Goal: Task Accomplishment & Management: Use online tool/utility

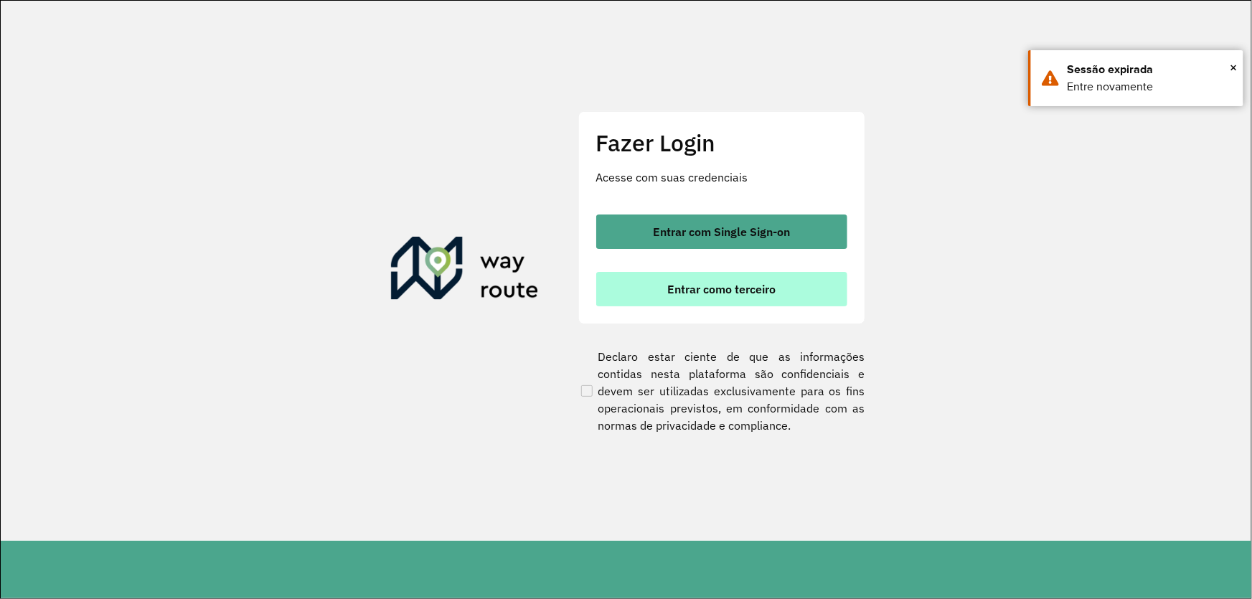
click at [662, 280] on button "Entrar como terceiro" at bounding box center [721, 289] width 251 height 34
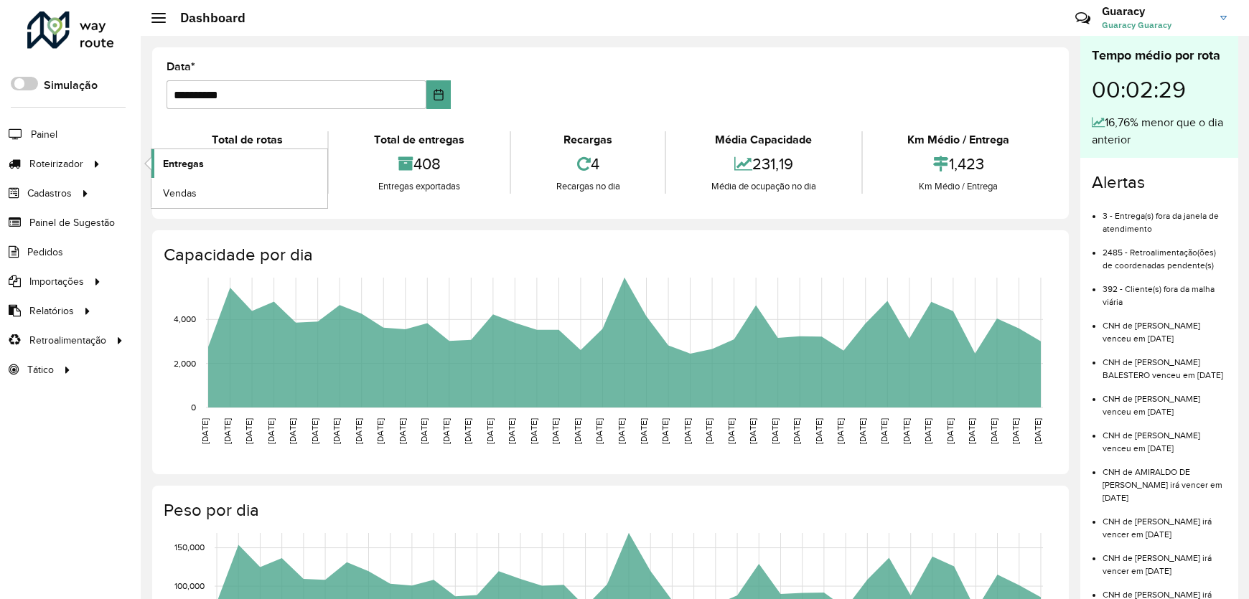
click at [179, 166] on span "Entregas" at bounding box center [183, 163] width 41 height 15
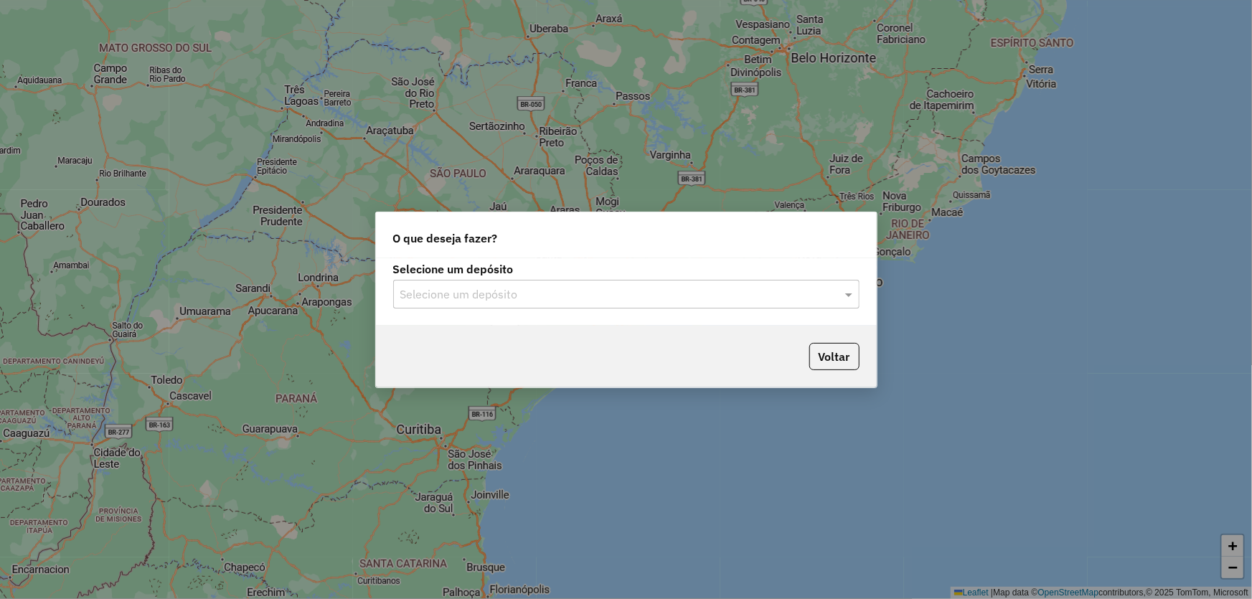
click at [457, 296] on input "text" at bounding box center [611, 294] width 423 height 17
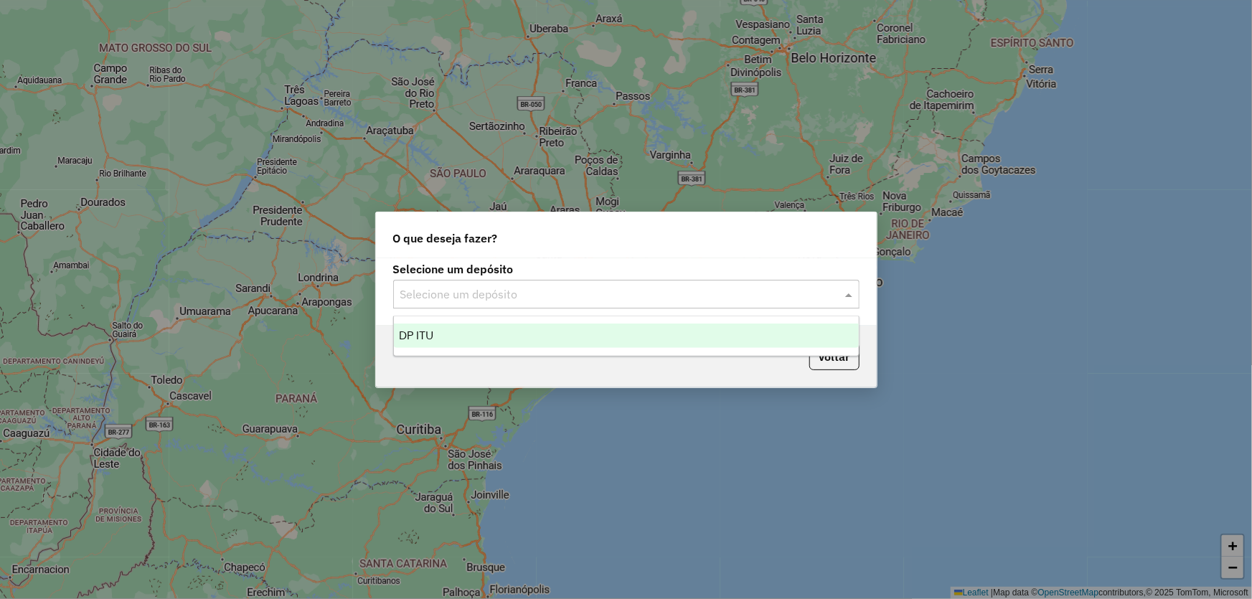
click at [430, 337] on span "DP ITU" at bounding box center [417, 335] width 34 height 12
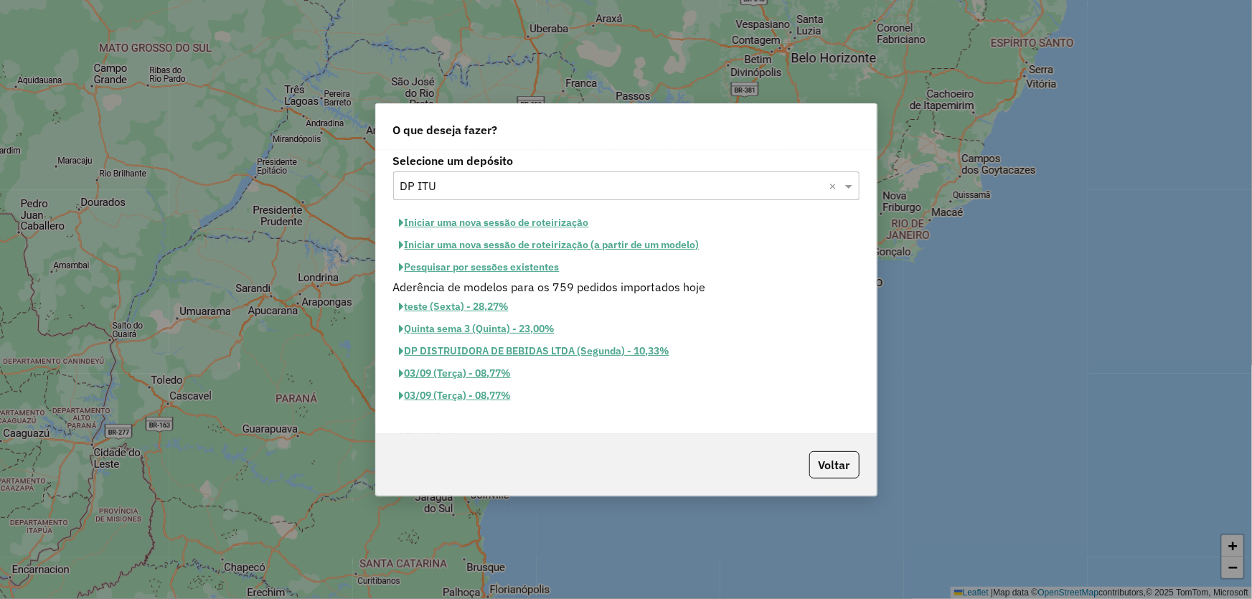
click at [430, 224] on button "Iniciar uma nova sessão de roteirização" at bounding box center [494, 223] width 202 height 22
select select "*"
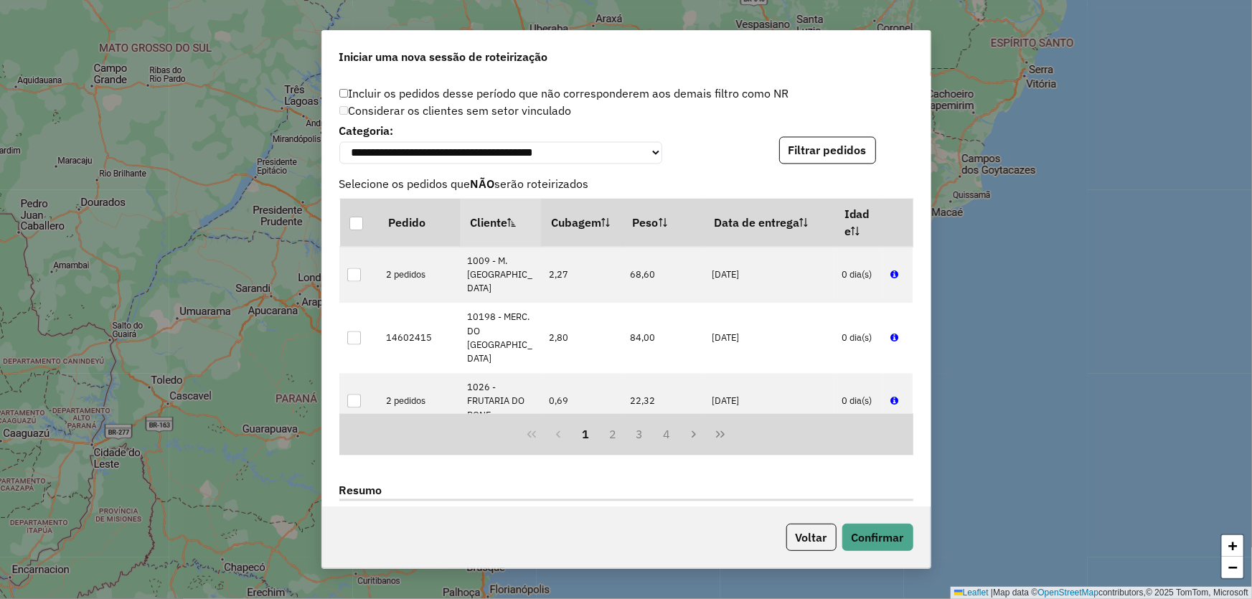
scroll to position [1686, 0]
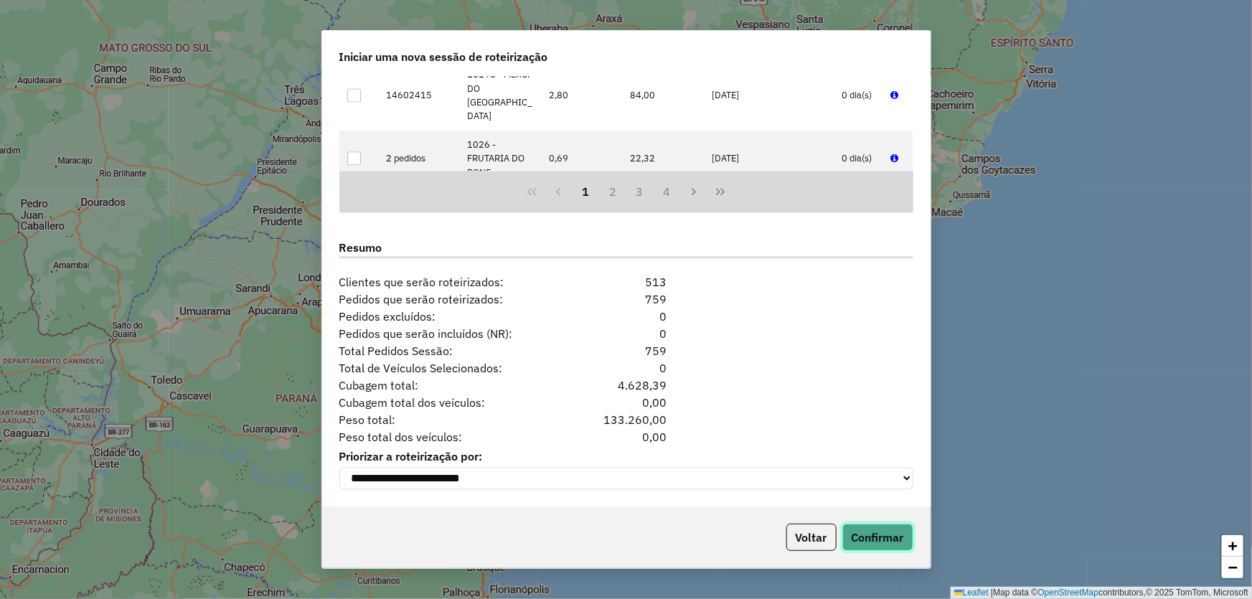
click at [866, 531] on button "Confirmar" at bounding box center [878, 537] width 71 height 27
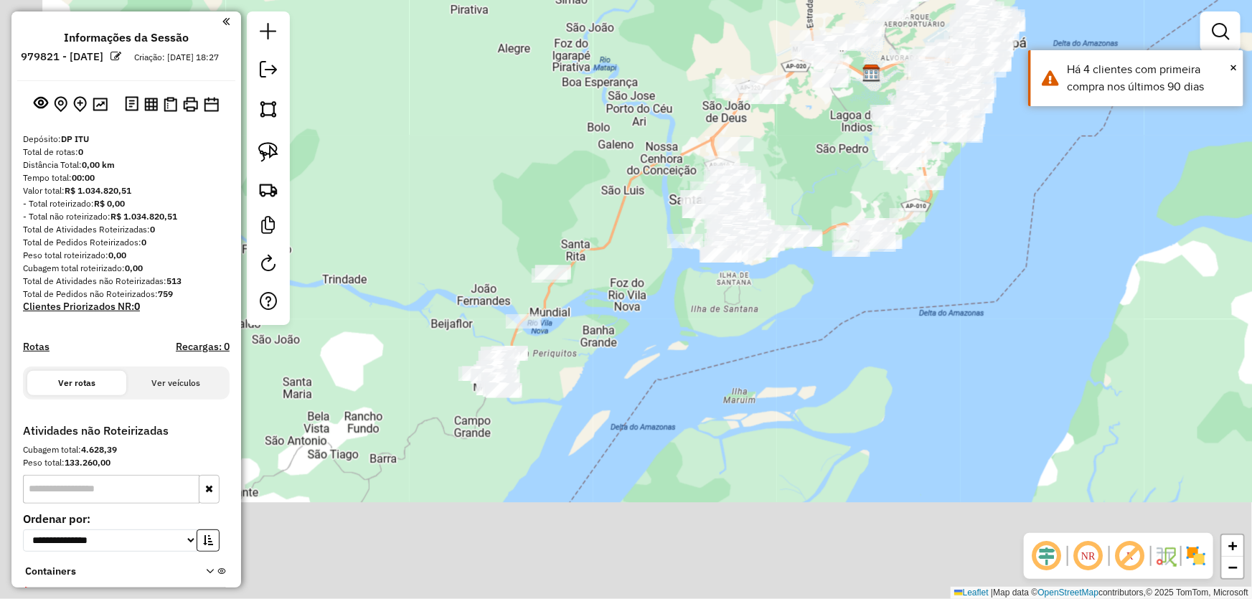
drag, startPoint x: 525, startPoint y: 427, endPoint x: 689, endPoint y: 284, distance: 217.7
click at [689, 291] on div "Janela de atendimento Grade de atendimento Capacidade Transportadoras Veículos …" at bounding box center [626, 299] width 1252 height 599
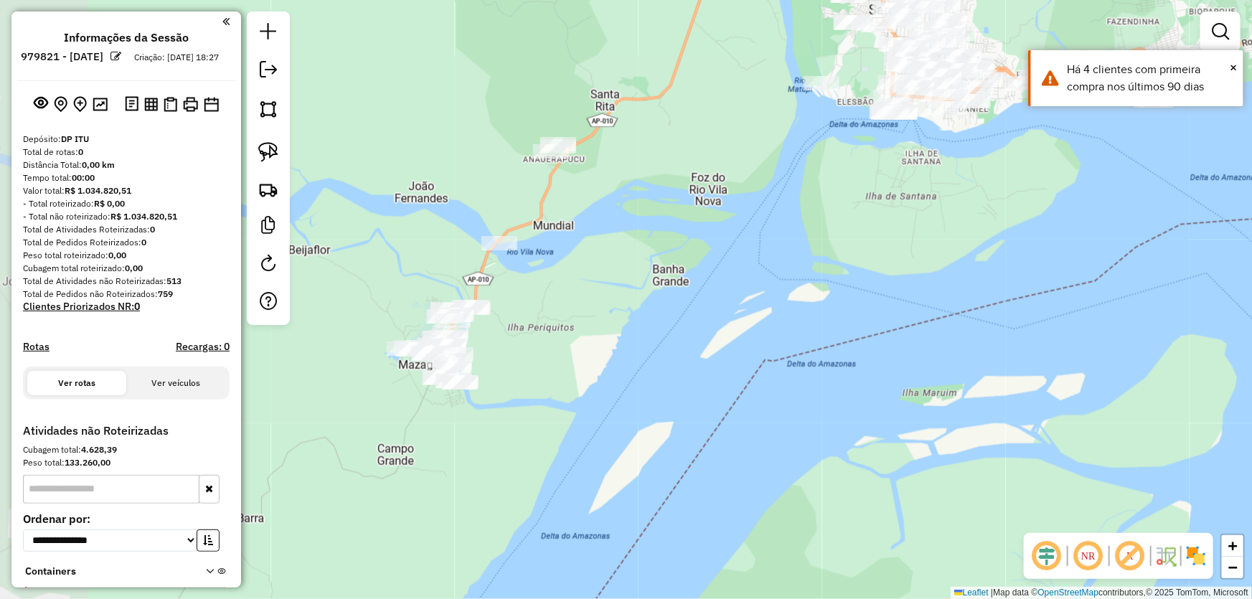
drag, startPoint x: 665, startPoint y: 293, endPoint x: 761, endPoint y: 260, distance: 101.0
click at [764, 262] on div "Janela de atendimento Grade de atendimento Capacidade Transportadoras Veículos …" at bounding box center [626, 299] width 1252 height 599
click at [257, 144] on link at bounding box center [269, 152] width 32 height 32
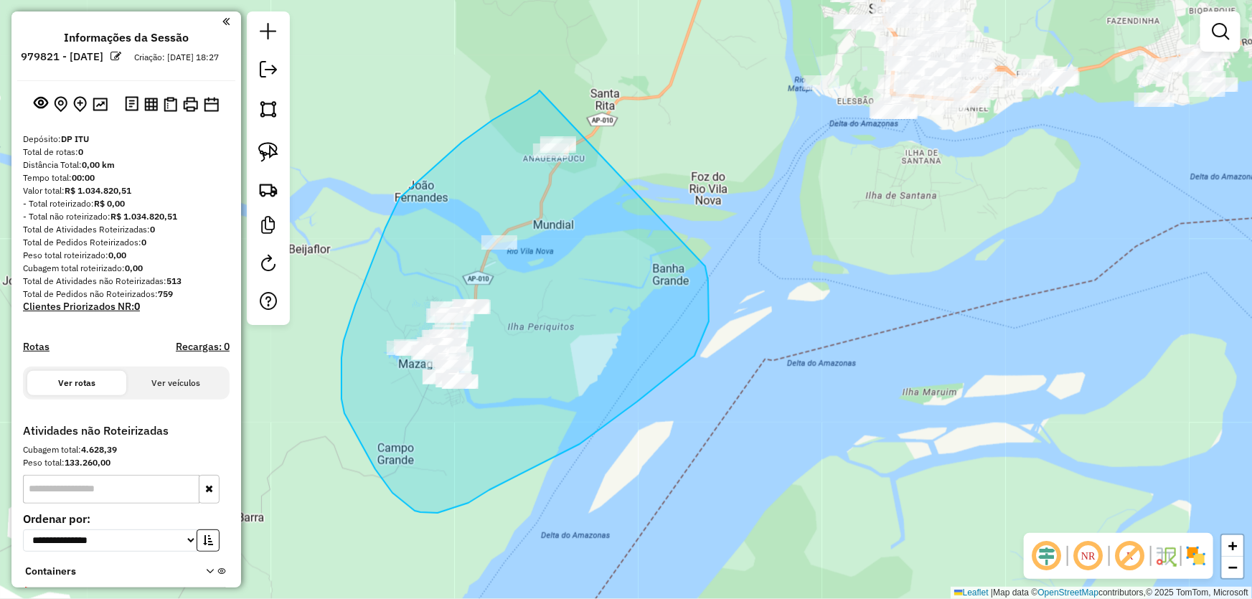
drag, startPoint x: 540, startPoint y: 90, endPoint x: 703, endPoint y: 264, distance: 238.6
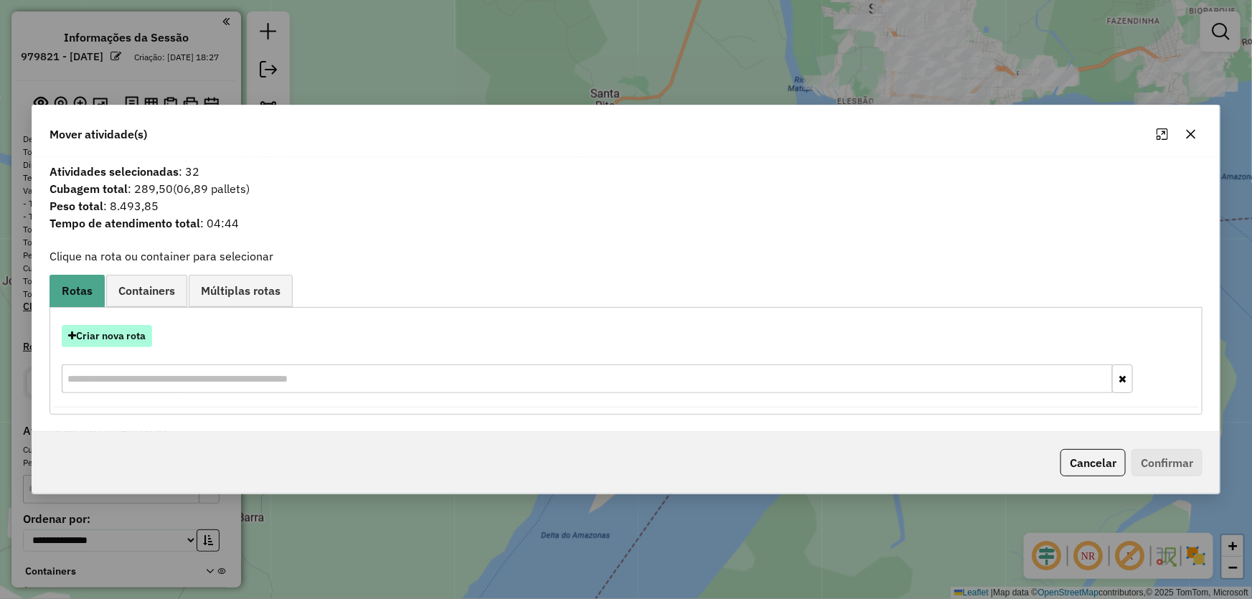
click at [121, 334] on button "Criar nova rota" at bounding box center [107, 336] width 90 height 22
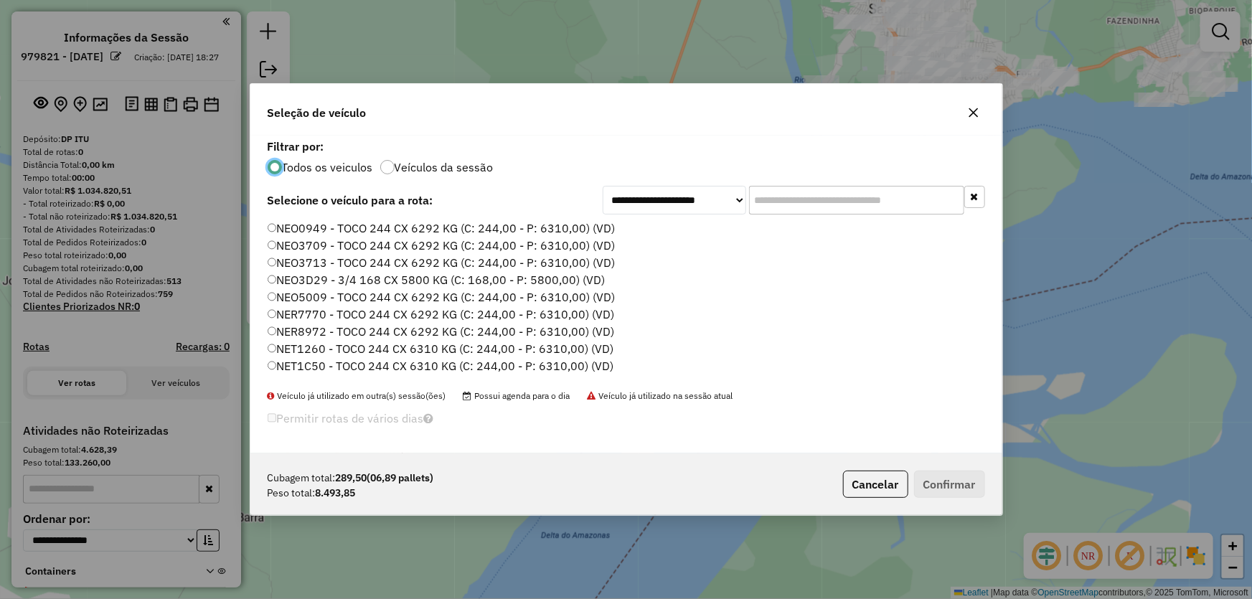
scroll to position [341, 0]
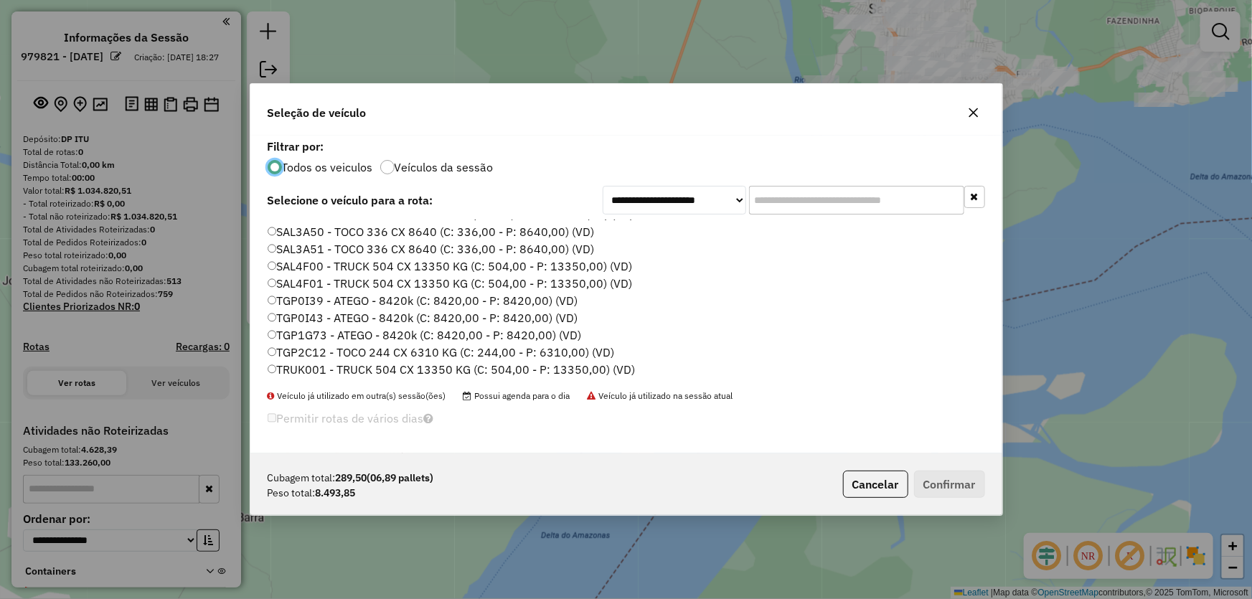
click at [324, 328] on label "TGP1G73 - ATEGO - 8420k (C: 8420,00 - P: 8420,00) (VD)" at bounding box center [425, 335] width 314 height 17
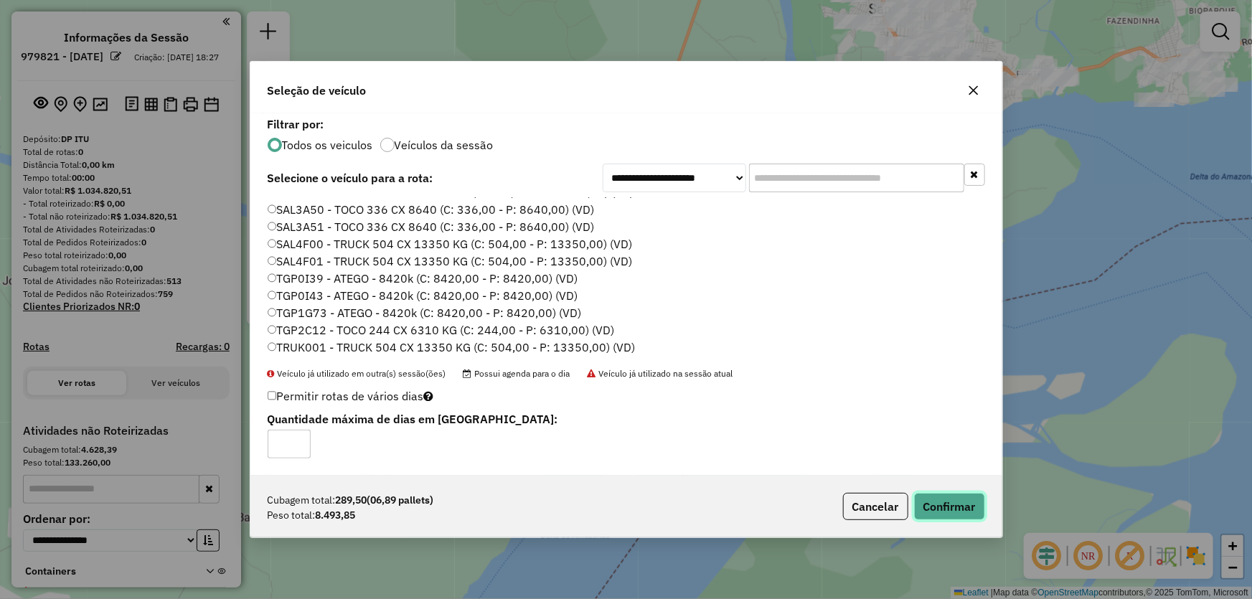
click at [956, 502] on button "Confirmar" at bounding box center [949, 506] width 71 height 27
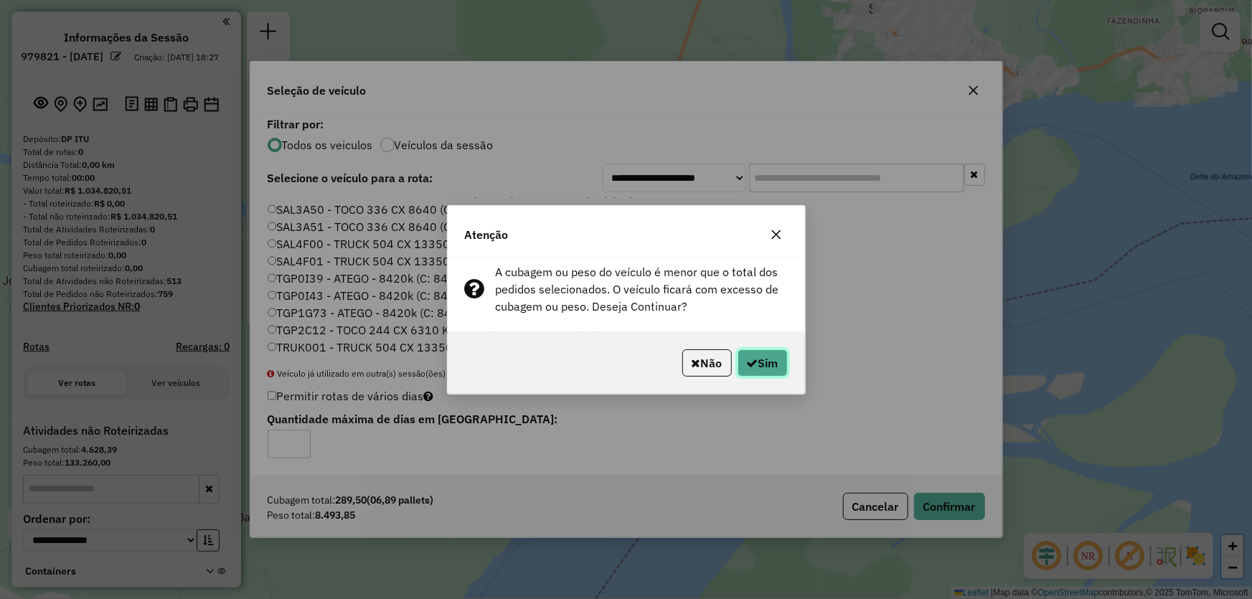
click at [769, 357] on button "Sim" at bounding box center [763, 363] width 50 height 27
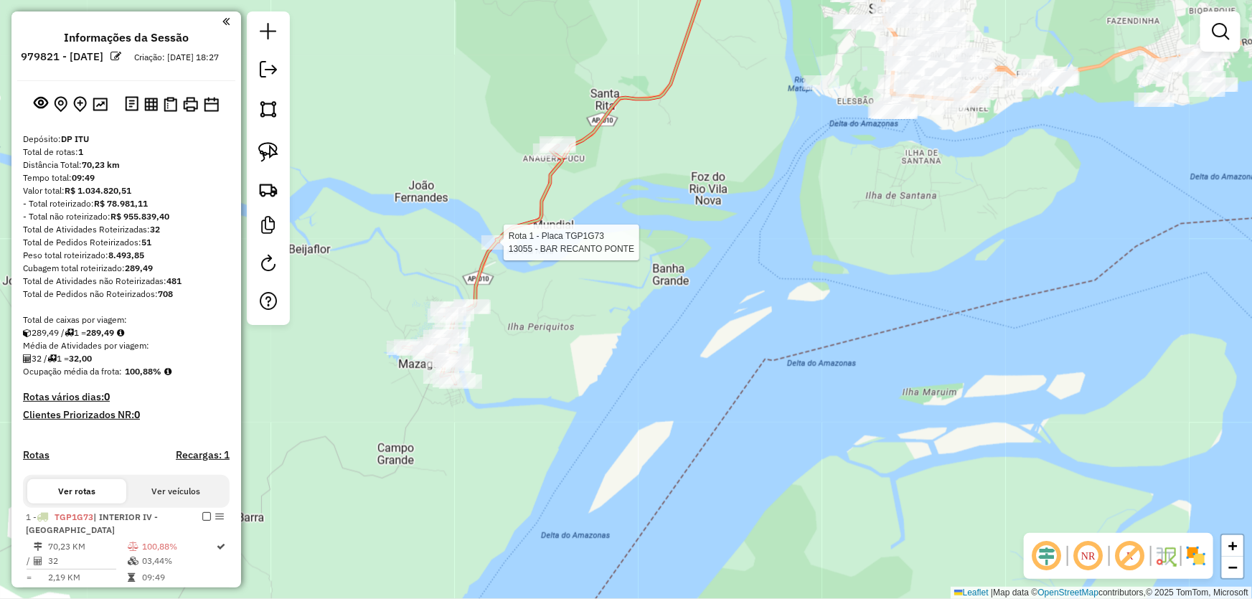
select select "**********"
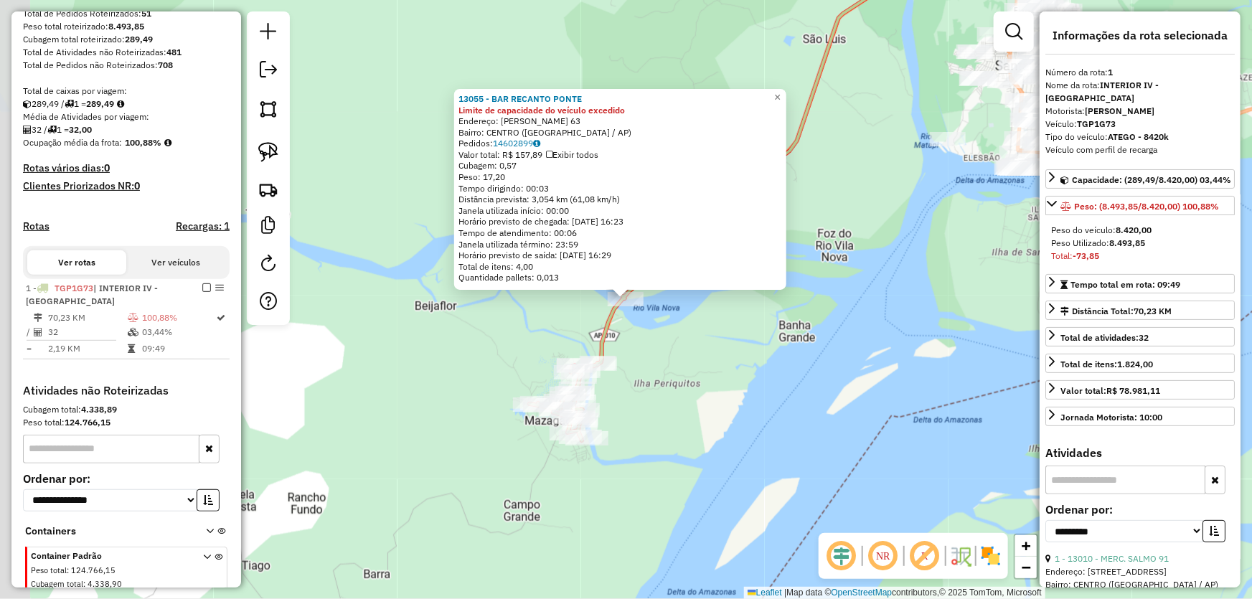
scroll to position [294, 0]
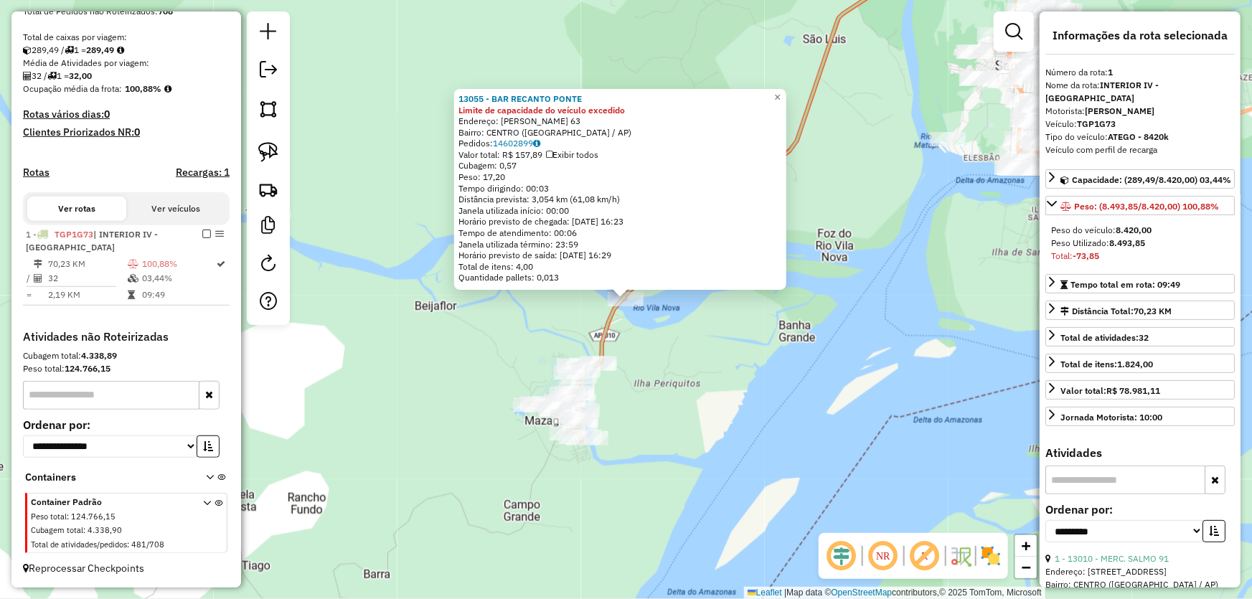
click at [829, 375] on div "13055 - BAR RECANTO PONTE Limite de capacidade do veículo excedido Endereço: MA…" at bounding box center [626, 299] width 1252 height 599
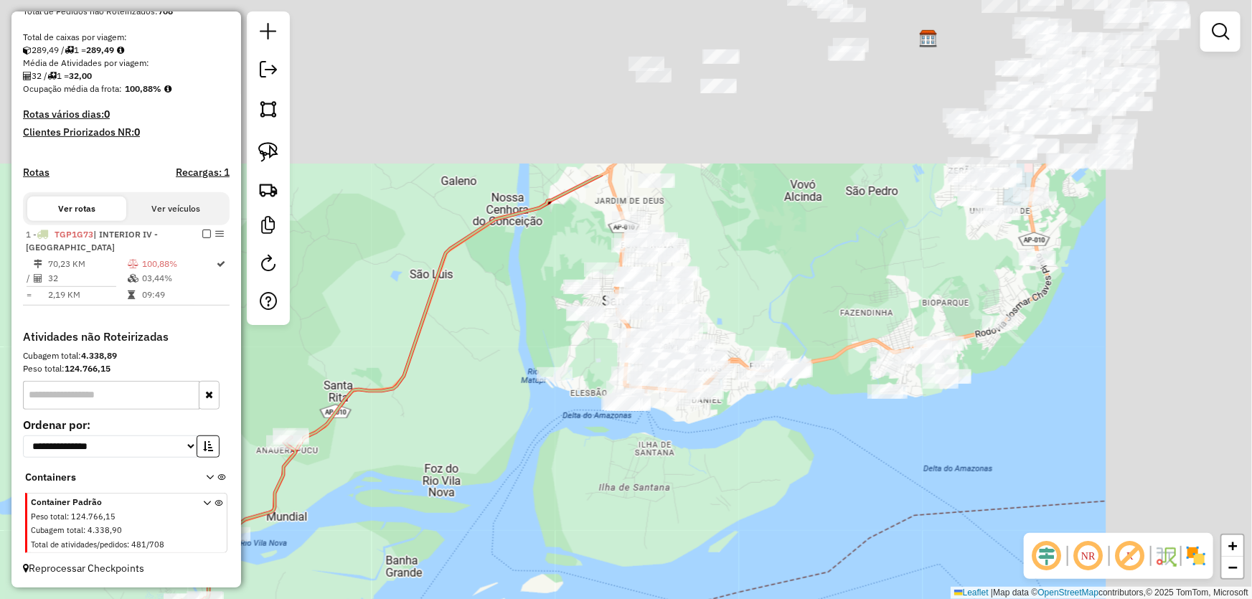
drag, startPoint x: 916, startPoint y: 243, endPoint x: 538, endPoint y: 471, distance: 441.1
click at [518, 481] on div "Janela de atendimento Grade de atendimento Capacidade Transportadoras Veículos …" at bounding box center [626, 299] width 1252 height 599
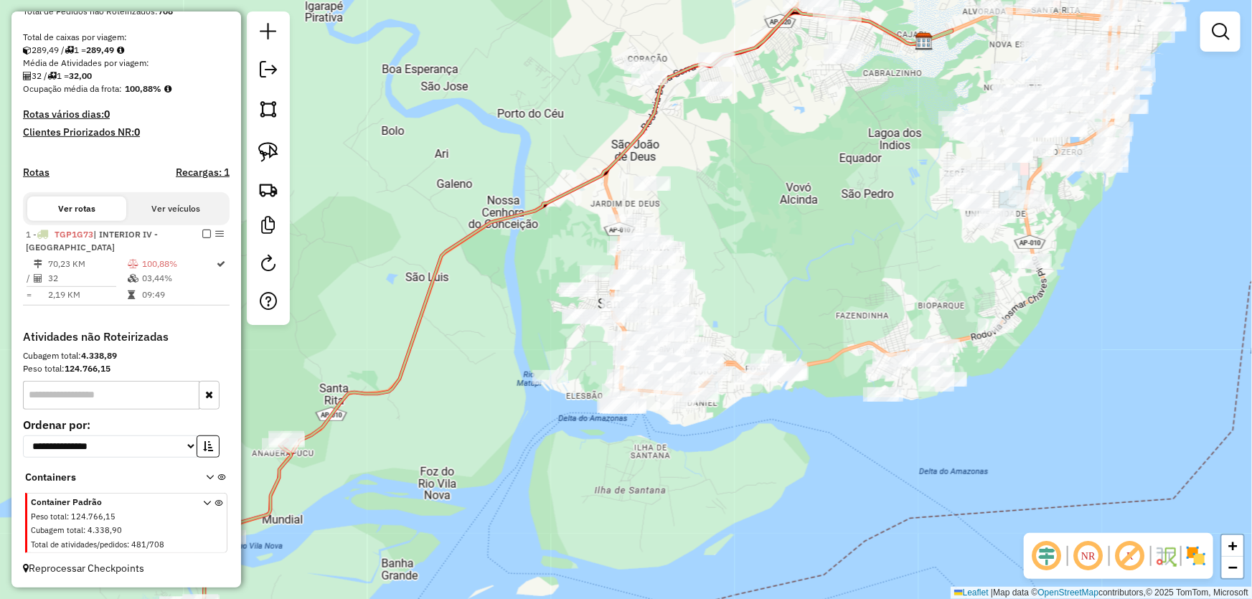
click at [778, 464] on div "Janela de atendimento Grade de atendimento Capacidade Transportadoras Veículos …" at bounding box center [626, 299] width 1252 height 599
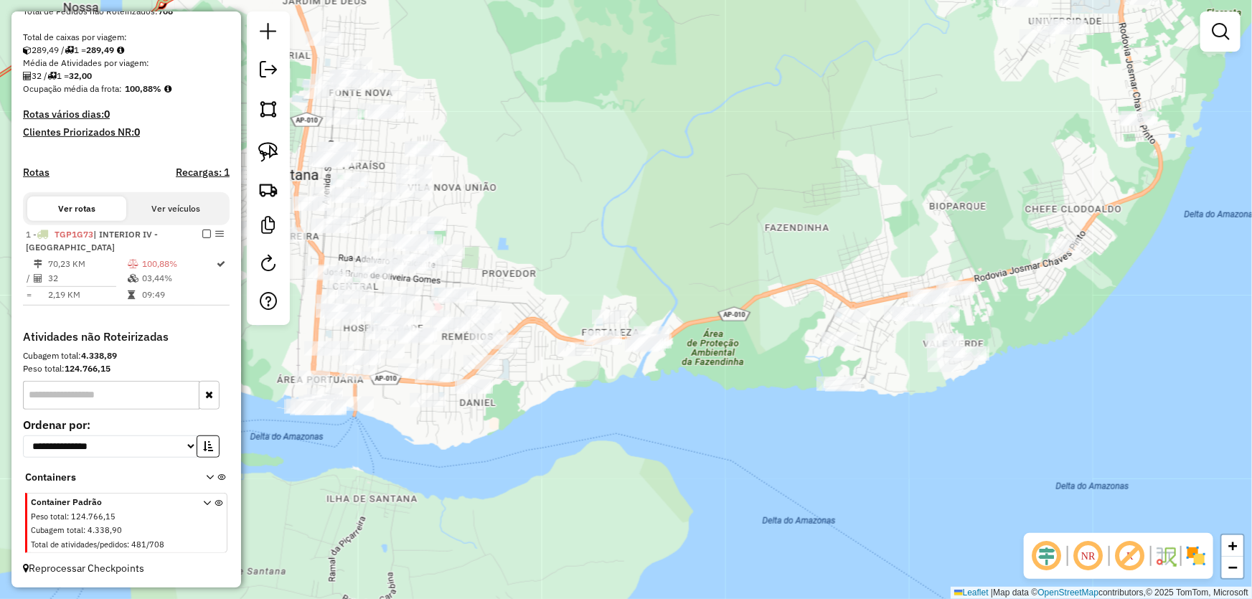
drag, startPoint x: 797, startPoint y: 451, endPoint x: 647, endPoint y: 509, distance: 160.9
click at [647, 509] on div "Janela de atendimento Grade de atendimento Capacidade Transportadoras Veículos …" at bounding box center [626, 299] width 1252 height 599
click at [1199, 554] on img at bounding box center [1196, 556] width 23 height 23
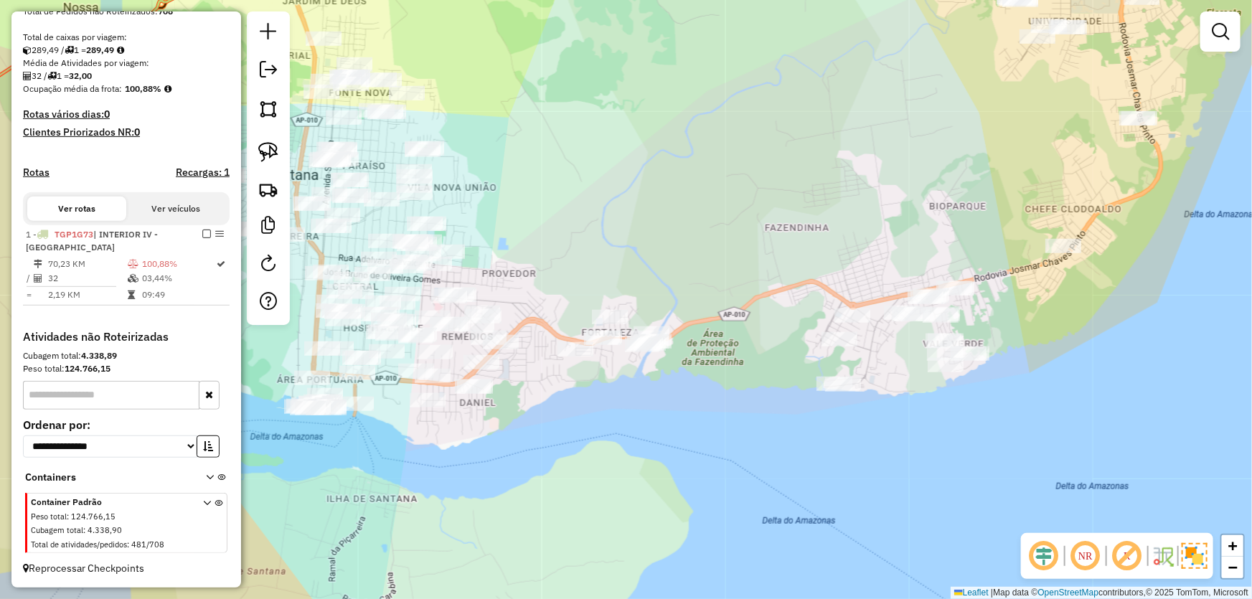
click at [1199, 554] on img at bounding box center [1195, 556] width 26 height 26
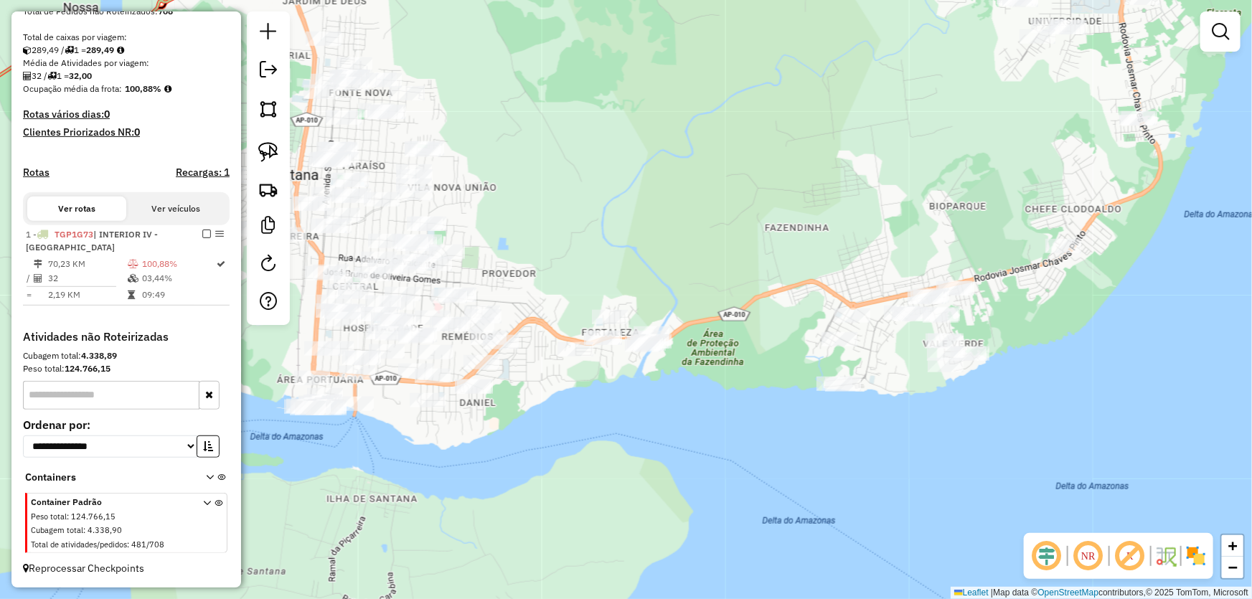
drag, startPoint x: 262, startPoint y: 107, endPoint x: 501, endPoint y: 208, distance: 259.5
click at [264, 107] on img at bounding box center [268, 109] width 20 height 20
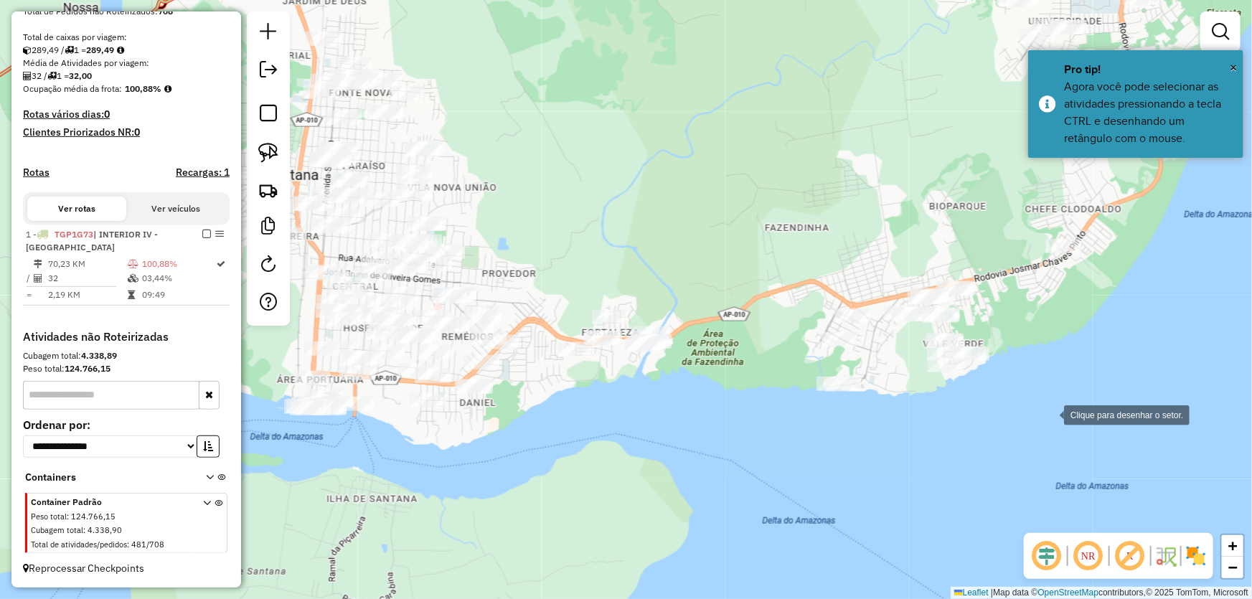
click at [1051, 414] on div at bounding box center [1050, 414] width 29 height 29
click at [967, 210] on div at bounding box center [966, 209] width 29 height 29
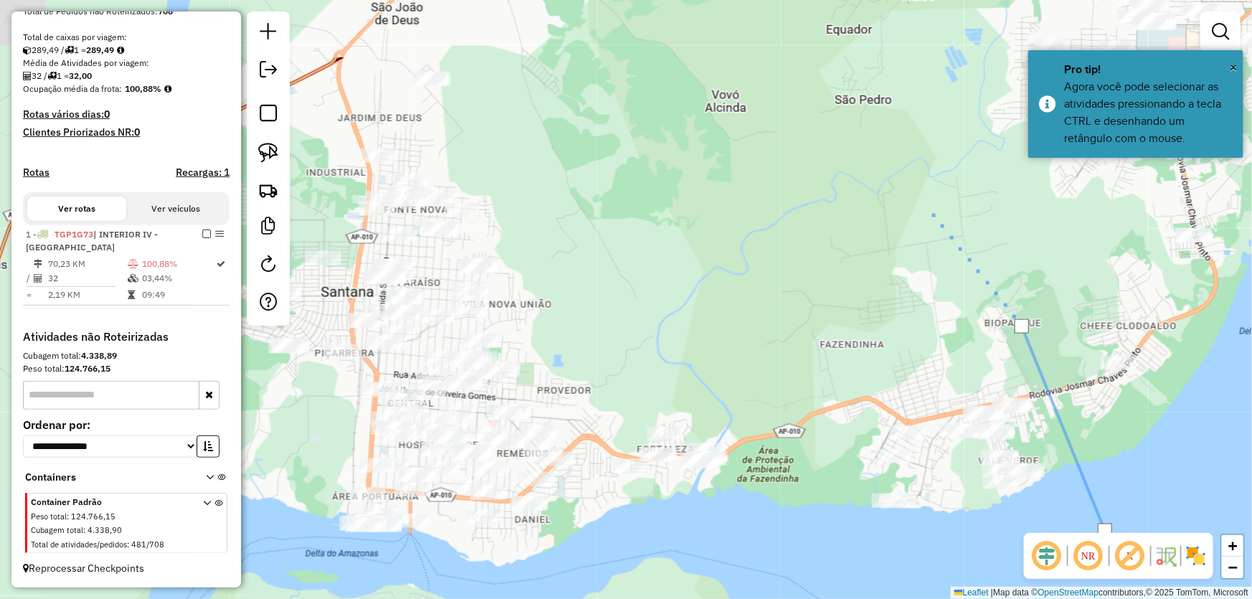
drag, startPoint x: 863, startPoint y: 124, endPoint x: 888, endPoint y: 158, distance: 41.6
click at [935, 197] on div at bounding box center [931, 211] width 29 height 29
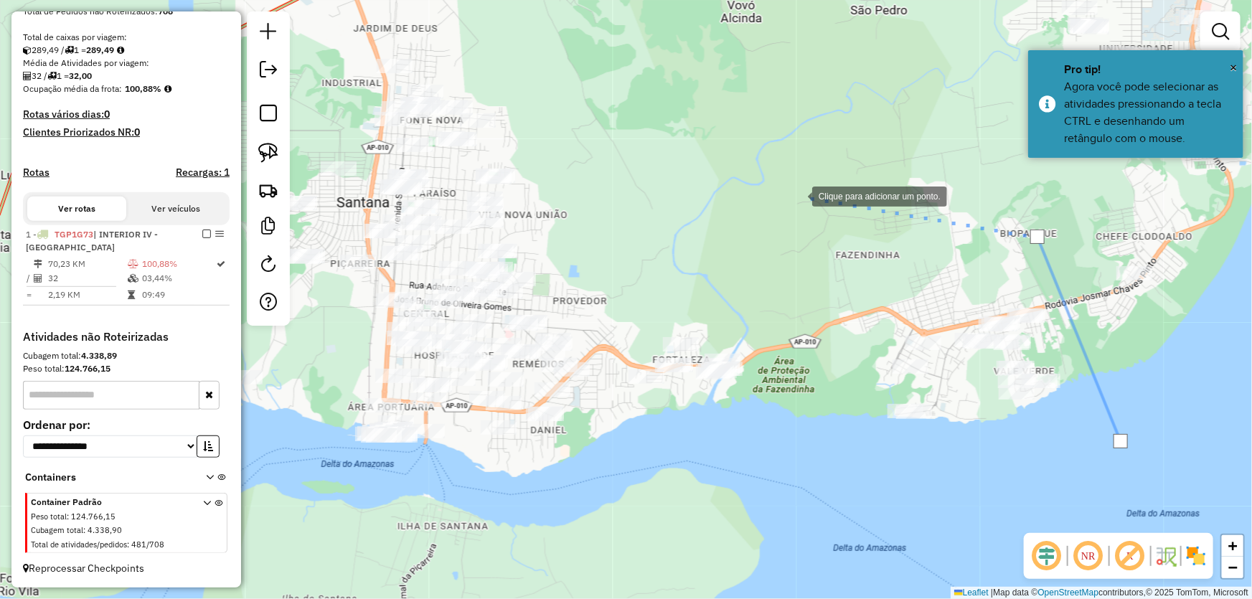
click at [784, 210] on div at bounding box center [798, 195] width 29 height 29
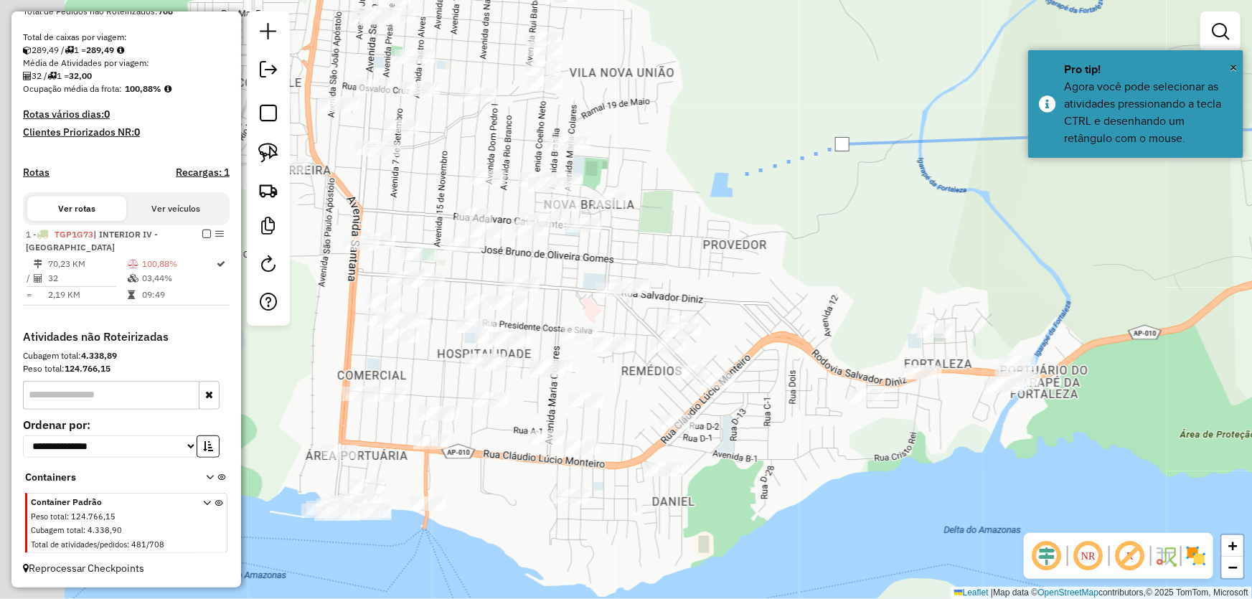
drag, startPoint x: 569, startPoint y: 276, endPoint x: 743, endPoint y: 166, distance: 205.9
click at [745, 167] on div at bounding box center [744, 173] width 29 height 29
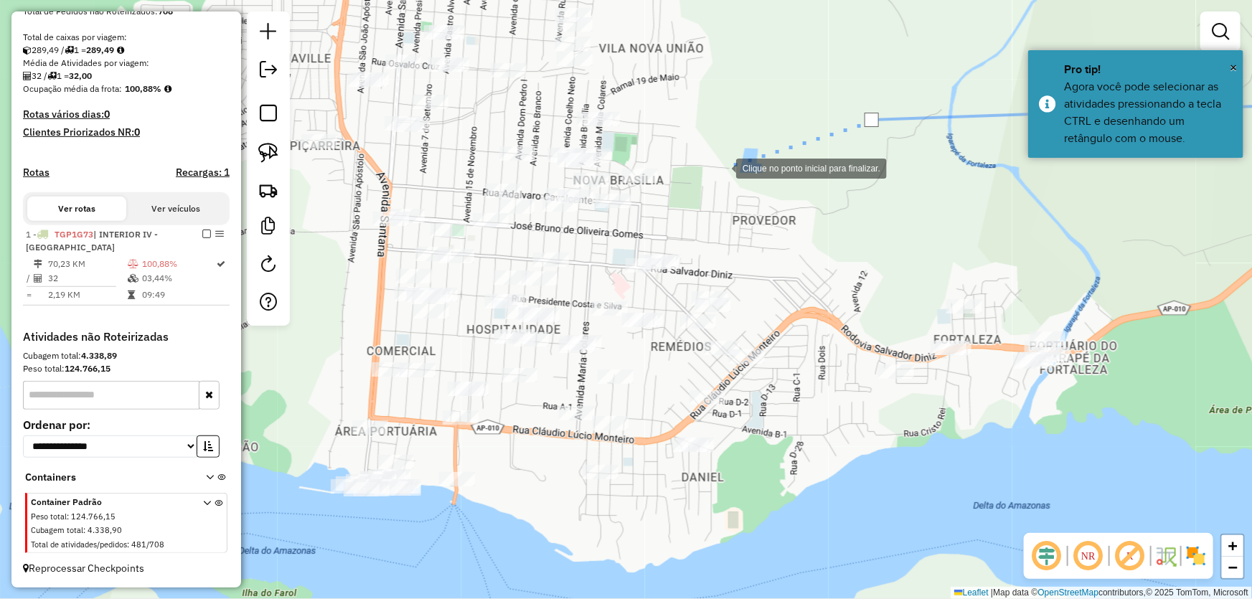
click at [722, 167] on div at bounding box center [722, 167] width 29 height 29
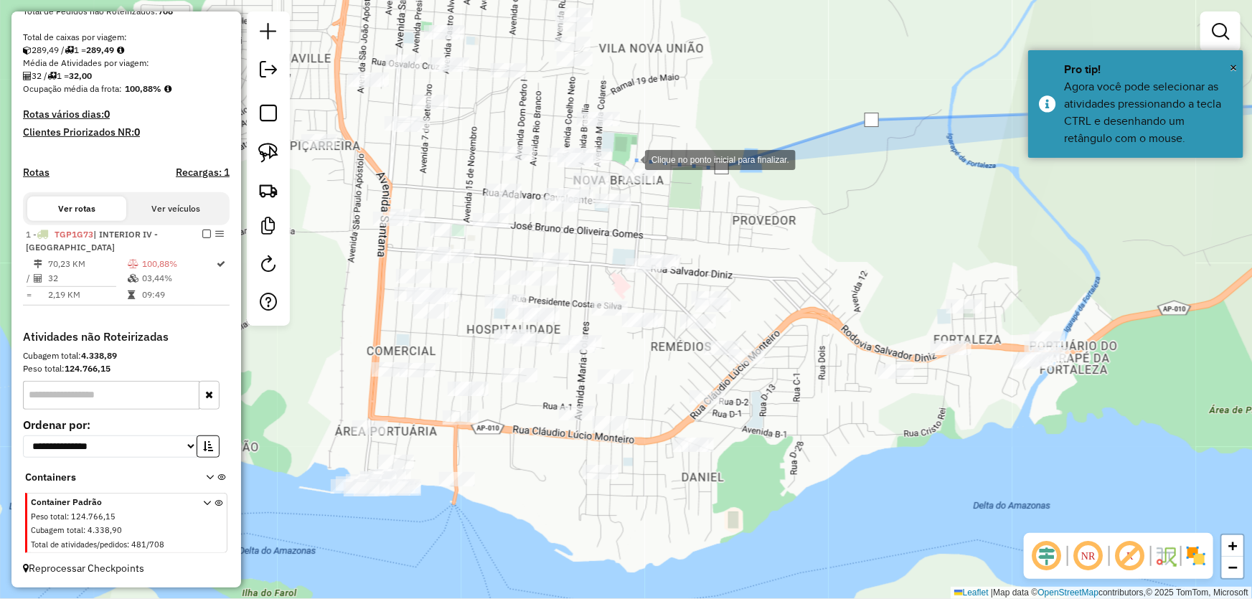
click at [629, 159] on div at bounding box center [631, 158] width 29 height 29
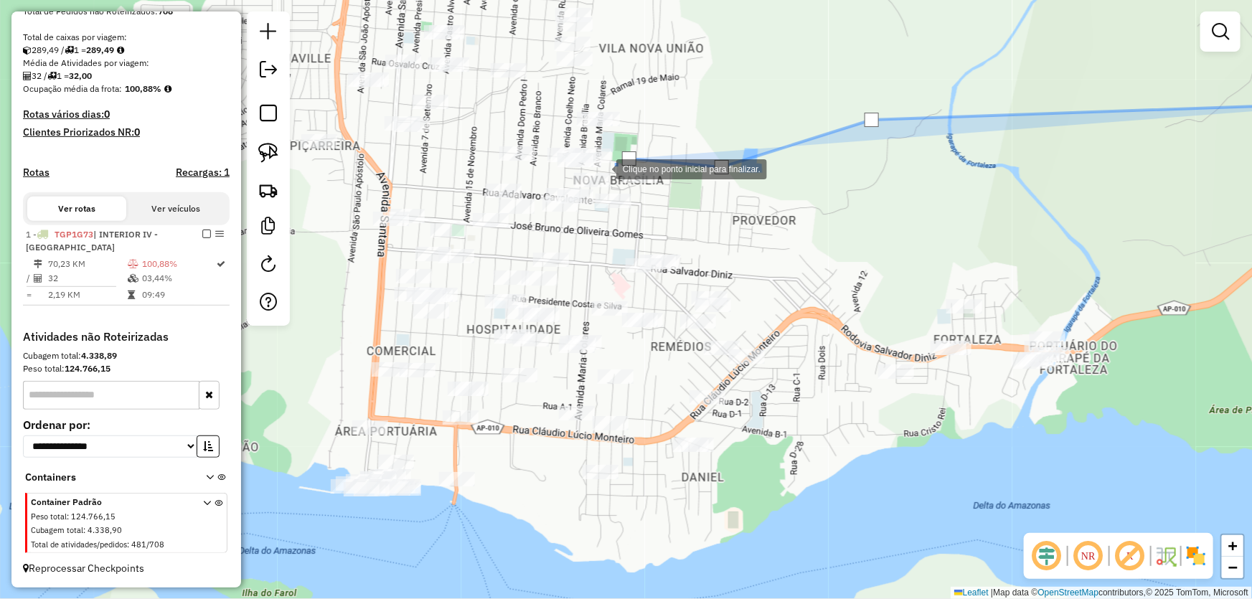
click at [601, 168] on div at bounding box center [602, 168] width 29 height 29
click at [534, 172] on div at bounding box center [534, 171] width 29 height 29
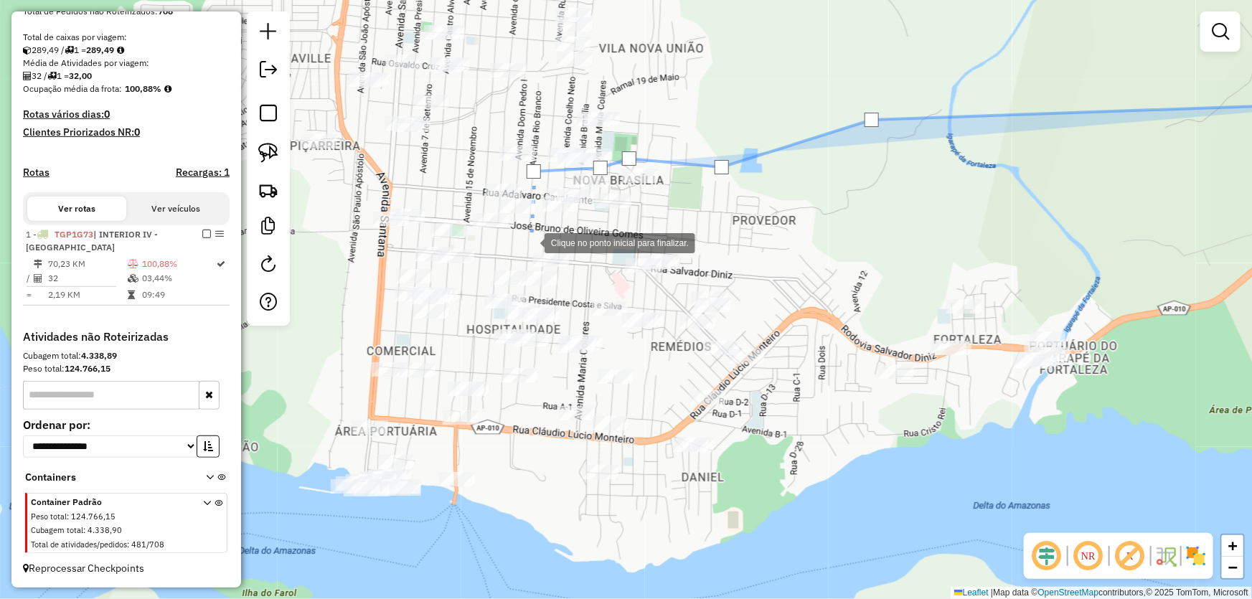
click at [530, 248] on div at bounding box center [530, 242] width 29 height 29
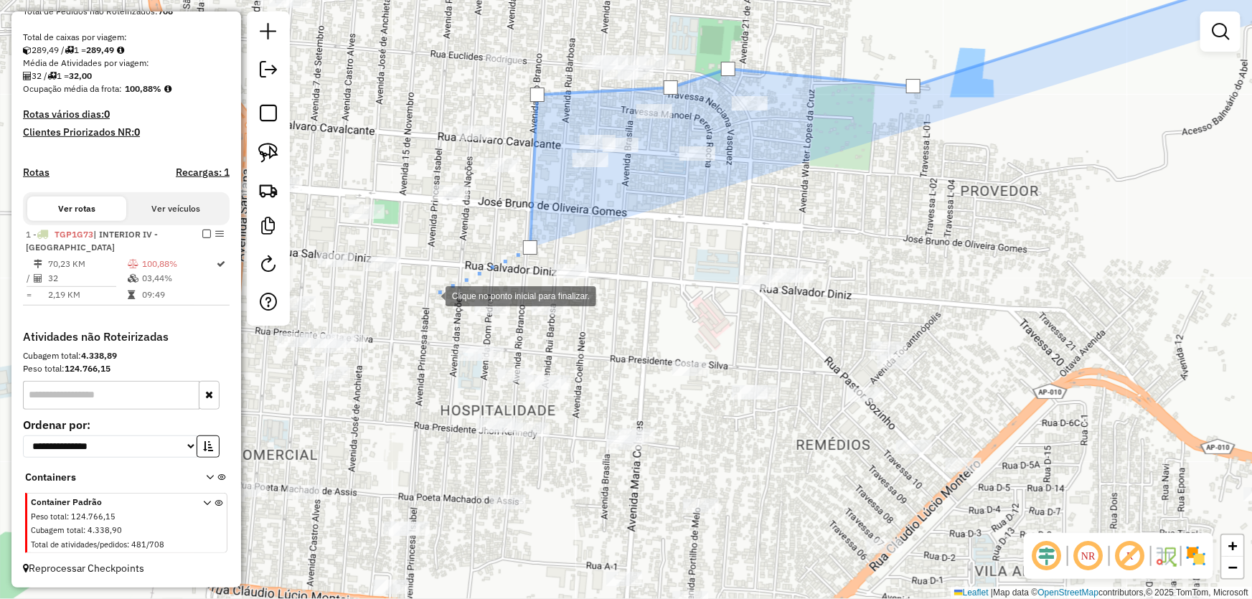
click at [431, 295] on div at bounding box center [431, 295] width 29 height 29
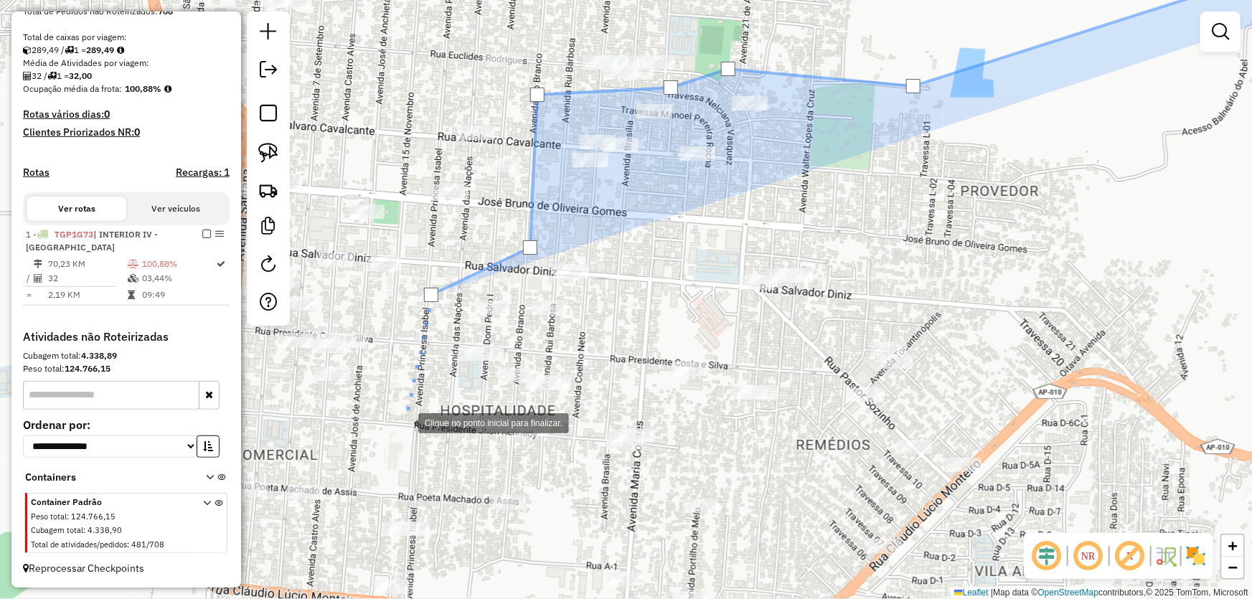
click at [404, 422] on div at bounding box center [404, 422] width 29 height 29
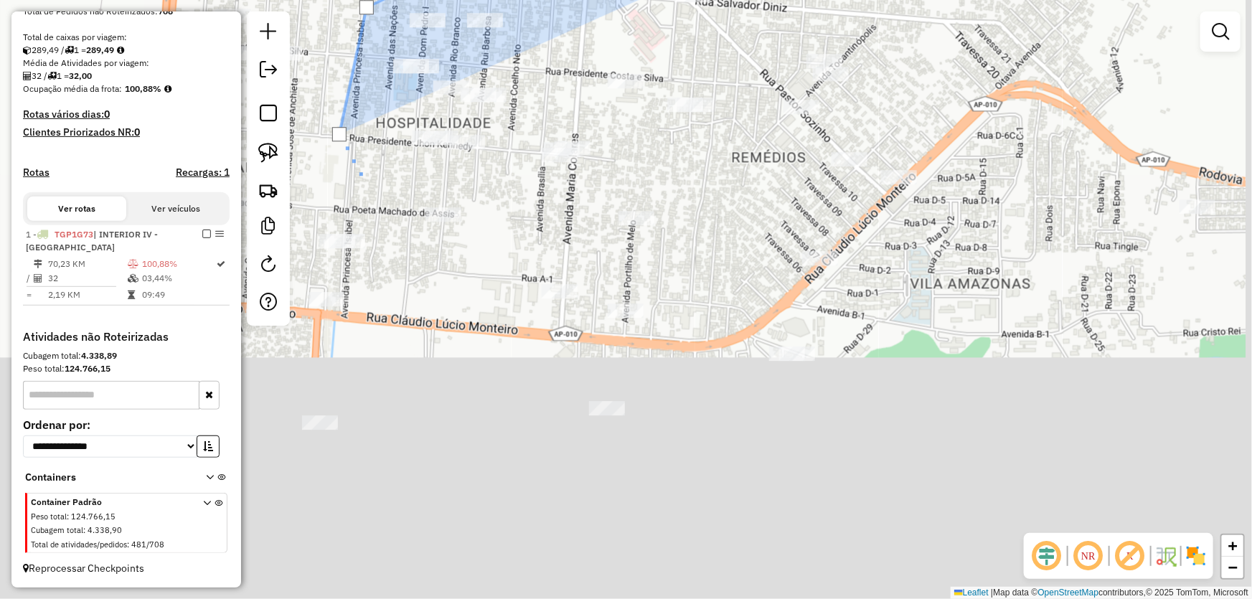
drag, startPoint x: 433, startPoint y: 489, endPoint x: 390, endPoint y: 182, distance: 309.4
click at [352, 161] on div at bounding box center [361, 175] width 29 height 29
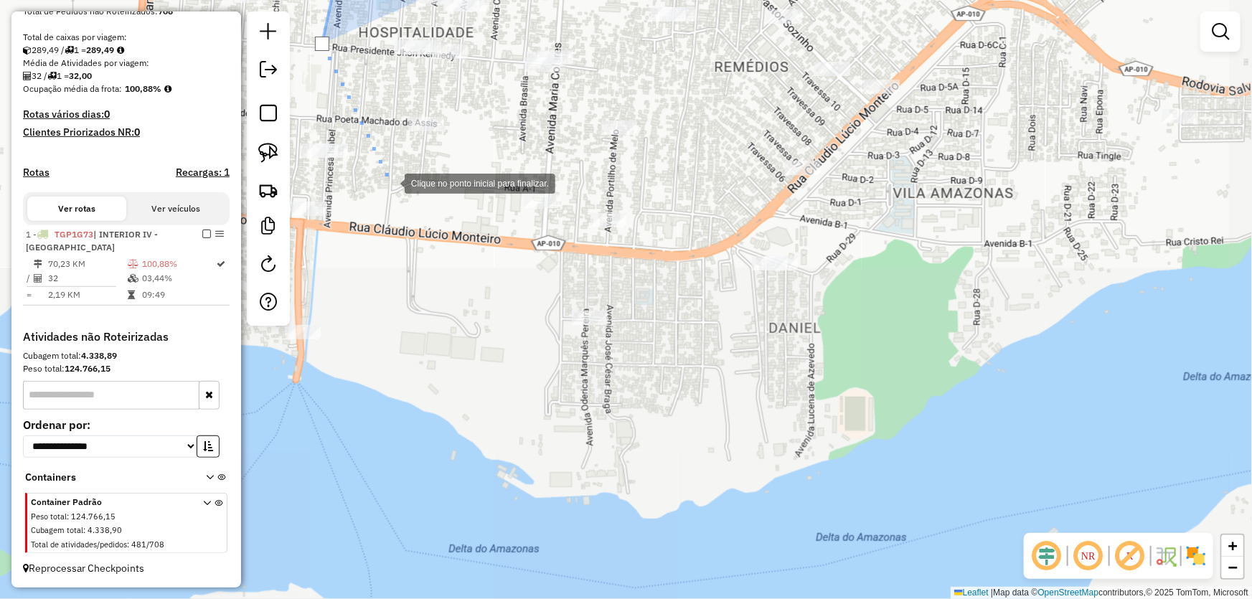
click at [394, 187] on div at bounding box center [390, 182] width 29 height 29
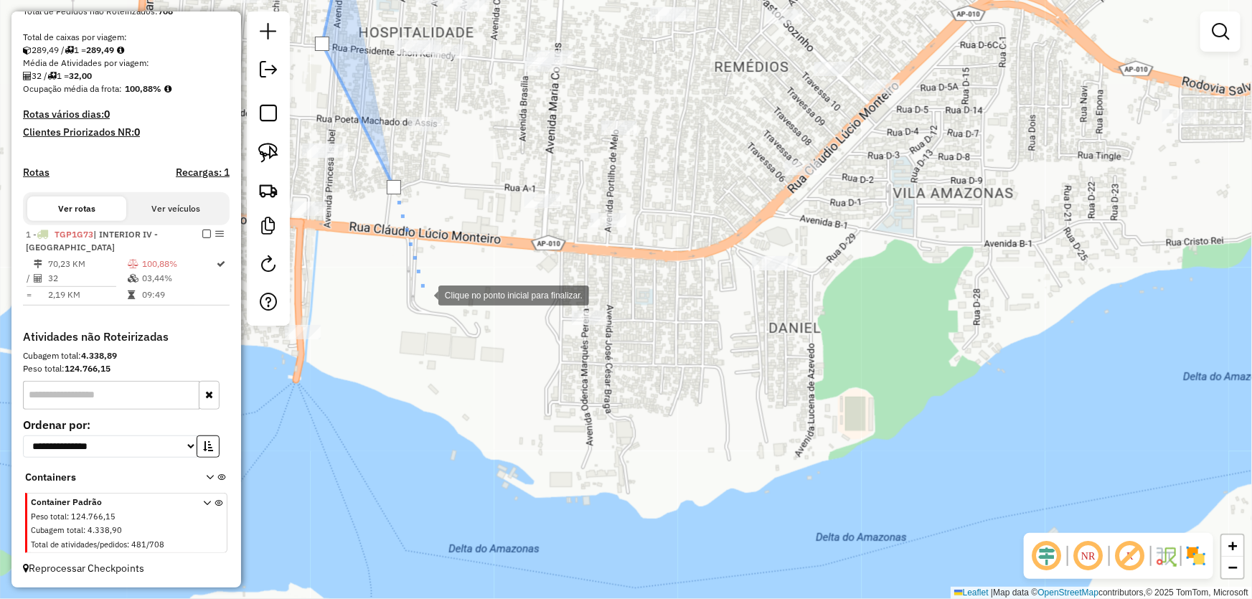
click at [439, 309] on div at bounding box center [424, 294] width 29 height 29
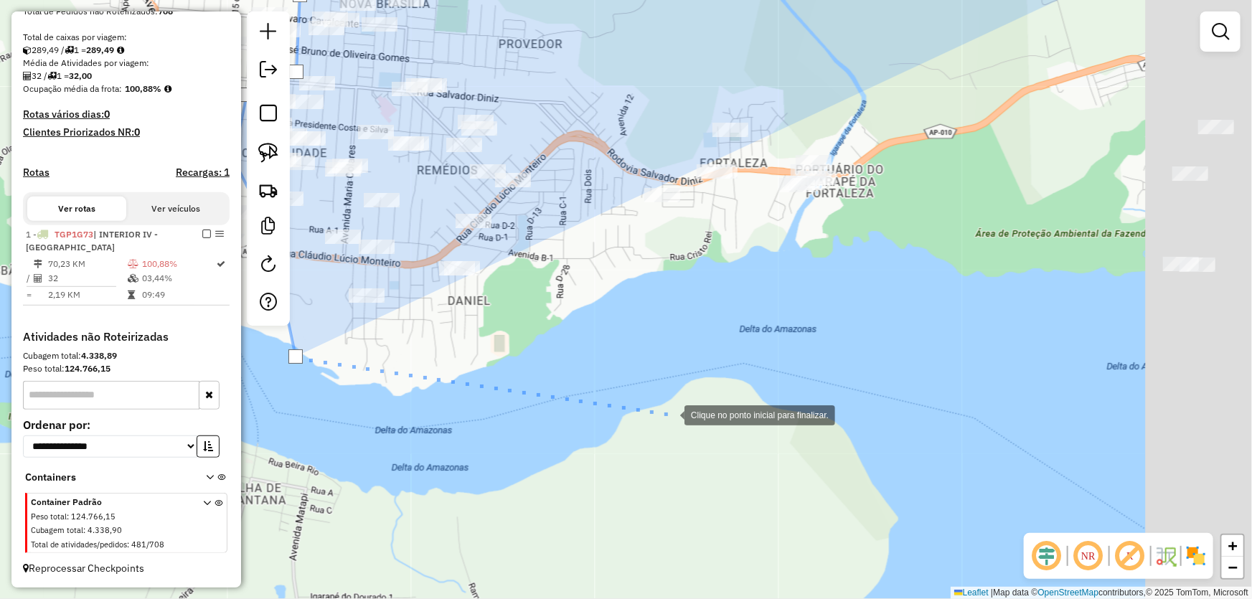
drag, startPoint x: 833, startPoint y: 502, endPoint x: 682, endPoint y: 413, distance: 174.7
click at [671, 413] on div at bounding box center [670, 414] width 29 height 29
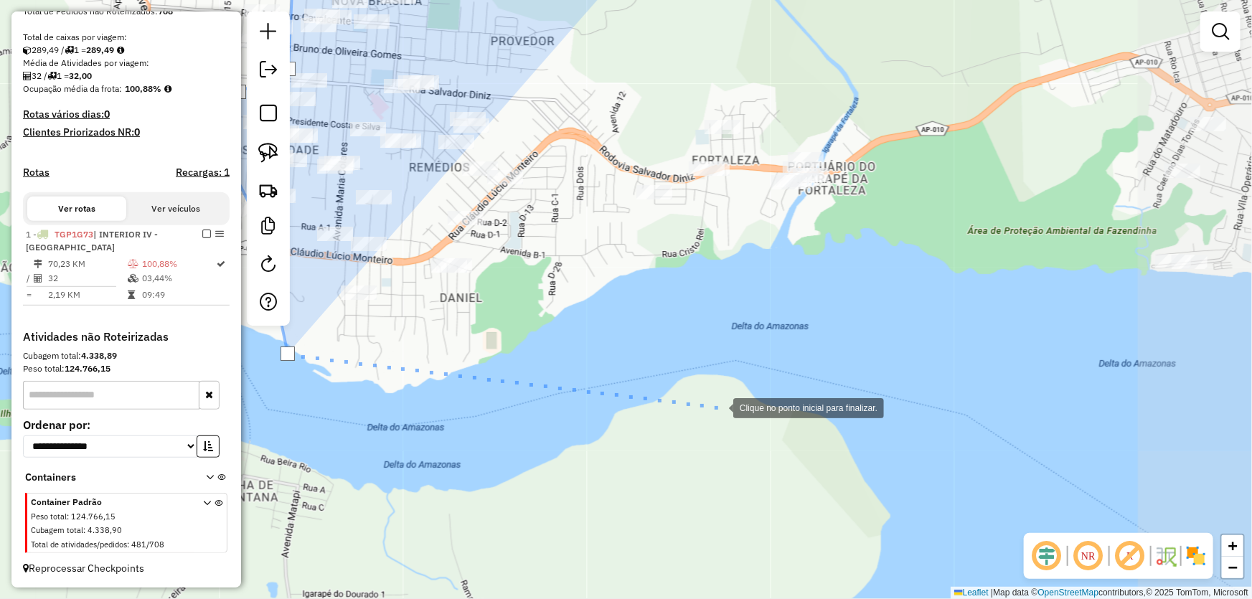
click at [733, 406] on div at bounding box center [719, 407] width 29 height 29
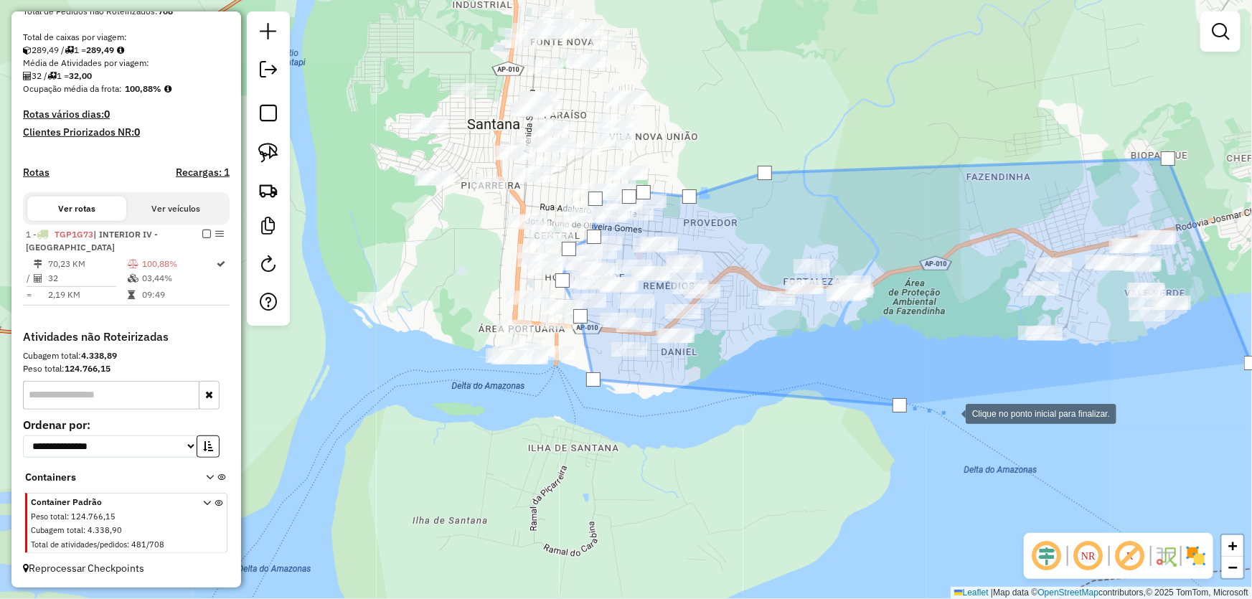
drag, startPoint x: 952, startPoint y: 413, endPoint x: 859, endPoint y: 418, distance: 92.7
click at [937, 418] on div at bounding box center [951, 412] width 29 height 29
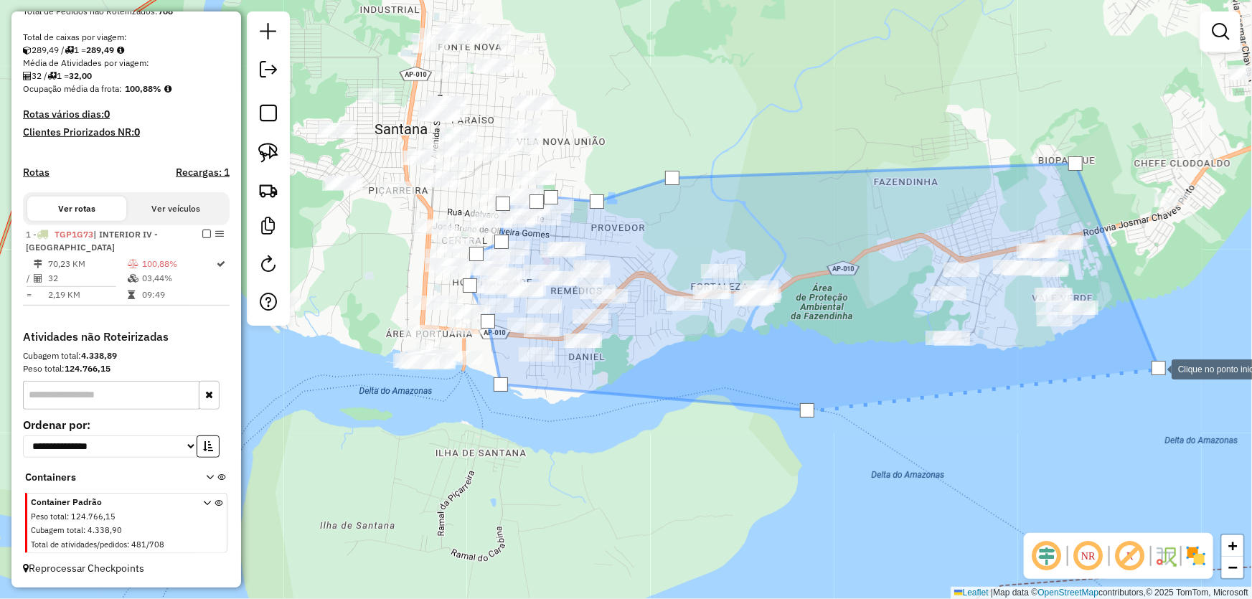
click at [1158, 368] on div at bounding box center [1159, 368] width 14 height 14
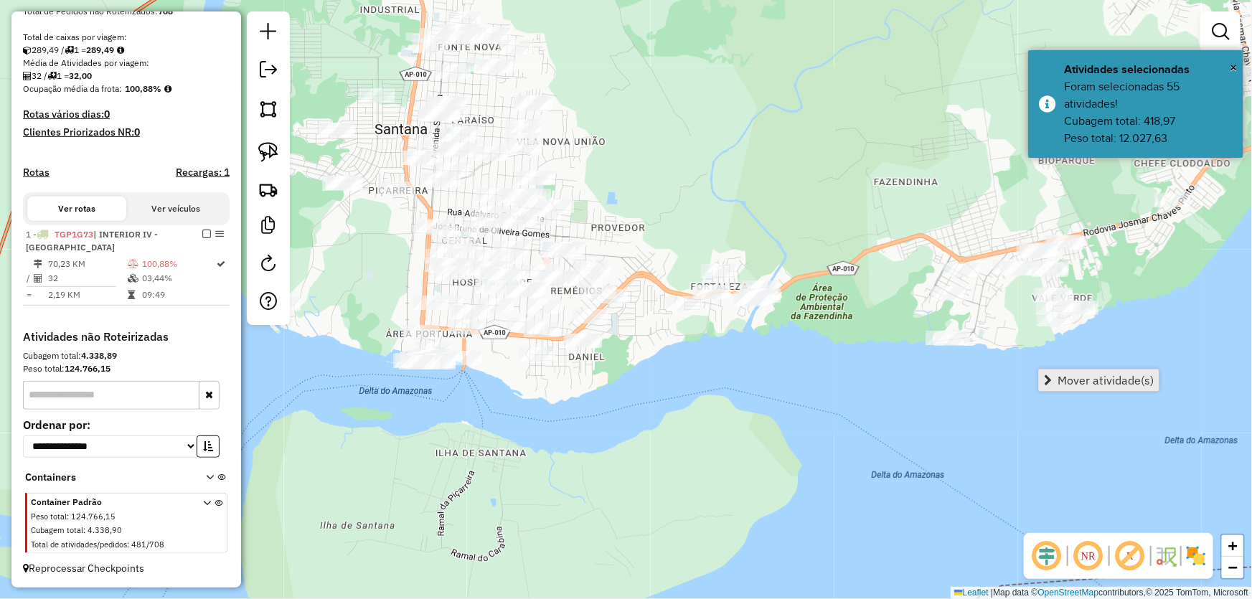
click at [1134, 385] on span "Mover atividade(s)" at bounding box center [1106, 380] width 96 height 11
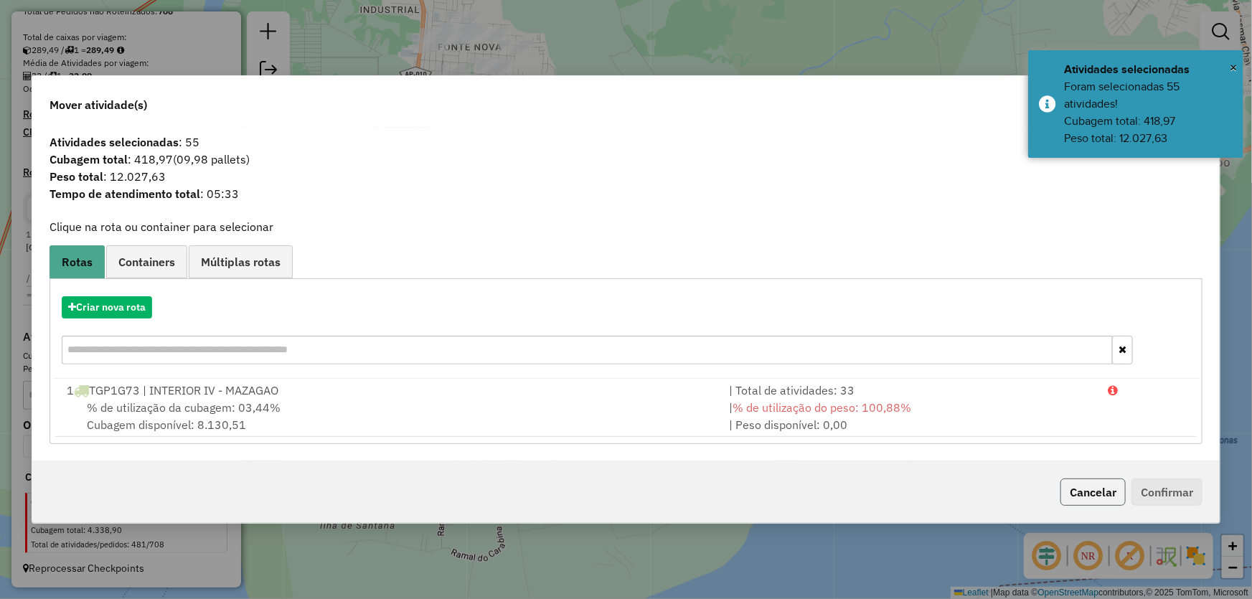
click at [1072, 495] on button "Cancelar" at bounding box center [1093, 492] width 65 height 27
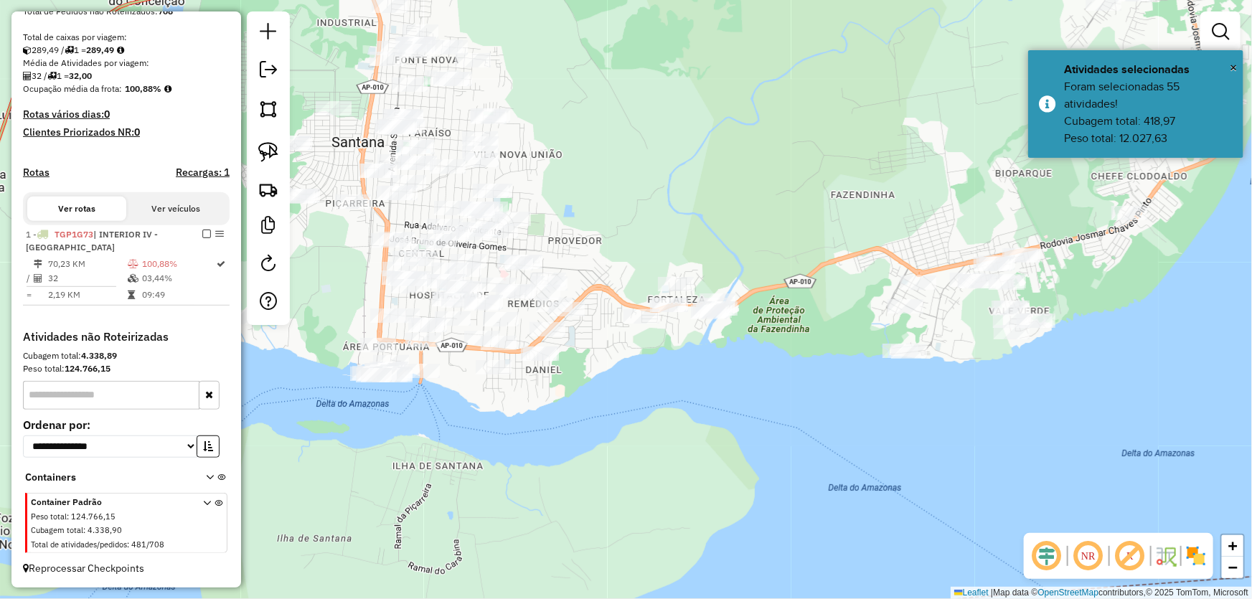
drag, startPoint x: 826, startPoint y: 408, endPoint x: 787, endPoint y: 418, distance: 40.7
click at [787, 418] on div "Janela de atendimento Grade de atendimento Capacidade Transportadoras Veículos …" at bounding box center [626, 299] width 1252 height 599
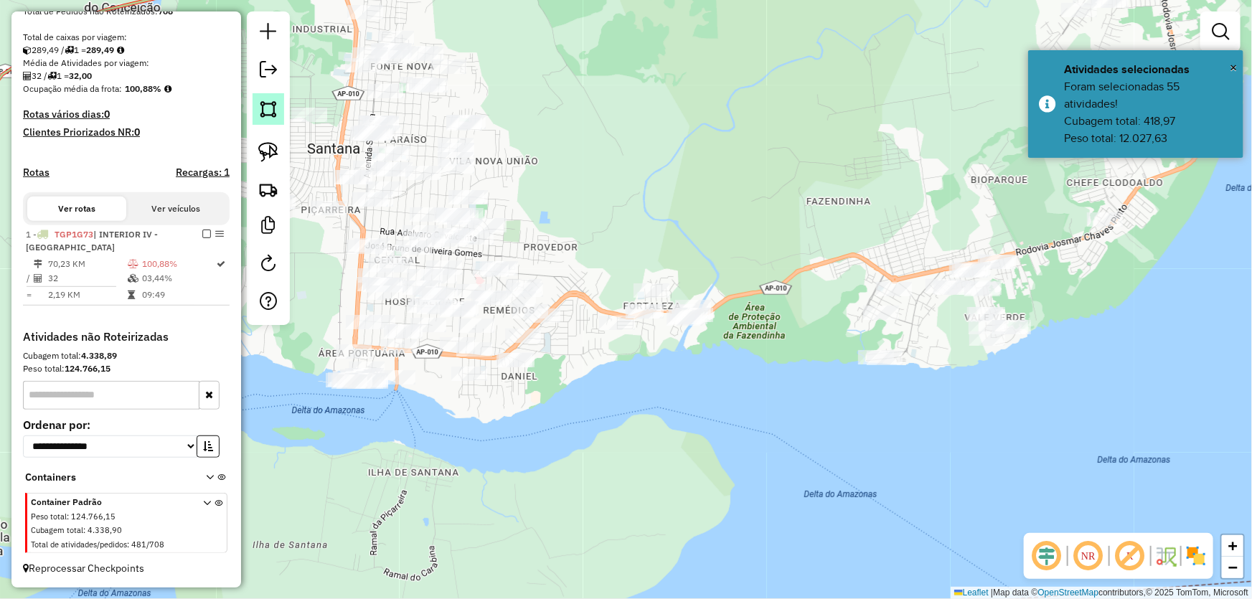
click at [261, 108] on img at bounding box center [268, 109] width 20 height 20
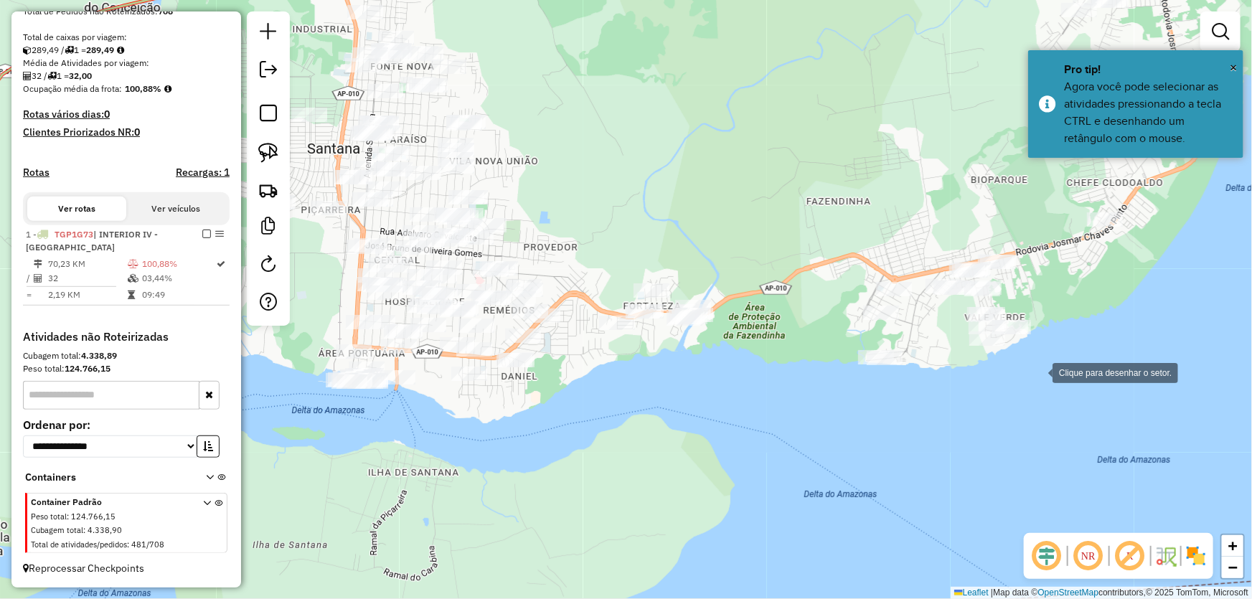
click at [1039, 372] on div at bounding box center [1038, 371] width 29 height 29
click at [1030, 244] on div at bounding box center [1030, 244] width 29 height 29
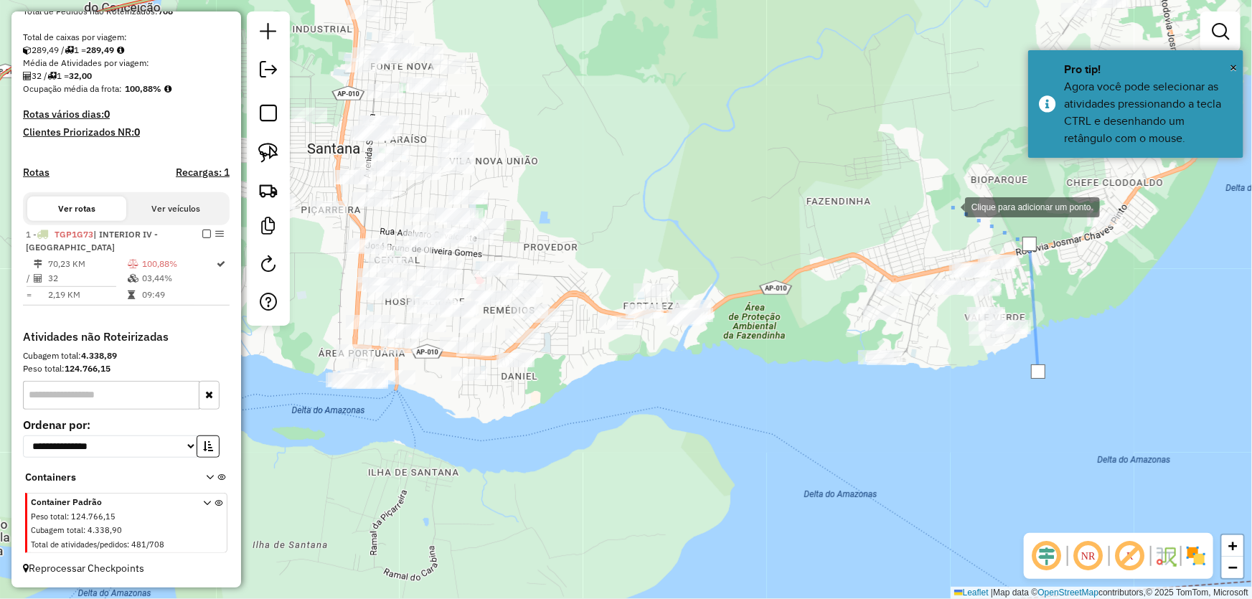
drag, startPoint x: 951, startPoint y: 206, endPoint x: 812, endPoint y: 225, distance: 139.8
click at [950, 206] on div at bounding box center [951, 206] width 29 height 29
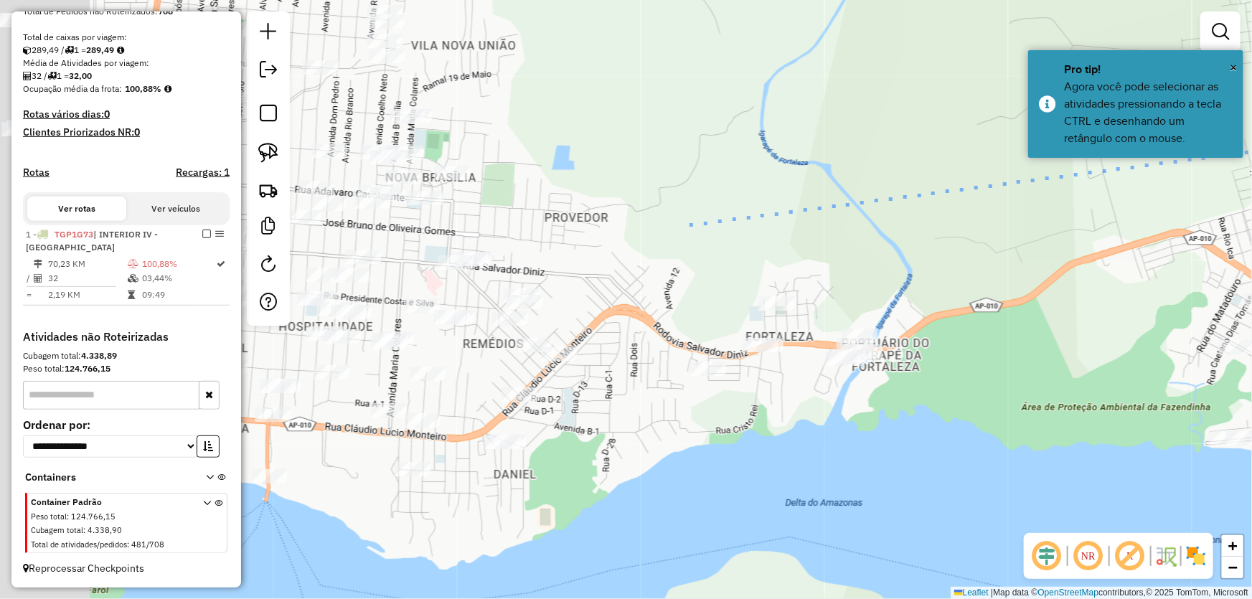
drag, startPoint x: 530, startPoint y: 255, endPoint x: 710, endPoint y: 207, distance: 185.8
click at [704, 210] on div at bounding box center [689, 224] width 29 height 29
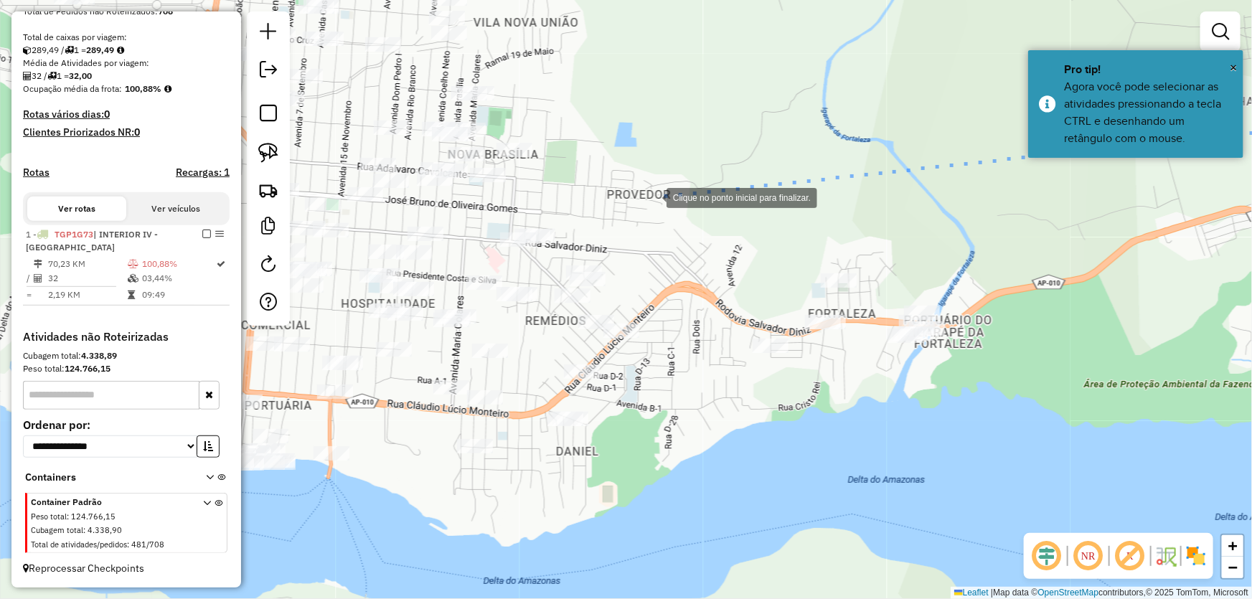
click at [638, 188] on div at bounding box center [652, 196] width 29 height 29
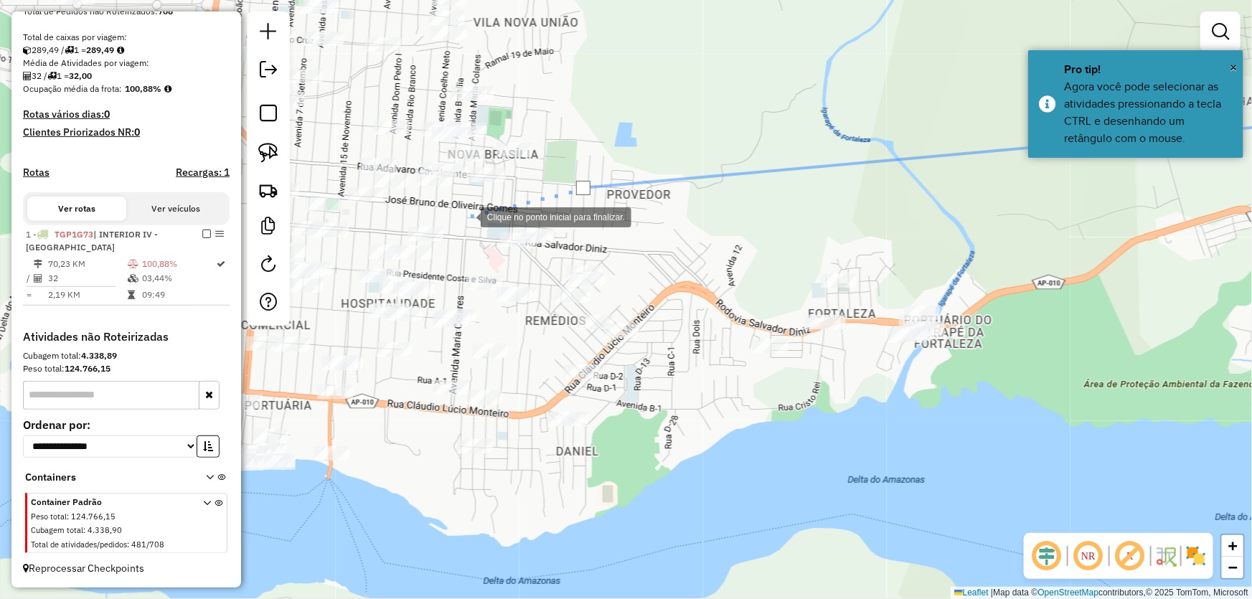
click at [467, 216] on div at bounding box center [466, 216] width 29 height 29
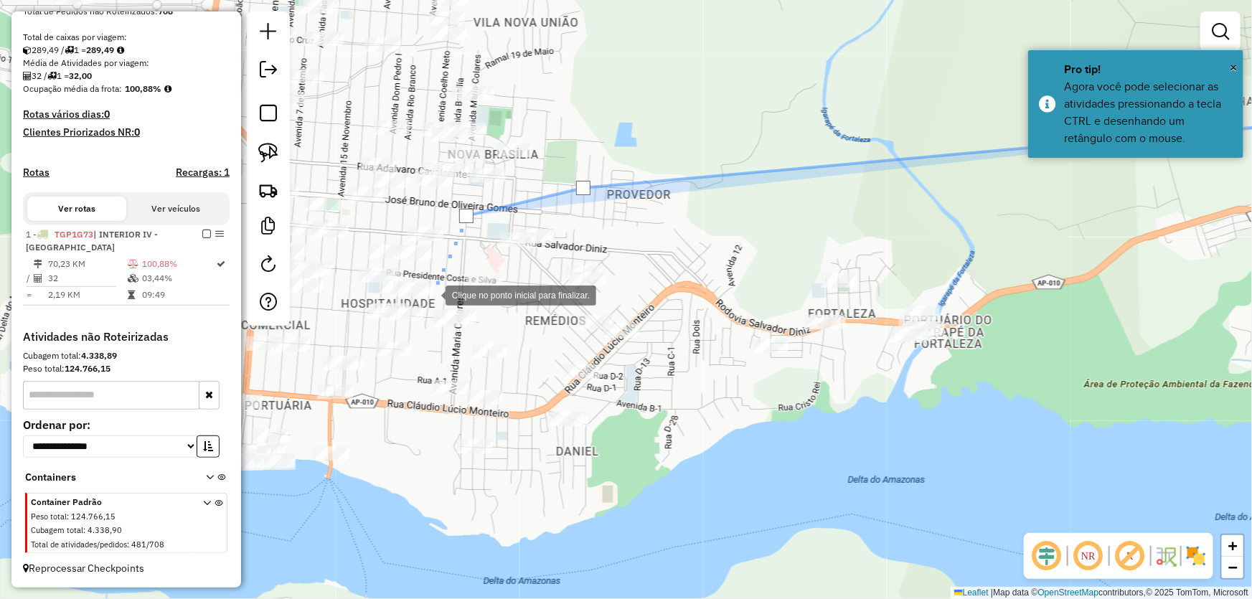
click at [431, 294] on div at bounding box center [431, 294] width 29 height 29
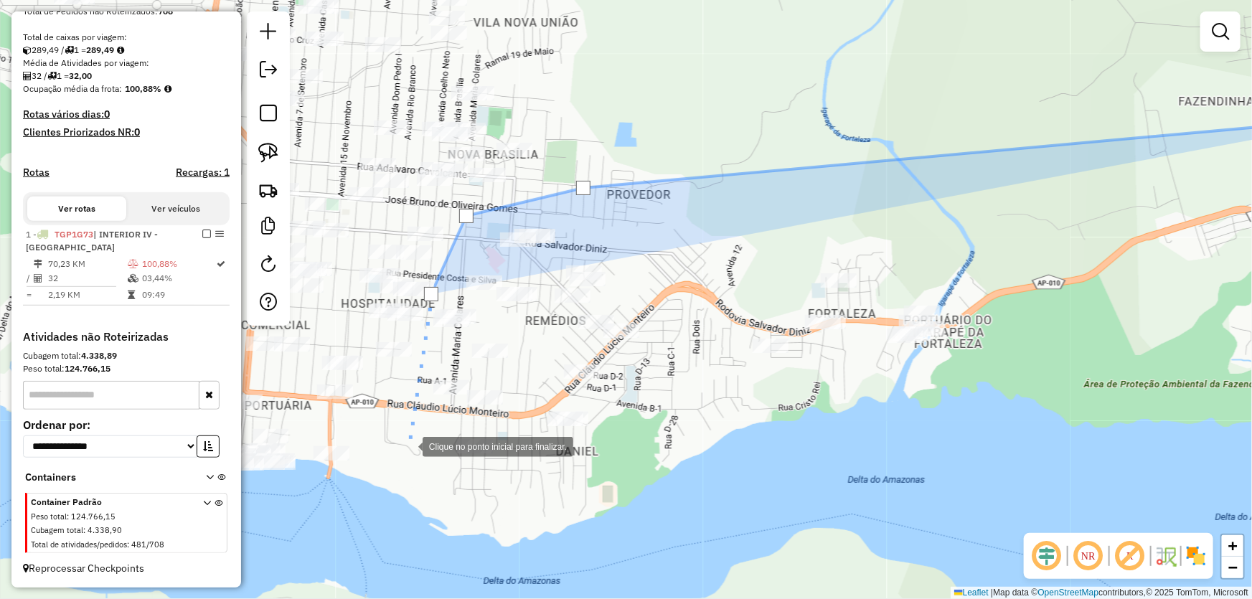
click at [408, 460] on div at bounding box center [408, 445] width 29 height 29
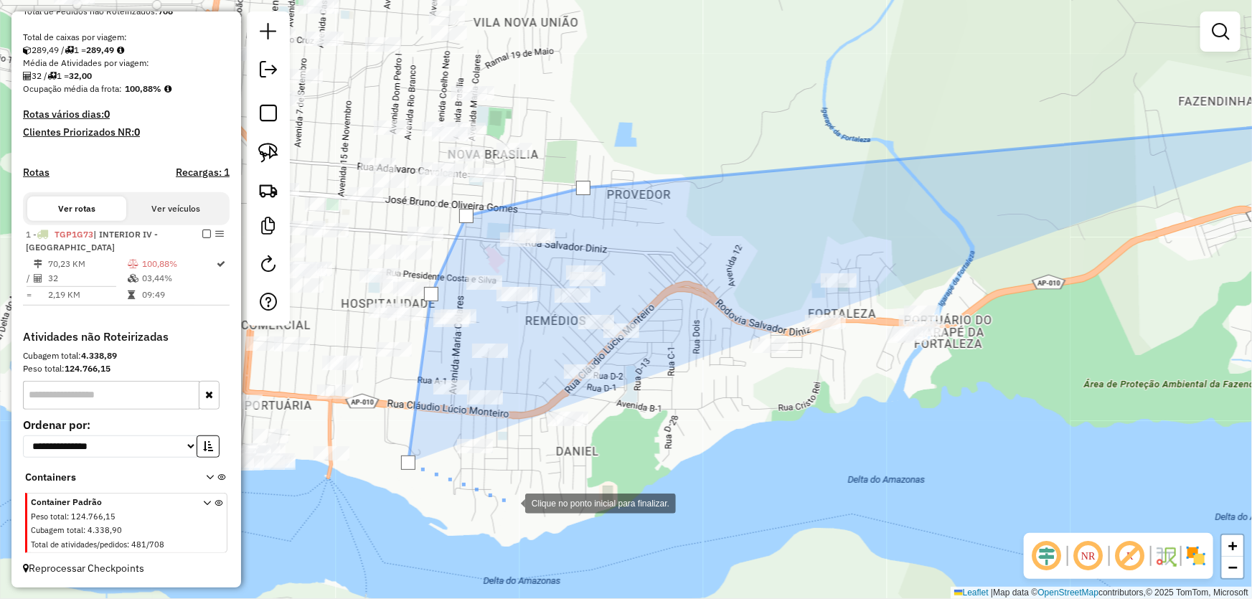
drag, startPoint x: 511, startPoint y: 502, endPoint x: 520, endPoint y: 500, distance: 8.9
click at [512, 502] on div at bounding box center [511, 502] width 29 height 29
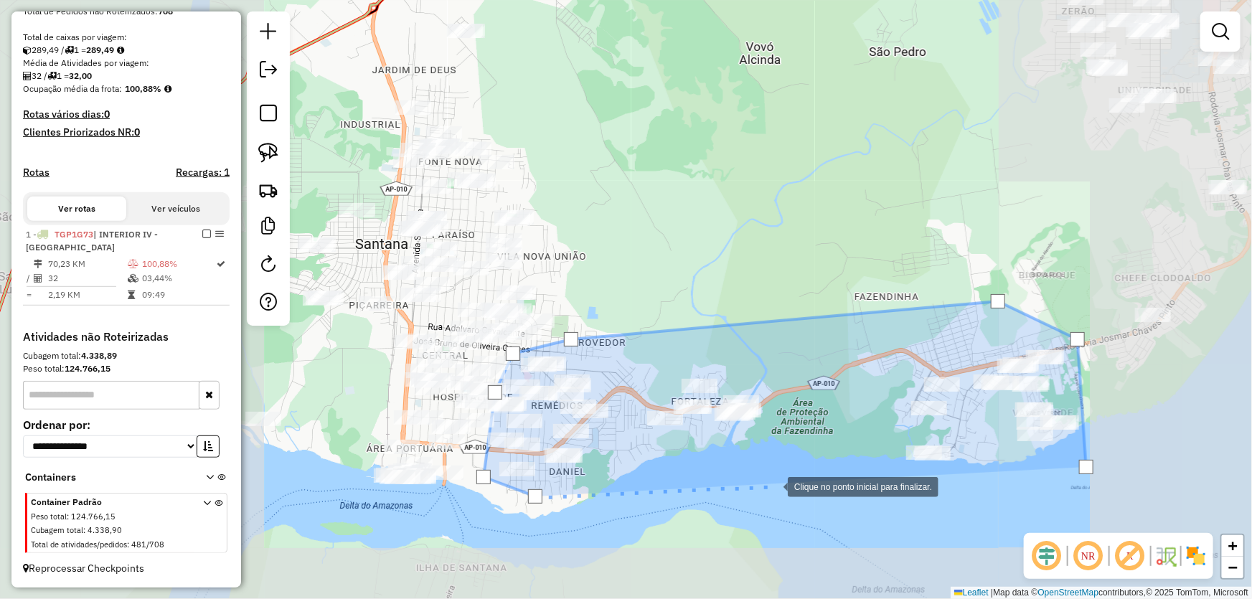
drag, startPoint x: 774, startPoint y: 486, endPoint x: 622, endPoint y: 363, distance: 194.9
click at [759, 472] on div at bounding box center [773, 486] width 29 height 29
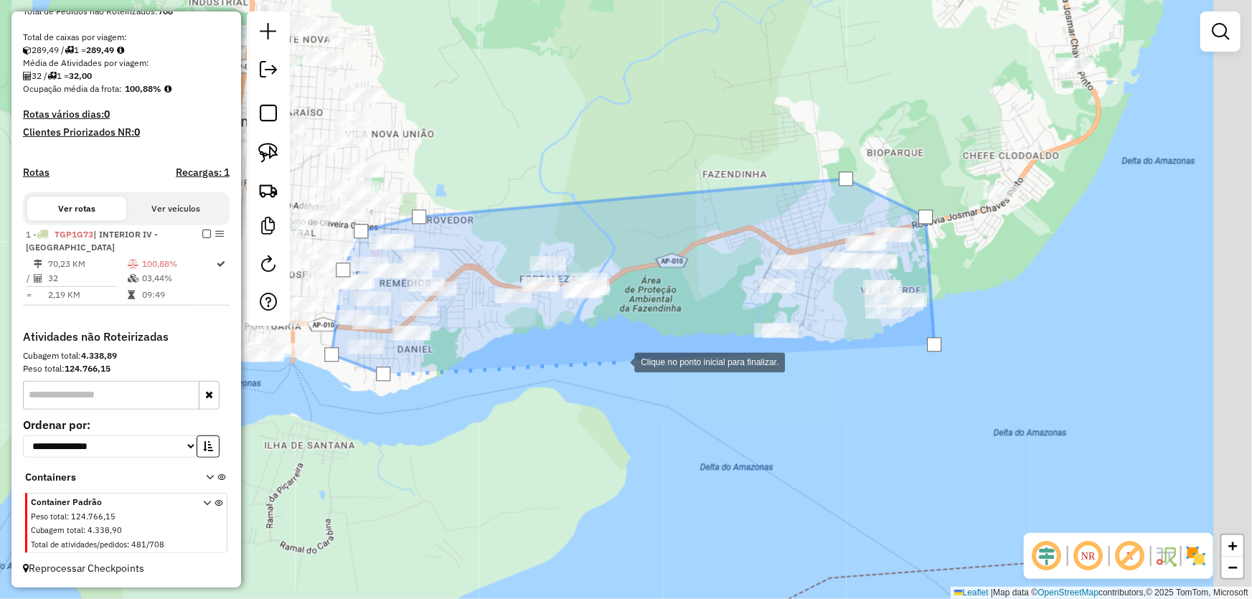
click at [634, 375] on div at bounding box center [620, 361] width 29 height 29
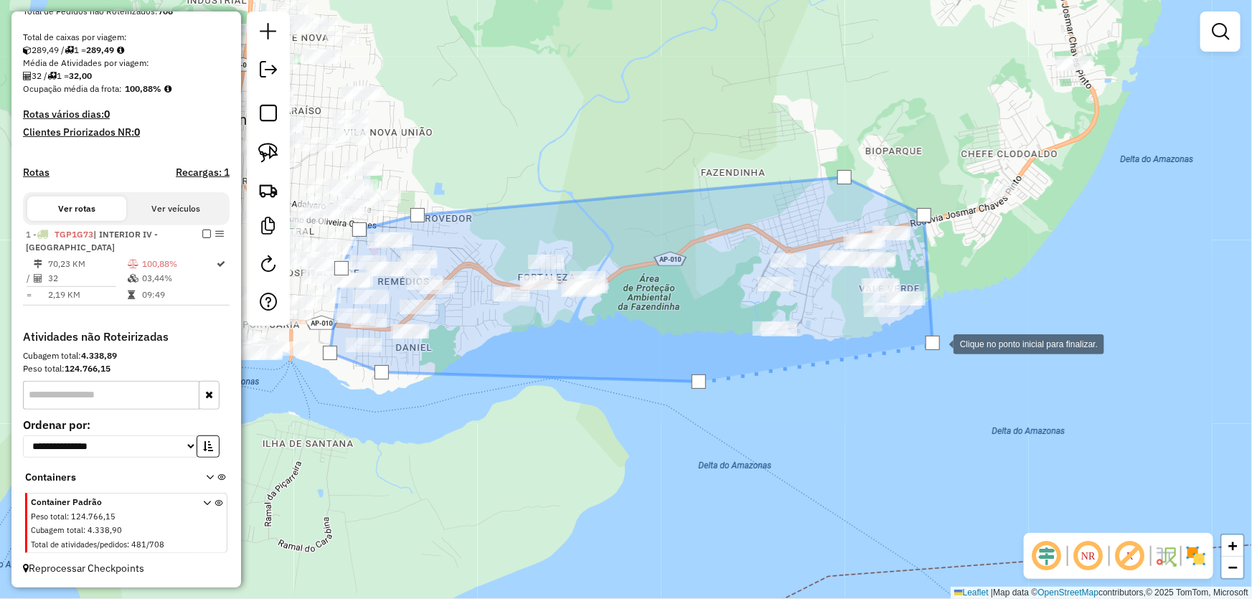
click at [939, 343] on div at bounding box center [933, 343] width 14 height 14
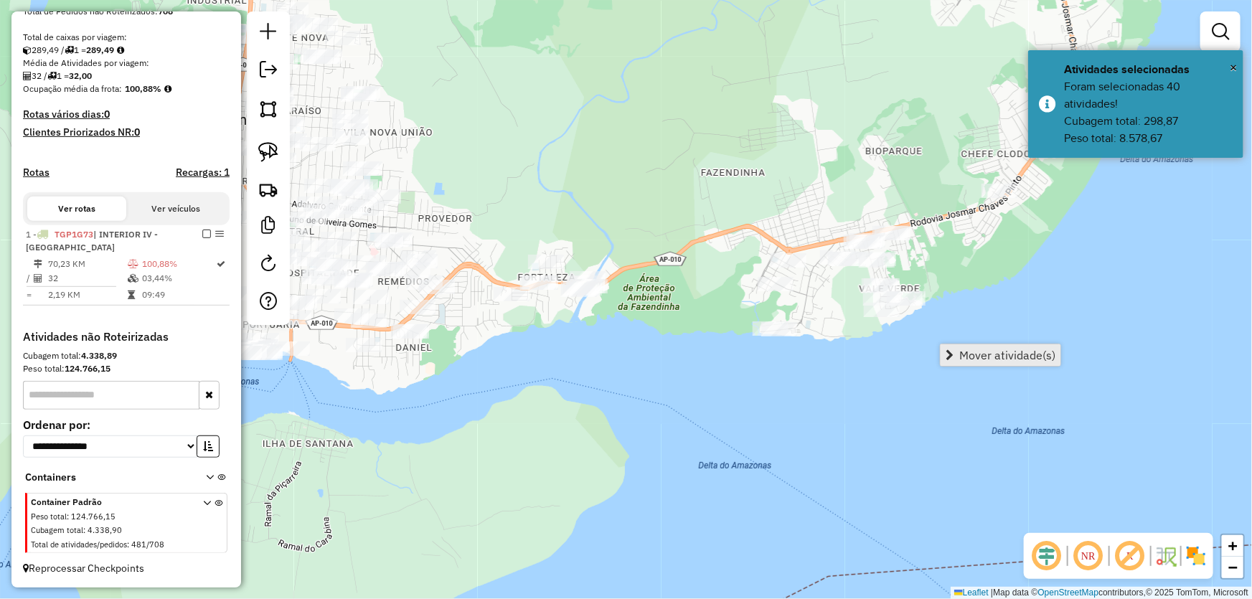
click at [962, 356] on span "Mover atividade(s)" at bounding box center [1008, 355] width 96 height 11
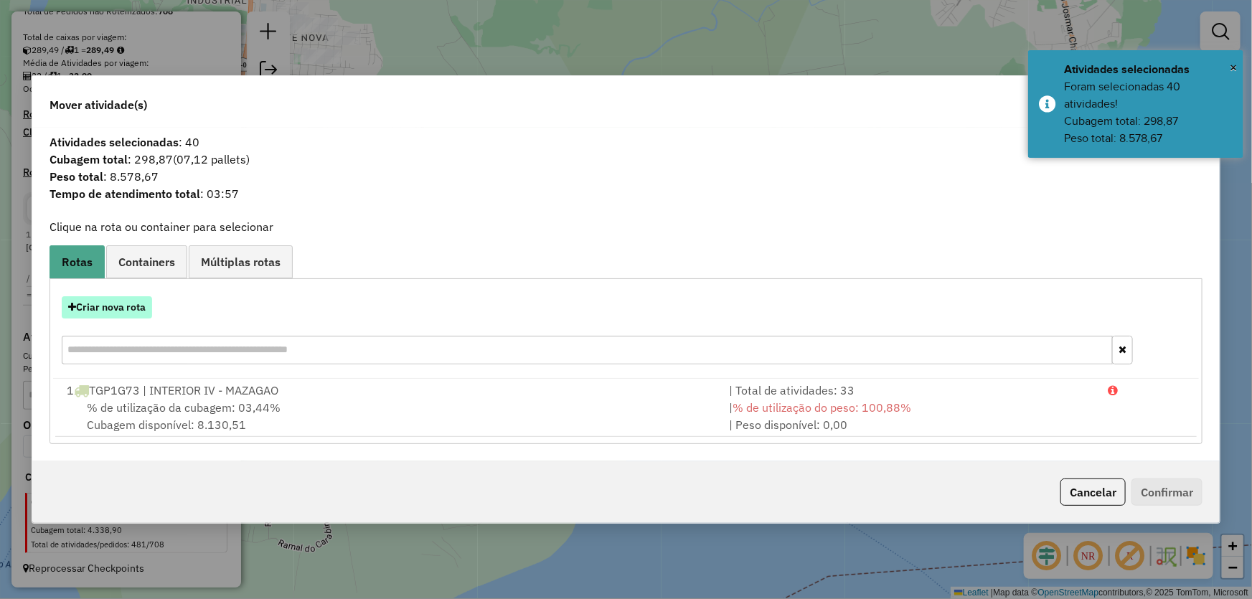
click at [127, 299] on button "Criar nova rota" at bounding box center [107, 307] width 90 height 22
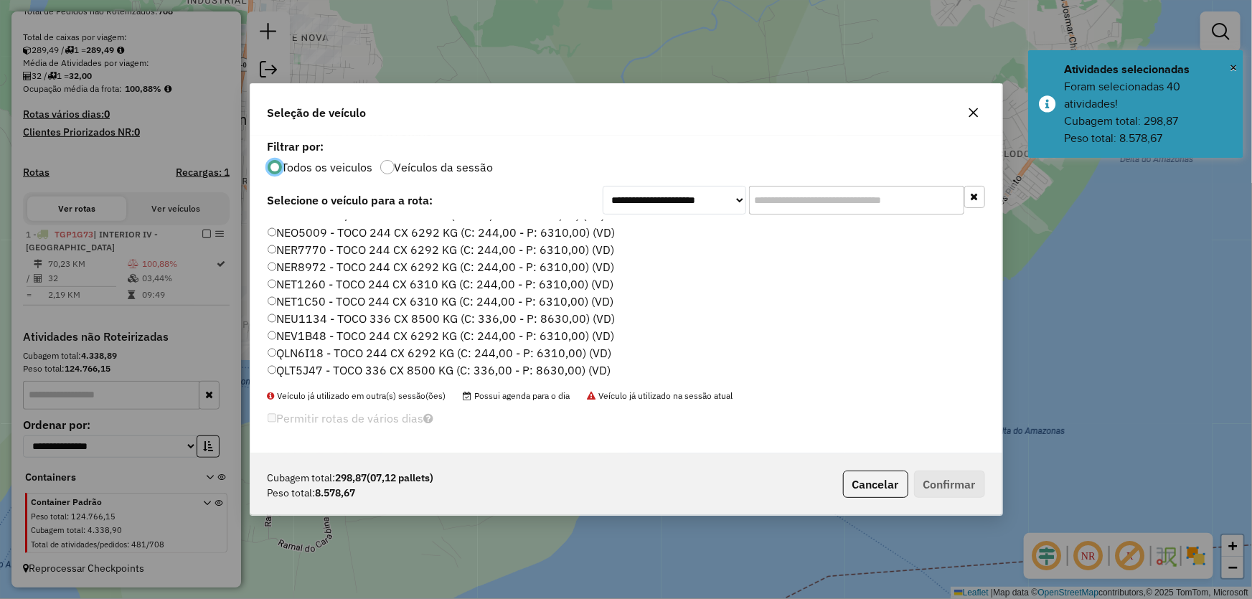
scroll to position [130, 0]
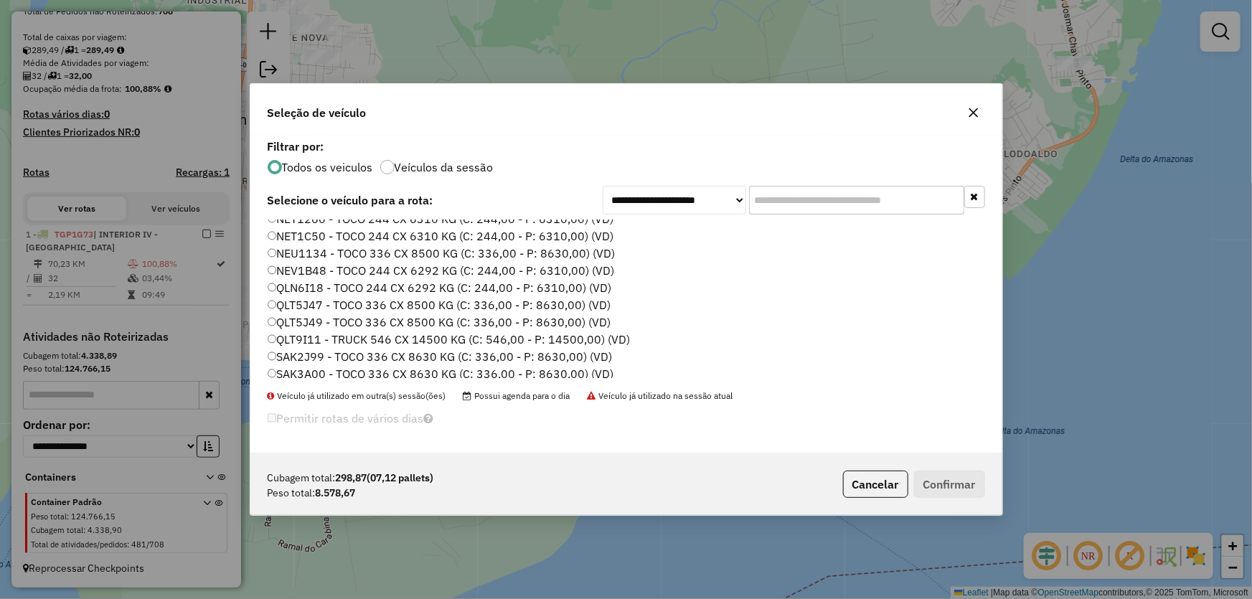
click at [313, 354] on label "SAK2J99 - TOCO 336 CX 8630 KG (C: 336,00 - P: 8630,00) (VD)" at bounding box center [440, 356] width 345 height 17
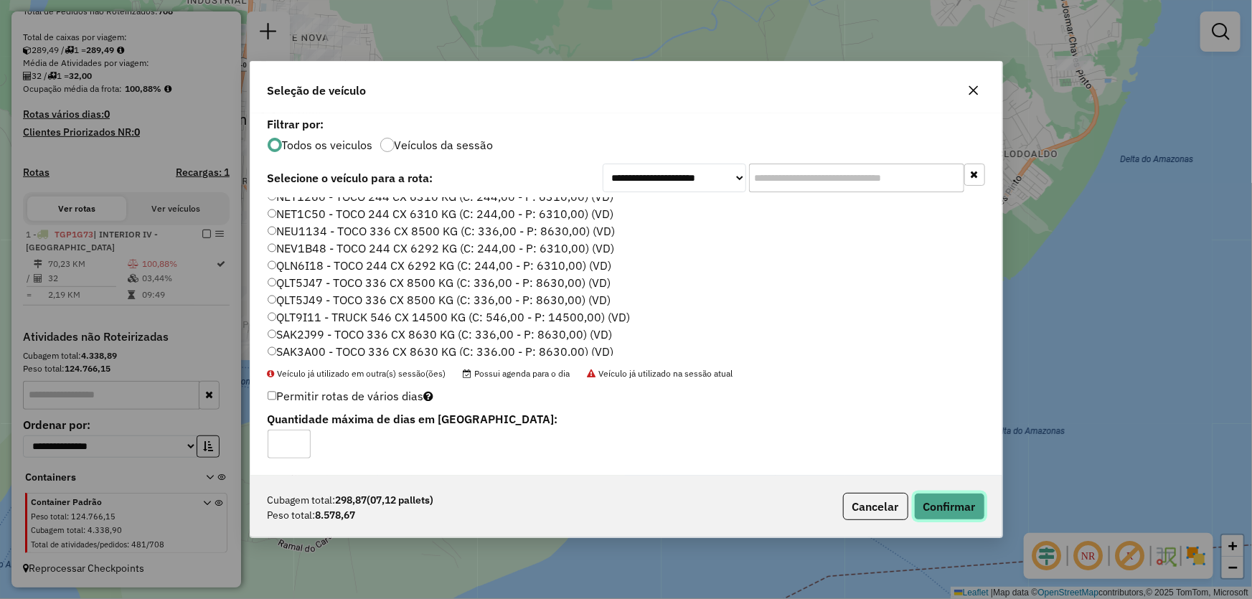
click at [950, 498] on button "Confirmar" at bounding box center [949, 506] width 71 height 27
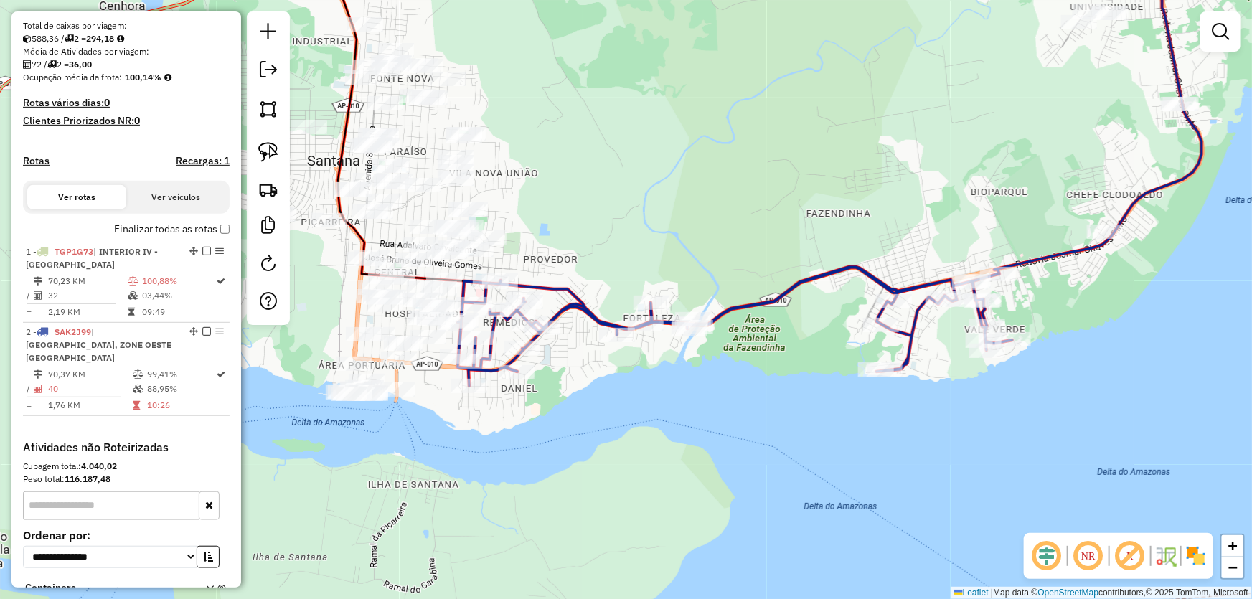
drag, startPoint x: 700, startPoint y: 334, endPoint x: 902, endPoint y: 416, distance: 217.6
click at [902, 416] on div "Janela de atendimento Grade de atendimento Capacidade Transportadoras Veículos …" at bounding box center [626, 299] width 1252 height 599
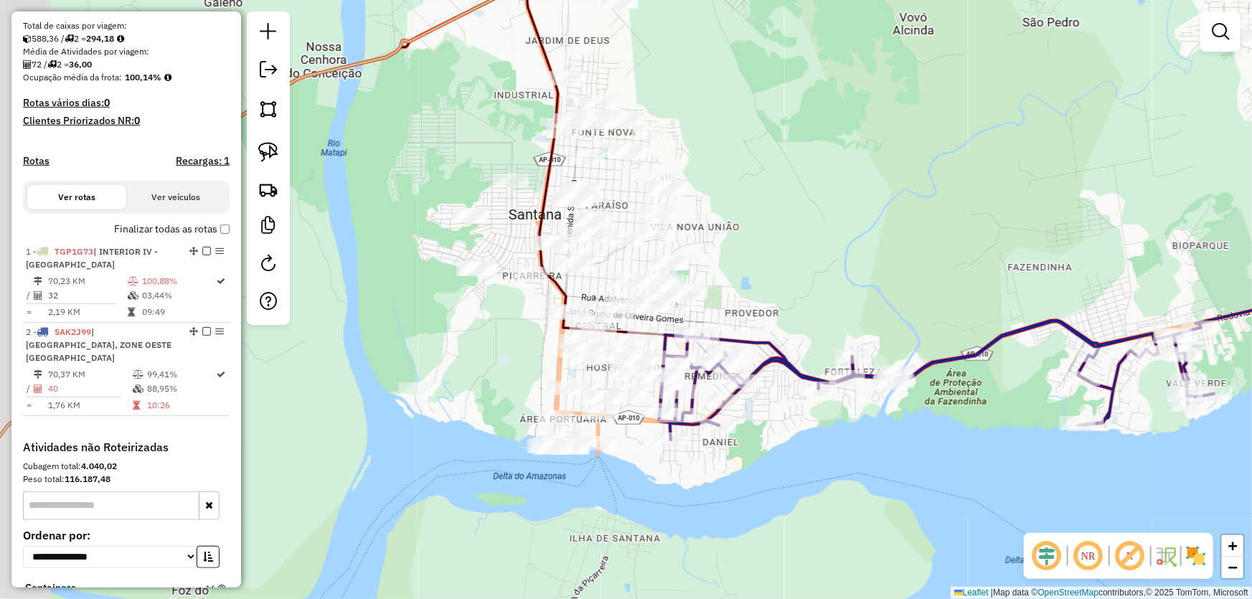
drag, startPoint x: 768, startPoint y: 239, endPoint x: 876, endPoint y: 252, distance: 108.4
click at [876, 252] on div "Janela de atendimento Grade de atendimento Capacidade Transportadoras Veículos …" at bounding box center [626, 299] width 1252 height 599
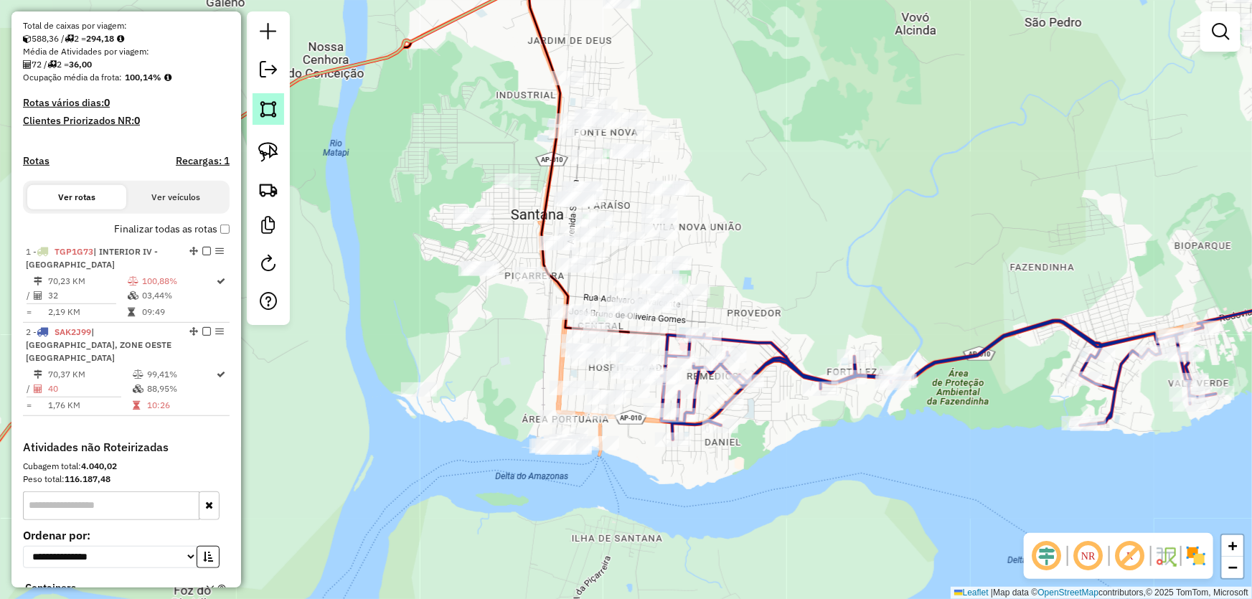
click at [276, 113] on img at bounding box center [268, 109] width 20 height 20
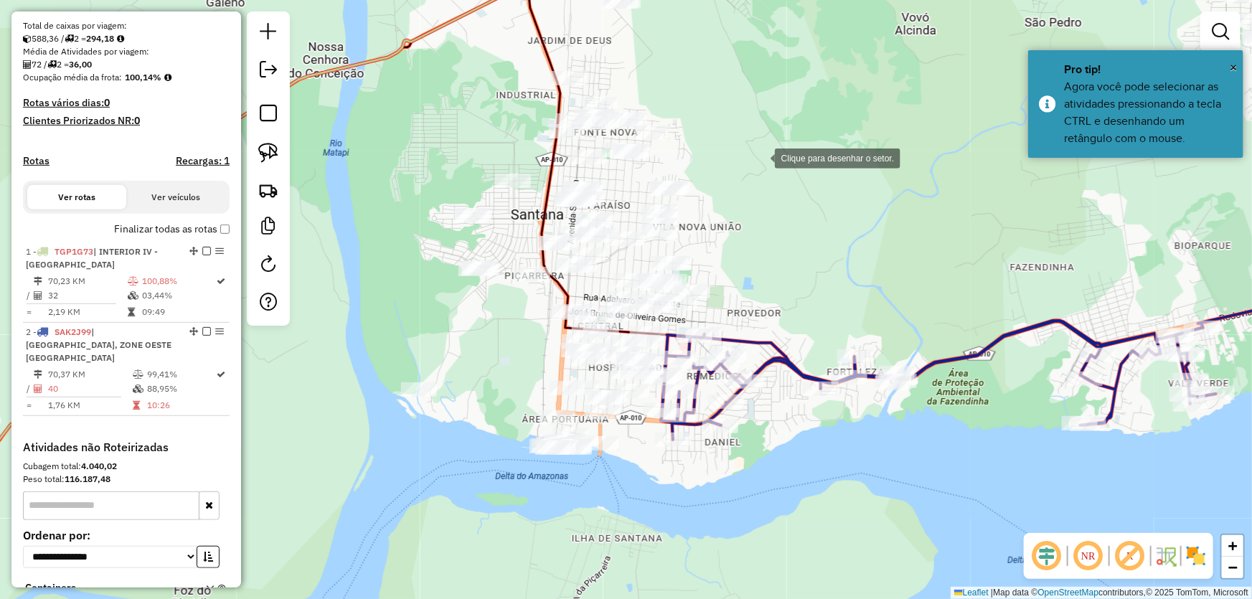
click at [761, 156] on div at bounding box center [760, 157] width 29 height 29
click at [639, 172] on div at bounding box center [639, 171] width 29 height 29
click at [559, 169] on div at bounding box center [559, 169] width 29 height 29
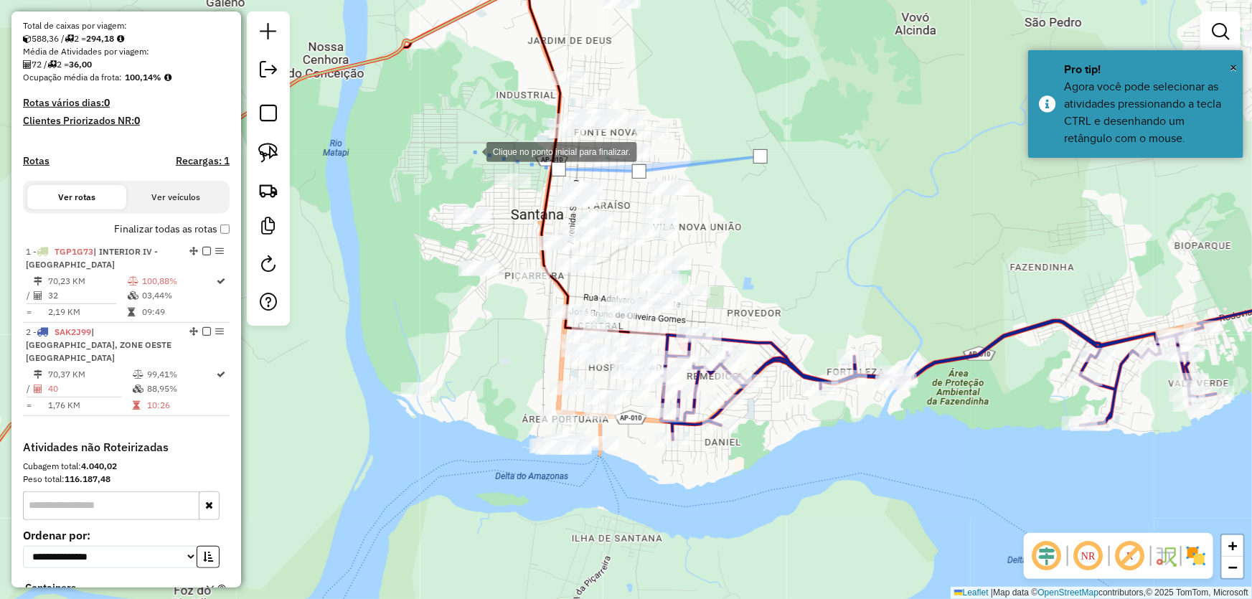
drag, startPoint x: 472, startPoint y: 151, endPoint x: 375, endPoint y: 215, distance: 117.0
click at [470, 151] on div at bounding box center [472, 150] width 29 height 29
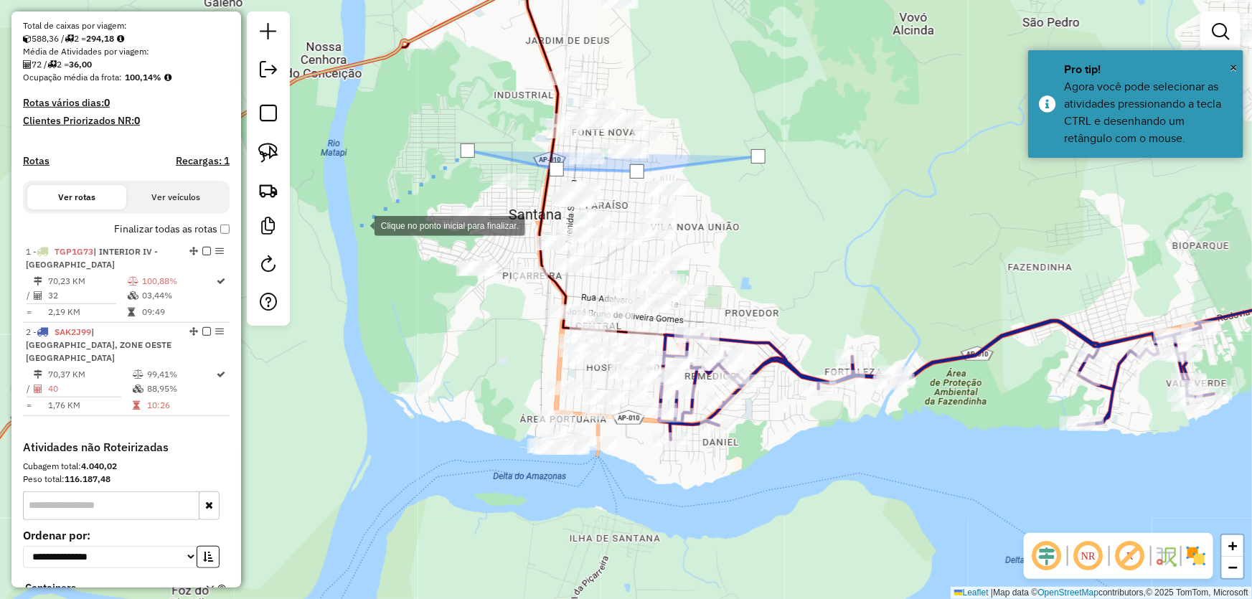
click at [355, 229] on div at bounding box center [360, 224] width 29 height 29
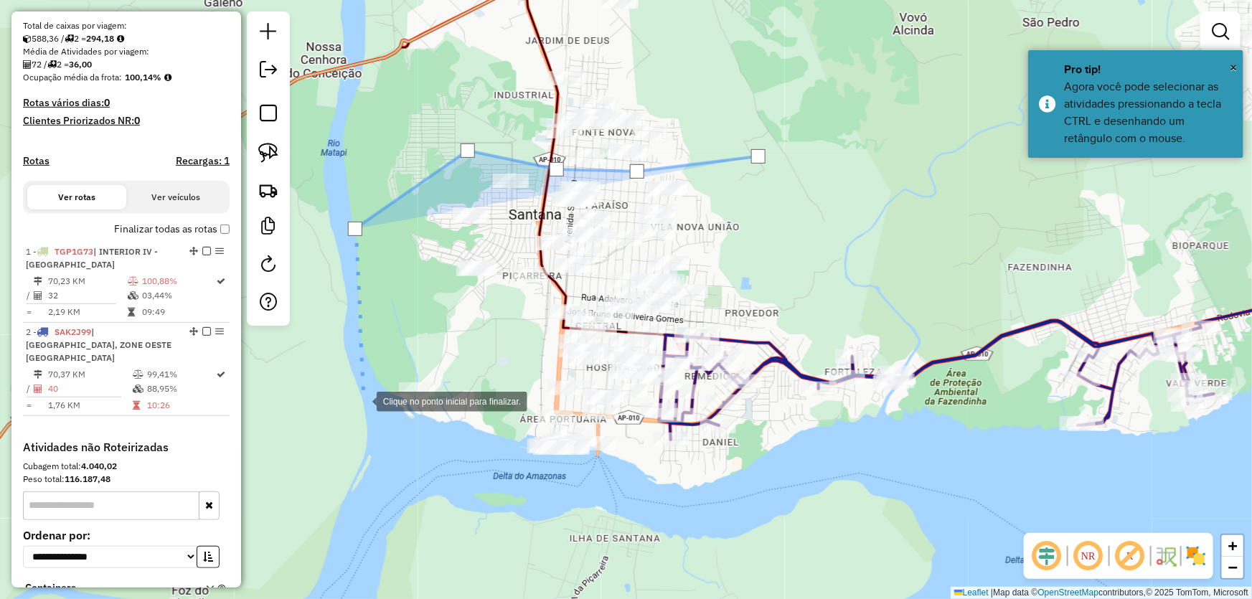
click at [365, 415] on div at bounding box center [362, 400] width 29 height 29
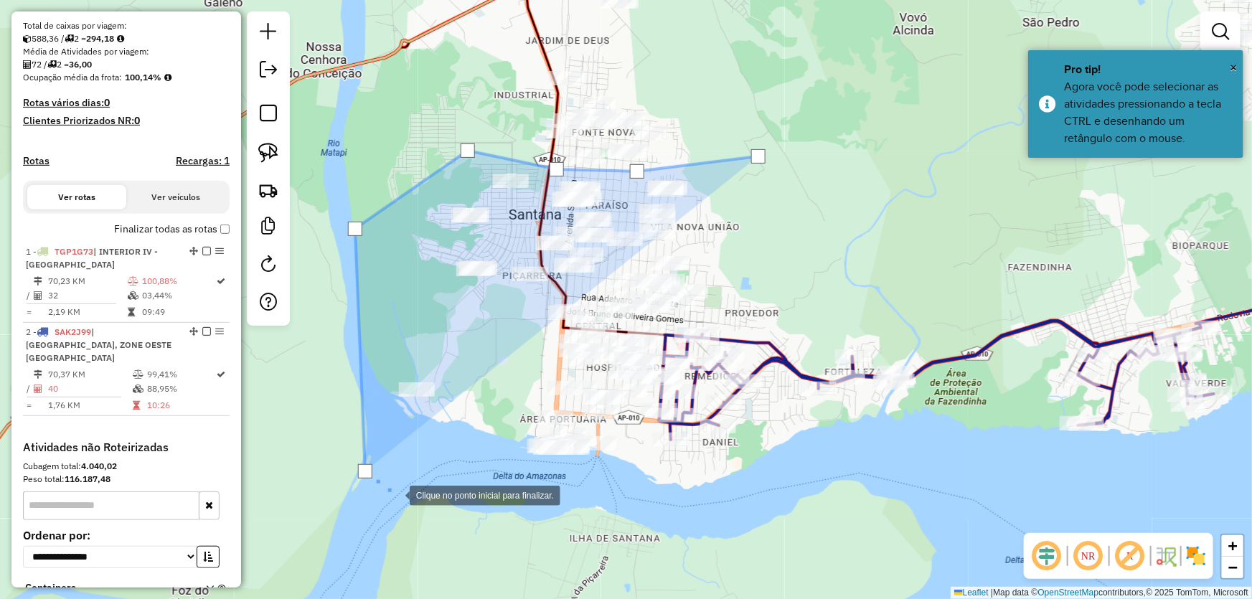
click at [410, 509] on div at bounding box center [395, 494] width 29 height 29
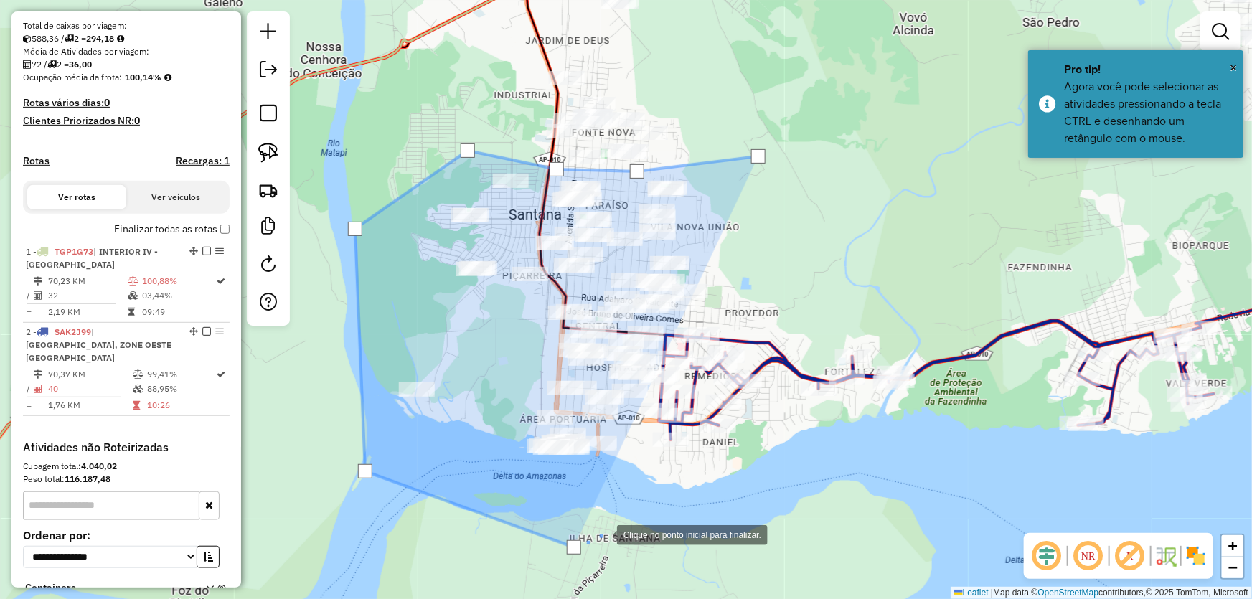
click at [617, 520] on div at bounding box center [603, 534] width 29 height 29
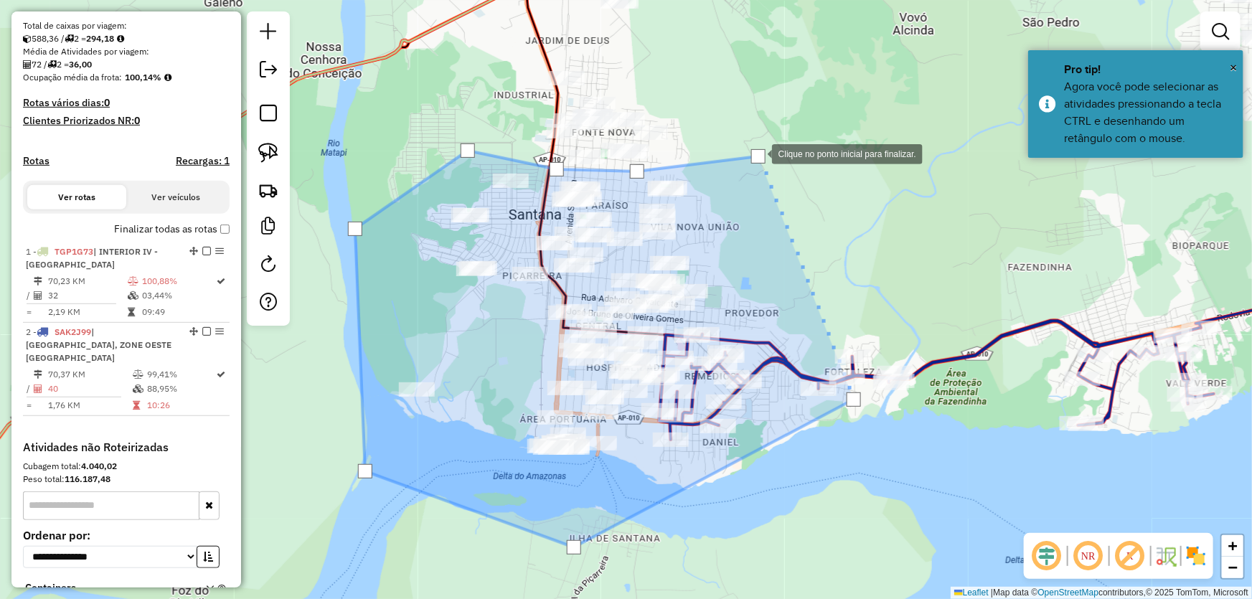
click at [758, 153] on div at bounding box center [758, 156] width 14 height 14
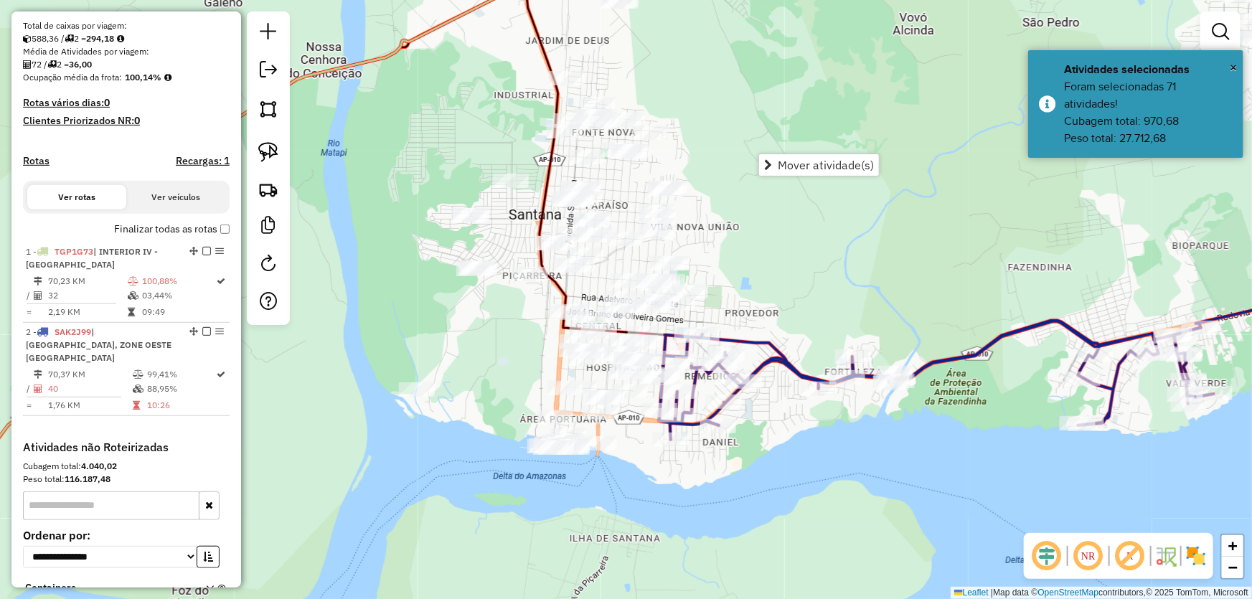
click at [779, 162] on span "Mover atividade(s)" at bounding box center [826, 164] width 96 height 11
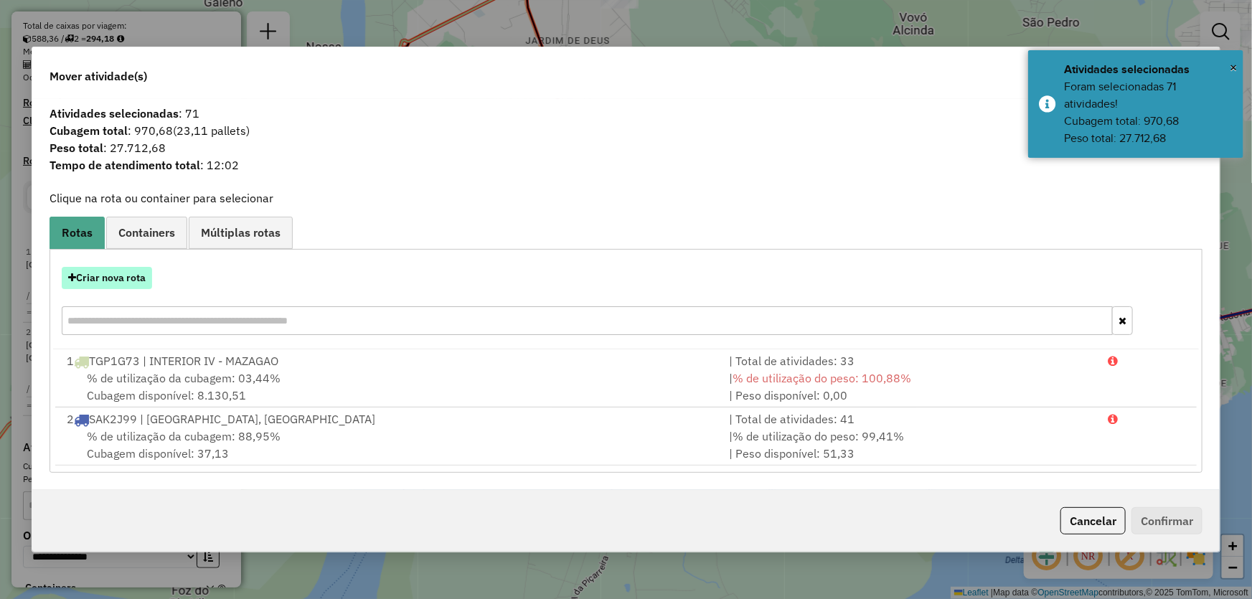
click at [137, 278] on button "Criar nova rota" at bounding box center [107, 278] width 90 height 22
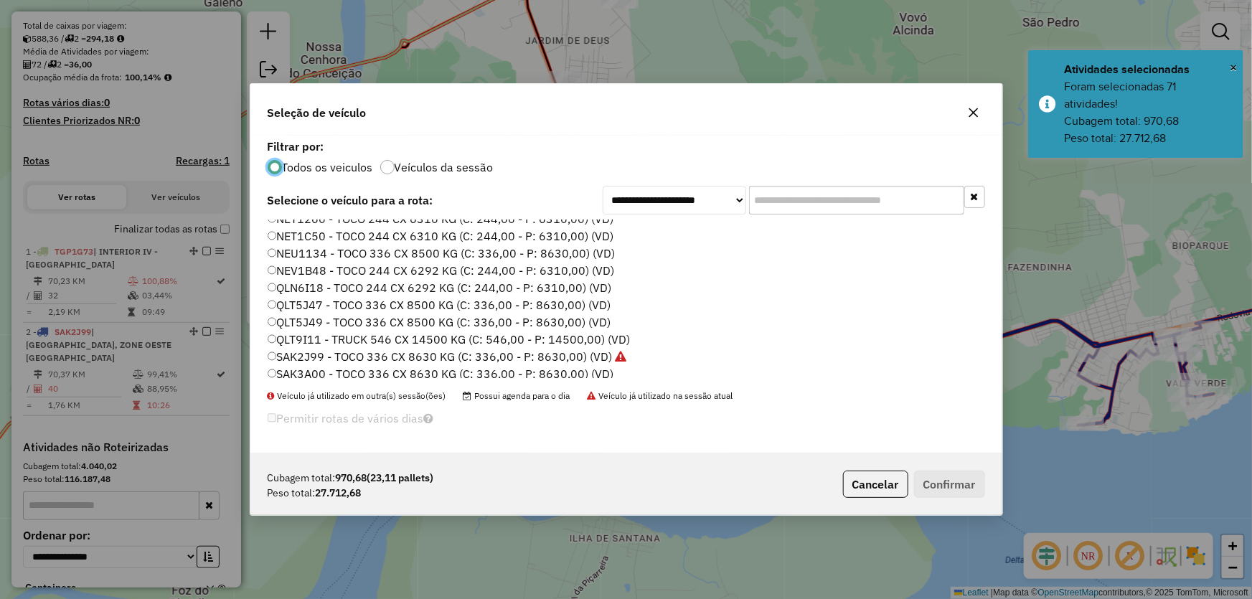
click at [315, 304] on label "QLT5J47 - TOCO 336 CX 8500 KG (C: 336,00 - P: 8630,00) (VD)" at bounding box center [440, 304] width 344 height 17
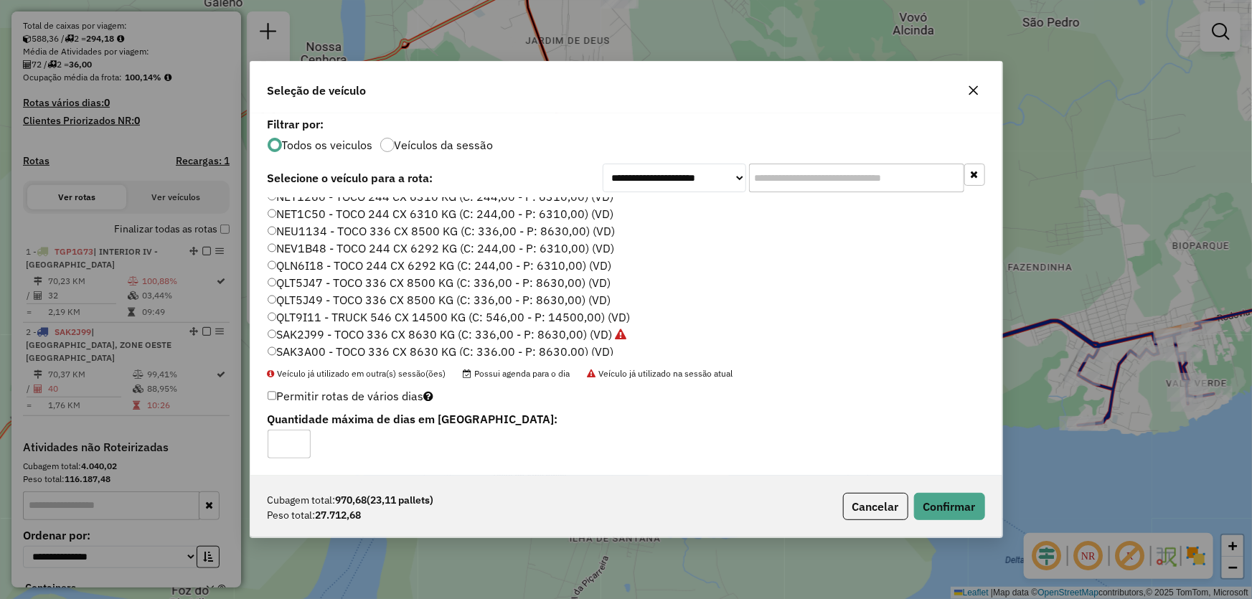
click at [943, 492] on div "Cubagem total: 970,68 (23,11 pallets) Peso total: 27.712,68 Cancelar Confirmar" at bounding box center [626, 507] width 752 height 62
click at [942, 498] on button "Confirmar" at bounding box center [949, 506] width 71 height 27
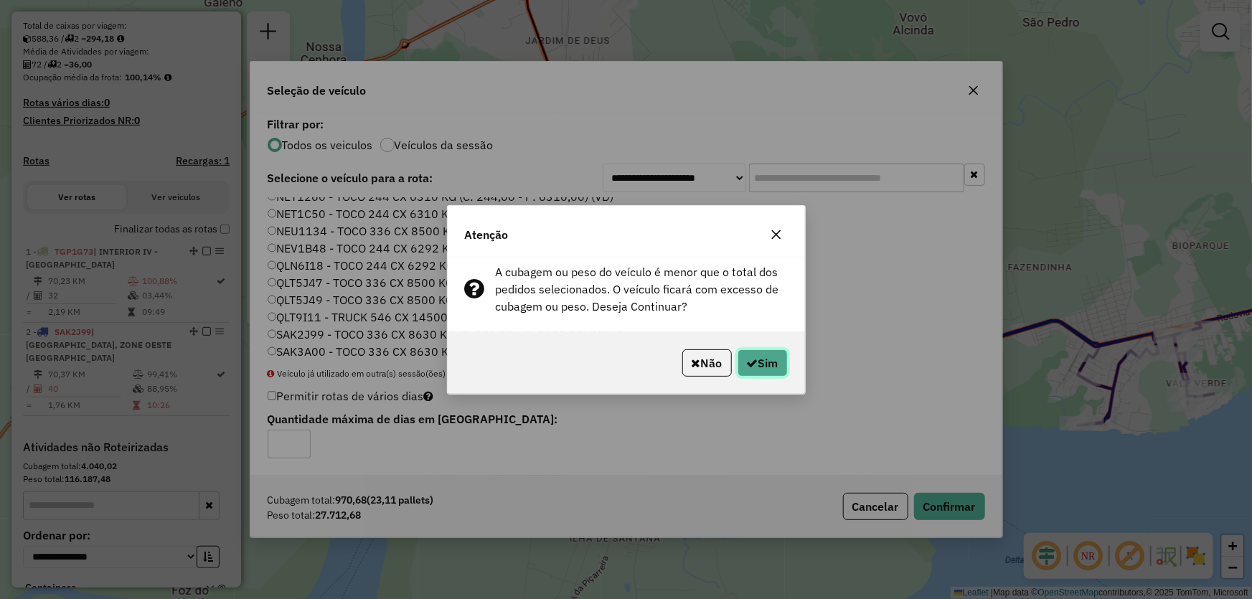
click at [760, 375] on button "Sim" at bounding box center [763, 363] width 50 height 27
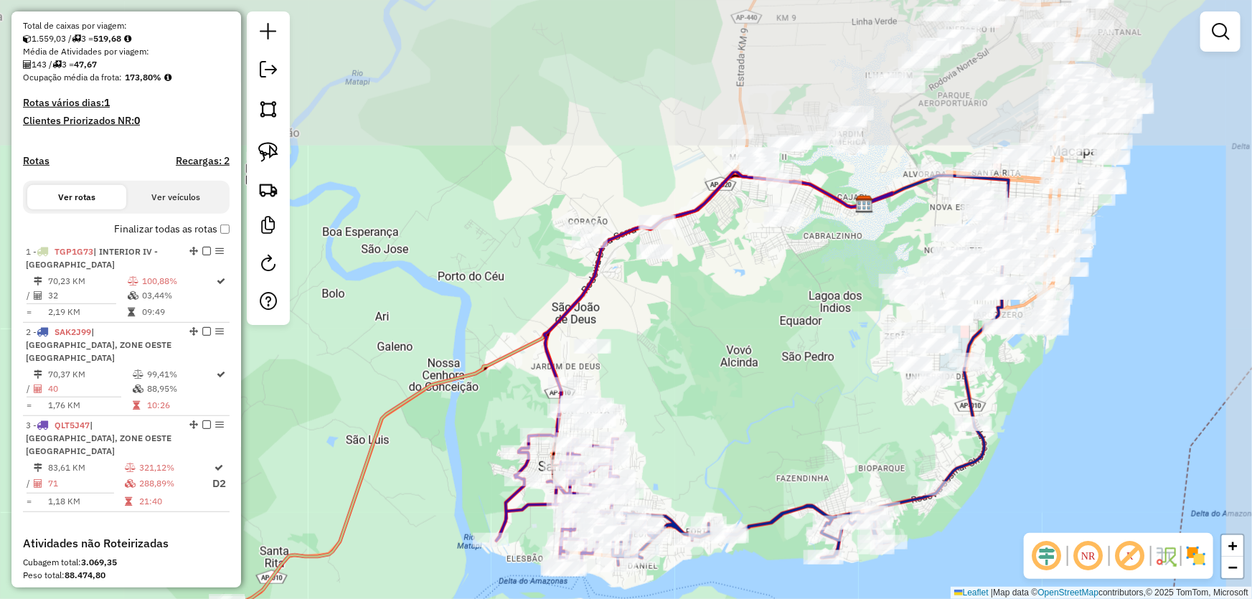
drag, startPoint x: 822, startPoint y: 240, endPoint x: 723, endPoint y: 413, distance: 199.0
click at [723, 413] on div "Janela de atendimento Grade de atendimento Capacidade Transportadoras Veículos …" at bounding box center [626, 299] width 1252 height 599
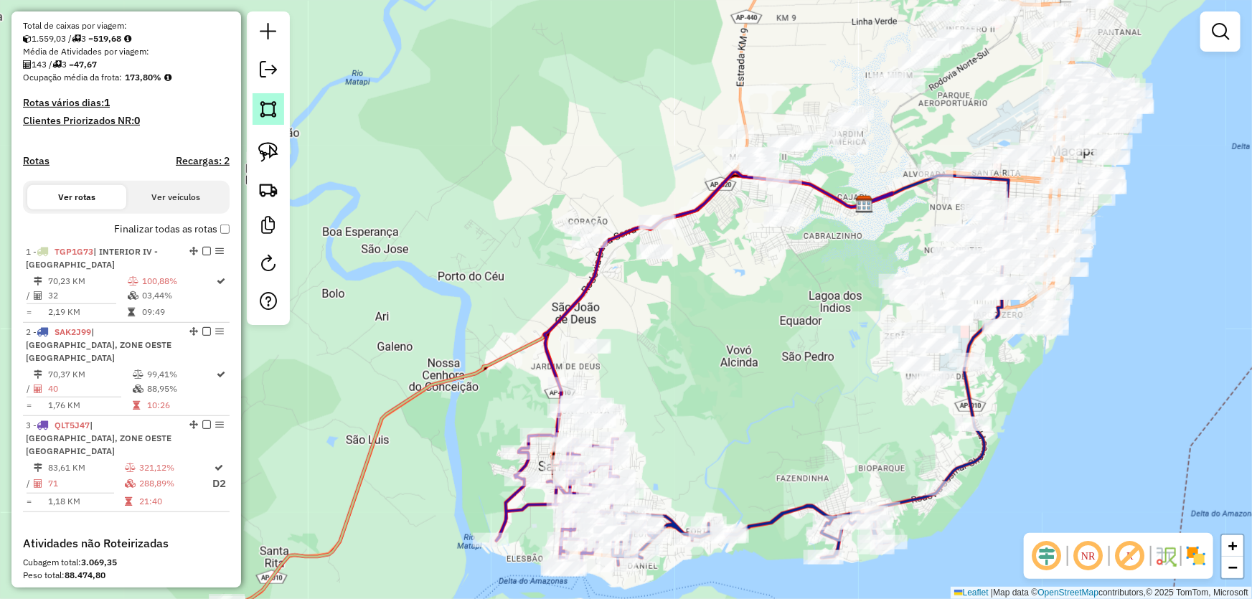
click at [275, 106] on img at bounding box center [268, 109] width 20 height 20
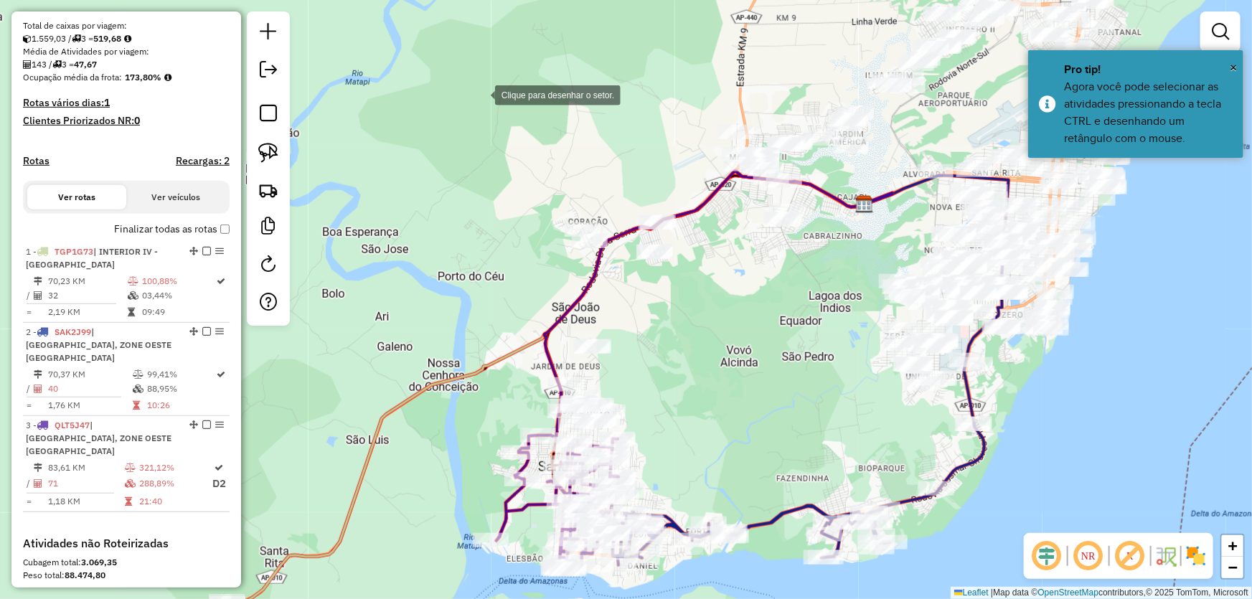
drag, startPoint x: 481, startPoint y: 94, endPoint x: 438, endPoint y: 320, distance: 230.1
click at [481, 94] on div at bounding box center [481, 94] width 29 height 29
drag, startPoint x: 430, startPoint y: 352, endPoint x: 473, endPoint y: 487, distance: 141.6
click at [430, 355] on div at bounding box center [430, 351] width 29 height 29
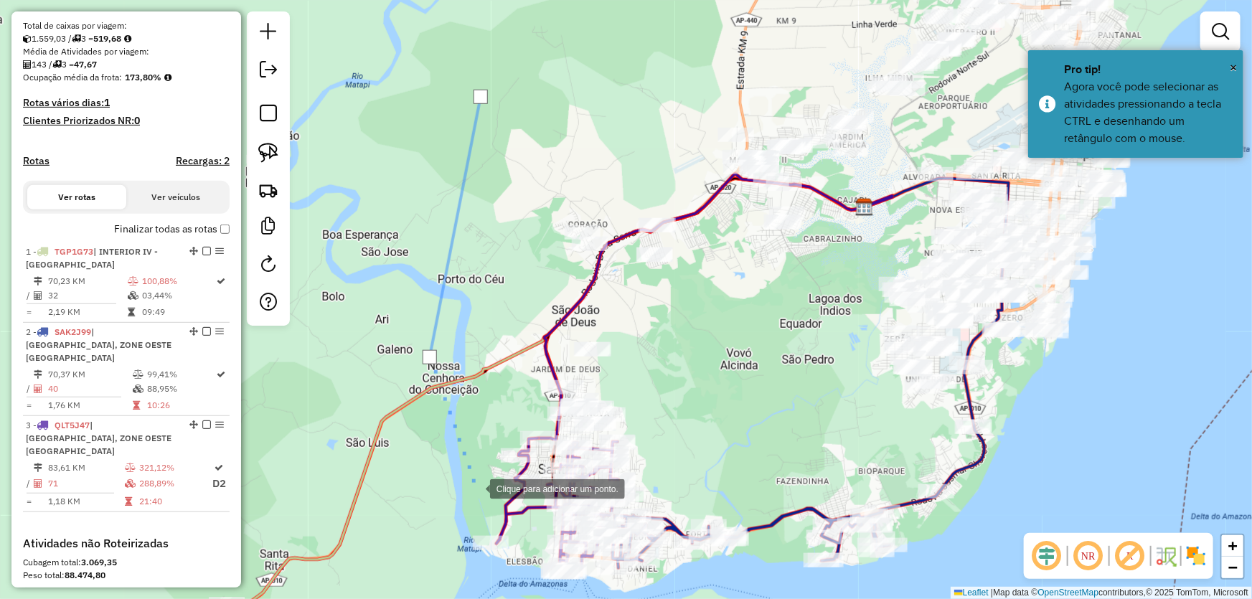
click at [476, 488] on div at bounding box center [475, 488] width 29 height 29
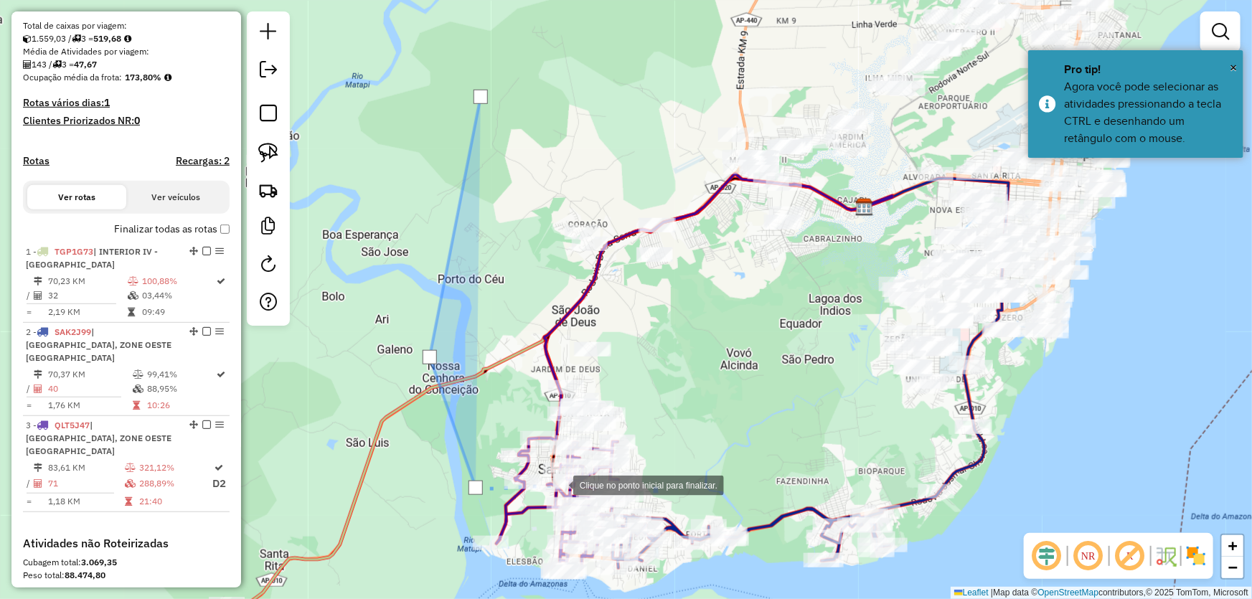
click at [573, 484] on div at bounding box center [559, 484] width 29 height 29
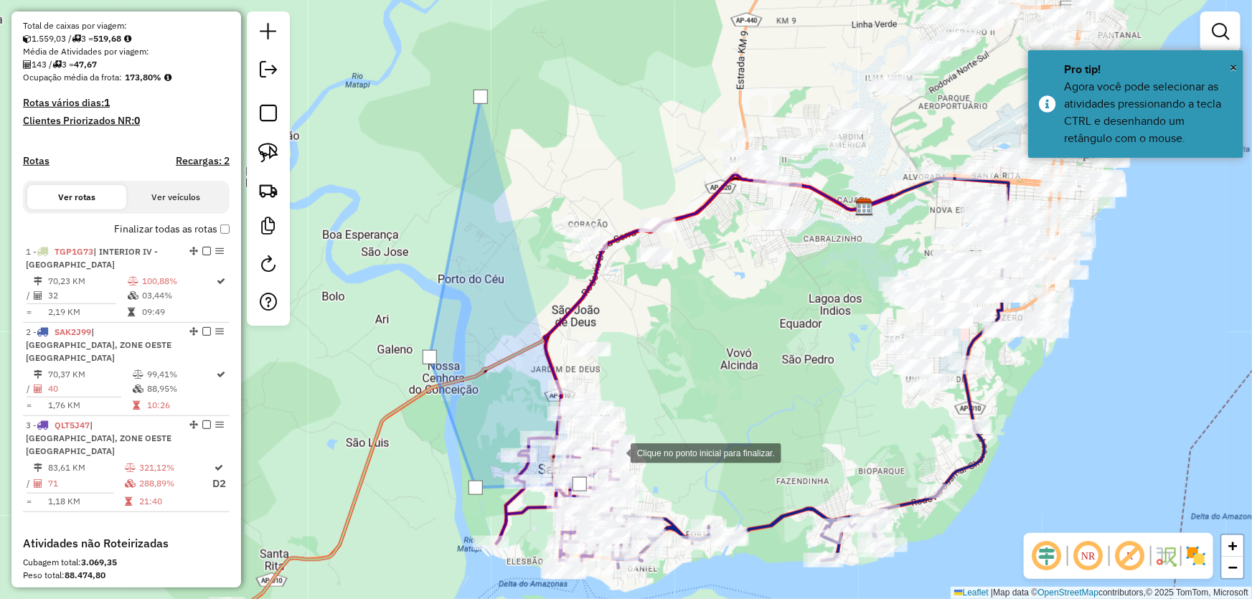
click at [631, 438] on div at bounding box center [616, 452] width 29 height 29
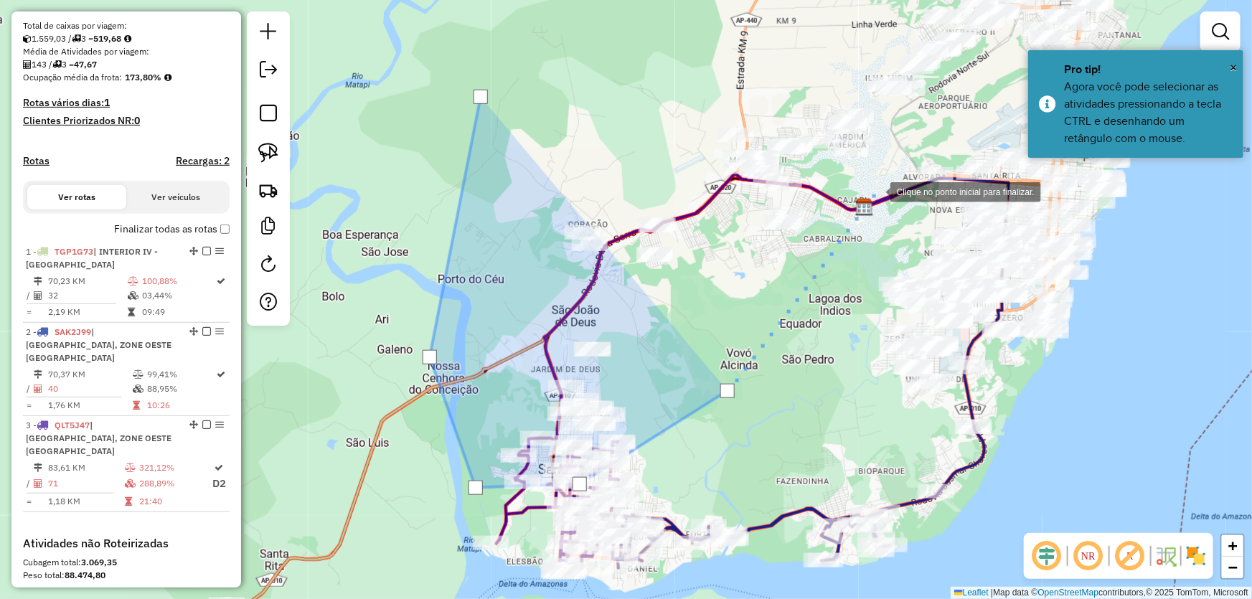
click at [876, 191] on div at bounding box center [876, 191] width 29 height 29
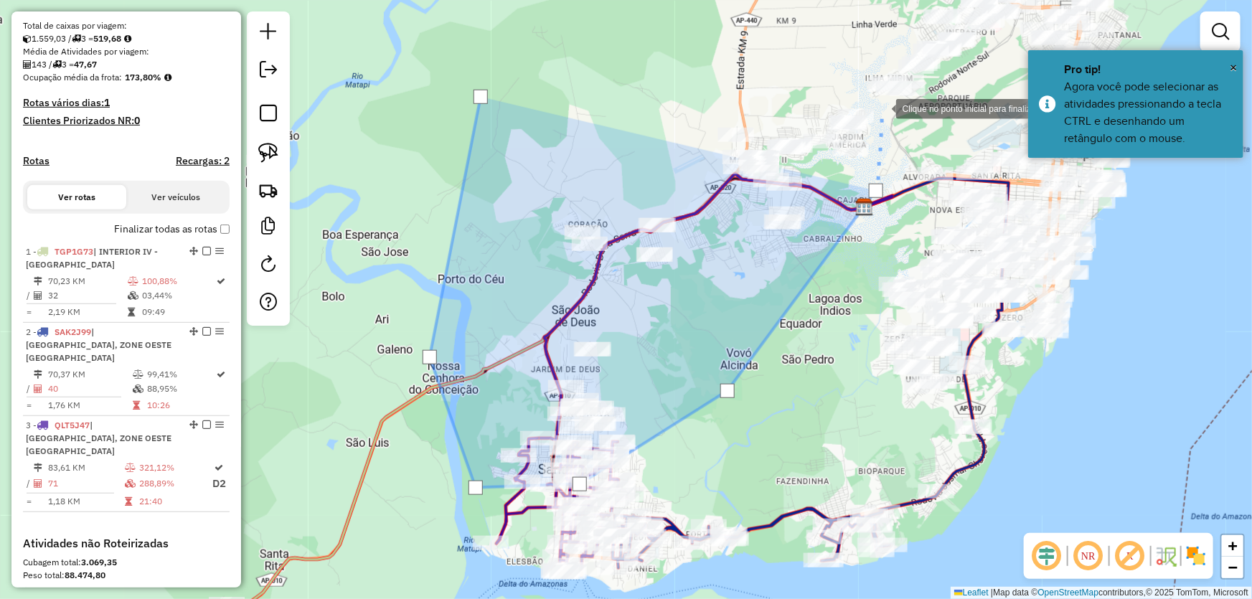
click at [882, 108] on div at bounding box center [882, 107] width 29 height 29
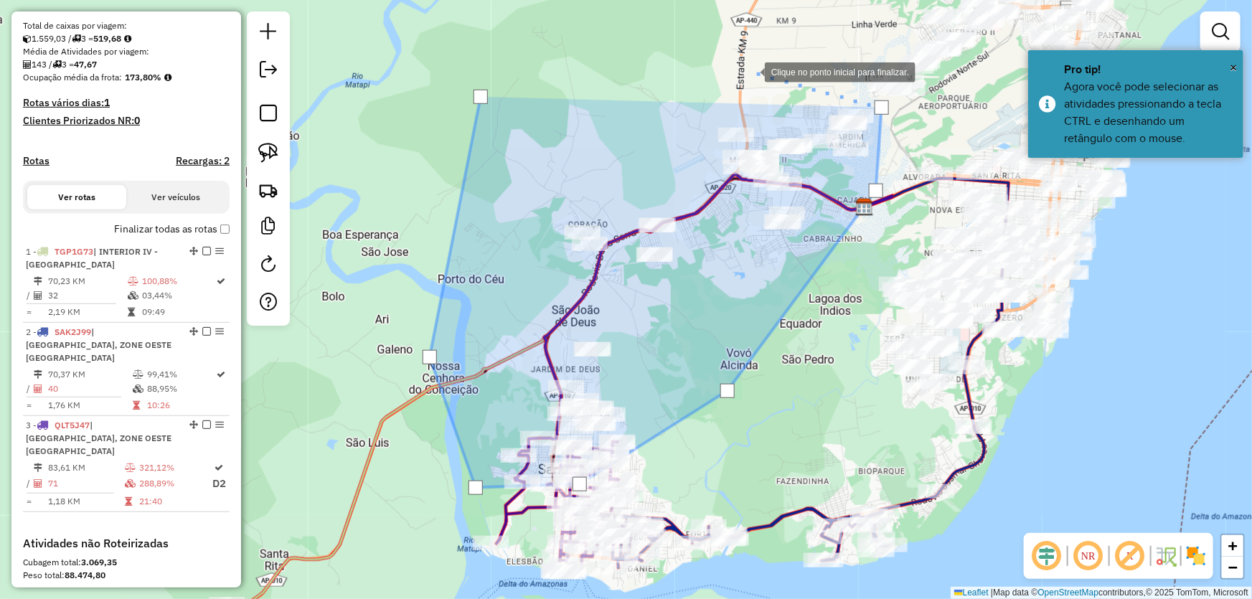
click at [751, 71] on div at bounding box center [750, 71] width 29 height 29
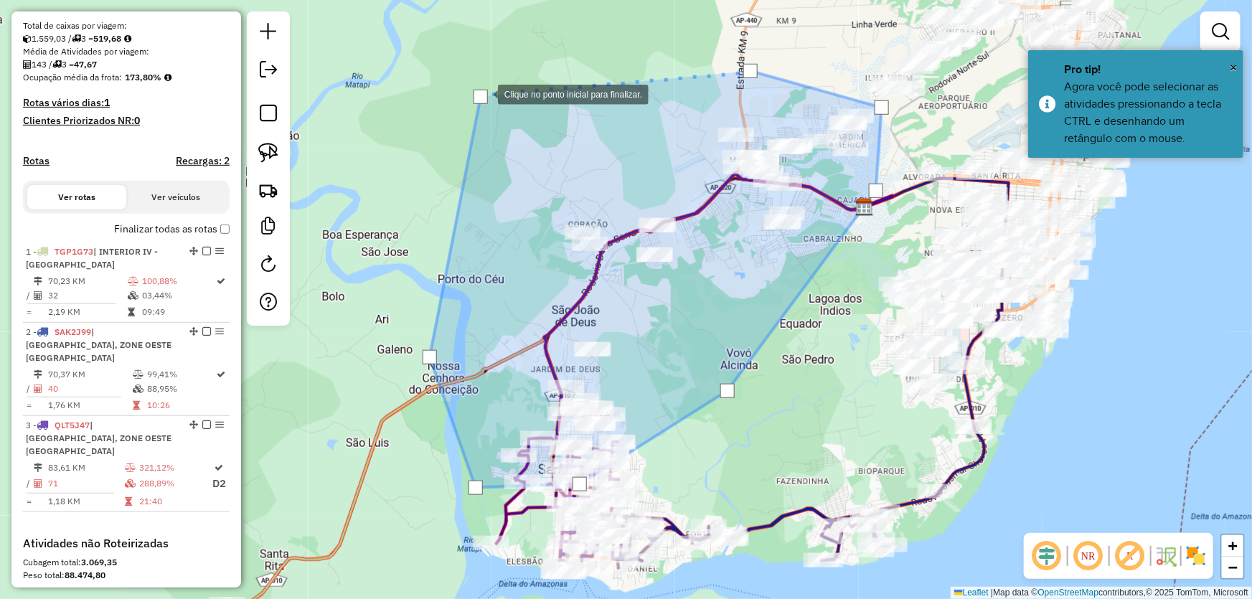
click at [484, 93] on div at bounding box center [481, 97] width 14 height 14
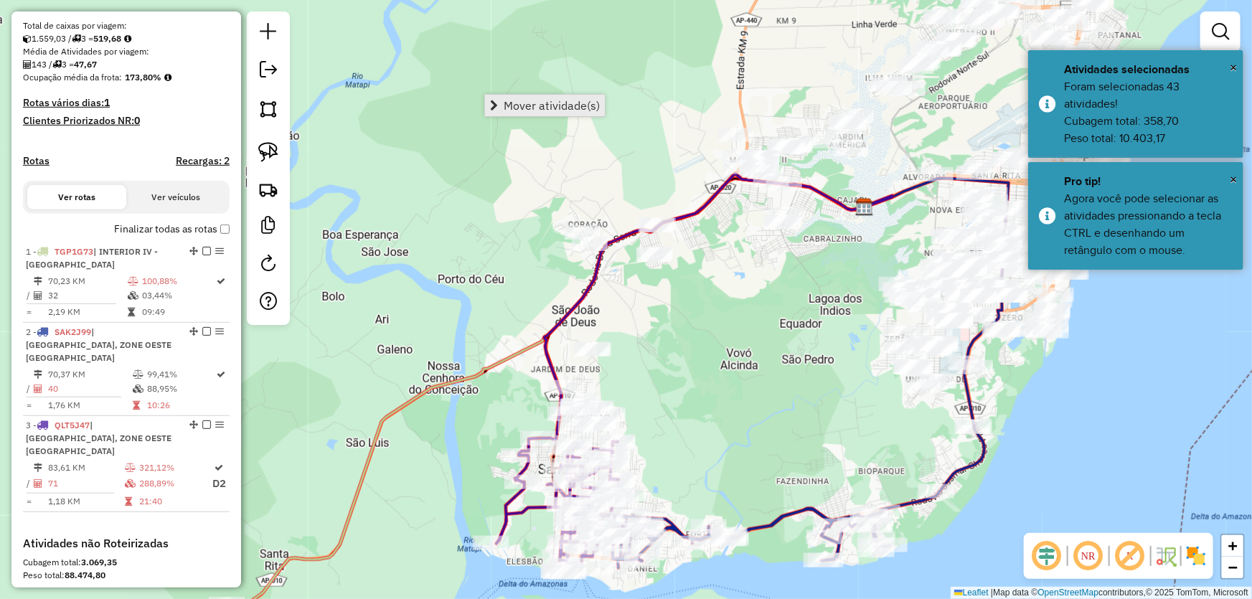
click at [496, 98] on link "Mover atividade(s)" at bounding box center [545, 106] width 120 height 22
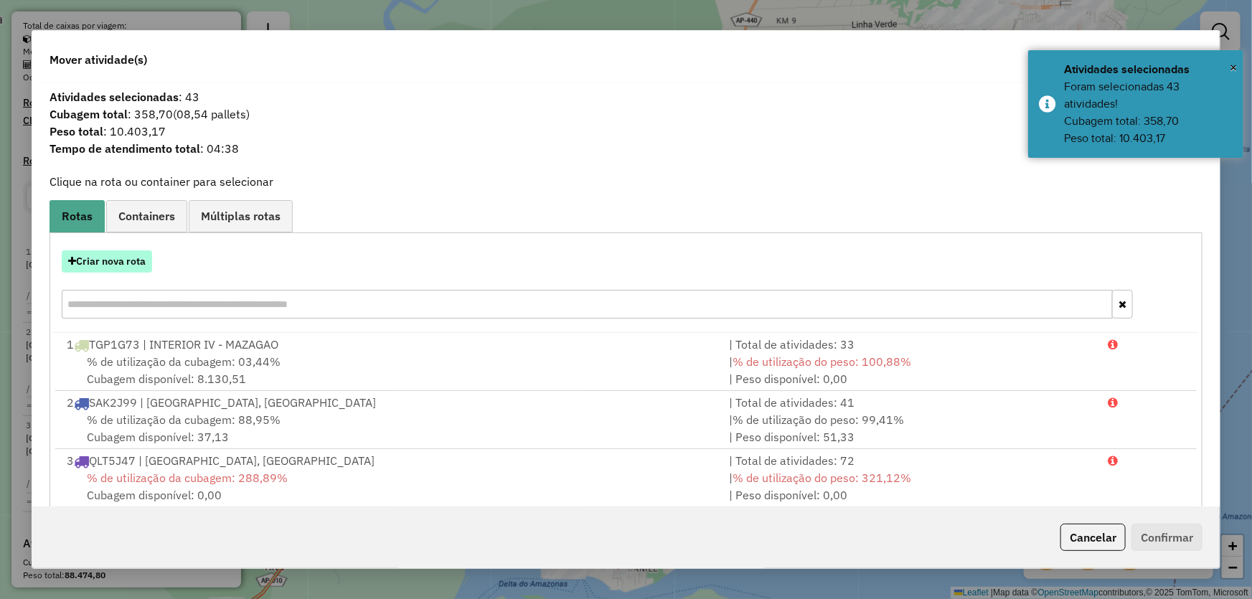
click at [109, 258] on button "Criar nova rota" at bounding box center [107, 261] width 90 height 22
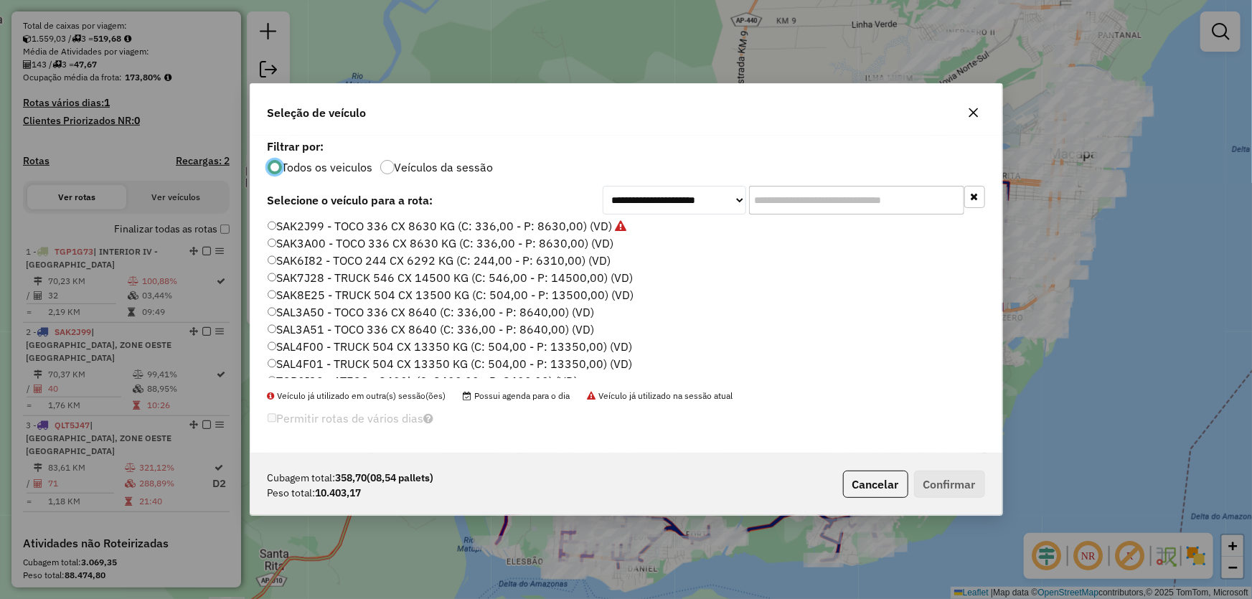
scroll to position [0, 0]
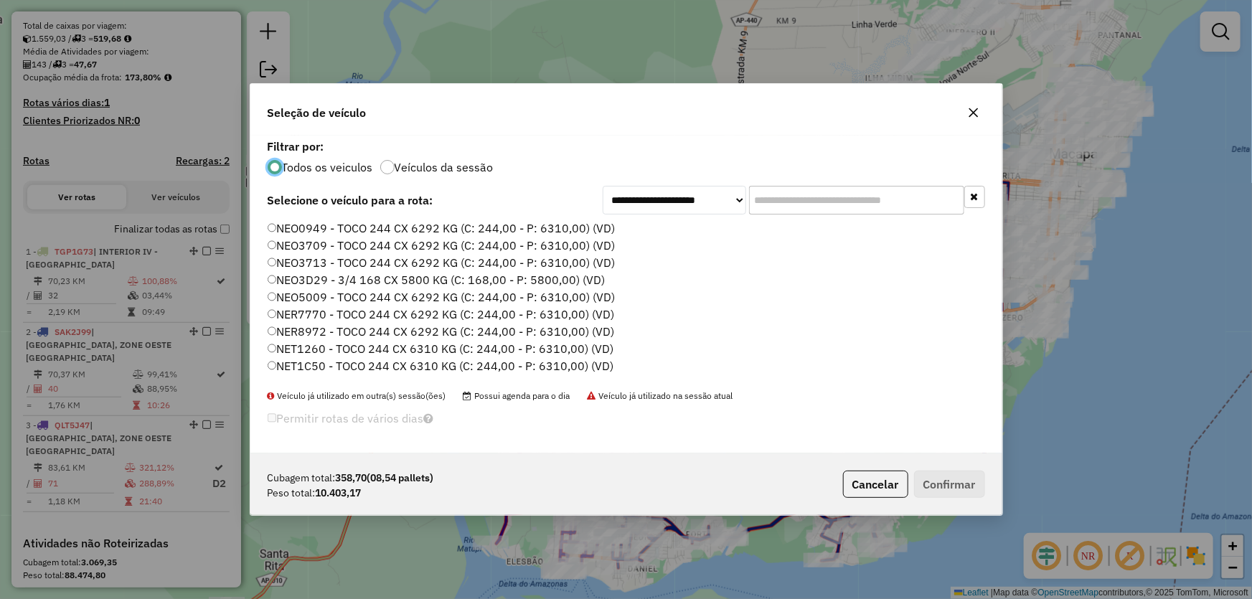
click at [317, 245] on label "NEO3709 - TOCO 244 CX 6292 KG (C: 244,00 - P: 6310,00) (VD)" at bounding box center [442, 245] width 348 height 17
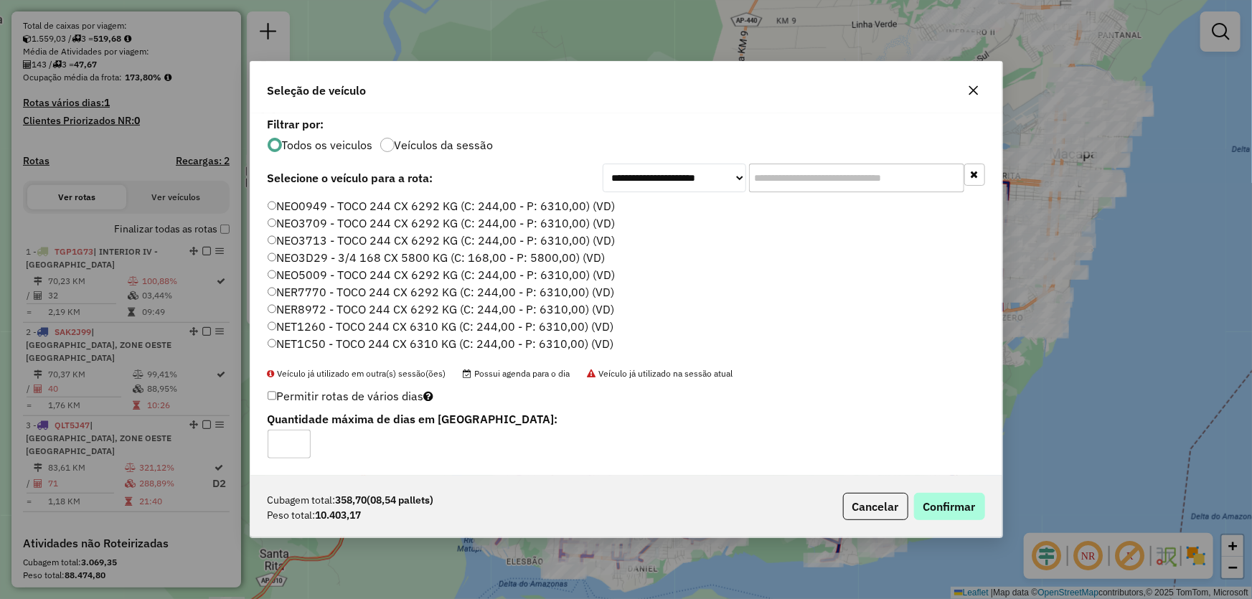
drag, startPoint x: 922, startPoint y: 492, endPoint x: 928, endPoint y: 502, distance: 11.9
click at [928, 502] on div "Cubagem total: 358,70 (08,54 pallets) Peso total: 10.403,17 Cancelar Confirmar" at bounding box center [626, 507] width 752 height 62
click at [928, 502] on button "Confirmar" at bounding box center [949, 506] width 71 height 27
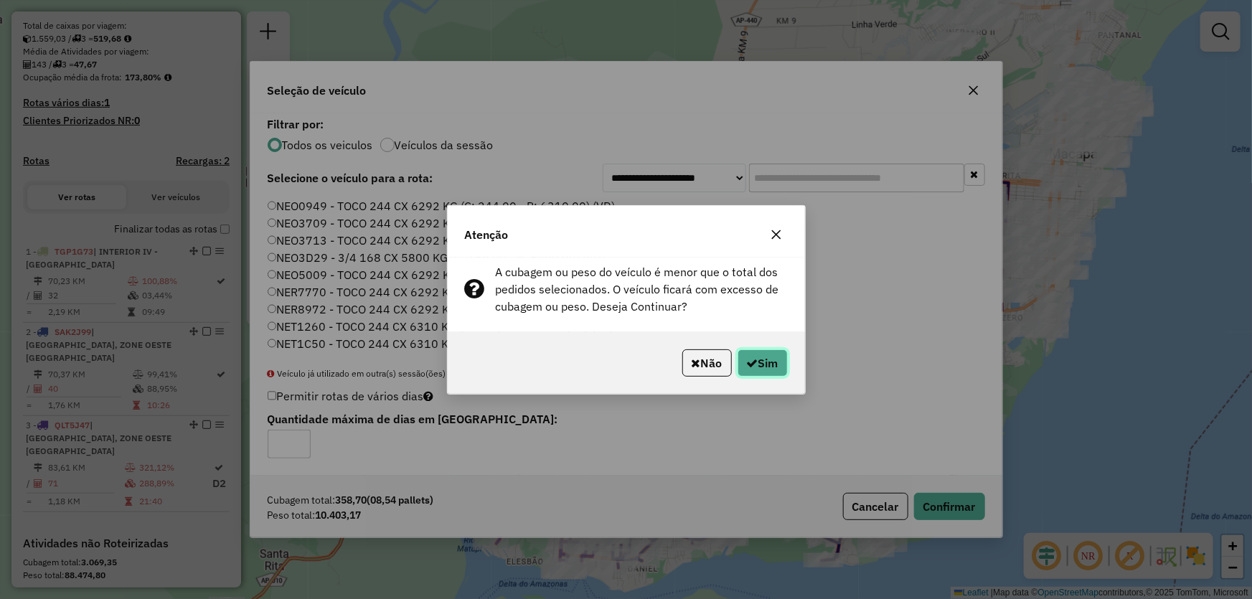
click at [747, 368] on icon "button" at bounding box center [752, 362] width 11 height 11
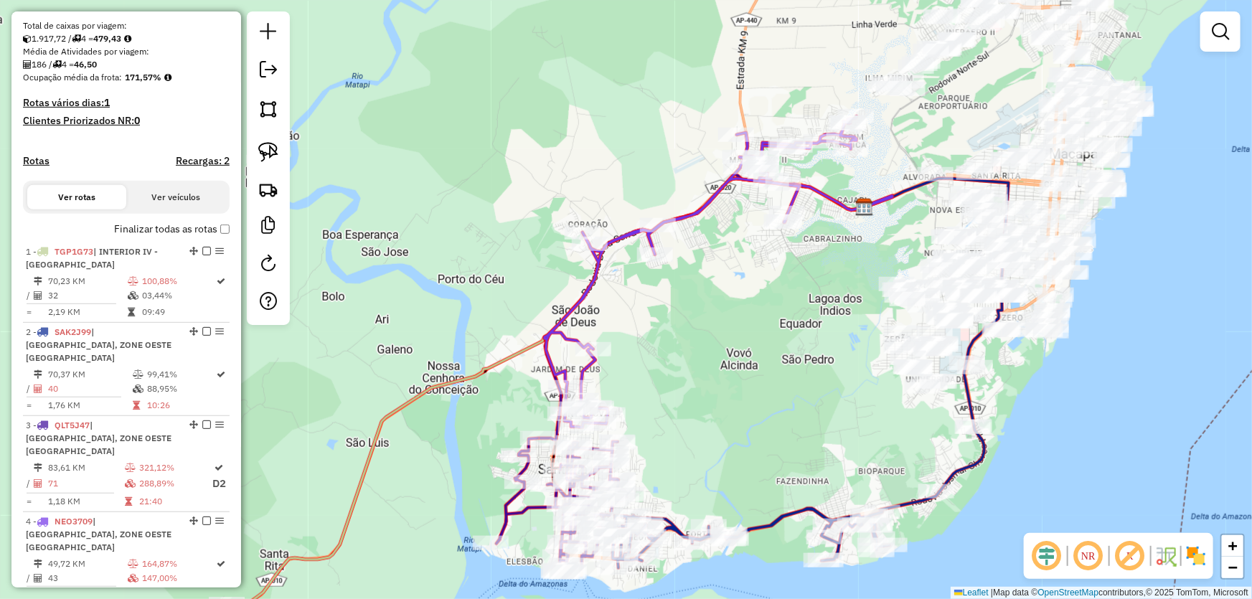
drag, startPoint x: 683, startPoint y: 374, endPoint x: 739, endPoint y: 258, distance: 128.4
click at [739, 266] on div "Janela de atendimento Grade de atendimento Capacidade Transportadoras Veículos …" at bounding box center [626, 299] width 1252 height 599
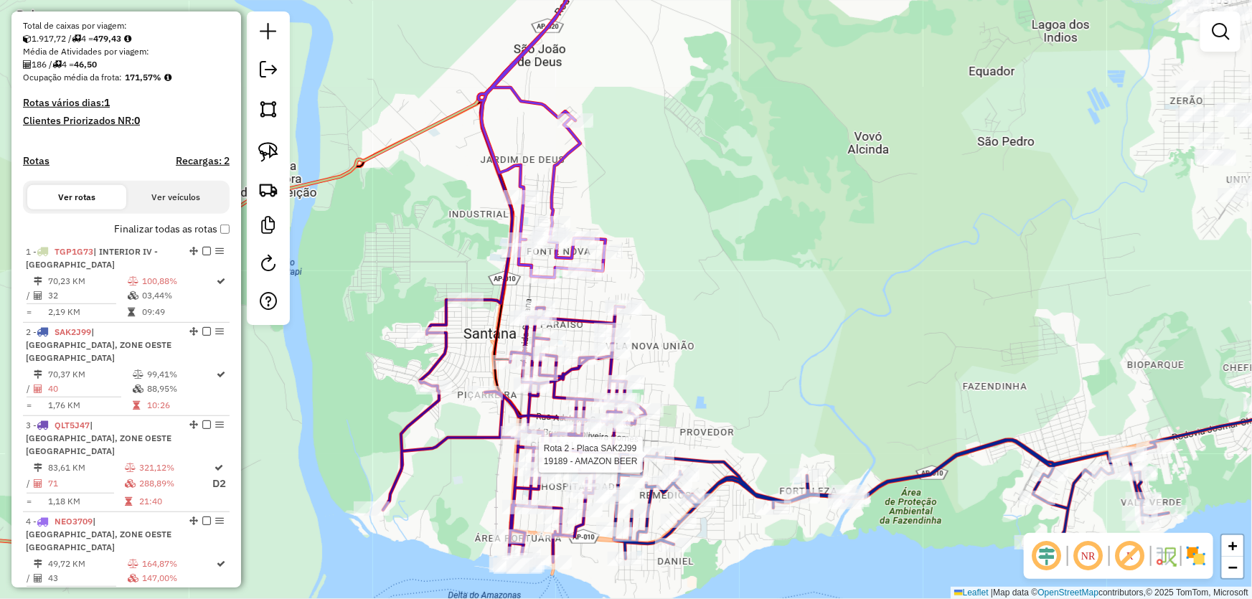
select select "**********"
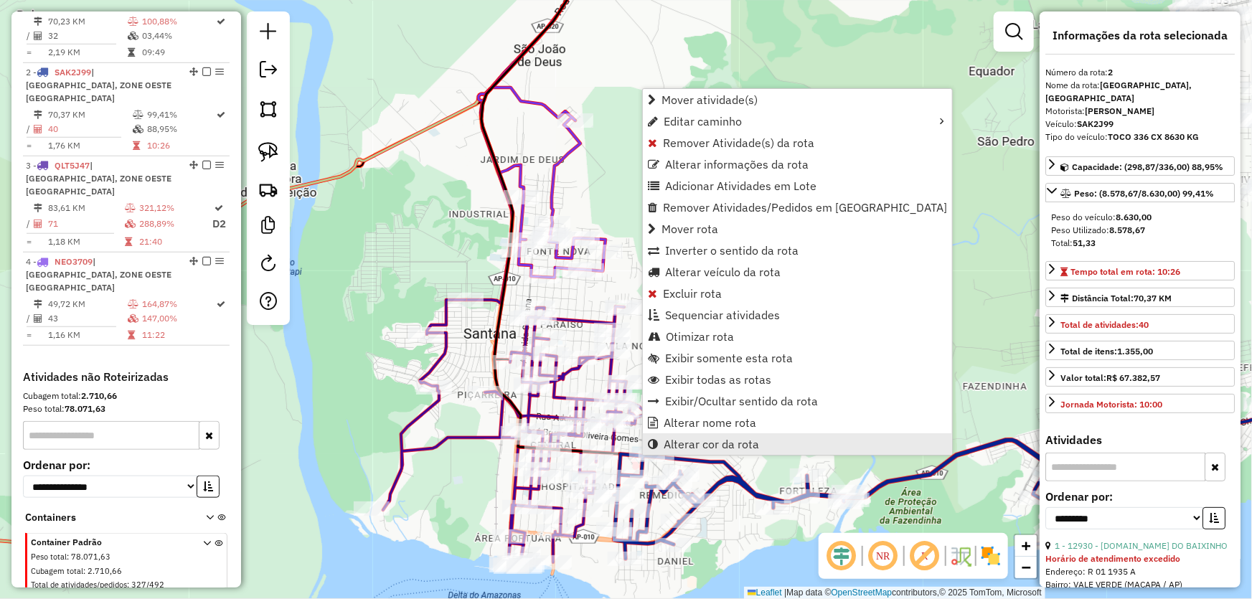
scroll to position [567, 0]
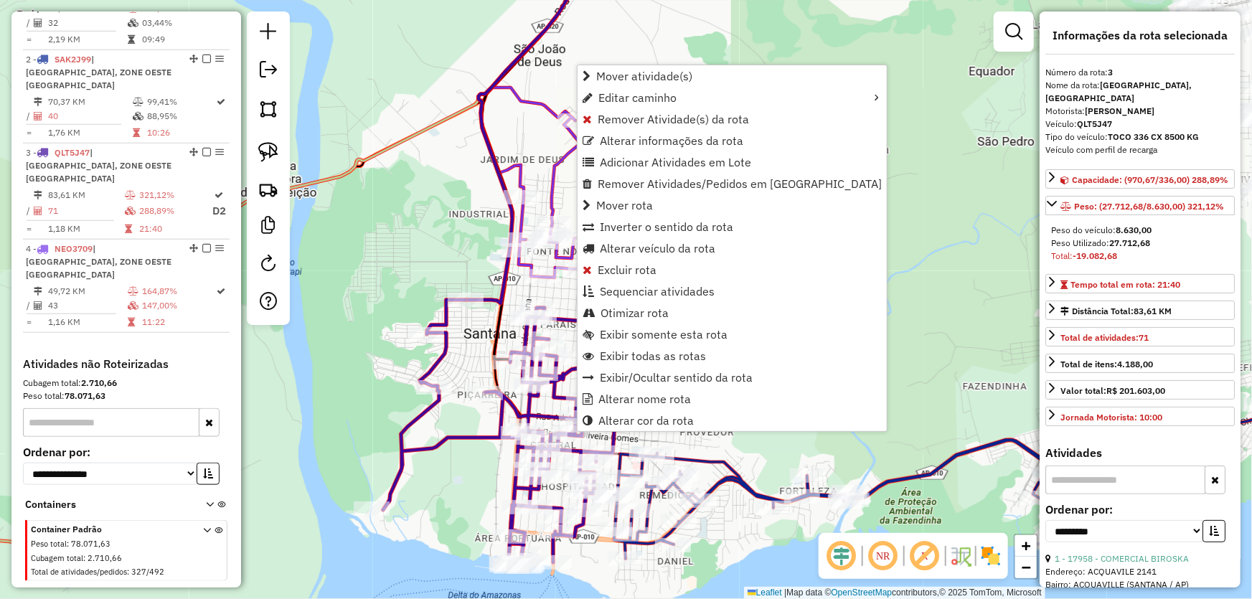
click at [416, 246] on div "Rota 3 - Placa QLT5J47 12343 - ESQ. DA ECONOMIA Rota 3 - Placa QLT5J47 5509 - M…" at bounding box center [626, 299] width 1252 height 599
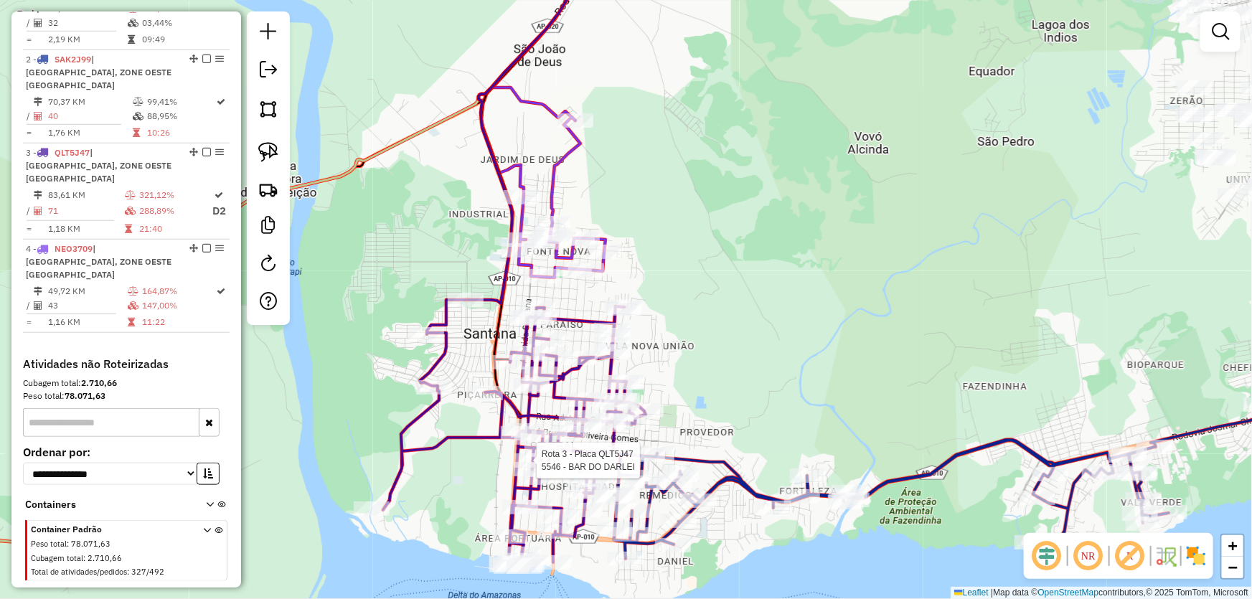
select select "**********"
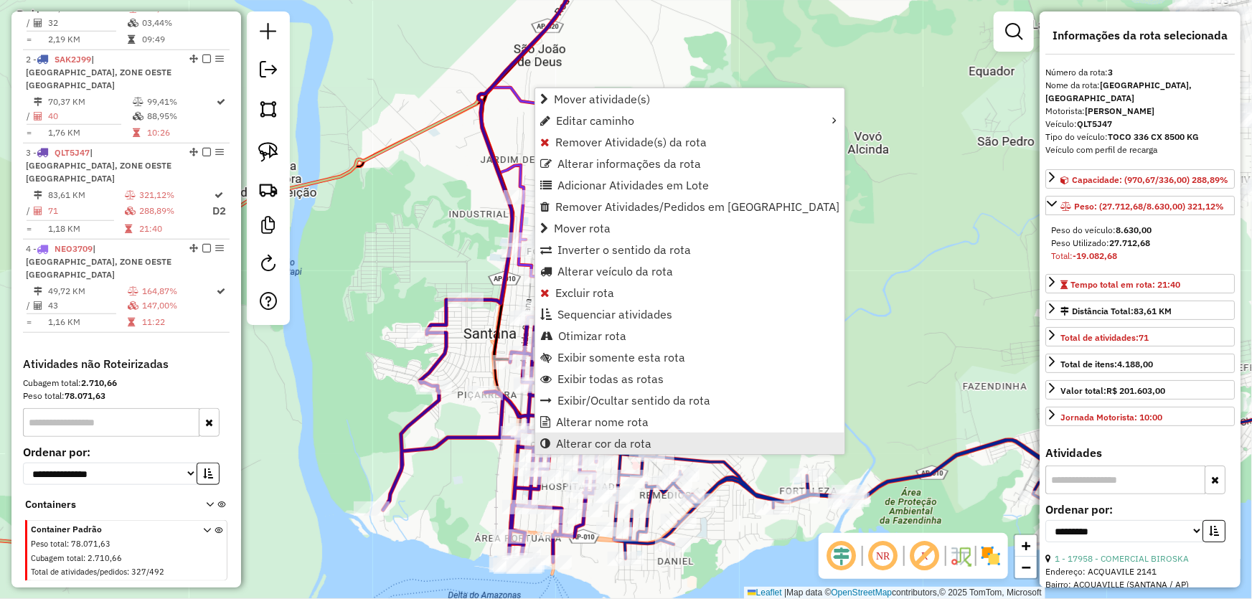
click at [568, 448] on span "Alterar cor da rota" at bounding box center [603, 443] width 95 height 11
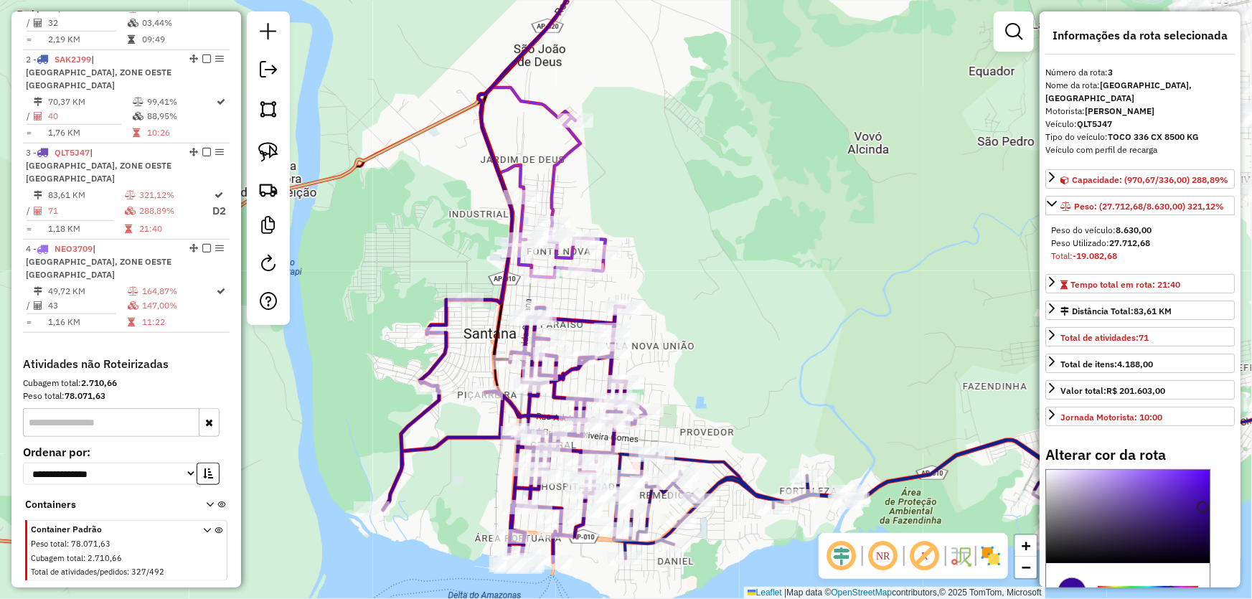
scroll to position [130, 0]
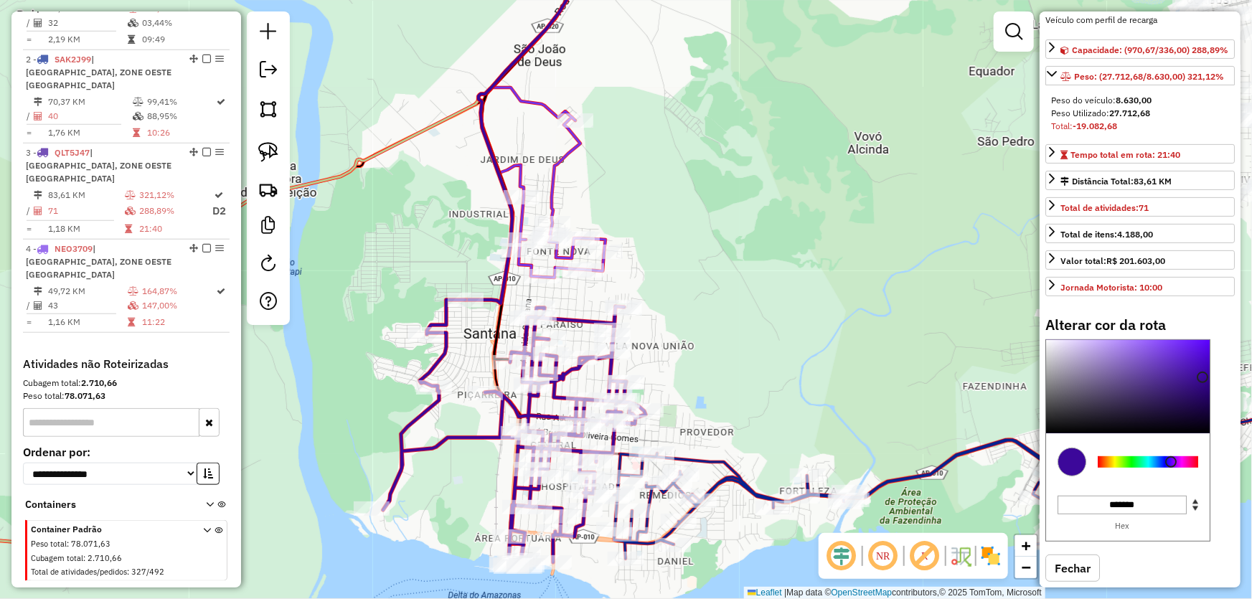
click at [1132, 468] on div at bounding box center [1148, 461] width 100 height 11
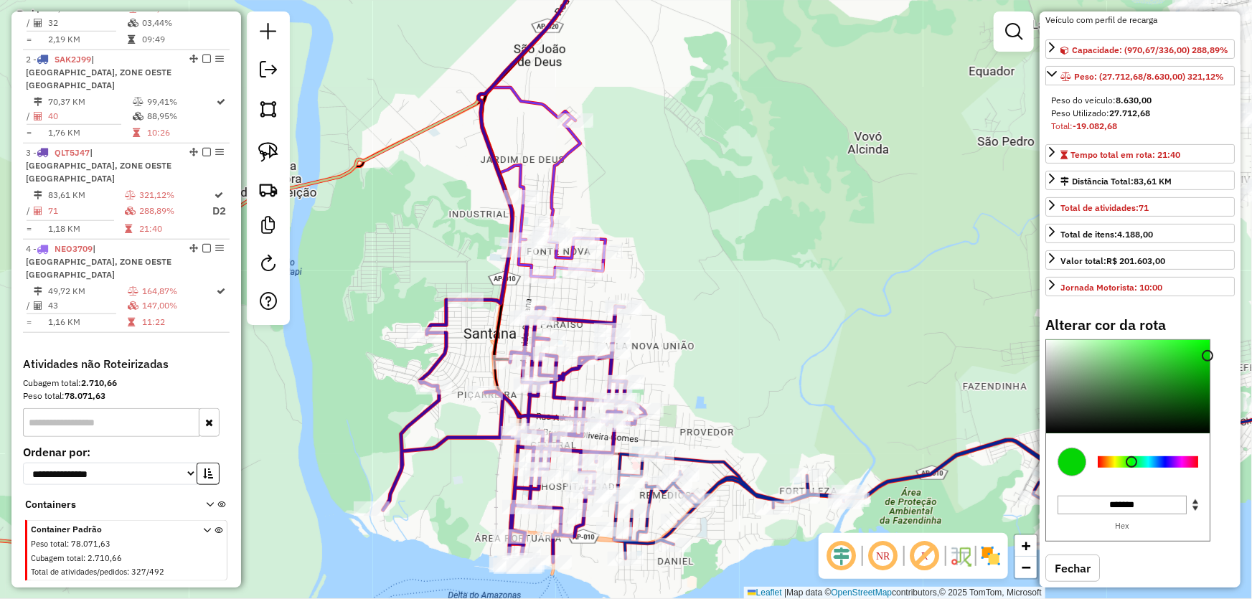
type input "*******"
drag, startPoint x: 1177, startPoint y: 410, endPoint x: 1208, endPoint y: 370, distance: 50.7
click at [1208, 370] on div at bounding box center [1128, 386] width 164 height 93
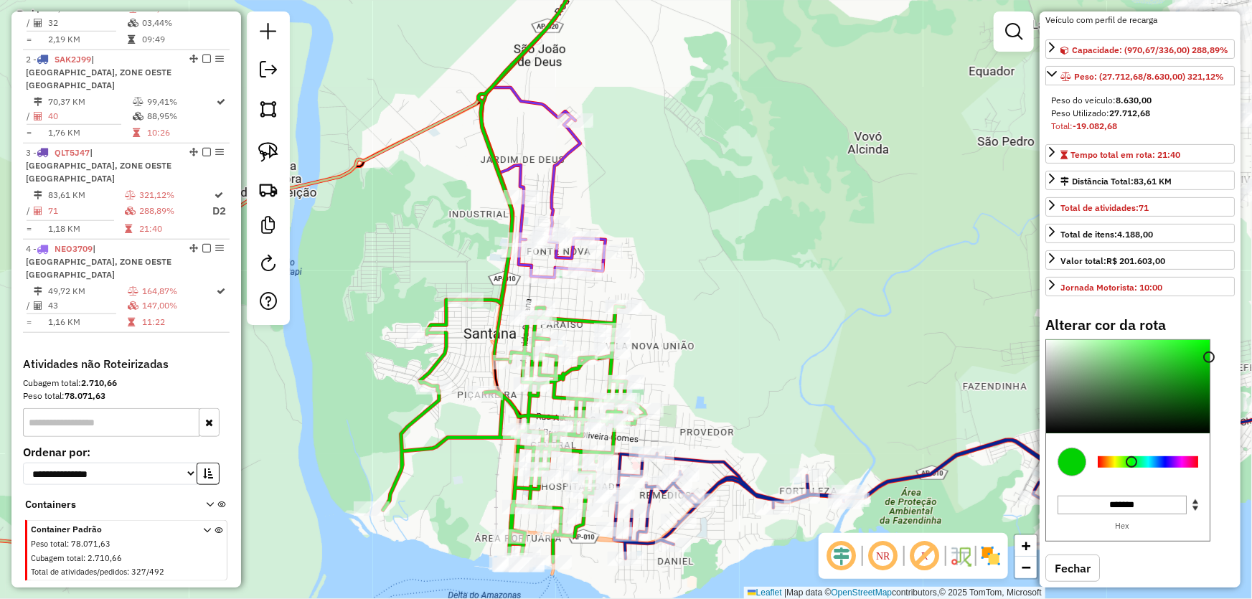
click at [807, 287] on div "Janela de atendimento Grade de atendimento Capacidade Transportadoras Veículos …" at bounding box center [626, 299] width 1252 height 599
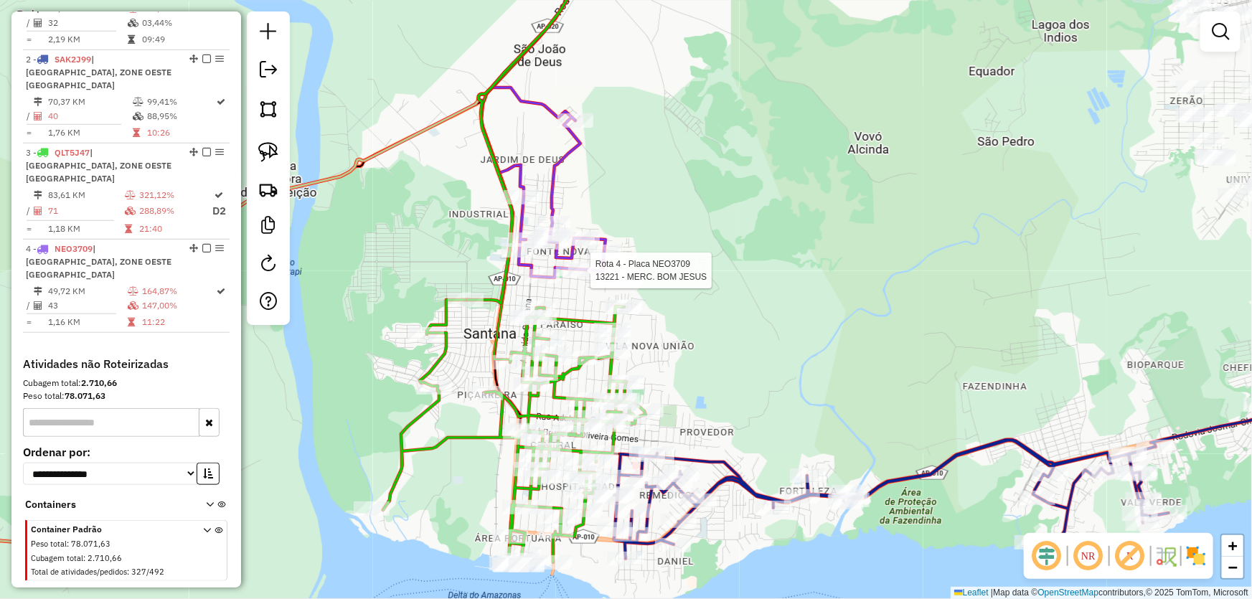
select select "**********"
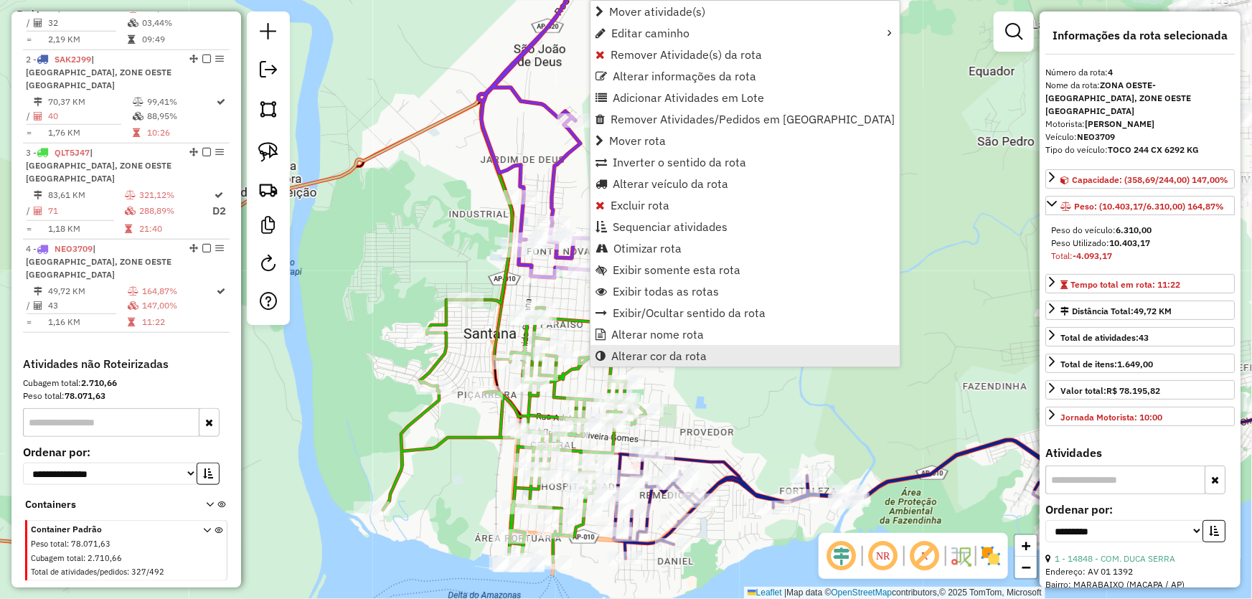
click at [635, 350] on span "Alterar cor da rota" at bounding box center [658, 355] width 95 height 11
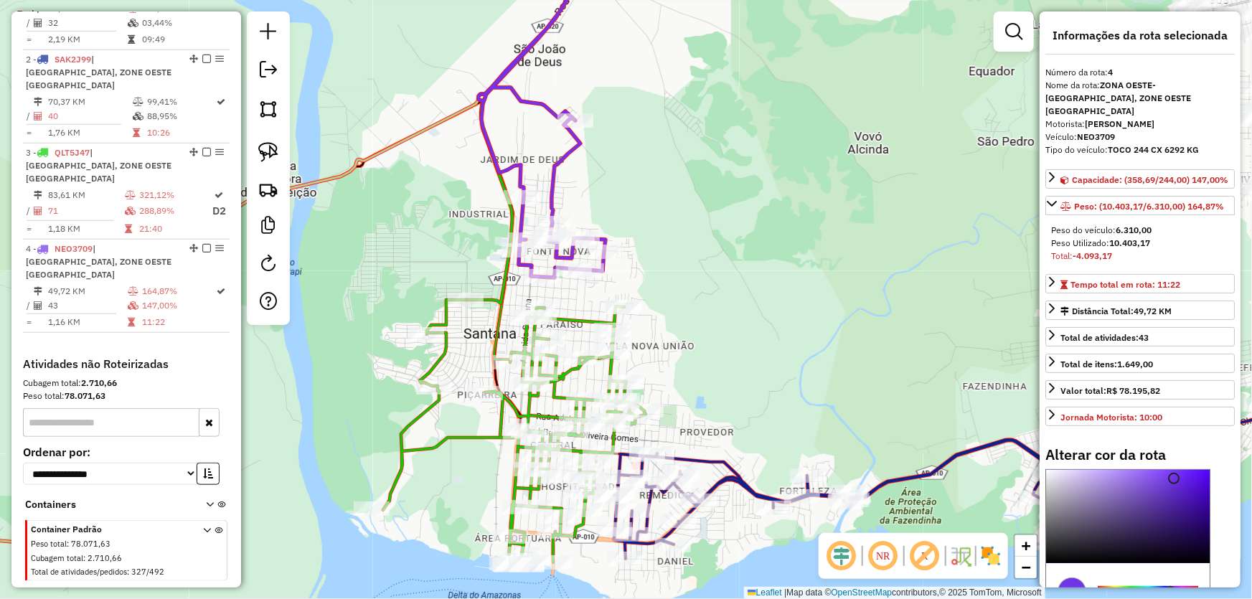
click at [779, 315] on div "Janela de atendimento Grade de atendimento Capacidade Transportadoras Veículos …" at bounding box center [626, 299] width 1252 height 599
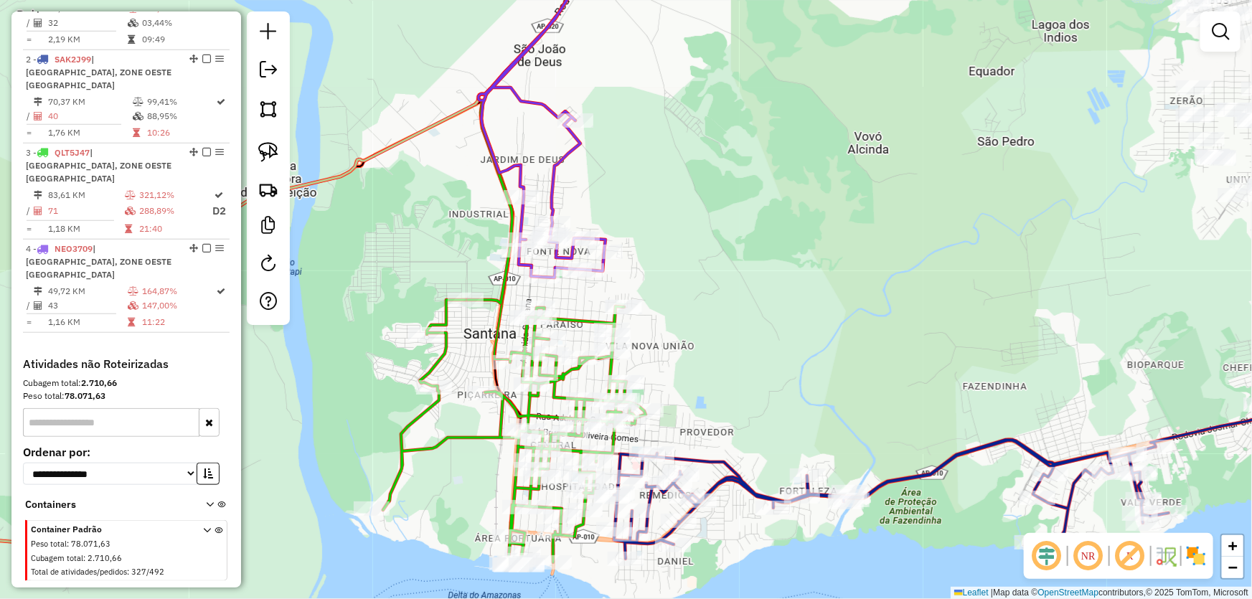
drag, startPoint x: 703, startPoint y: 369, endPoint x: 805, endPoint y: 184, distance: 211.4
click at [805, 186] on div "Janela de atendimento Grade de atendimento Capacidade Transportadoras Veículos …" at bounding box center [626, 299] width 1252 height 599
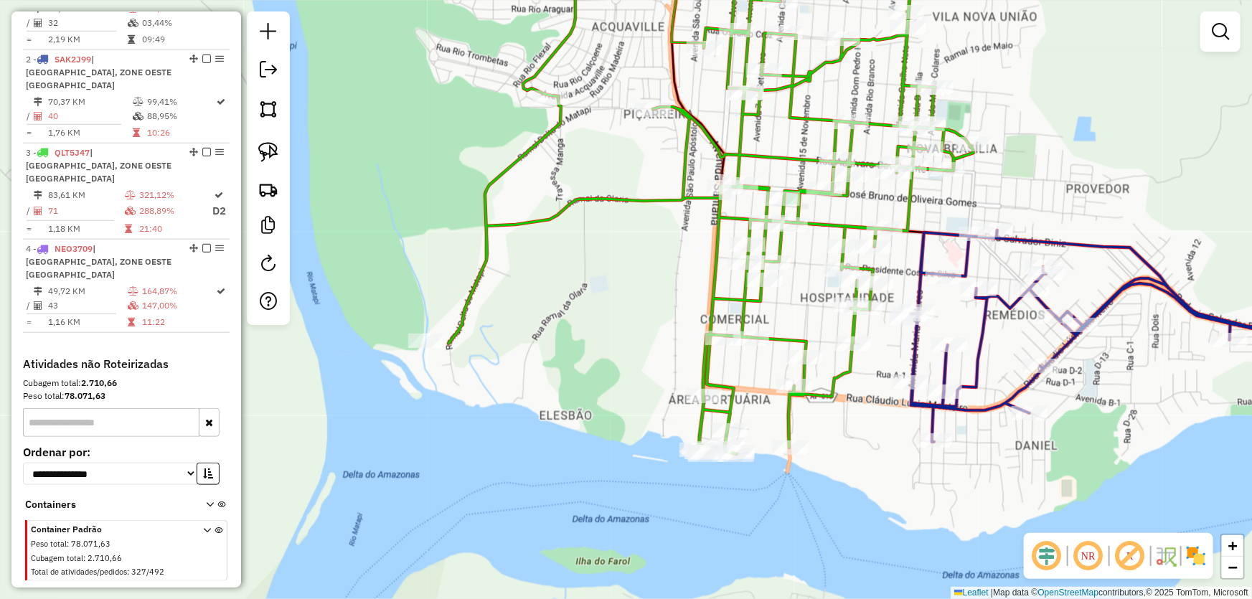
drag, startPoint x: 563, startPoint y: 320, endPoint x: 581, endPoint y: 320, distance: 17.2
click at [581, 320] on div "Janela de atendimento Grade de atendimento Capacidade Transportadoras Veículos …" at bounding box center [626, 299] width 1252 height 599
click at [267, 156] on img at bounding box center [268, 152] width 20 height 20
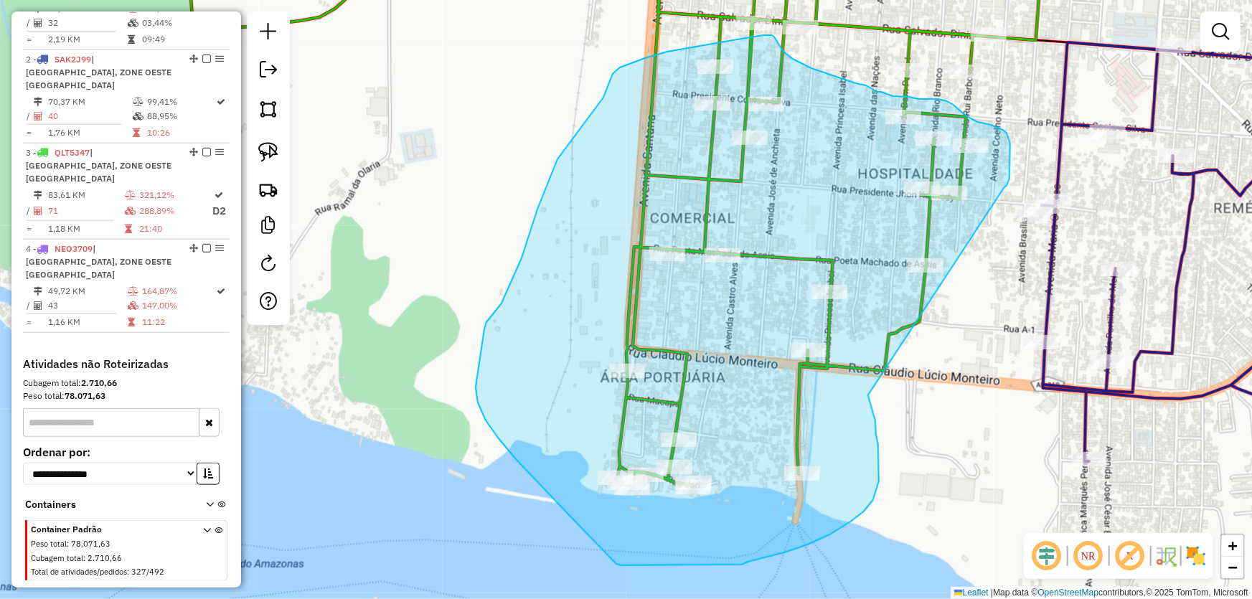
drag, startPoint x: 868, startPoint y: 395, endPoint x: 1005, endPoint y: 187, distance: 248.8
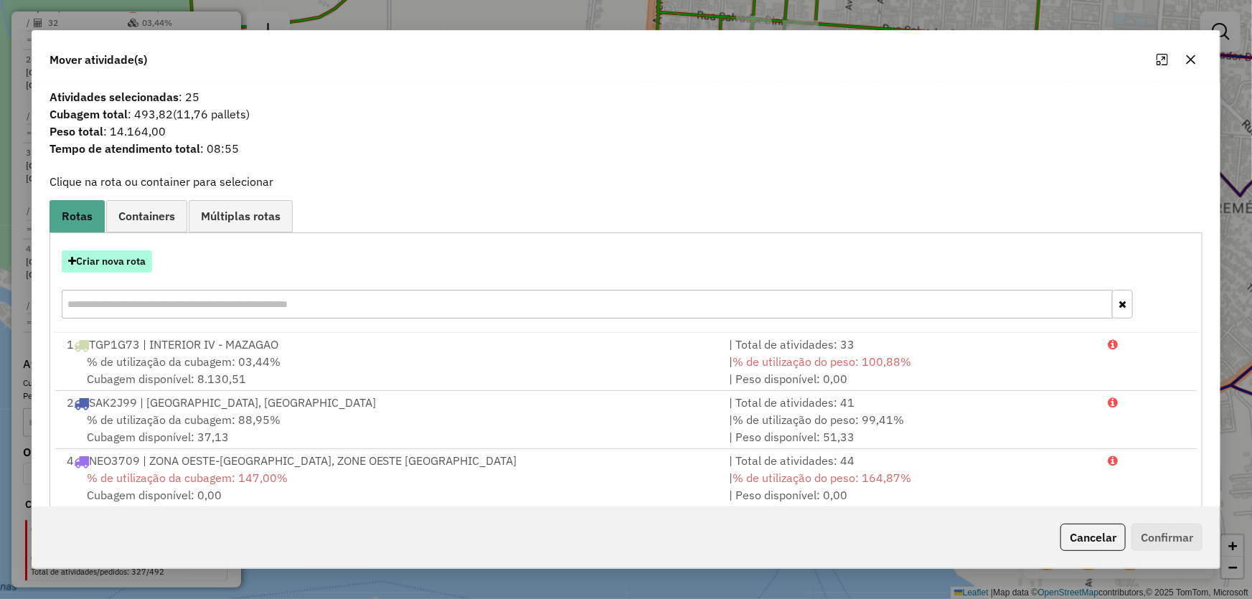
click at [128, 258] on button "Criar nova rota" at bounding box center [107, 261] width 90 height 22
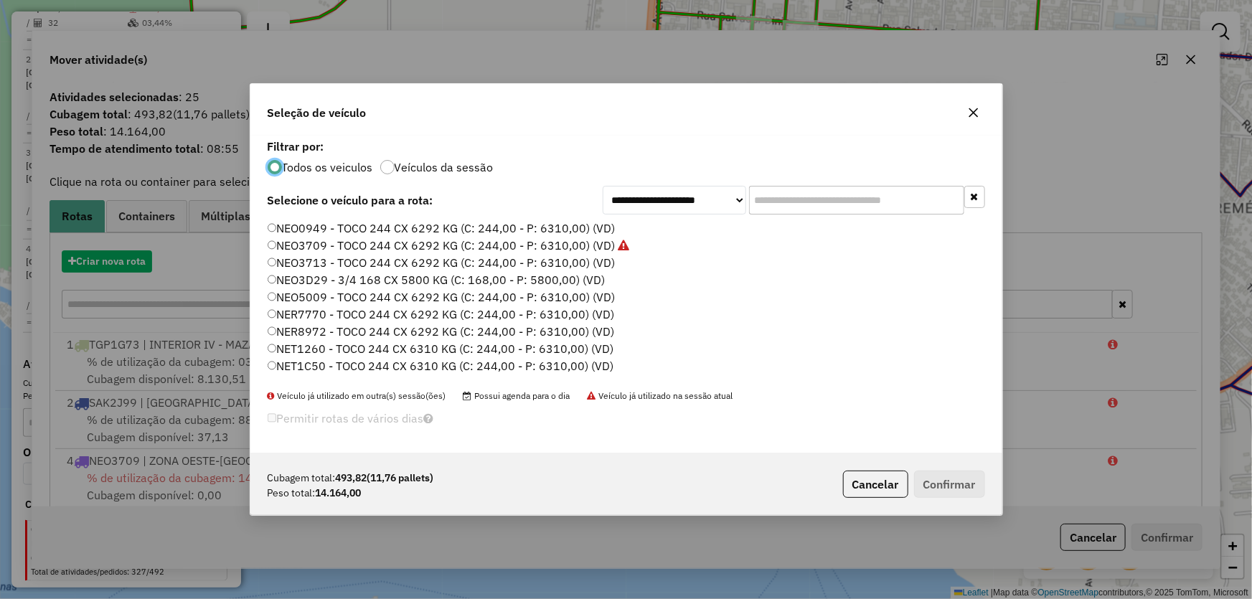
scroll to position [7, 4]
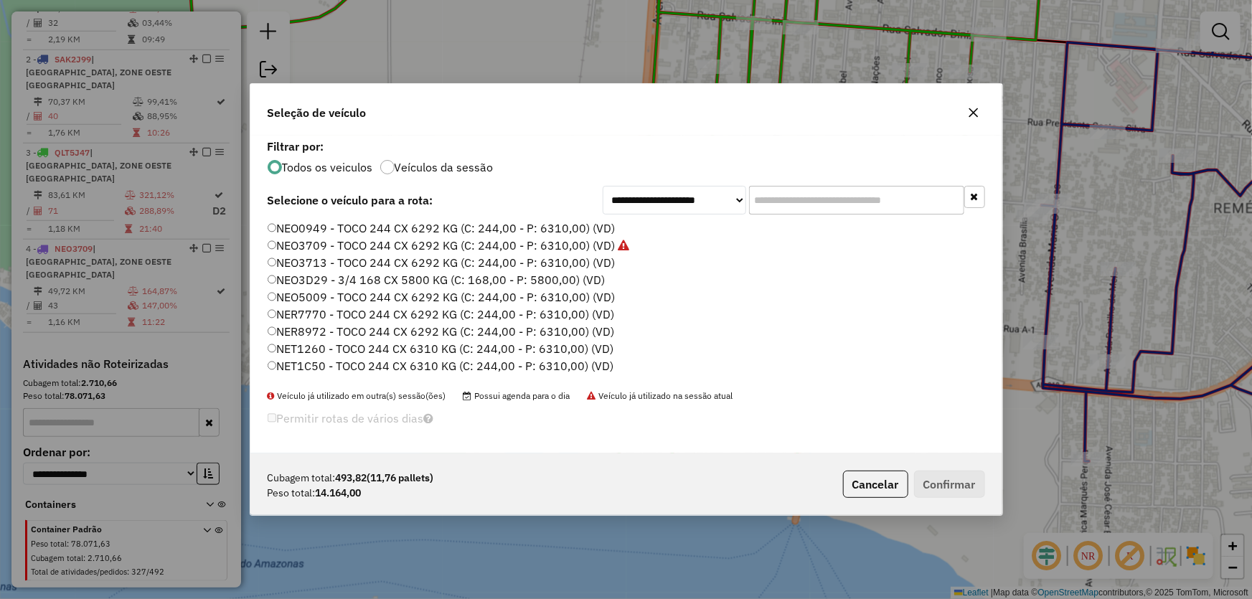
click at [292, 256] on label "NEO3713 - TOCO 244 CX 6292 KG (C: 244,00 - P: 6310,00) (VD)" at bounding box center [442, 262] width 348 height 17
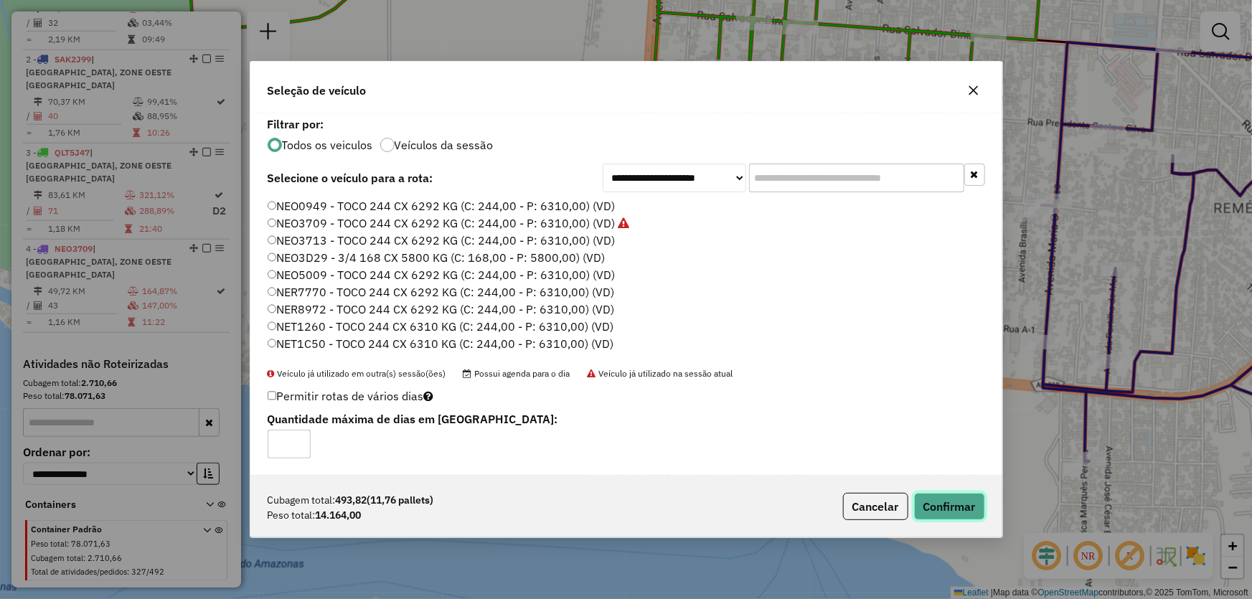
click at [922, 497] on button "Confirmar" at bounding box center [949, 506] width 71 height 27
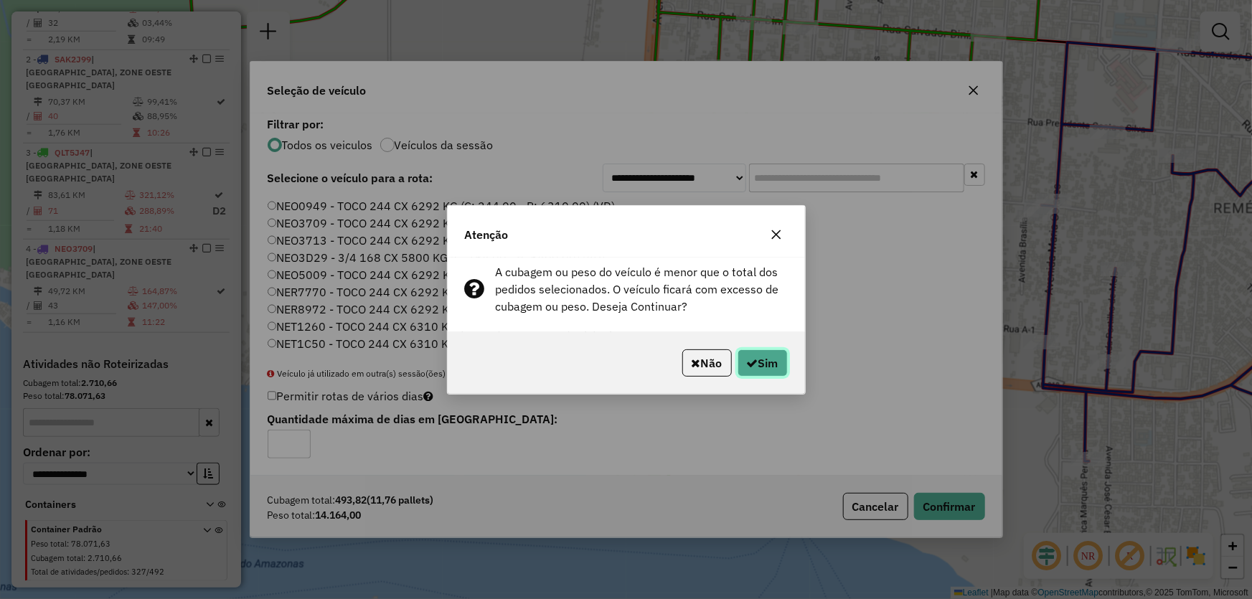
click at [759, 352] on button "Sim" at bounding box center [763, 363] width 50 height 27
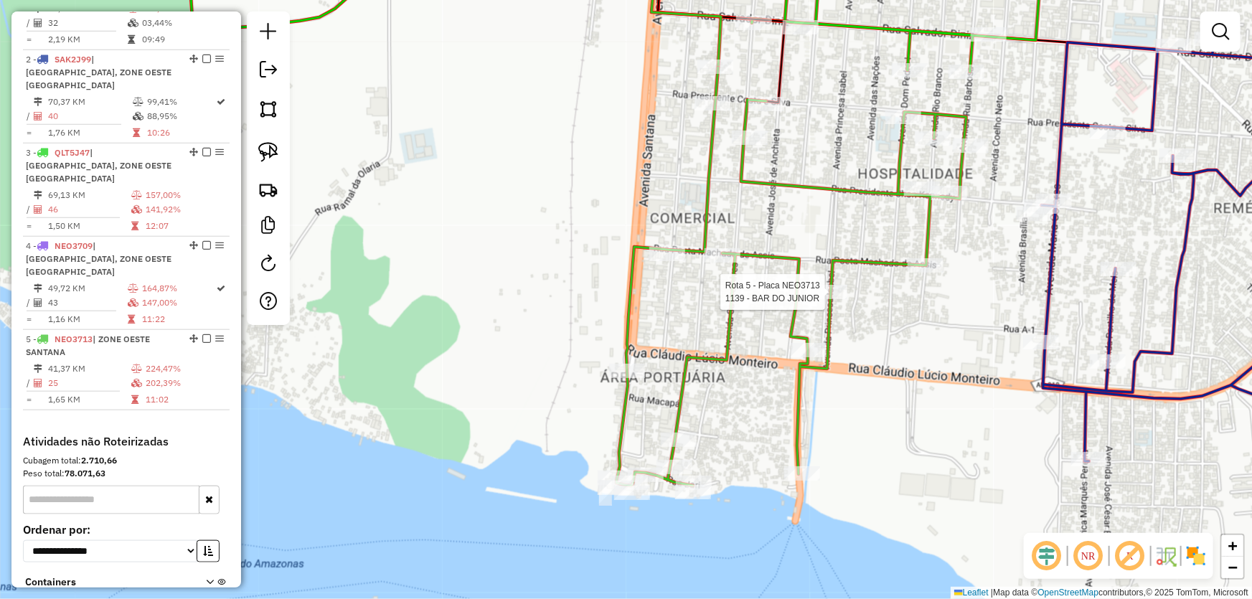
select select "**********"
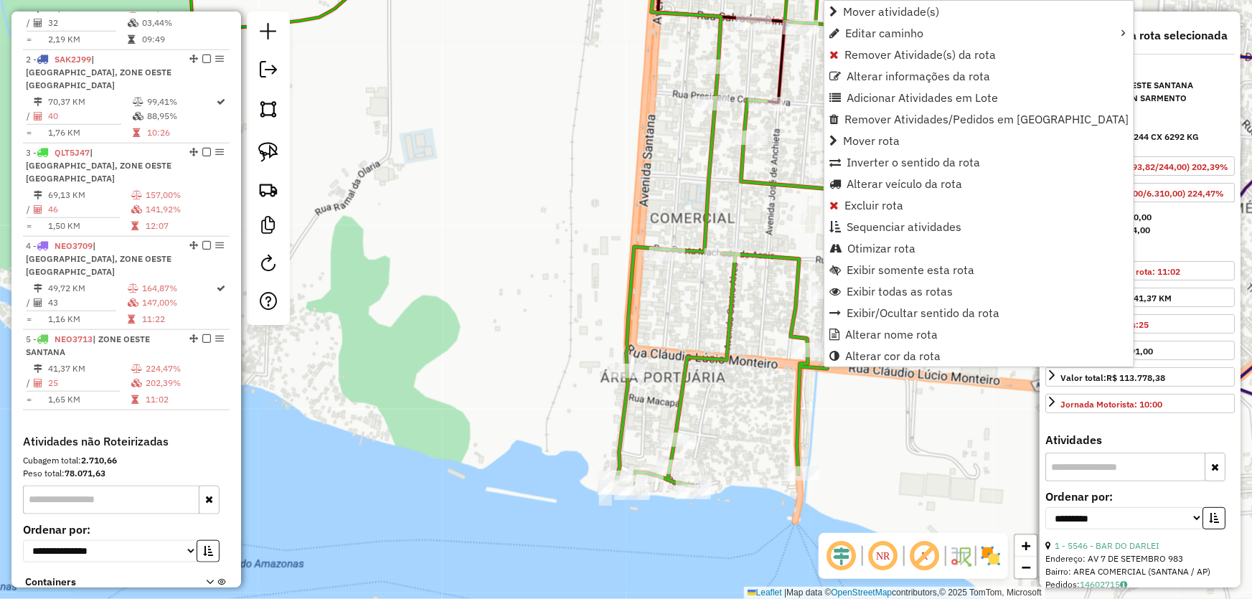
scroll to position [645, 0]
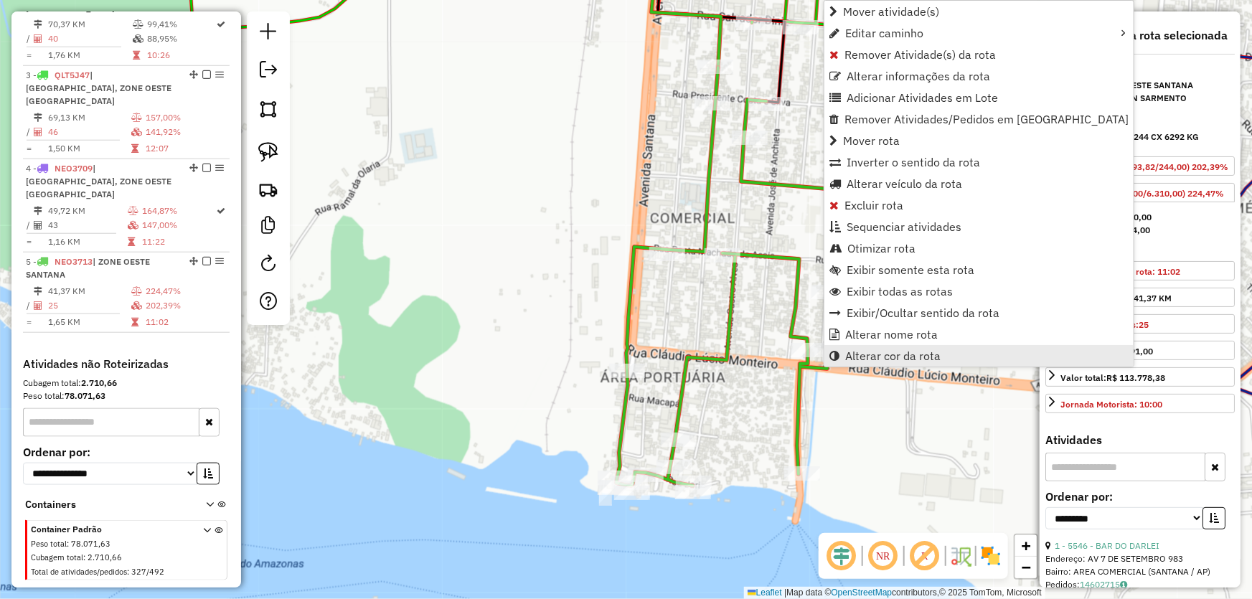
click at [895, 360] on span "Alterar cor da rota" at bounding box center [892, 355] width 95 height 11
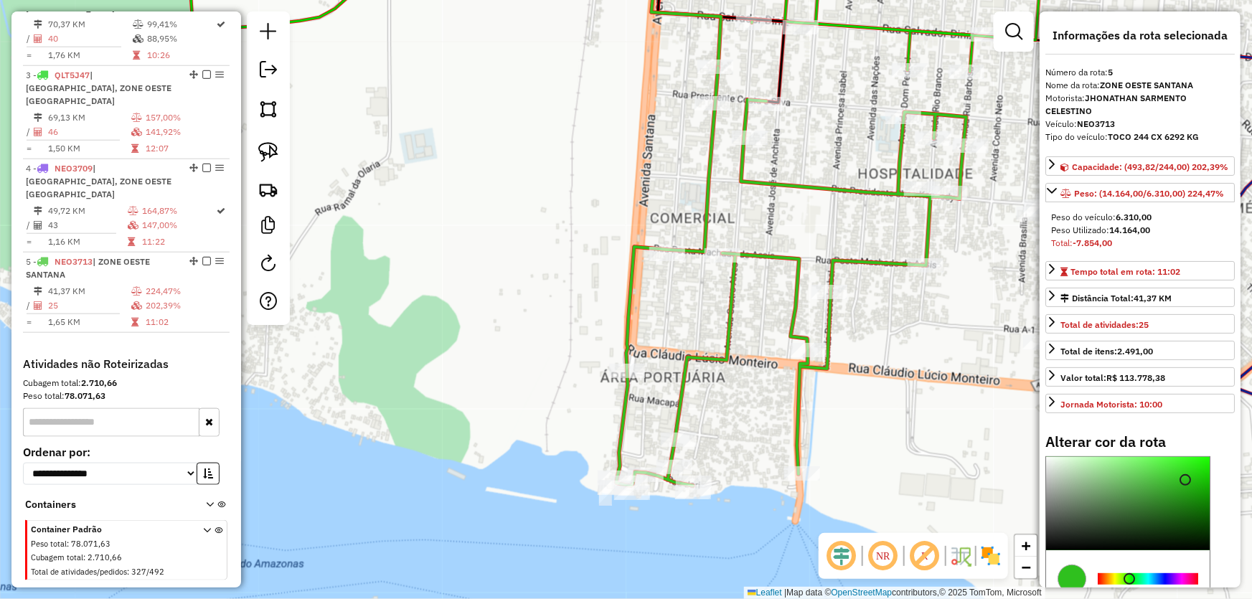
scroll to position [65, 0]
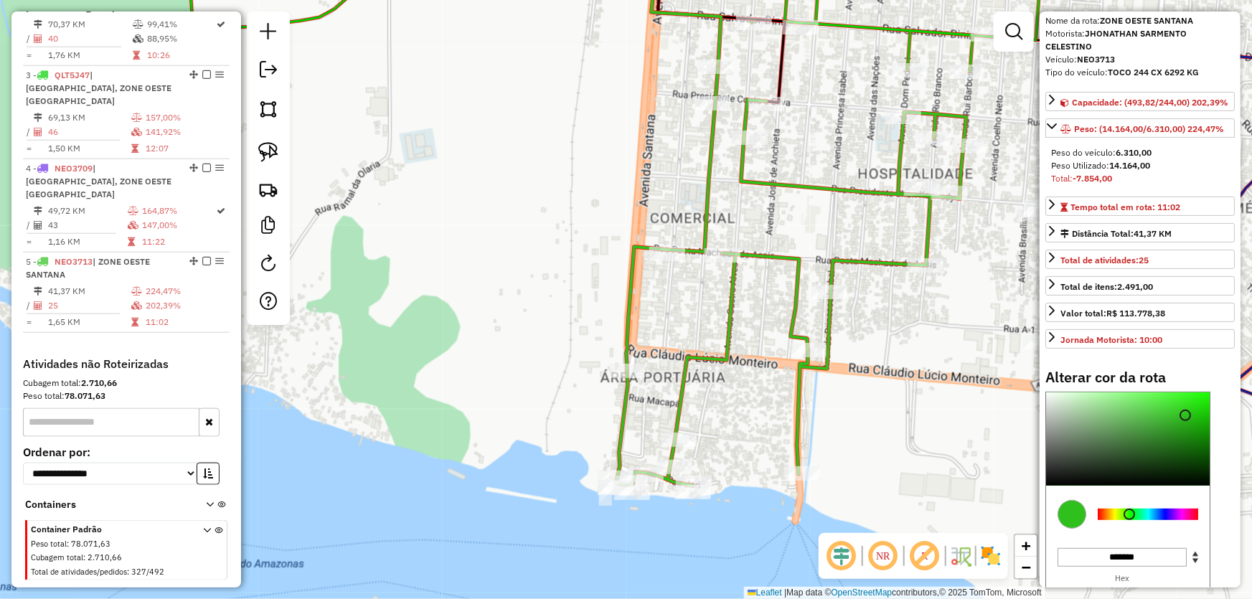
click at [1115, 520] on div at bounding box center [1148, 514] width 100 height 11
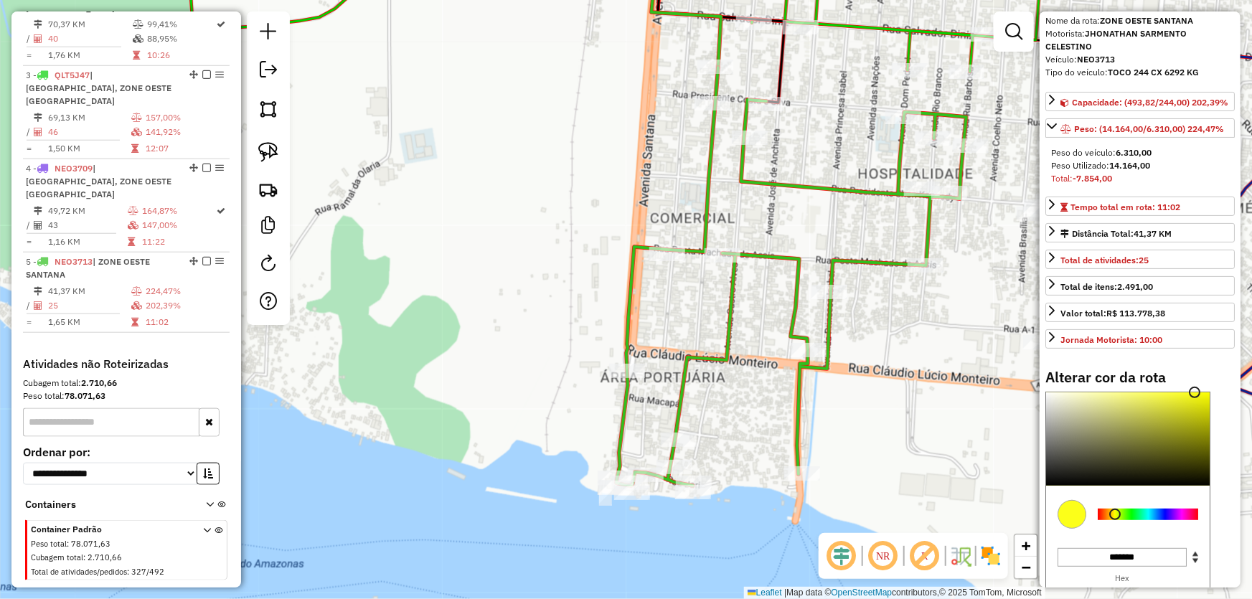
type input "*******"
drag, startPoint x: 1163, startPoint y: 428, endPoint x: 1209, endPoint y: 392, distance: 57.7
click at [1209, 392] on div "Alterar cor da rota C M Y K ** *** ** H S L *** *** * R G B ******* Hex Fechar" at bounding box center [1140, 512] width 189 height 287
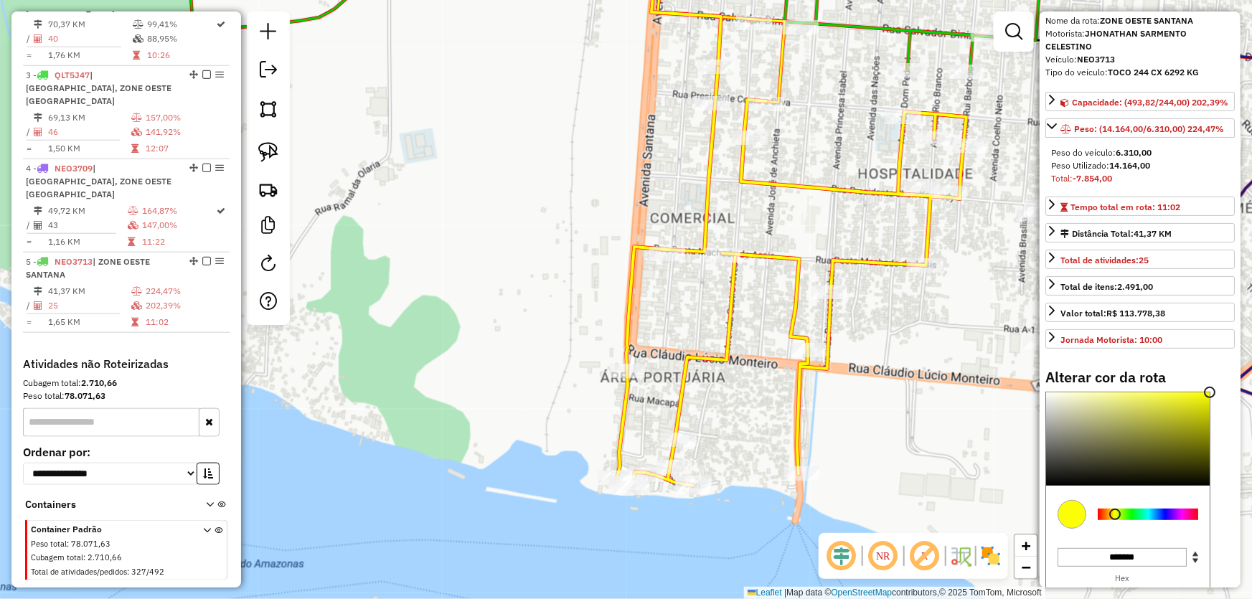
click at [933, 326] on div "Janela de atendimento Grade de atendimento Capacidade Transportadoras Veículos …" at bounding box center [626, 299] width 1252 height 599
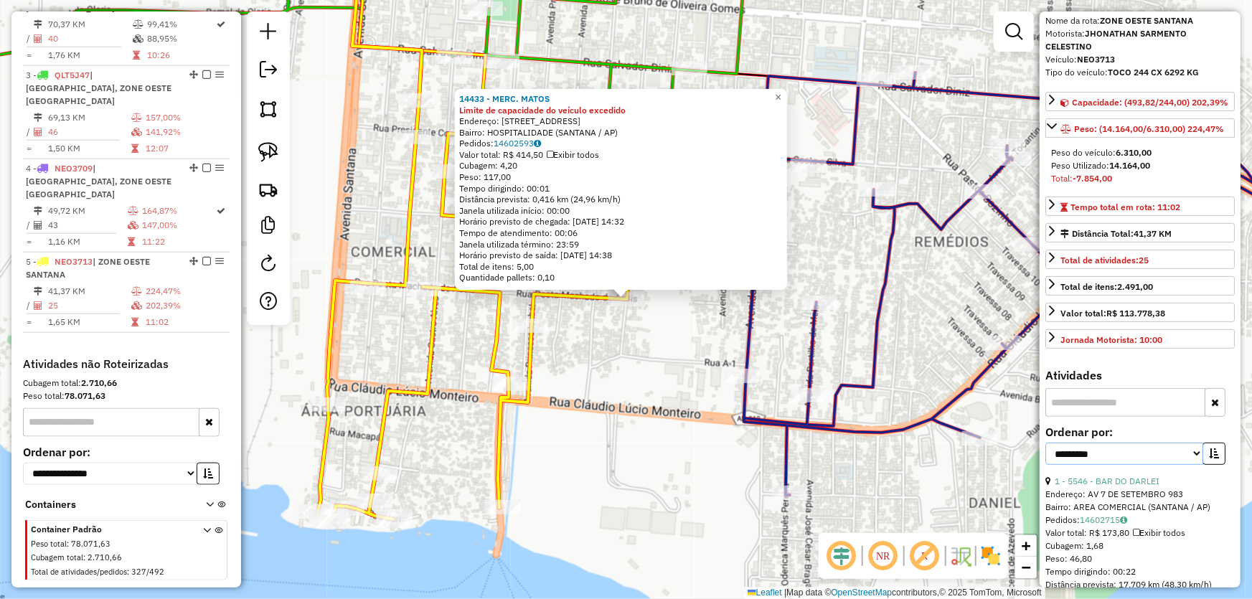
click at [1106, 465] on select "**********" at bounding box center [1125, 454] width 158 height 22
select select "*********"
click at [1046, 455] on select "**********" at bounding box center [1125, 454] width 158 height 22
click at [1210, 459] on icon "button" at bounding box center [1214, 454] width 10 height 10
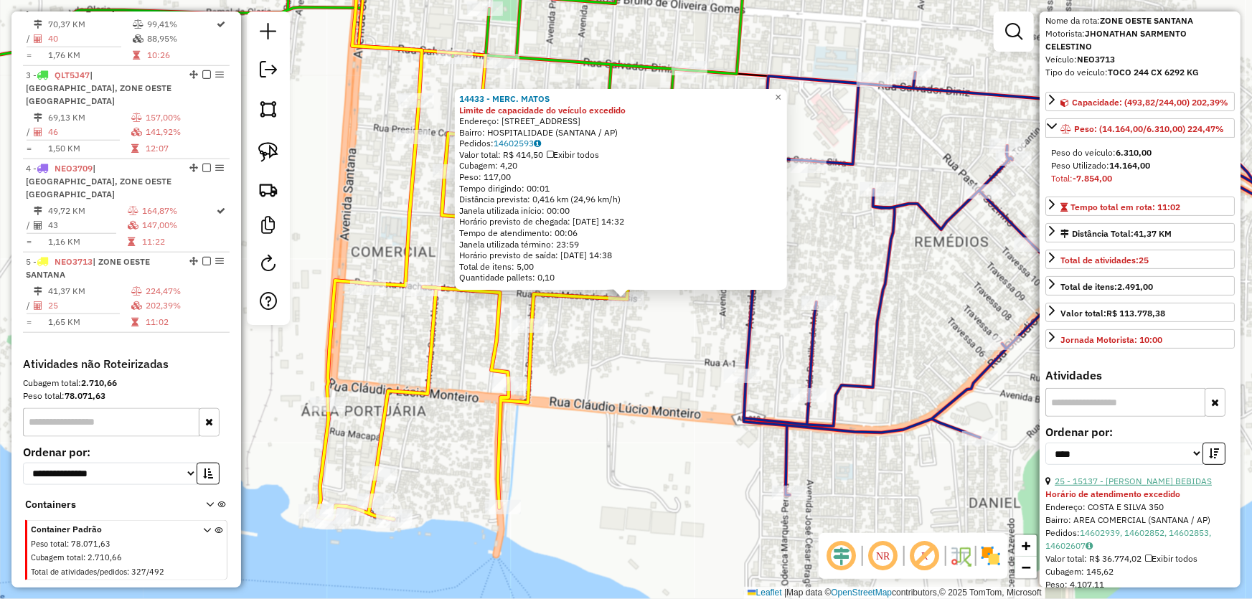
scroll to position [130, 0]
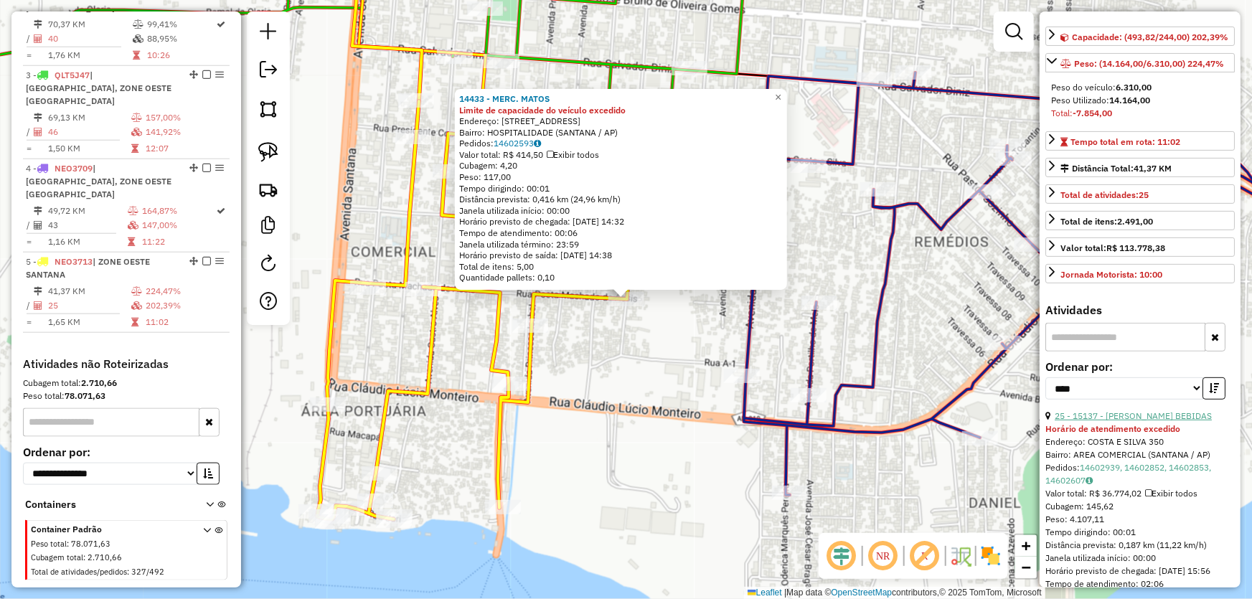
click at [1125, 421] on link "25 - 15137 - EMERSON BEBIDAS" at bounding box center [1133, 416] width 157 height 11
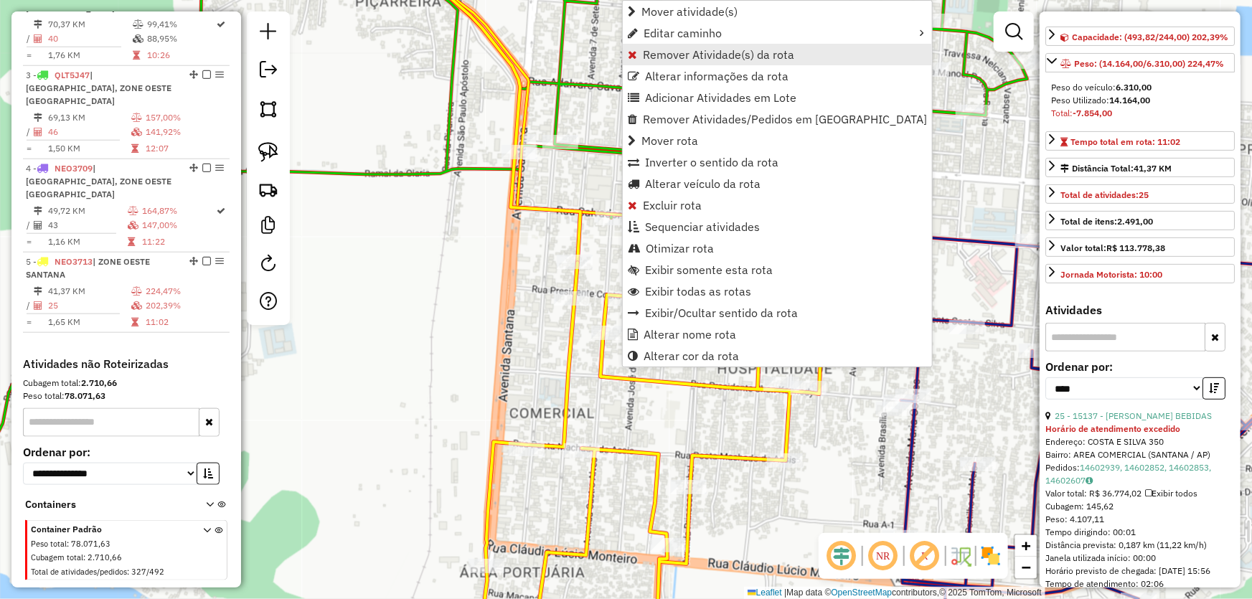
click at [675, 50] on span "Remover Atividade(s) da rota" at bounding box center [718, 54] width 151 height 11
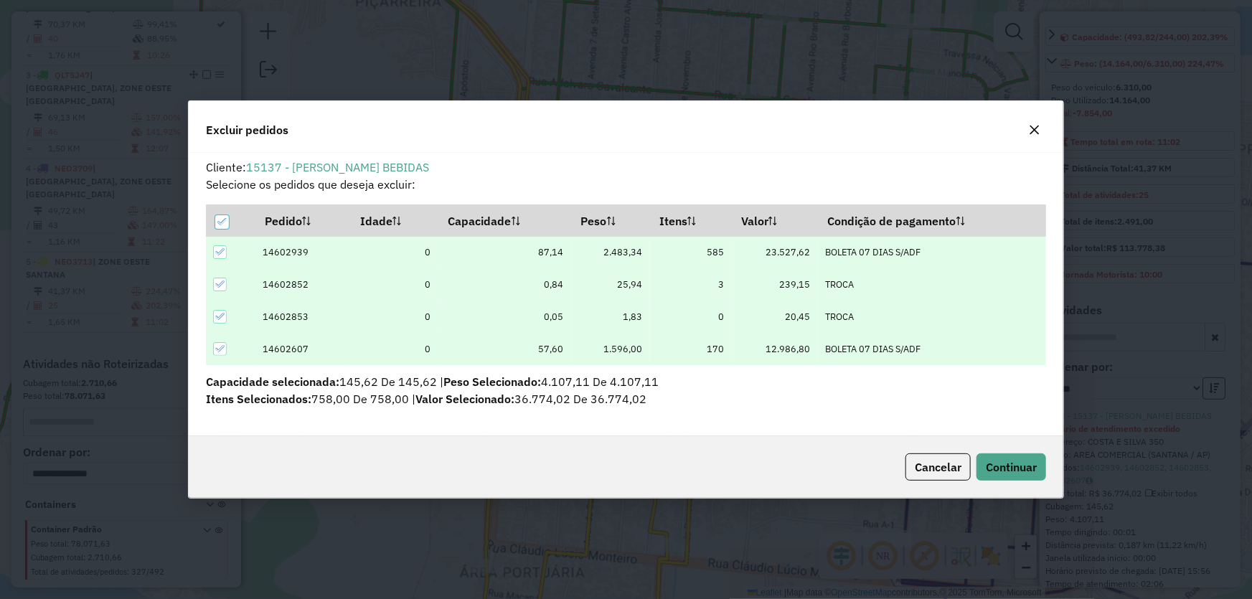
scroll to position [7, 4]
click at [1002, 458] on button "Continuar" at bounding box center [1012, 467] width 70 height 27
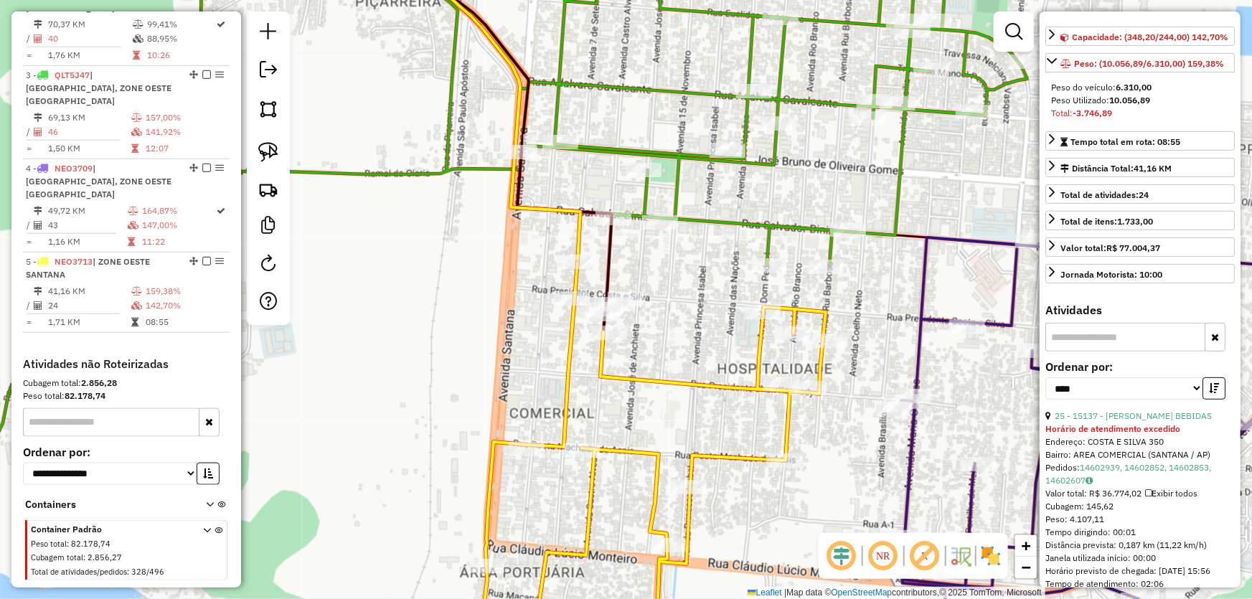
click at [714, 310] on div "Janela de atendimento Grade de atendimento Capacidade Transportadoras Veículos …" at bounding box center [626, 299] width 1252 height 599
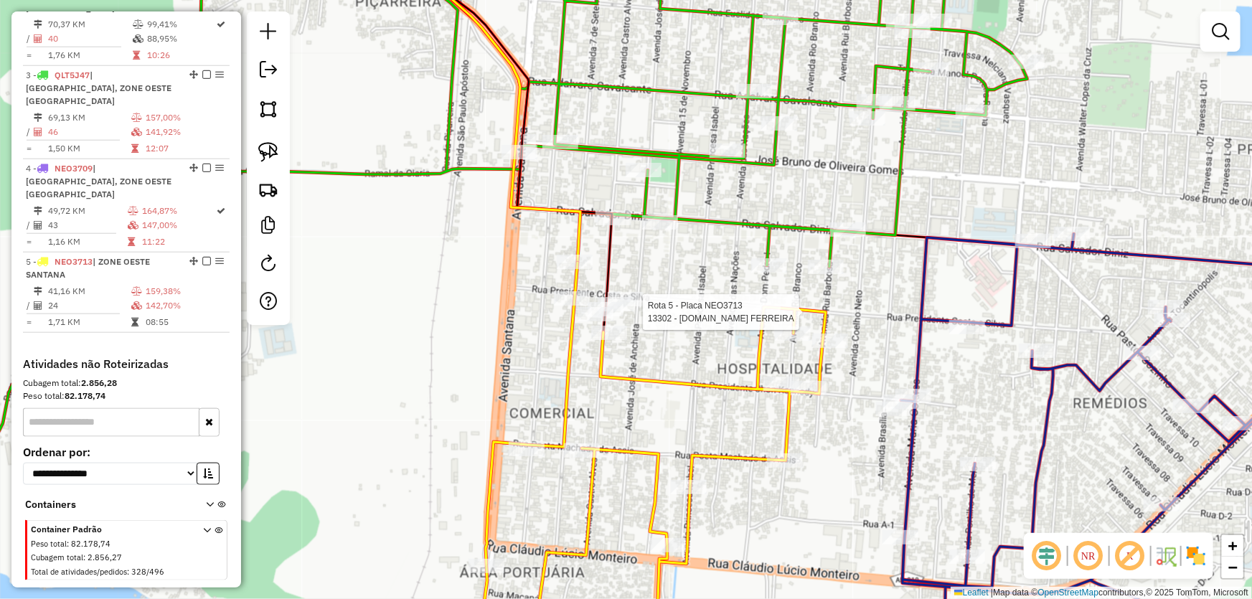
select select "*********"
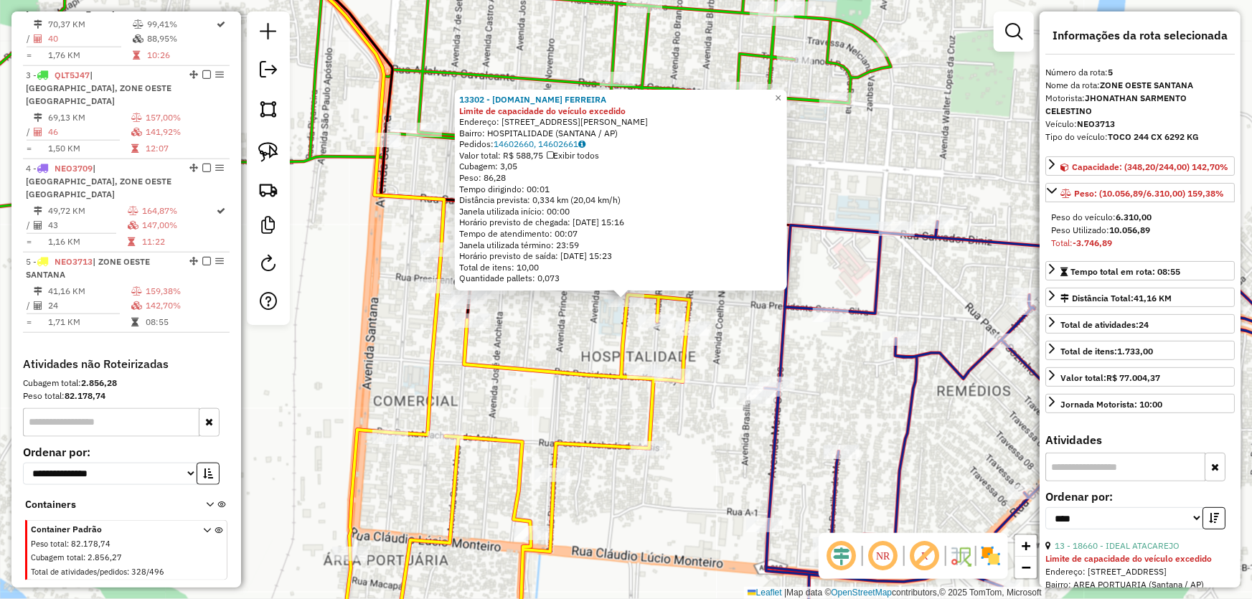
scroll to position [130, 0]
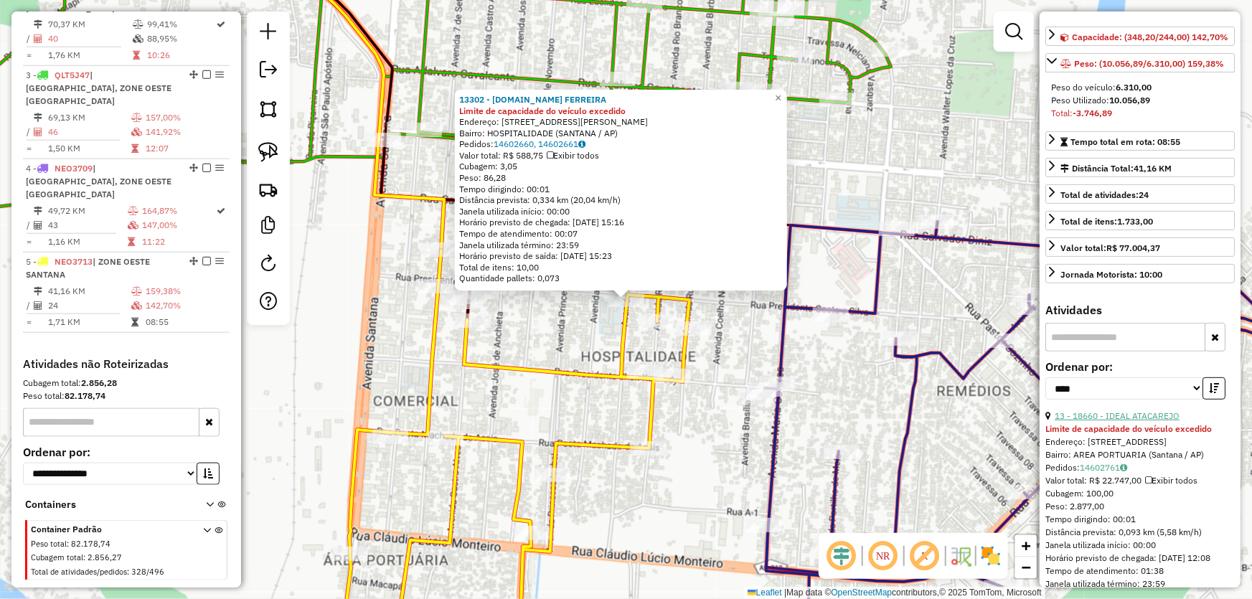
click at [1112, 421] on link "13 - 18660 - IDEAL ATACAREJO" at bounding box center [1117, 416] width 125 height 11
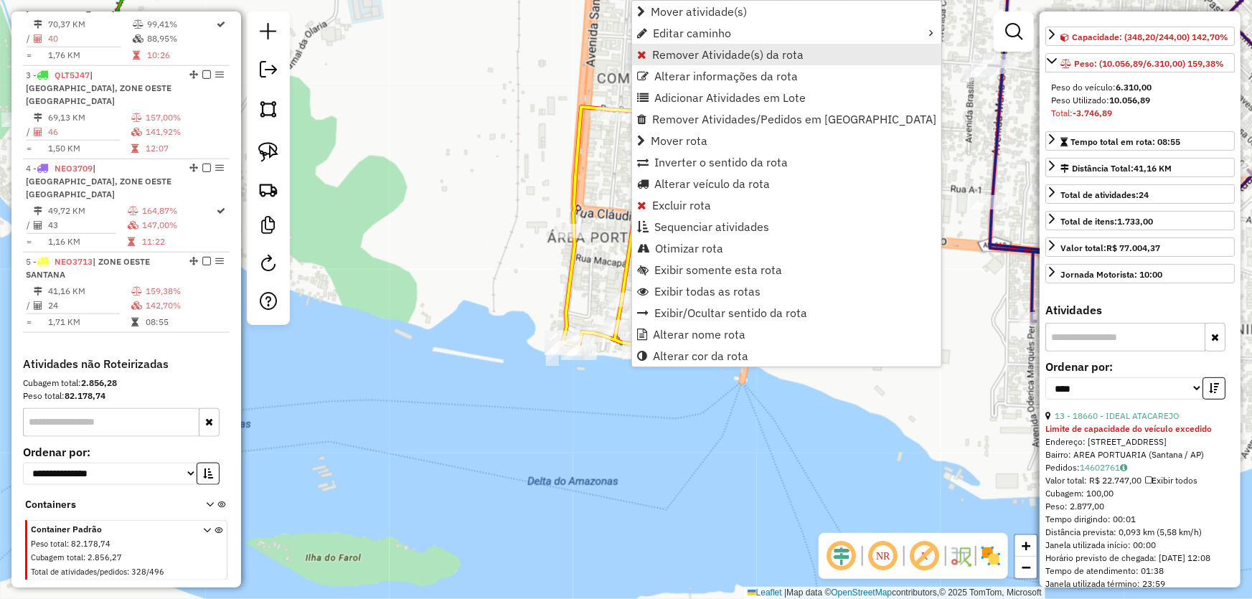
click at [670, 49] on span "Remover Atividade(s) da rota" at bounding box center [727, 54] width 151 height 11
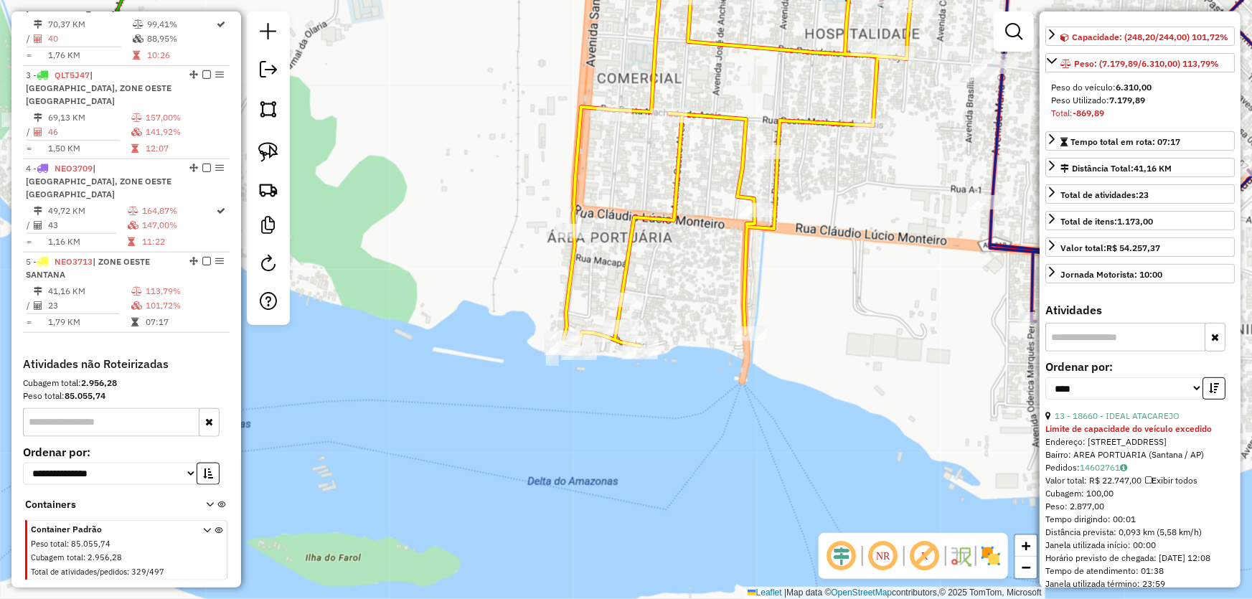
click at [840, 304] on div "Janela de atendimento Grade de atendimento Capacidade Transportadoras Veículos …" at bounding box center [626, 299] width 1252 height 599
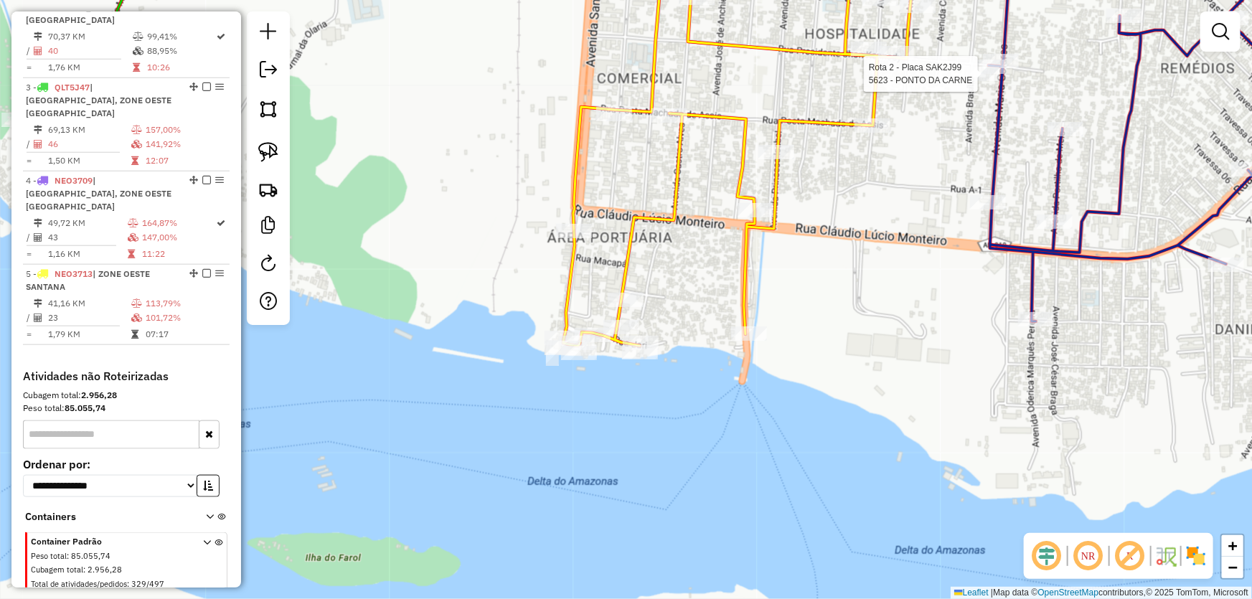
select select "*********"
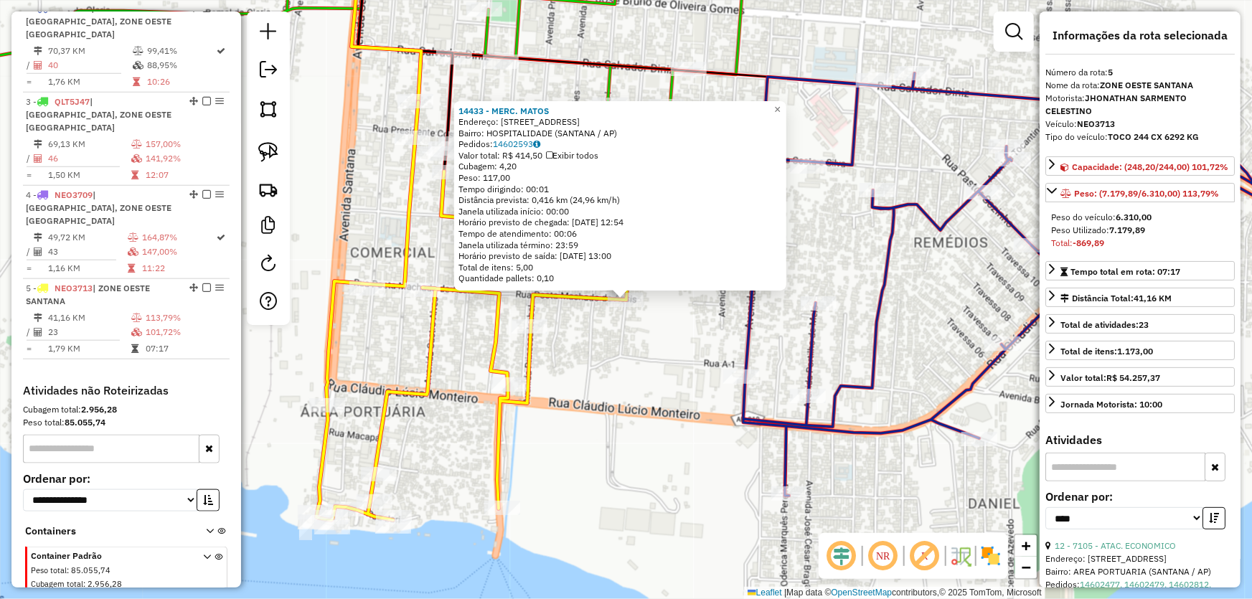
scroll to position [645, 0]
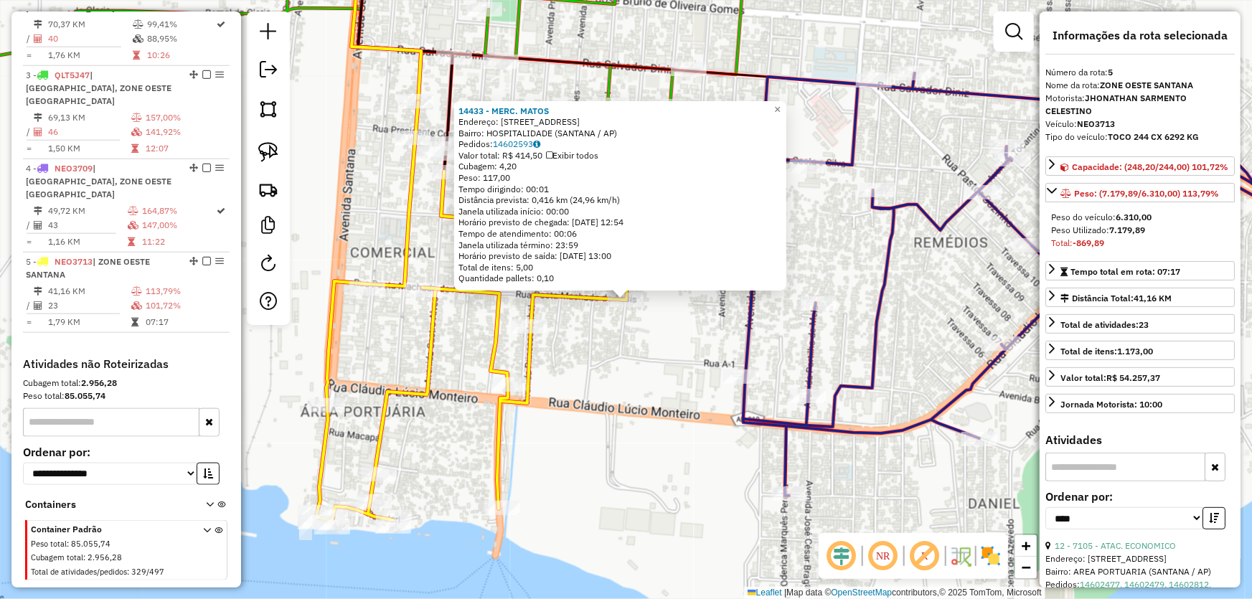
click at [602, 365] on div "14433 - MERC. MATOS Endereço: AV RIO BRANCO 399 Bairro: HOSPITALIDADE (SANTANA …" at bounding box center [626, 299] width 1252 height 599
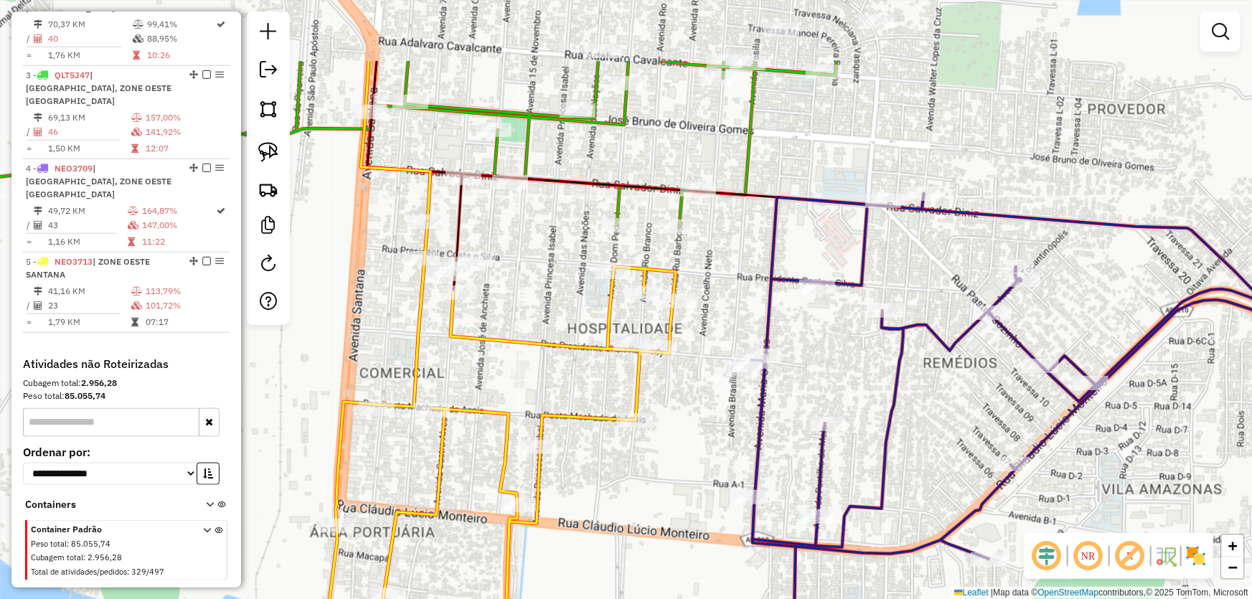
drag, startPoint x: 662, startPoint y: 258, endPoint x: 671, endPoint y: 389, distance: 131.0
click at [671, 389] on div "Janela de atendimento Grade de atendimento Capacidade Transportadoras Veículos …" at bounding box center [626, 299] width 1252 height 599
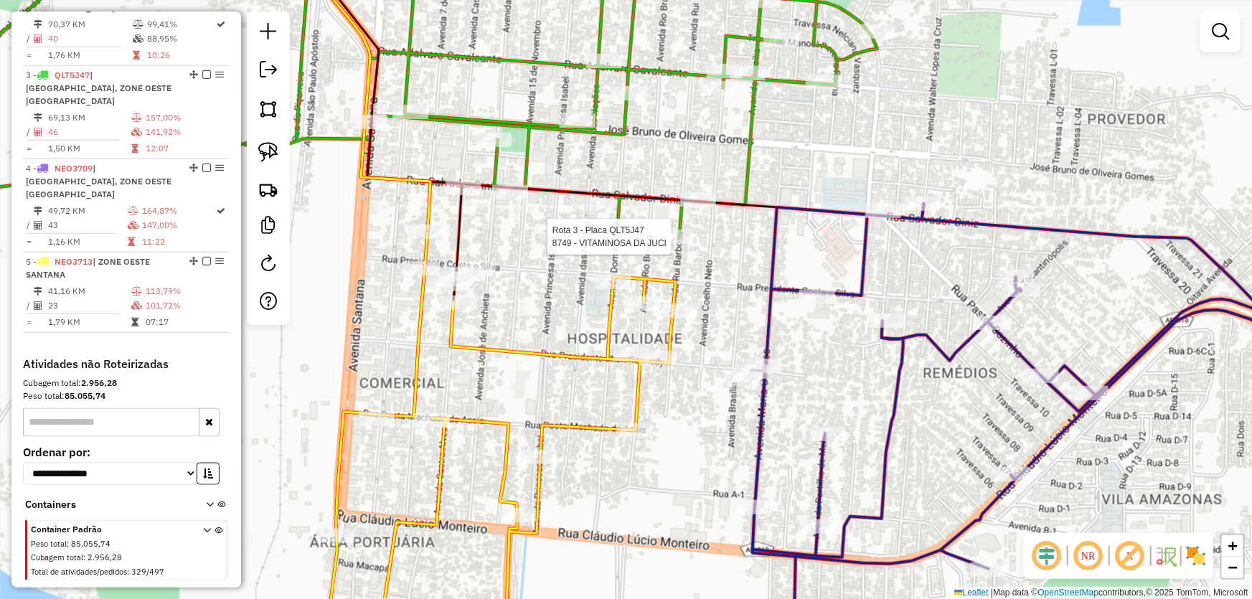
select select "*********"
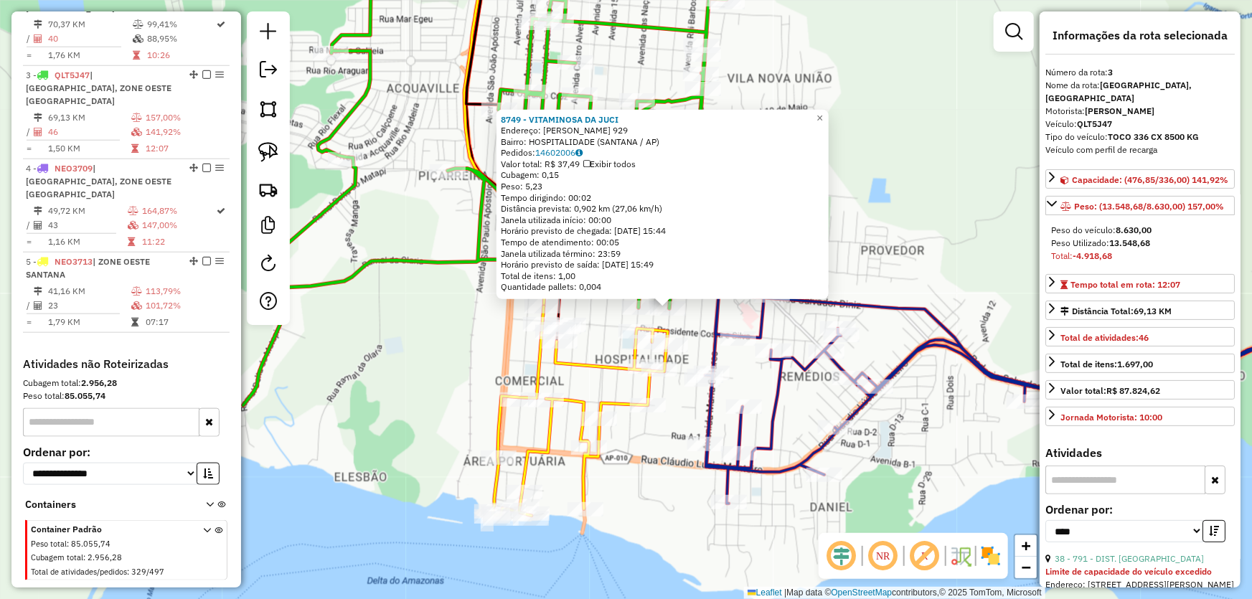
click at [431, 324] on div "8749 - VITAMINOSA DA JUCI Endereço: RUI BARBOSA 929 Bairro: HOSPITALIDADE (SANT…" at bounding box center [626, 299] width 1252 height 599
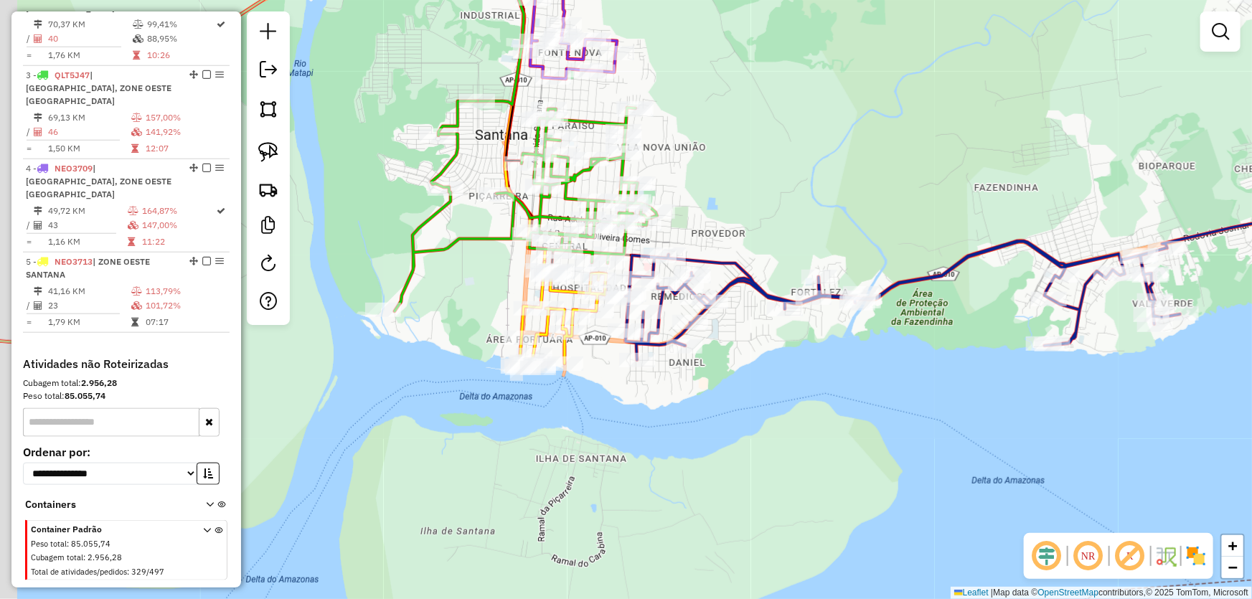
drag, startPoint x: 768, startPoint y: 172, endPoint x: 871, endPoint y: 297, distance: 161.6
click at [871, 297] on div "Janela de atendimento Grade de atendimento Capacidade Transportadoras Veículos …" at bounding box center [626, 299] width 1252 height 599
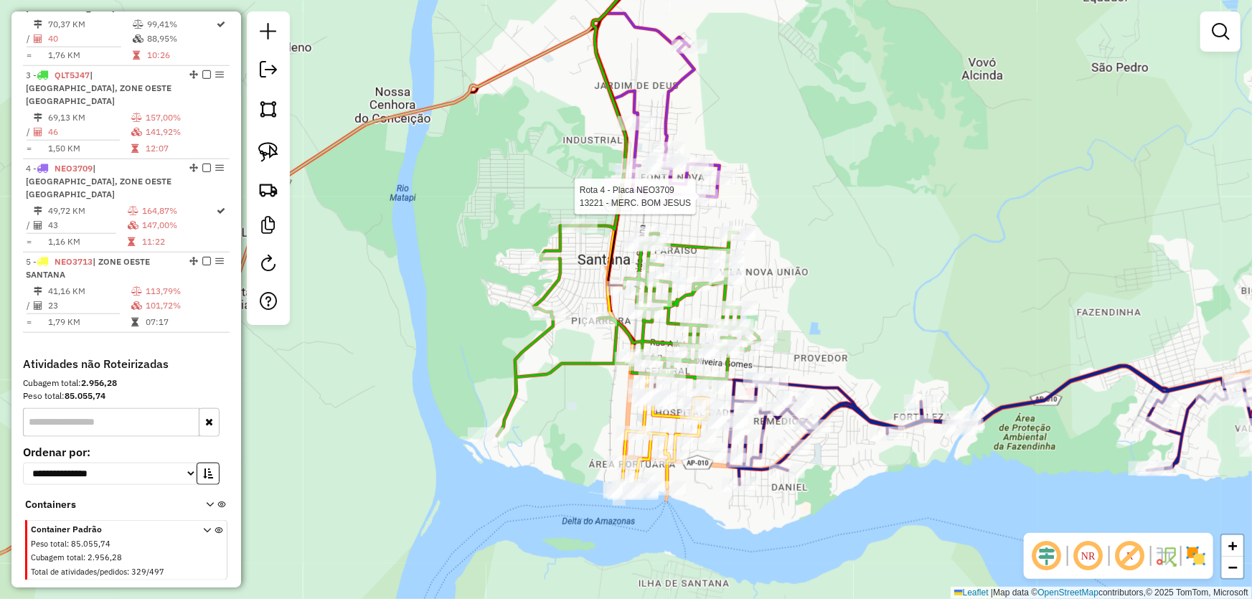
select select "*********"
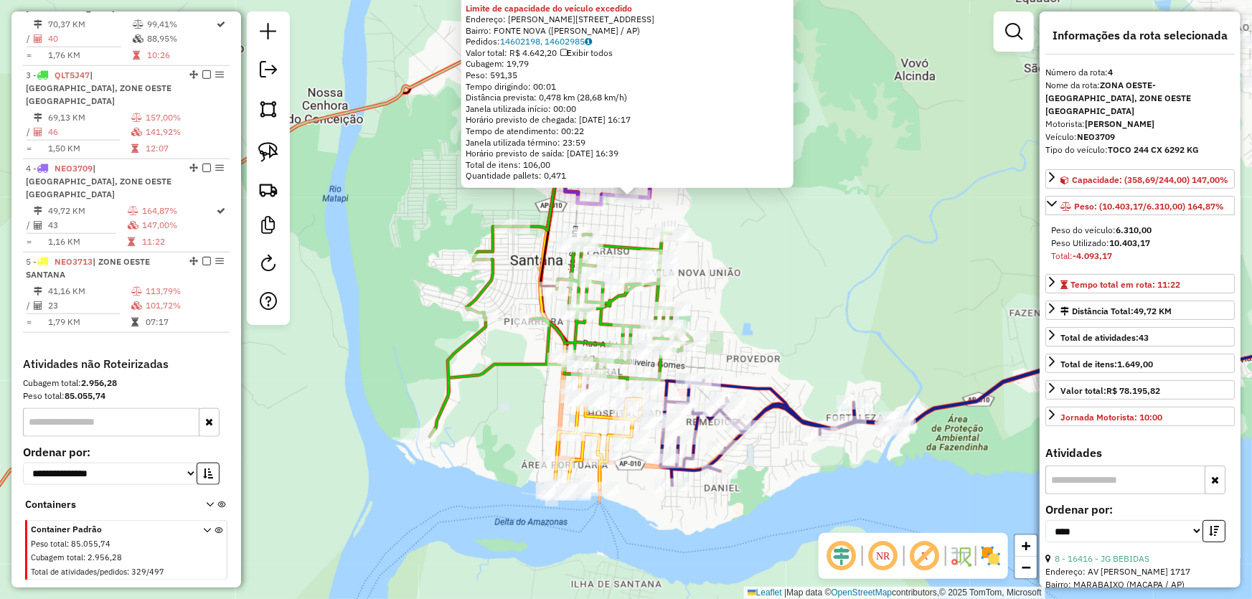
drag, startPoint x: 828, startPoint y: 367, endPoint x: 835, endPoint y: 265, distance: 102.8
click at [835, 265] on div "13221 - MERC. BOM JESUS Limite de capacidade do veículo excedido Endereço: R EV…" at bounding box center [626, 299] width 1252 height 599
drag, startPoint x: 795, startPoint y: 324, endPoint x: 807, endPoint y: 280, distance: 45.4
click at [807, 280] on div "13221 - MERC. BOM JESUS Limite de capacidade do veículo excedido Endereço: R EV…" at bounding box center [626, 299] width 1252 height 599
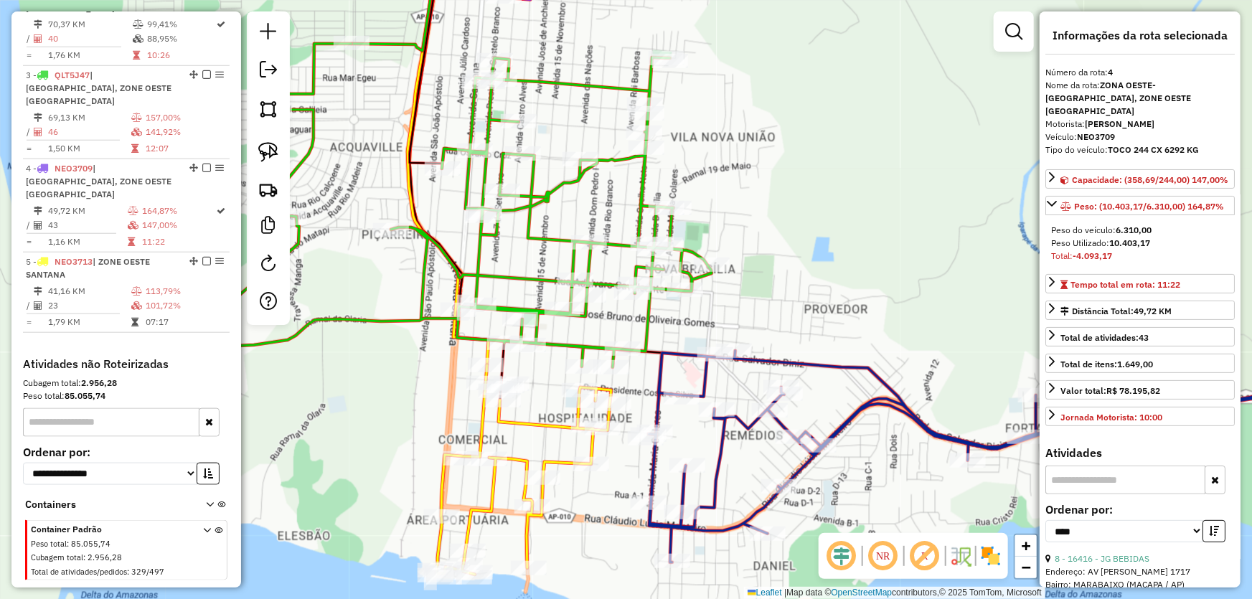
drag, startPoint x: 735, startPoint y: 318, endPoint x: 706, endPoint y: 329, distance: 31.6
click at [767, 308] on div "13221 - MERC. BOM JESUS Limite de capacidade do veículo excedido Endereço: R EV…" at bounding box center [626, 299] width 1252 height 599
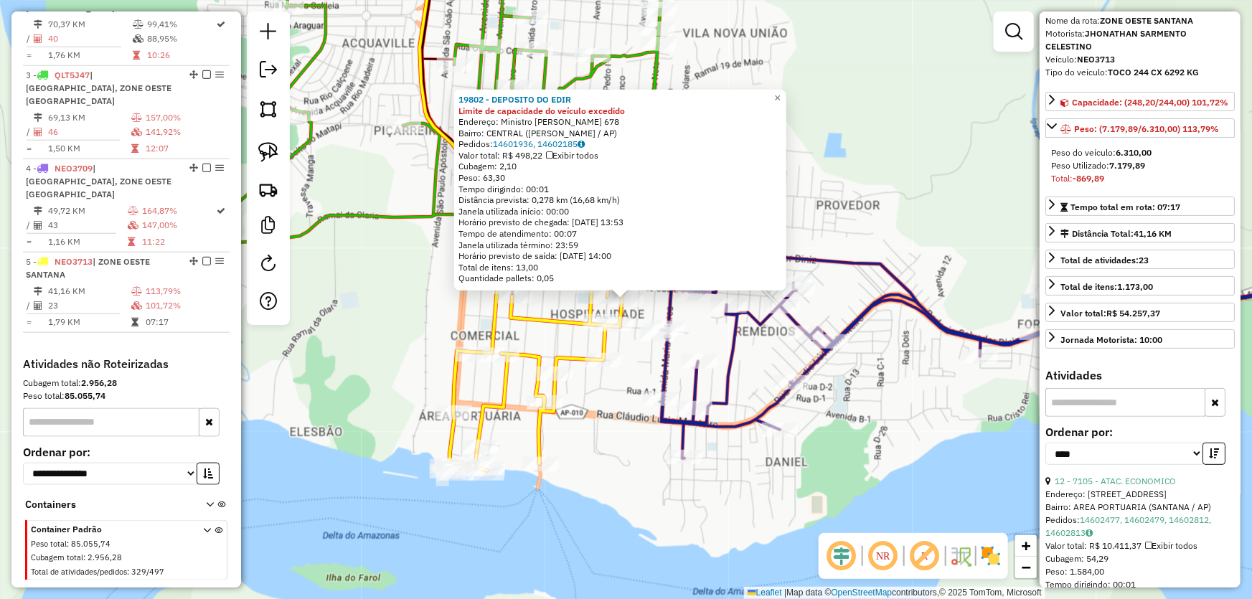
scroll to position [130, 0]
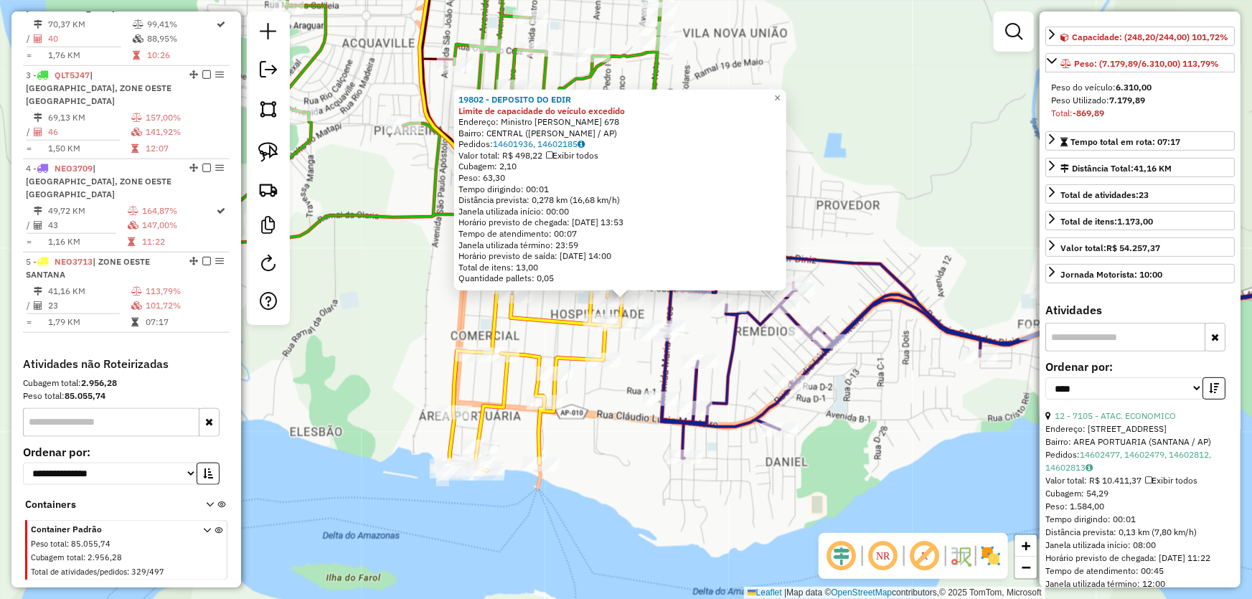
click at [905, 425] on div "19802 - DEPOSITO DO EDIR Limite de capacidade do veículo excedido Endereço: Min…" at bounding box center [626, 299] width 1252 height 599
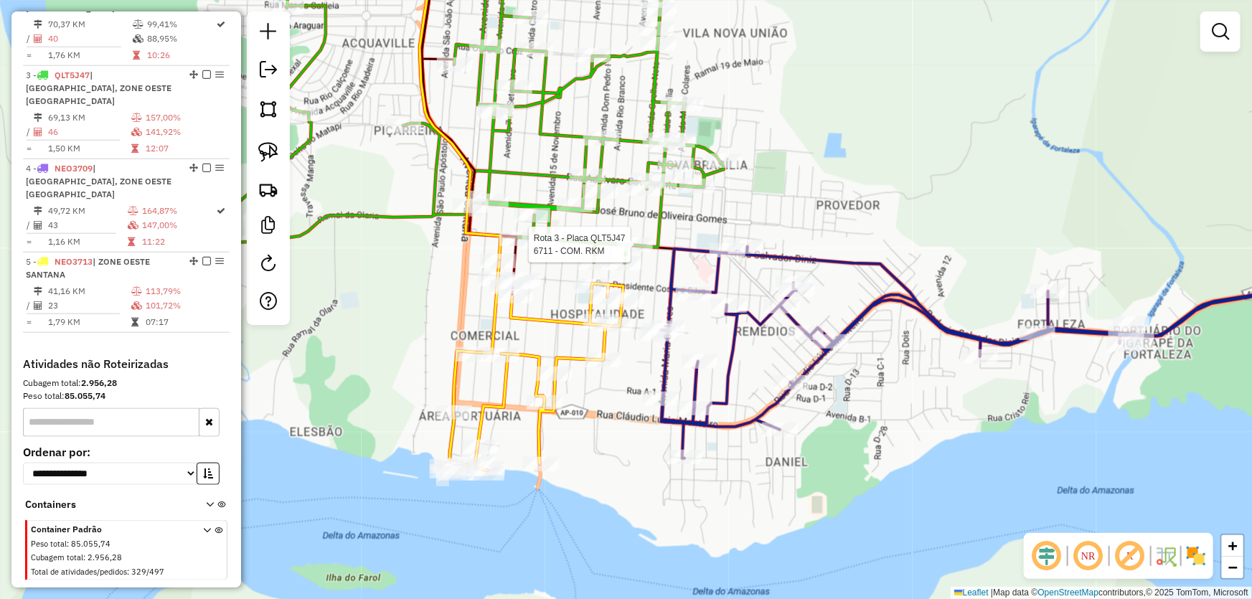
select select "*********"
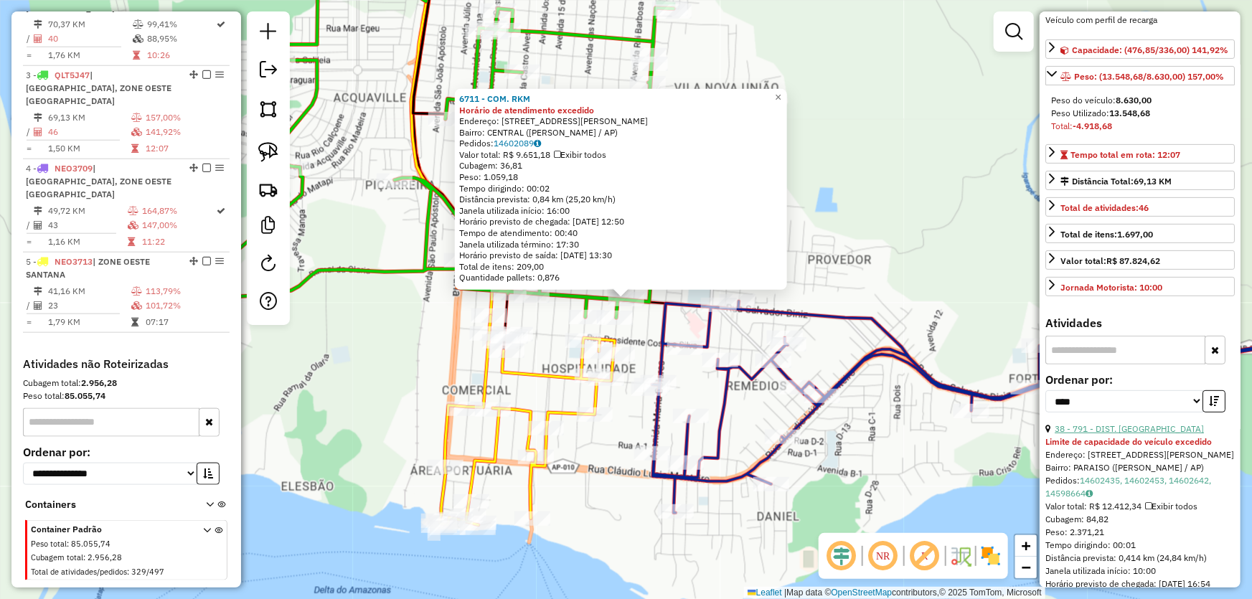
click at [1102, 434] on link "38 - 791 - DIST. NILZA" at bounding box center [1129, 428] width 149 height 11
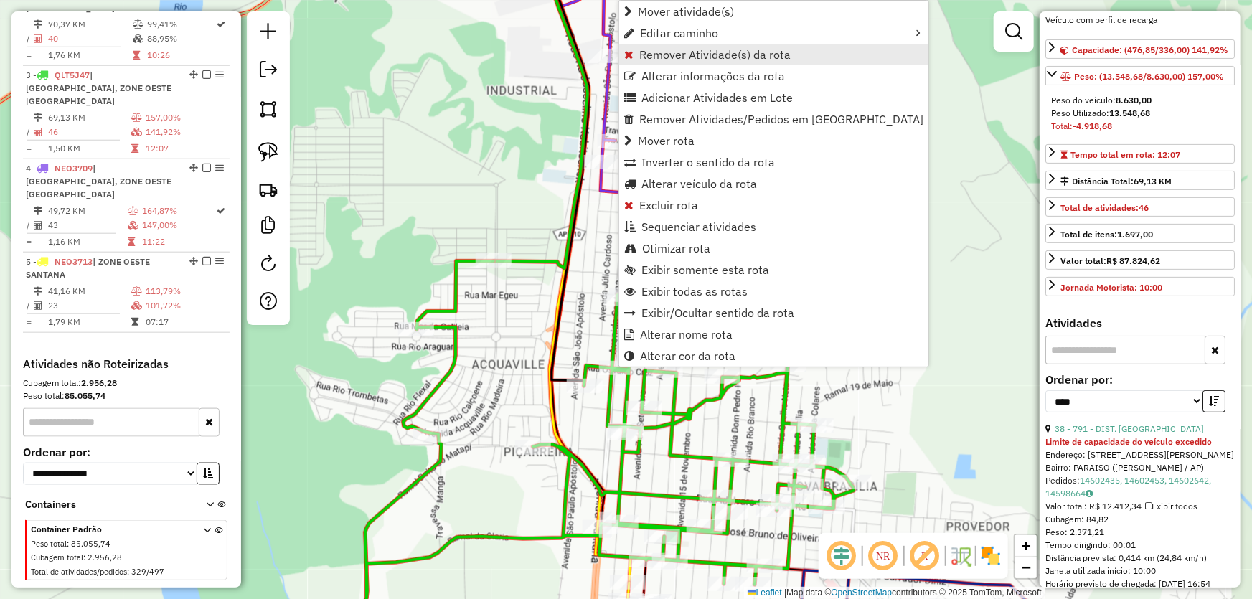
click at [660, 60] on span "Remover Atividade(s) da rota" at bounding box center [714, 54] width 151 height 11
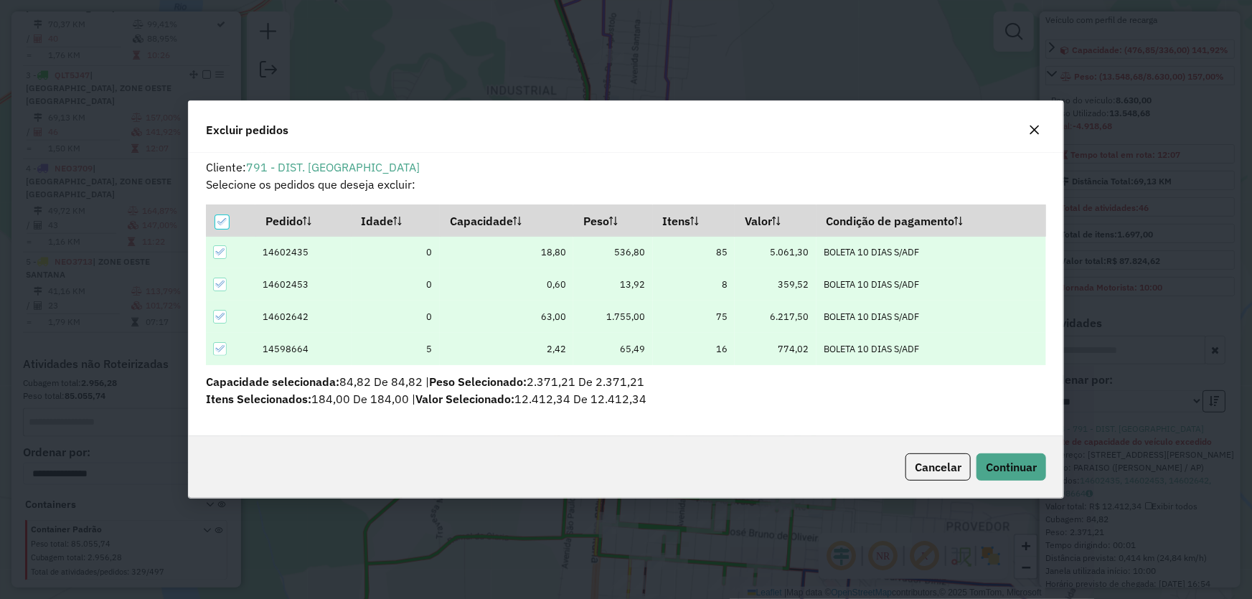
scroll to position [7, 4]
click at [993, 455] on button "Continuar" at bounding box center [1012, 467] width 70 height 27
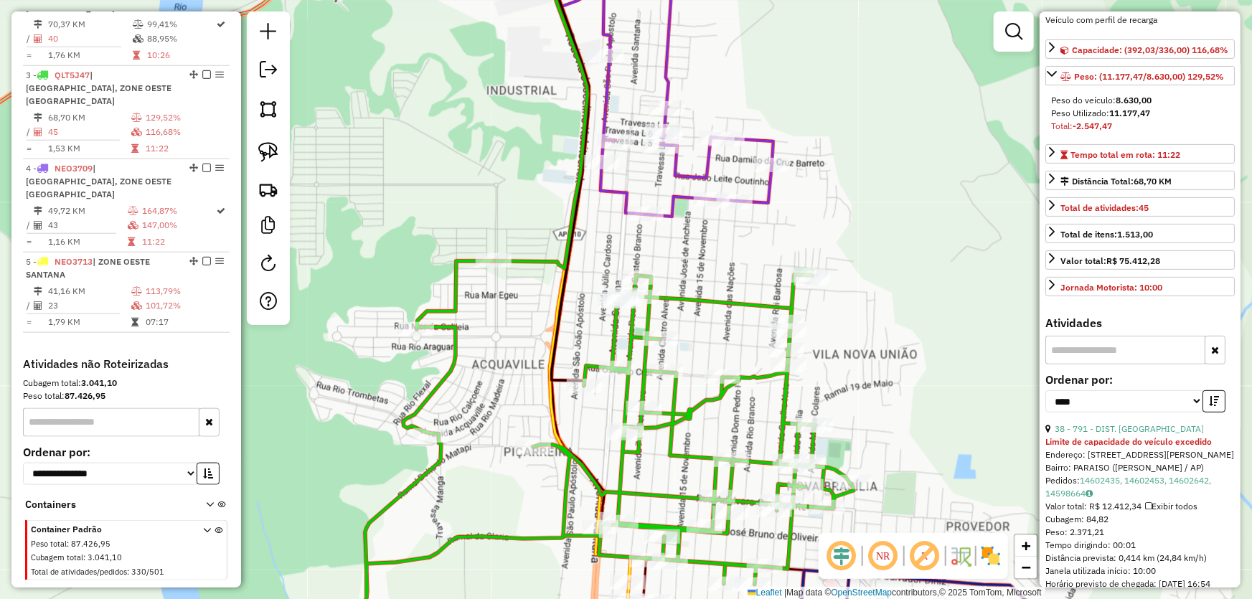
click at [903, 324] on div "Janela de atendimento Grade de atendimento Capacidade Transportadoras Veículos …" at bounding box center [626, 299] width 1252 height 599
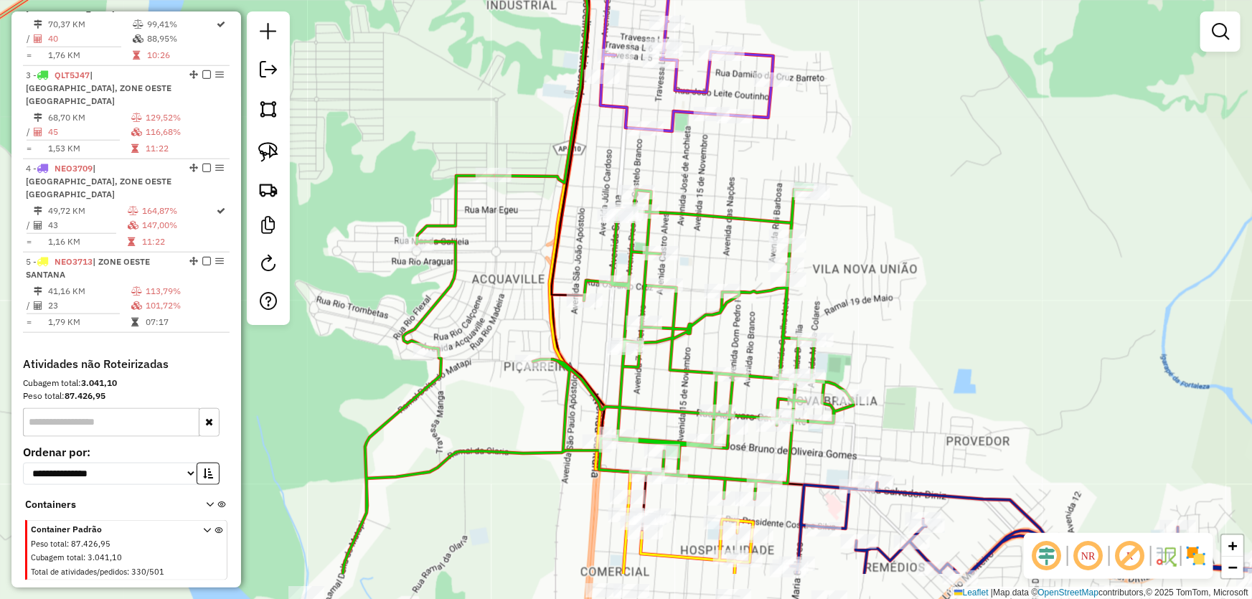
drag, startPoint x: 894, startPoint y: 377, endPoint x: 886, endPoint y: 179, distance: 198.2
click at [894, 182] on div "Janela de atendimento Grade de atendimento Capacidade Transportadoras Veículos …" at bounding box center [626, 299] width 1252 height 599
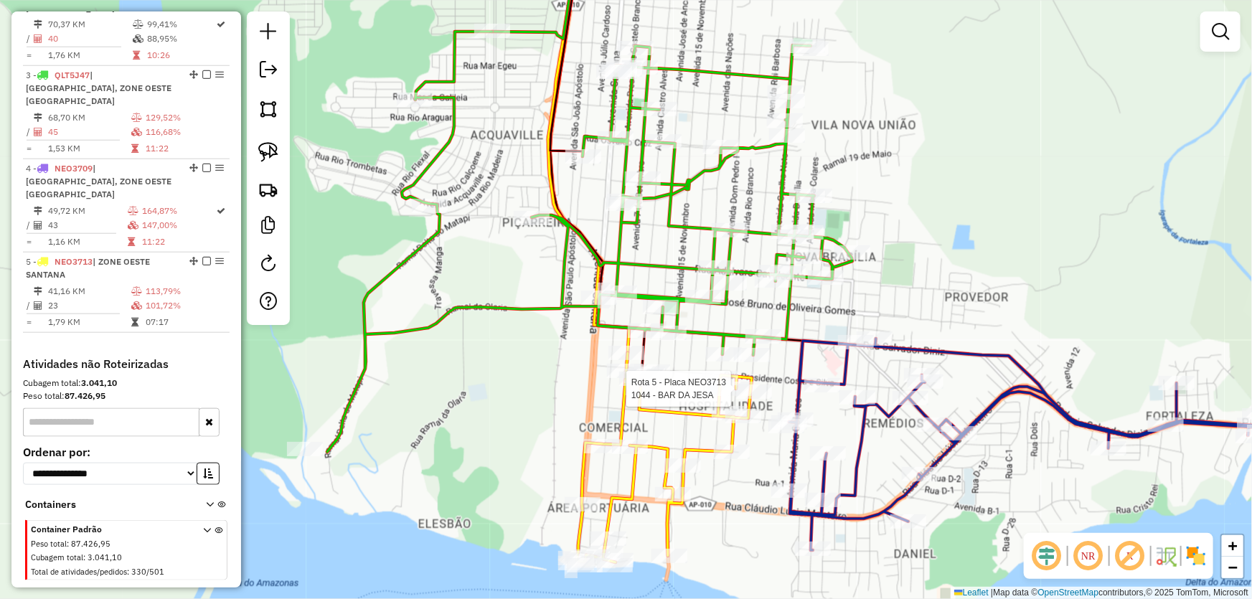
select select "*********"
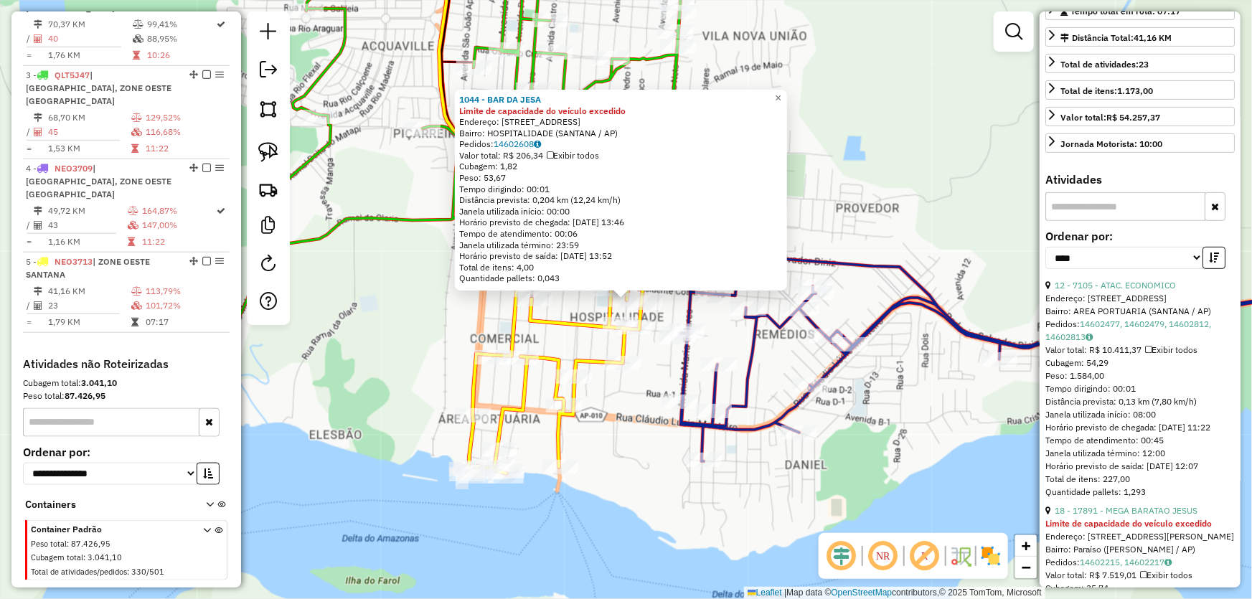
scroll to position [391, 0]
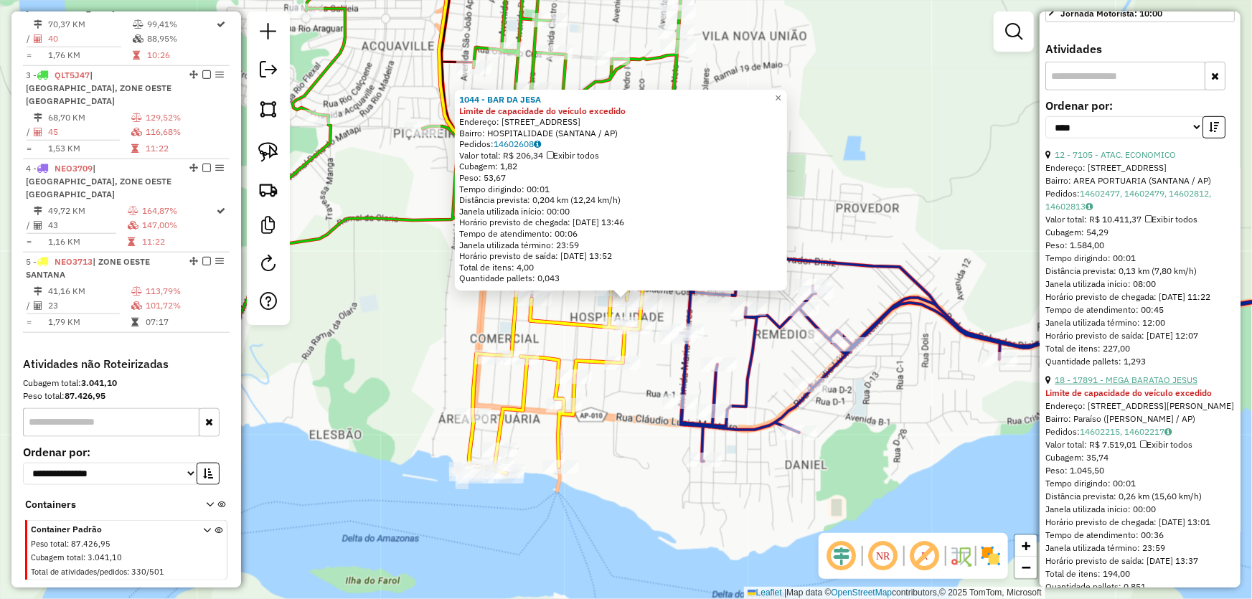
click at [1124, 385] on link "18 - 17891 - MEGA BARATAO JESUS" at bounding box center [1126, 380] width 143 height 11
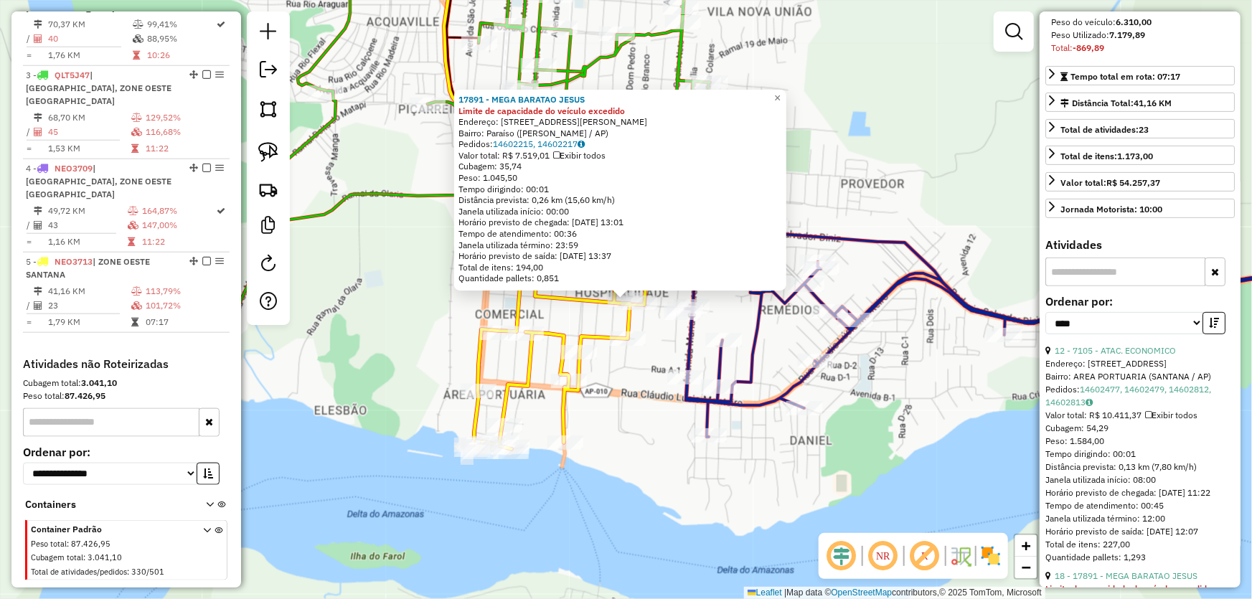
scroll to position [65, 0]
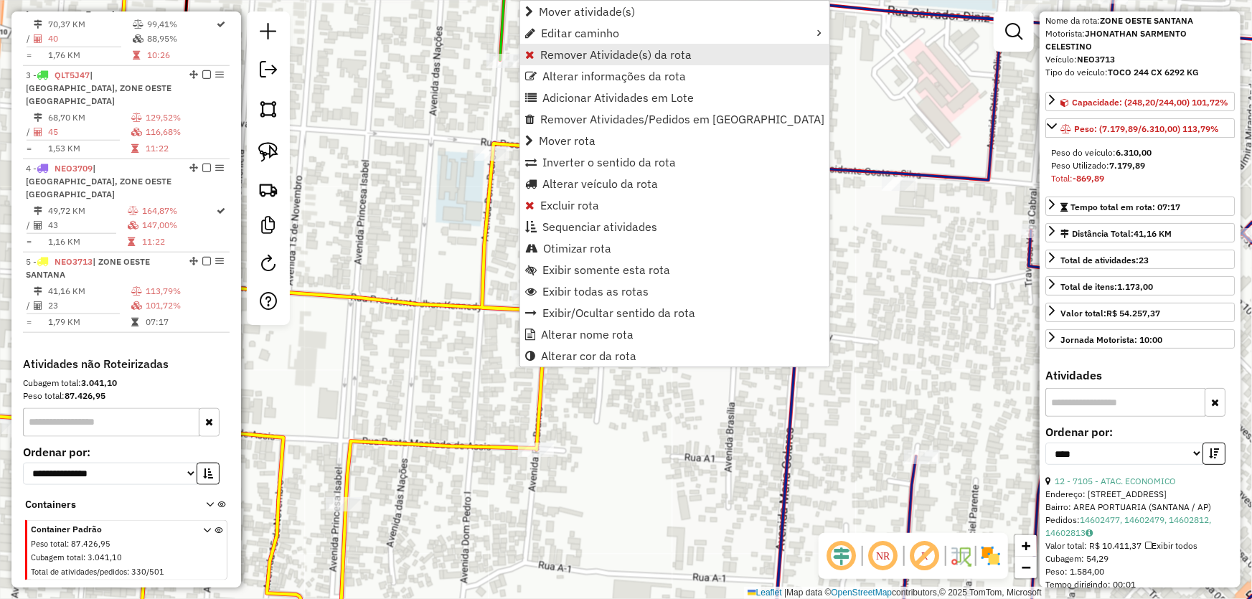
click at [578, 56] on span "Remover Atividade(s) da rota" at bounding box center [615, 54] width 151 height 11
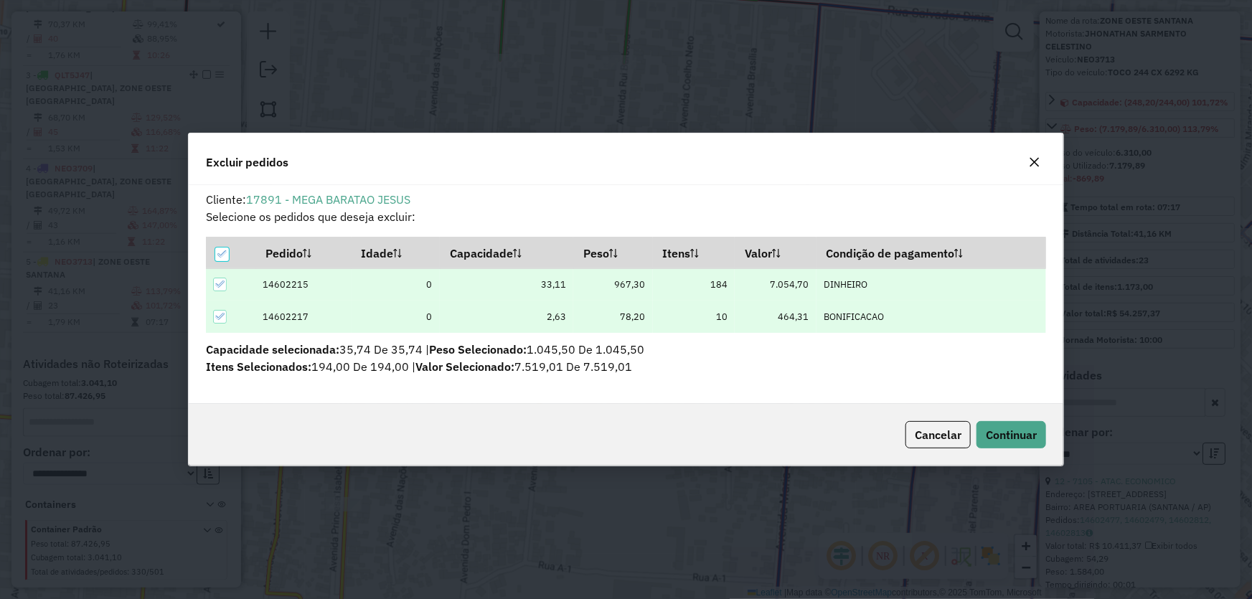
scroll to position [7, 4]
click at [998, 421] on button "Continuar" at bounding box center [1012, 434] width 70 height 27
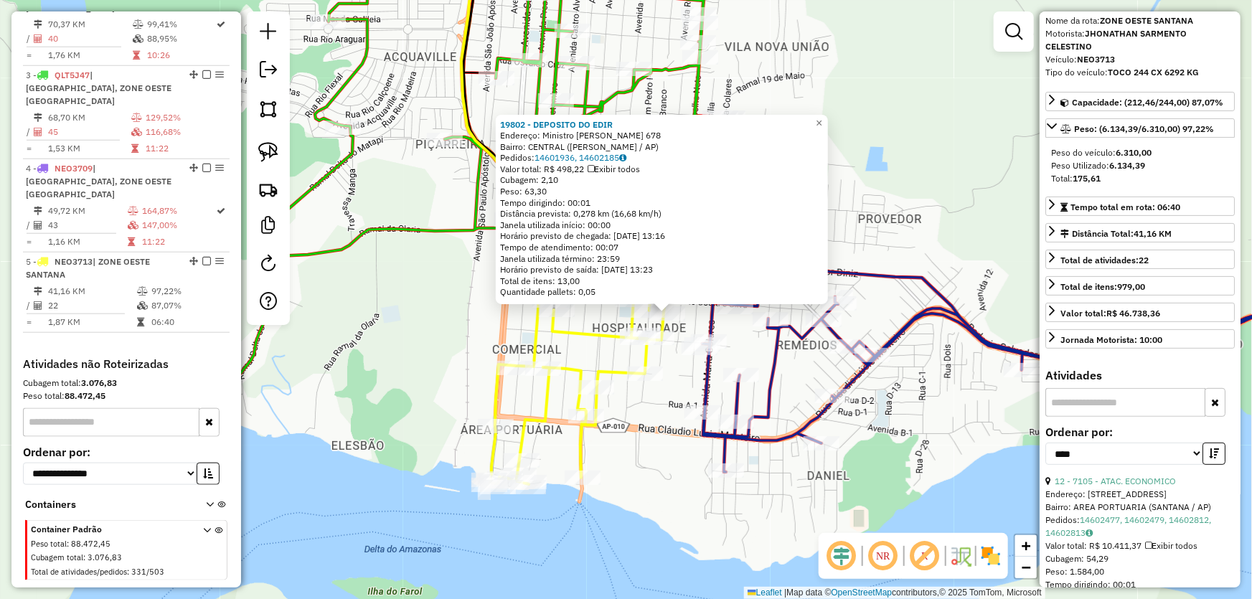
click at [660, 408] on div "19802 - DEPOSITO DO EDIR Endereço: Ministro Rui Barbosa 678 Bairro: CENTRAL (SA…" at bounding box center [626, 299] width 1252 height 599
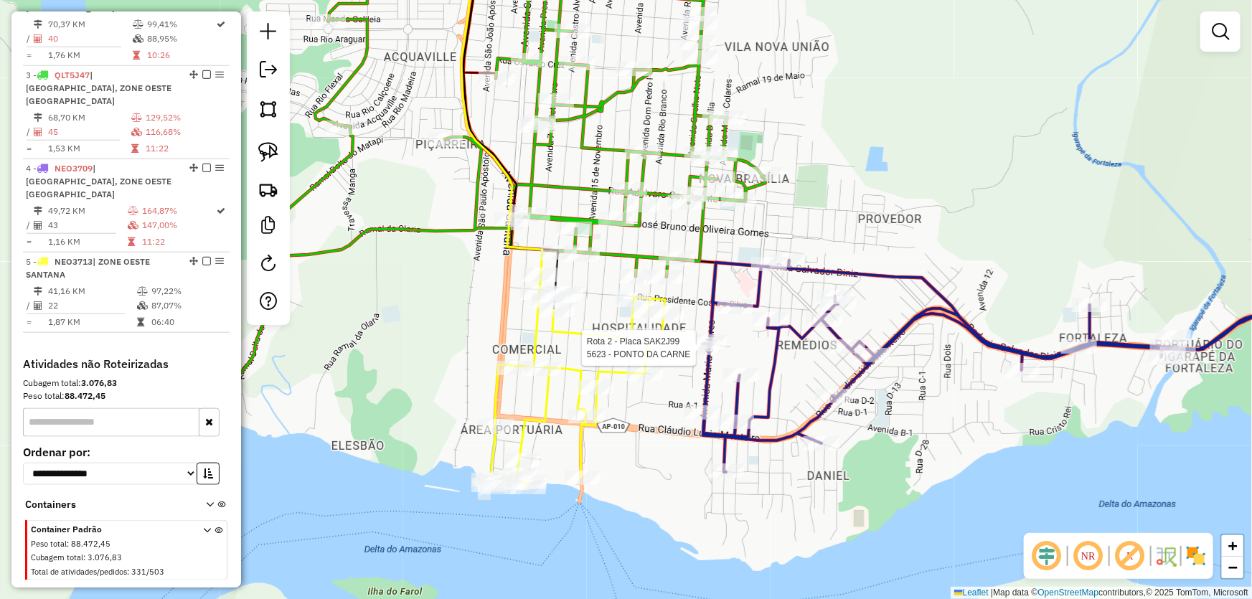
select select "*********"
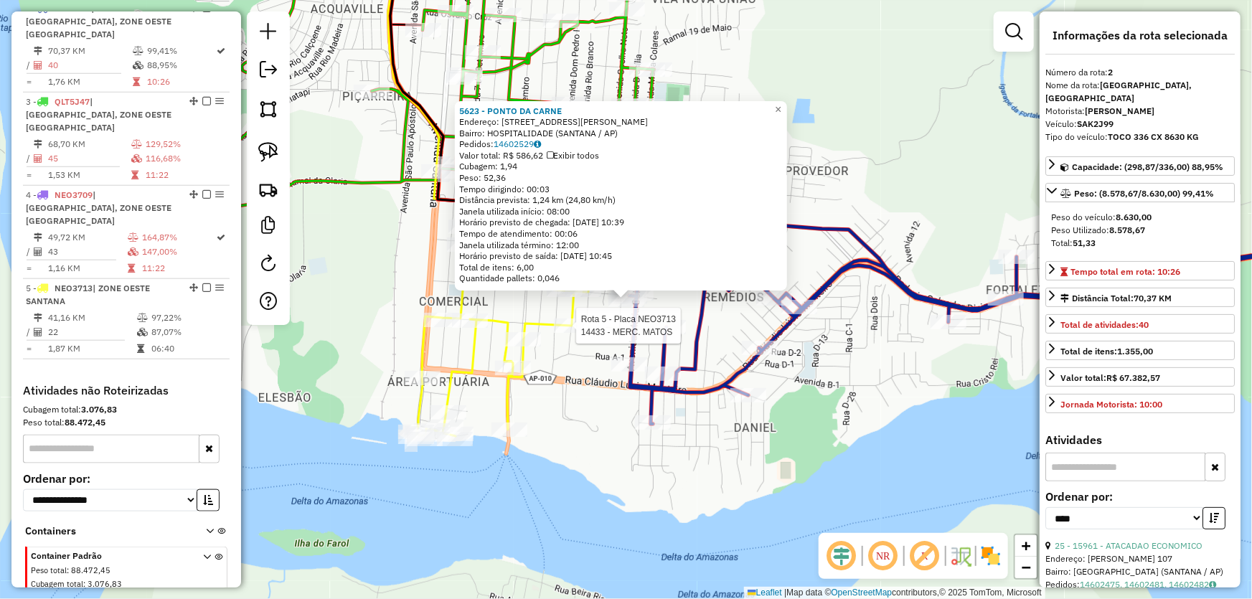
scroll to position [645, 0]
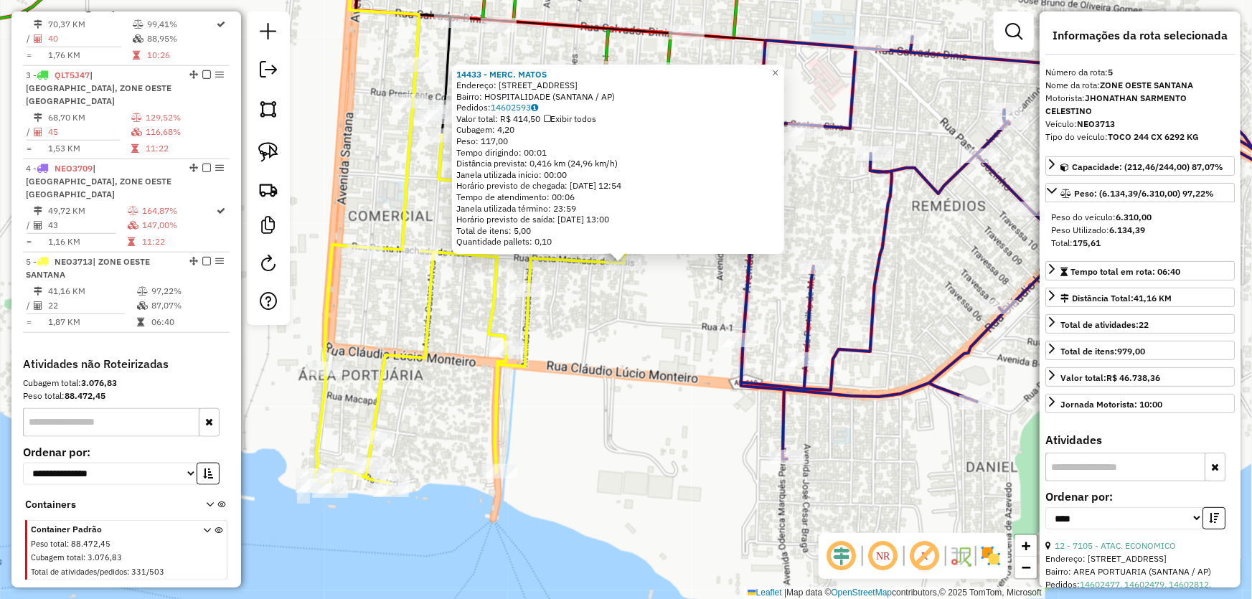
click at [652, 337] on div "14433 - MERC. MATOS Endereço: AV RIO BRANCO 399 Bairro: HOSPITALIDADE (SANTANA …" at bounding box center [626, 299] width 1252 height 599
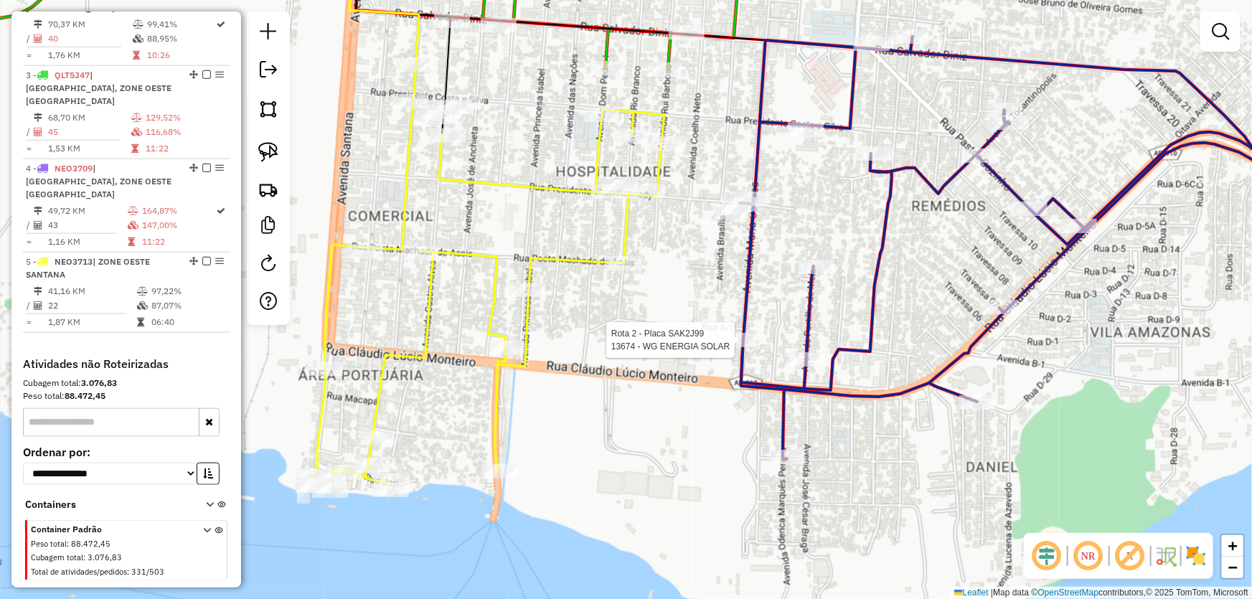
select select "*********"
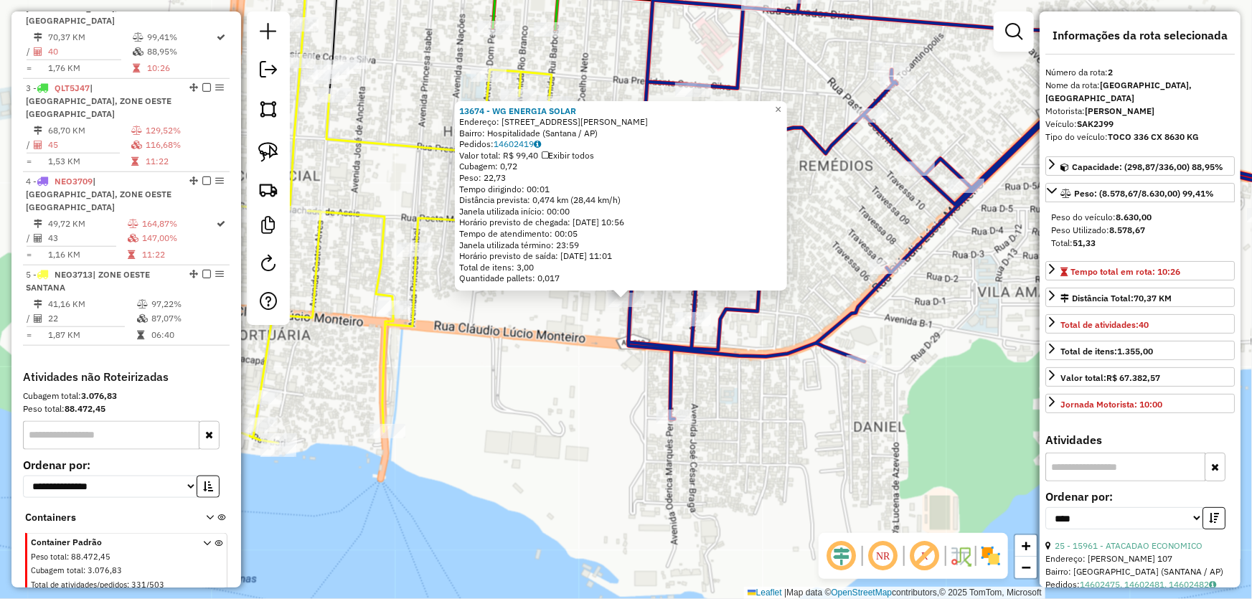
scroll to position [618, 0]
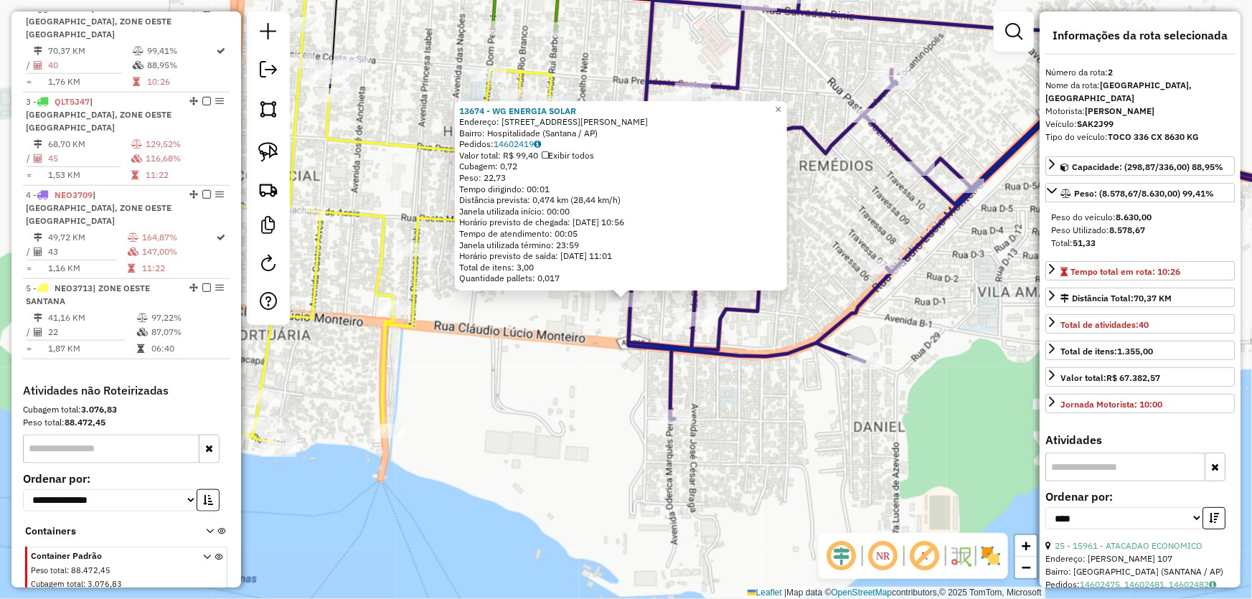
click at [539, 317] on div "13674 - WG ENERGIA SOLAR Endereço: Avenida Maria Colares, 147 Bairro: Hospitali…" at bounding box center [626, 299] width 1252 height 599
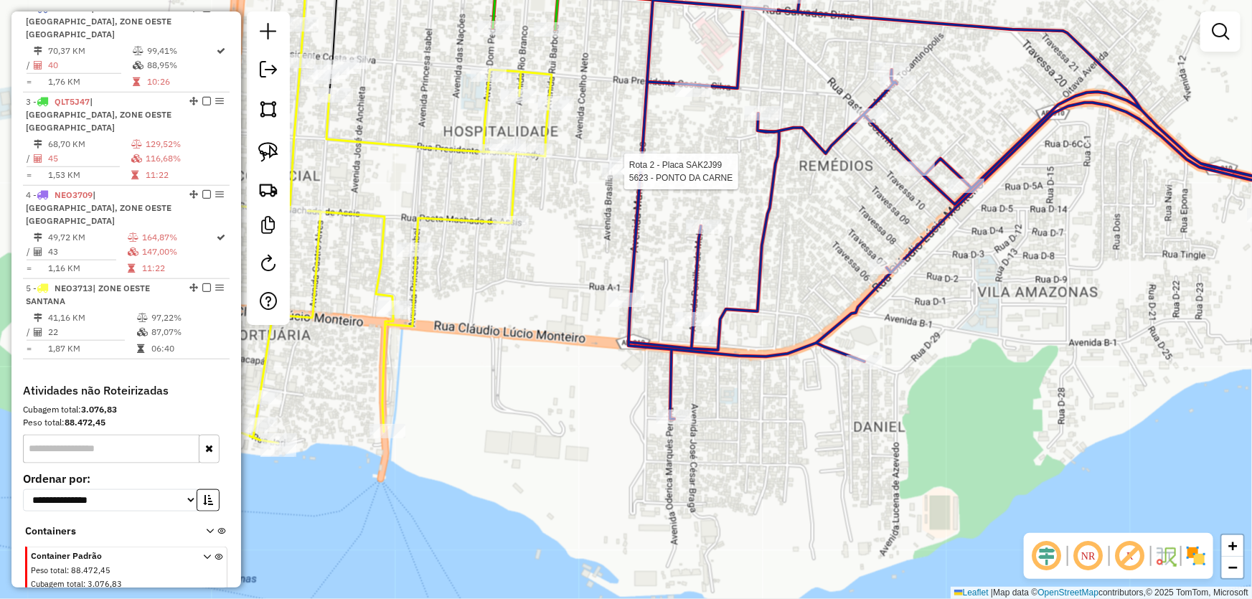
select select "*********"
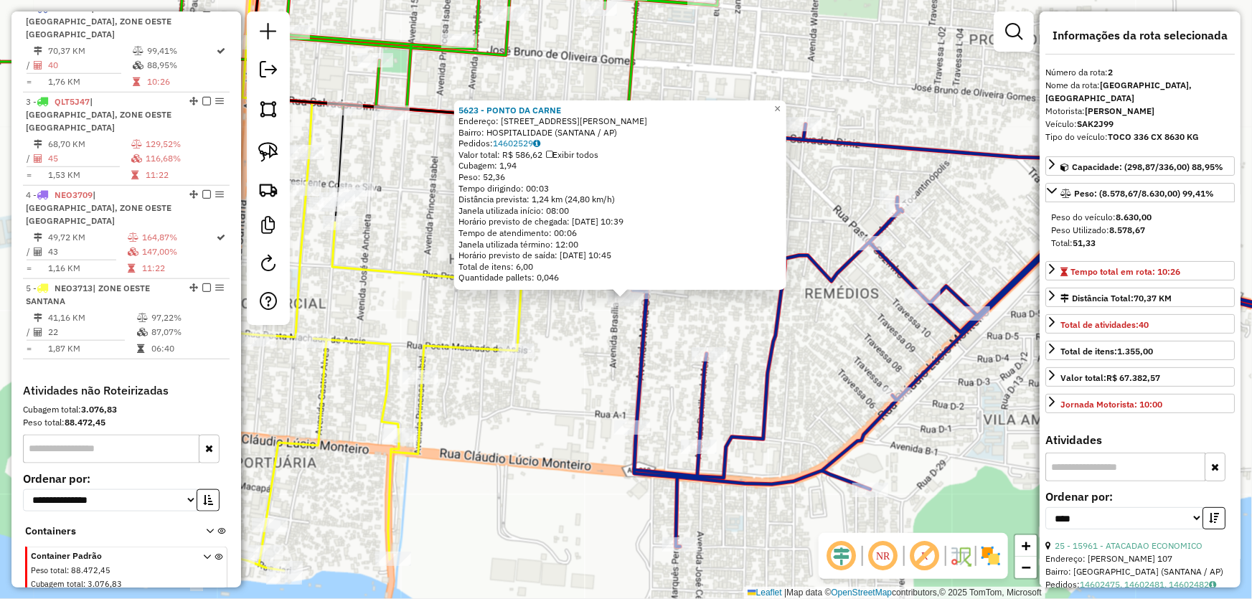
click at [617, 337] on div "5623 - PONTO DA CARNE Endereço: AV MARIA COLARES 671 C Bairro: HOSPITALIDADE (S…" at bounding box center [626, 299] width 1252 height 599
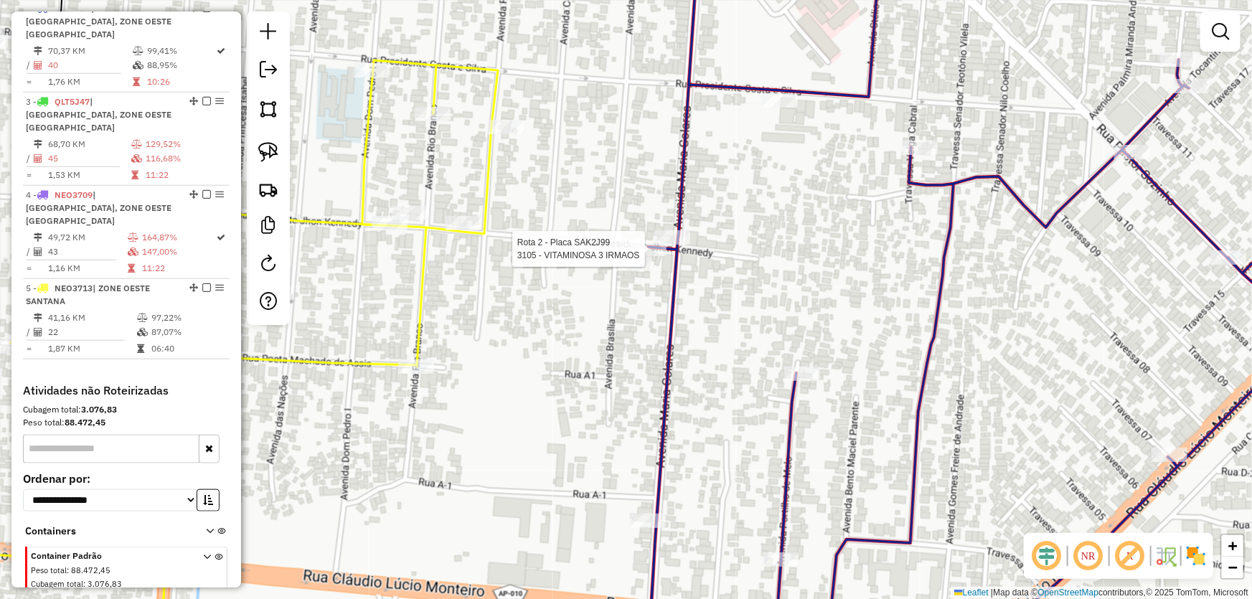
select select "*********"
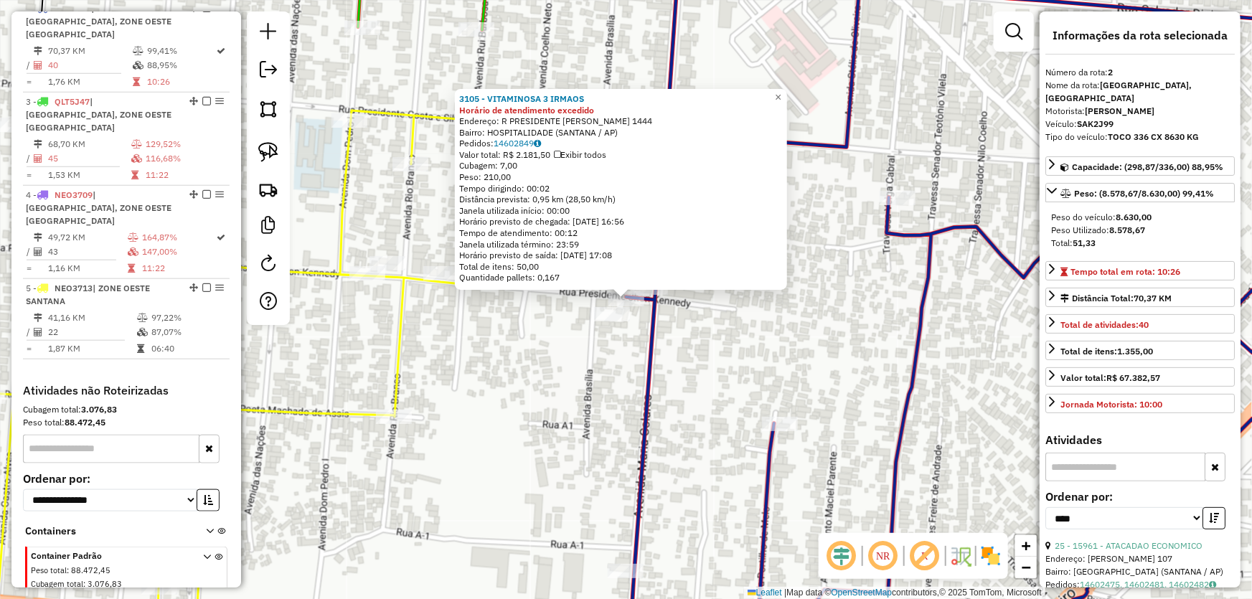
click at [706, 338] on div "3105 - VITAMINOSA 3 IRMAOS Horário de atendimento excedido Endereço: R PRESIDEN…" at bounding box center [626, 299] width 1252 height 599
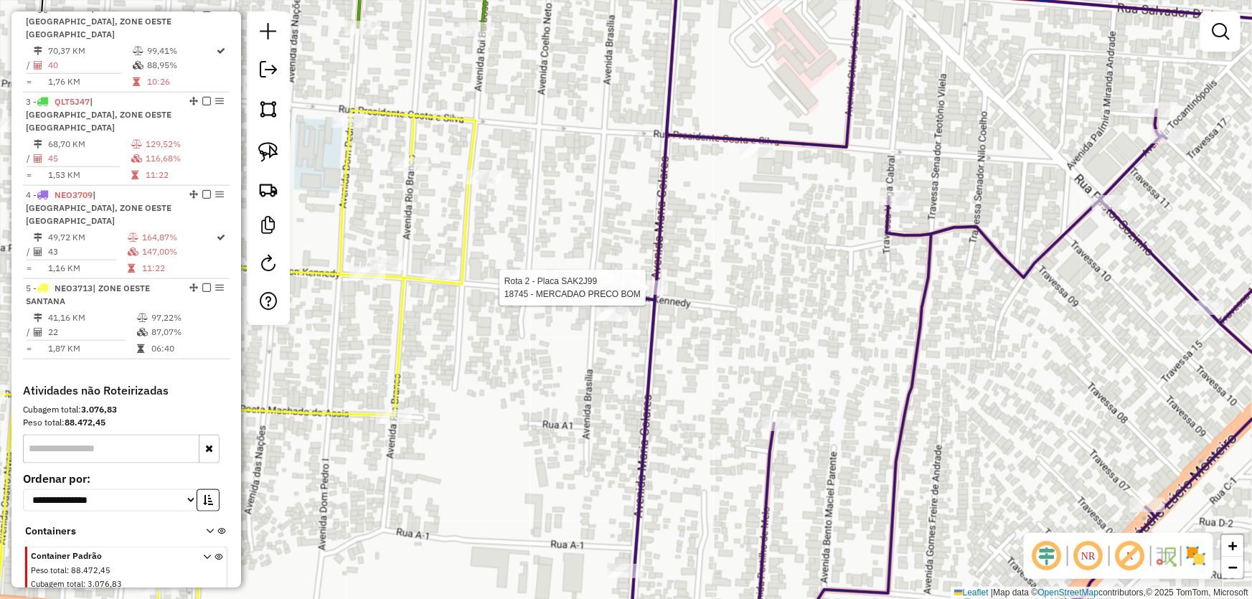
select select "*********"
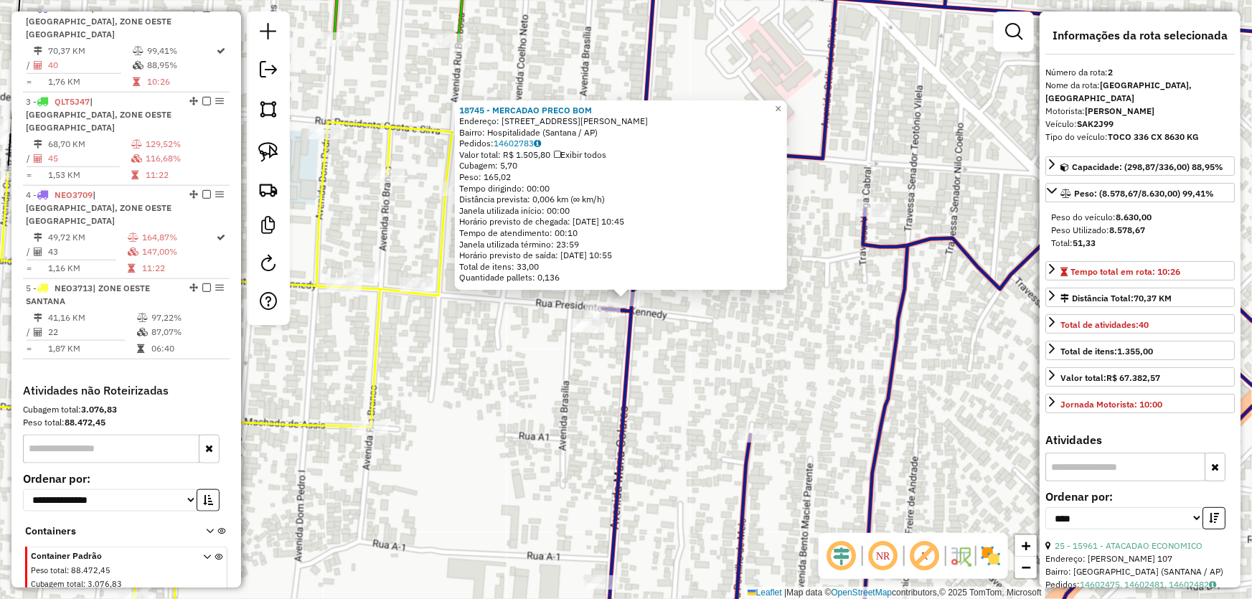
click at [660, 376] on div "18745 - MERCADAO PRECO BOM Endereço: Avenida Maria Colares, 881 Bairro: Hospita…" at bounding box center [626, 299] width 1252 height 599
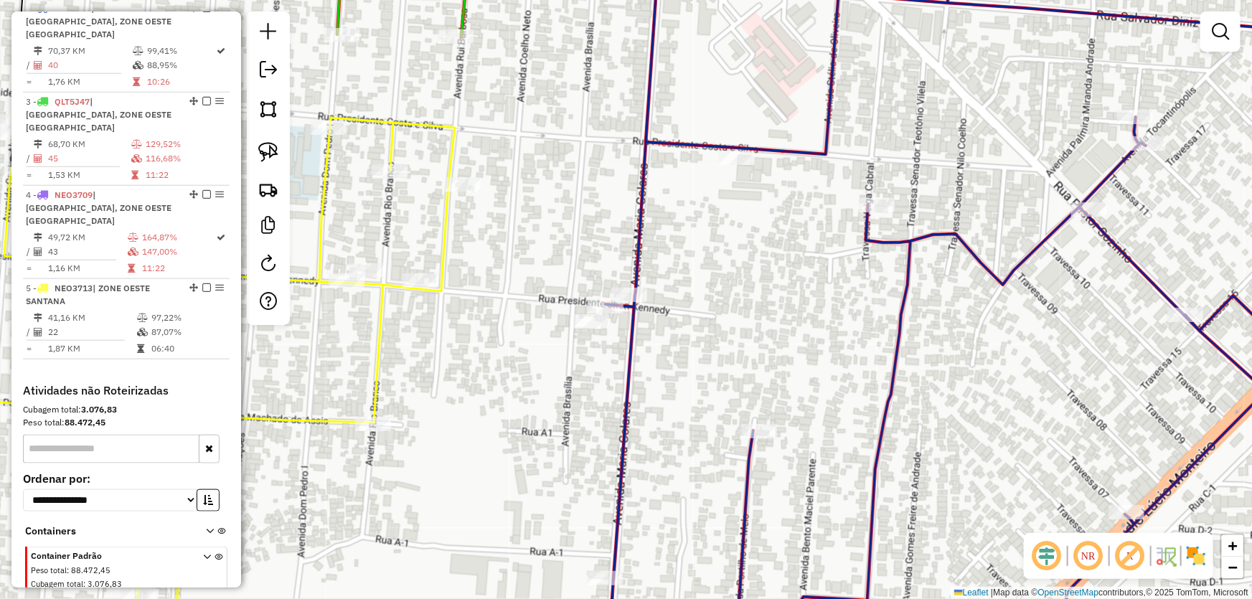
drag, startPoint x: 638, startPoint y: 395, endPoint x: 670, endPoint y: 283, distance: 116.3
click at [670, 284] on div "Janela de atendimento Grade de atendimento Capacidade Transportadoras Veículos …" at bounding box center [626, 299] width 1252 height 599
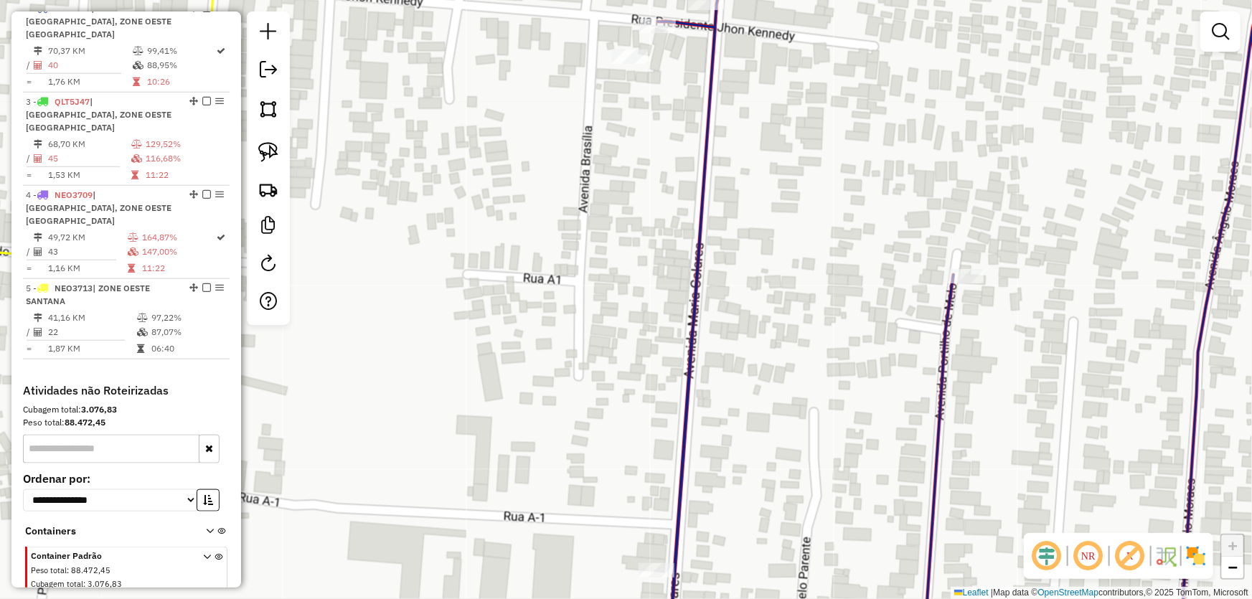
drag, startPoint x: 464, startPoint y: 286, endPoint x: 445, endPoint y: 266, distance: 26.9
click at [445, 268] on div "Janela de atendimento Grade de atendimento Capacidade Transportadoras Veículos …" at bounding box center [626, 299] width 1252 height 599
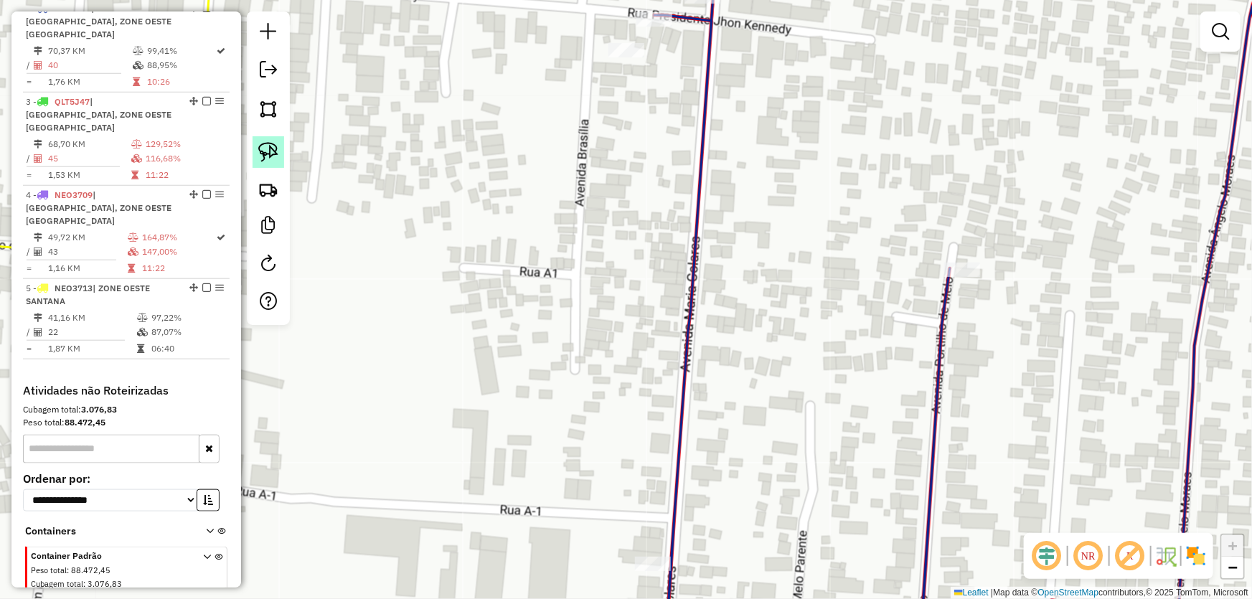
click at [273, 149] on img at bounding box center [268, 152] width 20 height 20
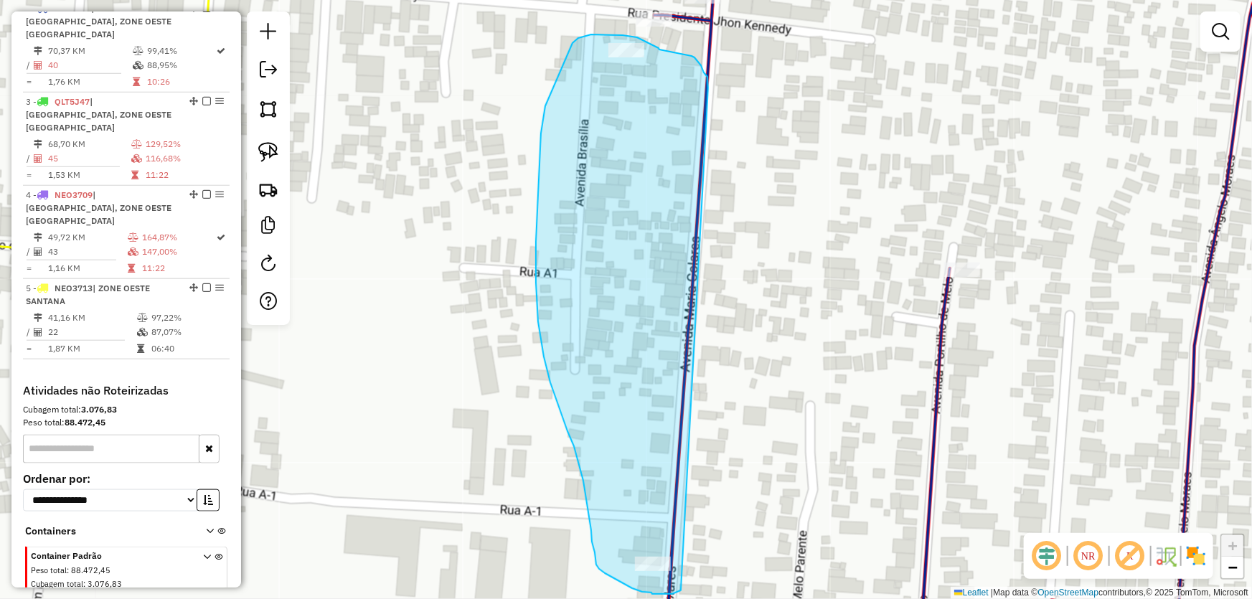
drag, startPoint x: 708, startPoint y: 88, endPoint x: 704, endPoint y: 561, distance: 473.7
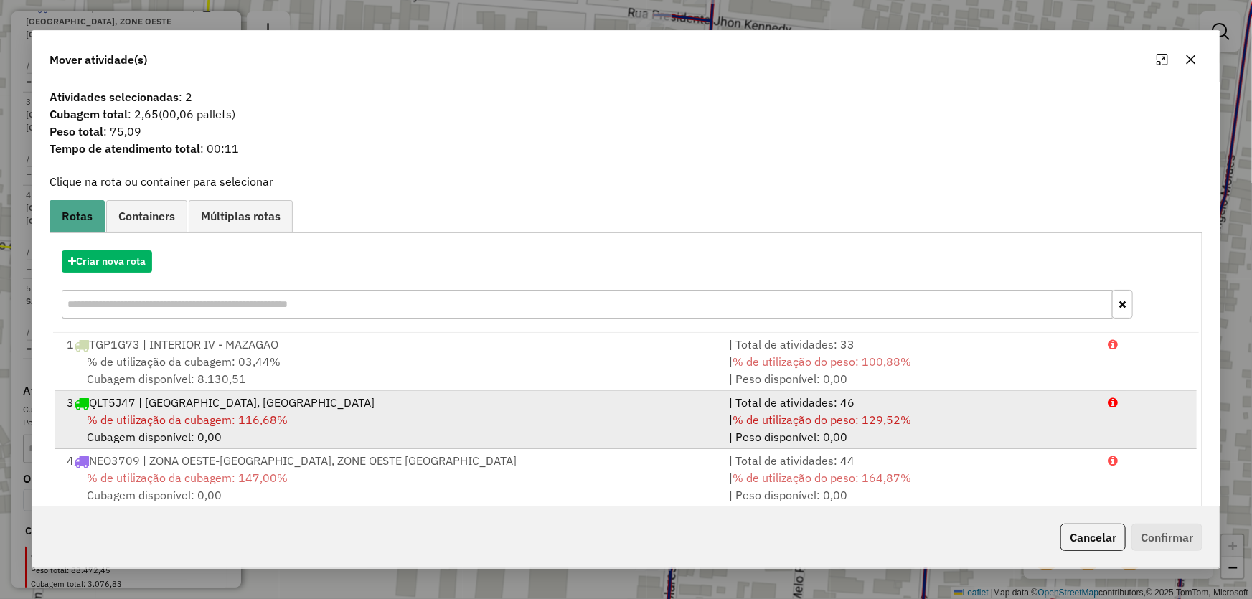
scroll to position [82, 0]
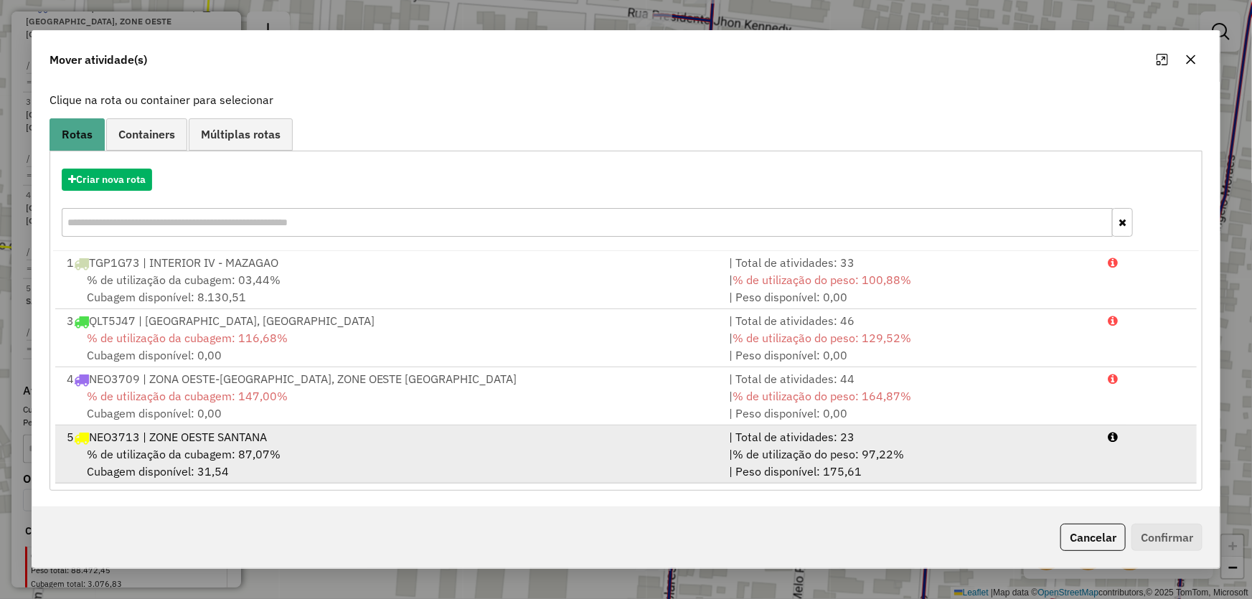
click at [190, 430] on div "5 NEO3713 | ZONE OESTE SANTANA" at bounding box center [389, 436] width 663 height 17
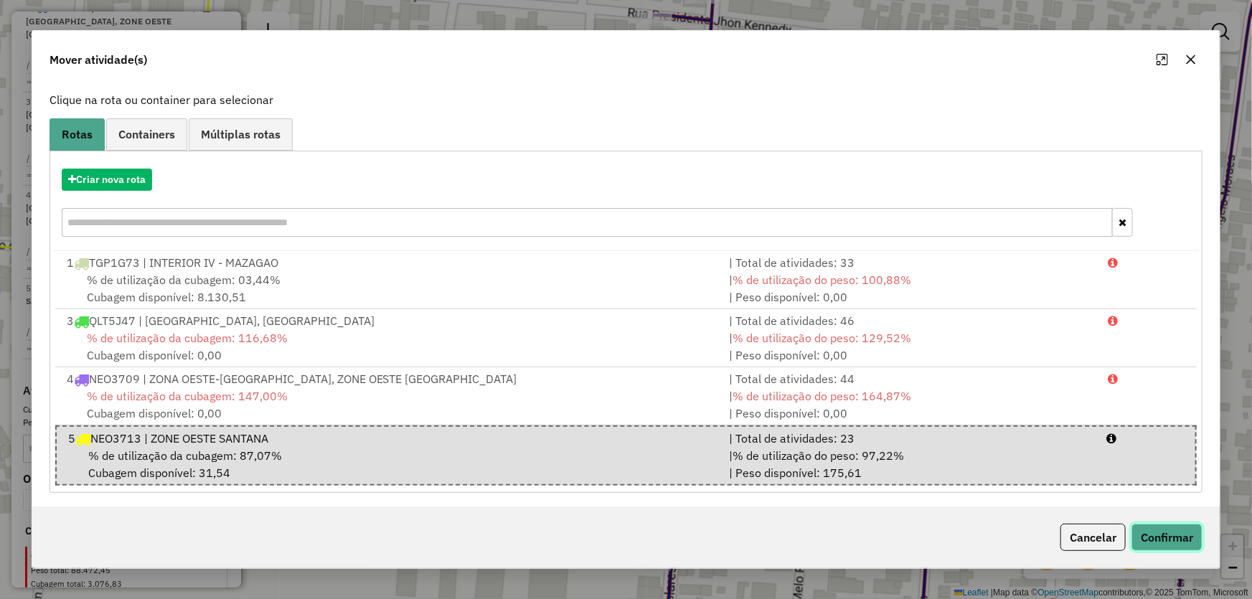
click at [1148, 543] on button "Confirmar" at bounding box center [1167, 537] width 71 height 27
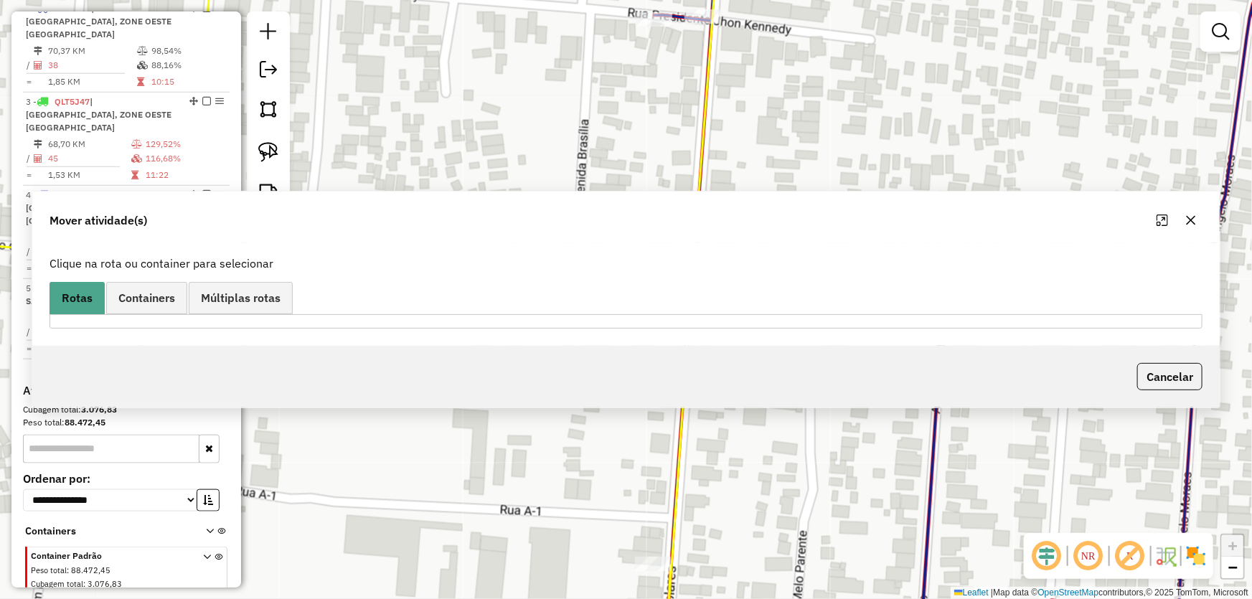
scroll to position [538, 0]
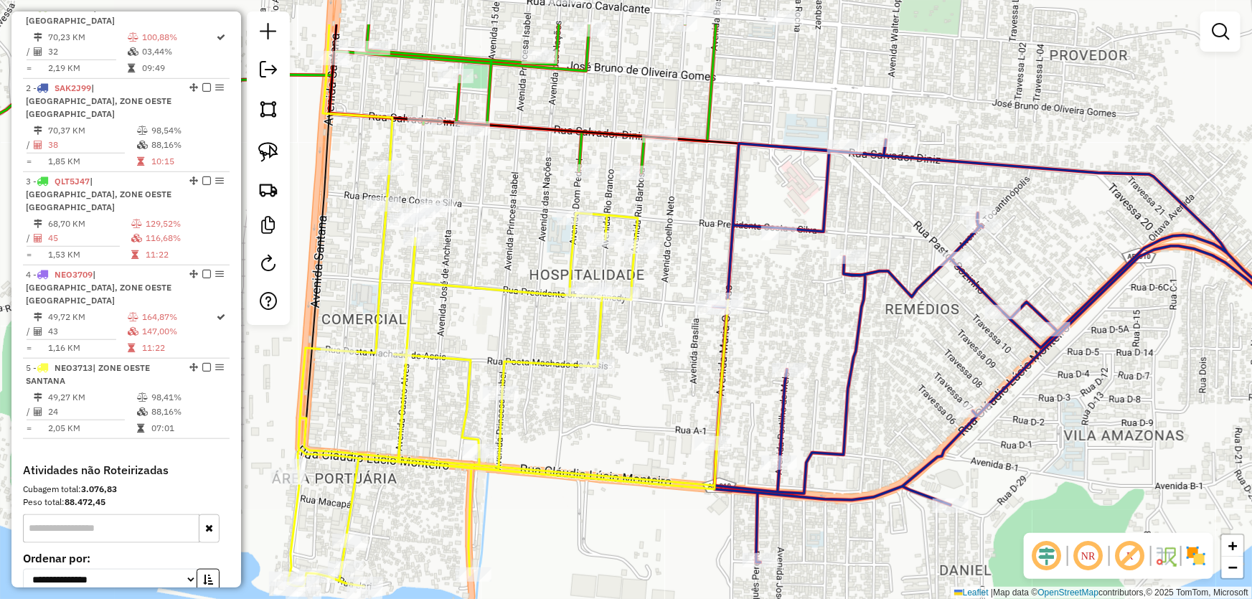
drag, startPoint x: 582, startPoint y: 273, endPoint x: 646, endPoint y: 357, distance: 106.1
click at [646, 357] on div "Janela de atendimento Grade de atendimento Capacidade Transportadoras Veículos …" at bounding box center [626, 299] width 1252 height 599
select select "*********"
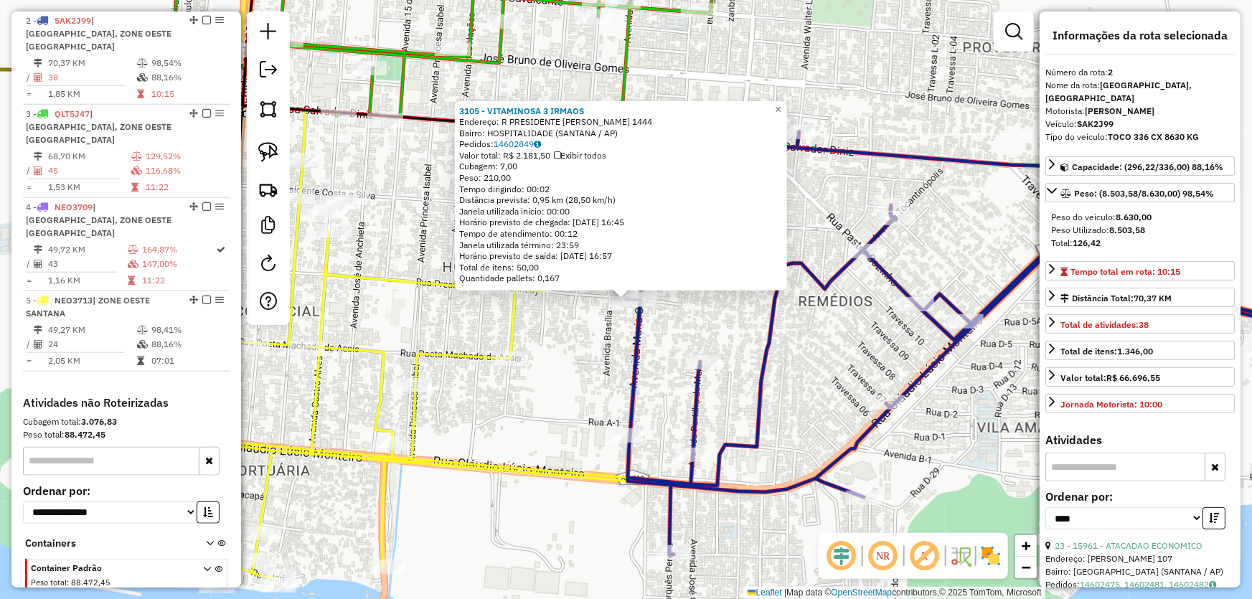
scroll to position [618, 0]
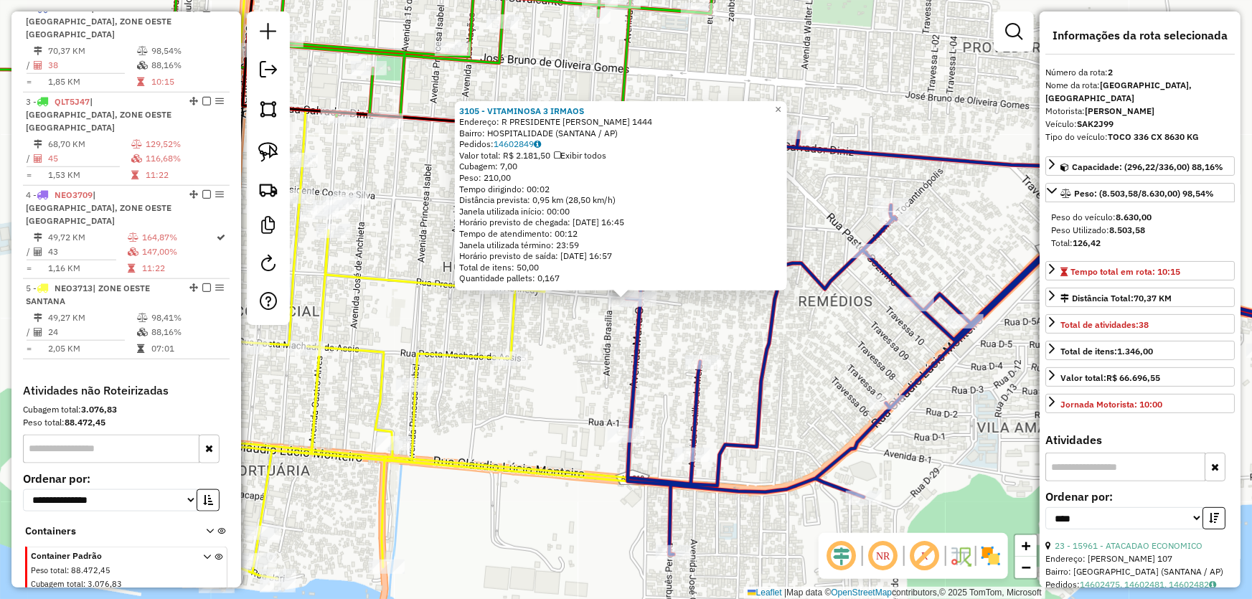
click at [555, 409] on div "3105 - VITAMINOSA 3 IRMAOS Endereço: R PRESIDENTE KENNEDY 1444 Bairro: HOSPITAL…" at bounding box center [626, 299] width 1252 height 599
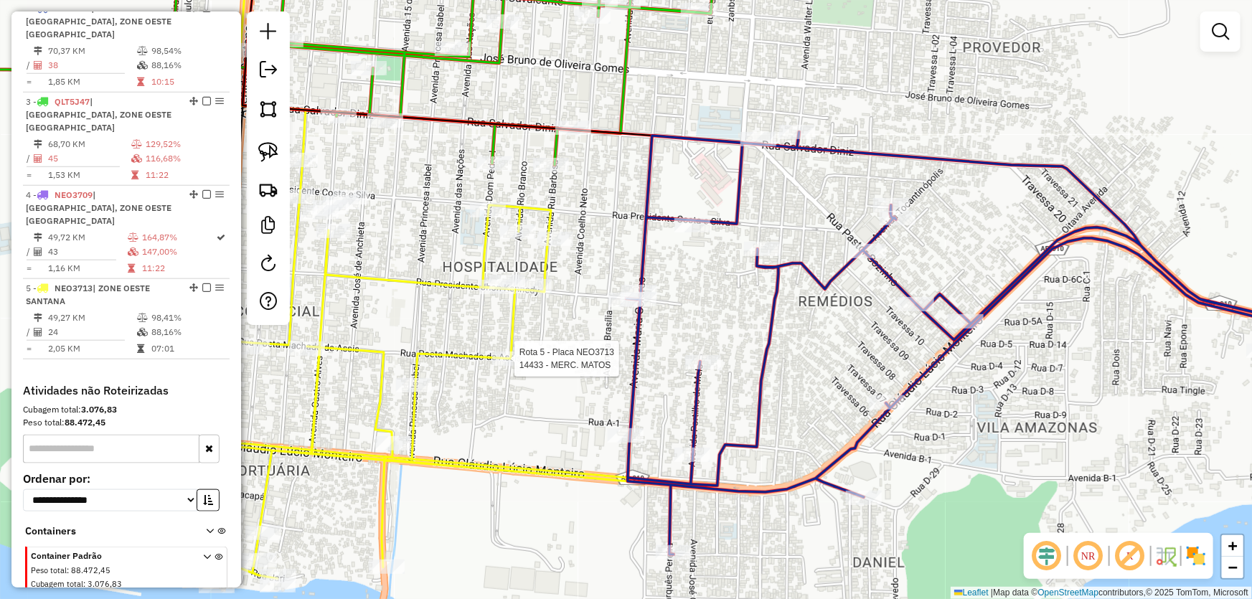
select select "*********"
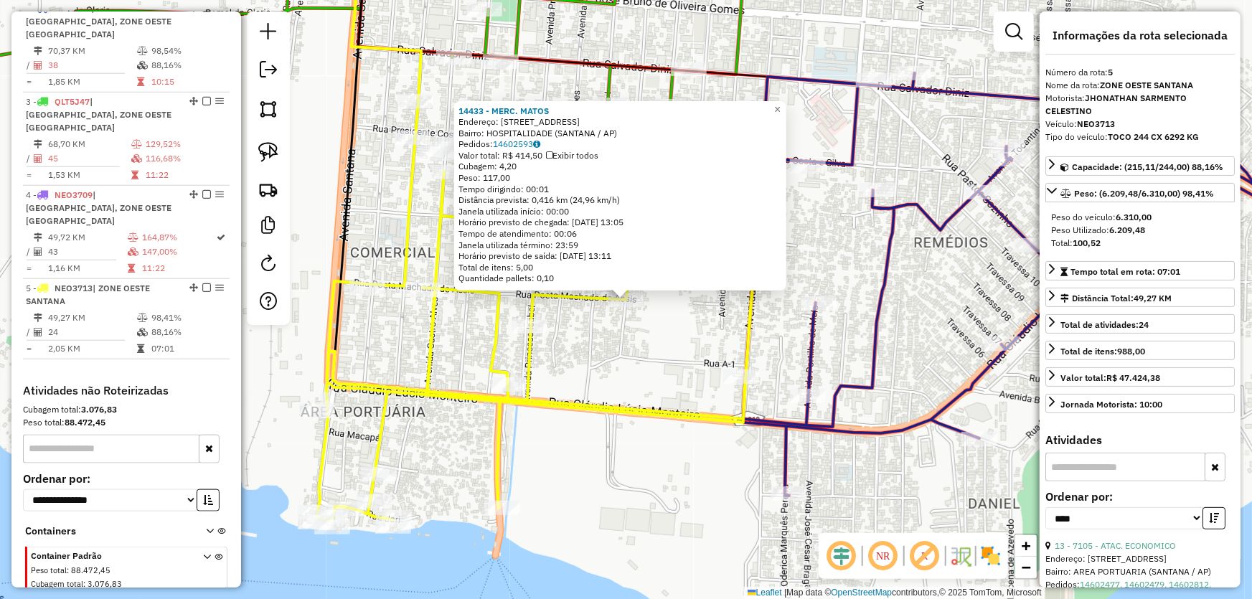
scroll to position [645, 0]
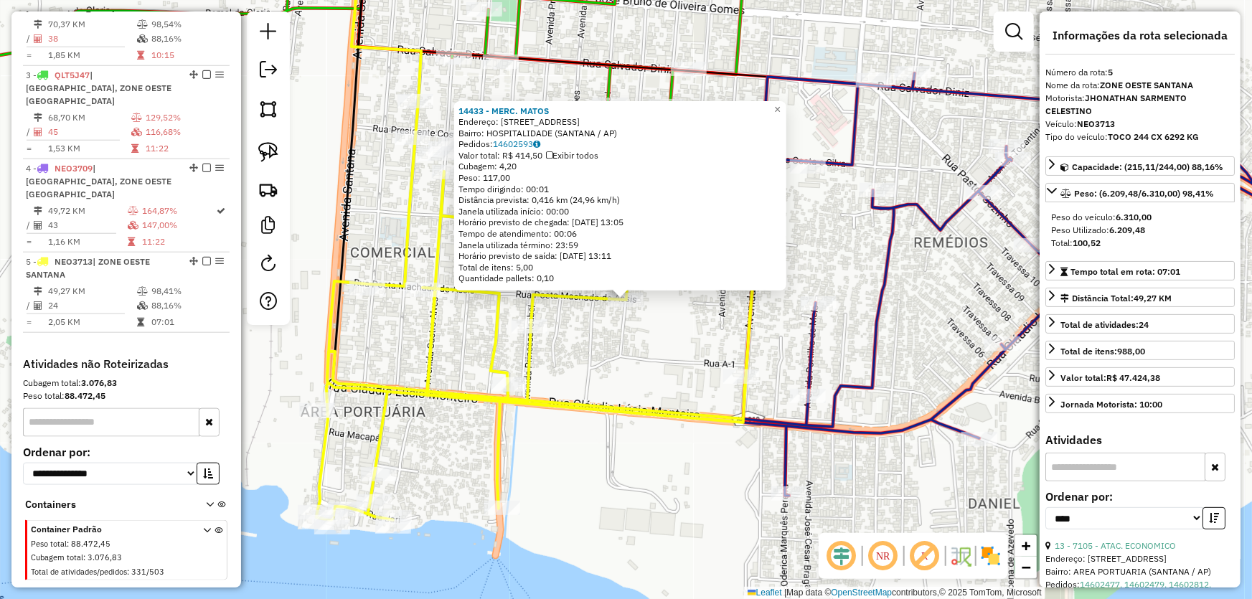
click at [626, 370] on div "14433 - MERC. MATOS Endereço: AV RIO BRANCO 399 Bairro: HOSPITALIDADE (SANTANA …" at bounding box center [626, 299] width 1252 height 599
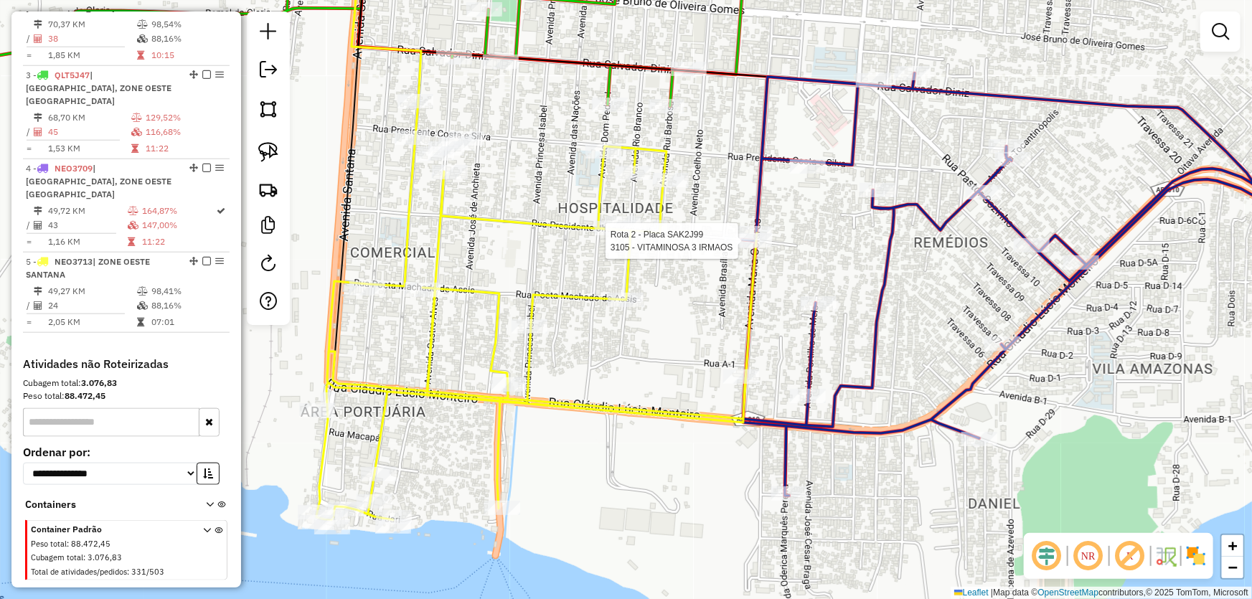
select select "*********"
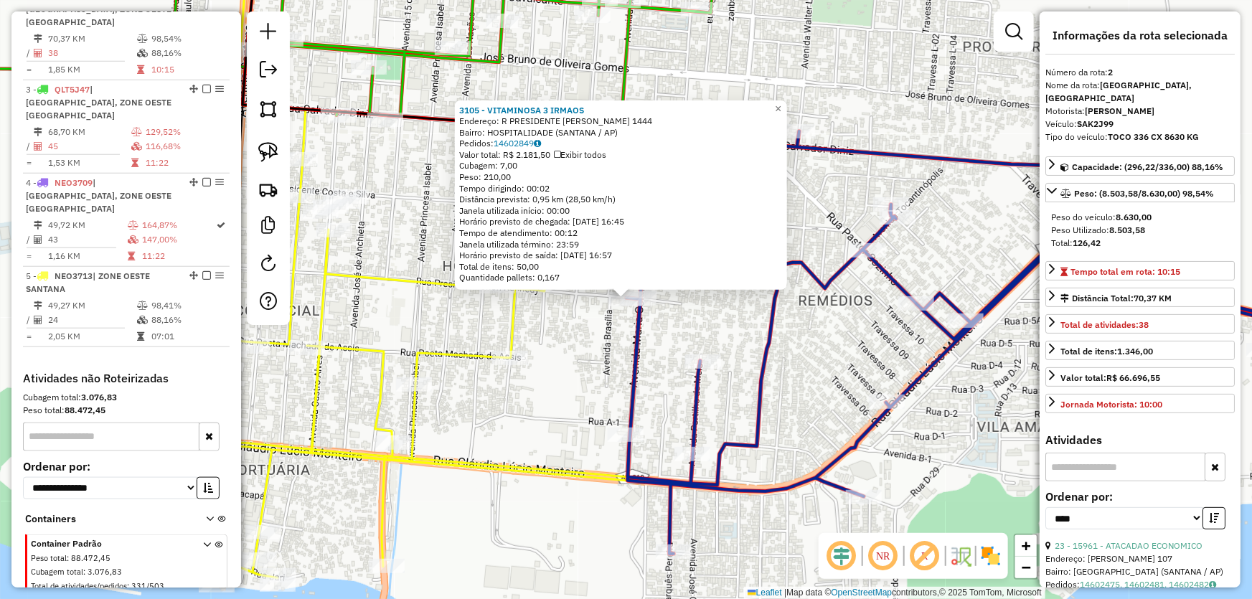
scroll to position [618, 0]
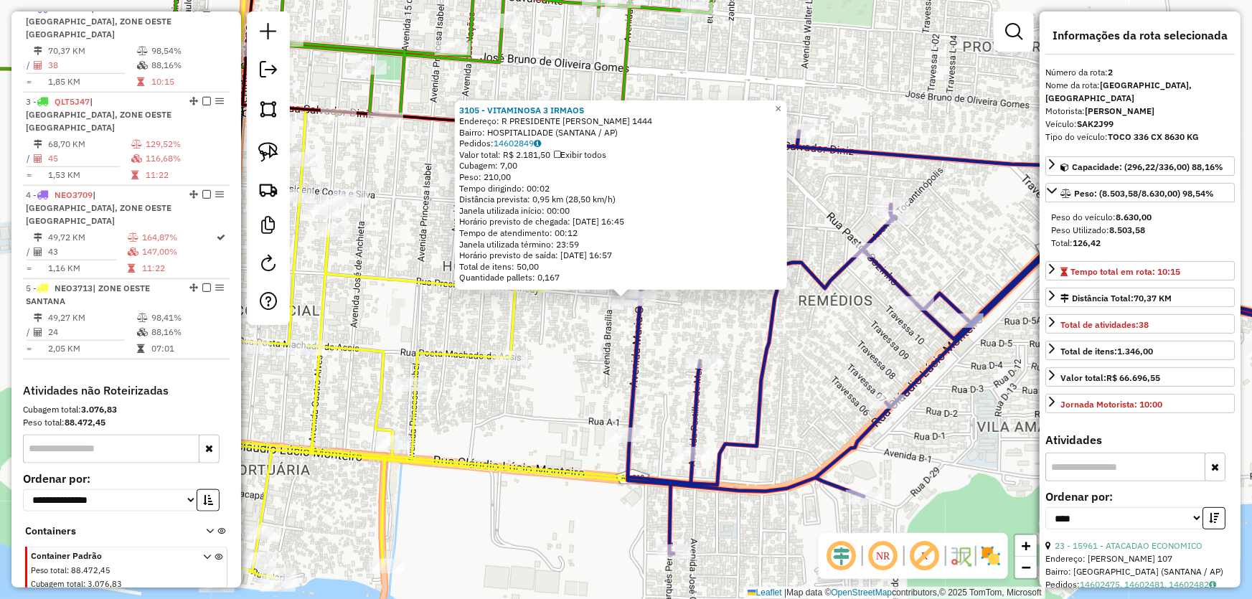
click at [583, 385] on div "3105 - VITAMINOSA 3 IRMAOS Endereço: R PRESIDENTE KENNEDY 1444 Bairro: HOSPITAL…" at bounding box center [626, 299] width 1252 height 599
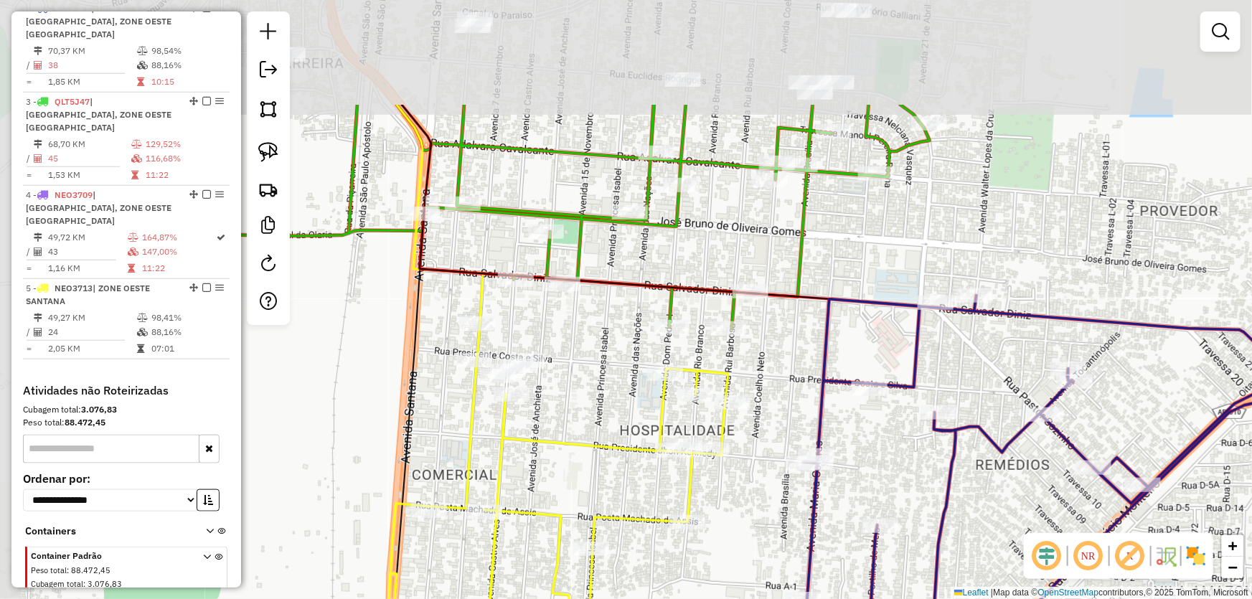
drag, startPoint x: 605, startPoint y: 194, endPoint x: 784, endPoint y: 362, distance: 244.7
click at [784, 362] on div "Janela de atendimento Grade de atendimento Capacidade Transportadoras Veículos …" at bounding box center [626, 299] width 1252 height 599
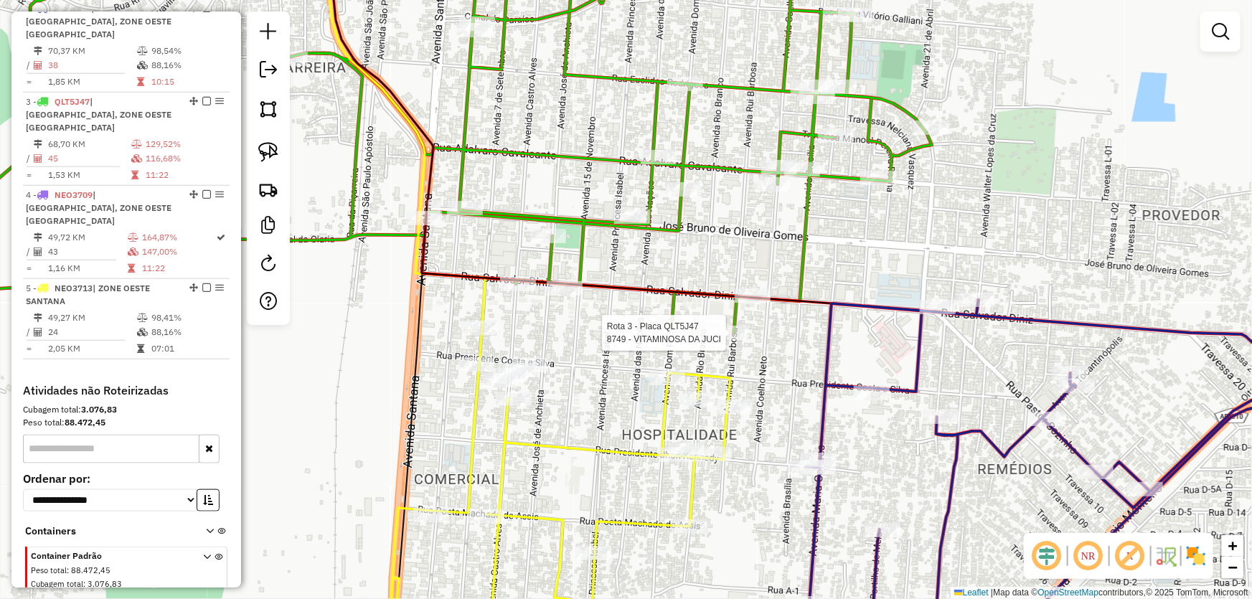
select select "*********"
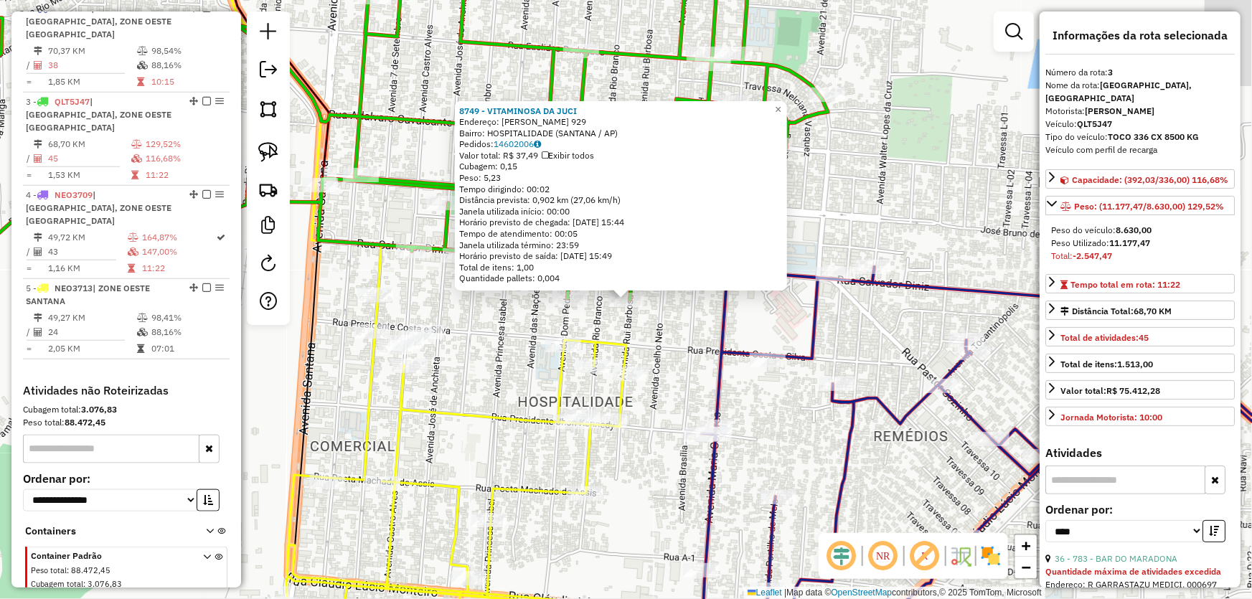
scroll to position [645, 0]
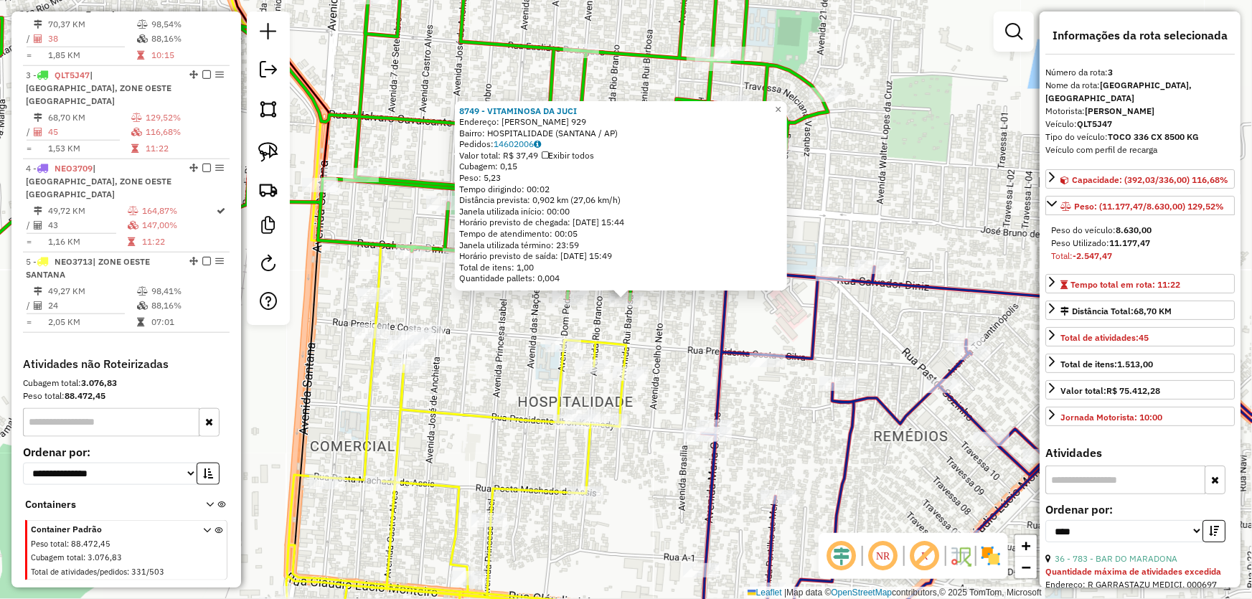
click at [674, 339] on div "8749 - VITAMINOSA DA JUCI Endereço: RUI BARBOSA 929 Bairro: HOSPITALIDADE (SANT…" at bounding box center [626, 299] width 1252 height 599
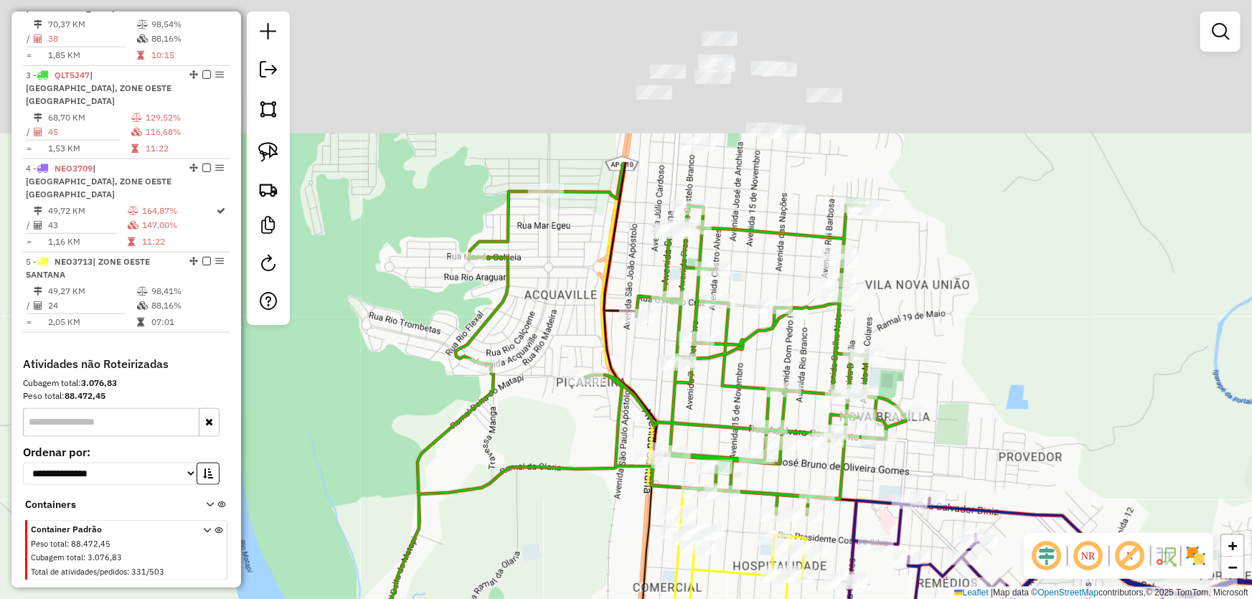
drag, startPoint x: 877, startPoint y: 177, endPoint x: 1011, endPoint y: 398, distance: 259.2
click at [1011, 398] on div "Janela de atendimento Grade de atendimento Capacidade Transportadoras Veículos …" at bounding box center [626, 299] width 1252 height 599
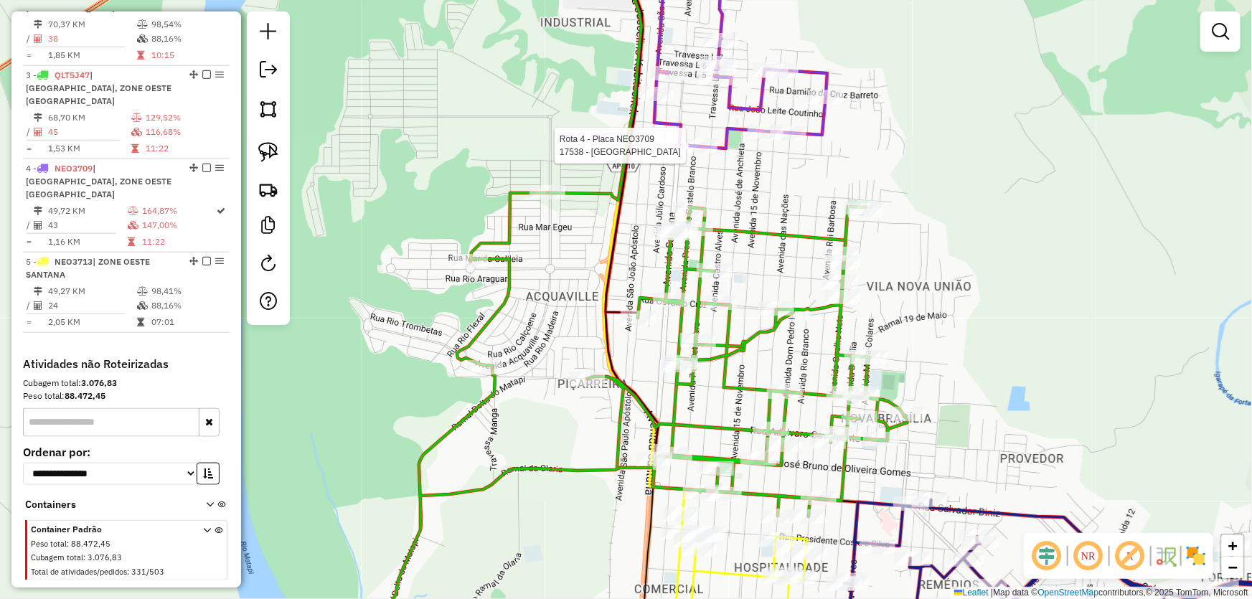
click at [709, 153] on div at bounding box center [700, 146] width 36 height 14
select select "*********"
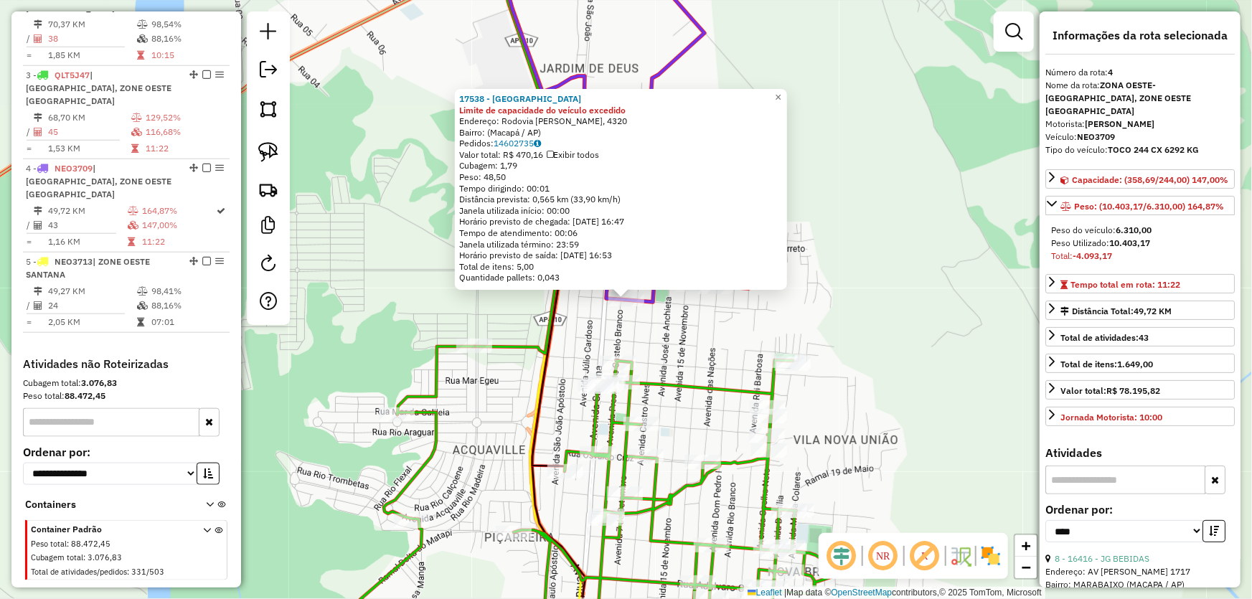
click at [866, 372] on div "17538 - ARENA FUTURO BEACH Limite de capacidade do veículo excedido Endereço: R…" at bounding box center [626, 299] width 1252 height 599
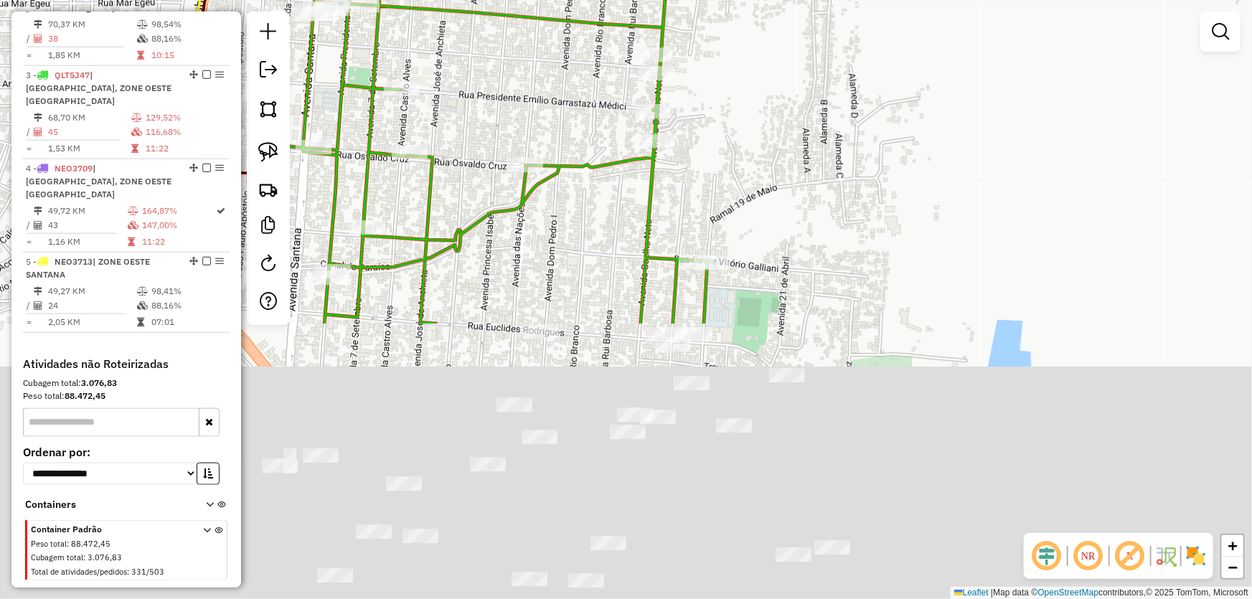
drag, startPoint x: 847, startPoint y: 416, endPoint x: 829, endPoint y: 78, distance: 339.2
click at [830, 80] on div "Janela de atendimento Grade de atendimento Capacidade Transportadoras Veículos …" at bounding box center [626, 299] width 1252 height 599
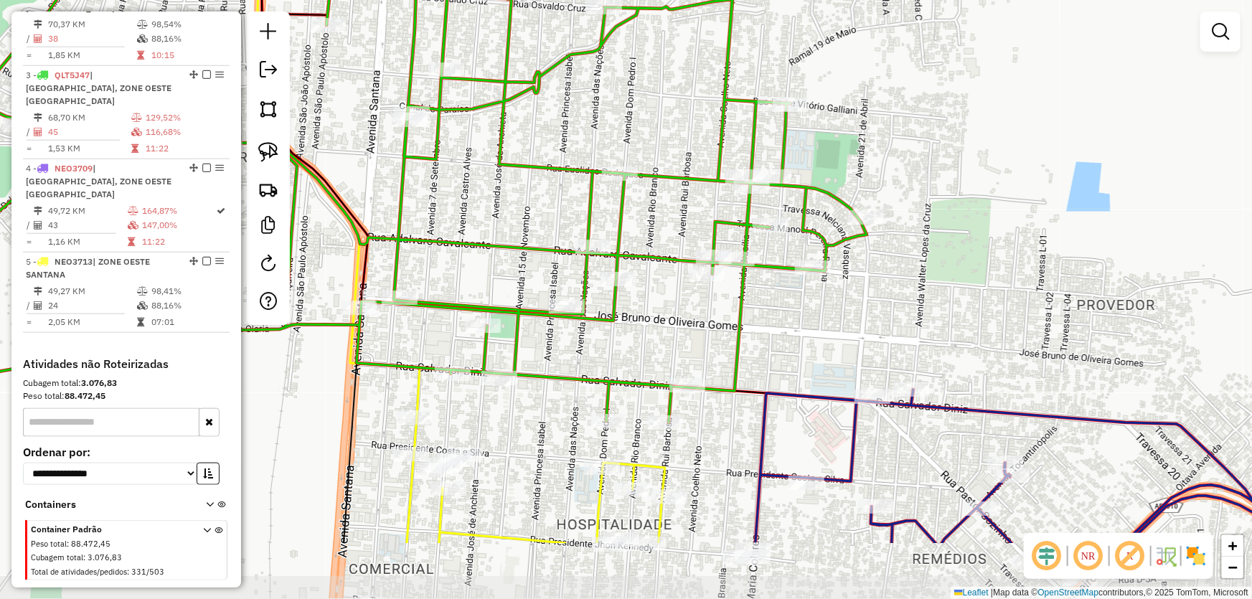
drag, startPoint x: 724, startPoint y: 419, endPoint x: 805, endPoint y: 301, distance: 142.9
click at [805, 301] on div "Janela de atendimento Grade de atendimento Capacidade Transportadoras Veículos …" at bounding box center [626, 299] width 1252 height 599
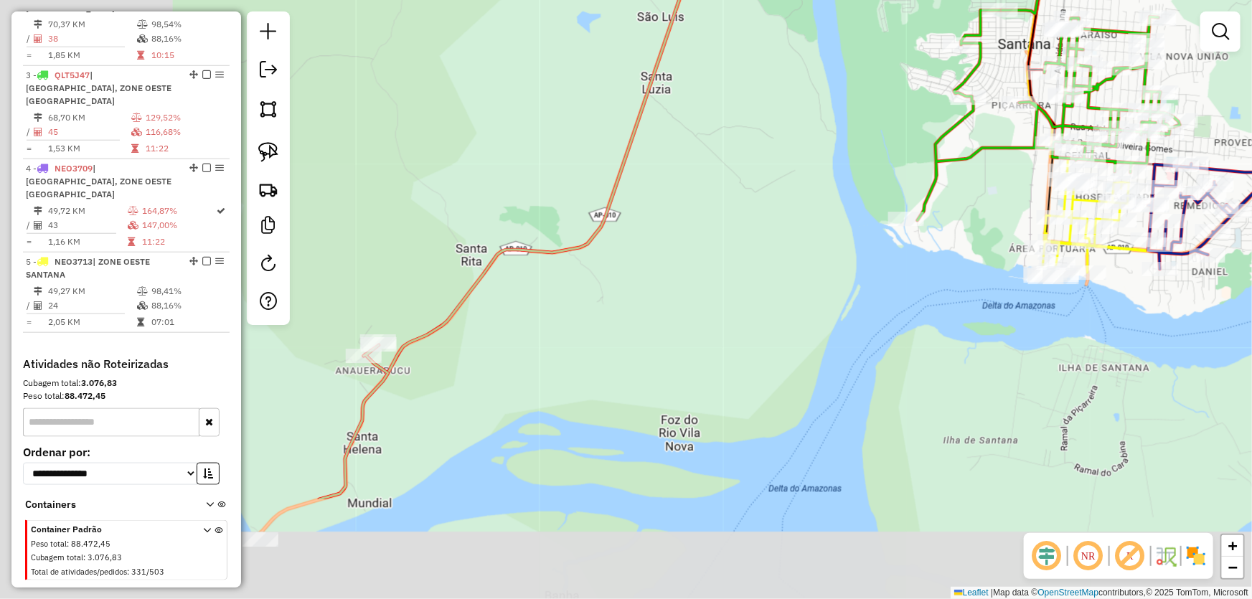
drag, startPoint x: 519, startPoint y: 301, endPoint x: 890, endPoint y: 126, distance: 410.3
click at [890, 126] on div "Janela de atendimento Grade de atendimento Capacidade Transportadoras Veículos …" at bounding box center [626, 299] width 1252 height 599
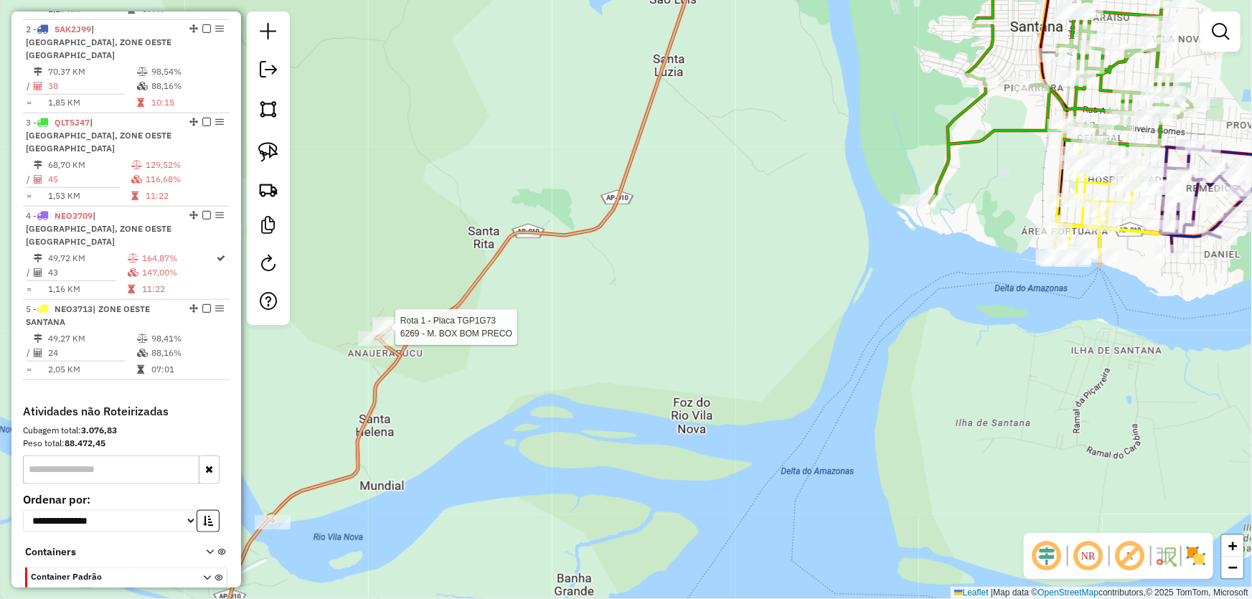
select select "*********"
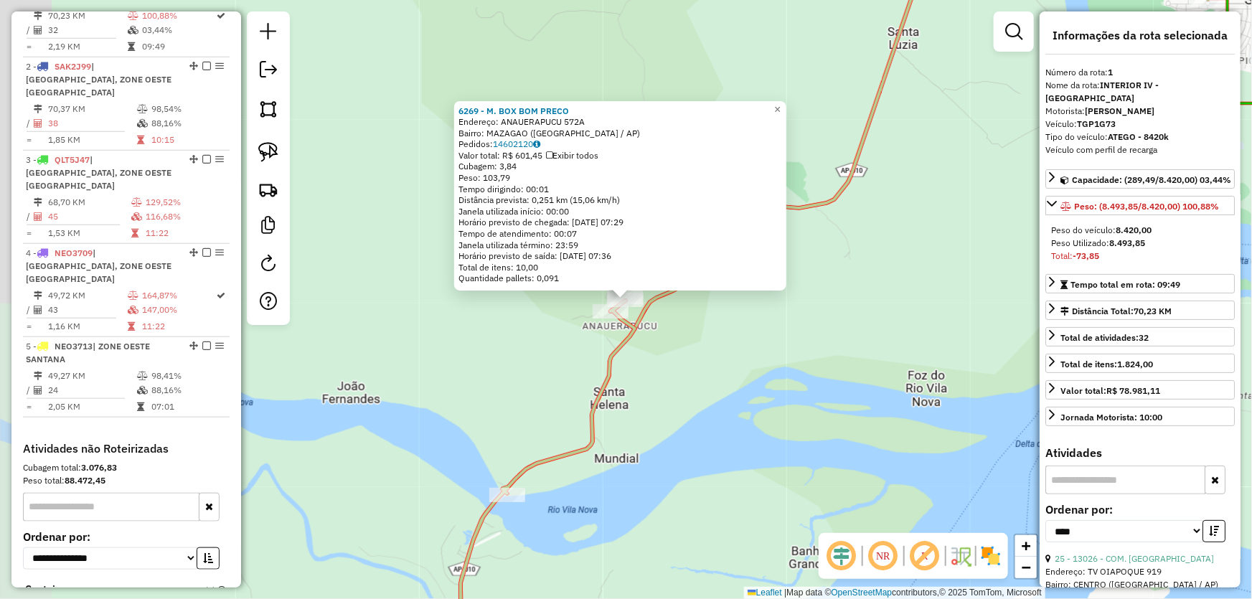
scroll to position [538, 0]
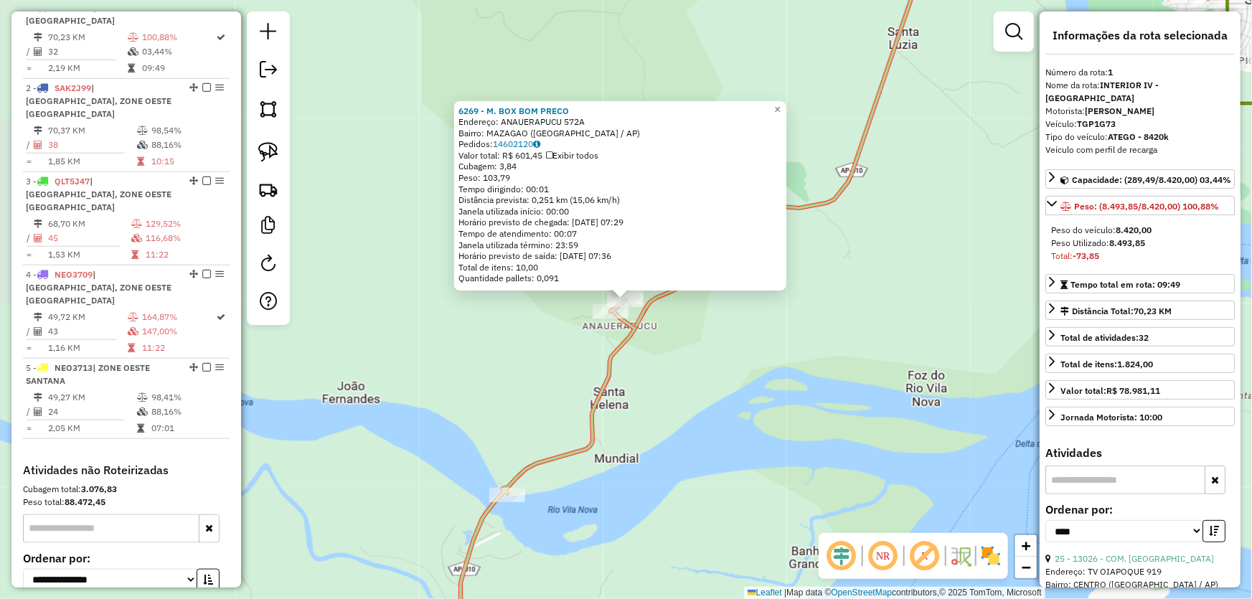
click at [808, 378] on div "6269 - M. BOX BOM PRECO Endereço: ANAUERAPUCU 572A Bairro: MAZAGAO (MAZAGAO / A…" at bounding box center [626, 299] width 1252 height 599
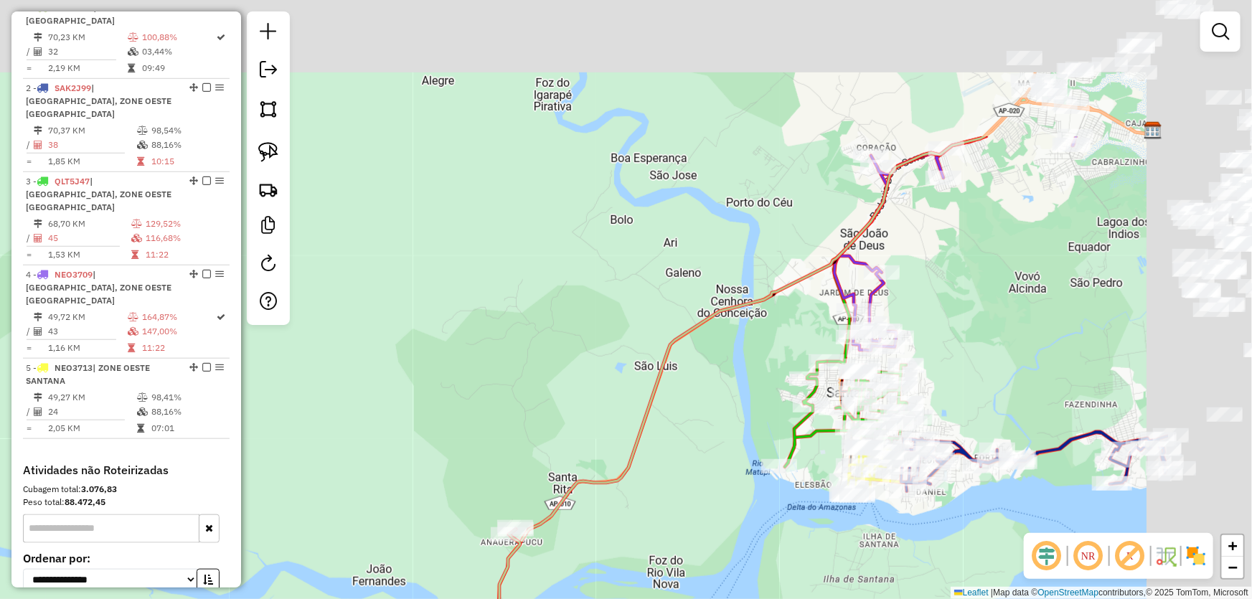
drag, startPoint x: 897, startPoint y: 293, endPoint x: 688, endPoint y: 489, distance: 286.9
click at [688, 489] on div "Janela de atendimento Grade de atendimento Capacidade Transportadoras Veículos …" at bounding box center [626, 299] width 1252 height 599
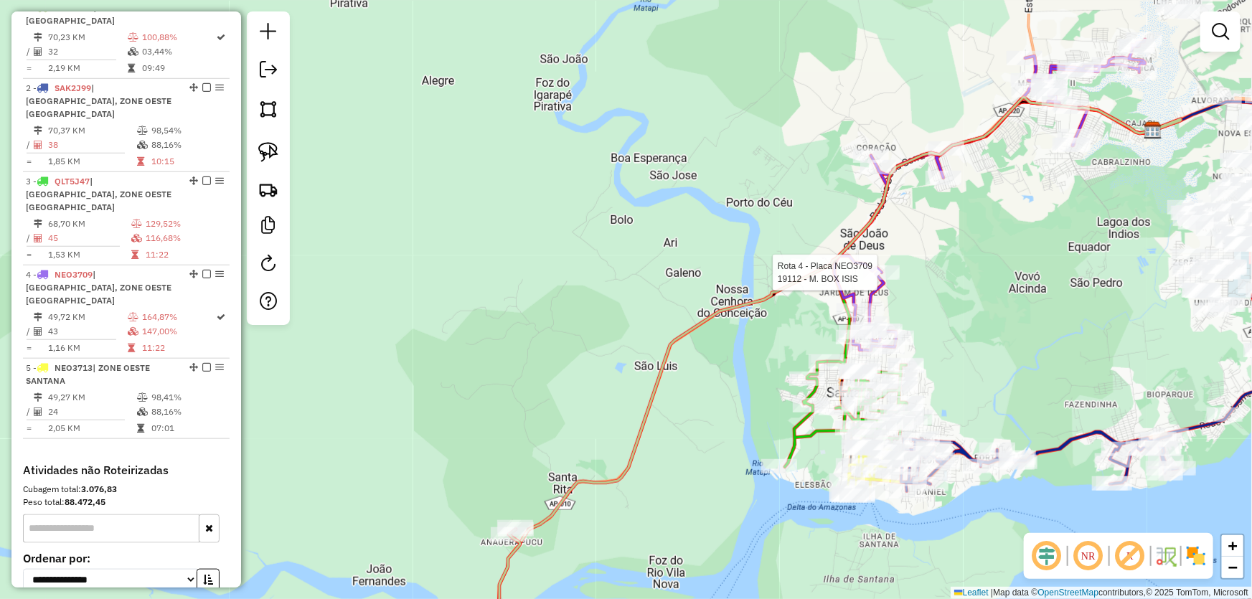
select select "*********"
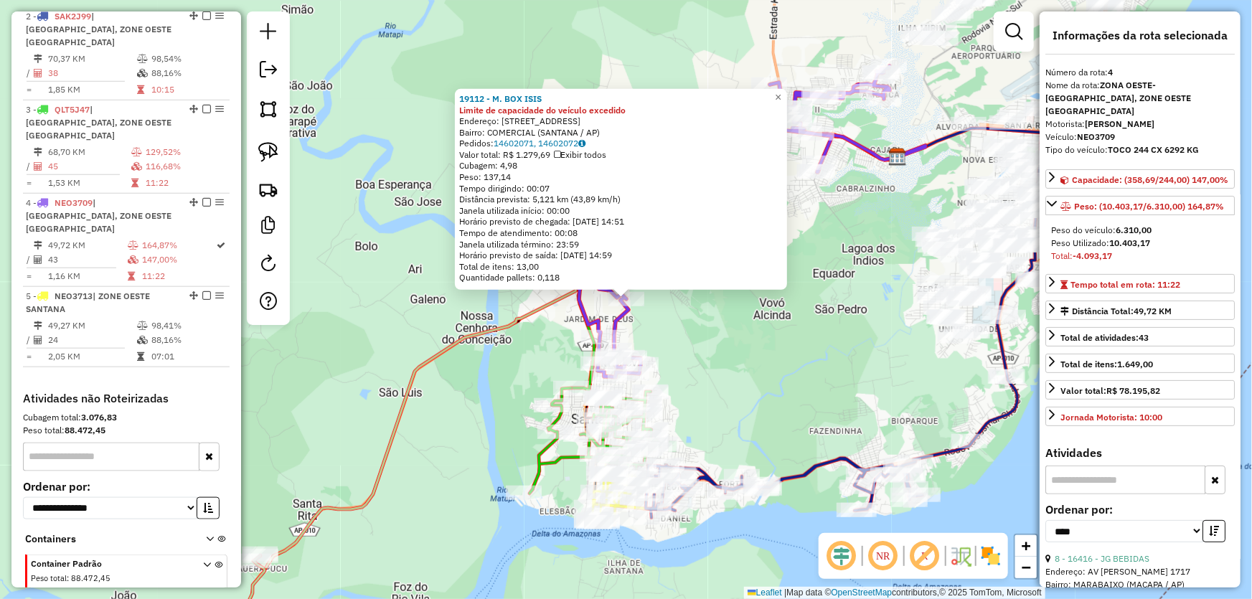
scroll to position [645, 0]
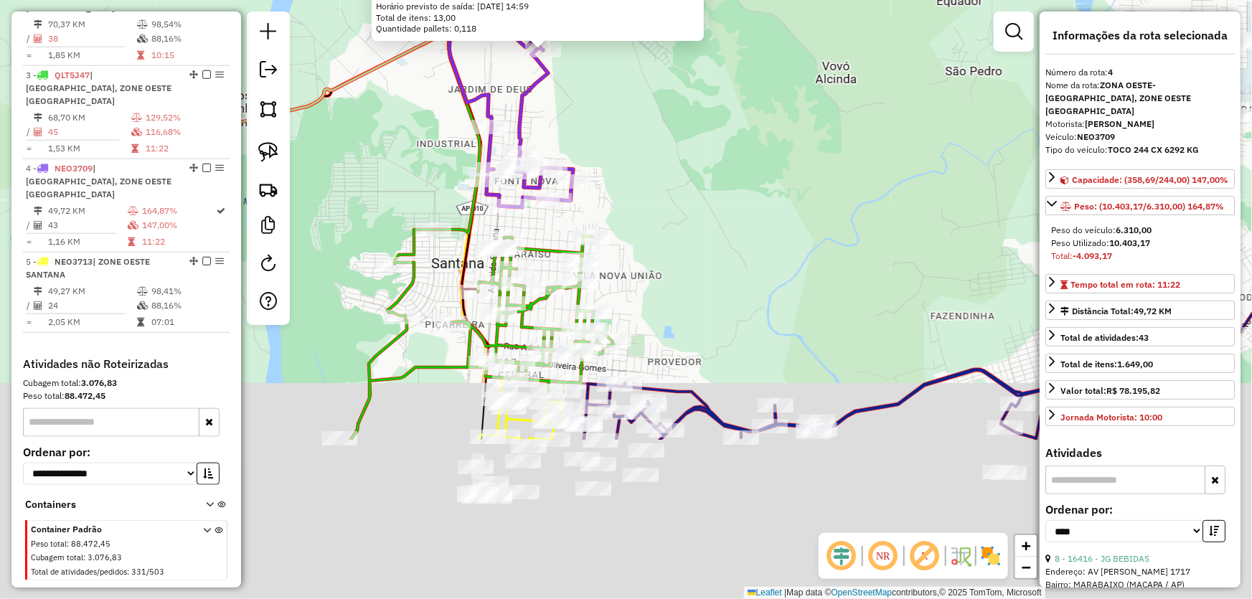
drag, startPoint x: 675, startPoint y: 431, endPoint x: 684, endPoint y: 202, distance: 228.4
click at [684, 202] on div "19112 - M. BOX ISIS Limite de capacidade do veículo excedido Endereço: Avenida …" at bounding box center [626, 299] width 1252 height 599
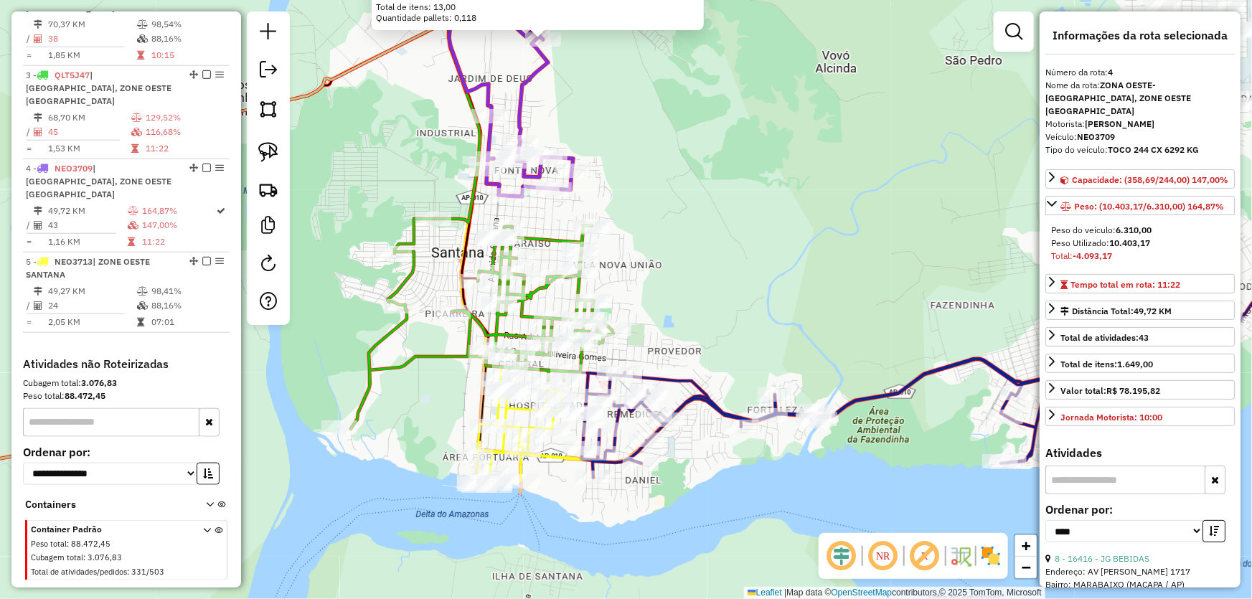
click at [686, 294] on div "19112 - M. BOX ISIS Limite de capacidade do veículo excedido Endereço: Avenida …" at bounding box center [626, 299] width 1252 height 599
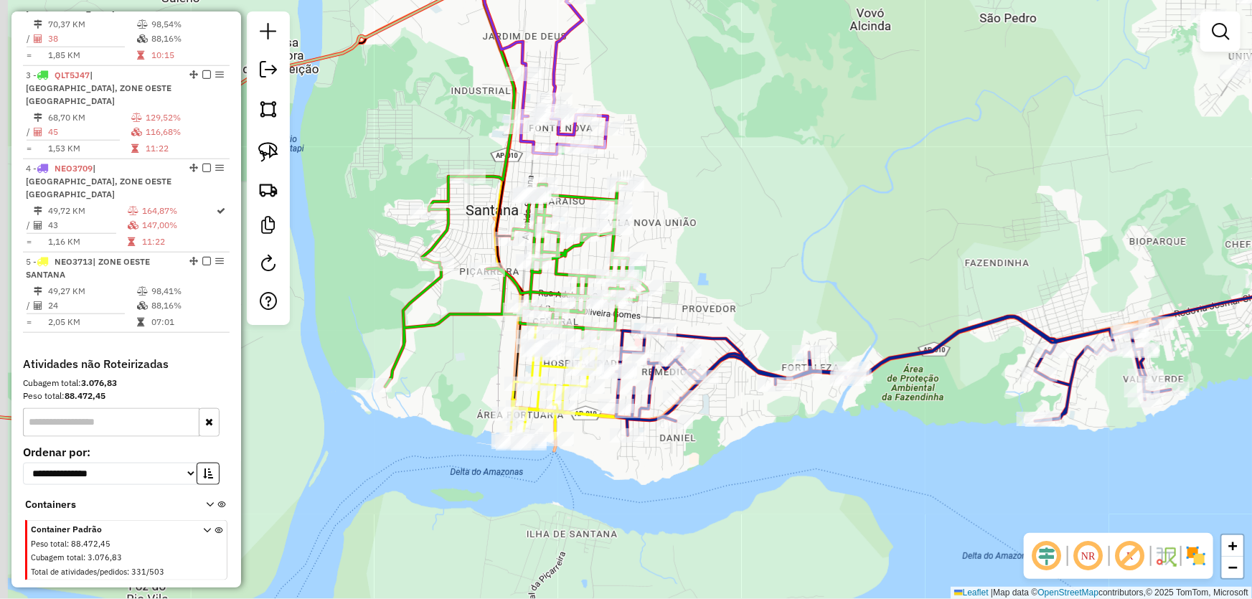
drag, startPoint x: 682, startPoint y: 310, endPoint x: 751, endPoint y: 225, distance: 109.2
click at [751, 225] on div "Janela de atendimento Grade de atendimento Capacidade Transportadoras Veículos …" at bounding box center [626, 299] width 1252 height 599
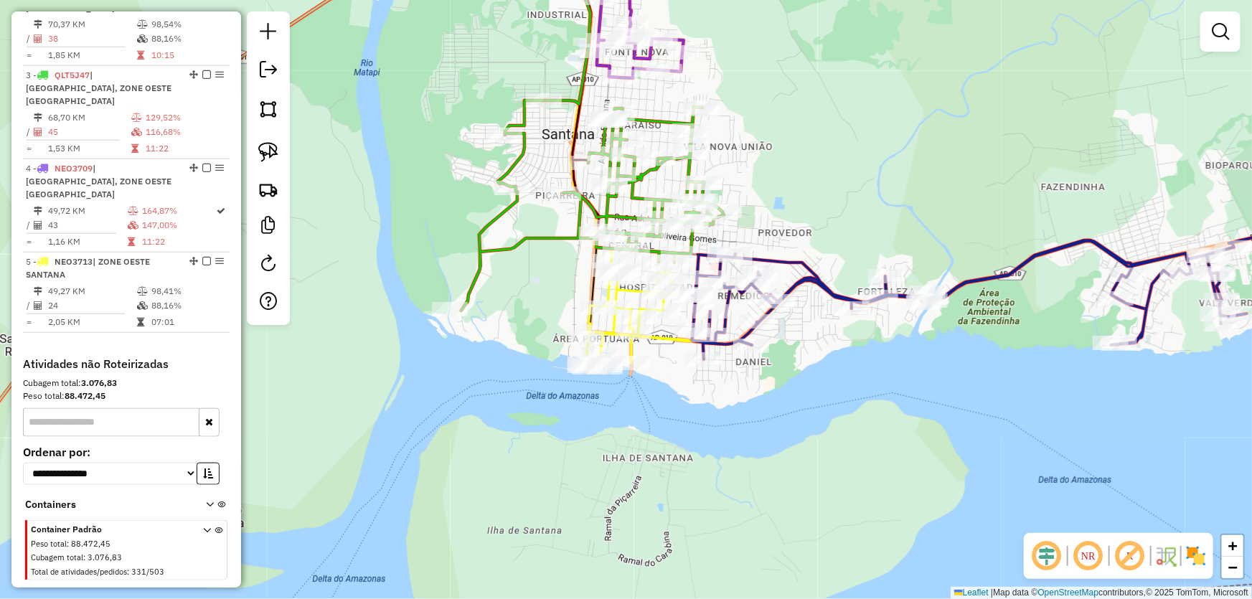
drag, startPoint x: 719, startPoint y: 241, endPoint x: 762, endPoint y: 206, distance: 55.6
click at [762, 206] on div "Janela de atendimento Grade de atendimento Capacidade Transportadoras Veículos …" at bounding box center [626, 299] width 1252 height 599
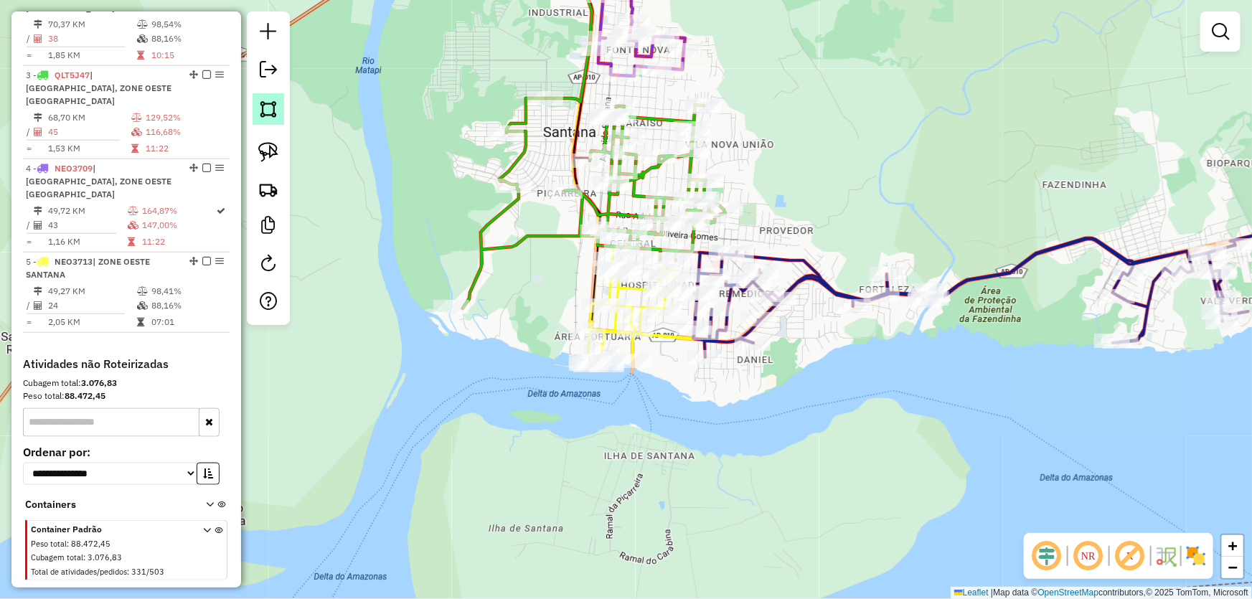
click at [261, 108] on img at bounding box center [268, 109] width 20 height 20
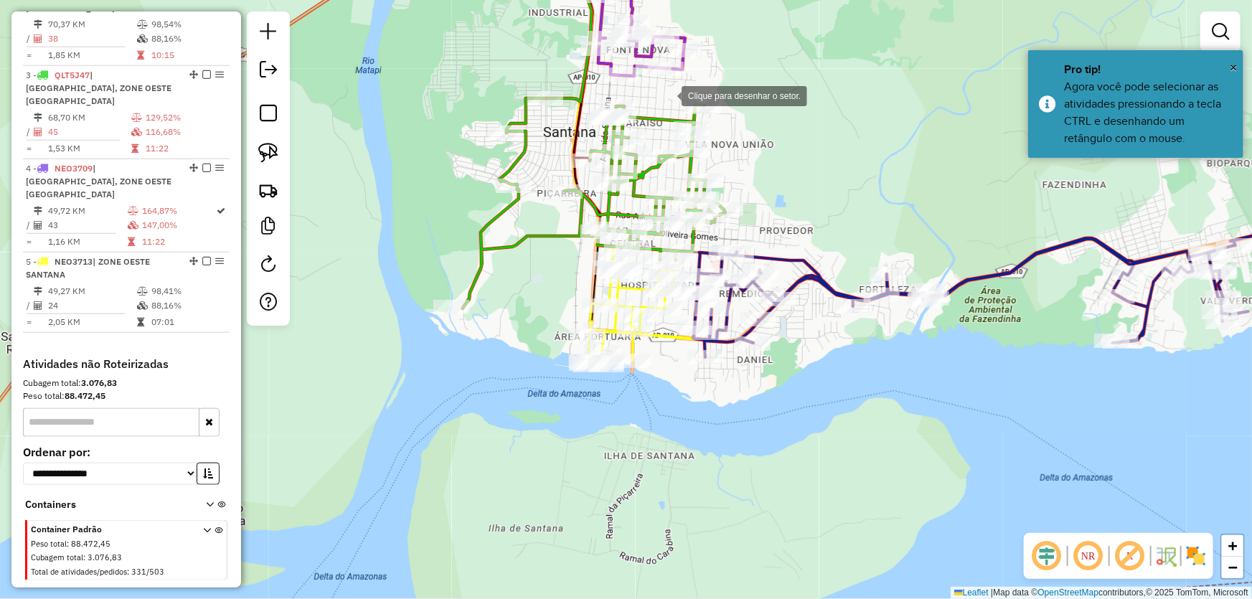
click at [667, 95] on div at bounding box center [667, 94] width 29 height 29
click at [626, 95] on div at bounding box center [640, 94] width 29 height 29
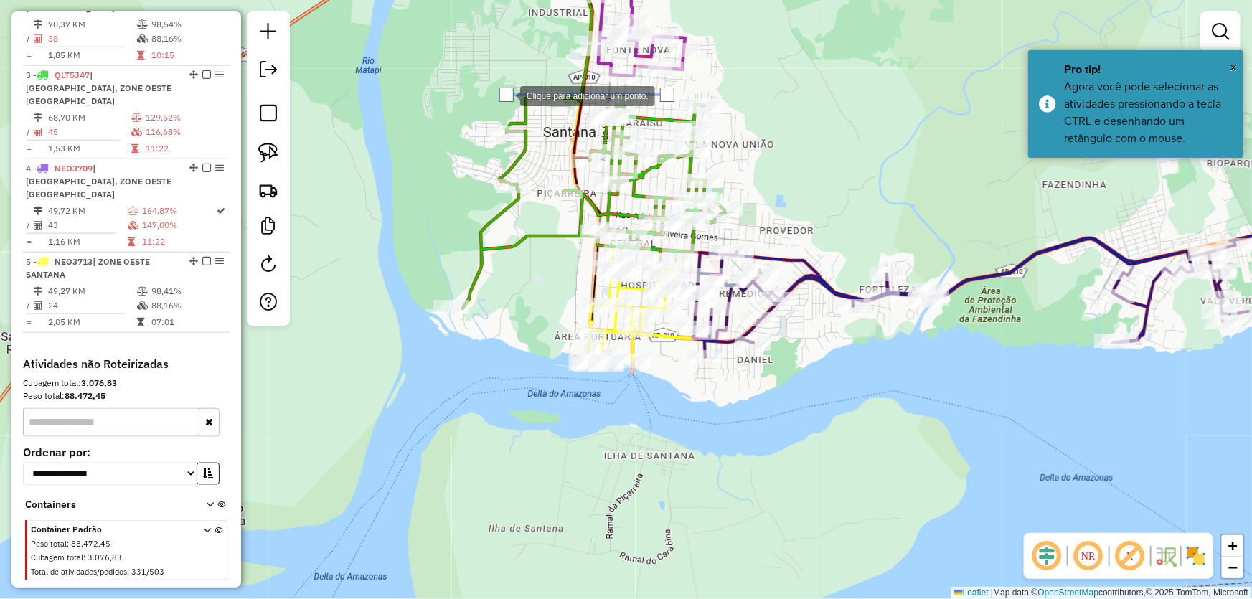
click at [492, 109] on div at bounding box center [506, 94] width 29 height 29
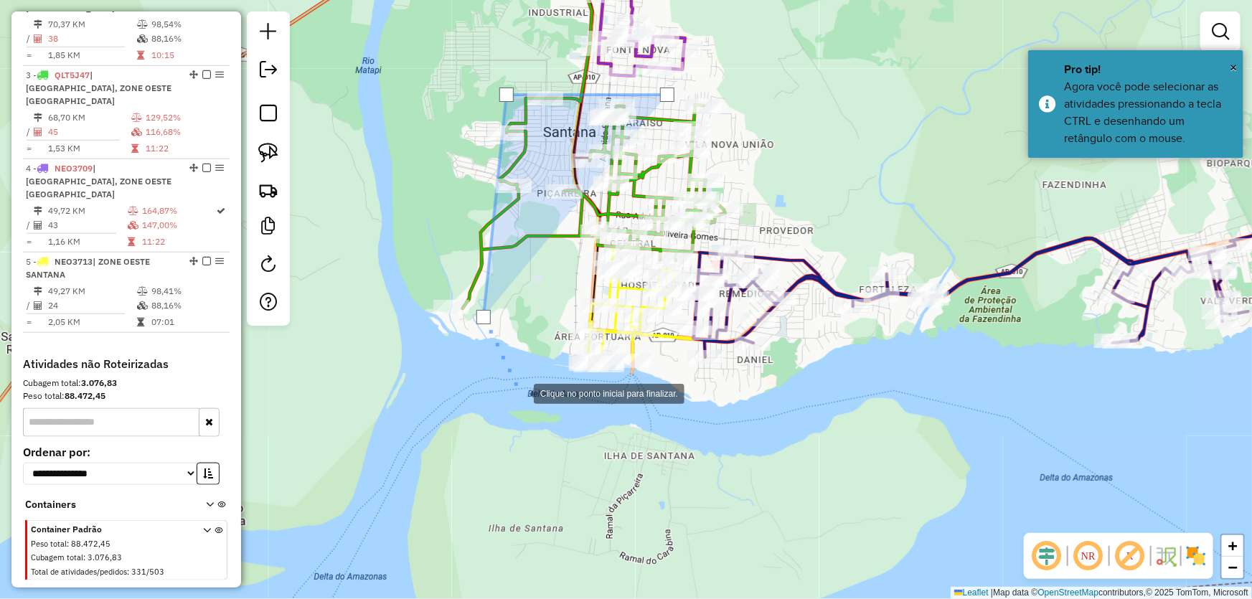
click at [520, 393] on div at bounding box center [519, 392] width 29 height 29
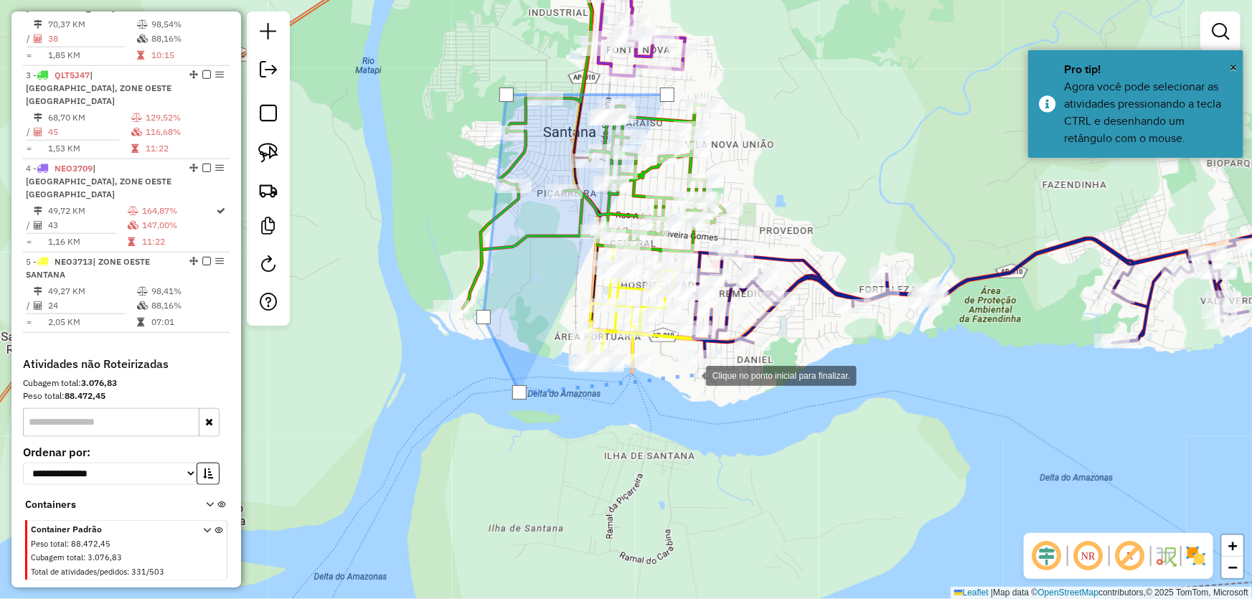
drag, startPoint x: 692, startPoint y: 375, endPoint x: 692, endPoint y: 349, distance: 25.8
click at [692, 374] on div at bounding box center [692, 374] width 29 height 29
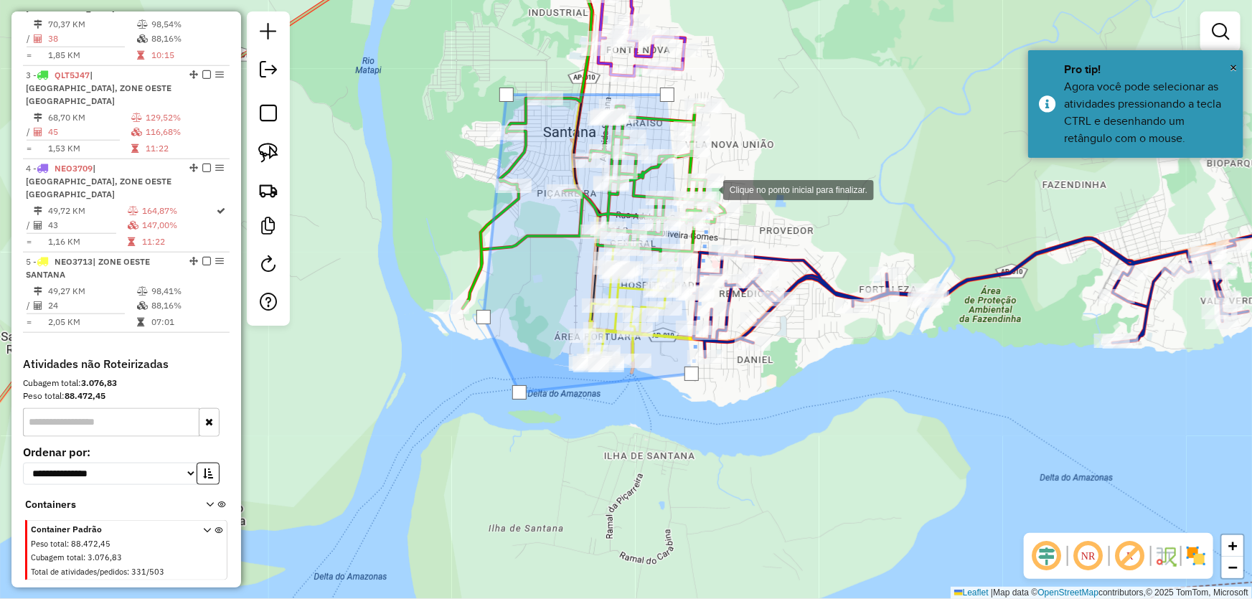
click at [717, 184] on div at bounding box center [709, 188] width 29 height 29
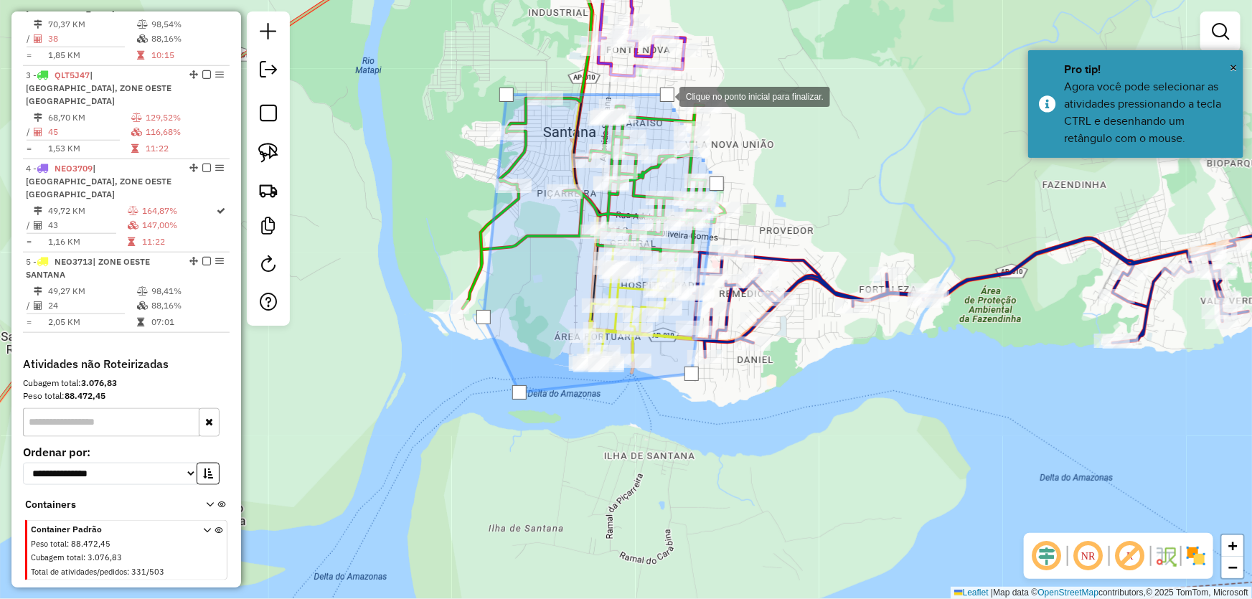
click at [665, 95] on div at bounding box center [667, 95] width 14 height 14
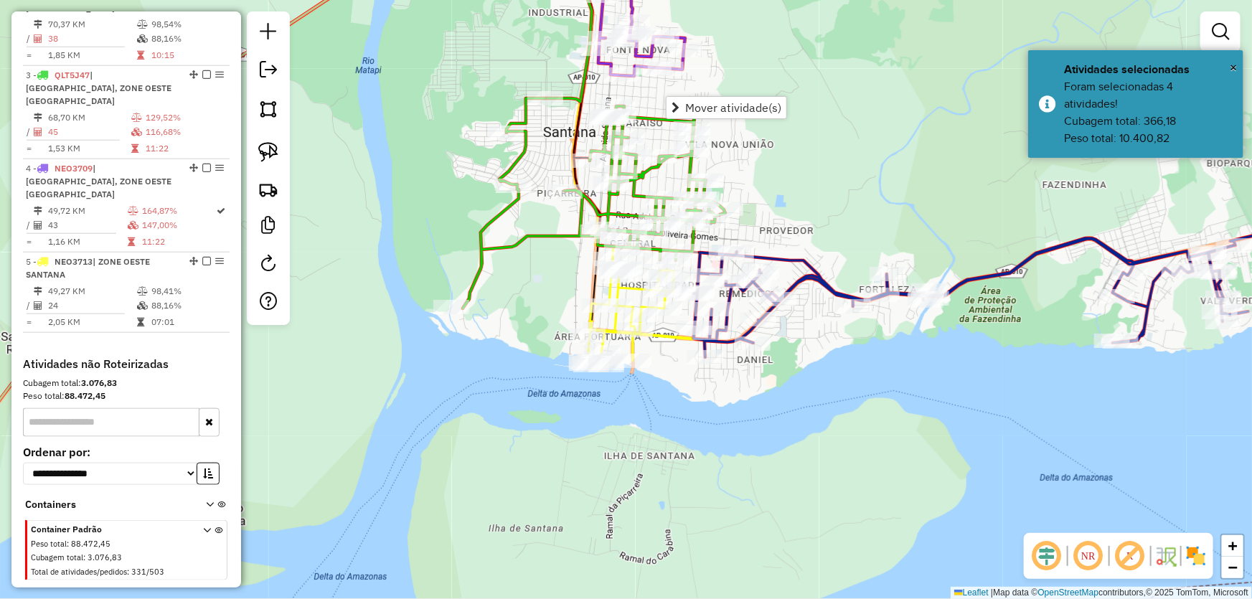
click at [441, 182] on div "Janela de atendimento Grade de atendimento Capacidade Transportadoras Veículos …" at bounding box center [626, 299] width 1252 height 599
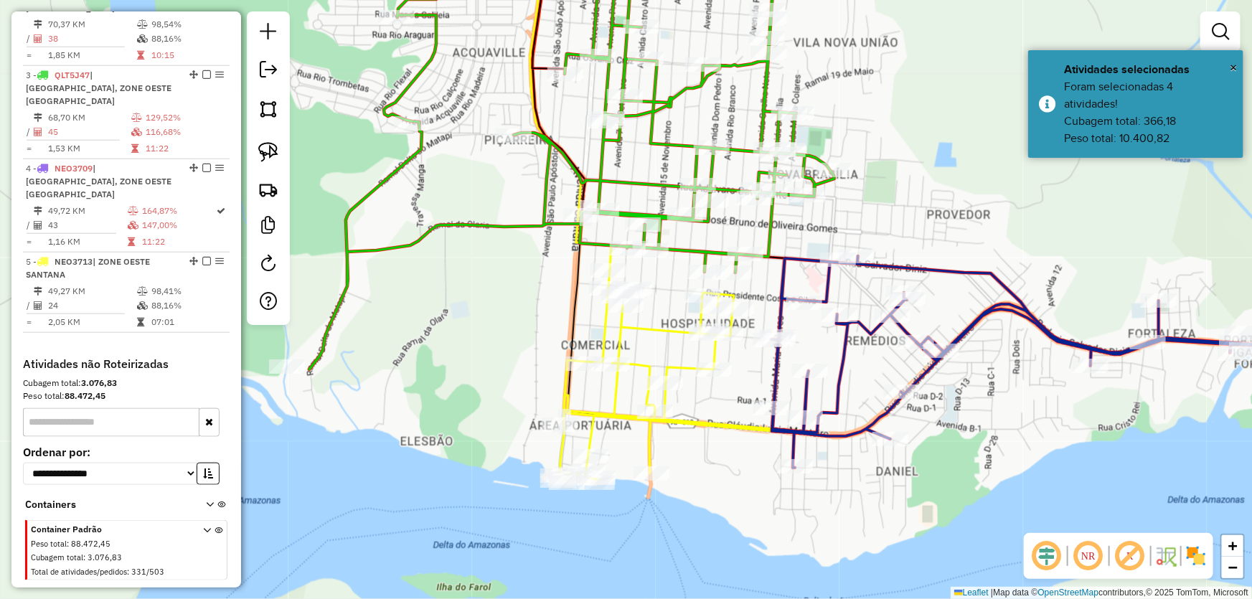
click at [834, 228] on div "Janela de atendimento Grade de atendimento Capacidade Transportadoras Veículos …" at bounding box center [626, 299] width 1252 height 599
select select "*********"
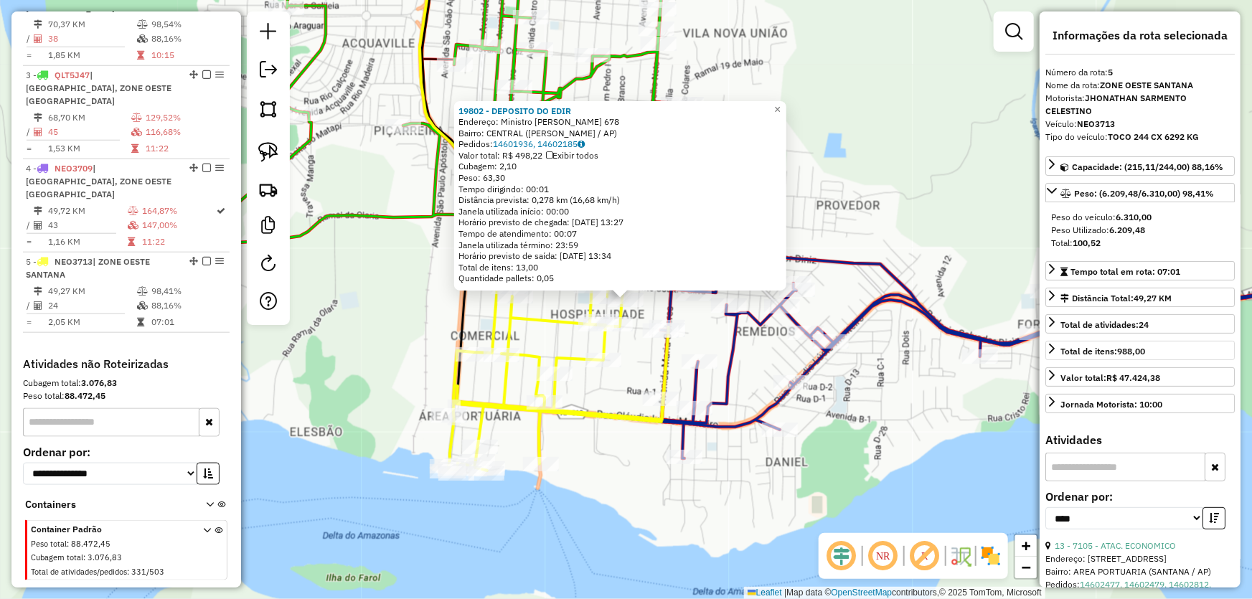
scroll to position [65, 0]
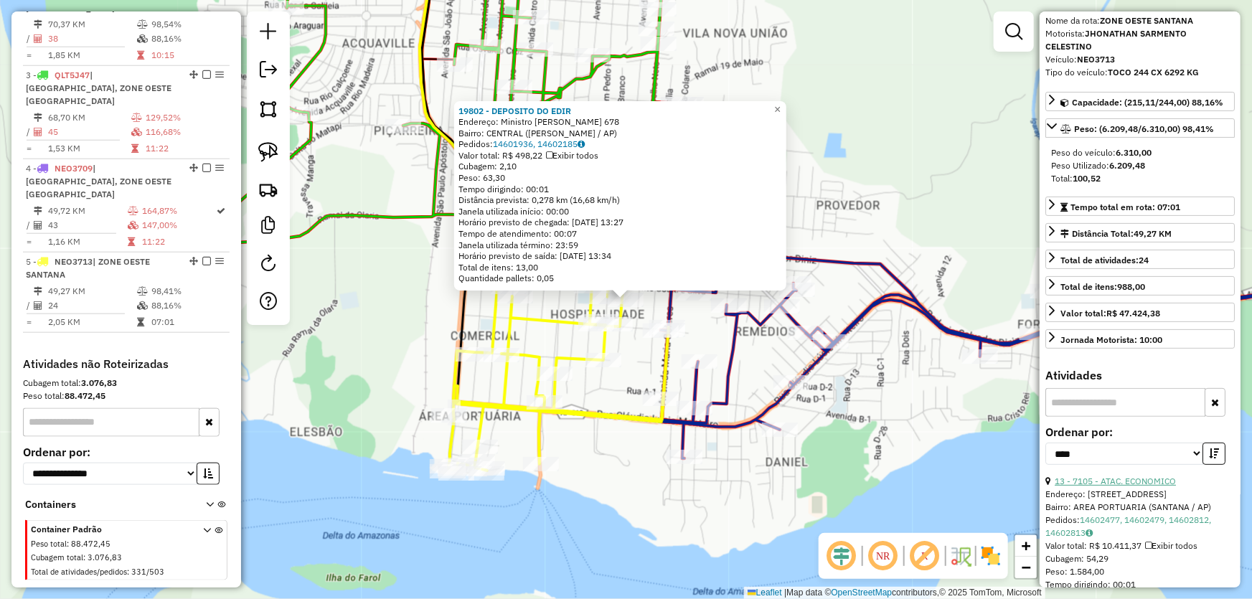
click at [1092, 477] on link "13 - 7105 - ATAC. ECONOMICO" at bounding box center [1115, 481] width 121 height 11
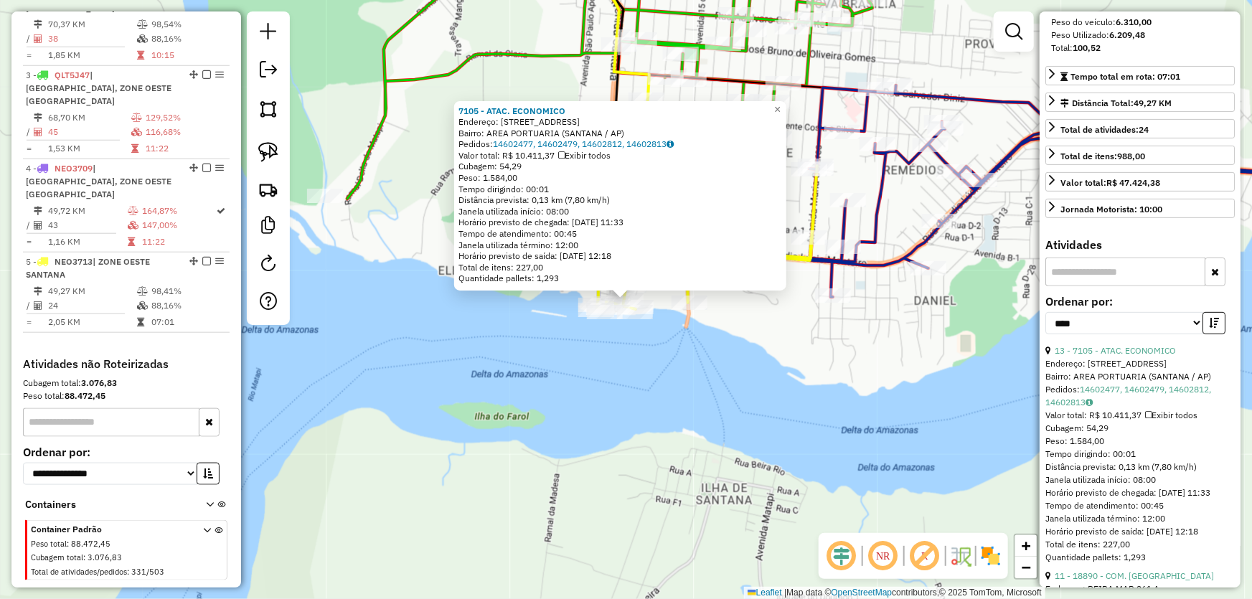
scroll to position [261, 0]
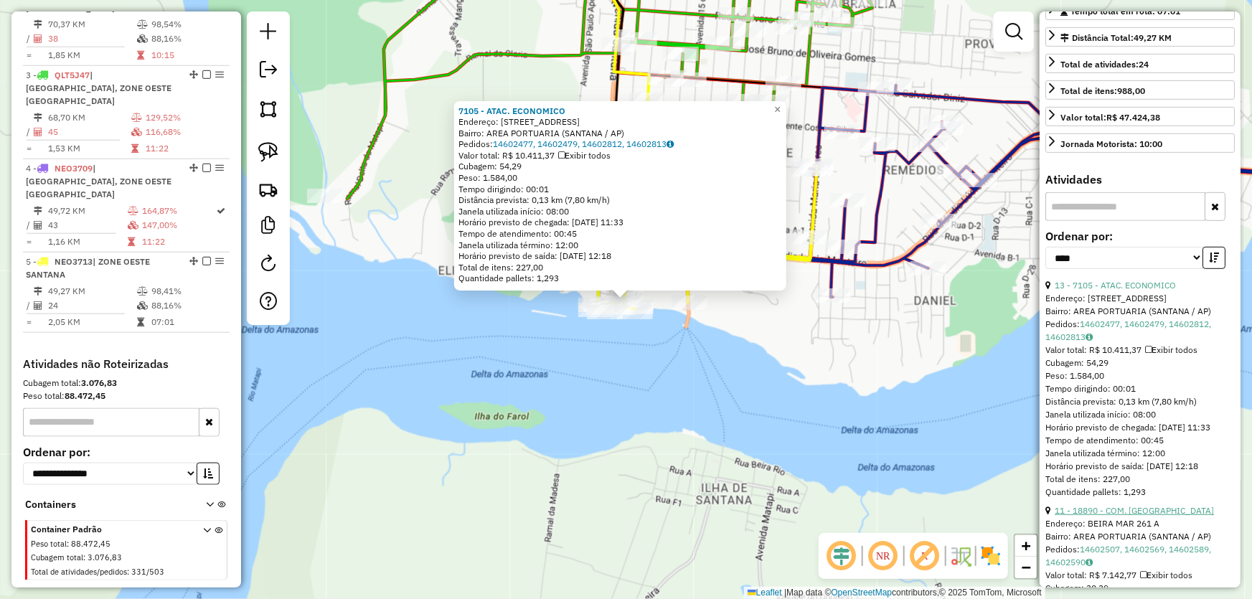
click at [1087, 516] on link "11 - 18890 - COM. VELEIRO" at bounding box center [1134, 510] width 159 height 11
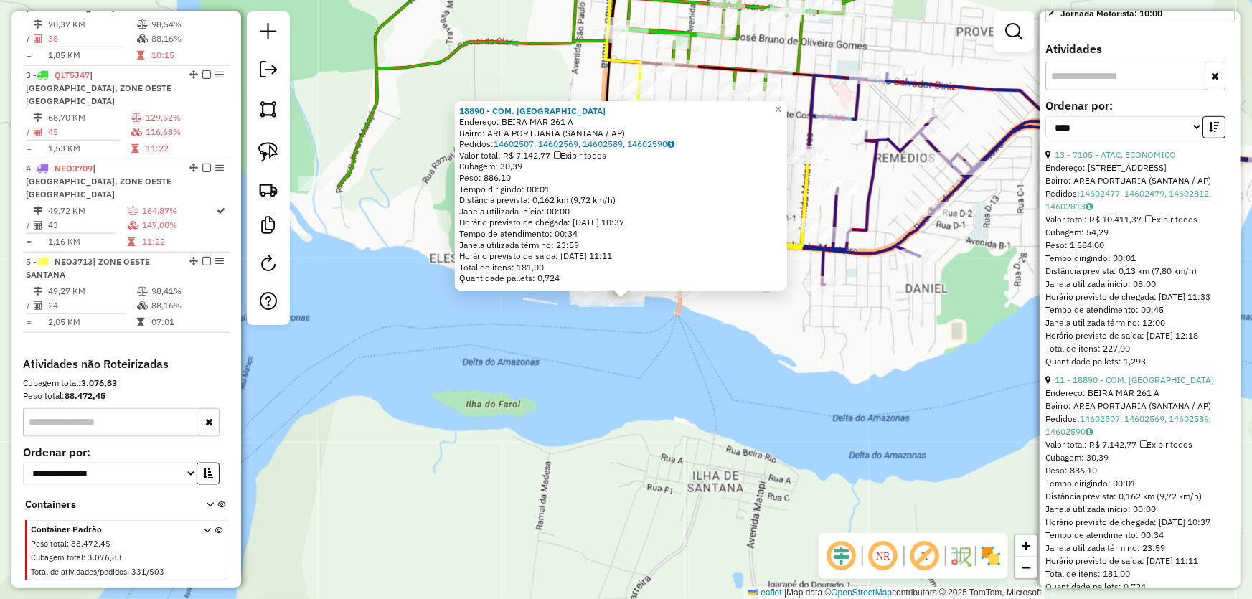
scroll to position [522, 0]
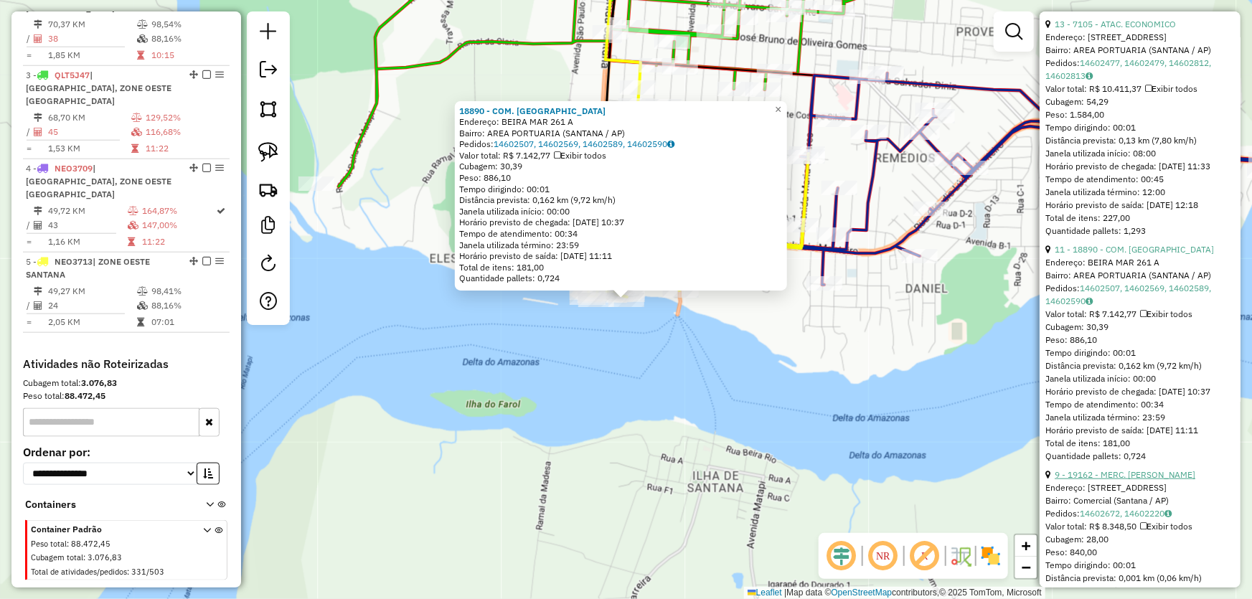
click at [1112, 480] on link "9 - 19162 - MERC. GOMES" at bounding box center [1125, 474] width 141 height 11
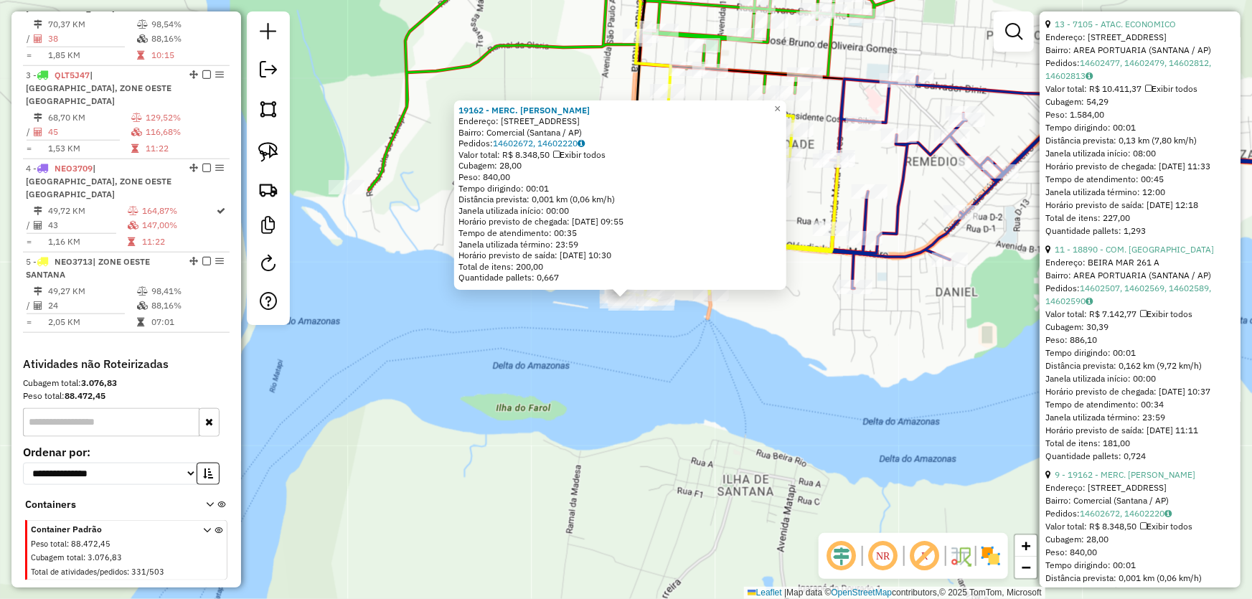
click at [937, 375] on div "19162 - MERC. GOMES Endereço: Avenida Santana, 1326 Bairro: Comercial (Santana …" at bounding box center [626, 299] width 1252 height 599
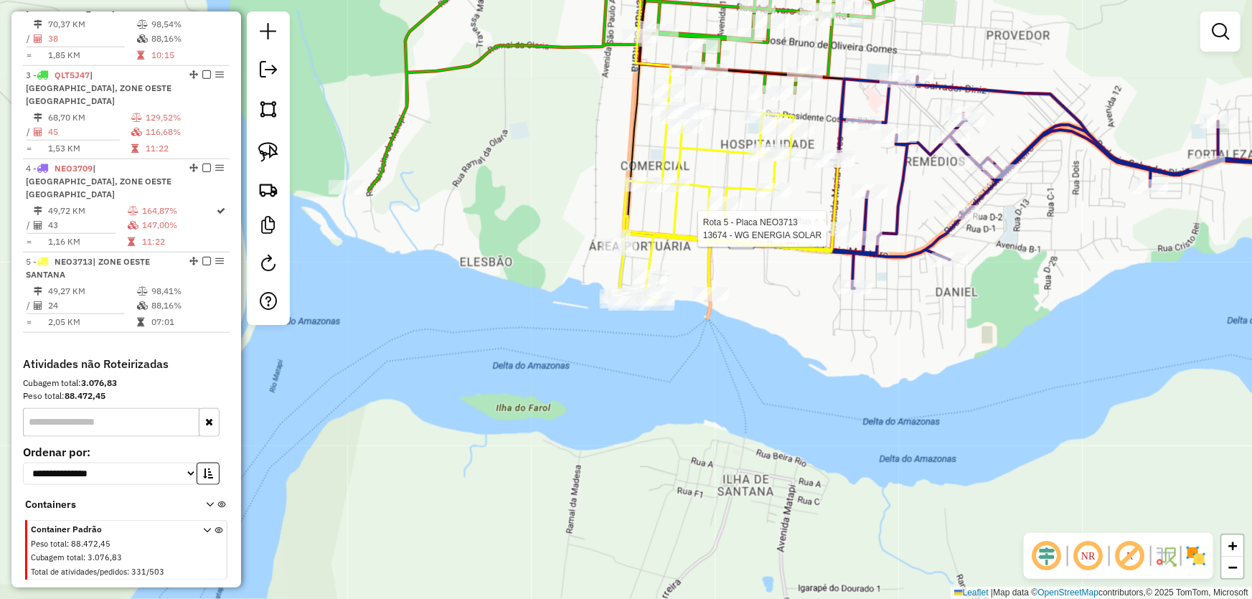
select select "*********"
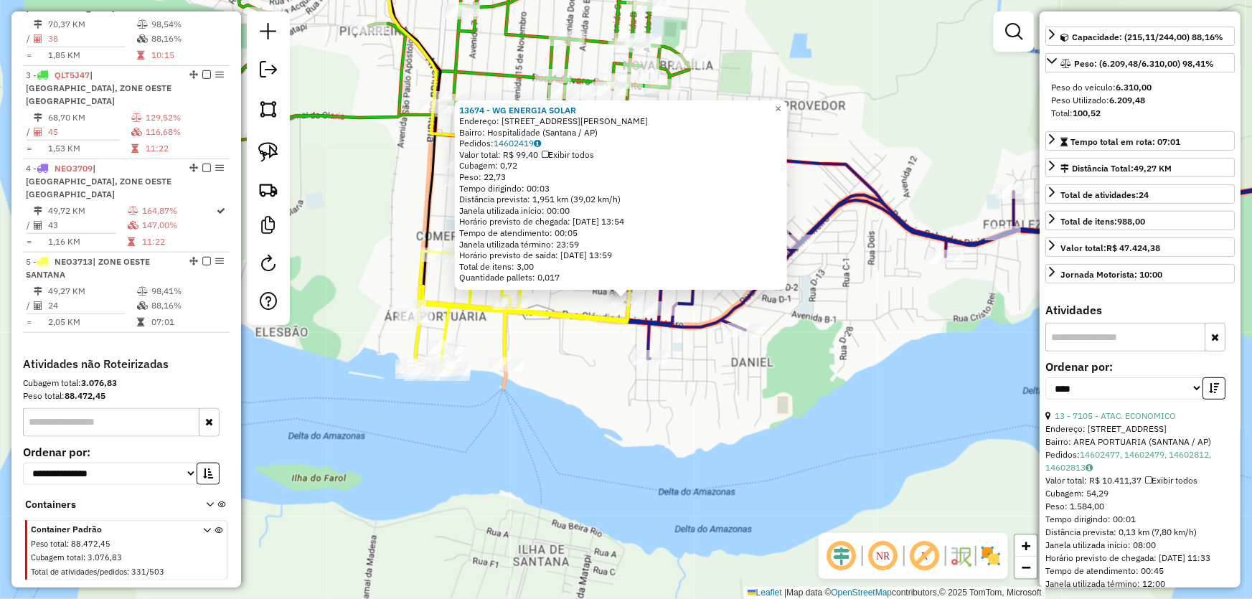
scroll to position [195, 0]
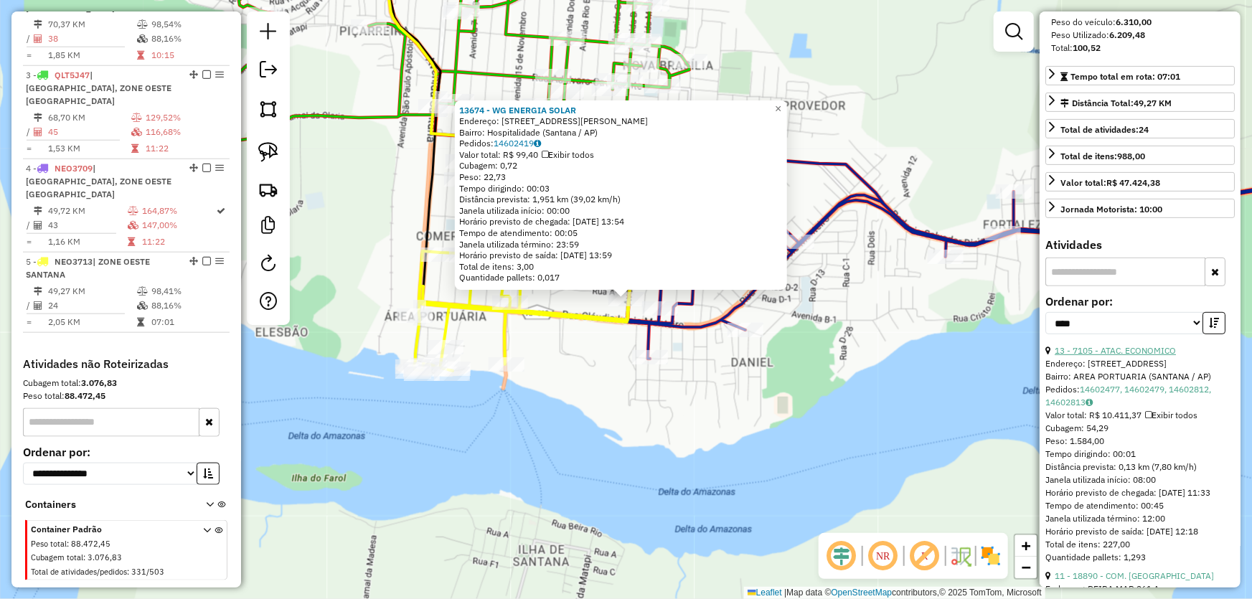
click at [1102, 347] on link "13 - 7105 - ATAC. ECONOMICO" at bounding box center [1115, 350] width 121 height 11
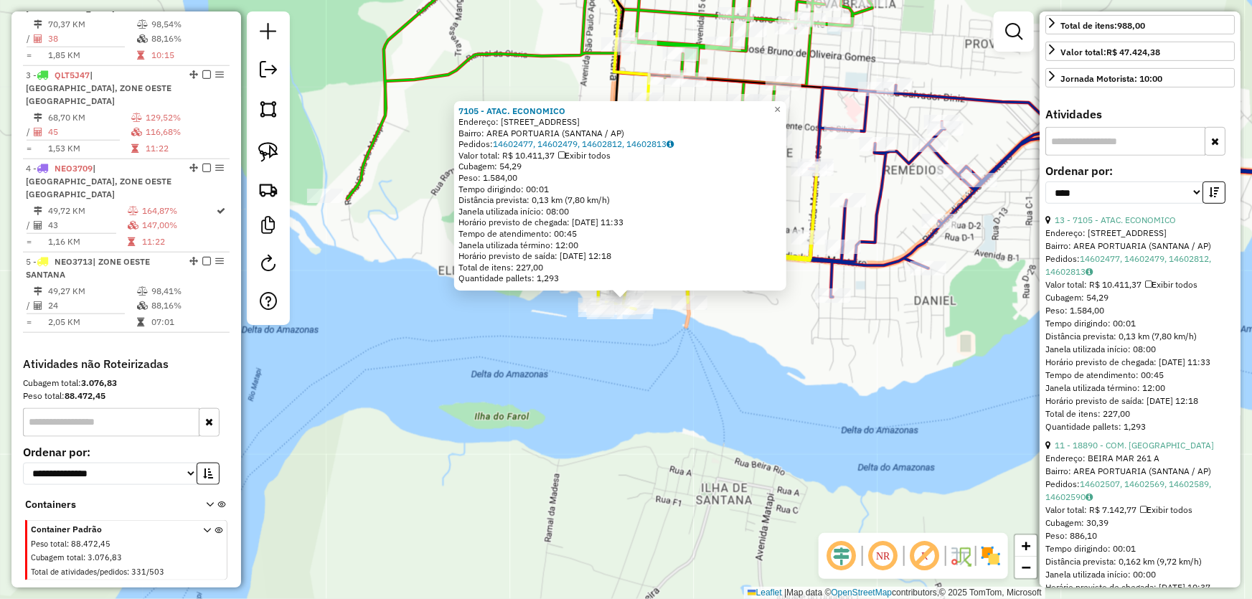
scroll to position [391, 0]
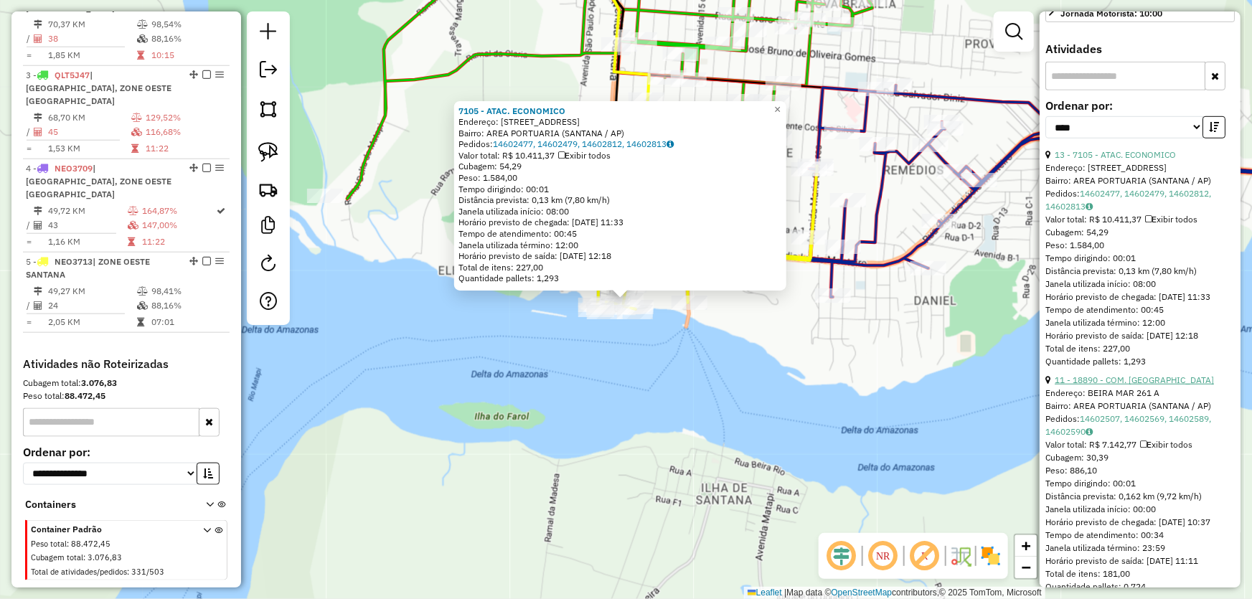
click at [1110, 385] on link "11 - 18890 - COM. VELEIRO" at bounding box center [1134, 380] width 159 height 11
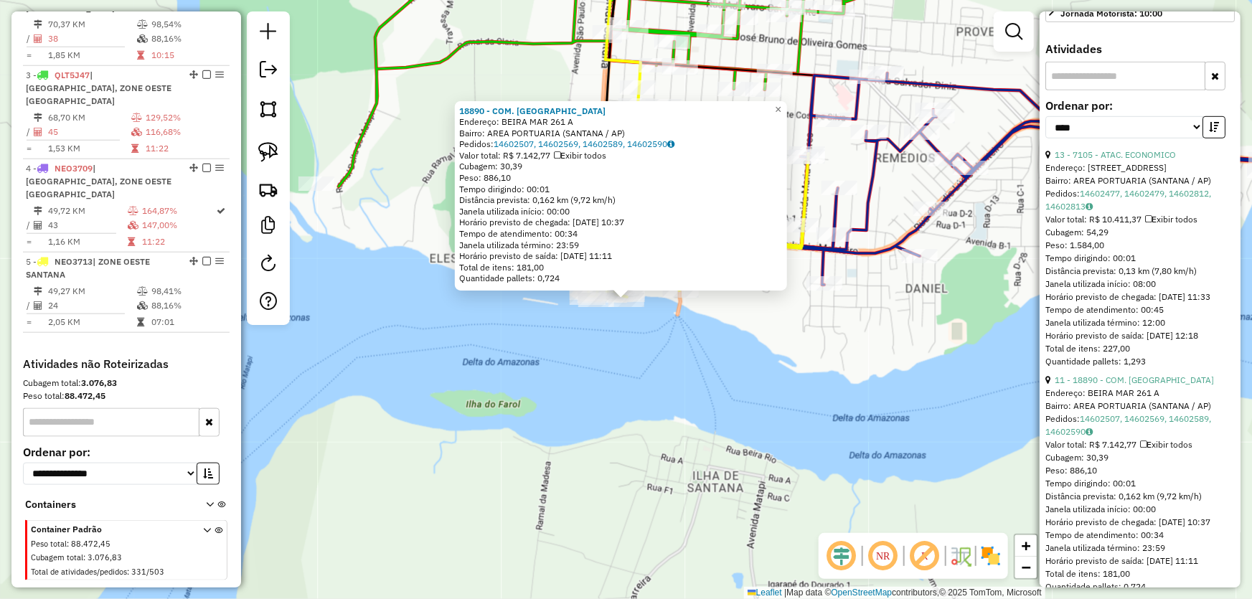
scroll to position [522, 0]
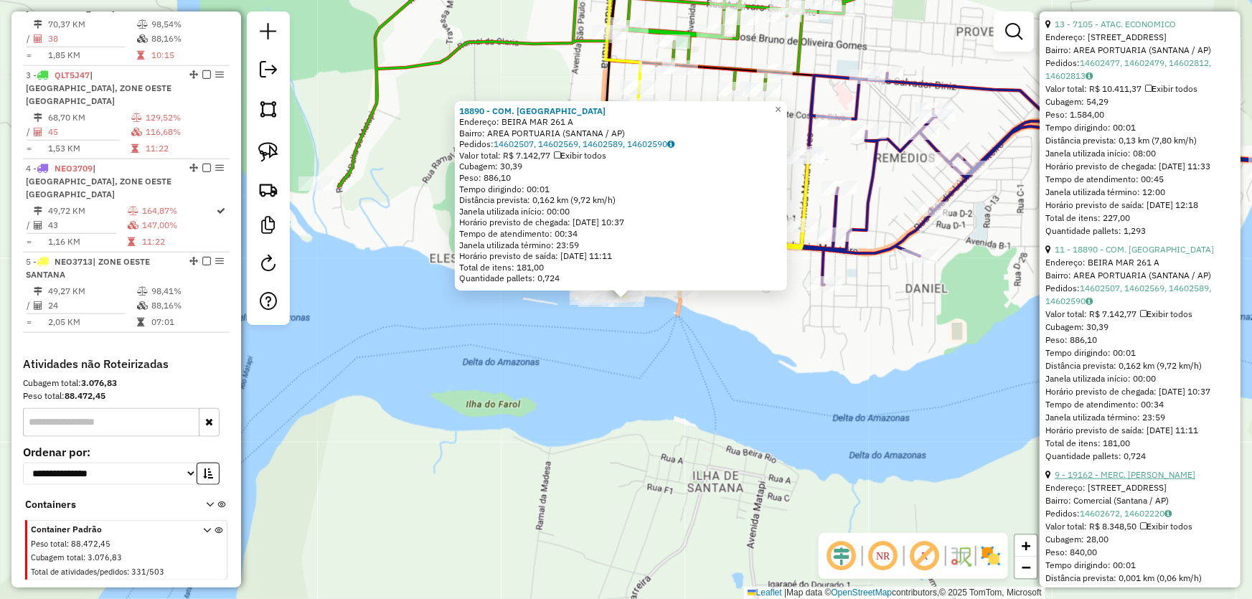
click at [1112, 480] on link "9 - 19162 - MERC. GOMES" at bounding box center [1125, 474] width 141 height 11
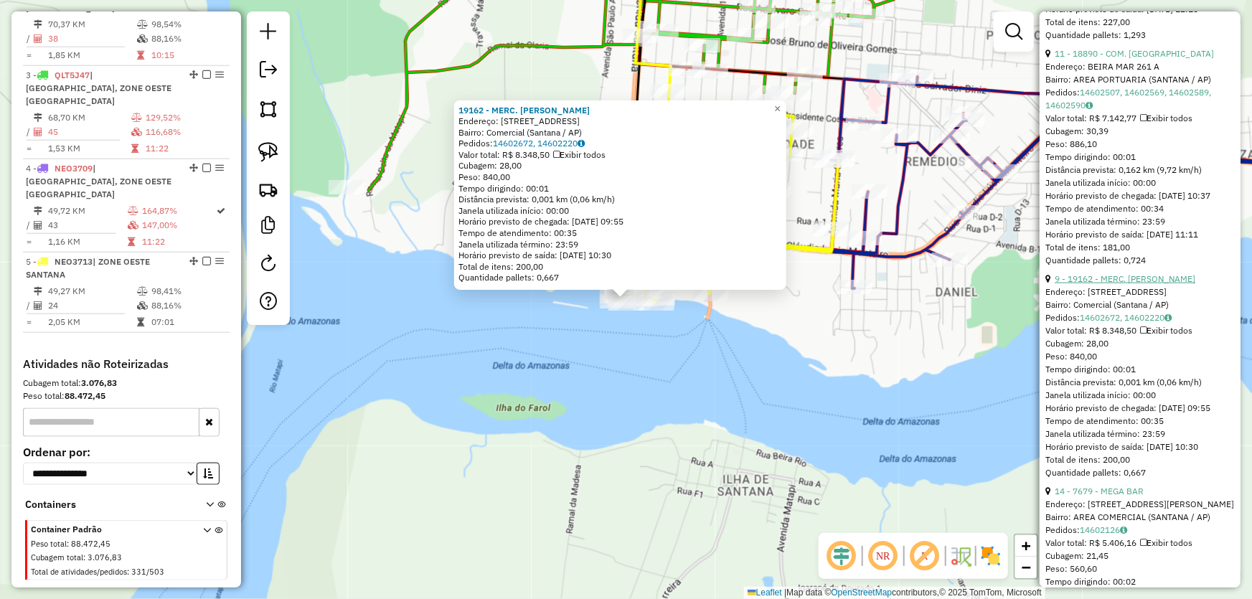
scroll to position [782, 0]
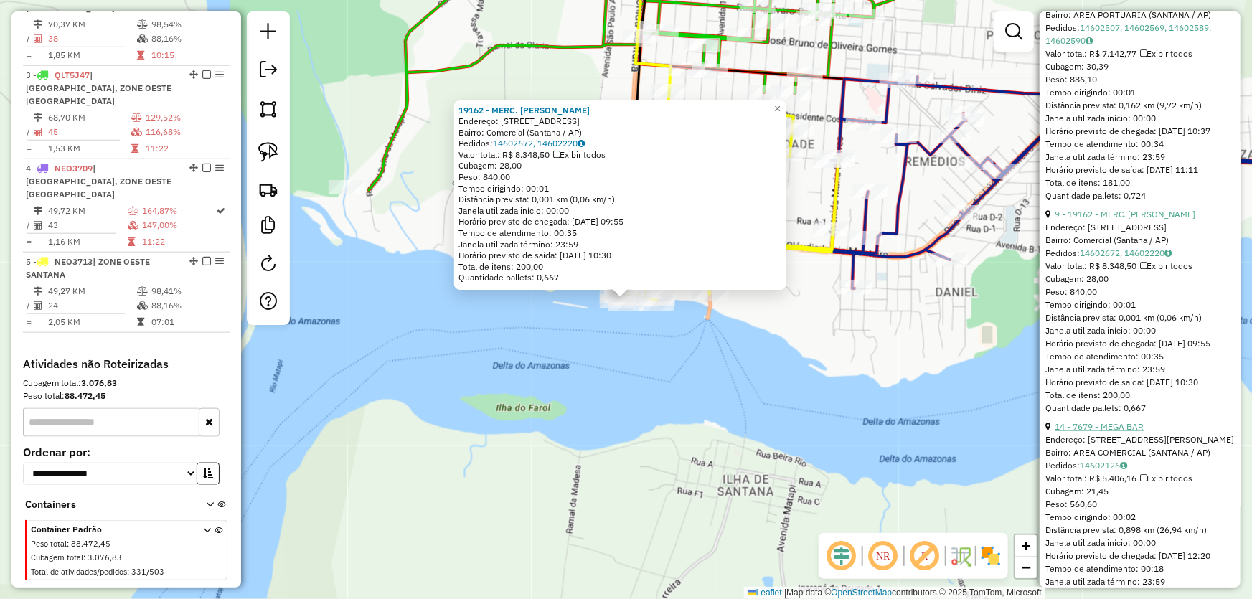
click at [1099, 432] on link "14 - 7679 - MEGA BAR" at bounding box center [1099, 426] width 89 height 11
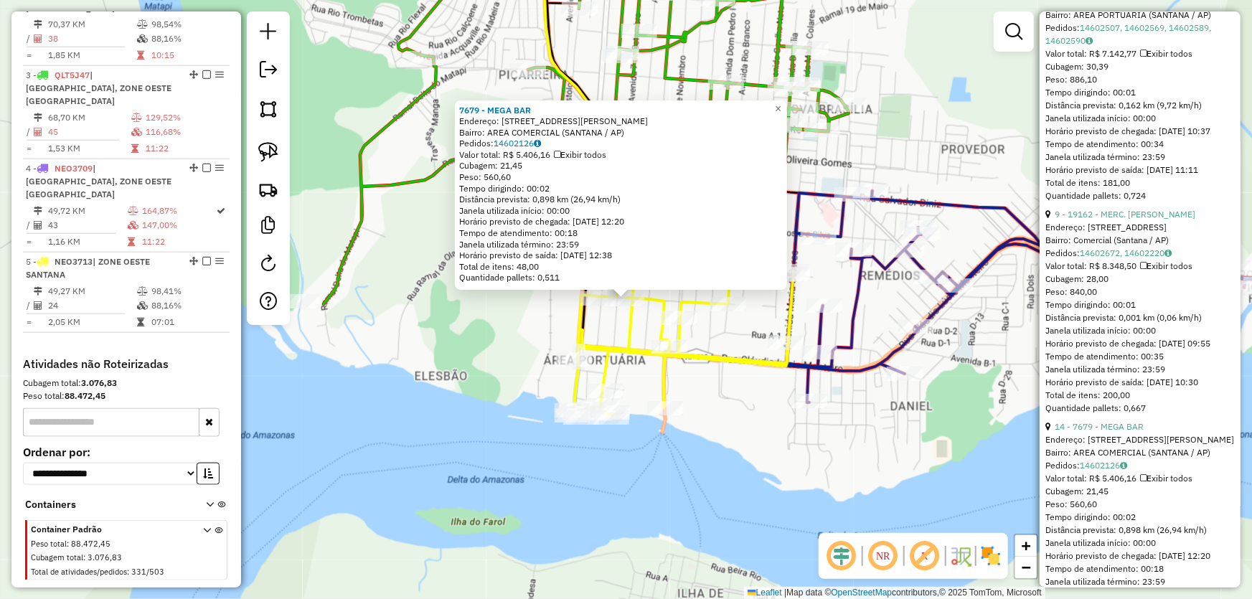
click at [751, 390] on div "7679 - MEGA BAR Endereço: R POETA MACHADO DE ASSIS 168 Bairro: AREA COMERCIAL (…" at bounding box center [626, 299] width 1252 height 599
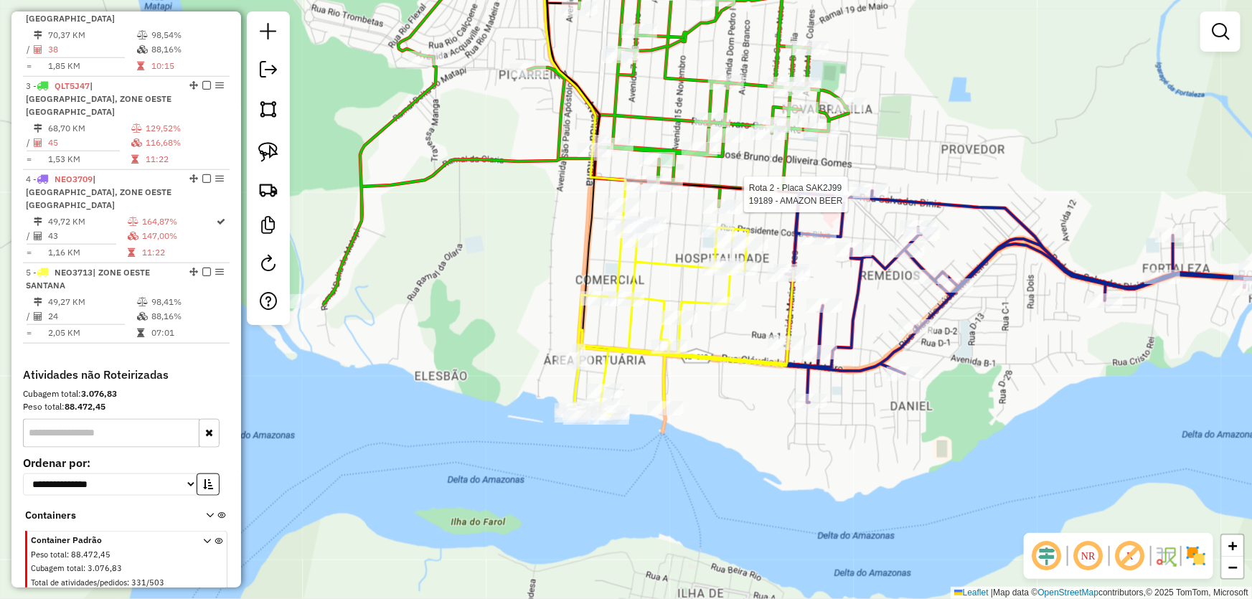
select select "*********"
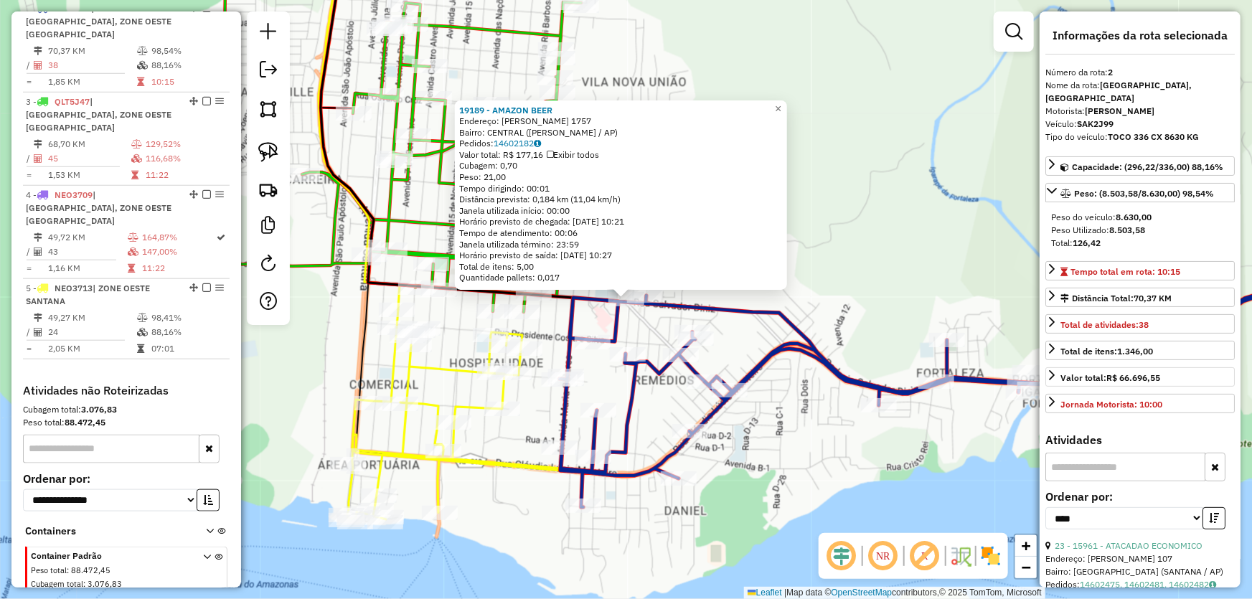
scroll to position [130, 0]
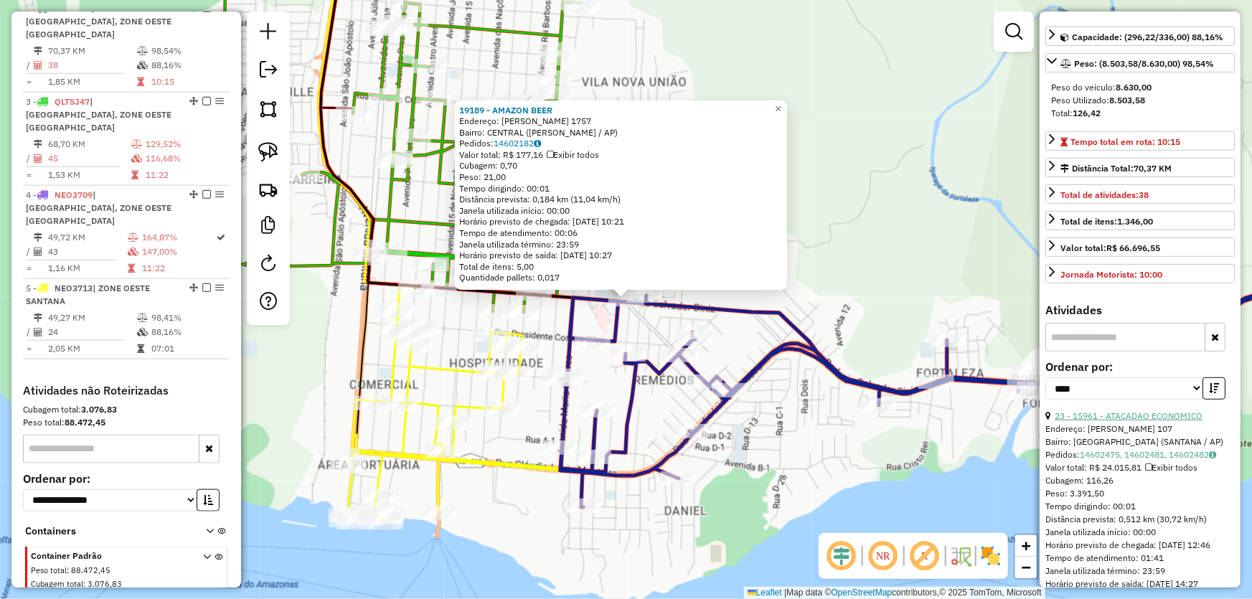
click at [1126, 421] on link "23 - 15961 - ATACADAO ECONOMICO" at bounding box center [1129, 416] width 148 height 11
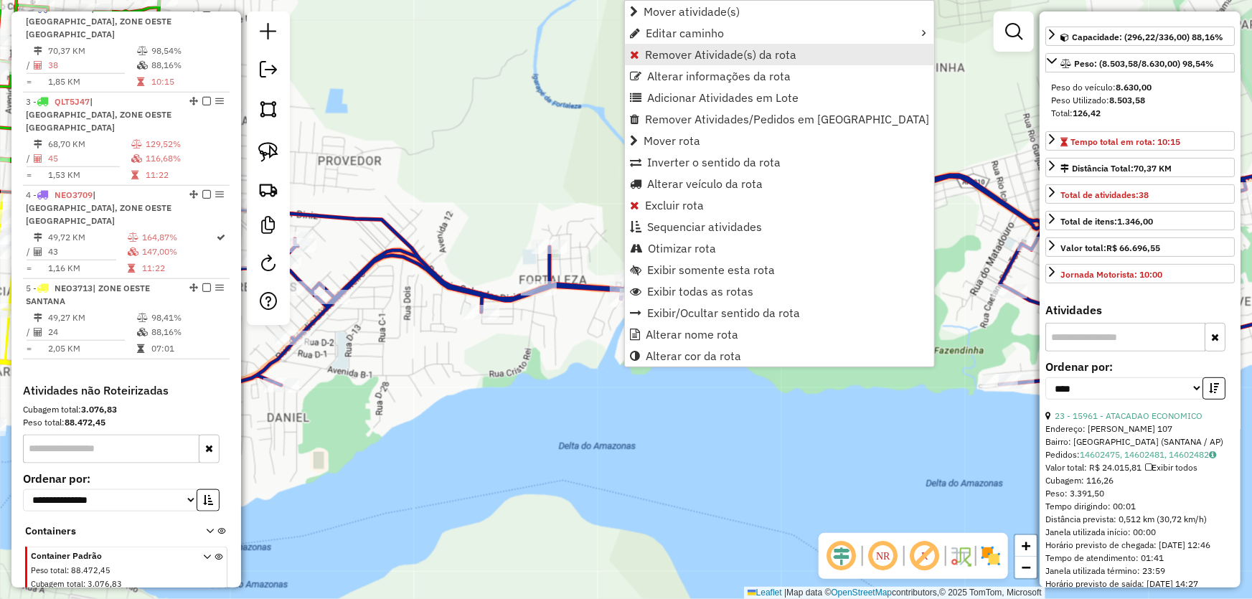
click at [650, 62] on link "Remover Atividade(s) da rota" at bounding box center [779, 55] width 309 height 22
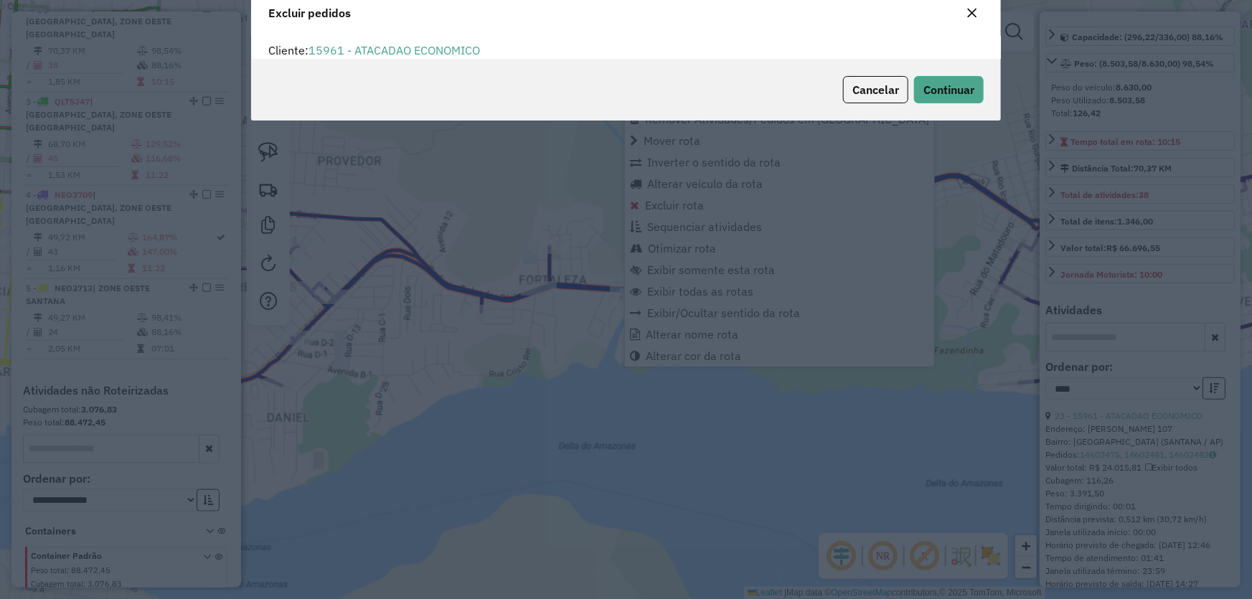
scroll to position [0, 0]
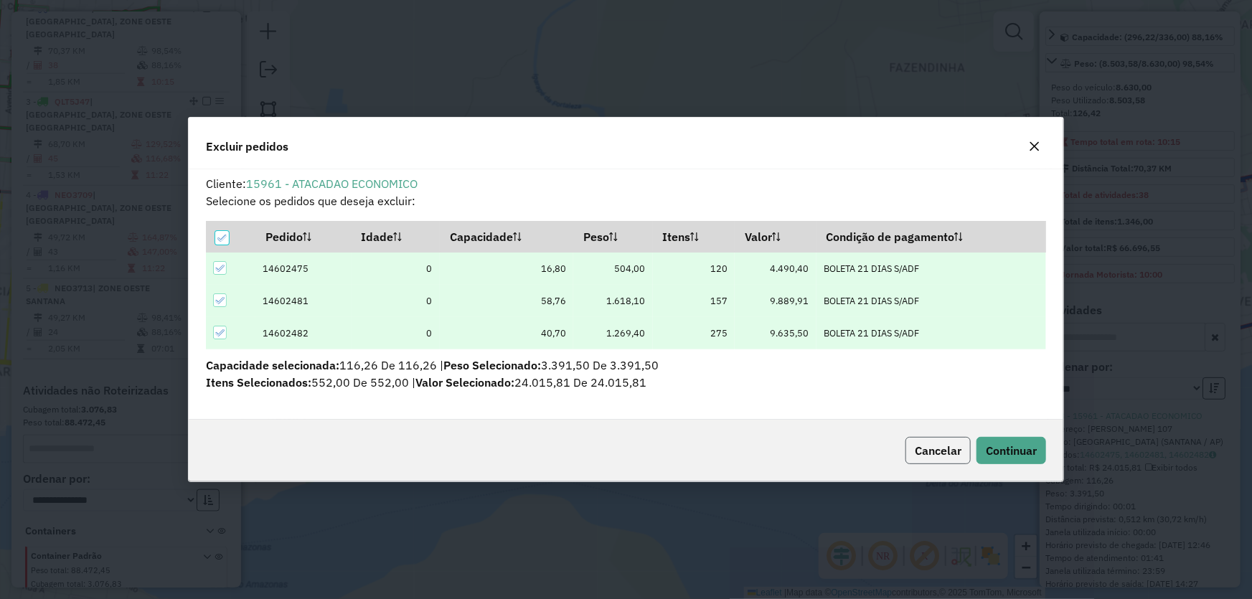
click at [951, 454] on span "Cancelar" at bounding box center [938, 451] width 47 height 14
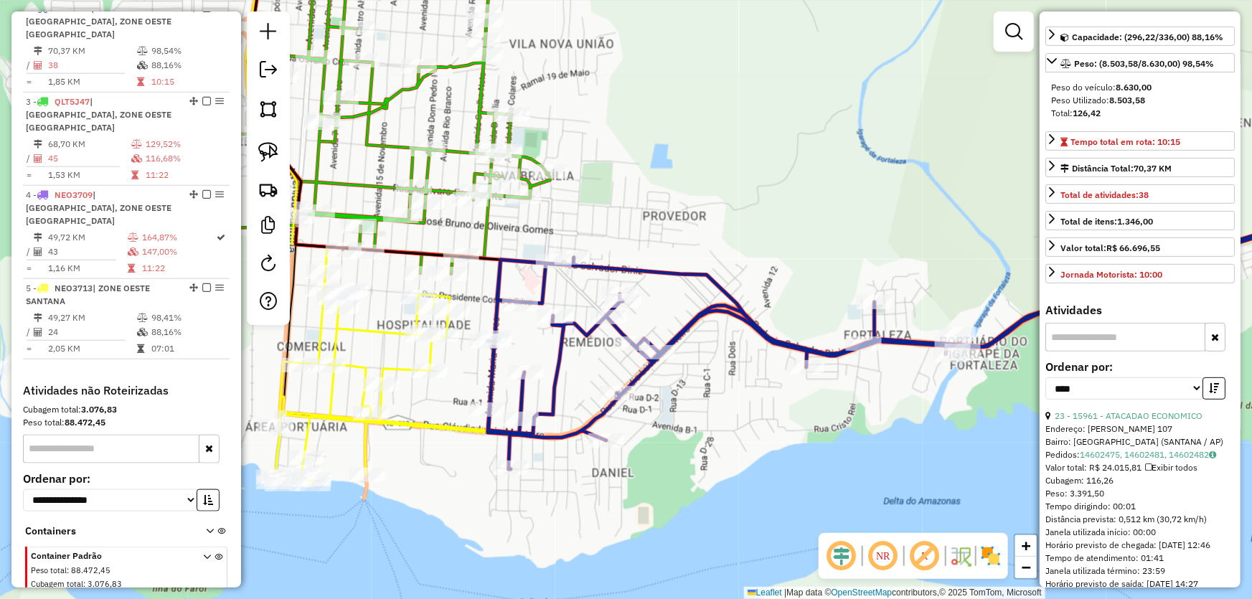
drag, startPoint x: 538, startPoint y: 378, endPoint x: 878, endPoint y: 433, distance: 344.7
click at [878, 433] on div "Janela de atendimento Grade de atendimento Capacidade Transportadoras Veículos …" at bounding box center [626, 299] width 1252 height 599
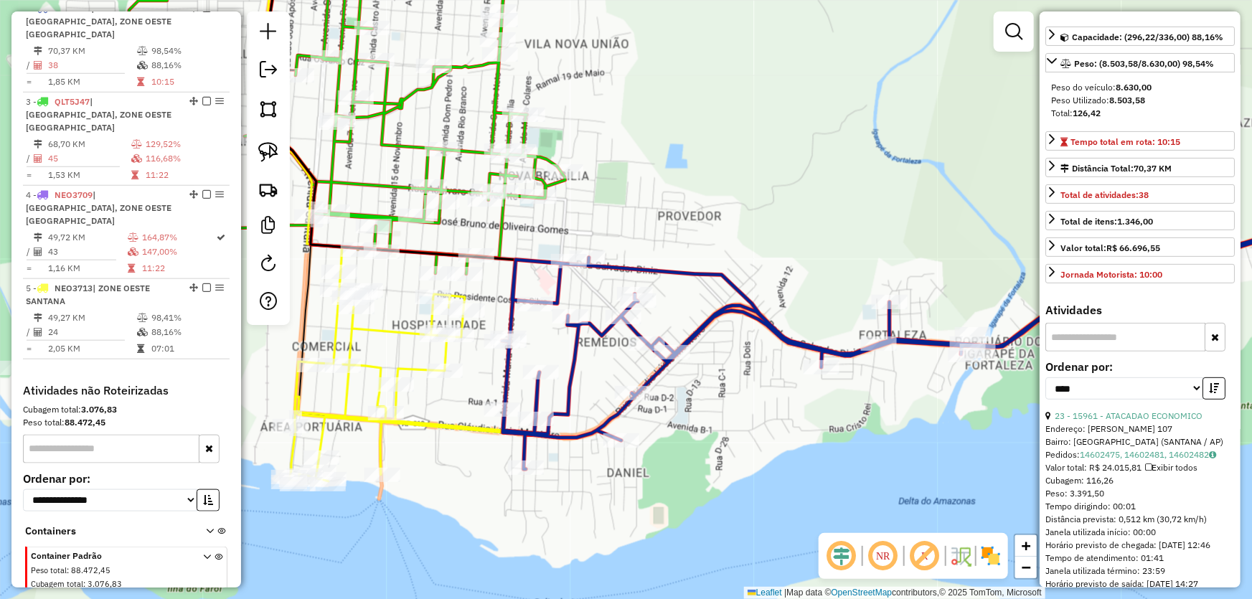
click at [652, 161] on div "Janela de atendimento Grade de atendimento Capacidade Transportadoras Veículos …" at bounding box center [626, 299] width 1252 height 599
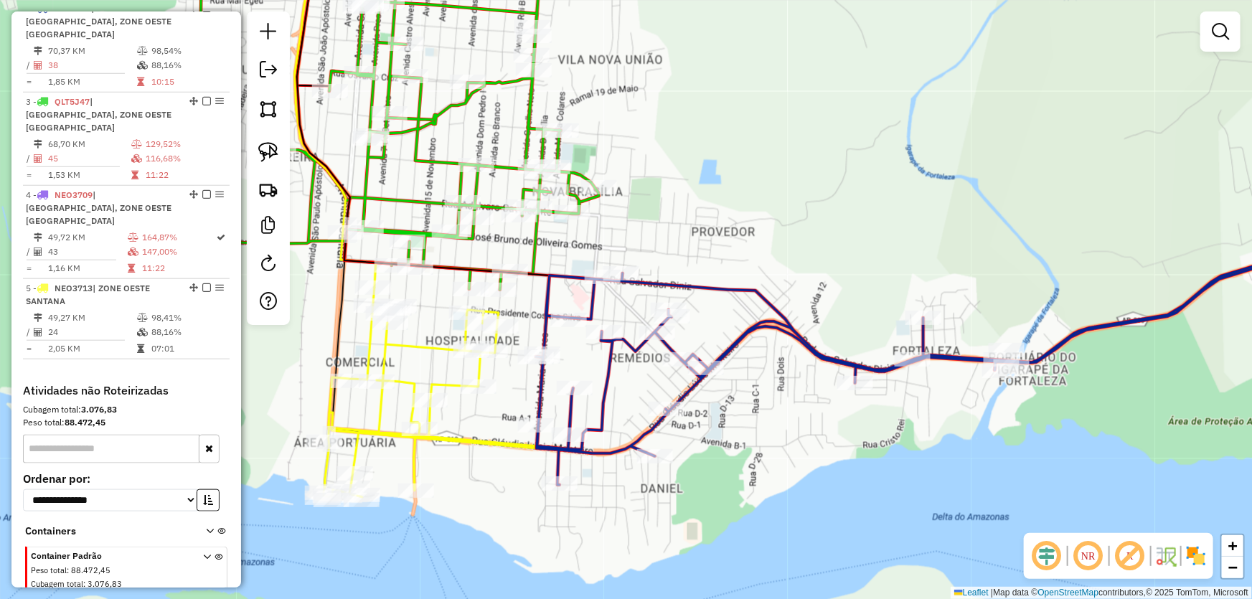
drag, startPoint x: 648, startPoint y: 158, endPoint x: 757, endPoint y: 238, distance: 135.1
click at [798, 203] on div "Janela de atendimento Grade de atendimento Capacidade Transportadoras Veículos …" at bounding box center [626, 299] width 1252 height 599
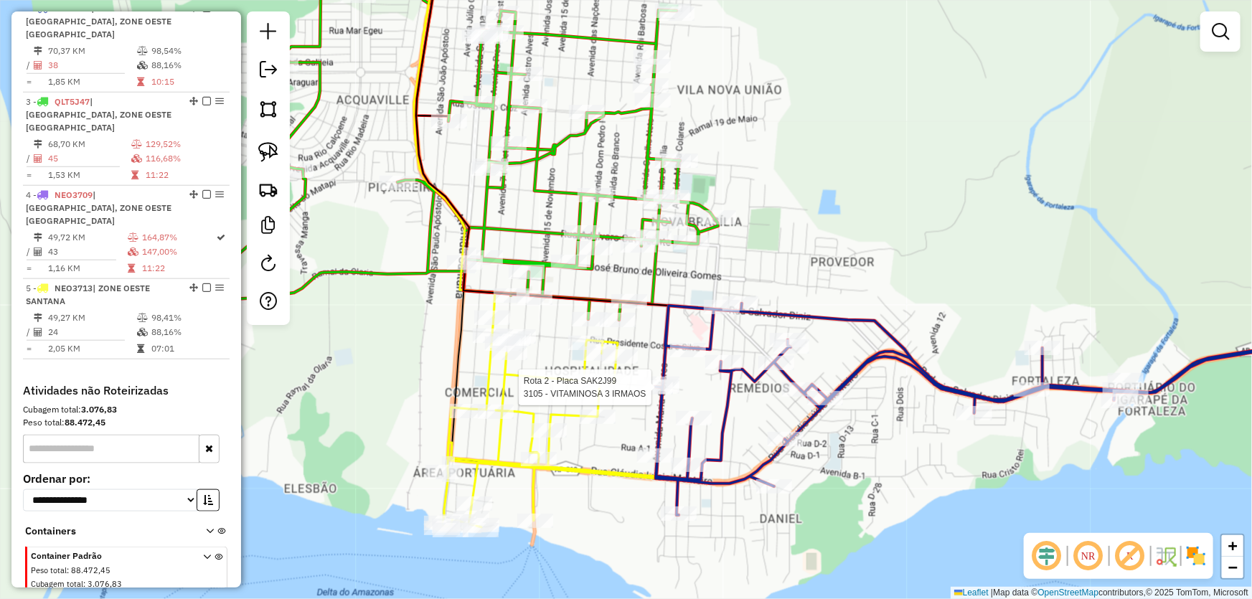
select select "*********"
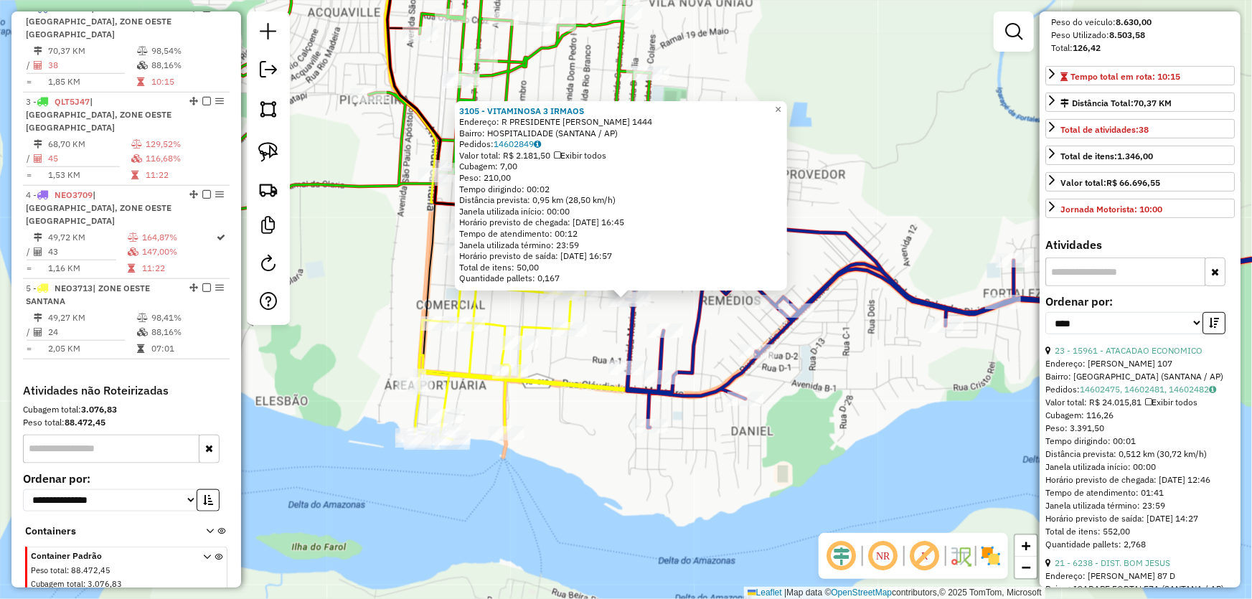
scroll to position [261, 0]
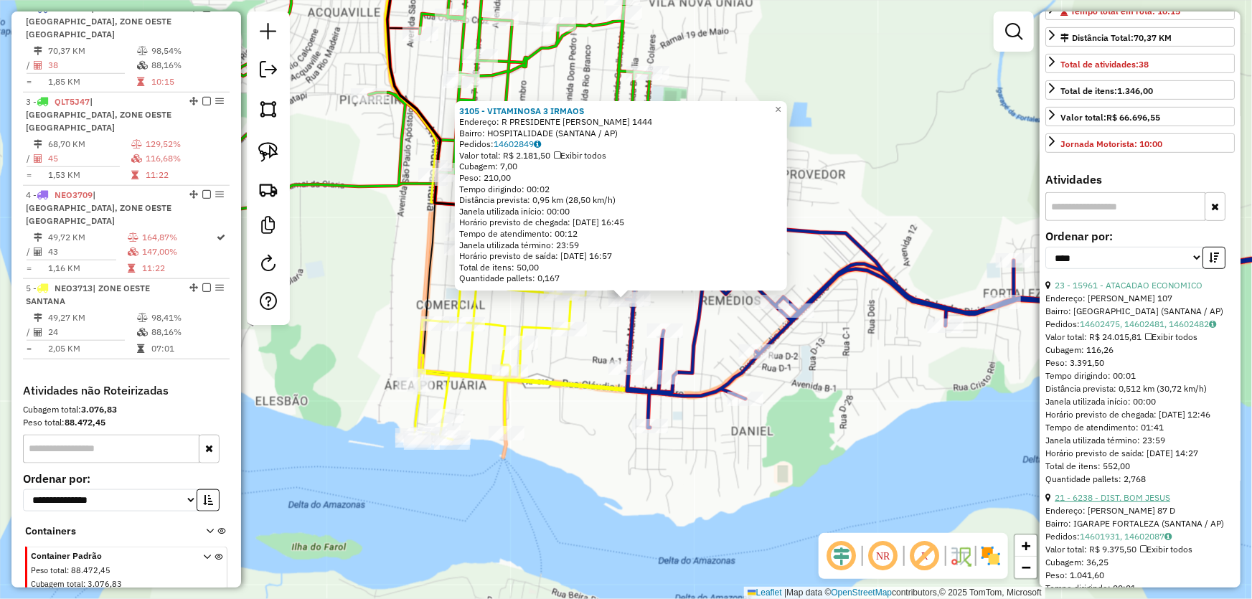
click at [1097, 503] on link "21 - 6238 - DIST. BOM JESUS" at bounding box center [1113, 497] width 116 height 11
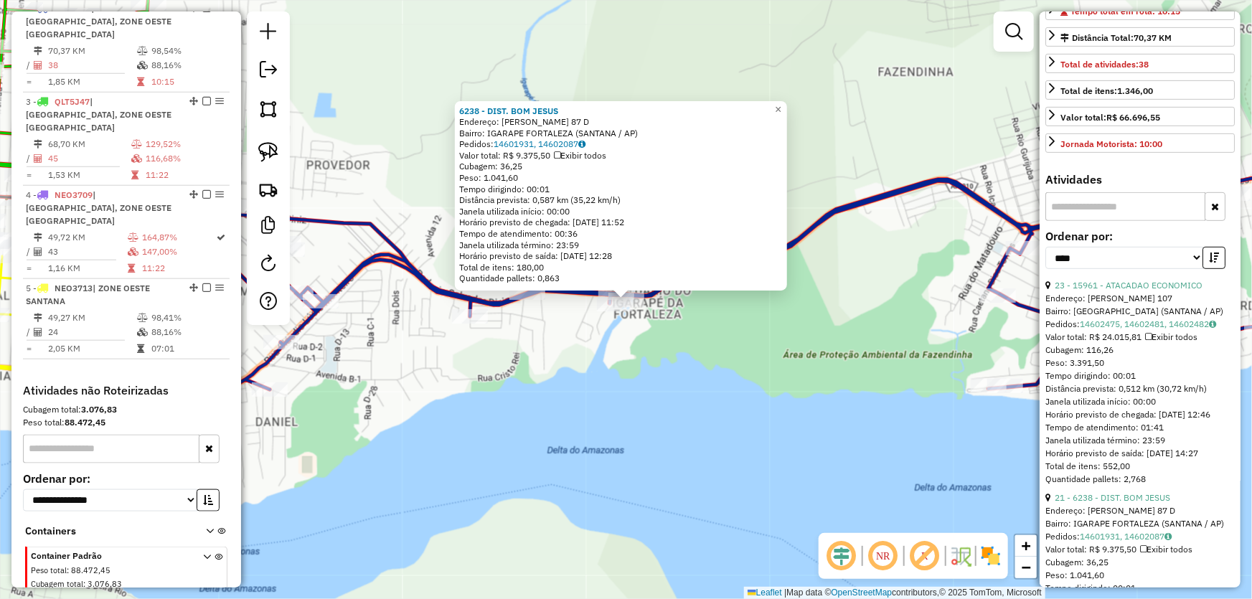
click at [710, 438] on div "6238 - DIST. BOM JESUS Endereço: ROD SALVADOR DINIZ 87 D Bairro: IGARAPE FORTAL…" at bounding box center [626, 299] width 1252 height 599
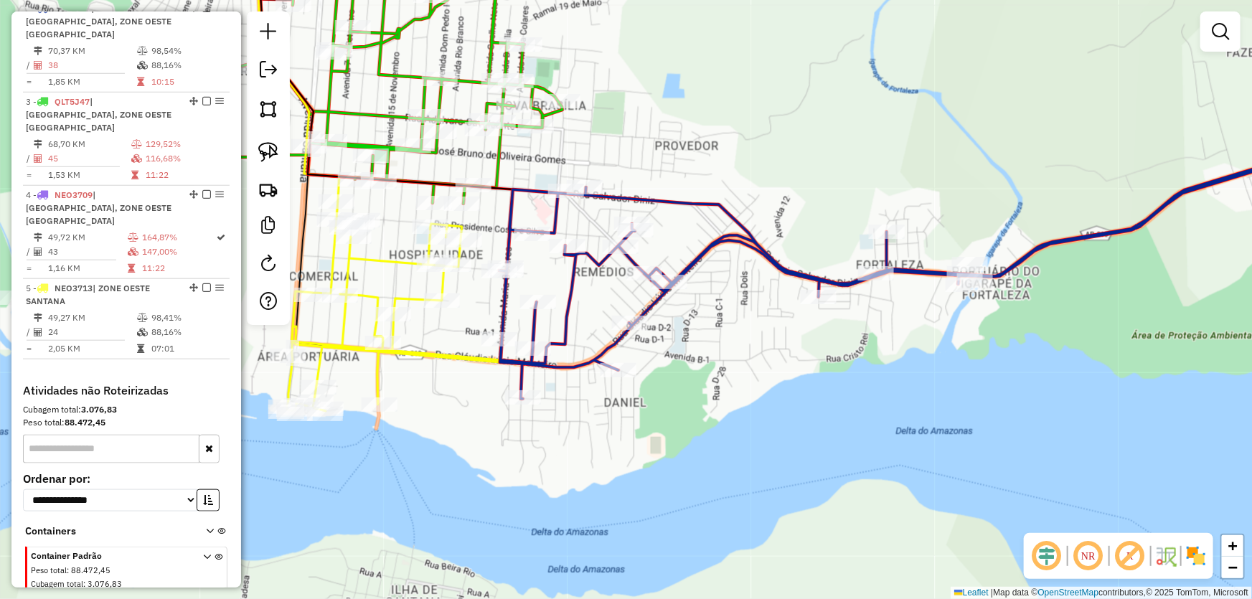
drag, startPoint x: 563, startPoint y: 445, endPoint x: 983, endPoint y: 401, distance: 422.9
click at [989, 412] on div "Janela de atendimento Grade de atendimento Capacidade Transportadoras Veículos …" at bounding box center [626, 299] width 1252 height 599
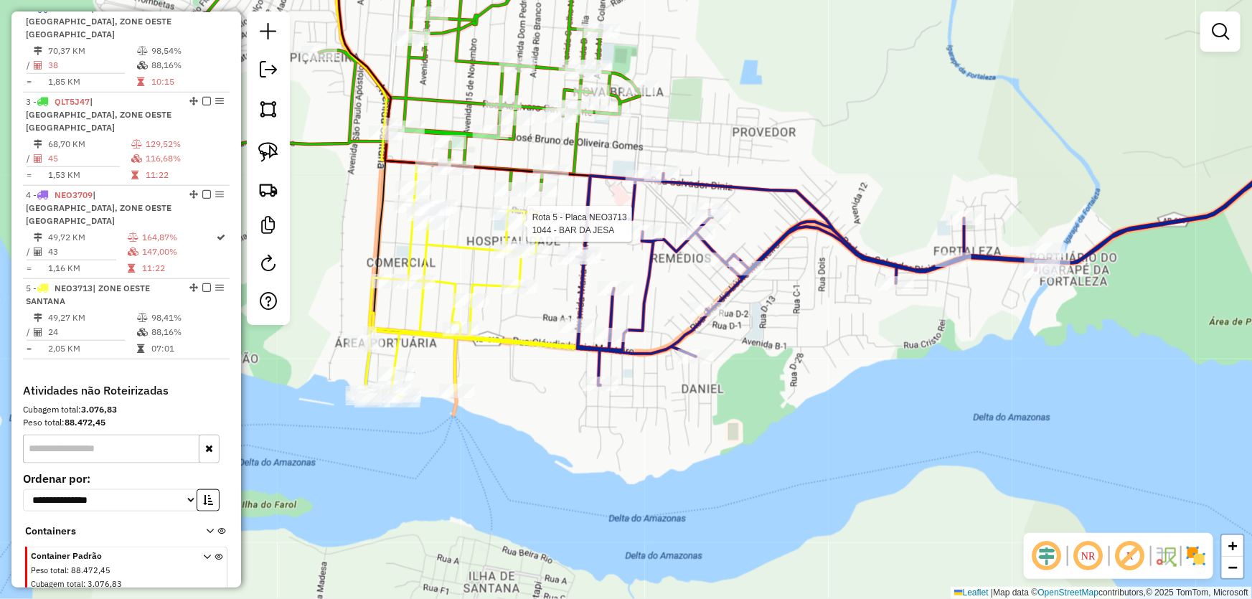
scroll to position [645, 0]
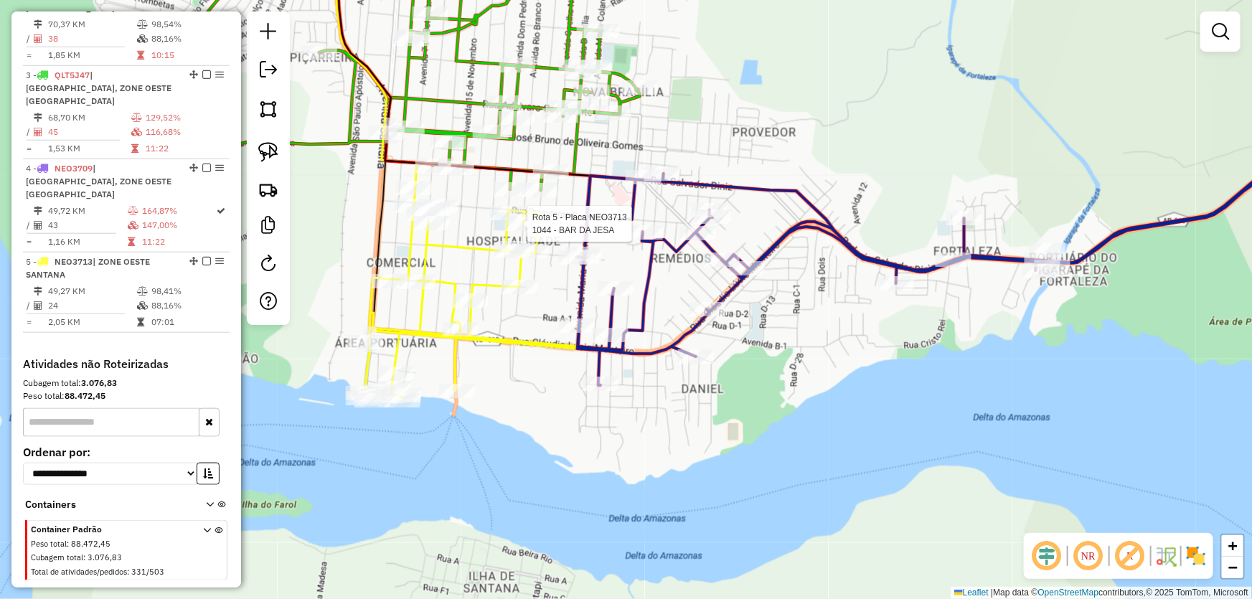
select select "*********"
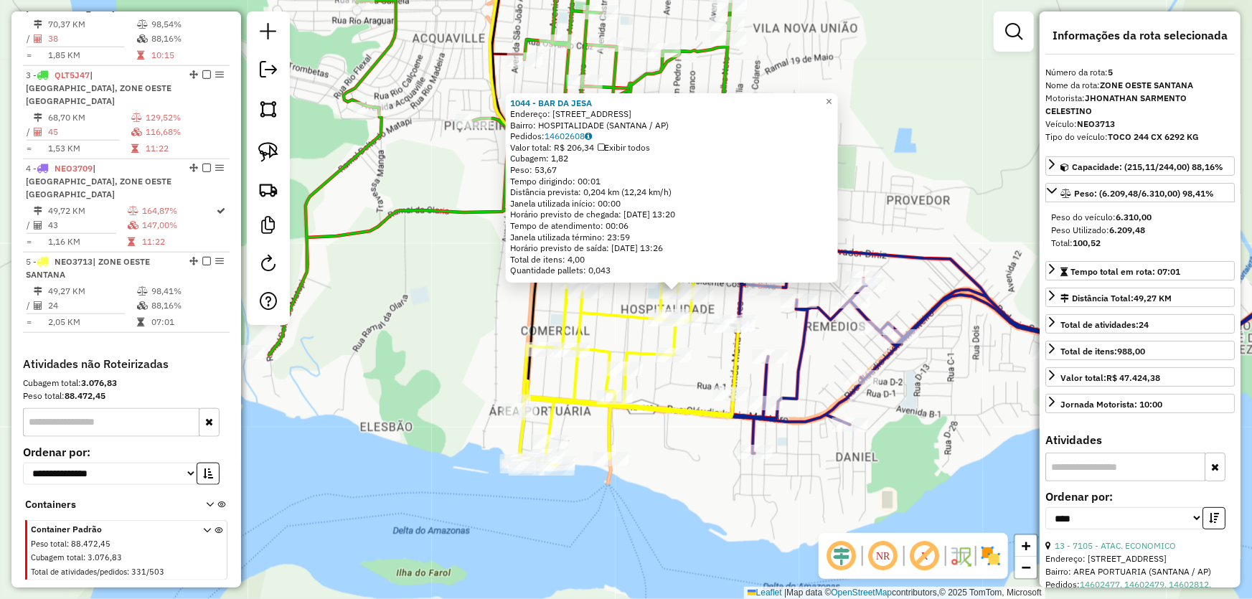
drag, startPoint x: 645, startPoint y: 471, endPoint x: 703, endPoint y: 450, distance: 61.7
click at [699, 462] on div "1044 - BAR DA JESA Endereço: AV RIO BRANCO 759 Bairro: HOSPITALIDADE (SANTANA /…" at bounding box center [626, 299] width 1252 height 599
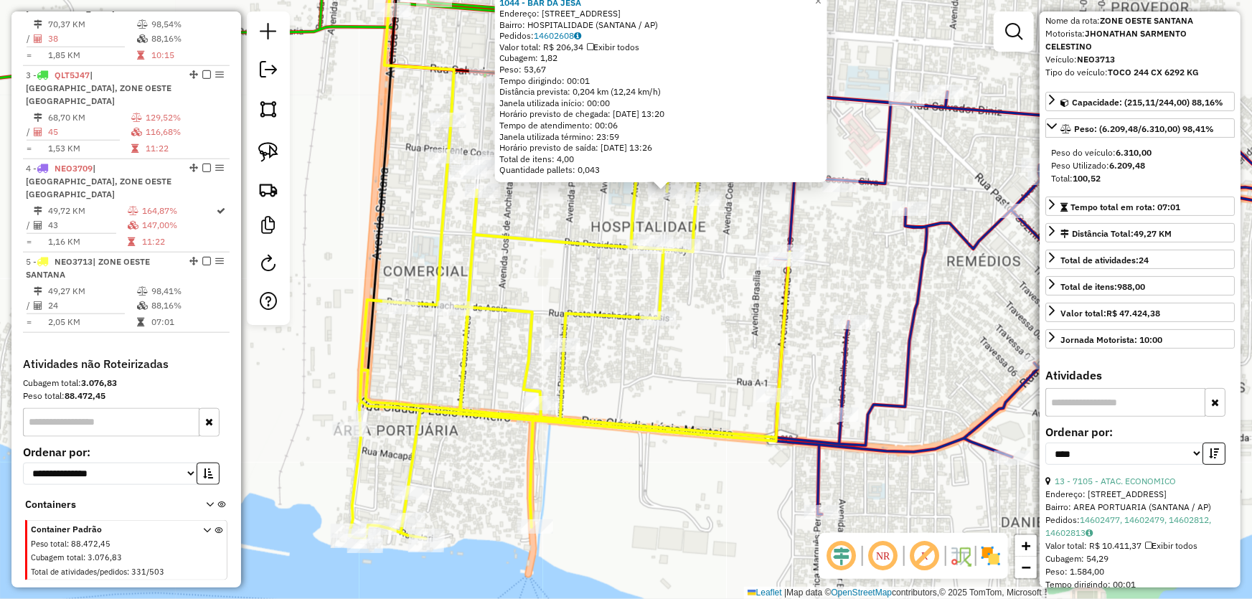
scroll to position [130, 0]
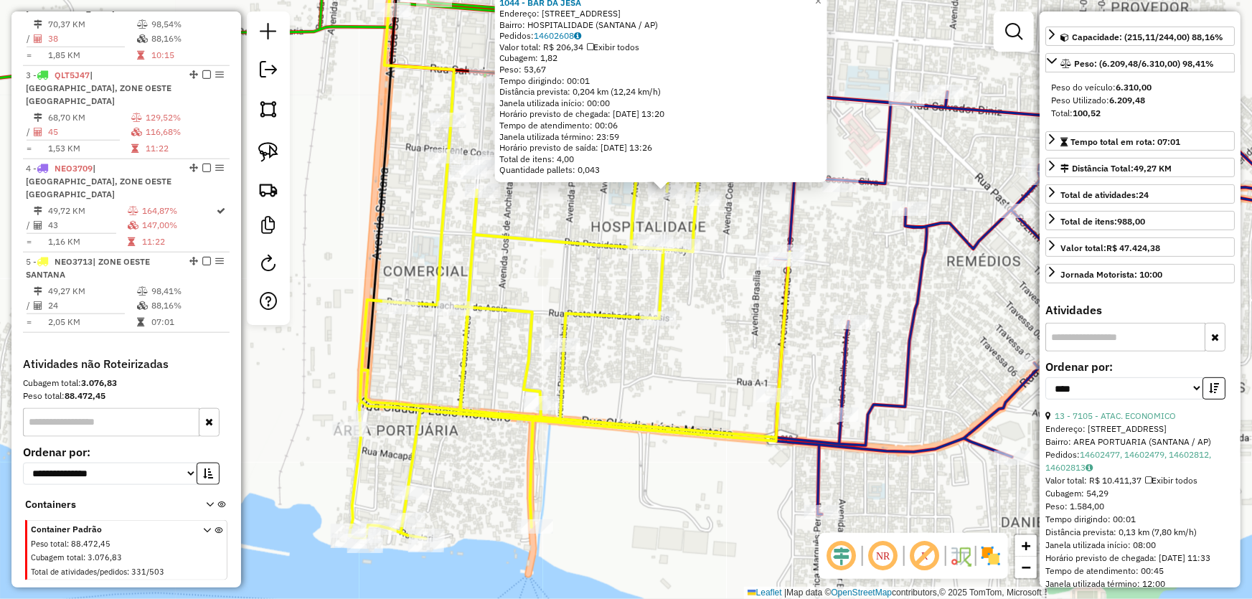
click at [714, 299] on div "1044 - BAR DA JESA Endereço: AV RIO BRANCO 759 Bairro: HOSPITALIDADE (SANTANA /…" at bounding box center [626, 299] width 1252 height 599
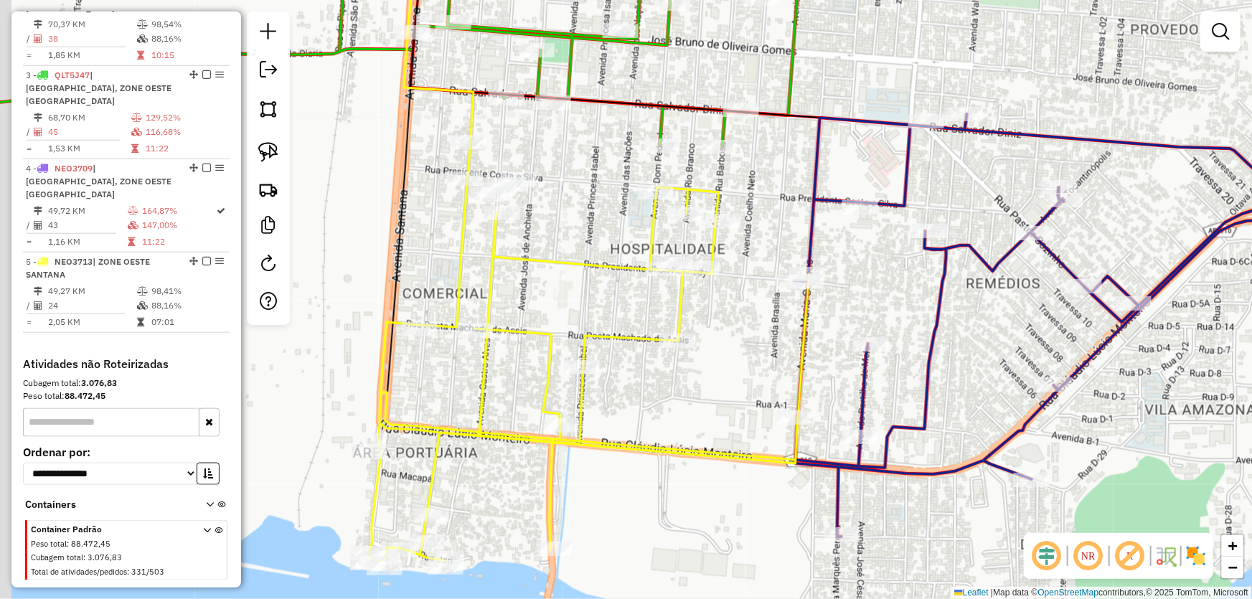
drag, startPoint x: 752, startPoint y: 187, endPoint x: 825, endPoint y: 304, distance: 138.6
click at [825, 304] on div "Janela de atendimento Grade de atendimento Capacidade Transportadoras Veículos …" at bounding box center [626, 299] width 1252 height 599
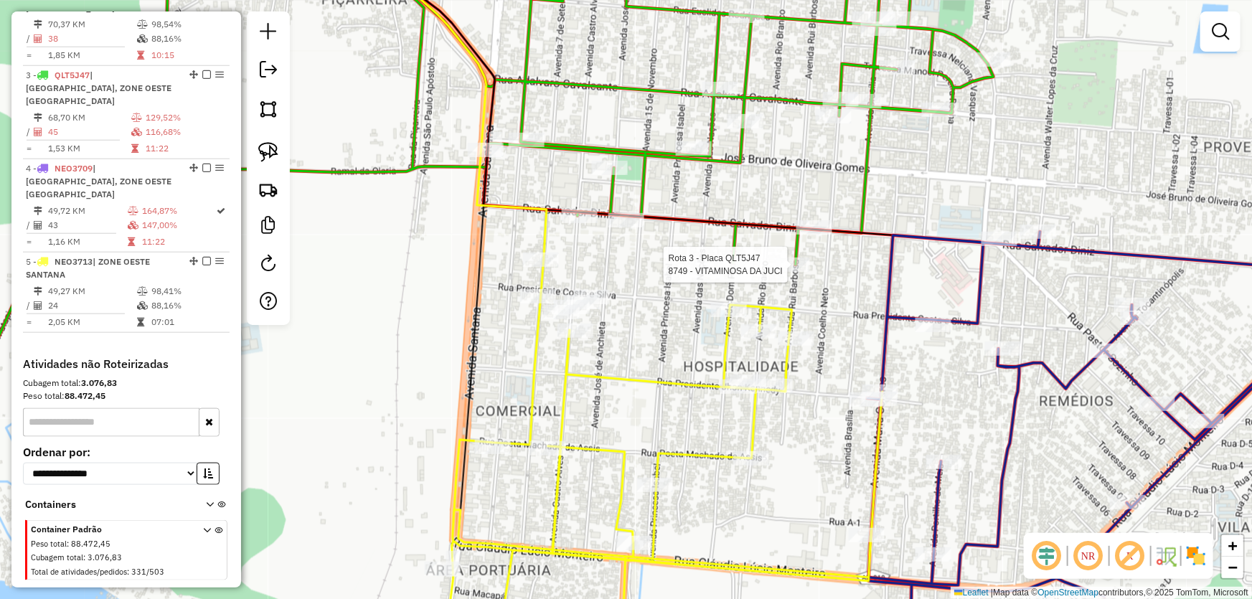
select select "*********"
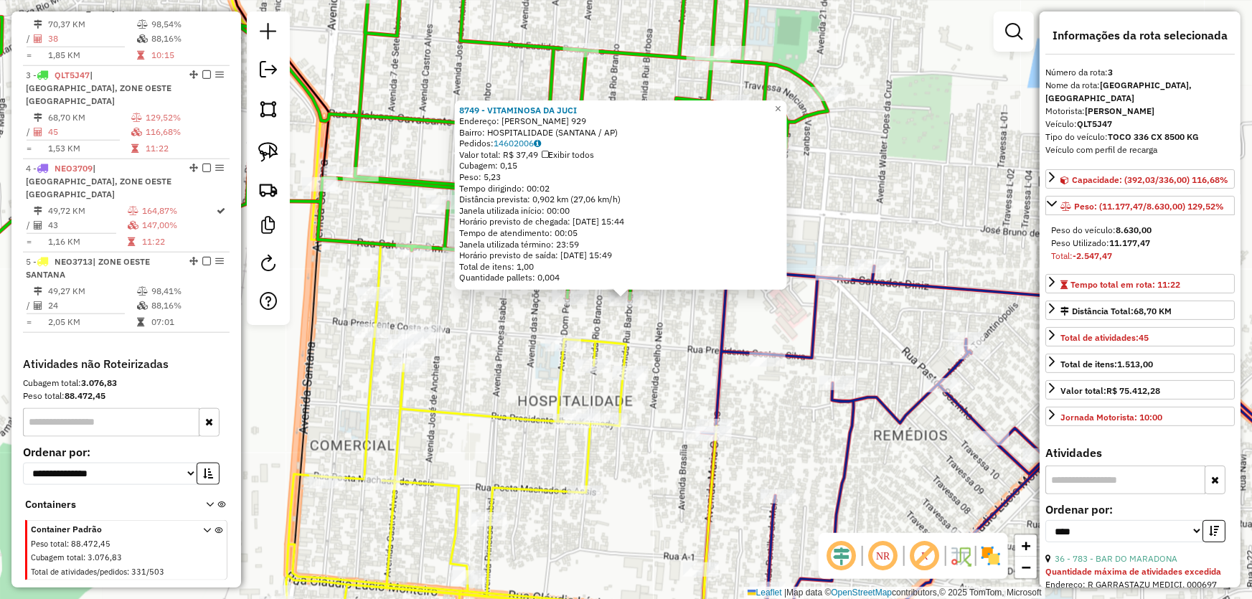
click at [675, 352] on div "8749 - VITAMINOSA DA JUCI Endereço: RUI BARBOSA 929 Bairro: HOSPITALIDADE (SANT…" at bounding box center [626, 299] width 1252 height 599
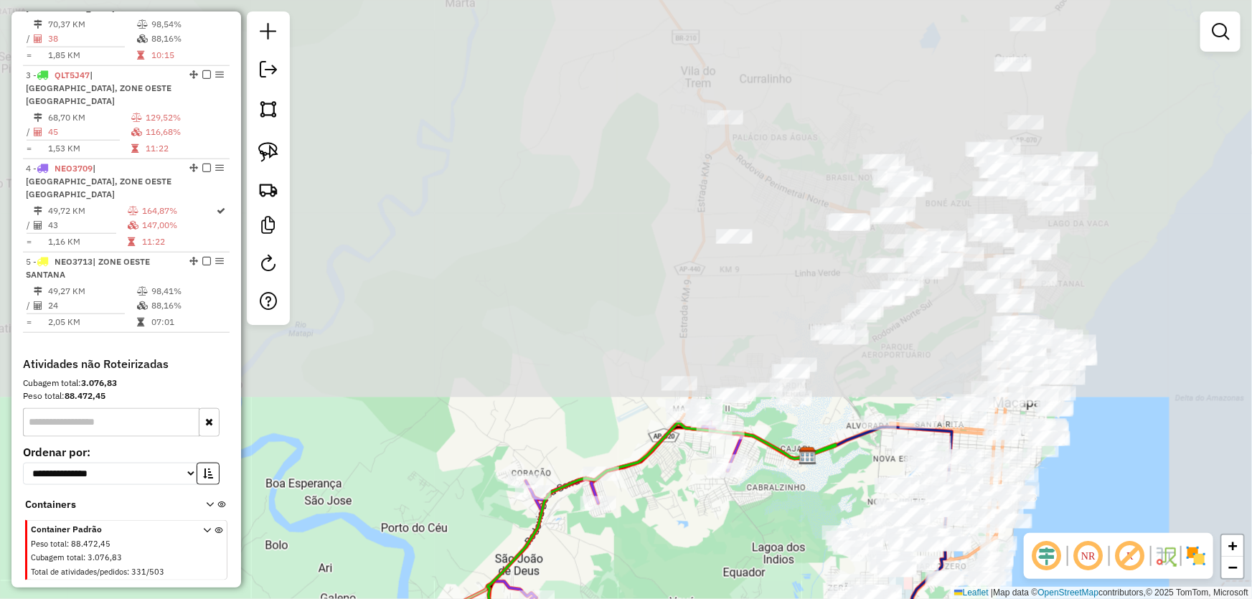
drag, startPoint x: 828, startPoint y: 144, endPoint x: 652, endPoint y: 624, distance: 512.0
click at [652, 599] on html "Aguarde... Pop-up bloqueado! Seu navegador bloqueou automáticamente a abertura …" at bounding box center [626, 299] width 1252 height 599
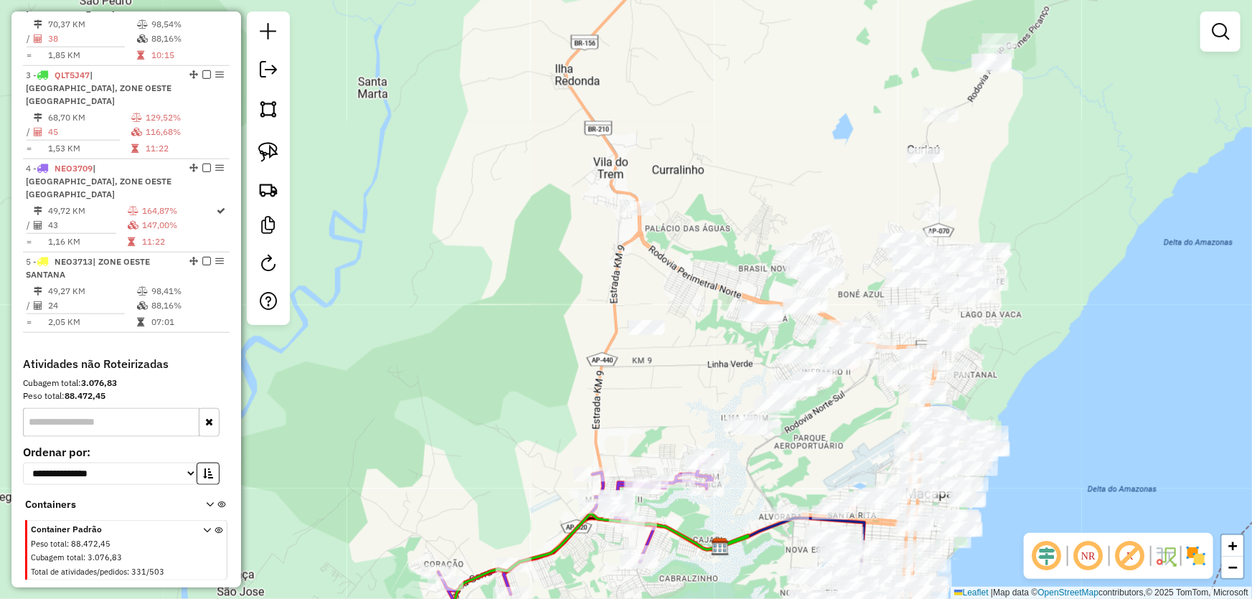
drag, startPoint x: 915, startPoint y: 339, endPoint x: 826, endPoint y: 430, distance: 126.9
click at [828, 431] on div "Janela de atendimento Grade de atendimento Capacidade Transportadoras Veículos …" at bounding box center [626, 299] width 1252 height 599
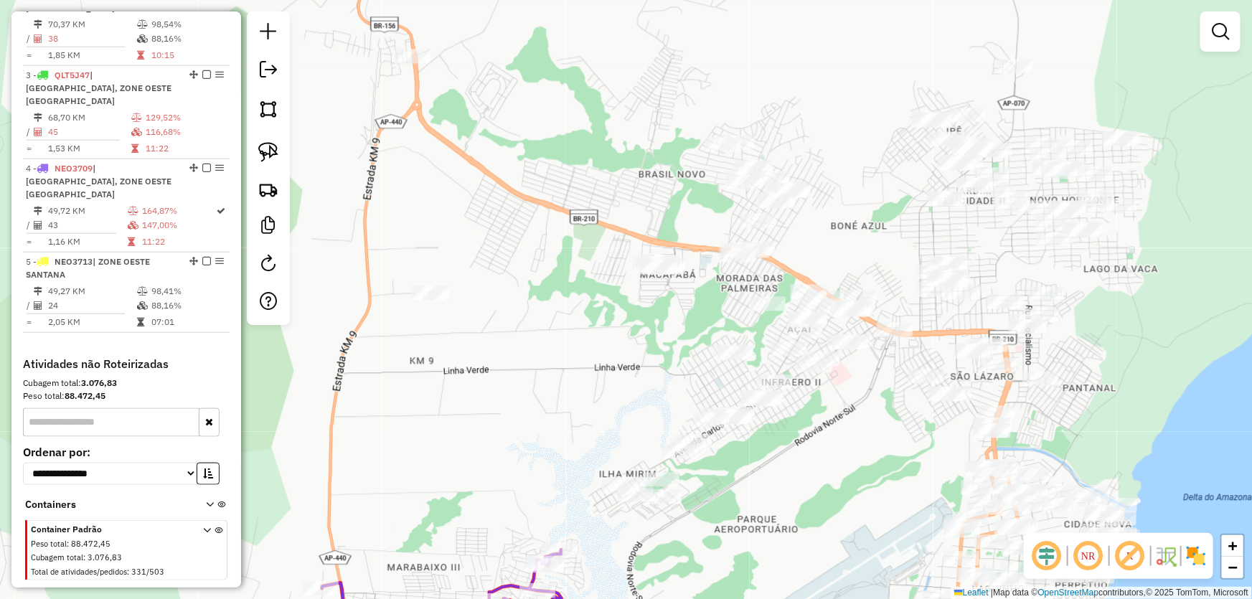
drag, startPoint x: 825, startPoint y: 425, endPoint x: 786, endPoint y: 498, distance: 83.2
click at [786, 498] on div "Janela de atendimento Grade de atendimento Capacidade Transportadoras Veículos …" at bounding box center [626, 299] width 1252 height 599
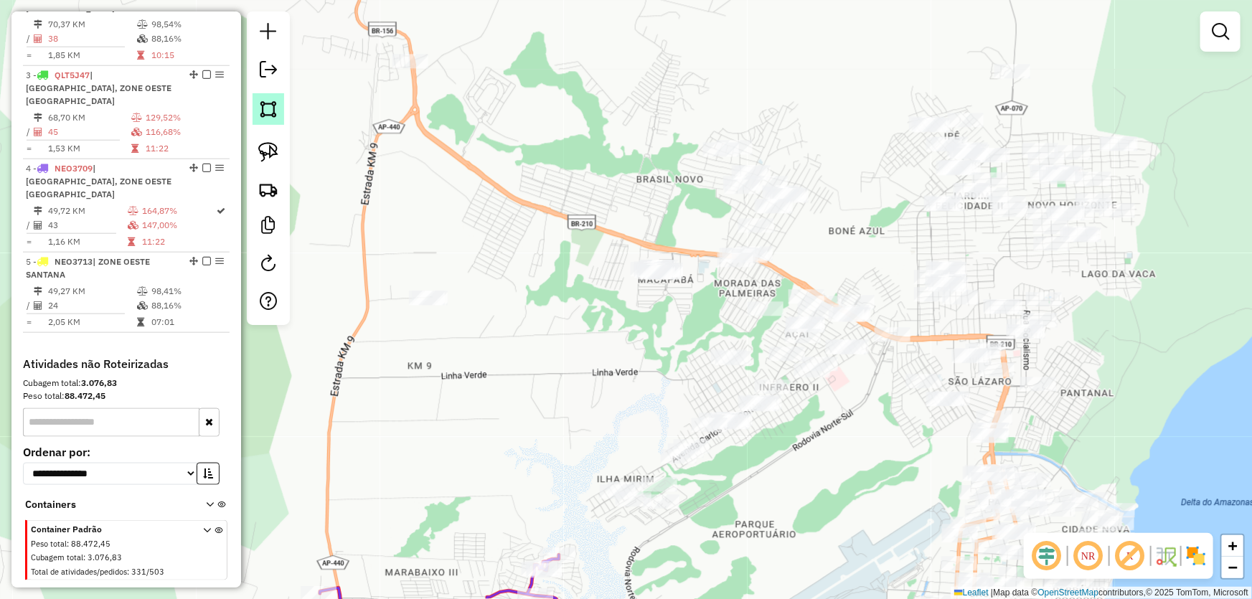
click at [262, 100] on img at bounding box center [268, 109] width 20 height 20
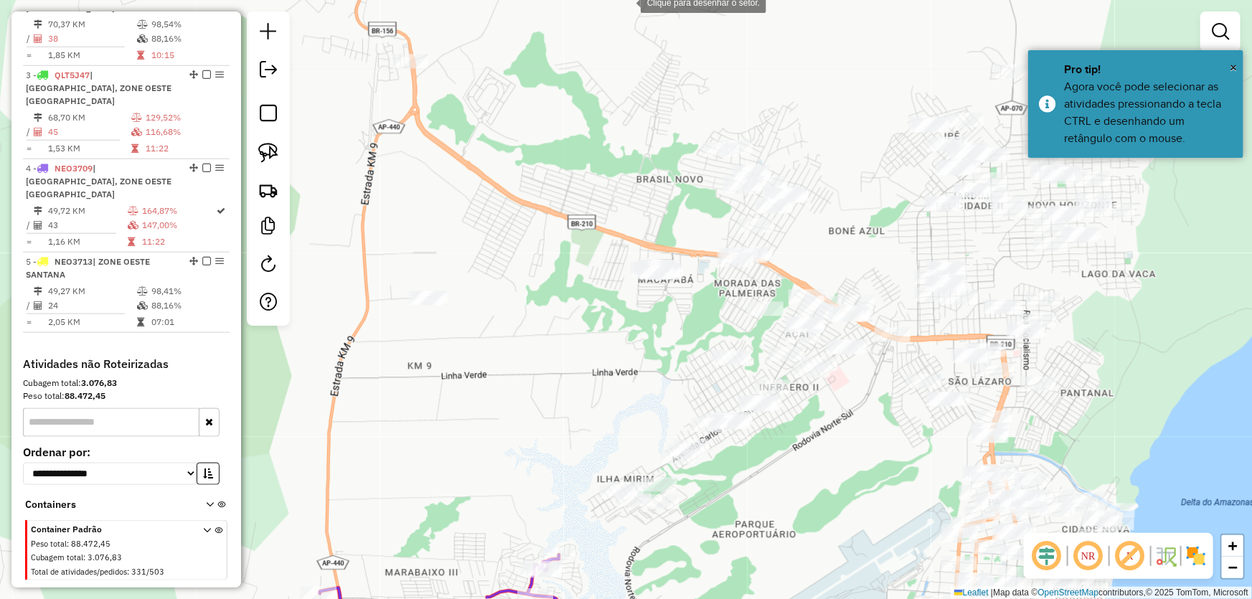
click at [627, 1] on div at bounding box center [626, 1] width 29 height 29
click at [357, 35] on div at bounding box center [371, 31] width 29 height 29
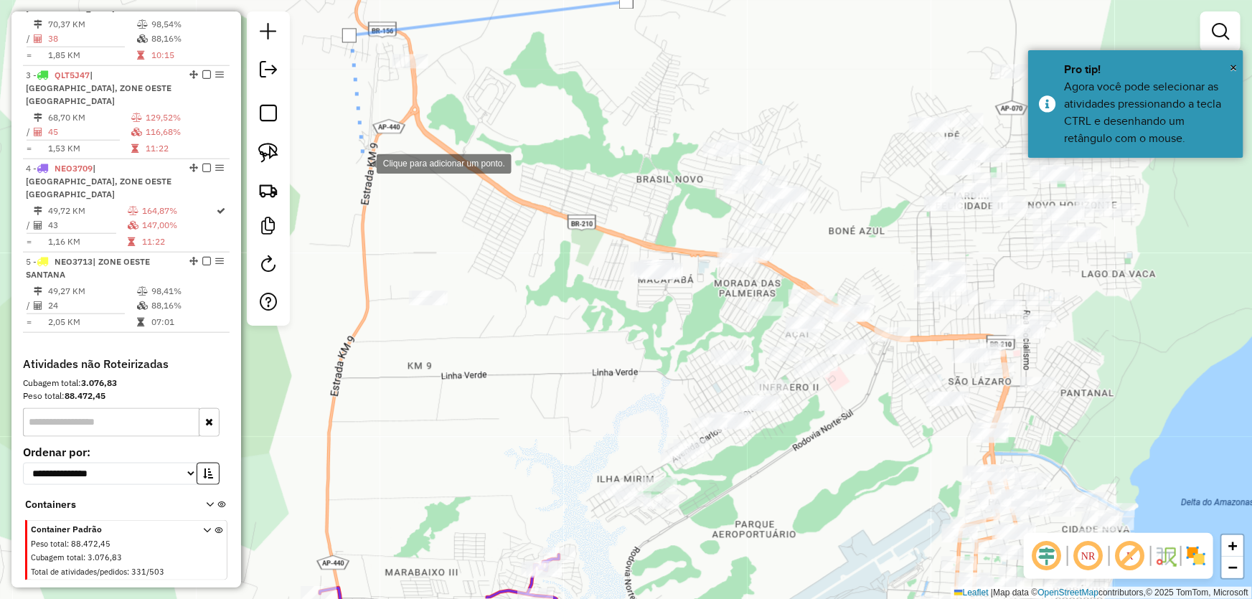
drag, startPoint x: 362, startPoint y: 163, endPoint x: 366, endPoint y: 194, distance: 31.1
click at [362, 164] on div at bounding box center [362, 162] width 29 height 29
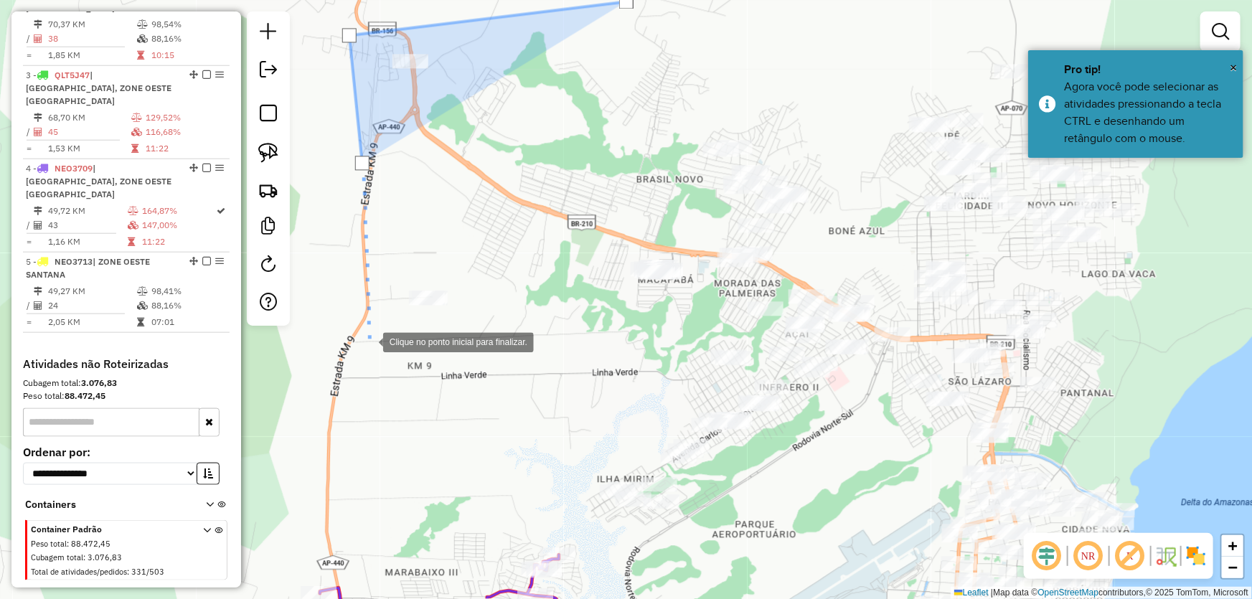
click at [369, 342] on div at bounding box center [369, 341] width 29 height 29
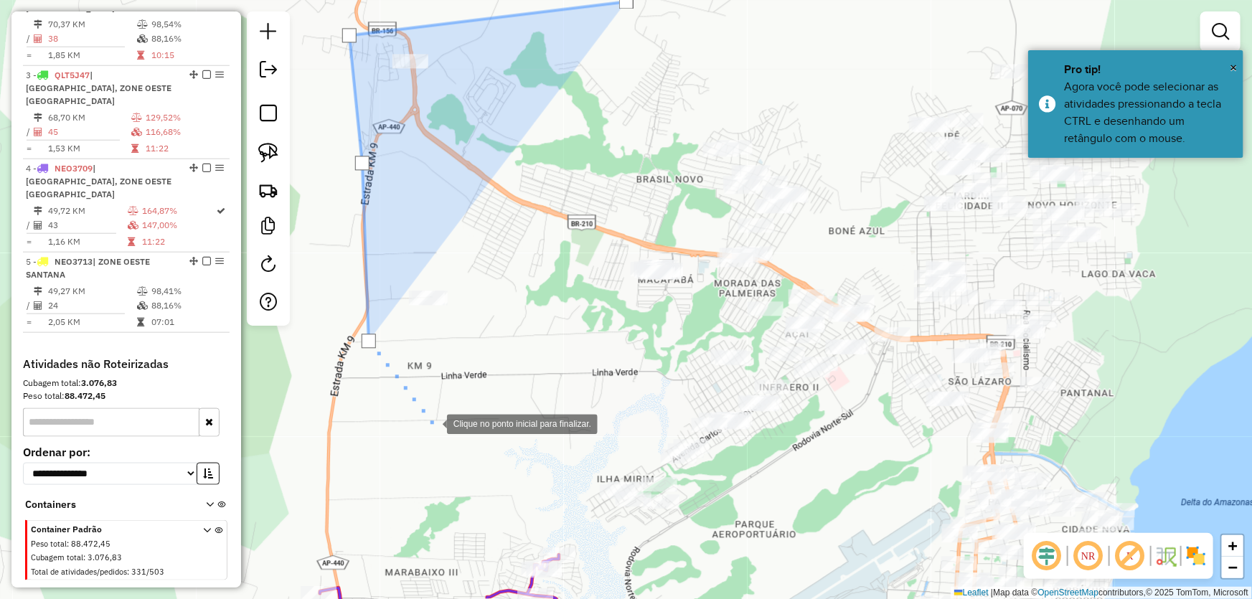
click at [445, 434] on div at bounding box center [432, 422] width 29 height 29
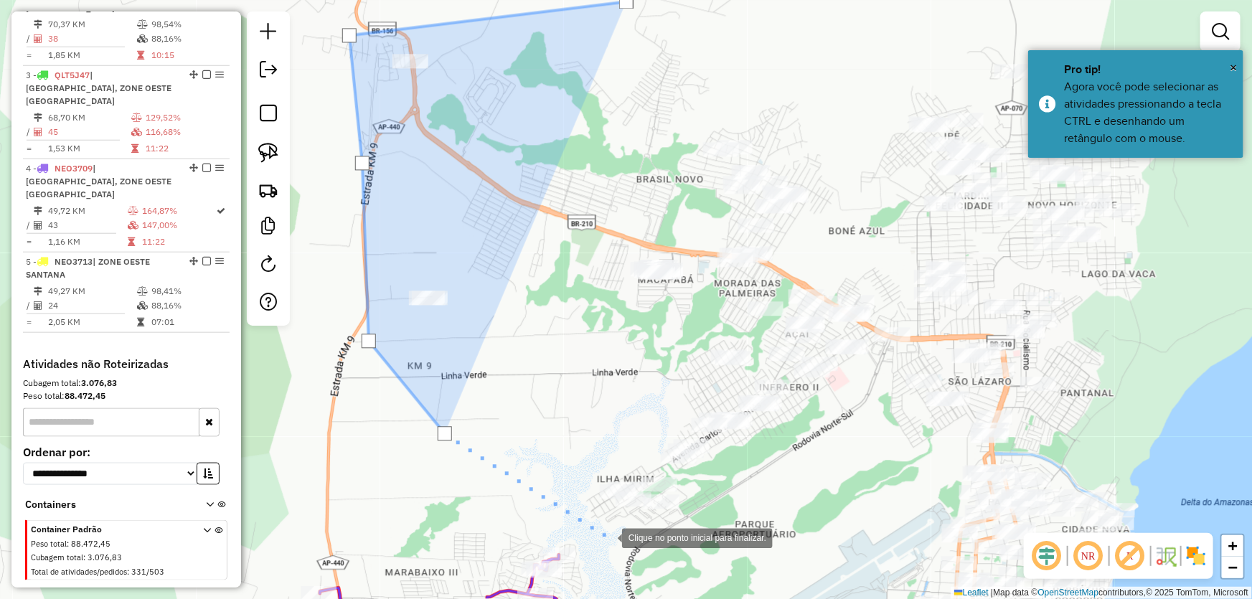
click at [622, 545] on div at bounding box center [608, 536] width 29 height 29
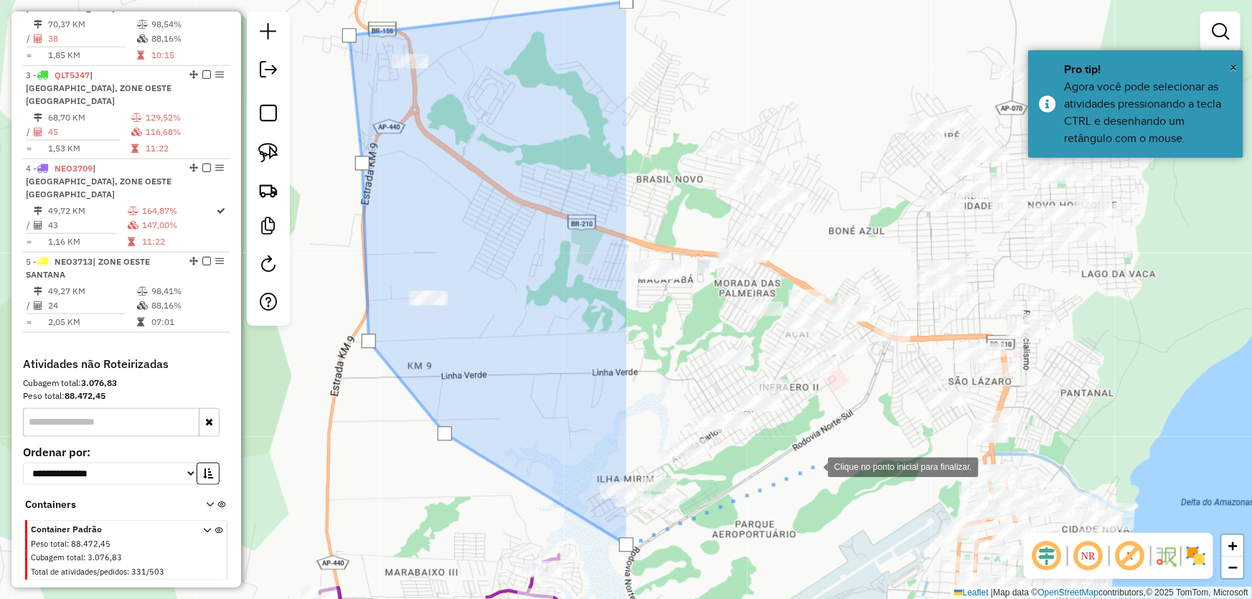
click at [814, 467] on div at bounding box center [814, 465] width 29 height 29
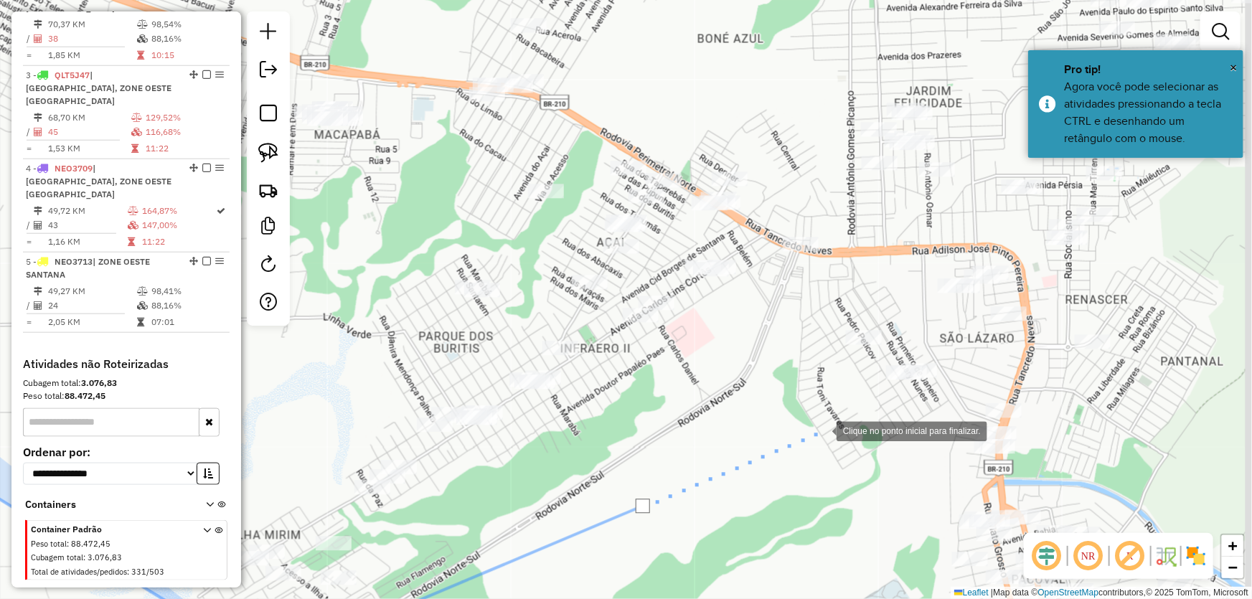
drag, startPoint x: 932, startPoint y: 431, endPoint x: 825, endPoint y: 431, distance: 106.2
click at [825, 431] on div at bounding box center [822, 430] width 29 height 29
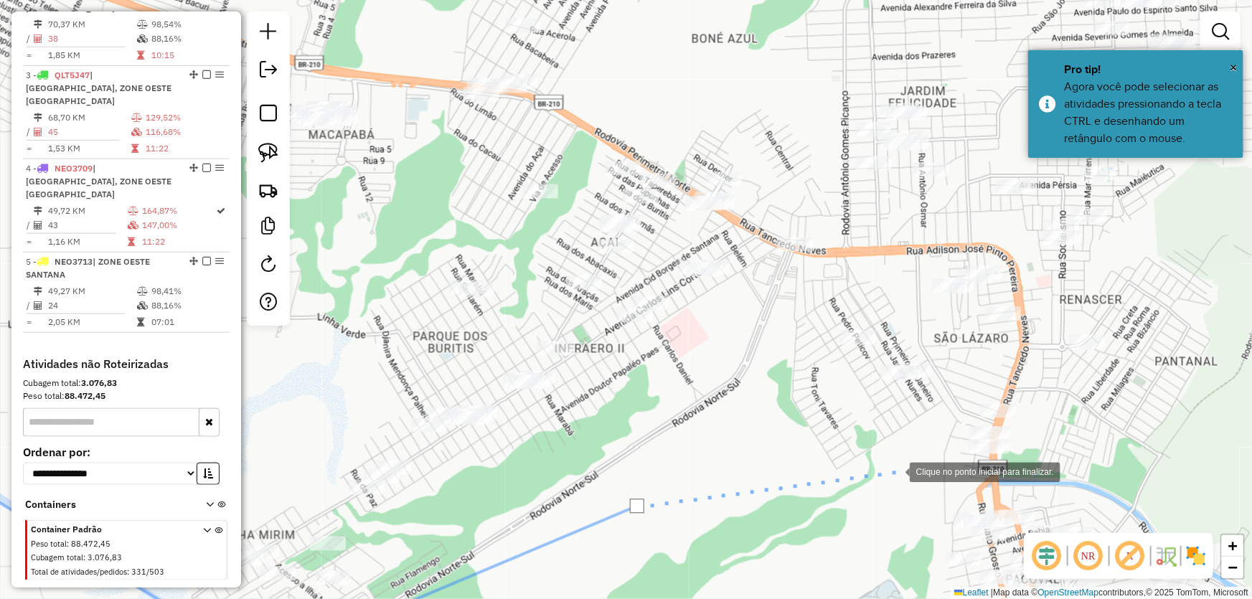
click at [896, 472] on div at bounding box center [895, 470] width 29 height 29
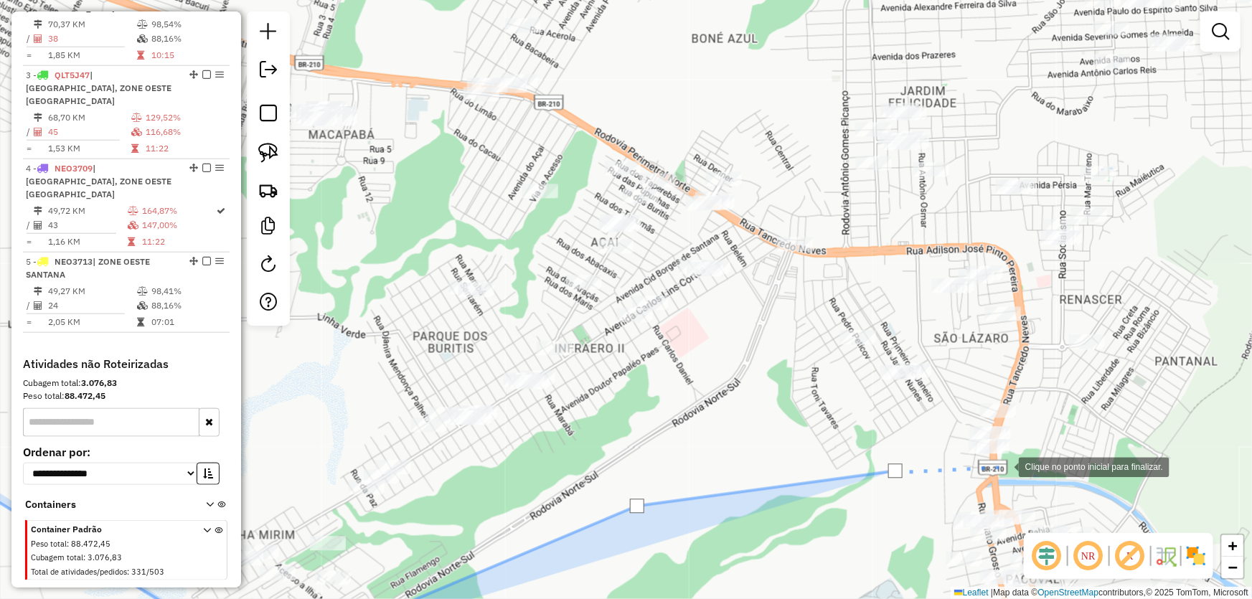
click at [1005, 467] on div at bounding box center [1004, 465] width 29 height 29
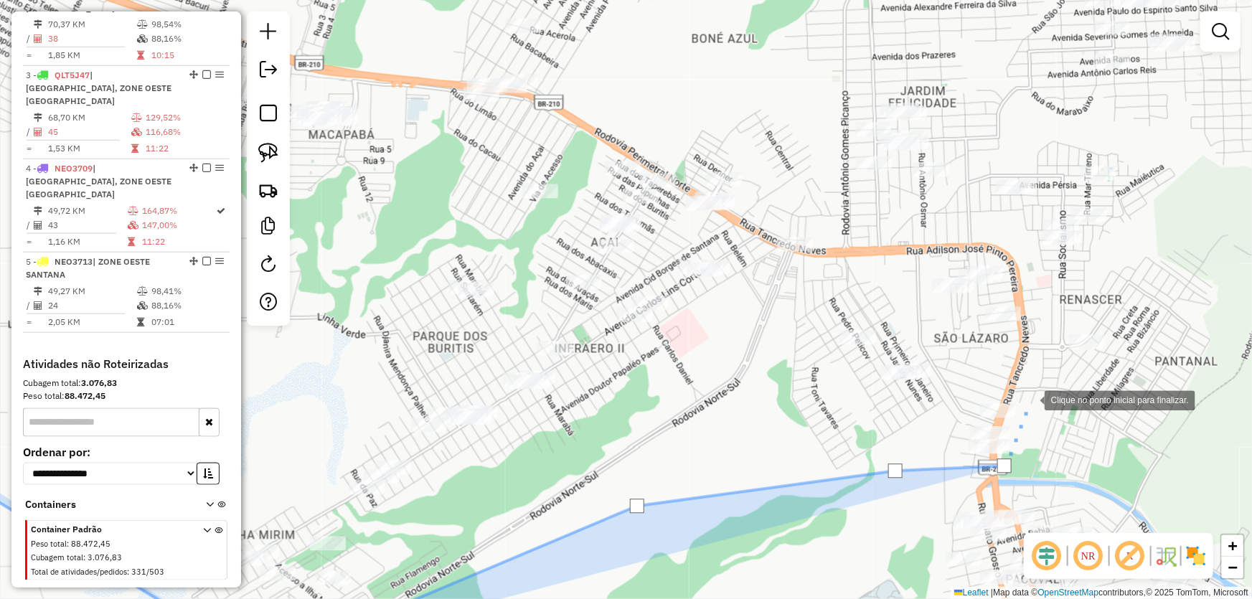
drag, startPoint x: 1031, startPoint y: 394, endPoint x: 1037, endPoint y: 381, distance: 14.4
click at [1031, 394] on div at bounding box center [1030, 399] width 29 height 29
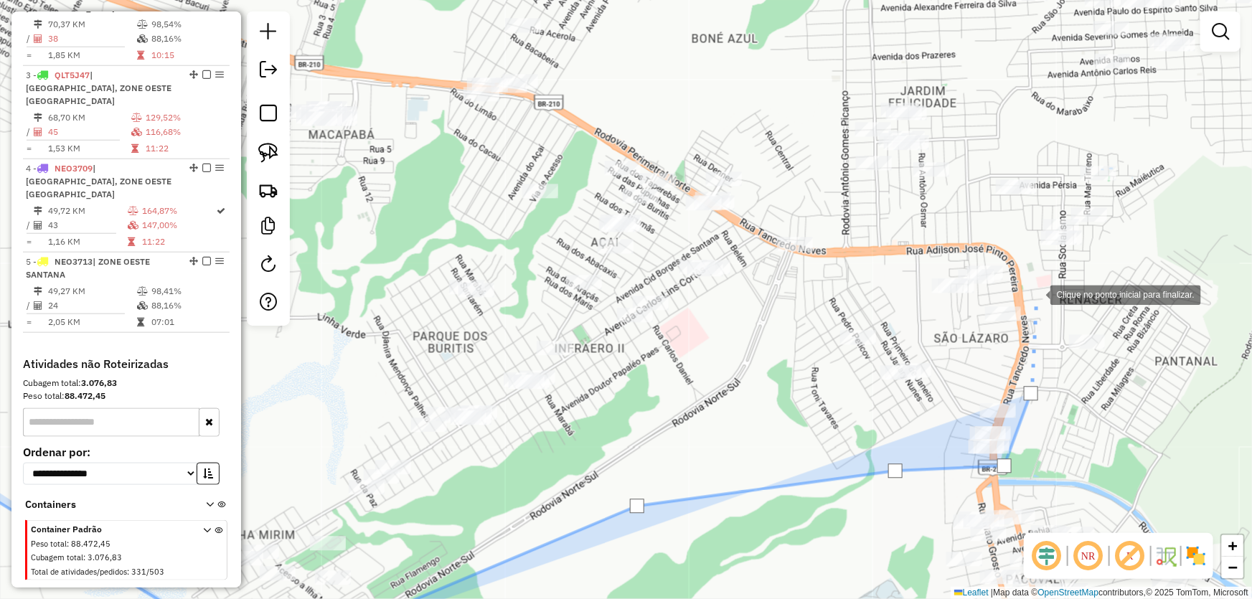
click at [1035, 286] on div at bounding box center [1036, 293] width 29 height 29
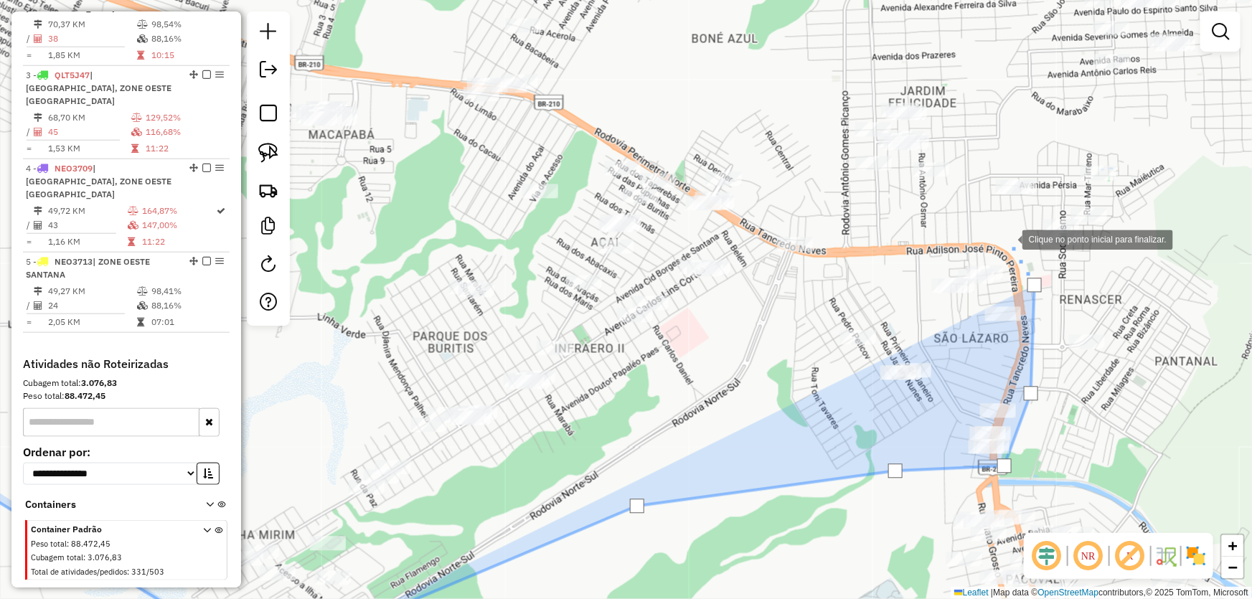
click at [1008, 239] on div at bounding box center [1008, 238] width 29 height 29
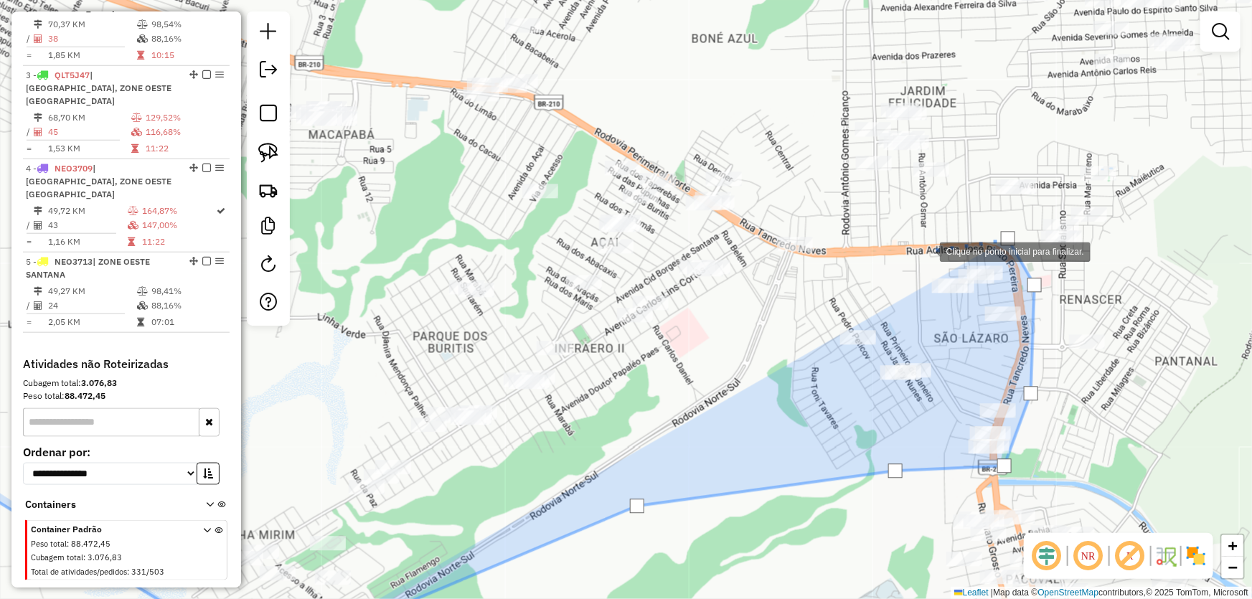
click at [911, 250] on div at bounding box center [925, 250] width 29 height 29
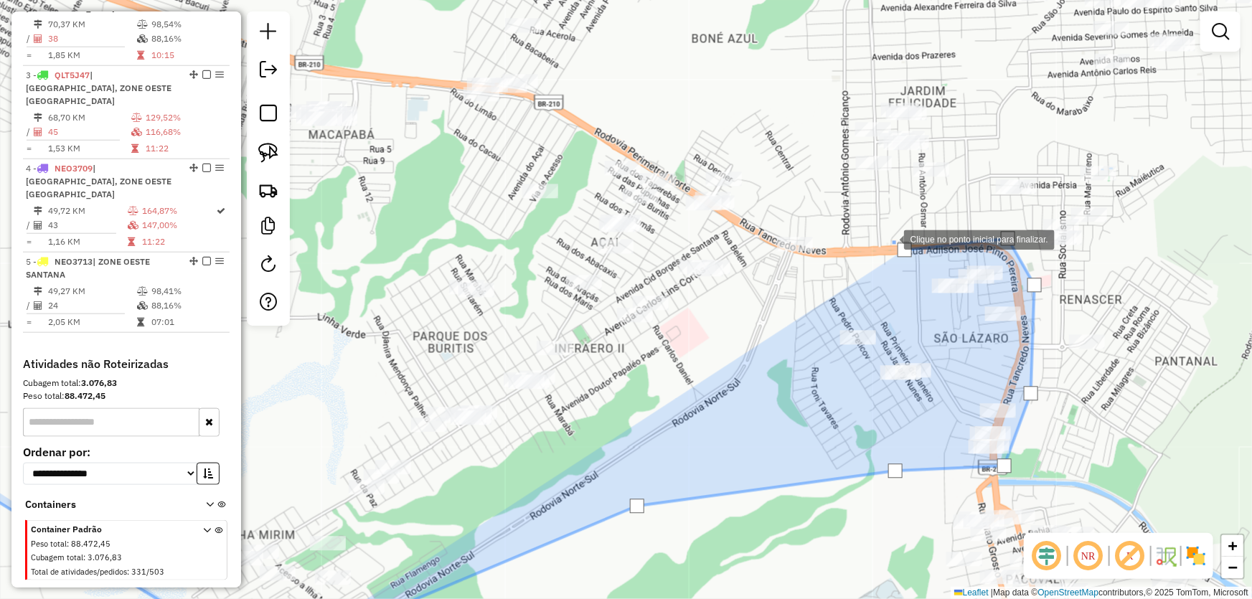
click at [876, 224] on div at bounding box center [890, 238] width 29 height 29
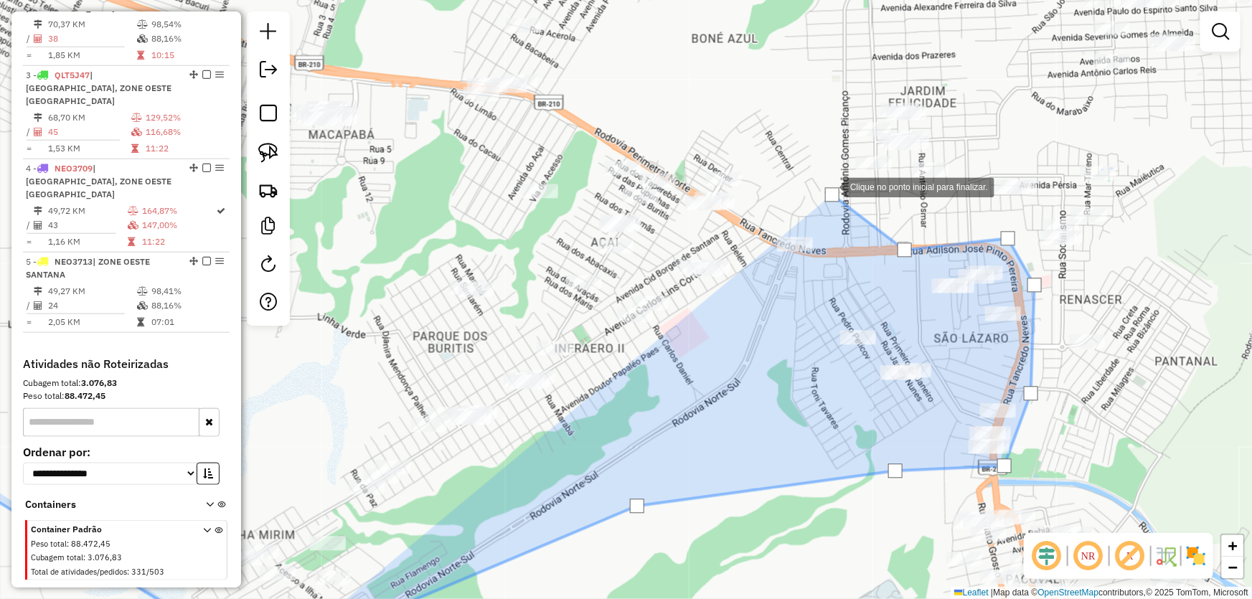
click at [815, 172] on div at bounding box center [829, 186] width 29 height 29
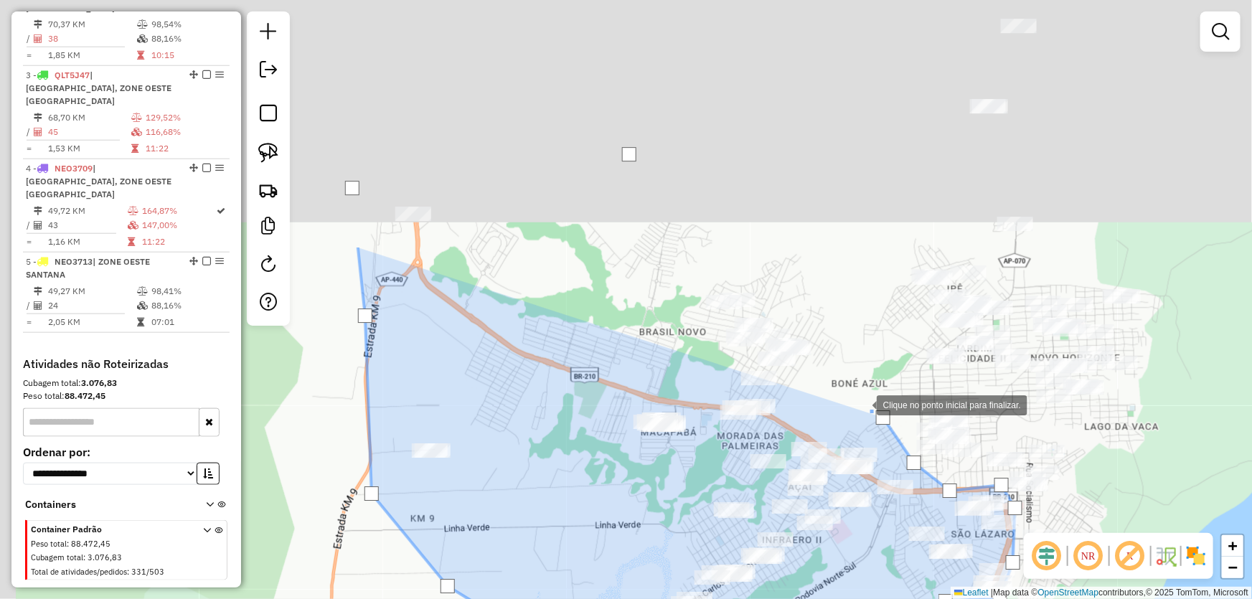
drag, startPoint x: 748, startPoint y: 91, endPoint x: 861, endPoint y: 399, distance: 328.1
click at [861, 399] on div at bounding box center [862, 404] width 29 height 29
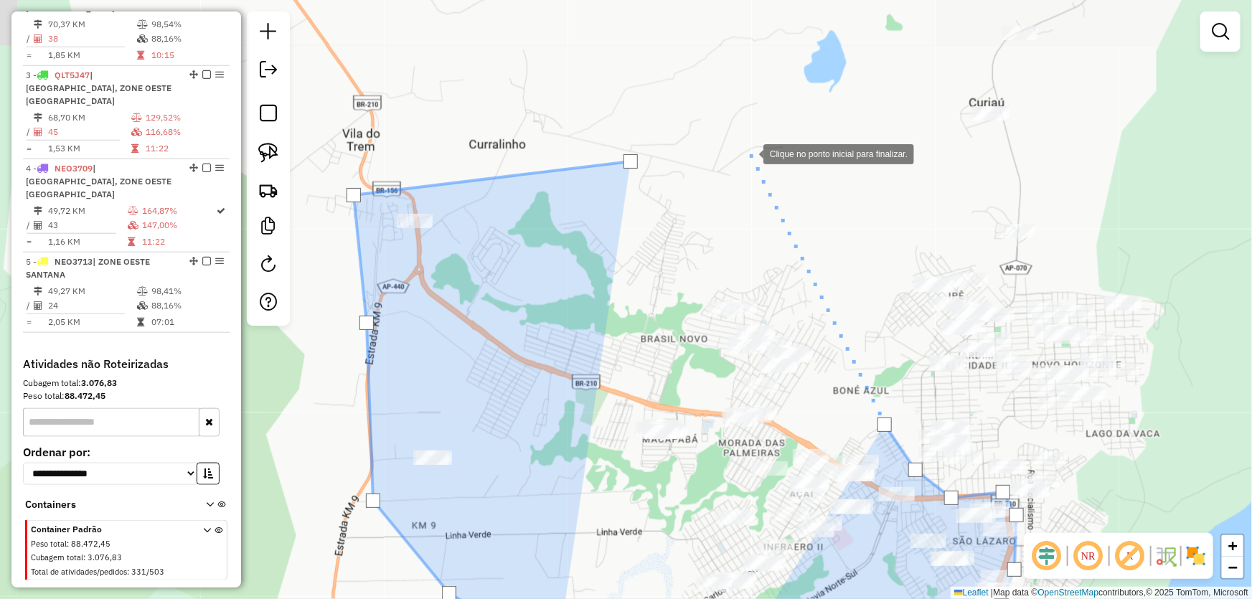
click at [749, 153] on div at bounding box center [749, 153] width 29 height 29
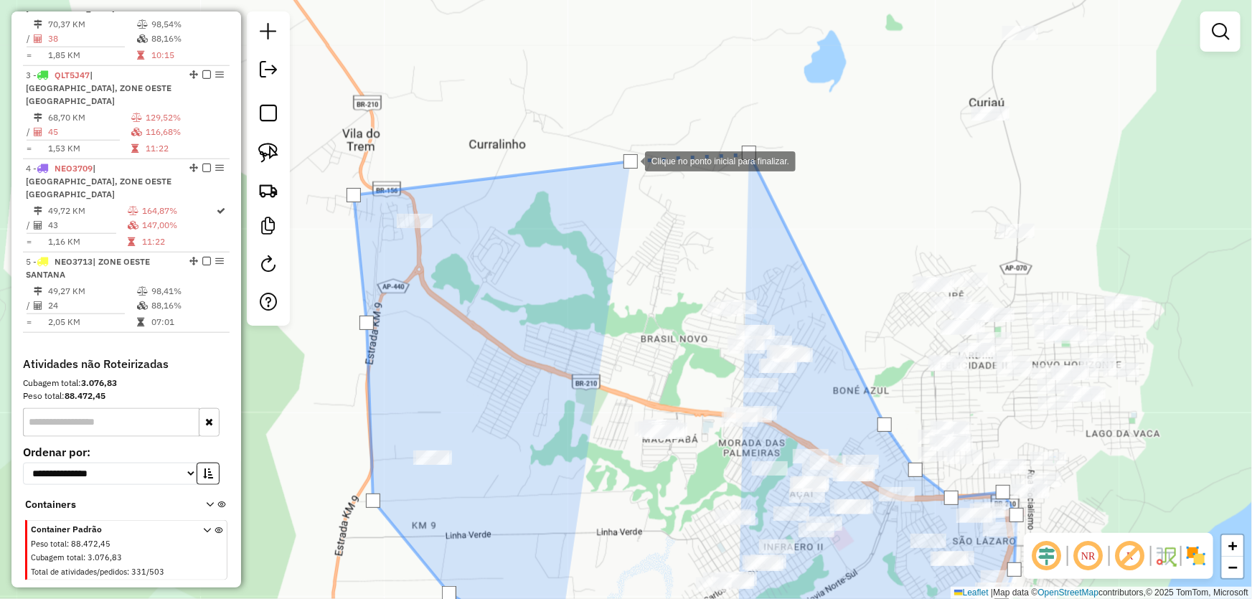
click at [631, 160] on div at bounding box center [631, 161] width 14 height 14
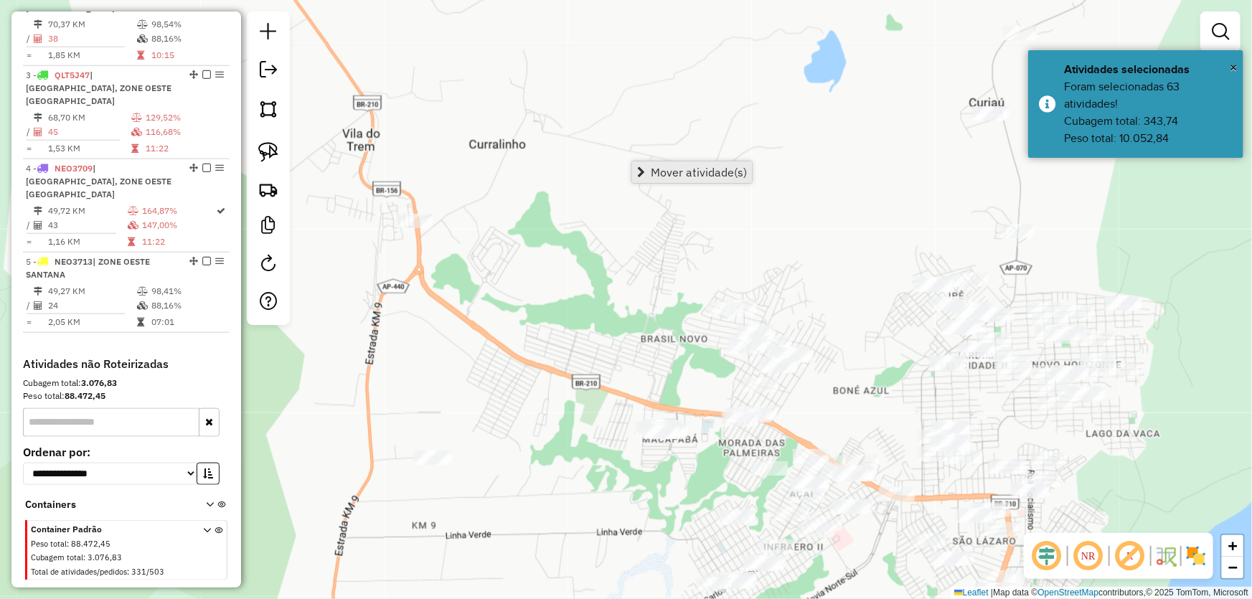
click at [650, 167] on link "Mover atividade(s)" at bounding box center [692, 172] width 120 height 22
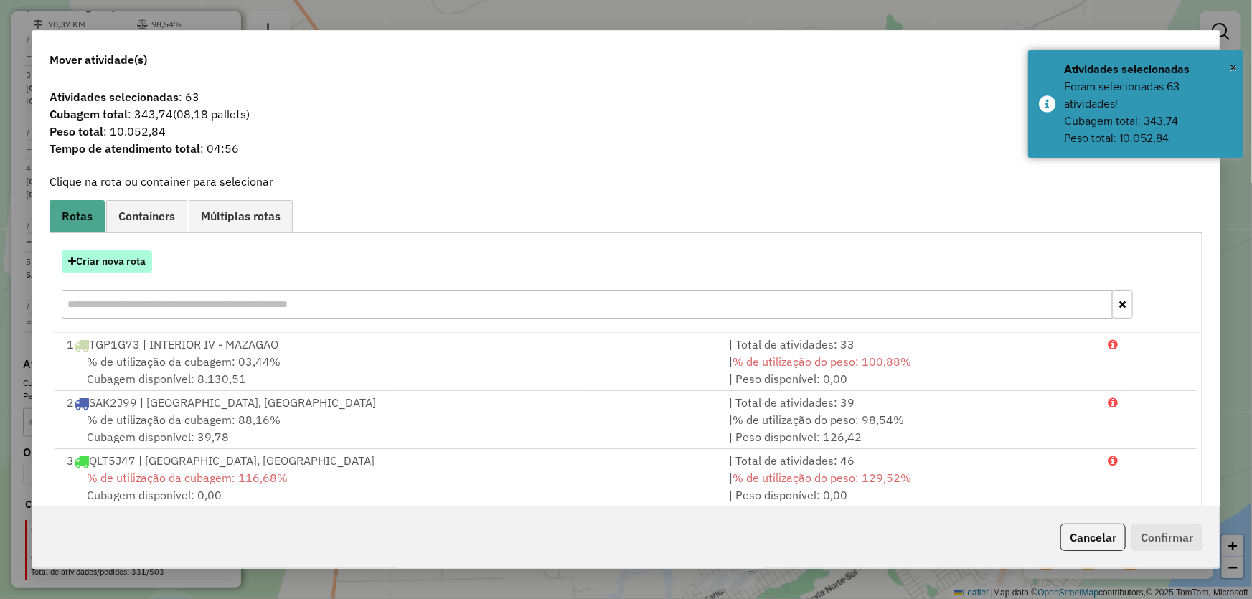
click at [107, 257] on button "Criar nova rota" at bounding box center [107, 261] width 90 height 22
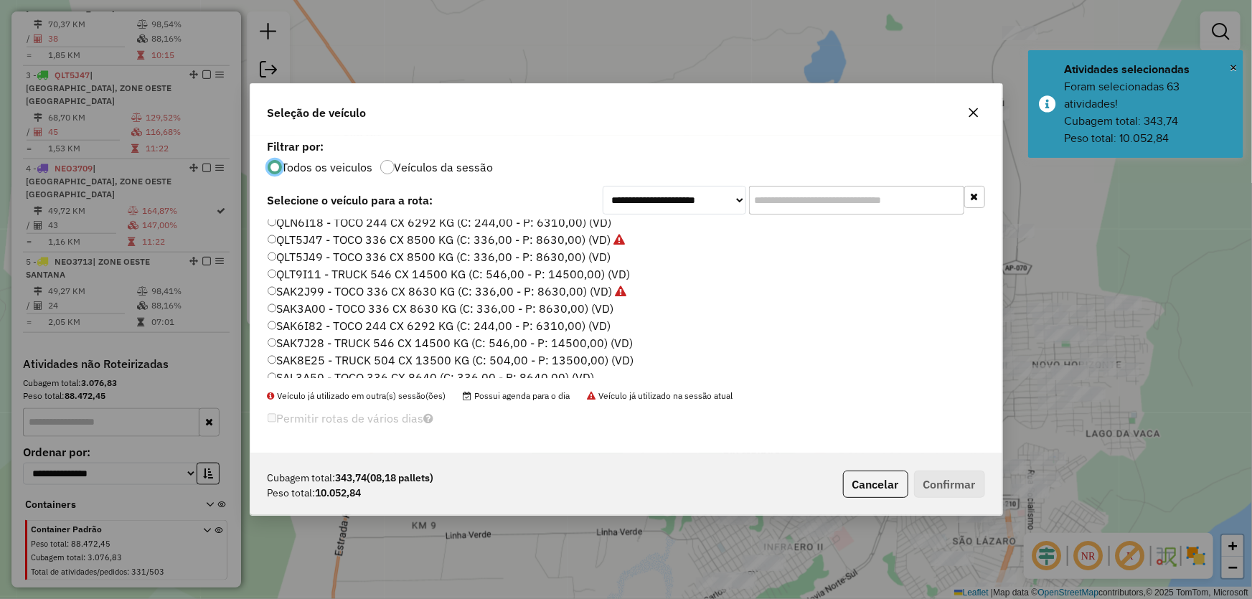
scroll to position [341, 0]
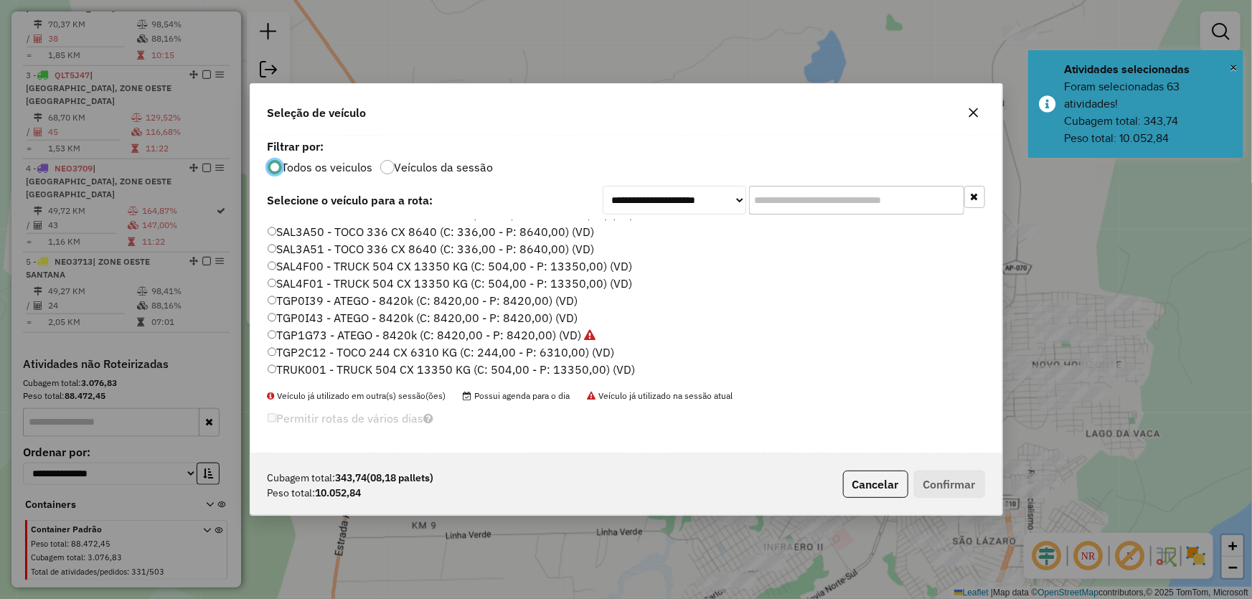
click at [308, 303] on label "TGP0I39 - ATEGO - 8420k (C: 8420,00 - P: 8420,00) (VD)" at bounding box center [423, 300] width 311 height 17
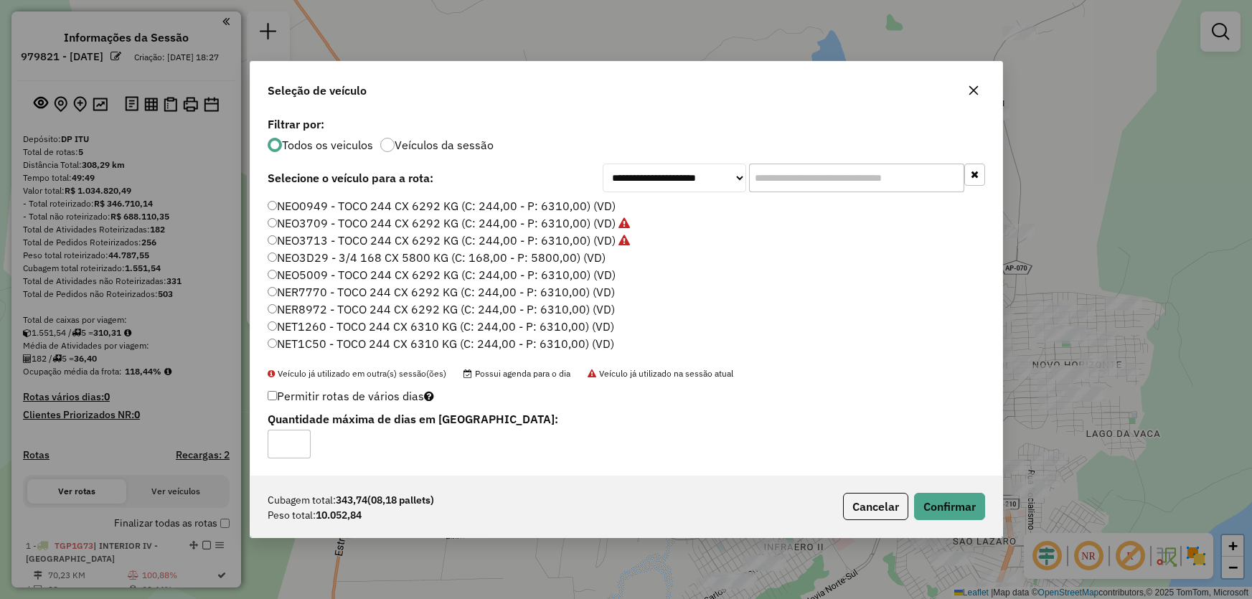
click at [985, 504] on button "Confirmar" at bounding box center [949, 506] width 71 height 27
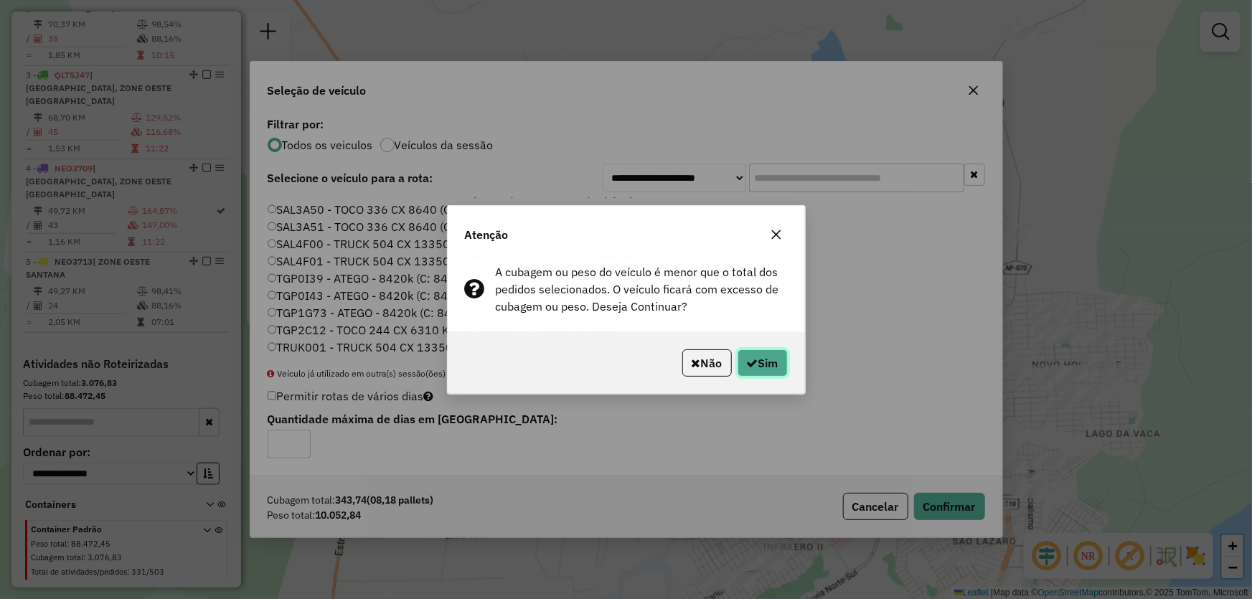
click at [743, 347] on div "Não Sim" at bounding box center [626, 363] width 357 height 62
click at [751, 363] on icon "button" at bounding box center [752, 362] width 11 height 11
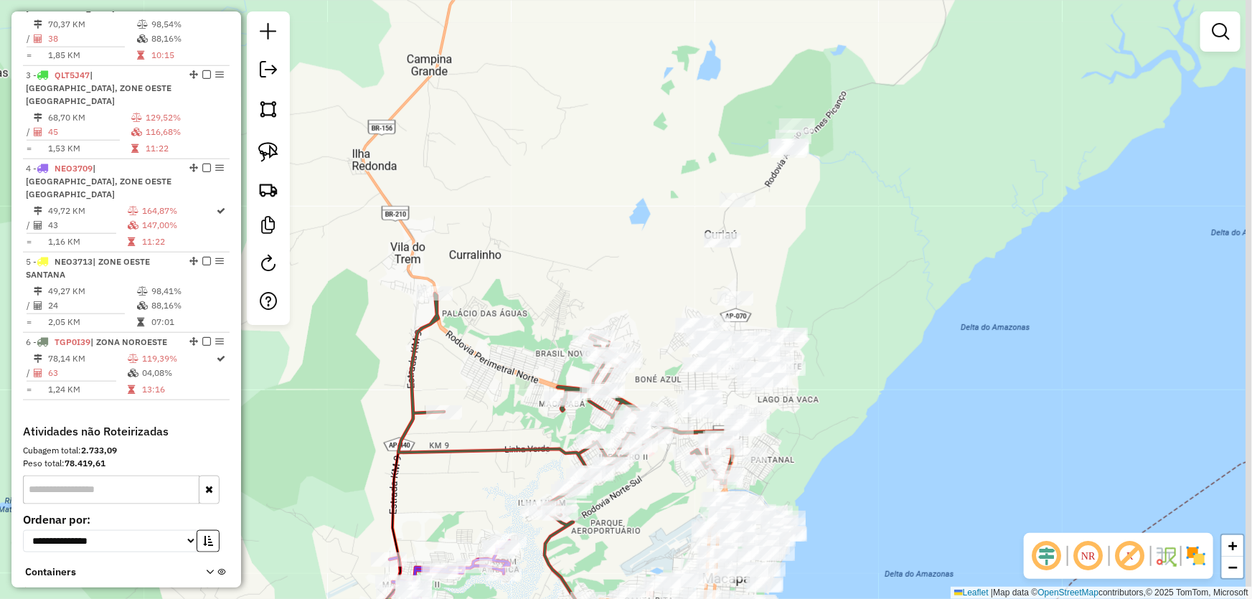
drag, startPoint x: 896, startPoint y: 301, endPoint x: 846, endPoint y: 318, distance: 52.9
click at [846, 318] on div "Janela de atendimento Grade de atendimento Capacidade Transportadoras Veículos …" at bounding box center [626, 299] width 1252 height 599
click at [263, 115] on img at bounding box center [268, 109] width 20 height 20
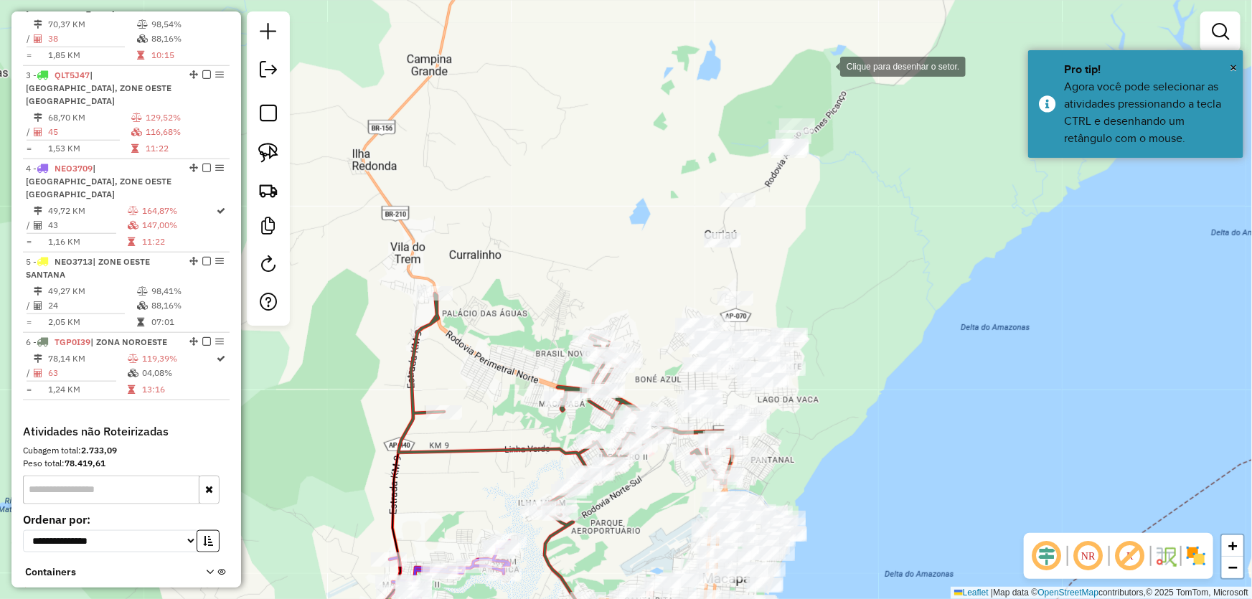
click at [826, 65] on div at bounding box center [826, 65] width 29 height 29
drag, startPoint x: 721, startPoint y: 94, endPoint x: 663, endPoint y: 212, distance: 131.9
click at [721, 95] on div at bounding box center [721, 94] width 29 height 29
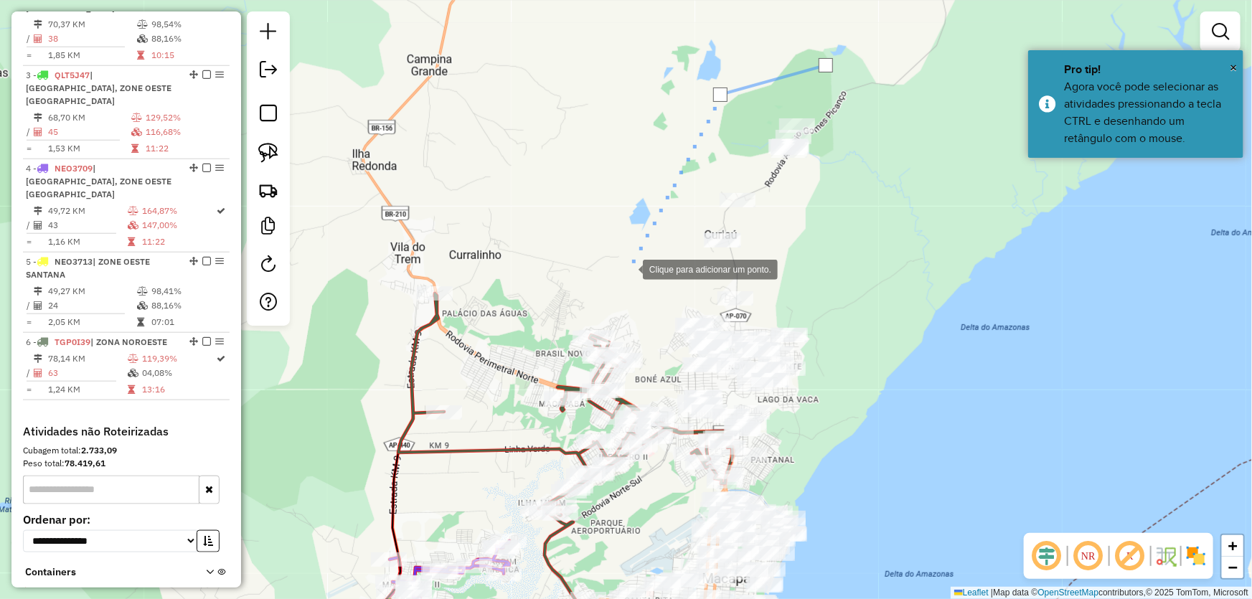
click at [614, 283] on div at bounding box center [628, 268] width 29 height 29
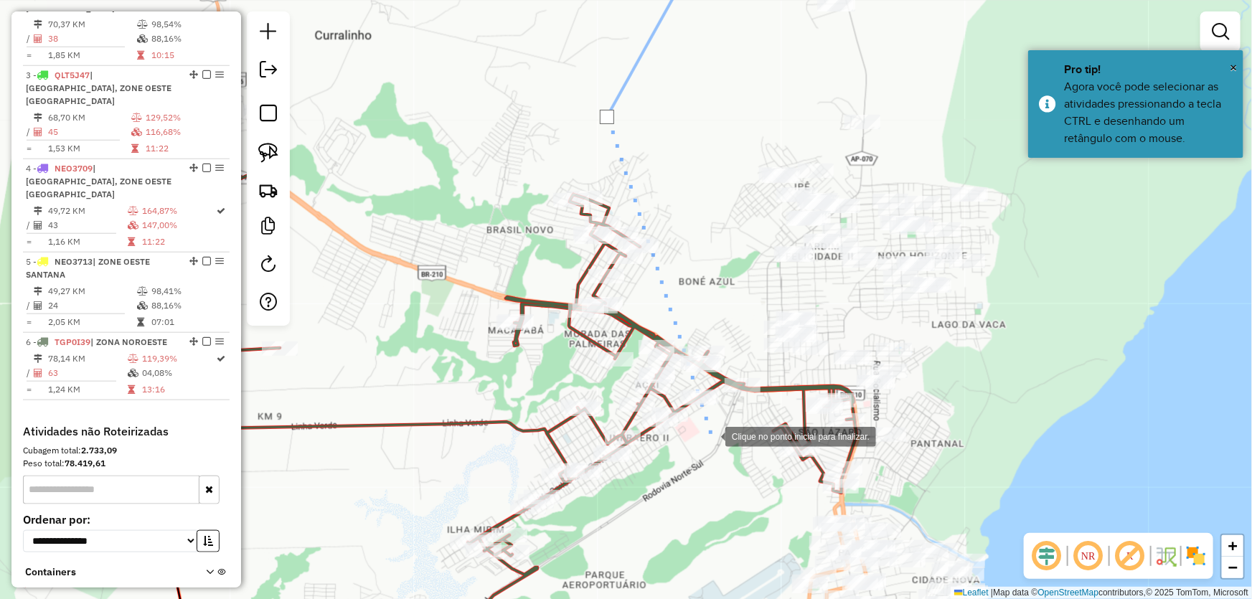
click at [711, 436] on div at bounding box center [711, 435] width 29 height 29
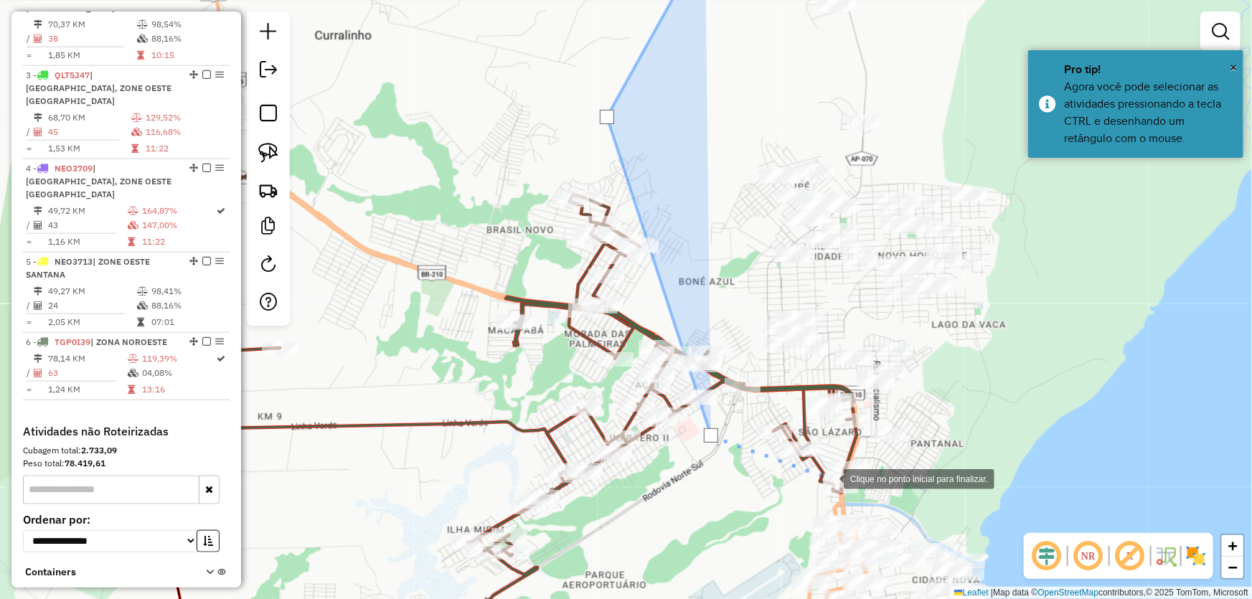
click at [830, 478] on div at bounding box center [829, 478] width 29 height 29
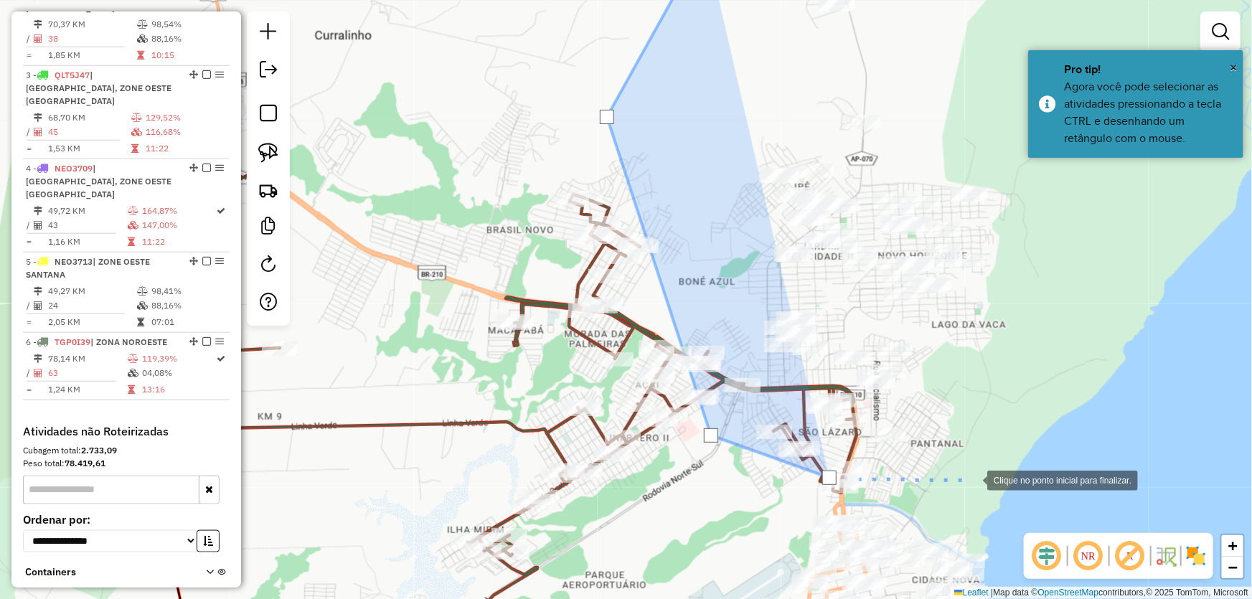
click at [973, 479] on div at bounding box center [973, 479] width 29 height 29
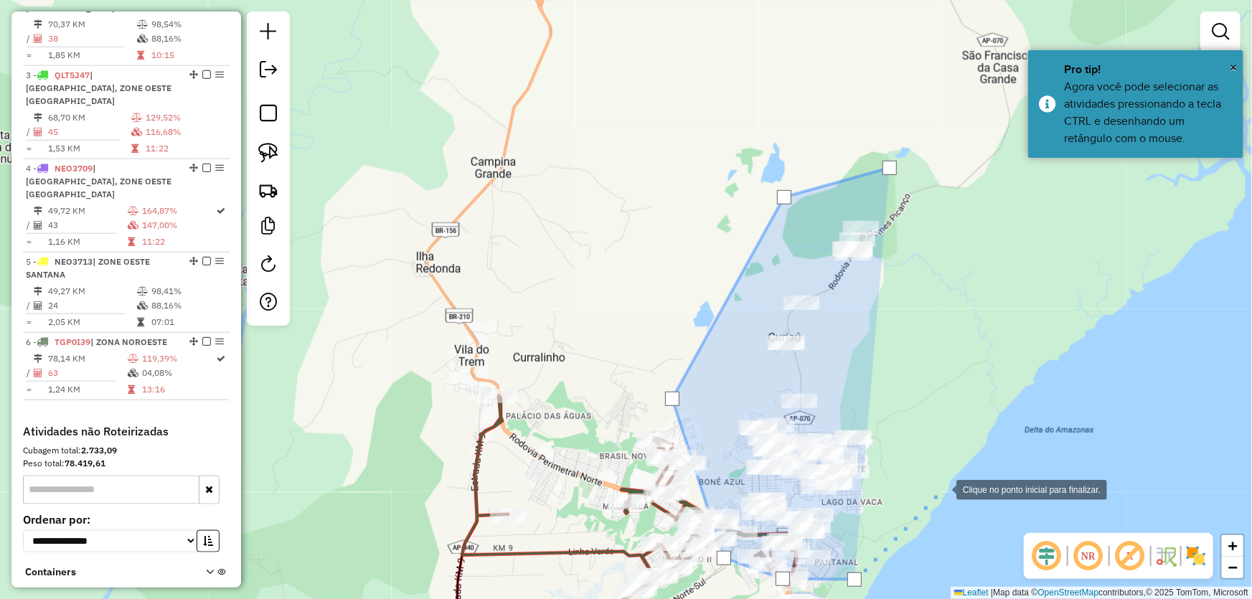
drag, startPoint x: 1064, startPoint y: 384, endPoint x: 946, endPoint y: 489, distance: 158.1
click at [943, 489] on div at bounding box center [942, 488] width 29 height 29
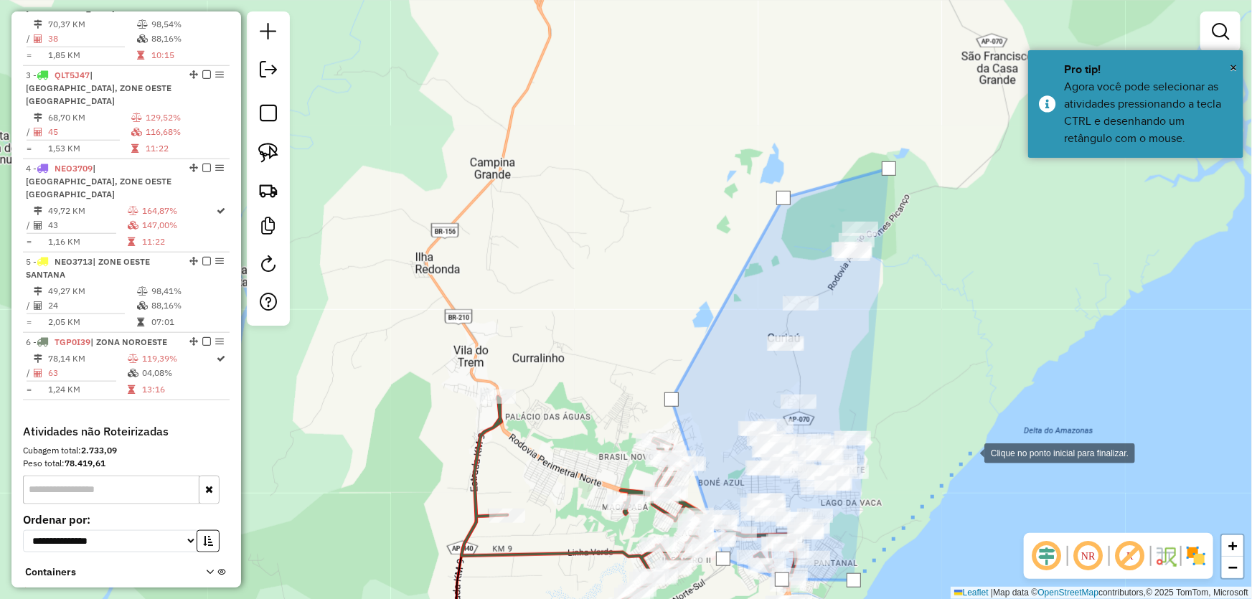
click at [970, 452] on div at bounding box center [970, 452] width 29 height 29
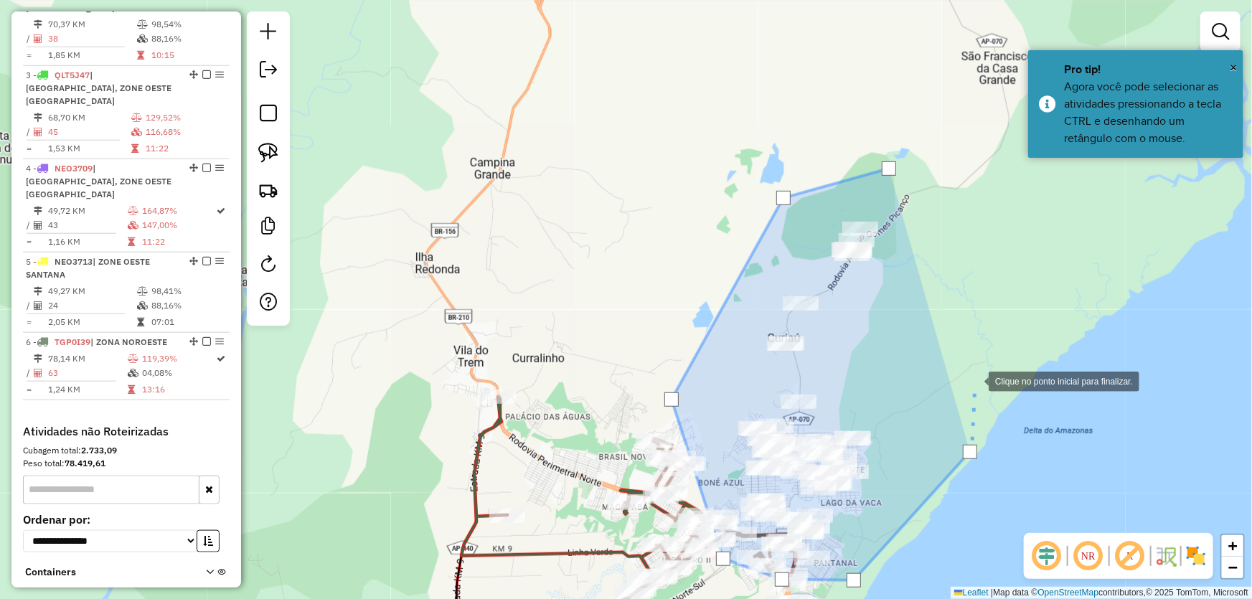
click at [960, 366] on div at bounding box center [974, 380] width 29 height 29
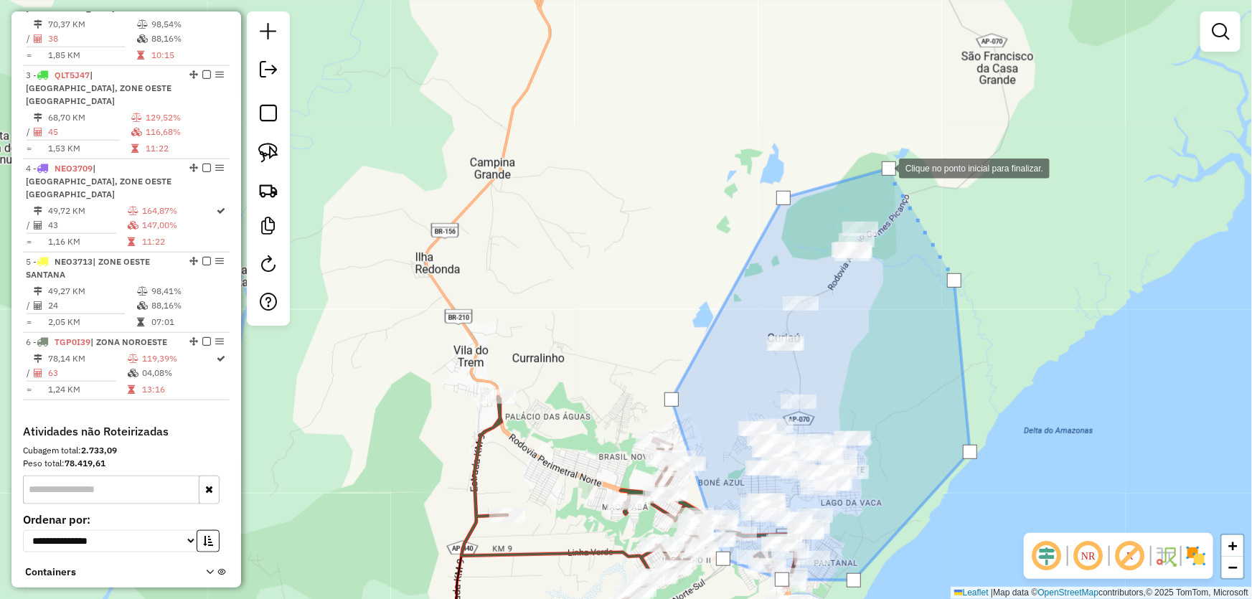
click at [885, 167] on div at bounding box center [889, 168] width 14 height 14
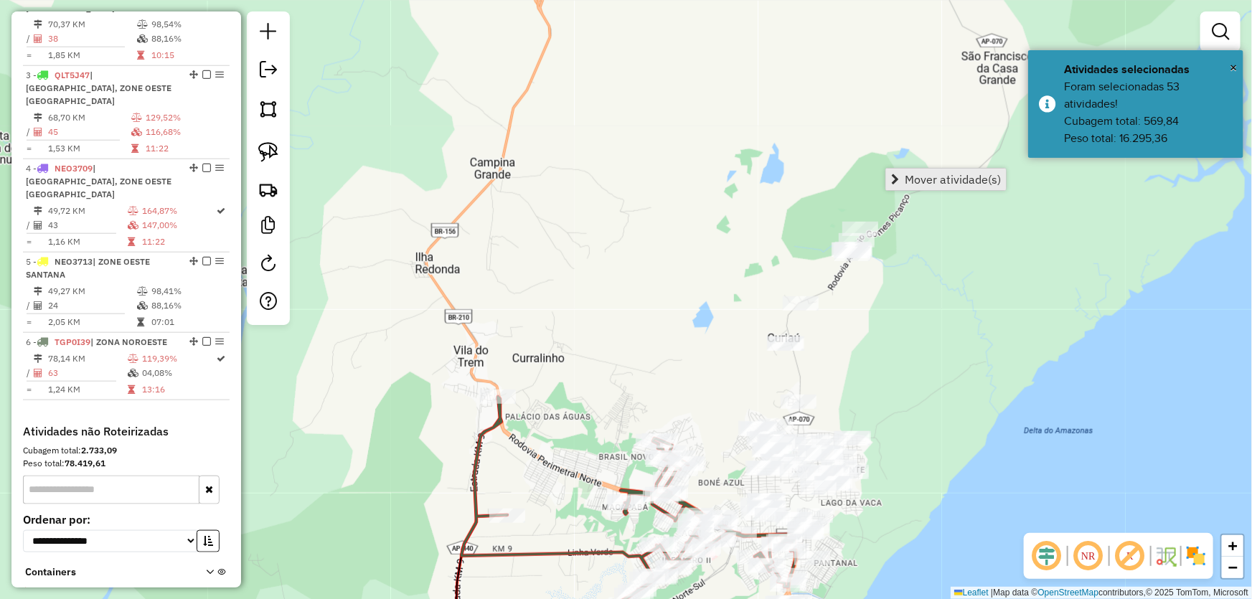
click at [907, 182] on span "Mover atividade(s)" at bounding box center [953, 179] width 96 height 11
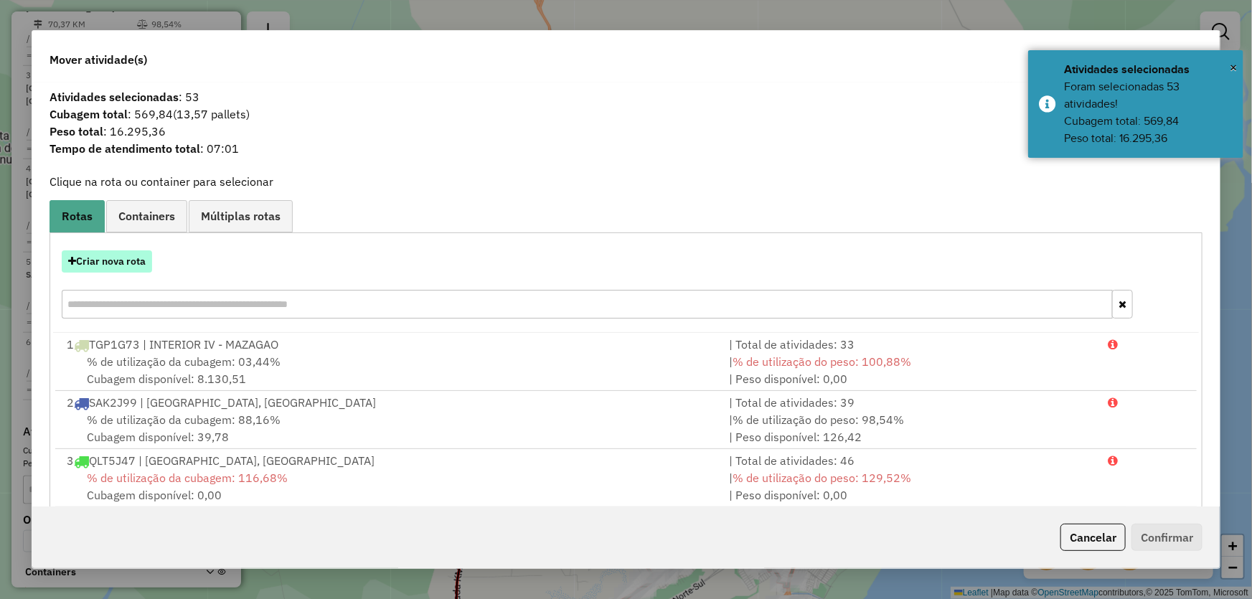
click at [109, 259] on button "Criar nova rota" at bounding box center [107, 261] width 90 height 22
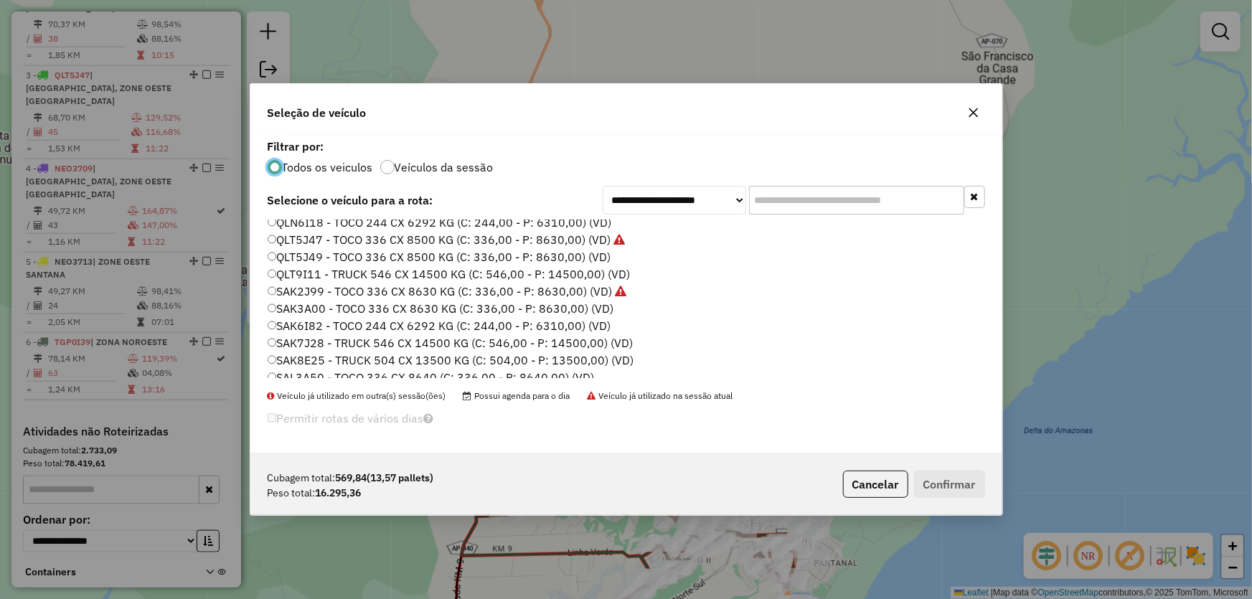
scroll to position [261, 0]
click at [311, 311] on label "SAL3A50 - TOCO 336 CX 8640 (C: 336,00 - P: 8640,00) (VD)" at bounding box center [431, 312] width 327 height 17
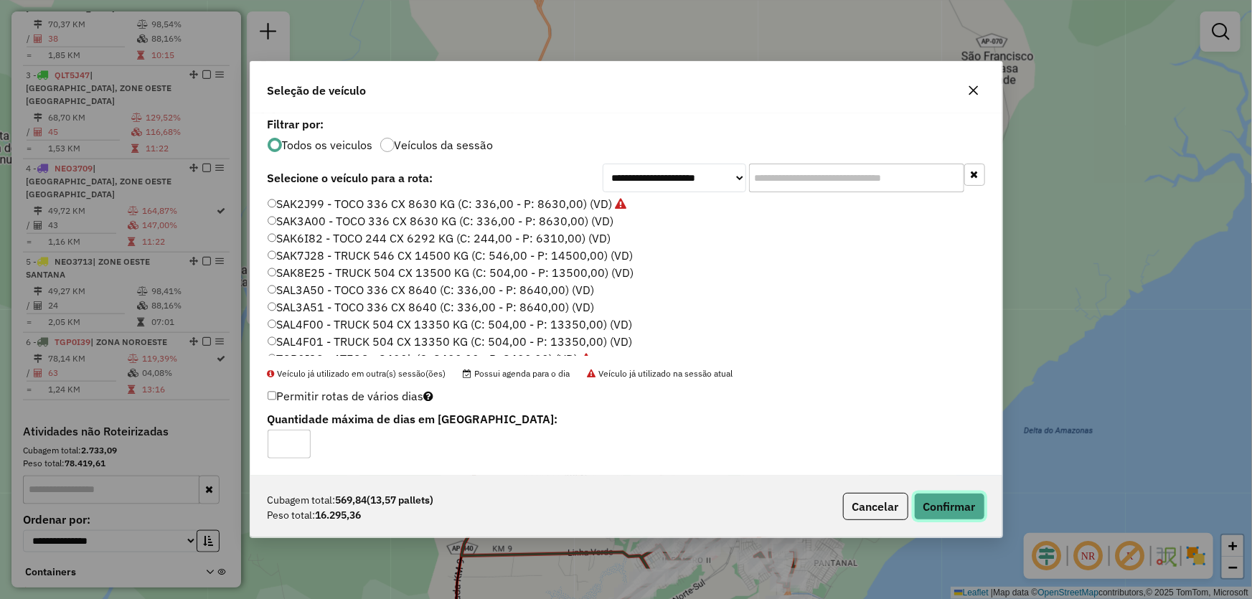
click at [944, 495] on button "Confirmar" at bounding box center [949, 506] width 71 height 27
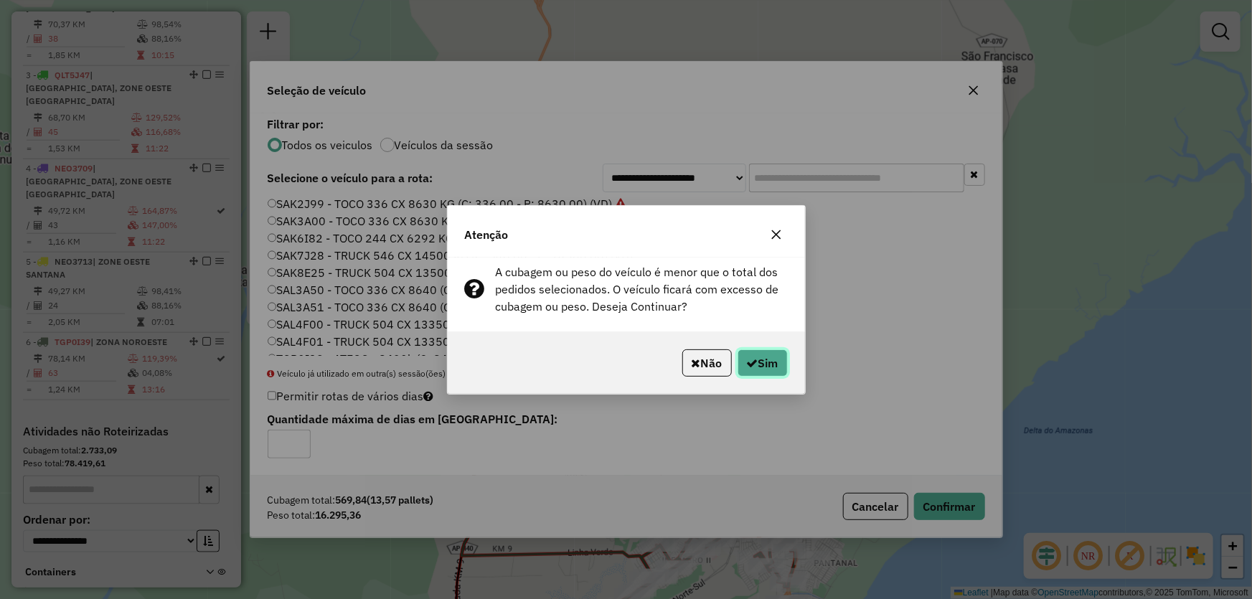
click at [774, 367] on button "Sim" at bounding box center [763, 363] width 50 height 27
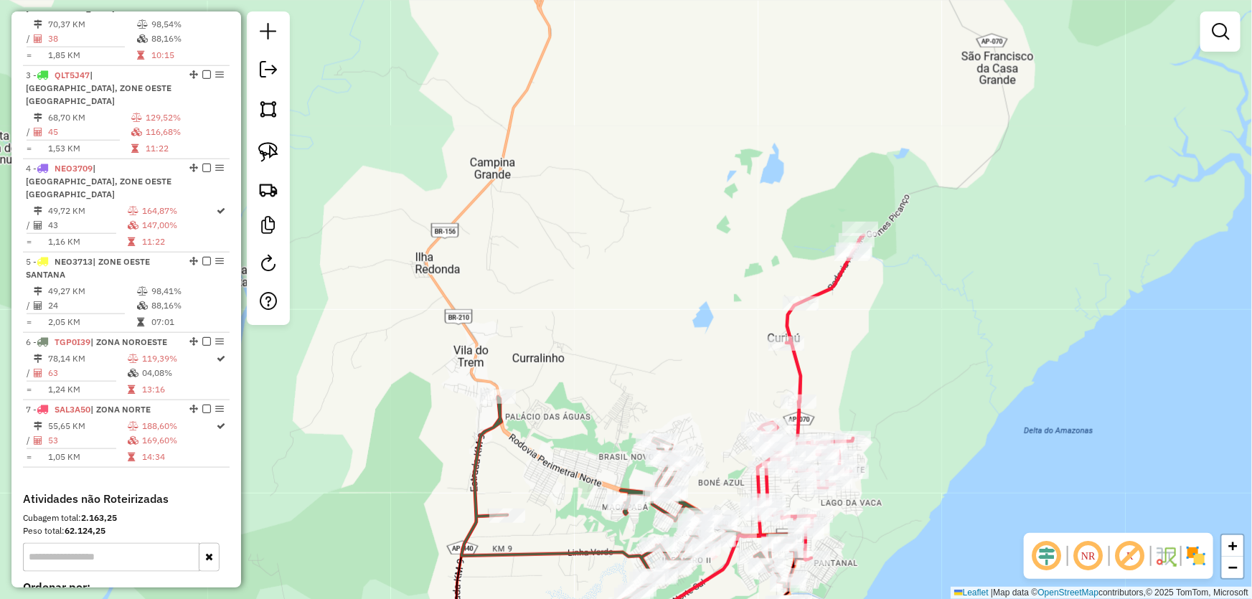
drag, startPoint x: 873, startPoint y: 342, endPoint x: 873, endPoint y: 238, distance: 104.1
click at [875, 243] on div "Janela de atendimento Grade de atendimento Capacidade Transportadoras Veículos …" at bounding box center [626, 299] width 1252 height 599
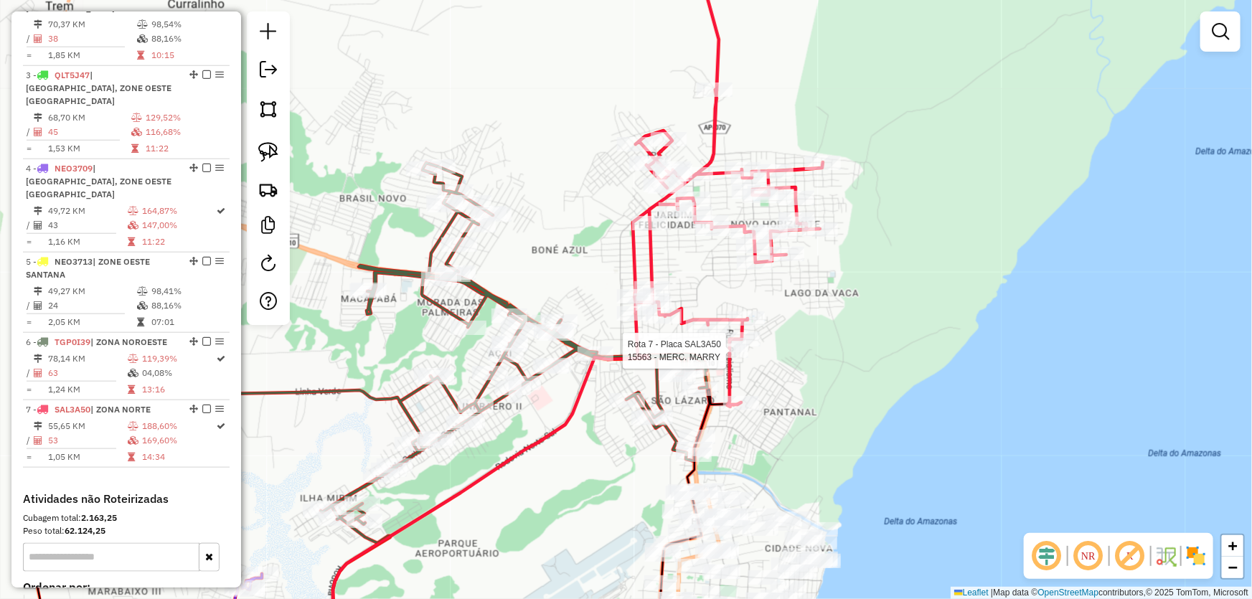
select select "*********"
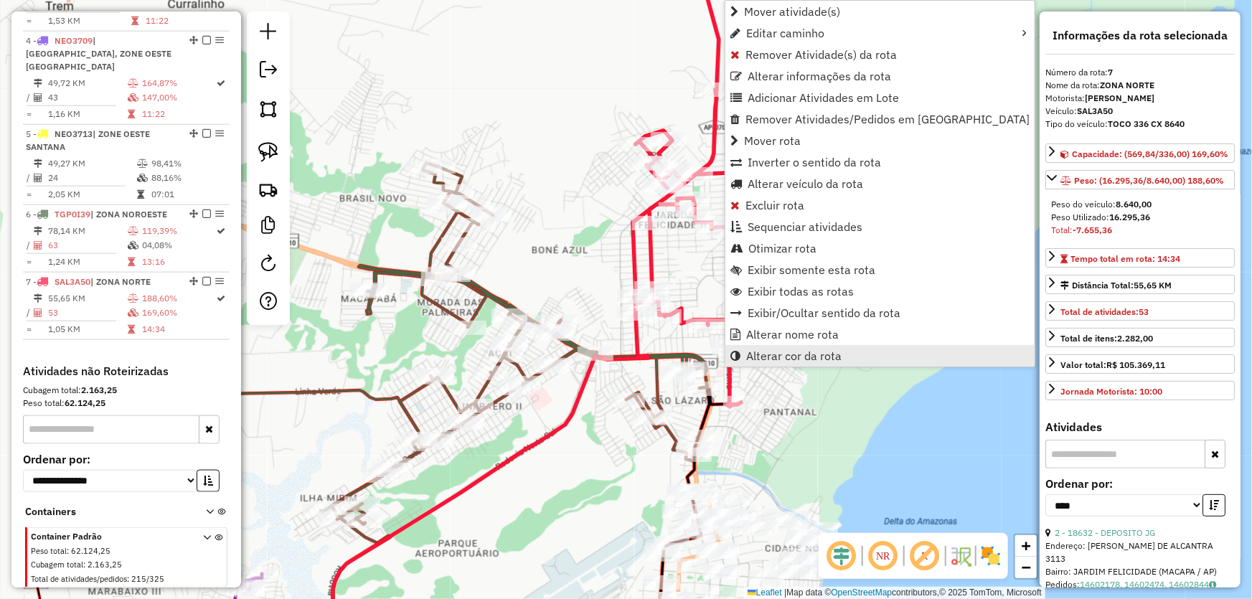
scroll to position [779, 0]
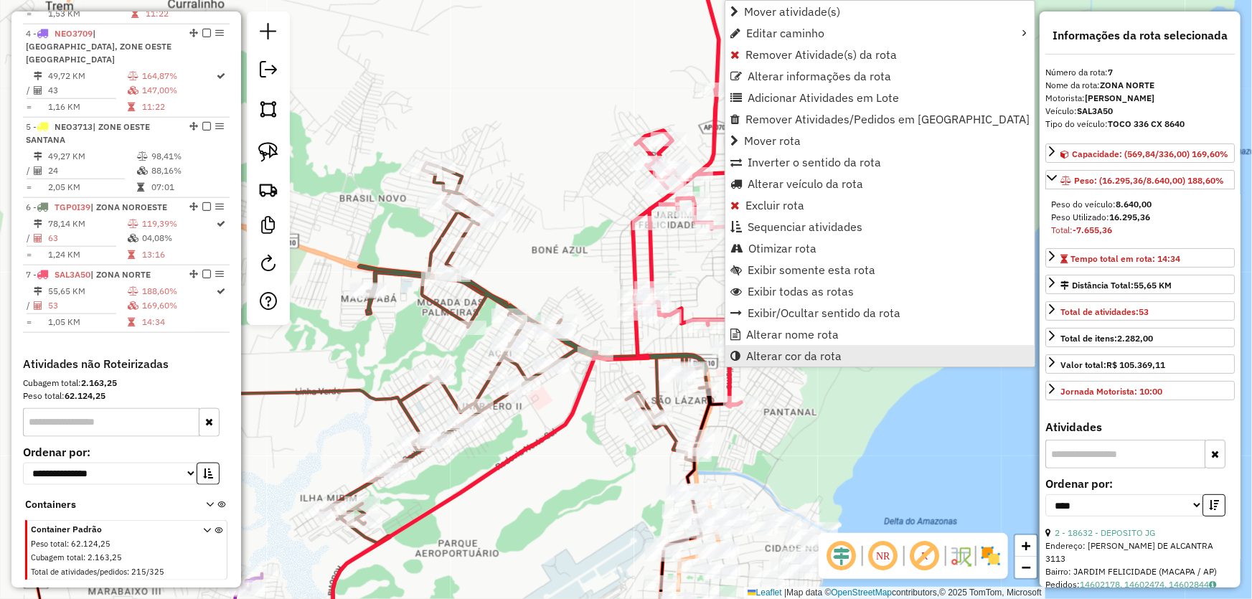
click at [763, 360] on span "Alterar cor da rota" at bounding box center [793, 355] width 95 height 11
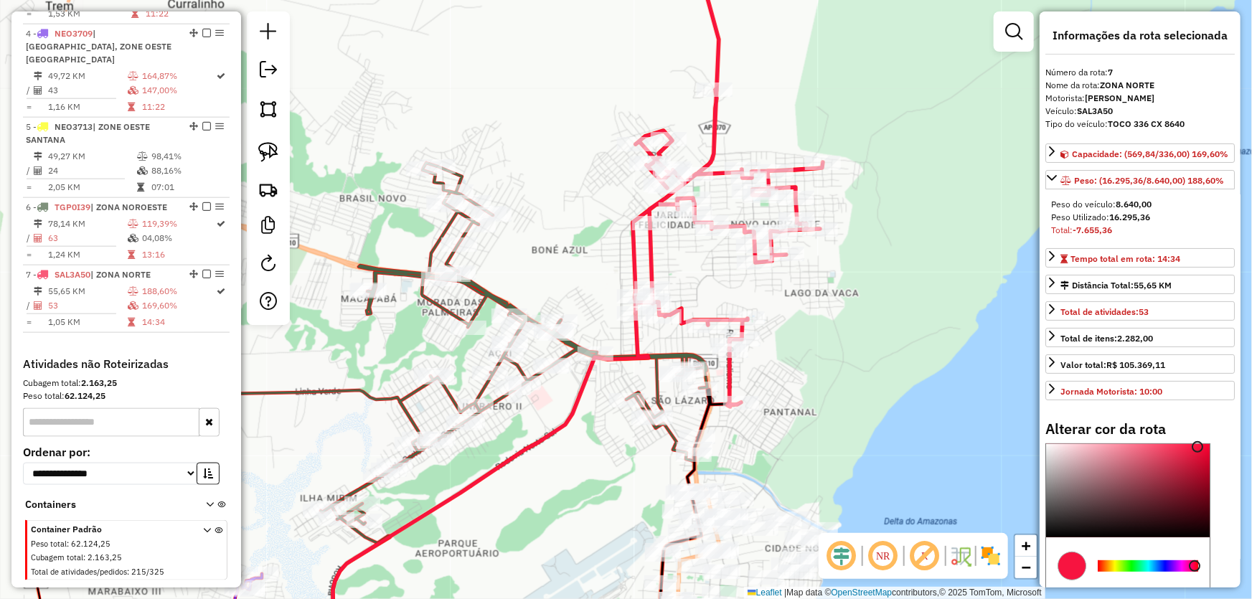
scroll to position [130, 0]
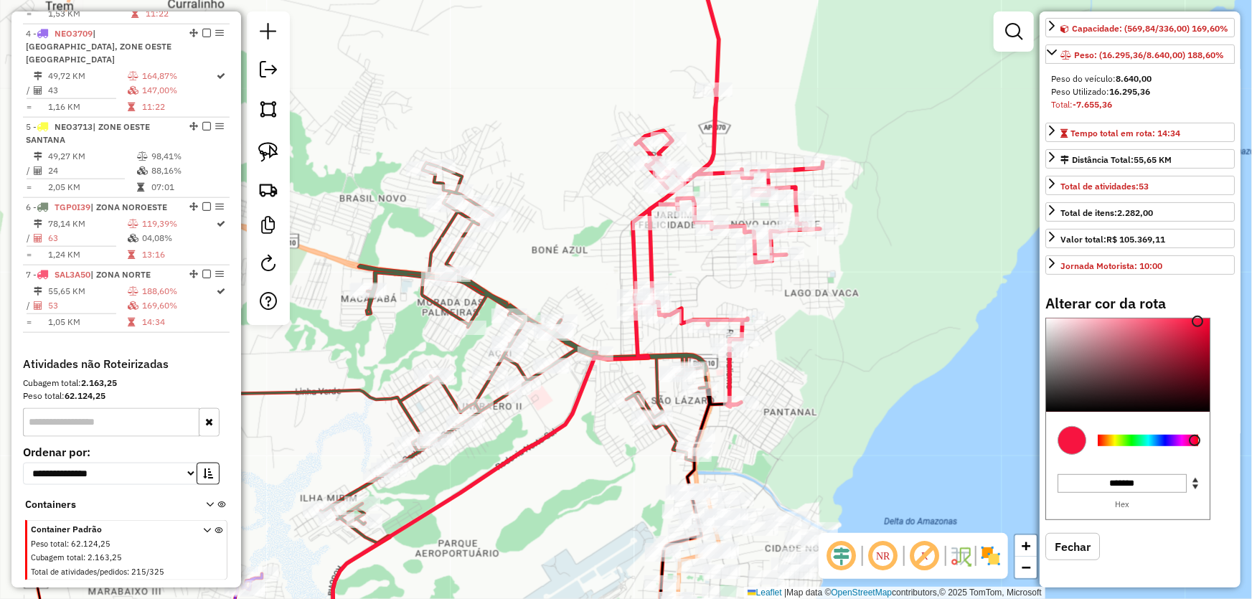
type input "*******"
click at [1115, 446] on div at bounding box center [1148, 440] width 100 height 11
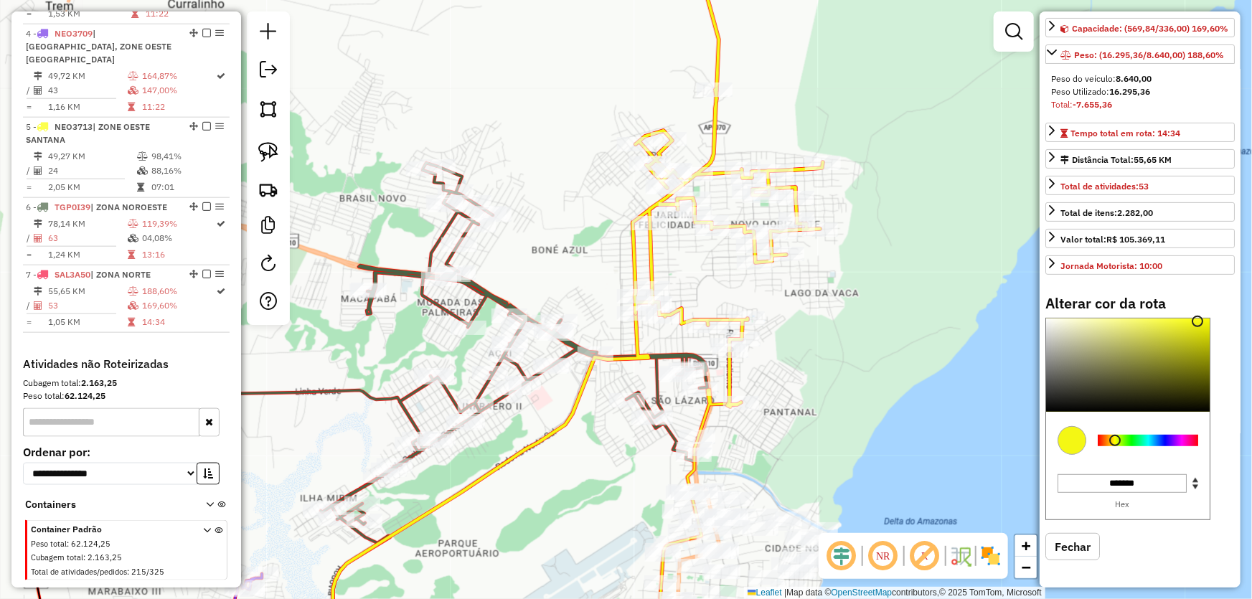
click at [880, 362] on div "Janela de atendimento Grade de atendimento Capacidade Transportadoras Veículos …" at bounding box center [626, 299] width 1252 height 599
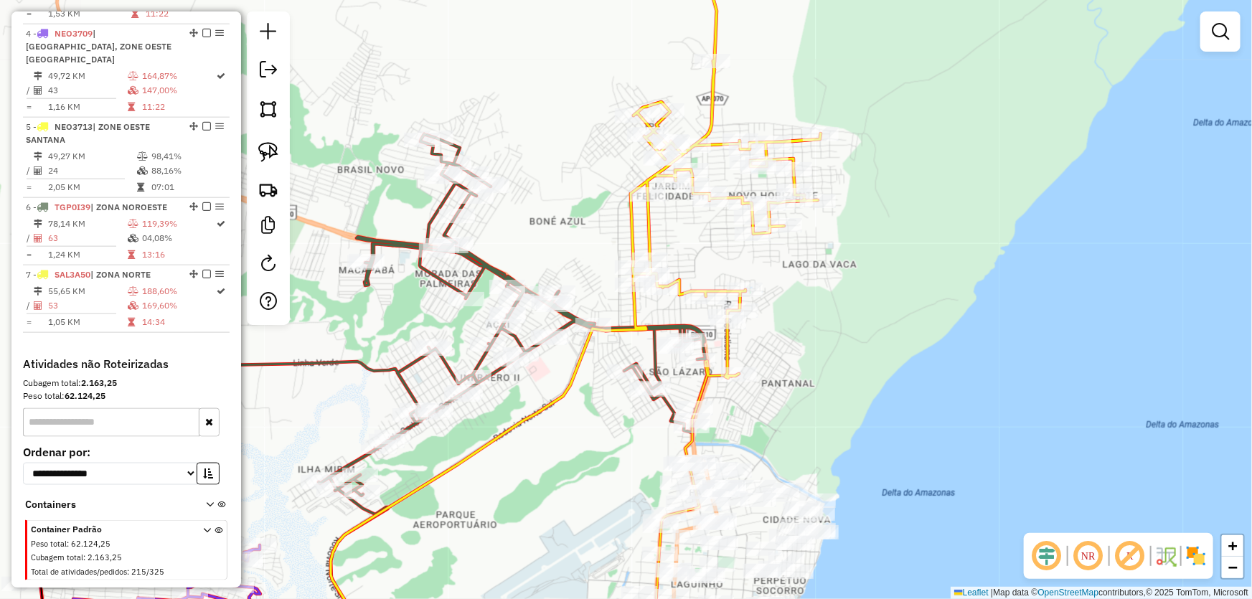
drag, startPoint x: 865, startPoint y: 463, endPoint x: 846, endPoint y: 314, distance: 150.4
click at [847, 313] on div "Janela de atendimento Grade de atendimento Capacidade Transportadoras Veículos …" at bounding box center [626, 299] width 1252 height 599
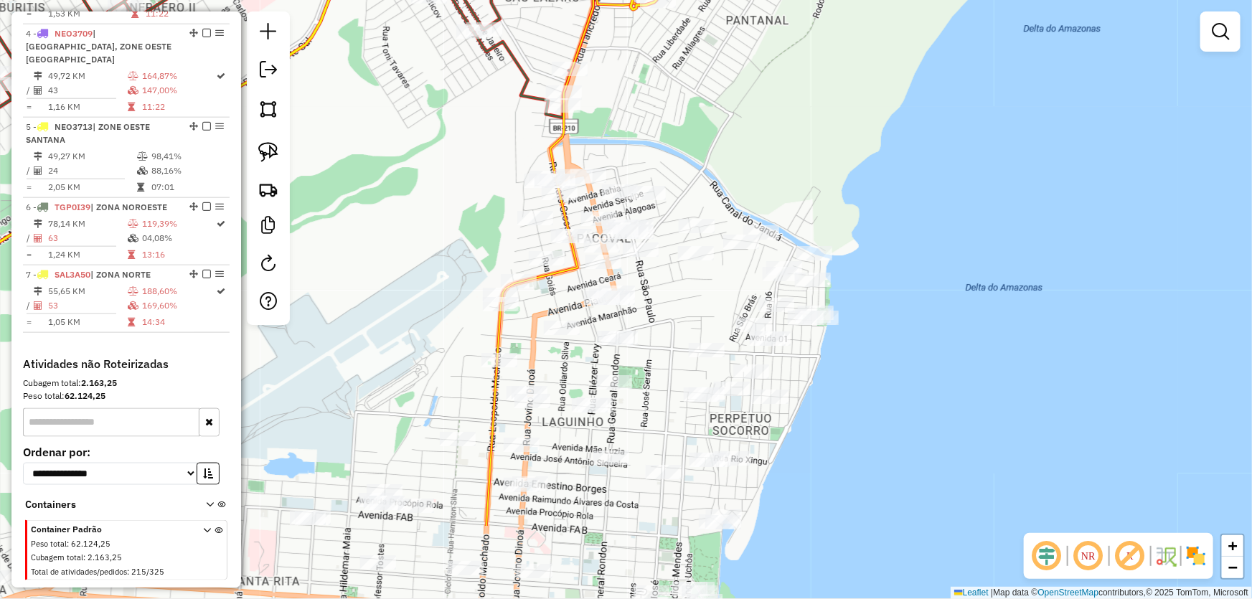
drag, startPoint x: 844, startPoint y: 367, endPoint x: 892, endPoint y: 258, distance: 119.2
click at [892, 258] on div "Janela de atendimento Grade de atendimento Capacidade Transportadoras Veículos …" at bounding box center [626, 299] width 1252 height 599
click at [273, 114] on img at bounding box center [268, 109] width 20 height 20
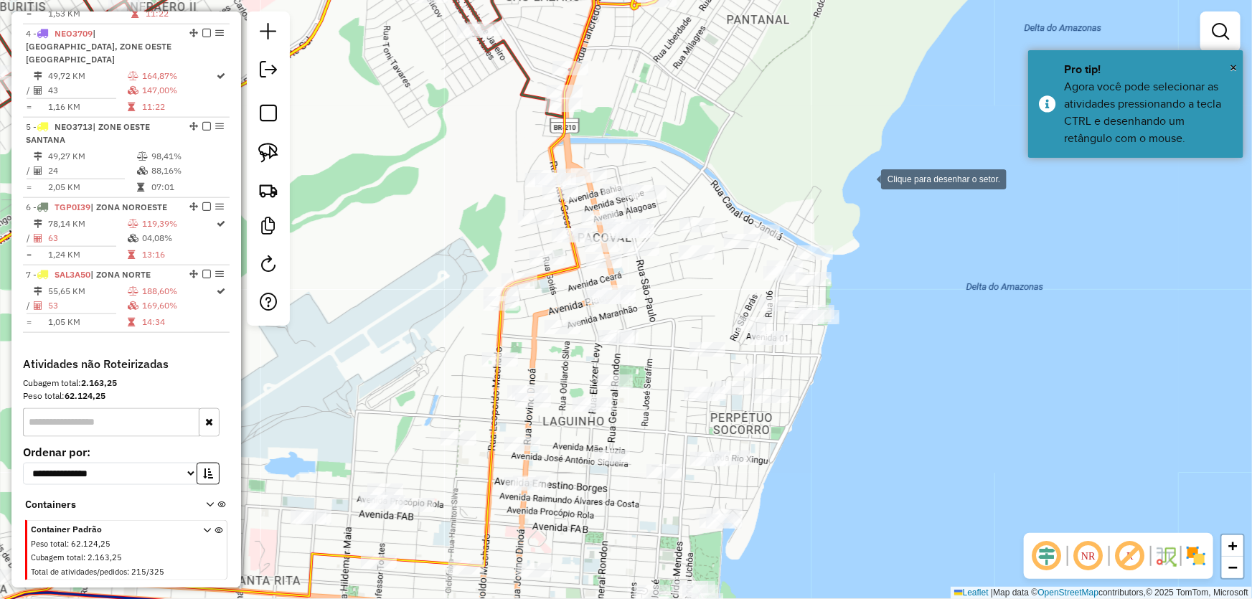
click at [867, 178] on div at bounding box center [867, 178] width 29 height 29
drag, startPoint x: 583, startPoint y: 129, endPoint x: 548, endPoint y: 128, distance: 34.5
click at [581, 129] on div at bounding box center [582, 129] width 29 height 29
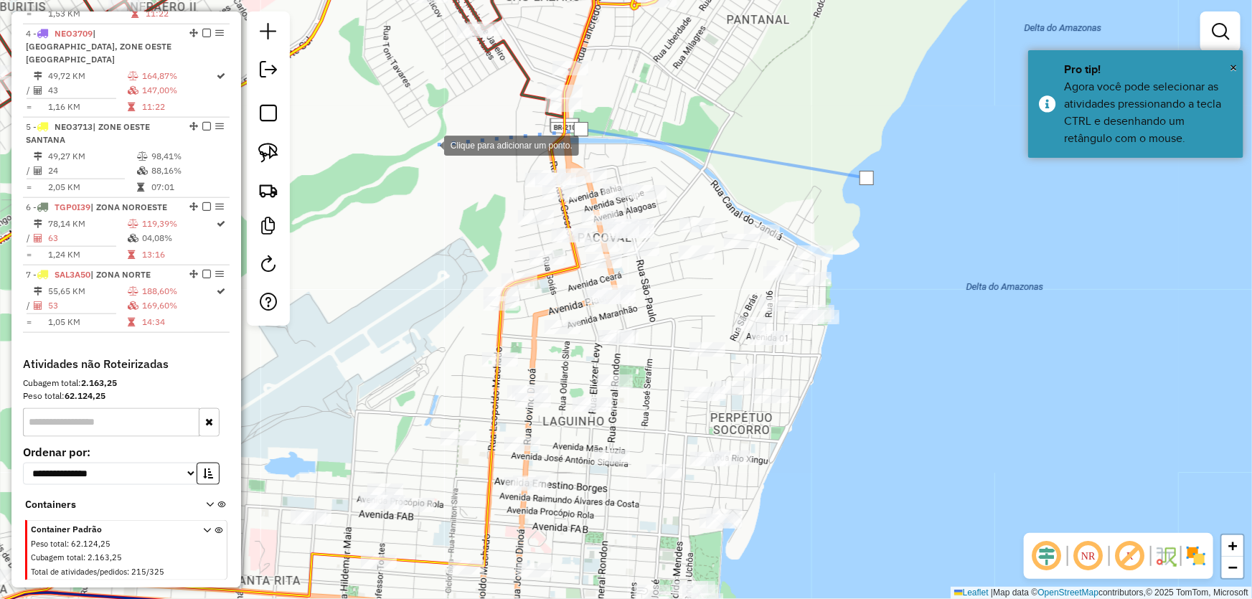
click at [425, 146] on div at bounding box center [430, 144] width 29 height 29
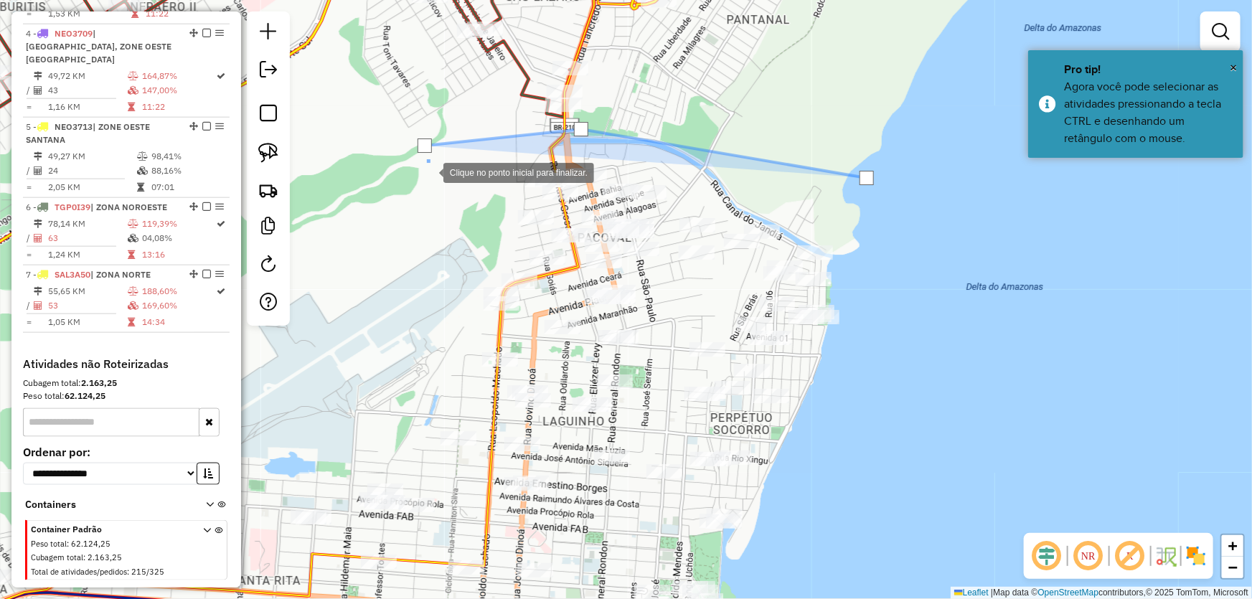
click at [429, 186] on div at bounding box center [429, 171] width 29 height 29
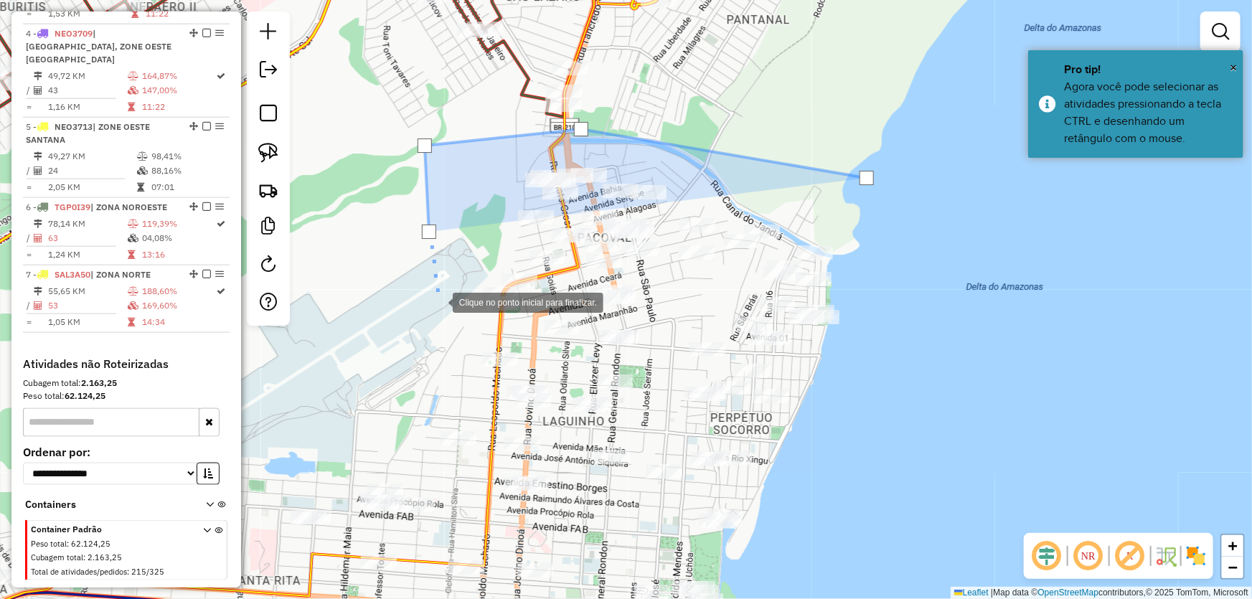
click at [439, 304] on div at bounding box center [438, 301] width 29 height 29
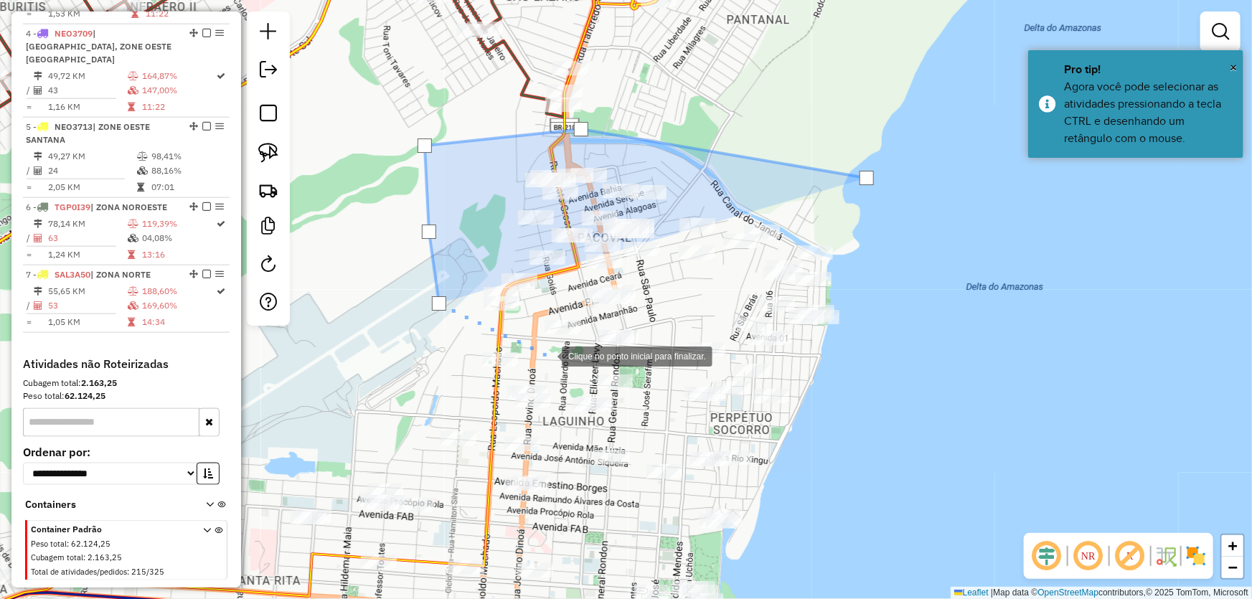
click at [548, 355] on div at bounding box center [547, 355] width 29 height 29
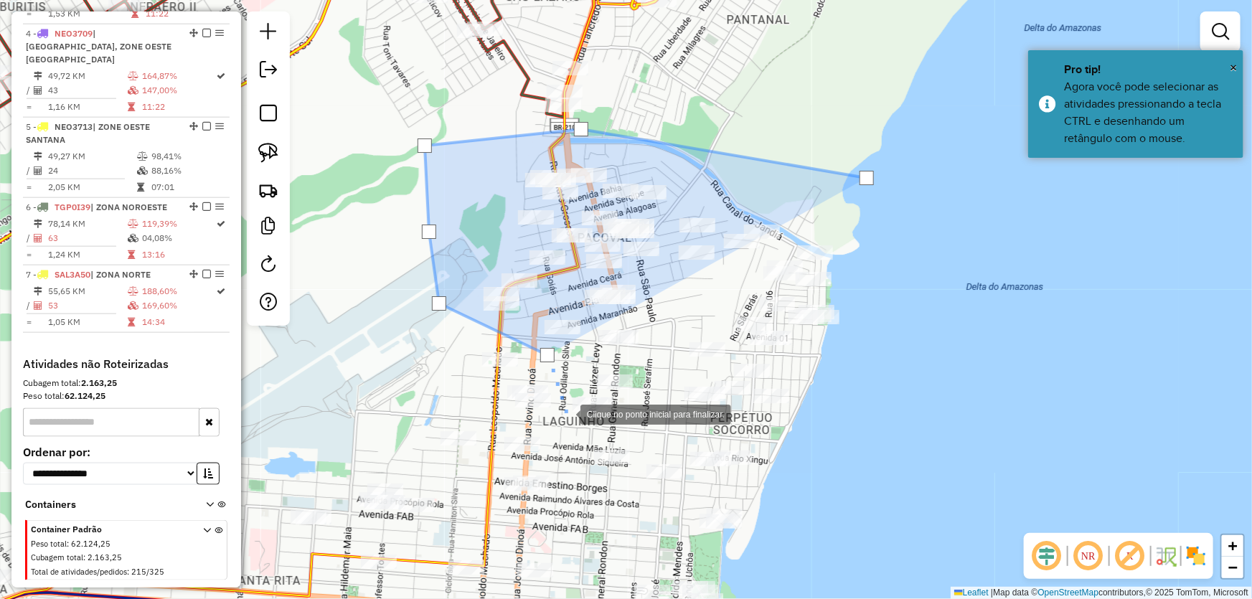
click at [567, 414] on div at bounding box center [566, 413] width 29 height 29
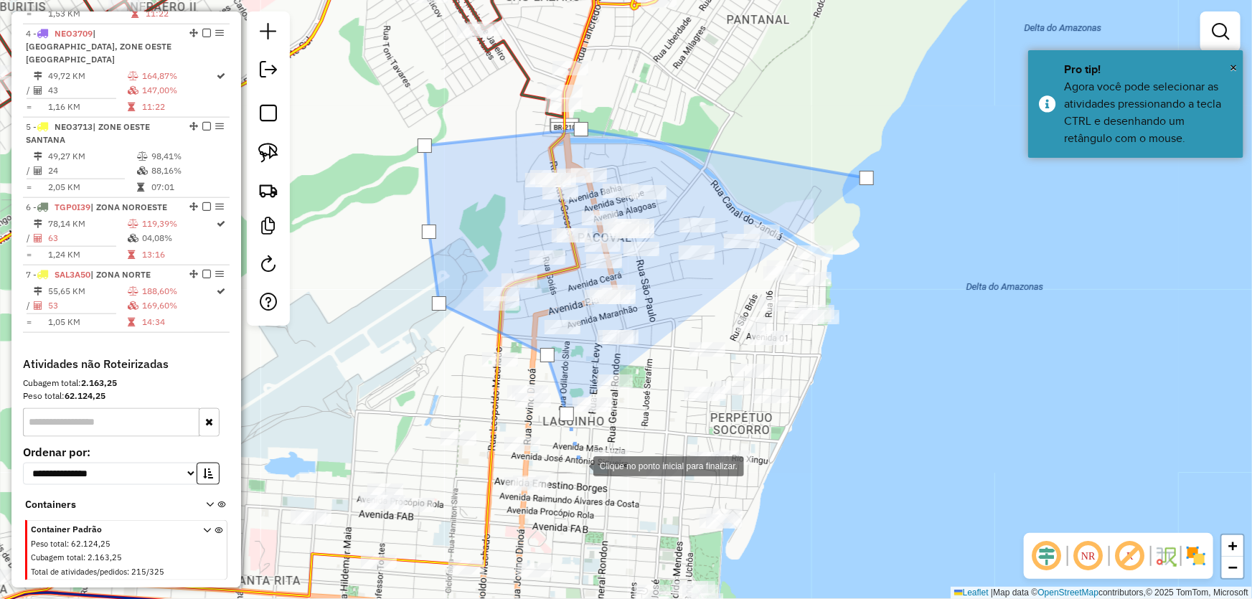
click at [579, 465] on div at bounding box center [579, 465] width 29 height 29
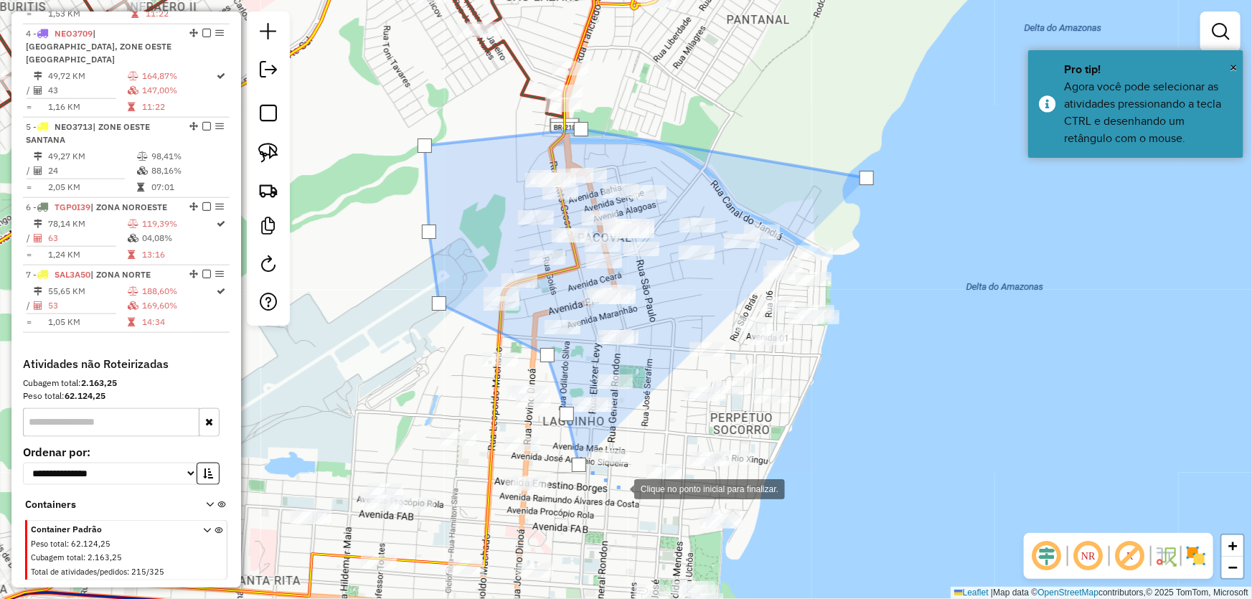
click at [620, 488] on div at bounding box center [620, 488] width 29 height 29
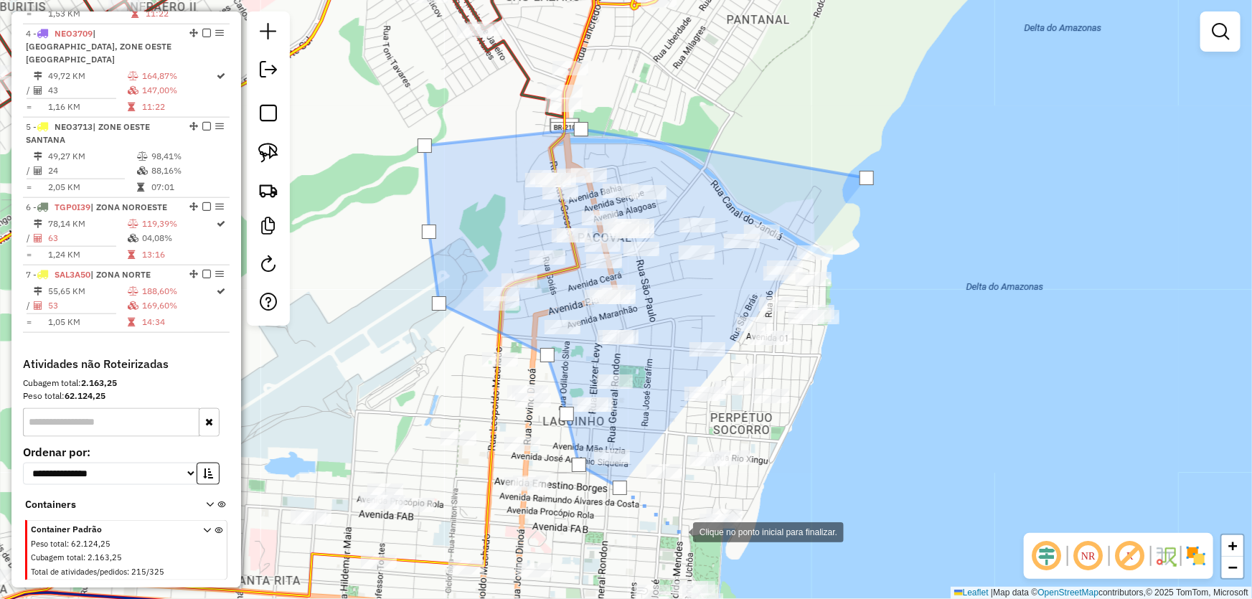
click at [683, 538] on div at bounding box center [679, 531] width 29 height 29
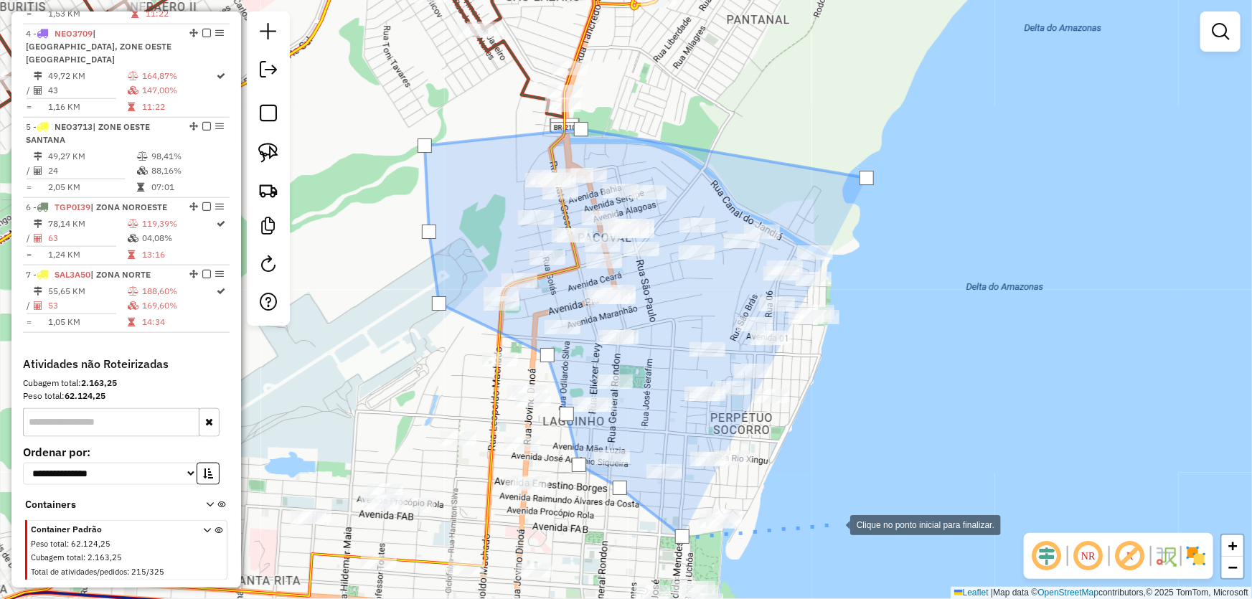
click at [836, 524] on div at bounding box center [836, 524] width 29 height 29
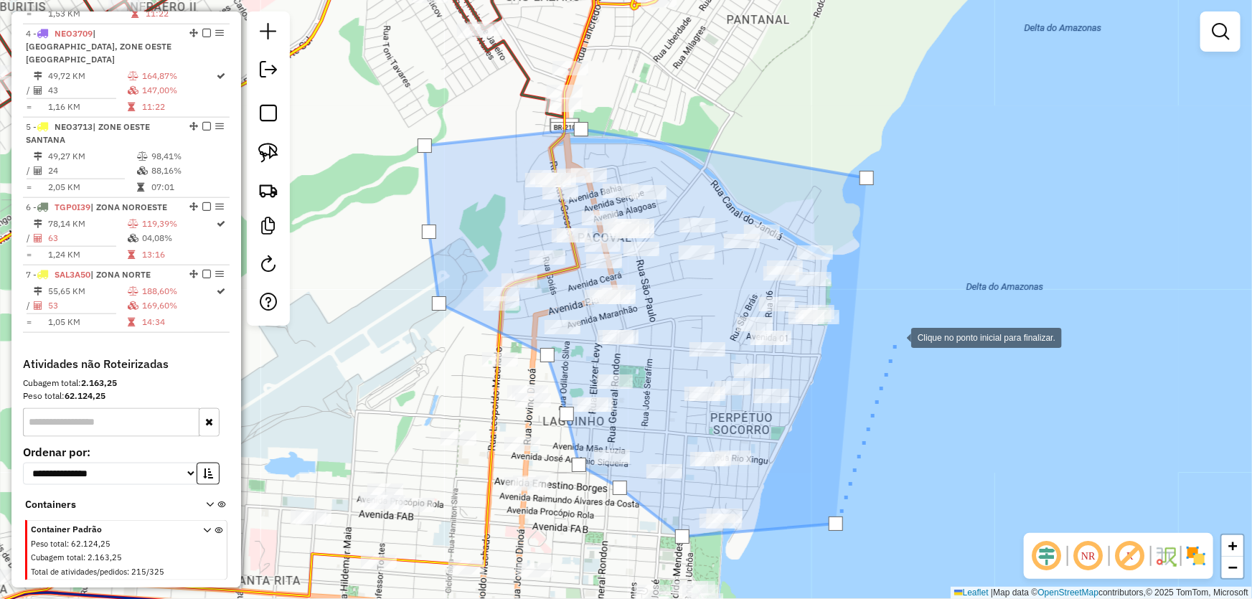
click at [897, 334] on div at bounding box center [897, 336] width 29 height 29
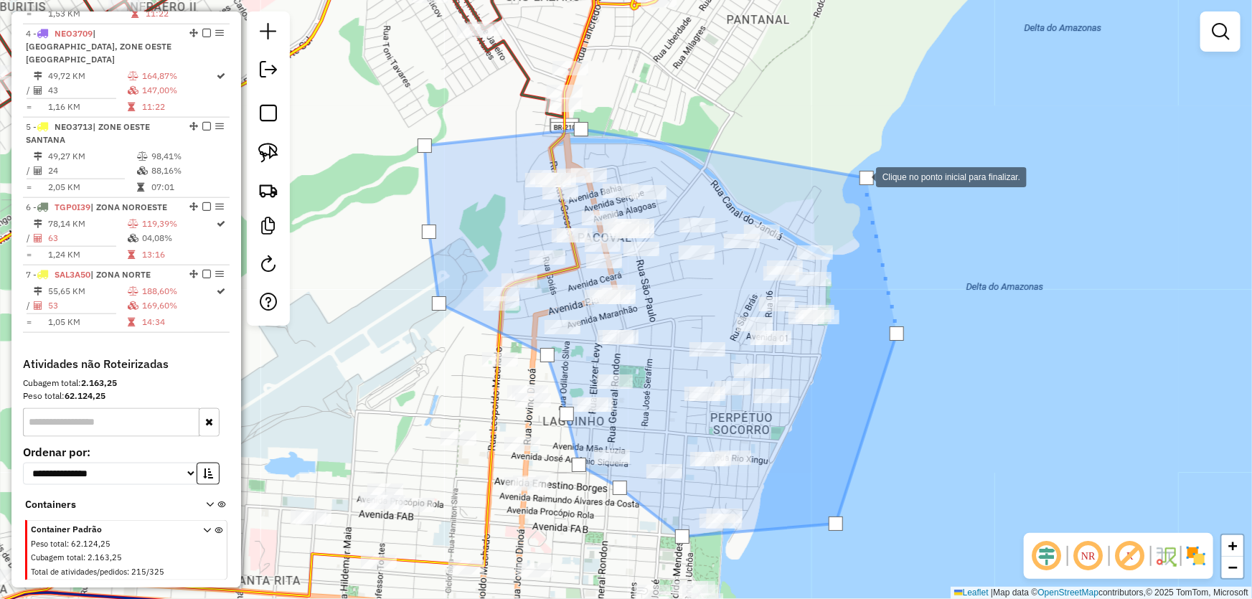
click at [862, 176] on div at bounding box center [867, 178] width 14 height 14
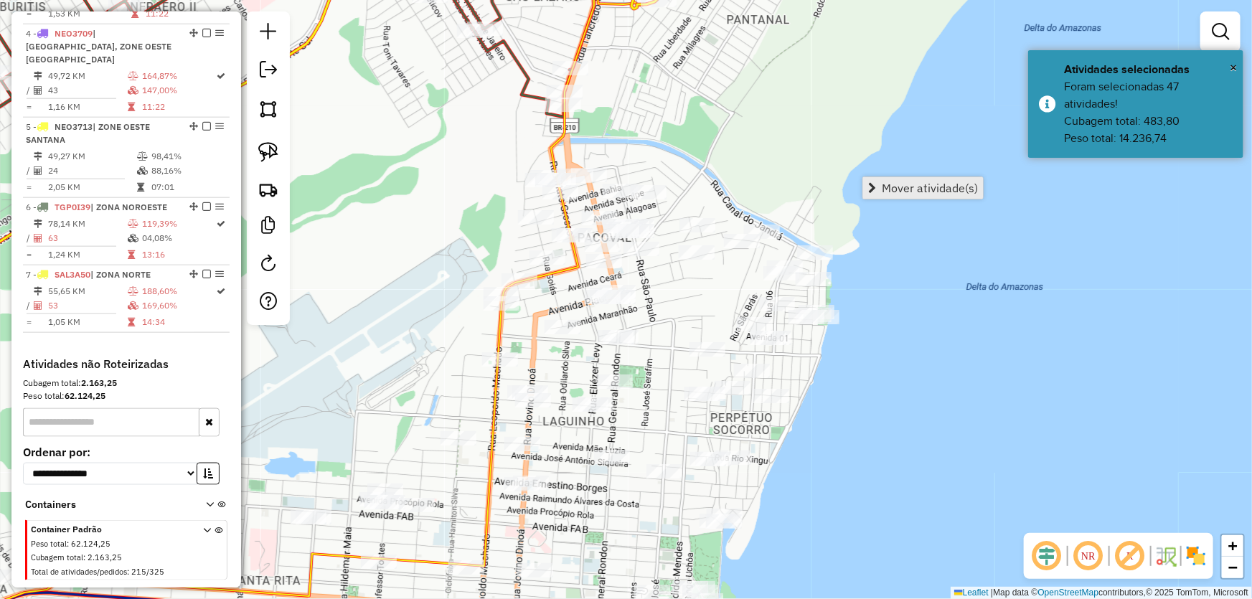
click at [913, 191] on span "Mover atividade(s)" at bounding box center [930, 187] width 96 height 11
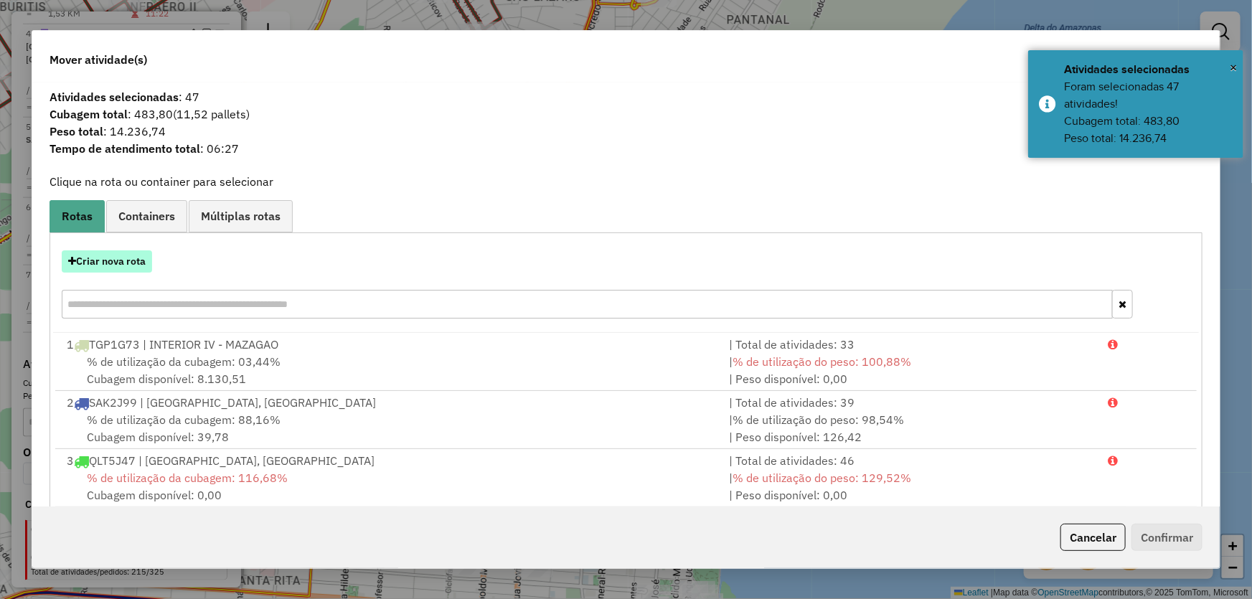
click at [127, 266] on button "Criar nova rota" at bounding box center [107, 261] width 90 height 22
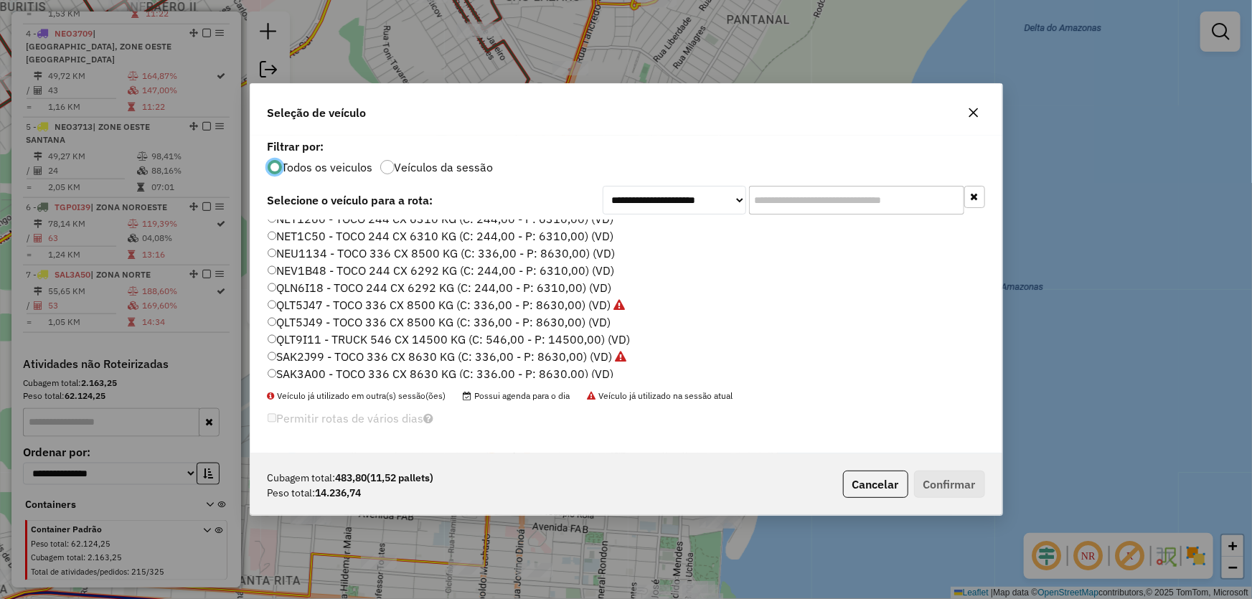
click at [293, 374] on label "SAK3A00 - TOCO 336 CX 8630 KG (C: 336,00 - P: 8630,00) (VD)" at bounding box center [441, 373] width 347 height 17
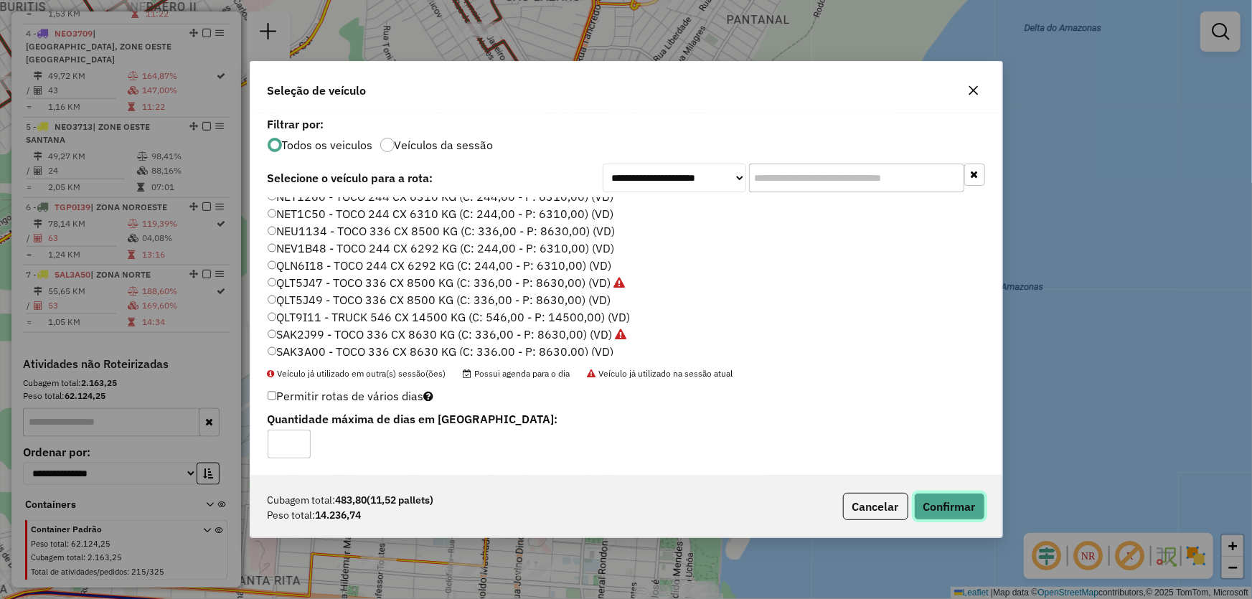
click at [962, 501] on button "Confirmar" at bounding box center [949, 506] width 71 height 27
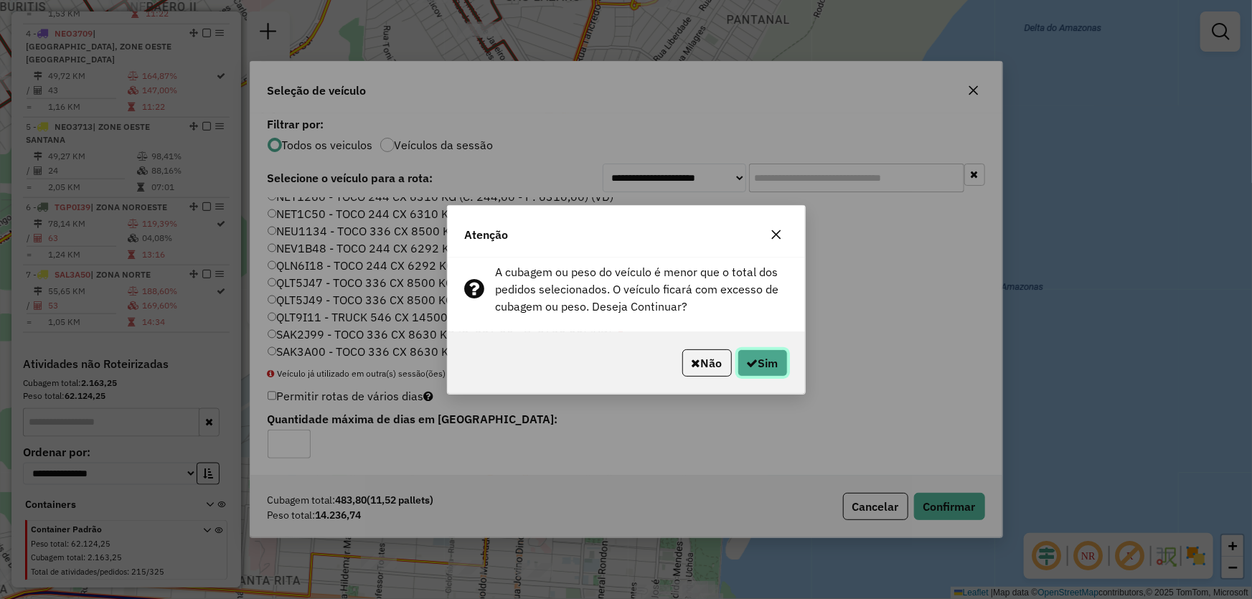
click at [762, 371] on button "Sim" at bounding box center [763, 363] width 50 height 27
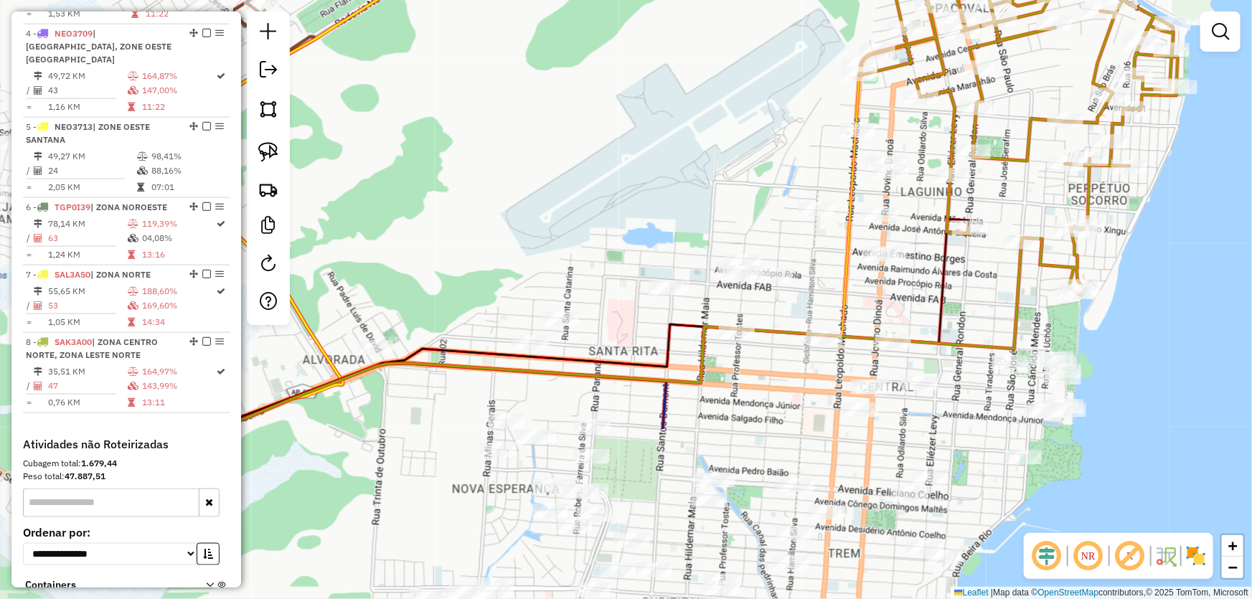
drag, startPoint x: 452, startPoint y: 280, endPoint x: 810, endPoint y: 50, distance: 425.5
click at [810, 50] on div "Janela de atendimento Grade de atendimento Capacidade Transportadoras Veículos …" at bounding box center [626, 299] width 1252 height 599
click at [276, 121] on link at bounding box center [269, 109] width 32 height 32
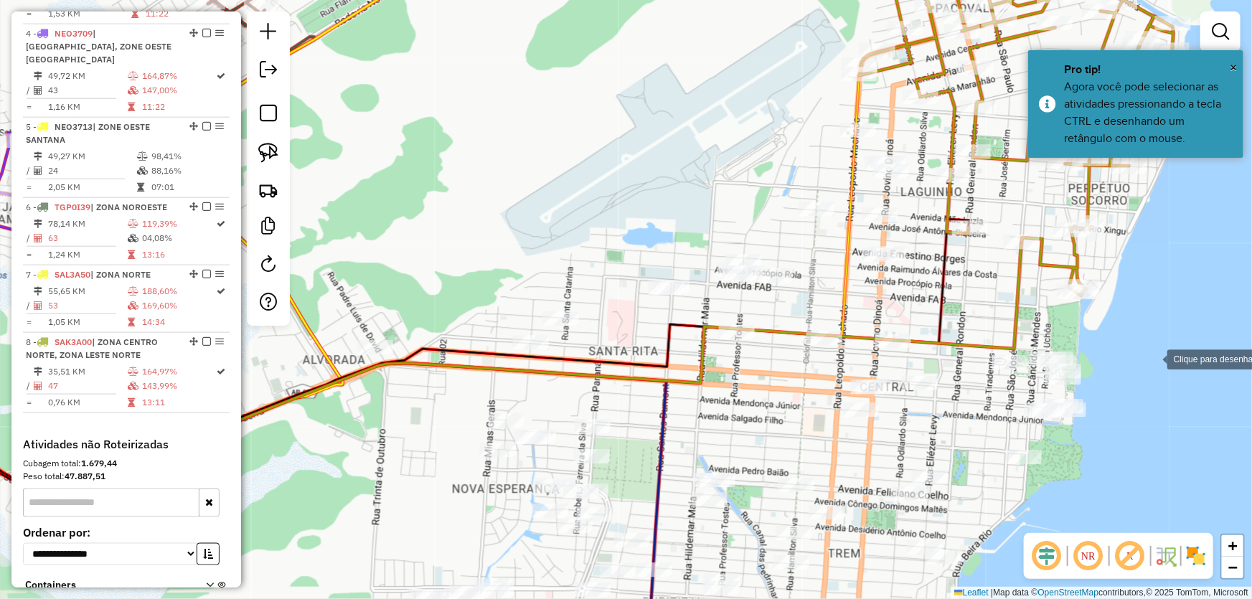
click at [1153, 359] on div at bounding box center [1153, 358] width 29 height 29
click at [1011, 192] on div at bounding box center [1012, 193] width 29 height 29
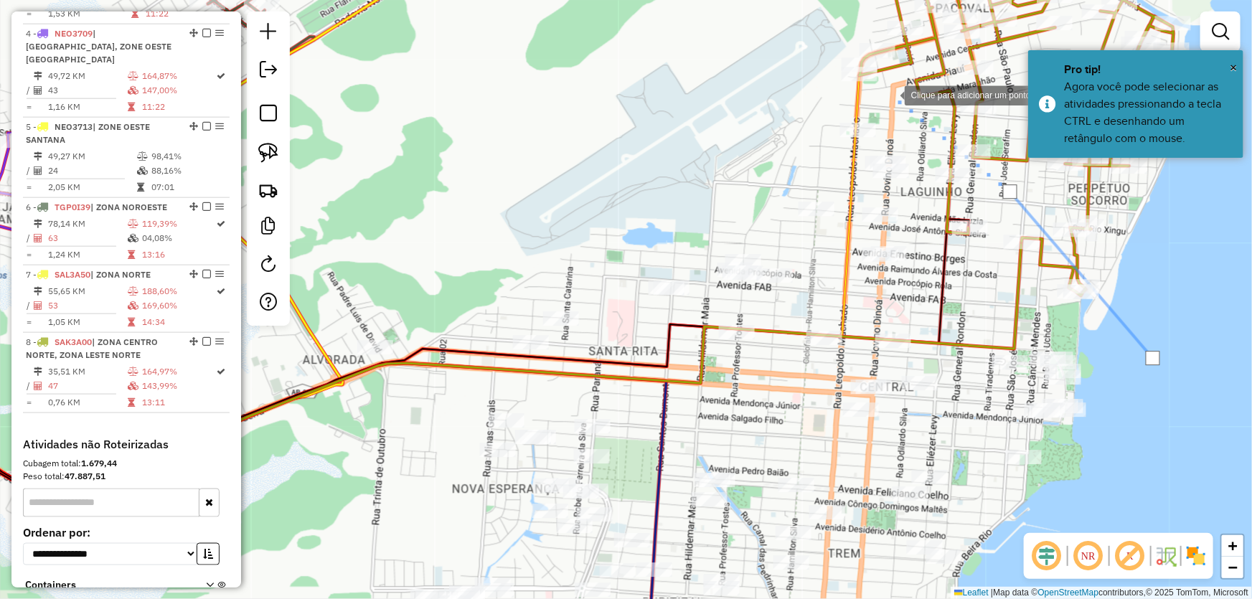
click at [891, 94] on div at bounding box center [890, 94] width 29 height 29
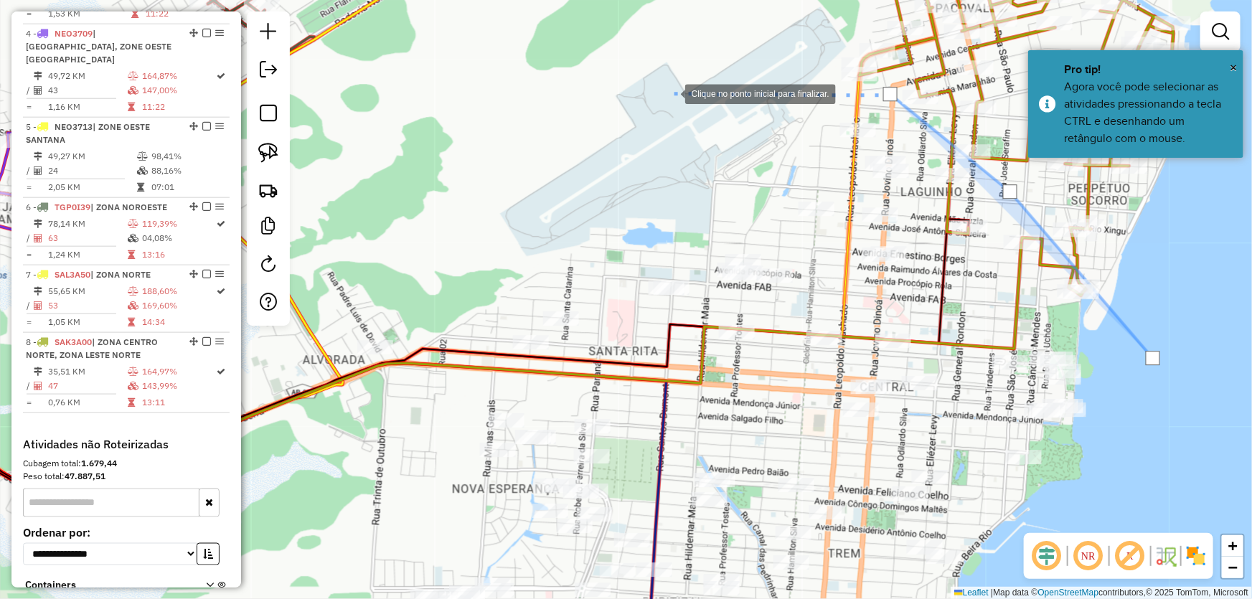
click at [671, 93] on div at bounding box center [671, 92] width 29 height 29
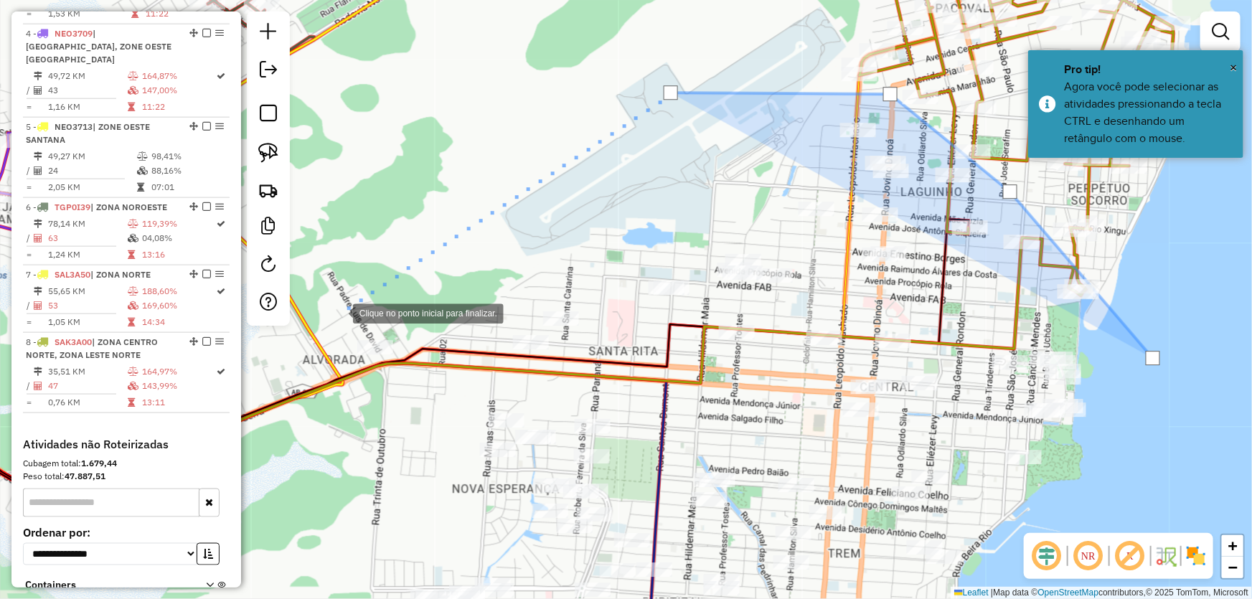
click at [339, 313] on div at bounding box center [338, 312] width 29 height 29
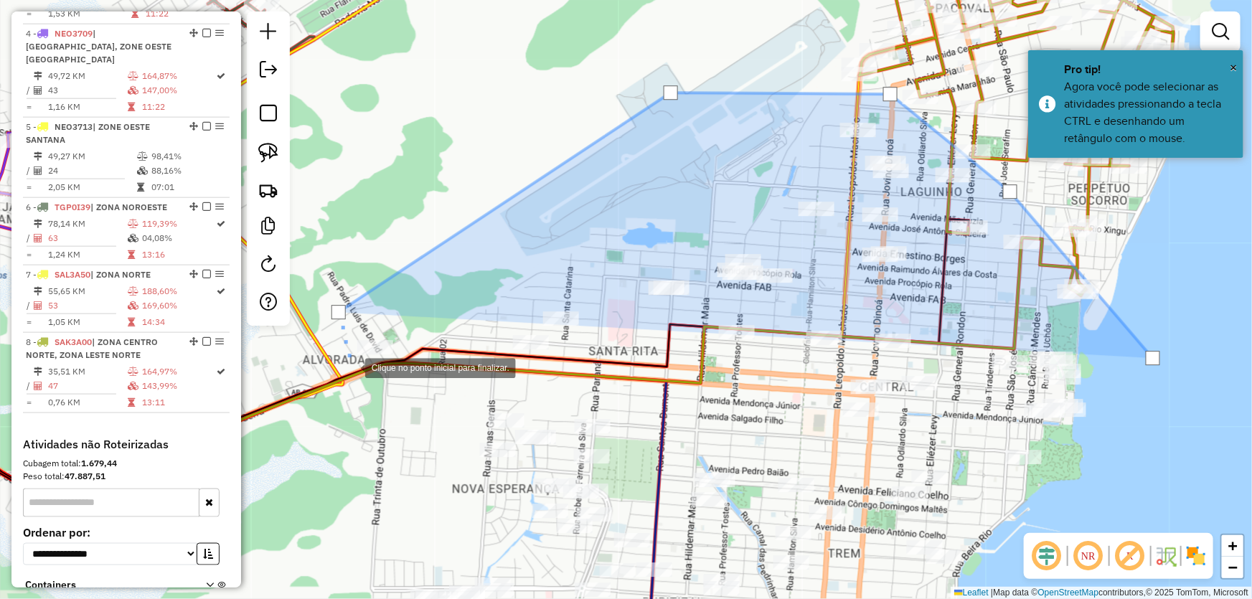
click at [351, 367] on div at bounding box center [351, 366] width 29 height 29
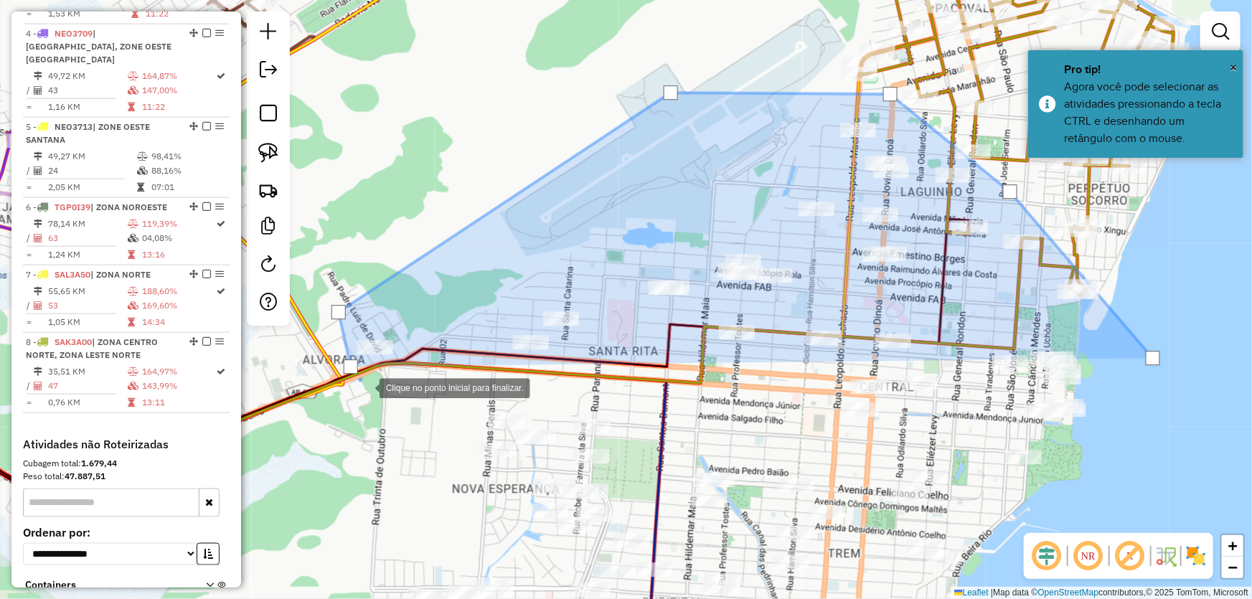
click at [380, 390] on div at bounding box center [365, 386] width 29 height 29
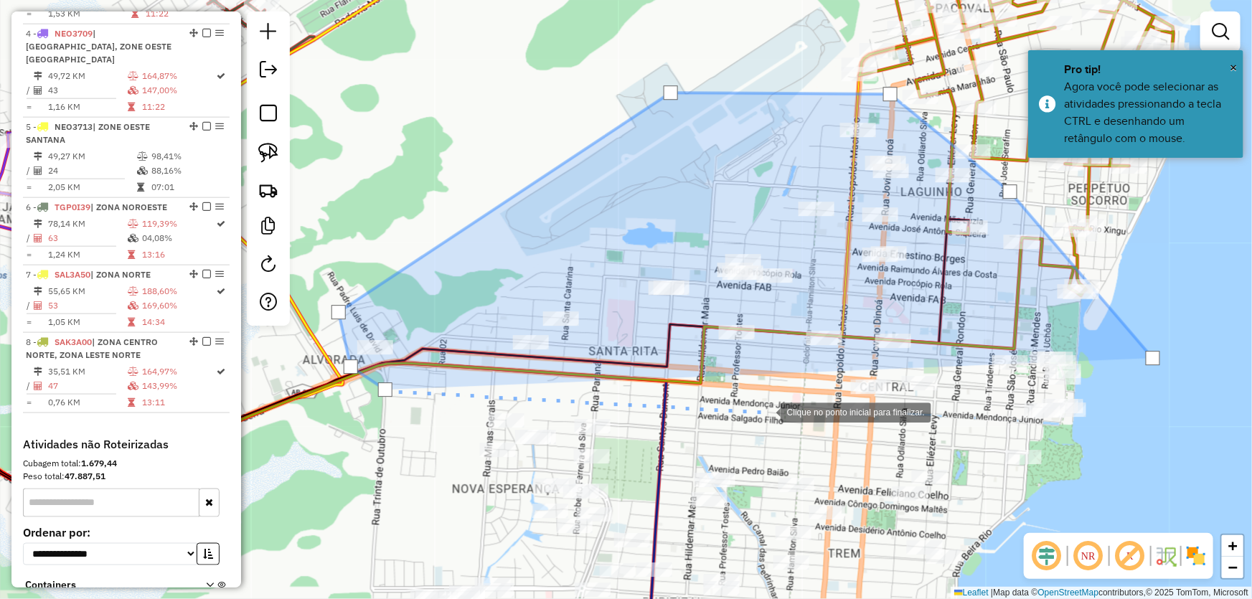
click at [767, 412] on div at bounding box center [766, 411] width 29 height 29
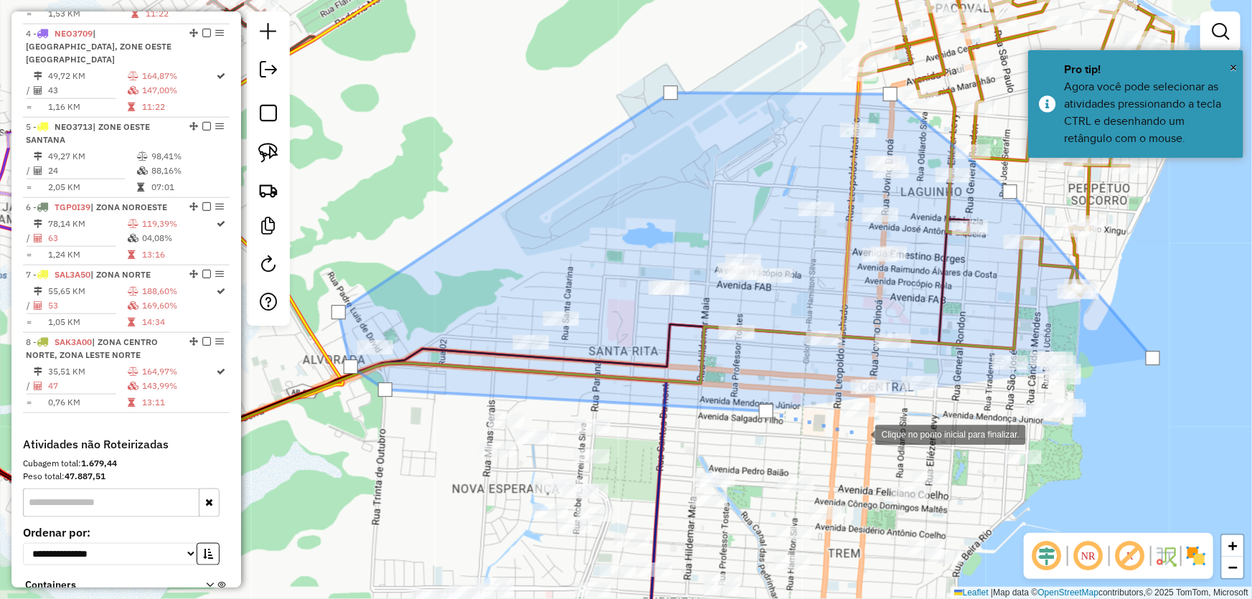
click at [861, 434] on div at bounding box center [861, 433] width 29 height 29
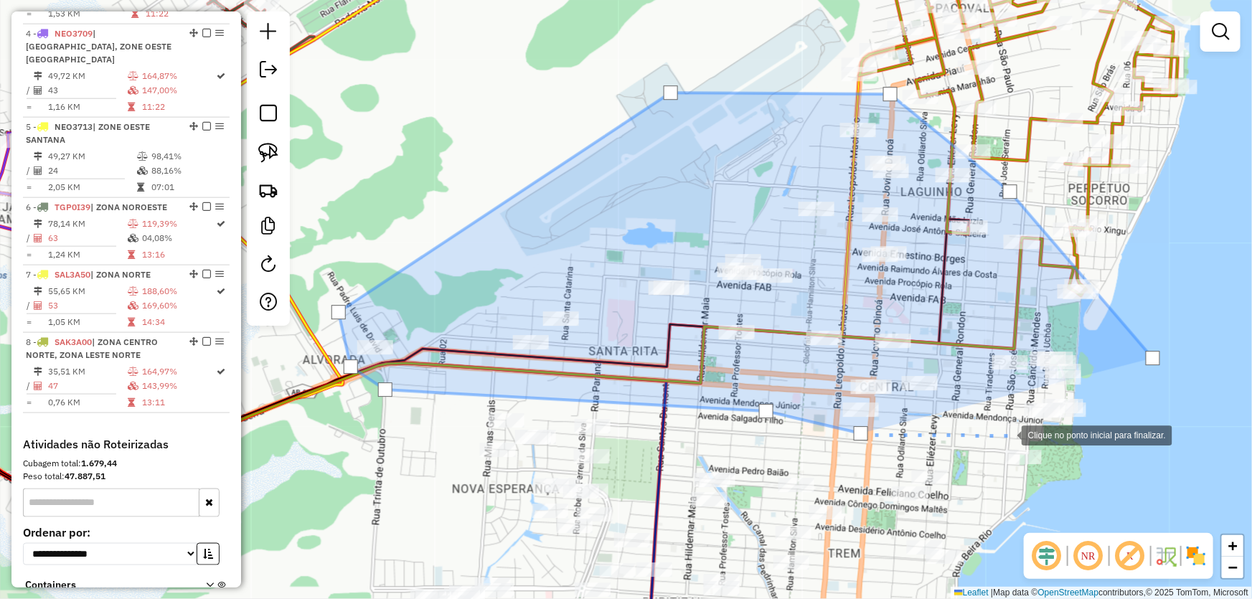
click at [1008, 435] on div at bounding box center [1007, 434] width 29 height 29
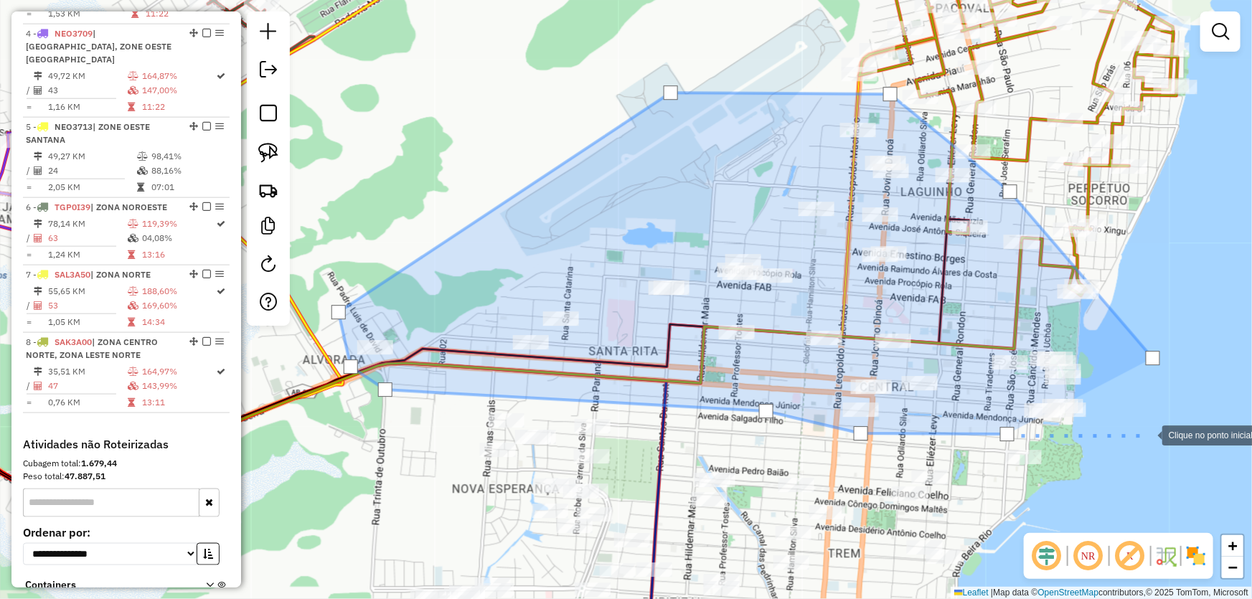
click at [1148, 435] on div at bounding box center [1148, 434] width 29 height 29
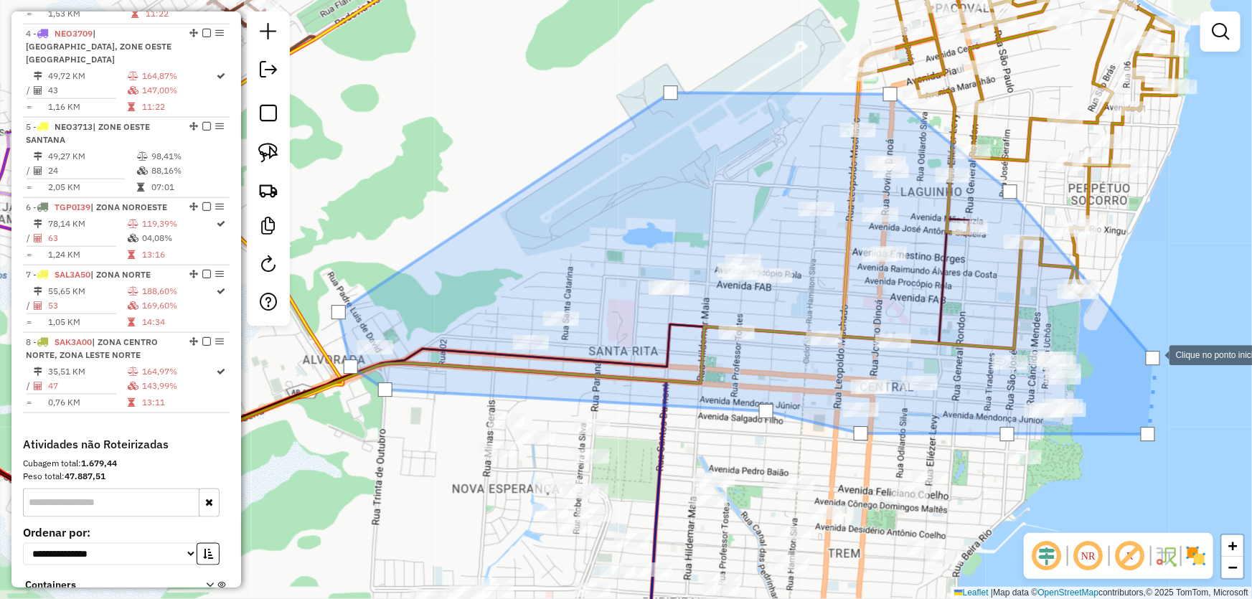
click at [1156, 355] on div at bounding box center [1153, 358] width 14 height 14
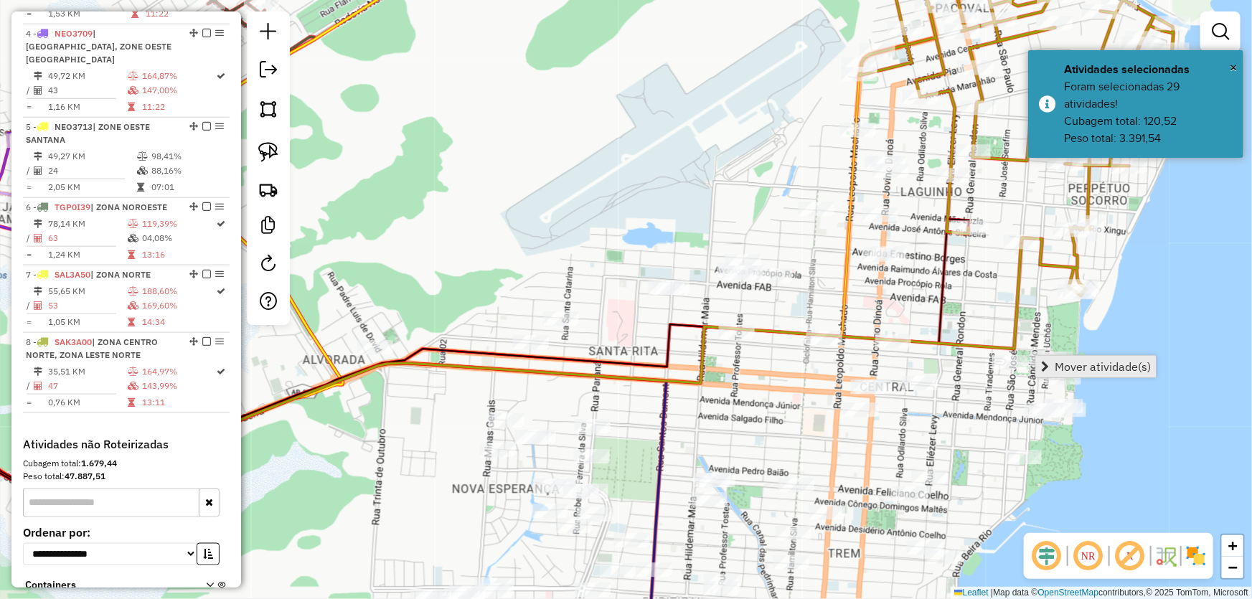
click at [1106, 362] on span "Mover atividade(s)" at bounding box center [1103, 366] width 96 height 11
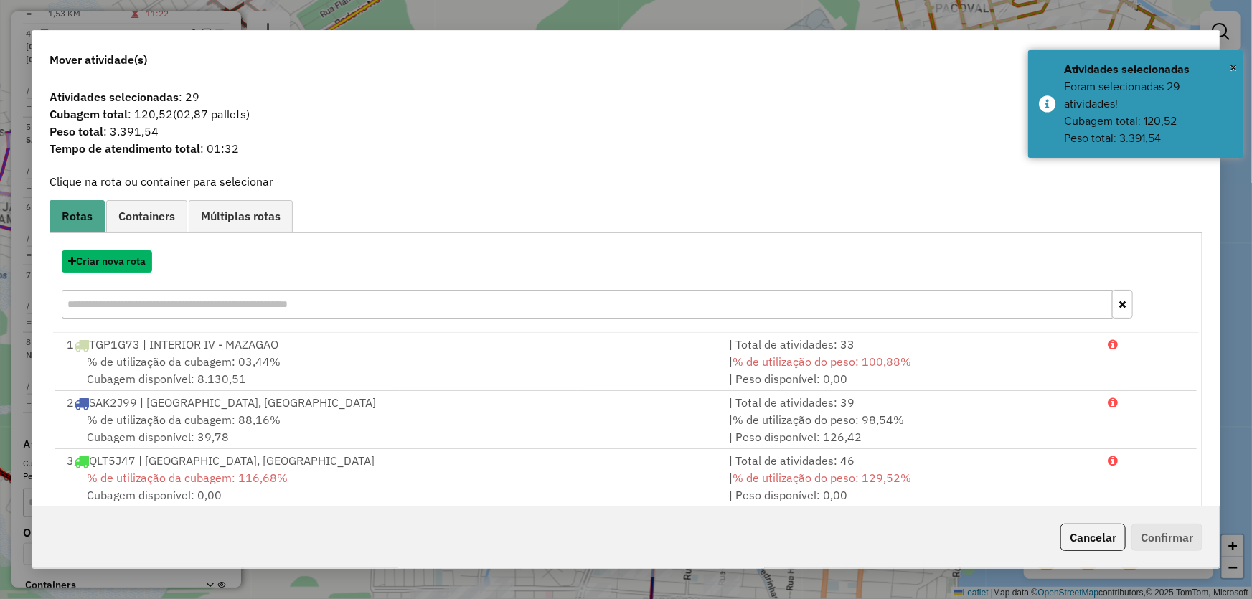
click at [108, 263] on button "Criar nova rota" at bounding box center [107, 261] width 90 height 22
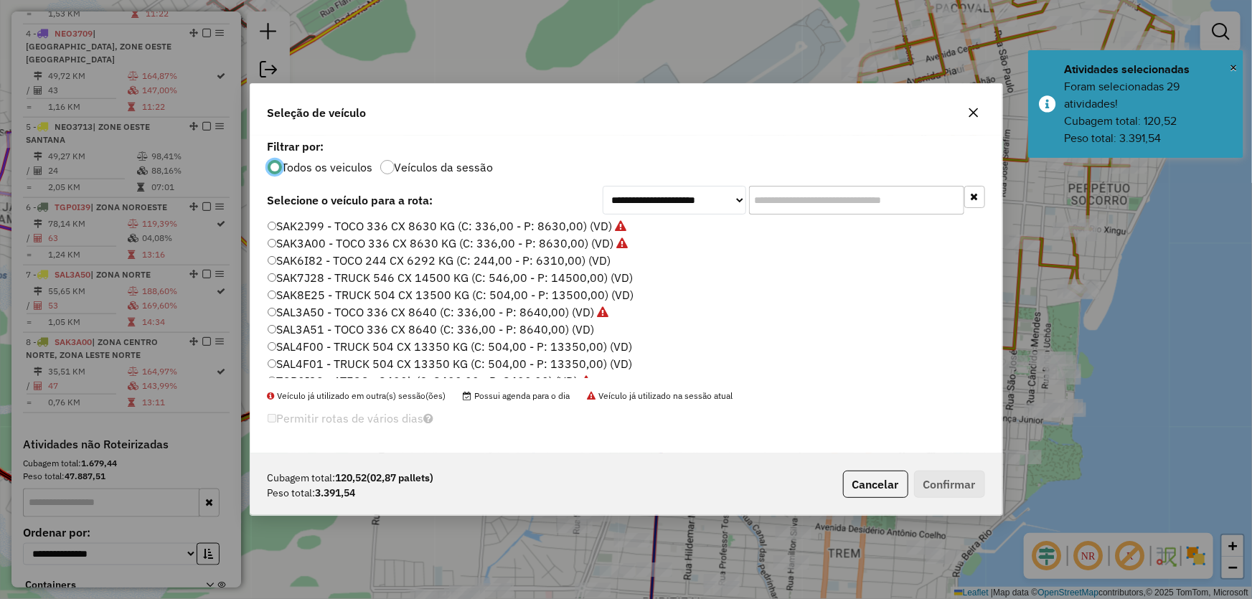
scroll to position [341, 0]
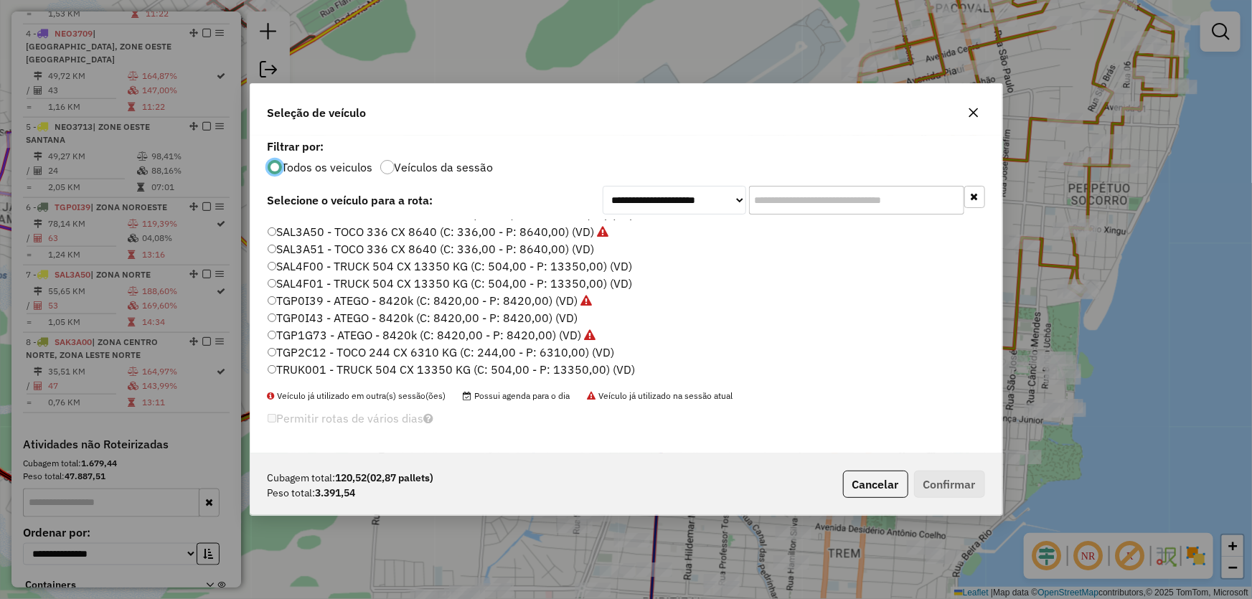
click at [304, 312] on label "TGP0I43 - ATEGO - 8420k (C: 8420,00 - P: 8420,00) (VD)" at bounding box center [423, 317] width 310 height 17
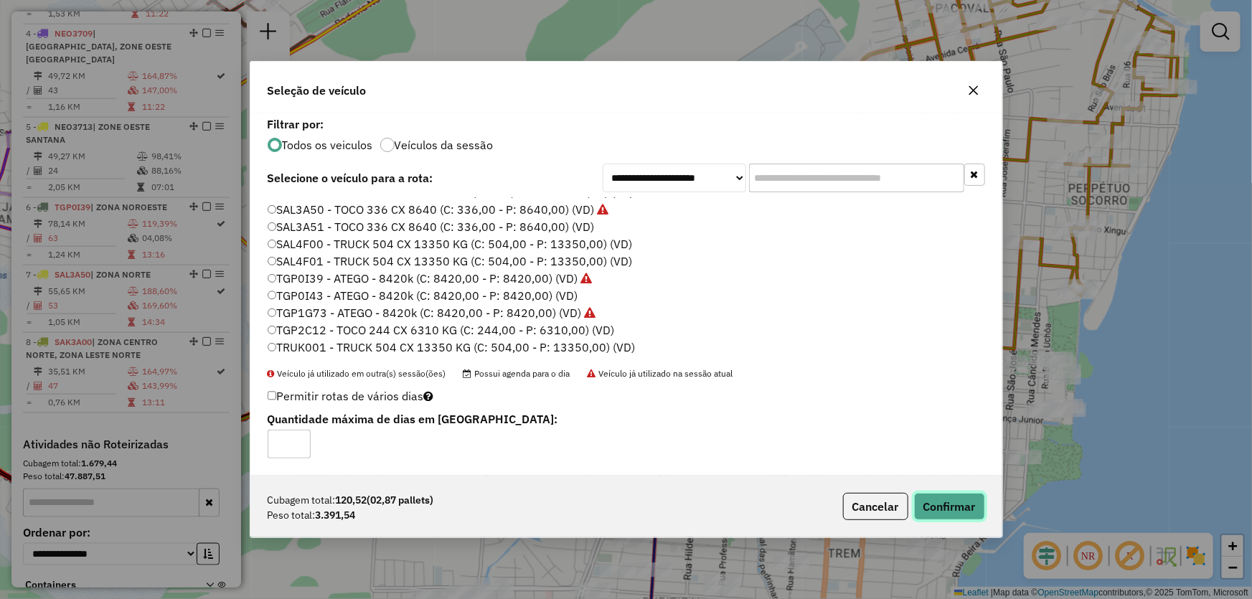
click at [945, 505] on button "Confirmar" at bounding box center [949, 506] width 71 height 27
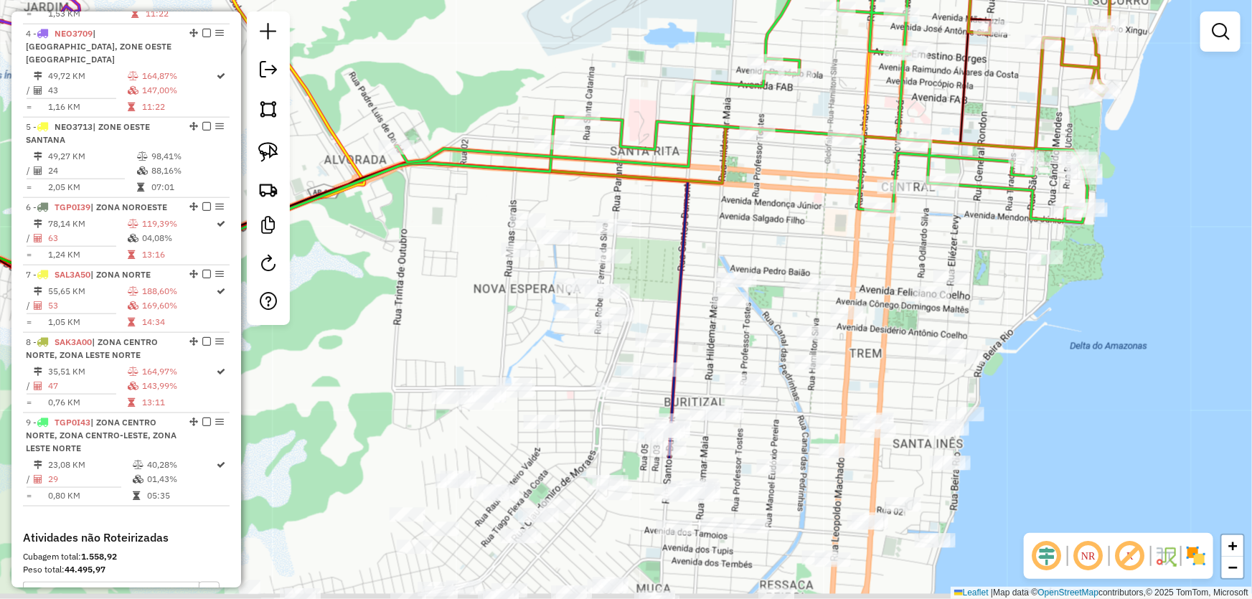
drag, startPoint x: 713, startPoint y: 401, endPoint x: 728, endPoint y: 174, distance: 227.3
click at [728, 174] on div "Janela de atendimento Grade de atendimento Capacidade Transportadoras Veículos …" at bounding box center [626, 299] width 1252 height 599
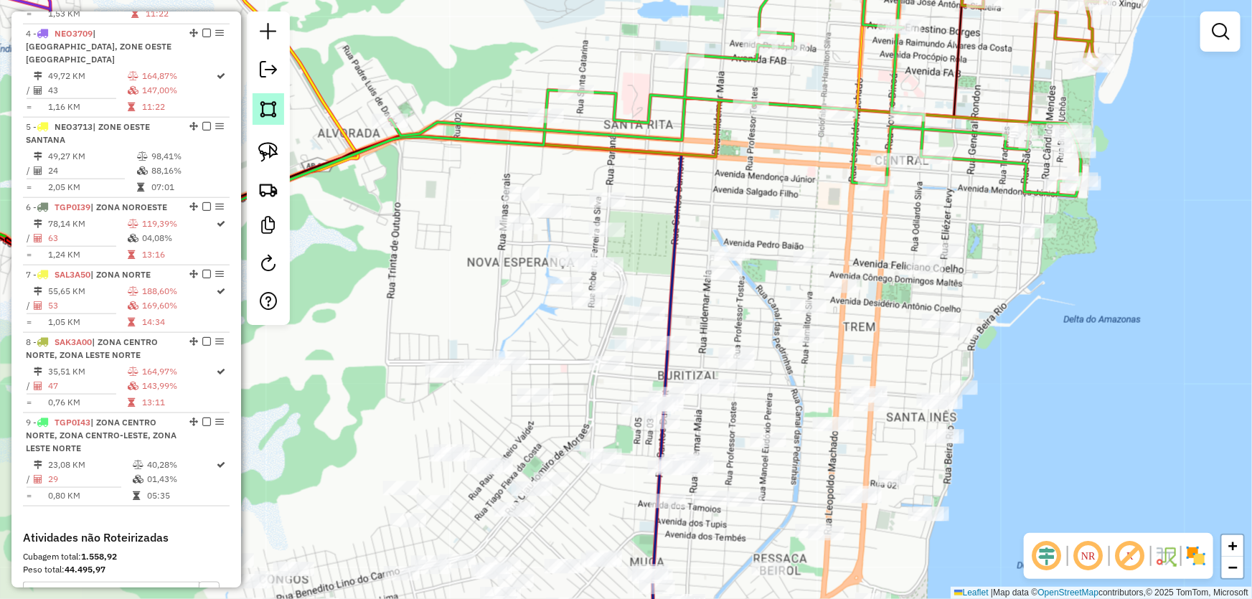
click at [268, 113] on img at bounding box center [268, 109] width 20 height 20
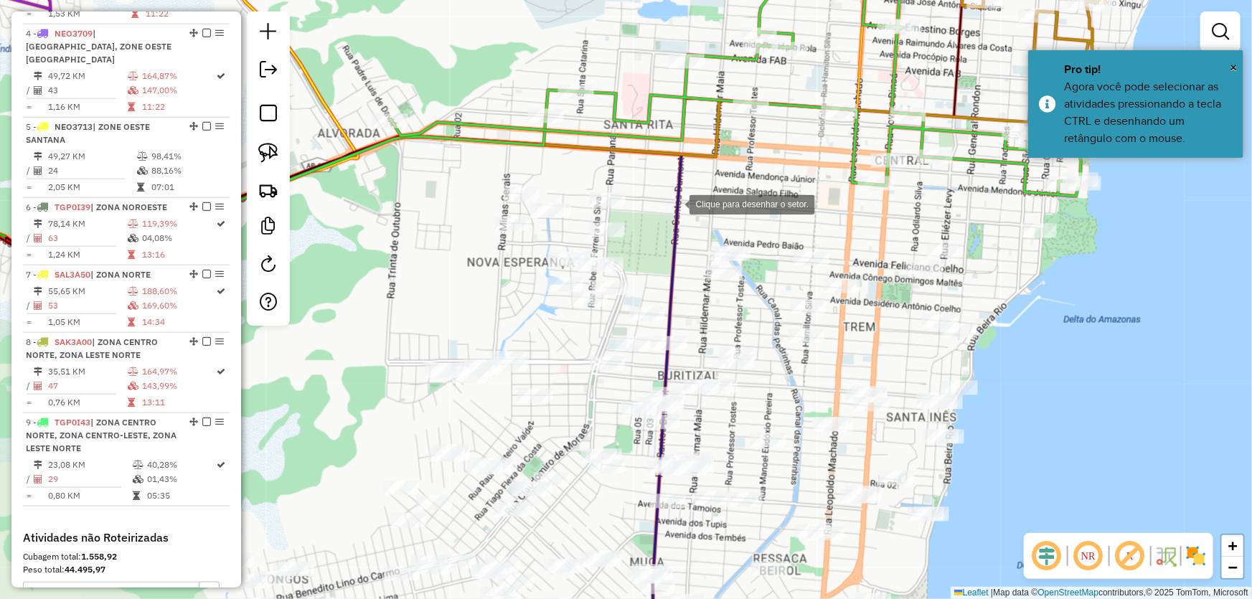
click at [675, 204] on div at bounding box center [675, 203] width 29 height 29
click at [708, 349] on div at bounding box center [707, 348] width 29 height 29
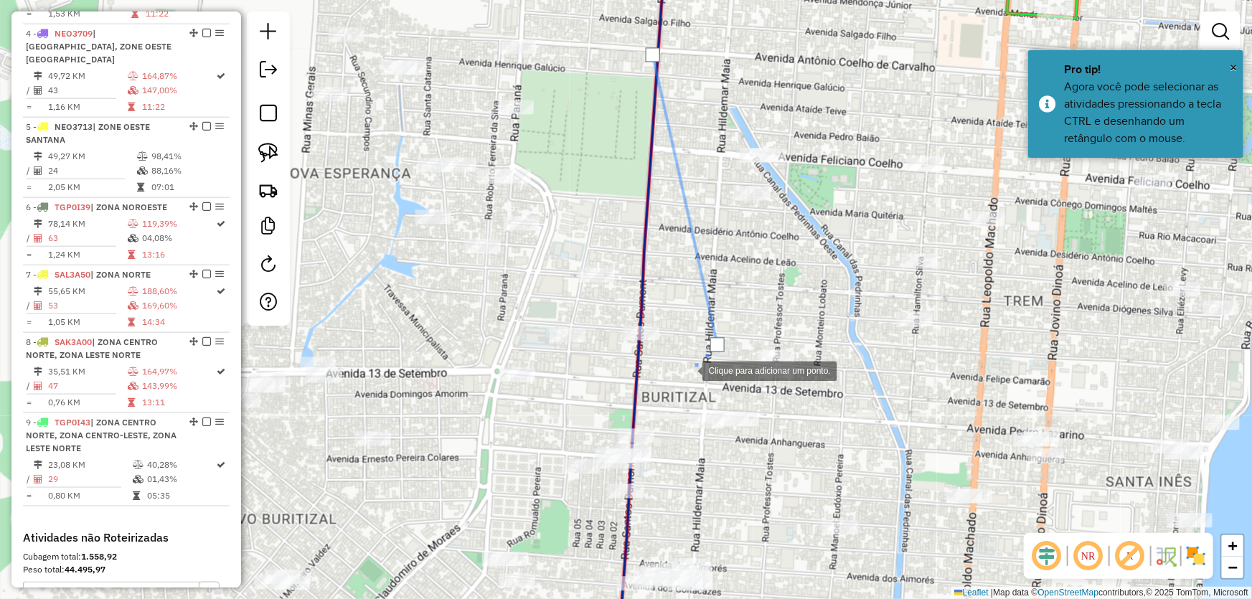
click at [686, 372] on div at bounding box center [688, 369] width 29 height 29
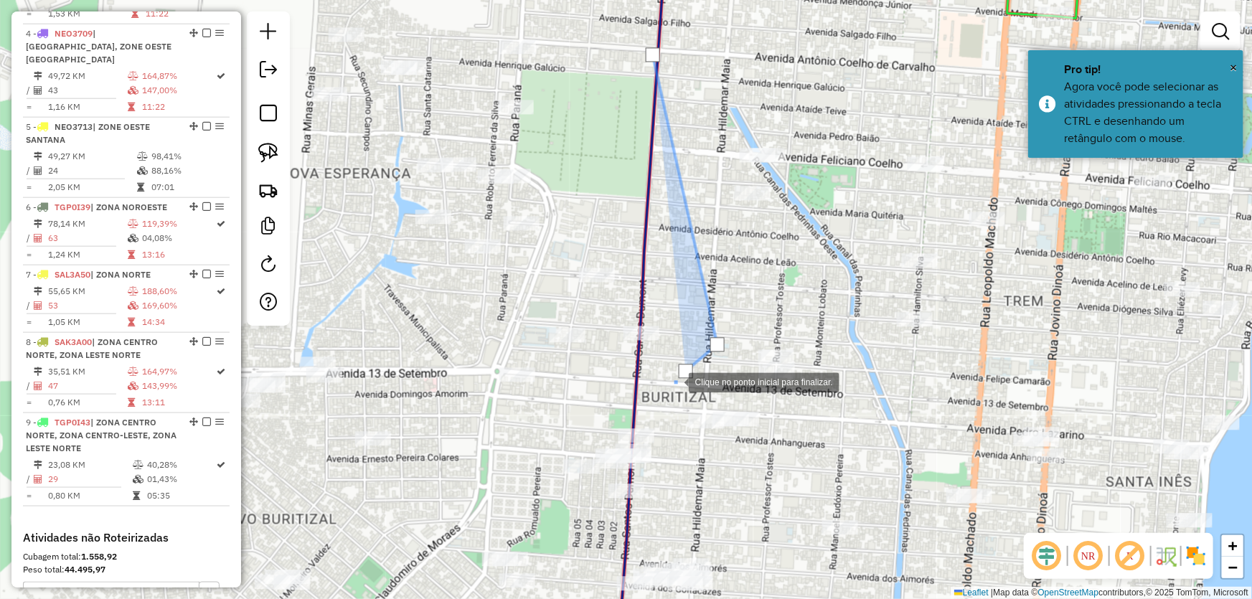
click at [660, 395] on div at bounding box center [674, 381] width 29 height 29
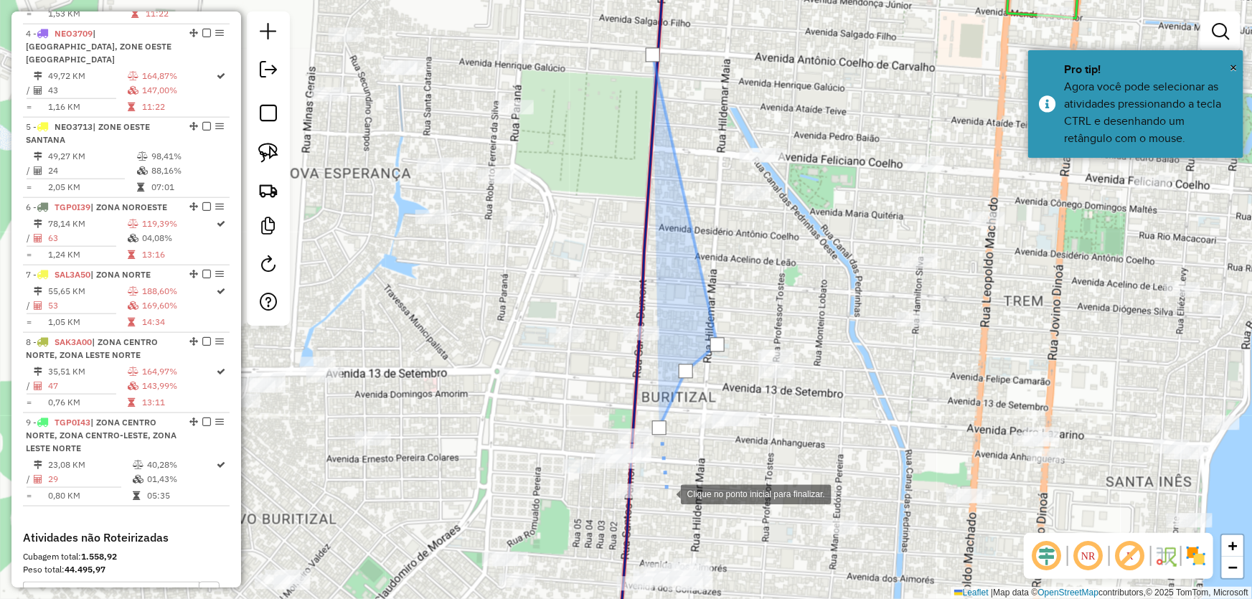
click at [667, 494] on div at bounding box center [666, 493] width 29 height 29
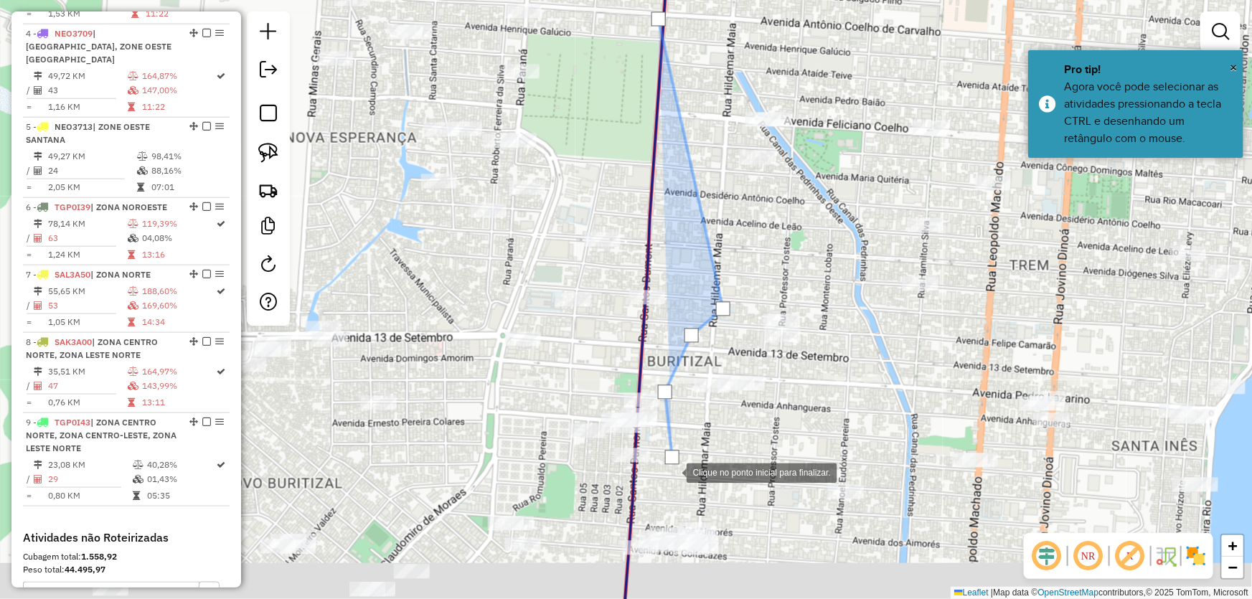
drag, startPoint x: 665, startPoint y: 520, endPoint x: 695, endPoint y: 309, distance: 214.0
click at [687, 457] on div at bounding box center [672, 471] width 29 height 29
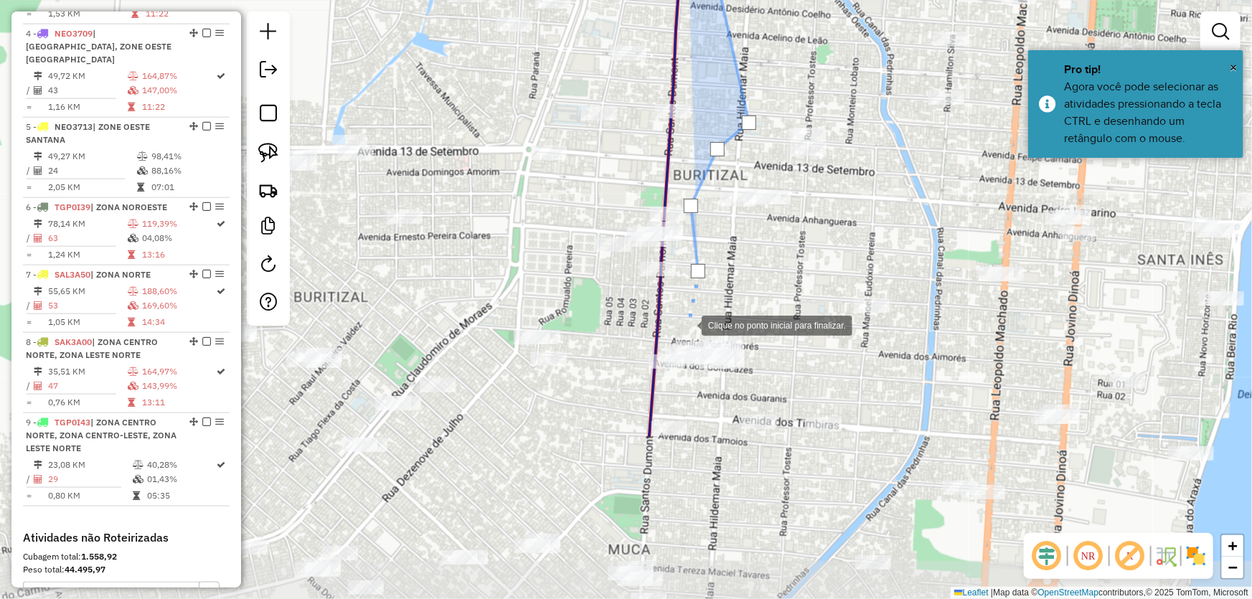
click at [688, 324] on div at bounding box center [687, 324] width 29 height 29
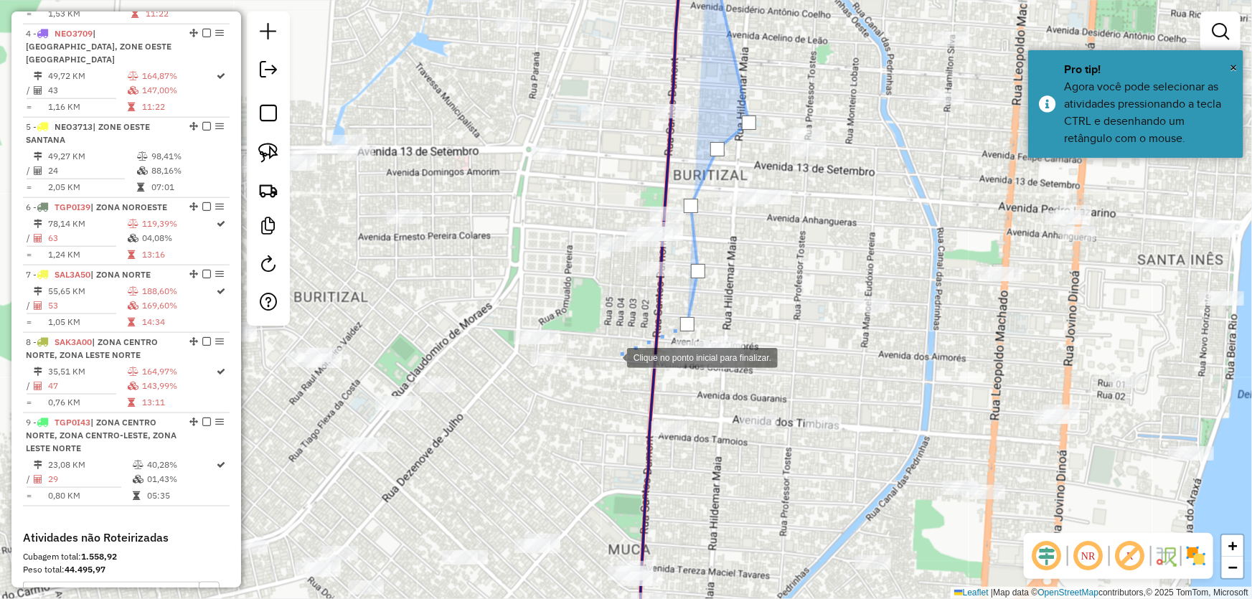
click at [599, 371] on div at bounding box center [613, 356] width 29 height 29
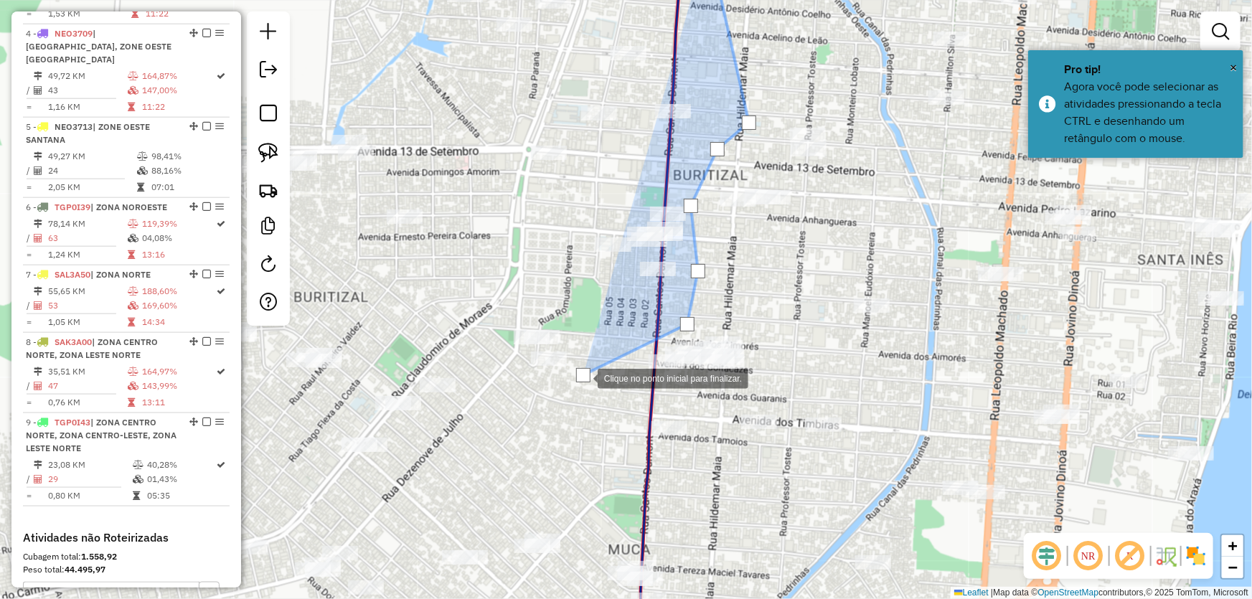
click at [598, 392] on div at bounding box center [583, 377] width 29 height 29
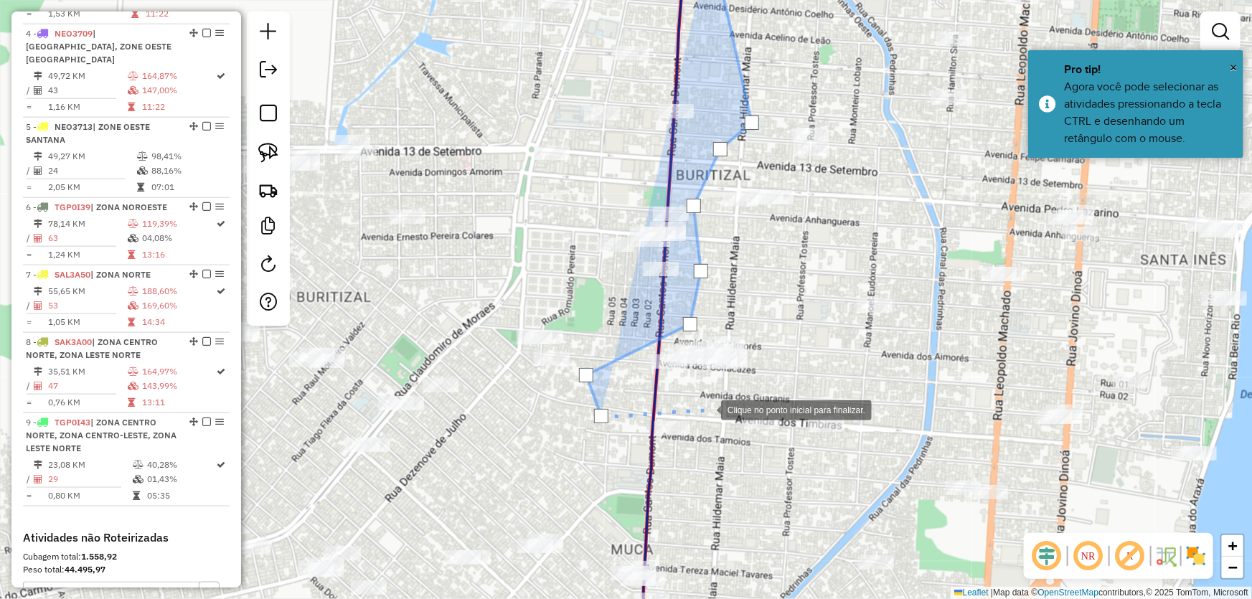
click at [707, 409] on div at bounding box center [707, 409] width 29 height 29
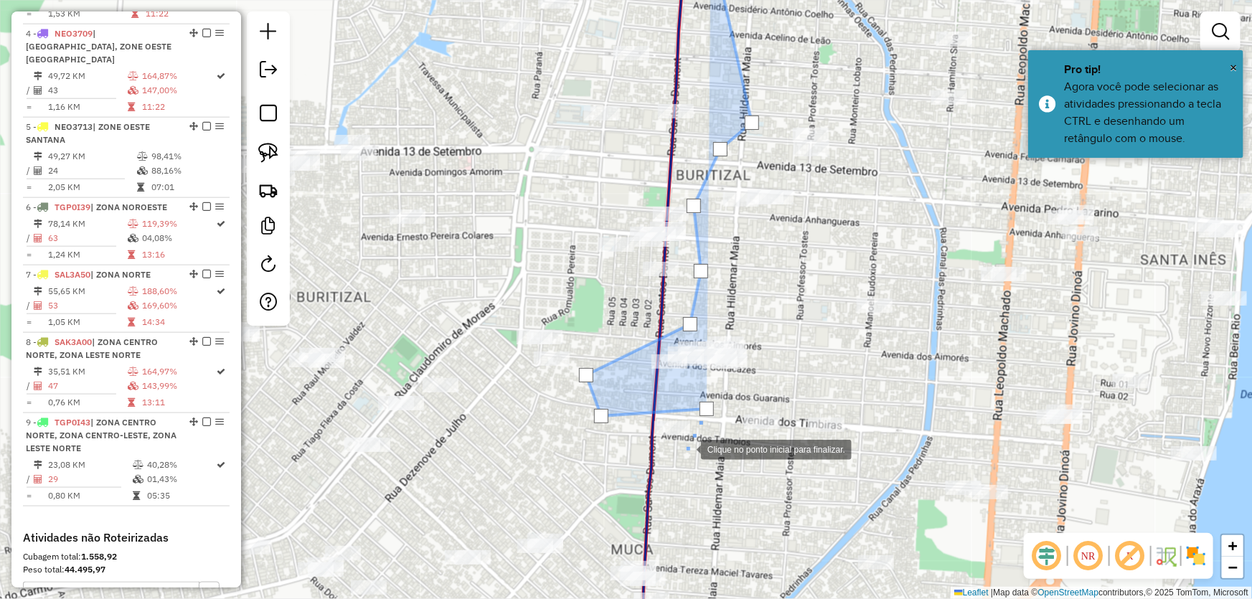
click at [687, 449] on div at bounding box center [686, 448] width 29 height 29
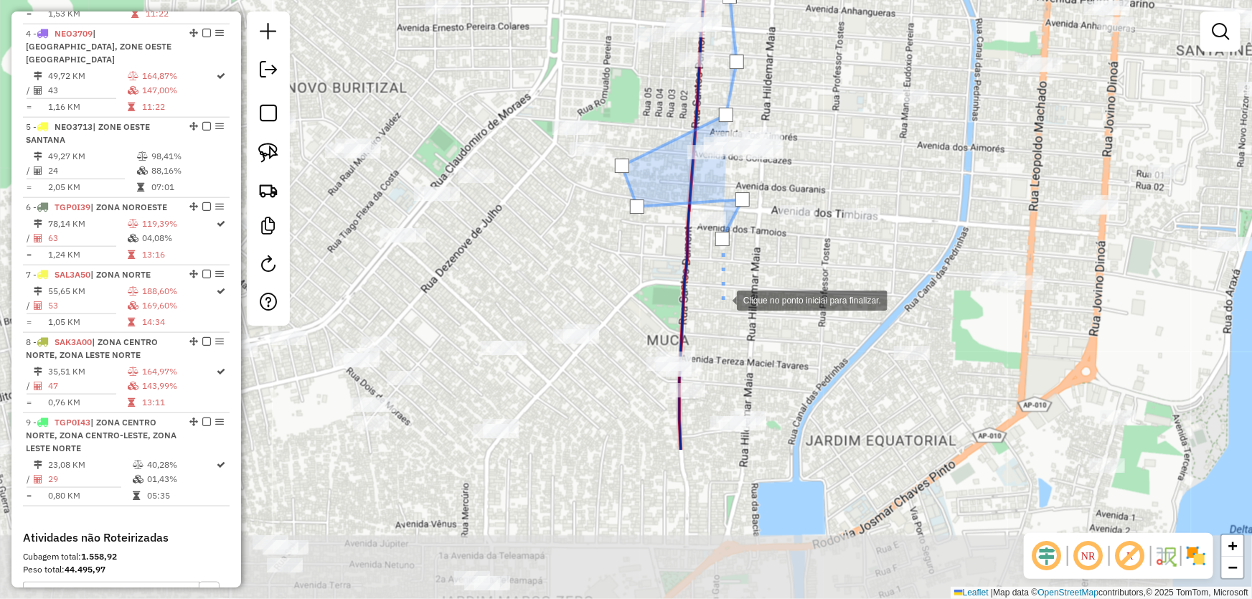
drag, startPoint x: 687, startPoint y: 517, endPoint x: 723, endPoint y: 293, distance: 226.8
click at [723, 293] on div at bounding box center [722, 299] width 29 height 29
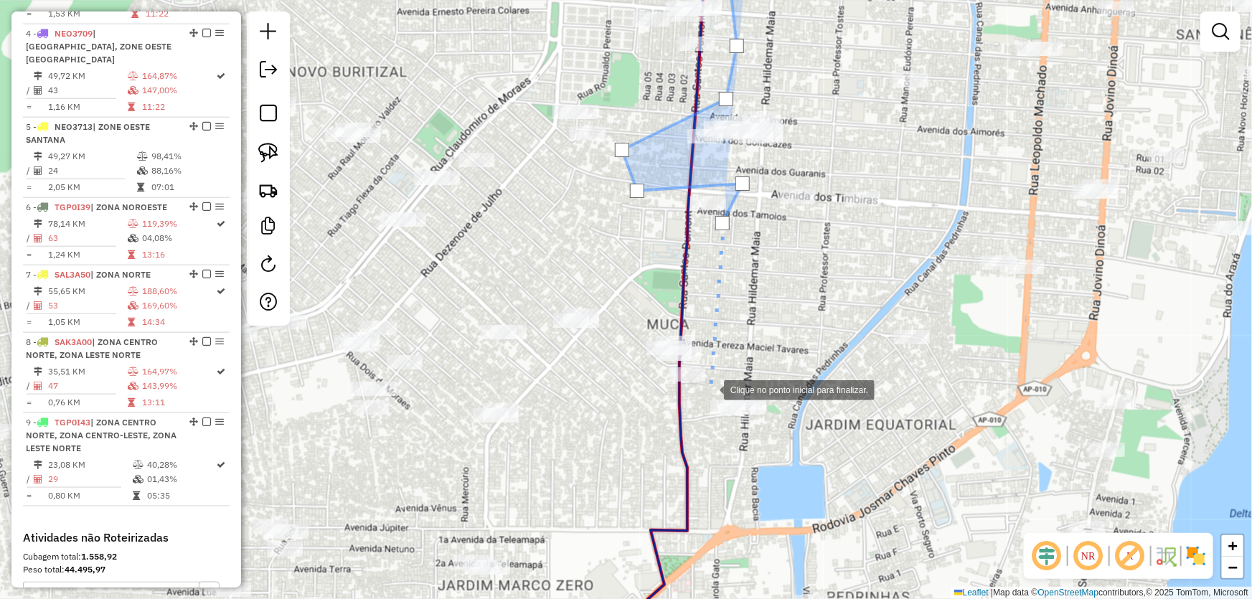
click at [709, 393] on div at bounding box center [709, 389] width 29 height 29
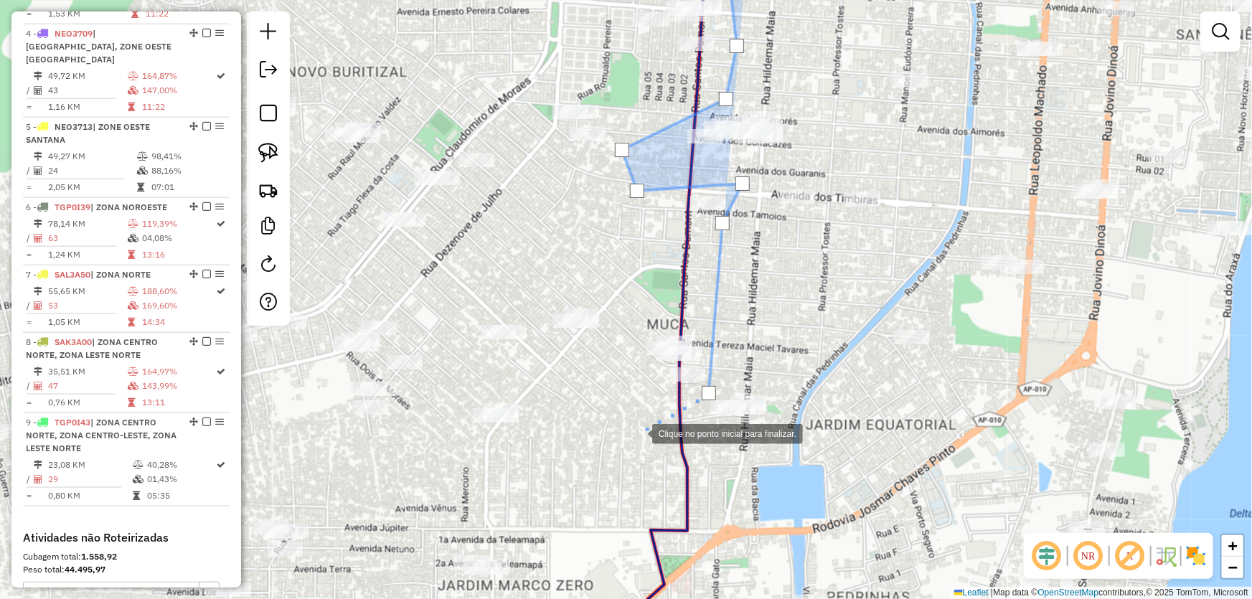
click at [638, 433] on div at bounding box center [638, 432] width 29 height 29
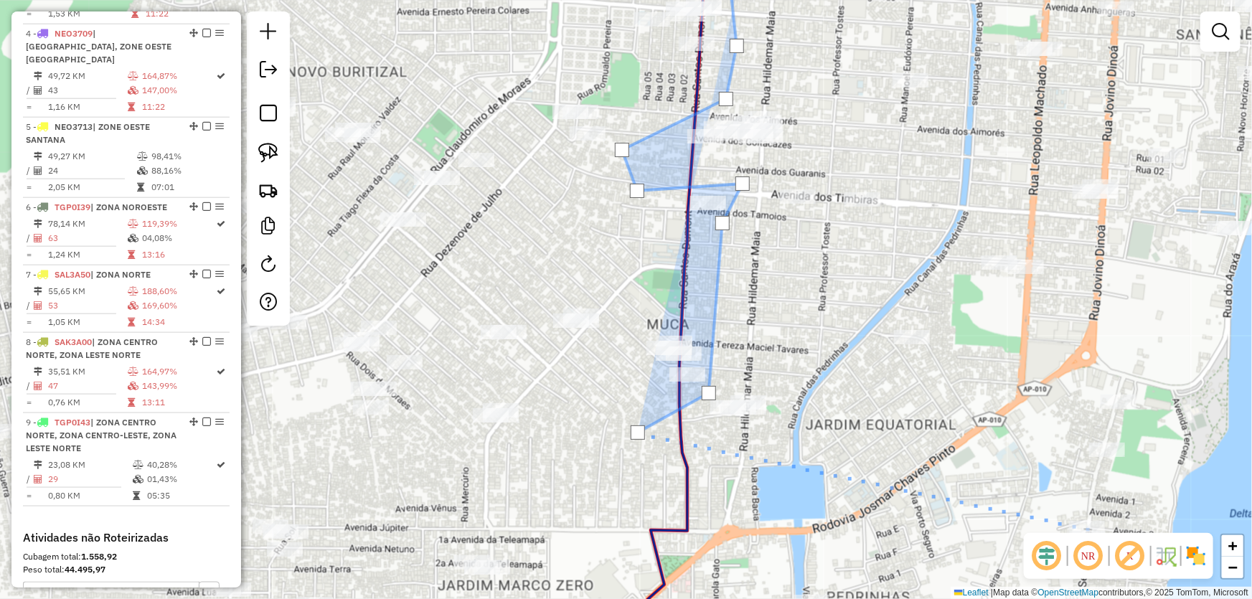
click at [1191, 553] on img at bounding box center [1196, 556] width 23 height 23
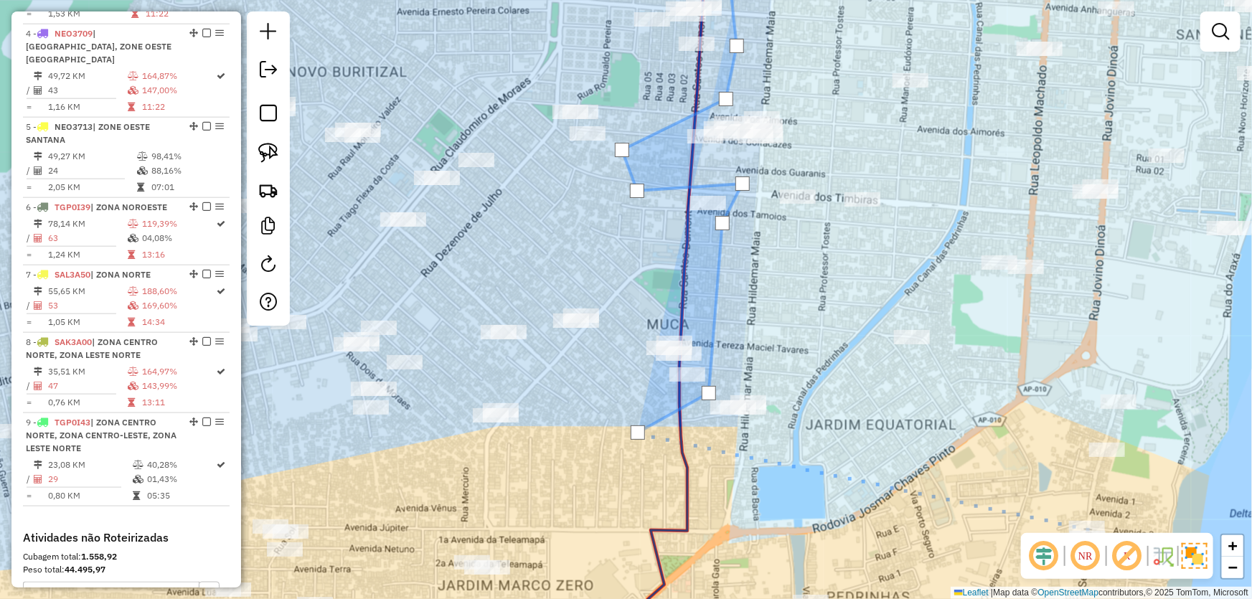
click at [1191, 553] on img at bounding box center [1195, 556] width 26 height 26
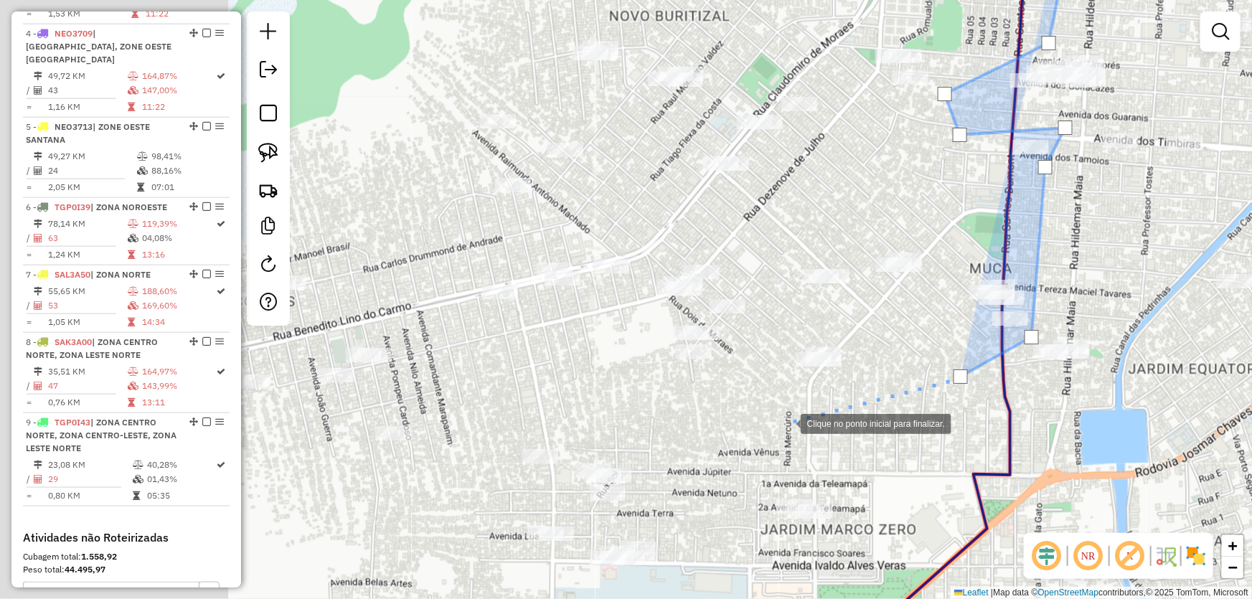
drag, startPoint x: 452, startPoint y: 482, endPoint x: 791, endPoint y: 419, distance: 344.5
click at [791, 420] on div at bounding box center [786, 422] width 29 height 29
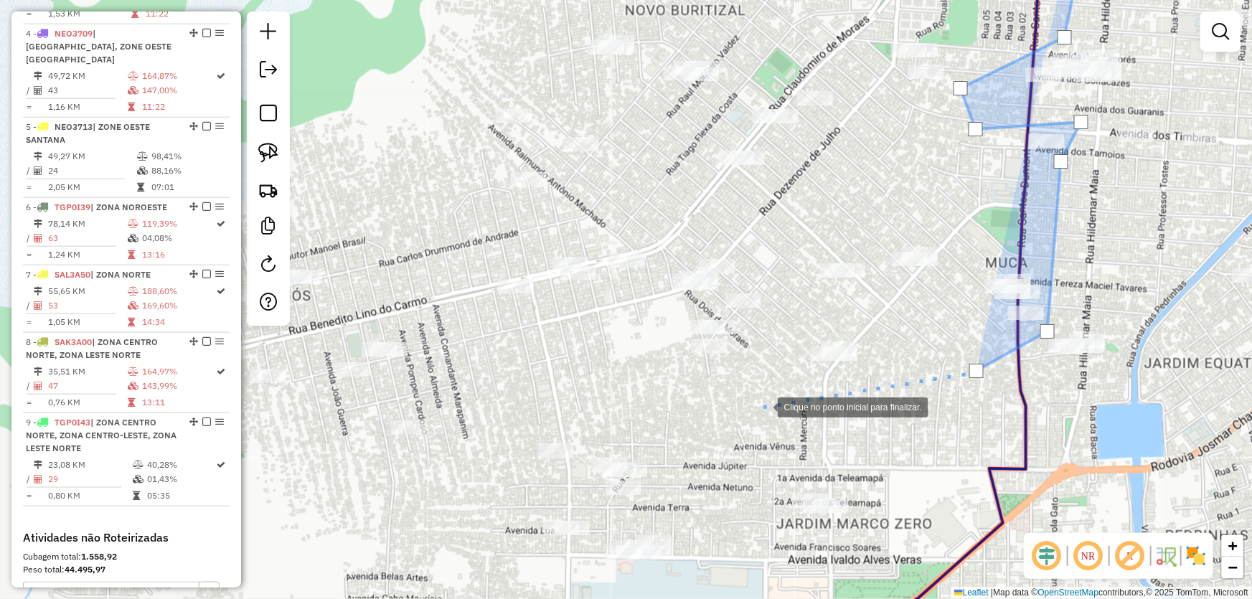
drag, startPoint x: 764, startPoint y: 406, endPoint x: 723, endPoint y: 406, distance: 40.9
click at [761, 406] on div at bounding box center [763, 406] width 29 height 29
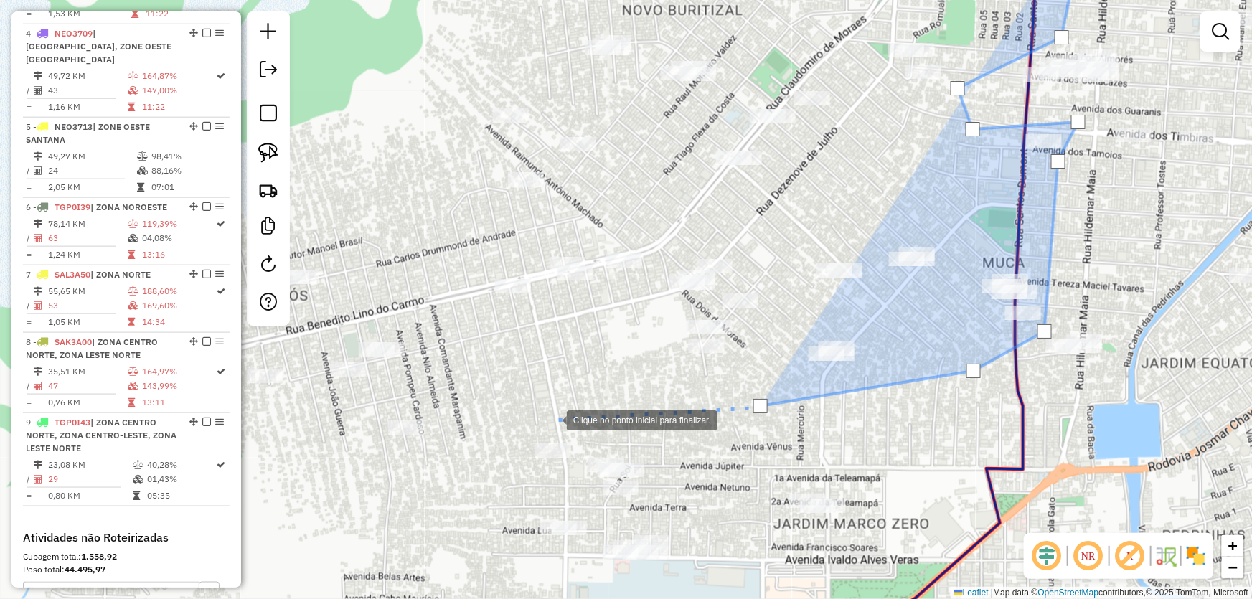
click at [551, 420] on div at bounding box center [552, 419] width 29 height 29
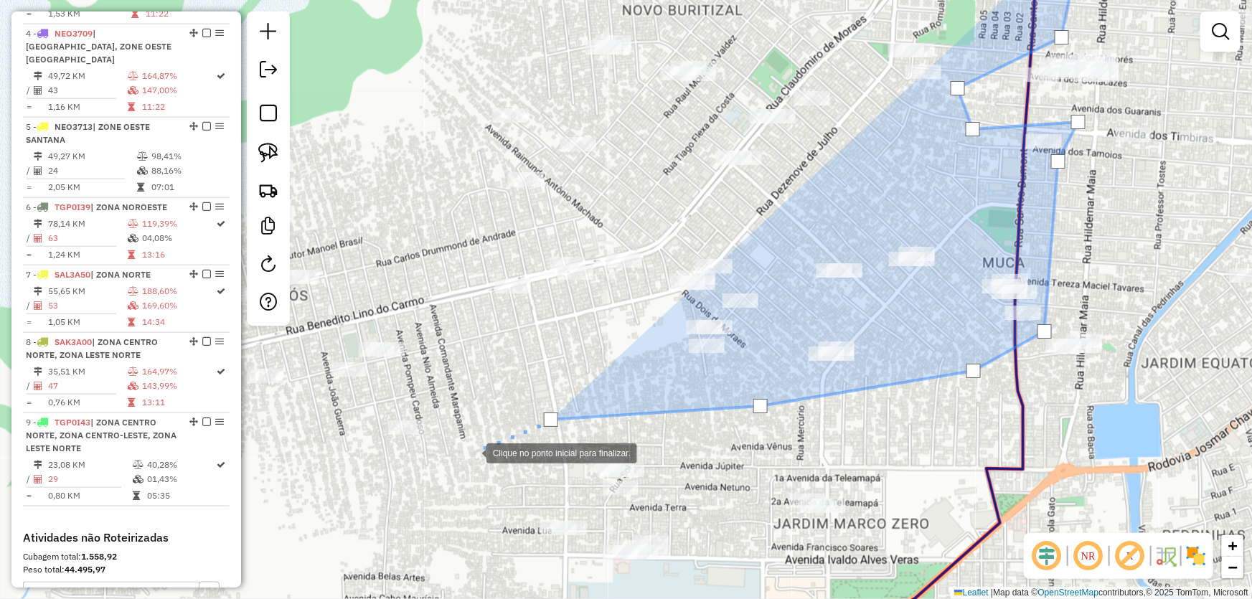
click at [458, 467] on div at bounding box center [472, 452] width 29 height 29
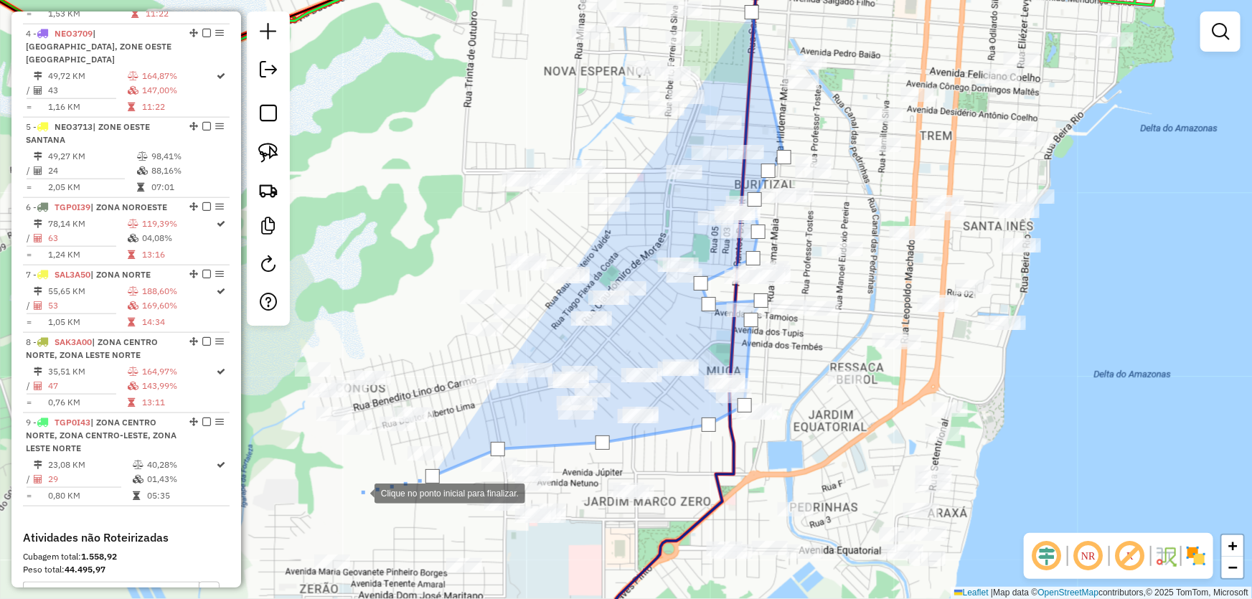
drag, startPoint x: 337, startPoint y: 488, endPoint x: 446, endPoint y: 517, distance: 113.7
click at [375, 507] on div at bounding box center [360, 492] width 29 height 29
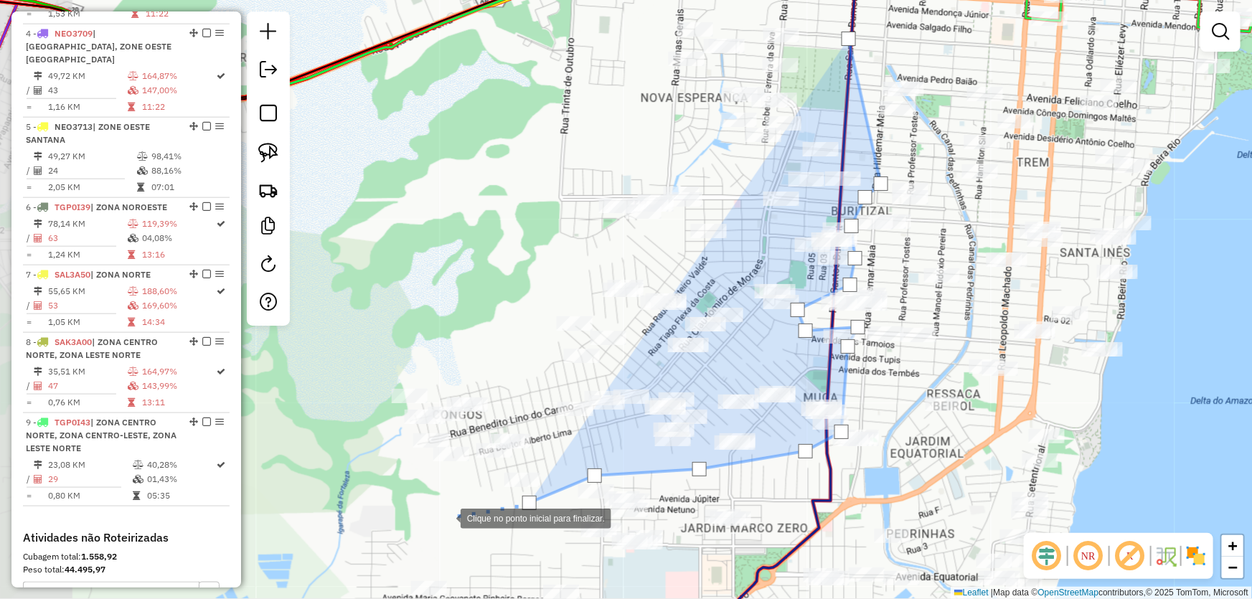
click at [436, 511] on div at bounding box center [446, 517] width 29 height 29
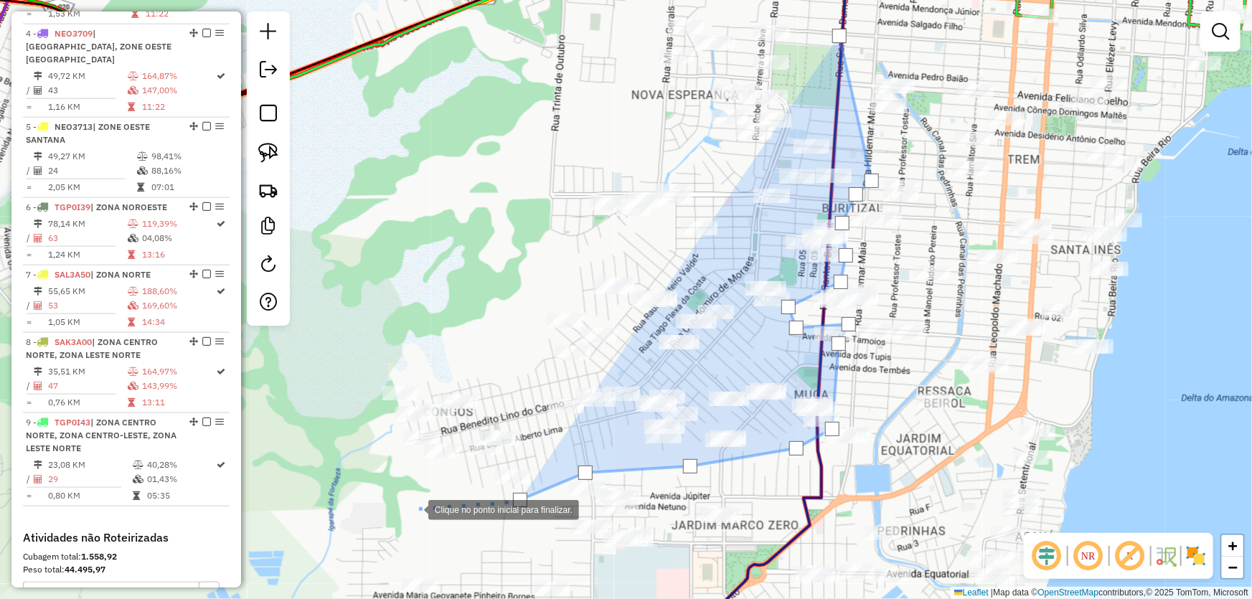
drag, startPoint x: 369, startPoint y: 504, endPoint x: 367, endPoint y: 495, distance: 9.4
click at [400, 503] on div at bounding box center [414, 509] width 29 height 29
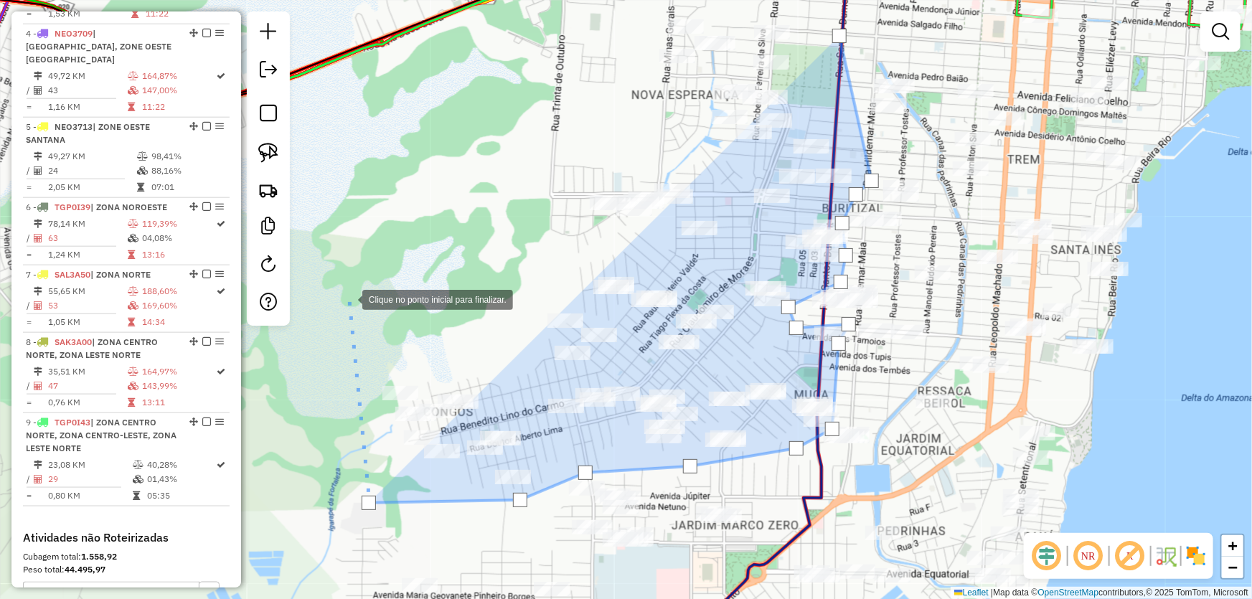
click at [348, 299] on div at bounding box center [348, 298] width 29 height 29
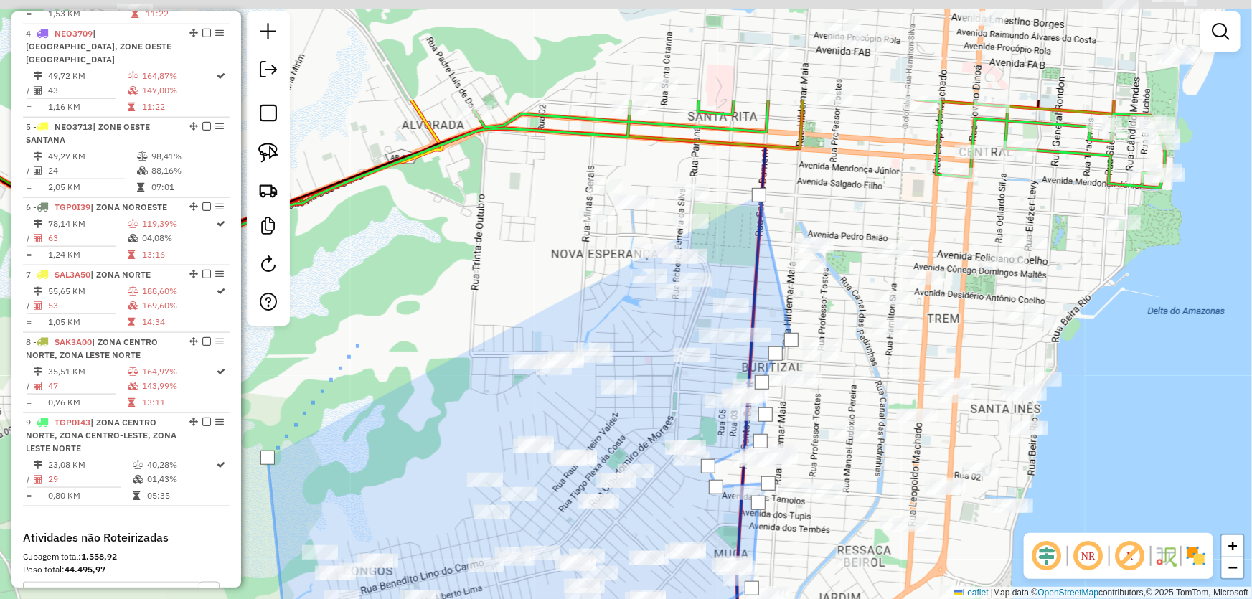
drag, startPoint x: 458, startPoint y: 147, endPoint x: 360, endPoint y: 356, distance: 230.8
click at [346, 355] on div at bounding box center [360, 340] width 29 height 29
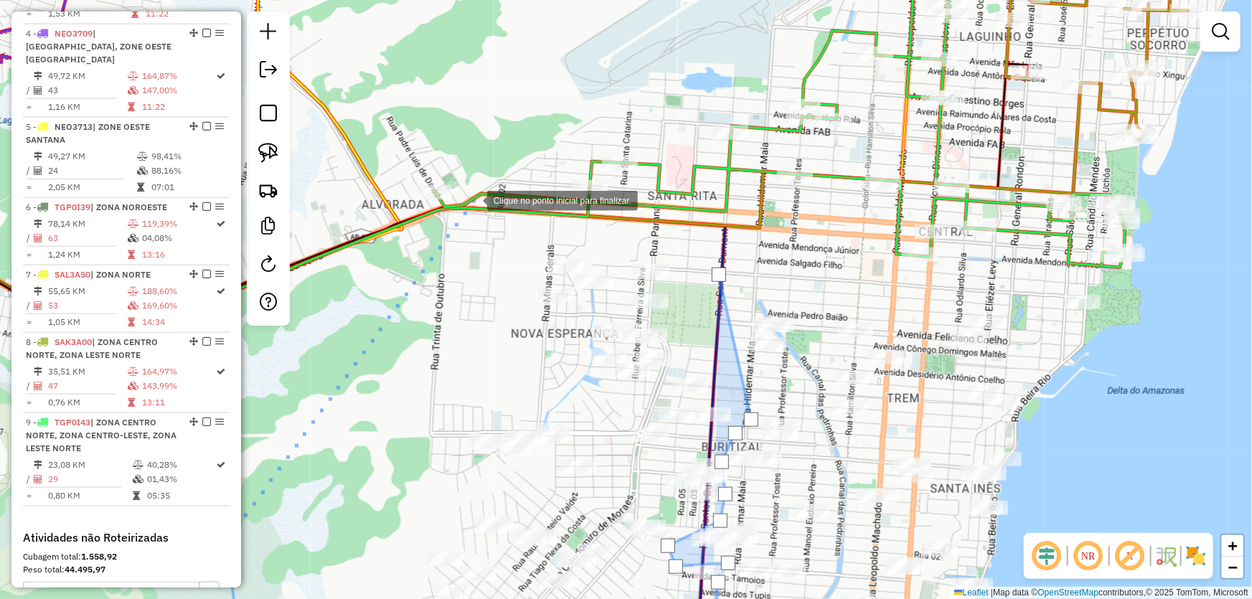
click at [473, 200] on div at bounding box center [473, 199] width 29 height 29
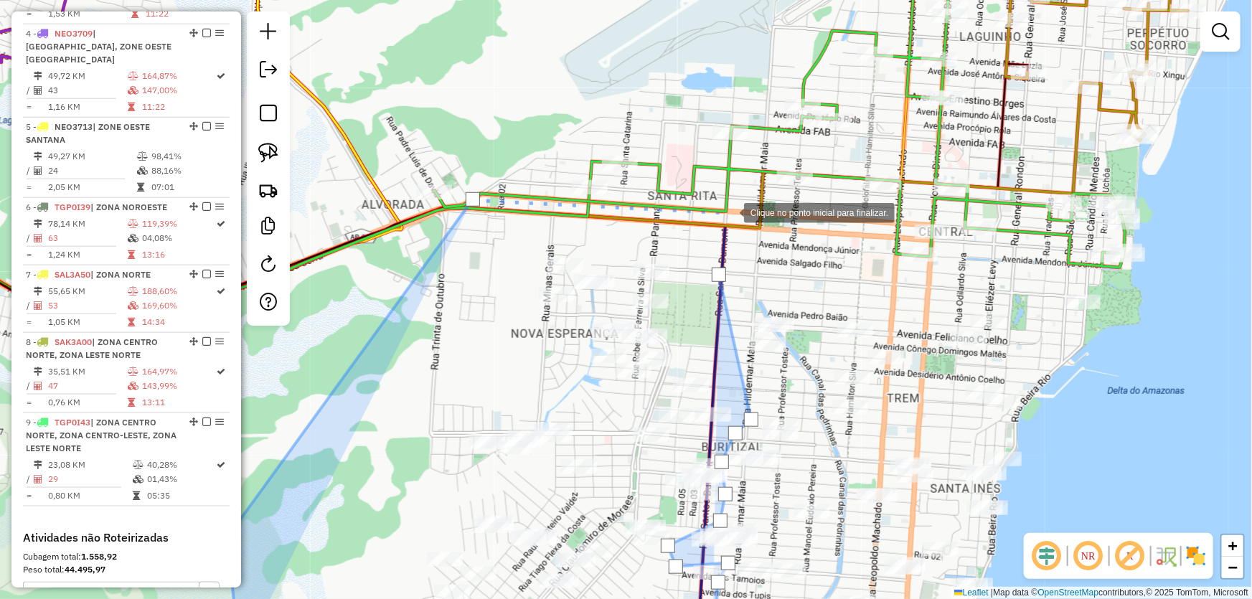
drag, startPoint x: 730, startPoint y: 212, endPoint x: 721, endPoint y: 257, distance: 46.2
click at [729, 212] on div at bounding box center [730, 211] width 29 height 29
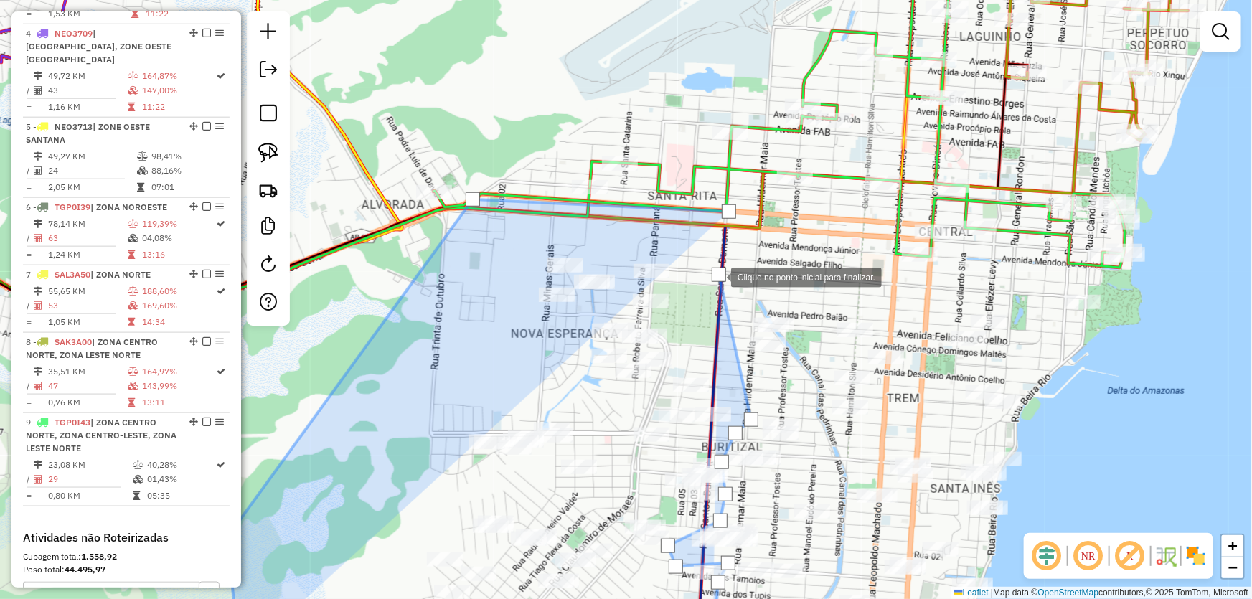
click at [716, 277] on div at bounding box center [719, 275] width 14 height 14
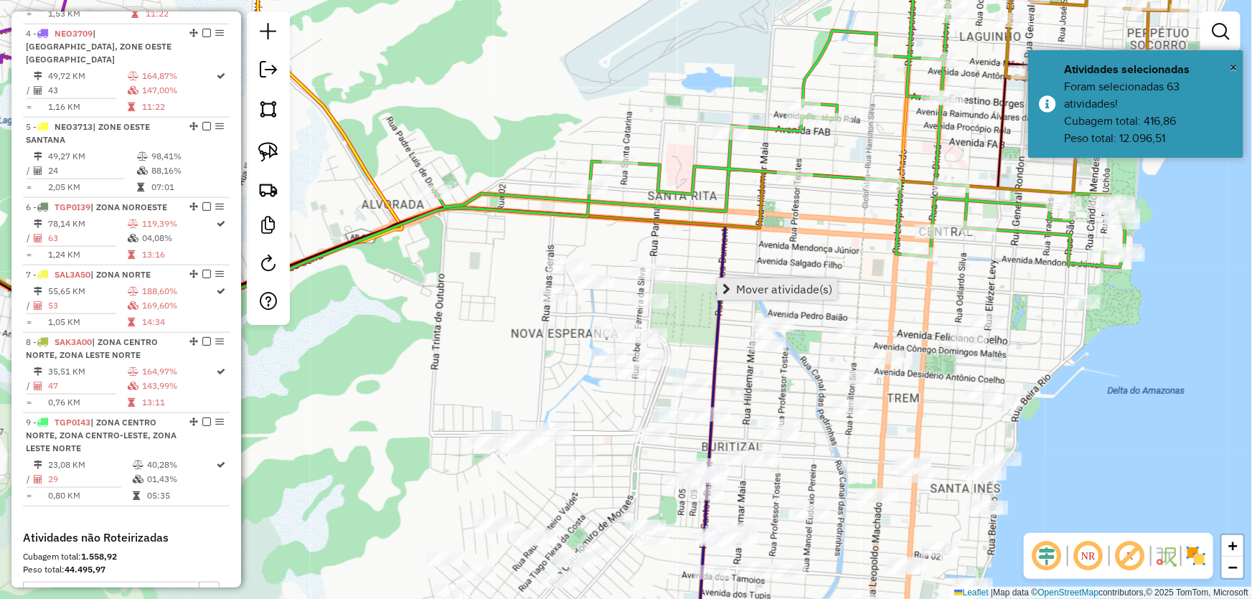
click at [743, 283] on span "Mover atividade(s)" at bounding box center [784, 288] width 96 height 11
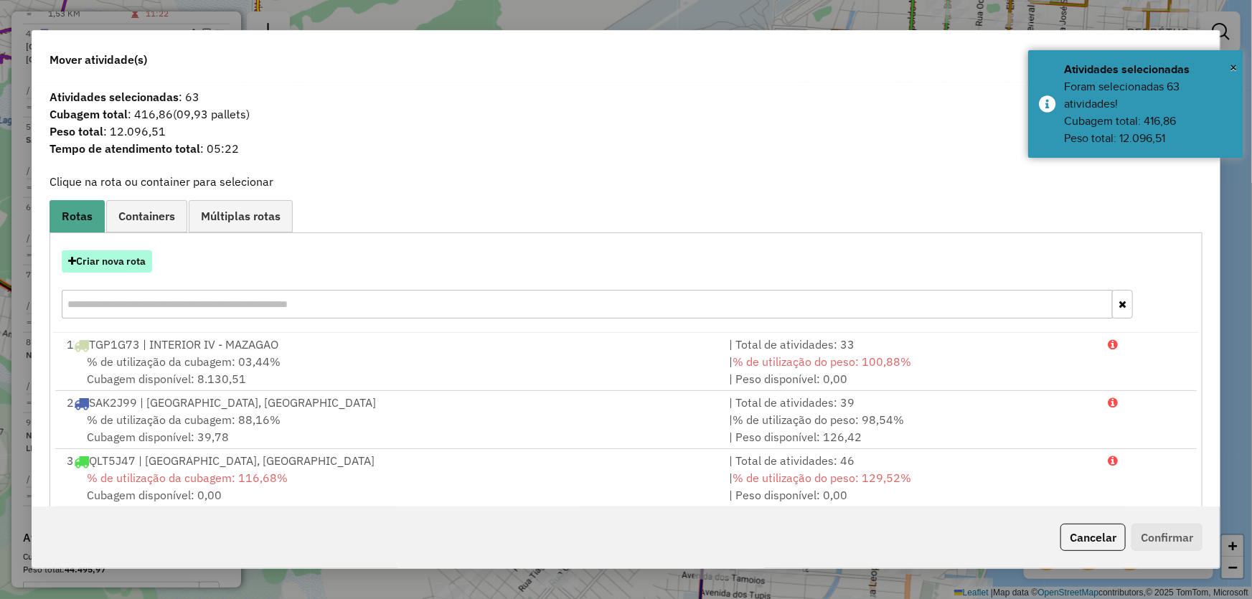
click at [128, 260] on button "Criar nova rota" at bounding box center [107, 261] width 90 height 22
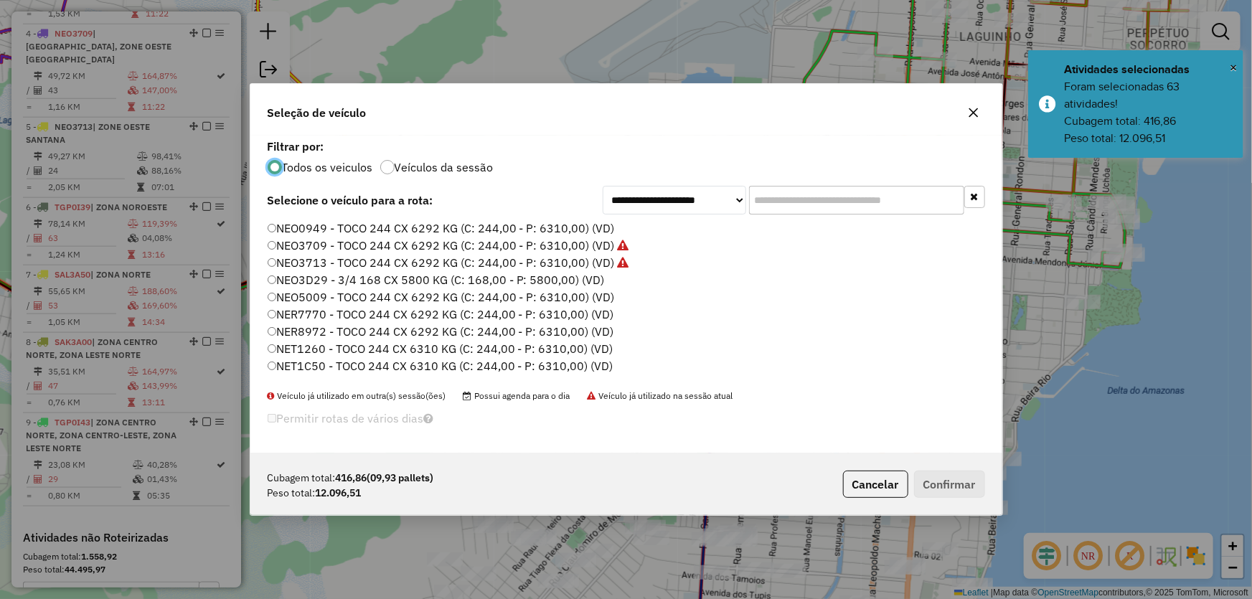
scroll to position [261, 0]
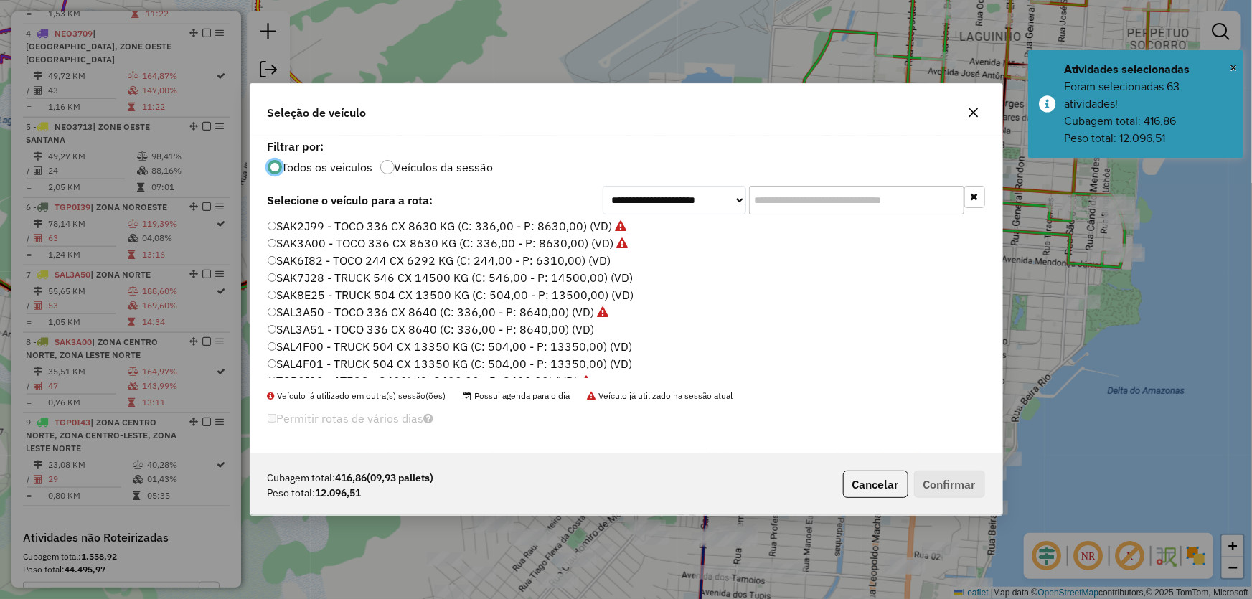
click at [311, 321] on label "SAL3A51 - TOCO 336 CX 8640 (C: 336,00 - P: 8640,00) (VD)" at bounding box center [431, 329] width 327 height 17
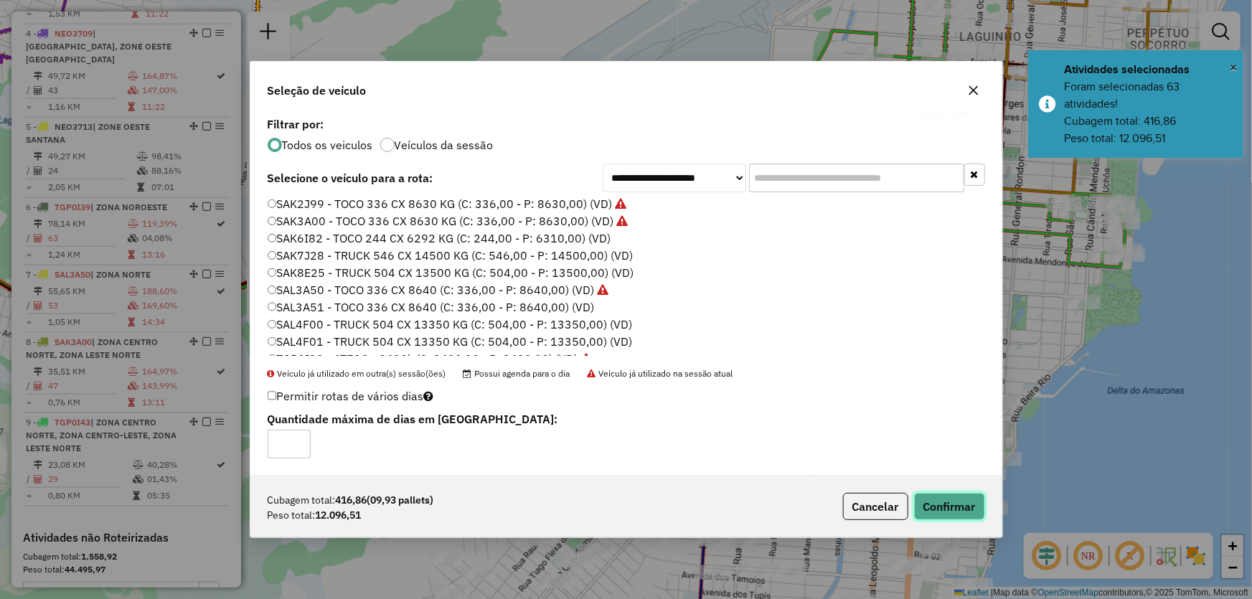
click at [947, 495] on button "Confirmar" at bounding box center [949, 506] width 71 height 27
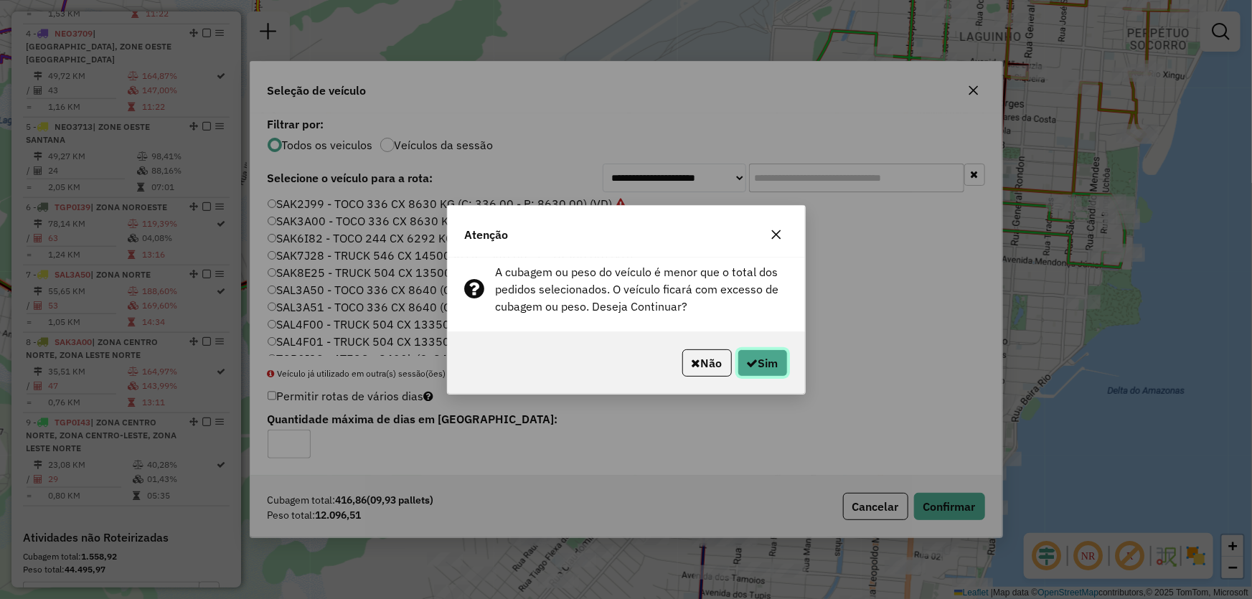
click at [764, 357] on button "Sim" at bounding box center [763, 363] width 50 height 27
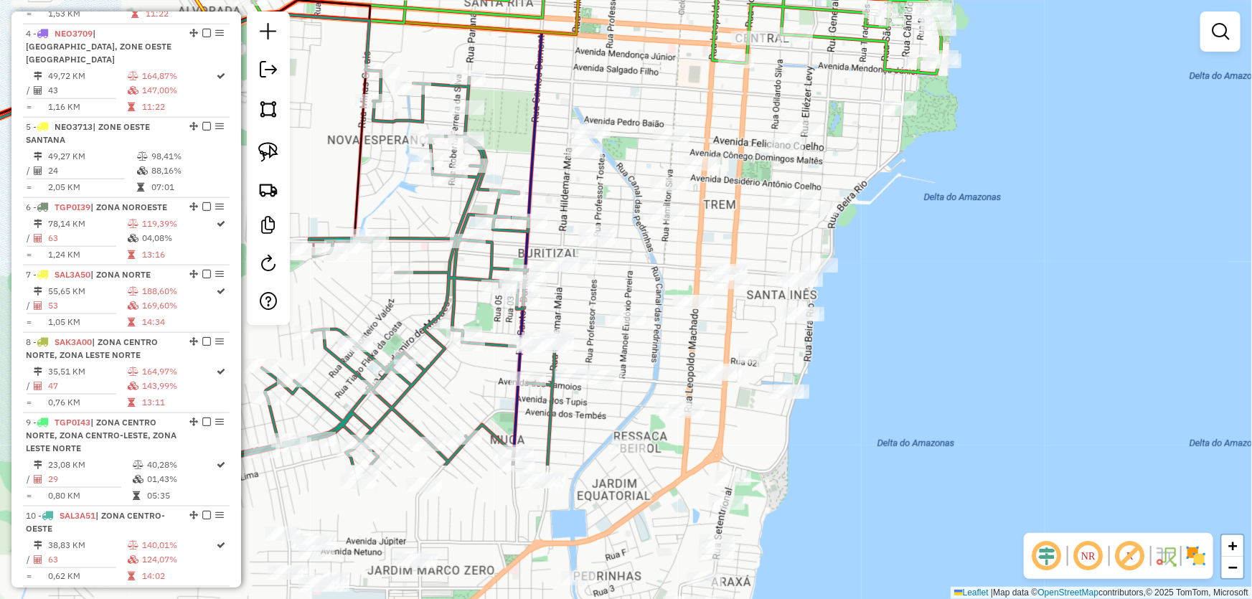
drag, startPoint x: 510, startPoint y: 306, endPoint x: 330, endPoint y: 145, distance: 241.9
click at [330, 145] on div "Janela de atendimento Grade de atendimento Capacidade Transportadoras Veículos …" at bounding box center [626, 299] width 1252 height 599
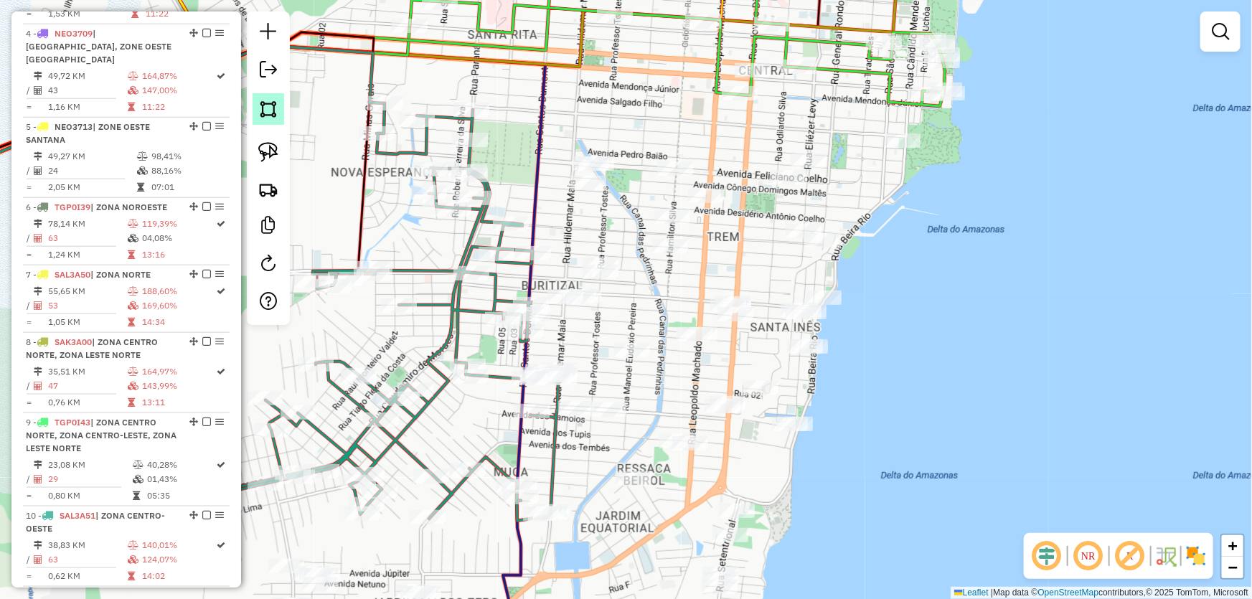
click at [265, 103] on img at bounding box center [268, 109] width 20 height 20
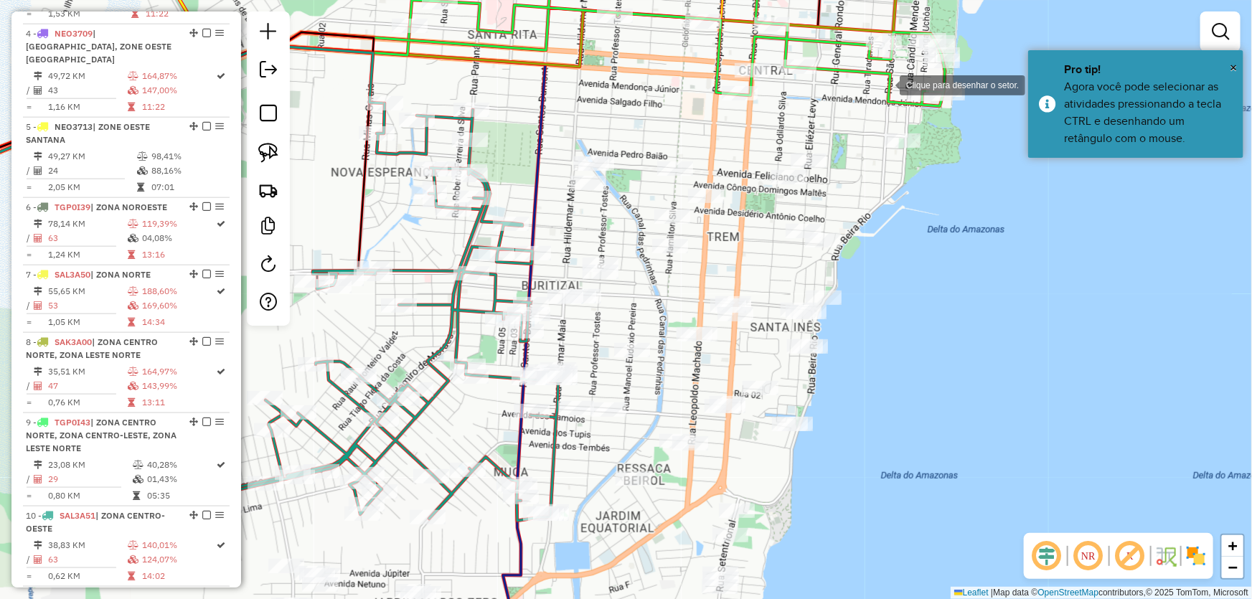
click at [897, 83] on div at bounding box center [885, 84] width 29 height 29
drag, startPoint x: 543, startPoint y: 81, endPoint x: 515, endPoint y: 108, distance: 38.1
click at [540, 81] on div at bounding box center [542, 81] width 29 height 29
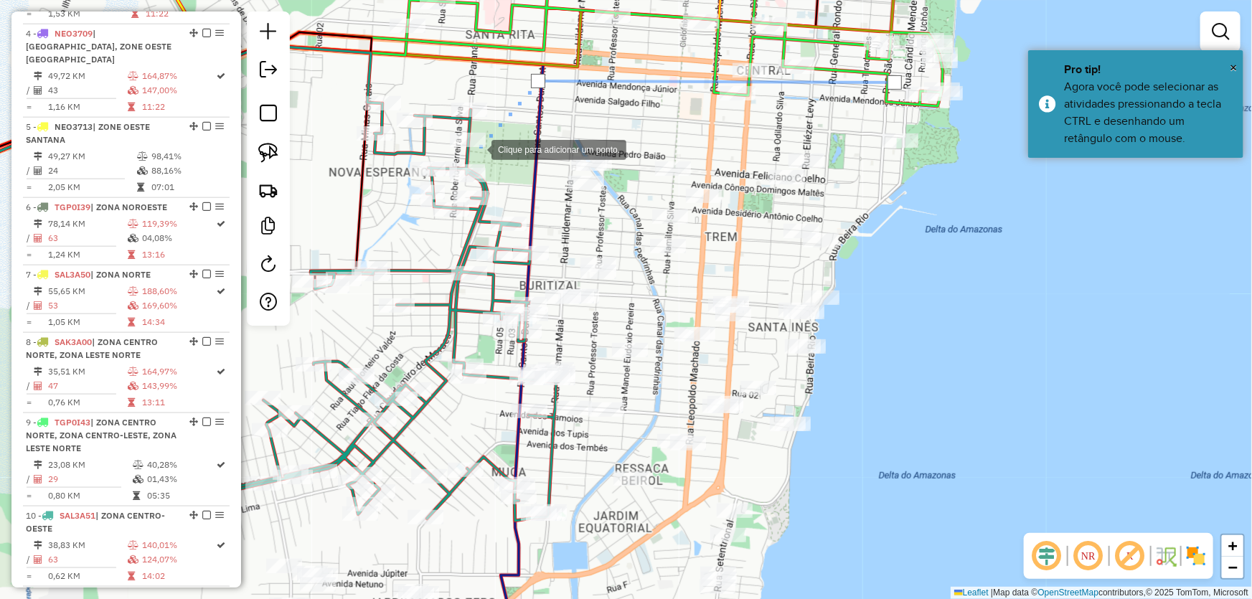
click at [477, 149] on div at bounding box center [477, 148] width 29 height 29
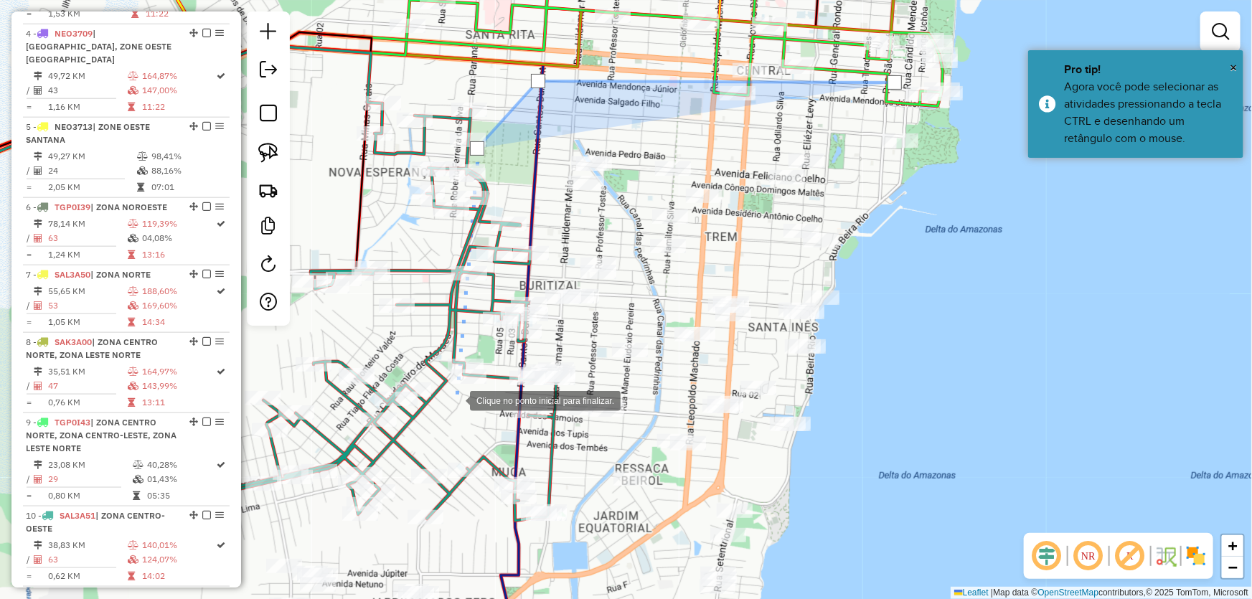
click at [456, 401] on div at bounding box center [455, 399] width 29 height 29
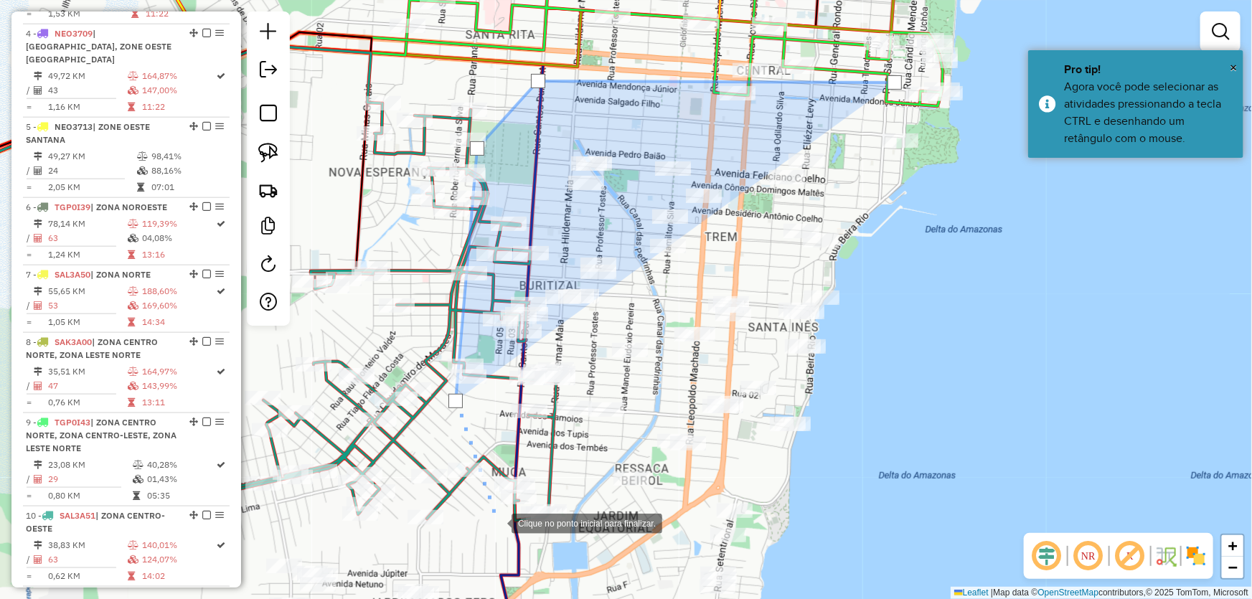
click at [497, 522] on div at bounding box center [497, 522] width 29 height 29
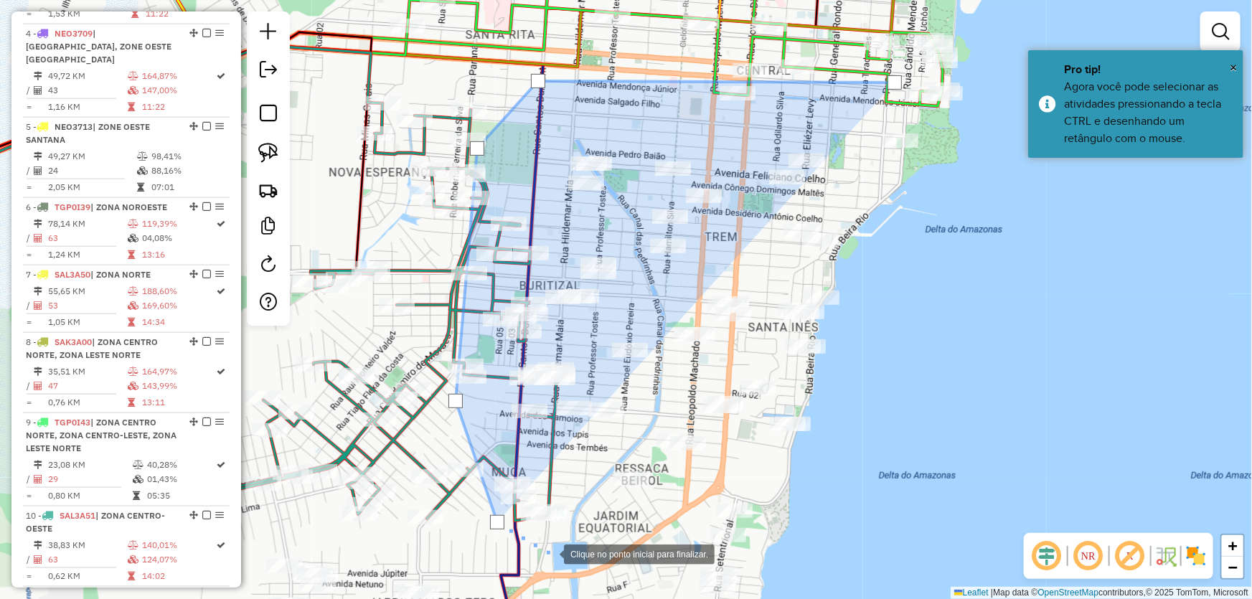
click at [550, 553] on div at bounding box center [549, 553] width 29 height 29
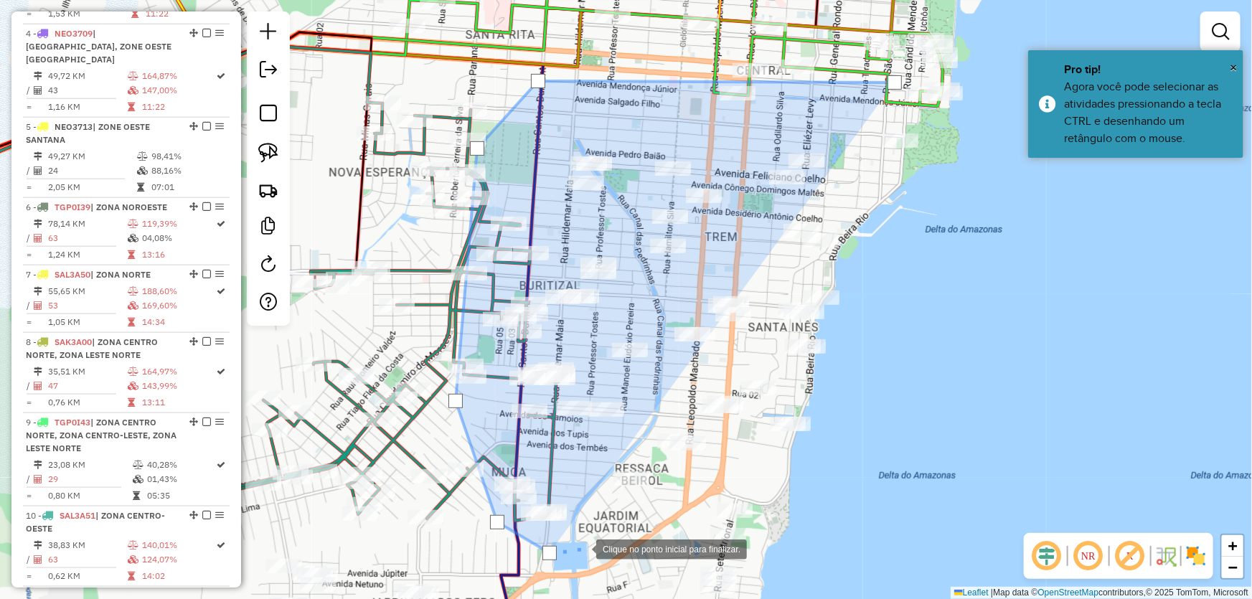
click at [596, 534] on div at bounding box center [582, 548] width 29 height 29
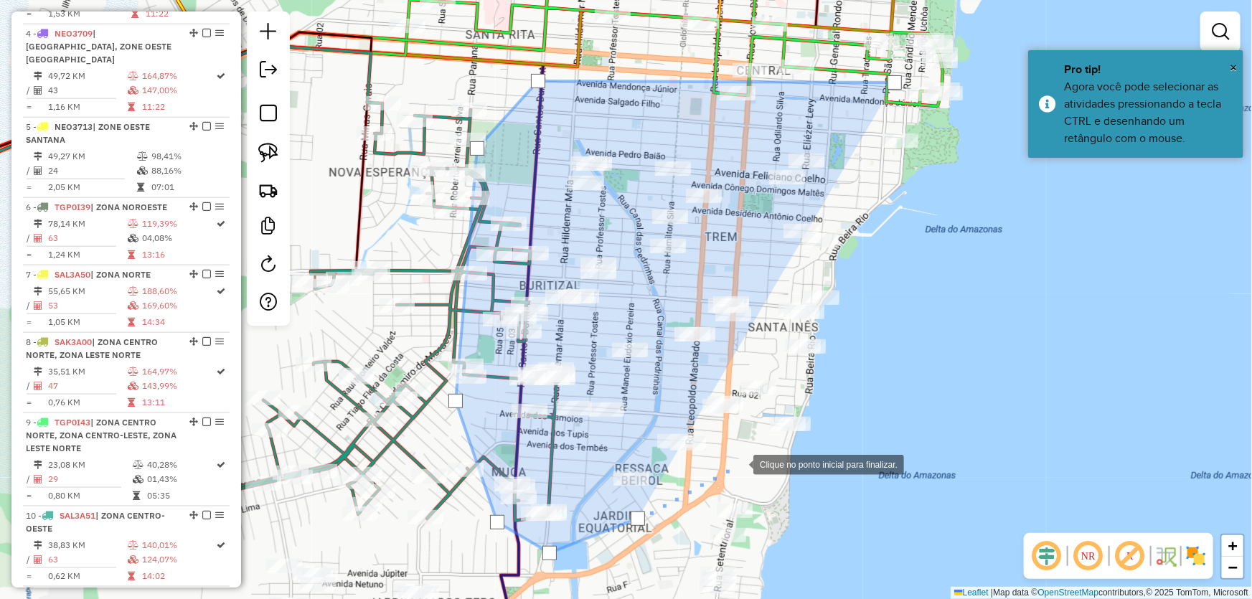
click at [739, 464] on div at bounding box center [739, 463] width 29 height 29
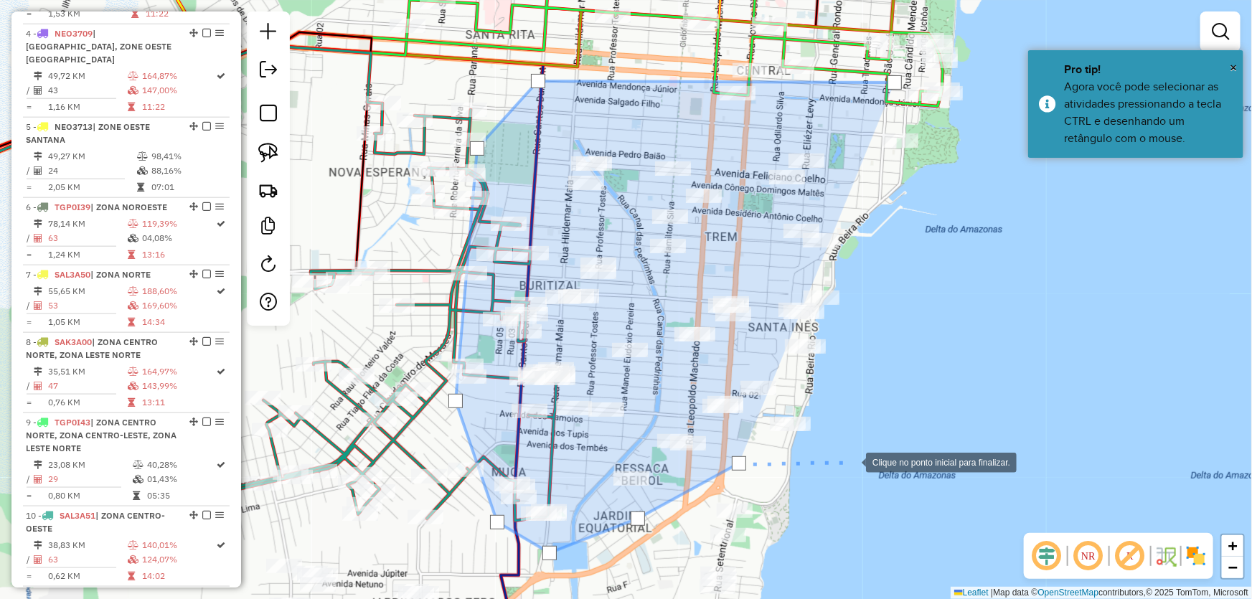
click at [852, 461] on div at bounding box center [852, 461] width 29 height 29
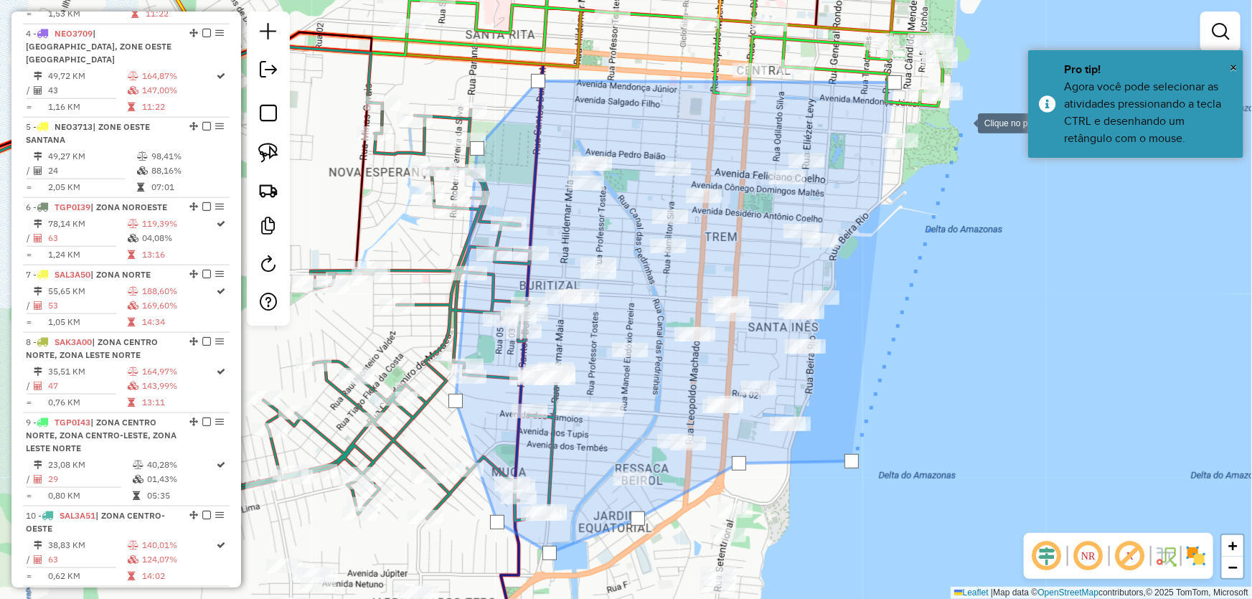
click at [964, 121] on div at bounding box center [964, 122] width 29 height 29
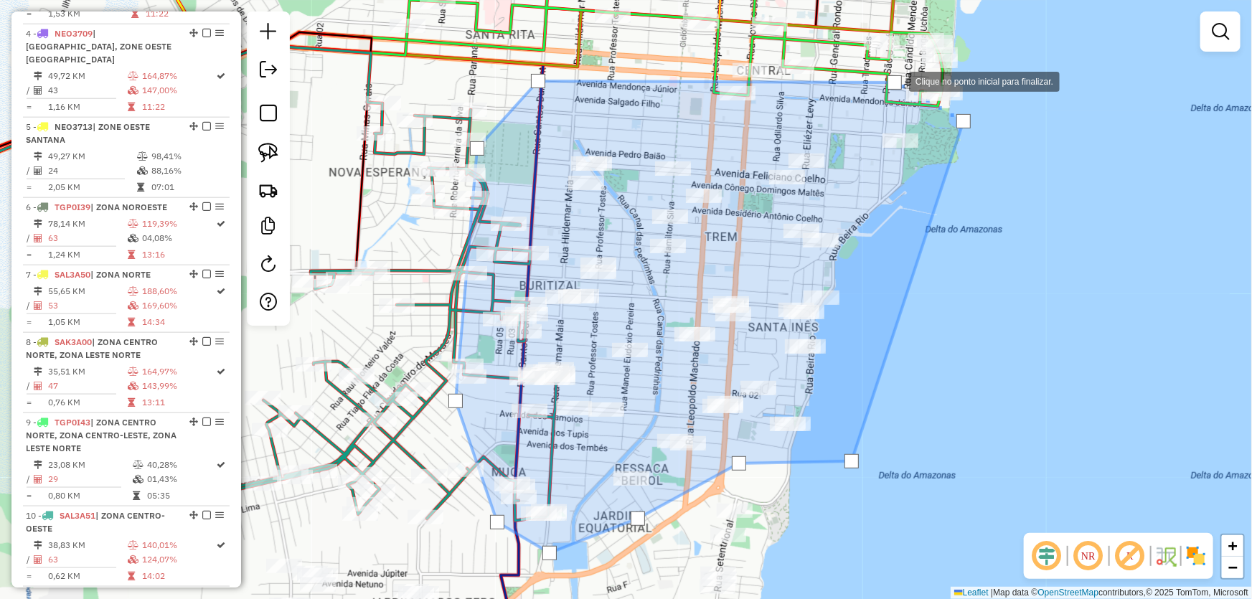
click at [895, 80] on div at bounding box center [895, 82] width 14 height 14
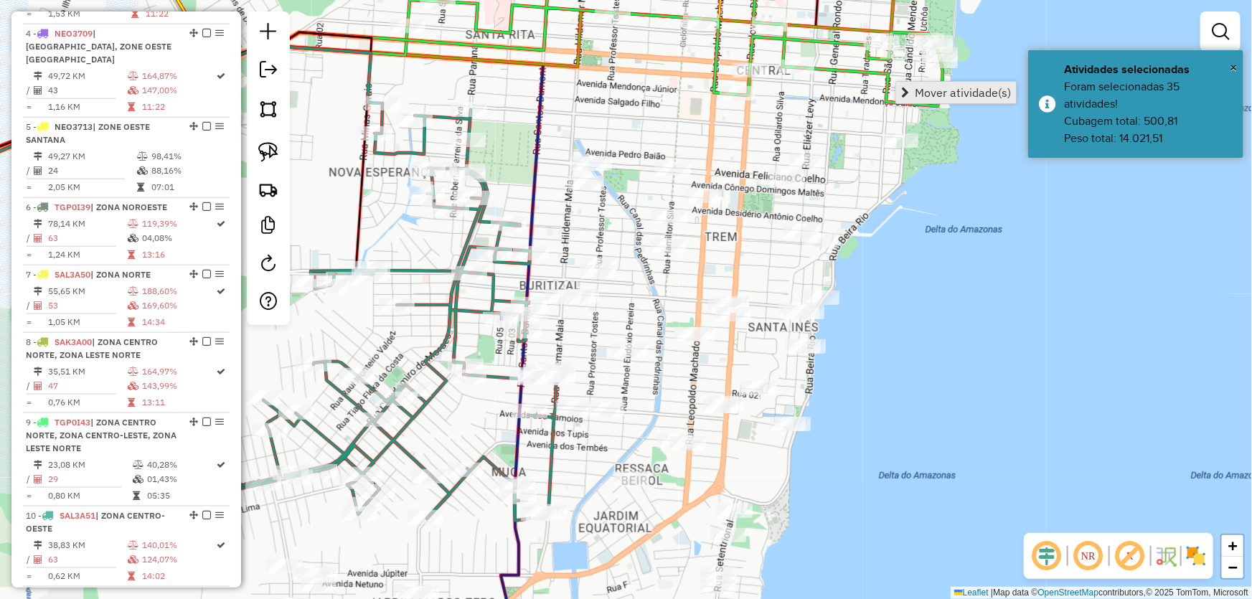
click at [909, 89] on span "Mover atividade(s)" at bounding box center [905, 92] width 8 height 11
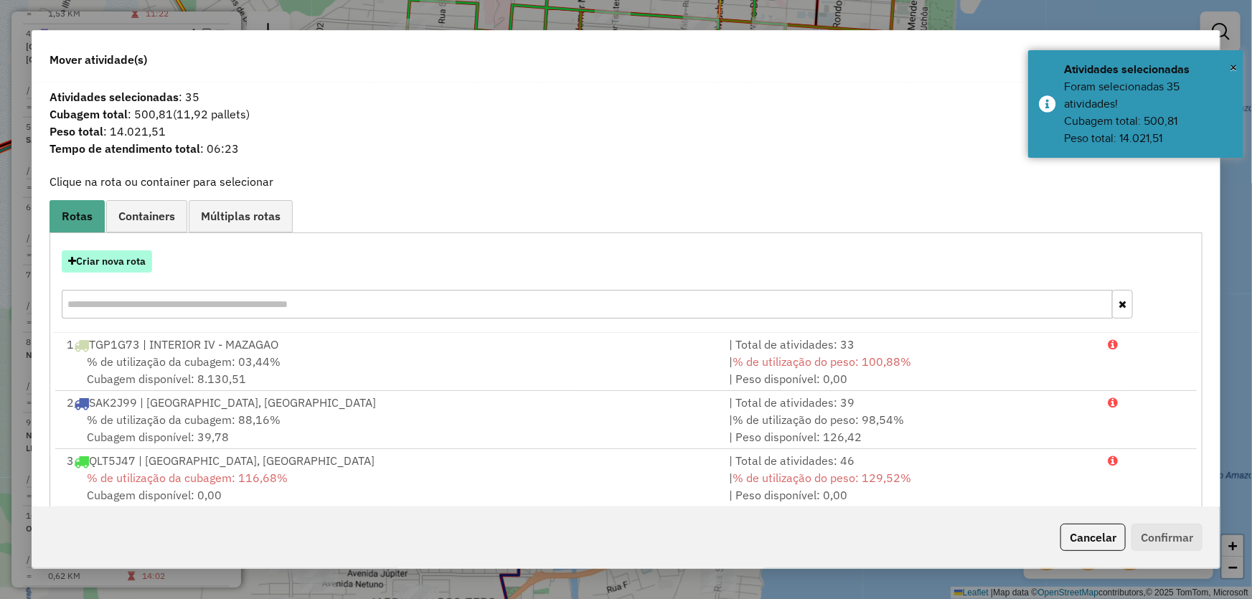
click at [83, 258] on button "Criar nova rota" at bounding box center [107, 261] width 90 height 22
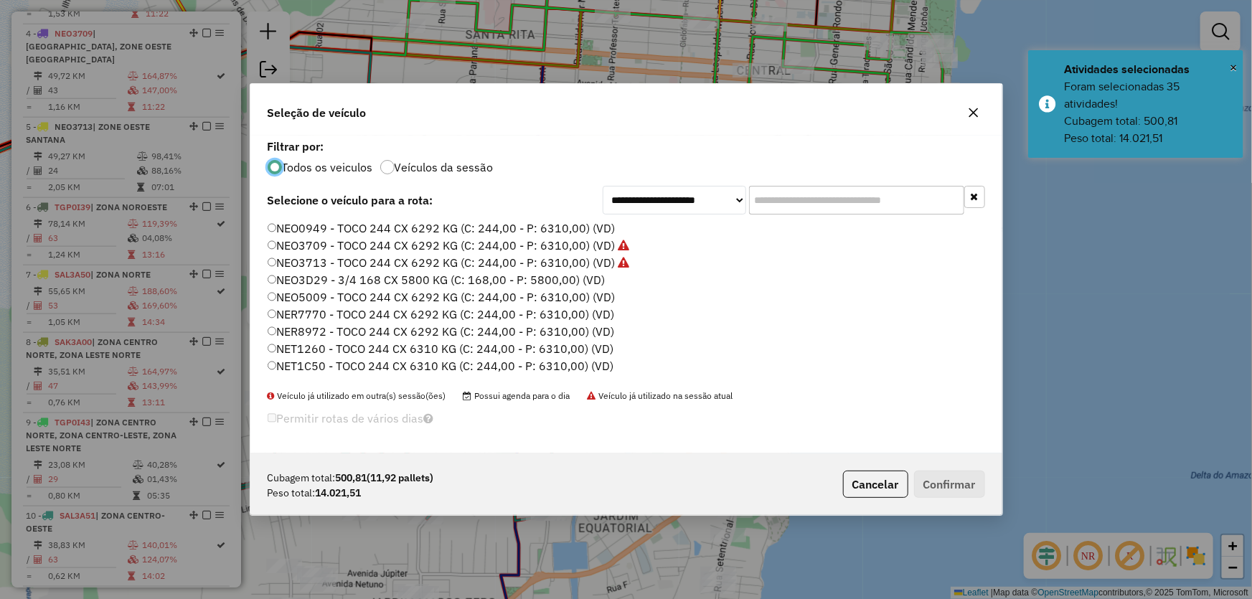
scroll to position [130, 0]
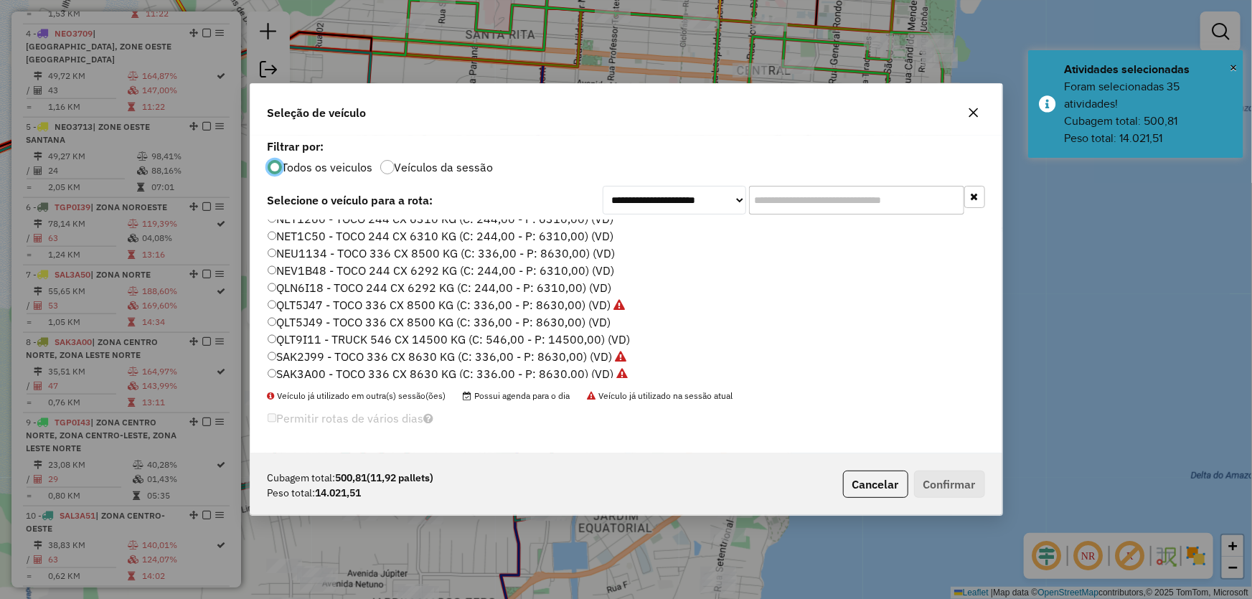
click at [322, 318] on label "QLT5J49 - TOCO 336 CX 8500 KG (C: 336,00 - P: 8630,00) (VD)" at bounding box center [440, 322] width 344 height 17
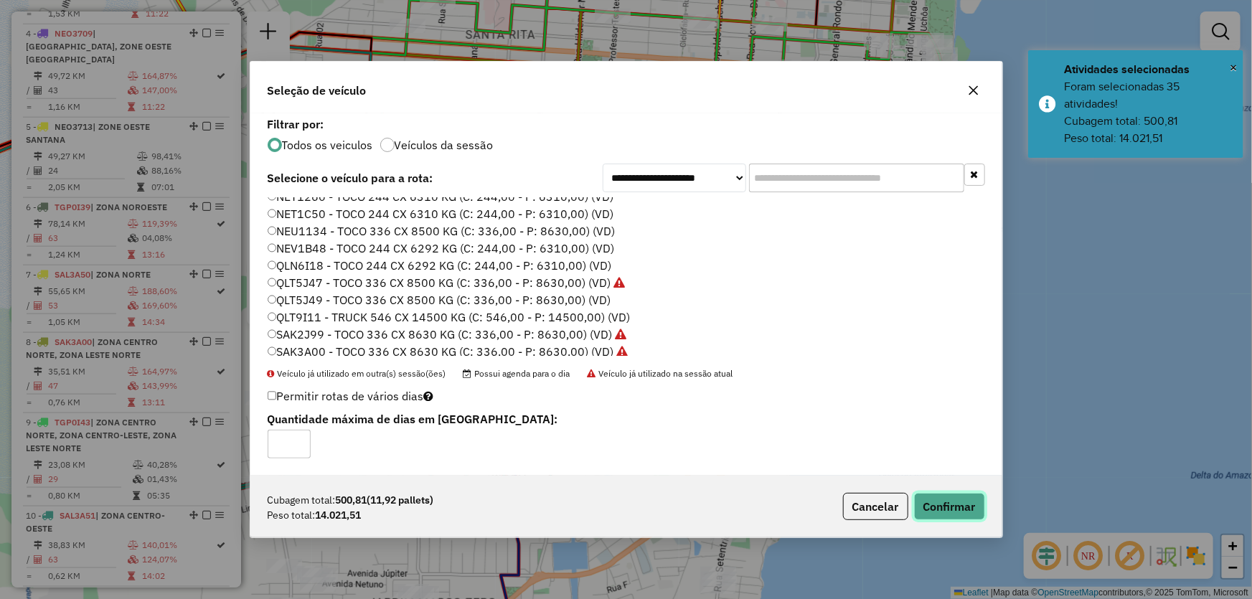
click at [947, 507] on button "Confirmar" at bounding box center [949, 506] width 71 height 27
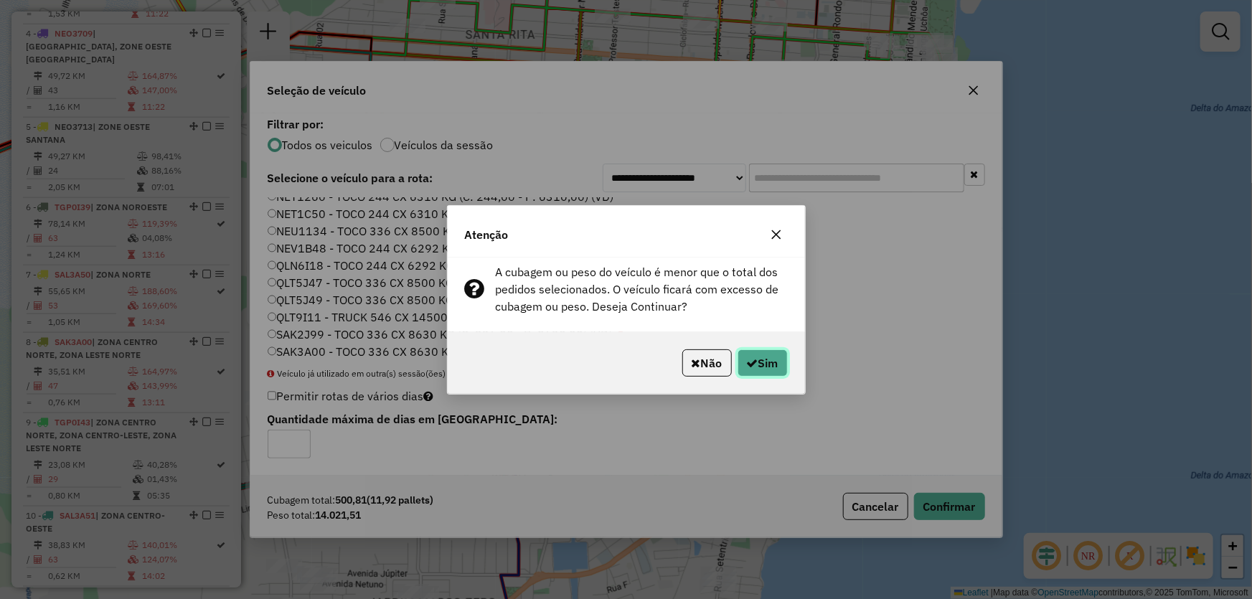
click at [761, 362] on button "Sim" at bounding box center [763, 363] width 50 height 27
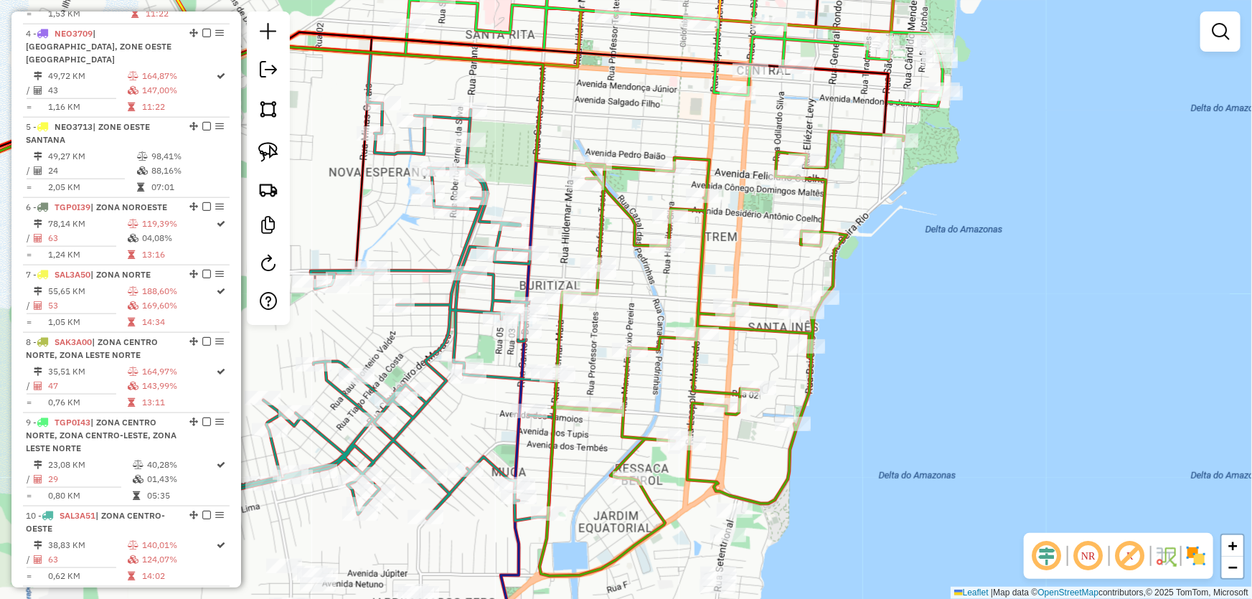
click at [972, 404] on div "Janela de atendimento Grade de atendimento Capacidade Transportadoras Veículos …" at bounding box center [626, 299] width 1252 height 599
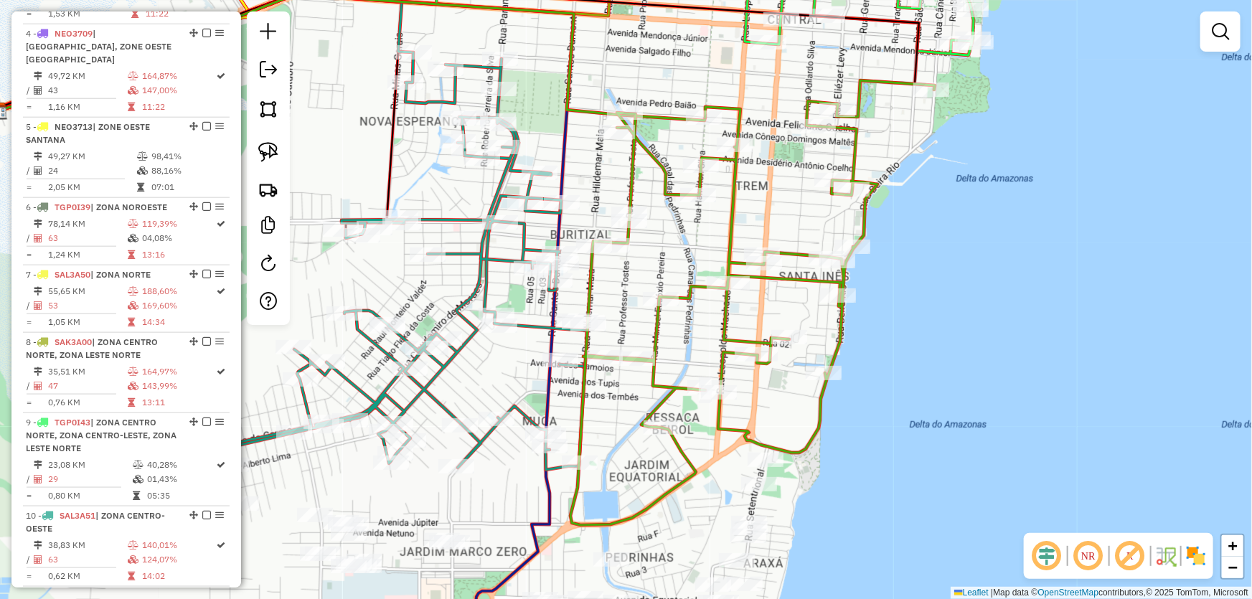
drag, startPoint x: 924, startPoint y: 441, endPoint x: 1039, endPoint y: 116, distance: 345.0
click at [1039, 133] on div "Janela de atendimento Grade de atendimento Capacidade Transportadoras Veículos …" at bounding box center [626, 299] width 1252 height 599
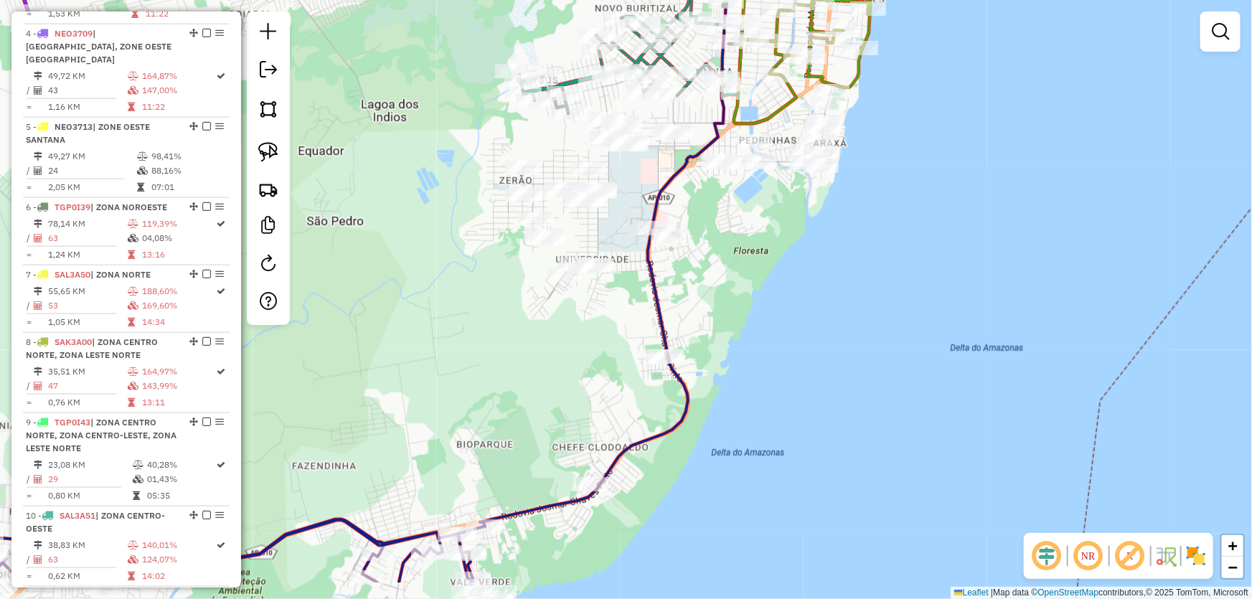
drag, startPoint x: 966, startPoint y: 365, endPoint x: 881, endPoint y: 289, distance: 114.3
click at [881, 289] on div "Janela de atendimento Grade de atendimento Capacidade Transportadoras Veículos …" at bounding box center [626, 299] width 1252 height 599
click at [266, 106] on img at bounding box center [268, 109] width 20 height 20
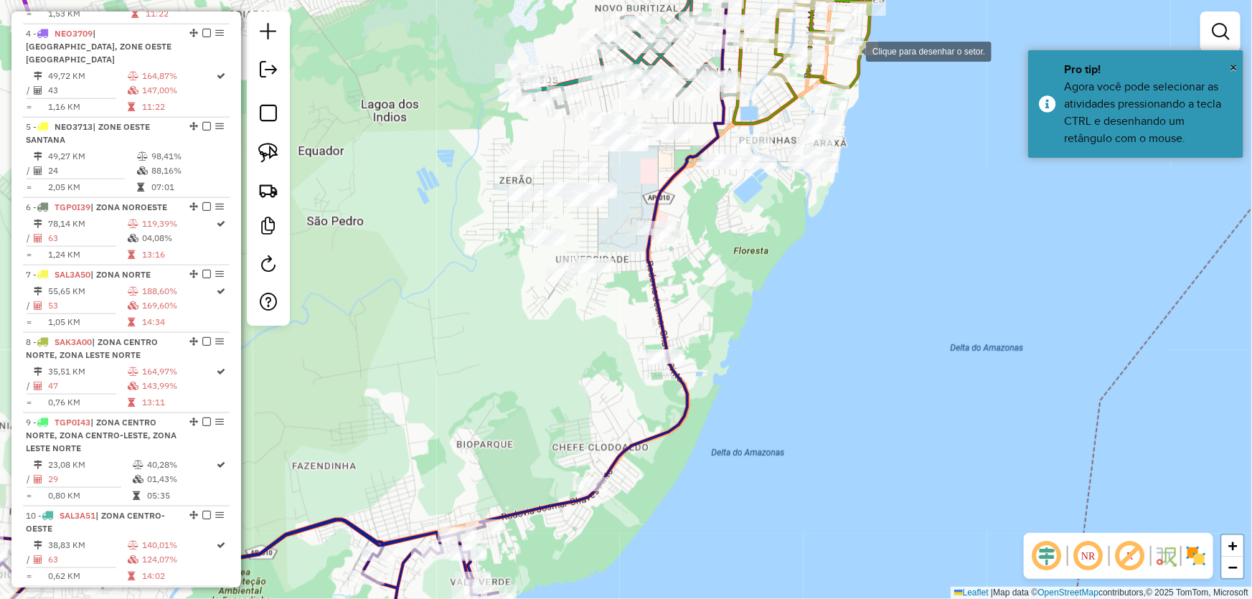
click at [852, 50] on div at bounding box center [852, 50] width 29 height 29
drag, startPoint x: 543, startPoint y: 61, endPoint x: 388, endPoint y: 217, distance: 220.3
click at [516, 65] on div at bounding box center [517, 64] width 29 height 29
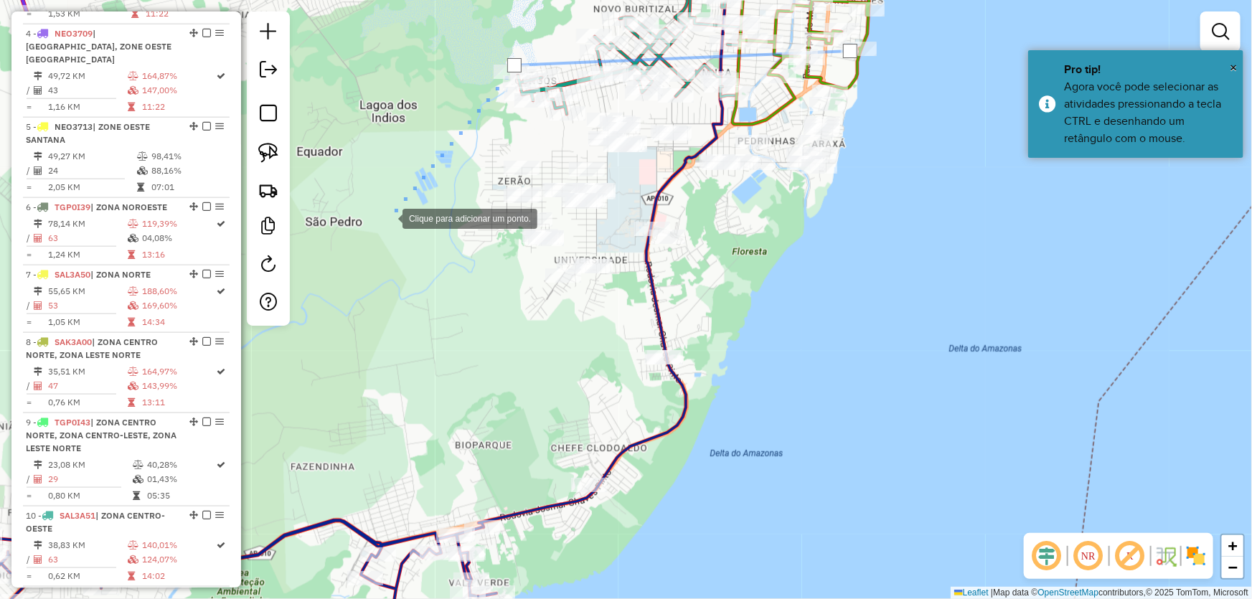
click at [383, 226] on div at bounding box center [388, 217] width 29 height 29
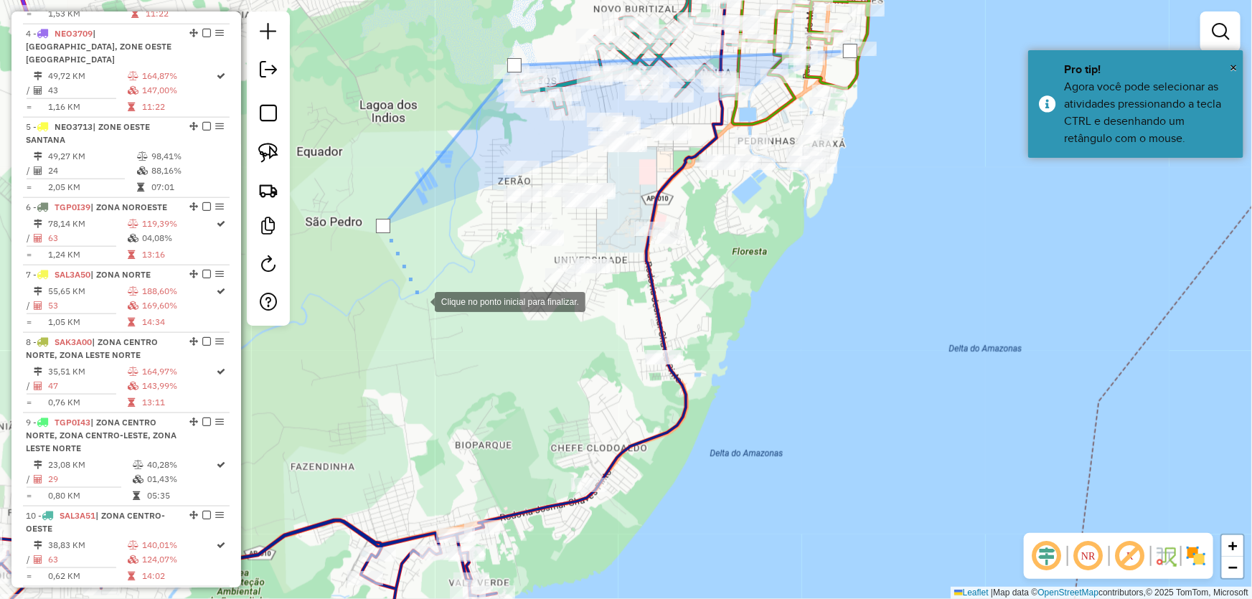
click at [435, 315] on div at bounding box center [420, 300] width 29 height 29
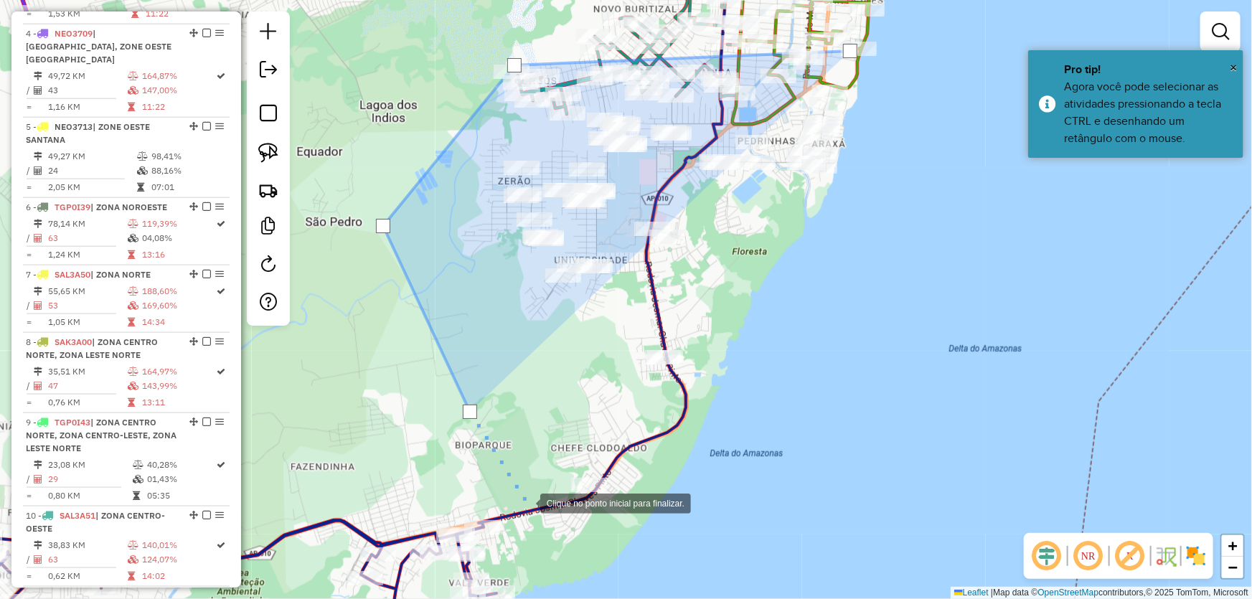
click at [526, 502] on div at bounding box center [526, 502] width 29 height 29
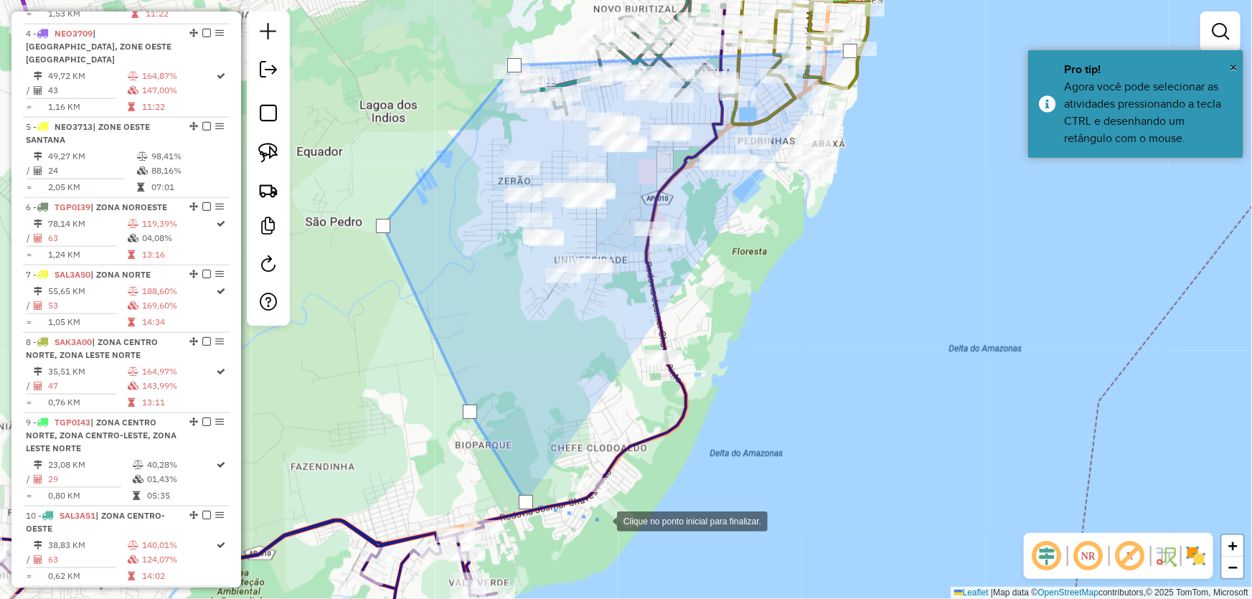
click at [604, 520] on div at bounding box center [603, 520] width 29 height 29
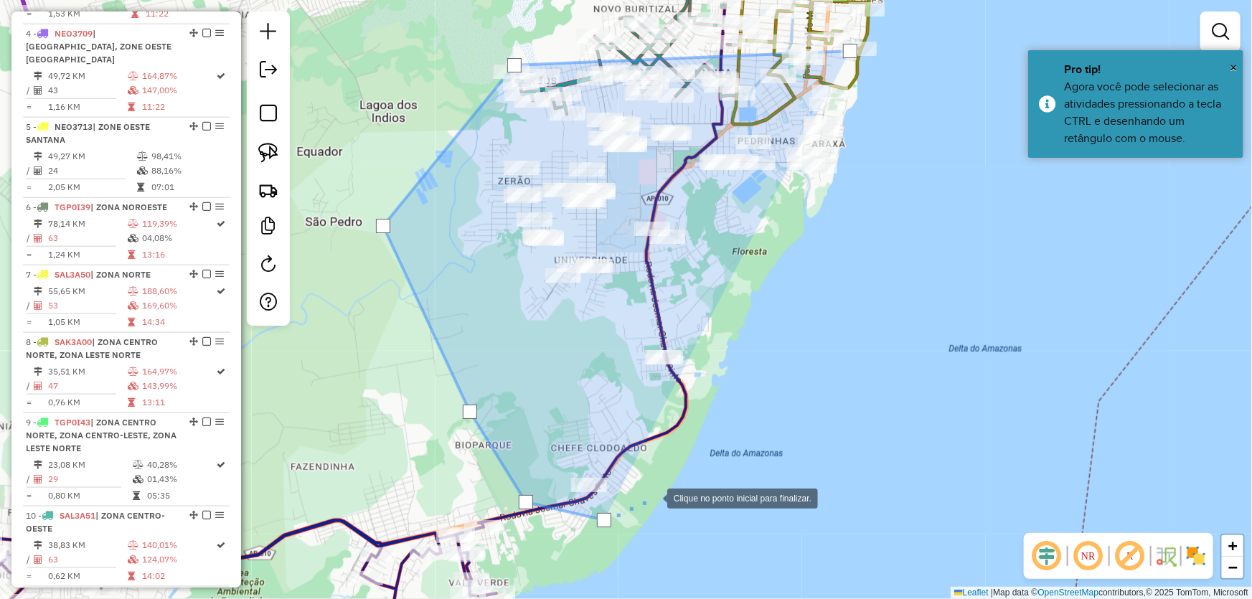
drag, startPoint x: 820, startPoint y: 374, endPoint x: 825, endPoint y: 345, distance: 29.1
click at [667, 483] on div at bounding box center [653, 497] width 29 height 29
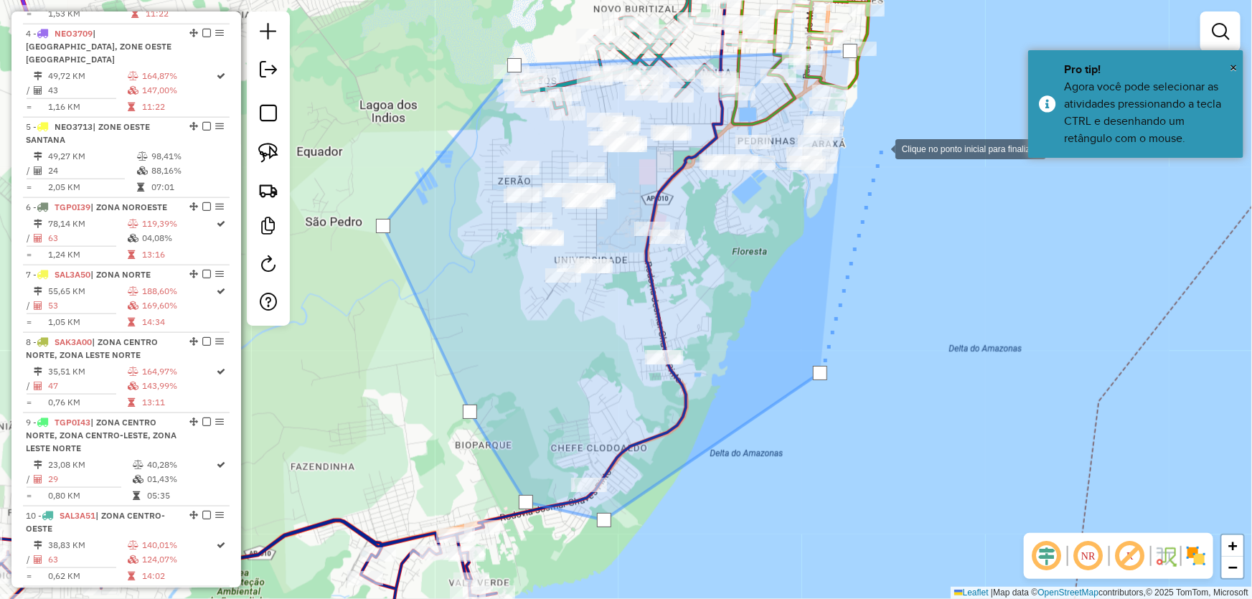
drag, startPoint x: 882, startPoint y: 144, endPoint x: 880, endPoint y: 123, distance: 20.9
click at [882, 143] on div at bounding box center [881, 147] width 29 height 29
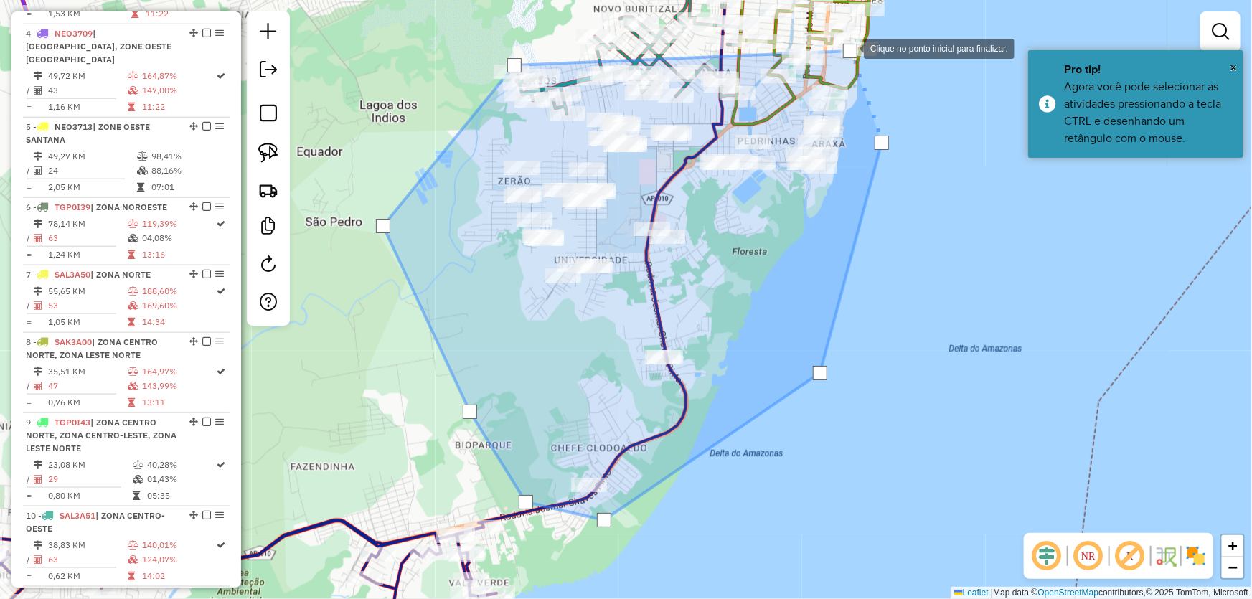
click at [850, 47] on div at bounding box center [850, 51] width 14 height 14
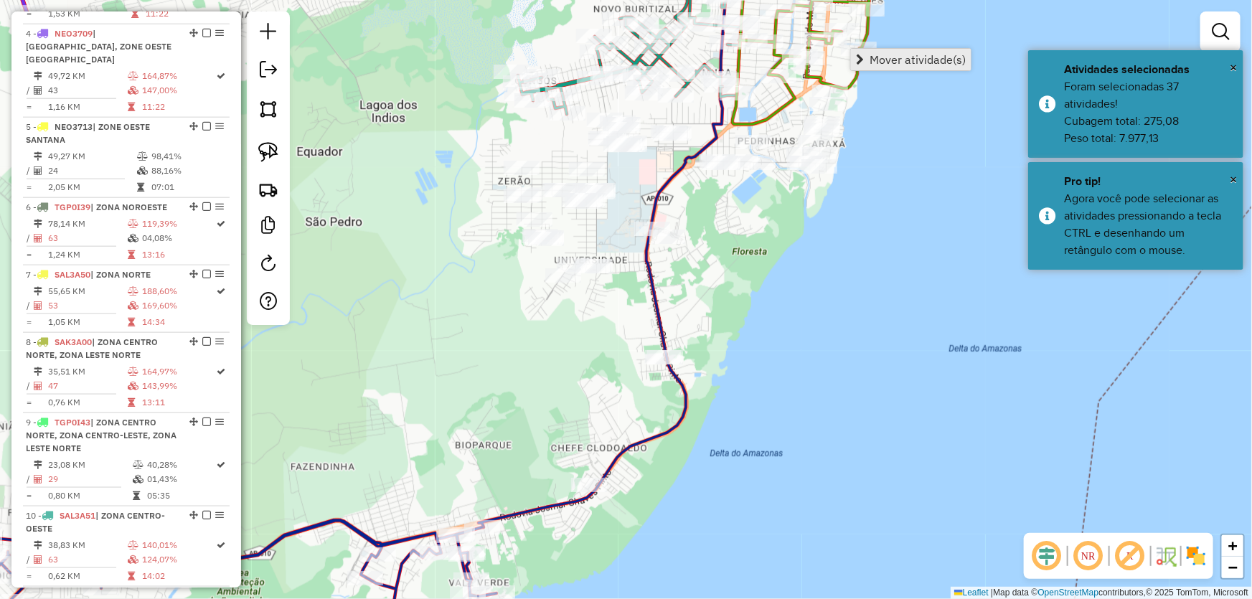
click at [866, 57] on link "Mover atividade(s)" at bounding box center [911, 60] width 120 height 22
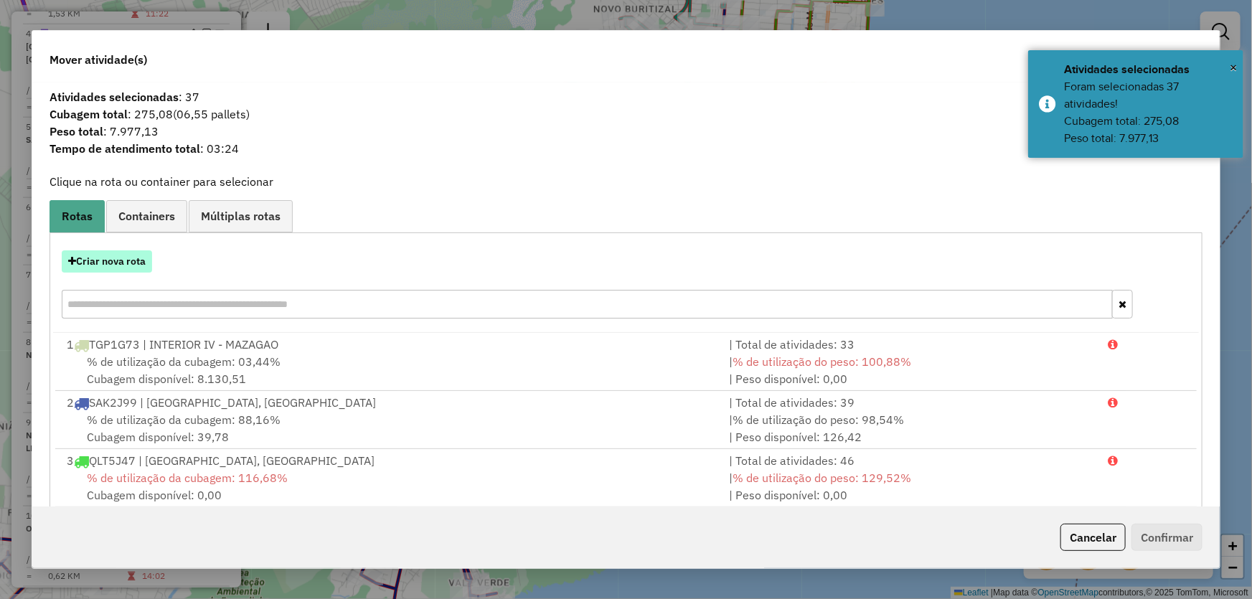
click at [109, 260] on button "Criar nova rota" at bounding box center [107, 261] width 90 height 22
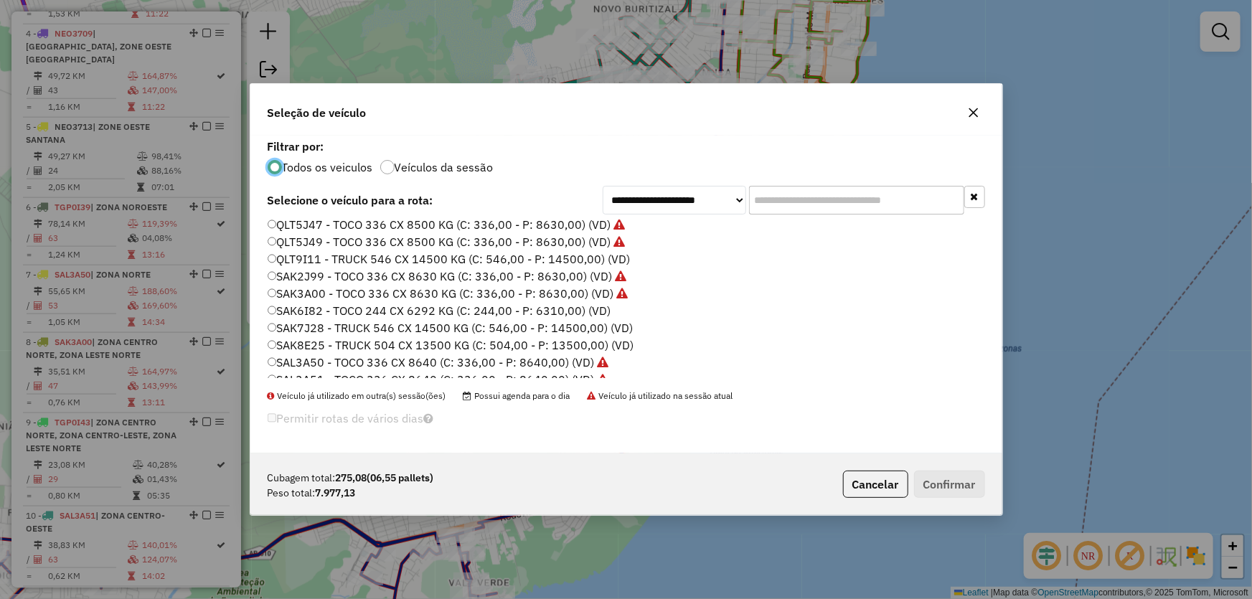
scroll to position [145, 0]
click at [314, 272] on label "QLN6I18 - TOCO 244 CX 6292 KG (C: 244,00 - P: 6310,00) (VD)" at bounding box center [440, 272] width 345 height 17
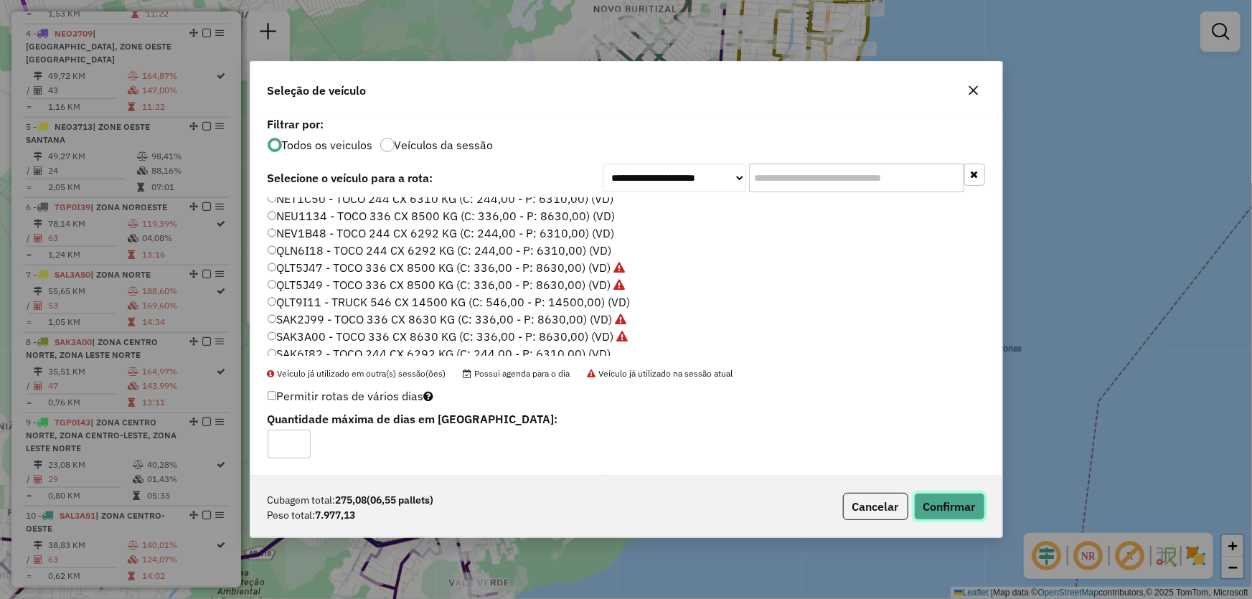
click at [950, 505] on button "Confirmar" at bounding box center [949, 506] width 71 height 27
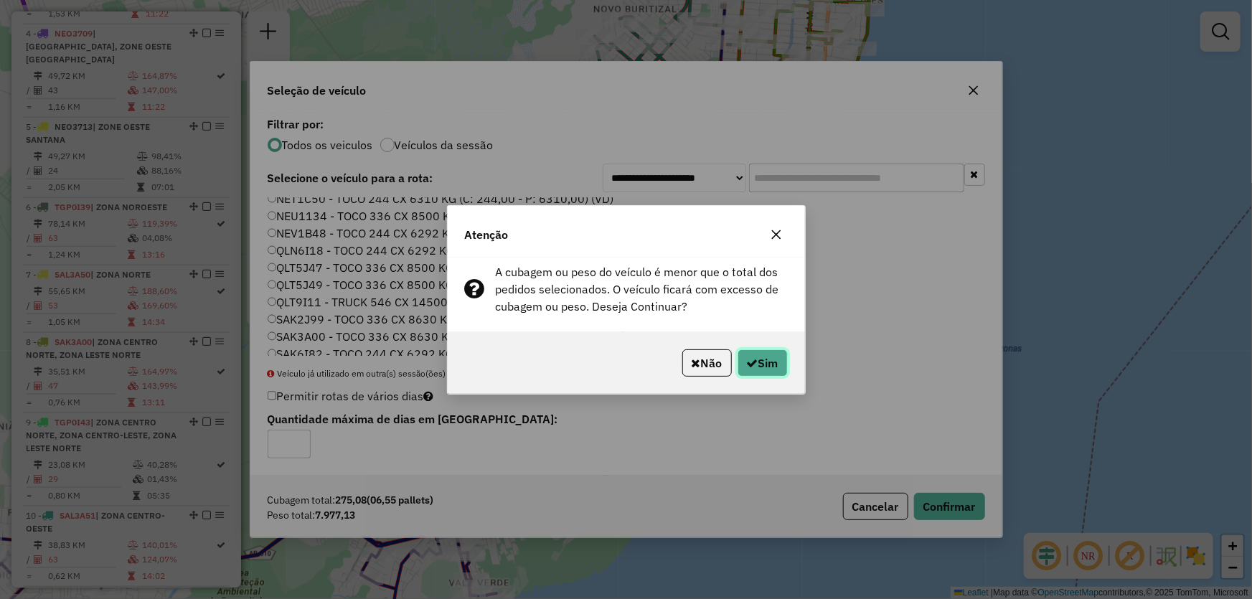
click at [759, 365] on button "Sim" at bounding box center [763, 363] width 50 height 27
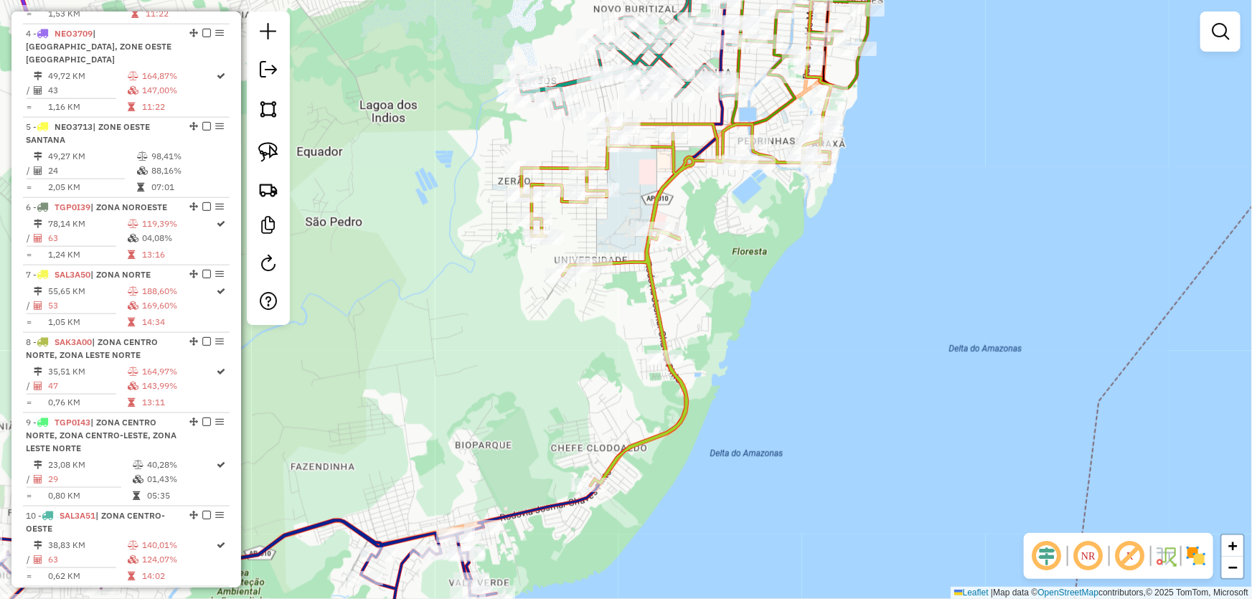
click at [817, 291] on div "Janela de atendimento Grade de atendimento Capacidade Transportadoras Veículos …" at bounding box center [626, 299] width 1252 height 599
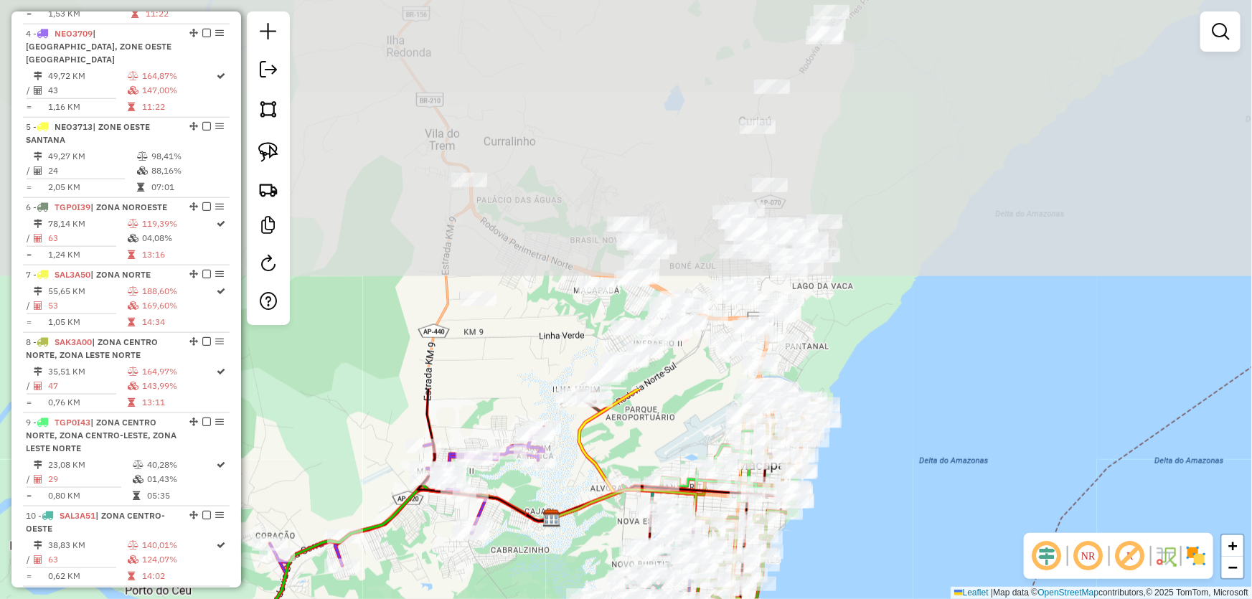
drag, startPoint x: 998, startPoint y: 175, endPoint x: 846, endPoint y: 624, distance: 474.1
click at [846, 599] on html "Aguarde... Pop-up bloqueado! Seu navegador bloqueou automáticamente a abertura …" at bounding box center [626, 299] width 1252 height 599
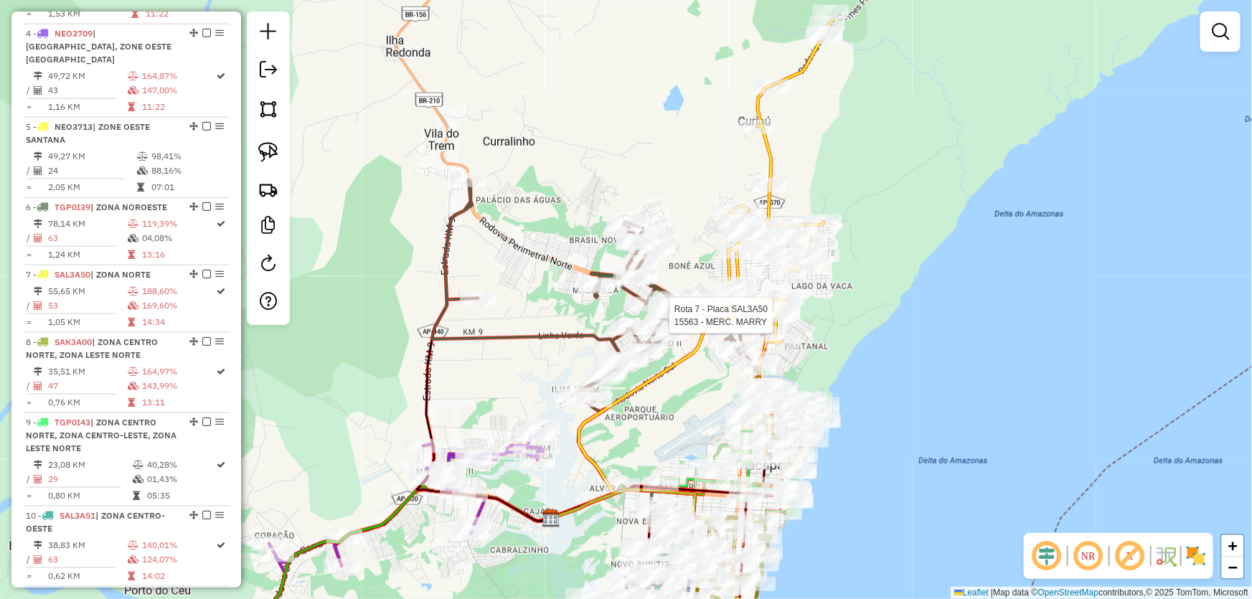
select select "*********"
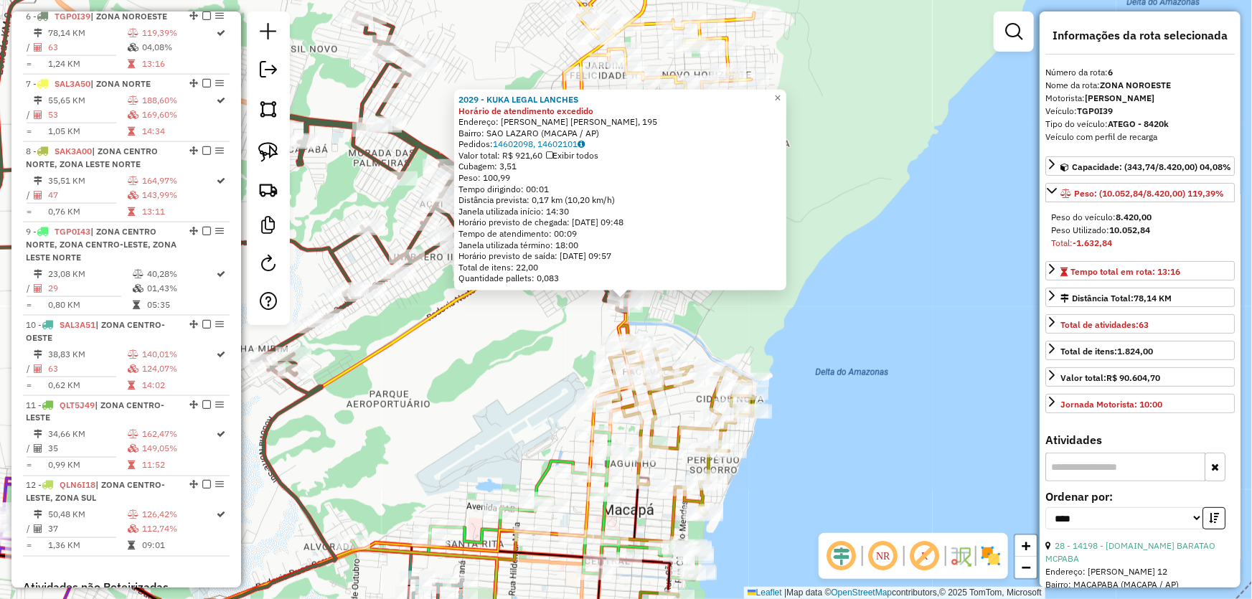
scroll to position [939, 0]
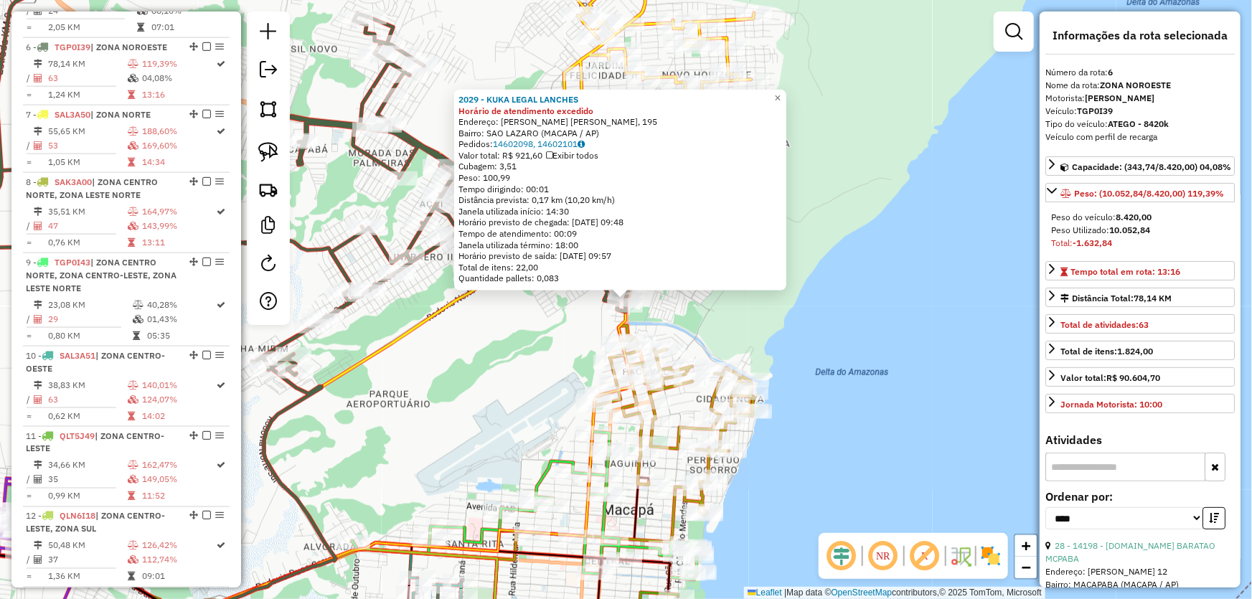
click at [489, 365] on div "2029 - KUKA LEGAL LANCHES Horário de atendimento excedido Endereço: R ADILSON J…" at bounding box center [626, 299] width 1252 height 599
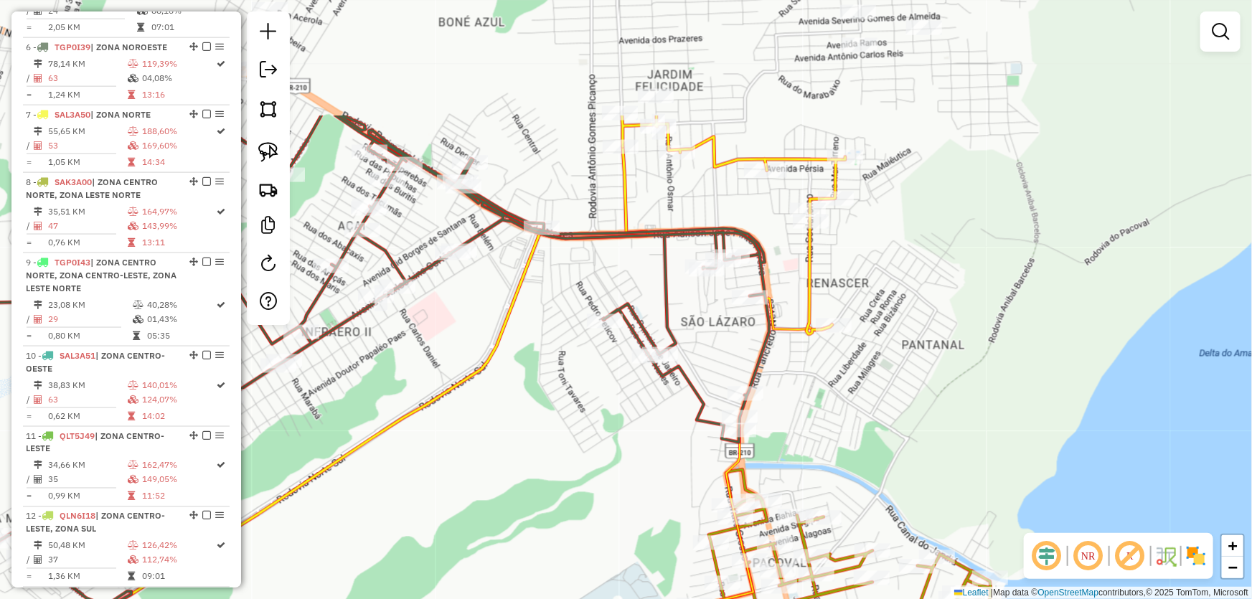
drag, startPoint x: 546, startPoint y: 298, endPoint x: 560, endPoint y: 473, distance: 175.7
click at [560, 473] on div "Janela de atendimento Grade de atendimento Capacidade Transportadoras Veículos …" at bounding box center [626, 299] width 1252 height 599
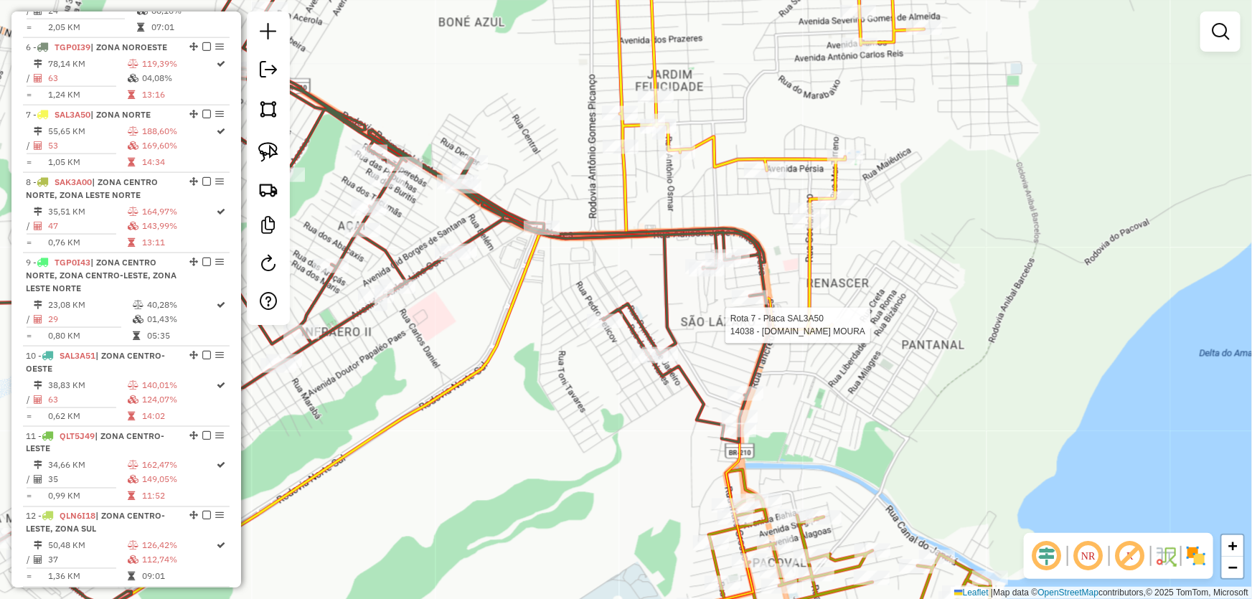
select select "*********"
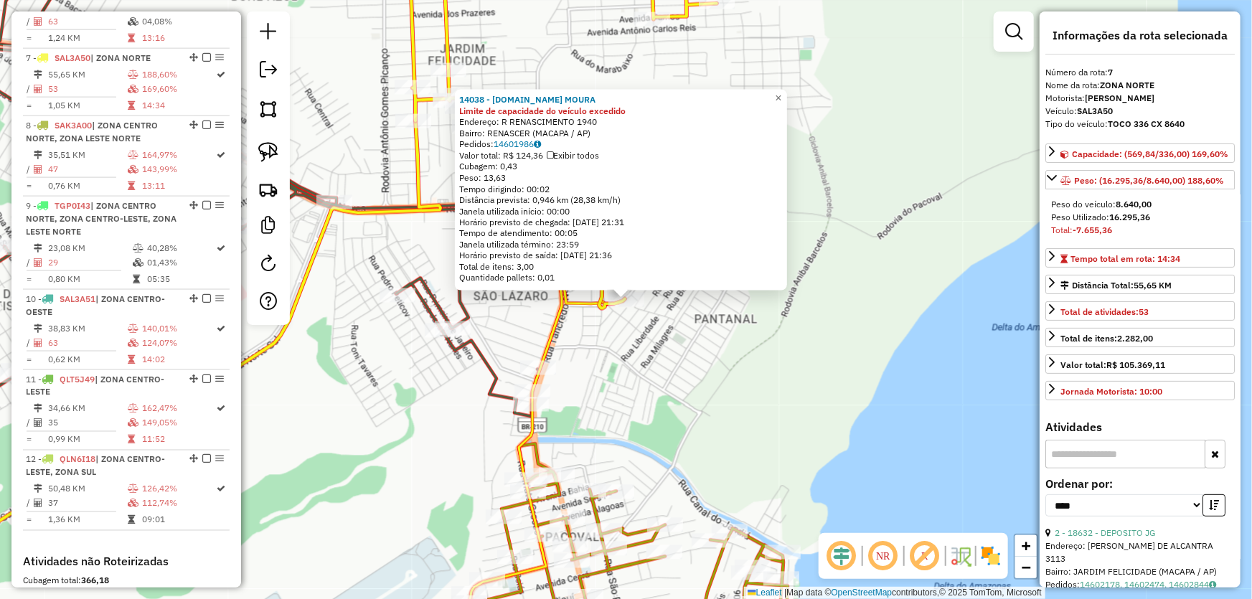
scroll to position [1006, 0]
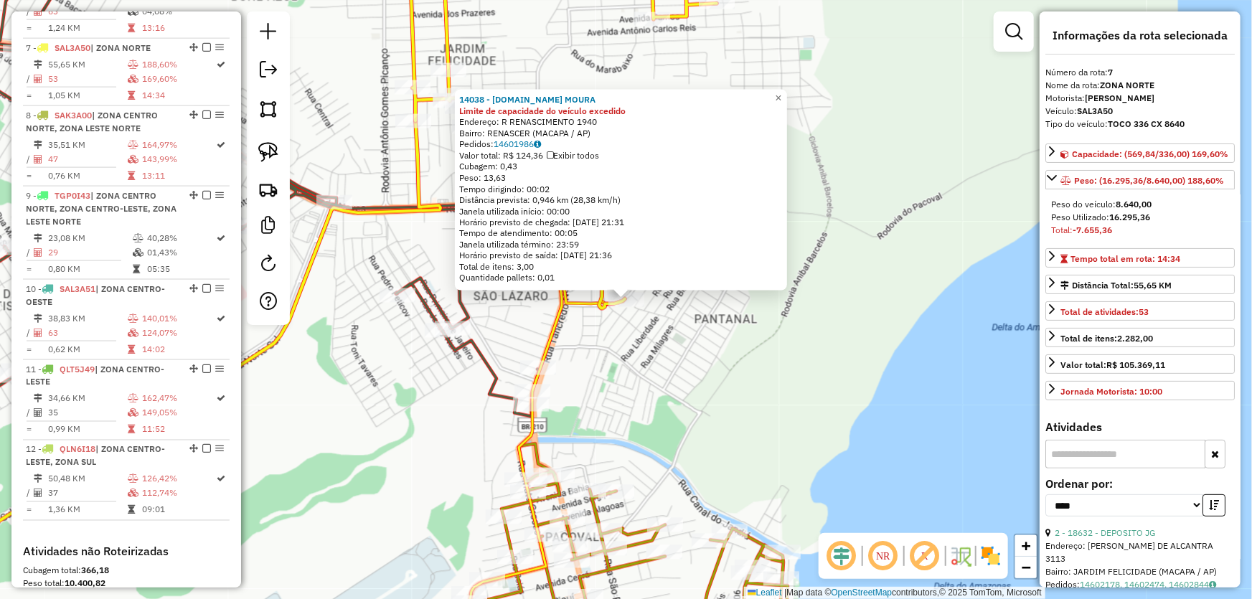
click at [767, 397] on div "14038 - M.BOX MOURA Limite de capacidade do veículo excedido Endereço: R RENASC…" at bounding box center [626, 299] width 1252 height 599
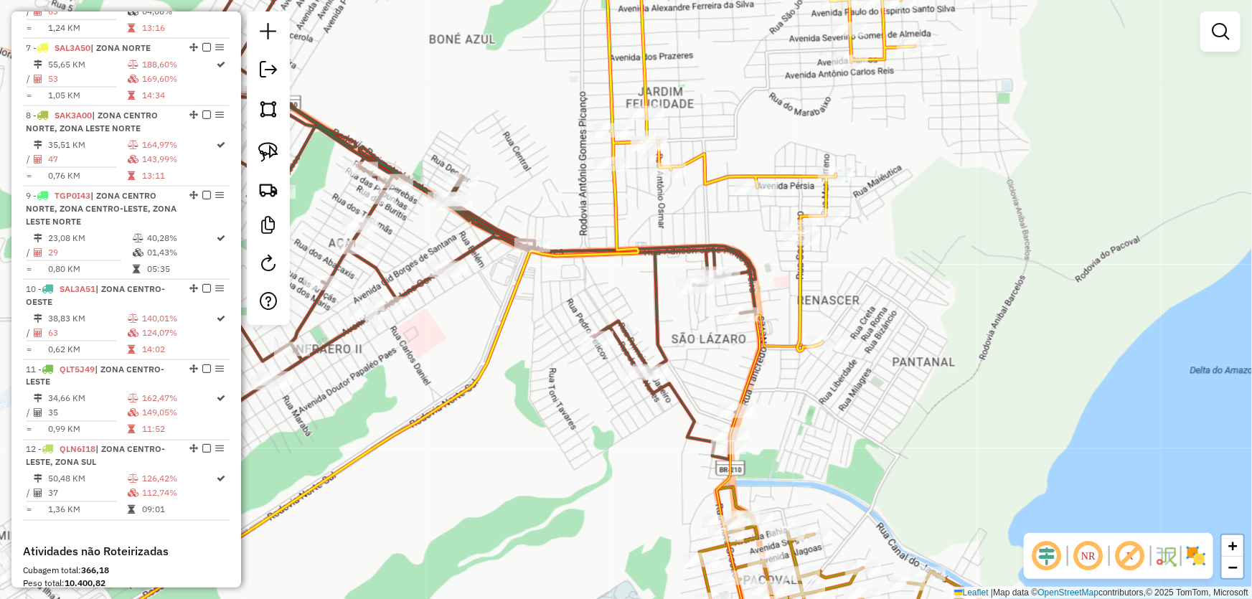
drag, startPoint x: 738, startPoint y: 405, endPoint x: 933, endPoint y: 447, distance: 199.8
click at [933, 447] on div "Janela de atendimento Grade de atendimento Capacidade Transportadoras Veículos …" at bounding box center [626, 299] width 1252 height 599
click at [253, 151] on link at bounding box center [269, 152] width 32 height 32
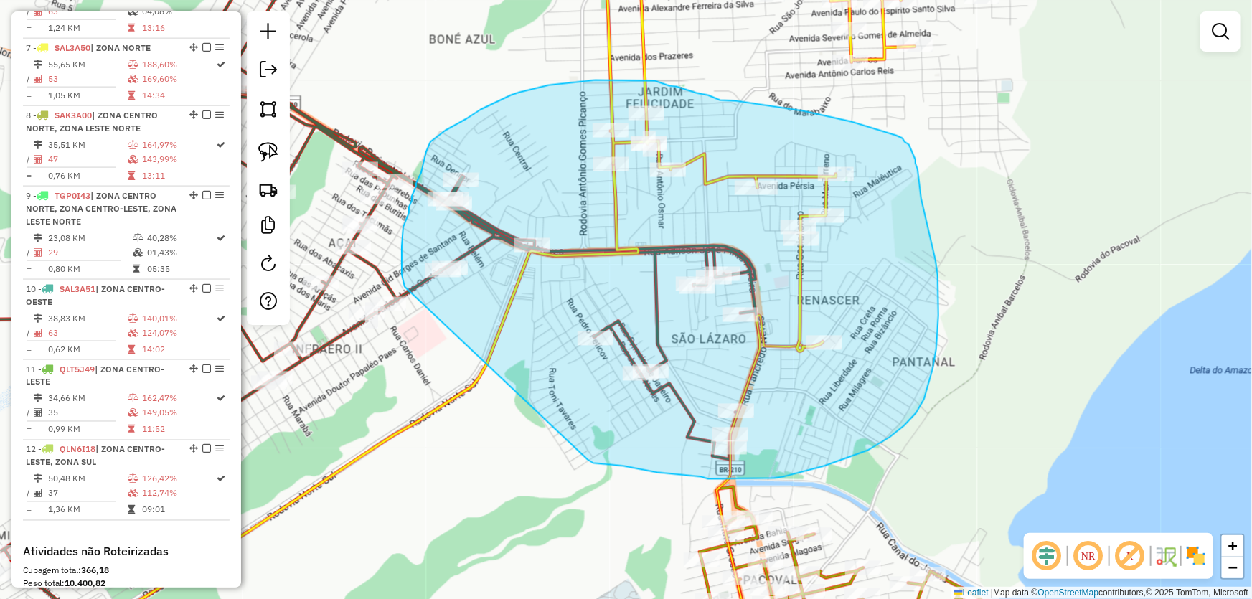
drag, startPoint x: 588, startPoint y: 460, endPoint x: 407, endPoint y: 294, distance: 245.8
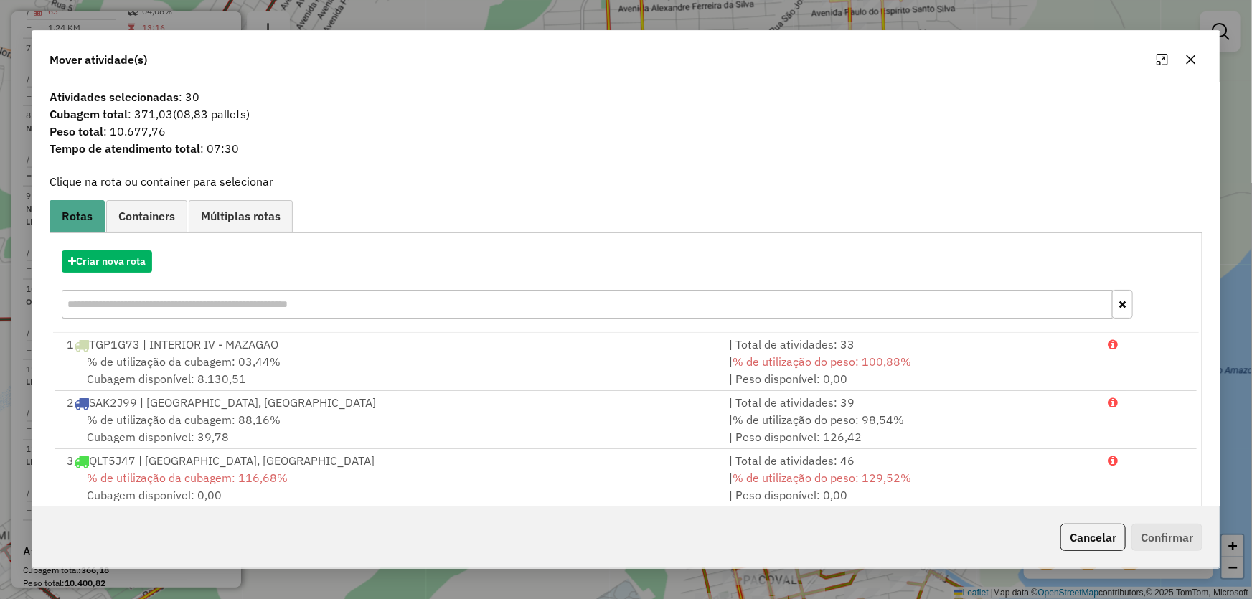
click at [1192, 65] on button "button" at bounding box center [1191, 59] width 23 height 23
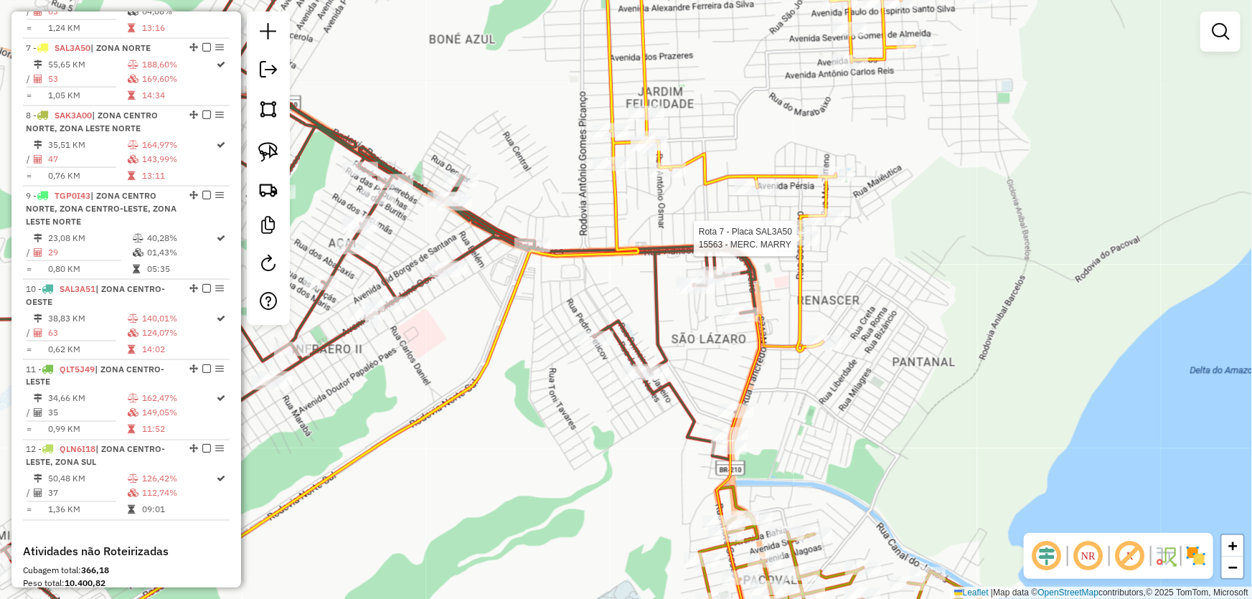
select select "*********"
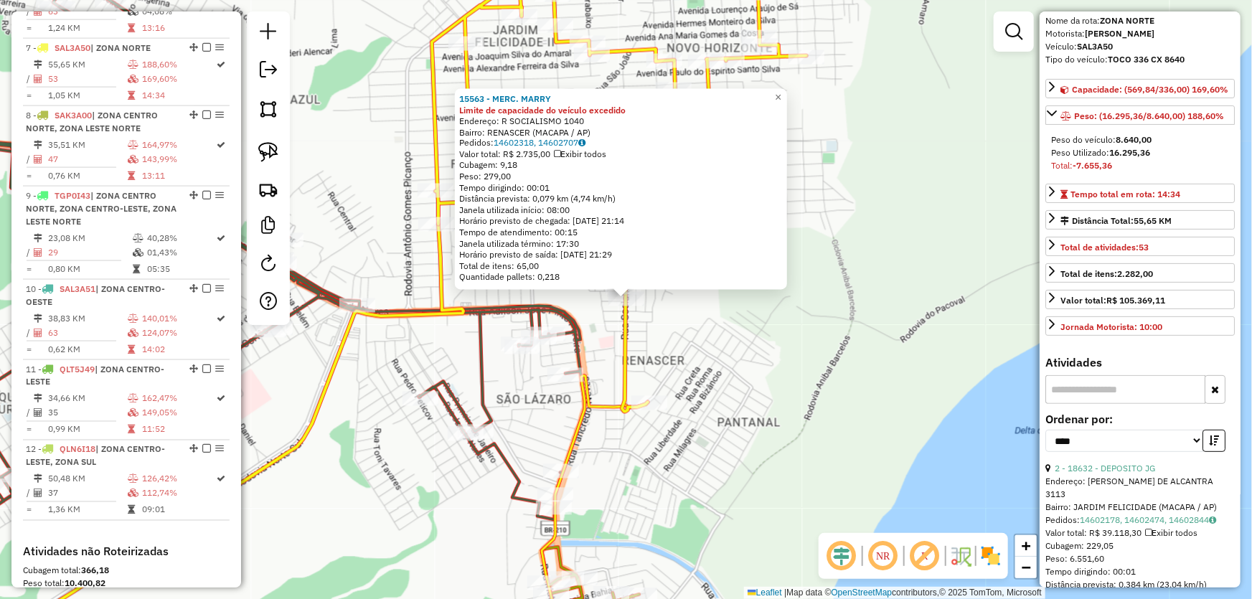
scroll to position [130, 0]
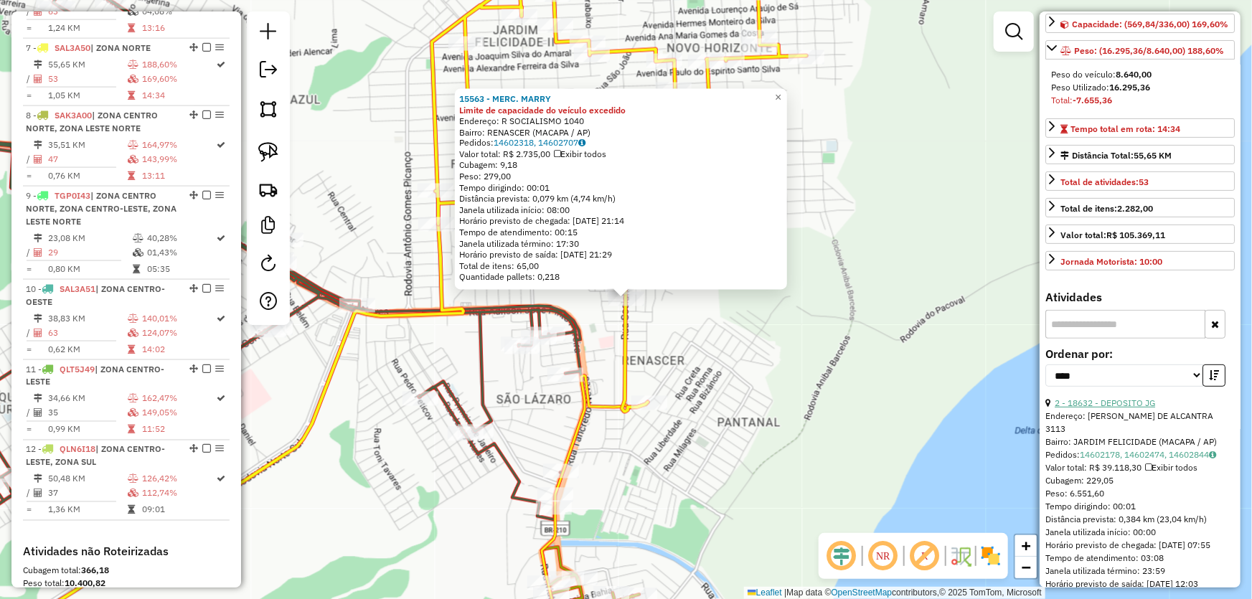
click at [1117, 408] on link "2 - 18632 - DEPOSITO JG" at bounding box center [1105, 403] width 100 height 11
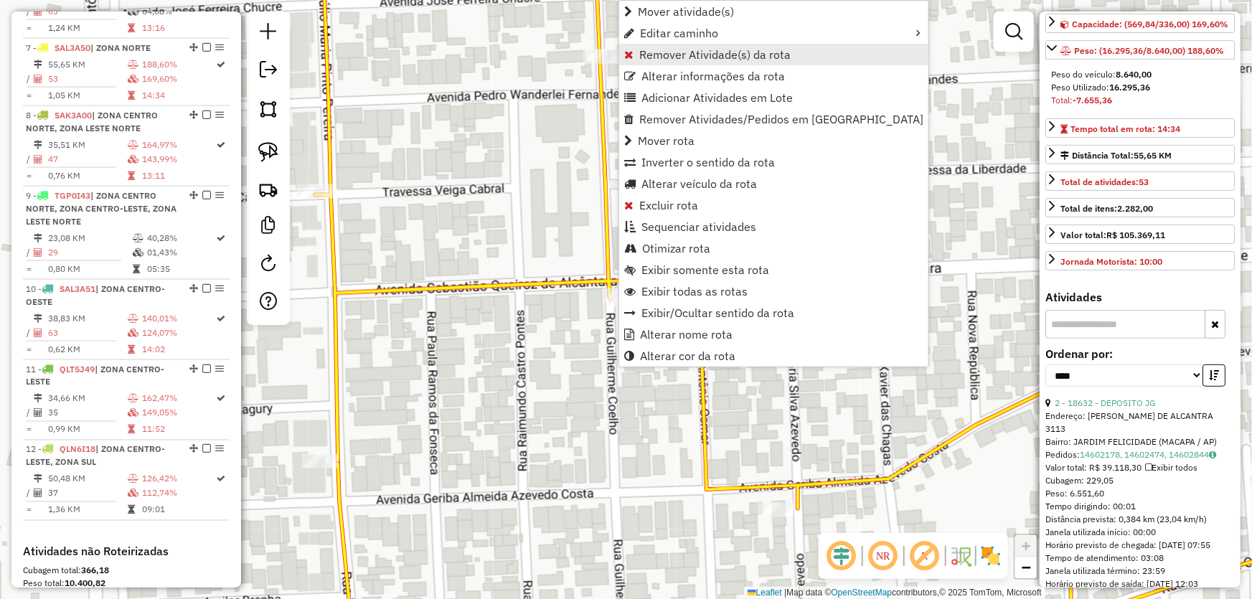
click at [684, 57] on span "Remover Atividade(s) da rota" at bounding box center [714, 54] width 151 height 11
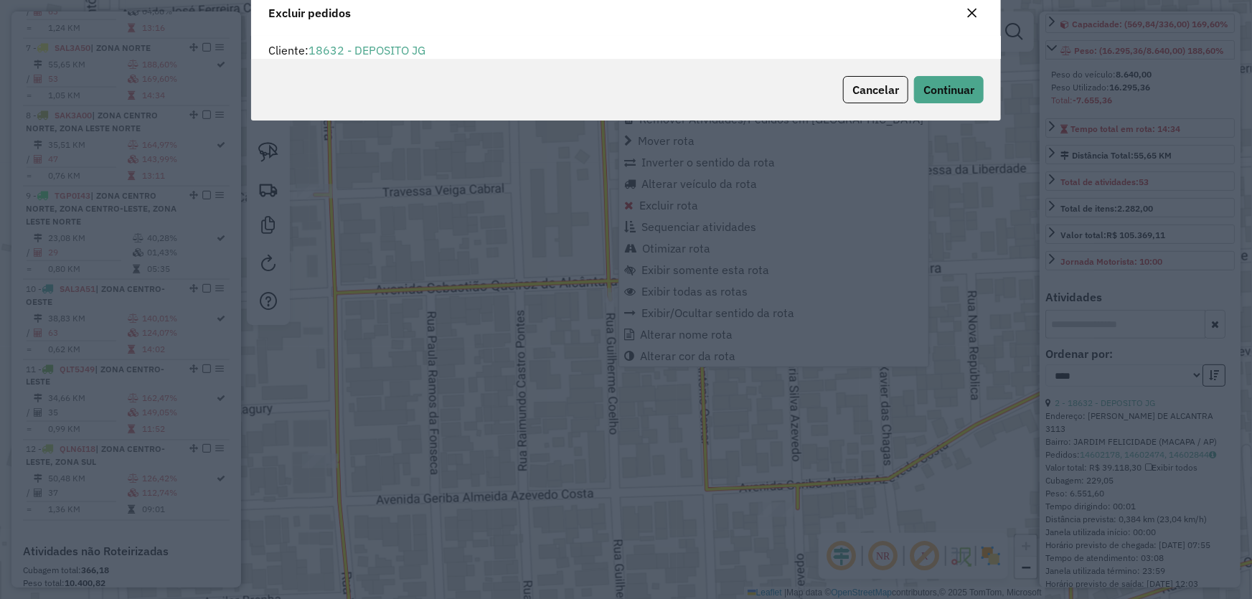
scroll to position [0, 0]
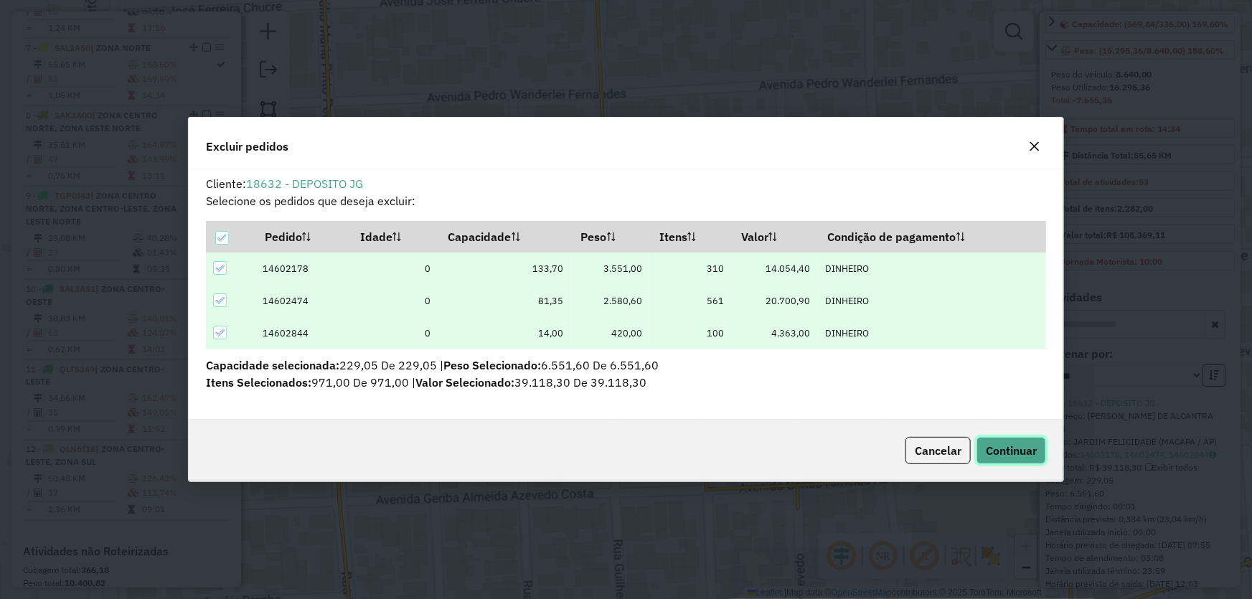
click at [1003, 450] on span "Continuar" at bounding box center [1011, 451] width 51 height 14
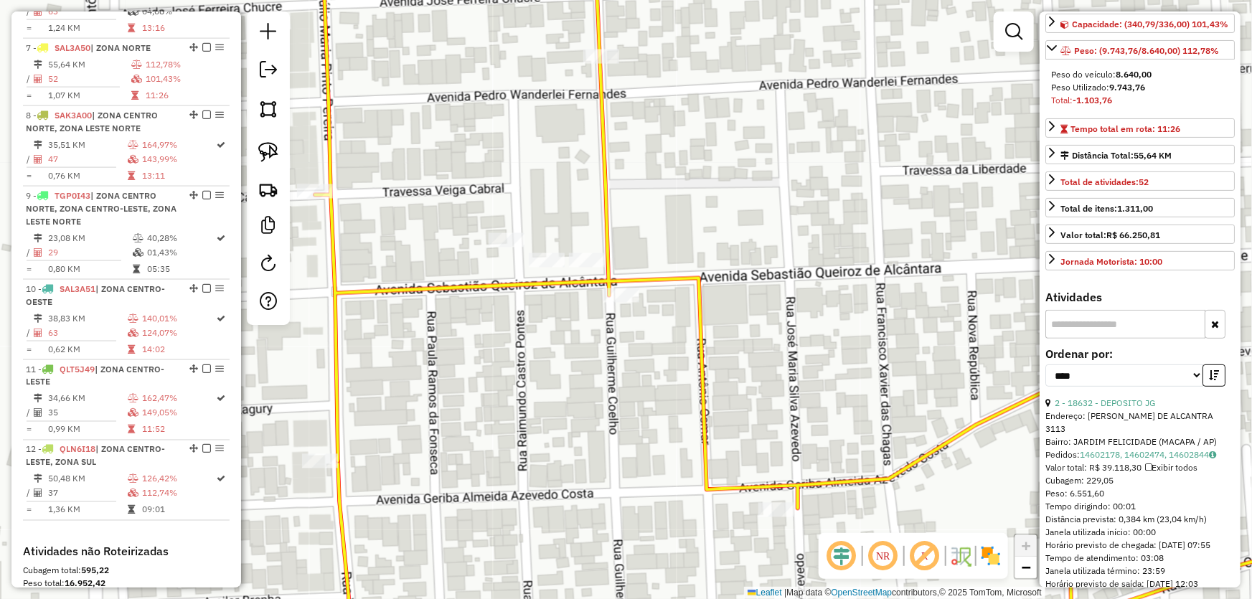
click at [674, 342] on div "Janela de atendimento Grade de atendimento Capacidade Transportadoras Veículos …" at bounding box center [626, 299] width 1252 height 599
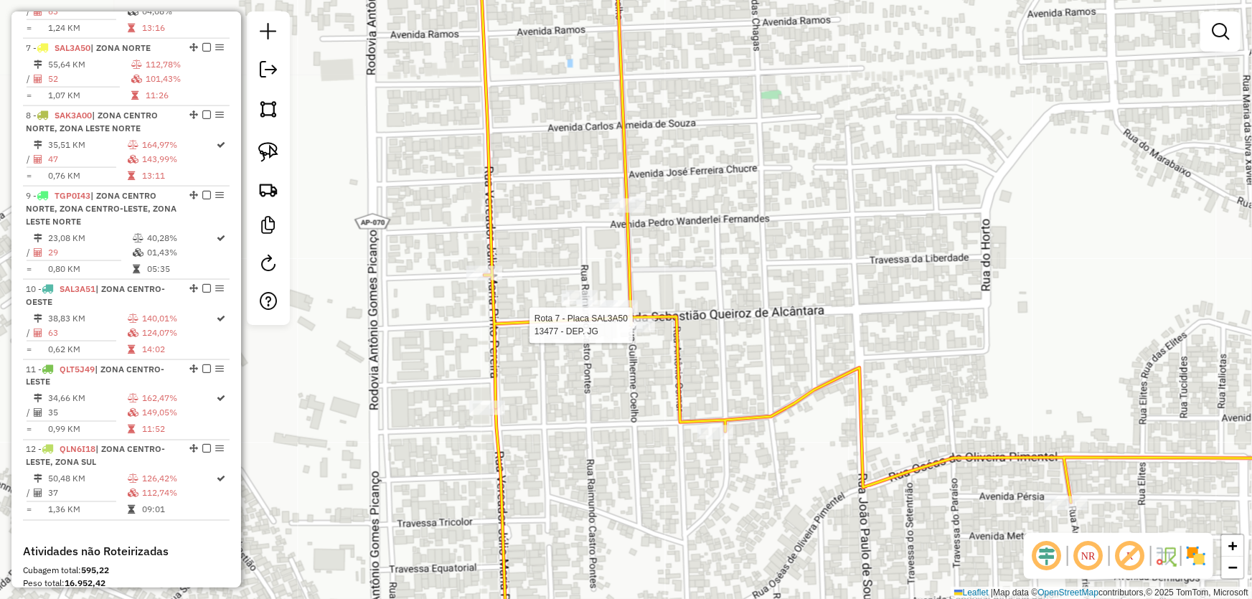
select select "*********"
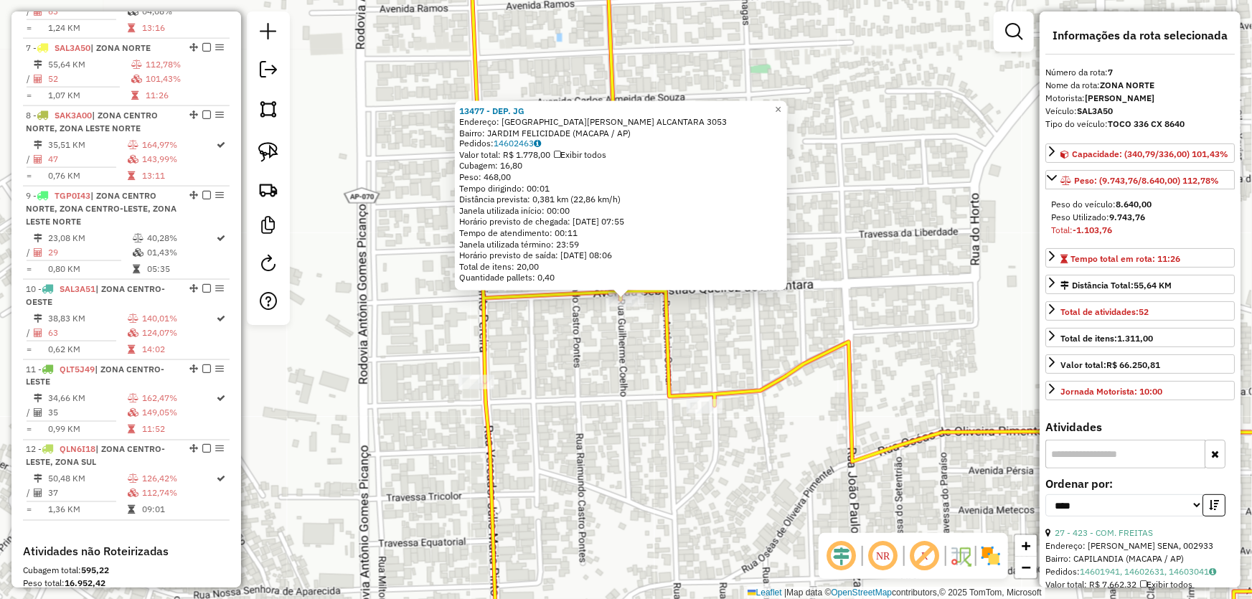
click at [596, 421] on div "13477 - DEP. JG Endereço: SEBASTIAO QUEIROZ ALCANTARA 3053 Bairro: JARDIM FELIC…" at bounding box center [626, 299] width 1252 height 599
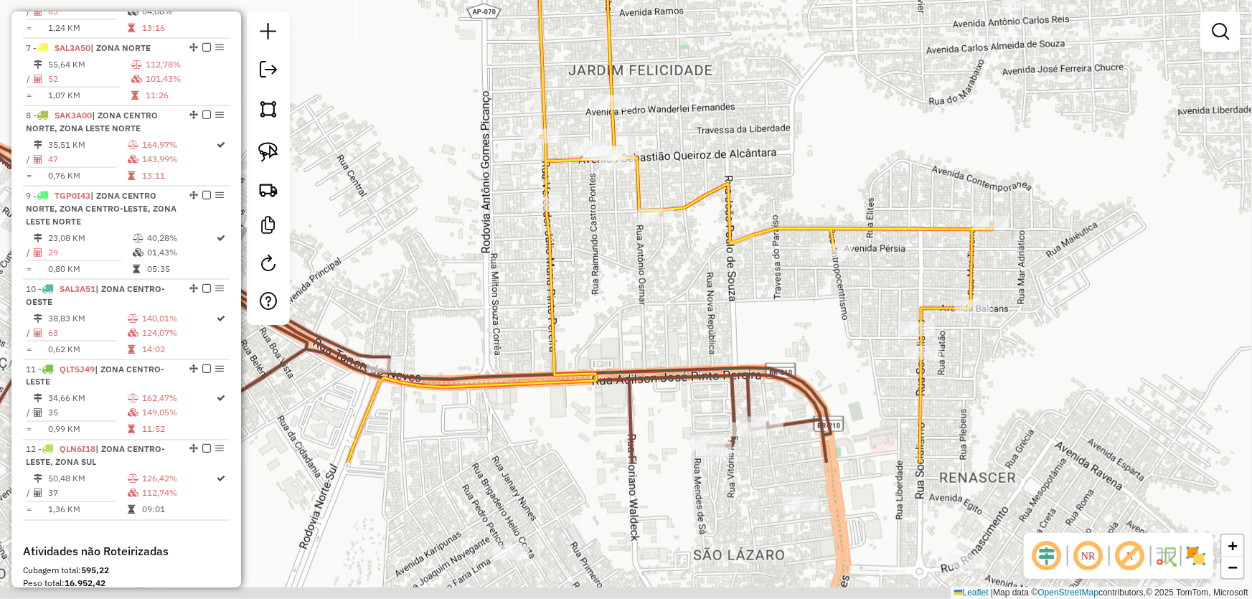
drag, startPoint x: 627, startPoint y: 466, endPoint x: 632, endPoint y: 269, distance: 196.7
click at [632, 269] on div "Janela de atendimento Grade de atendimento Capacidade Transportadoras Veículos …" at bounding box center [626, 299] width 1252 height 599
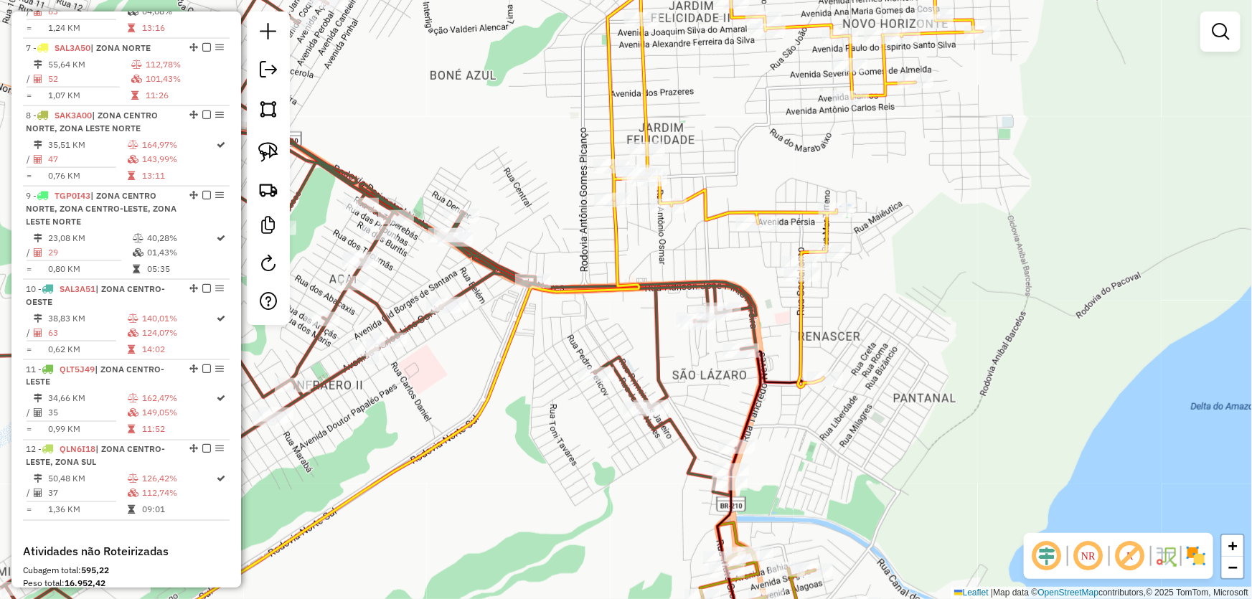
drag, startPoint x: 521, startPoint y: 272, endPoint x: 538, endPoint y: 218, distance: 56.5
click at [538, 218] on div "Janela de atendimento Grade de atendimento Capacidade Transportadoras Veículos …" at bounding box center [626, 299] width 1252 height 599
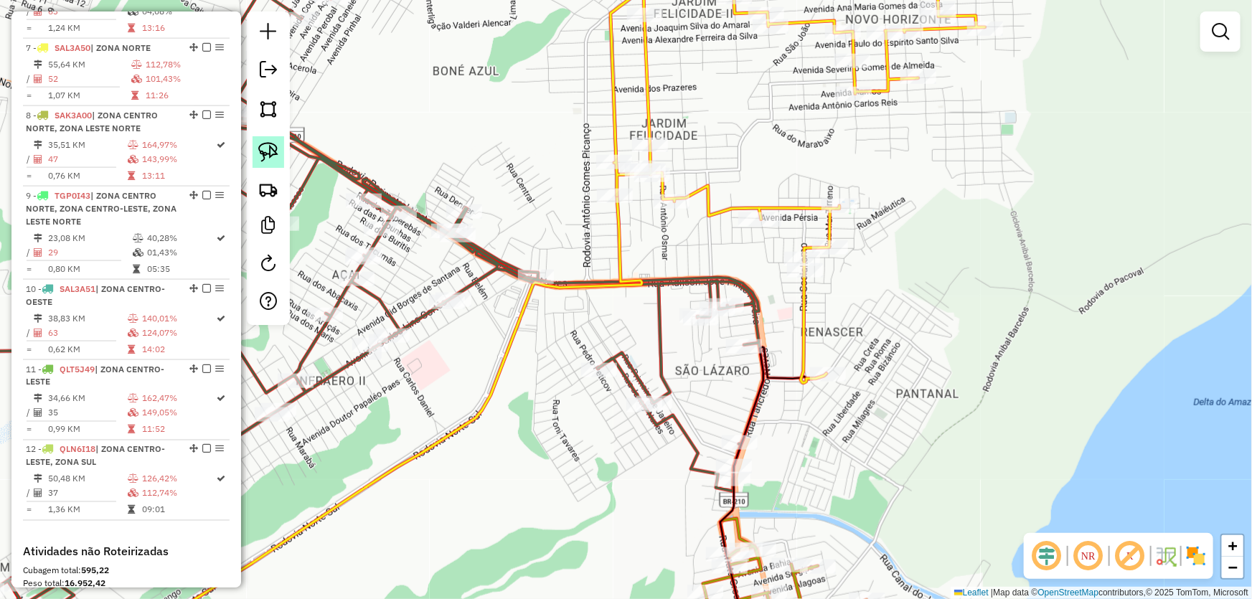
click at [276, 147] on img at bounding box center [268, 152] width 20 height 20
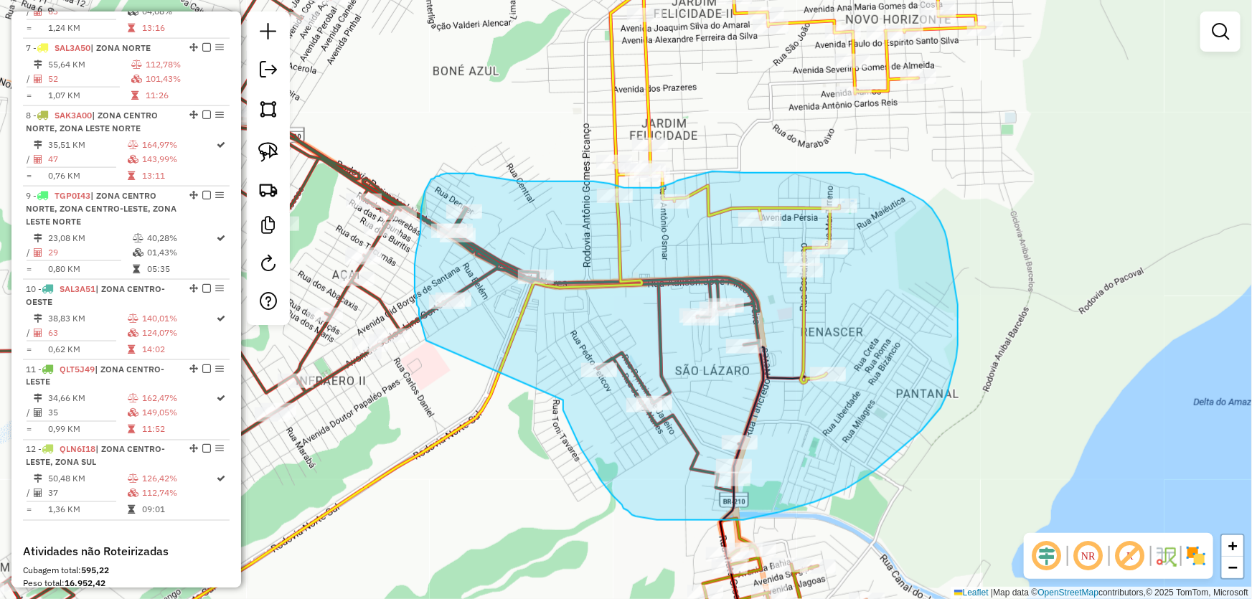
drag, startPoint x: 563, startPoint y: 400, endPoint x: 430, endPoint y: 347, distance: 143.9
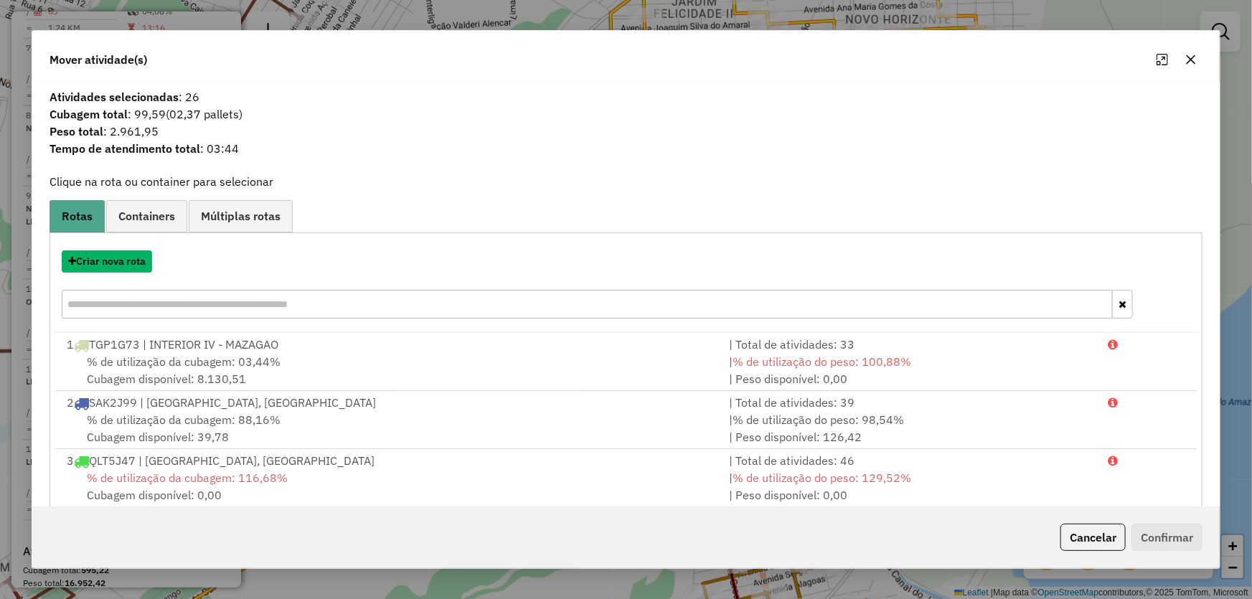
click at [84, 260] on button "Criar nova rota" at bounding box center [107, 261] width 90 height 22
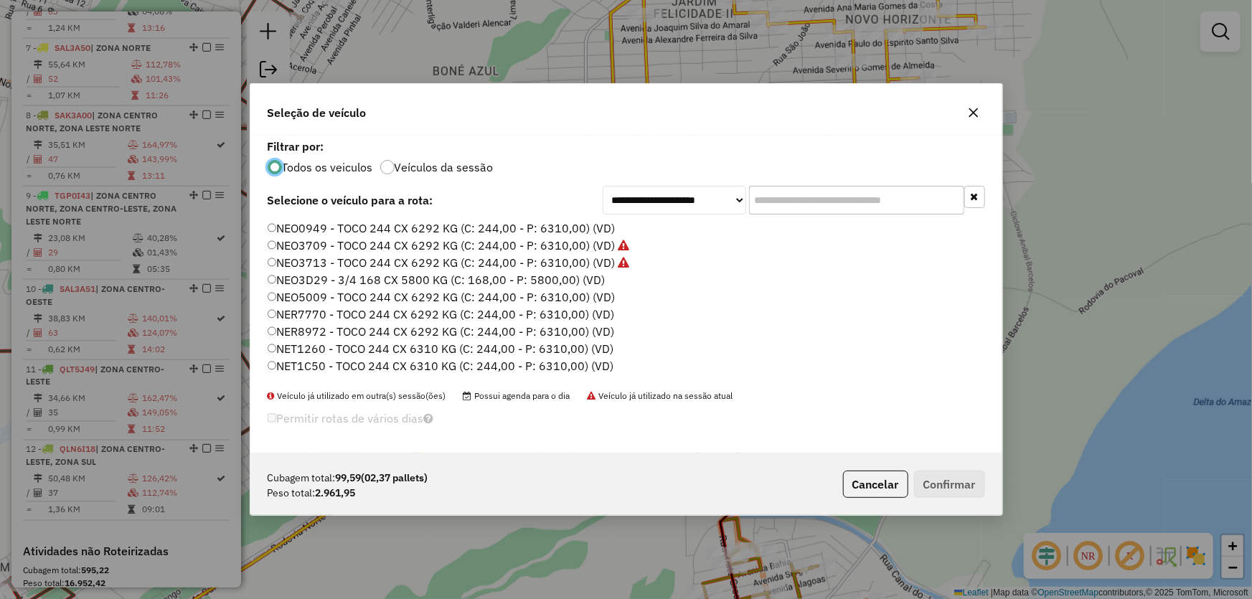
scroll to position [341, 0]
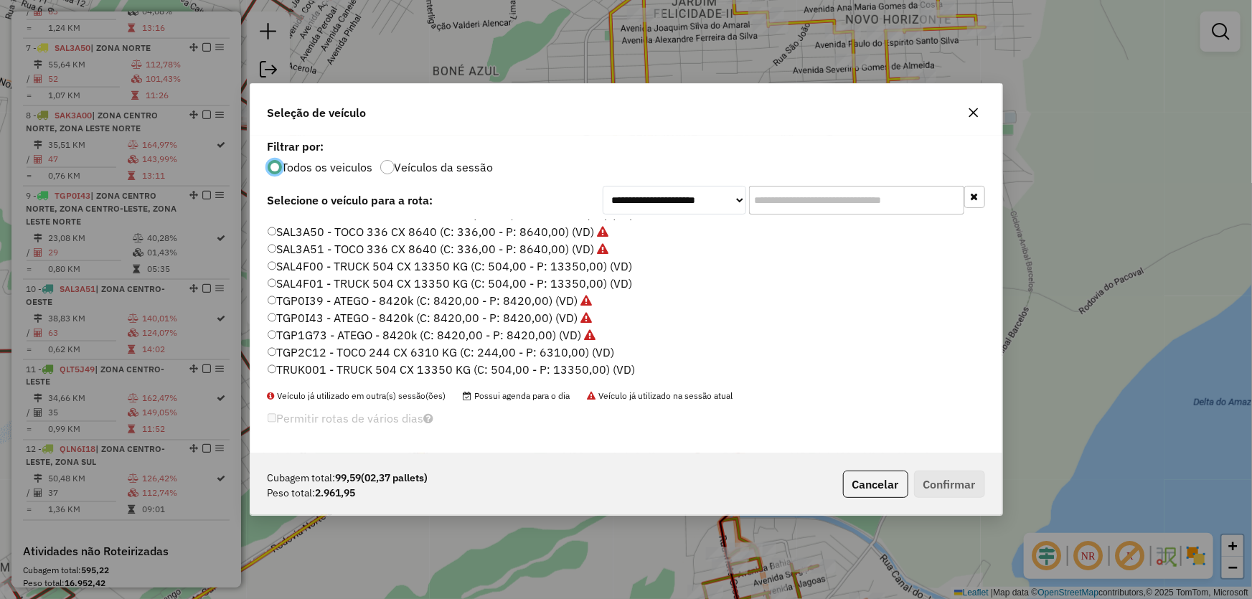
click at [318, 347] on label "TGP2C12 - TOCO 244 CX 6310 KG (C: 244,00 - P: 6310,00) (VD)" at bounding box center [441, 352] width 347 height 17
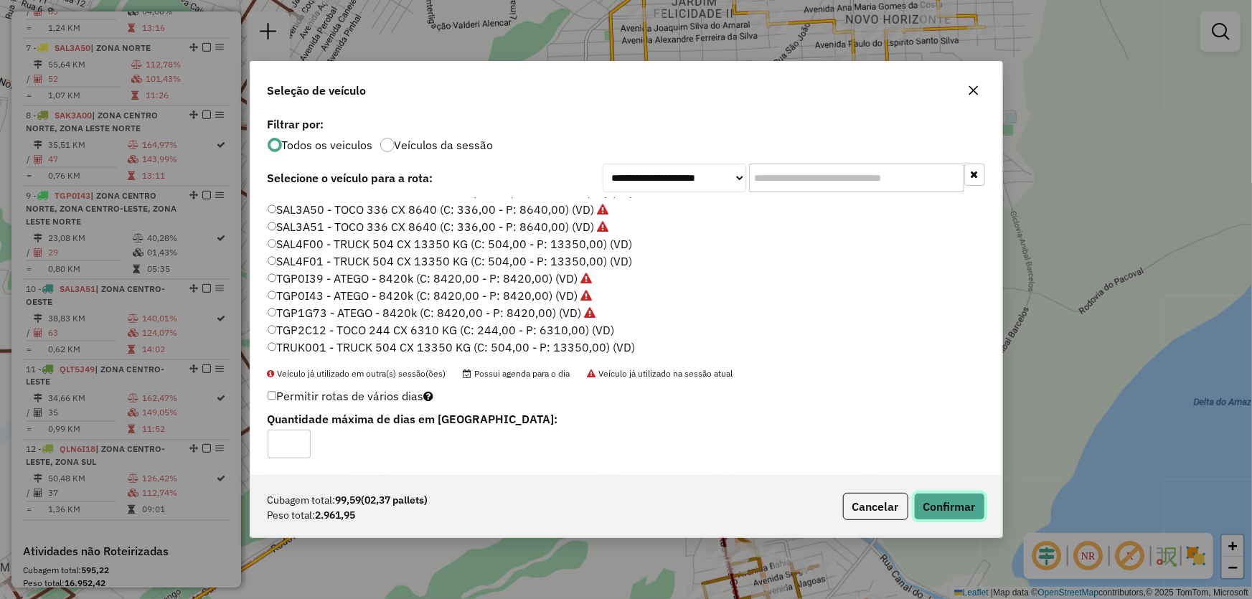
click at [939, 510] on button "Confirmar" at bounding box center [949, 506] width 71 height 27
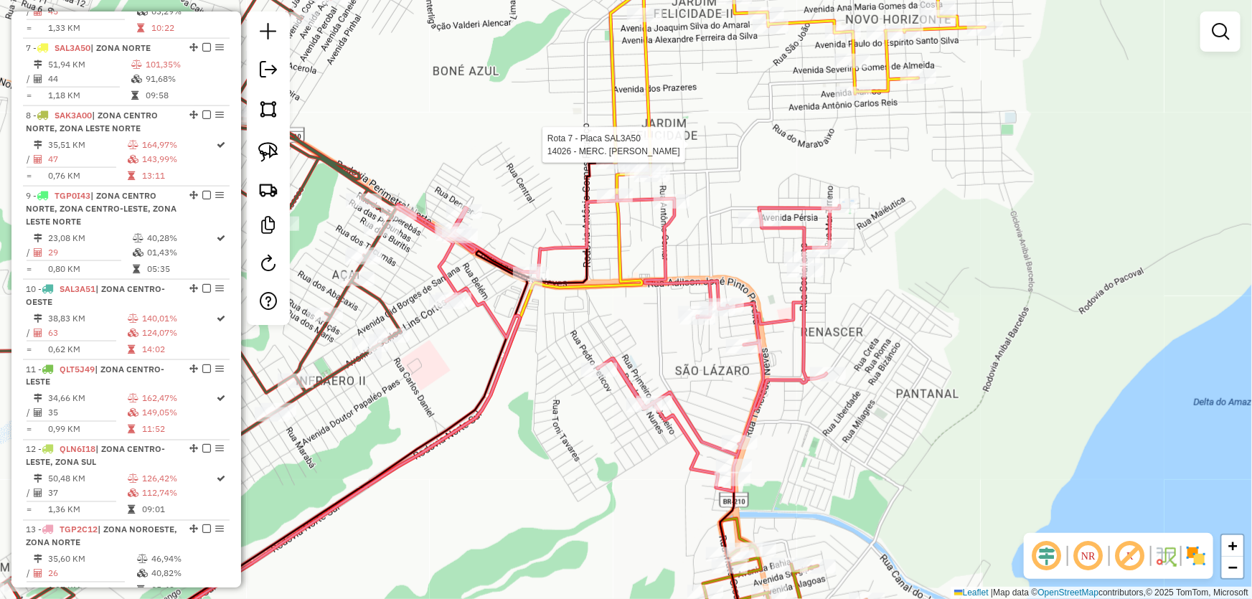
select select "*********"
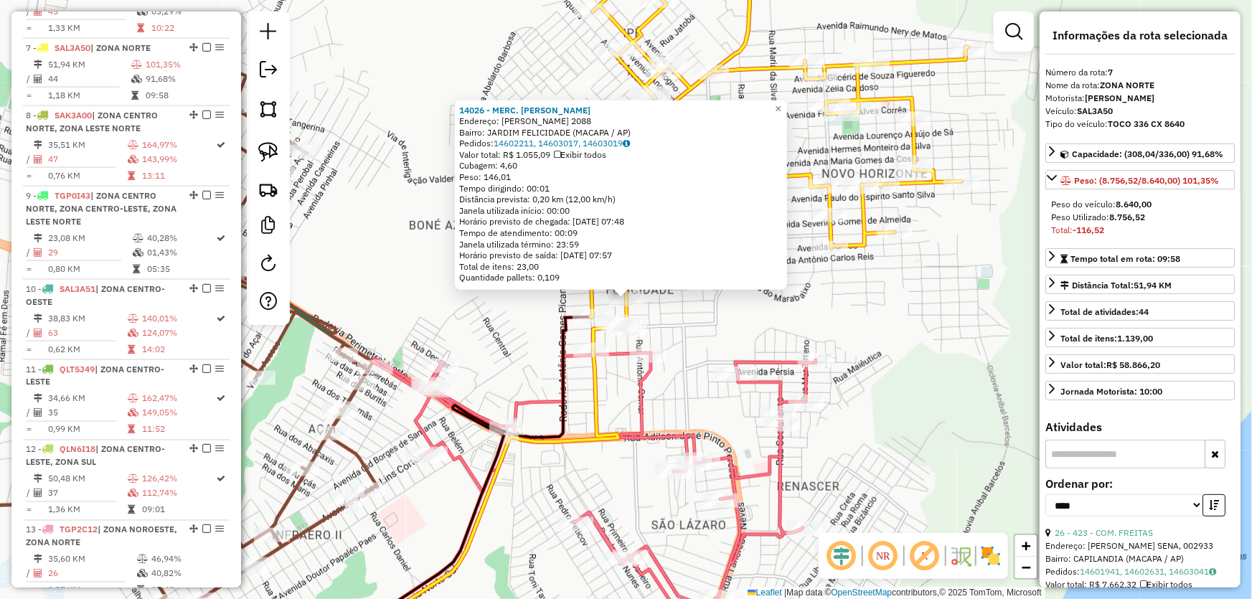
click at [908, 369] on div "14026 - MERC. SOUZA Endereço: GUILHERME COELHO 2088 Bairro: JARDIM FELICIDADE (…" at bounding box center [626, 299] width 1252 height 599
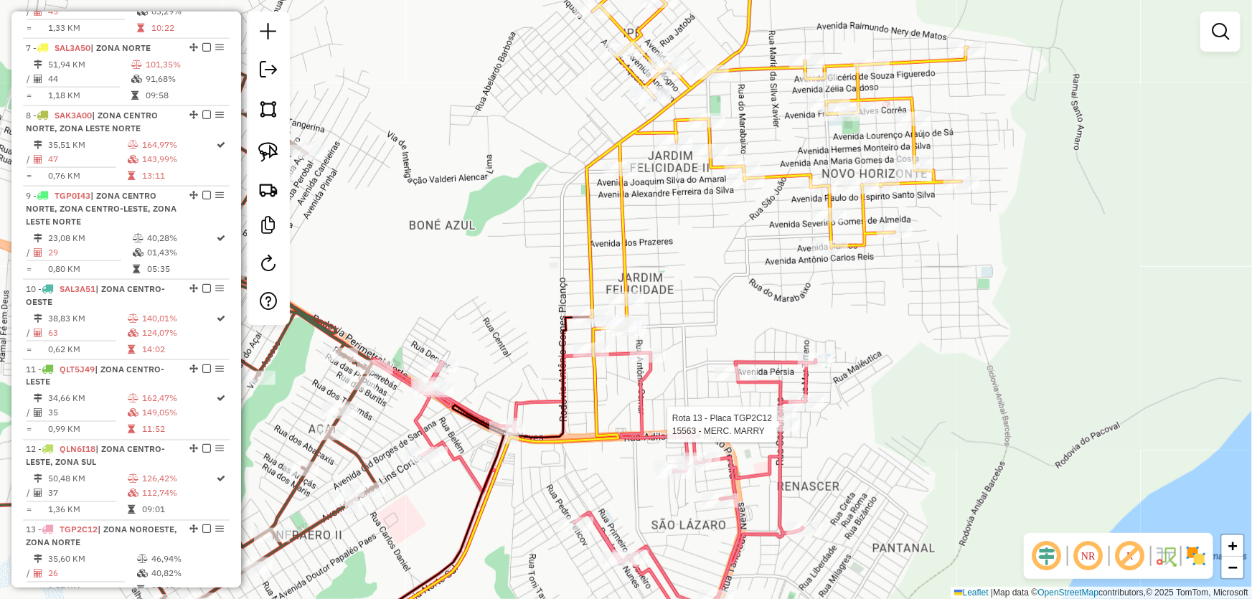
select select "*********"
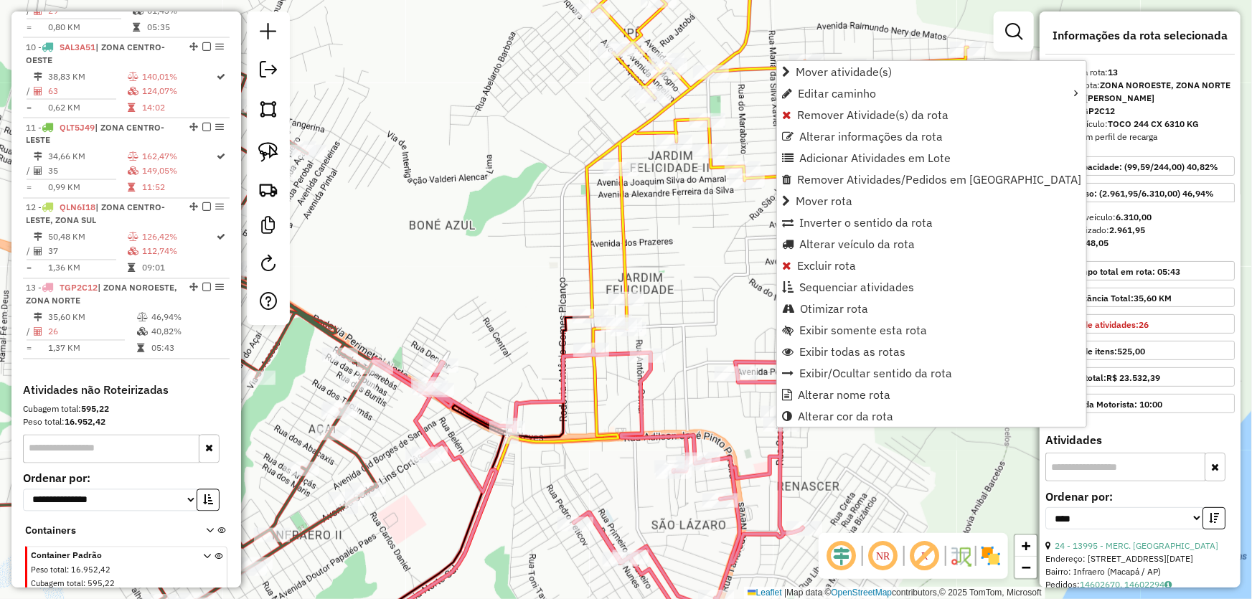
scroll to position [1274, 0]
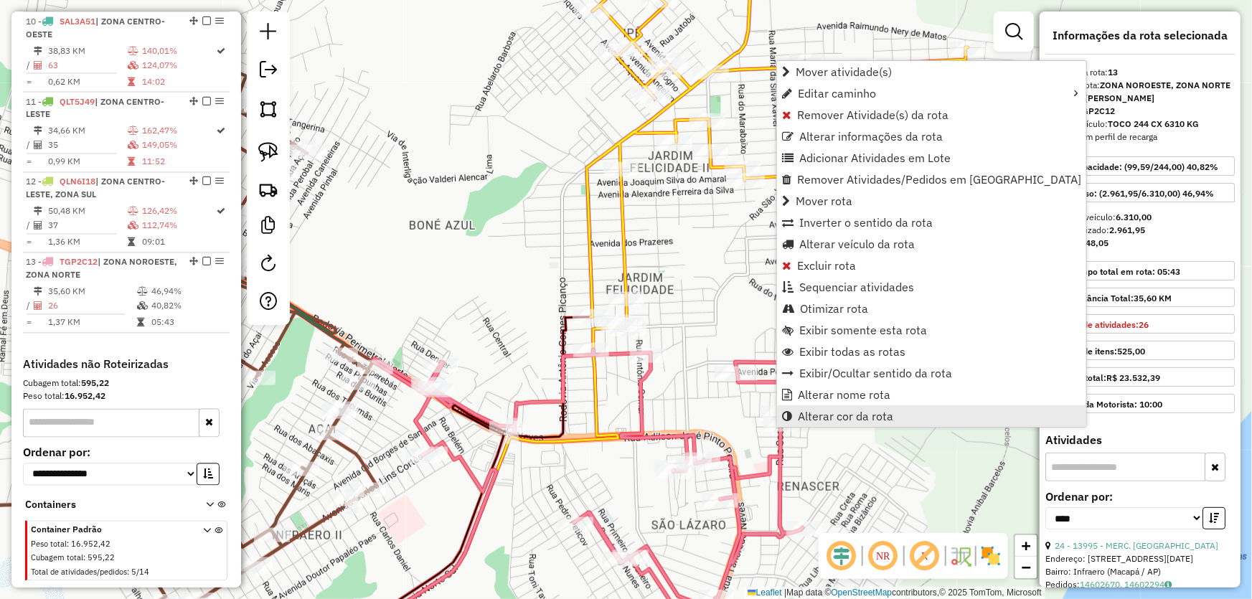
click at [838, 421] on span "Alterar cor da rota" at bounding box center [845, 416] width 95 height 11
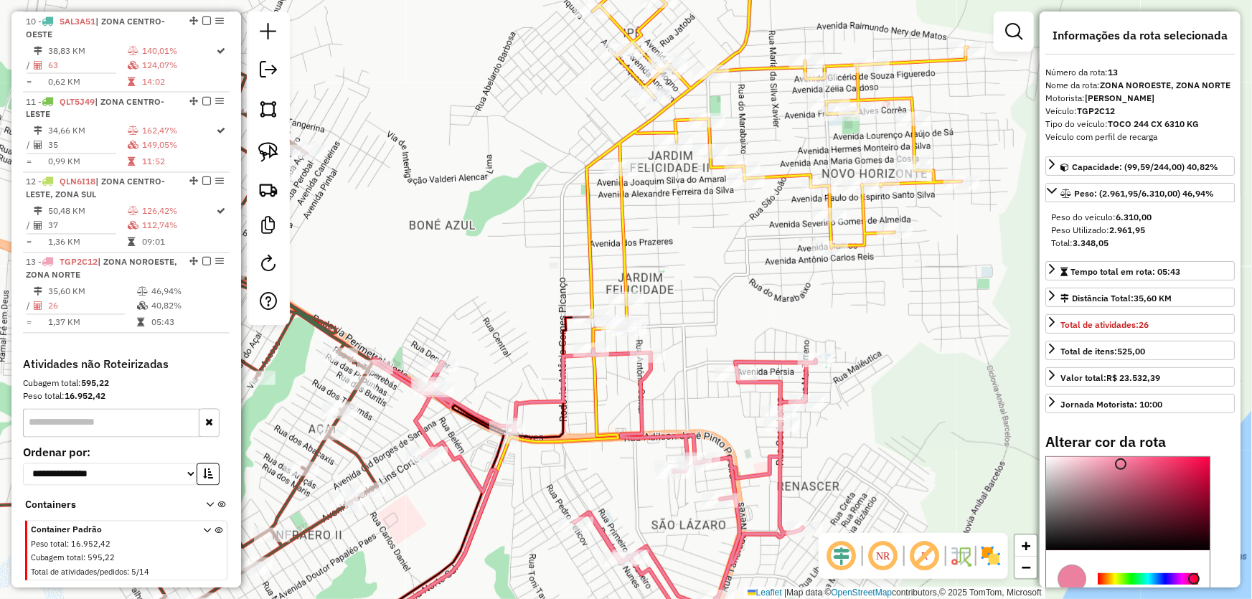
scroll to position [130, 0]
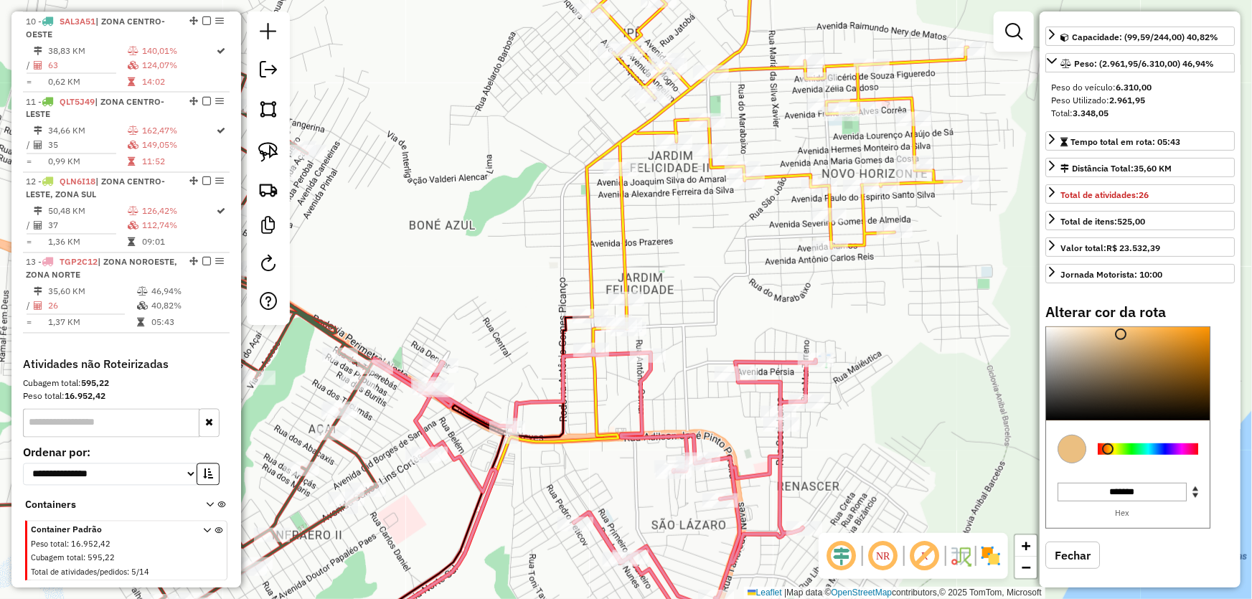
click at [1107, 449] on div at bounding box center [1148, 449] width 100 height 11
type input "*******"
drag, startPoint x: 1172, startPoint y: 377, endPoint x: 1213, endPoint y: 319, distance: 71.1
click at [1213, 319] on div "Alterar cor da rota C M Y K ** *** ** H S L *** *** * R G B ******* Hex Fechar" at bounding box center [1140, 447] width 189 height 287
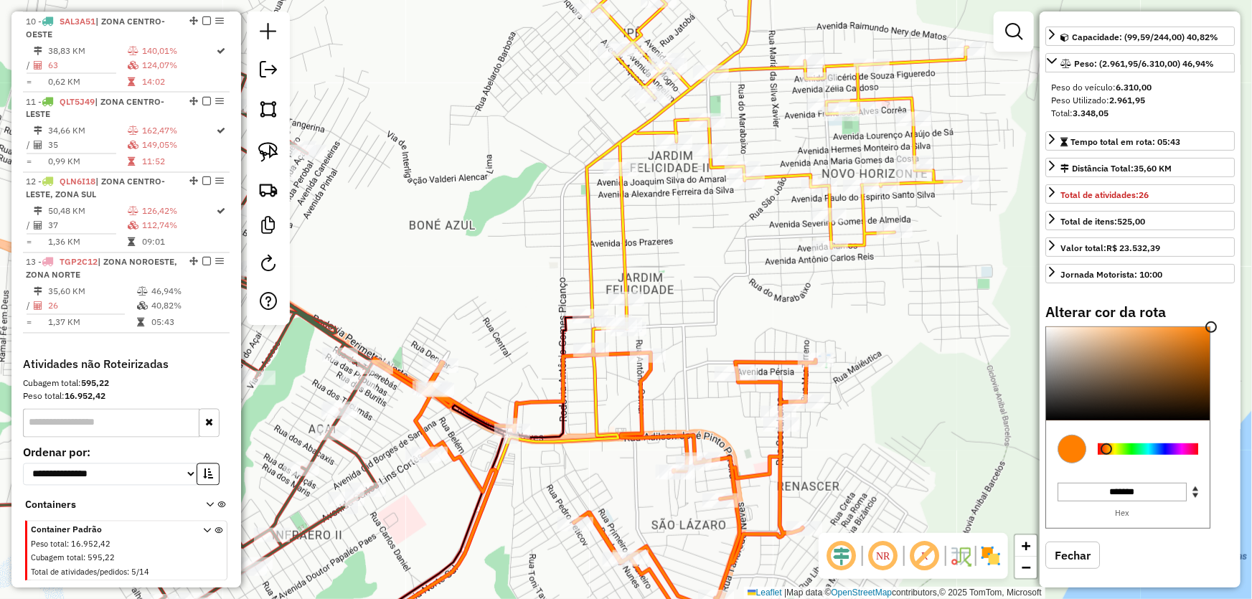
click at [896, 332] on div "Janela de atendimento Grade de atendimento Capacidade Transportadoras Veículos …" at bounding box center [626, 299] width 1252 height 599
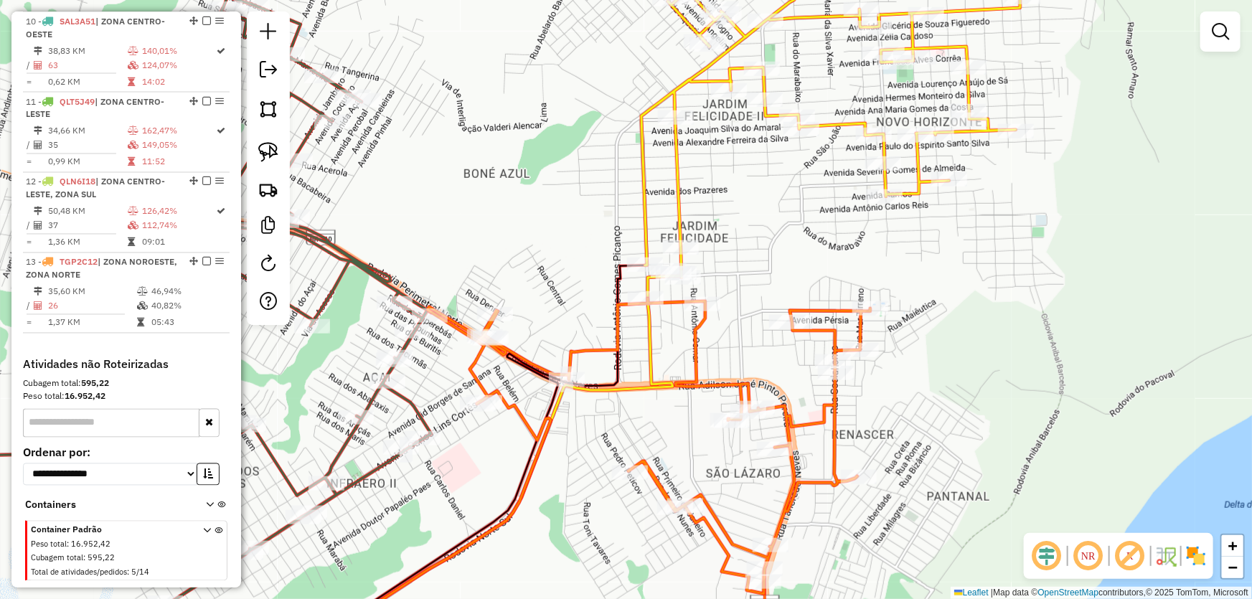
drag, startPoint x: 713, startPoint y: 299, endPoint x: 795, endPoint y: 210, distance: 120.9
click at [794, 211] on div "Janela de atendimento Grade de atendimento Capacidade Transportadoras Veículos …" at bounding box center [626, 299] width 1252 height 599
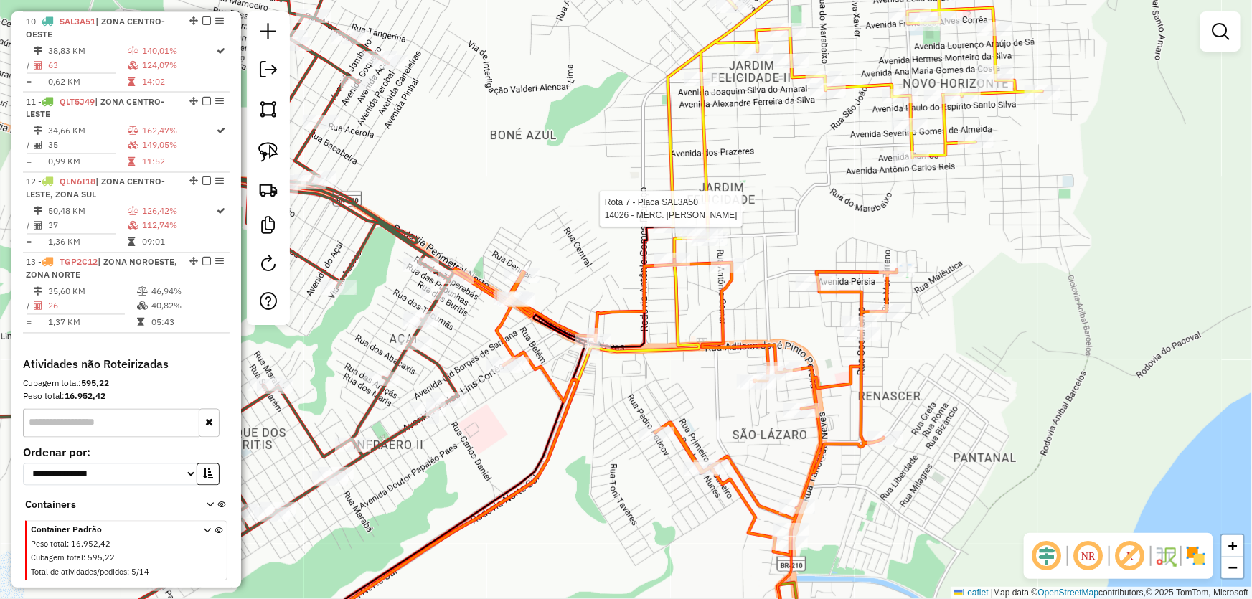
select select "*********"
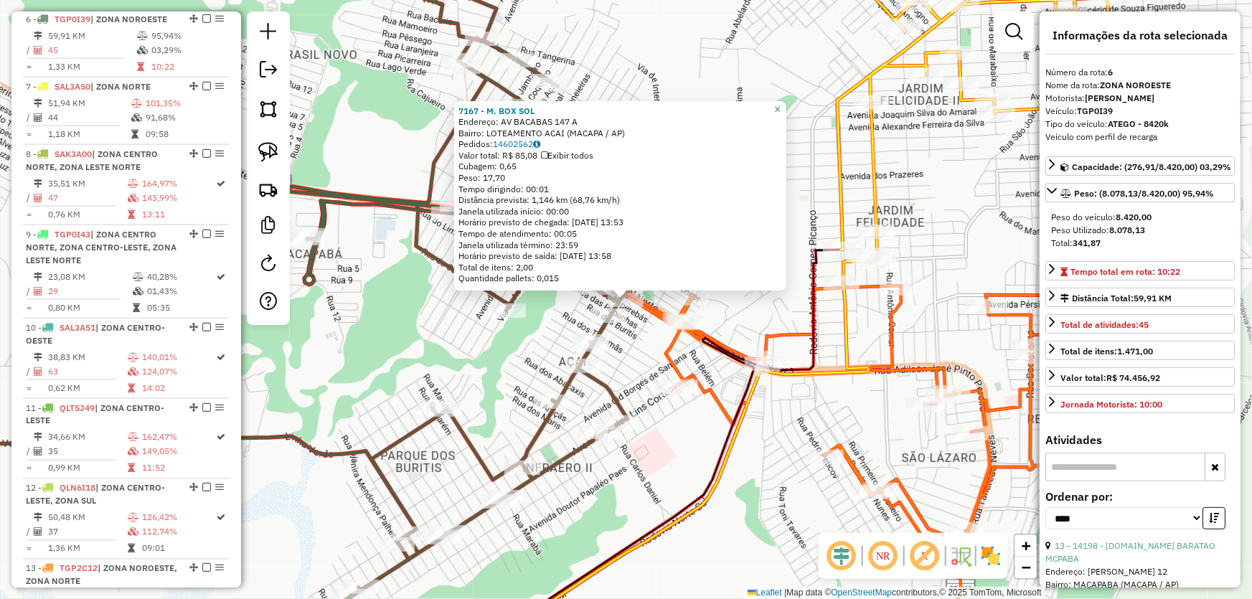
scroll to position [939, 0]
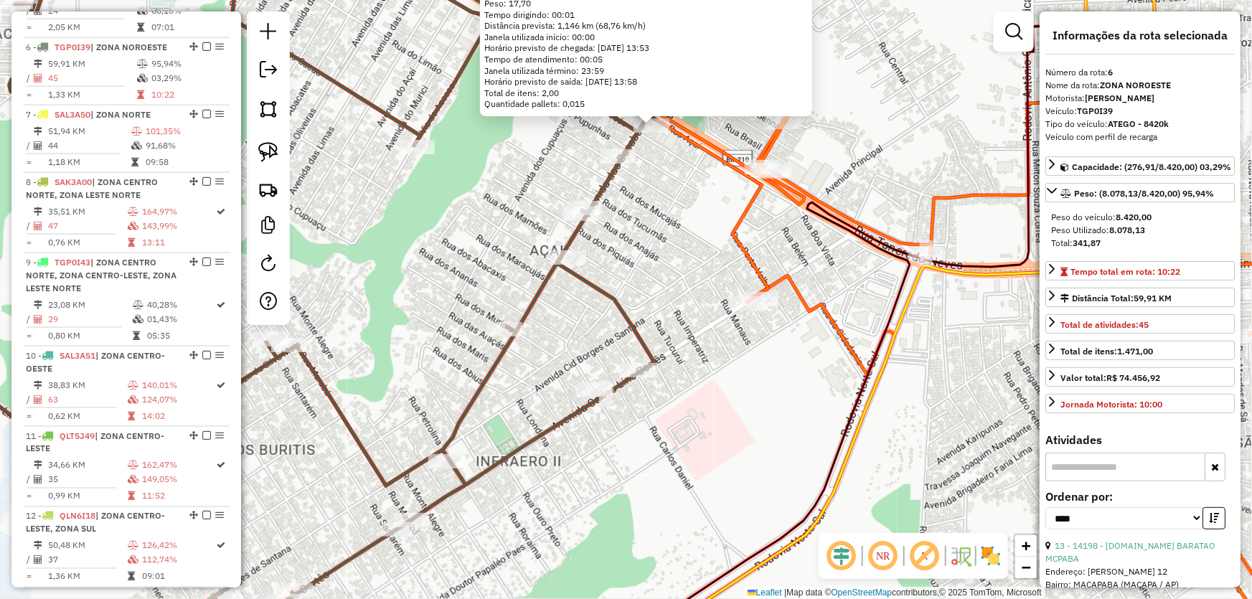
click at [670, 482] on div "7167 - M. BOX SOL Endereço: AV BACABAS 147 A Bairro: LOTEAMENTO ACAI (MACAPA / …" at bounding box center [626, 299] width 1252 height 599
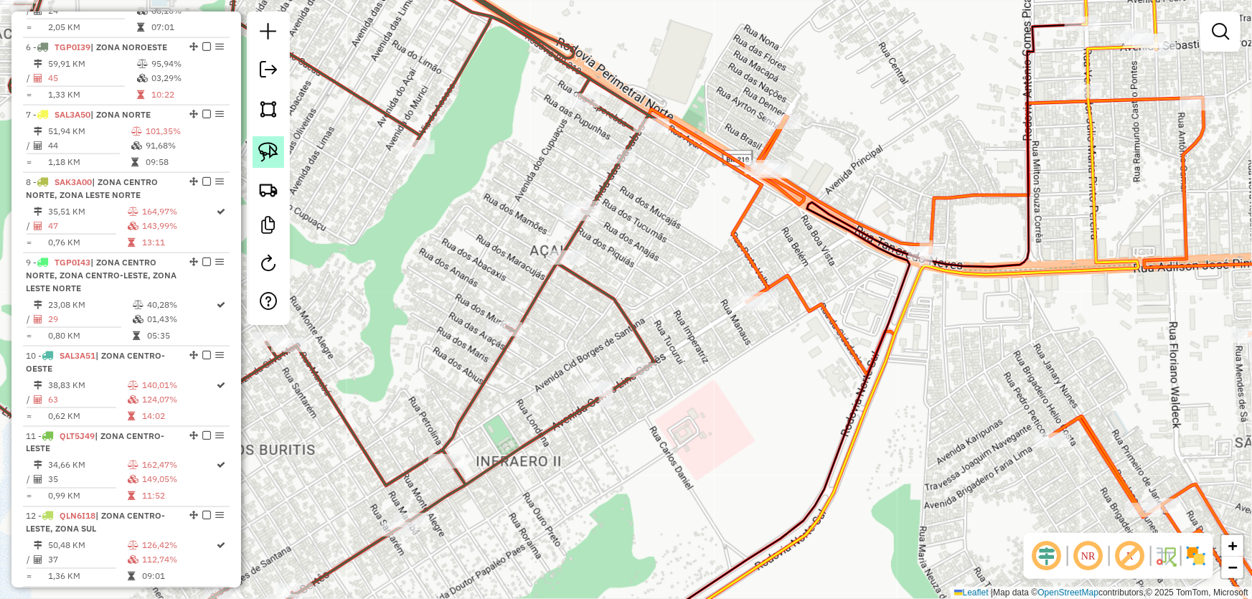
click at [268, 159] on img at bounding box center [268, 152] width 20 height 20
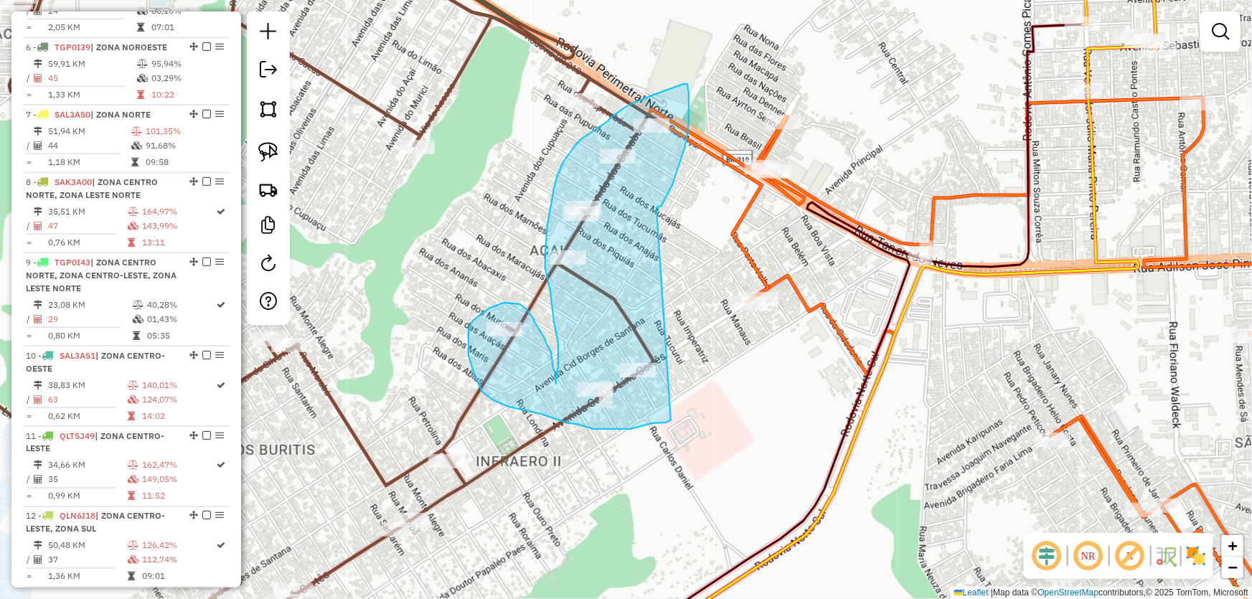
drag, startPoint x: 659, startPoint y: 208, endPoint x: 671, endPoint y: 421, distance: 212.8
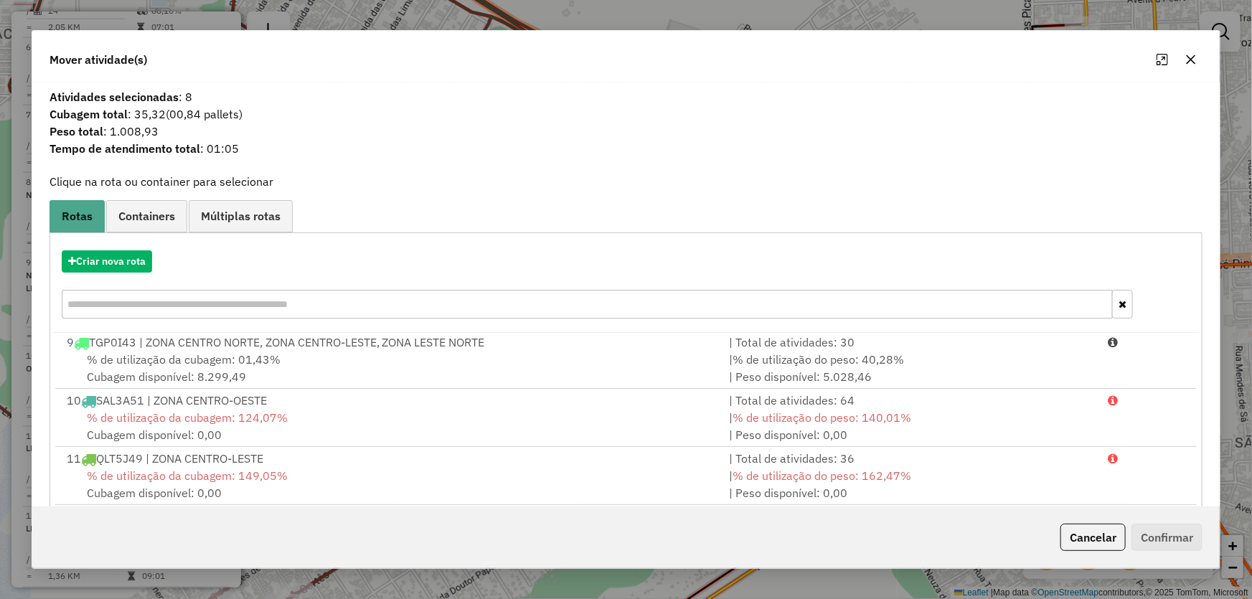
scroll to position [136, 0]
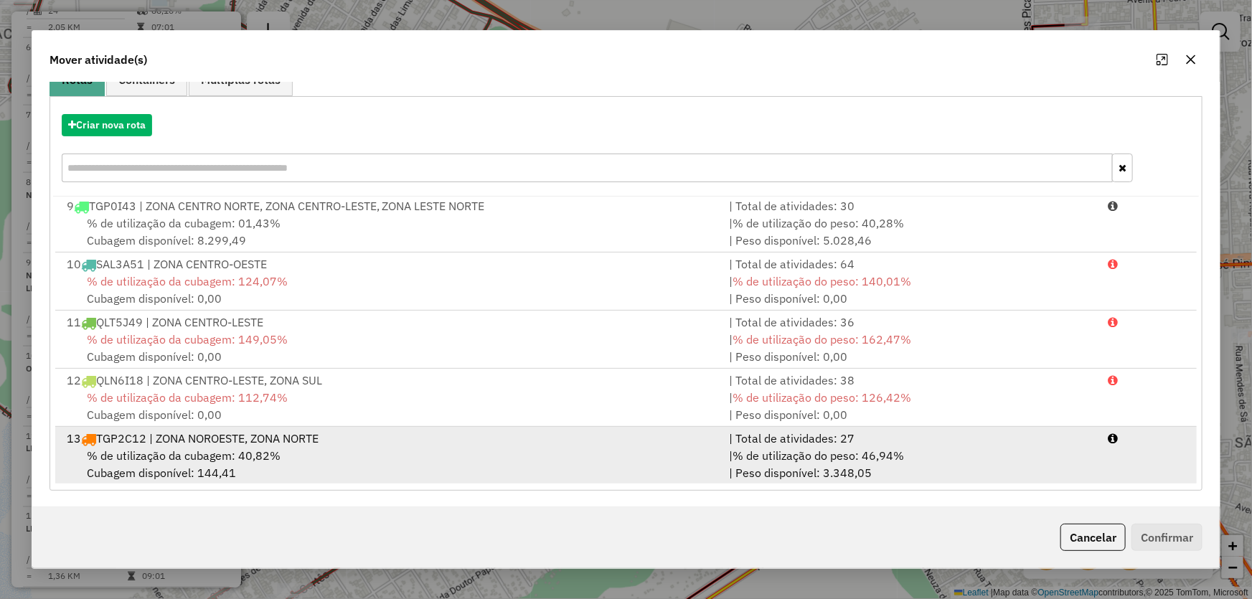
click at [195, 449] on span "% de utilização da cubagem: 40,82%" at bounding box center [184, 456] width 194 height 14
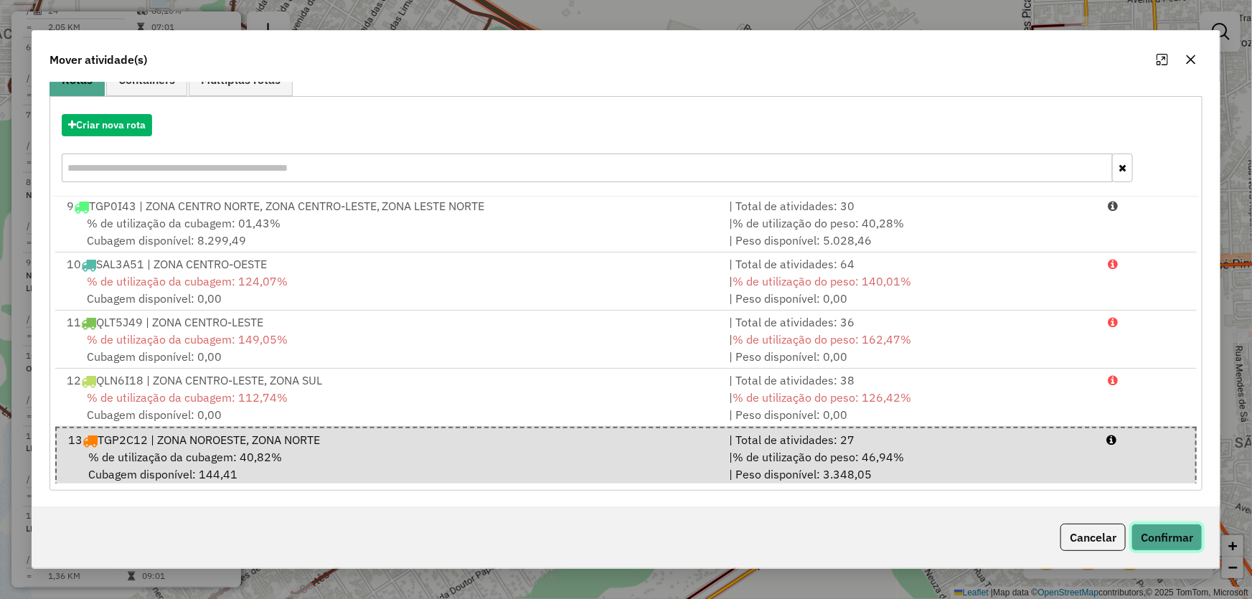
click at [1161, 538] on button "Confirmar" at bounding box center [1167, 537] width 71 height 27
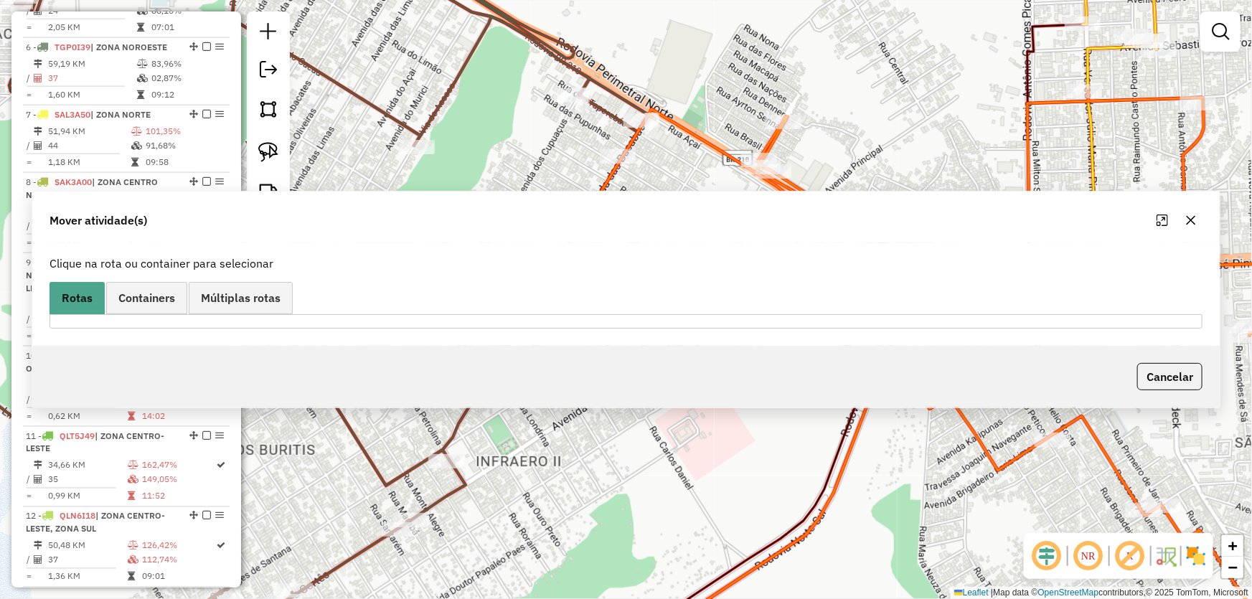
scroll to position [872, 0]
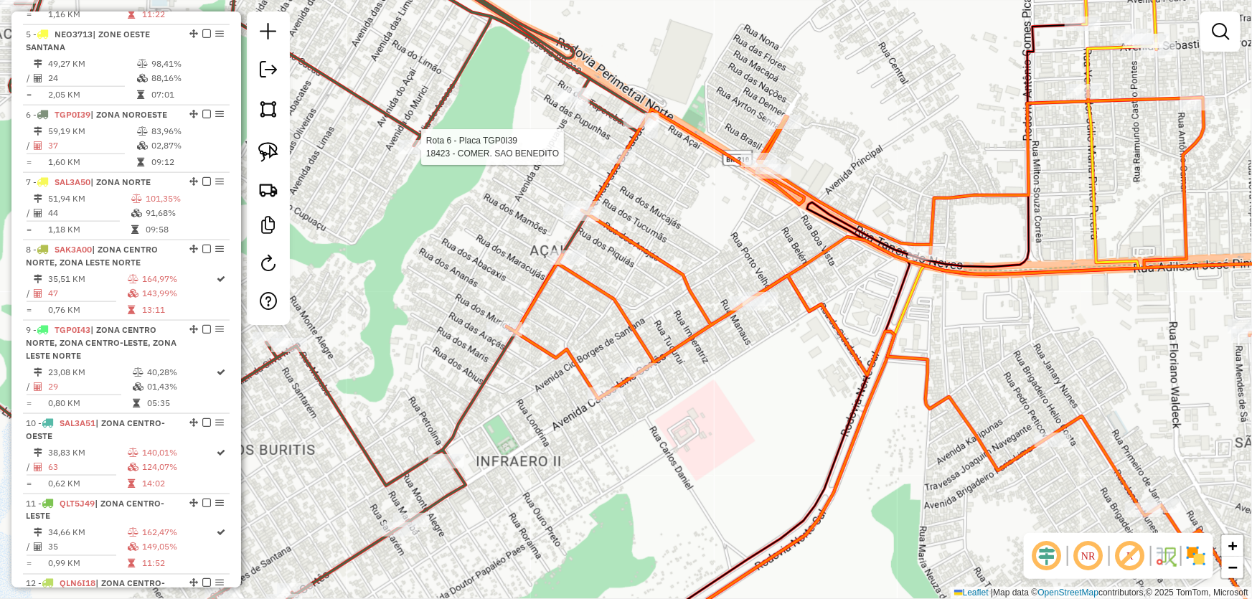
select select "*********"
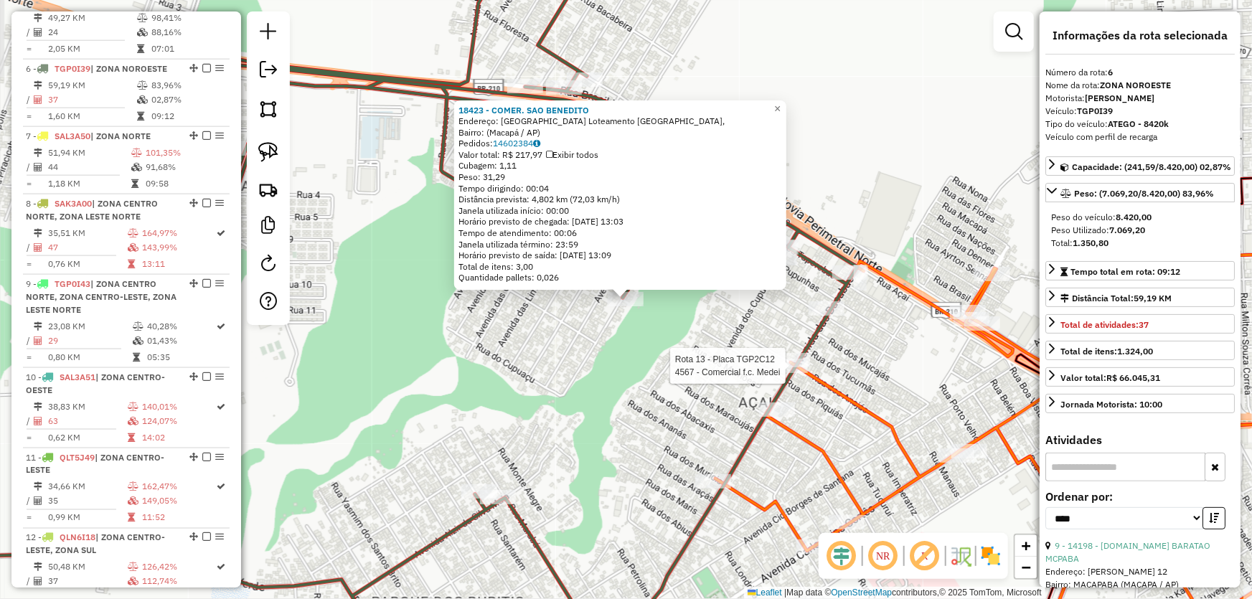
scroll to position [939, 0]
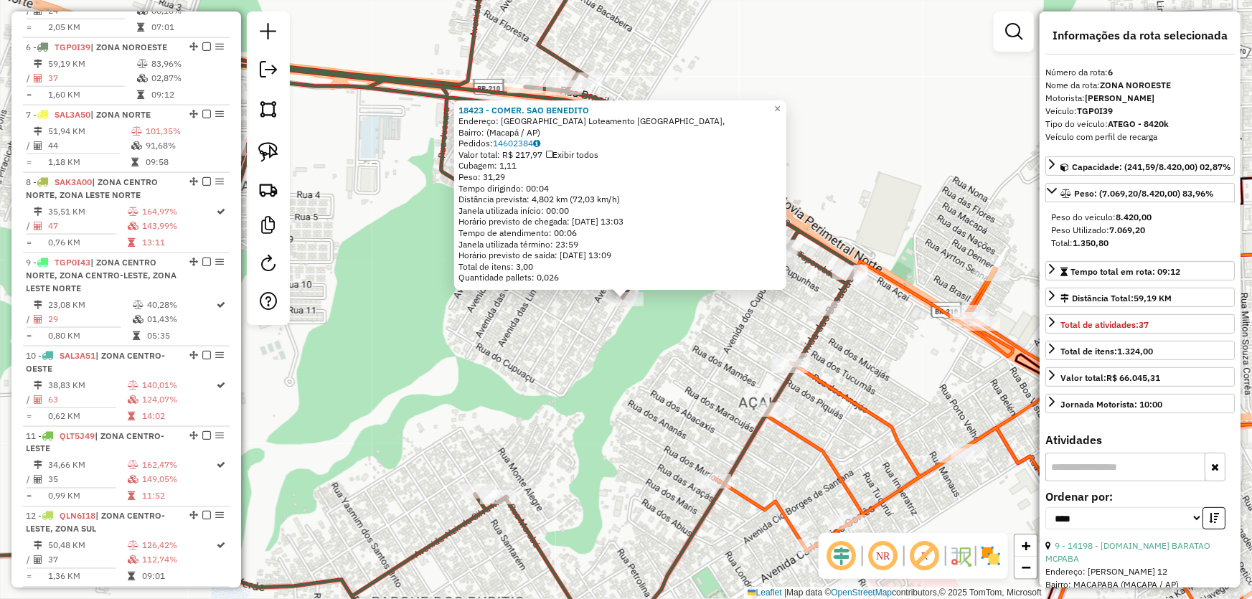
click at [891, 342] on div "18423 - COMER. SAO BENEDITO Endereço: Avenida do Muruci Loteamento Morada das P…" at bounding box center [626, 299] width 1252 height 599
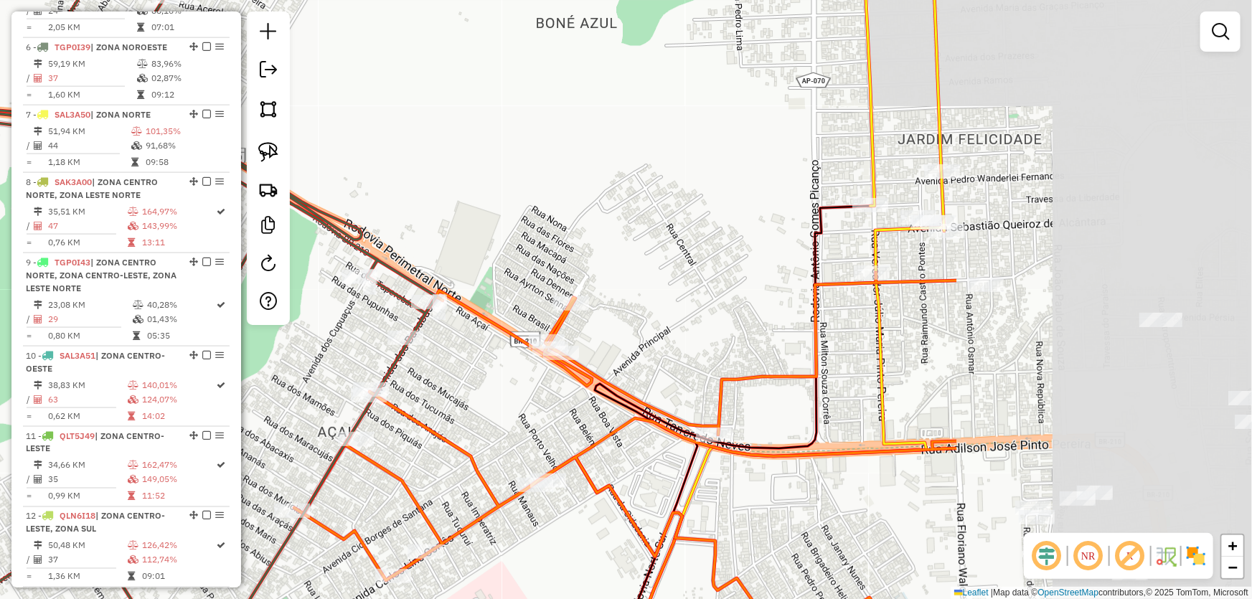
drag, startPoint x: 939, startPoint y: 126, endPoint x: 517, endPoint y: 156, distance: 423.8
click at [517, 156] on div "Janela de atendimento Grade de atendimento Capacidade Transportadoras Veículos …" at bounding box center [626, 299] width 1252 height 599
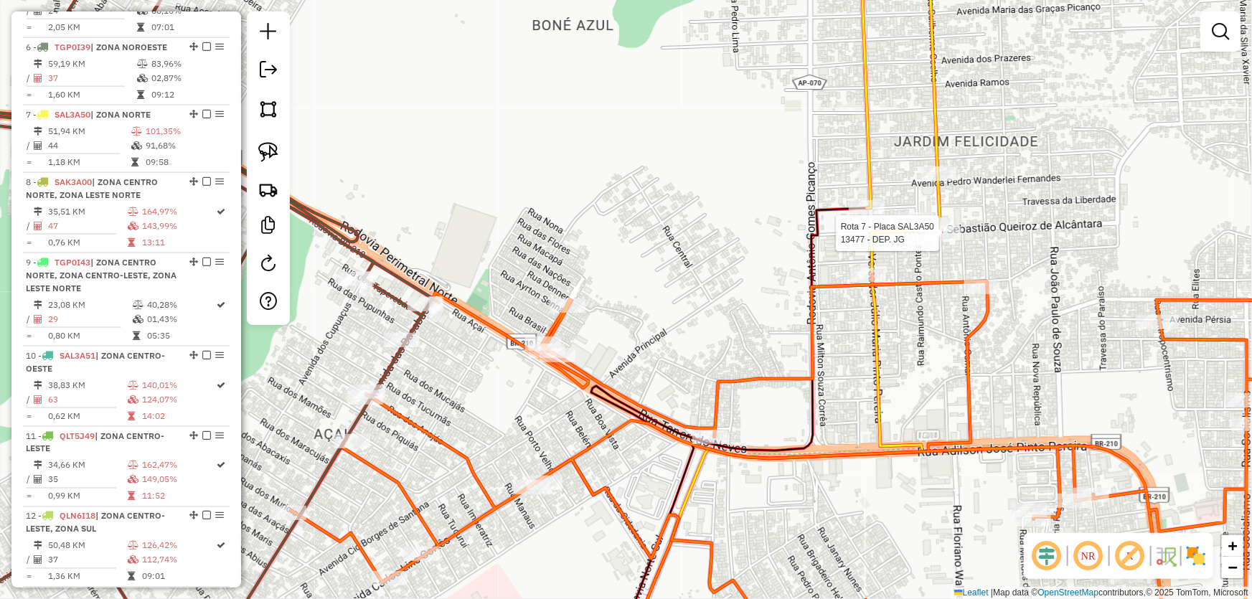
select select "*********"
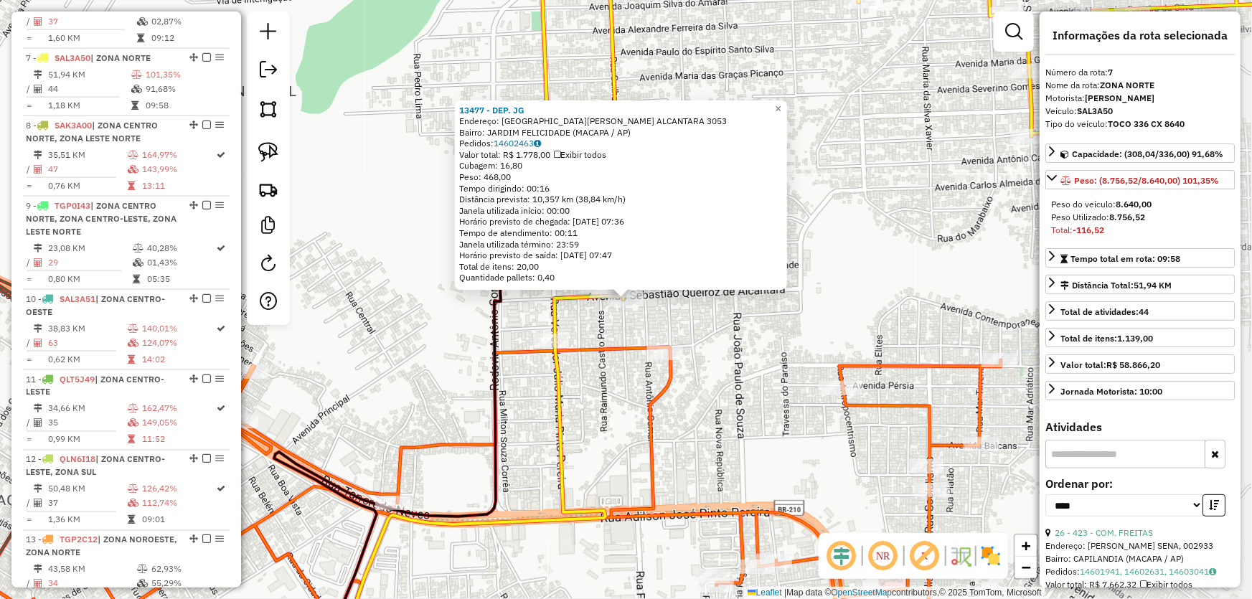
scroll to position [1006, 0]
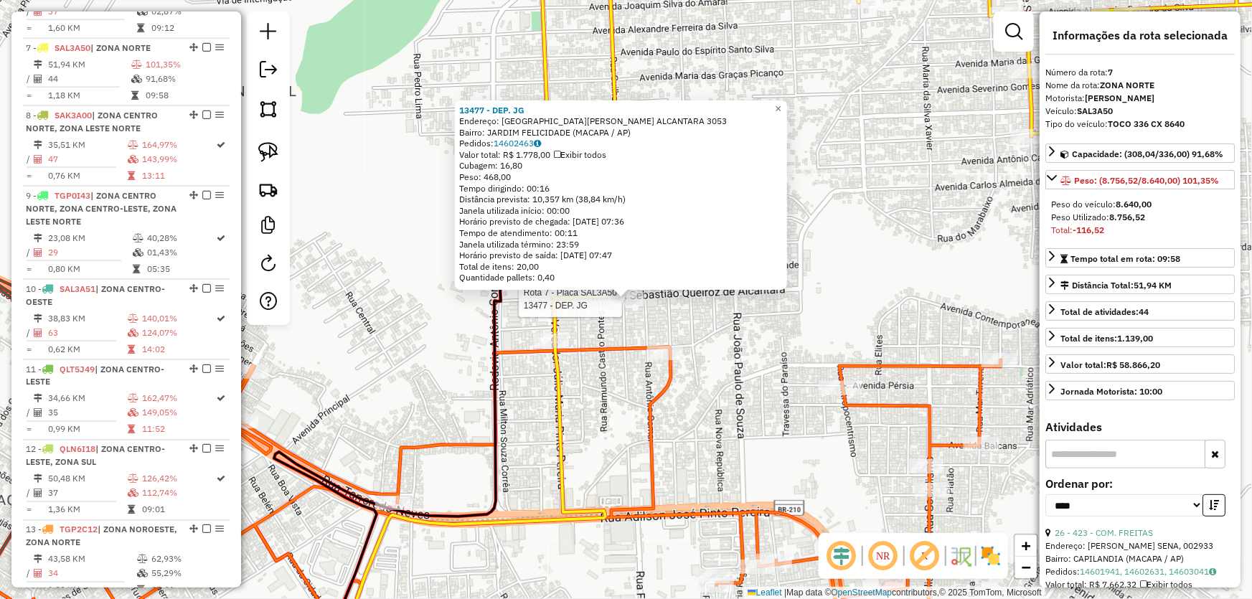
click at [722, 359] on div "Rota 7 - Placa SAL3A50 13477 - DEP. JG 13477 - DEP. JG Endereço: SEBASTIAO QUEI…" at bounding box center [626, 299] width 1252 height 599
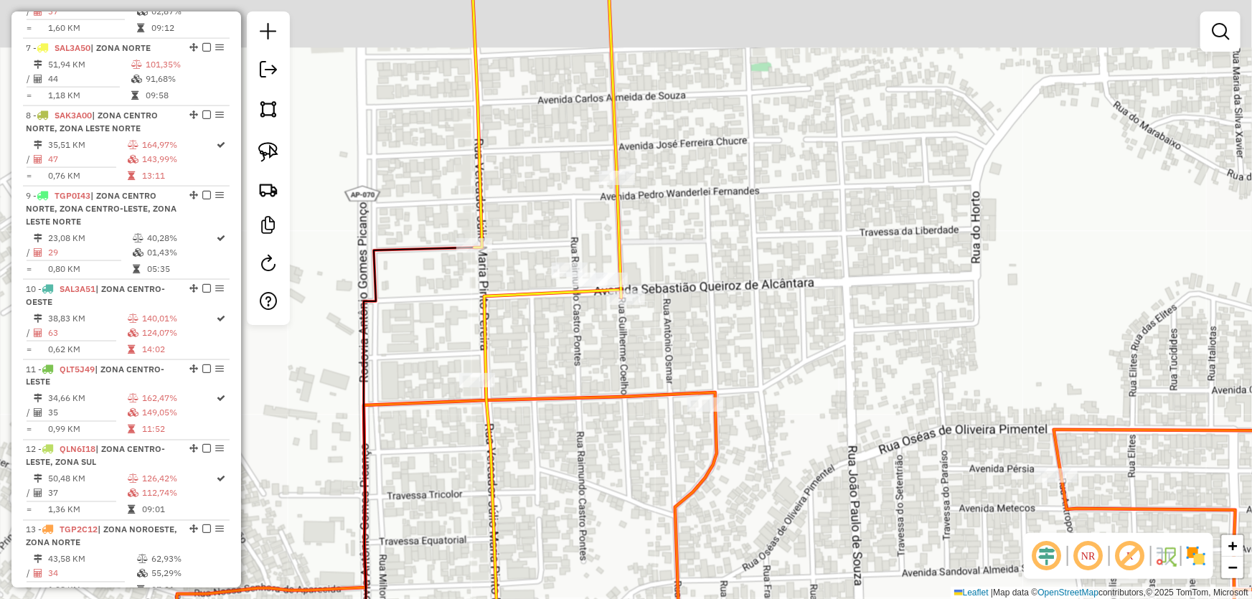
drag, startPoint x: 707, startPoint y: 332, endPoint x: 804, endPoint y: 385, distance: 110.5
click at [804, 385] on div "Janela de atendimento Grade de atendimento Capacidade Transportadoras Veículos …" at bounding box center [626, 299] width 1252 height 599
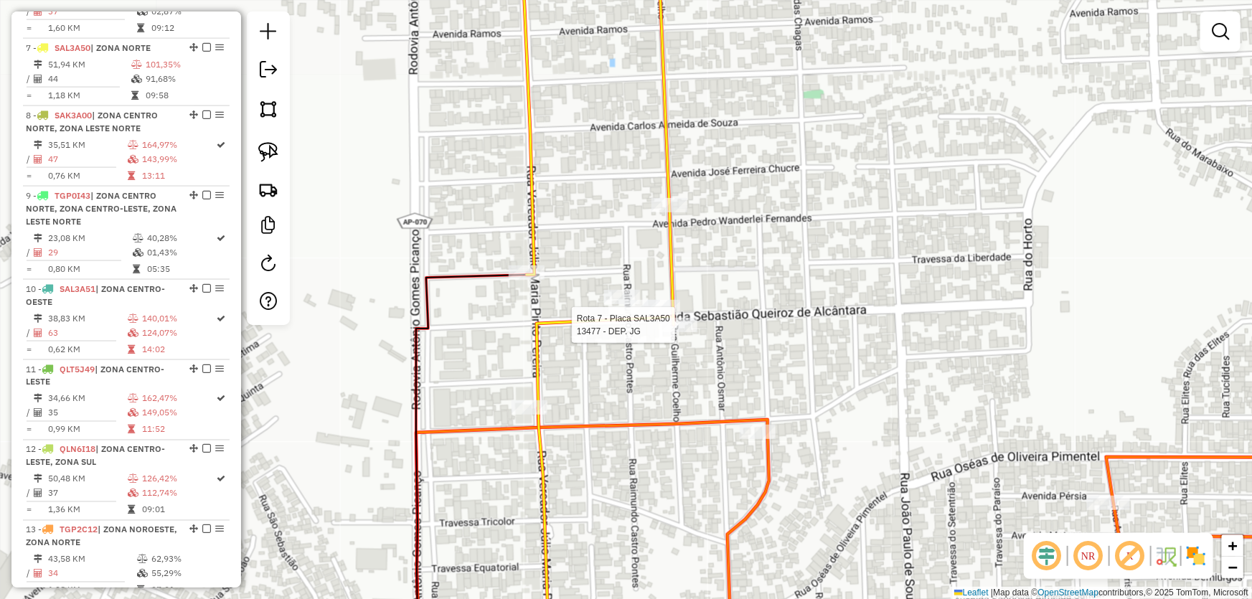
click at [688, 332] on div at bounding box center [680, 325] width 36 height 14
select select "*********"
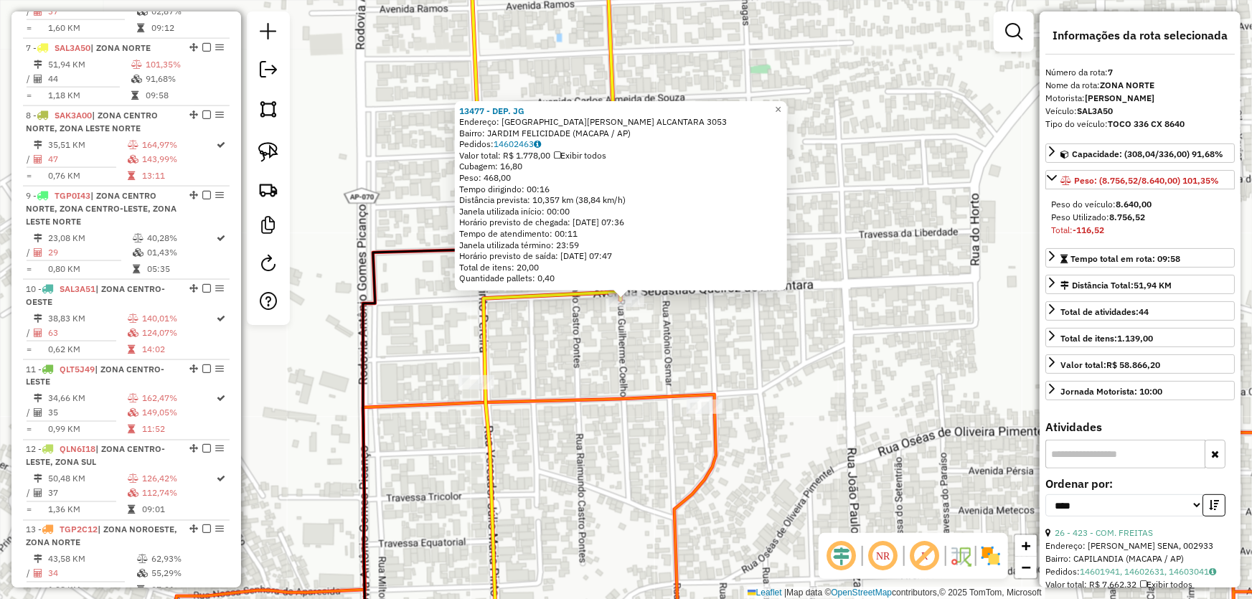
click at [673, 339] on div "13477 - DEP. JG Endereço: SEBASTIAO QUEIROZ ALCANTARA 3053 Bairro: JARDIM FELIC…" at bounding box center [626, 299] width 1252 height 599
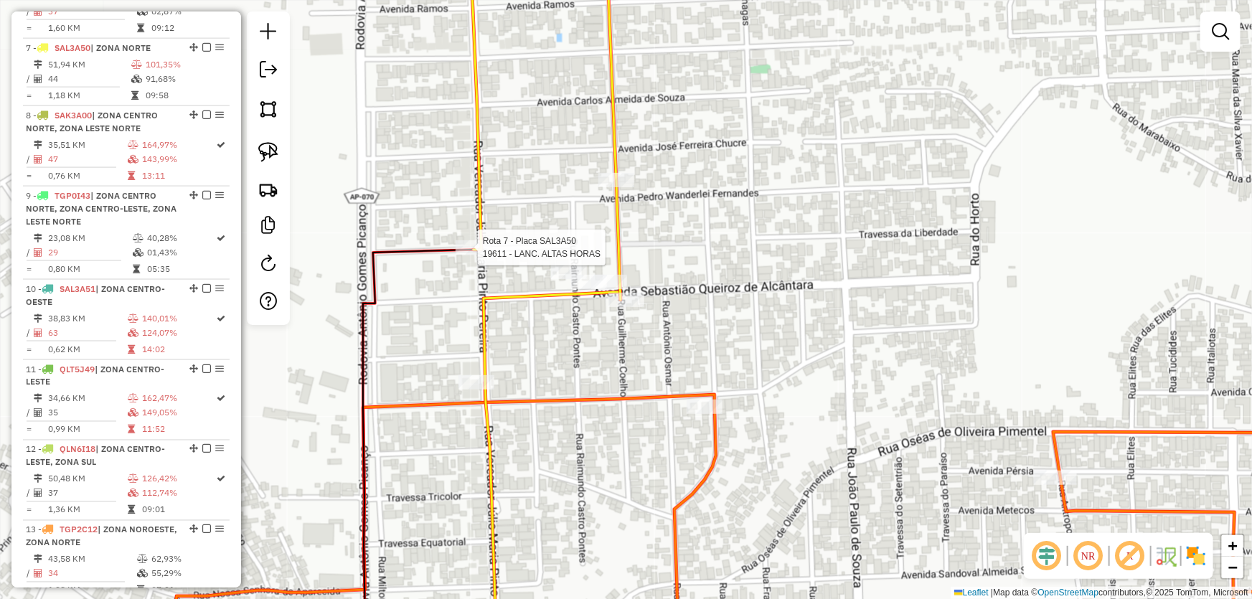
select select "*********"
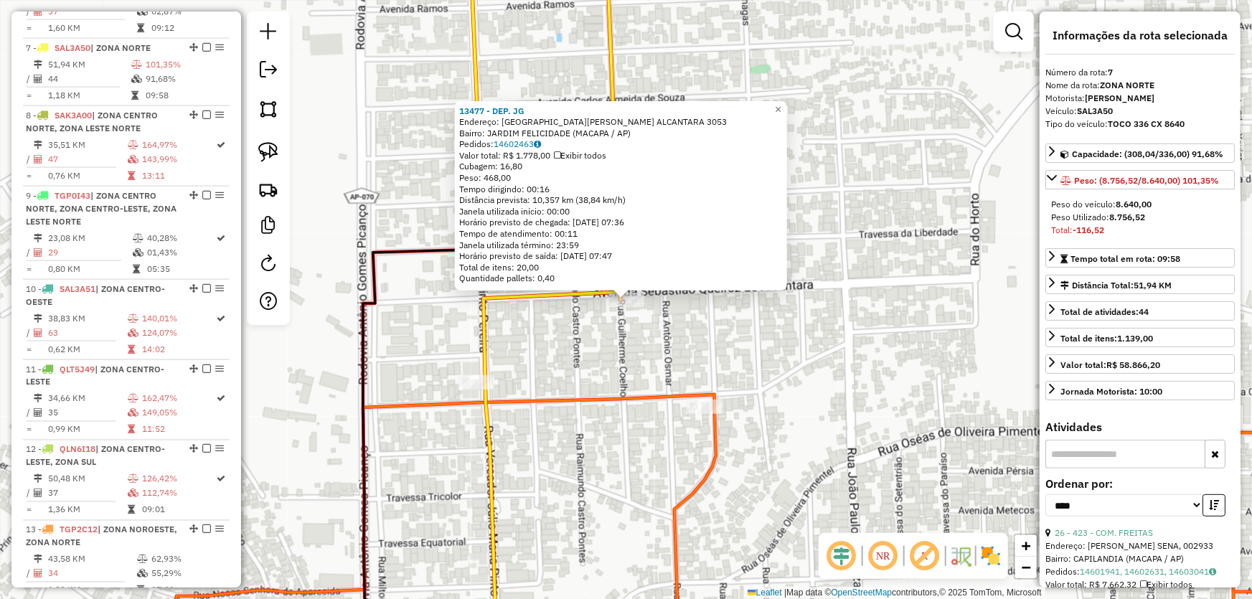
click at [788, 355] on div "13477 - DEP. JG Endereço: SEBASTIAO QUEIROZ ALCANTARA 3053 Bairro: JARDIM FELIC…" at bounding box center [626, 299] width 1252 height 599
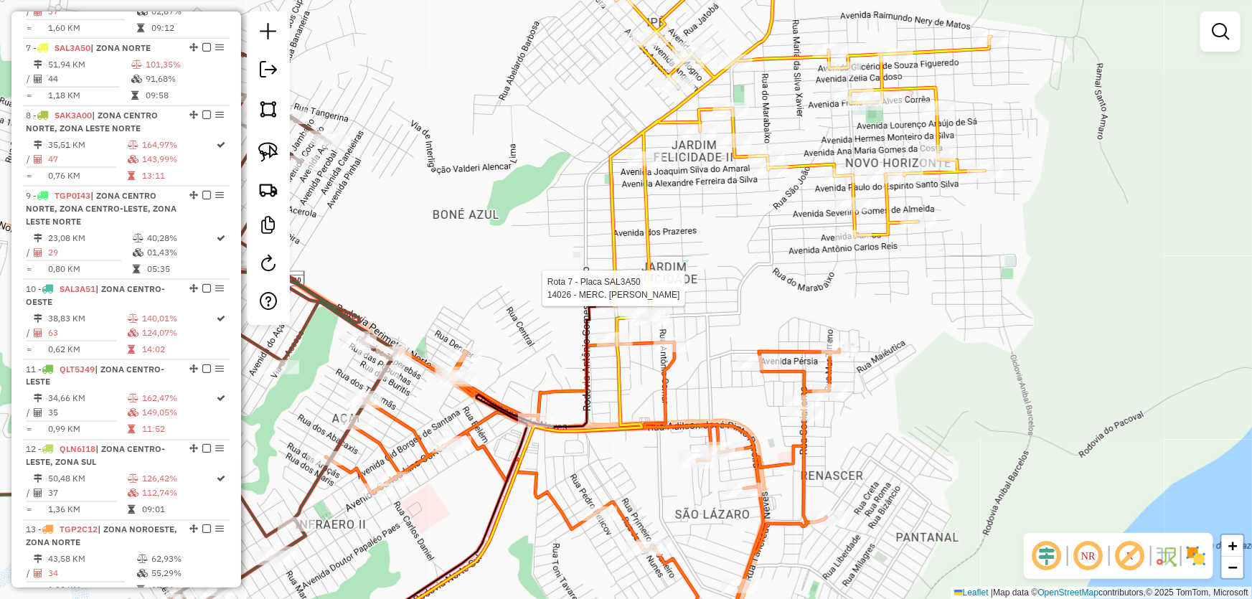
select select "*********"
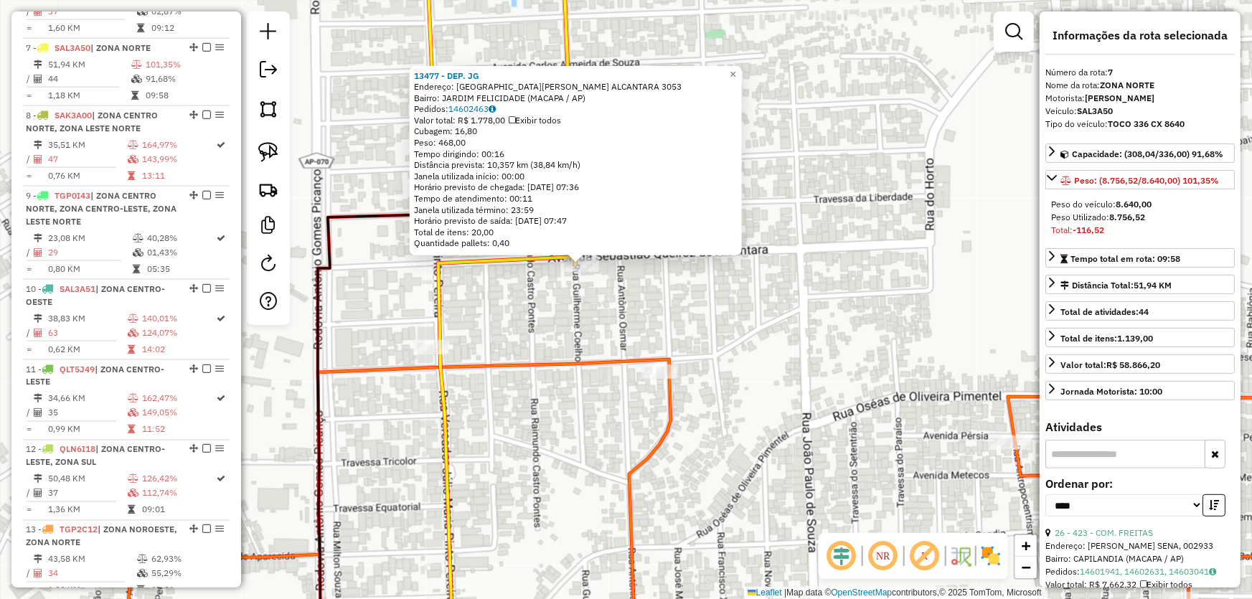
click at [629, 313] on div "13477 - DEP. JG Endereço: SEBASTIAO QUEIROZ ALCANTARA 3053 Bairro: JARDIM FELIC…" at bounding box center [626, 299] width 1252 height 599
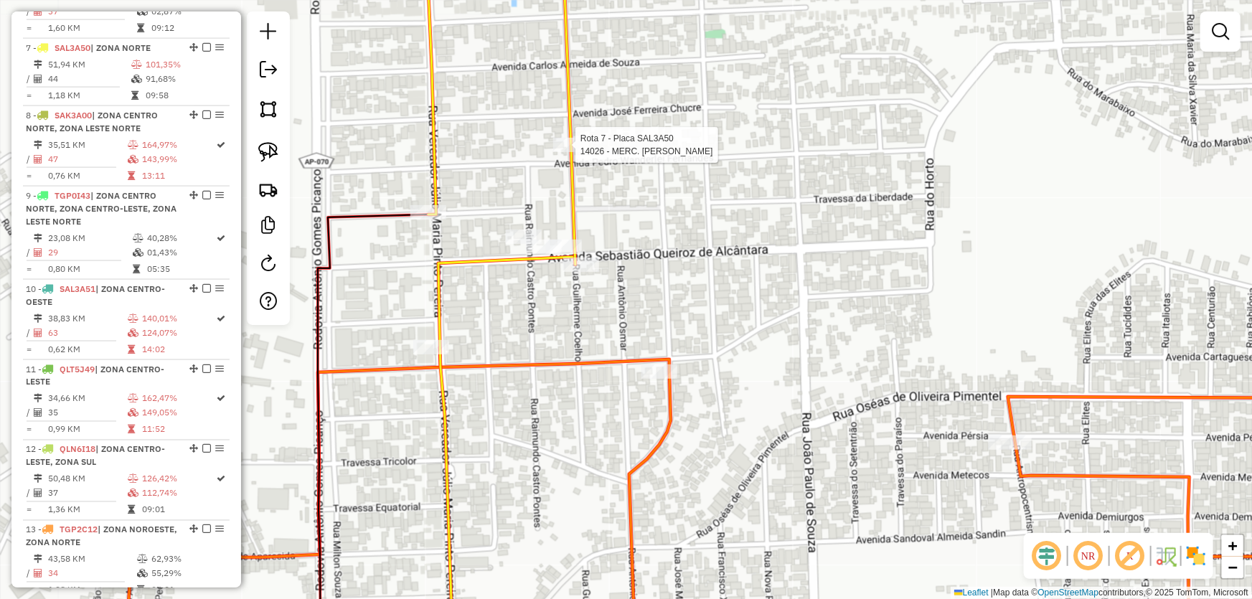
select select "*********"
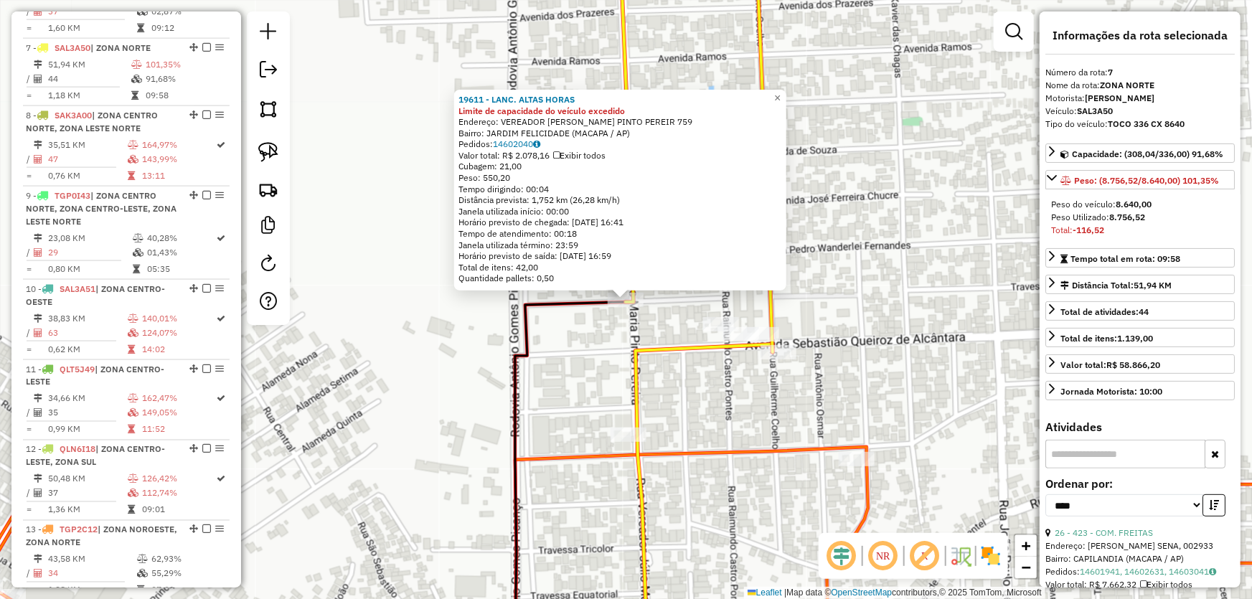
click at [566, 360] on div "19611 - LANC. ALTAS HORAS Limite de capacidade do veículo excedido Endereço: VE…" at bounding box center [626, 299] width 1252 height 599
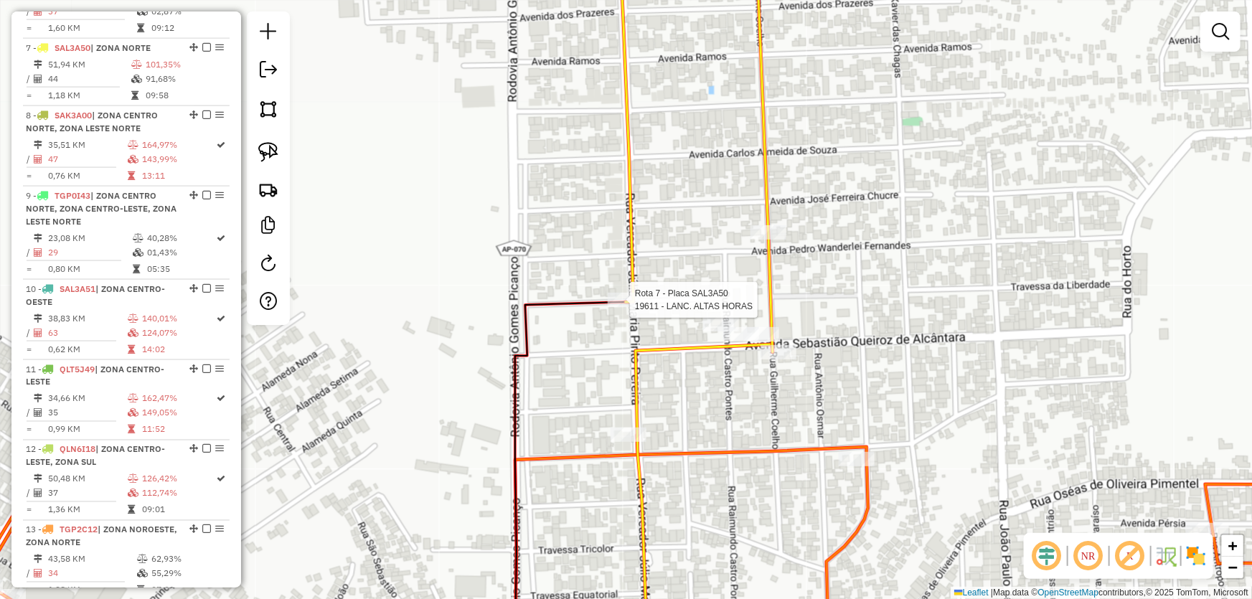
select select "*********"
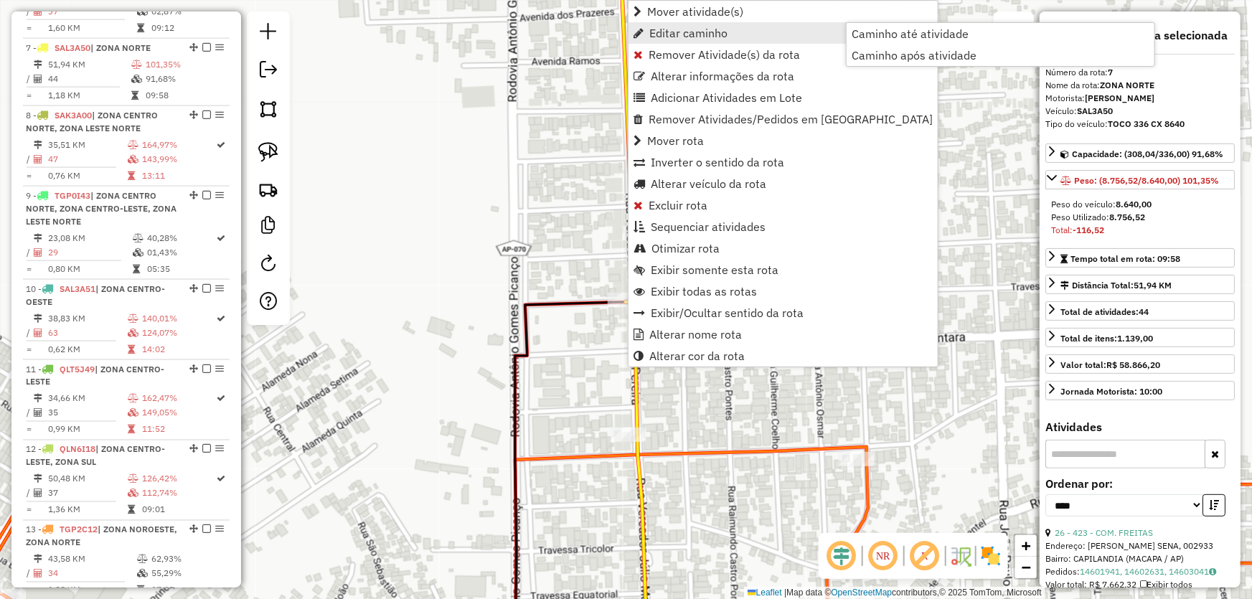
drag, startPoint x: 515, startPoint y: 169, endPoint x: 513, endPoint y: 192, distance: 23.0
click at [515, 171] on div "Janela de atendimento Grade de atendimento Capacidade Transportadoras Veículos …" at bounding box center [626, 299] width 1252 height 599
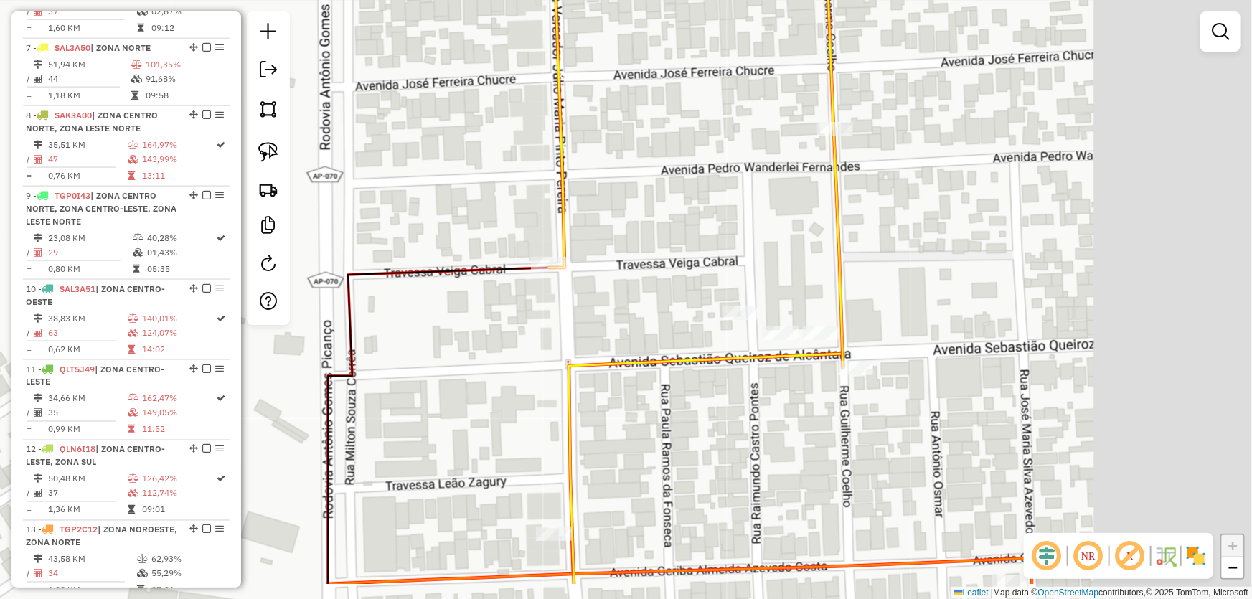
drag, startPoint x: 693, startPoint y: 278, endPoint x: 479, endPoint y: 179, distance: 236.0
click at [494, 184] on div "Janela de atendimento Grade de atendimento Capacidade Transportadoras Veículos …" at bounding box center [626, 299] width 1252 height 599
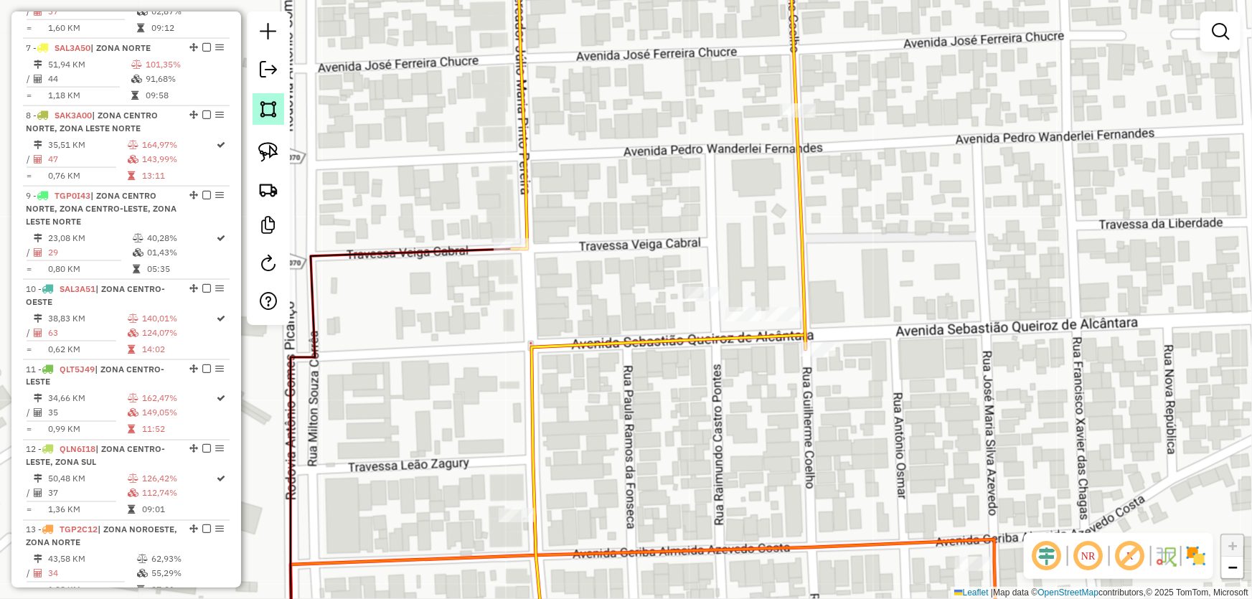
click at [273, 105] on img at bounding box center [268, 109] width 20 height 20
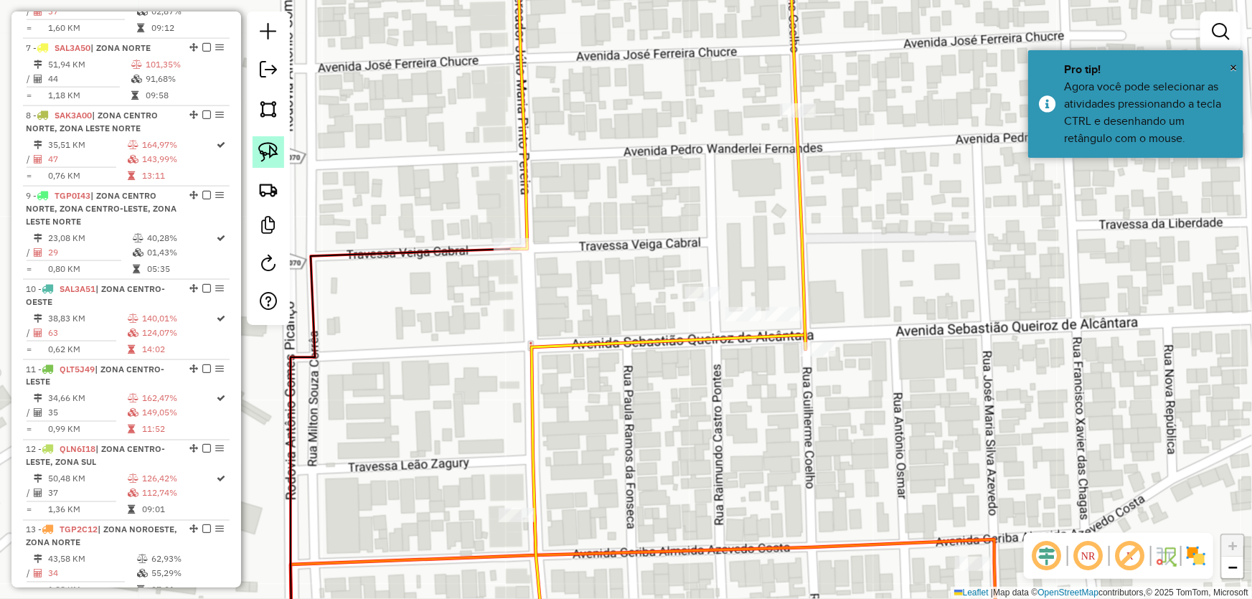
click at [271, 151] on img at bounding box center [268, 152] width 20 height 20
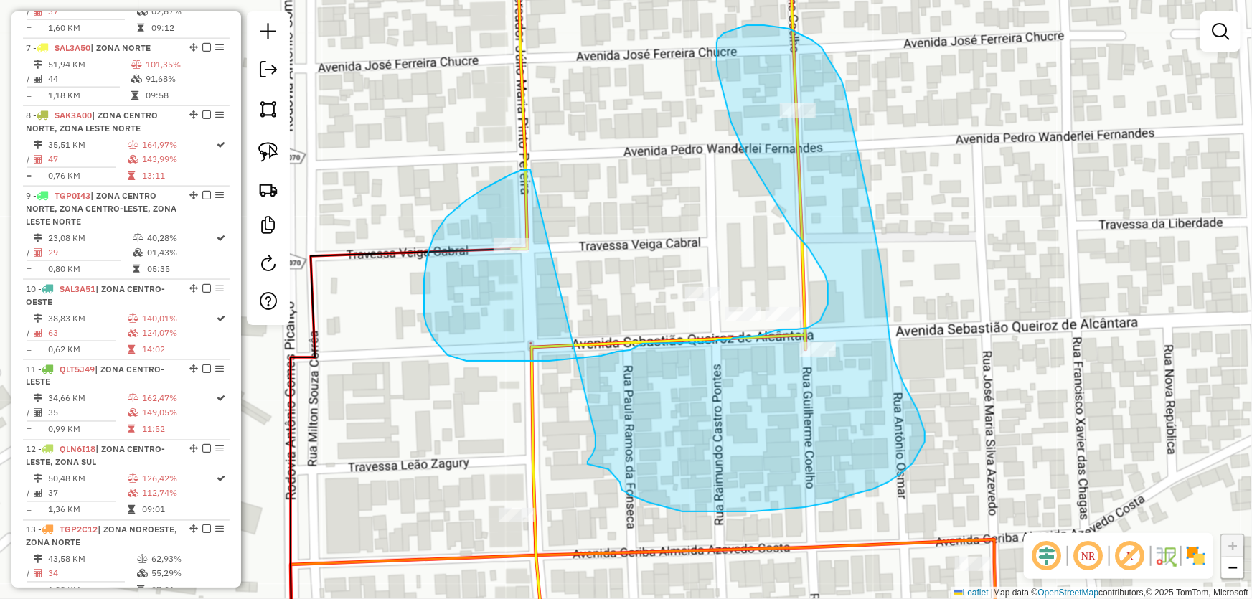
drag, startPoint x: 511, startPoint y: 174, endPoint x: 596, endPoint y: 436, distance: 274.6
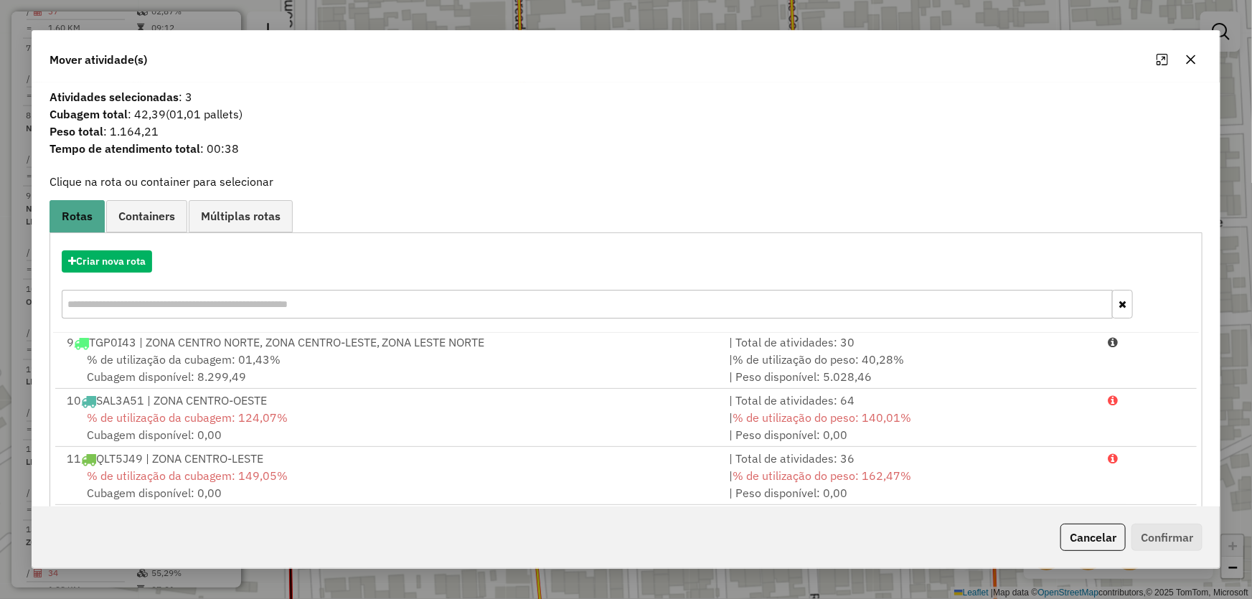
scroll to position [136, 0]
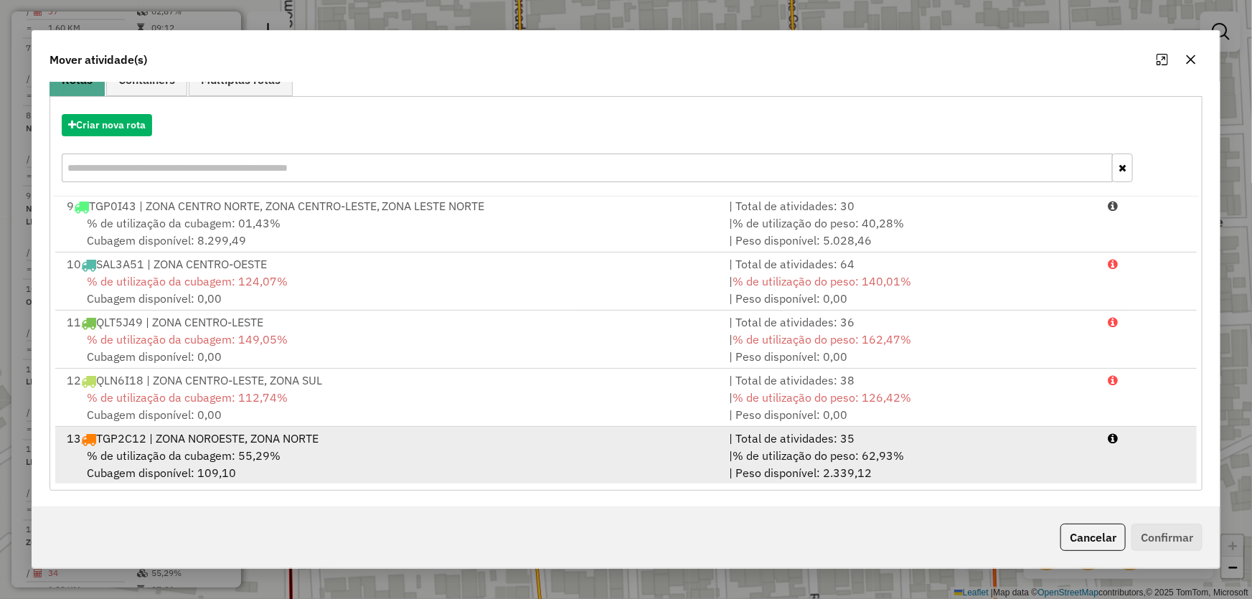
click at [151, 456] on span "% de utilização da cubagem: 55,29%" at bounding box center [184, 456] width 194 height 14
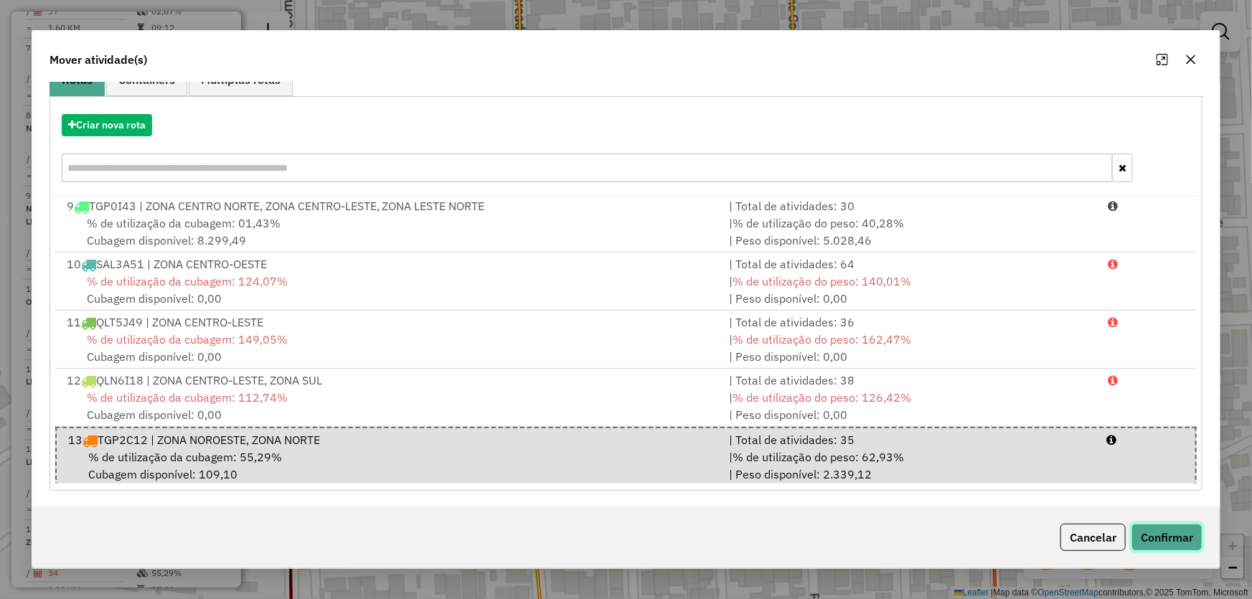
click at [1158, 534] on button "Confirmar" at bounding box center [1167, 537] width 71 height 27
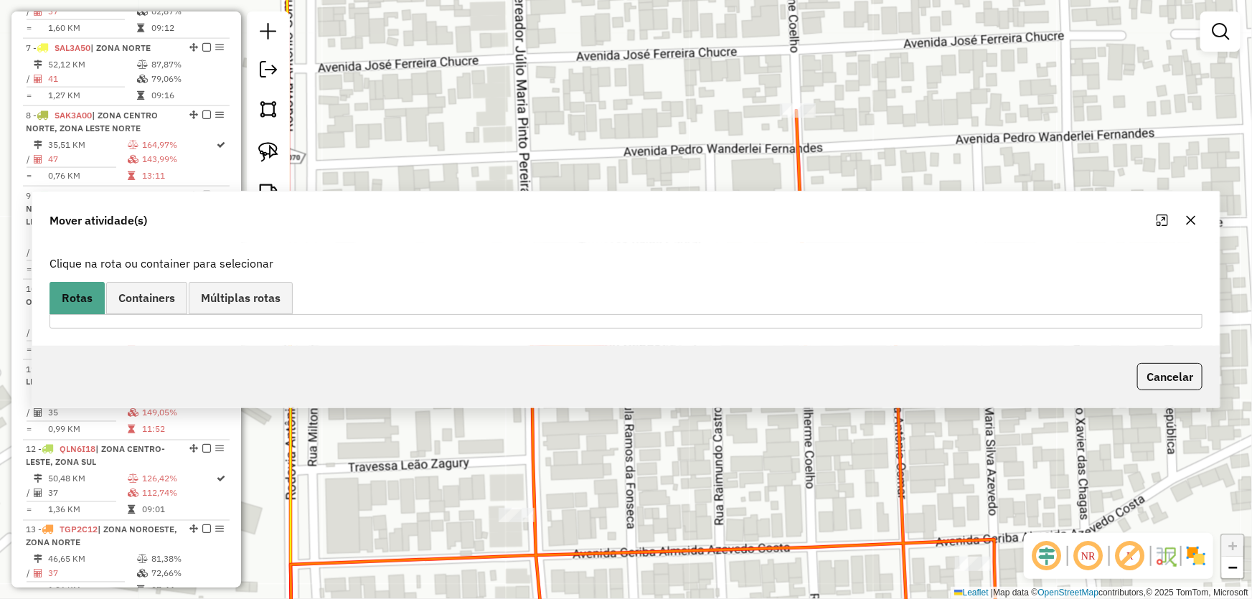
scroll to position [939, 0]
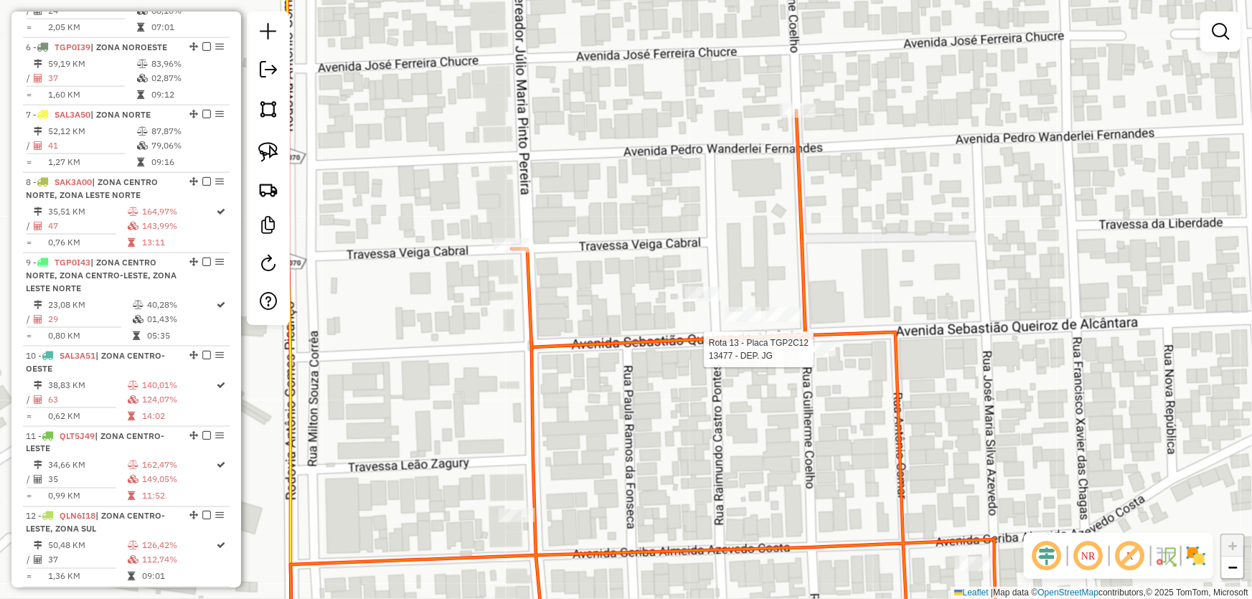
select select "*********"
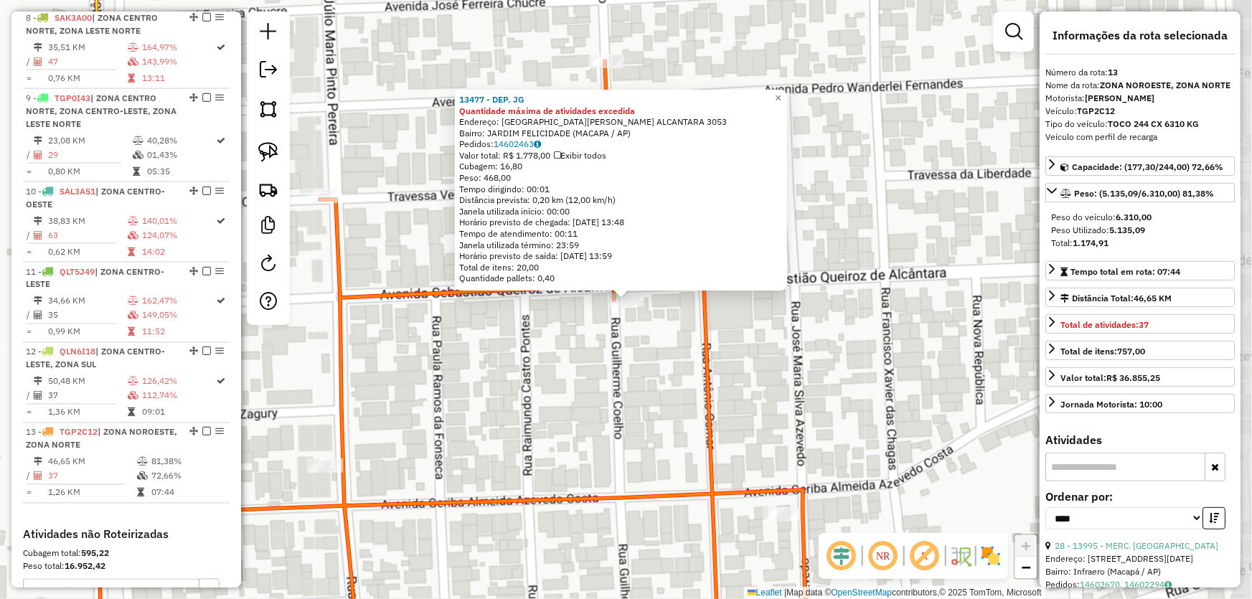
scroll to position [1274, 0]
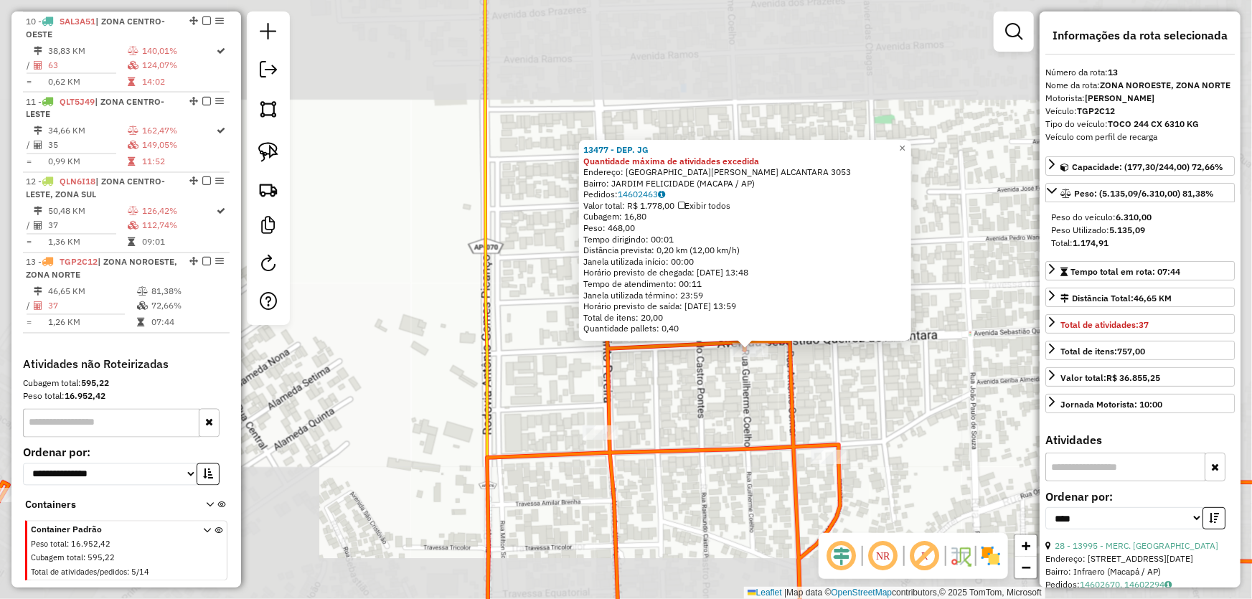
click at [881, 400] on div "13477 - DEP. JG Quantidade máxima de atividades excedida Endereço: SEBASTIAO QU…" at bounding box center [626, 299] width 1252 height 599
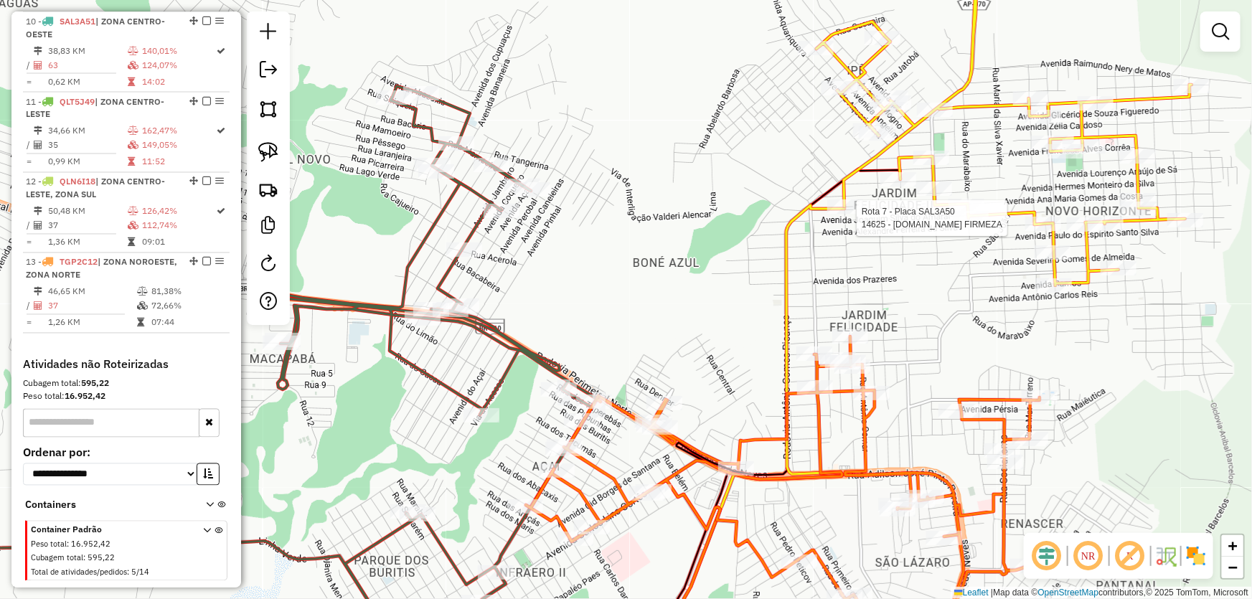
select select "*********"
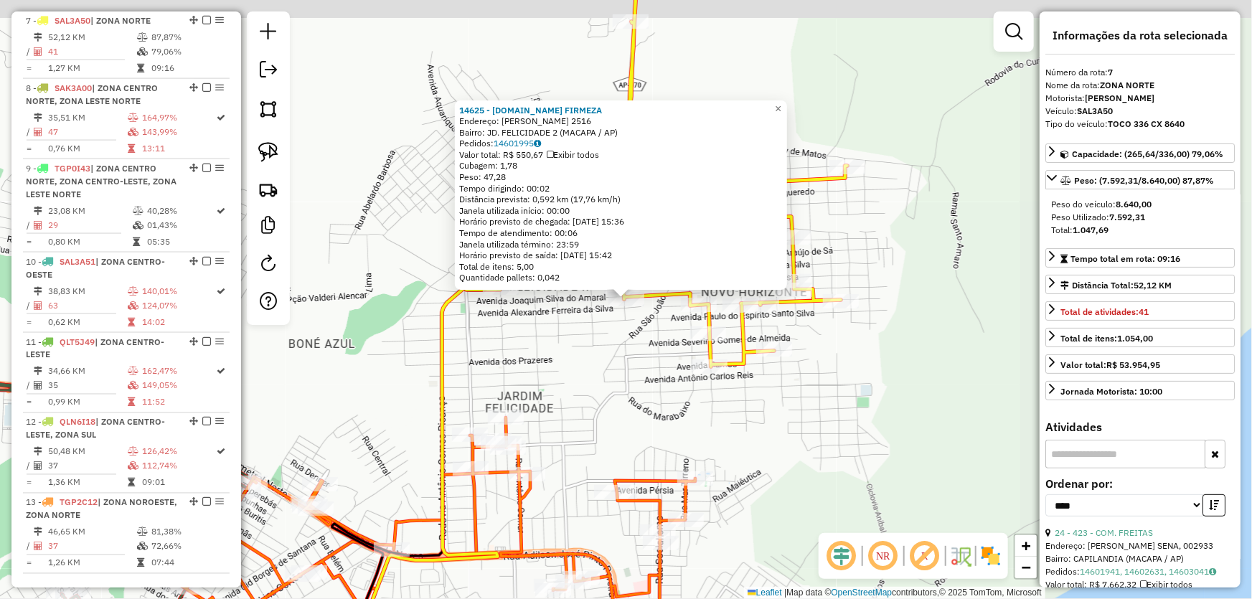
scroll to position [1006, 0]
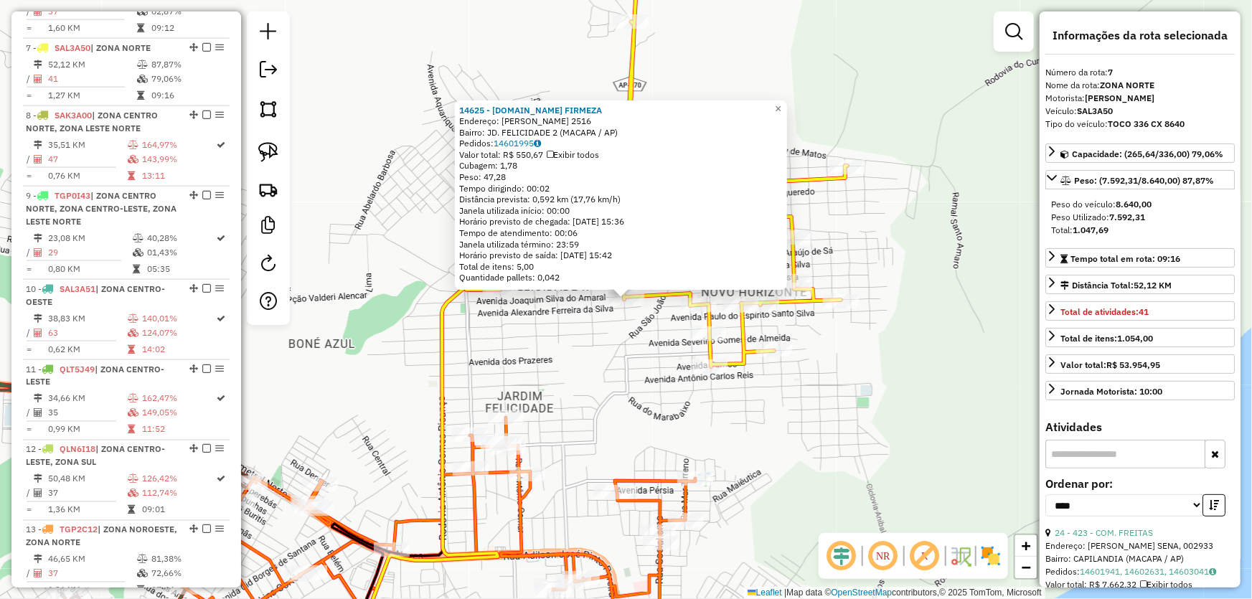
click at [804, 408] on div "14625 - M.BOX FIRMEZA Endereço: JOAQUIM DA SILVA AMARAL 2516 Bairro: JD. FELICI…" at bounding box center [626, 299] width 1252 height 599
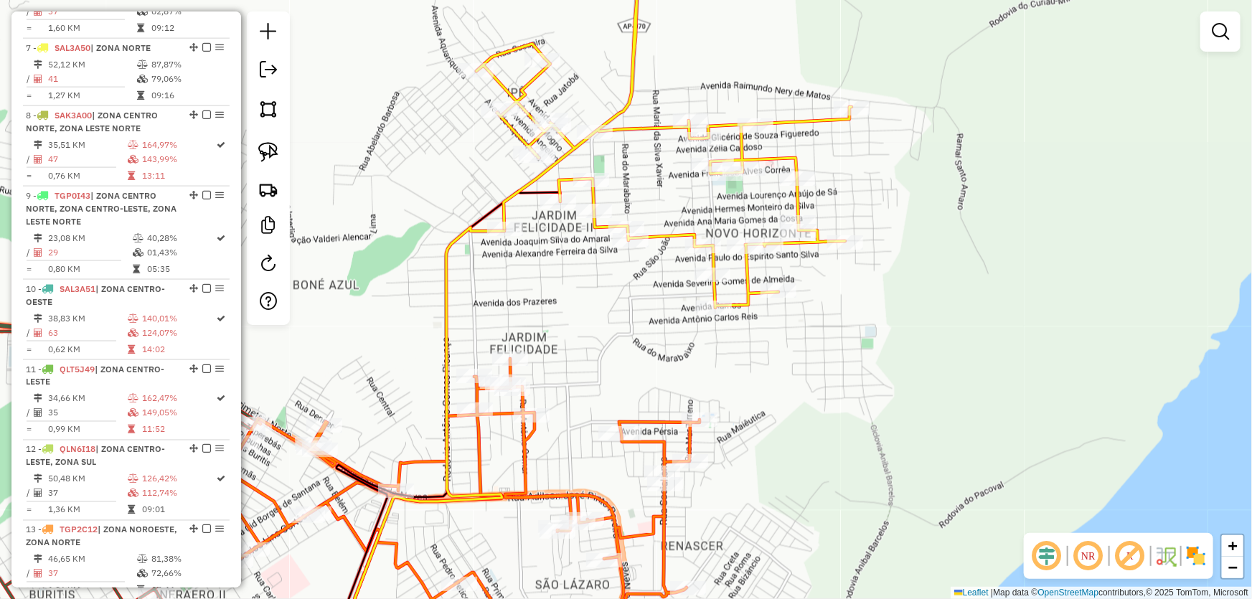
drag, startPoint x: 796, startPoint y: 434, endPoint x: 978, endPoint y: 273, distance: 243.5
click at [978, 273] on div "Janela de atendimento Grade de atendimento Capacidade Transportadoras Veículos …" at bounding box center [626, 299] width 1252 height 599
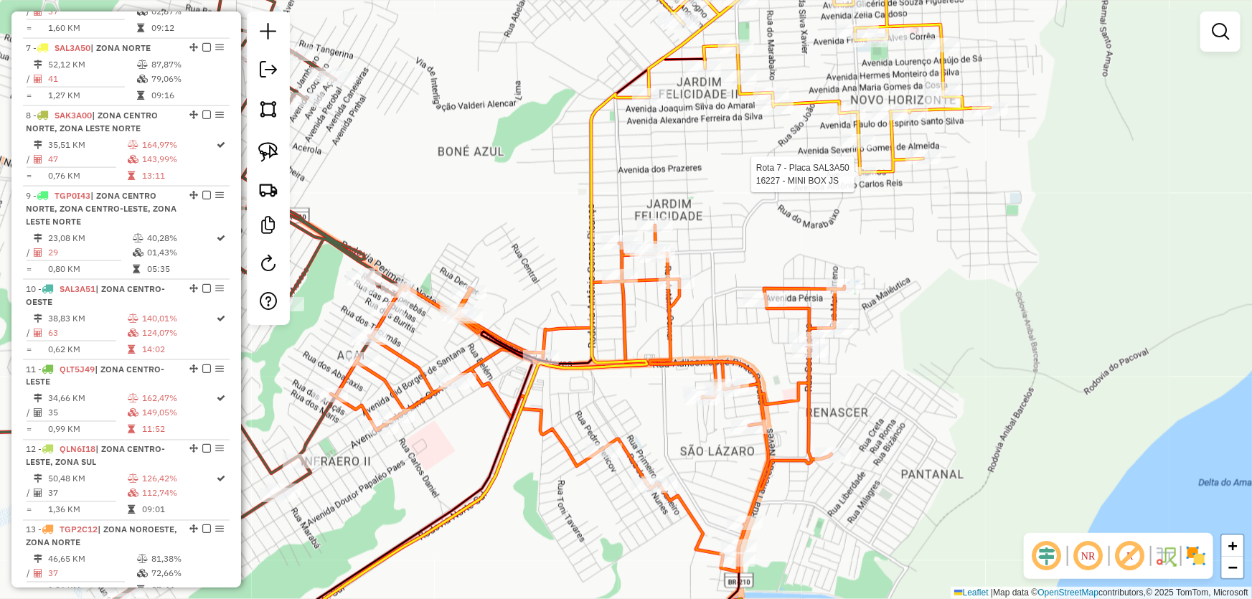
select select "*********"
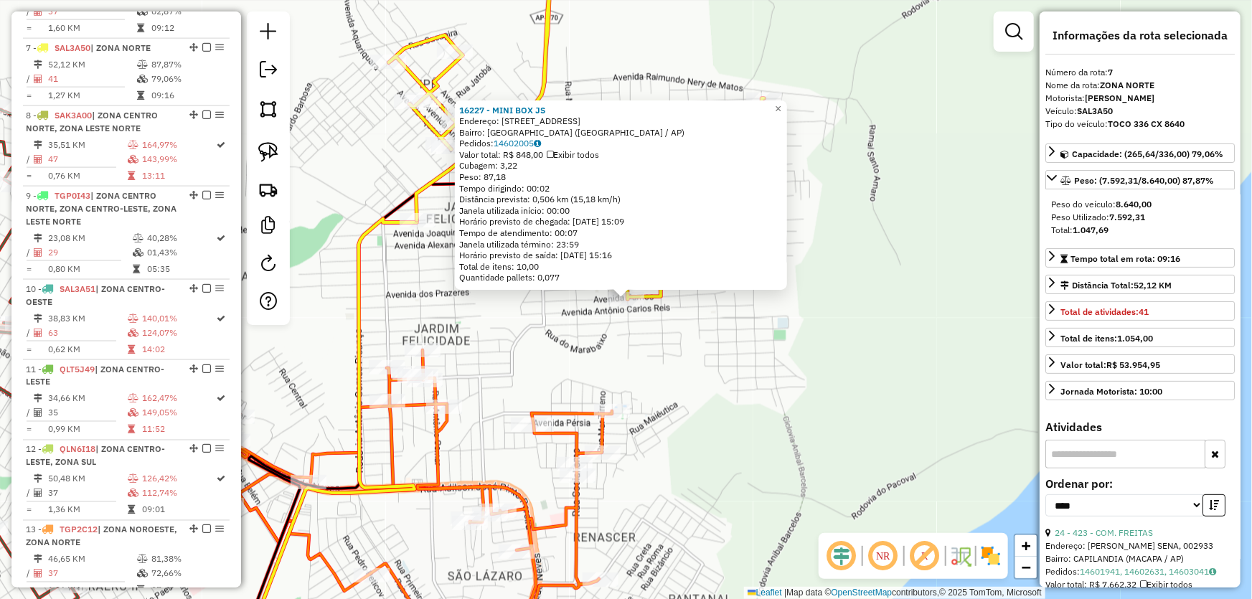
click at [813, 392] on div "16227 - MINI BOX JS Endereço: R JOAO DE DEUS 2266 Bairro: NOVO HORIZONTE (MACAP…" at bounding box center [626, 299] width 1252 height 599
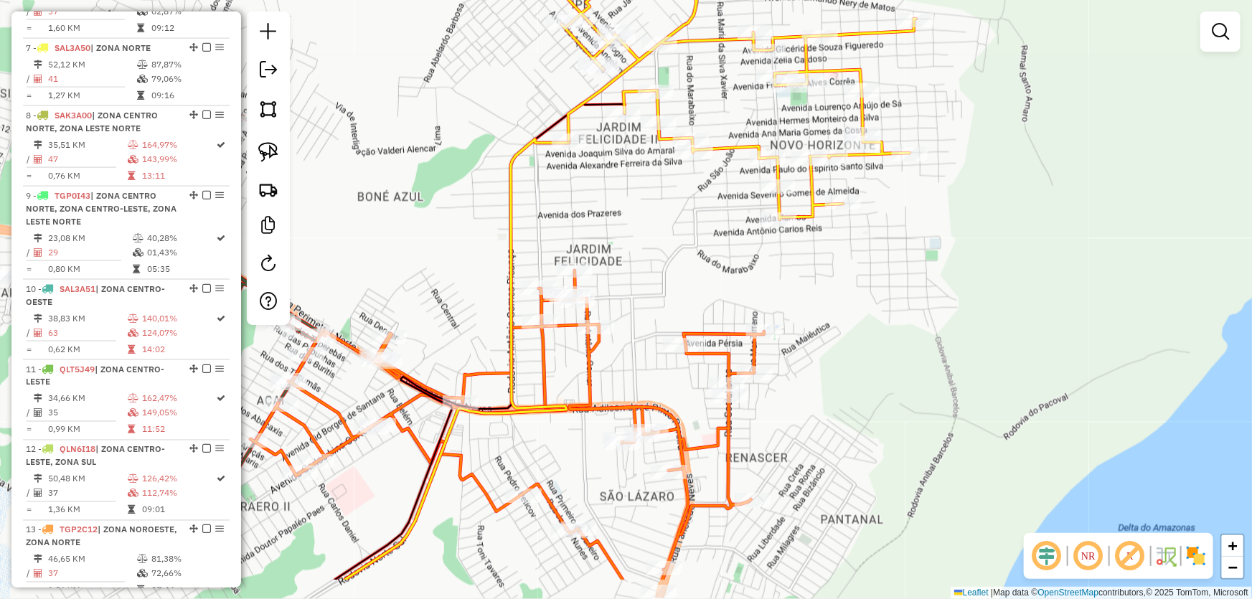
drag, startPoint x: 831, startPoint y: 361, endPoint x: 1107, endPoint y: 222, distance: 308.8
click at [1105, 223] on div "Janela de atendimento Grade de atendimento Capacidade Transportadoras Veículos …" at bounding box center [626, 299] width 1252 height 599
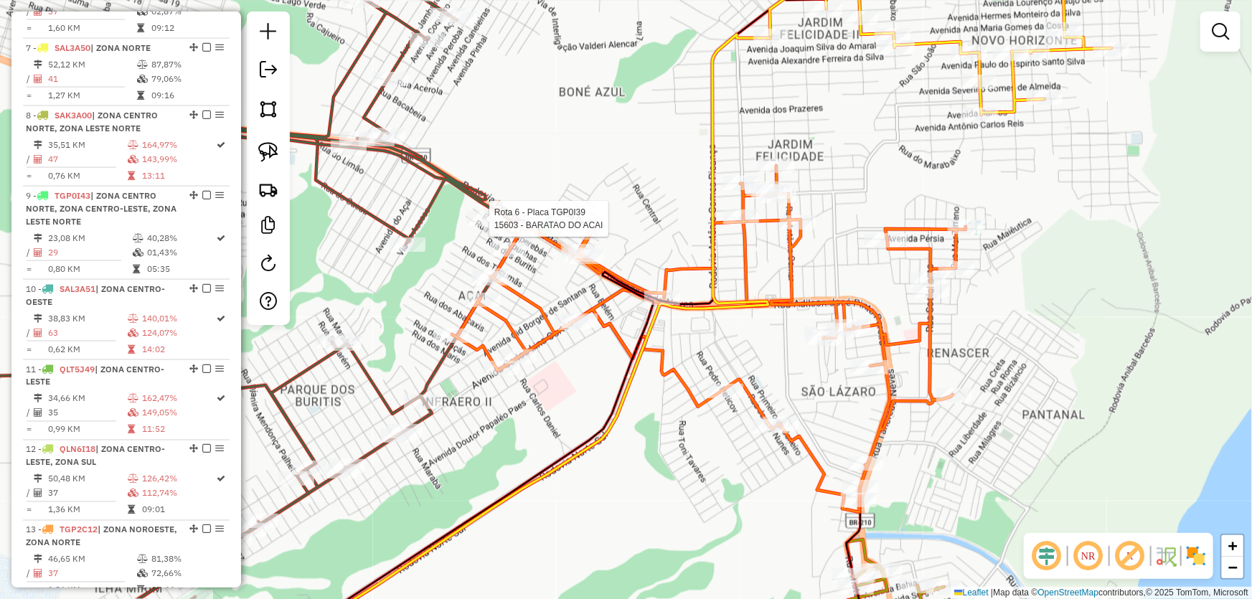
select select "*********"
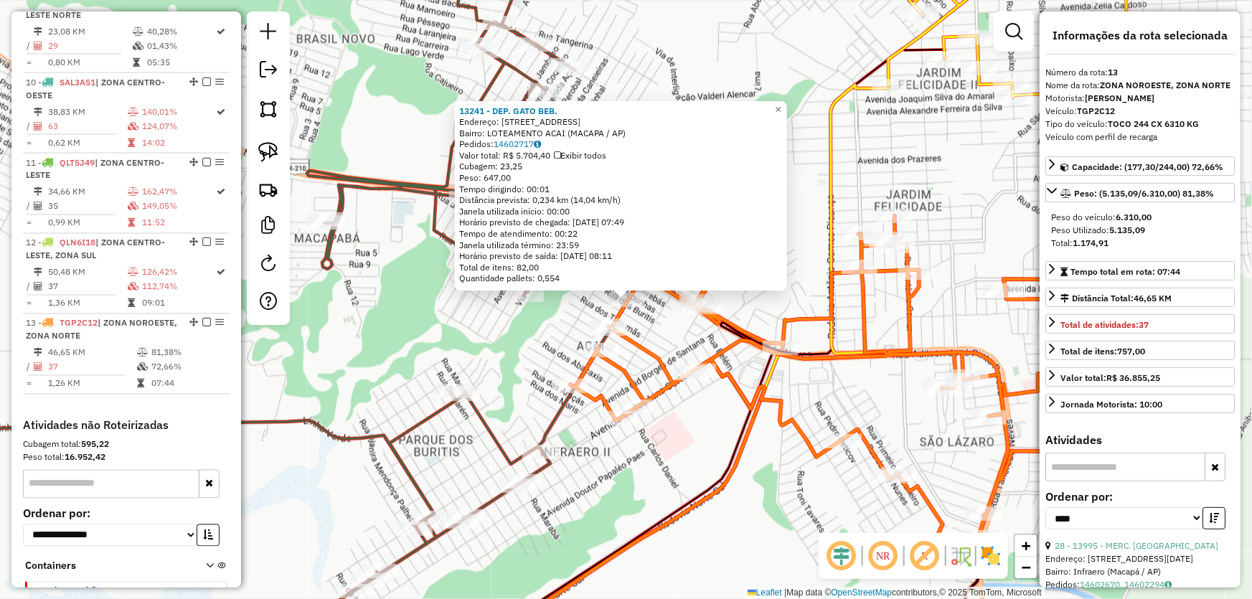
scroll to position [1274, 0]
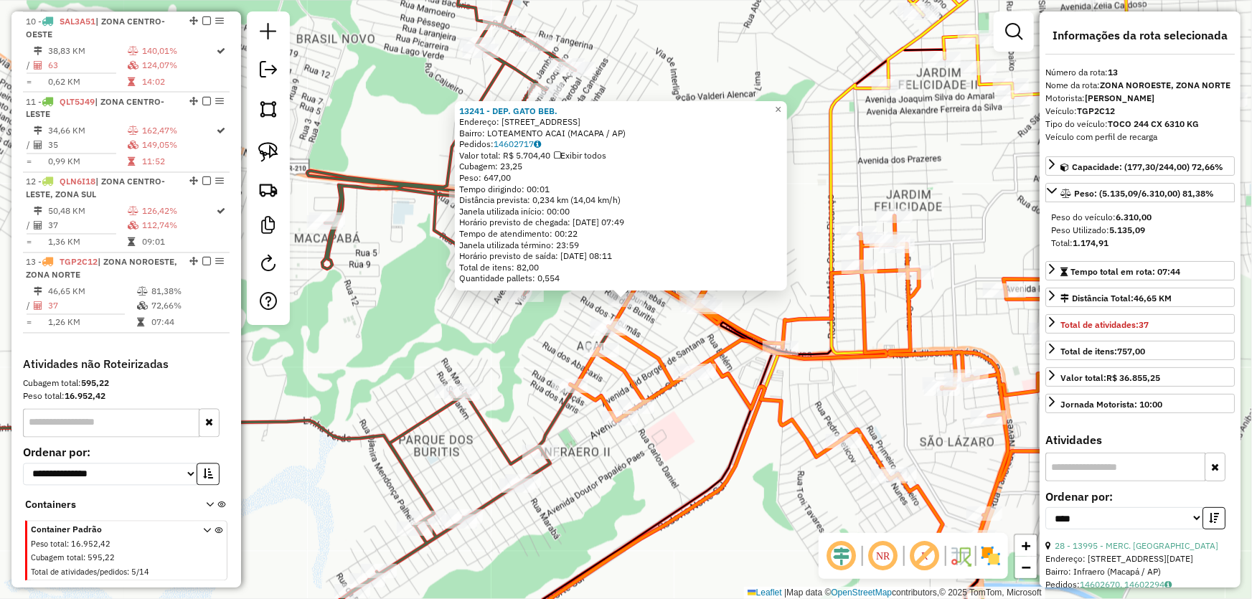
click at [810, 542] on div "13241 - DEP. GATO BEB. Endereço: AV DAS BACABAS 258 Bairro: LOTEAMENTO ACAI (MA…" at bounding box center [626, 299] width 1252 height 599
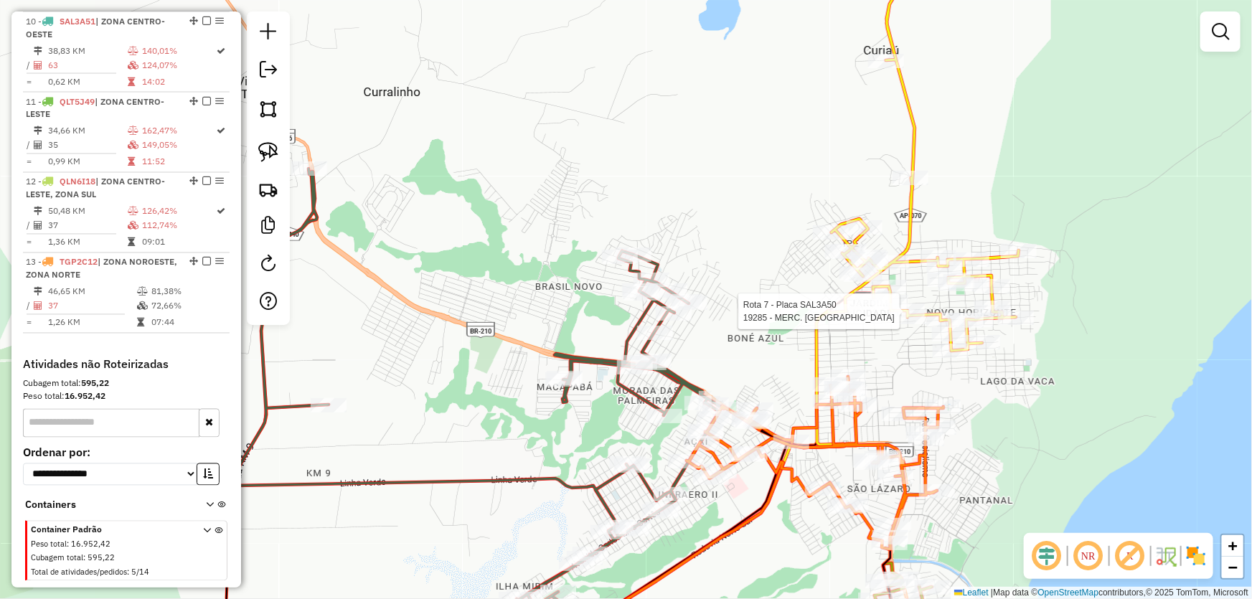
select select "*********"
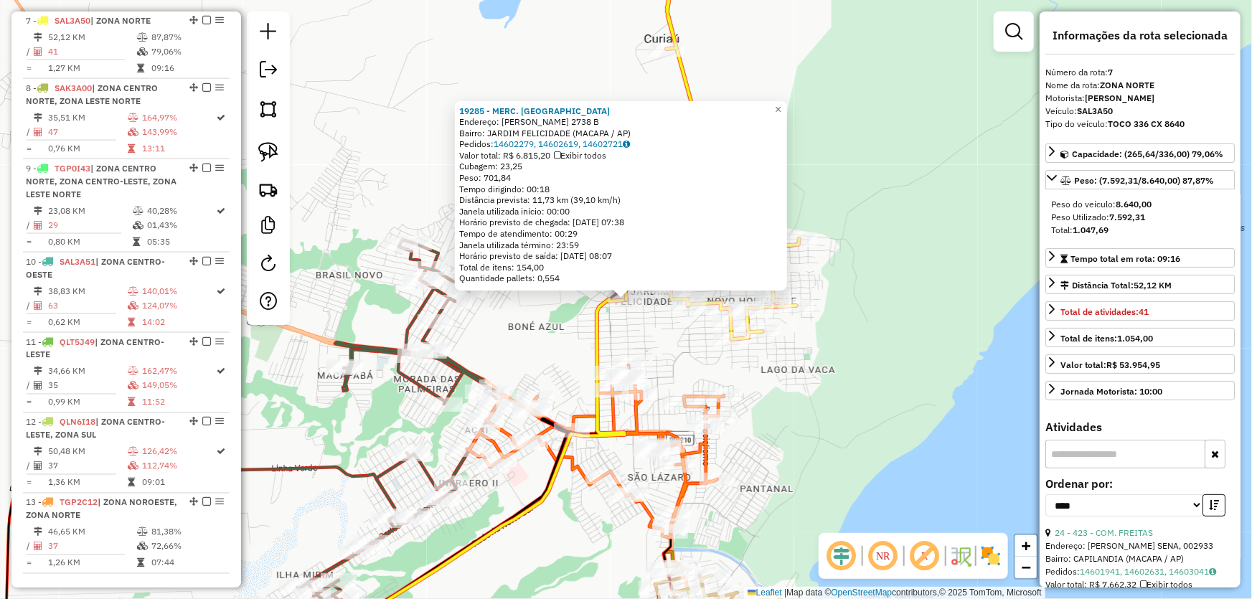
scroll to position [1006, 0]
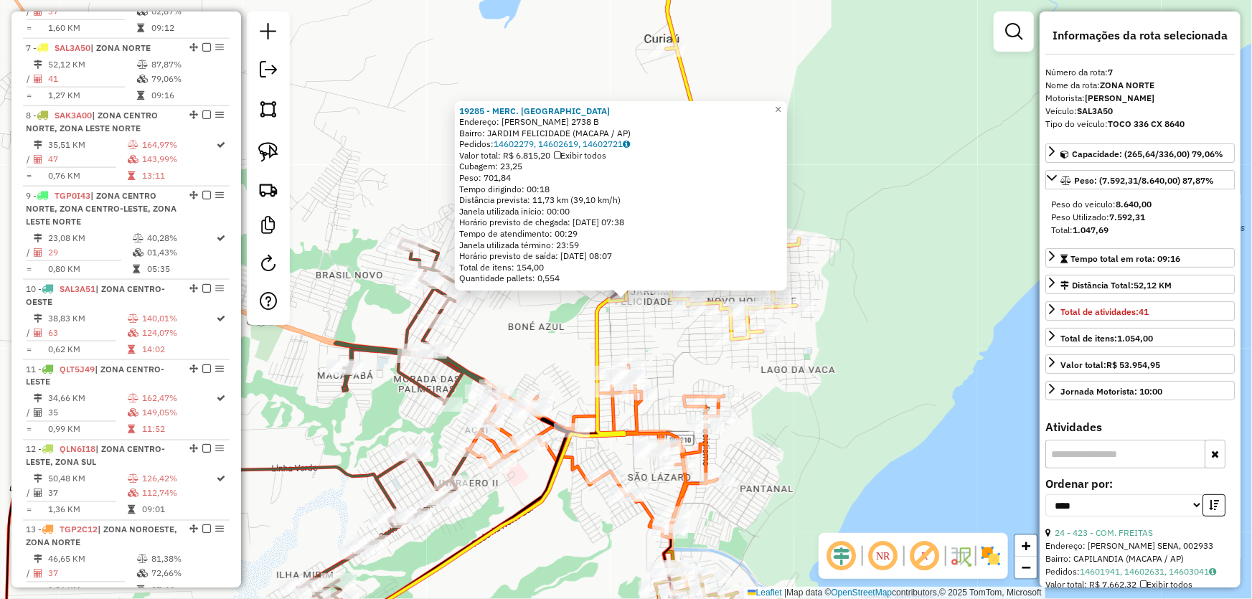
click at [851, 370] on div "19285 - MERC. GOIAS Endereço: GUILHERME COELHO 2738 B Bairro: JARDIM FELICIDADE…" at bounding box center [626, 299] width 1252 height 599
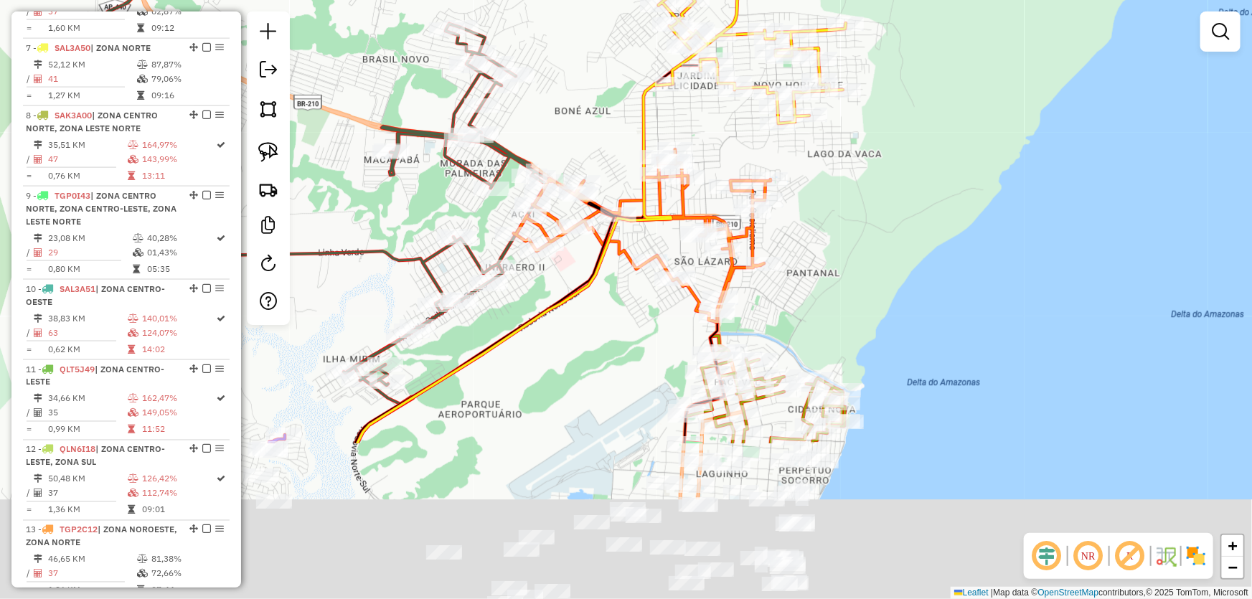
drag, startPoint x: 797, startPoint y: 456, endPoint x: 845, endPoint y: 218, distance: 243.2
click at [847, 216] on div "Janela de atendimento Grade de atendimento Capacidade Transportadoras Veículos …" at bounding box center [626, 299] width 1252 height 599
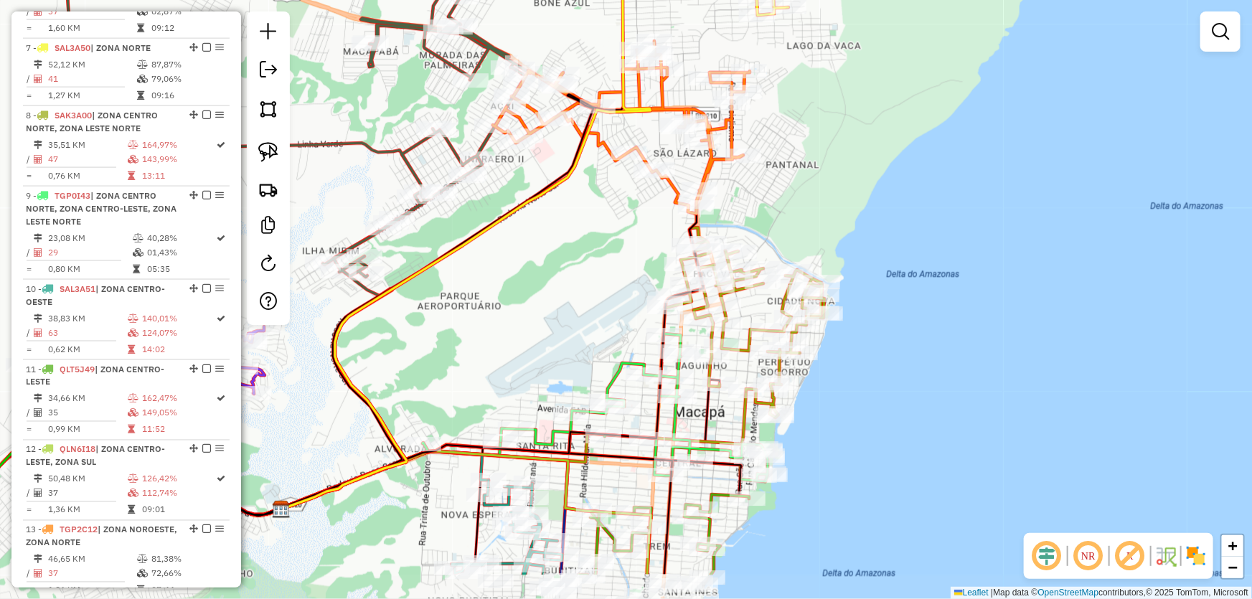
drag, startPoint x: 807, startPoint y: 308, endPoint x: 782, endPoint y: 220, distance: 92.0
click at [782, 220] on div "Janela de atendimento Grade de atendimento Capacidade Transportadoras Veículos …" at bounding box center [626, 299] width 1252 height 599
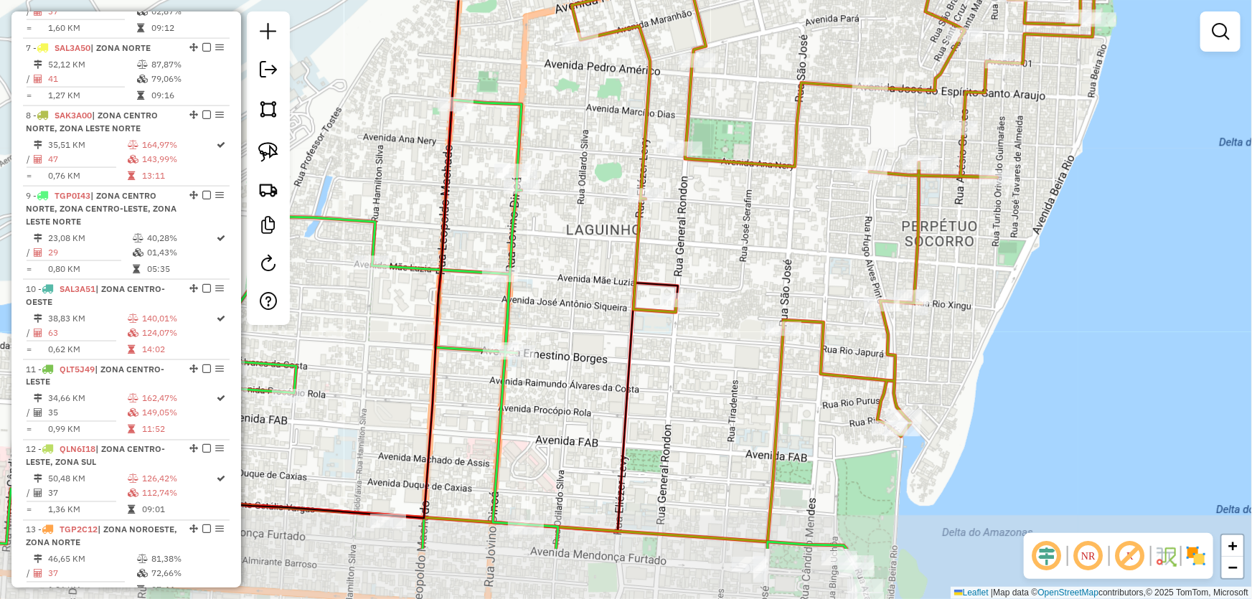
drag, startPoint x: 652, startPoint y: 400, endPoint x: 626, endPoint y: 348, distance: 57.8
click at [626, 350] on icon at bounding box center [376, 416] width 603 height 266
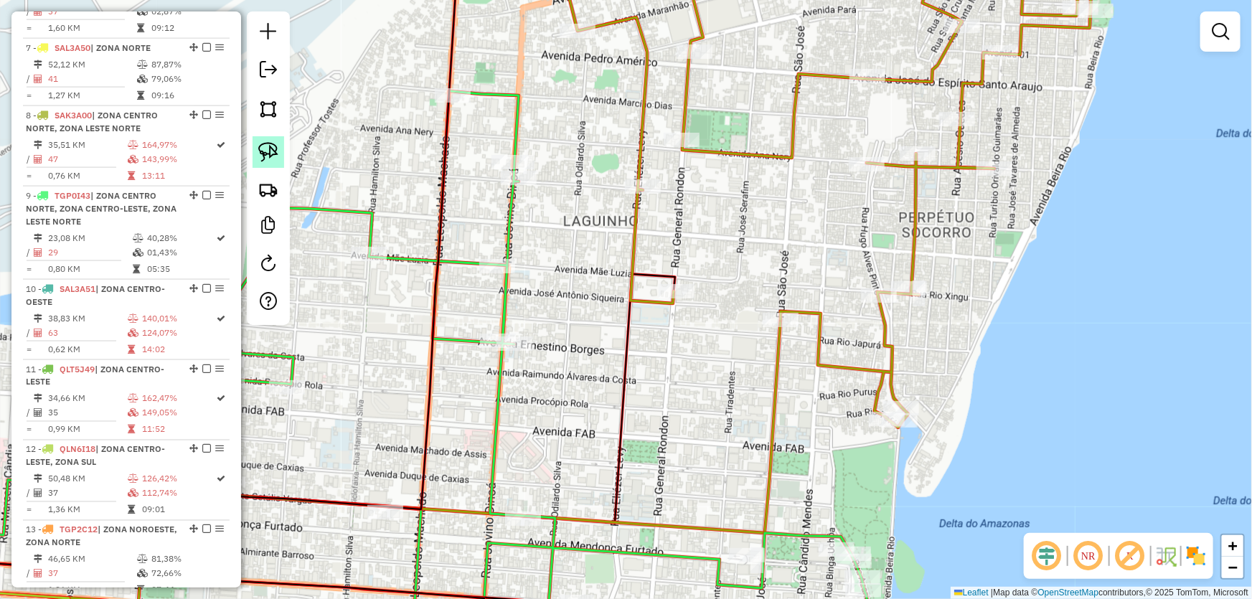
click at [270, 144] on img at bounding box center [268, 152] width 20 height 20
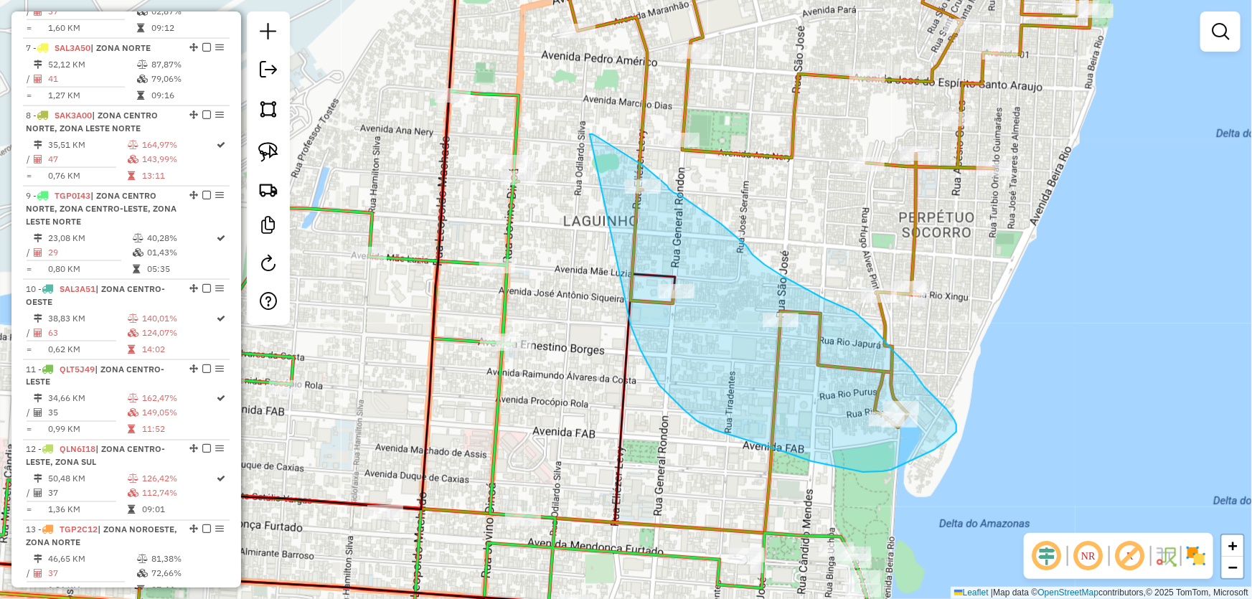
drag, startPoint x: 590, startPoint y: 134, endPoint x: 614, endPoint y: 287, distance: 154.7
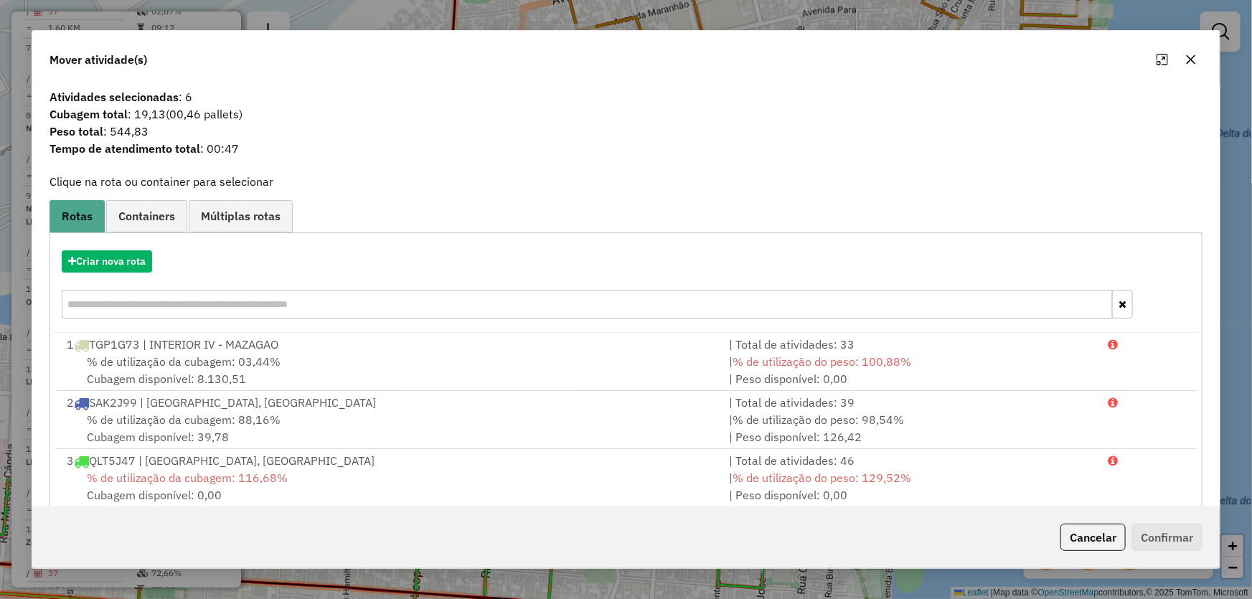
click at [1186, 62] on icon "button" at bounding box center [1191, 59] width 11 height 11
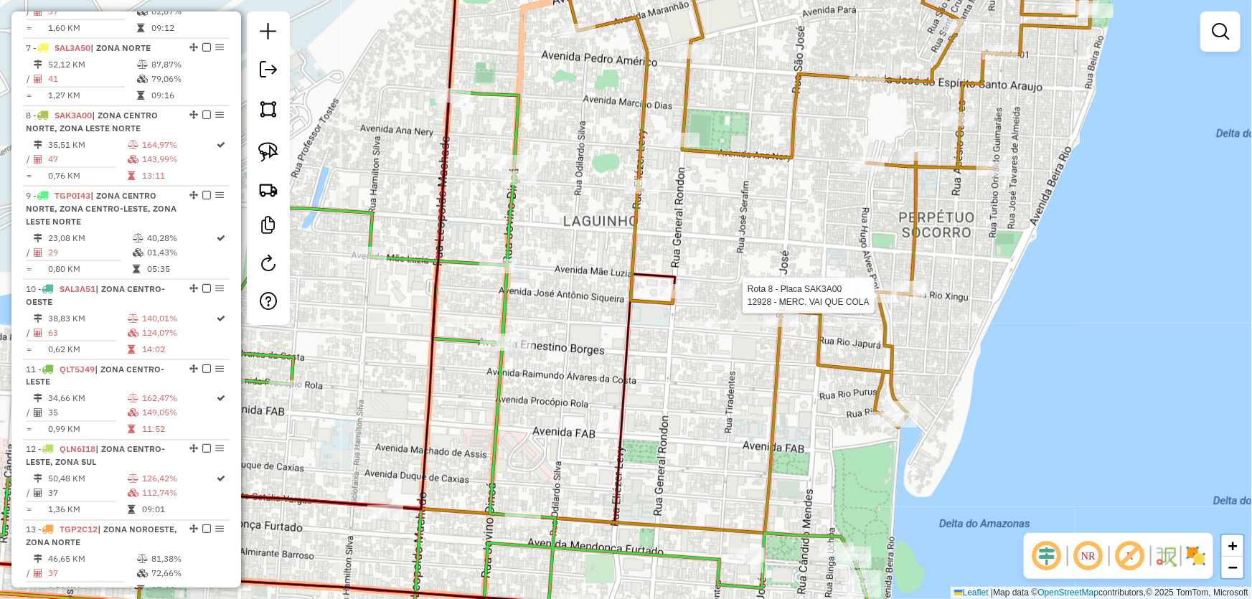
select select "*********"
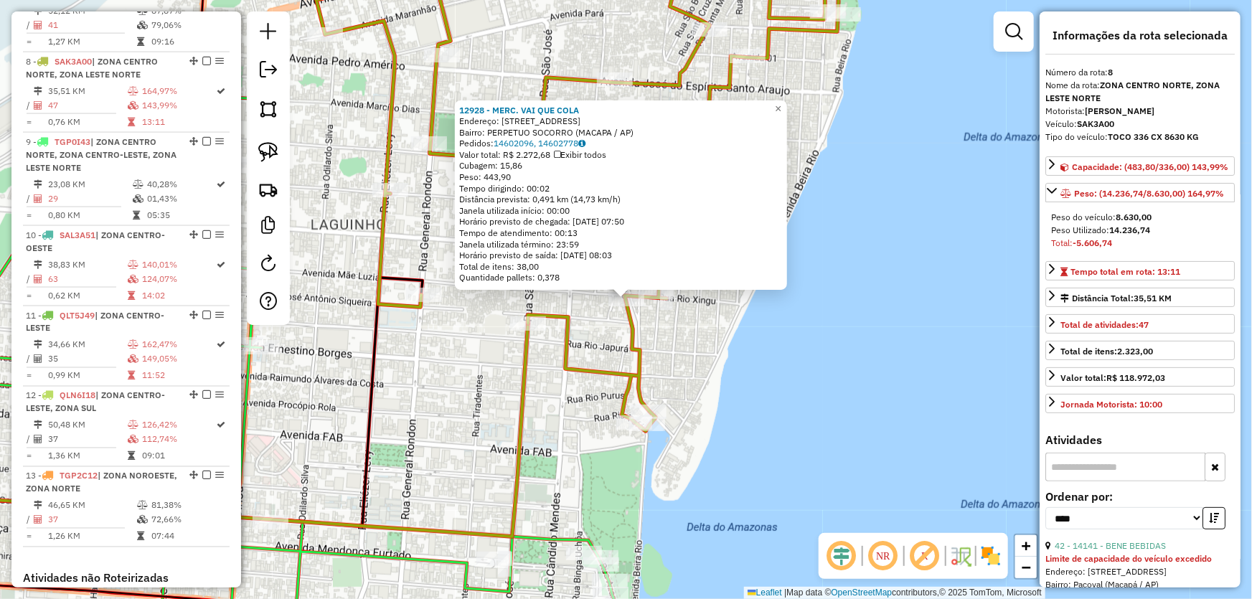
scroll to position [1074, 0]
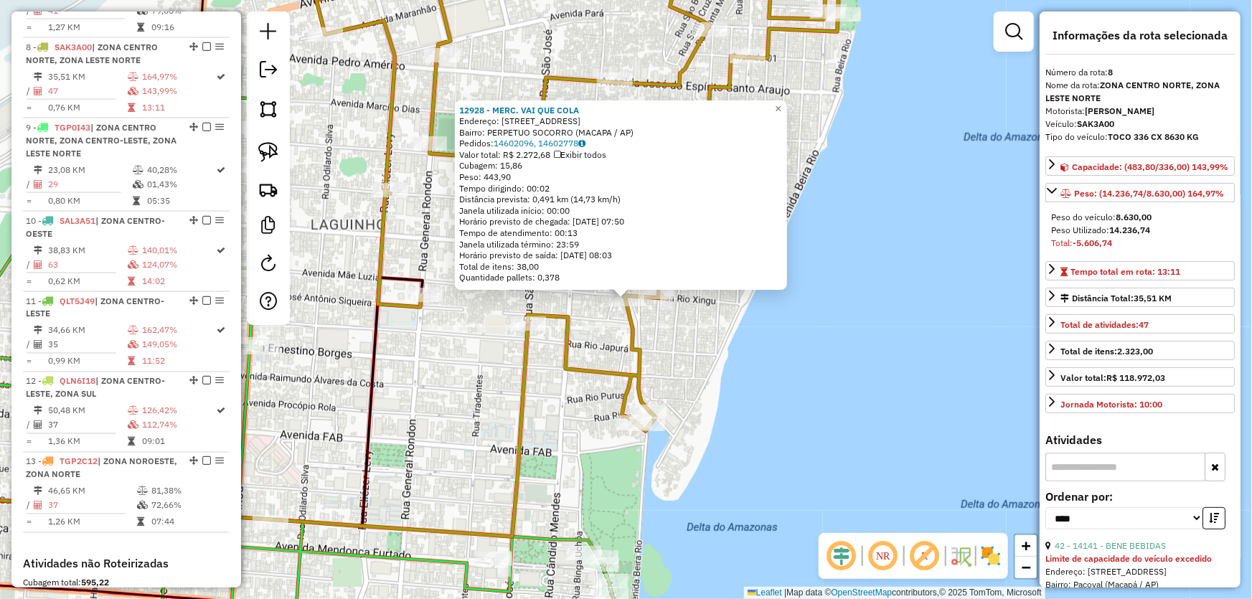
click at [810, 388] on div "12928 - MERC. VAI QUE COLA Endereço: AV RIO XINGU 262 Bairro: PERPETUO SOCORRO …" at bounding box center [626, 299] width 1252 height 599
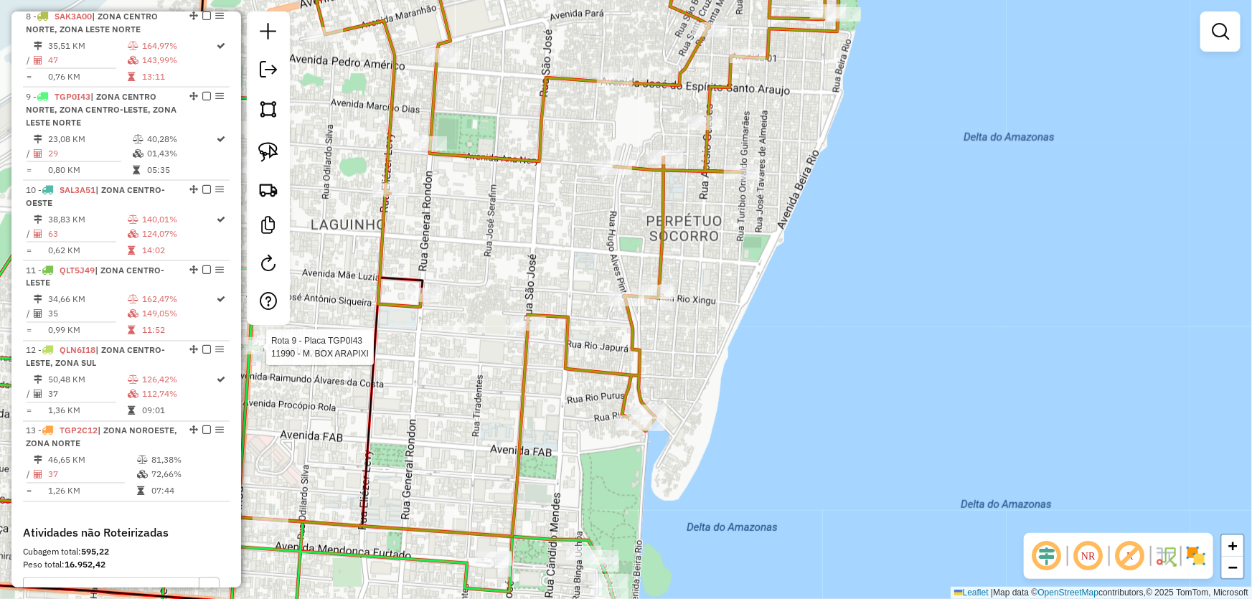
select select "*********"
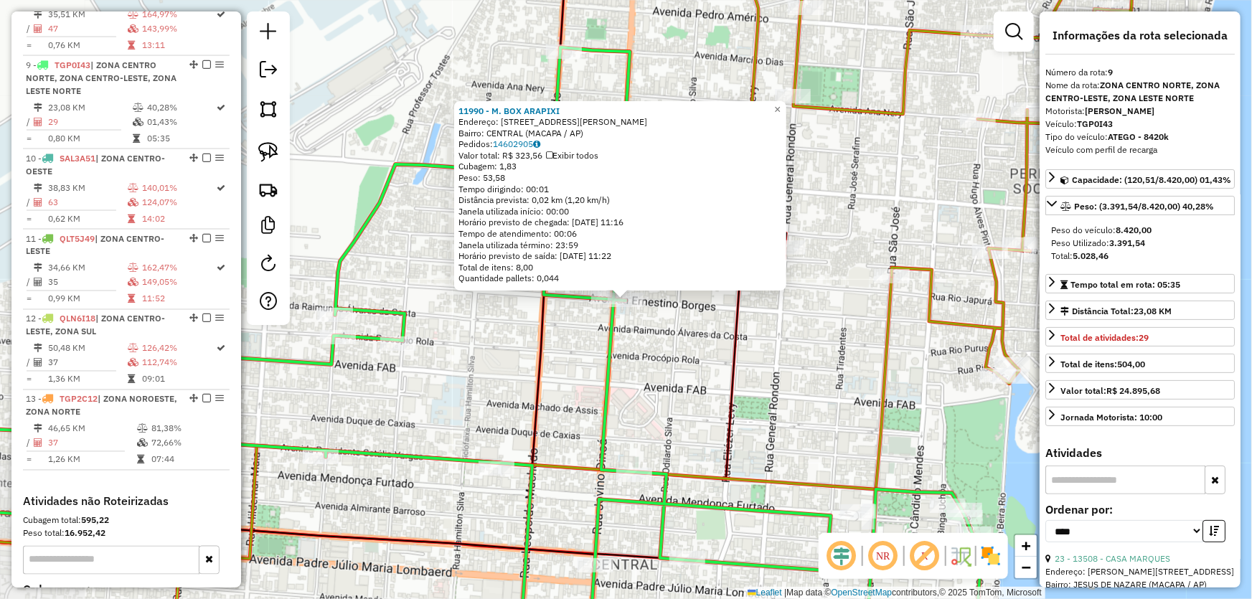
scroll to position [1154, 0]
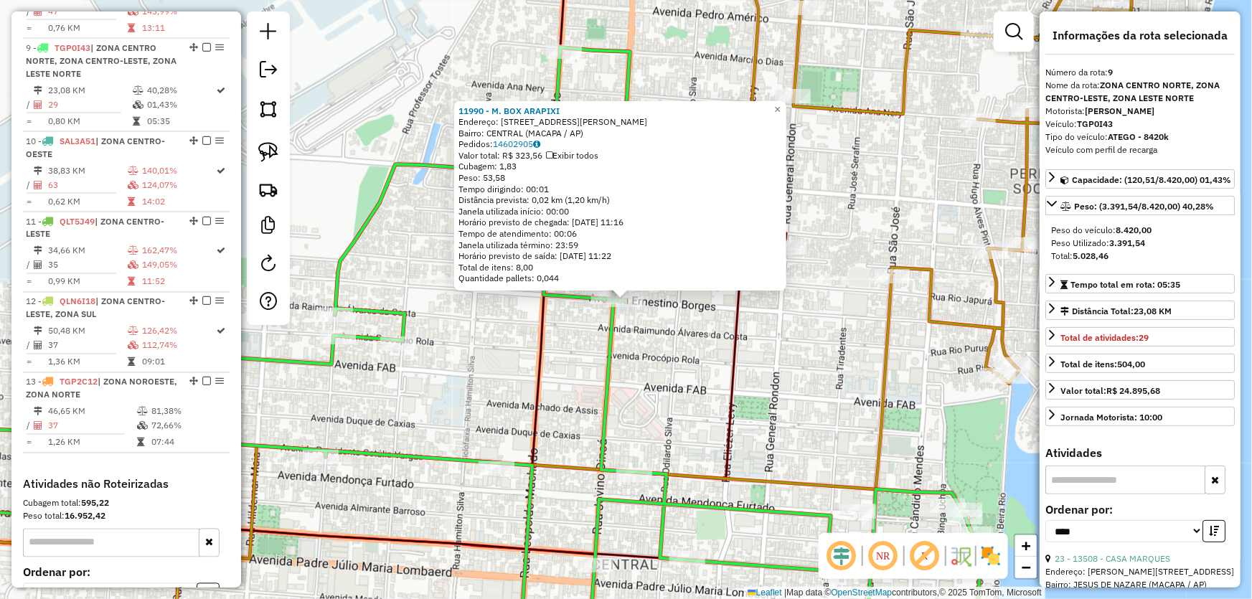
click at [826, 362] on div "11990 - M. BOX ARAPIXI Endereço: AV ERNESTINO BORGES 952 Bairro: CENTRAL (MACAP…" at bounding box center [626, 299] width 1252 height 599
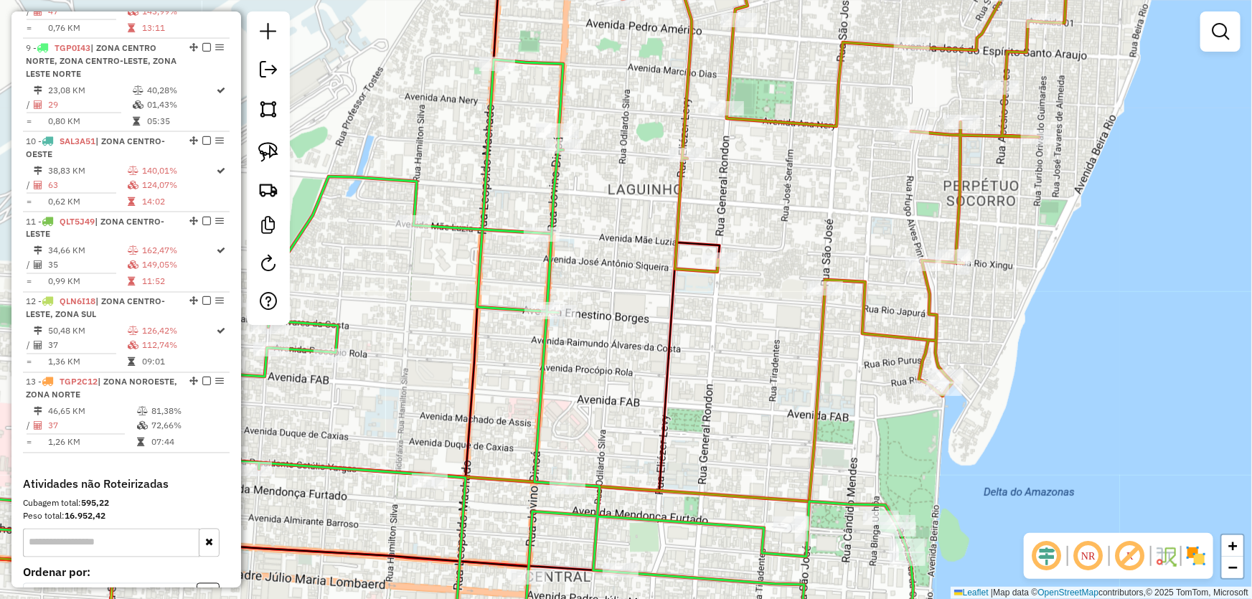
drag, startPoint x: 878, startPoint y: 362, endPoint x: 786, endPoint y: 378, distance: 93.3
click at [786, 378] on icon at bounding box center [316, 430] width 1017 height 283
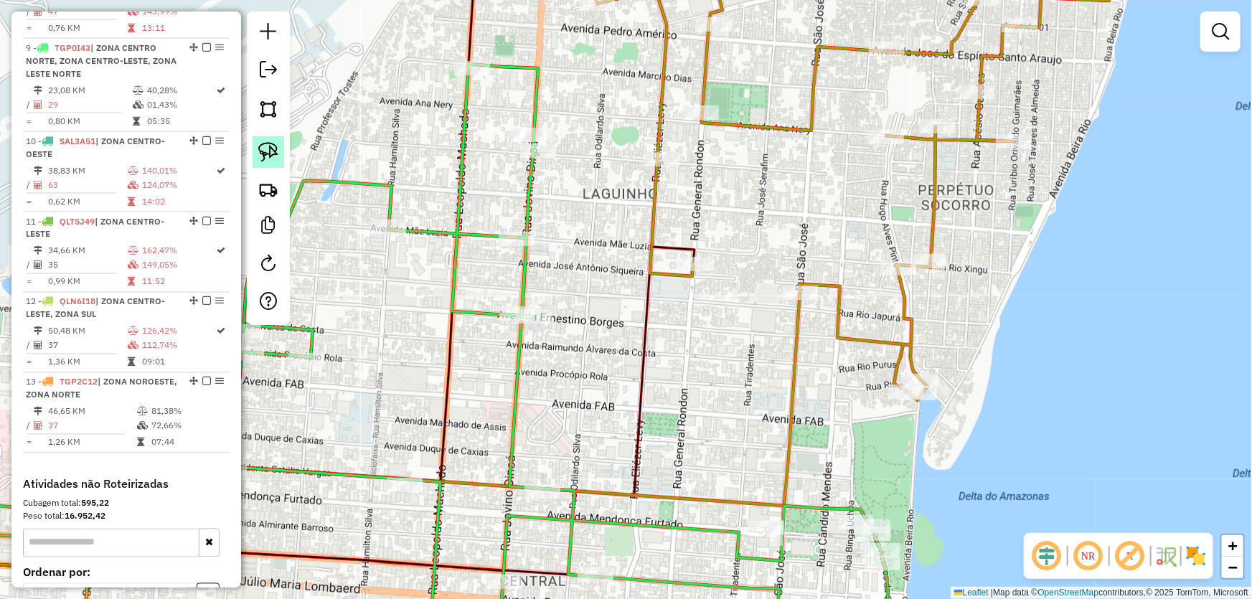
click at [266, 149] on img at bounding box center [268, 152] width 20 height 20
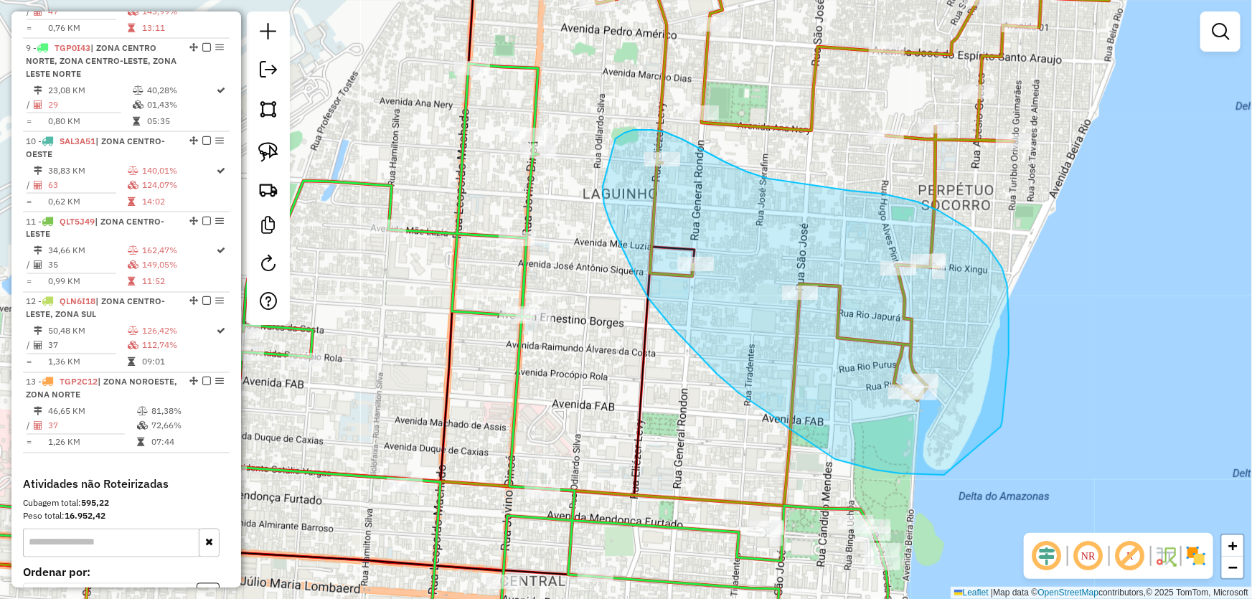
drag, startPoint x: 1001, startPoint y: 427, endPoint x: 967, endPoint y: 477, distance: 59.9
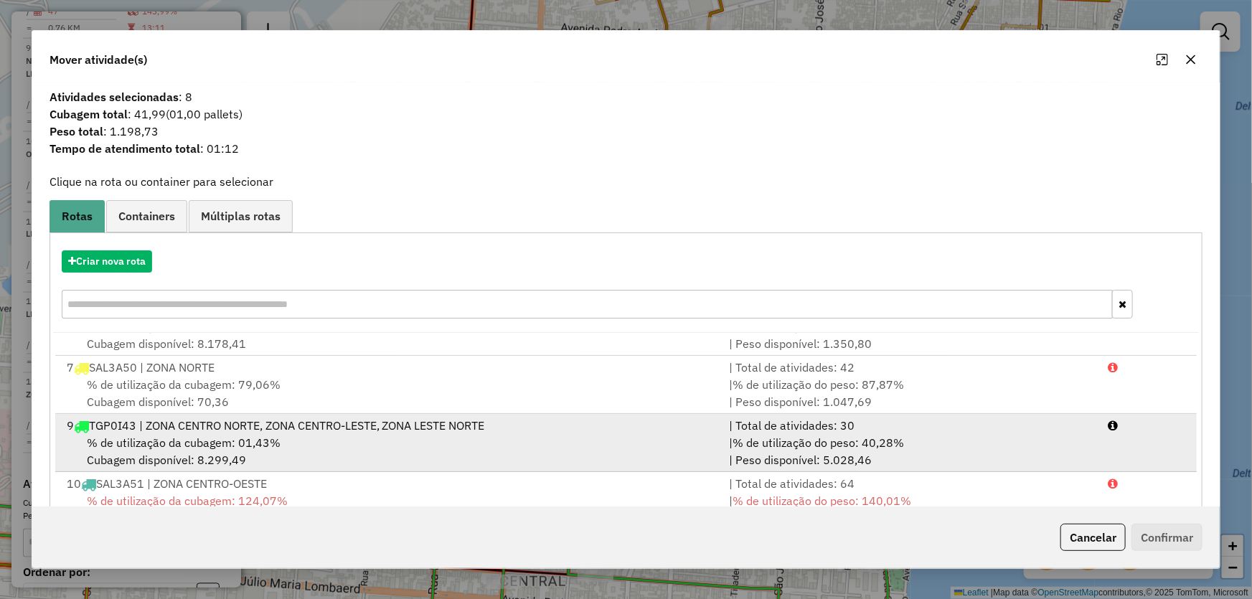
scroll to position [391, 0]
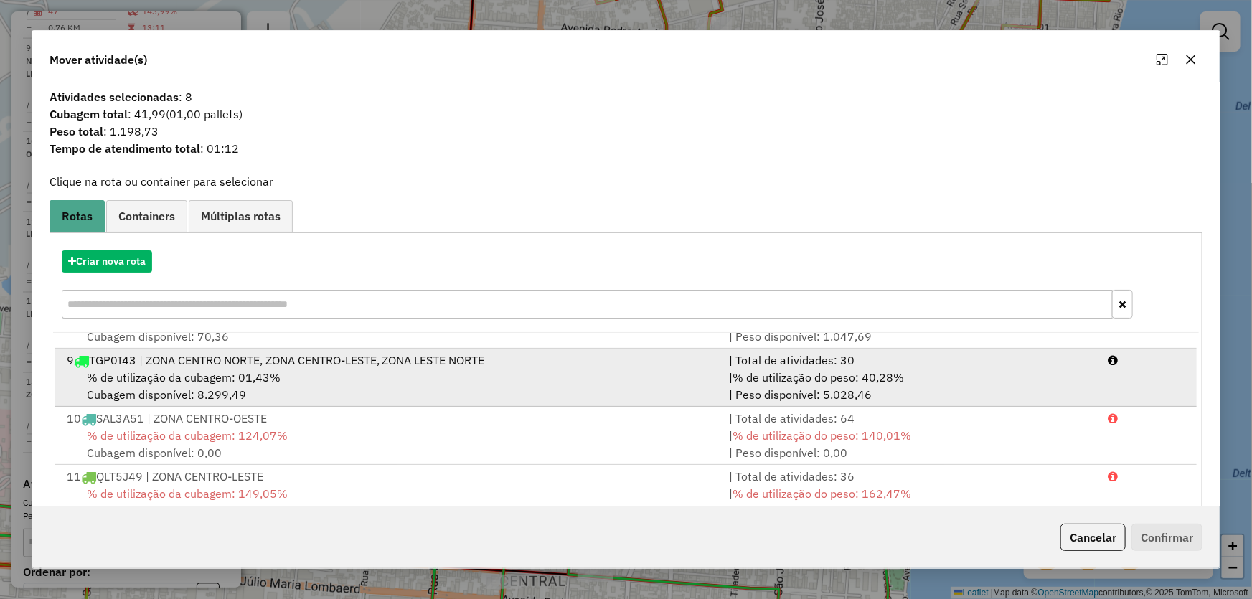
click at [162, 385] on div "% de utilização da cubagem: 01,43% Cubagem disponível: 8.299,49" at bounding box center [389, 386] width 663 height 34
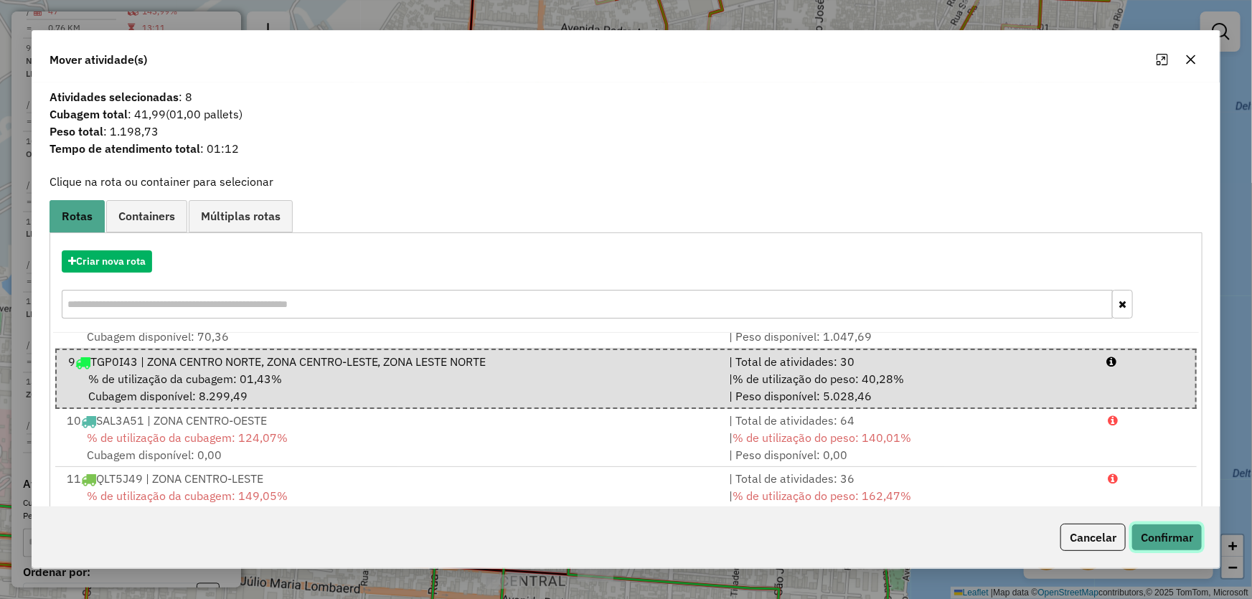
click at [1167, 539] on button "Confirmar" at bounding box center [1167, 537] width 71 height 27
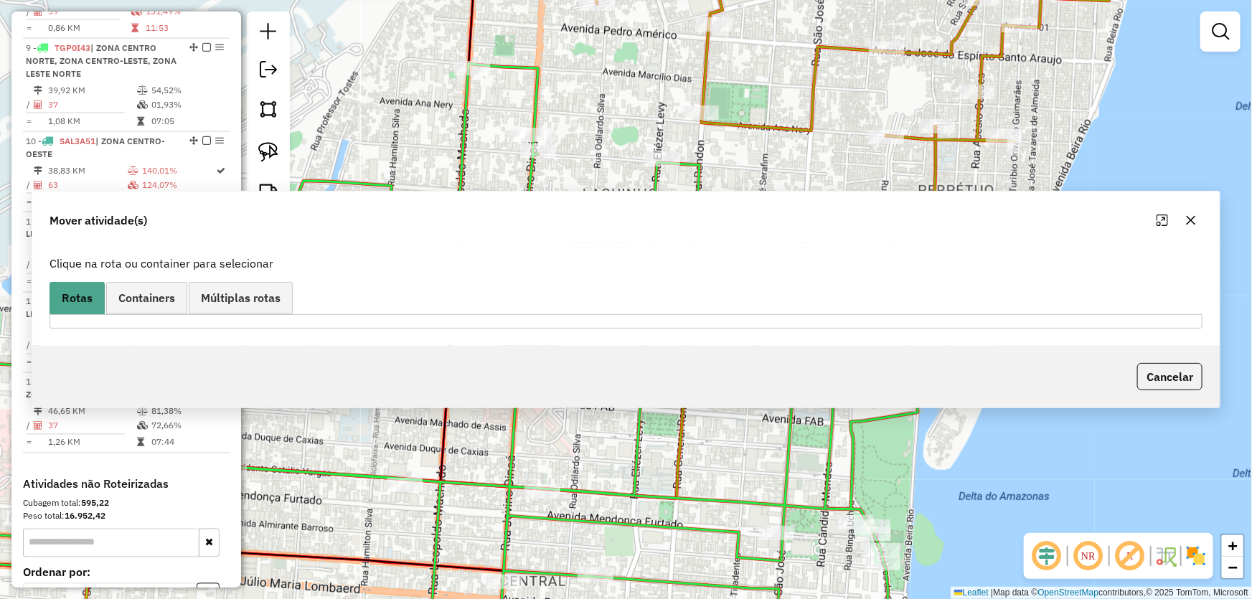
scroll to position [980, 0]
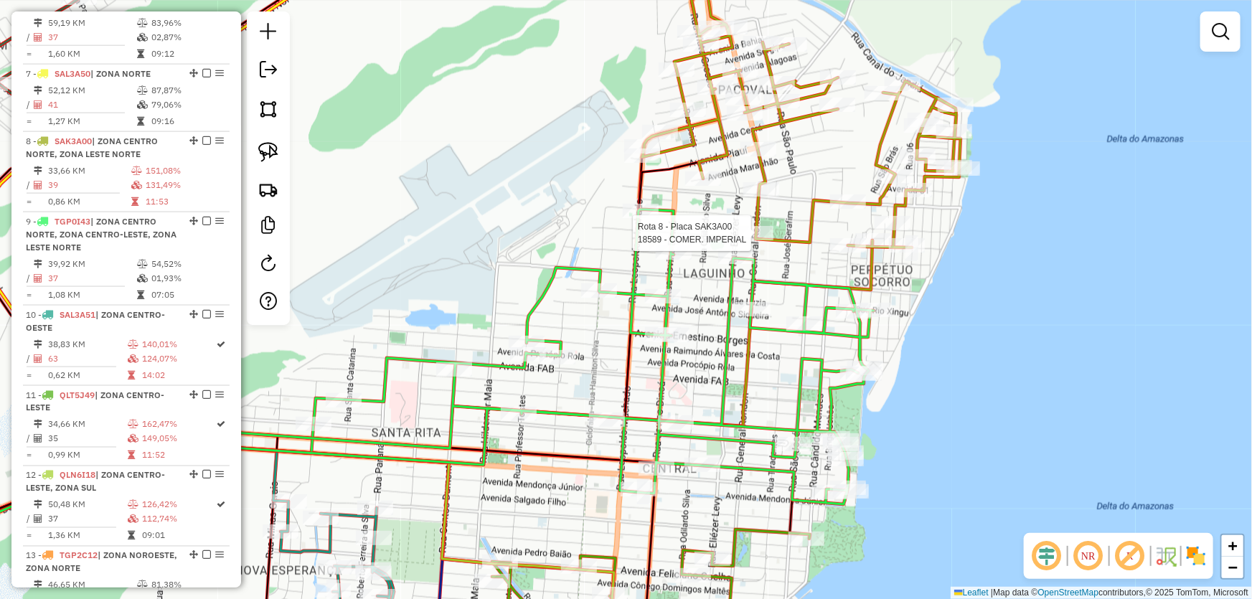
select select "*********"
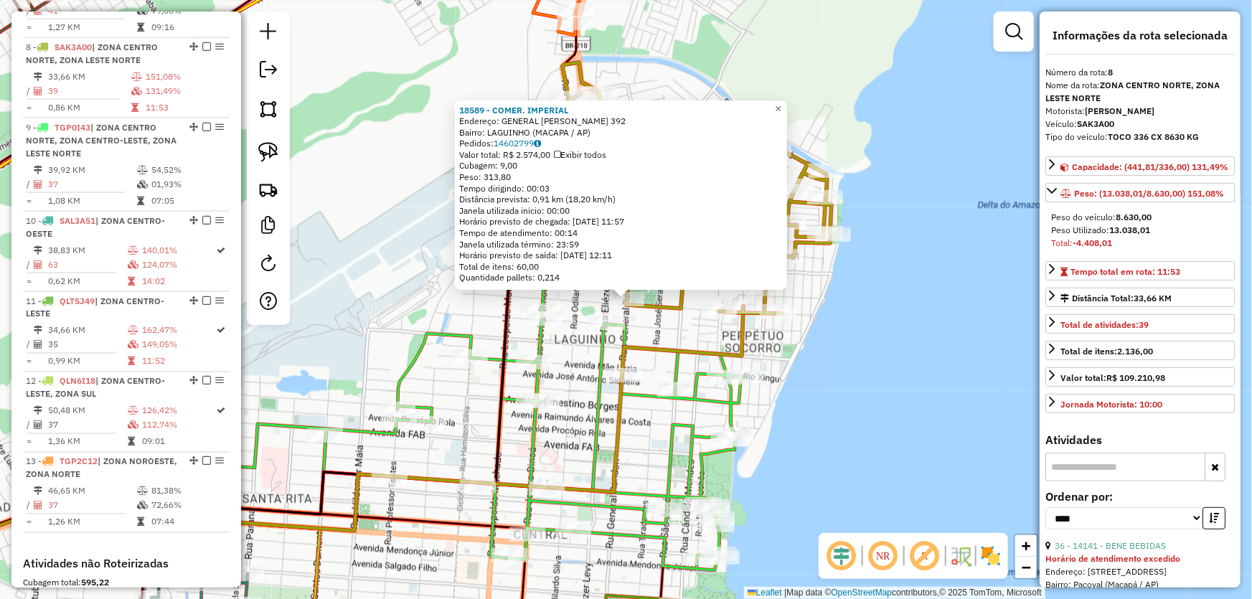
scroll to position [130, 0]
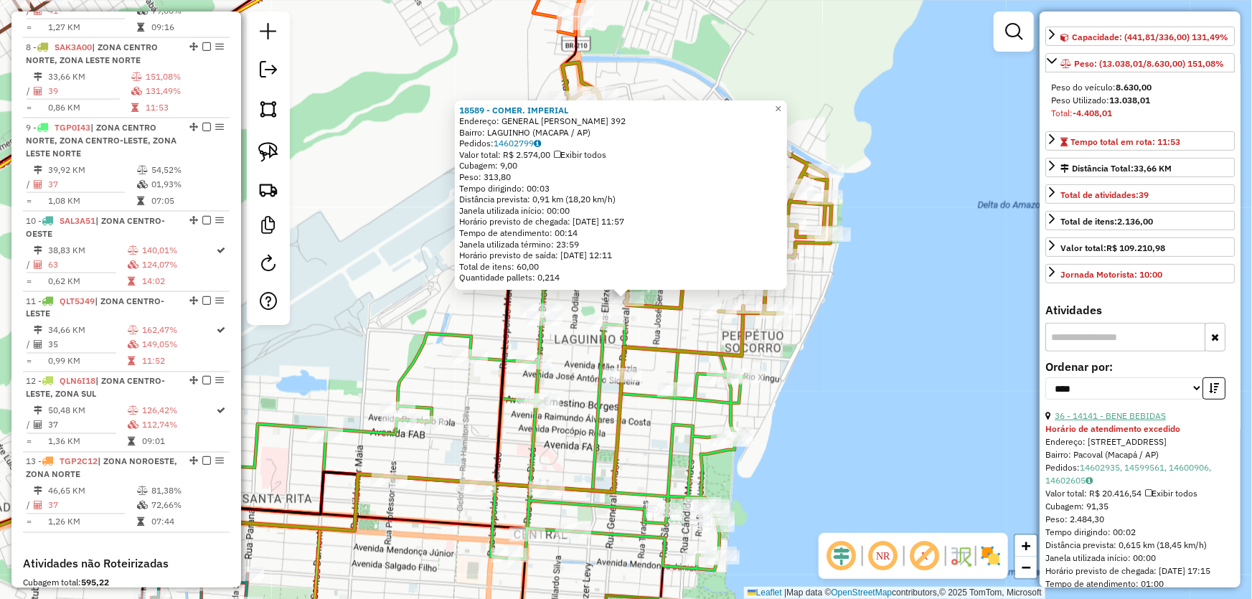
click at [1097, 421] on link "36 - 14141 - BENE BEBIDAS" at bounding box center [1110, 416] width 111 height 11
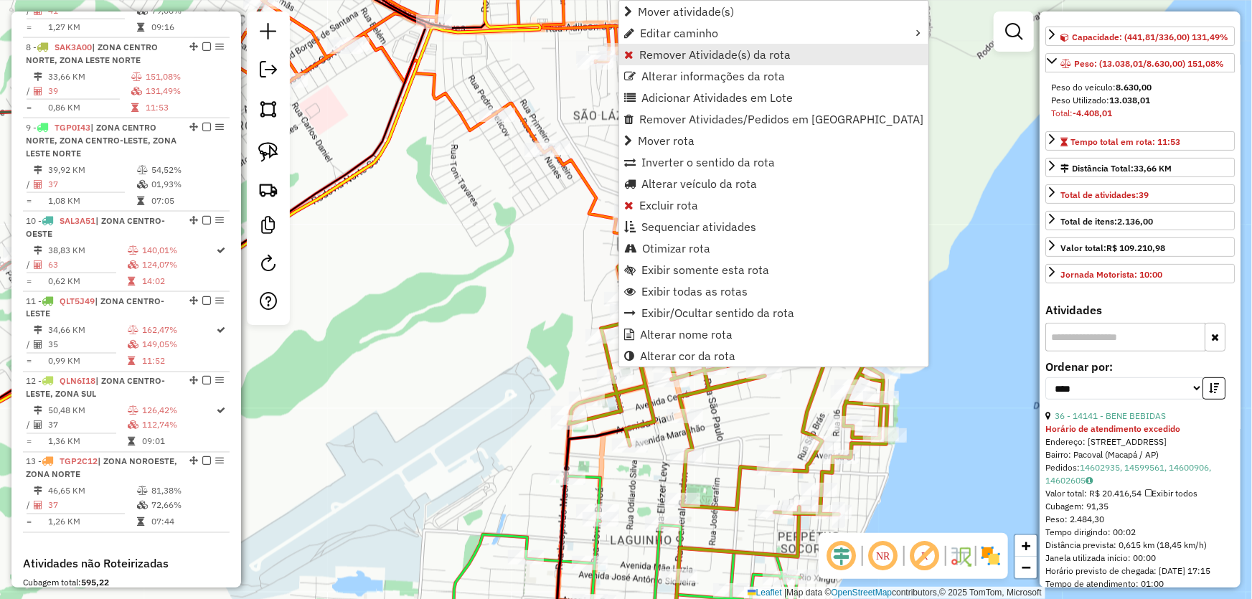
click at [655, 58] on span "Remover Atividade(s) da rota" at bounding box center [714, 54] width 151 height 11
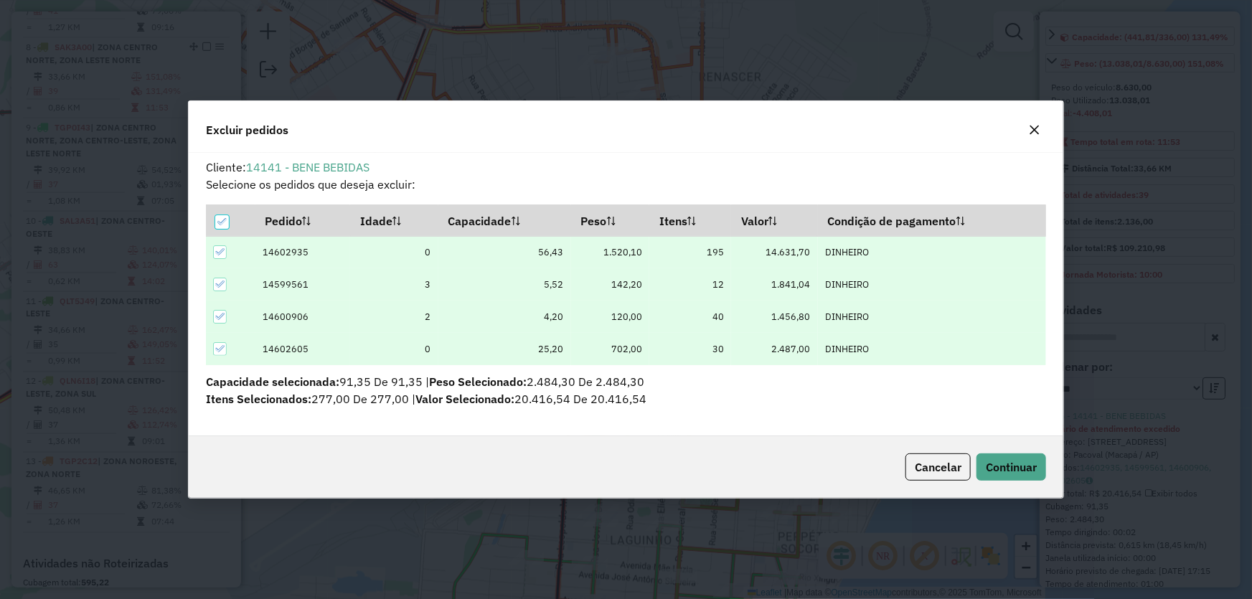
scroll to position [0, 0]
click at [1034, 469] on span "Continuar" at bounding box center [1011, 467] width 51 height 14
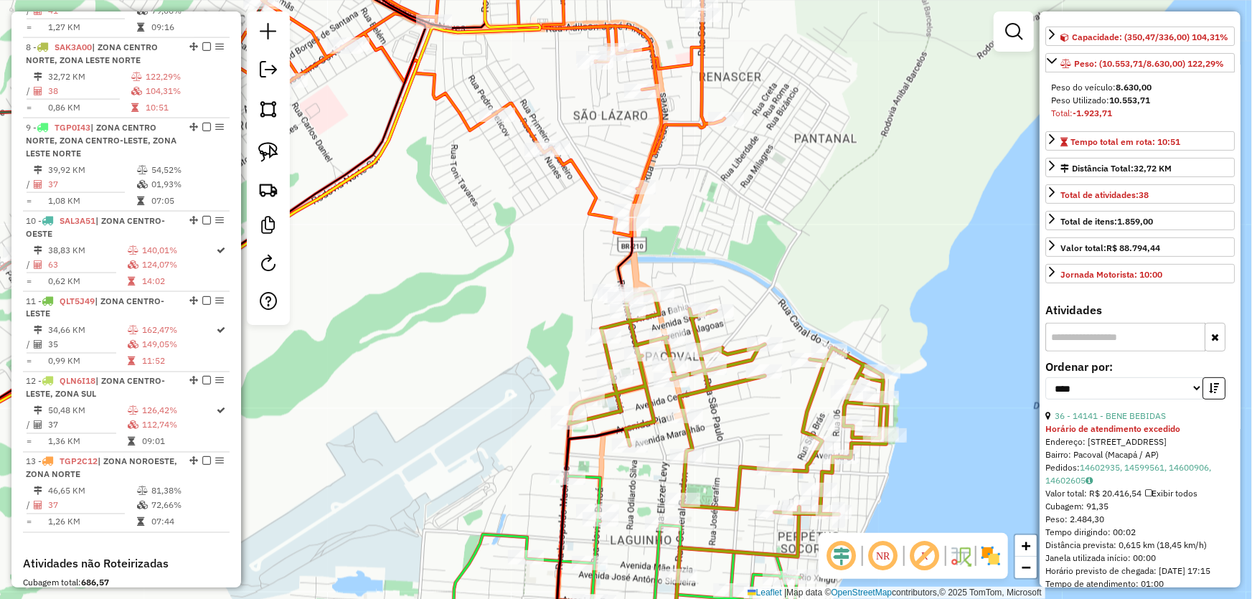
click at [825, 246] on div "Janela de atendimento Grade de atendimento Capacidade Transportadoras Veículos …" at bounding box center [626, 299] width 1252 height 599
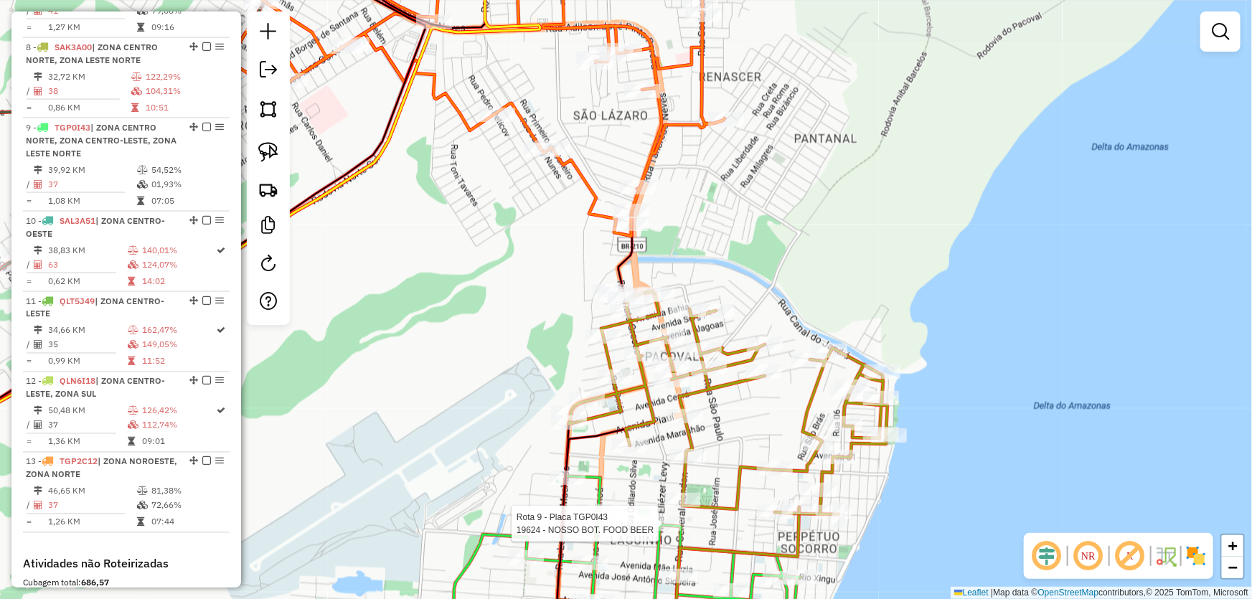
select select "*********"
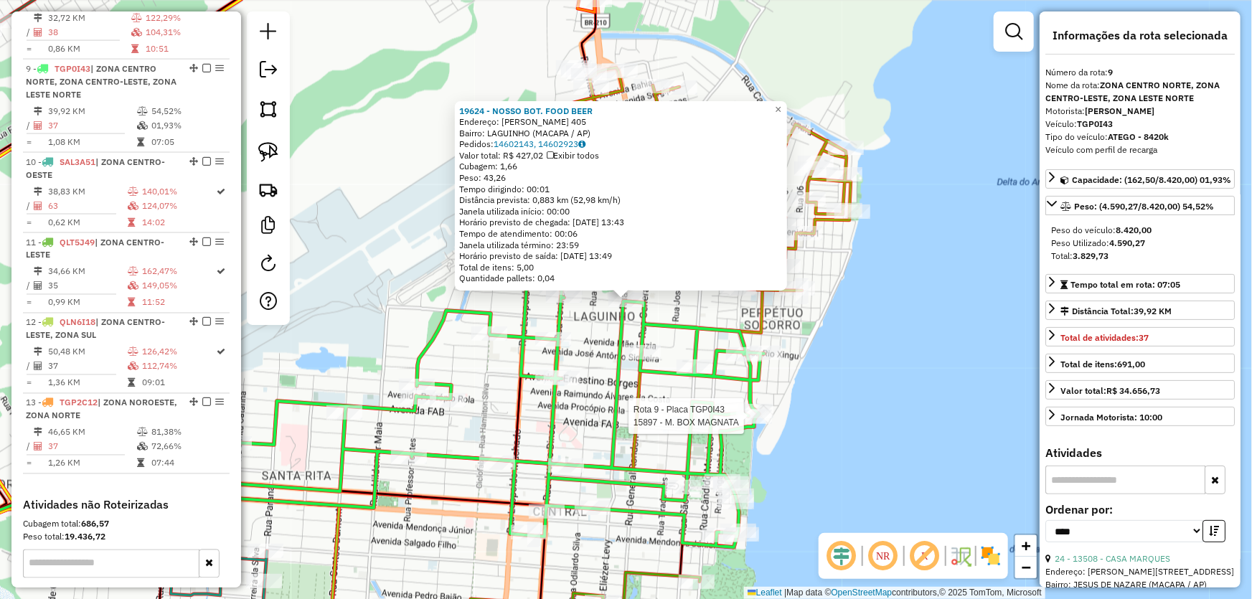
scroll to position [1154, 0]
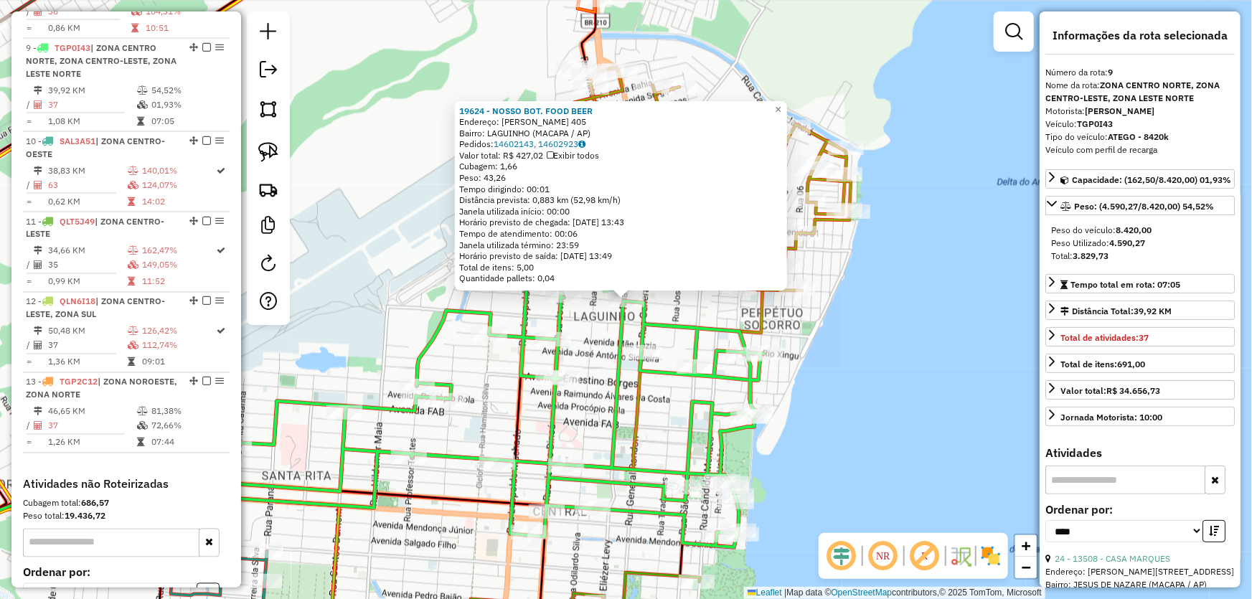
click at [835, 319] on div "19624 - NOSSO BOT. FOOD BEER Endereço: ELIEZER LEVY 405 Bairro: LAGUINHO (MACAP…" at bounding box center [626, 299] width 1252 height 599
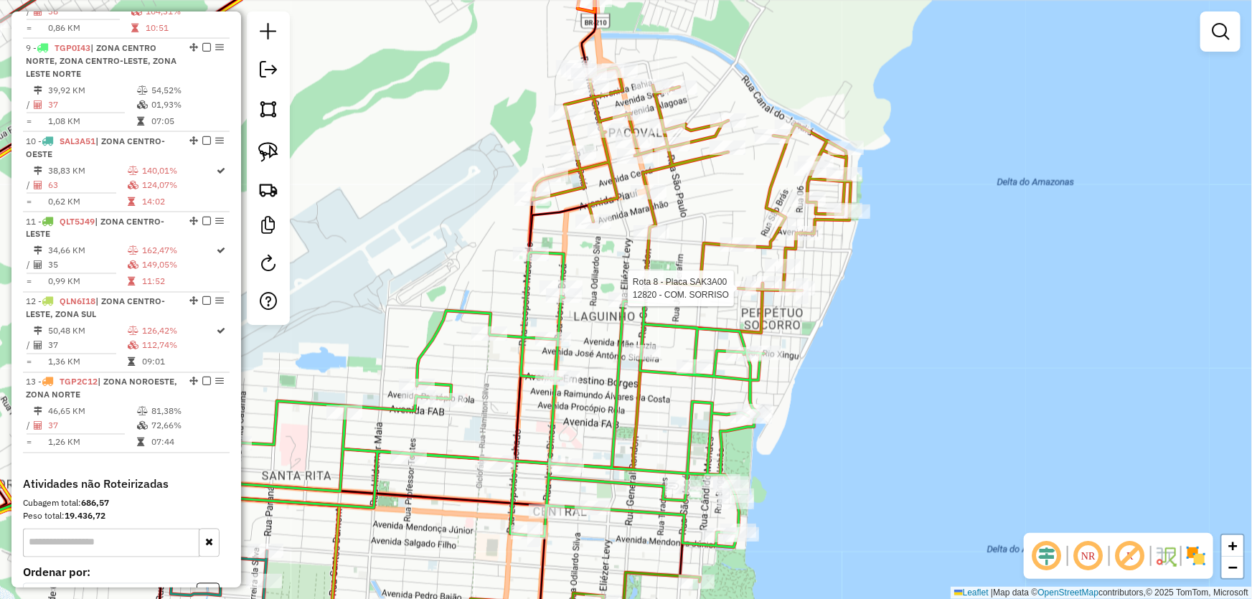
select select "*********"
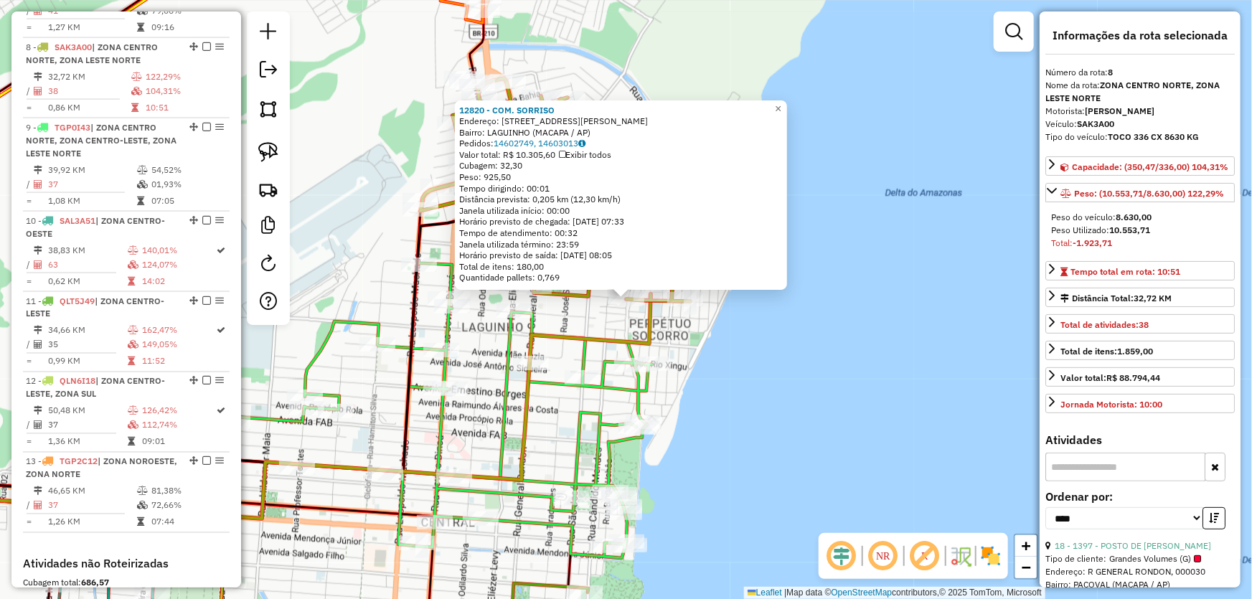
scroll to position [130, 0]
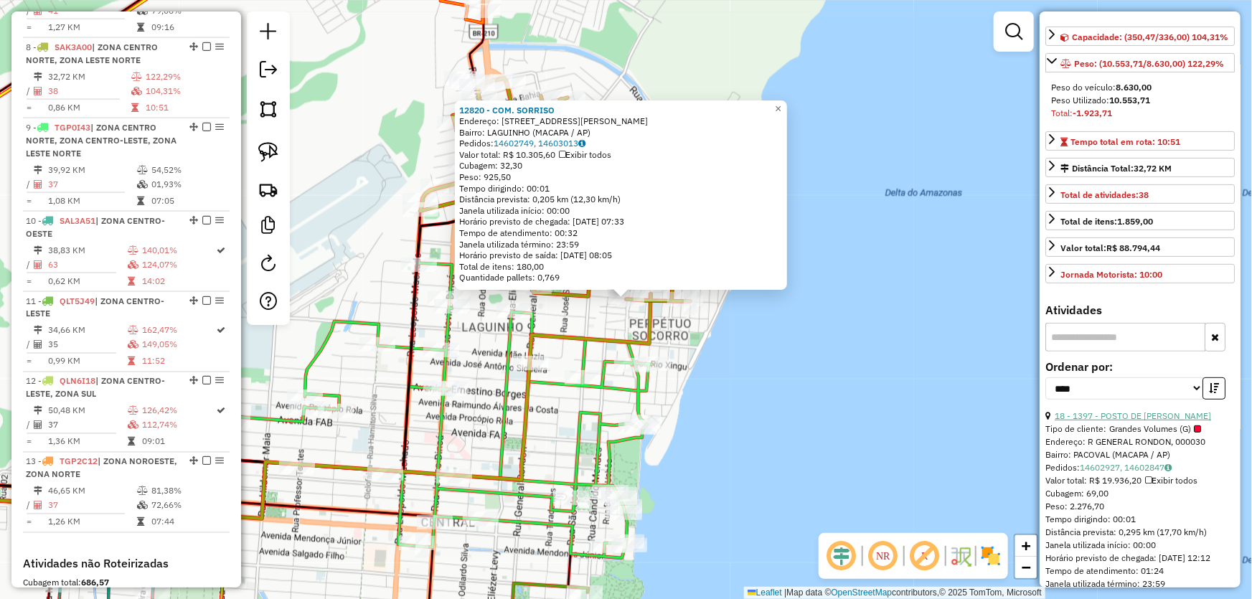
click at [1104, 421] on link "18 - 1397 - POSTO DE VENDA VIANA" at bounding box center [1133, 416] width 156 height 11
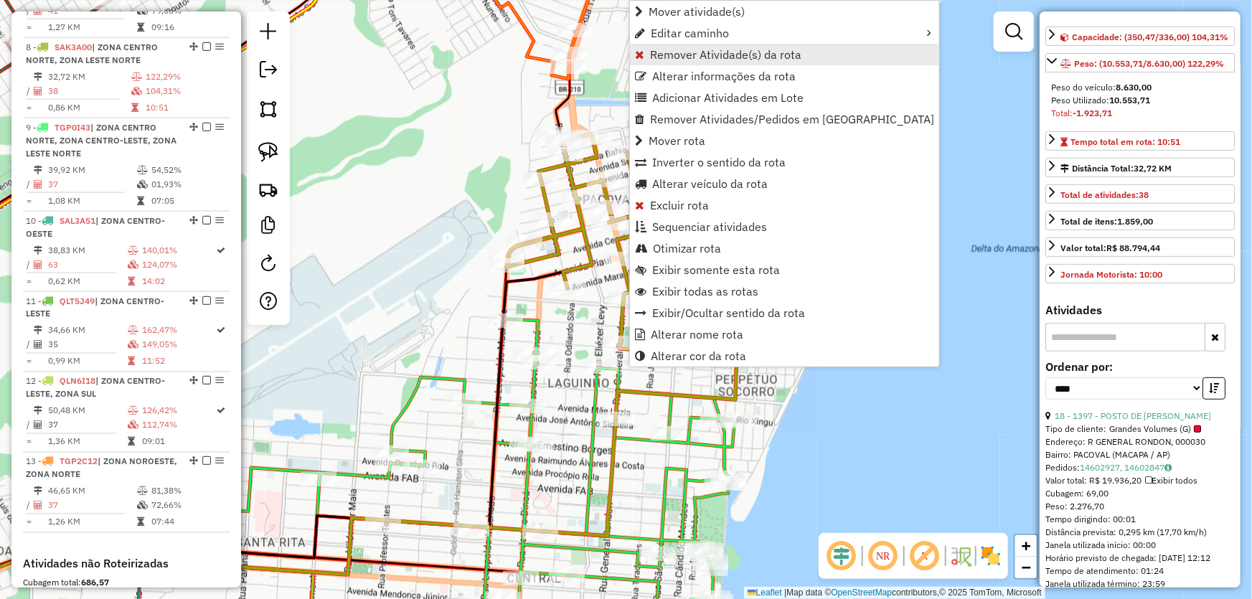
click at [678, 60] on span "Remover Atividade(s) da rota" at bounding box center [725, 54] width 151 height 11
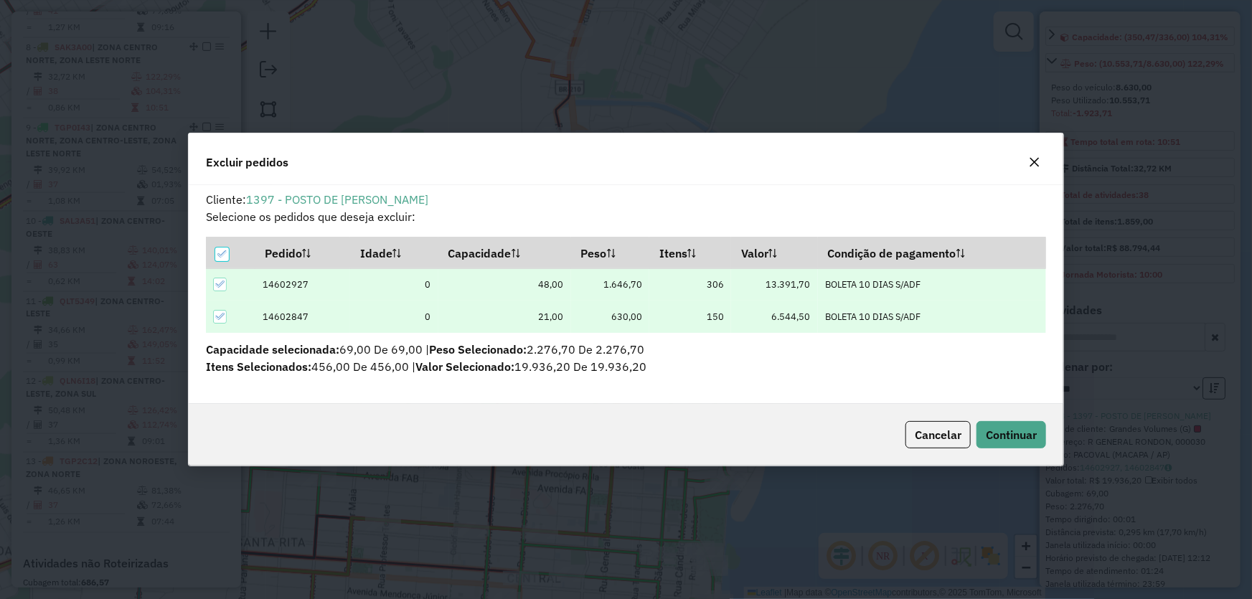
scroll to position [0, 0]
click at [1009, 433] on span "Continuar" at bounding box center [1011, 435] width 51 height 14
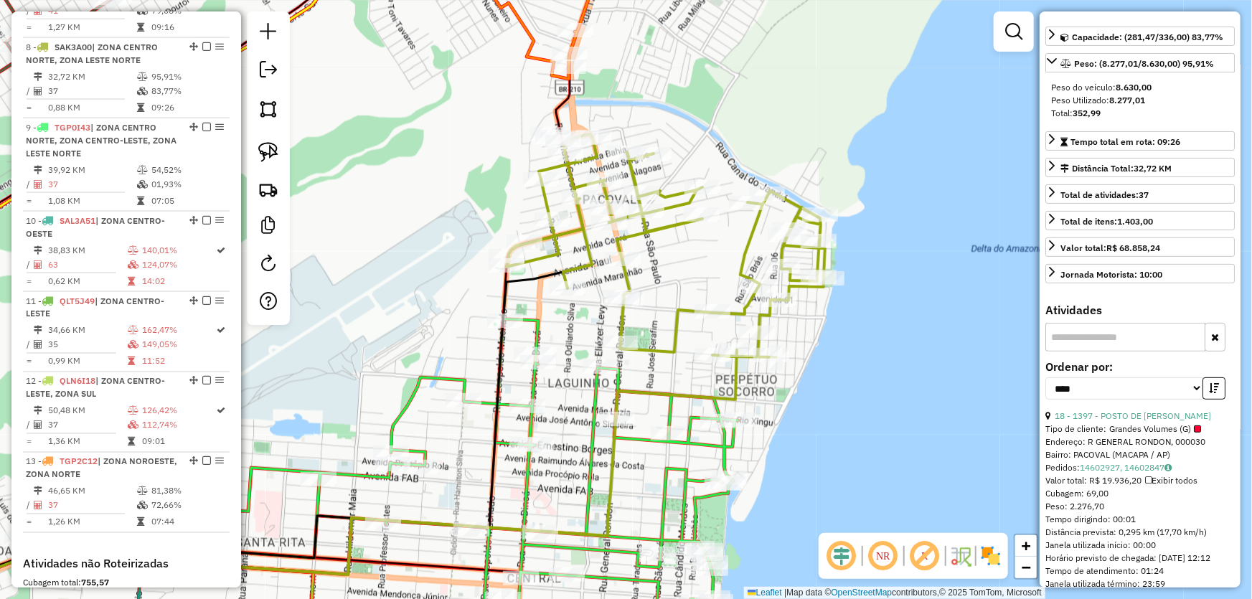
click at [917, 402] on div "Janela de atendimento Grade de atendimento Capacidade Transportadoras Veículos …" at bounding box center [626, 299] width 1252 height 599
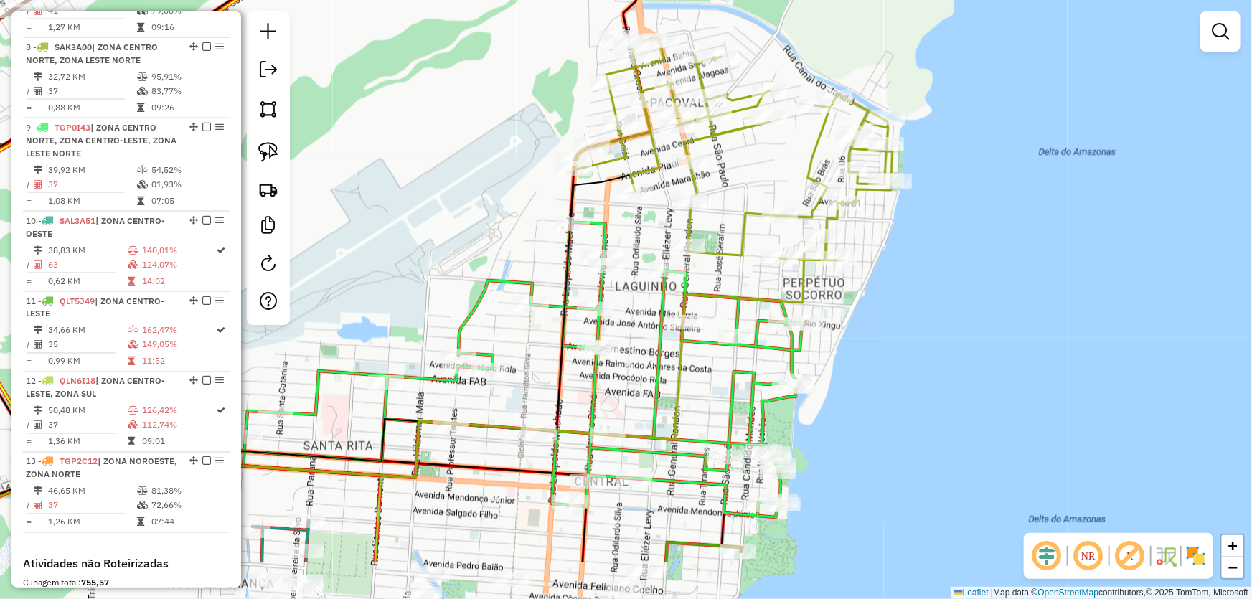
drag, startPoint x: 904, startPoint y: 408, endPoint x: 1007, endPoint y: 230, distance: 205.5
click at [1006, 230] on div "Janela de atendimento Grade de atendimento Capacidade Transportadoras Veículos …" at bounding box center [626, 299] width 1252 height 599
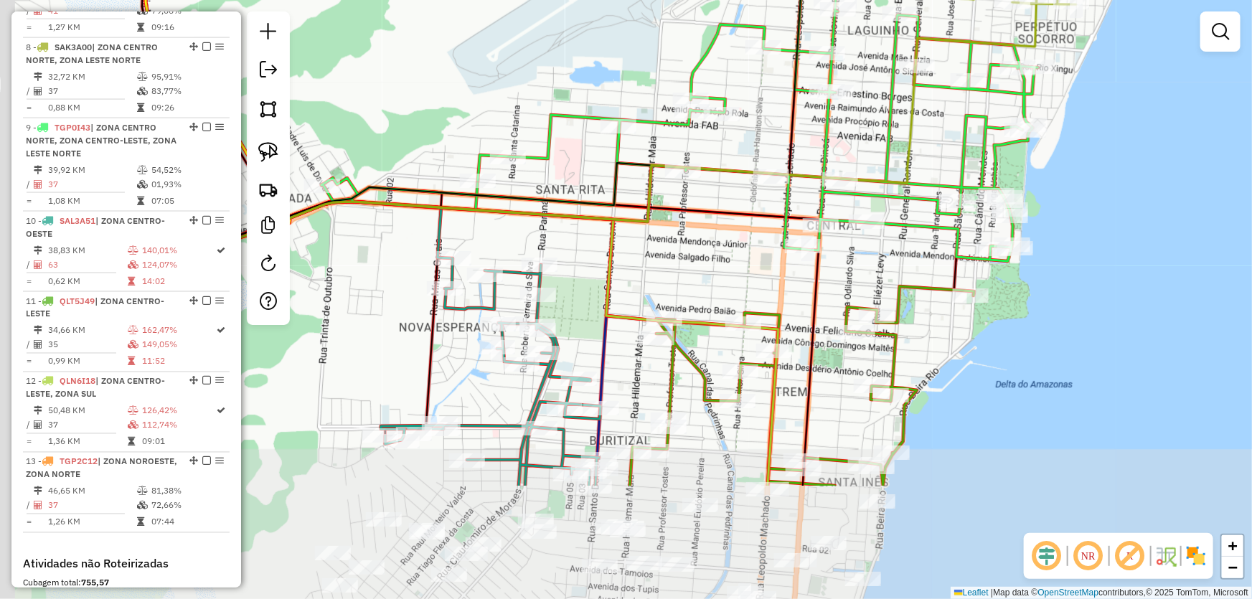
drag, startPoint x: 897, startPoint y: 365, endPoint x: 1108, endPoint y: 142, distance: 306.6
click at [1112, 144] on div "Janela de atendimento Grade de atendimento Capacidade Transportadoras Veículos …" at bounding box center [626, 299] width 1252 height 599
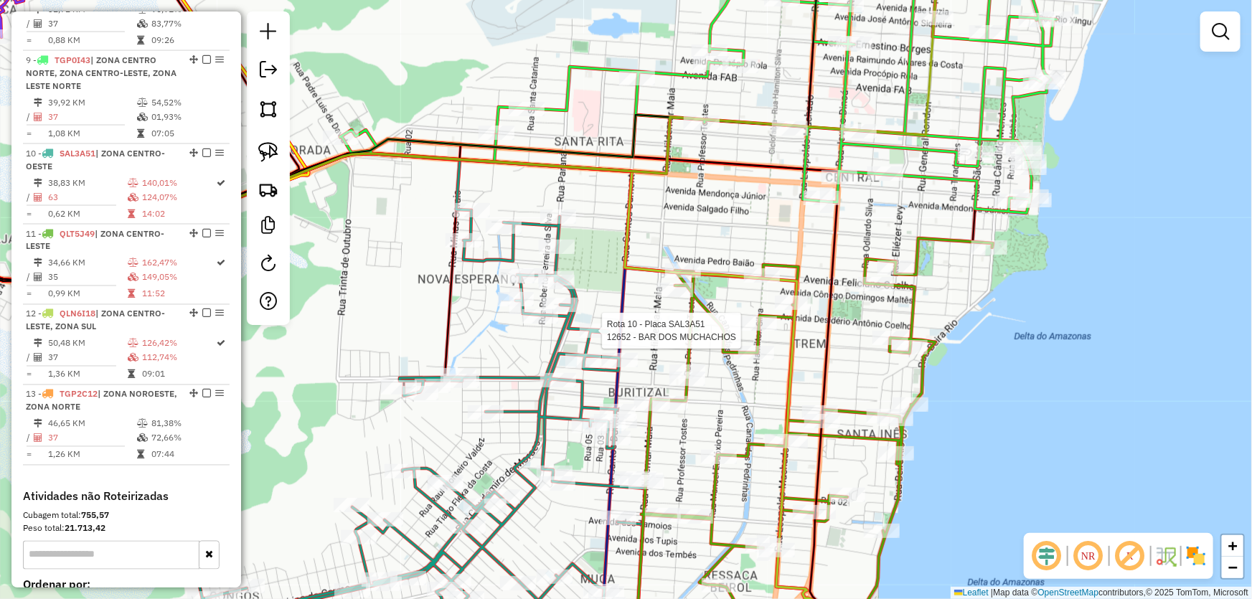
select select "*********"
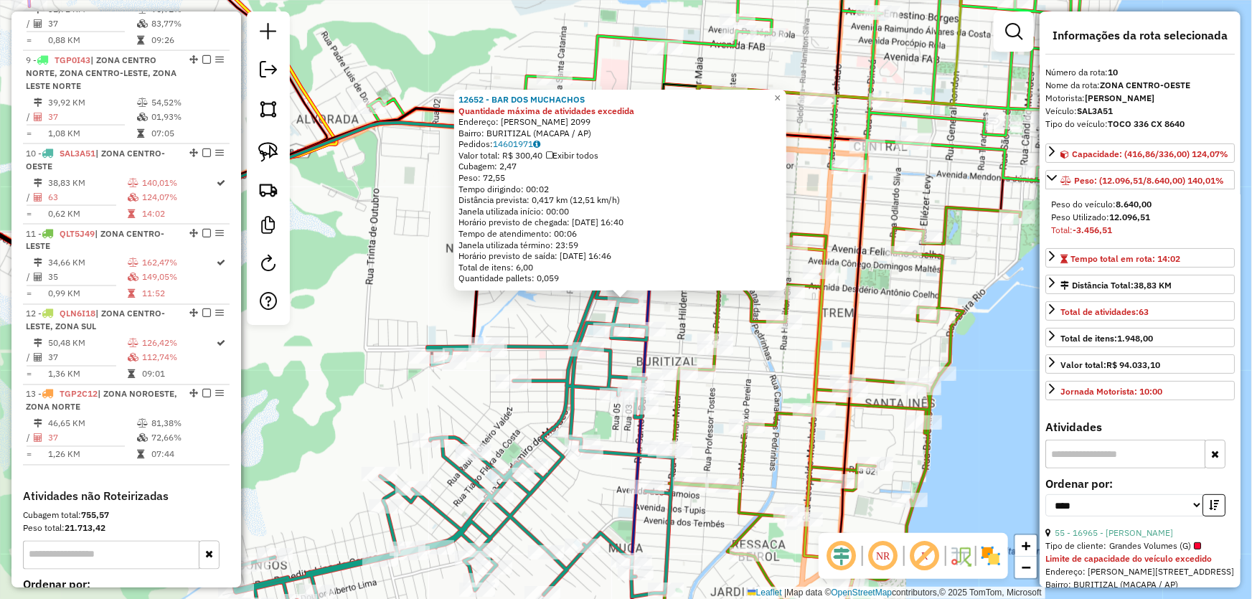
scroll to position [1247, 0]
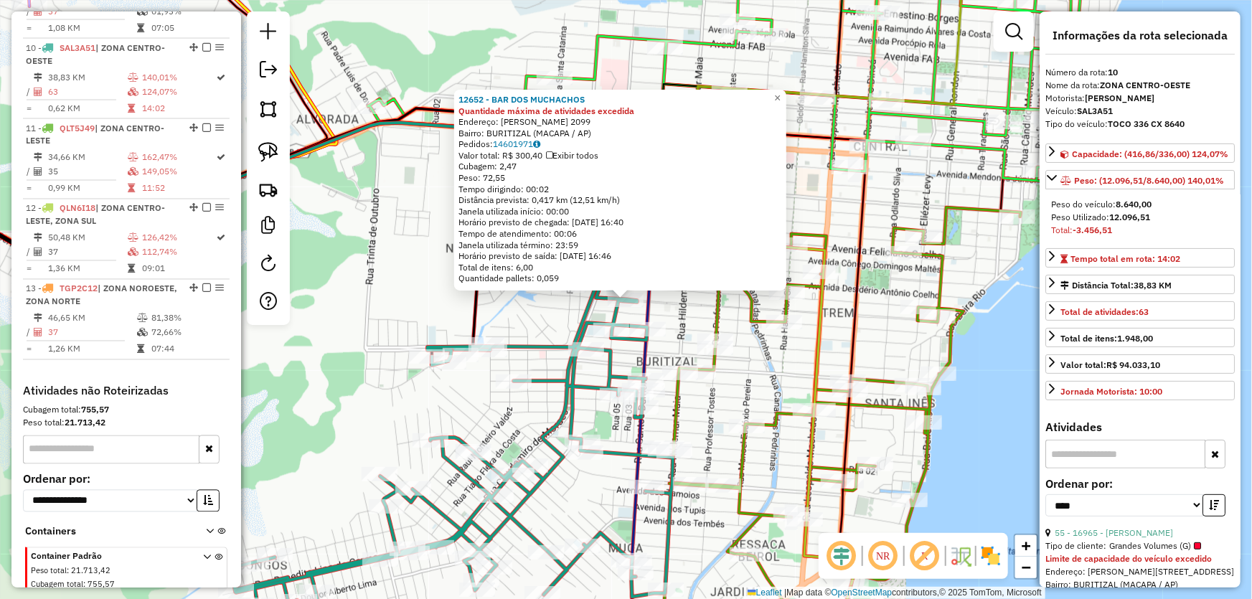
click at [390, 313] on div "12652 - BAR DOS MUCHACHOS Quantidade máxima de atividades excedida Endereço: DI…" at bounding box center [626, 299] width 1252 height 599
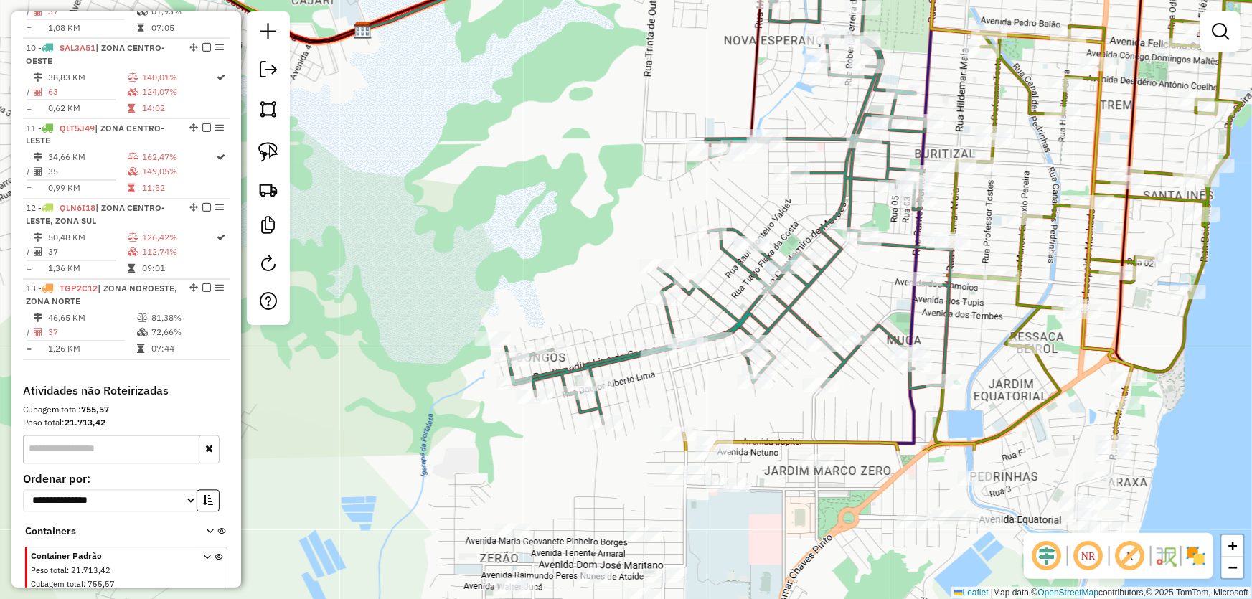
drag, startPoint x: 376, startPoint y: 329, endPoint x: 655, endPoint y: 121, distance: 347.7
click at [655, 121] on div "Janela de atendimento Grade de atendimento Capacidade Transportadoras Veículos …" at bounding box center [626, 299] width 1252 height 599
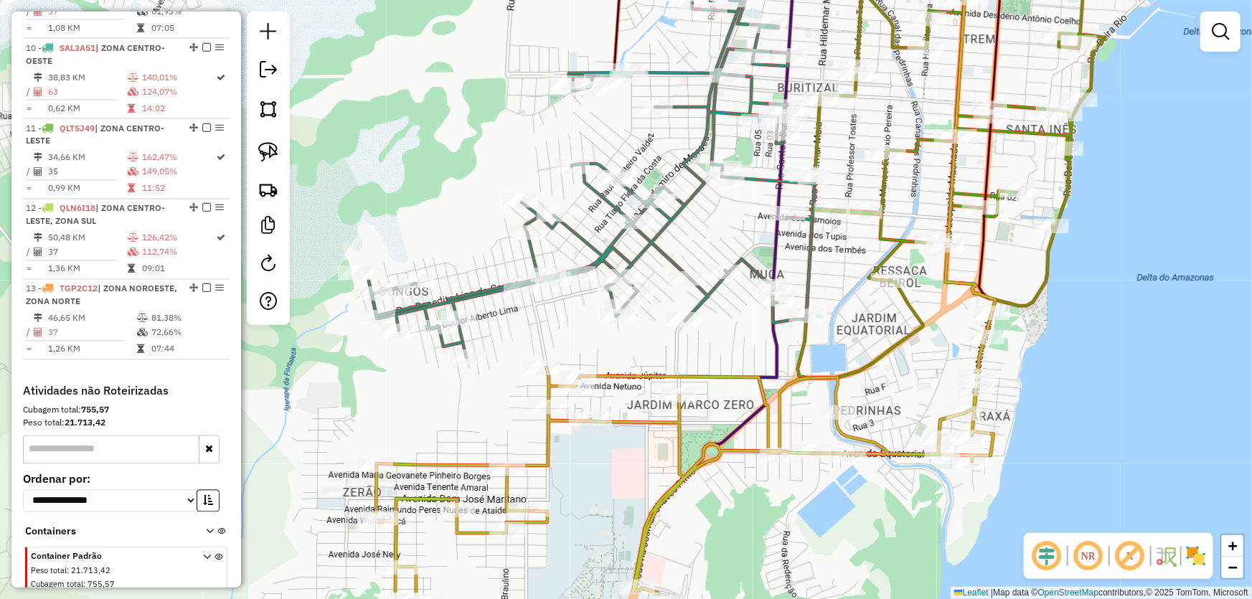
drag, startPoint x: 561, startPoint y: 238, endPoint x: 423, endPoint y: 172, distance: 152.2
click at [423, 172] on div "Janela de atendimento Grade de atendimento Capacidade Transportadoras Veículos …" at bounding box center [626, 299] width 1252 height 599
select select "*********"
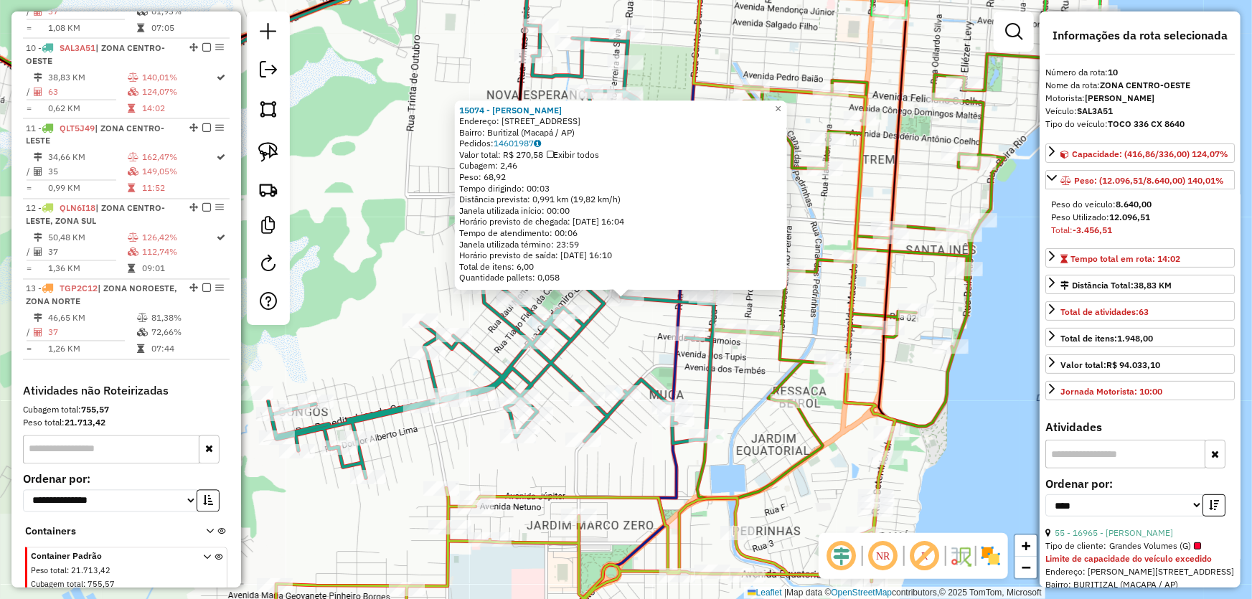
click at [748, 450] on div "15074 - VIZINHO MATAO Endereço: Avenida dos Goitacazes, 350 Bairro: Buritizal (…" at bounding box center [626, 299] width 1252 height 599
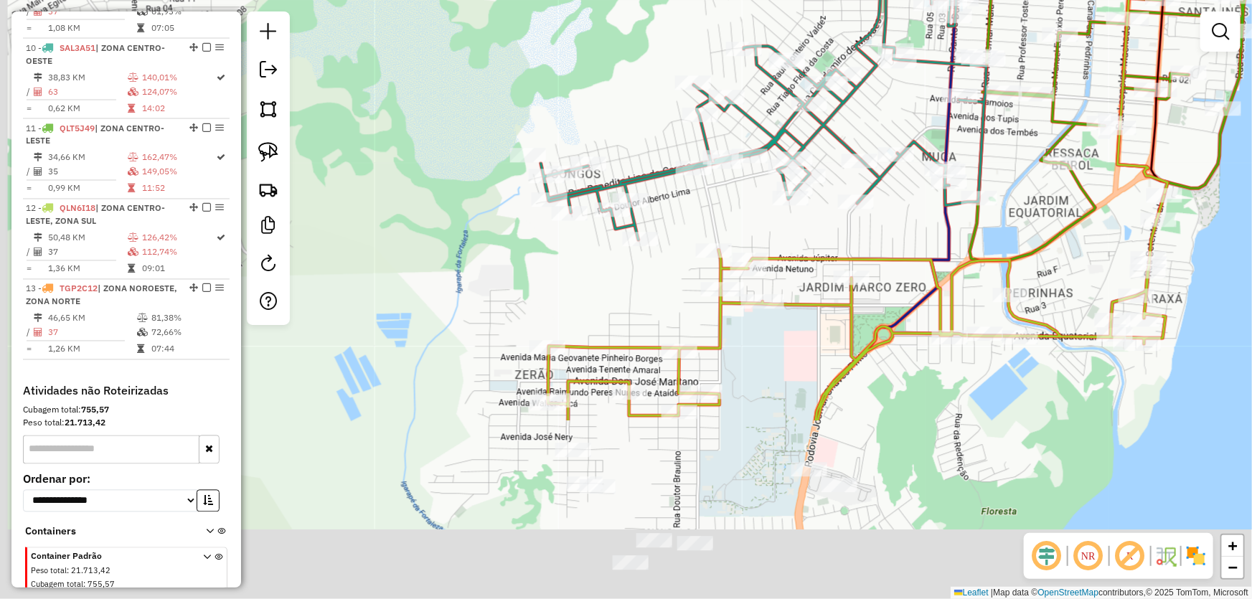
drag, startPoint x: 745, startPoint y: 447, endPoint x: 1058, endPoint y: 172, distance: 417.0
click at [1053, 178] on div "Janela de atendimento Grade de atendimento Capacidade Transportadoras Veículos …" at bounding box center [626, 299] width 1252 height 599
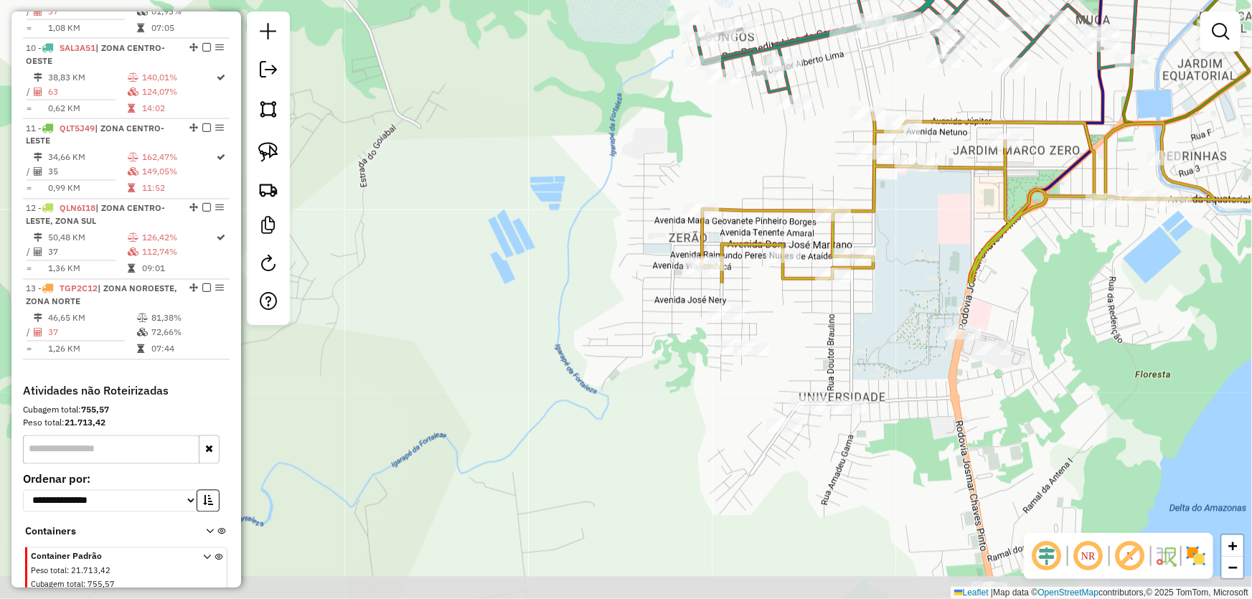
drag, startPoint x: 470, startPoint y: 367, endPoint x: 769, endPoint y: 121, distance: 387.1
click at [763, 127] on div "Janela de atendimento Grade de atendimento Capacidade Transportadoras Veículos …" at bounding box center [626, 299] width 1252 height 599
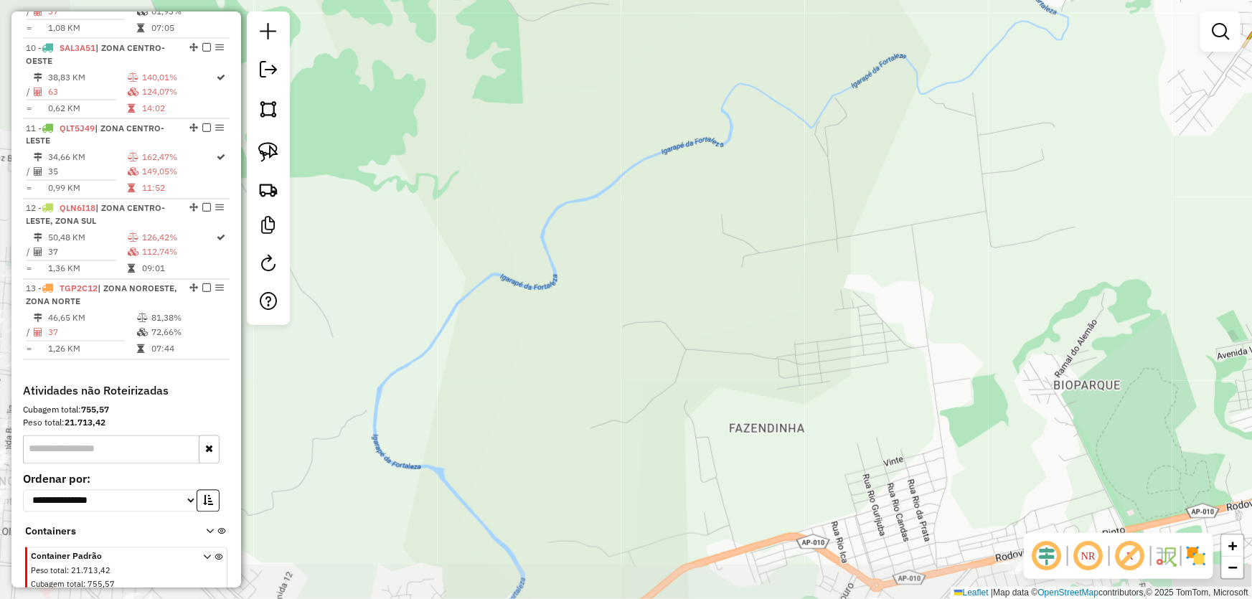
drag, startPoint x: 525, startPoint y: 323, endPoint x: 784, endPoint y: 150, distance: 311.5
click at [780, 154] on div "Janela de atendimento Grade de atendimento Capacidade Transportadoras Veículos …" at bounding box center [626, 299] width 1252 height 599
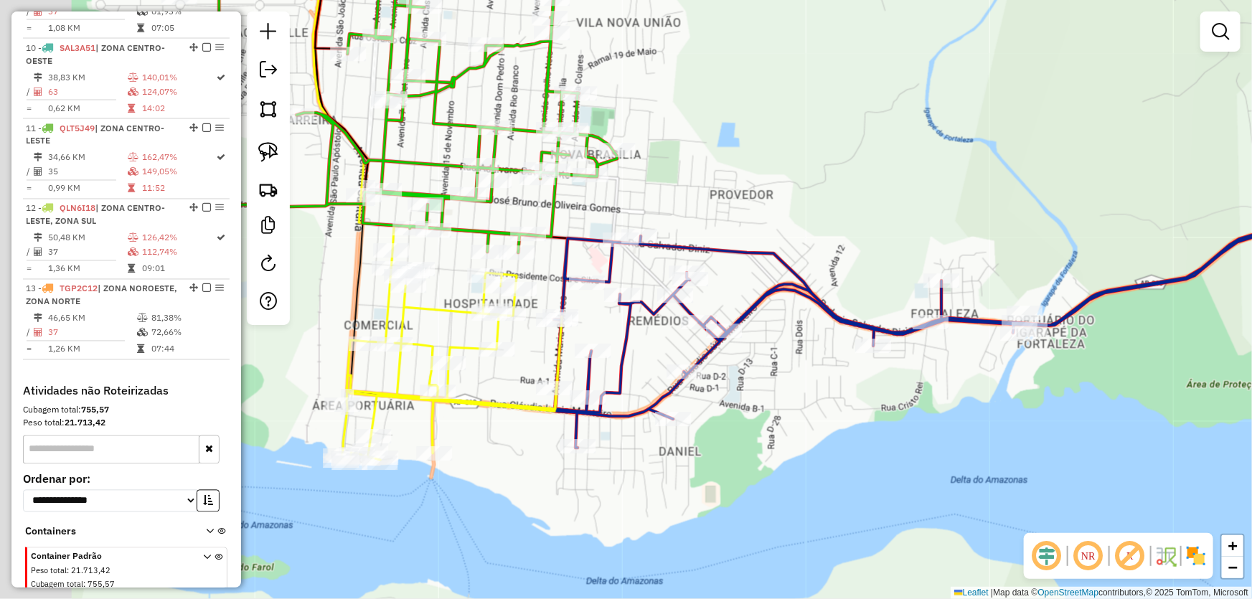
drag, startPoint x: 639, startPoint y: 290, endPoint x: 816, endPoint y: 208, distance: 194.6
click at [850, 200] on div "Janela de atendimento Grade de atendimento Capacidade Transportadoras Veículos …" at bounding box center [626, 299] width 1252 height 599
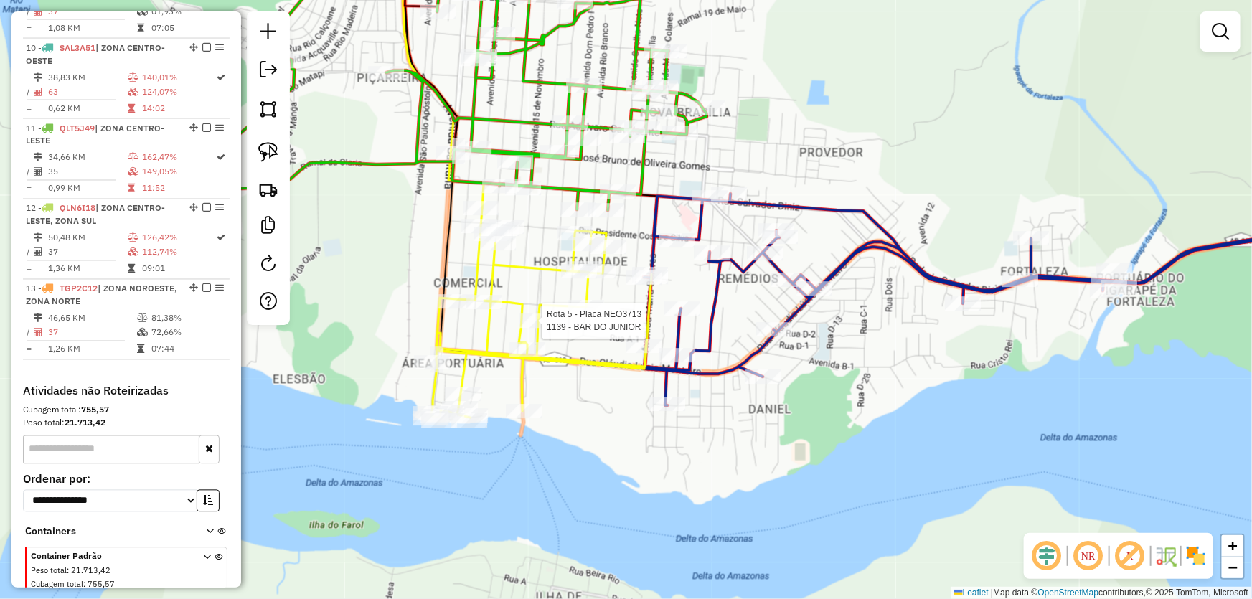
select select "*********"
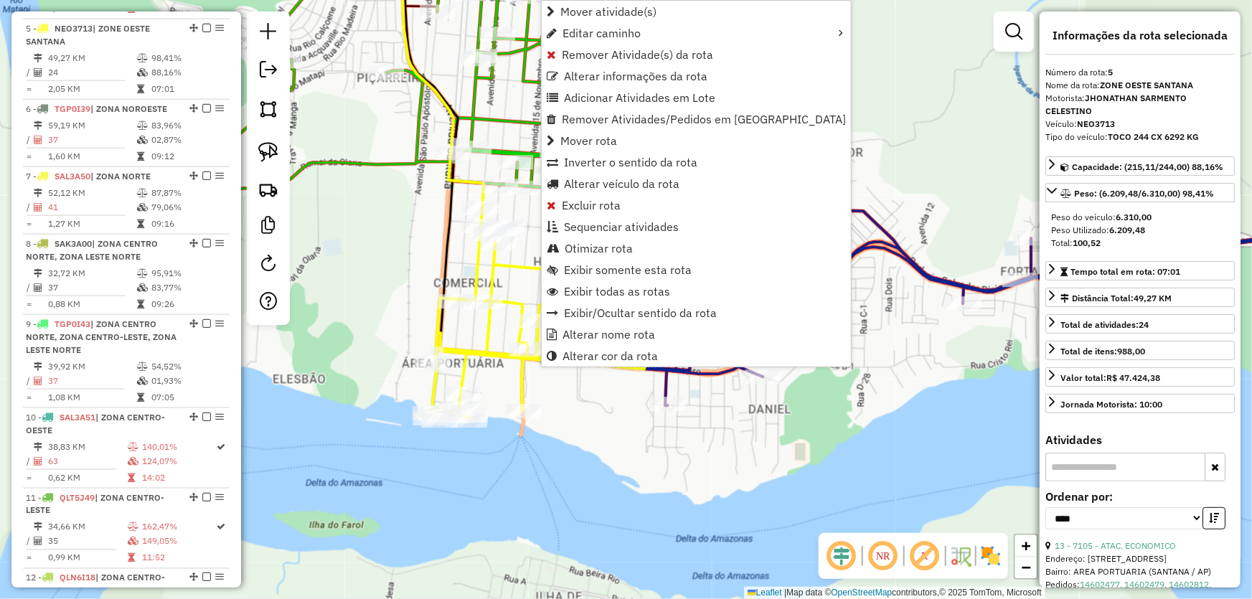
scroll to position [859, 0]
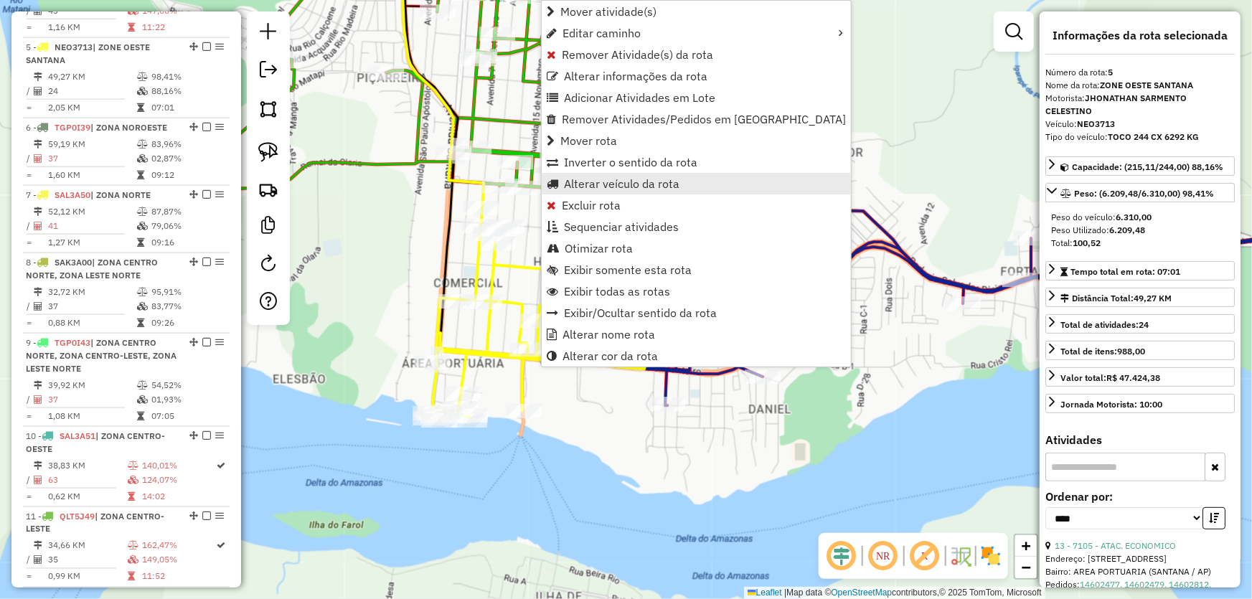
click at [597, 185] on span "Alterar veículo da rota" at bounding box center [622, 183] width 116 height 11
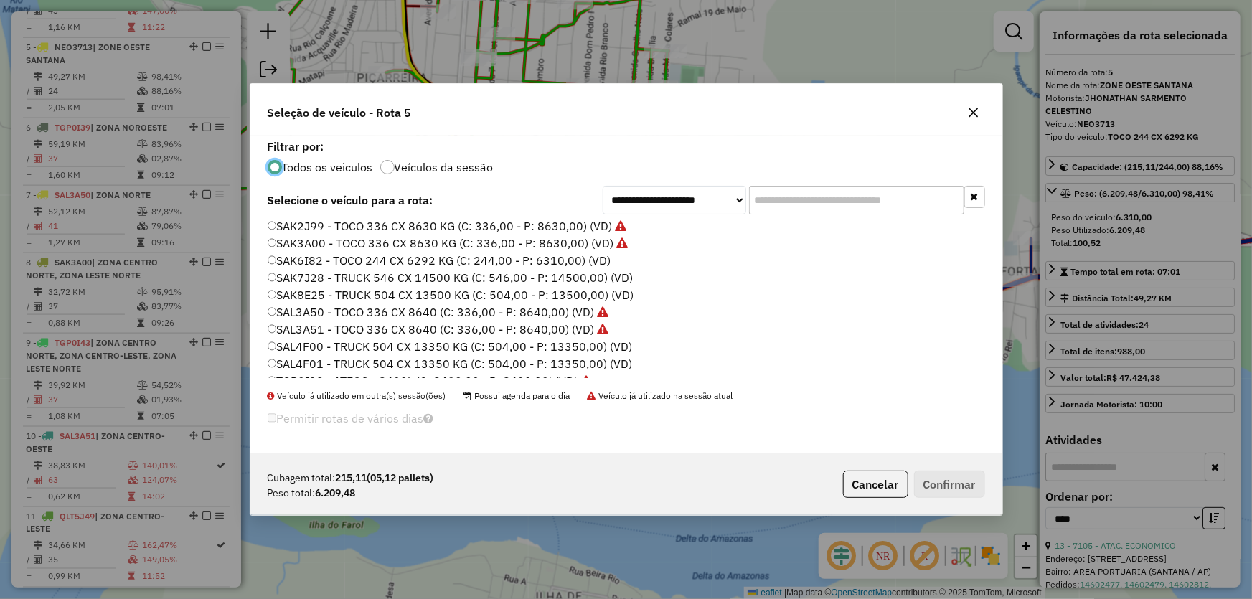
scroll to position [341, 0]
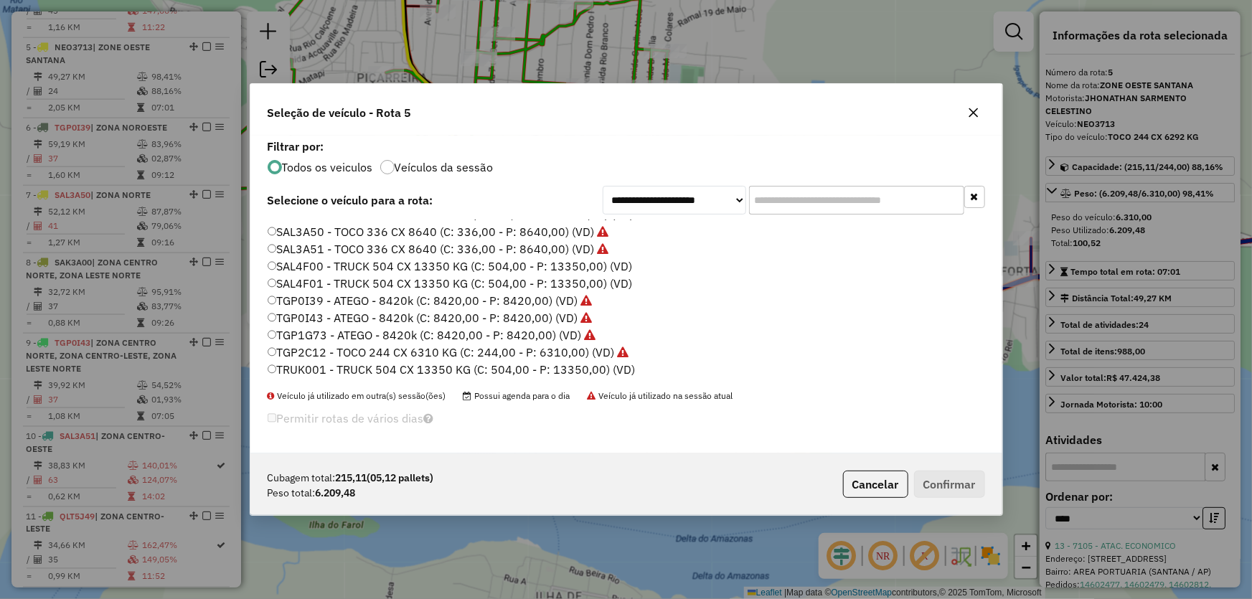
click at [297, 370] on label "TRUK001 - TRUCK 504 CX 13350 KG (C: 504,00 - P: 13350,00) (VD)" at bounding box center [452, 369] width 368 height 17
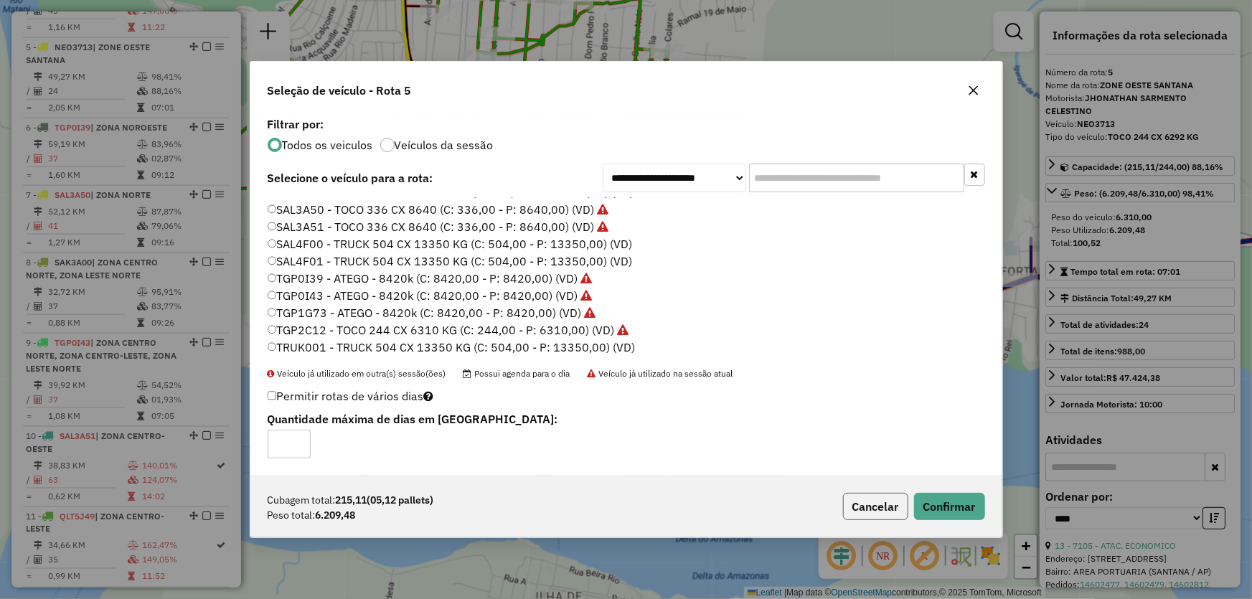
click at [879, 502] on button "Cancelar" at bounding box center [875, 506] width 65 height 27
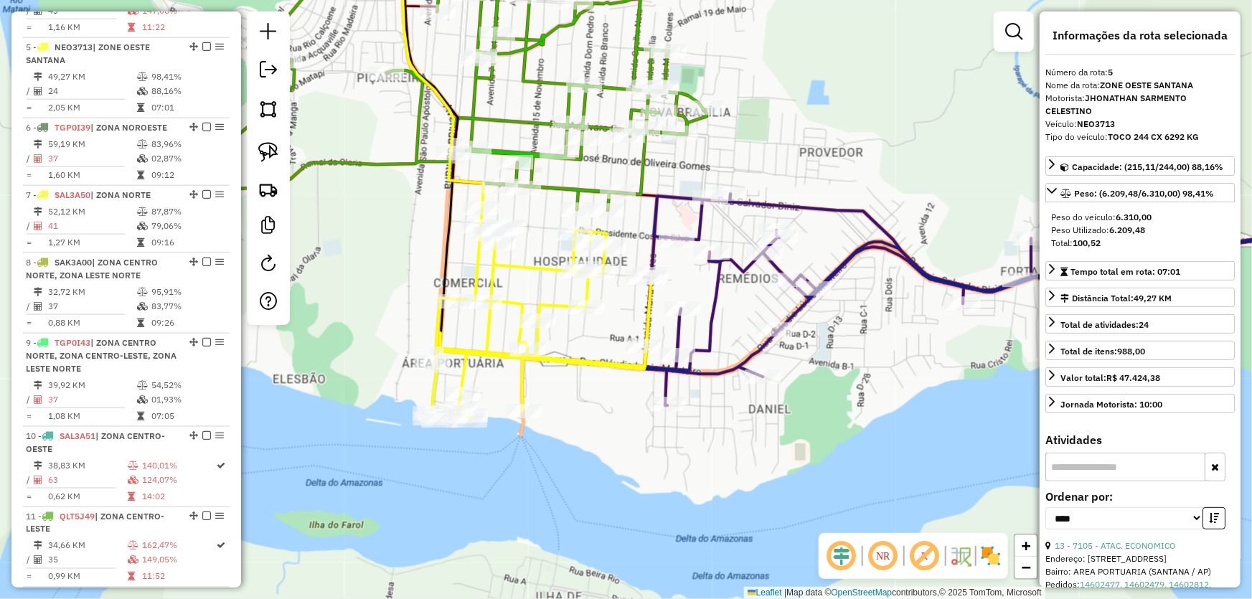
click at [881, 447] on div "Janela de atendimento Grade de atendimento Capacidade Transportadoras Veículos …" at bounding box center [626, 299] width 1252 height 599
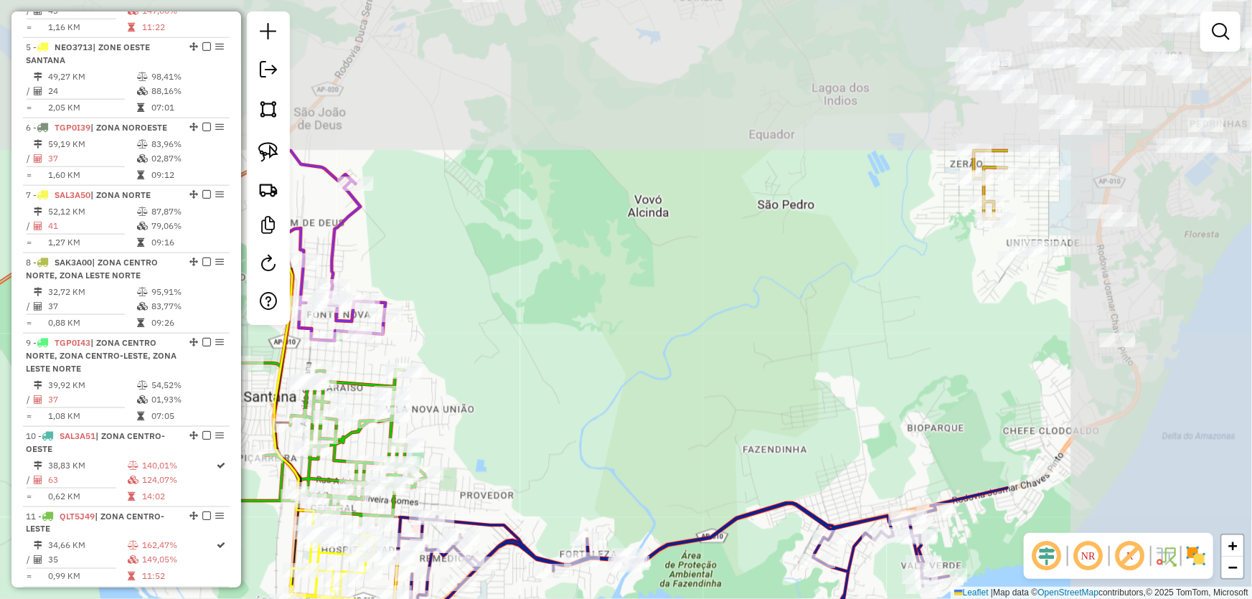
drag, startPoint x: 1023, startPoint y: 189, endPoint x: 654, endPoint y: 385, distance: 418.0
click at [654, 385] on div "Janela de atendimento Grade de atendimento Capacidade Transportadoras Veículos …" at bounding box center [626, 299] width 1252 height 599
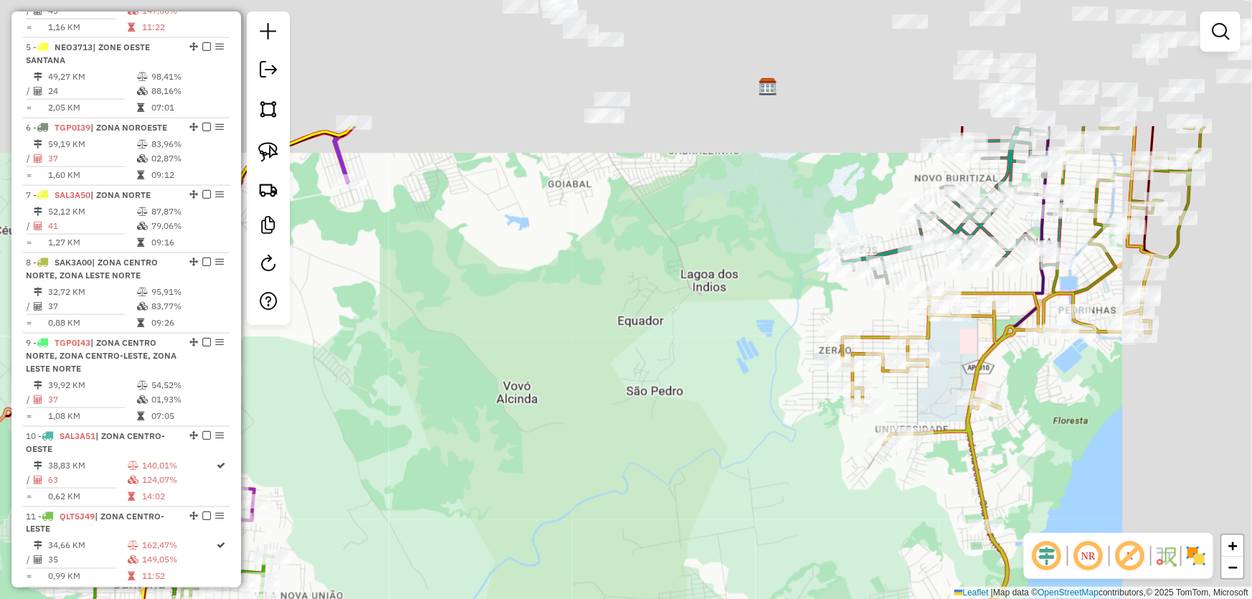
drag, startPoint x: 856, startPoint y: 277, endPoint x: 631, endPoint y: 590, distance: 385.6
click at [631, 590] on div "Janela de atendimento Grade de atendimento Capacidade Transportadoras Veículos …" at bounding box center [626, 299] width 1252 height 599
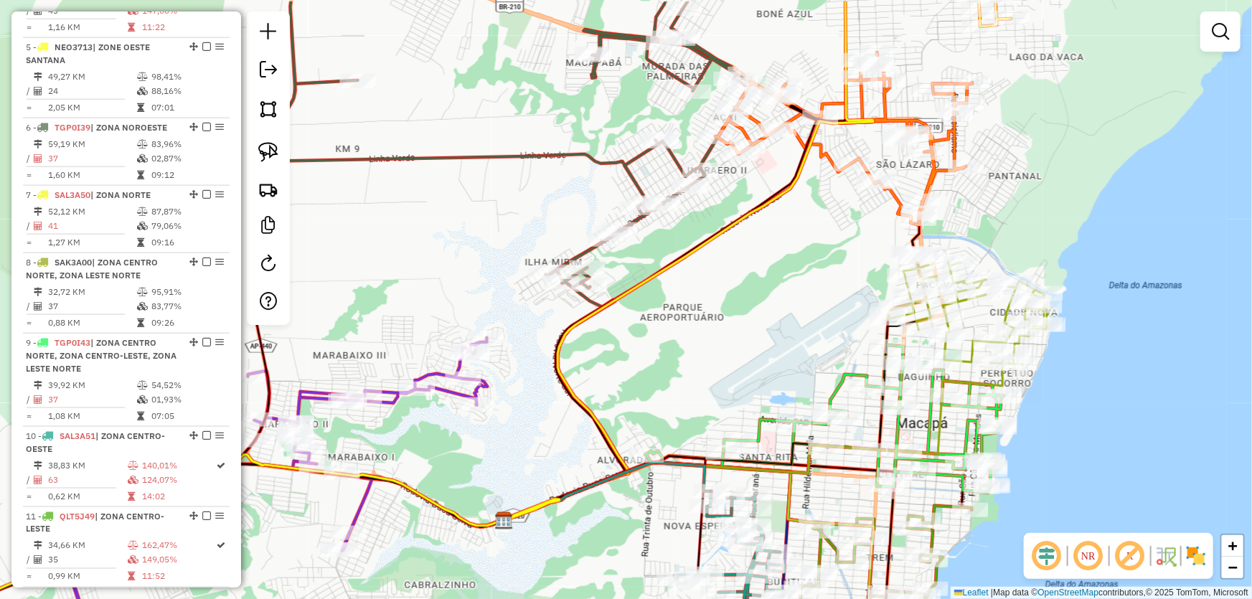
drag, startPoint x: 825, startPoint y: 198, endPoint x: 990, endPoint y: -41, distance: 290.1
click at [990, 0] on html "Aguarde... Pop-up bloqueado! Seu navegador bloqueou automáticamente a abertura …" at bounding box center [626, 299] width 1252 height 599
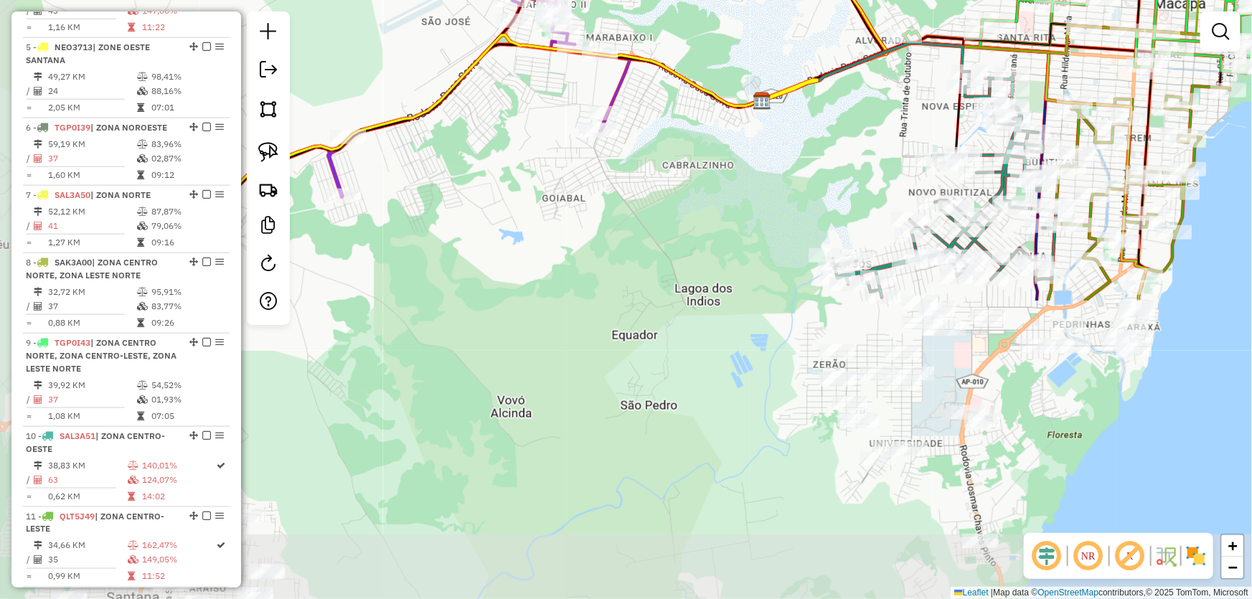
drag, startPoint x: 622, startPoint y: 363, endPoint x: 936, endPoint y: 159, distance: 374.4
click at [935, 159] on div "Janela de atendimento Grade de atendimento Capacidade Transportadoras Veículos …" at bounding box center [626, 299] width 1252 height 599
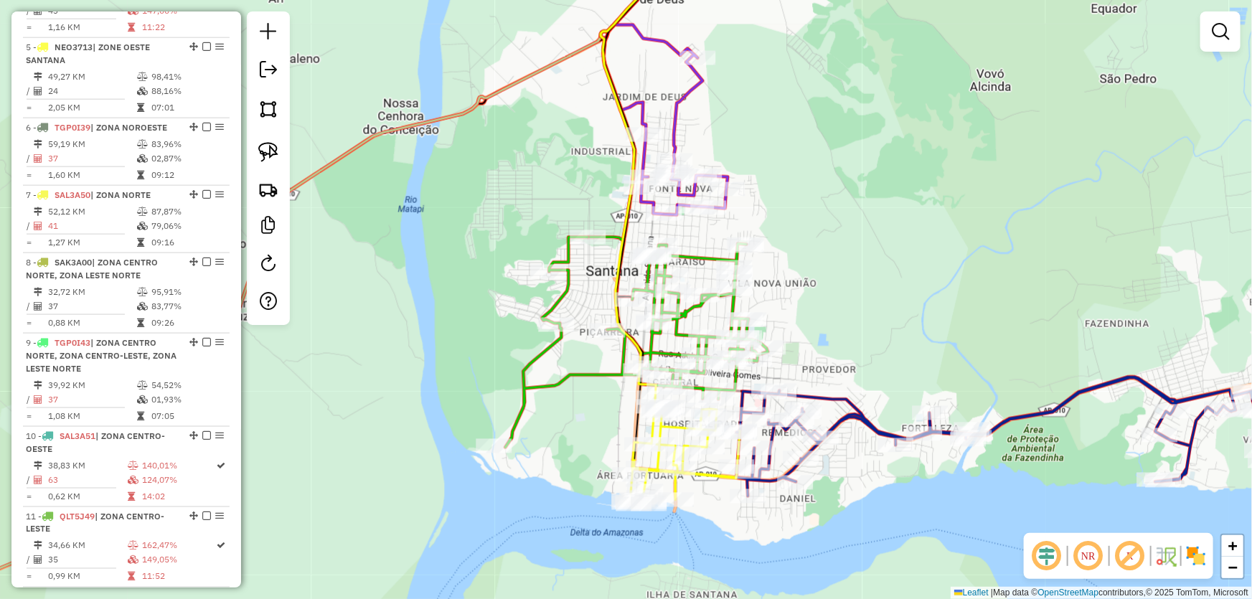
drag, startPoint x: 631, startPoint y: 287, endPoint x: 713, endPoint y: 219, distance: 106.5
click at [713, 219] on div "Rota 4 - Placa NEO3709 13221 - MERC. BOM JESUS Janela de atendimento Grade de a…" at bounding box center [626, 299] width 1252 height 599
drag, startPoint x: 1097, startPoint y: 164, endPoint x: 690, endPoint y: 279, distance: 422.1
click at [691, 278] on div "Janela de atendimento Grade de atendimento Capacidade Transportadoras Veículos …" at bounding box center [626, 299] width 1252 height 599
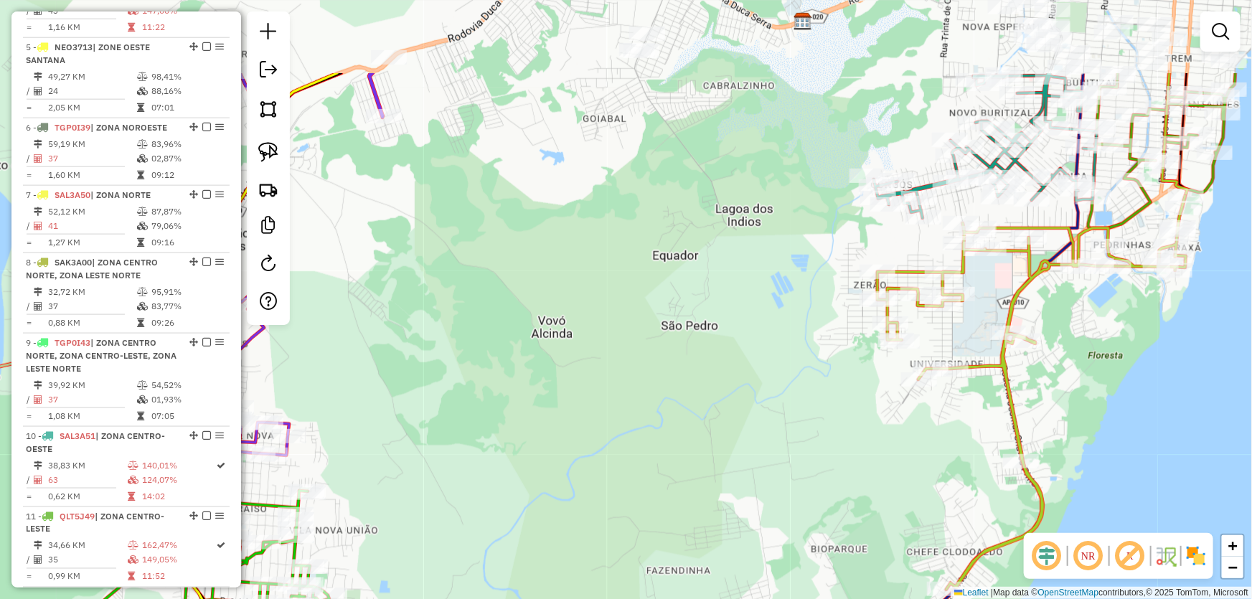
drag, startPoint x: 775, startPoint y: 187, endPoint x: 726, endPoint y: 347, distance: 166.9
click at [698, 456] on div "Janela de atendimento Grade de atendimento Capacidade Transportadoras Veículos …" at bounding box center [626, 299] width 1252 height 599
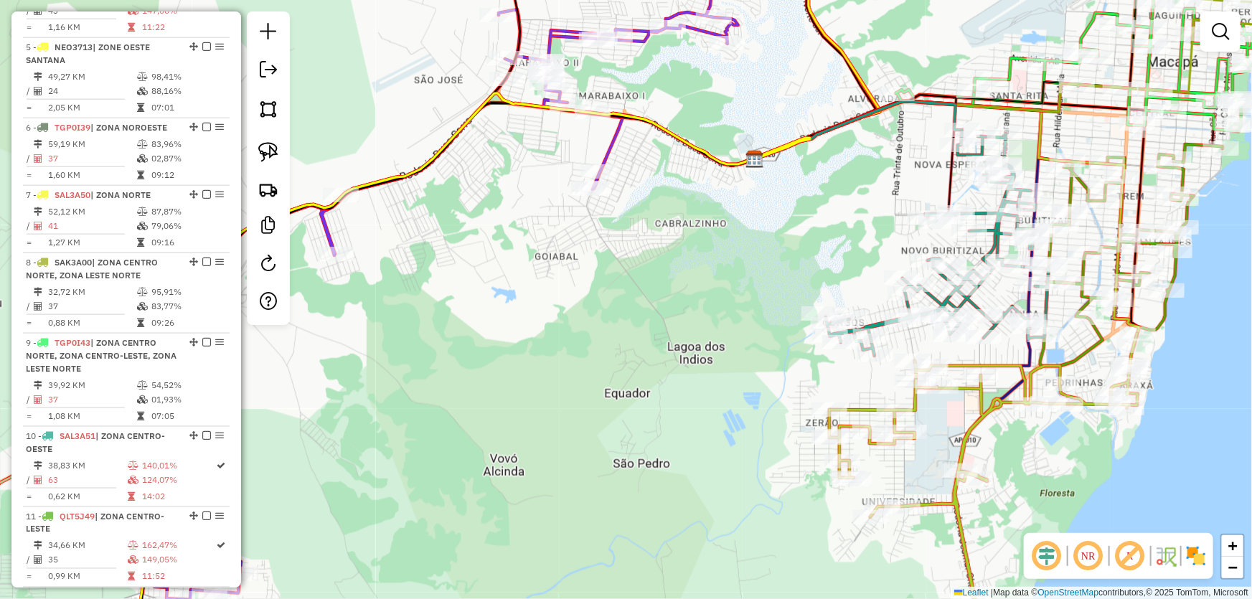
drag, startPoint x: 775, startPoint y: 258, endPoint x: 695, endPoint y: 468, distance: 224.5
click at [695, 468] on div "Janela de atendimento Grade de atendimento Capacidade Transportadoras Veículos …" at bounding box center [626, 299] width 1252 height 599
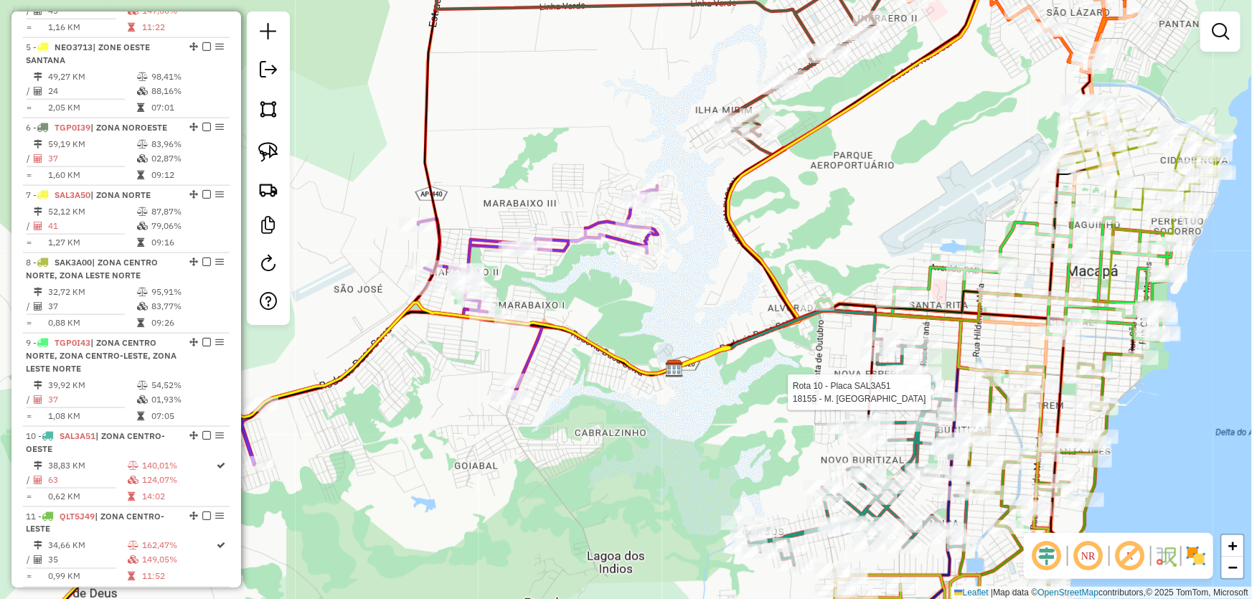
select select "*********"
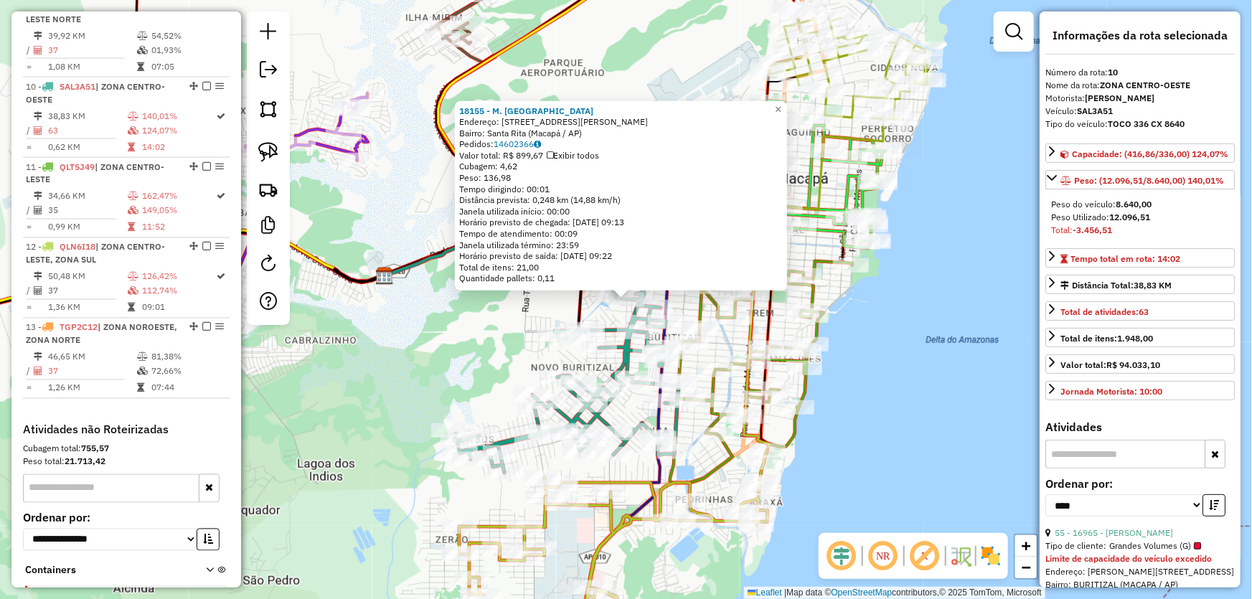
scroll to position [1247, 0]
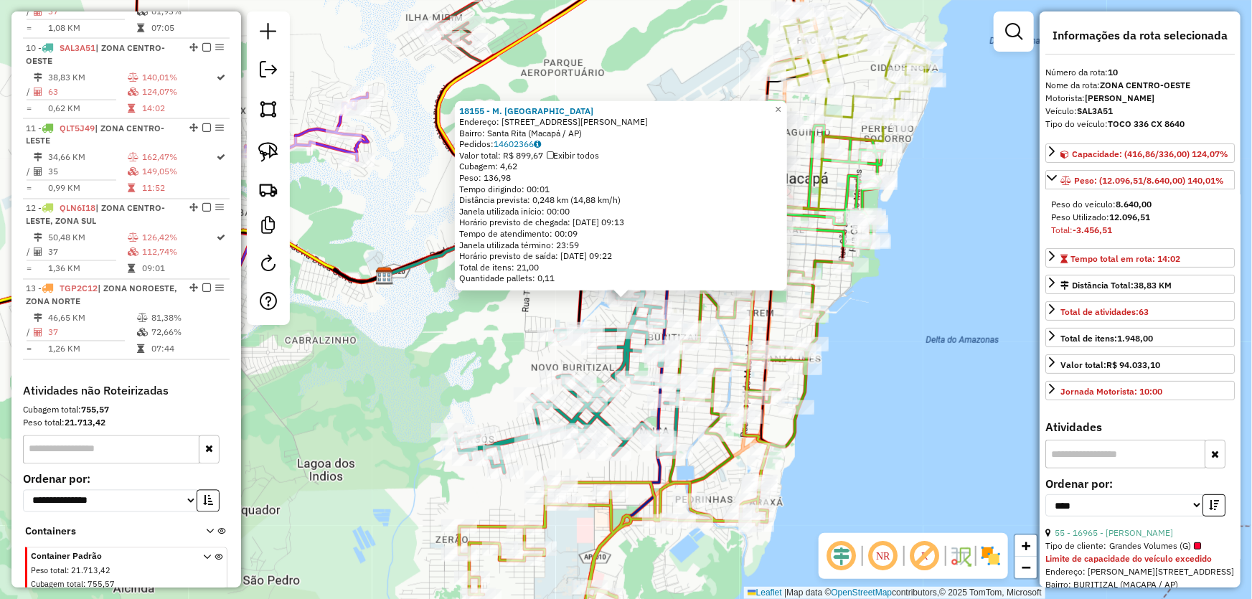
click at [782, 373] on div "Rota 11 - Placa QLT5J49 1451 - DIST. PANTOJA 18155 - M. BOX BARATOTAL Endereço:…" at bounding box center [626, 299] width 1252 height 599
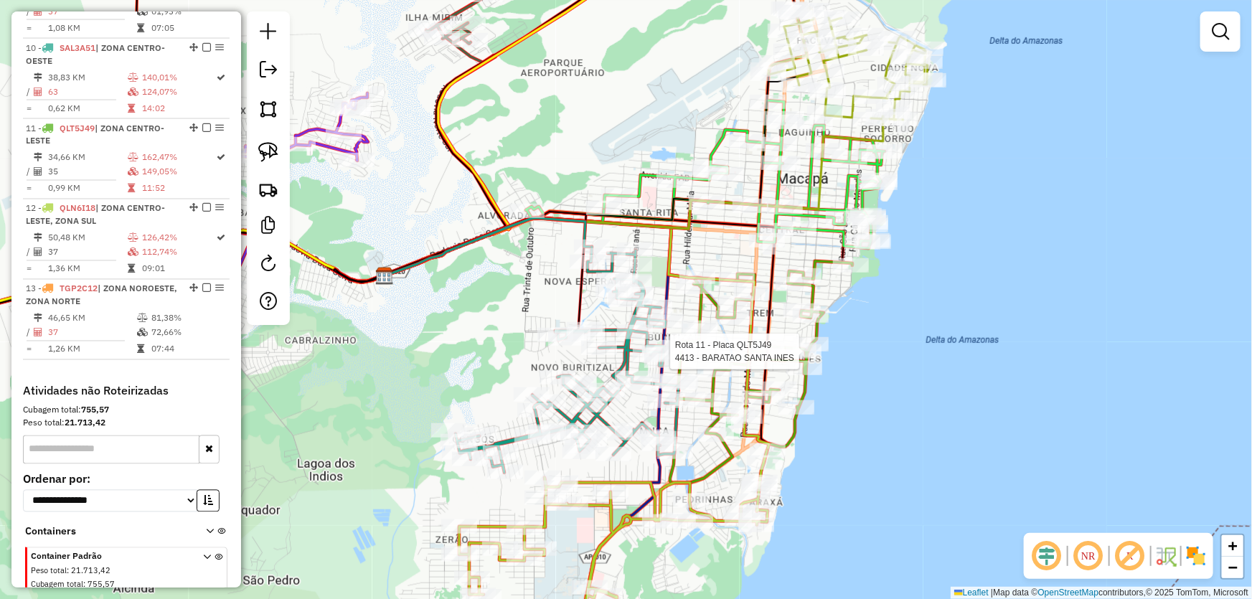
click at [797, 359] on div at bounding box center [804, 352] width 36 height 14
select select "*********"
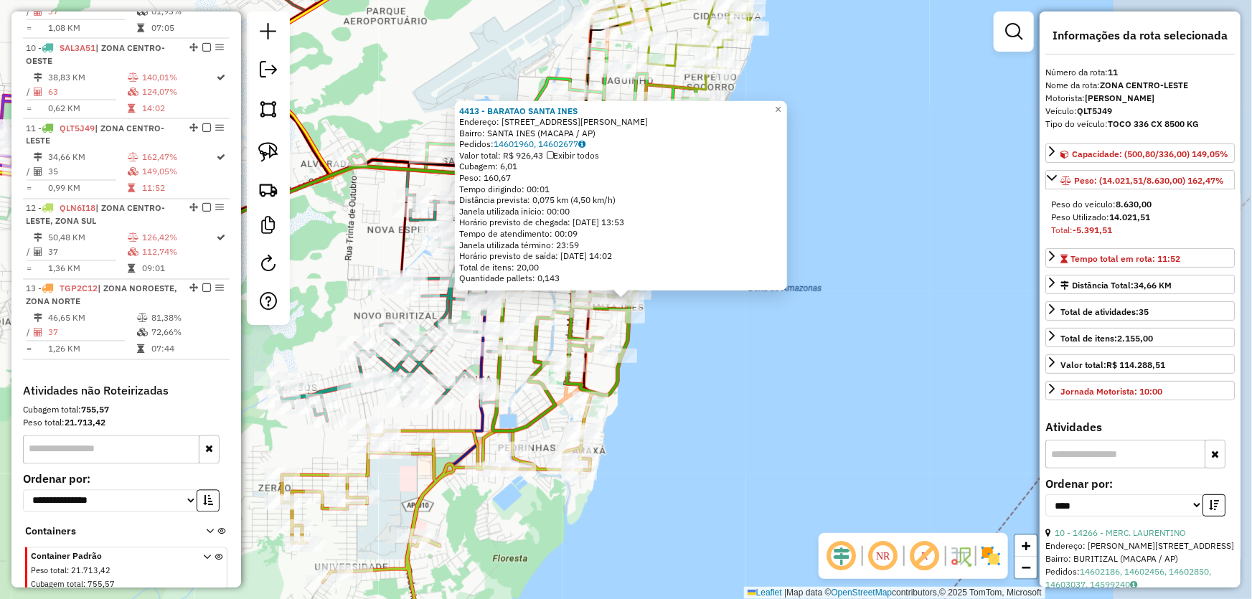
scroll to position [1274, 0]
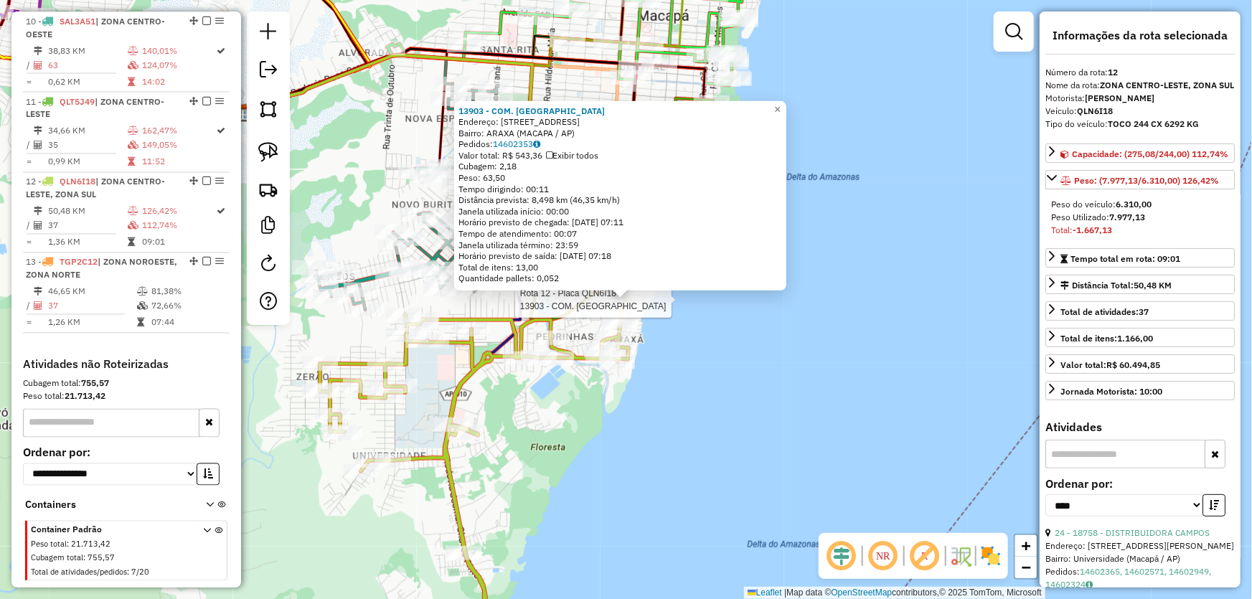
drag, startPoint x: 752, startPoint y: 464, endPoint x: 742, endPoint y: 443, distance: 23.8
click at [752, 463] on div "Rota 12 - Placa QLN6I18 13903 - COM. FRANCA 13903 - COM. FRANCA Endereço: R SET…" at bounding box center [626, 299] width 1252 height 599
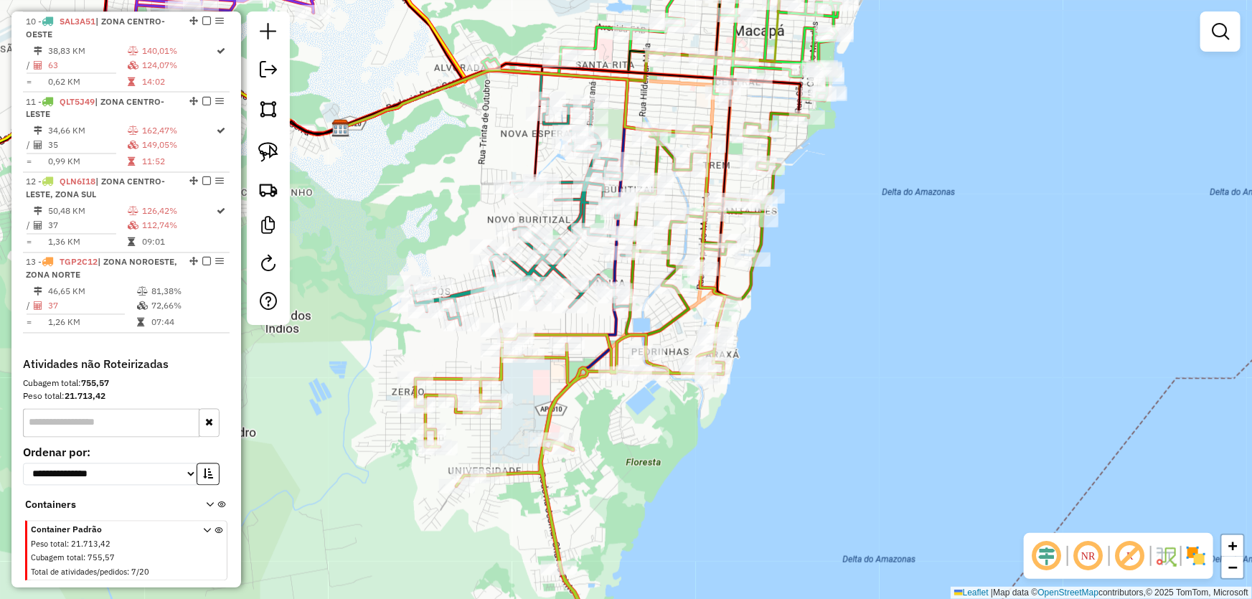
drag, startPoint x: 704, startPoint y: 338, endPoint x: 800, endPoint y: 353, distance: 96.6
click at [800, 353] on div "Janela de atendimento Grade de atendimento Capacidade Transportadoras Veículos …" at bounding box center [626, 299] width 1252 height 599
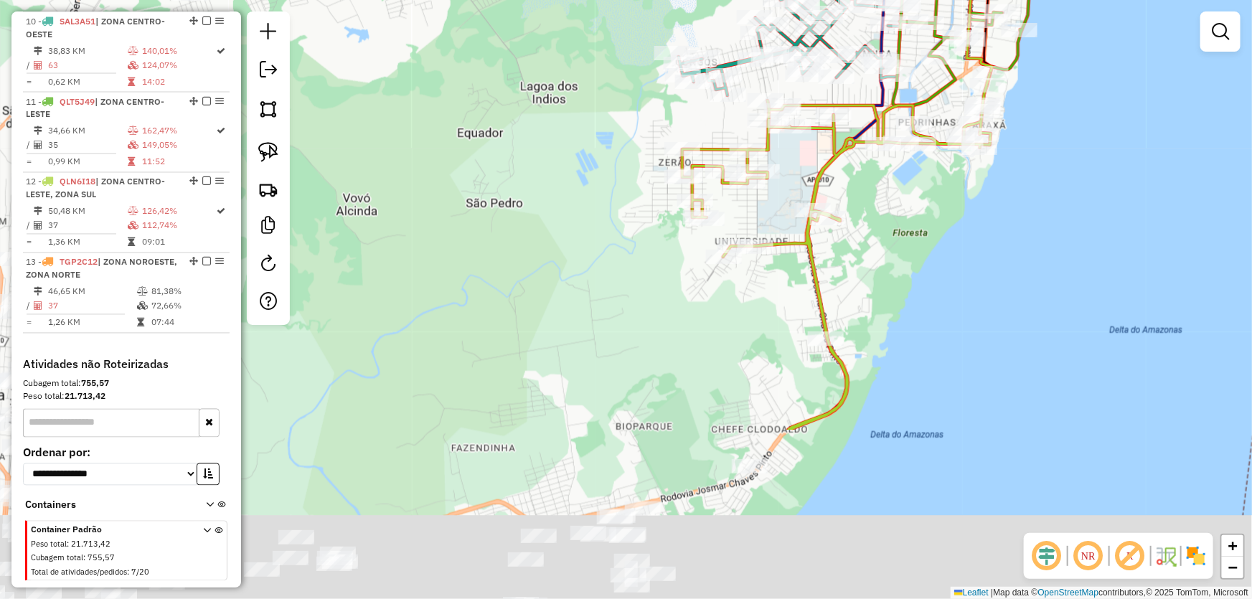
drag, startPoint x: 388, startPoint y: 217, endPoint x: 617, endPoint y: 55, distance: 280.0
click at [678, 0] on html "Aguarde... Pop-up bloqueado! Seu navegador bloqueou automáticamente a abertura …" at bounding box center [626, 299] width 1252 height 599
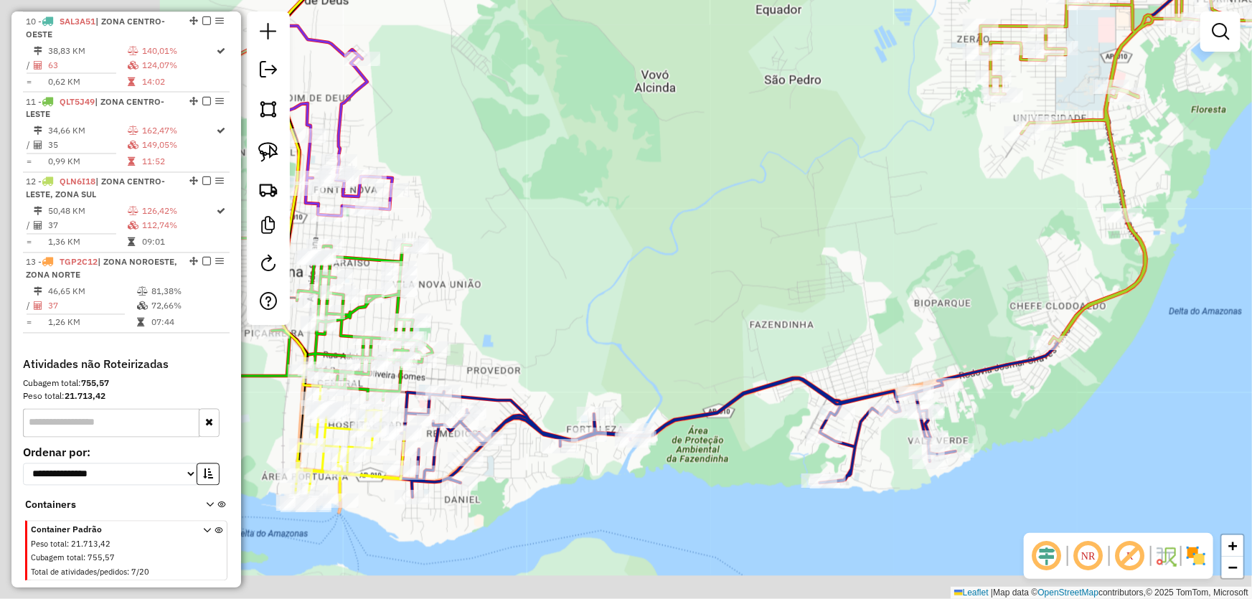
drag, startPoint x: 470, startPoint y: 270, endPoint x: 695, endPoint y: 212, distance: 232.0
click at [742, 188] on div "Janela de atendimento Grade de atendimento Capacidade Transportadoras Veículos …" at bounding box center [626, 299] width 1252 height 599
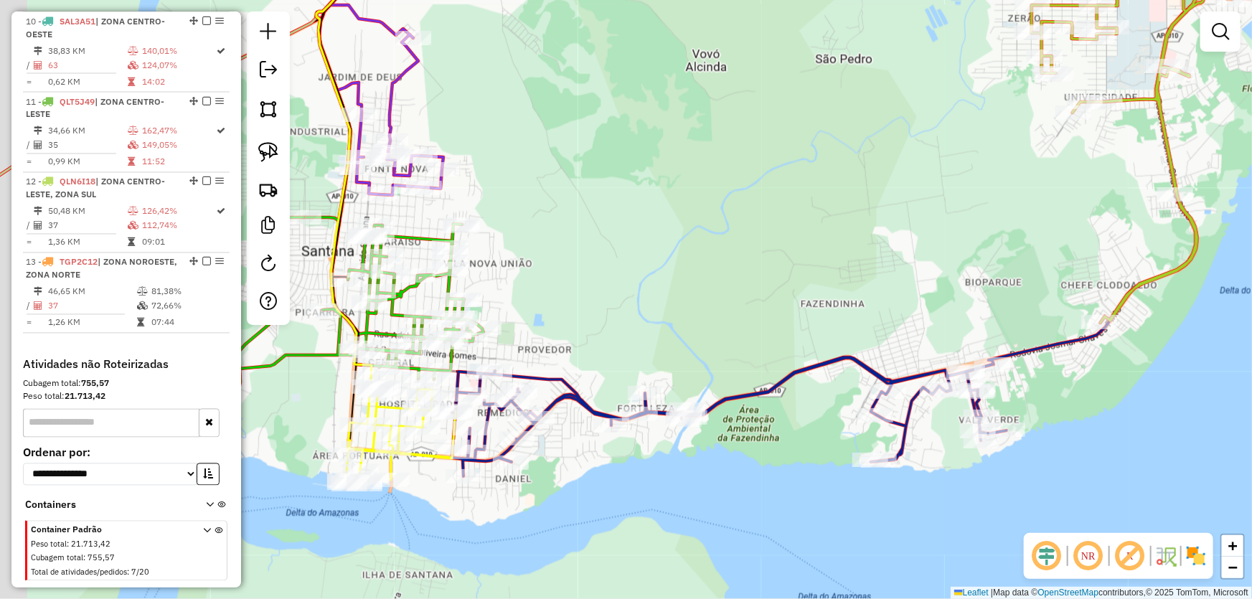
drag, startPoint x: 607, startPoint y: 255, endPoint x: 627, endPoint y: 245, distance: 22.2
click at [627, 245] on div "Janela de atendimento Grade de atendimento Capacidade Transportadoras Veículos …" at bounding box center [626, 299] width 1252 height 599
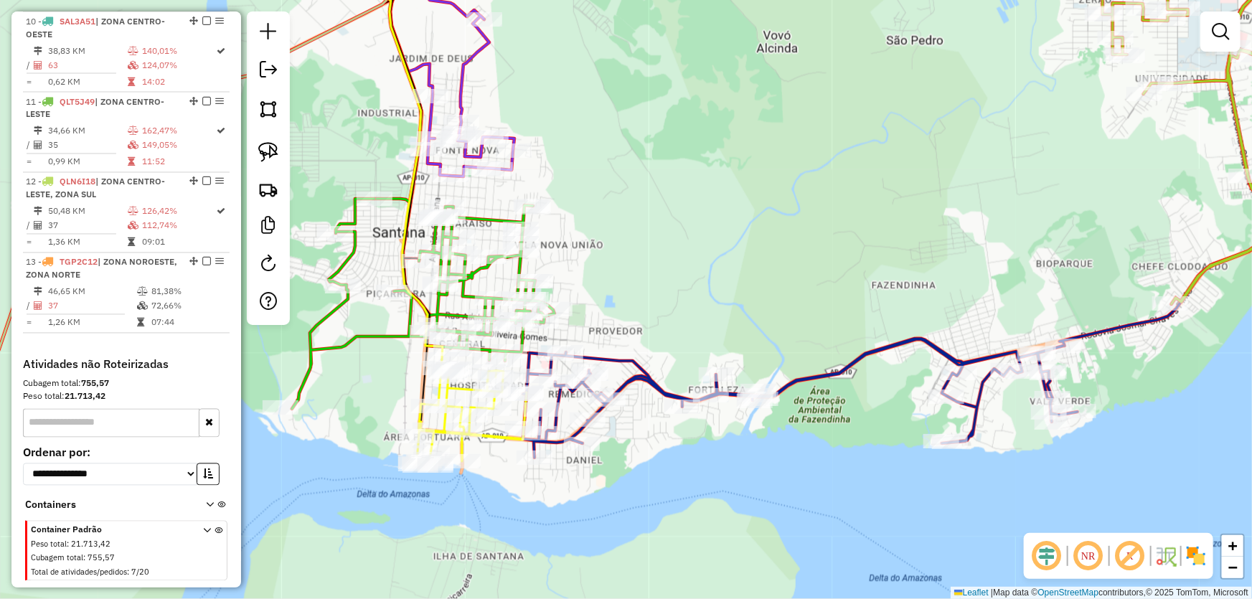
drag, startPoint x: 579, startPoint y: 488, endPoint x: 690, endPoint y: 477, distance: 111.8
click at [660, 475] on div "Janela de atendimento Grade de atendimento Capacidade Transportadoras Veículos …" at bounding box center [626, 299] width 1252 height 599
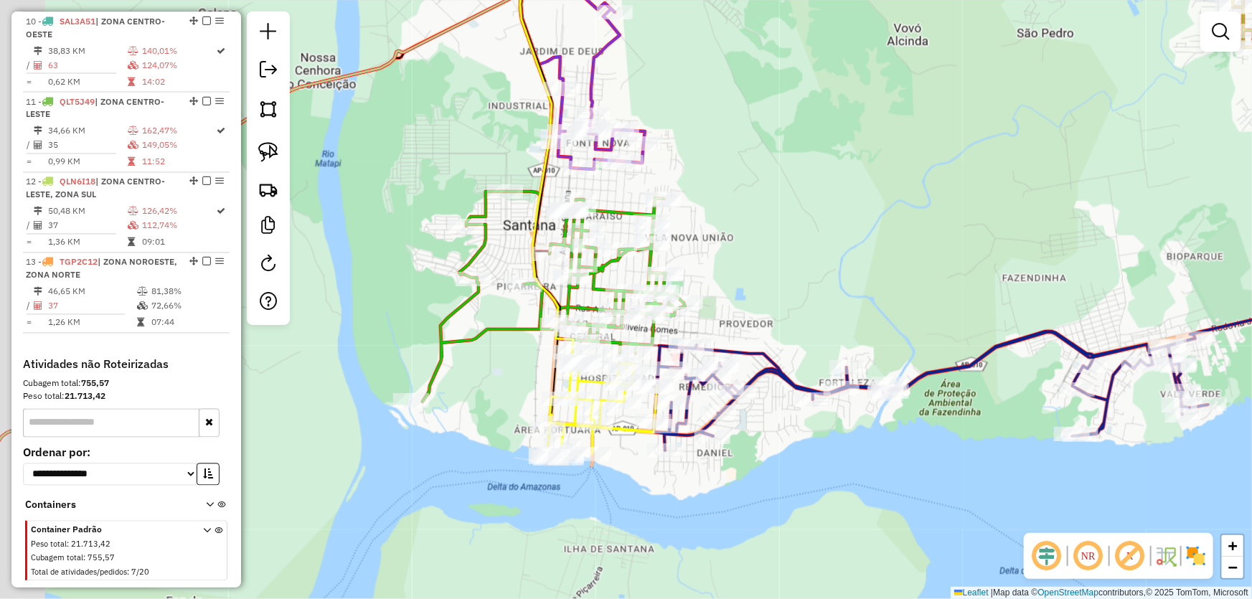
drag, startPoint x: 679, startPoint y: 476, endPoint x: 784, endPoint y: 472, distance: 104.8
click at [784, 472] on div "Janela de atendimento Grade de atendimento Capacidade Transportadoras Veículos …" at bounding box center [626, 299] width 1252 height 599
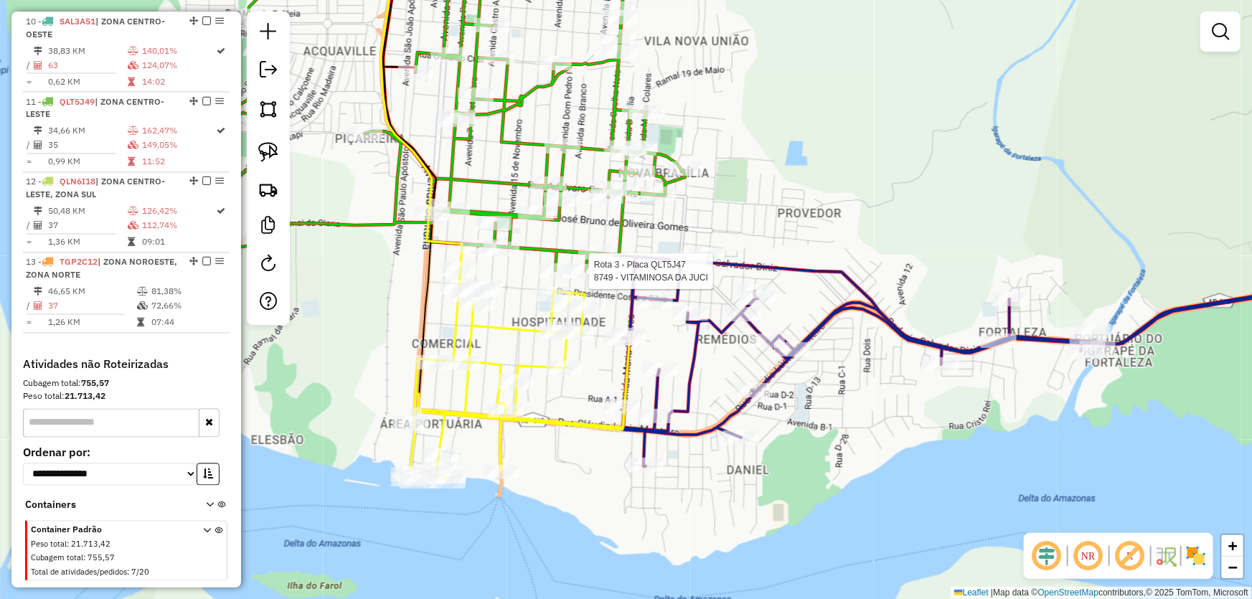
select select "*********"
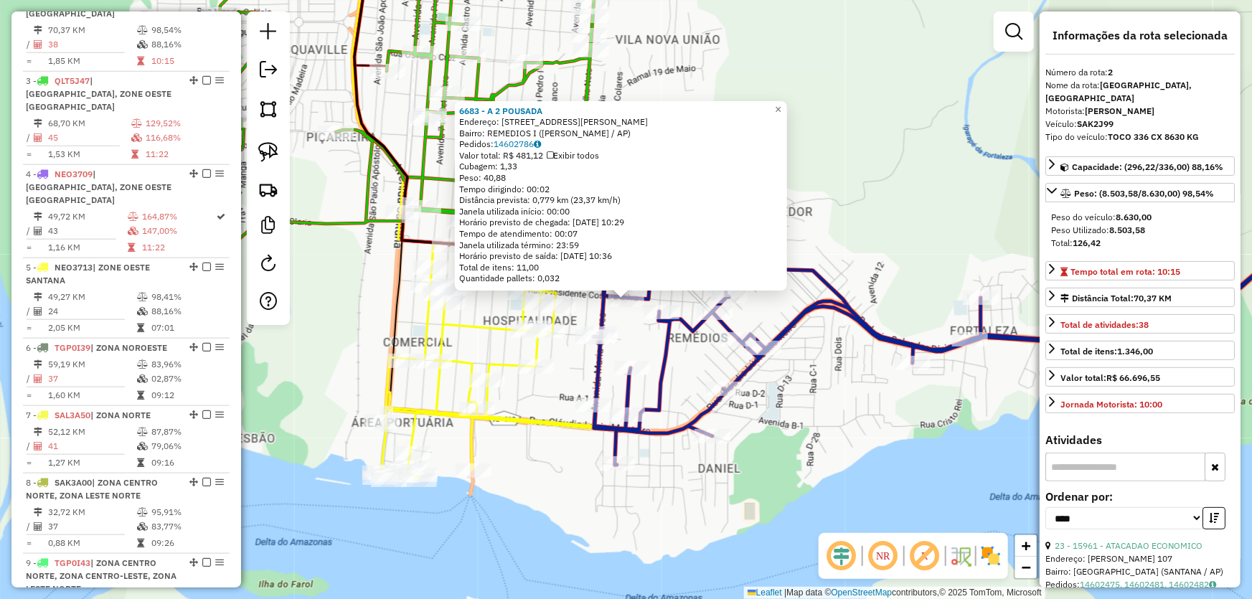
scroll to position [618, 0]
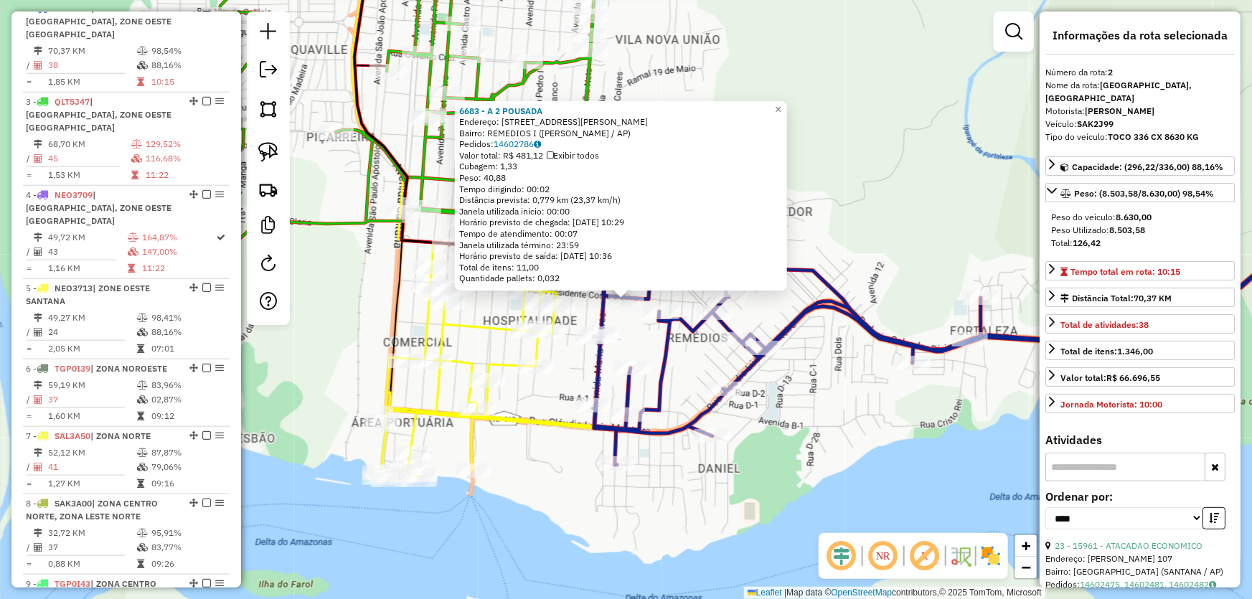
click at [865, 403] on div "6683 - A 2 POUSADA Endereço: R PRESIDENTE COSTA E SILVA 1602 Bairro: REMEDIOS I…" at bounding box center [626, 299] width 1252 height 599
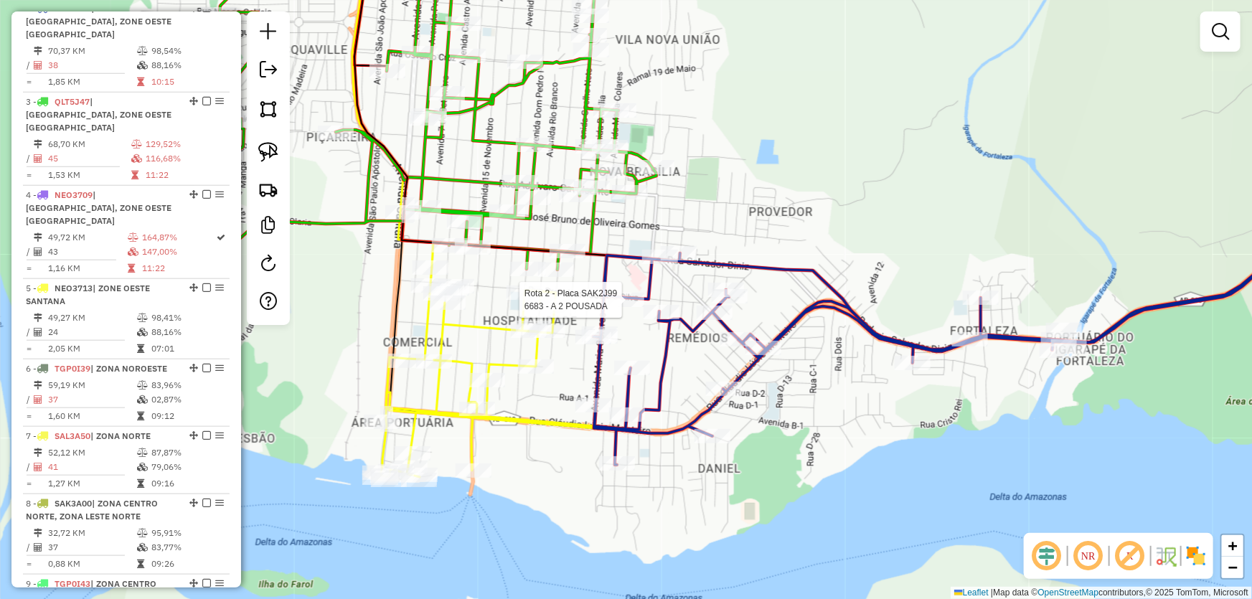
select select "*********"
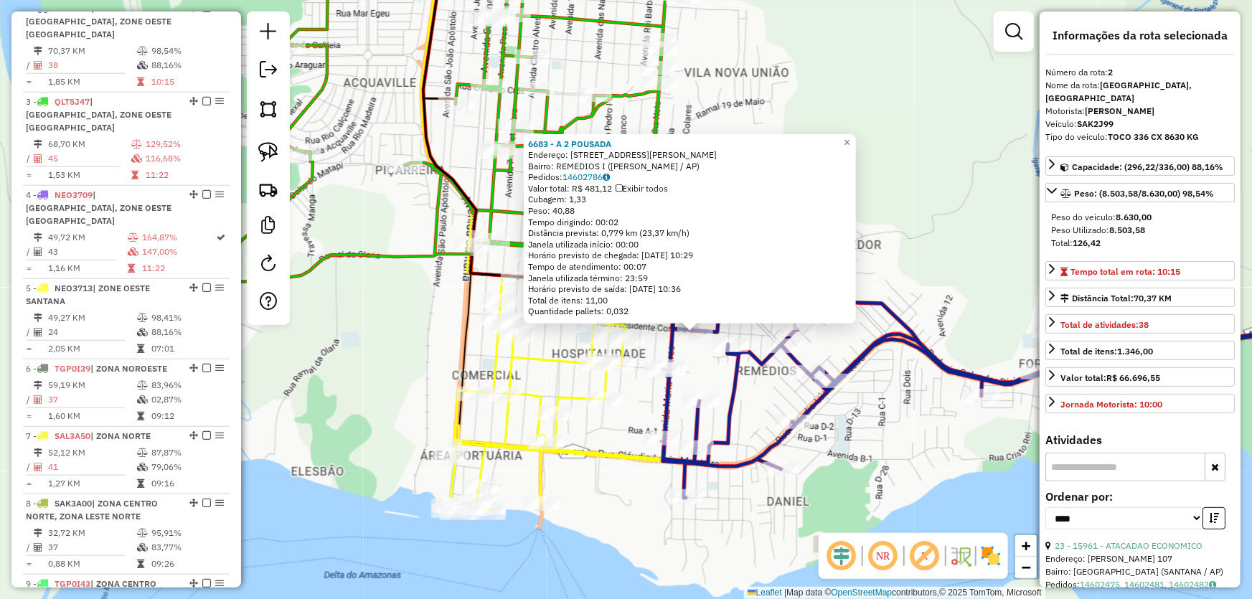
drag, startPoint x: 581, startPoint y: 375, endPoint x: 654, endPoint y: 411, distance: 81.2
click at [652, 411] on div "6683 - A 2 POUSADA Endereço: R PRESIDENTE COSTA E SILVA 1602 Bairro: REMEDIOS I…" at bounding box center [626, 299] width 1252 height 599
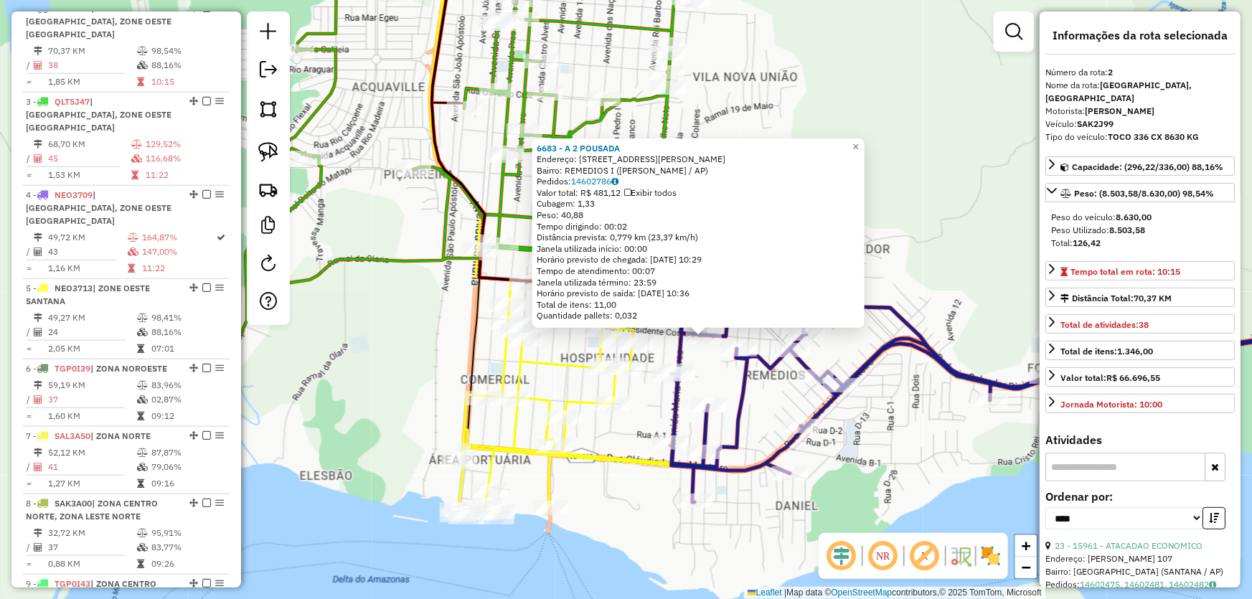
click at [647, 398] on div "6683 - A 2 POUSADA Endereço: R PRESIDENTE COSTA E SILVA 1602 Bairro: REMEDIOS I…" at bounding box center [626, 299] width 1252 height 599
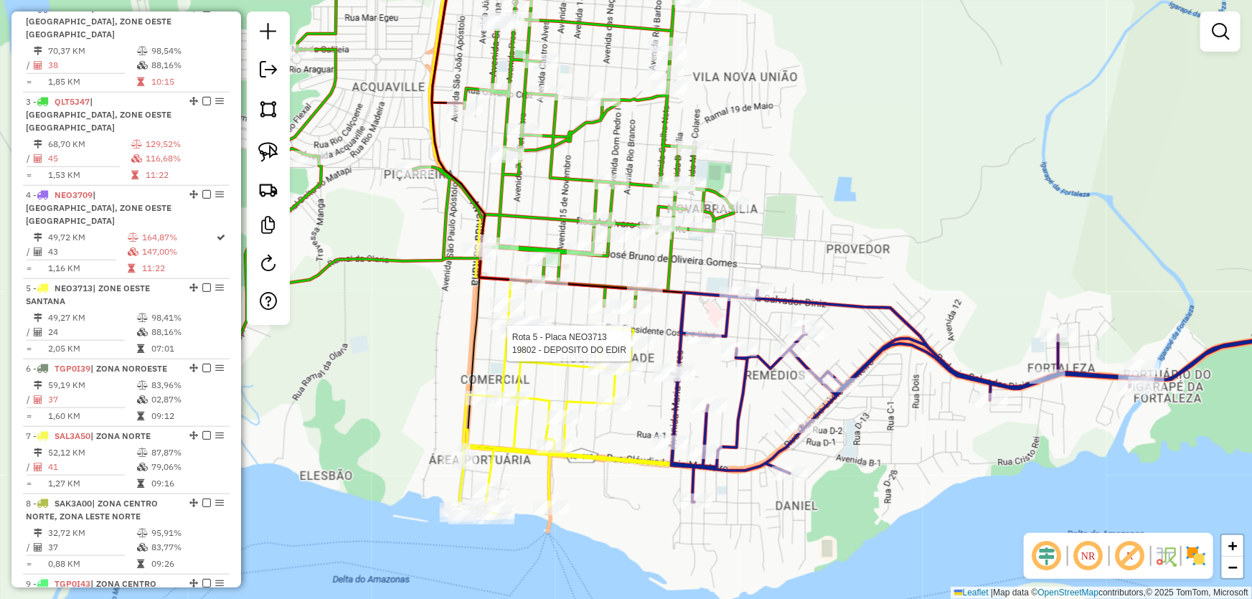
select select "*********"
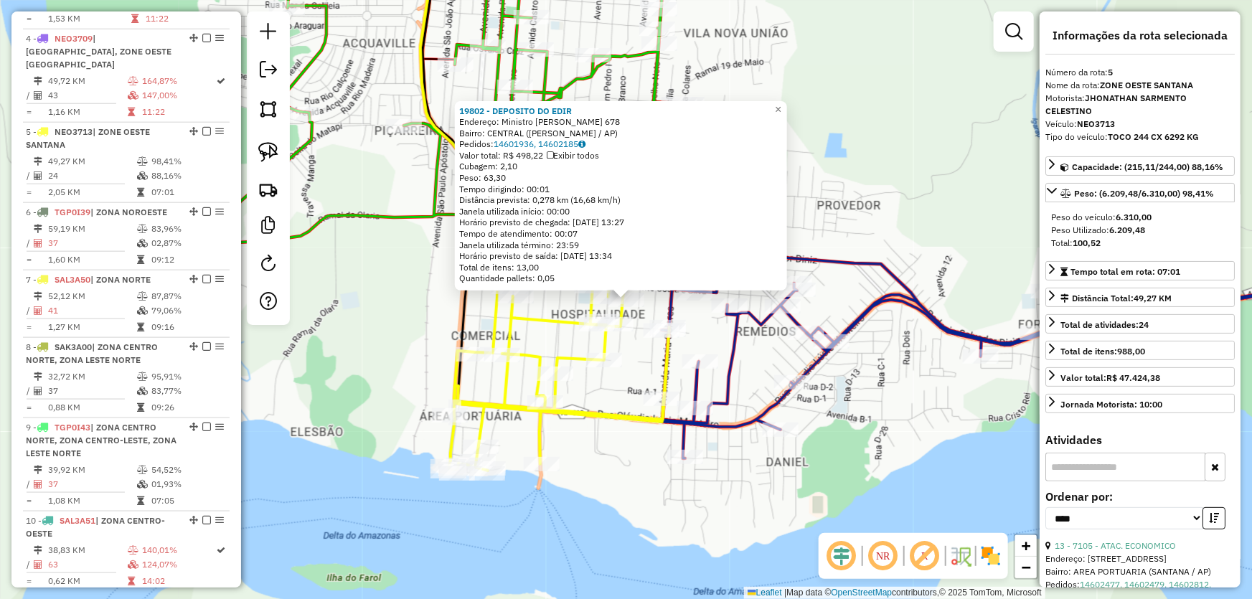
scroll to position [859, 0]
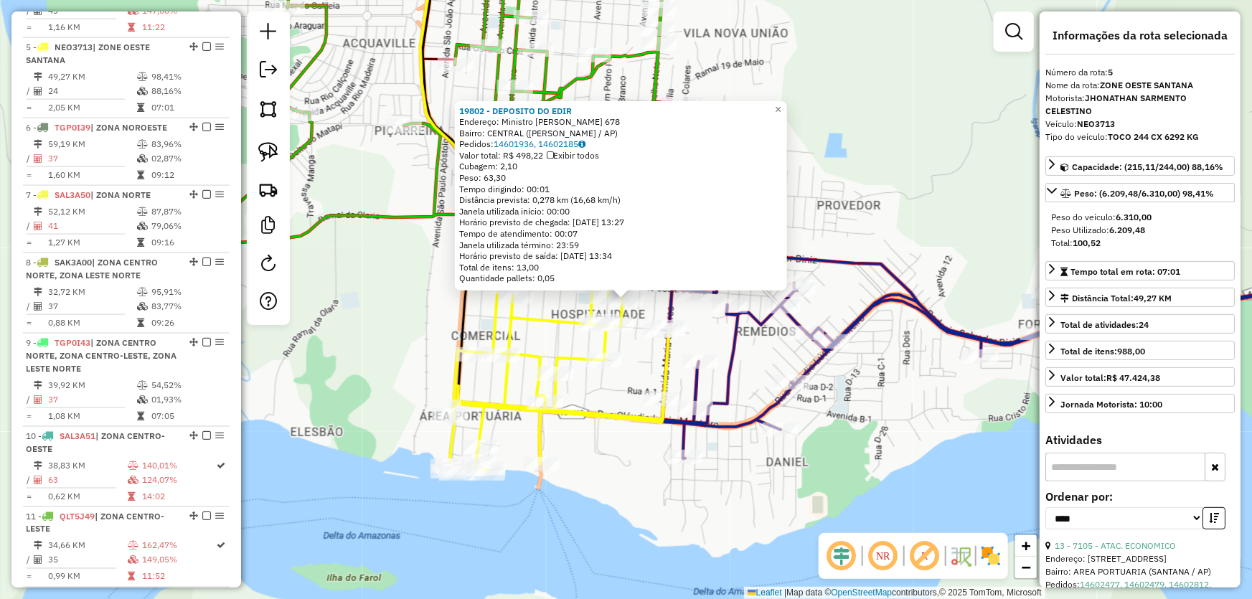
click at [887, 166] on div "19802 - DEPOSITO DO EDIR Endereço: Ministro Rui Barbosa 678 Bairro: CENTRAL (SA…" at bounding box center [626, 299] width 1252 height 599
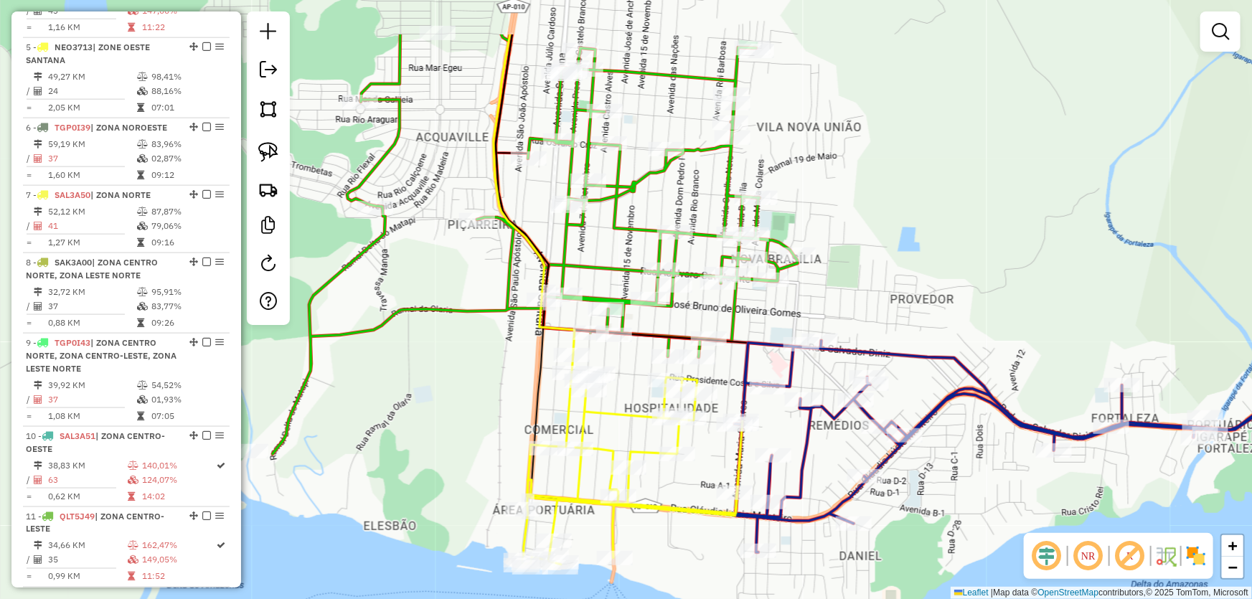
drag, startPoint x: 821, startPoint y: 108, endPoint x: 894, endPoint y: 210, distance: 126.1
click at [894, 210] on div "Janela de atendimento Grade de atendimento Capacidade Transportadoras Veículos …" at bounding box center [626, 299] width 1252 height 599
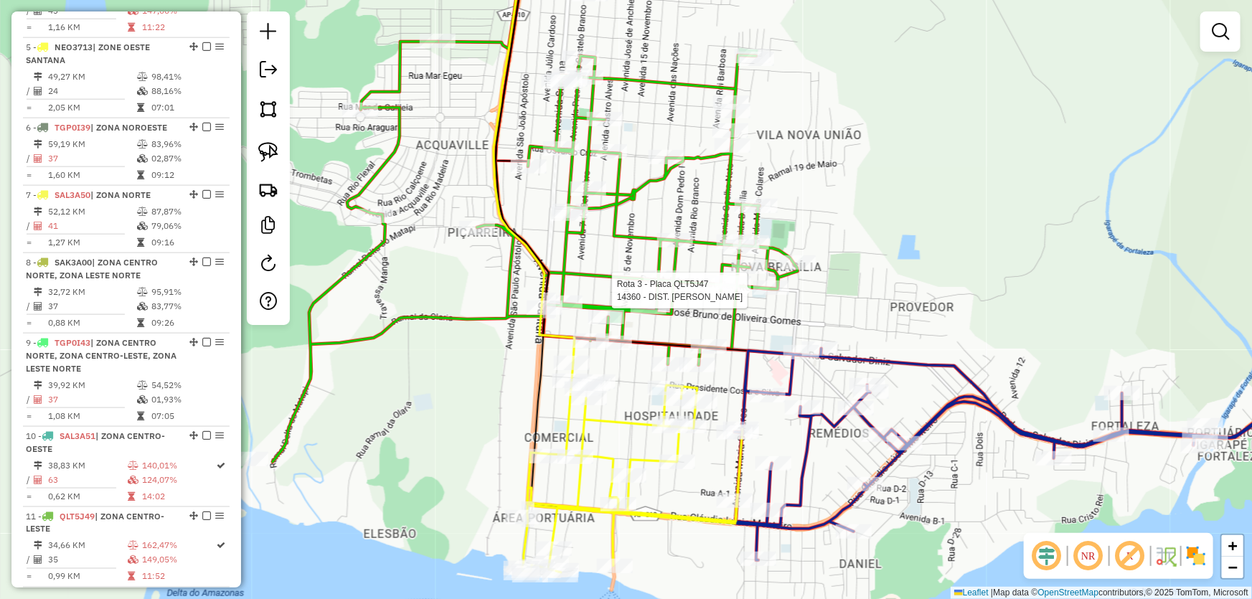
select select "*********"
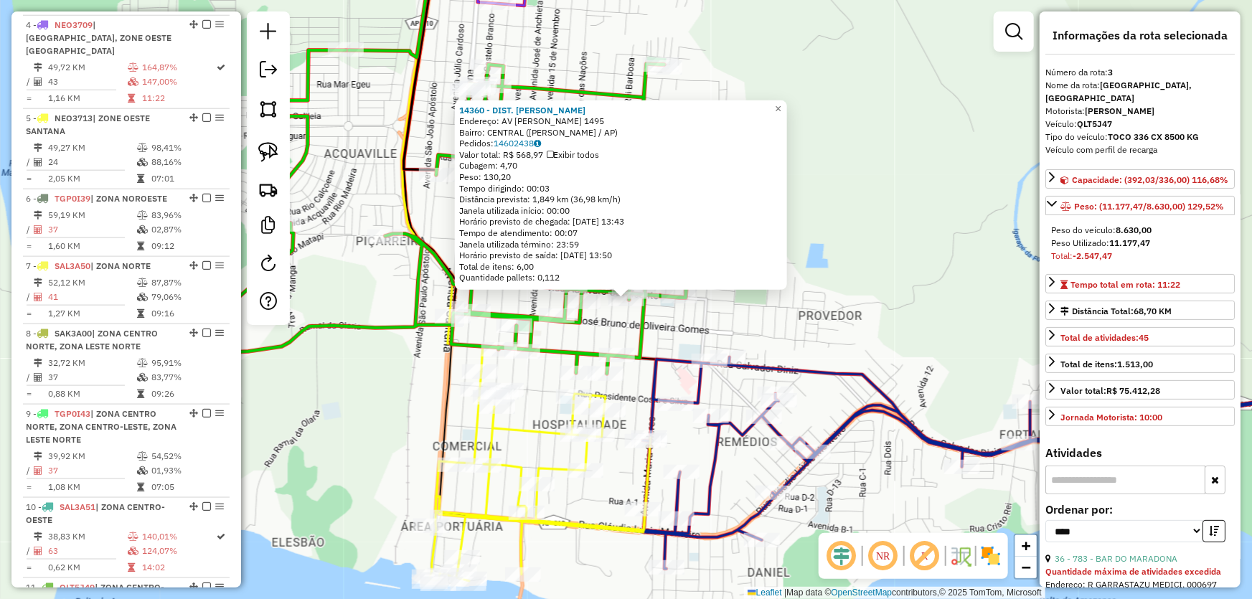
scroll to position [698, 0]
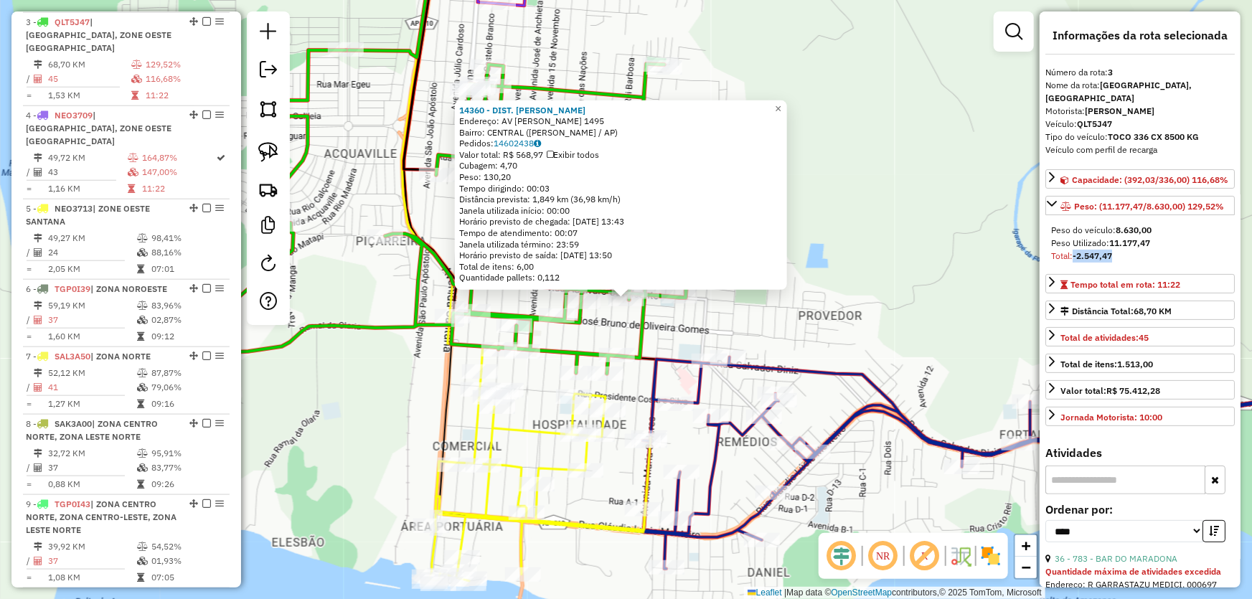
drag, startPoint x: 1077, startPoint y: 268, endPoint x: 1115, endPoint y: 273, distance: 39.0
click at [1115, 263] on div "Total: -2.547,47" at bounding box center [1140, 256] width 178 height 13
click at [913, 278] on div "14360 - DIST. MONICA Endereço: AV COELHO NETO 1495 Bairro: CENTRAL (SANTANA / A…" at bounding box center [626, 299] width 1252 height 599
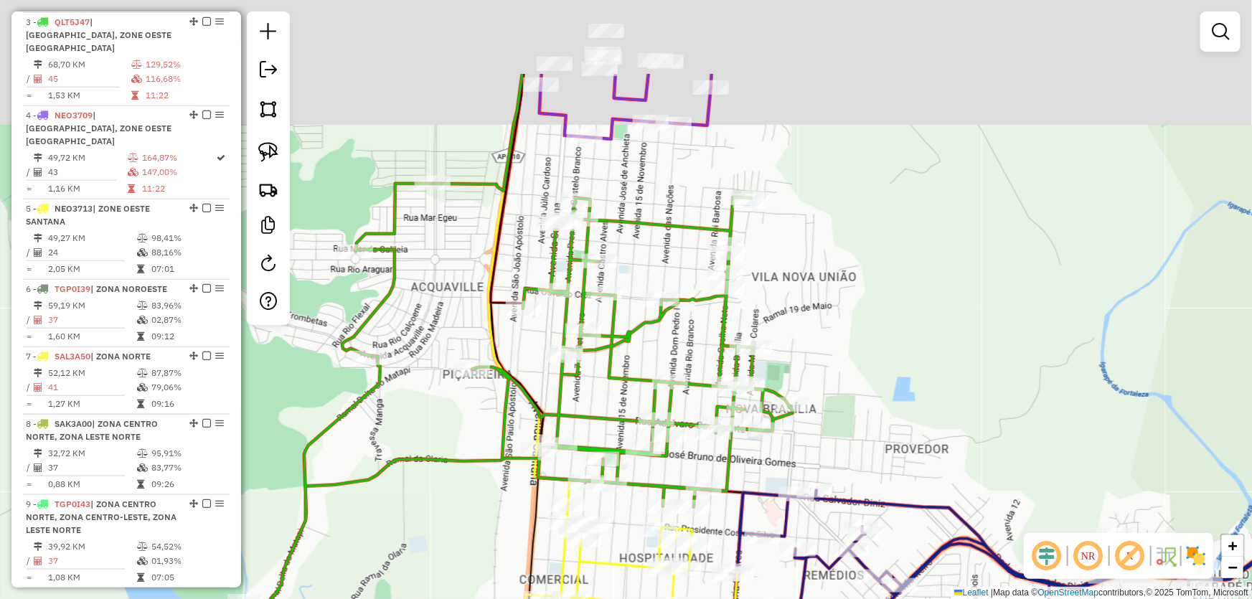
drag, startPoint x: 783, startPoint y: 165, endPoint x: 978, endPoint y: 445, distance: 341.3
click at [978, 445] on div "Janela de atendimento Grade de atendimento Capacidade Transportadoras Veículos …" at bounding box center [626, 299] width 1252 height 599
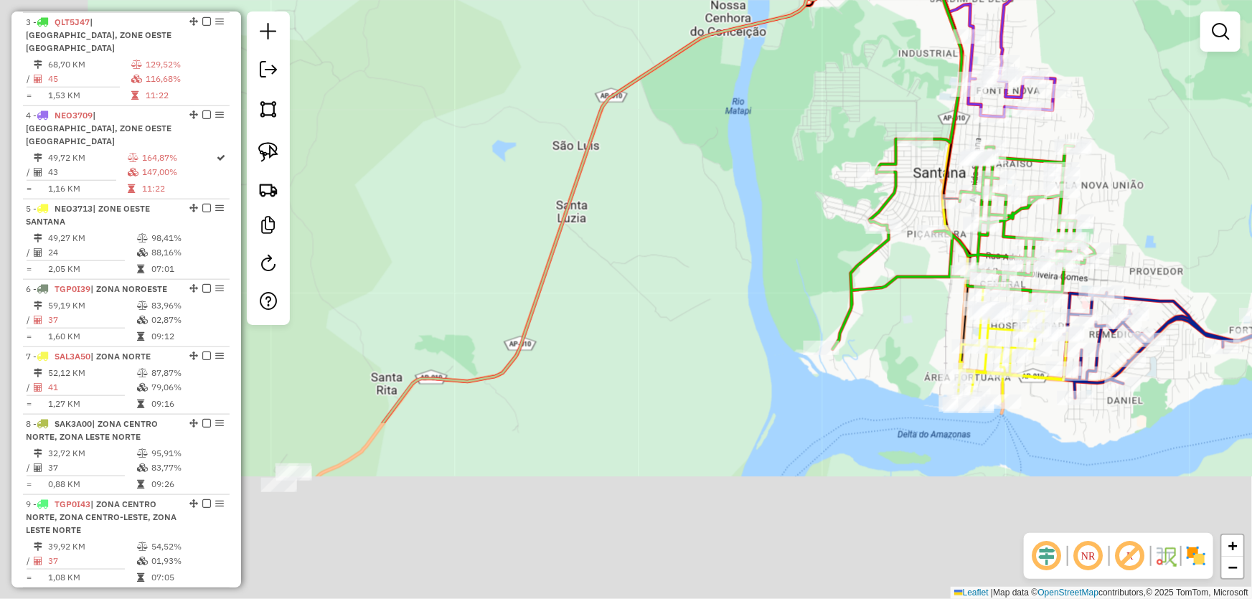
drag, startPoint x: 574, startPoint y: 437, endPoint x: 812, endPoint y: 85, distance: 424.4
click at [807, 97] on div "Janela de atendimento Grade de atendimento Capacidade Transportadoras Veículos …" at bounding box center [626, 299] width 1252 height 599
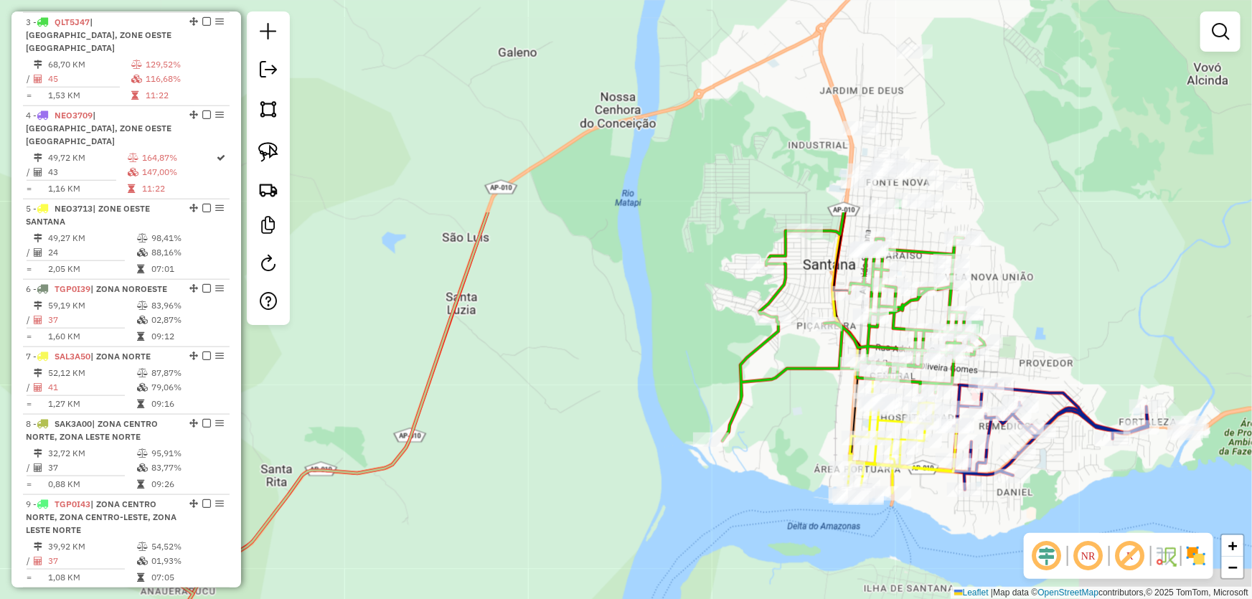
drag, startPoint x: 817, startPoint y: 264, endPoint x: 569, endPoint y: 550, distance: 379.0
click at [569, 556] on div "Janela de atendimento Grade de atendimento Capacidade Transportadoras Veículos …" at bounding box center [626, 299] width 1252 height 599
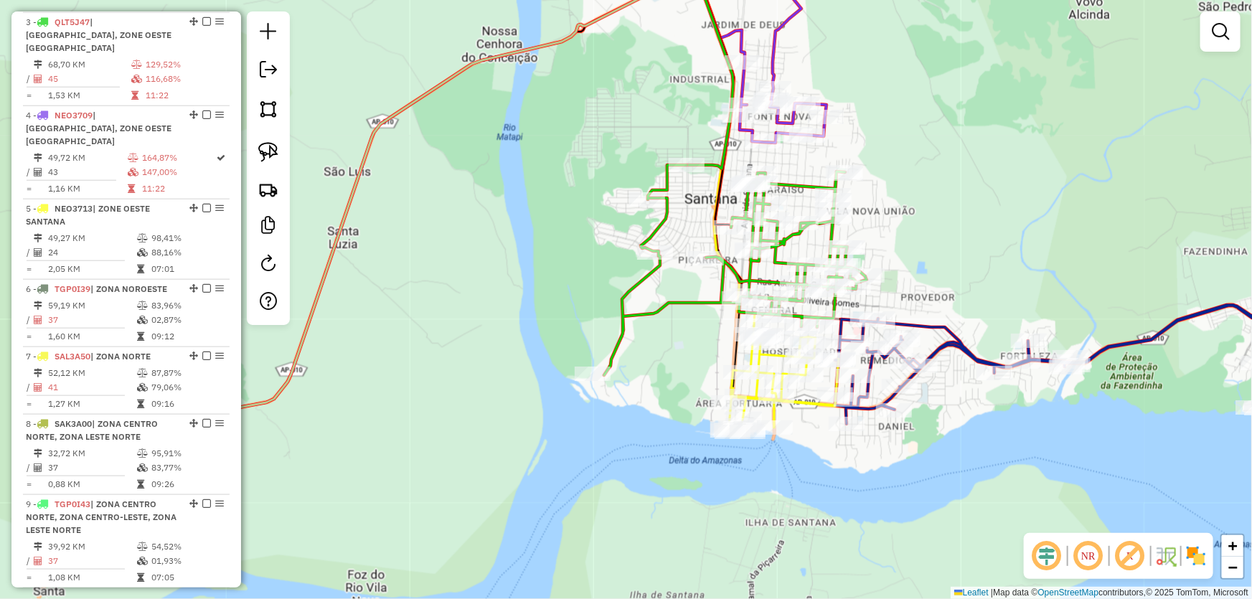
drag, startPoint x: 660, startPoint y: 372, endPoint x: 517, endPoint y: 294, distance: 162.5
click at [568, 291] on div "Janela de atendimento Grade de atendimento Capacidade Transportadoras Veículos …" at bounding box center [626, 299] width 1252 height 599
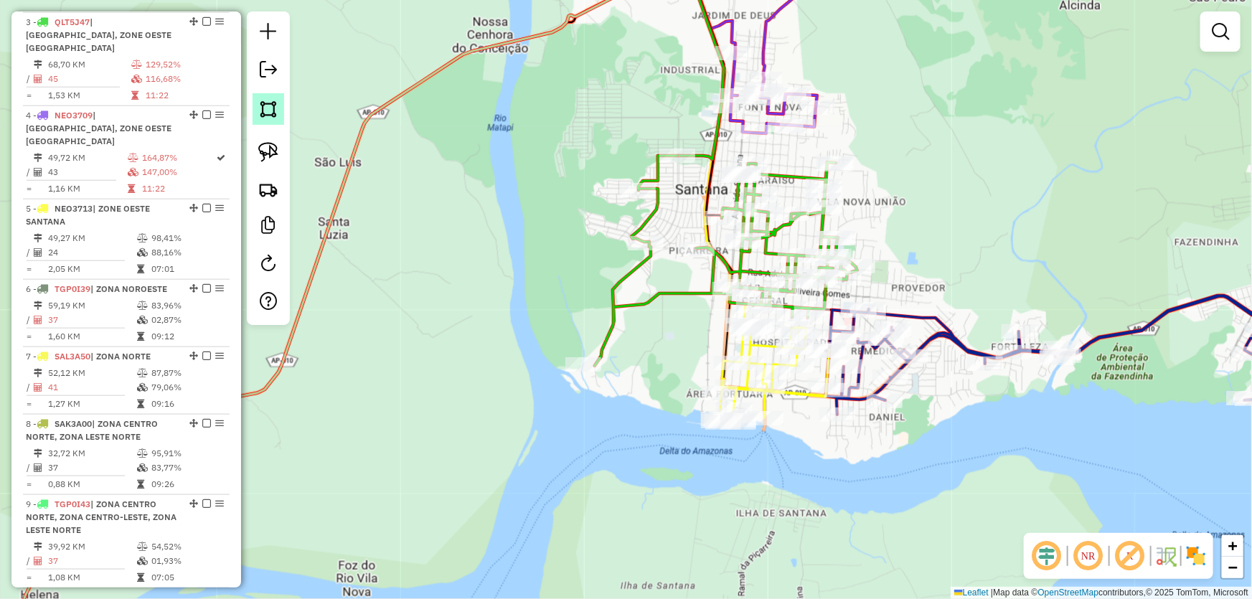
click at [268, 106] on img at bounding box center [268, 109] width 20 height 20
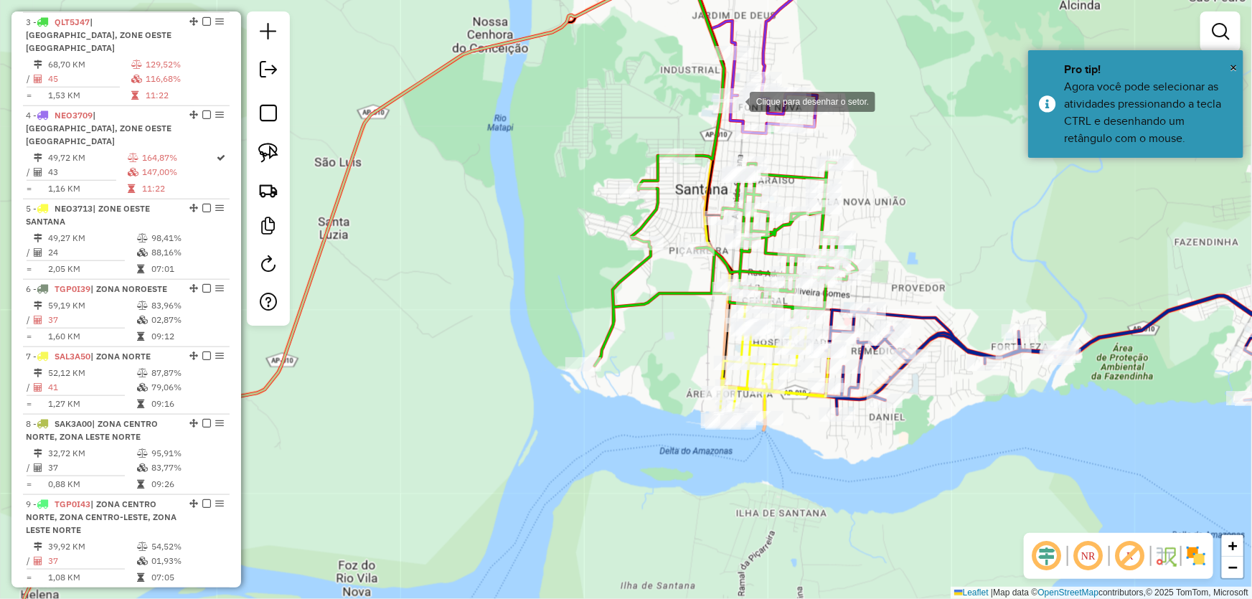
click at [749, 100] on div at bounding box center [735, 100] width 29 height 29
click at [716, 117] on div at bounding box center [730, 102] width 29 height 29
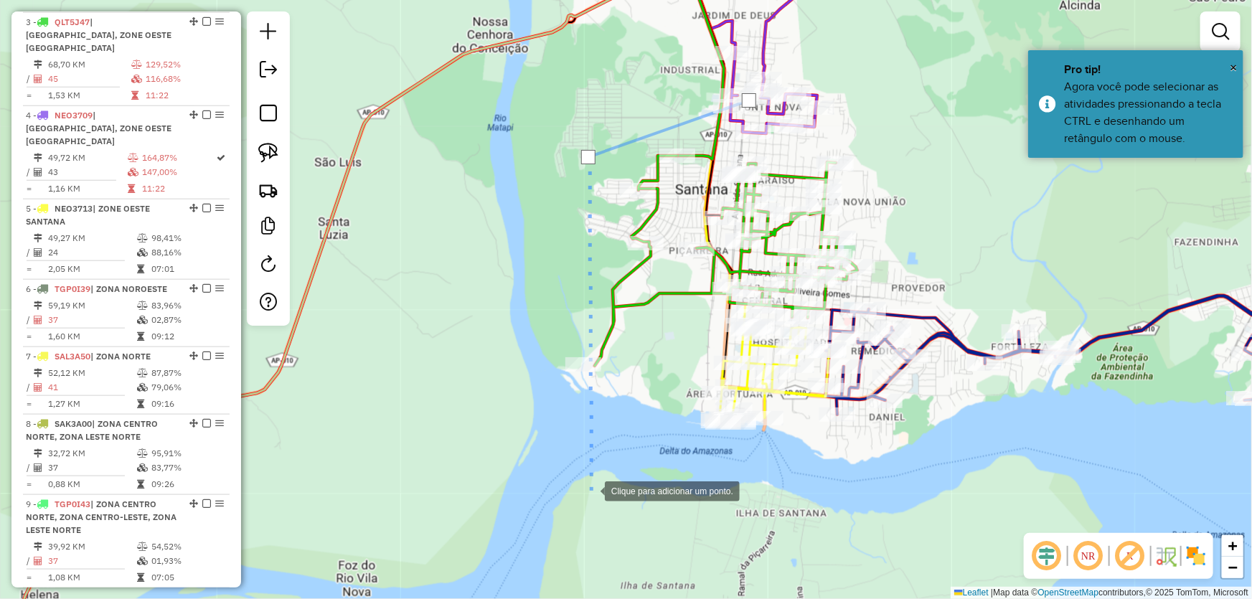
click at [591, 490] on div at bounding box center [590, 490] width 29 height 29
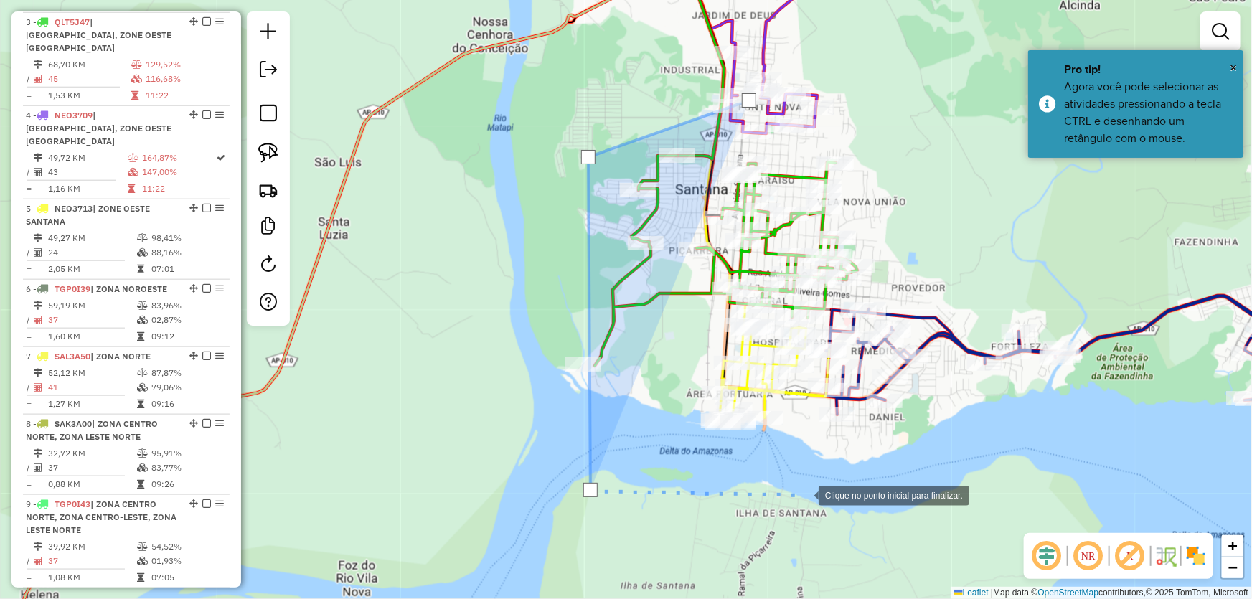
click at [805, 495] on div at bounding box center [804, 494] width 29 height 29
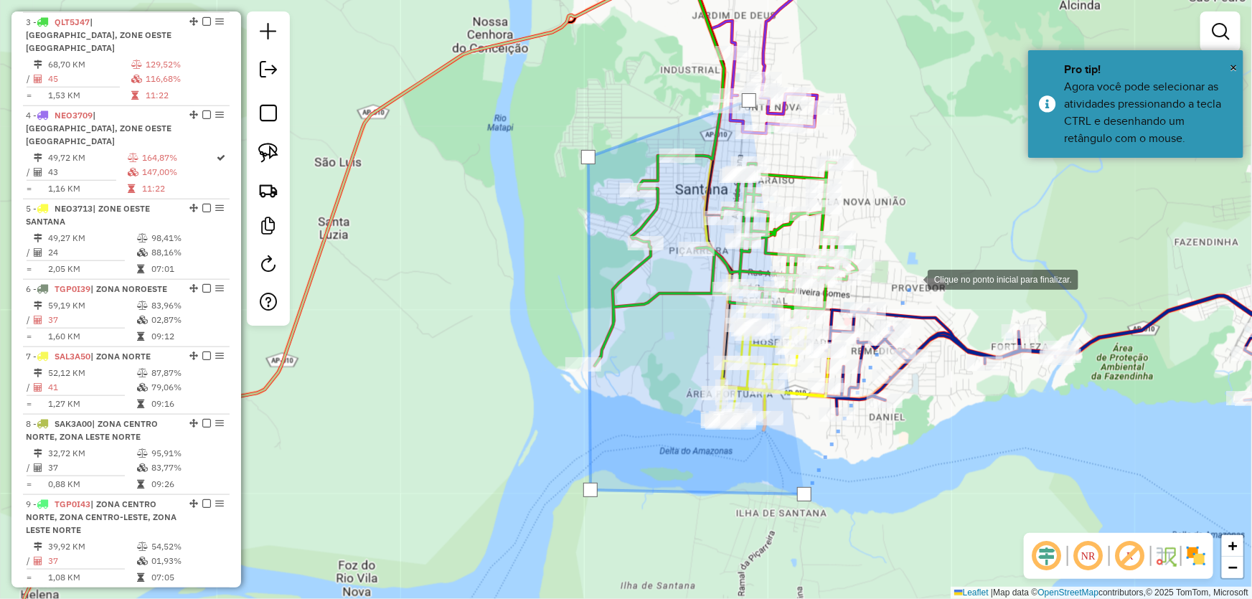
click at [917, 273] on div at bounding box center [913, 278] width 29 height 29
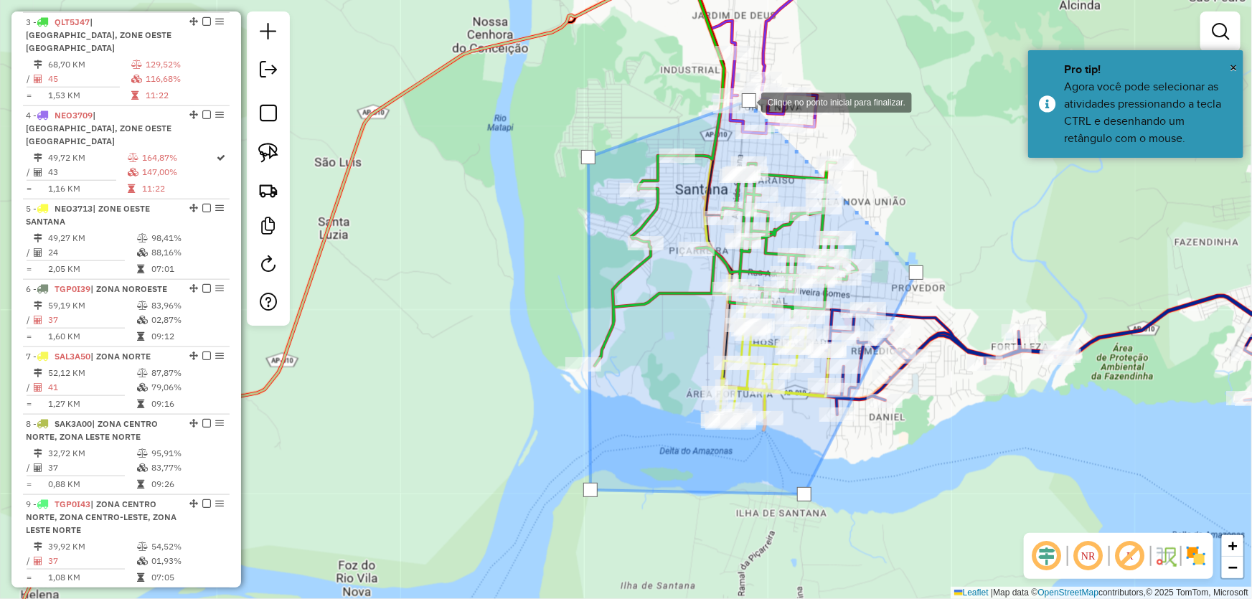
click at [747, 101] on div at bounding box center [749, 100] width 14 height 14
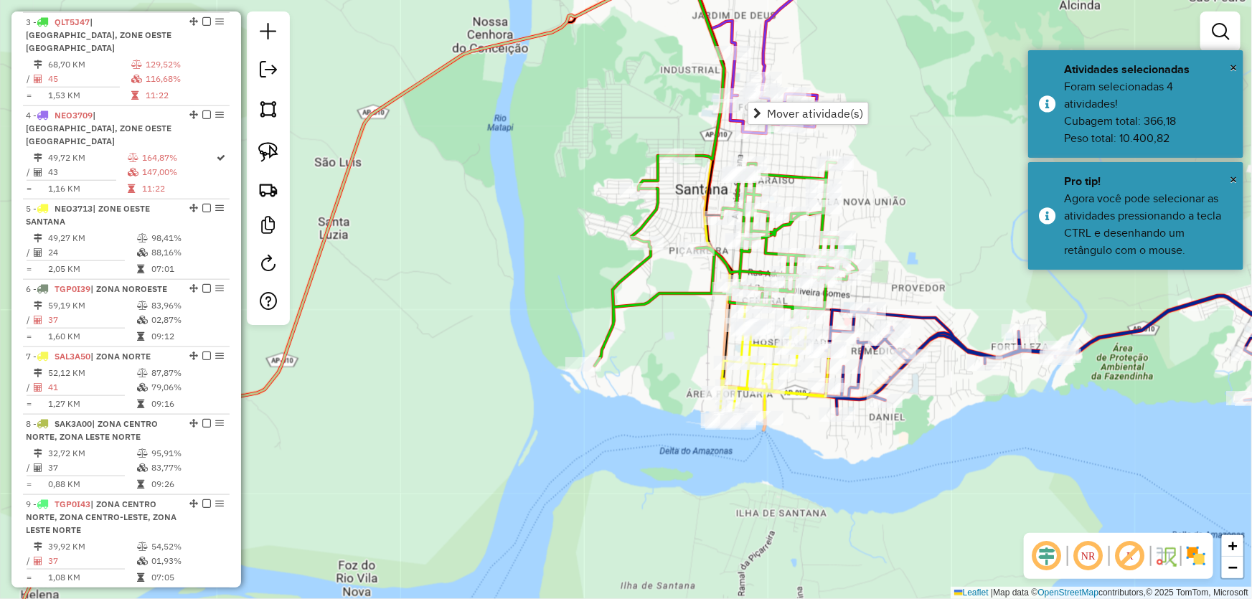
click at [489, 198] on div "Janela de atendimento Grade de atendimento Capacidade Transportadoras Veículos …" at bounding box center [626, 299] width 1252 height 599
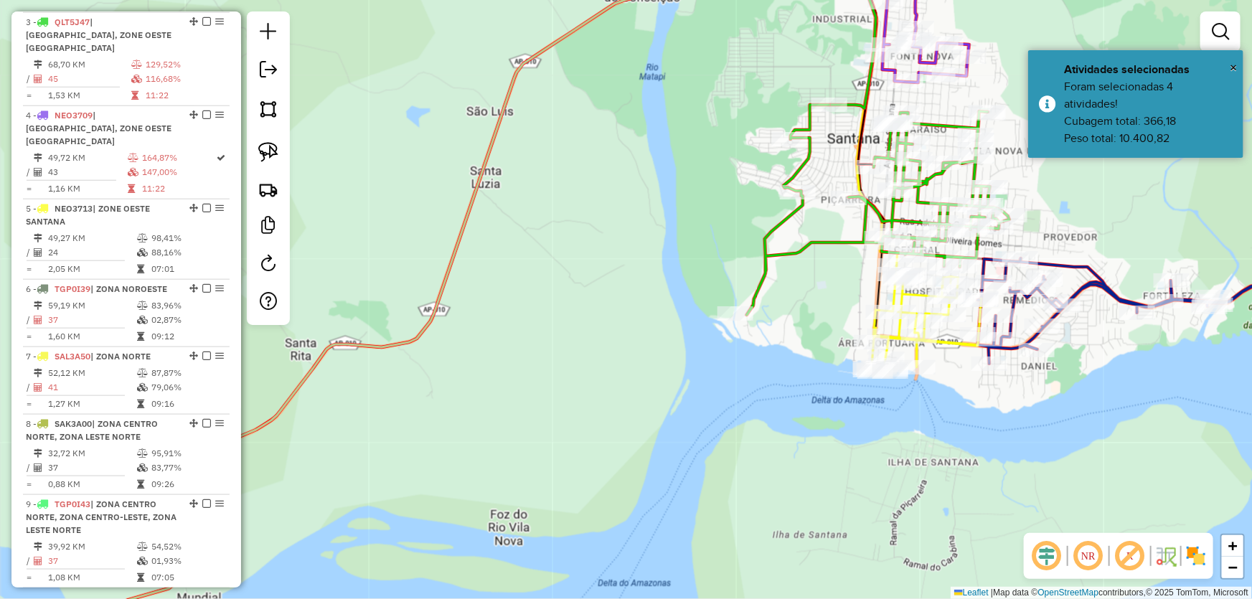
drag, startPoint x: 426, startPoint y: 369, endPoint x: 652, endPoint y: 267, distance: 248.6
click at [654, 266] on div "Janela de atendimento Grade de atendimento Capacidade Transportadoras Veículos …" at bounding box center [626, 299] width 1252 height 599
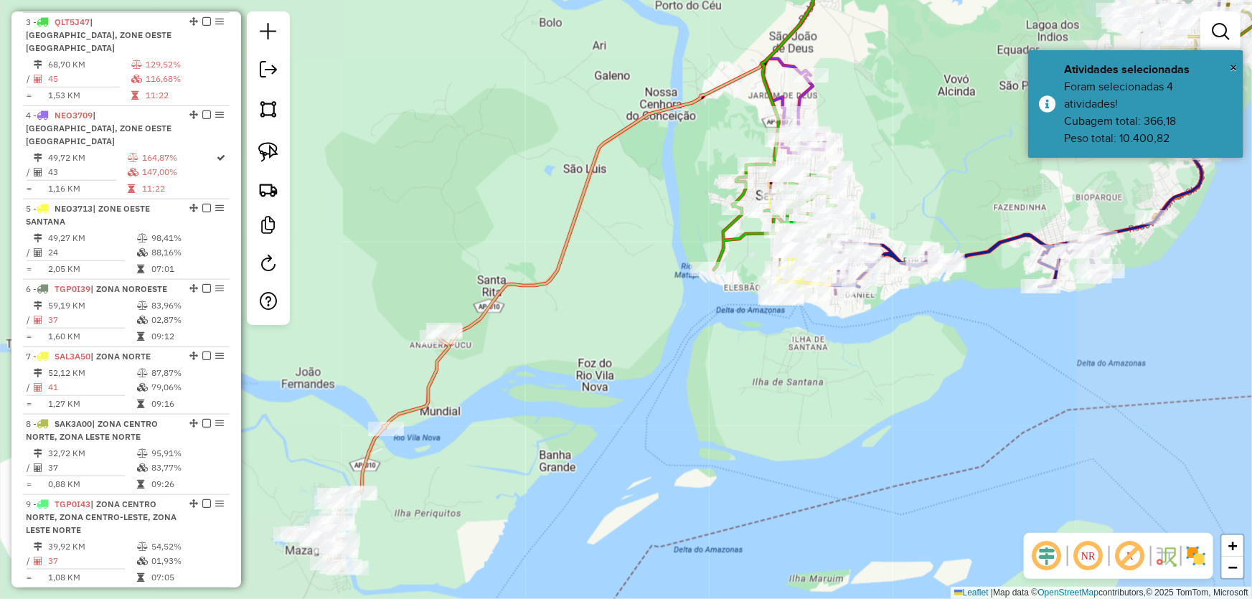
drag, startPoint x: 559, startPoint y: 348, endPoint x: 634, endPoint y: 287, distance: 96.4
click at [634, 287] on div "Janela de atendimento Grade de atendimento Capacidade Transportadoras Veículos …" at bounding box center [626, 299] width 1252 height 599
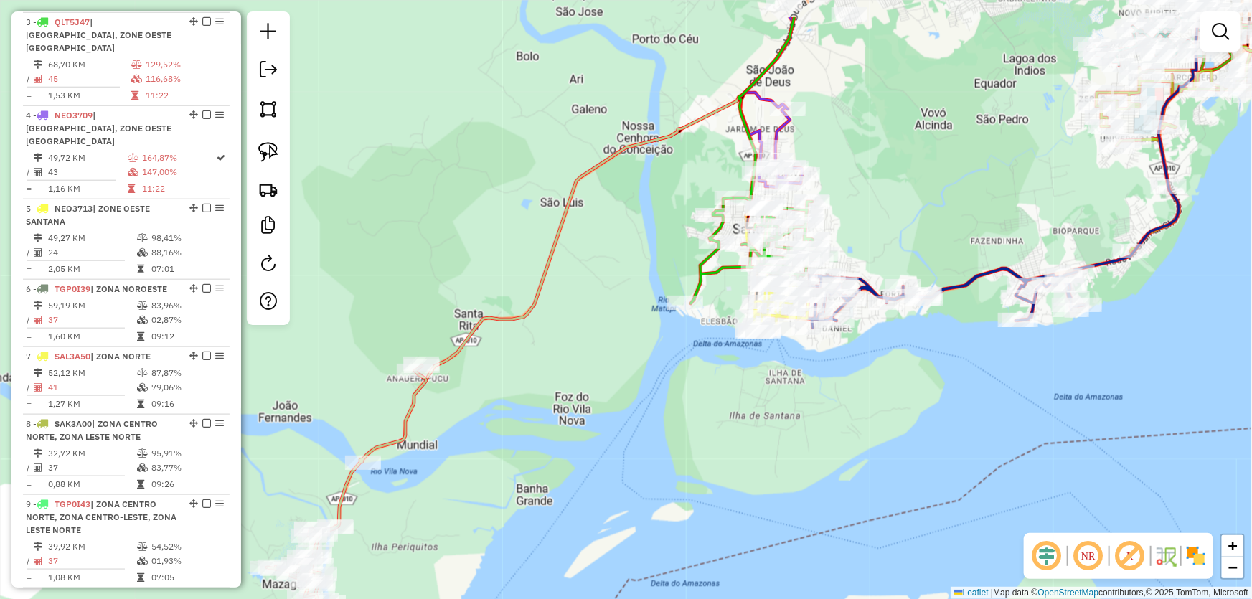
drag, startPoint x: 779, startPoint y: 235, endPoint x: 703, endPoint y: 313, distance: 108.6
click at [703, 313] on div "Janela de atendimento Grade de atendimento Capacidade Transportadoras Veículos …" at bounding box center [626, 299] width 1252 height 599
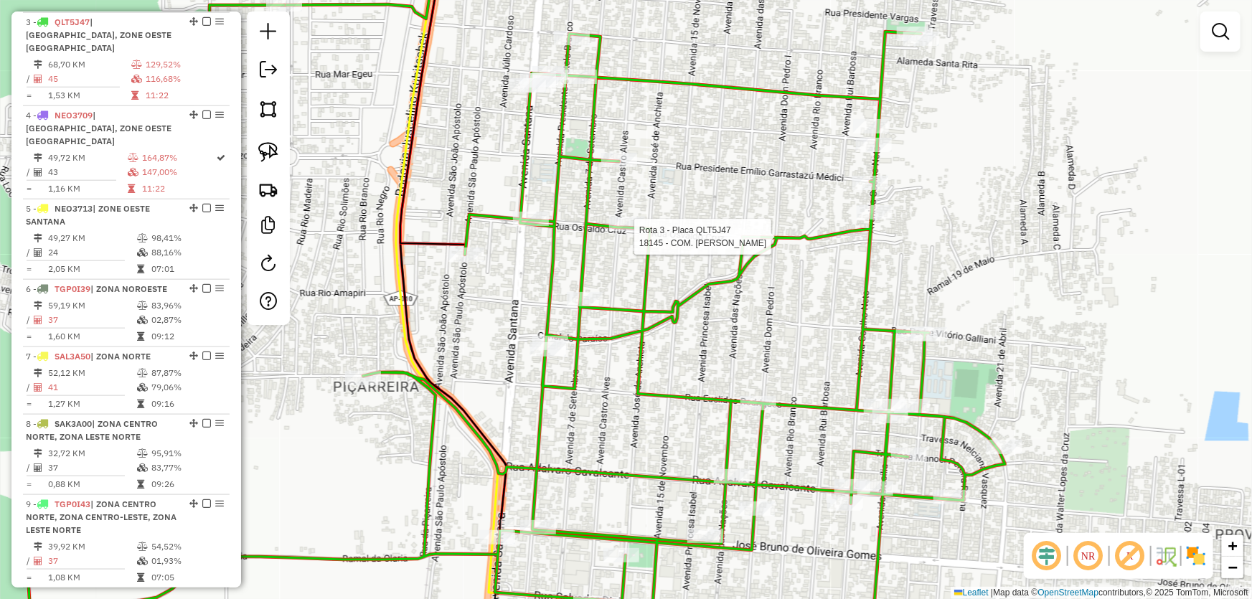
select select "*********"
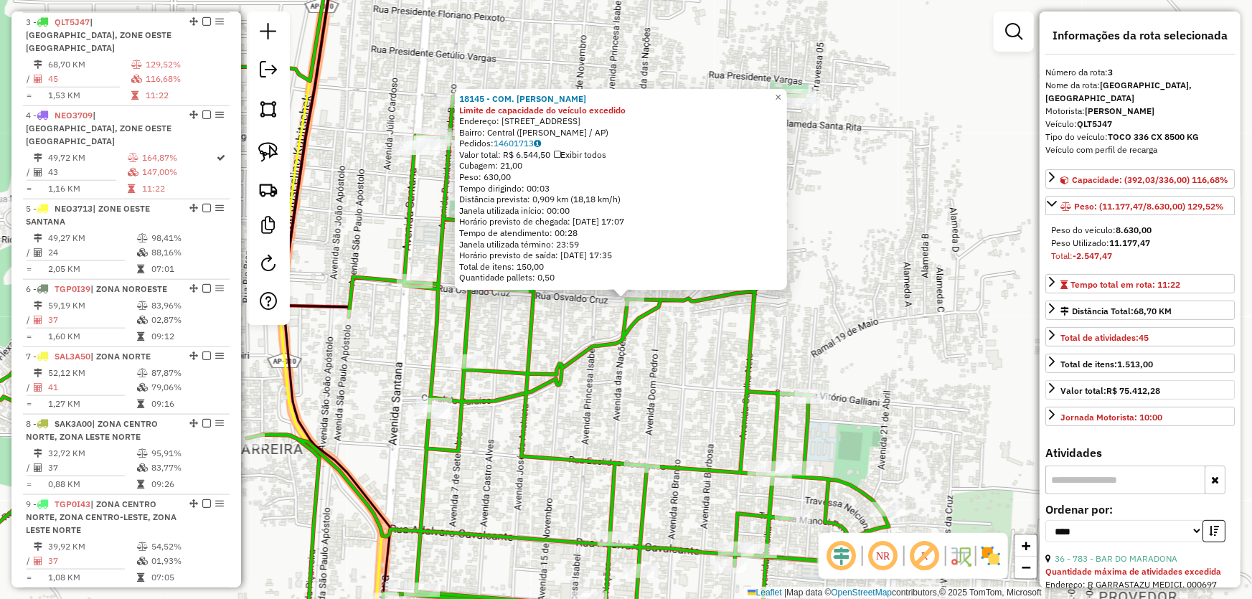
scroll to position [130, 0]
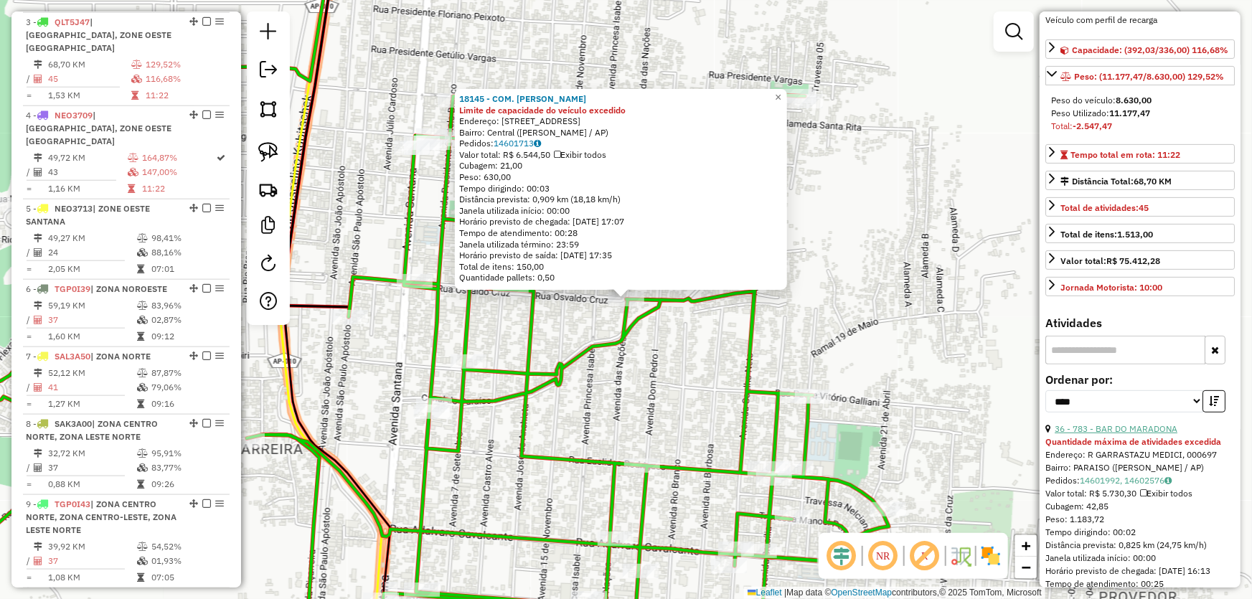
click at [1125, 434] on link "36 - 783 - BAR DO MARADONA" at bounding box center [1116, 428] width 123 height 11
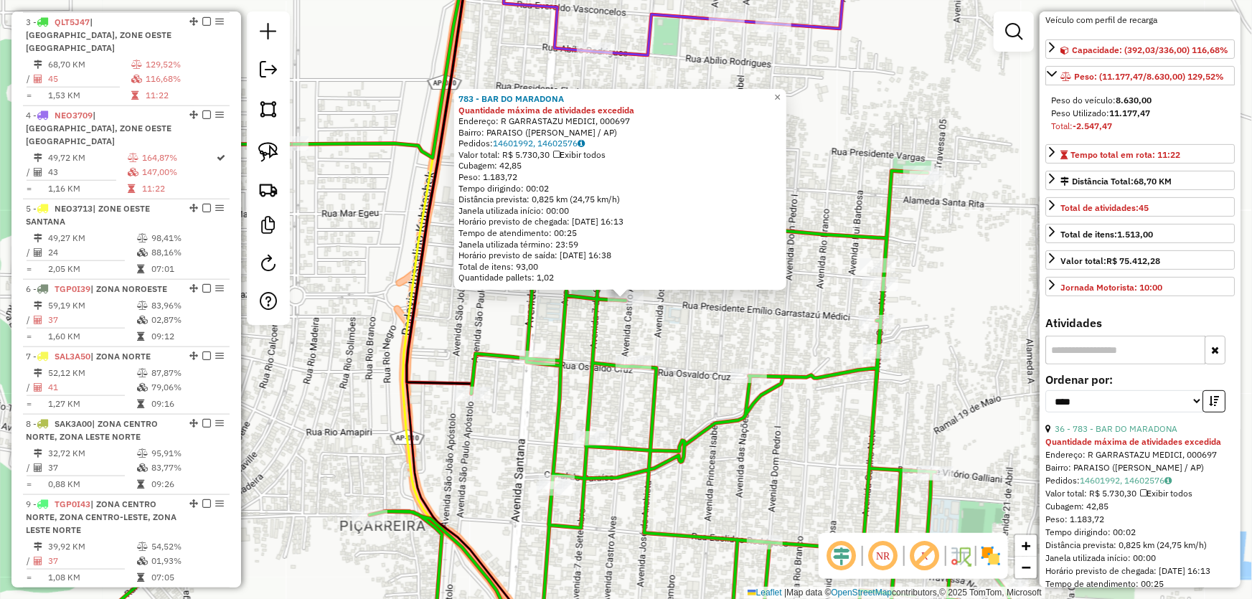
click at [695, 339] on div "783 - BAR DO MARADONA Quantidade máxima de atividades excedida Endereço: R GARR…" at bounding box center [626, 299] width 1252 height 599
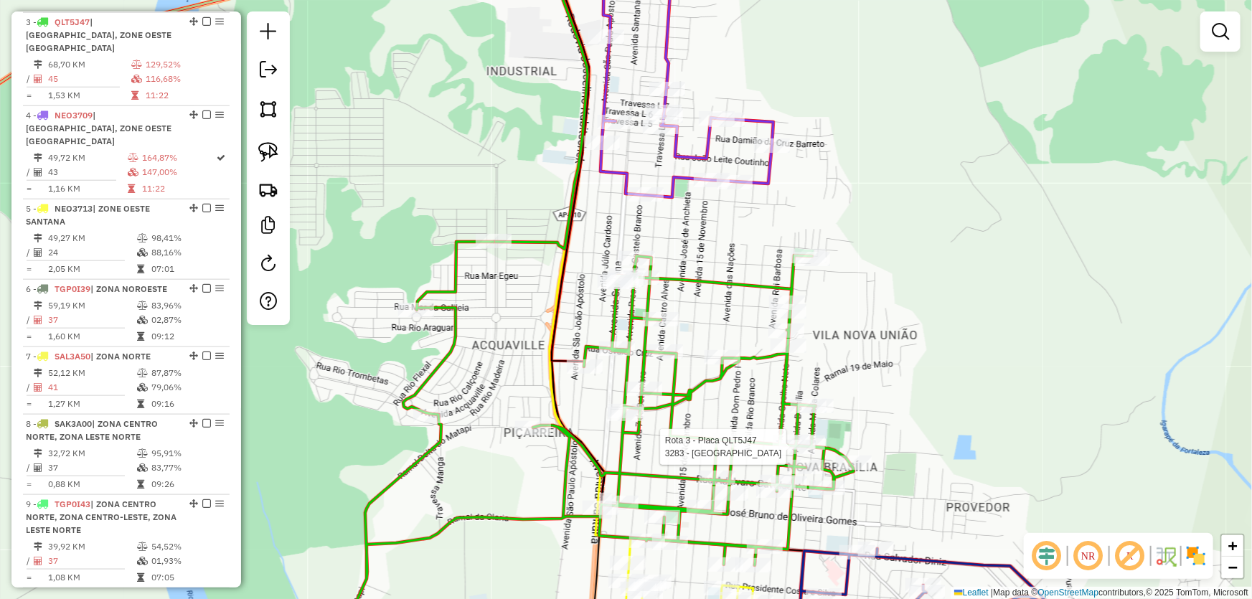
select select "*********"
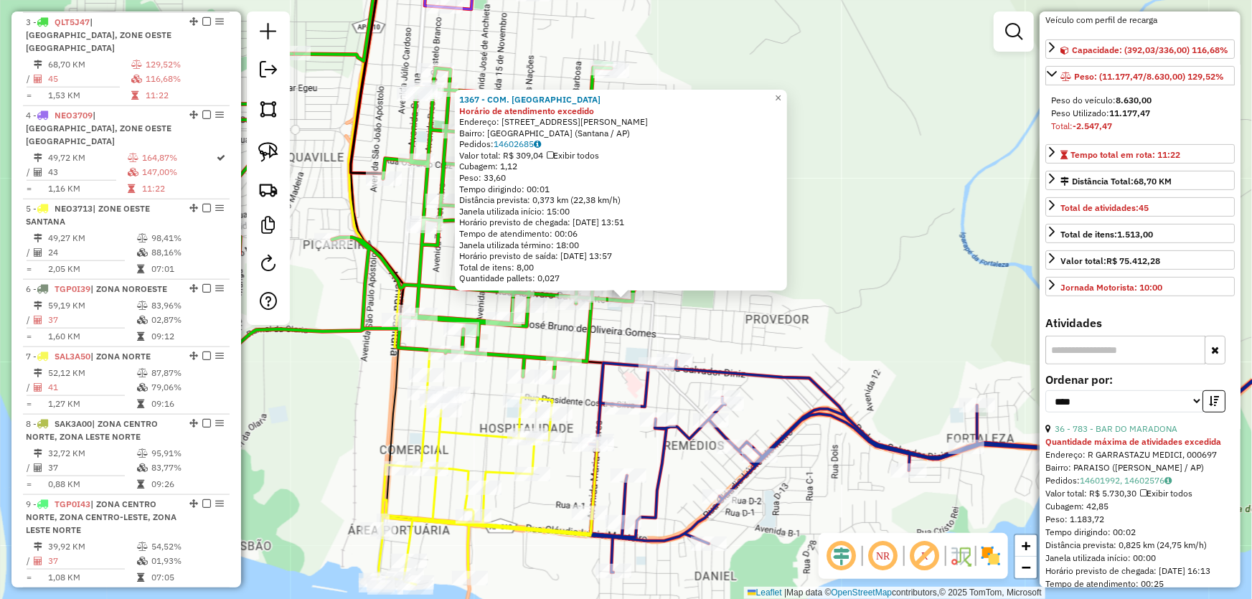
scroll to position [195, 0]
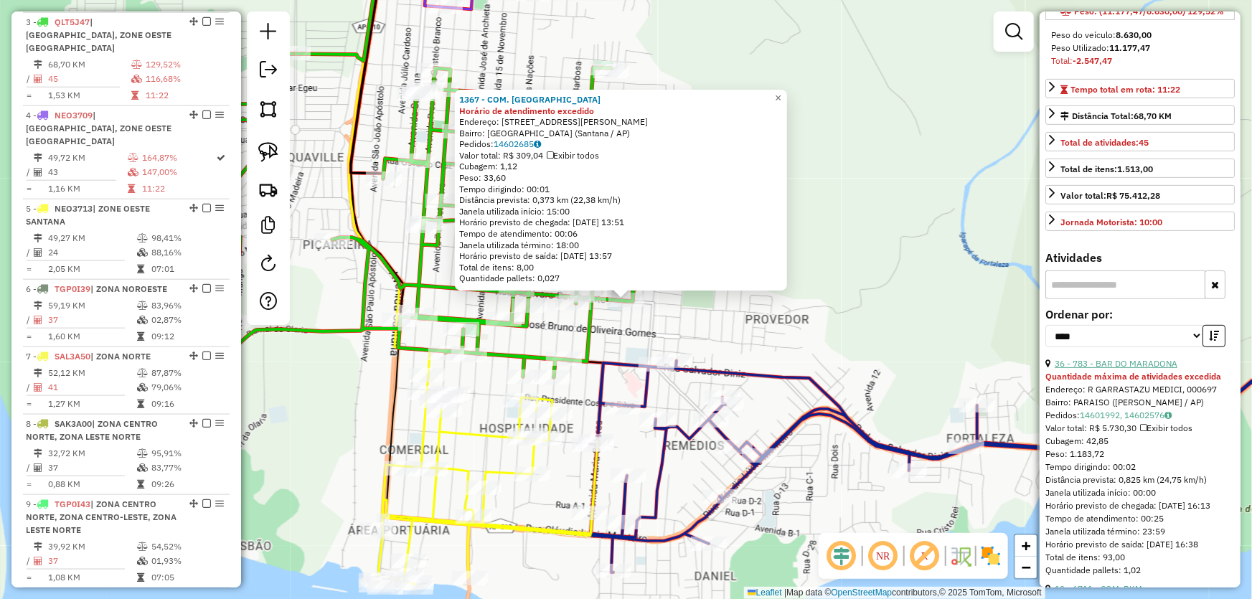
click at [1117, 369] on link "36 - 783 - BAR DO MARADONA" at bounding box center [1116, 363] width 123 height 11
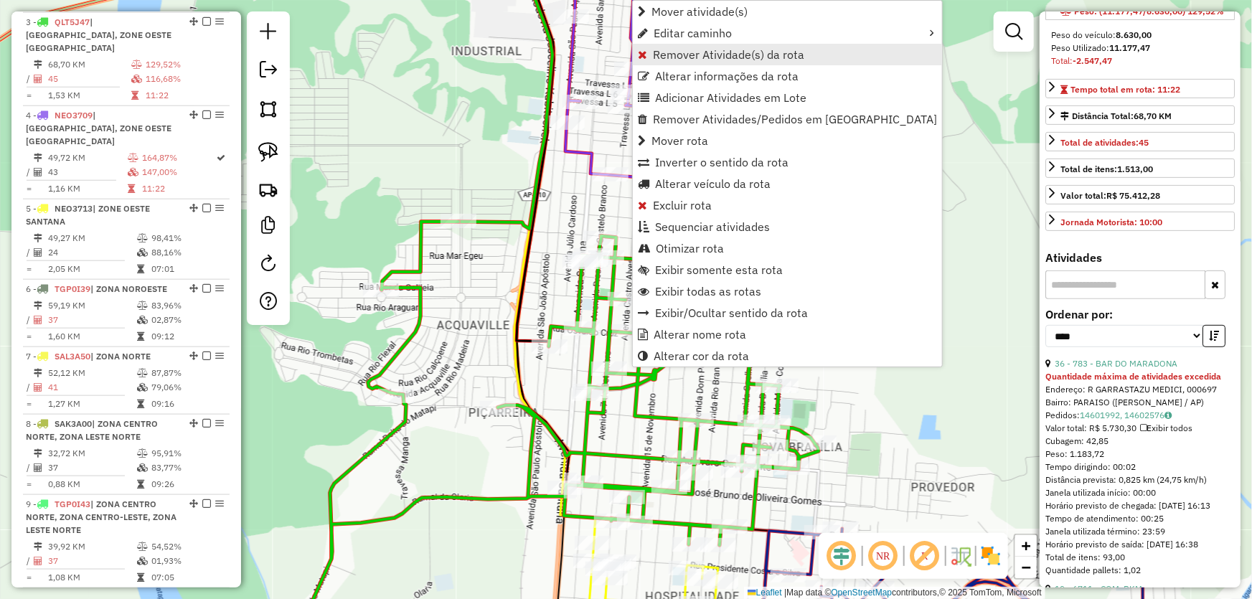
click at [690, 49] on span "Remover Atividade(s) da rota" at bounding box center [728, 54] width 151 height 11
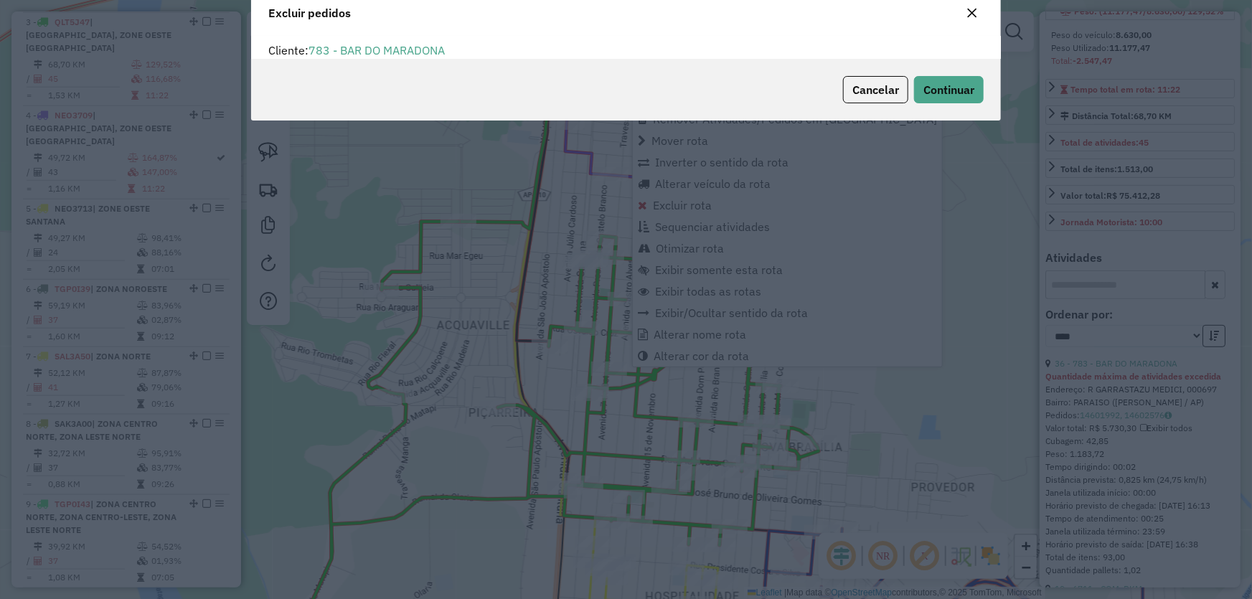
scroll to position [7, 4]
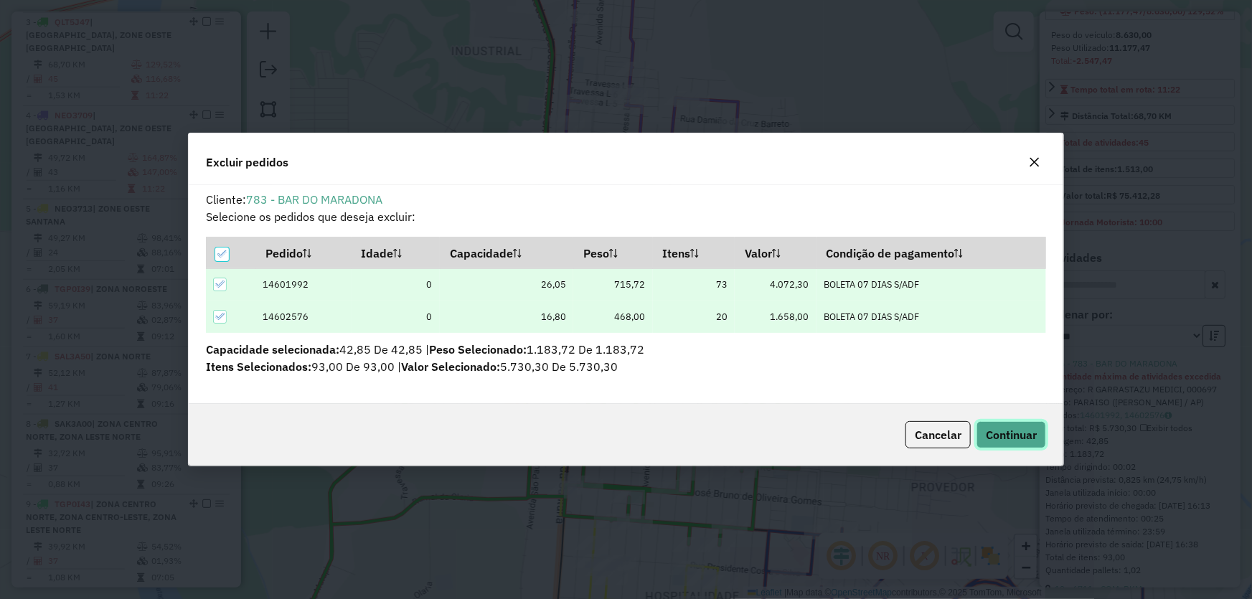
click at [1005, 439] on span "Continuar" at bounding box center [1011, 435] width 51 height 14
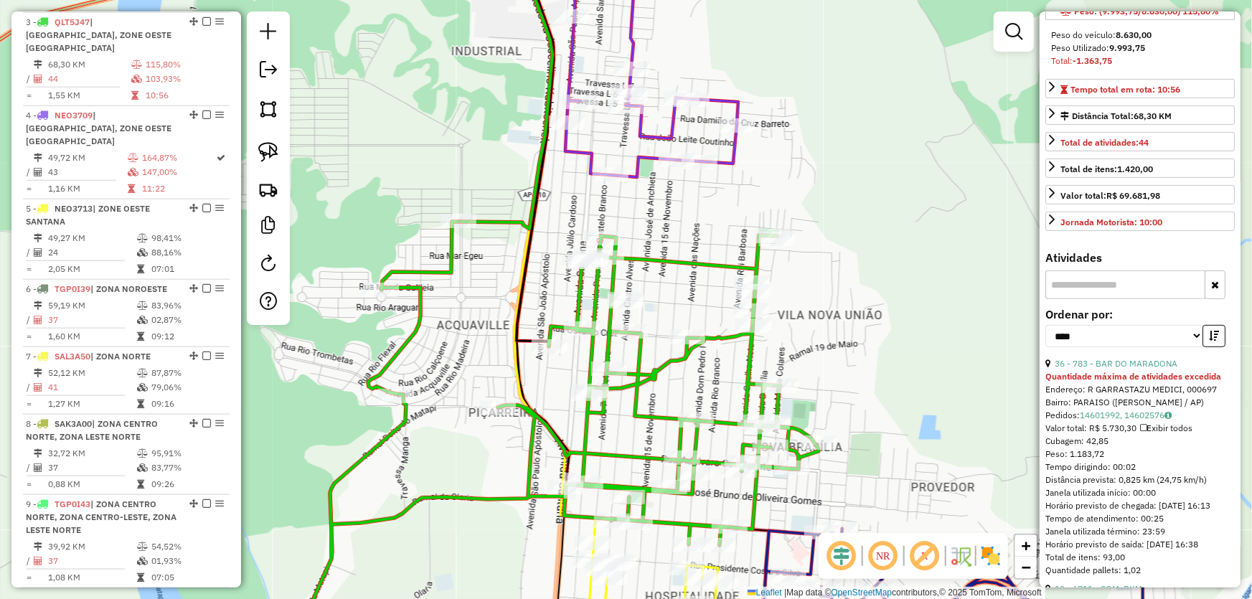
click at [899, 310] on div "Janela de atendimento Grade de atendimento Capacidade Transportadoras Veículos …" at bounding box center [626, 299] width 1252 height 599
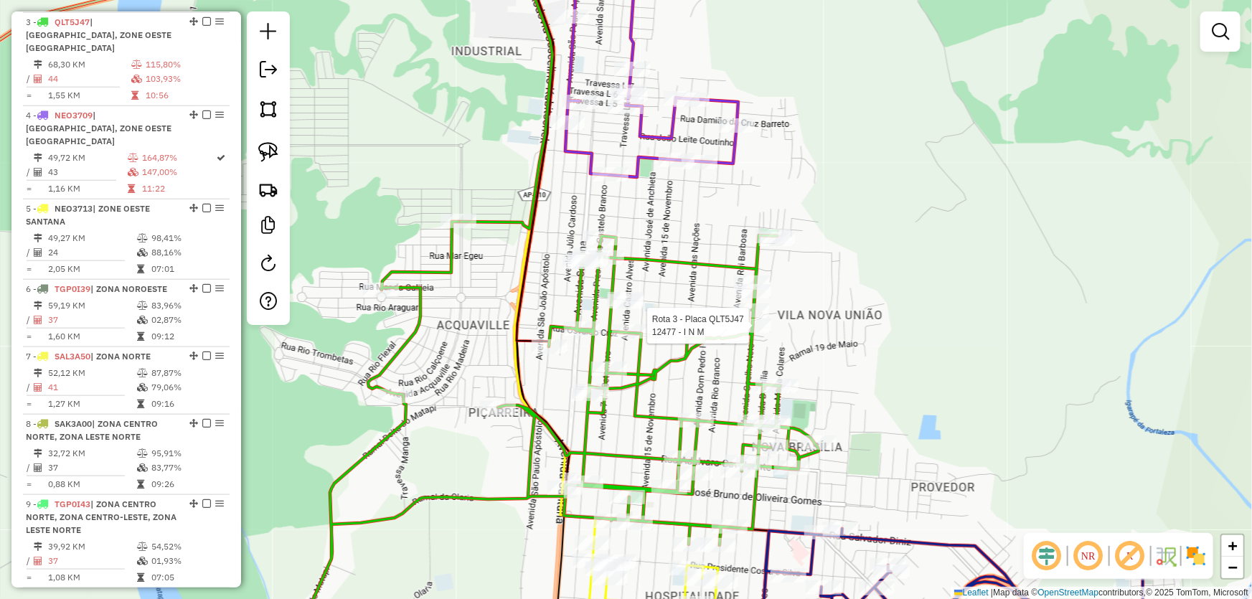
select select "*********"
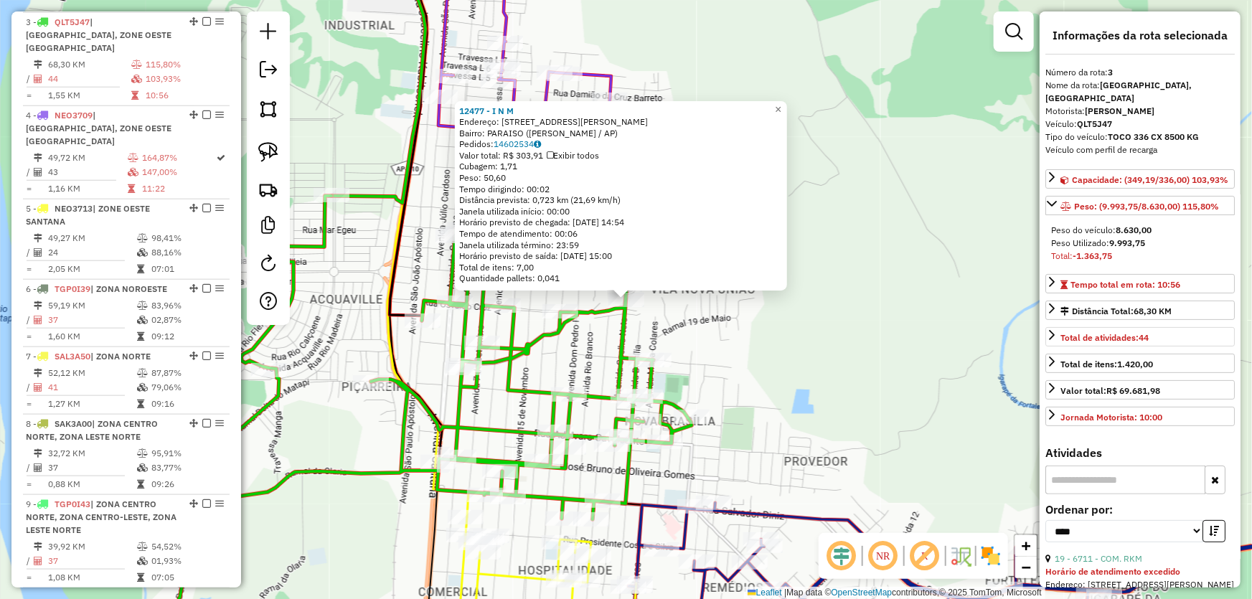
scroll to position [130, 0]
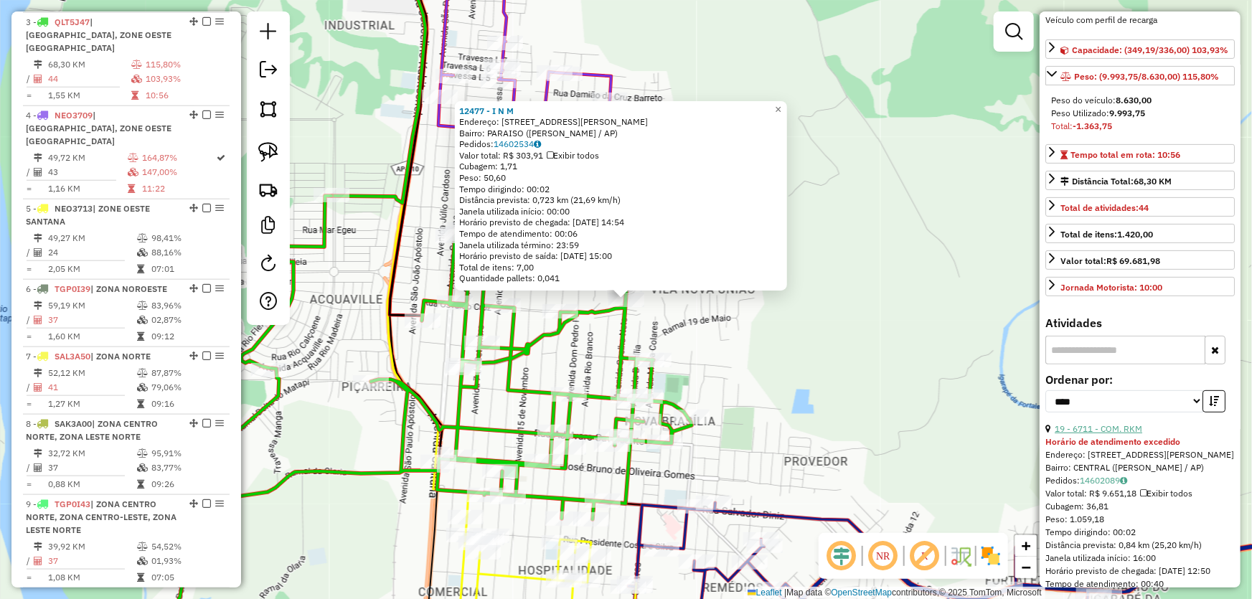
click at [1106, 434] on link "19 - 6711 - COM. RKM" at bounding box center [1099, 428] width 88 height 11
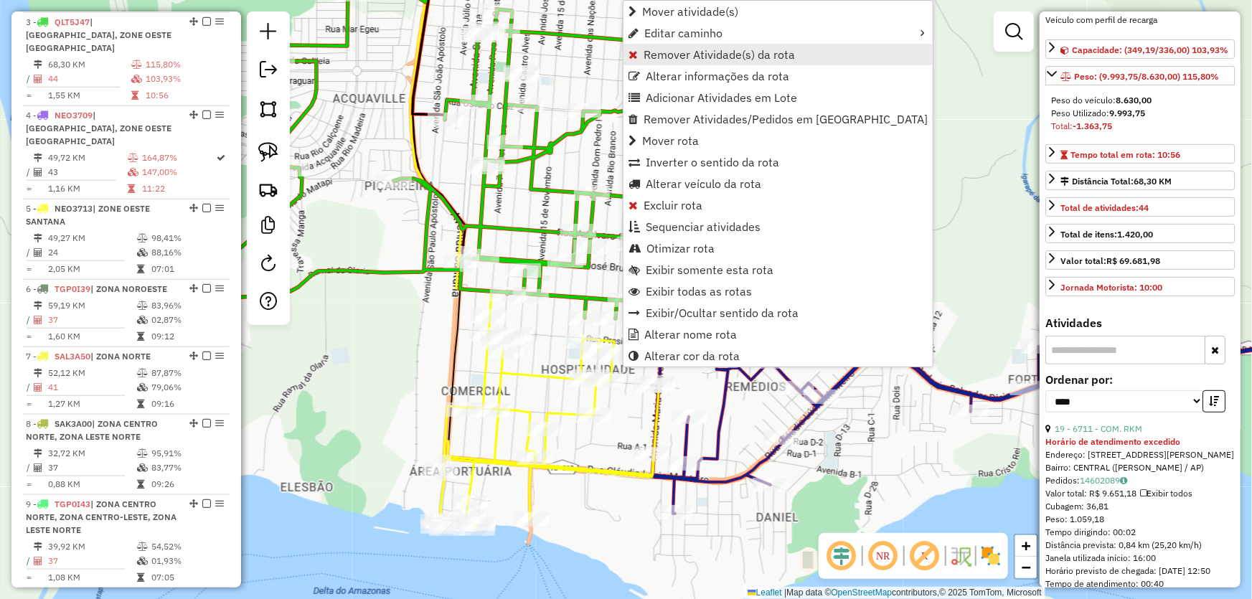
click at [662, 49] on span "Remover Atividade(s) da rota" at bounding box center [719, 54] width 151 height 11
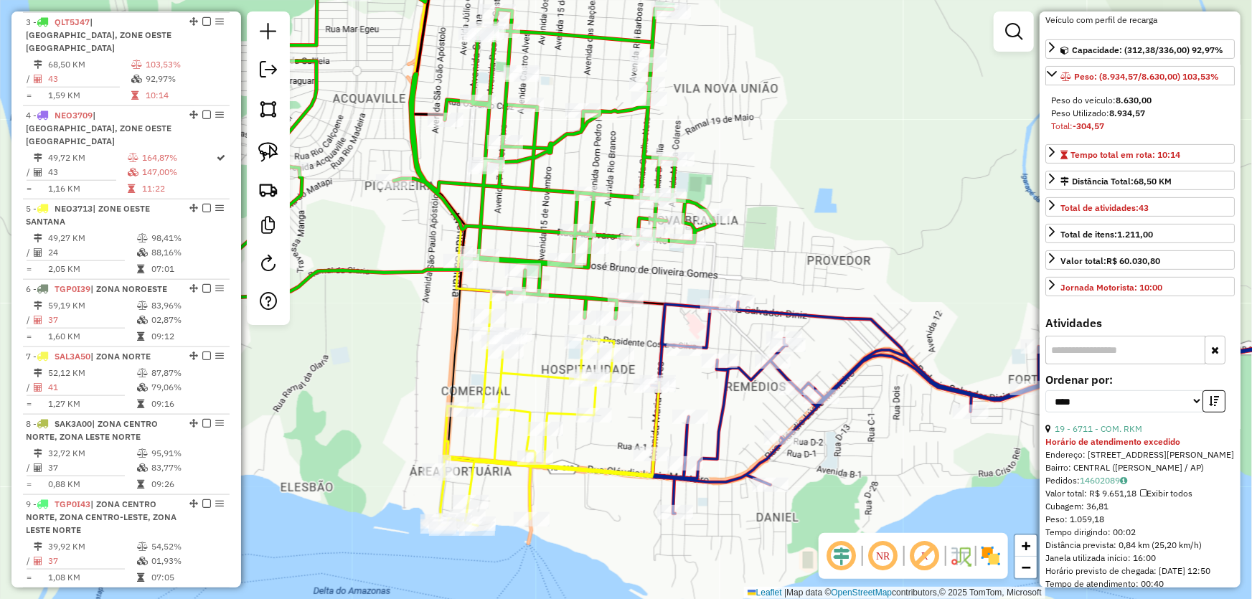
click at [778, 205] on div "Janela de atendimento Grade de atendimento Capacidade Transportadoras Veículos …" at bounding box center [626, 299] width 1252 height 599
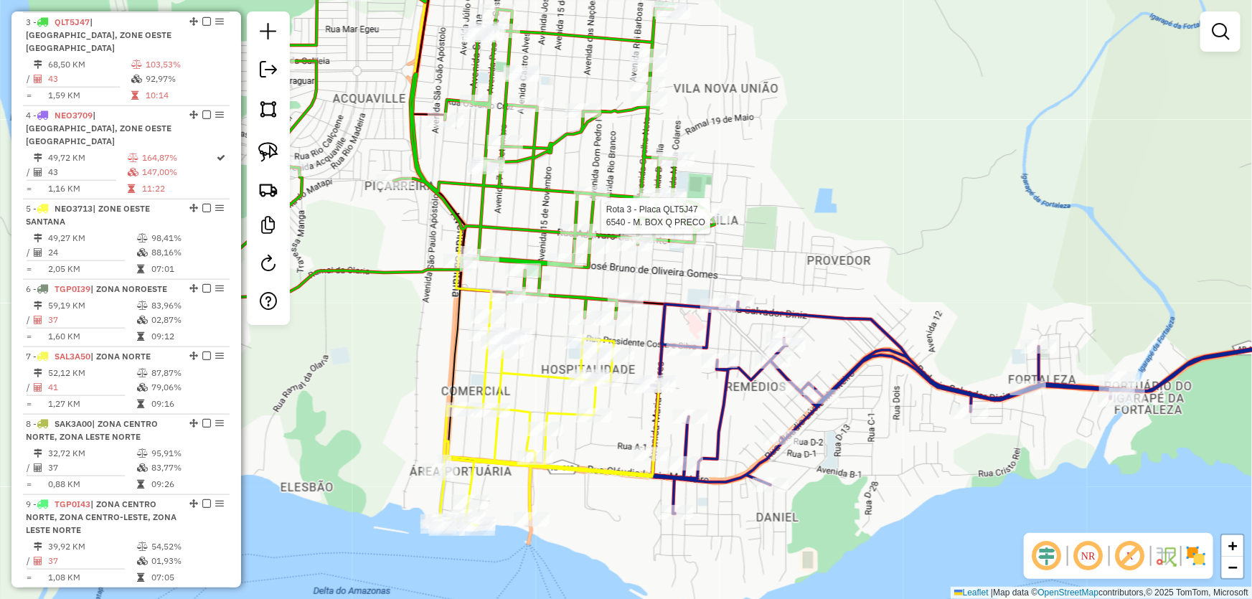
select select "*********"
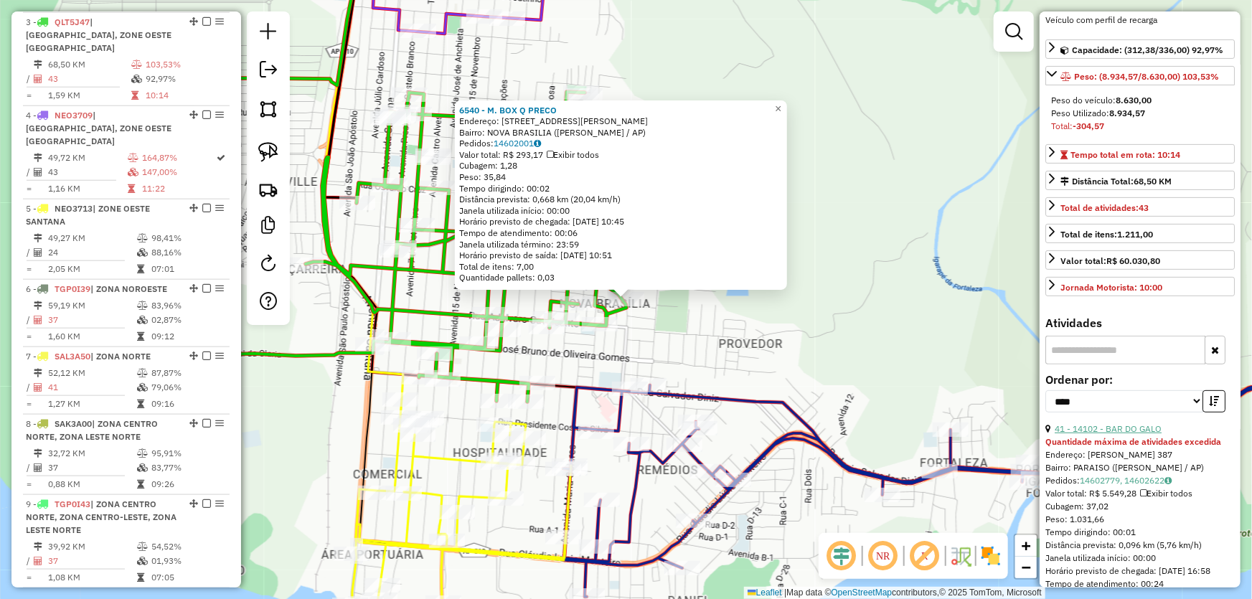
click at [1120, 424] on link "41 - 14102 - BAR DO GALO" at bounding box center [1108, 428] width 107 height 11
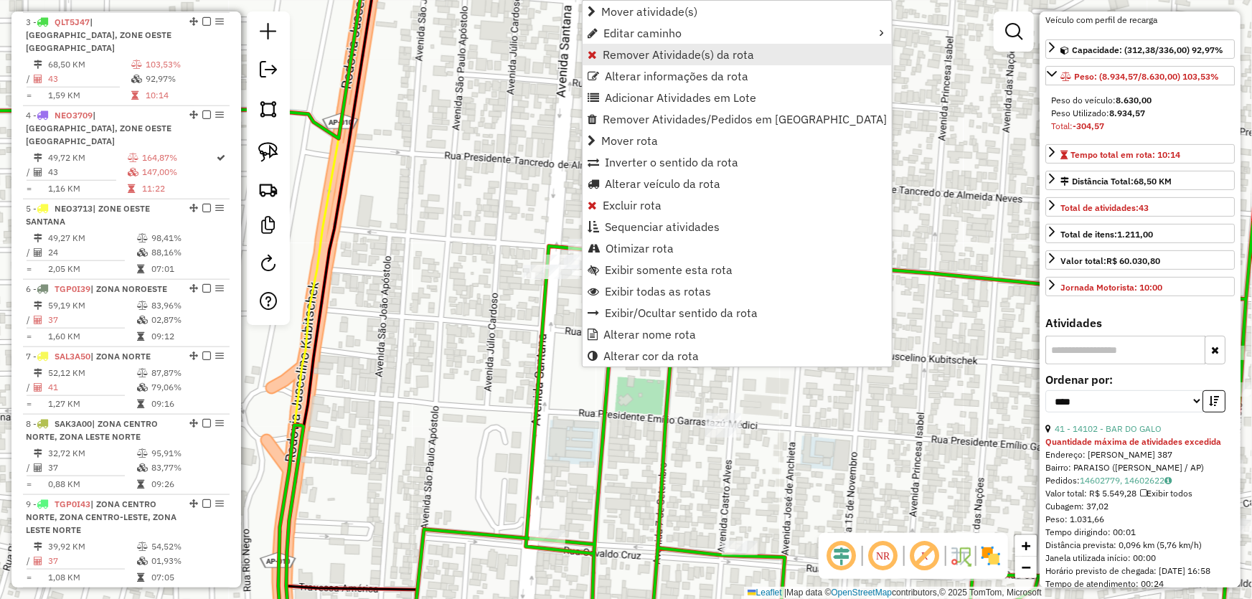
click at [645, 59] on span "Remover Atividade(s) da rota" at bounding box center [678, 54] width 151 height 11
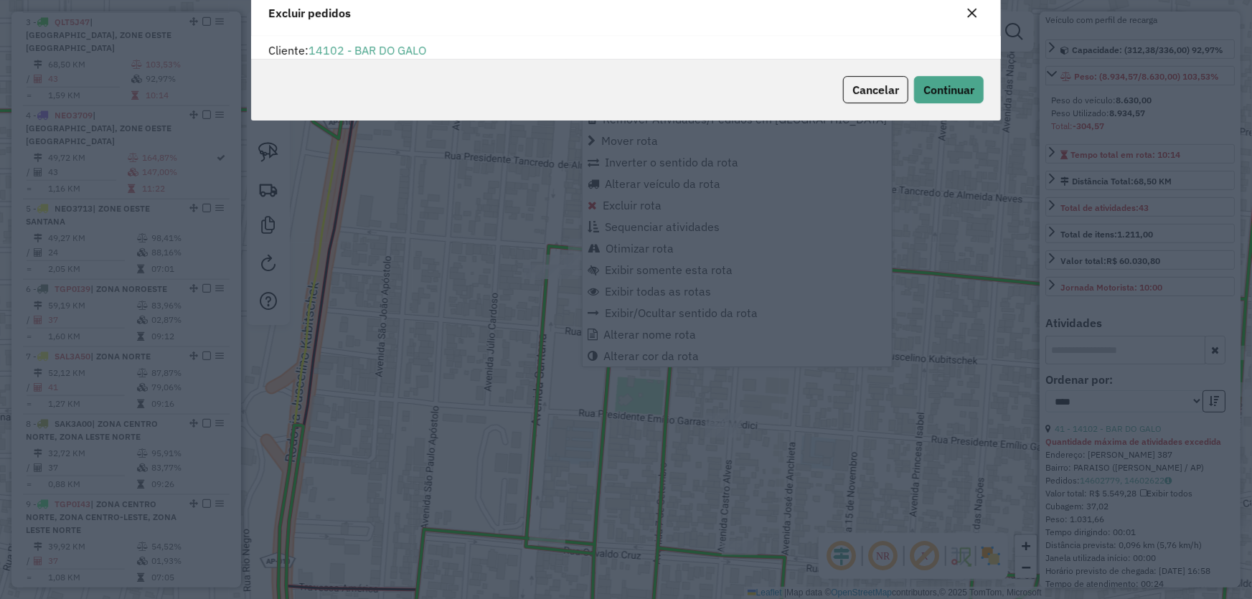
scroll to position [0, 0]
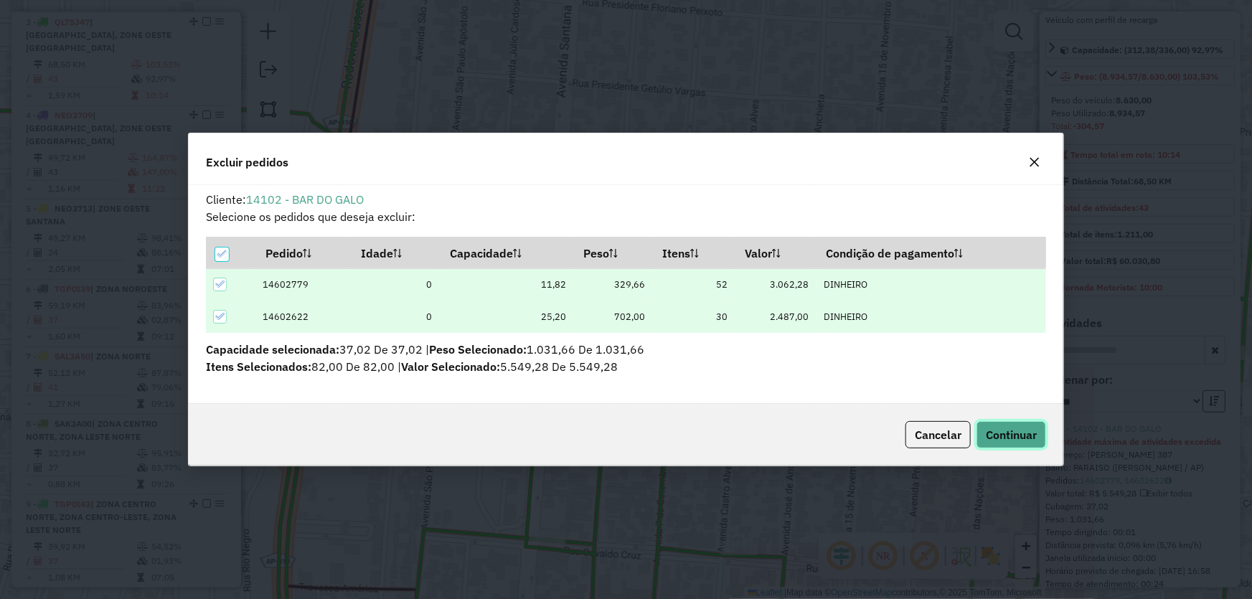
click at [998, 436] on span "Continuar" at bounding box center [1011, 435] width 51 height 14
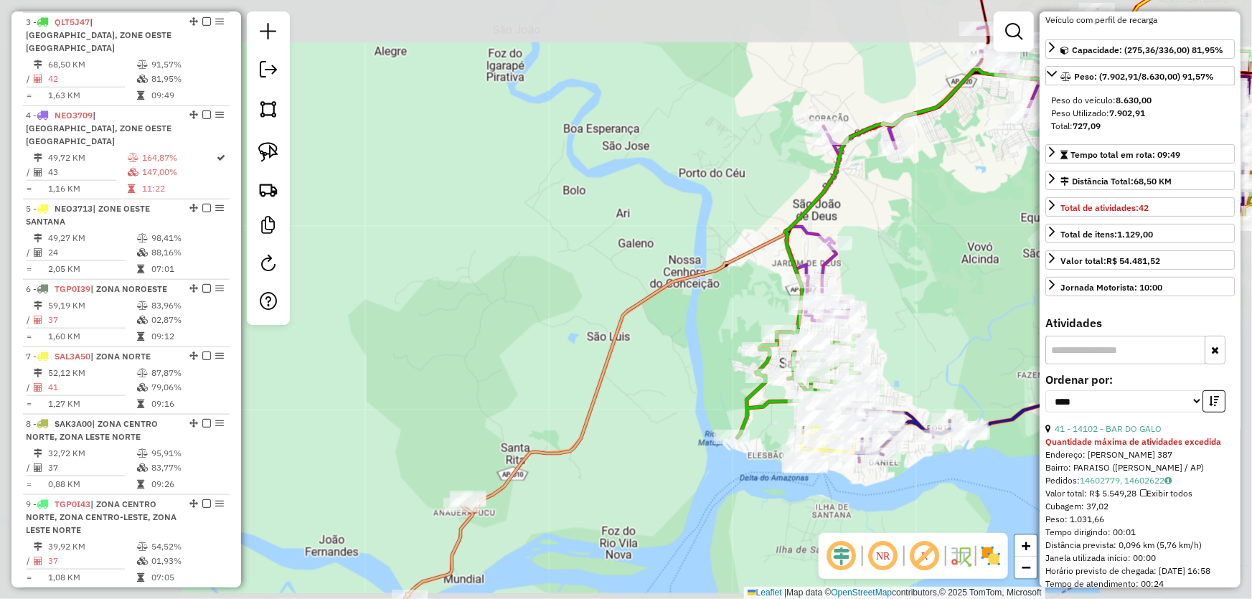
click at [676, 312] on div "Janela de atendimento Grade de atendimento Capacidade Transportadoras Veículos …" at bounding box center [626, 299] width 1252 height 599
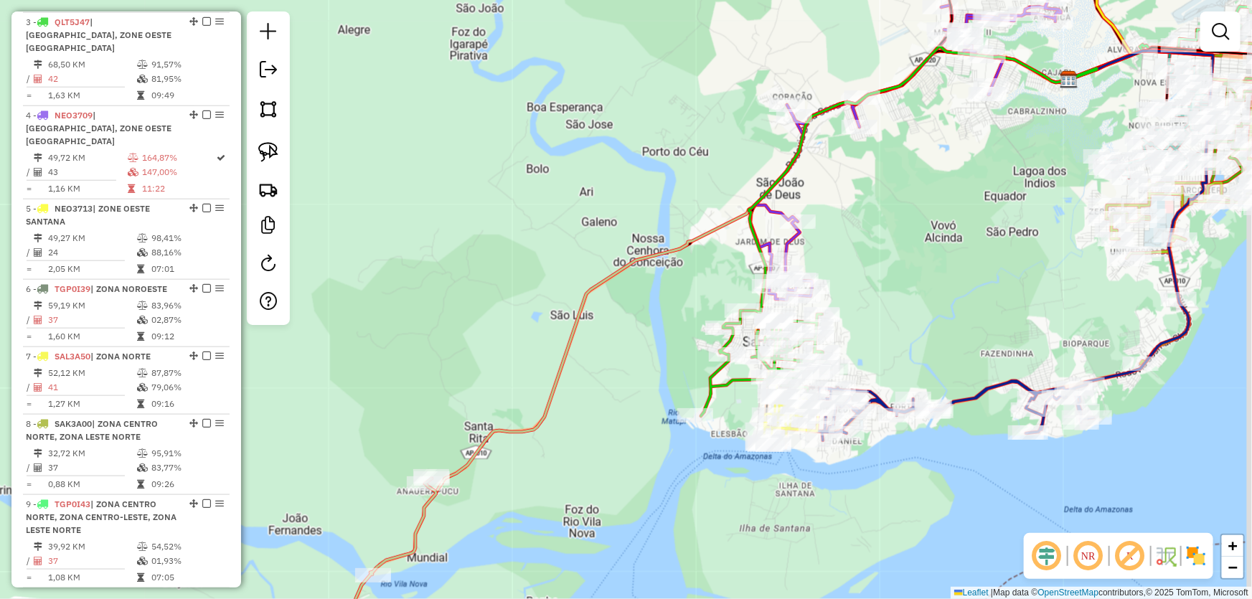
drag, startPoint x: 650, startPoint y: 308, endPoint x: 621, endPoint y: 286, distance: 36.9
click at [621, 286] on div "Janela de atendimento Grade de atendimento Capacidade Transportadoras Veículos …" at bounding box center [626, 299] width 1252 height 599
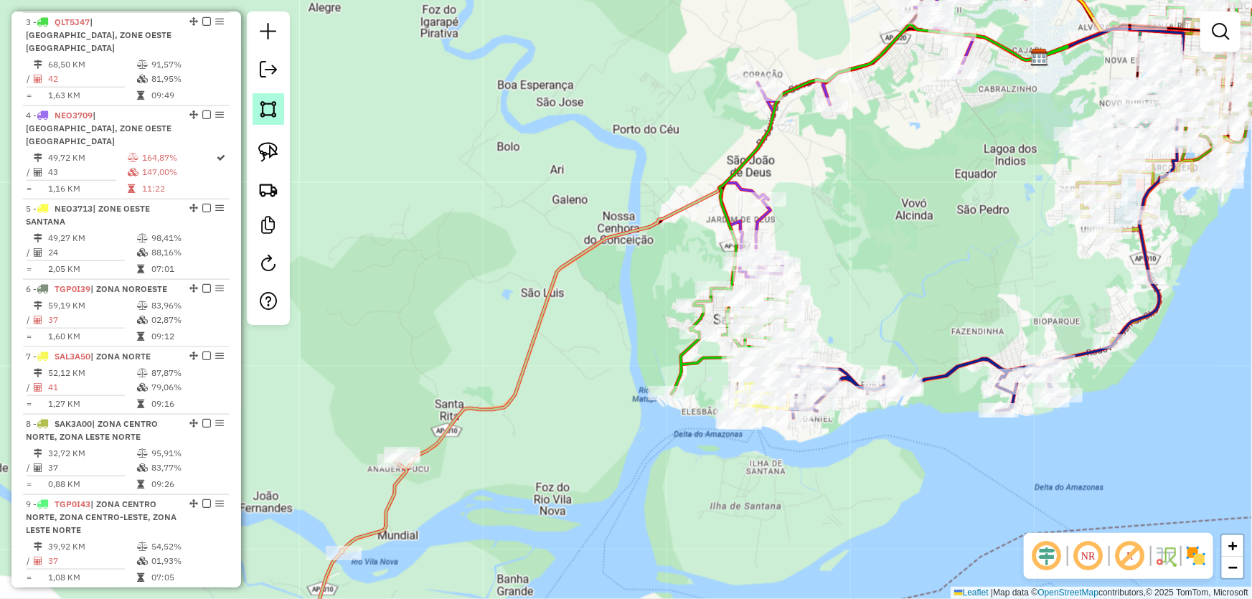
click at [275, 111] on img at bounding box center [268, 109] width 20 height 20
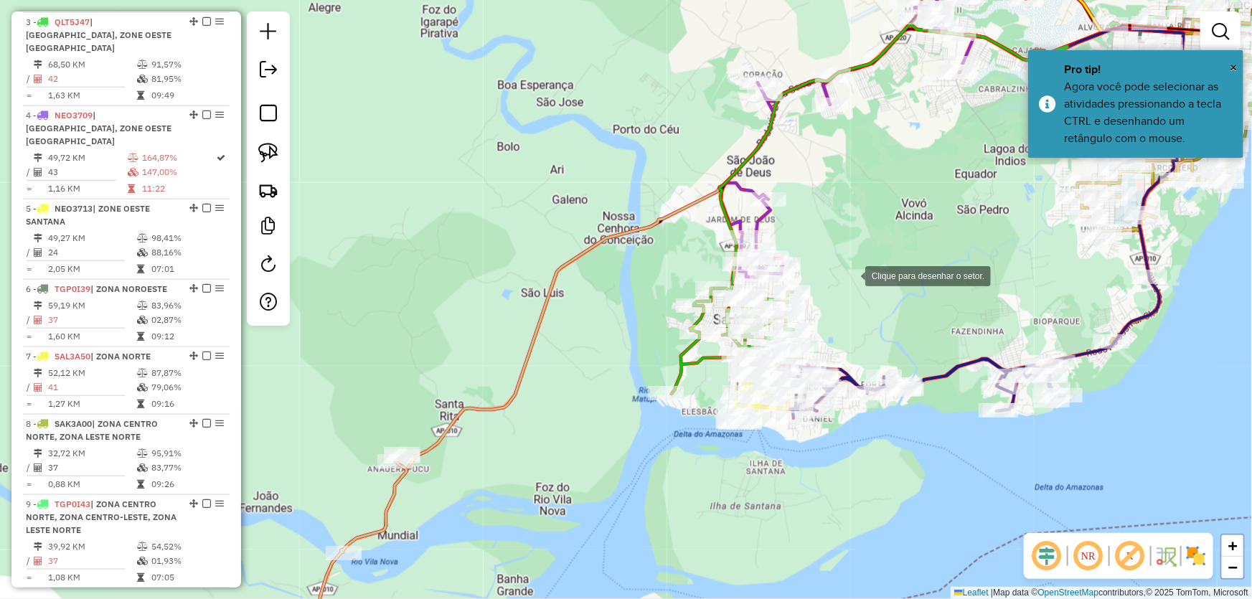
drag, startPoint x: 851, startPoint y: 275, endPoint x: 809, endPoint y: 271, distance: 42.6
click at [850, 275] on div at bounding box center [851, 275] width 29 height 29
click at [682, 250] on div at bounding box center [681, 250] width 29 height 29
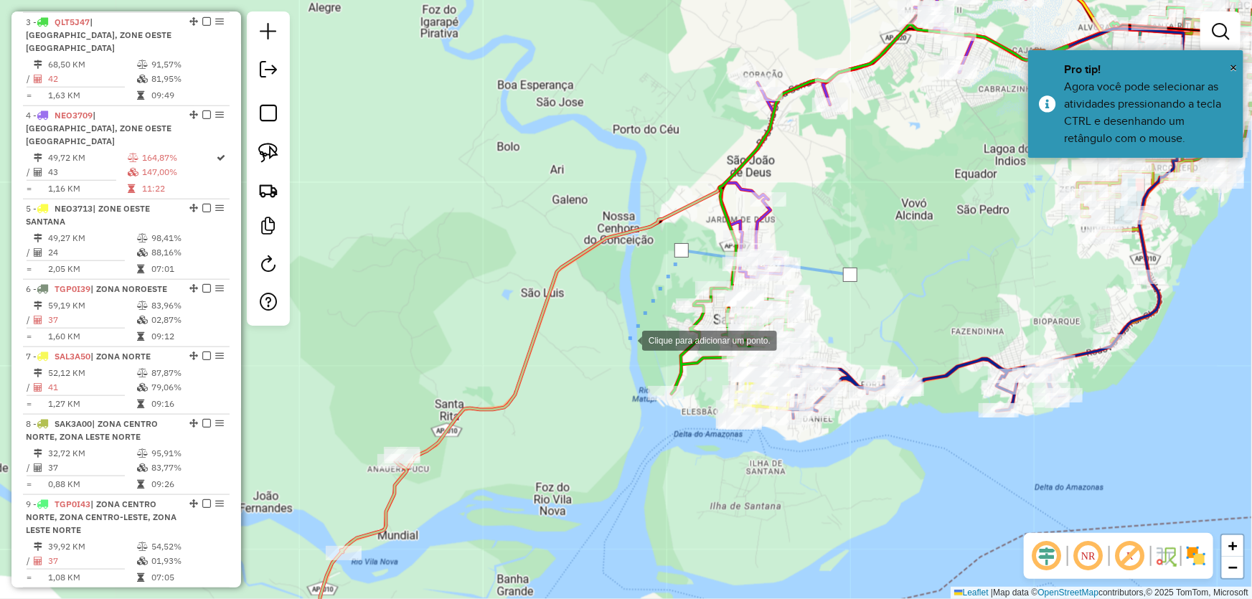
drag, startPoint x: 594, startPoint y: 407, endPoint x: 604, endPoint y: 426, distance: 21.2
click at [614, 354] on div at bounding box center [628, 339] width 29 height 29
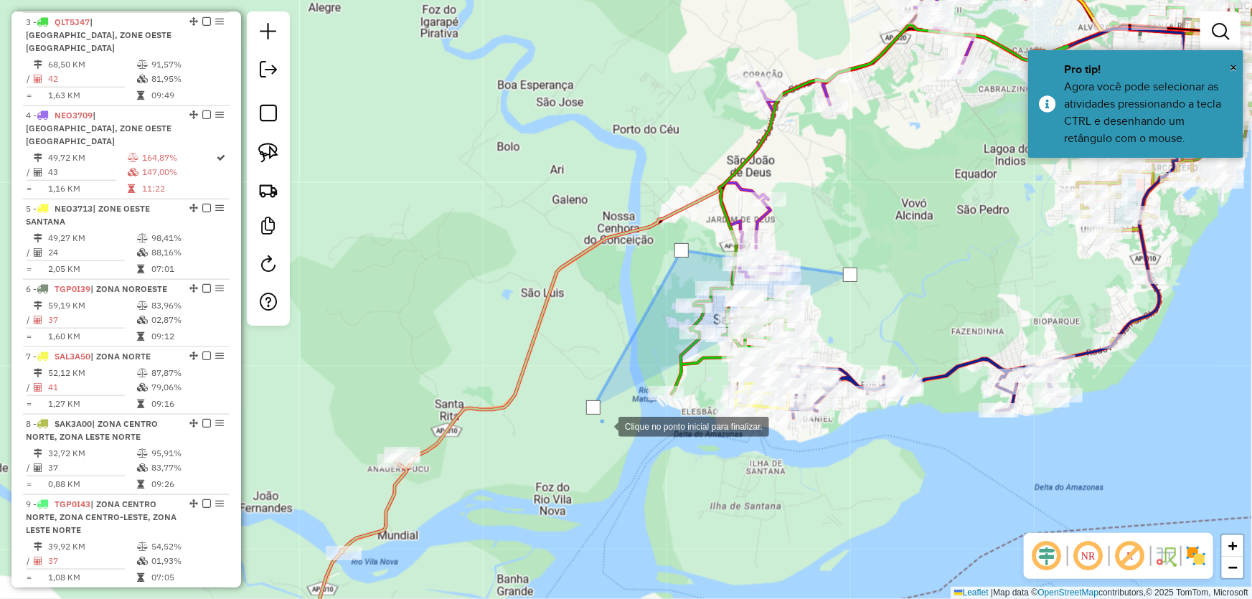
click at [619, 440] on div at bounding box center [604, 425] width 29 height 29
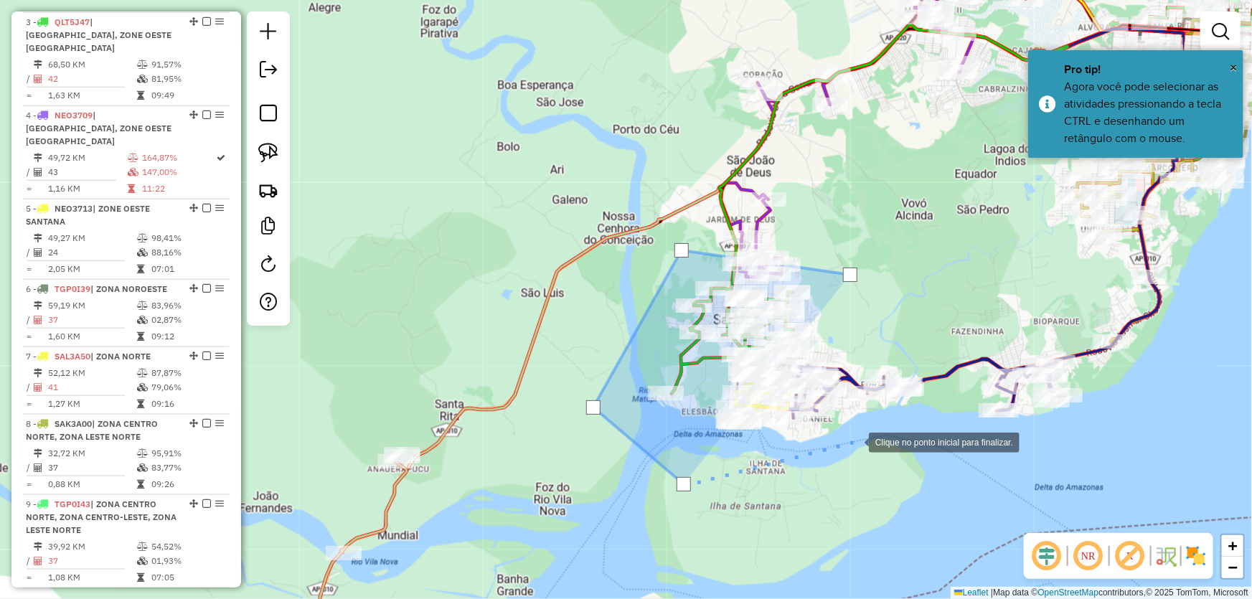
click at [855, 441] on div at bounding box center [854, 441] width 29 height 29
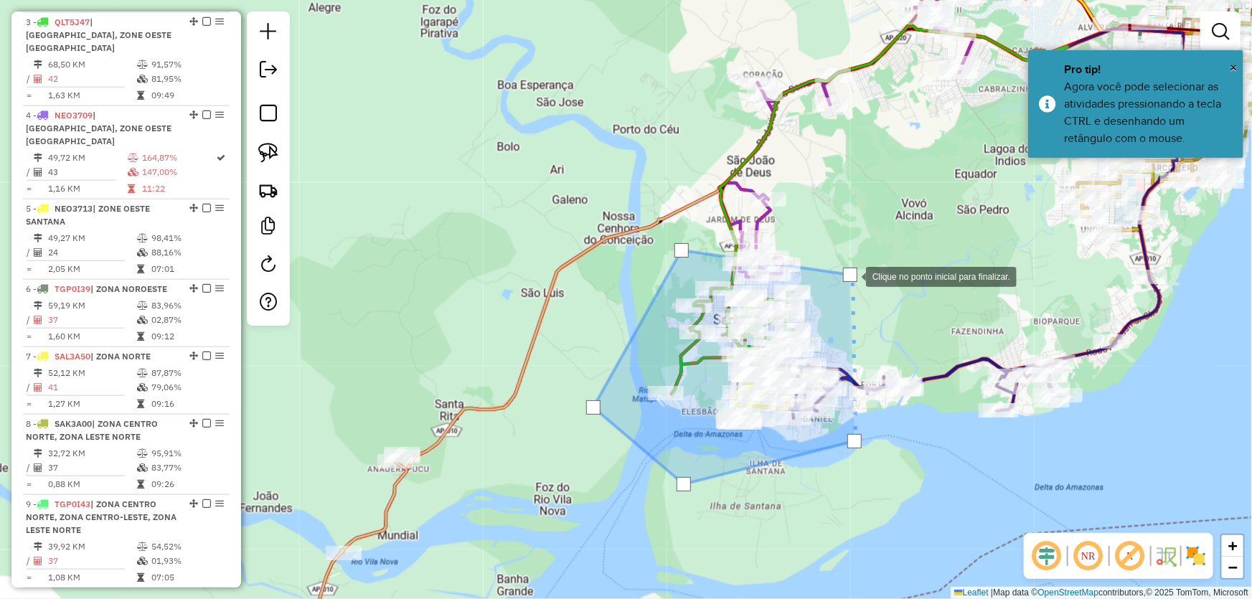
click at [852, 276] on div at bounding box center [850, 275] width 14 height 14
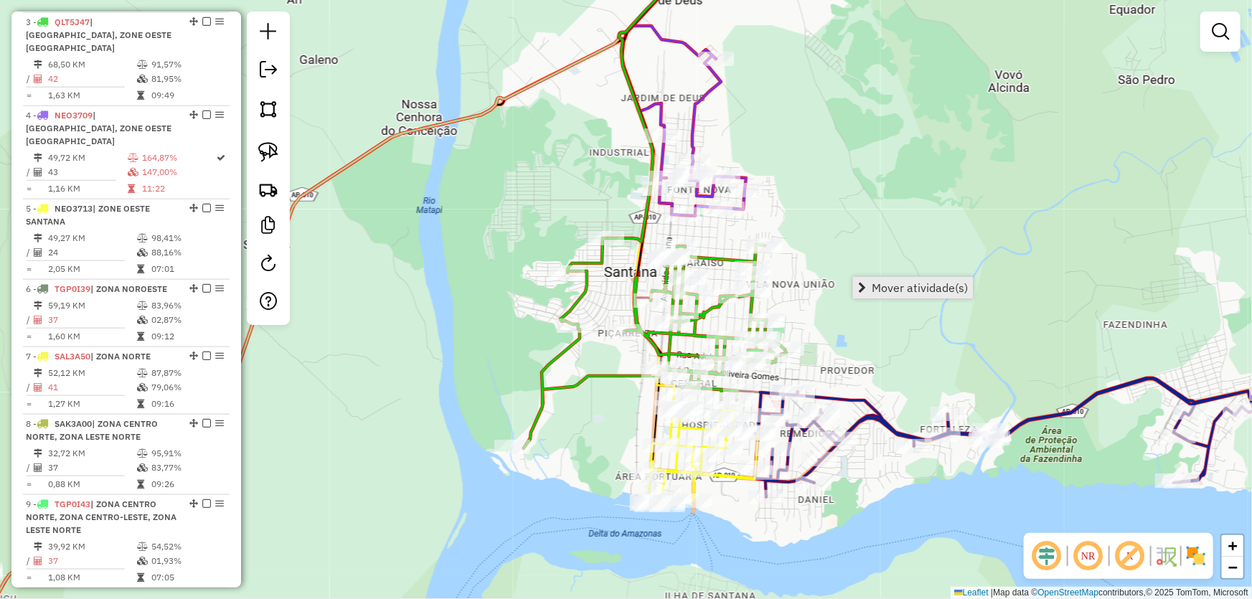
click at [903, 290] on span "Mover atividade(s)" at bounding box center [920, 287] width 96 height 11
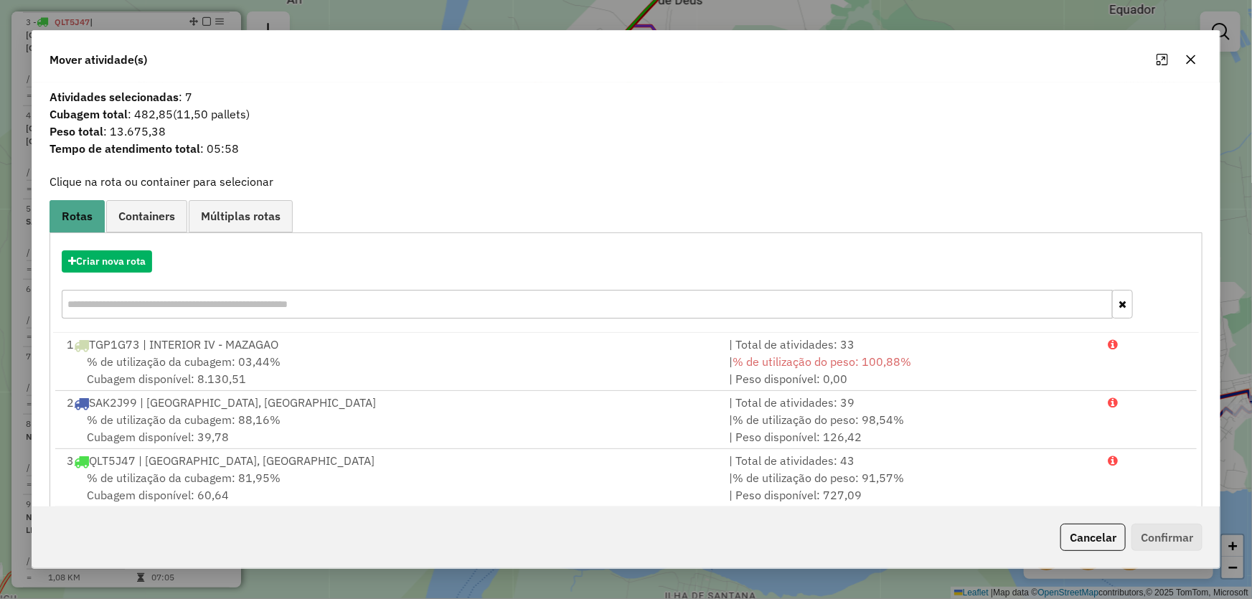
click at [1186, 57] on icon "button" at bounding box center [1191, 59] width 11 height 11
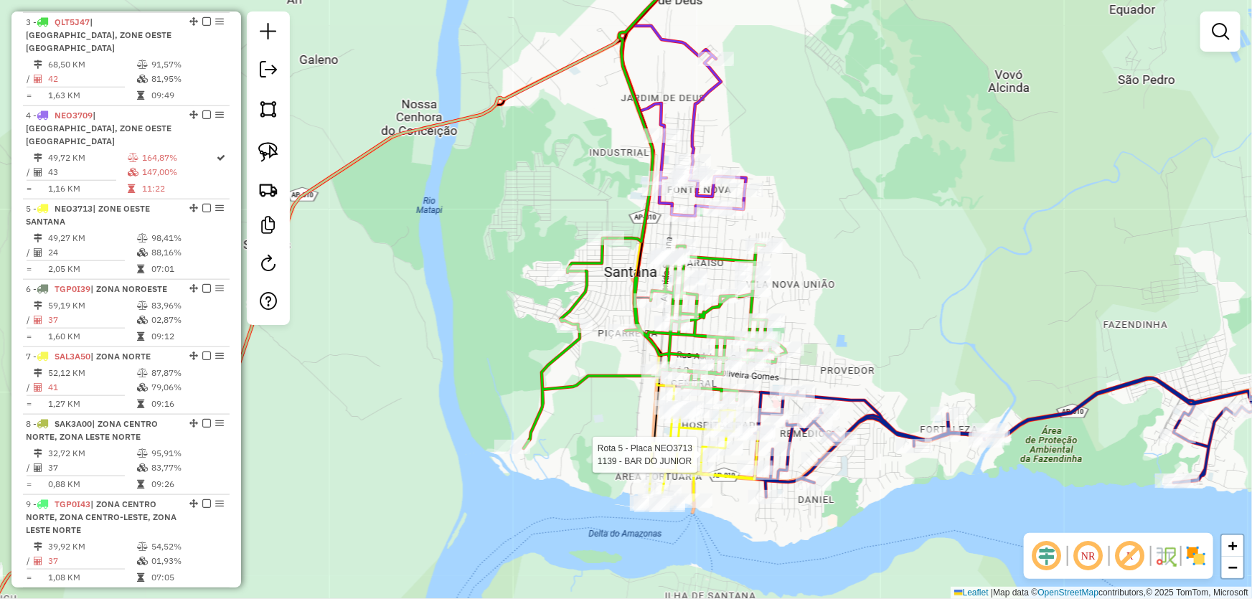
select select "*********"
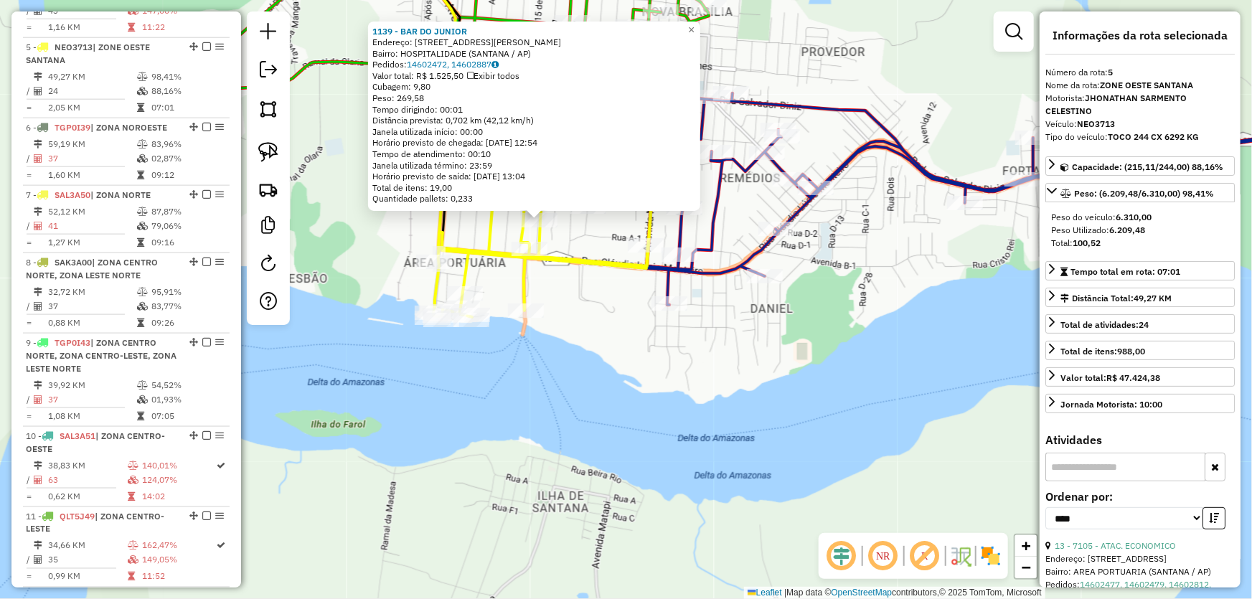
scroll to position [130, 0]
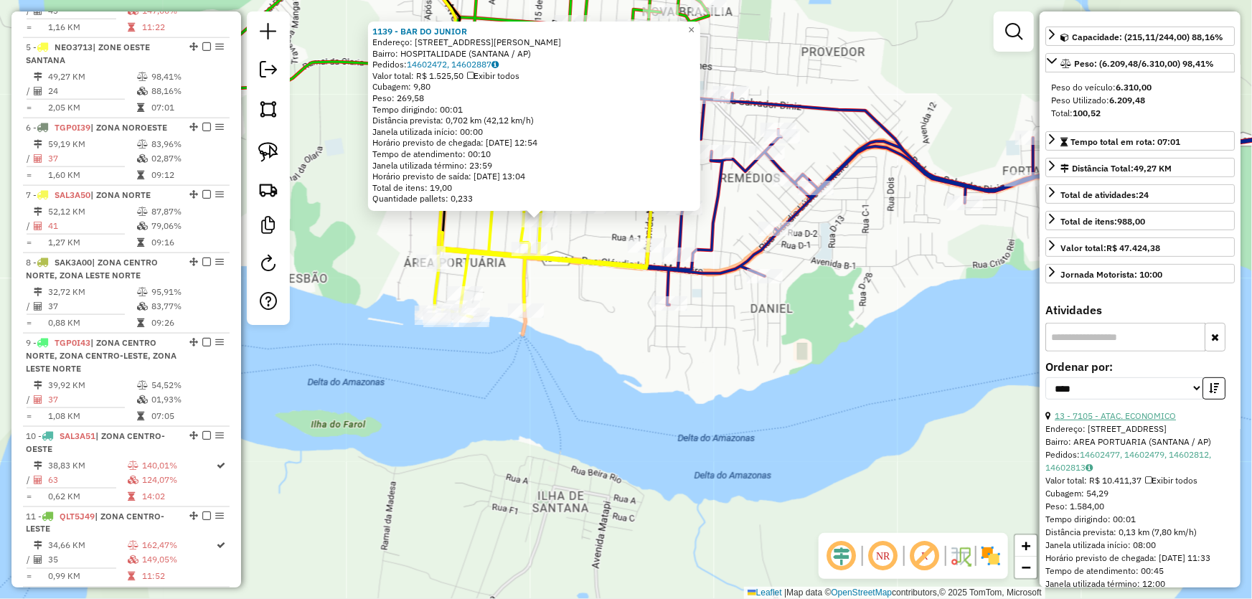
click at [1137, 416] on link "13 - 7105 - ATAC. ECONOMICO" at bounding box center [1115, 416] width 121 height 11
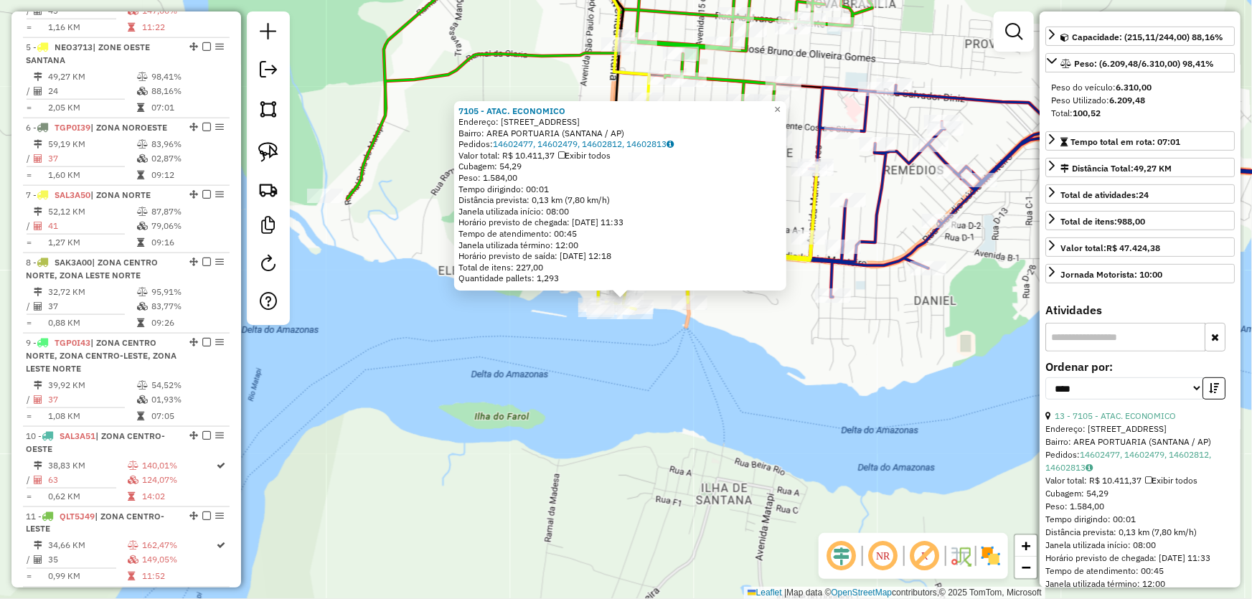
scroll to position [261, 0]
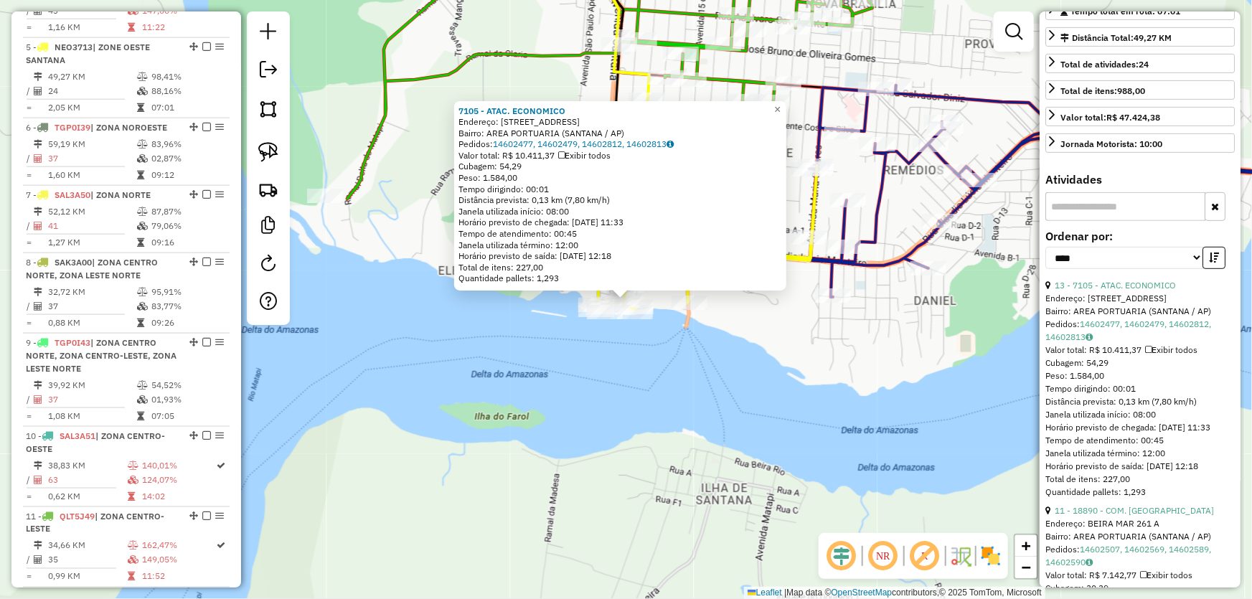
click at [1103, 530] on div "Endereço: BEIRA MAR 261 A" at bounding box center [1140, 523] width 189 height 13
click at [1105, 516] on link "11 - 18890 - COM. VELEIRO" at bounding box center [1134, 510] width 159 height 11
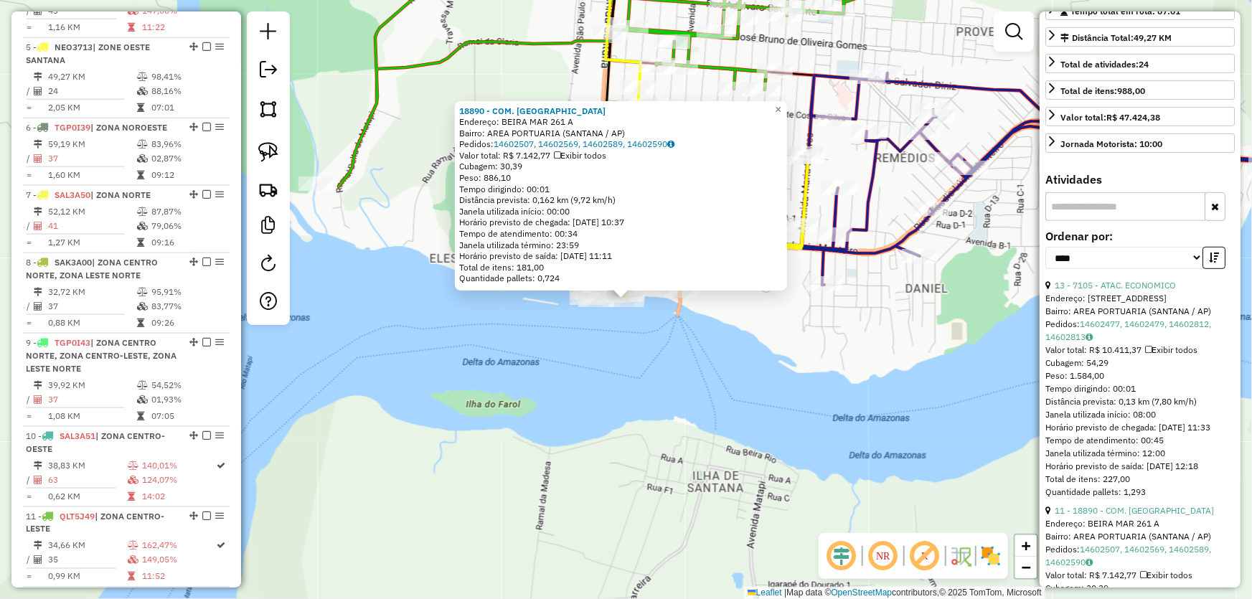
scroll to position [391, 0]
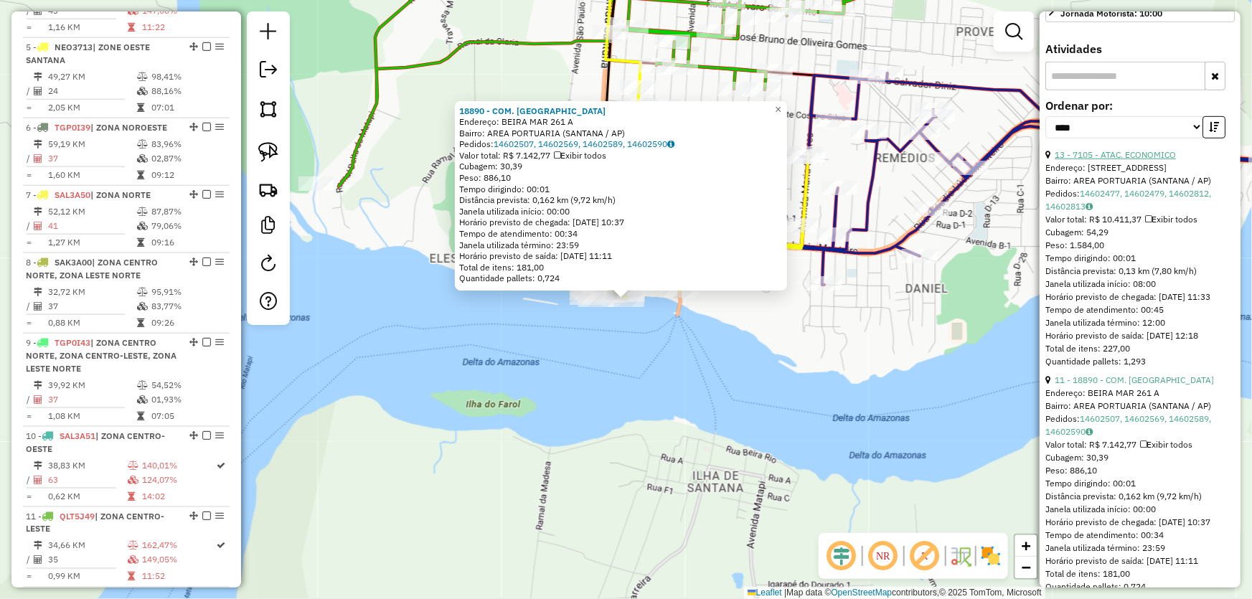
click at [1110, 152] on link "13 - 7105 - ATAC. ECONOMICO" at bounding box center [1115, 154] width 121 height 11
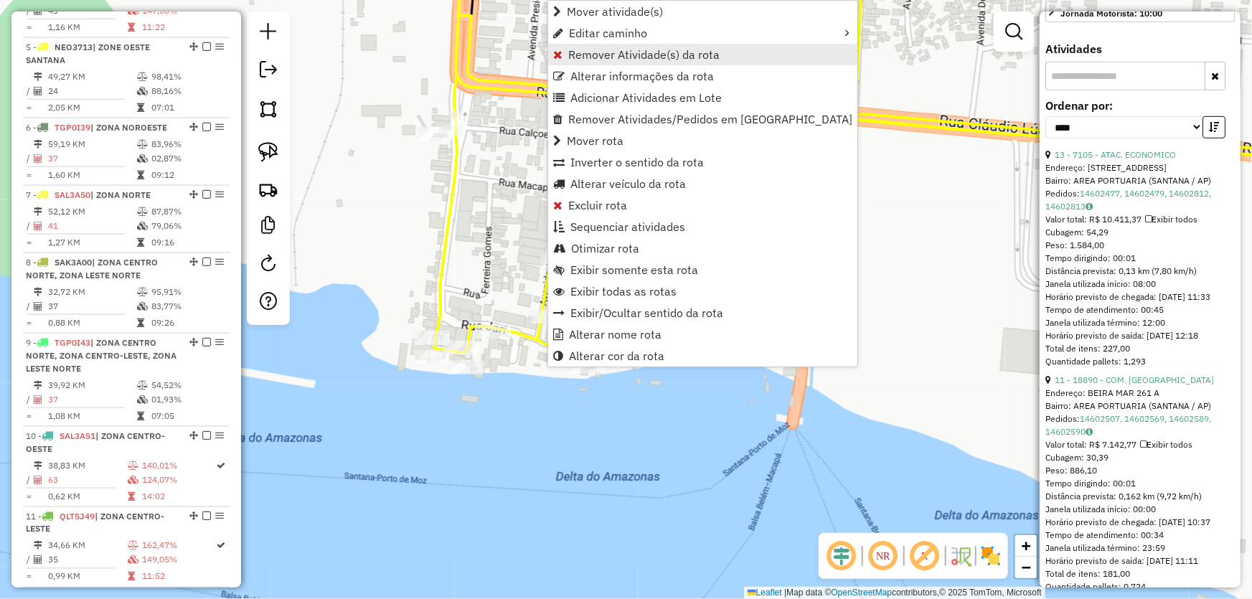
click at [614, 55] on span "Remover Atividade(s) da rota" at bounding box center [643, 54] width 151 height 11
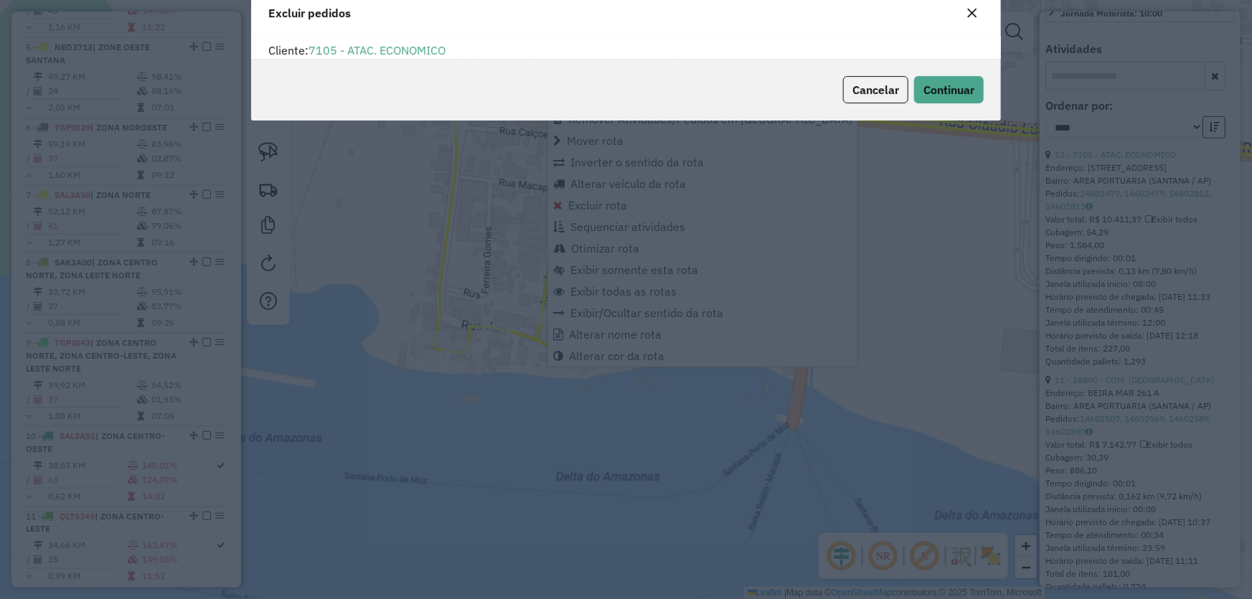
scroll to position [0, 0]
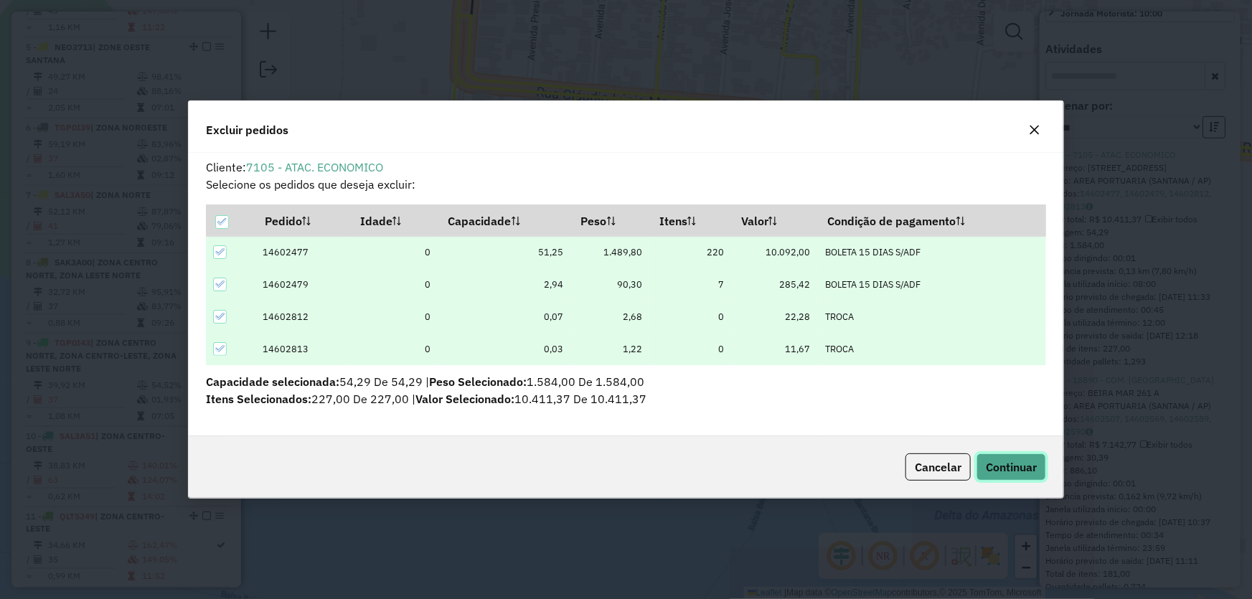
click at [993, 464] on span "Continuar" at bounding box center [1011, 467] width 51 height 14
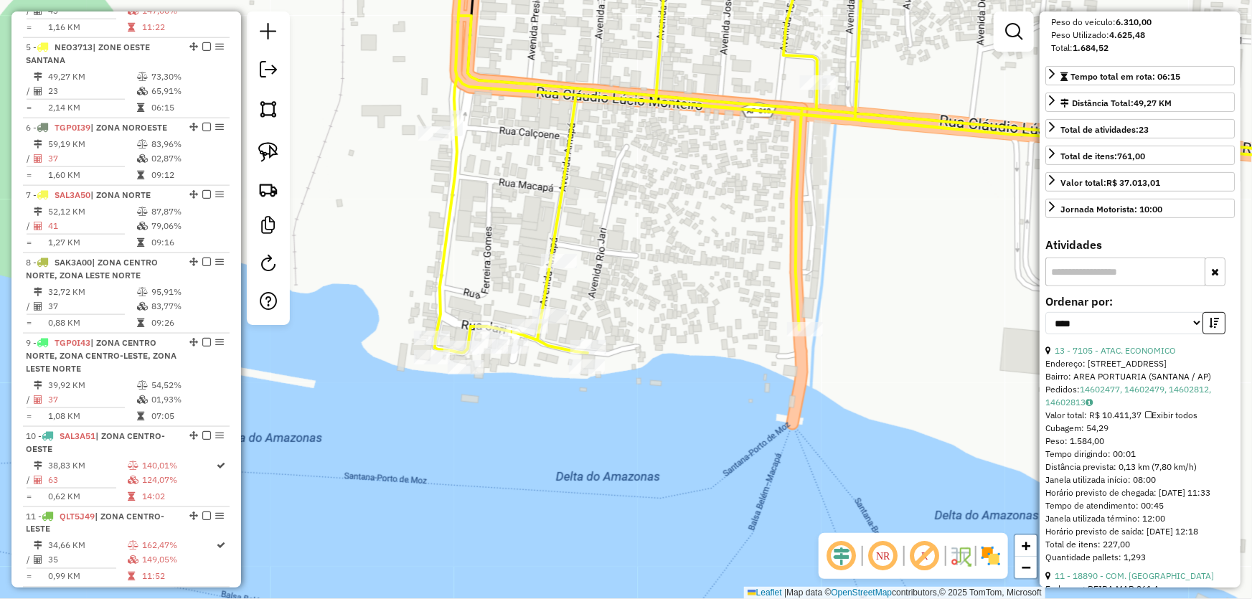
scroll to position [65, 0]
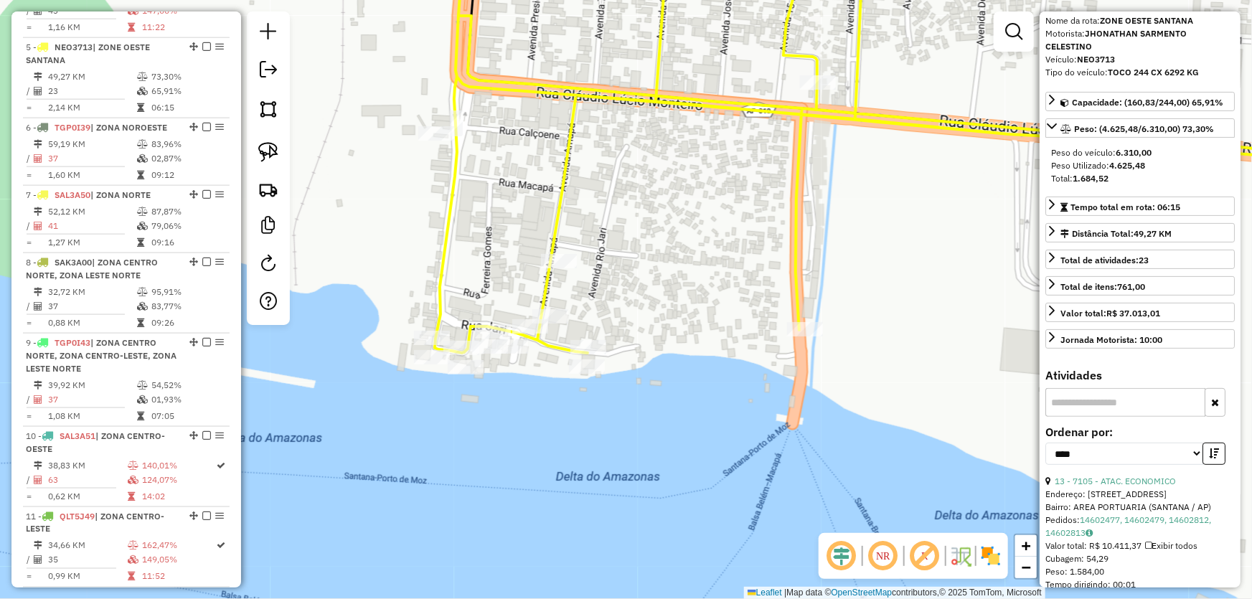
click at [959, 311] on div "Janela de atendimento Grade de atendimento Capacidade Transportadoras Veículos …" at bounding box center [626, 299] width 1252 height 599
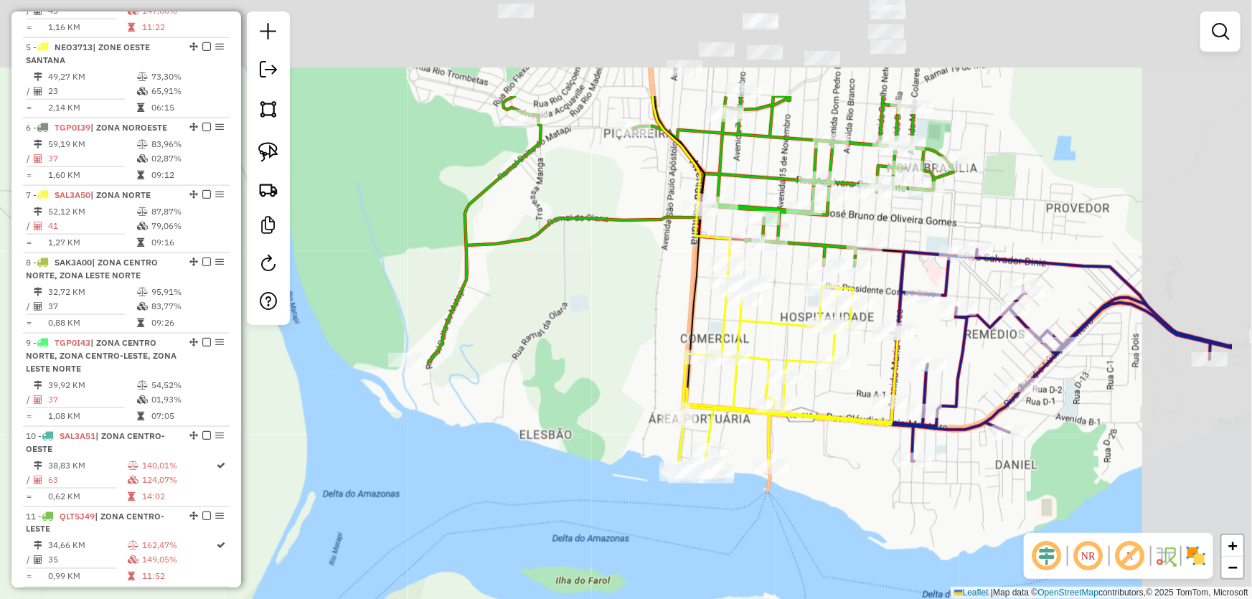
drag, startPoint x: 979, startPoint y: 313, endPoint x: 827, endPoint y: 456, distance: 208.7
click at [820, 486] on div "Janela de atendimento Grade de atendimento Capacidade Transportadoras Veículos …" at bounding box center [626, 299] width 1252 height 599
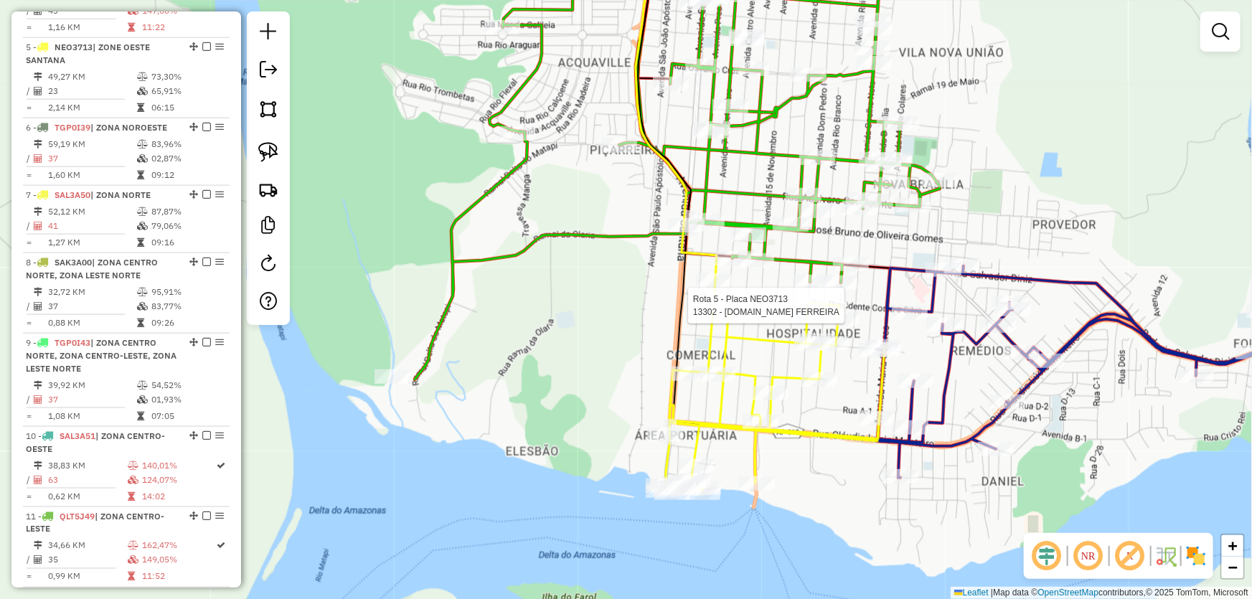
select select "*********"
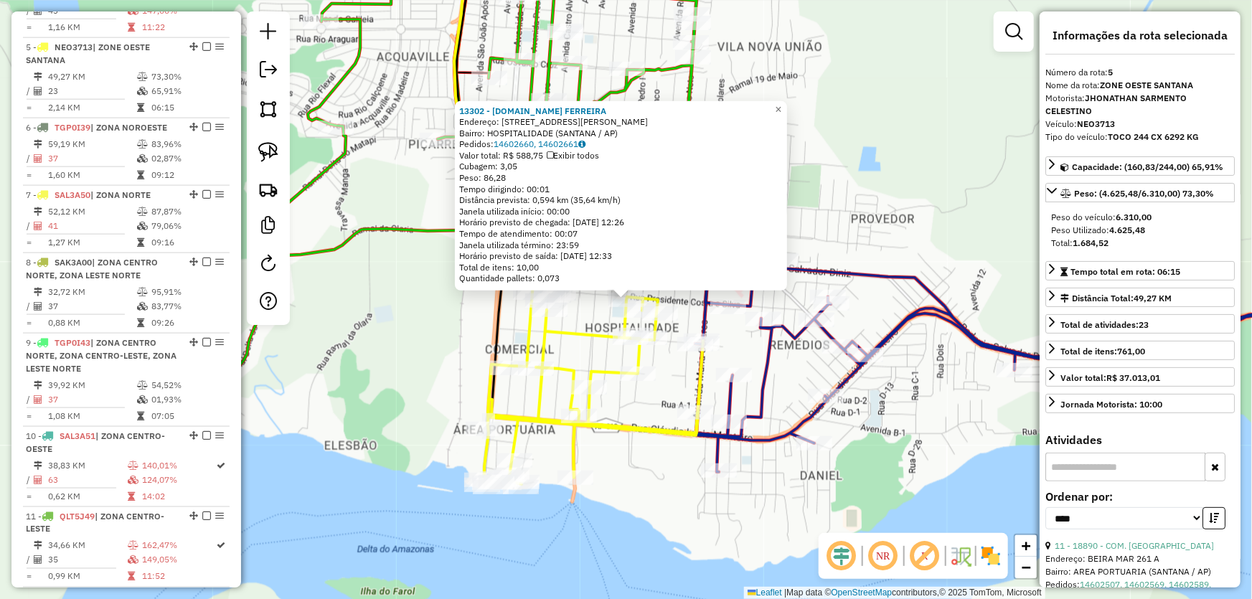
click at [418, 332] on div "13302 - M.BOX FERREIRA Endereço: AV DOM PEDRO 153 A Bairro: HOSPITALIDADE (SANT…" at bounding box center [626, 299] width 1252 height 599
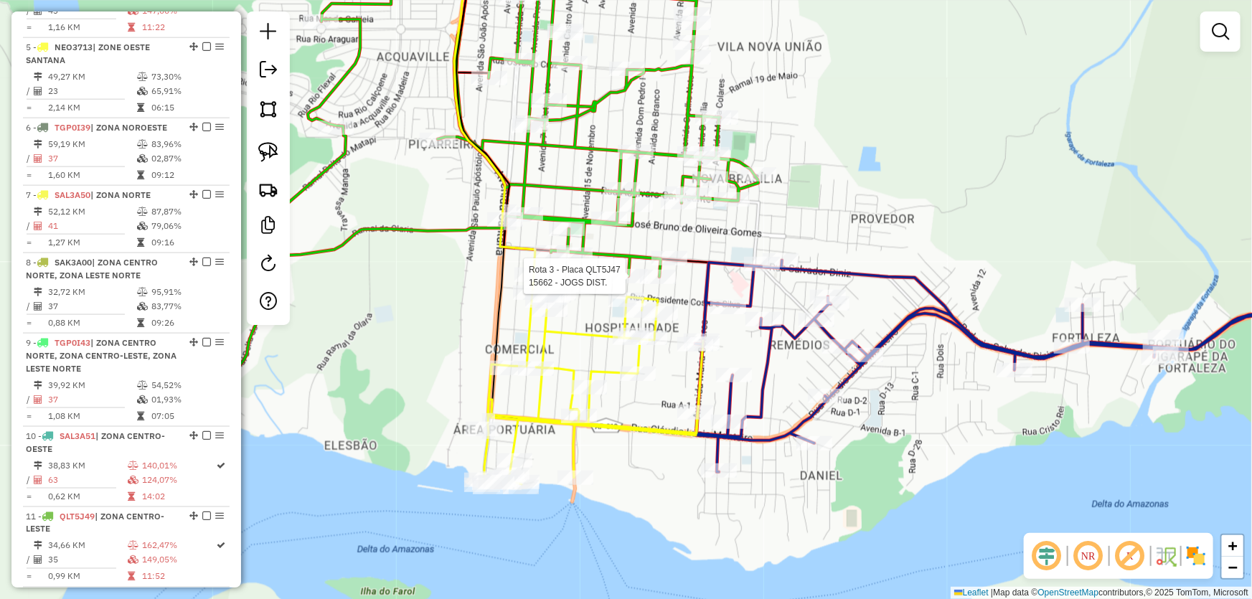
select select "*********"
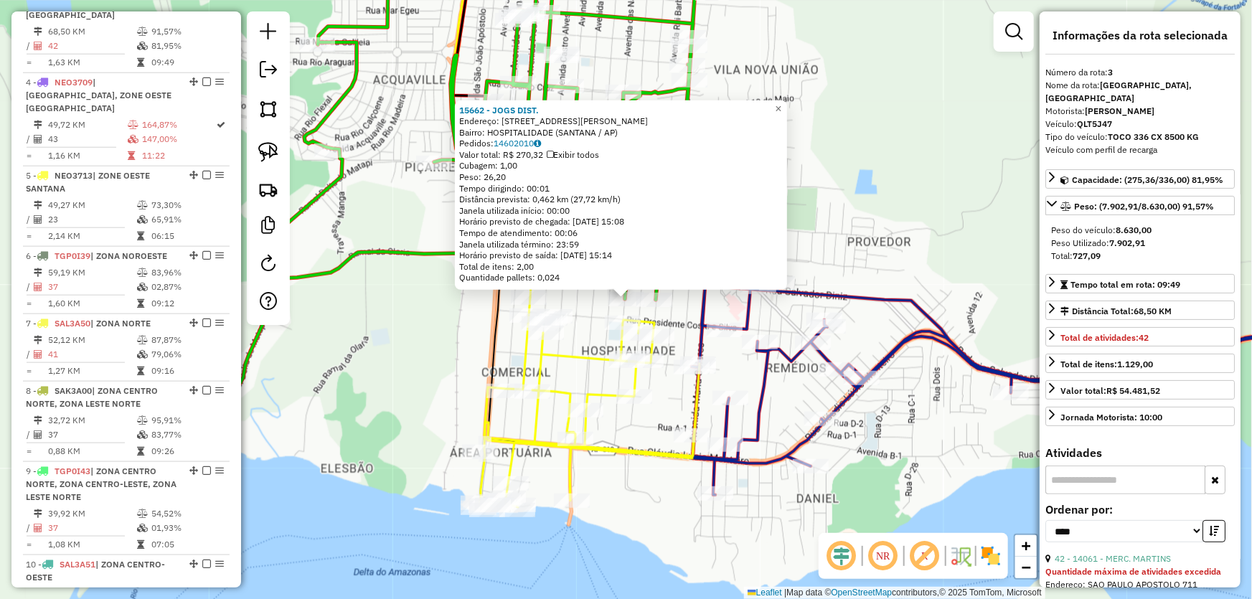
scroll to position [698, 0]
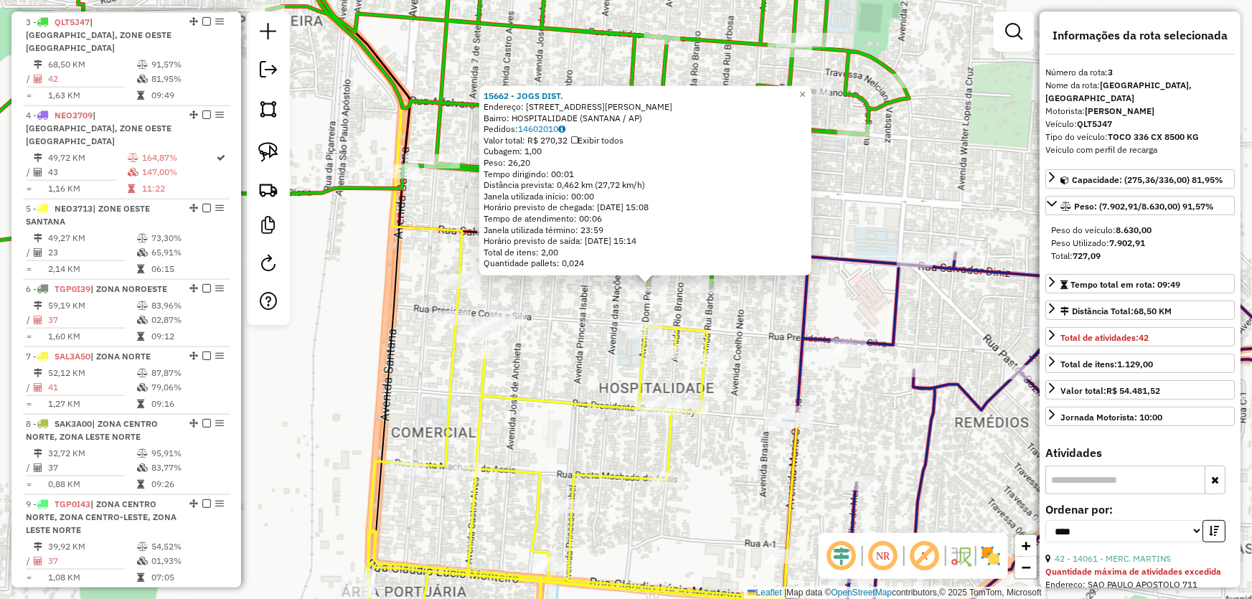
click at [594, 310] on div "15662 - JOGS DIST. Endereço: AV DOM PEDRO I 938 Bairro: HOSPITALIDADE (SANTANA …" at bounding box center [626, 299] width 1252 height 599
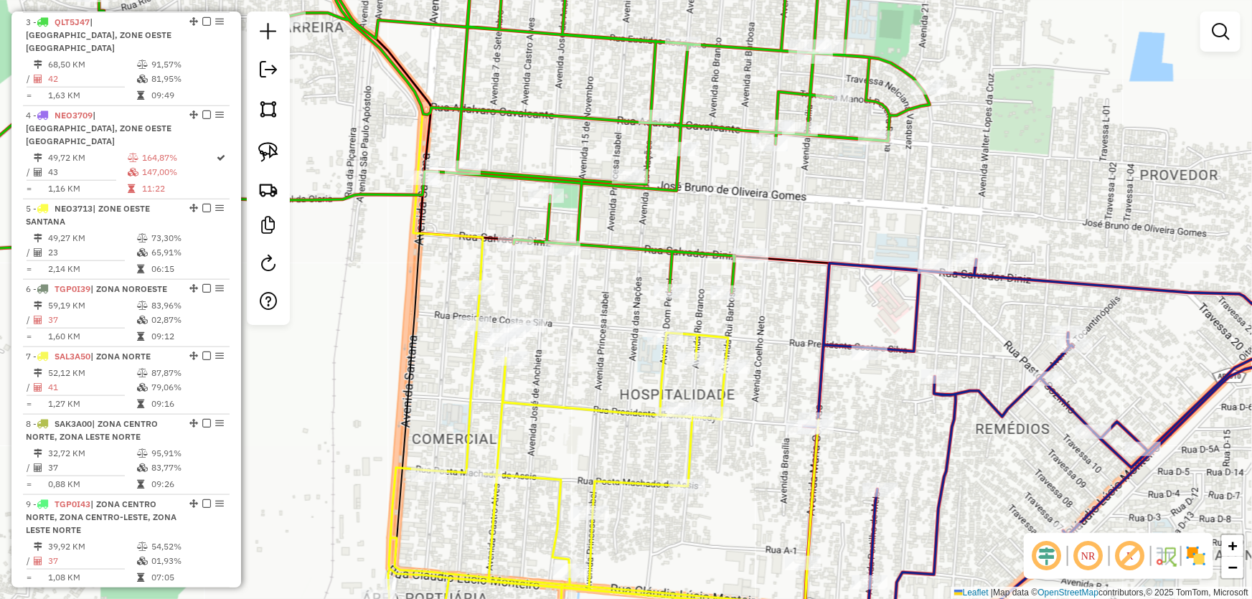
drag, startPoint x: 352, startPoint y: 276, endPoint x: 394, endPoint y: 286, distance: 43.5
click at [394, 286] on div "Janela de atendimento Grade de atendimento Capacidade Transportadoras Veículos …" at bounding box center [626, 299] width 1252 height 599
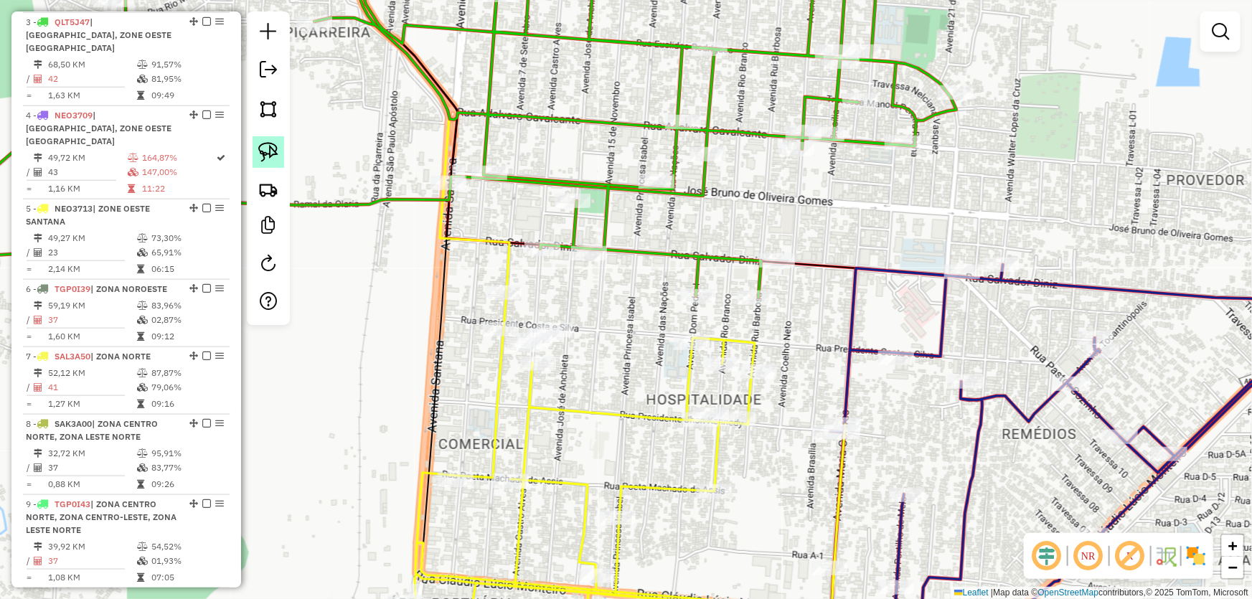
click at [260, 149] on img at bounding box center [268, 152] width 20 height 20
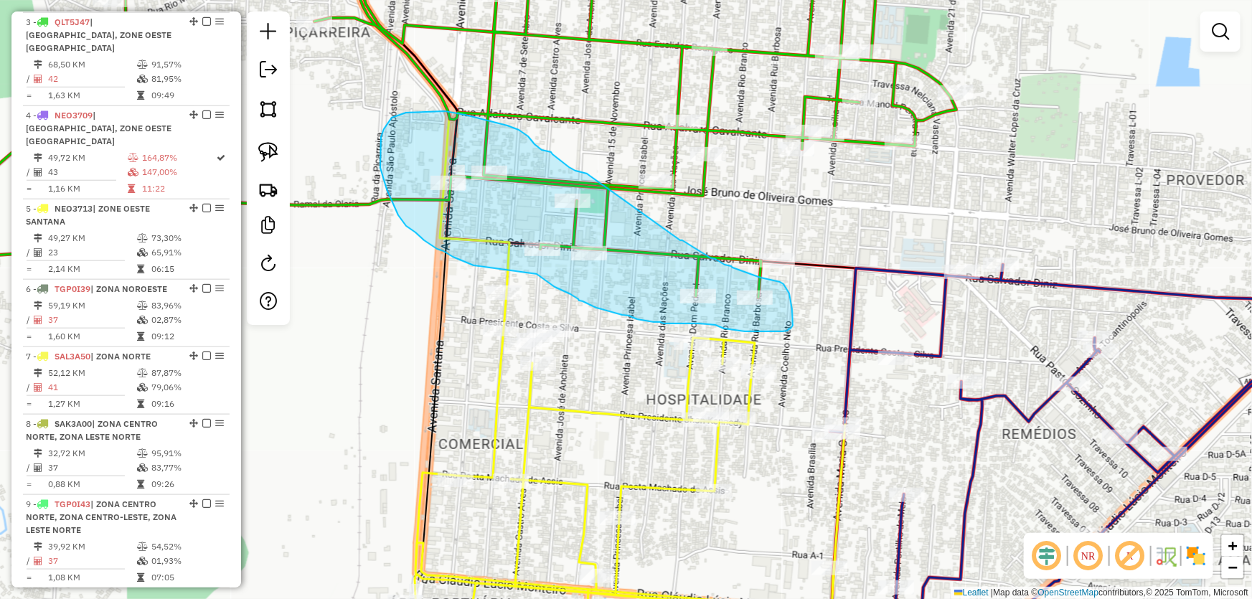
drag, startPoint x: 680, startPoint y: 240, endPoint x: 590, endPoint y: 176, distance: 111.1
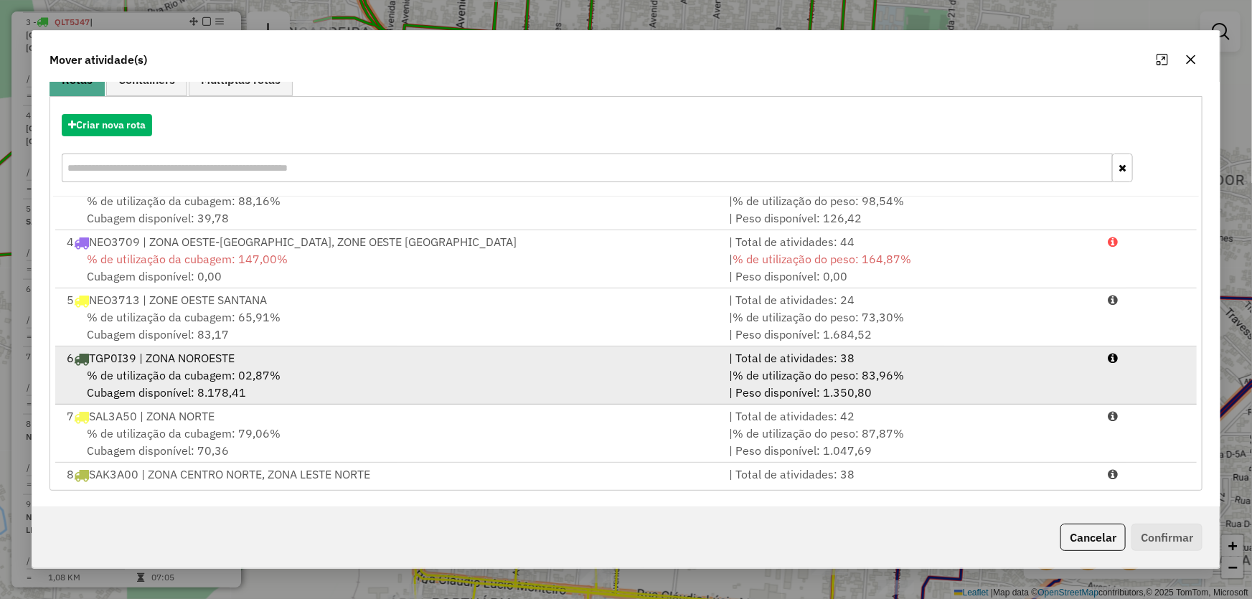
scroll to position [0, 0]
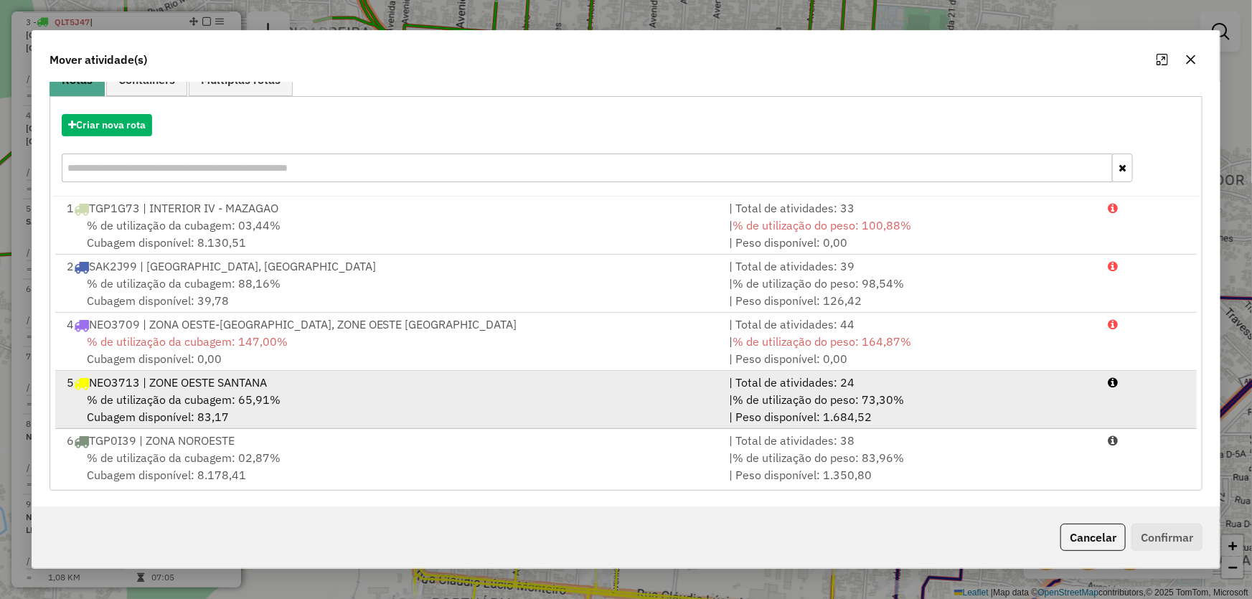
click at [185, 388] on div "5 NEO3713 | ZONE OESTE SANTANA" at bounding box center [389, 382] width 663 height 17
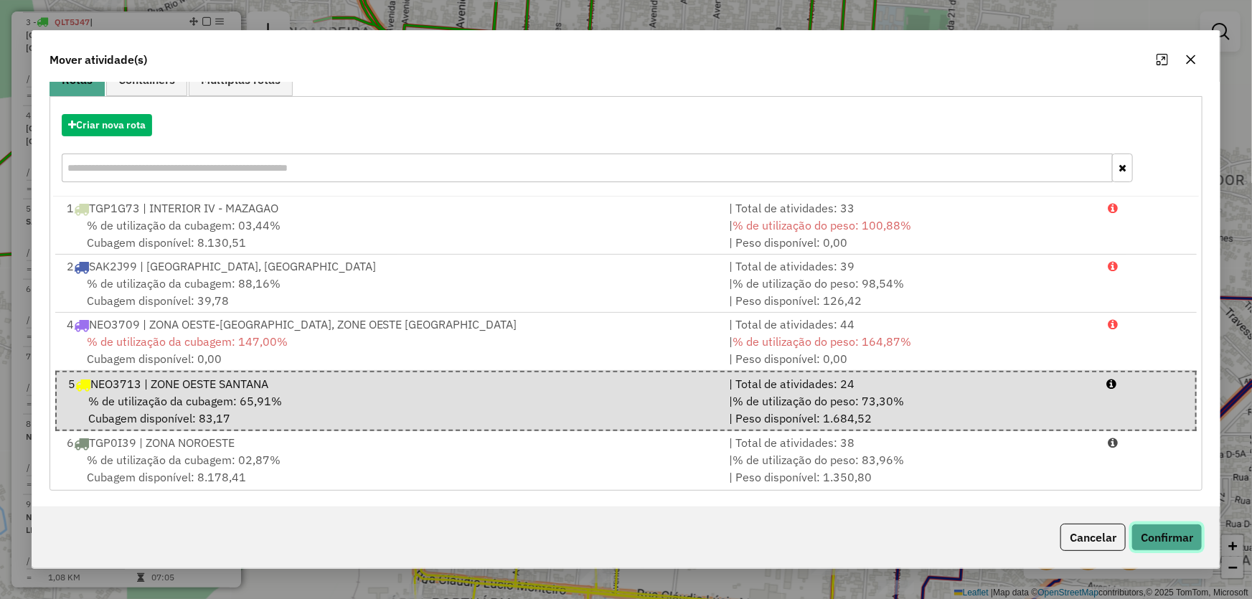
click at [1173, 540] on button "Confirmar" at bounding box center [1167, 537] width 71 height 27
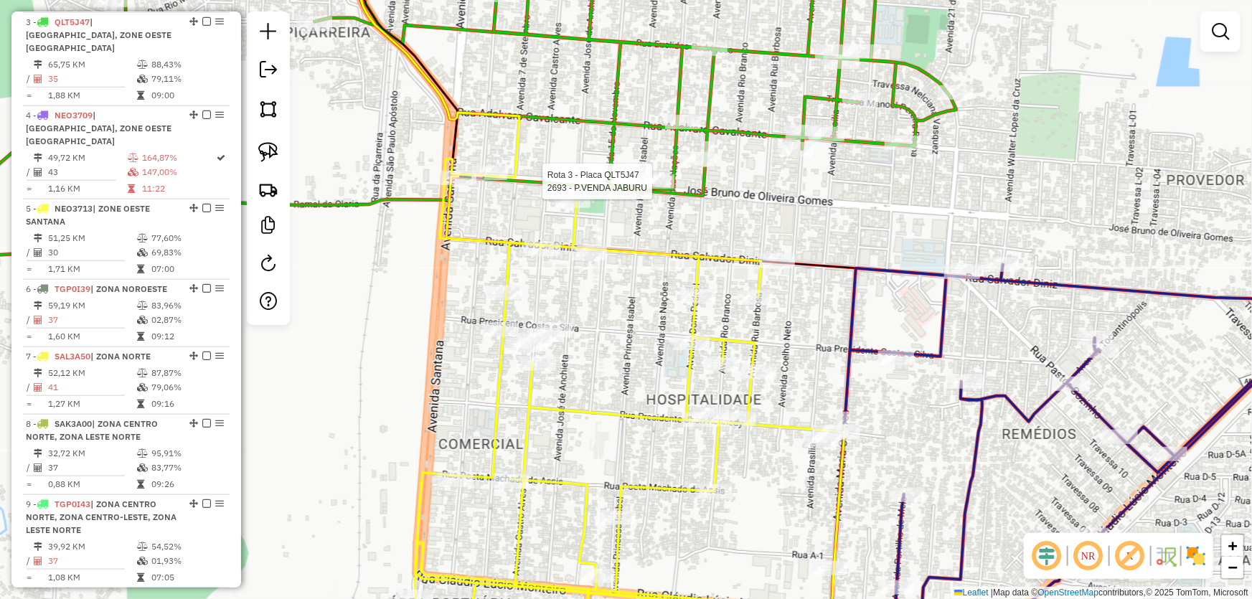
select select "*********"
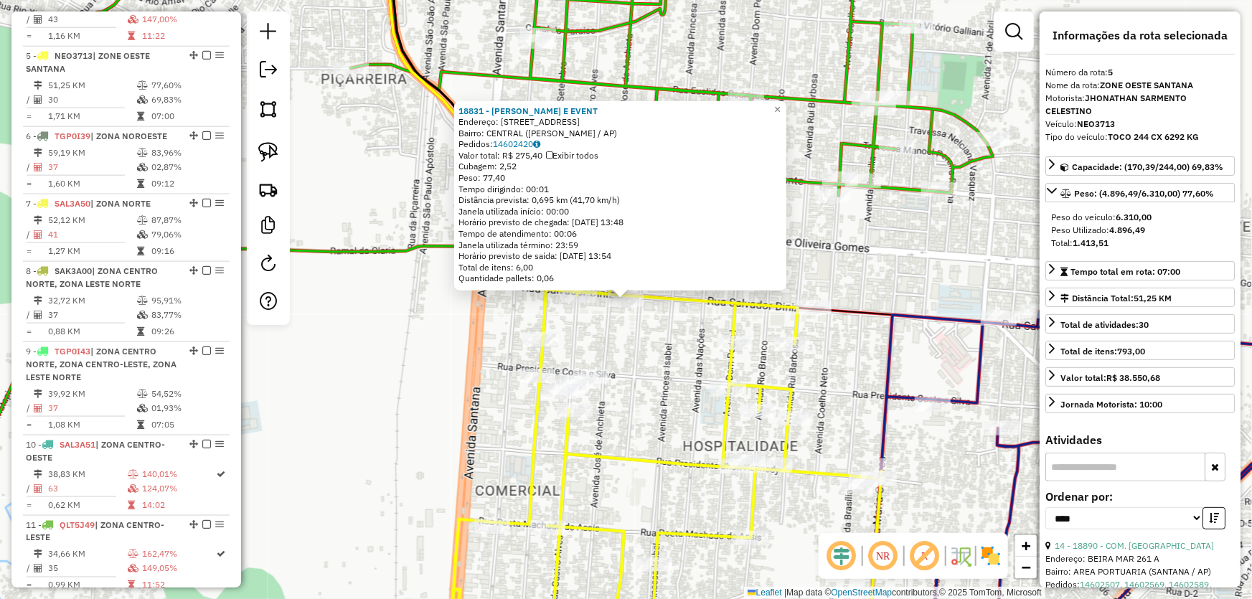
scroll to position [859, 0]
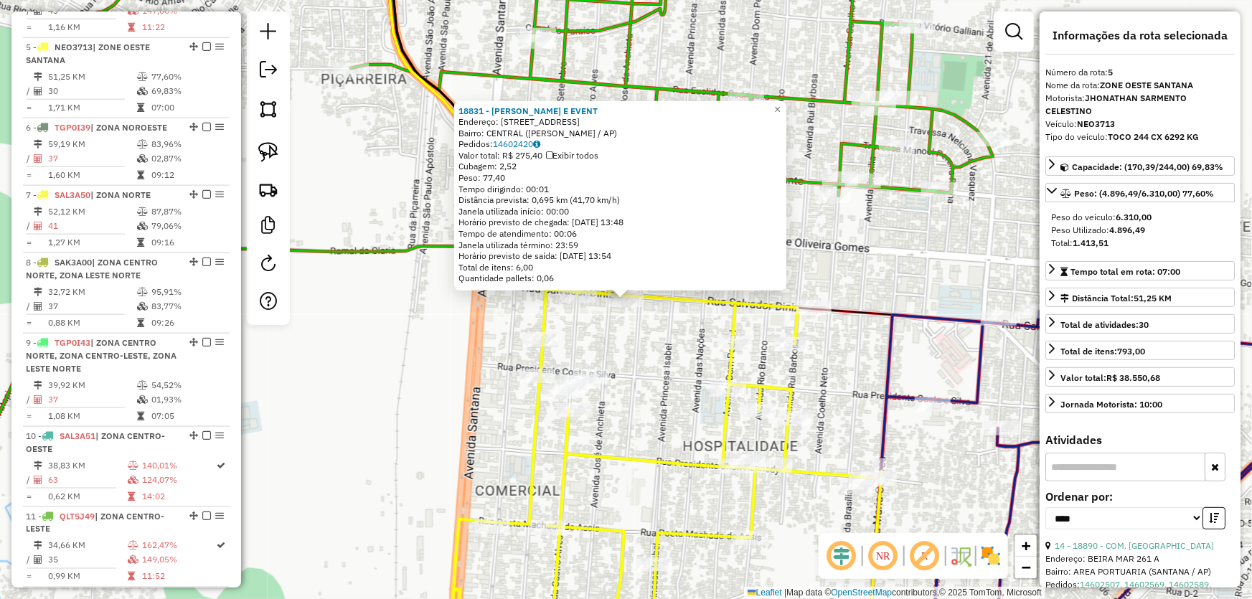
click at [665, 353] on div "18831 - SUELY BUFFET E EVENT Endereço: Rua Pedro Salvador Diniz 452 Bairro: CEN…" at bounding box center [626, 299] width 1252 height 599
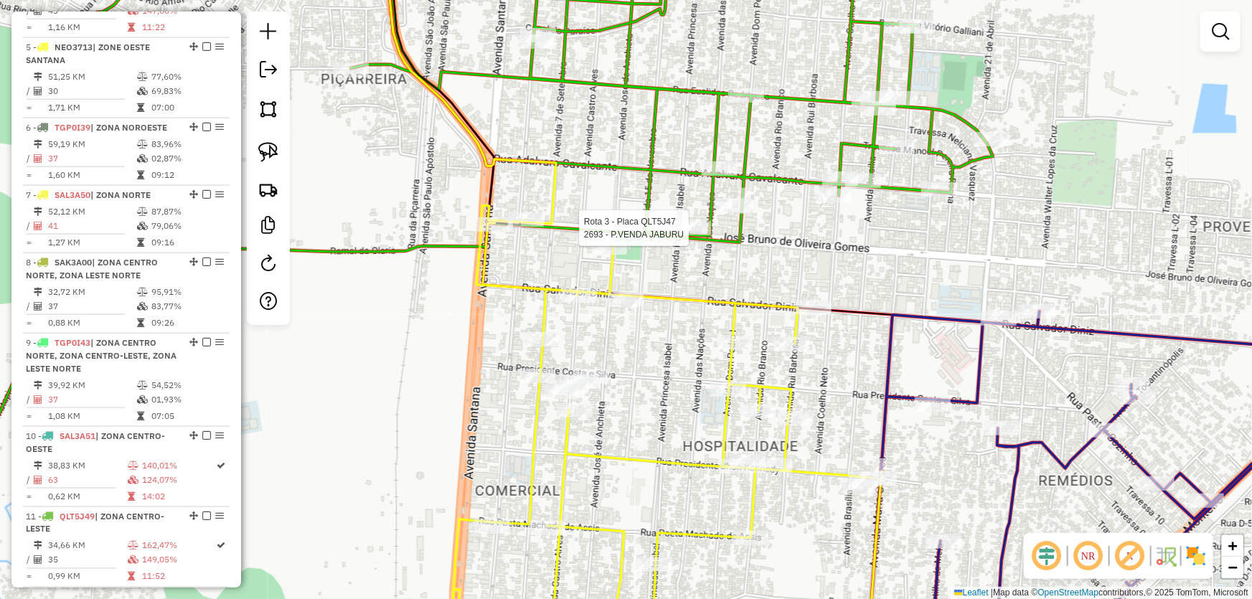
select select "*********"
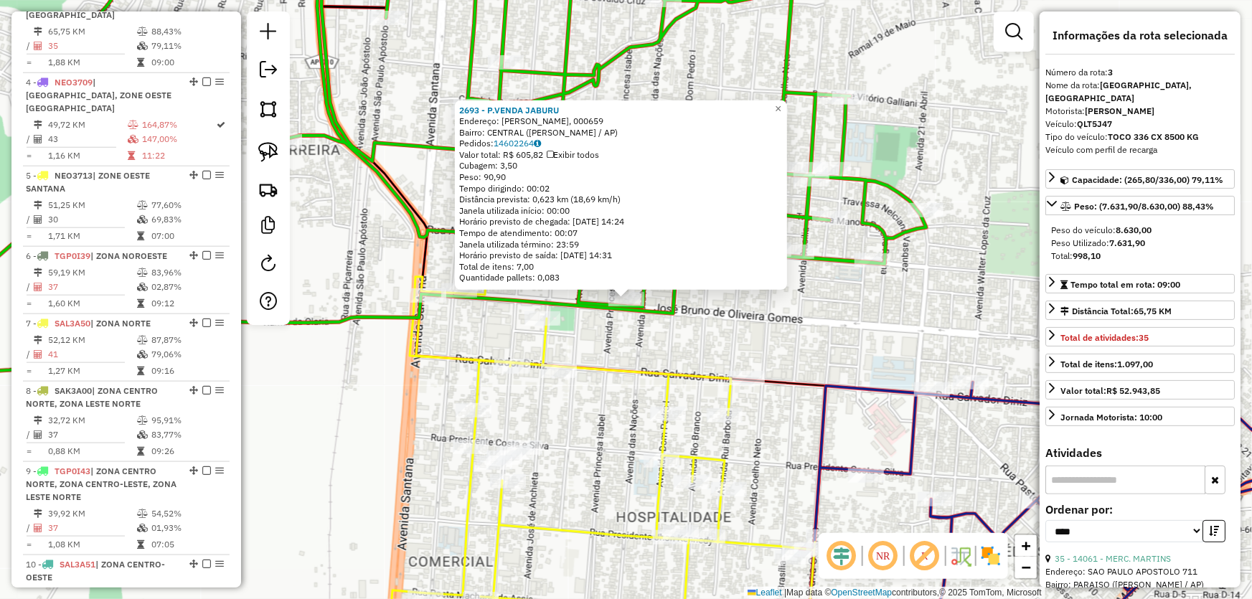
scroll to position [698, 0]
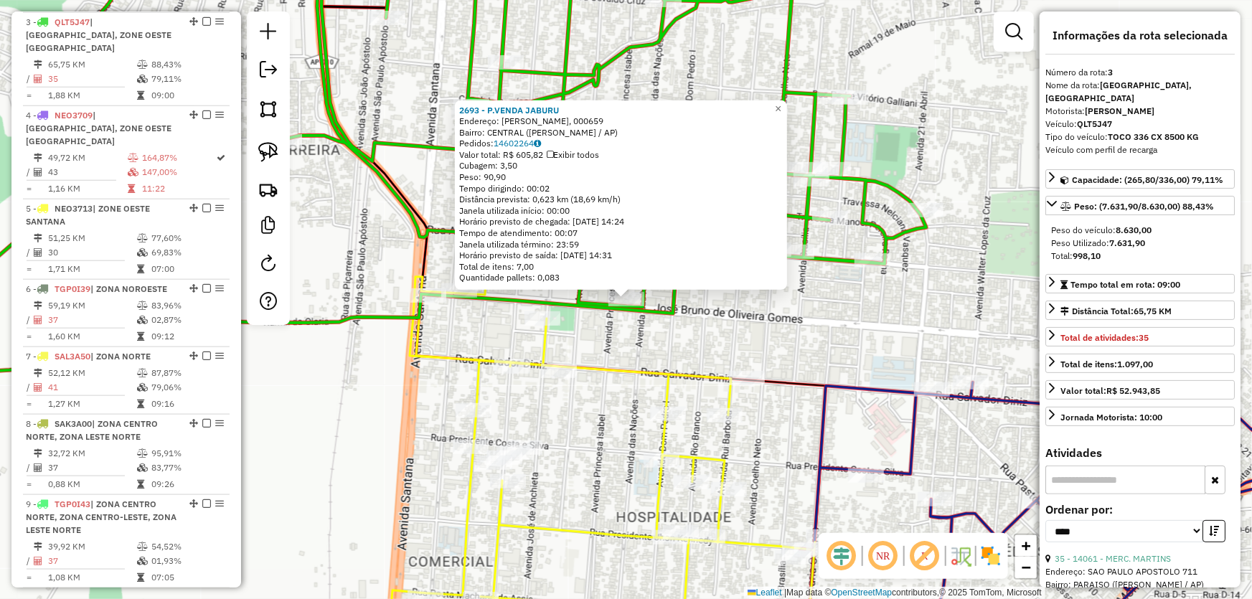
click at [817, 366] on div "2693 - P.VENDA JABURU Endereço: R UBALDO FIGUEIRA, 000659 Bairro: CENTRAL (SANT…" at bounding box center [626, 299] width 1252 height 599
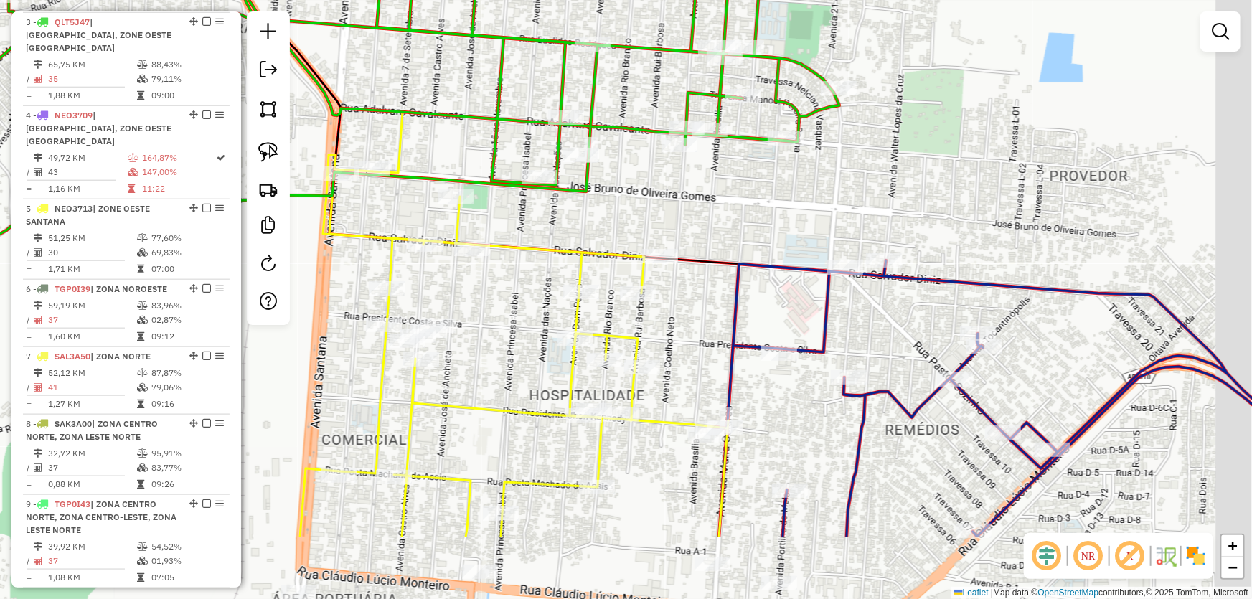
drag, startPoint x: 841, startPoint y: 378, endPoint x: 726, endPoint y: 195, distance: 215.8
click at [726, 195] on div "Janela de atendimento Grade de atendimento Capacidade Transportadoras Veículos …" at bounding box center [626, 299] width 1252 height 599
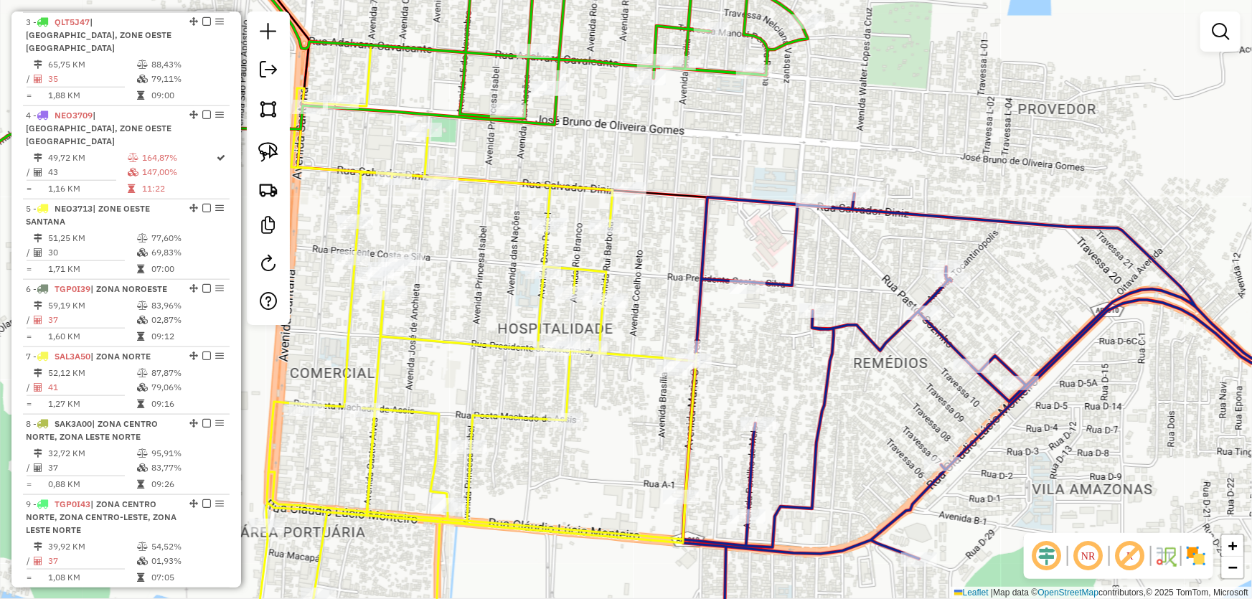
click at [746, 276] on icon at bounding box center [1030, 405] width 696 height 423
select select "*********"
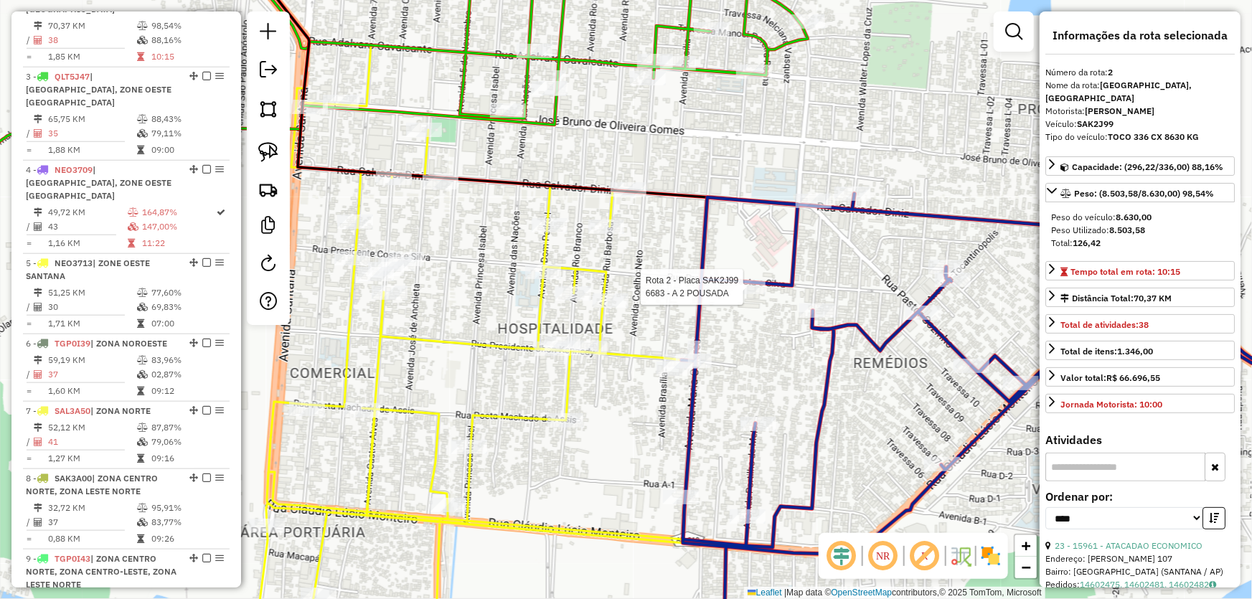
scroll to position [618, 0]
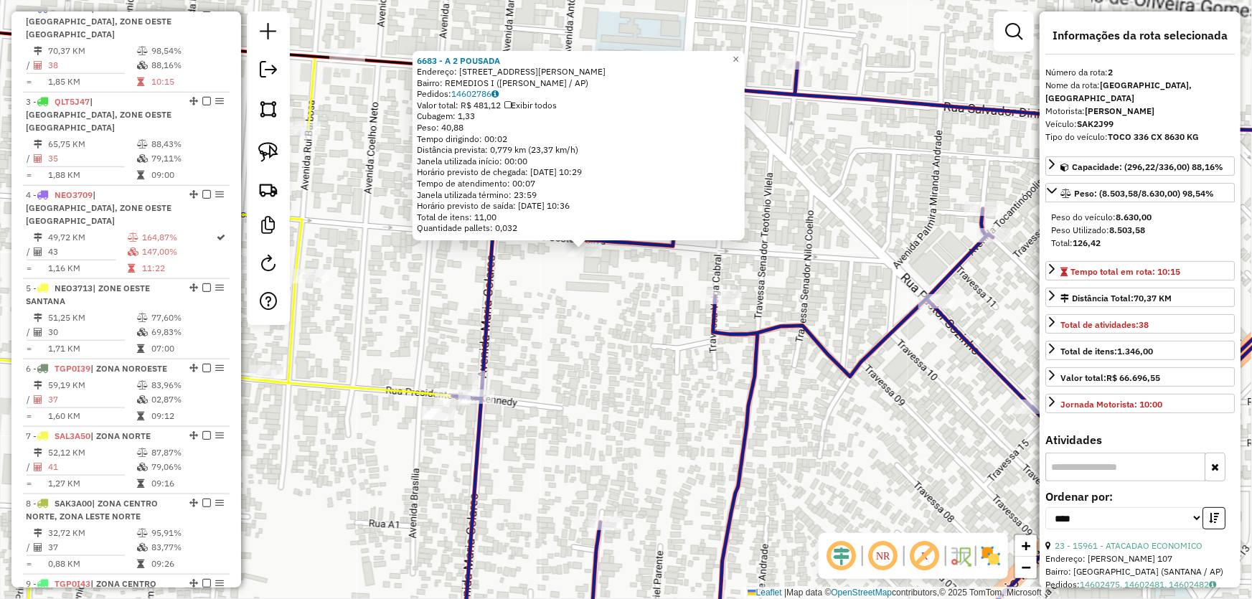
click at [567, 378] on div "6683 - A 2 POUSADA Endereço: R PRESIDENTE COSTA E SILVA 1602 Bairro: REMEDIOS I…" at bounding box center [626, 299] width 1252 height 599
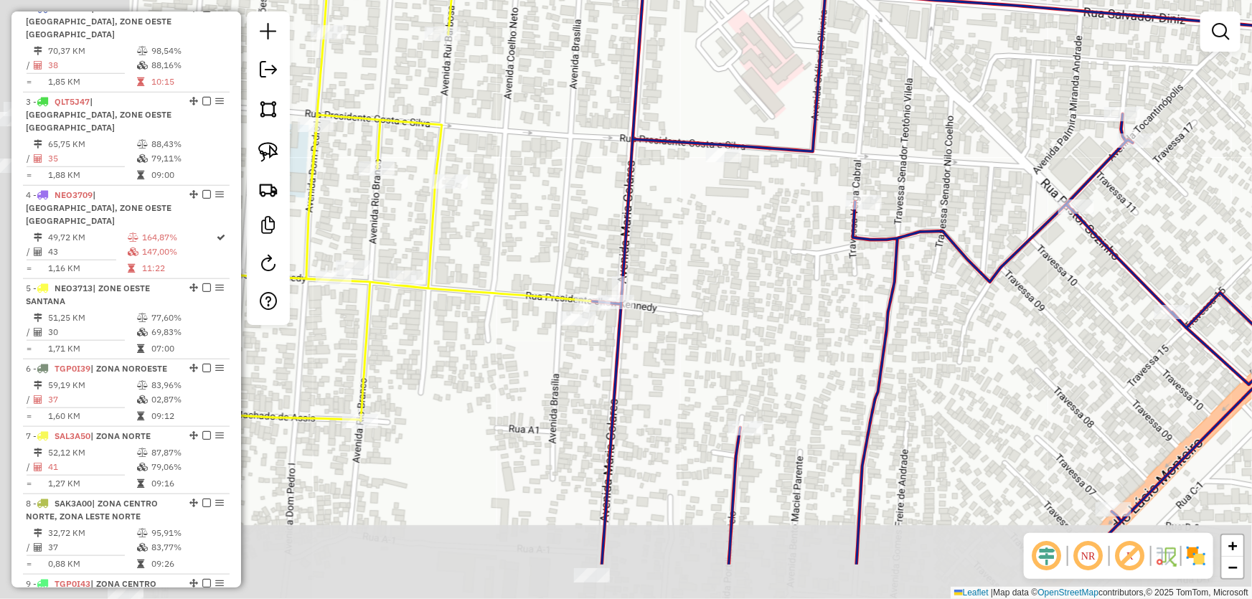
drag, startPoint x: 693, startPoint y: 304, endPoint x: 713, endPoint y: 266, distance: 43.7
click at [713, 266] on div "Janela de atendimento Grade de atendimento Capacidade Transportadoras Veículos …" at bounding box center [626, 299] width 1252 height 599
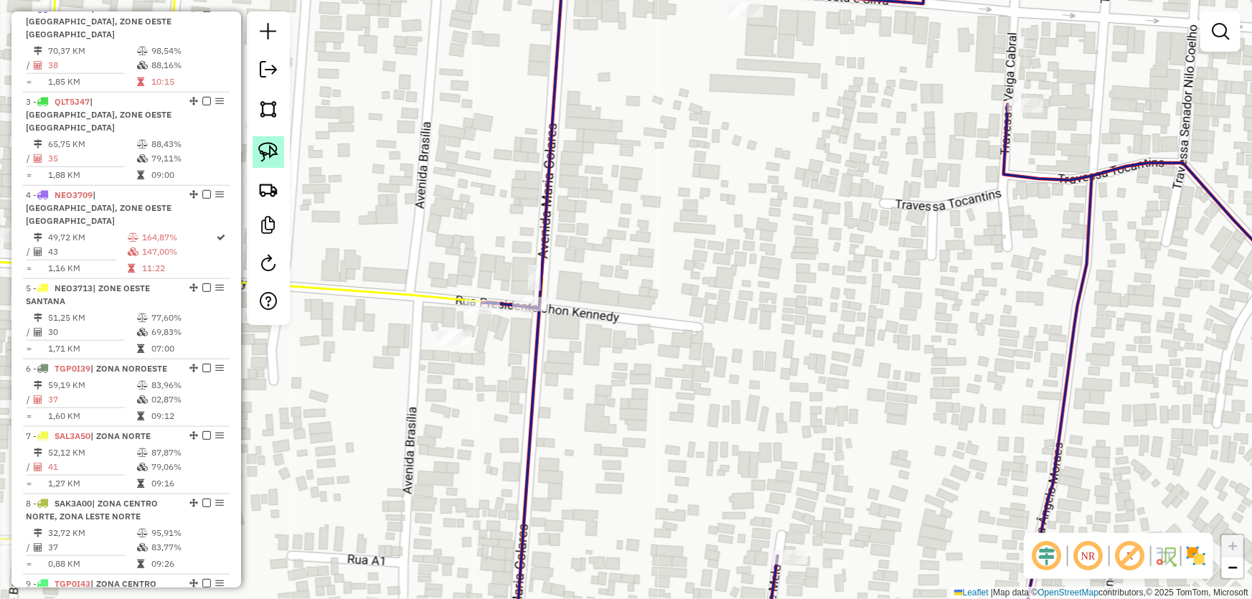
click at [258, 142] on img at bounding box center [268, 152] width 20 height 20
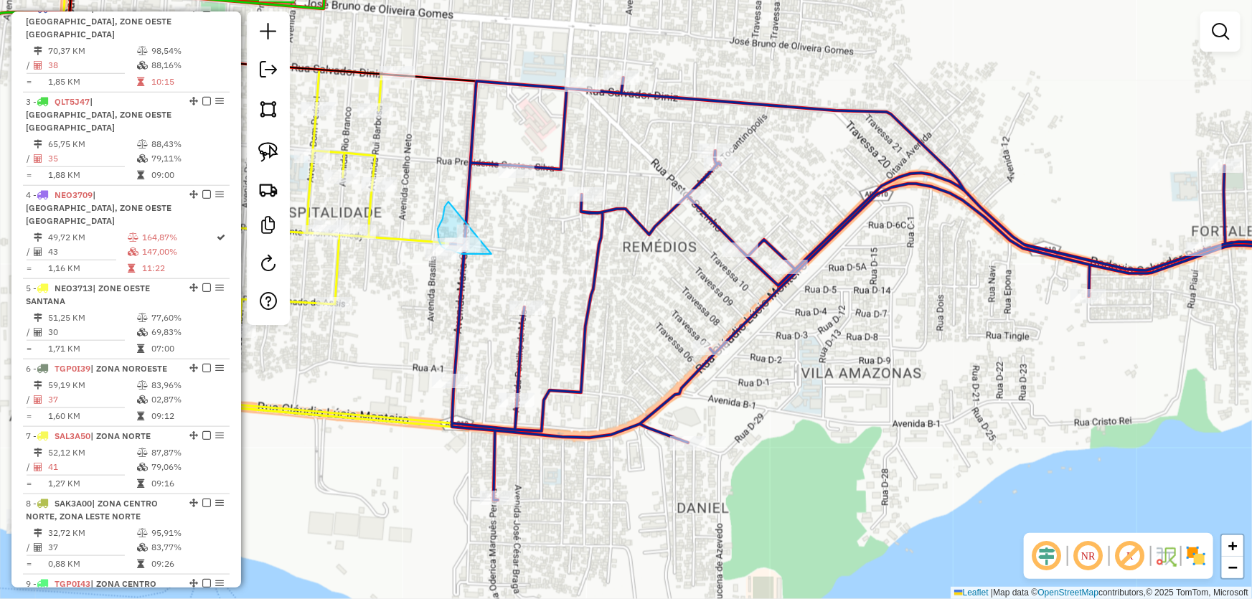
drag, startPoint x: 639, startPoint y: 345, endPoint x: 449, endPoint y: 202, distance: 237.8
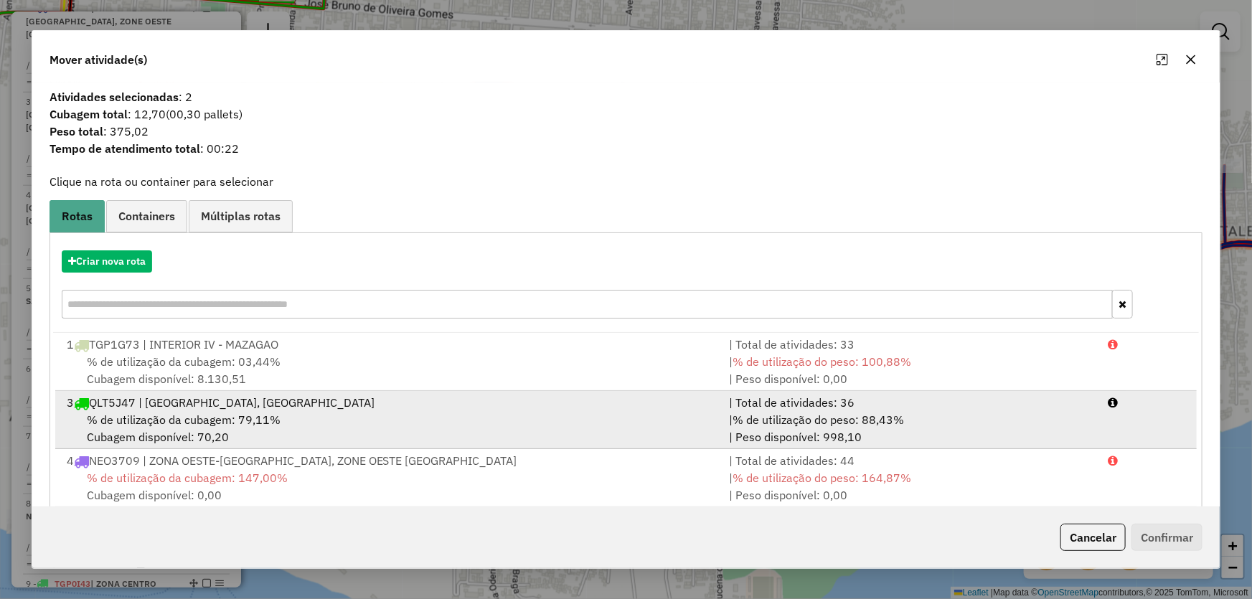
scroll to position [65, 0]
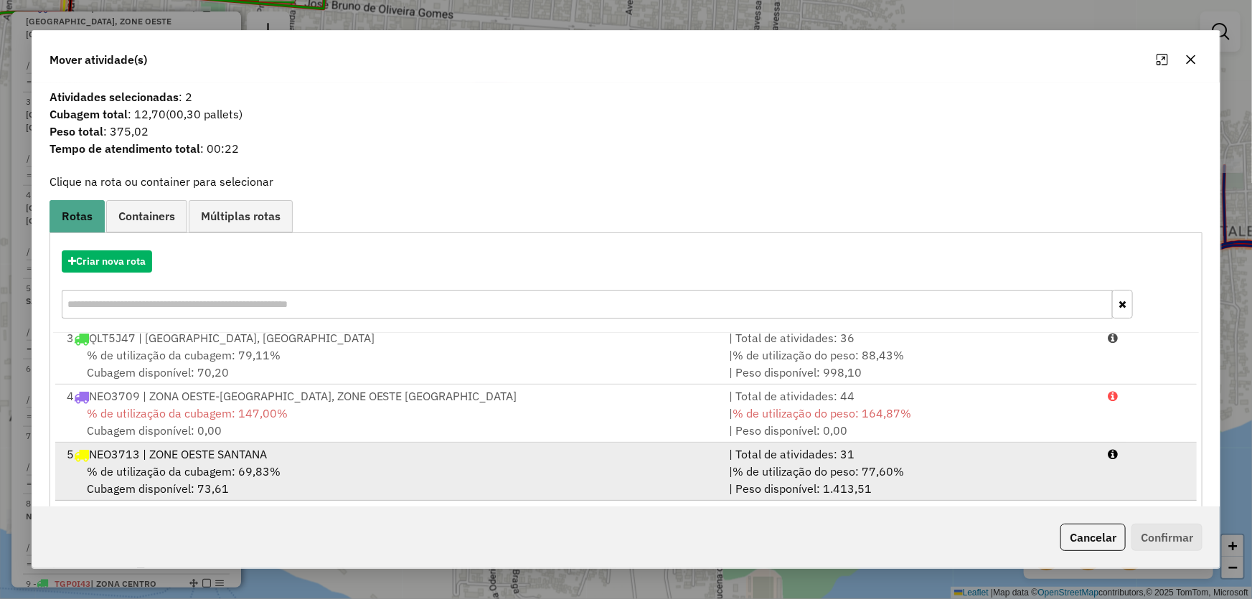
click at [151, 470] on span "% de utilização da cubagem: 69,83%" at bounding box center [184, 471] width 194 height 14
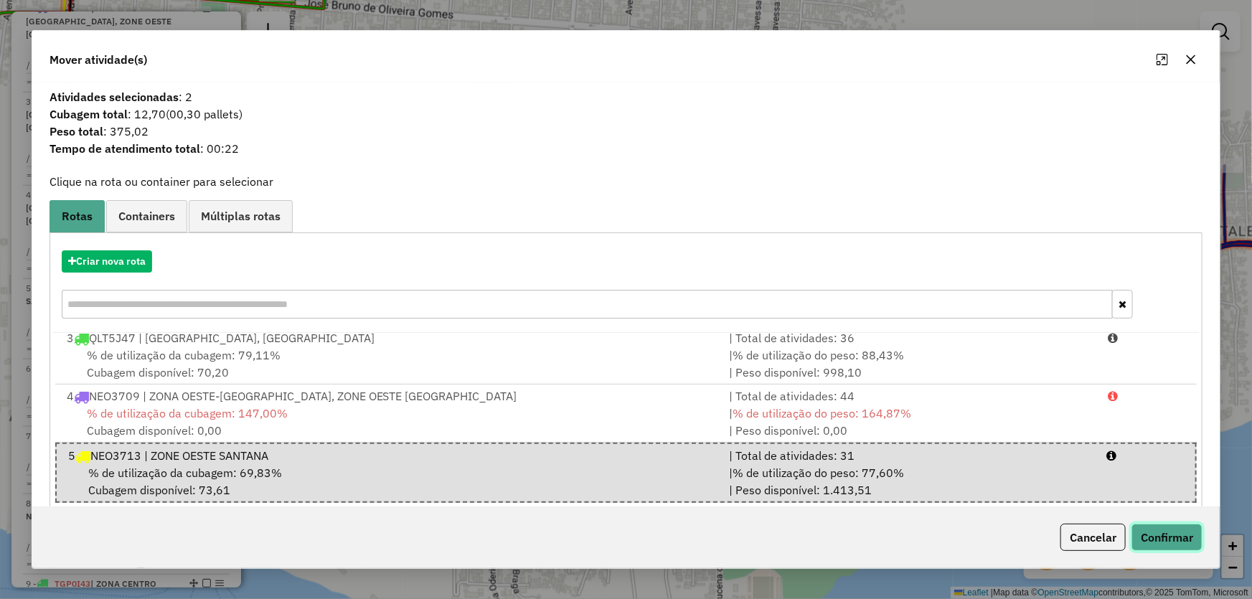
click at [1161, 543] on button "Confirmar" at bounding box center [1167, 537] width 71 height 27
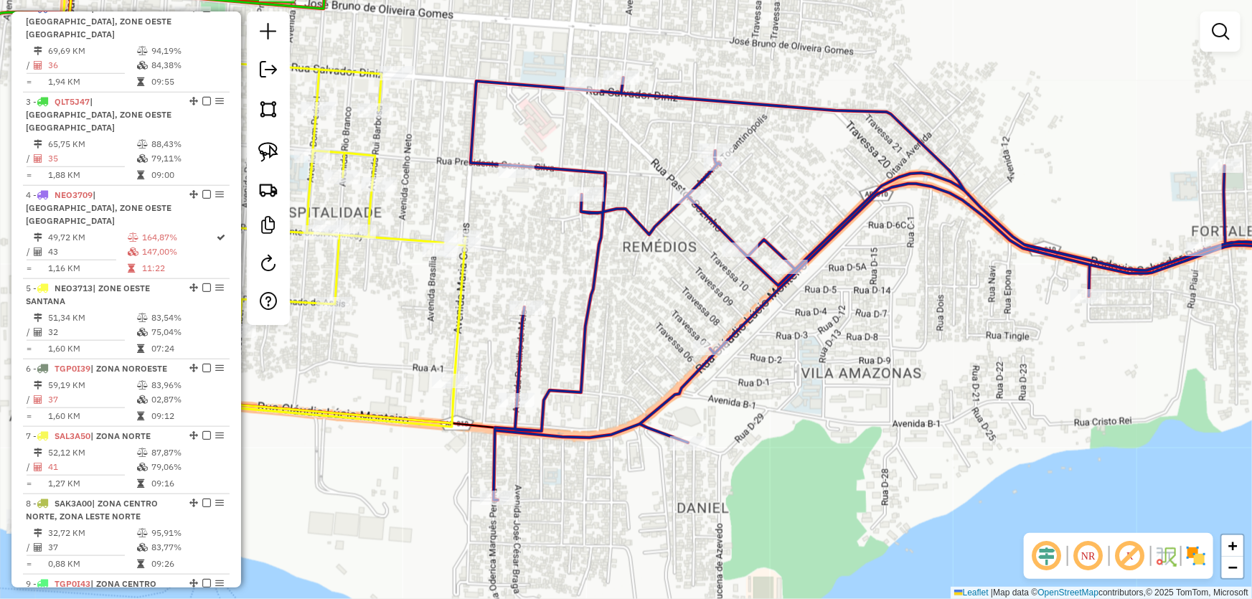
scroll to position [538, 0]
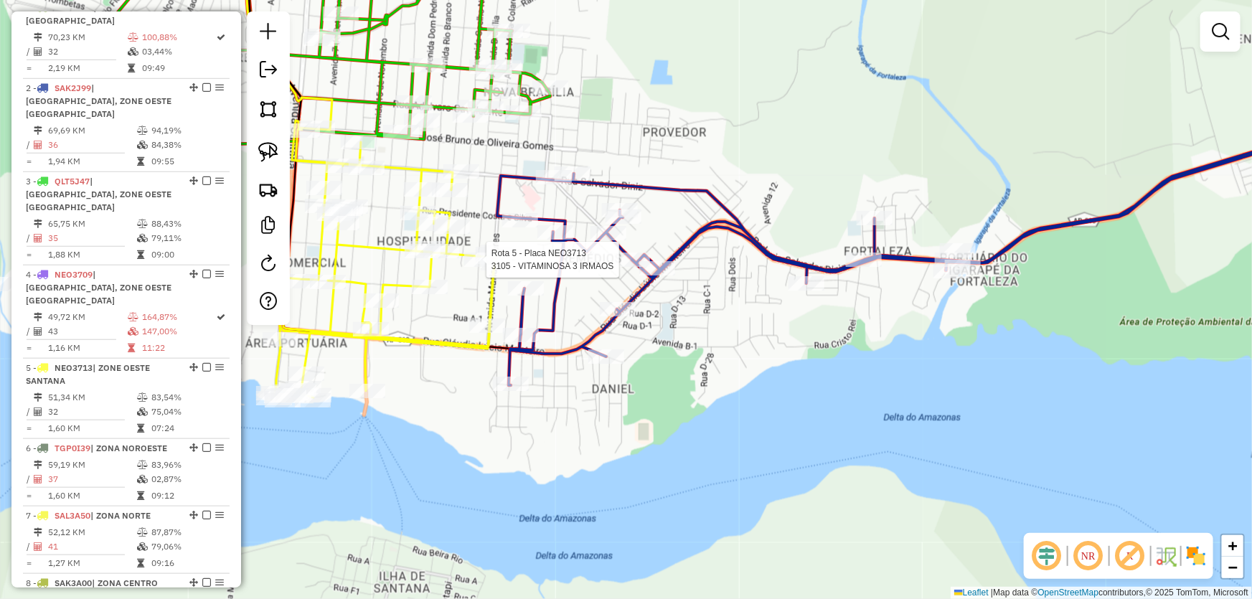
select select "*********"
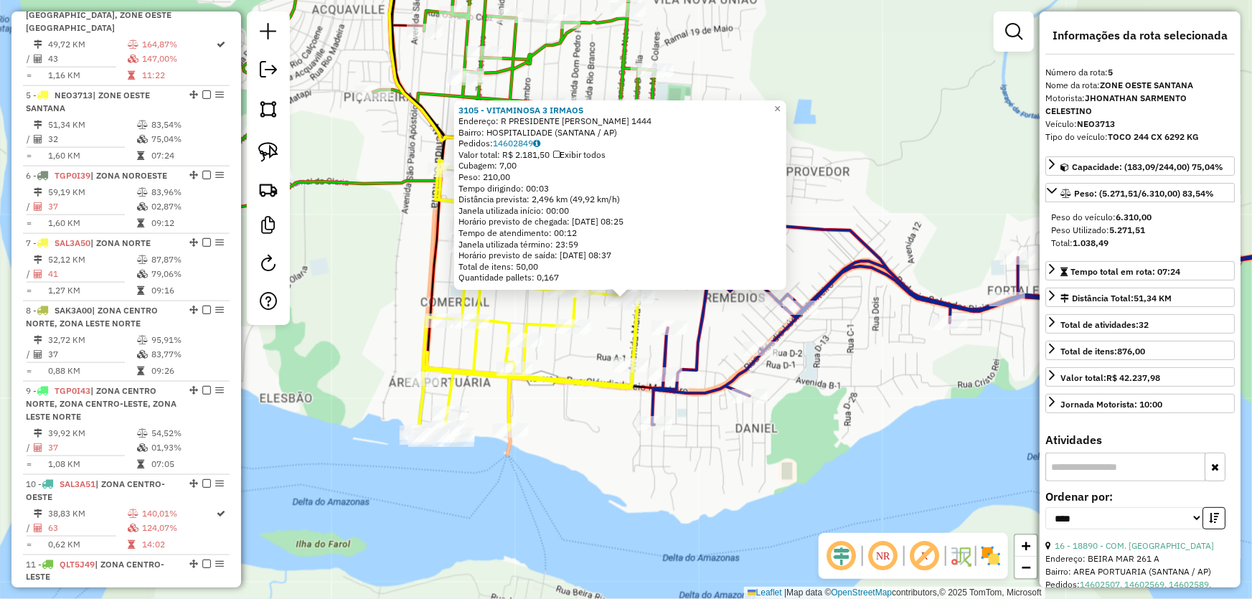
scroll to position [859, 0]
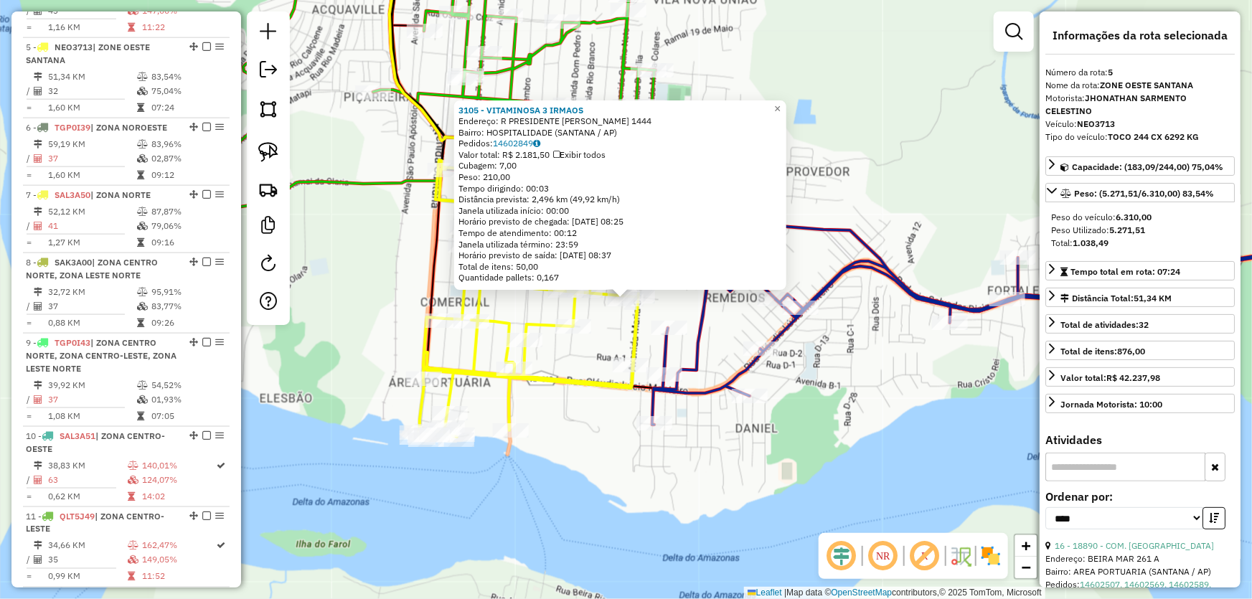
click at [589, 352] on div "3105 - VITAMINOSA 3 IRMAOS Endereço: R PRESIDENTE KENNEDY 1444 Bairro: HOSPITAL…" at bounding box center [626, 299] width 1252 height 599
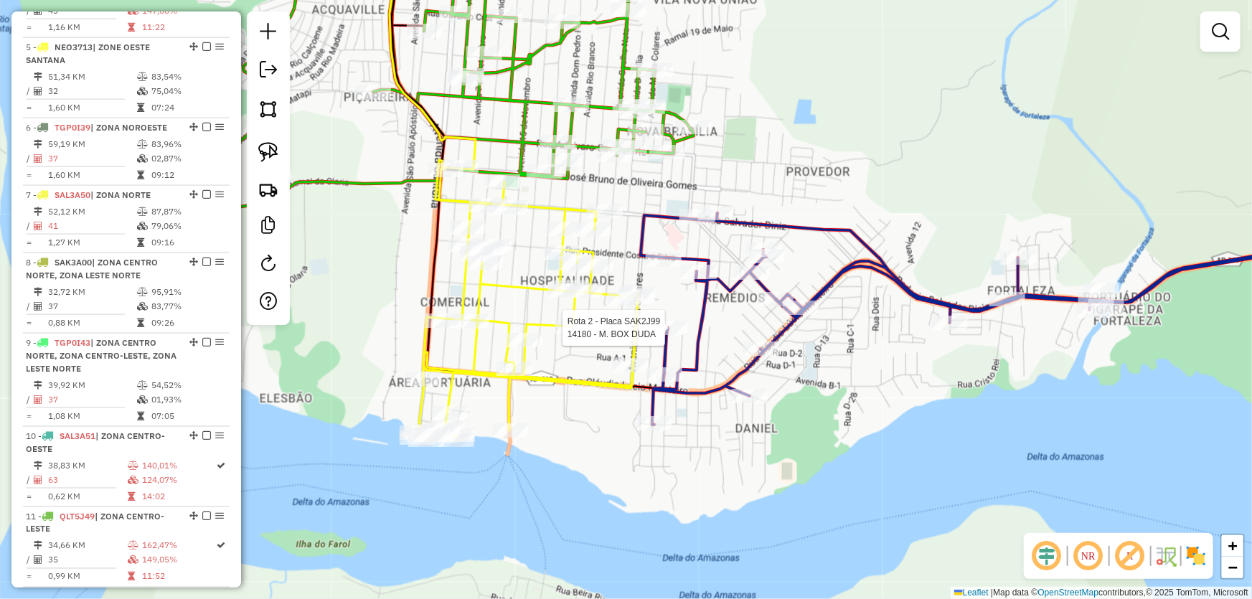
select select "*********"
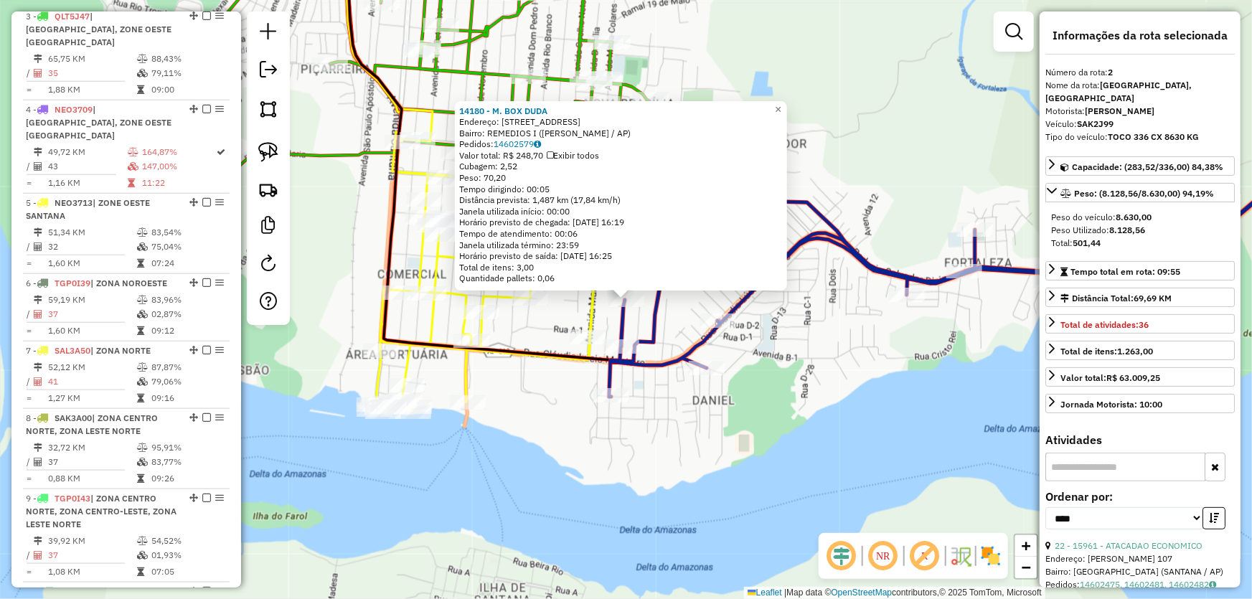
scroll to position [618, 0]
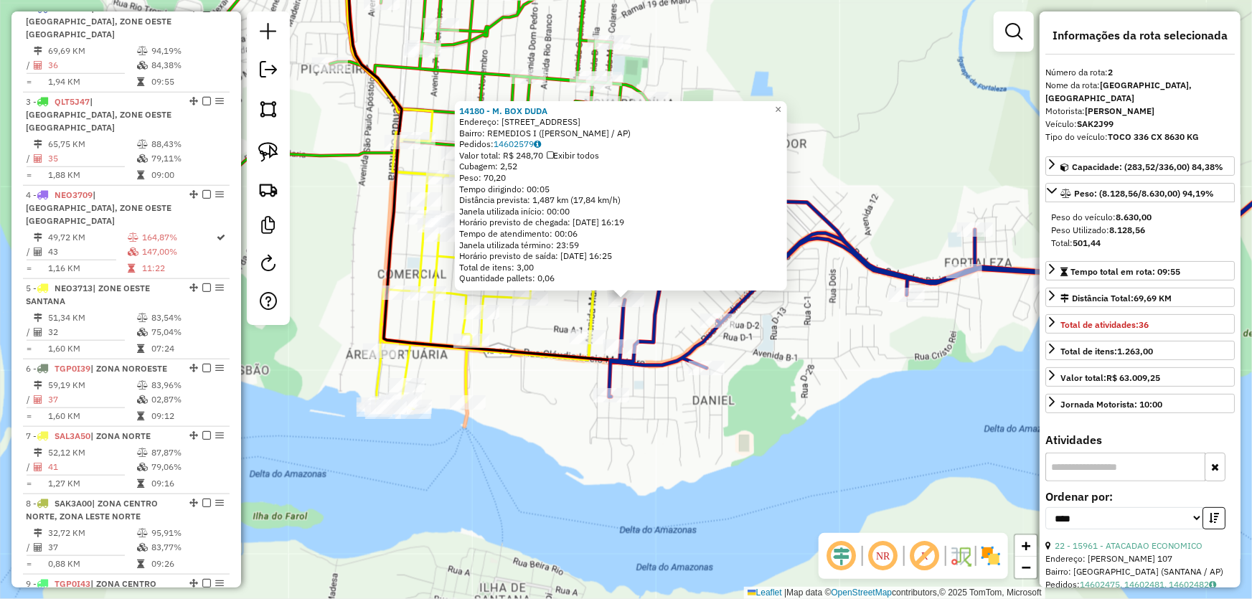
click at [687, 431] on div "14180 - M. BOX DUDA Endereço: AV PORTILHO DE MELO 417 Bairro: REMEDIOS I (SANTA…" at bounding box center [626, 299] width 1252 height 599
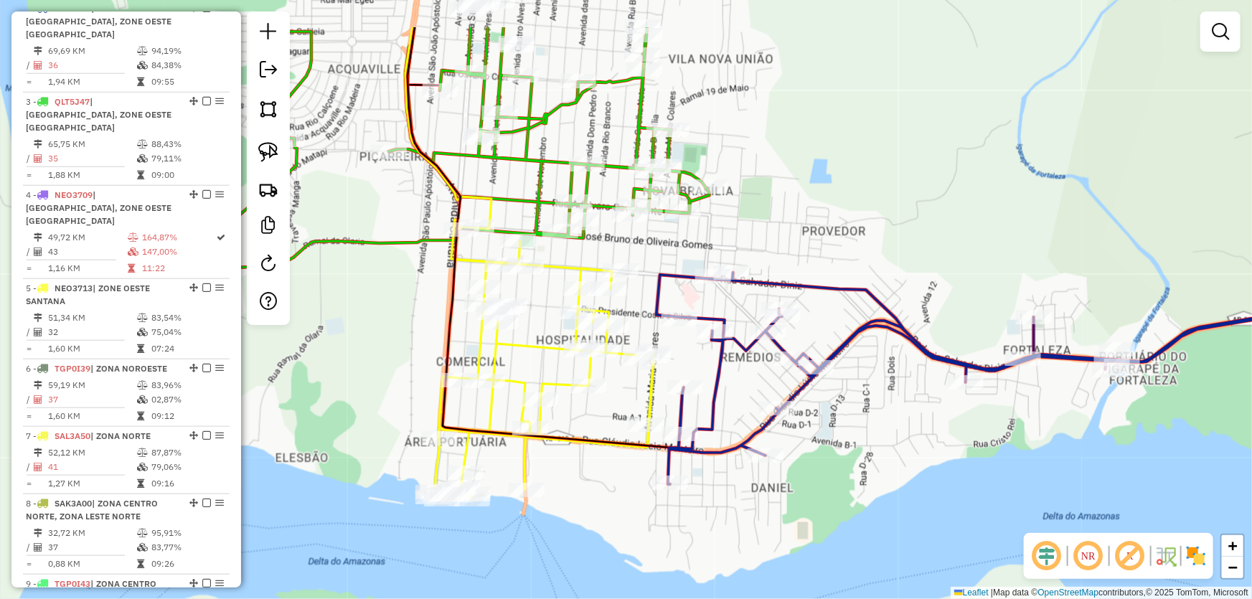
drag, startPoint x: 598, startPoint y: 159, endPoint x: 657, endPoint y: 248, distance: 106.7
click at [657, 248] on div "Janela de atendimento Grade de atendimento Capacidade Transportadoras Veículos …" at bounding box center [626, 299] width 1252 height 599
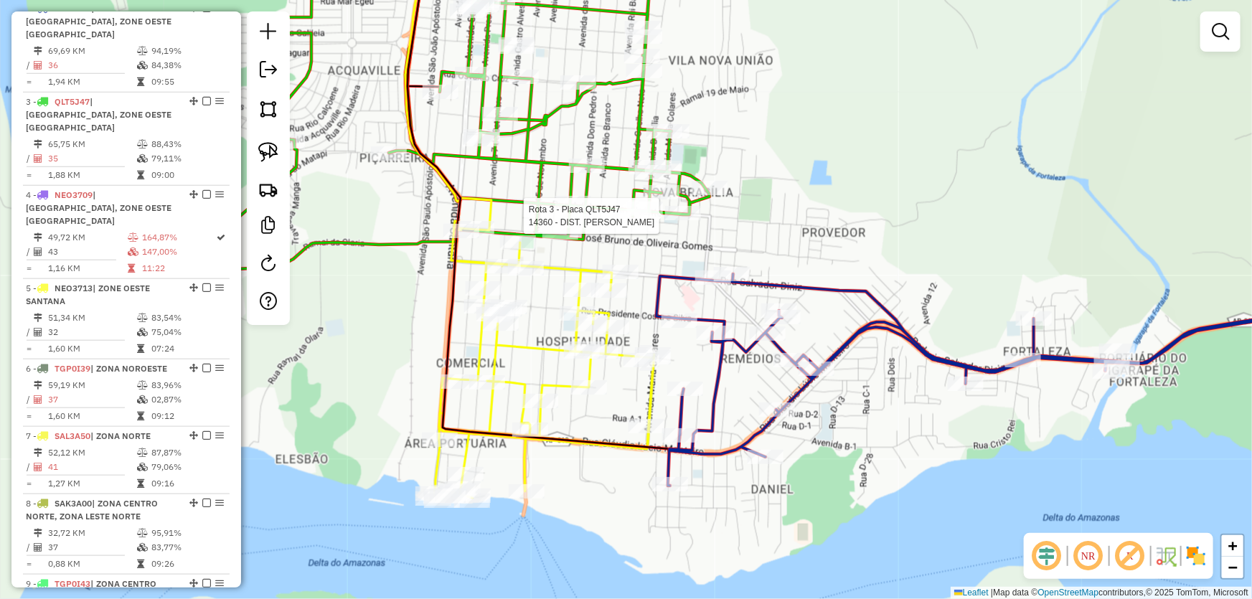
select select "*********"
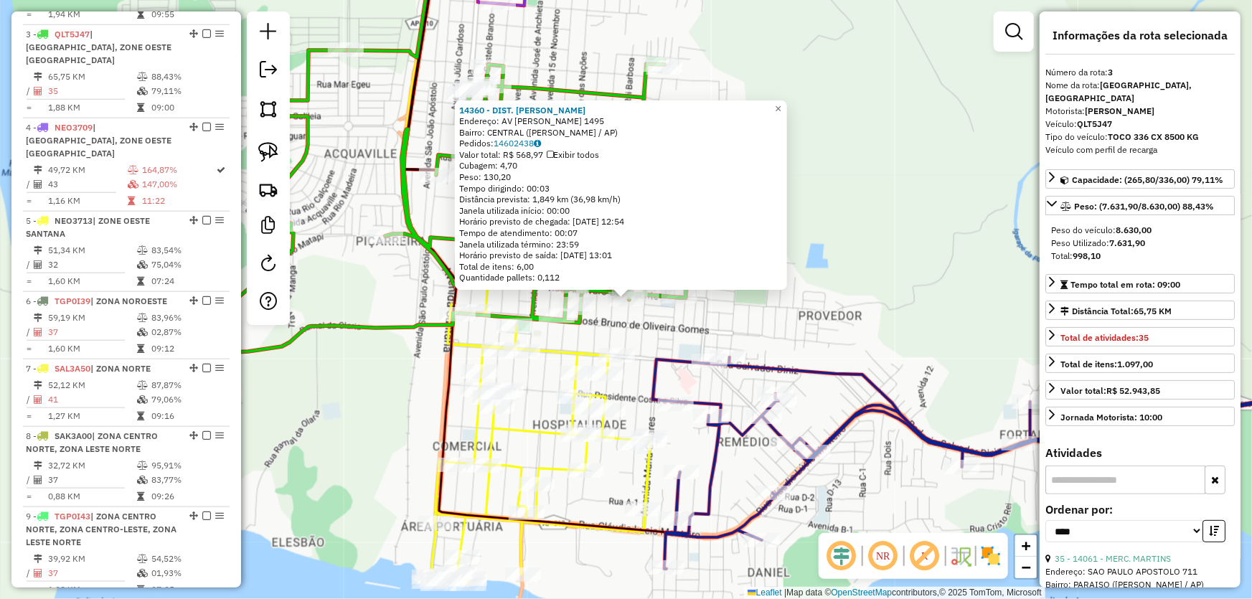
scroll to position [698, 0]
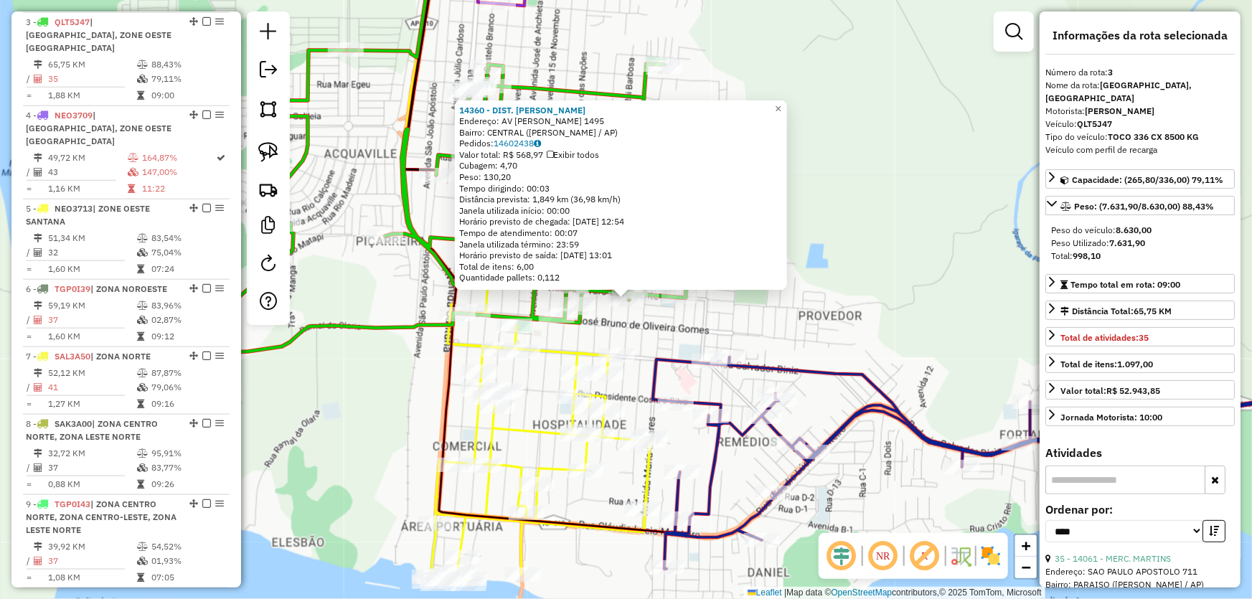
click at [659, 340] on div "14360 - DIST. MONICA Endereço: AV COELHO NETO 1495 Bairro: CENTRAL (SANTANA / A…" at bounding box center [626, 299] width 1252 height 599
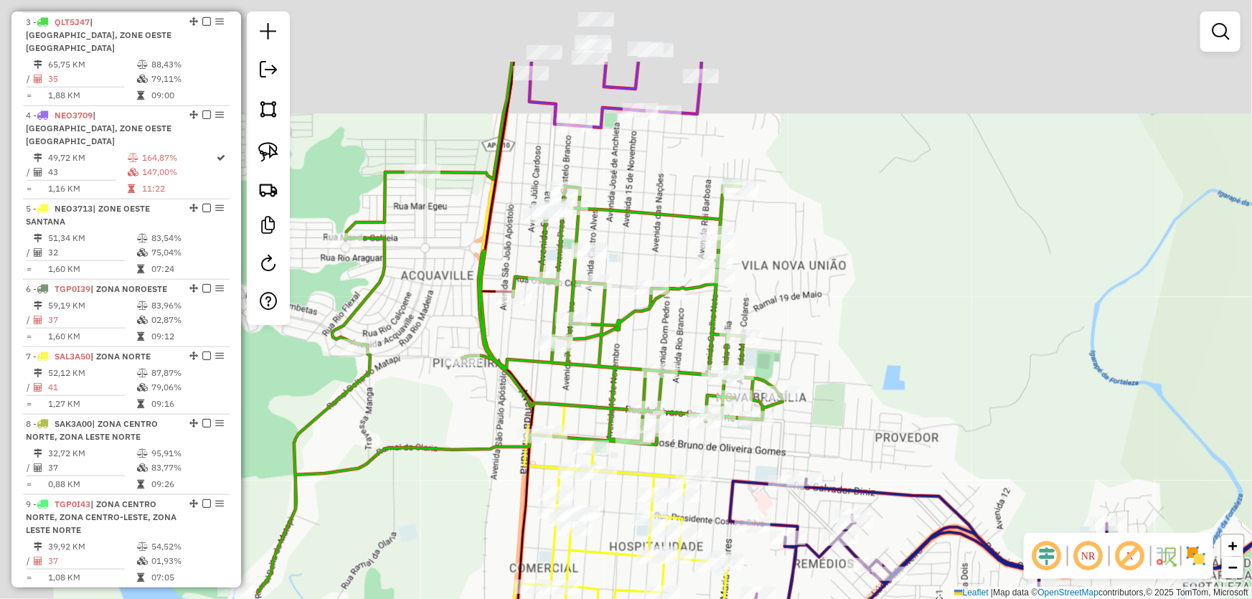
drag, startPoint x: 651, startPoint y: 322, endPoint x: 736, endPoint y: 461, distance: 163.3
click at [736, 466] on div "Janela de atendimento Grade de atendimento Capacidade Transportadoras Veículos …" at bounding box center [626, 299] width 1252 height 599
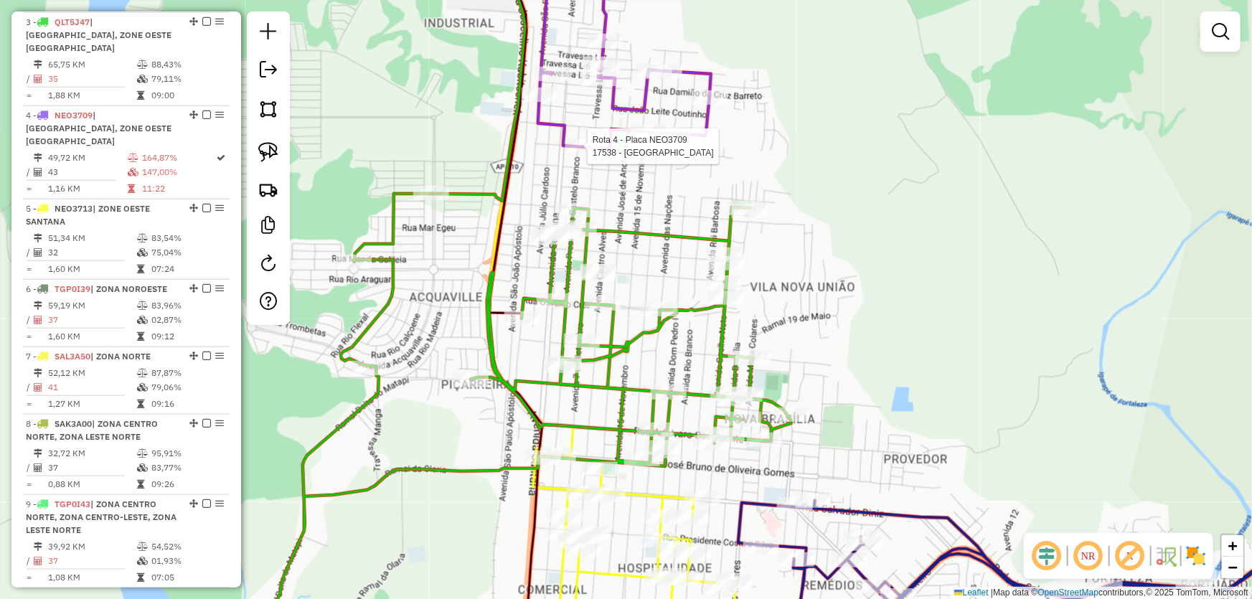
select select "*********"
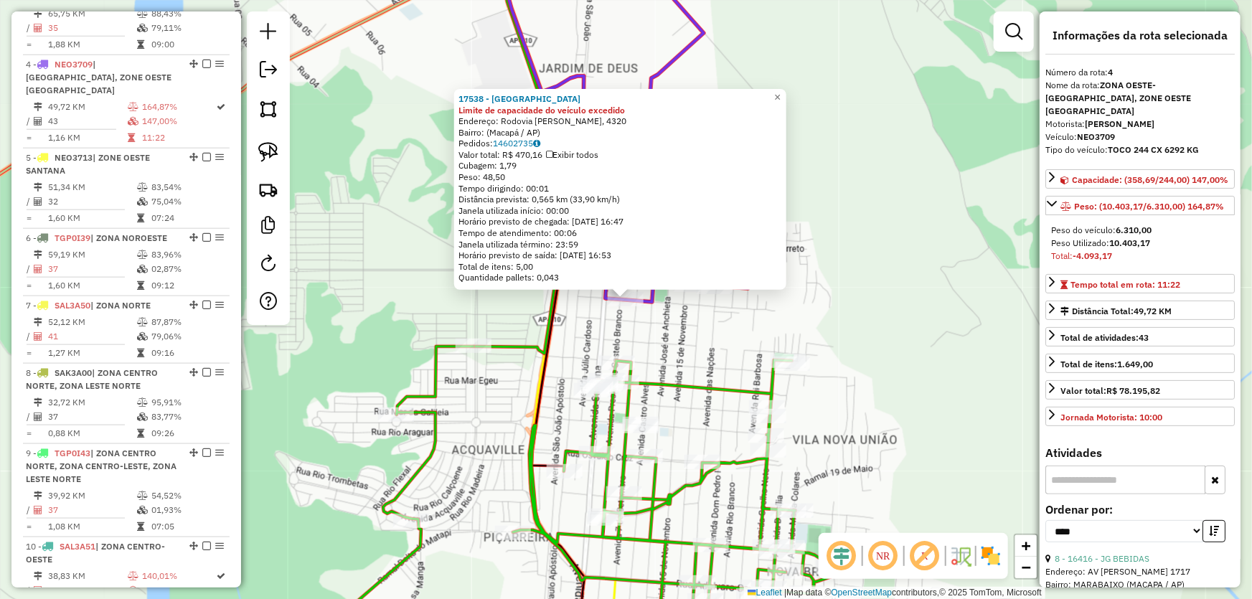
scroll to position [779, 0]
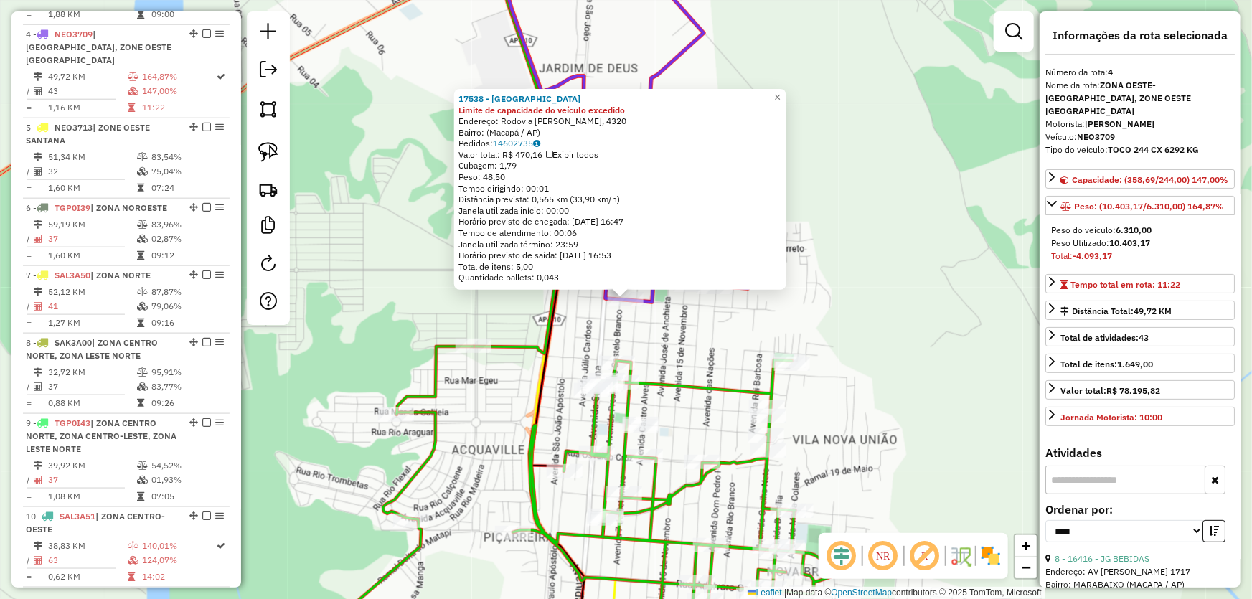
click at [909, 375] on div "17538 - ARENA FUTURO BEACH Limite de capacidade do veículo excedido Endereço: R…" at bounding box center [626, 299] width 1252 height 599
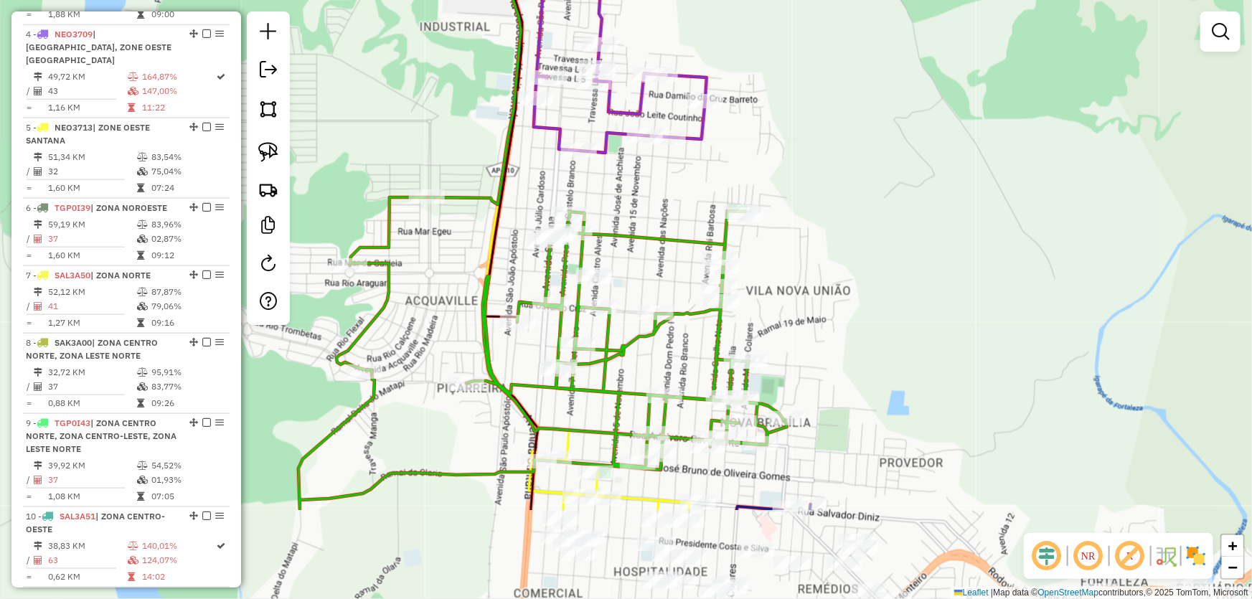
drag, startPoint x: 907, startPoint y: 409, endPoint x: 792, endPoint y: 287, distance: 168.0
click at [853, 240] on div "Janela de atendimento Grade de atendimento Capacidade Transportadoras Veículos …" at bounding box center [626, 299] width 1252 height 599
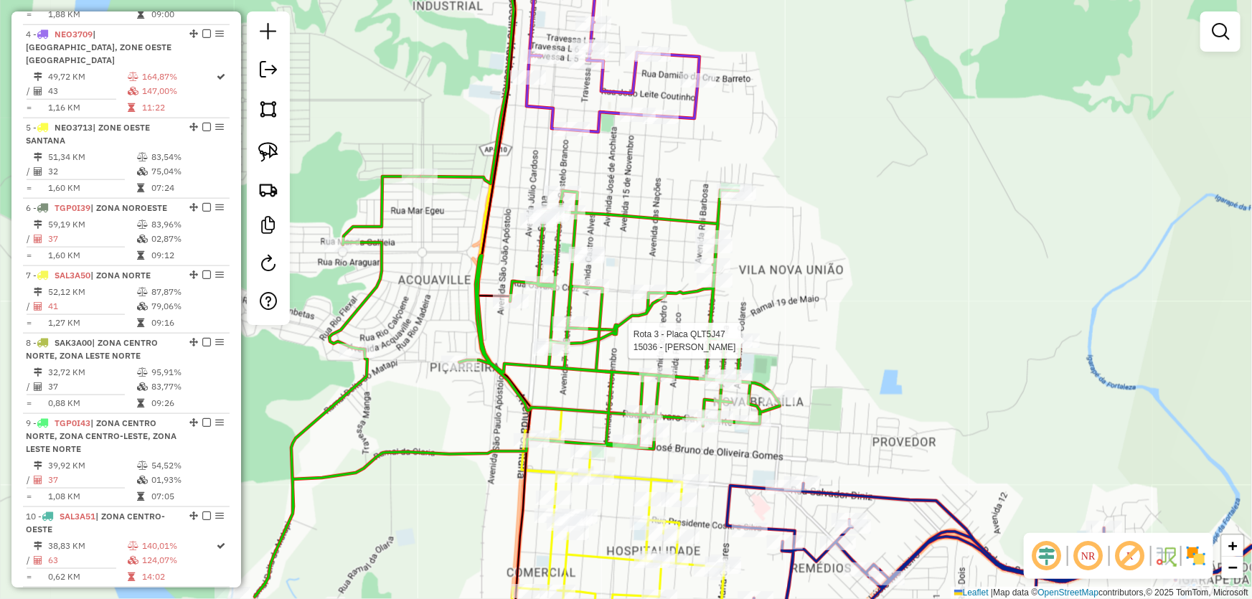
select select "*********"
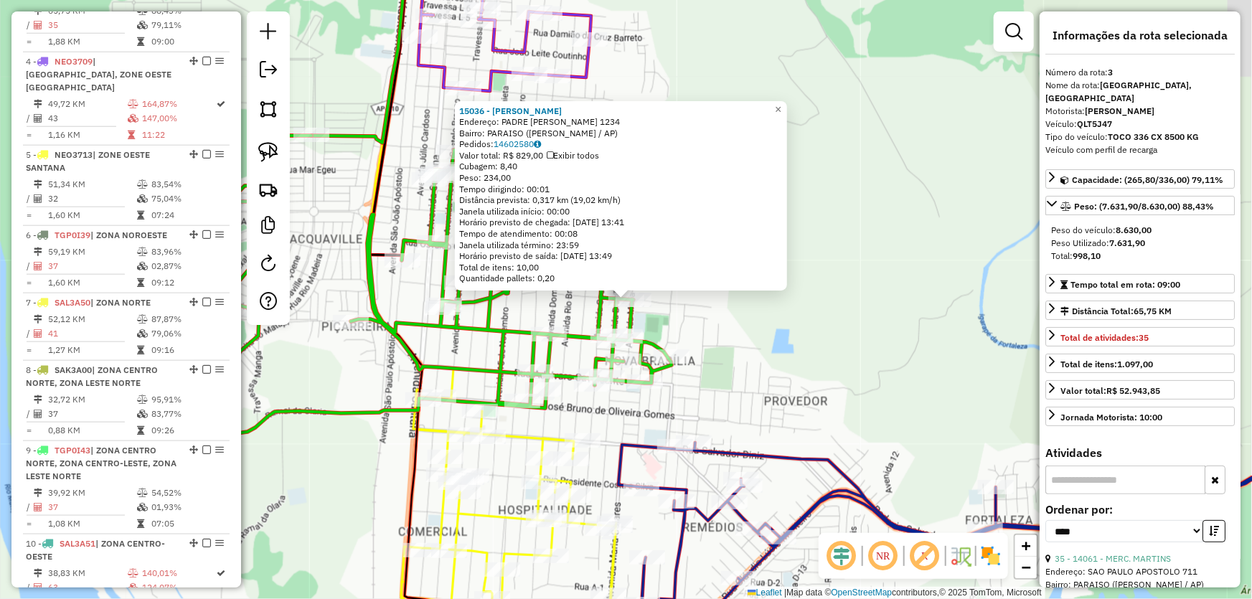
scroll to position [698, 0]
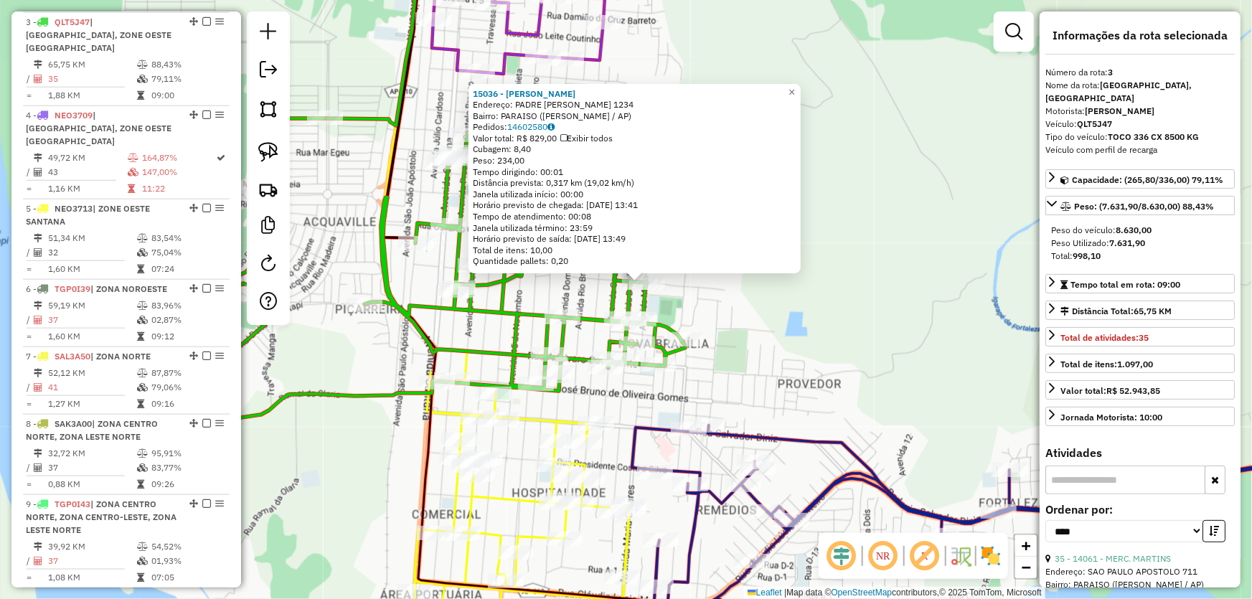
drag, startPoint x: 710, startPoint y: 390, endPoint x: 739, endPoint y: 342, distance: 56.6
click at [739, 342] on div "15036 - BAR SANTOS Endereço: PADRE VITORIO GALLIANE 1234 Bairro: PARAISO (SANTA…" at bounding box center [626, 299] width 1252 height 599
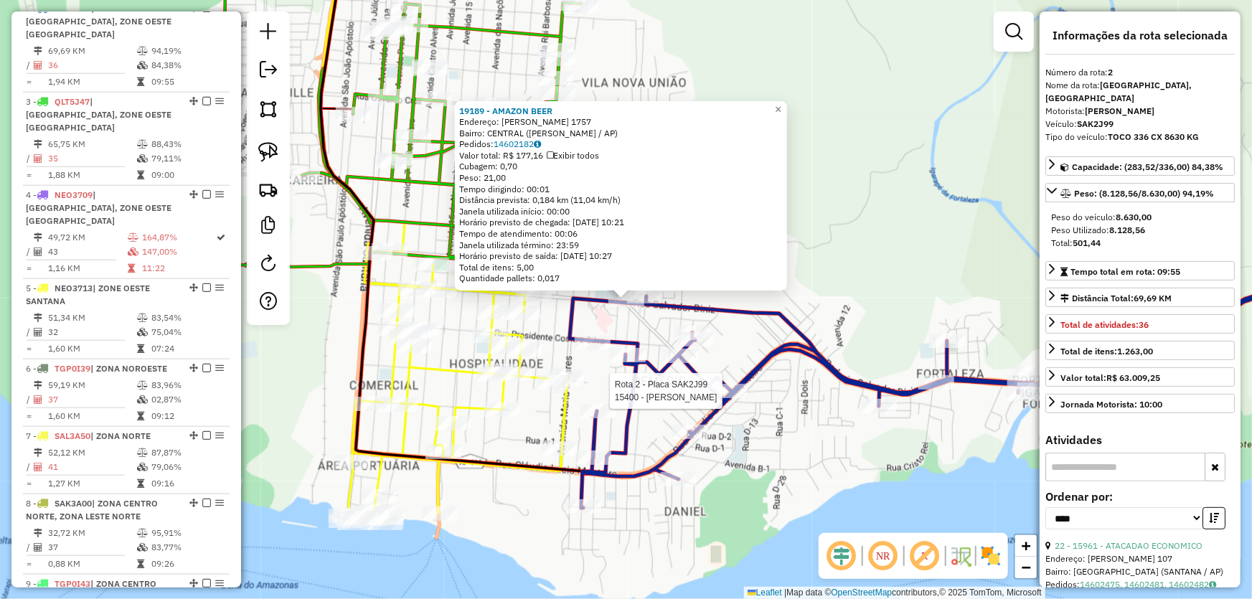
scroll to position [618, 0]
click at [810, 453] on div "19189 - AMAZON BEER Endereço: PEDRO SALVADOR DINIZ 1757 Bairro: CENTRAL (SANTAN…" at bounding box center [626, 299] width 1252 height 599
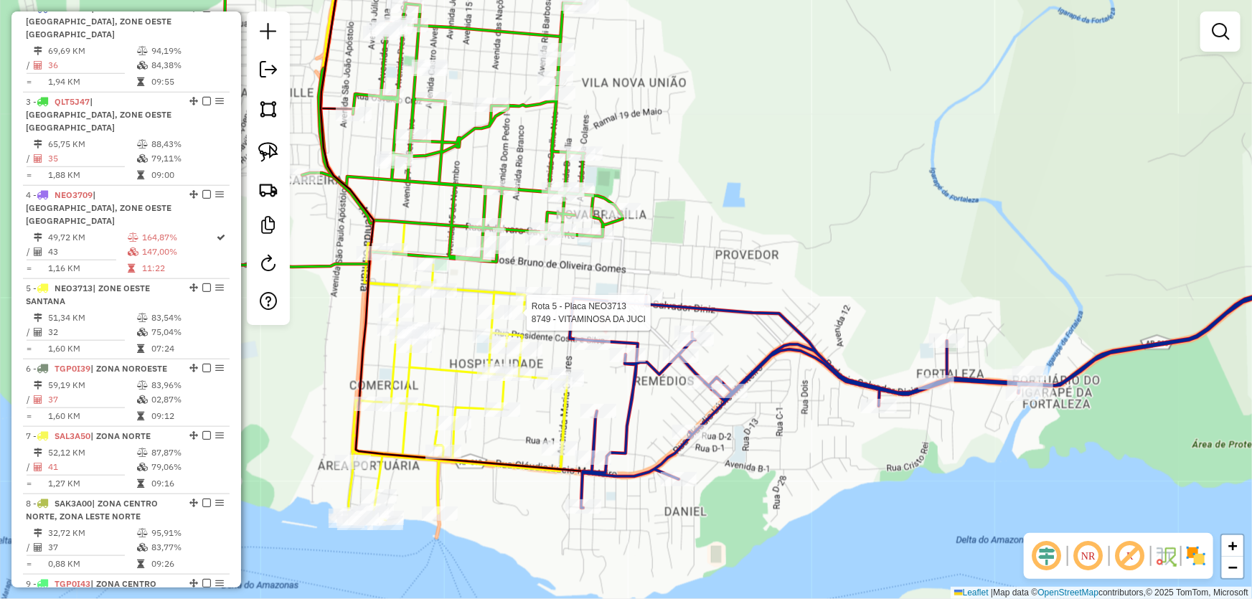
select select "*********"
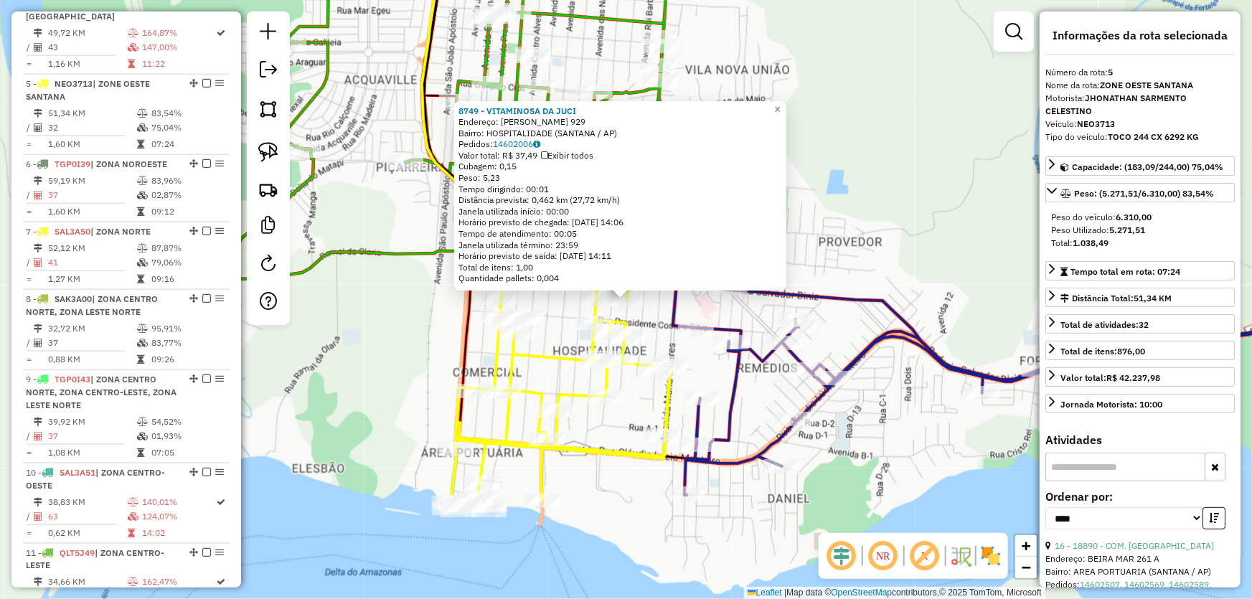
scroll to position [859, 0]
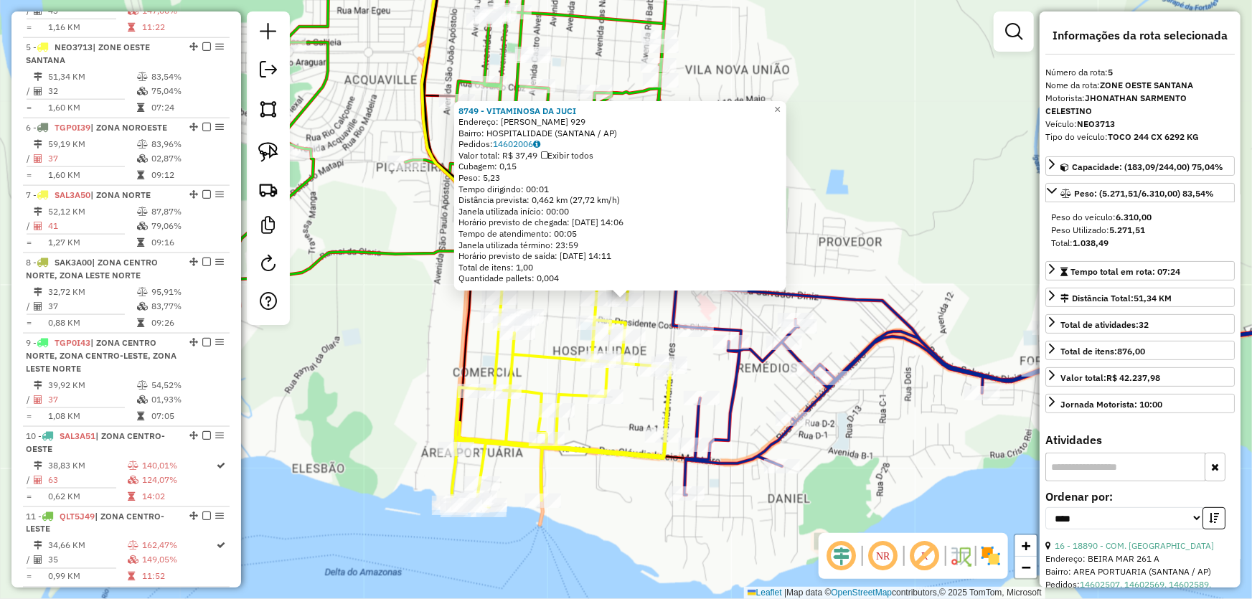
click at [426, 367] on div "8749 - VITAMINOSA DA JUCI Endereço: RUI BARBOSA 929 Bairro: HOSPITALIDADE (SANT…" at bounding box center [626, 299] width 1252 height 599
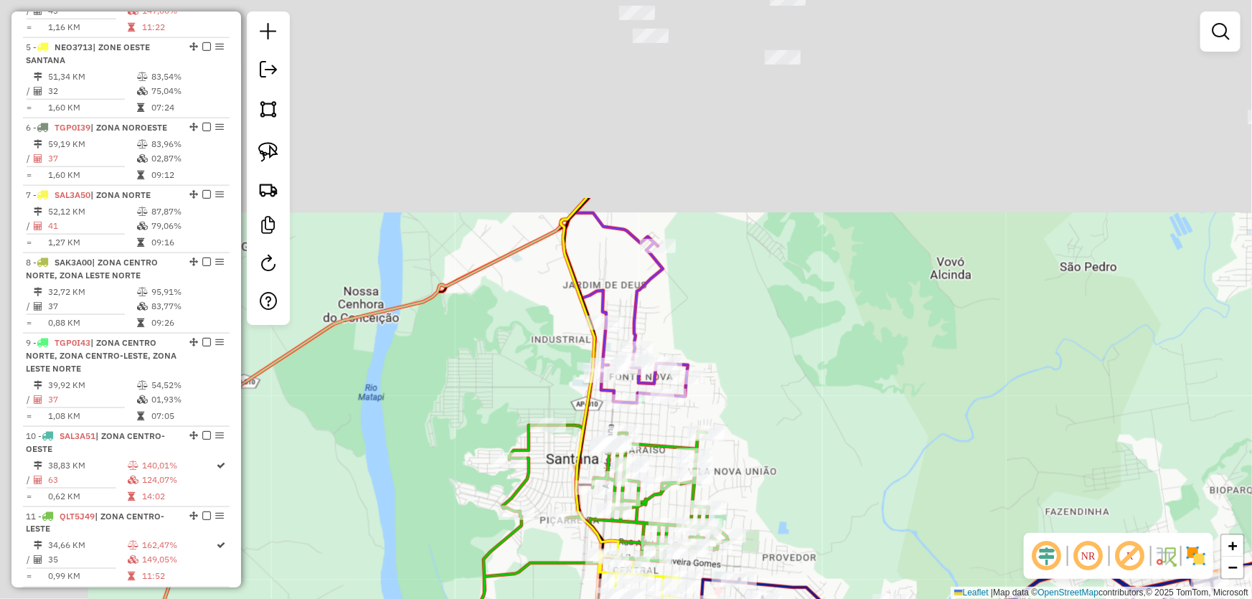
drag, startPoint x: 350, startPoint y: 112, endPoint x: 511, endPoint y: 378, distance: 310.4
click at [511, 378] on div "Janela de atendimento Grade de atendimento Capacidade Transportadoras Veículos …" at bounding box center [626, 299] width 1252 height 599
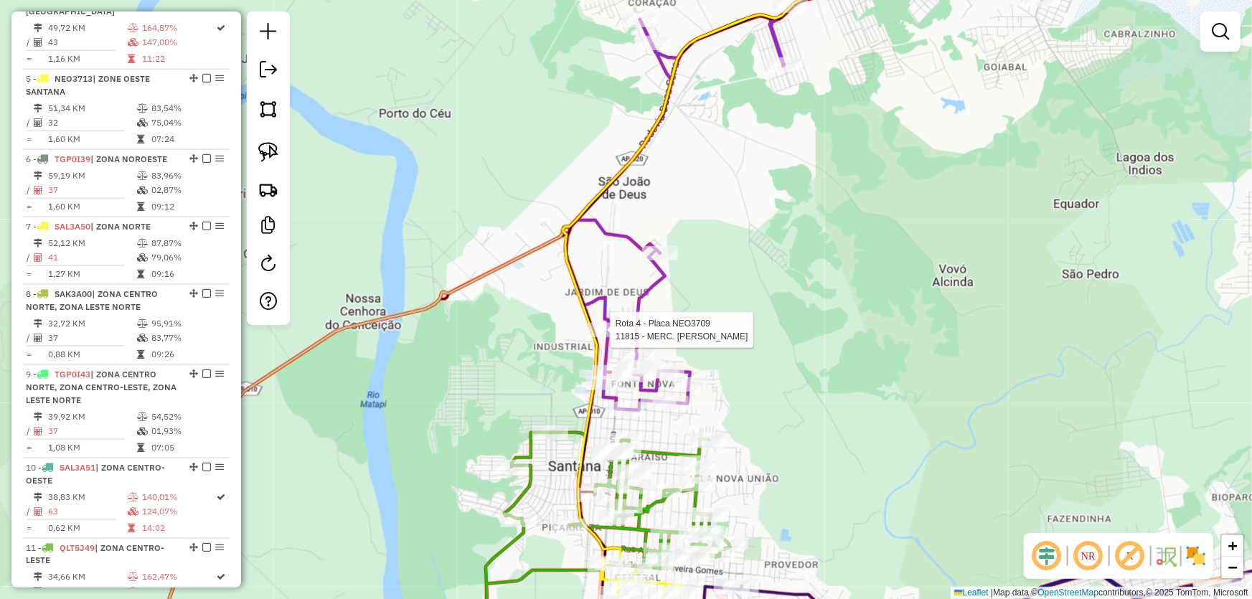
select select "*********"
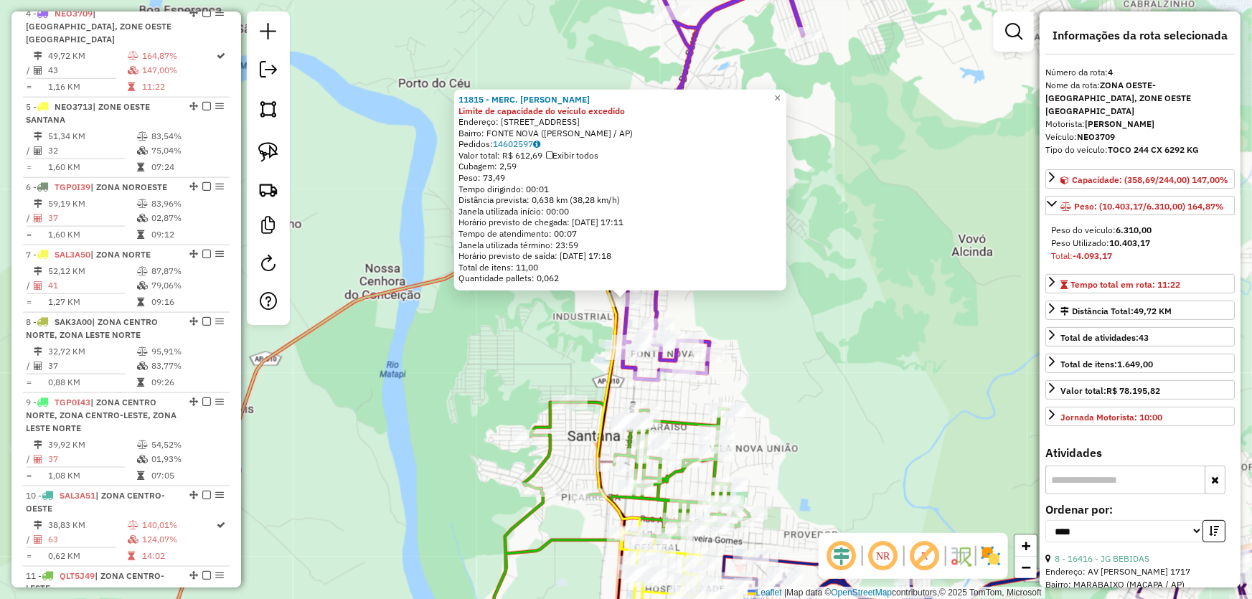
scroll to position [779, 0]
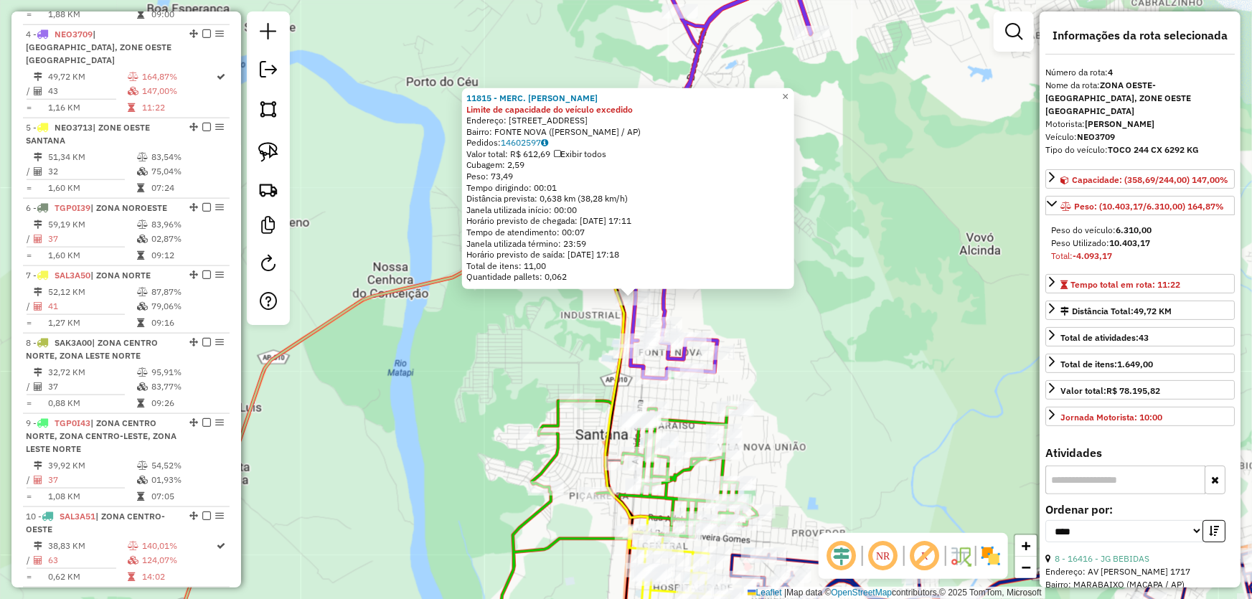
drag, startPoint x: 502, startPoint y: 408, endPoint x: 618, endPoint y: 342, distance: 133.7
click at [618, 342] on div "11815 - MERC. BARBOSA Limite de capacidade do veículo excedido Endereço: AV SAO…" at bounding box center [626, 299] width 1252 height 599
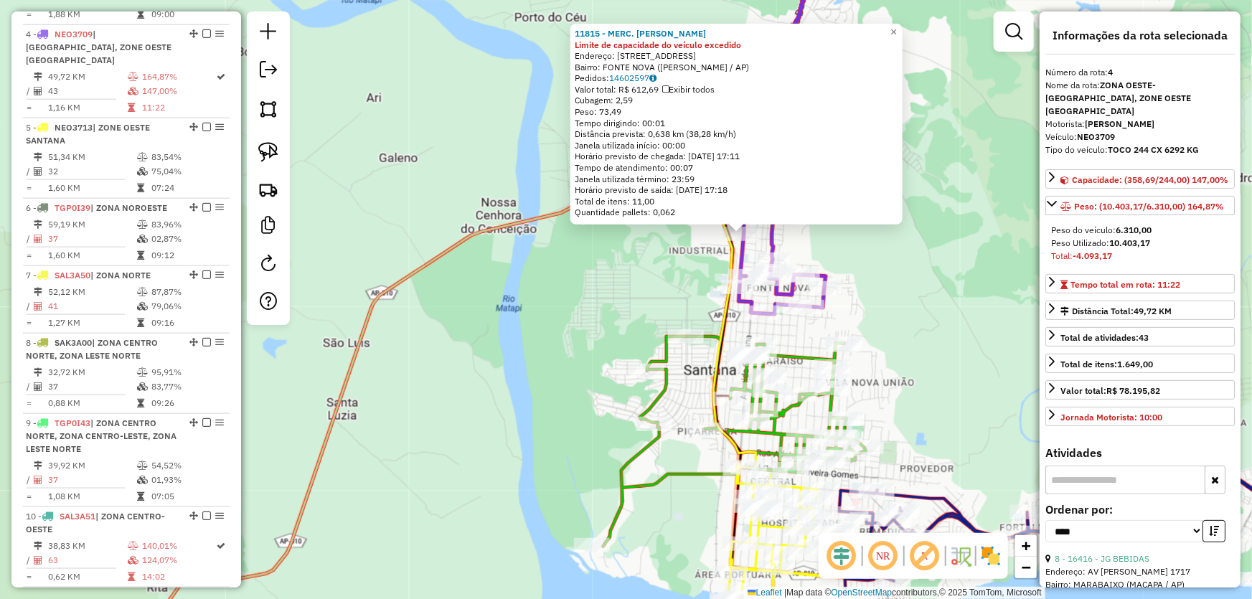
drag, startPoint x: 589, startPoint y: 387, endPoint x: 672, endPoint y: 278, distance: 136.8
click at [672, 278] on div "11815 - MERC. BARBOSA Limite de capacidade do veículo excedido Endereço: AV SAO…" at bounding box center [626, 299] width 1252 height 599
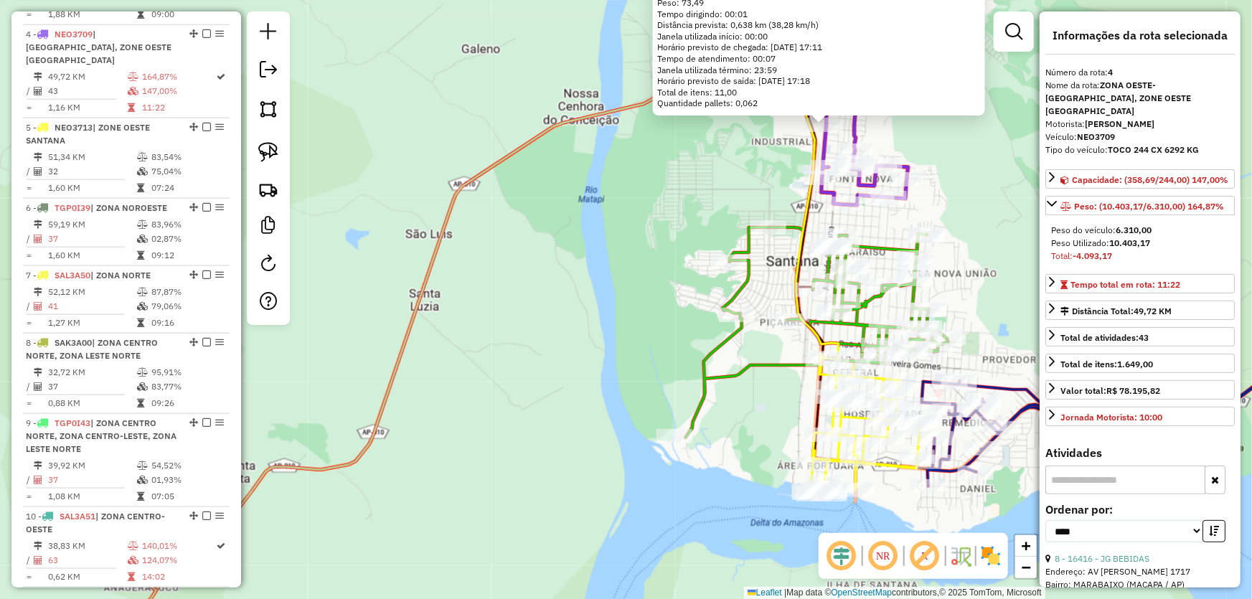
click at [545, 380] on div "11815 - MERC. BARBOSA Limite de capacidade do veículo excedido Endereço: AV SAO…" at bounding box center [626, 299] width 1252 height 599
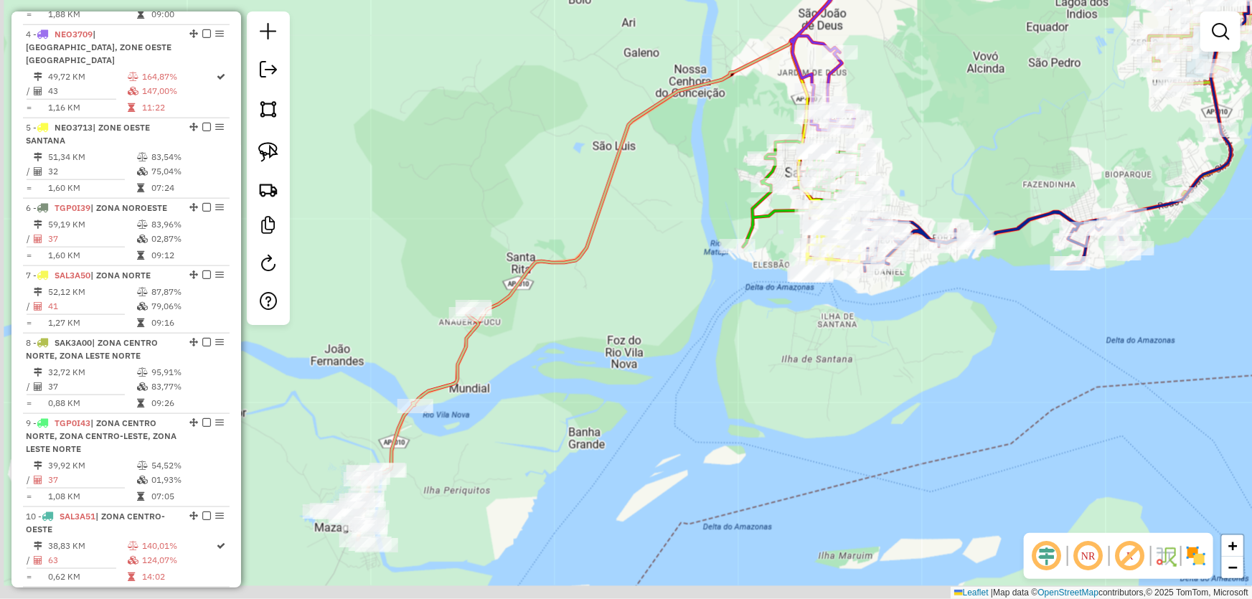
drag, startPoint x: 478, startPoint y: 452, endPoint x: 637, endPoint y: 244, distance: 261.7
click at [634, 248] on div "Janela de atendimento Grade de atendimento Capacidade Transportadoras Veículos …" at bounding box center [626, 299] width 1252 height 599
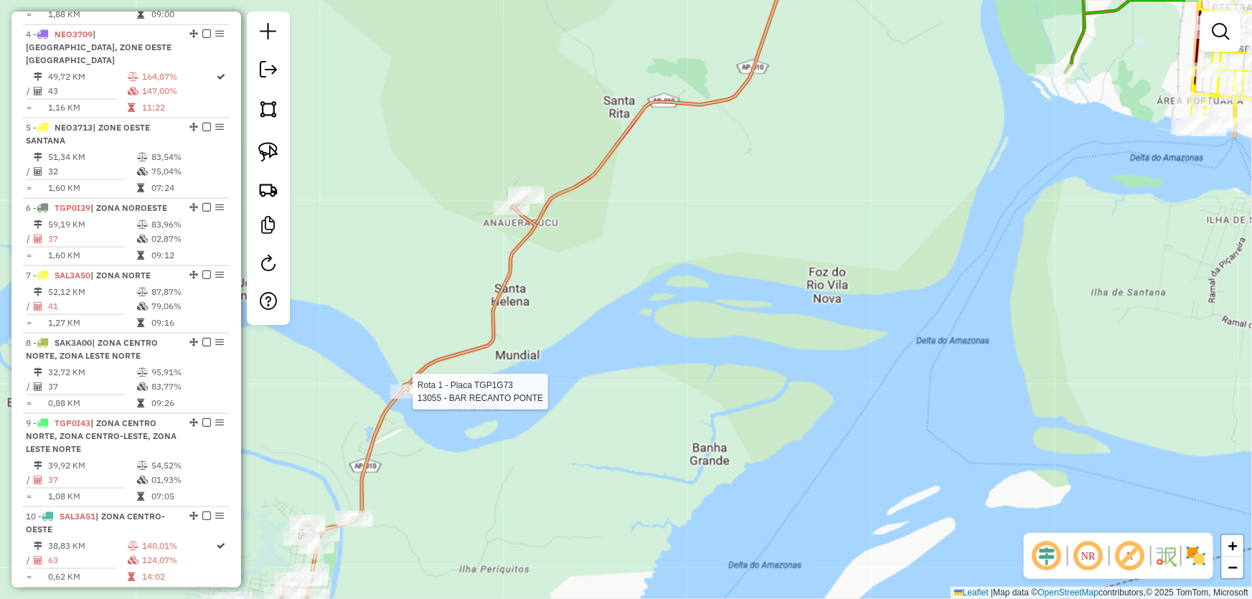
select select "*********"
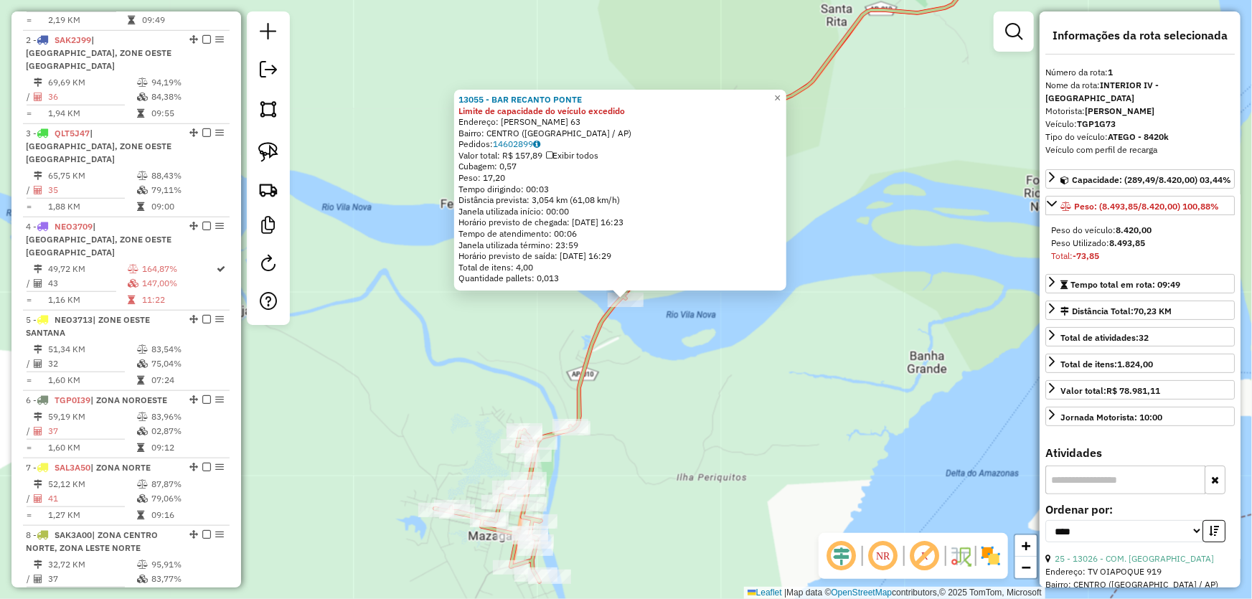
scroll to position [538, 0]
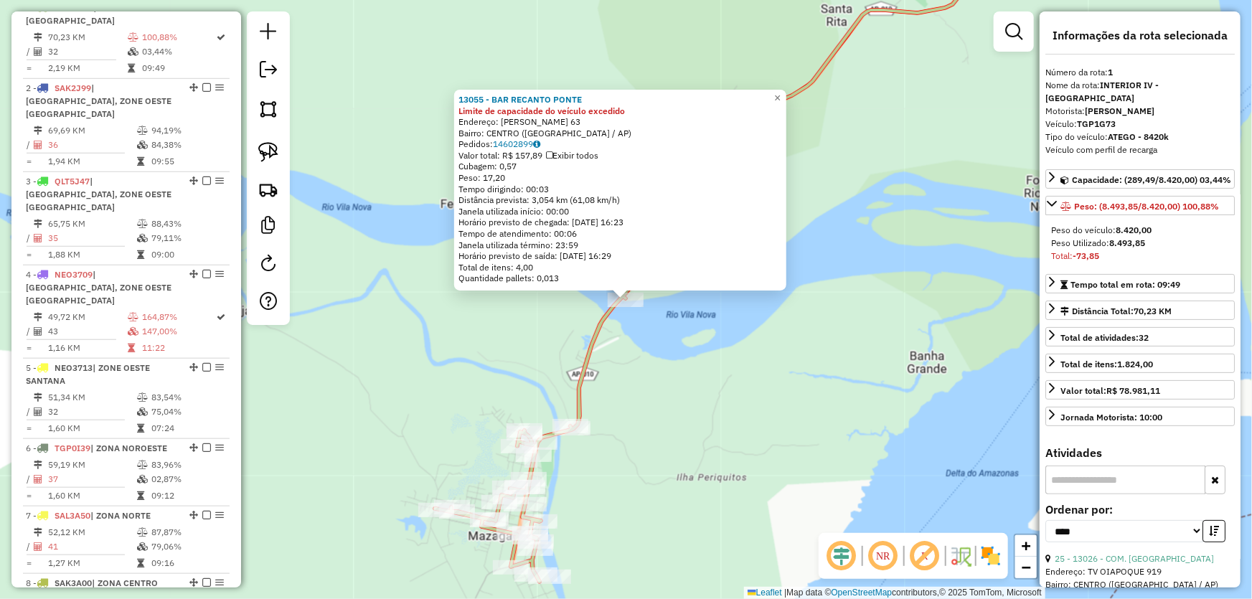
click at [826, 395] on div "13055 - BAR RECANTO PONTE Limite de capacidade do veículo excedido Endereço: MA…" at bounding box center [626, 299] width 1252 height 599
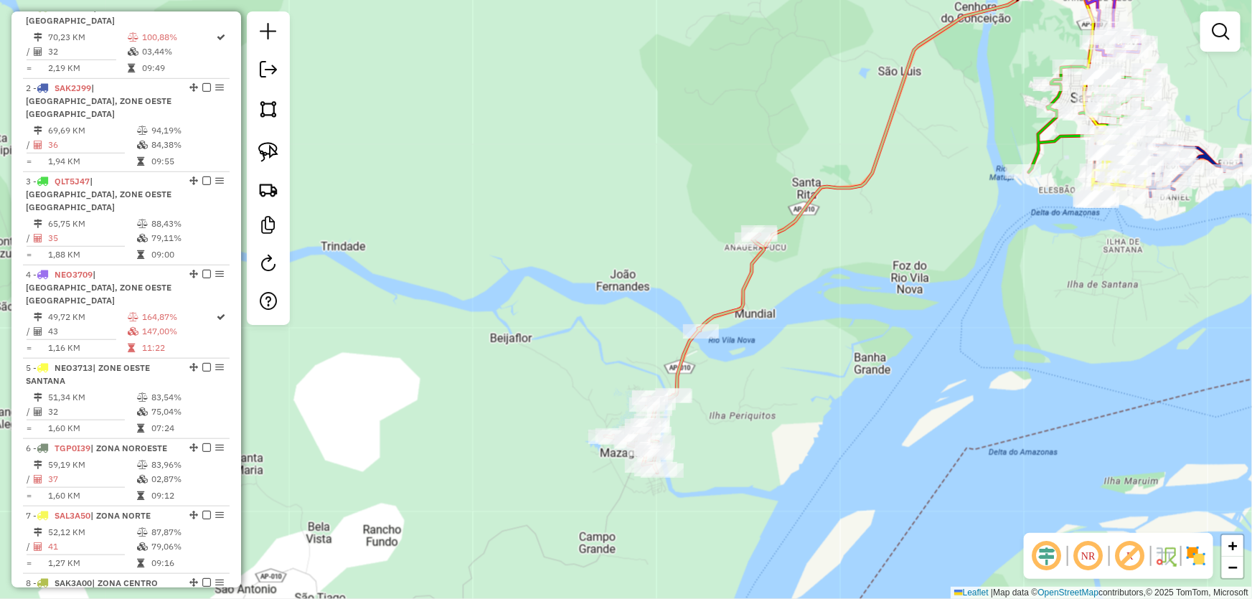
drag, startPoint x: 858, startPoint y: 373, endPoint x: 833, endPoint y: 357, distance: 30.7
click at [833, 357] on div "Janela de atendimento Grade de atendimento Capacidade Transportadoras Veículos …" at bounding box center [626, 299] width 1252 height 599
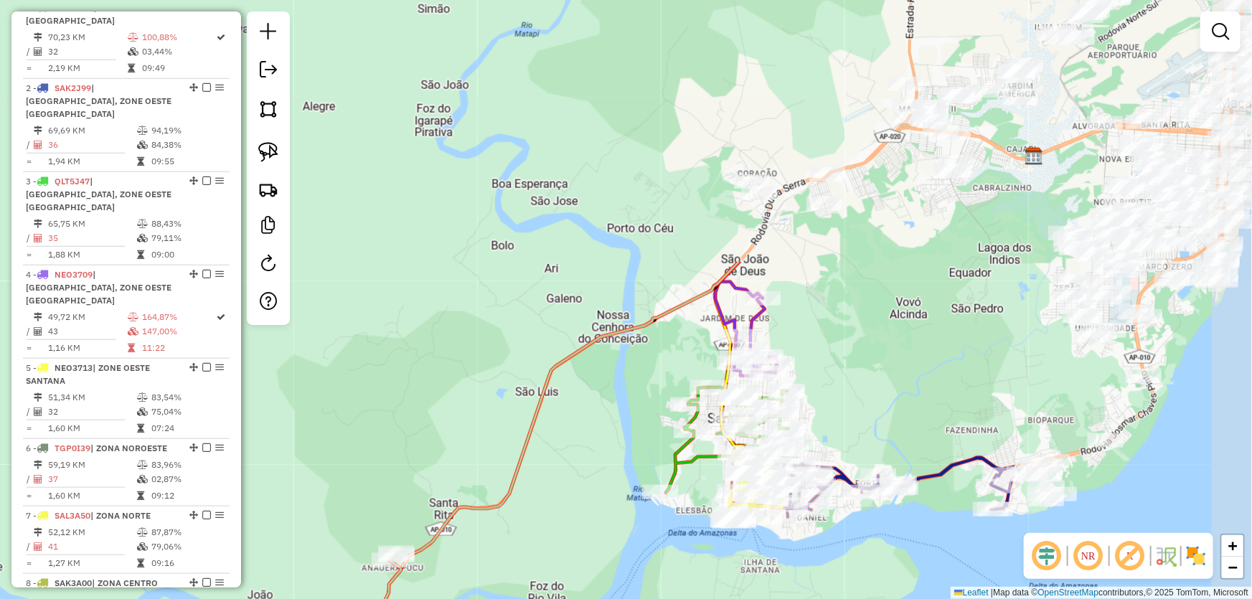
drag, startPoint x: 889, startPoint y: 273, endPoint x: 527, endPoint y: 595, distance: 485.0
click at [527, 595] on div "Janela de atendimento Grade de atendimento Capacidade Transportadoras Veículos …" at bounding box center [626, 299] width 1252 height 599
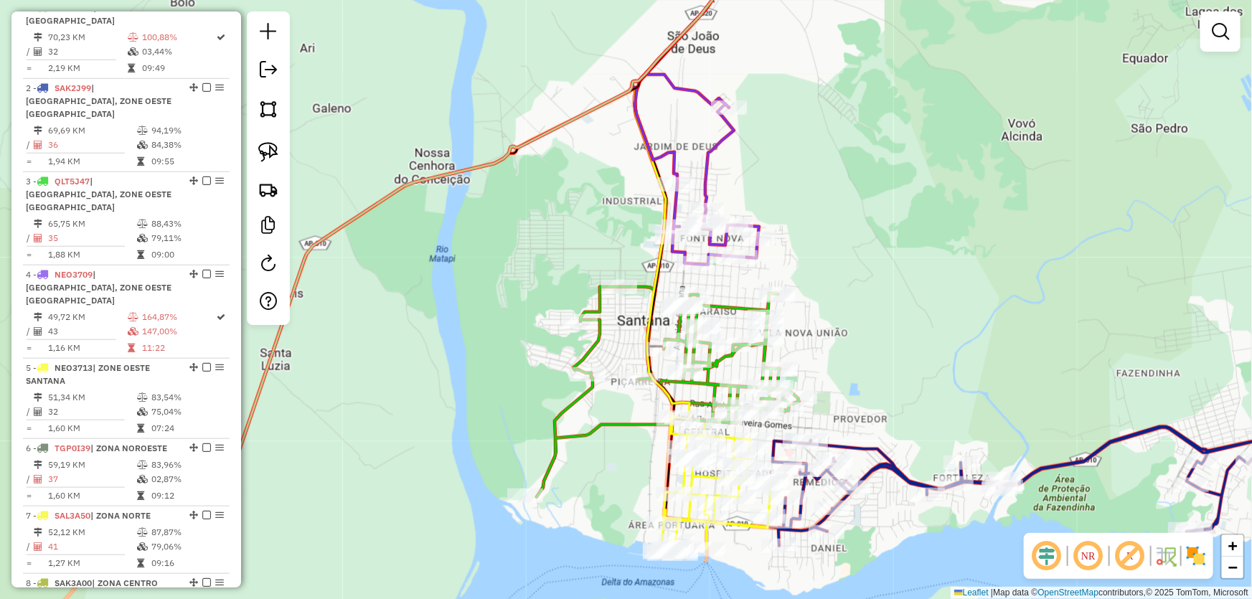
drag, startPoint x: 805, startPoint y: 406, endPoint x: 811, endPoint y: 282, distance: 124.3
click at [1049, 164] on div "Janela de atendimento Grade de atendimento Capacidade Transportadoras Veículos …" at bounding box center [626, 299] width 1252 height 599
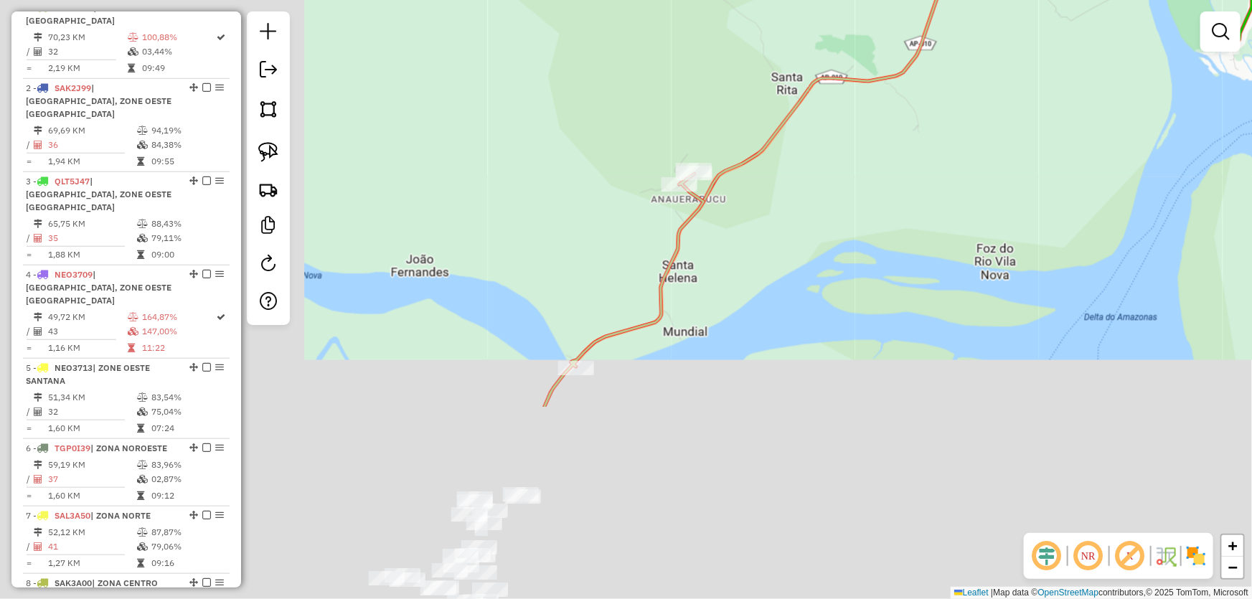
drag, startPoint x: 476, startPoint y: 488, endPoint x: 924, endPoint y: 254, distance: 505.9
click at [961, 230] on div "Janela de atendimento Grade de atendimento Capacidade Transportadoras Veículos …" at bounding box center [626, 299] width 1252 height 599
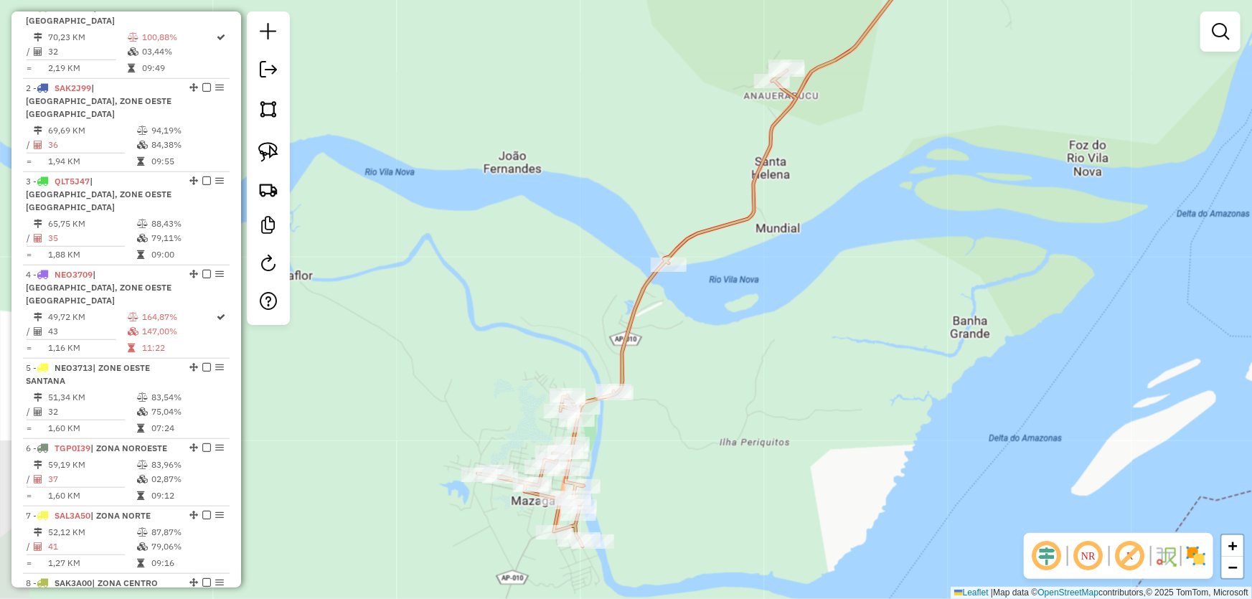
drag, startPoint x: 683, startPoint y: 459, endPoint x: 764, endPoint y: 363, distance: 125.7
click at [764, 363] on div "Janela de atendimento Grade de atendimento Capacidade Transportadoras Veículos …" at bounding box center [626, 299] width 1252 height 599
select select "*********"
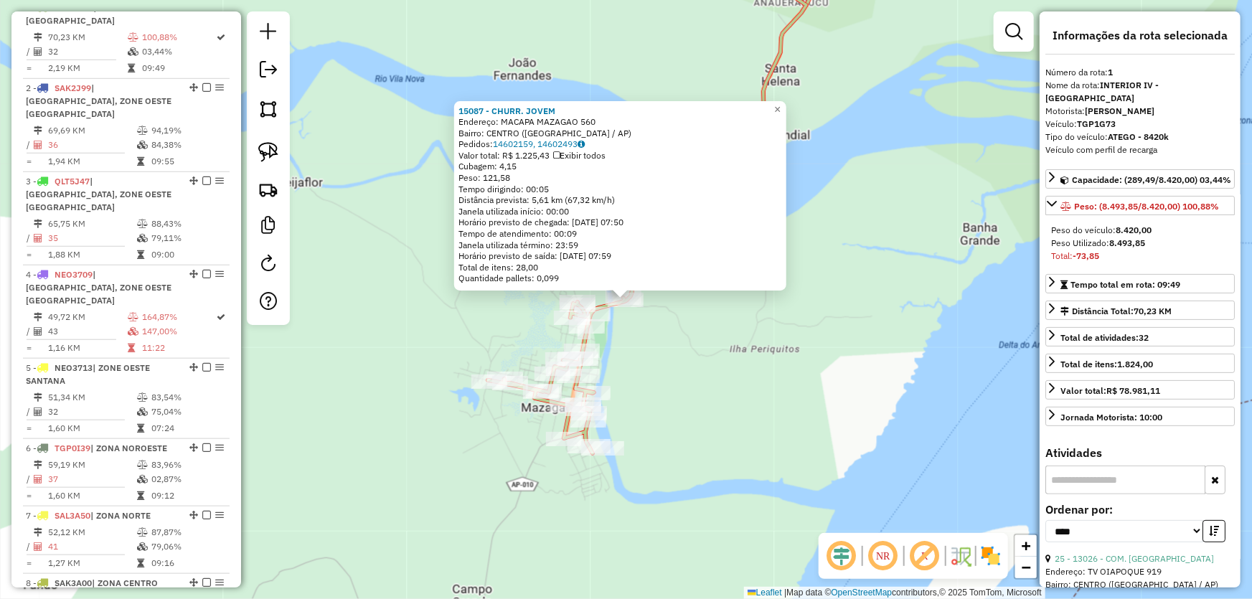
click at [1121, 477] on input "text" at bounding box center [1126, 480] width 160 height 29
type input "*****"
click at [1120, 555] on link "18 - 19271 - RECANTO DO CELSO" at bounding box center [1121, 558] width 132 height 11
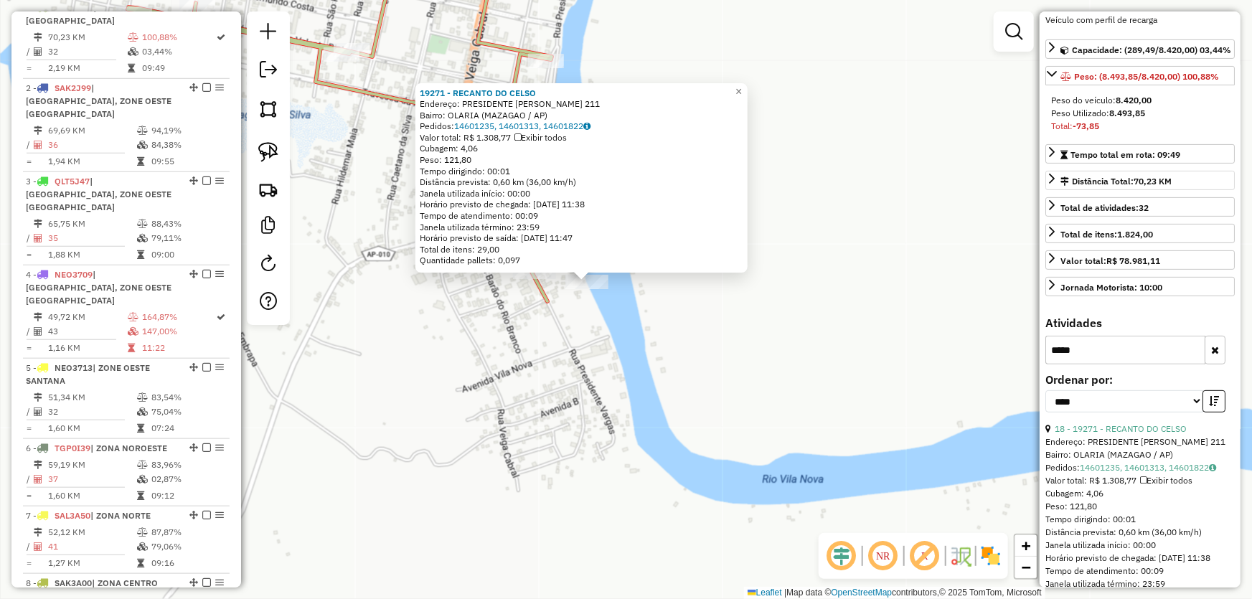
scroll to position [195, 0]
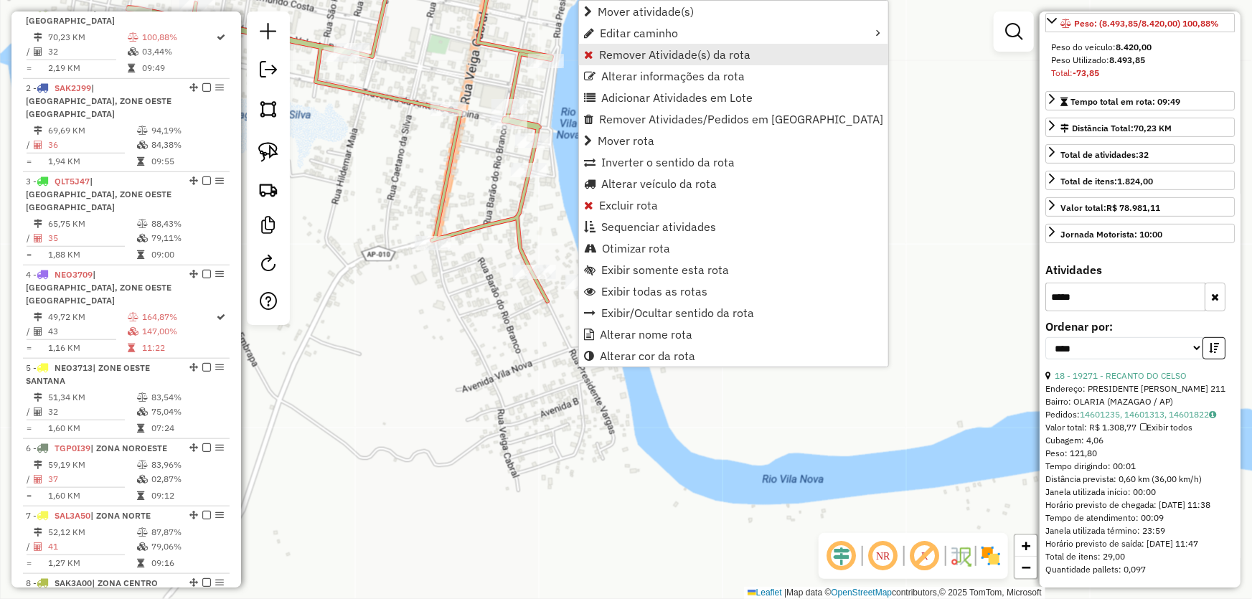
click at [620, 50] on span "Remover Atividade(s) da rota" at bounding box center [674, 54] width 151 height 11
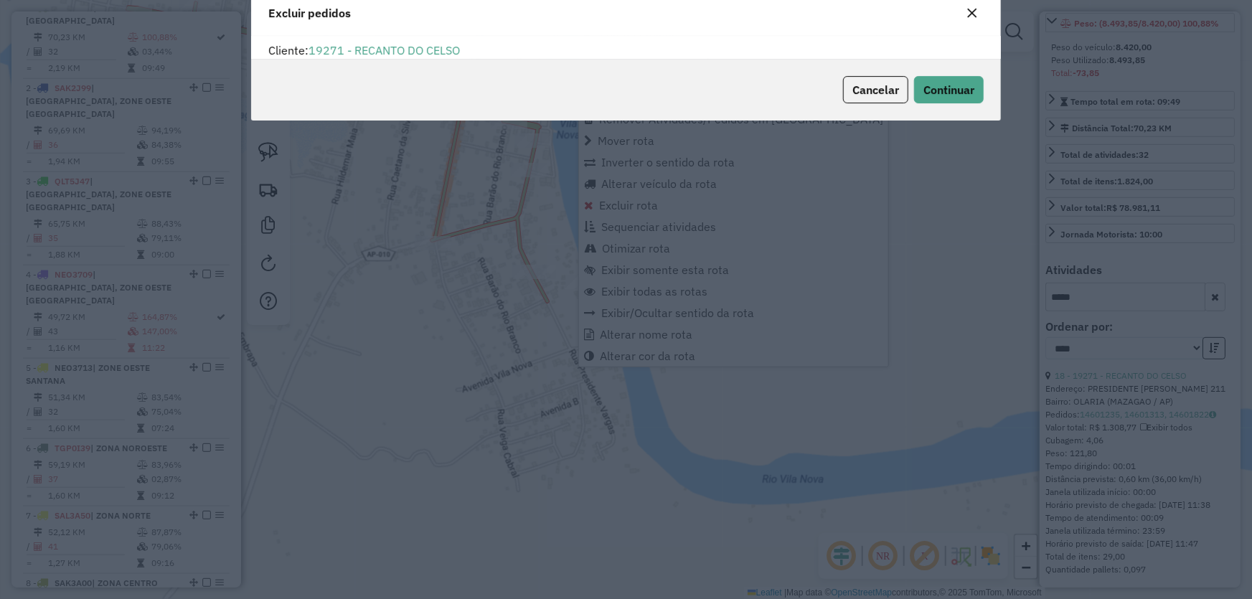
scroll to position [0, 0]
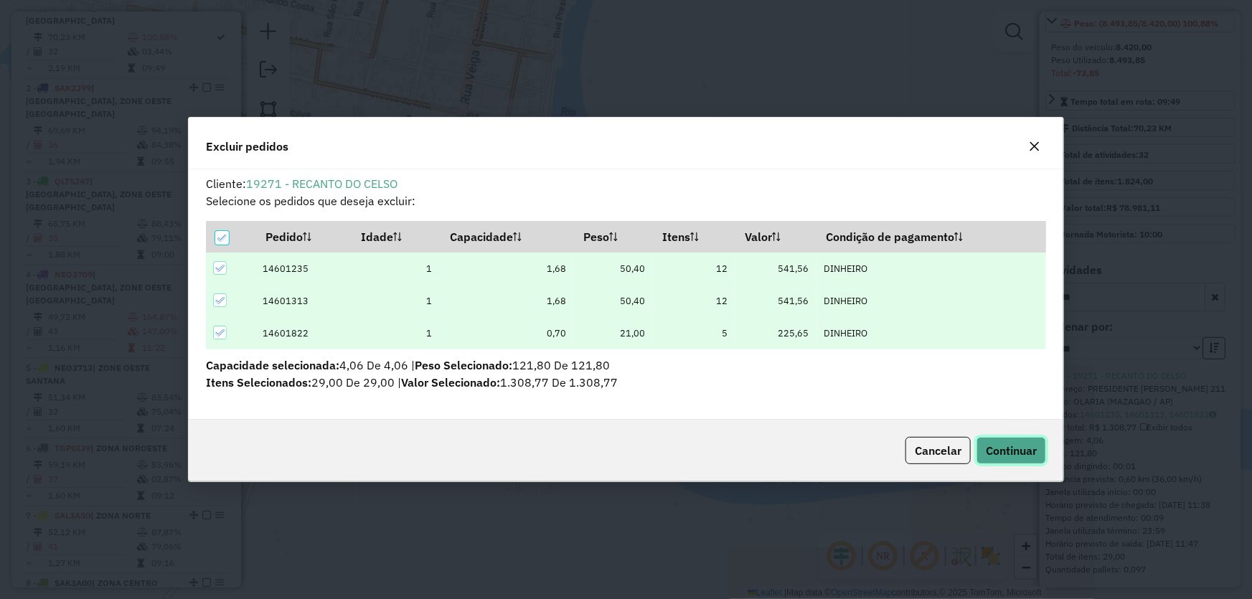
click at [994, 456] on span "Continuar" at bounding box center [1011, 451] width 51 height 14
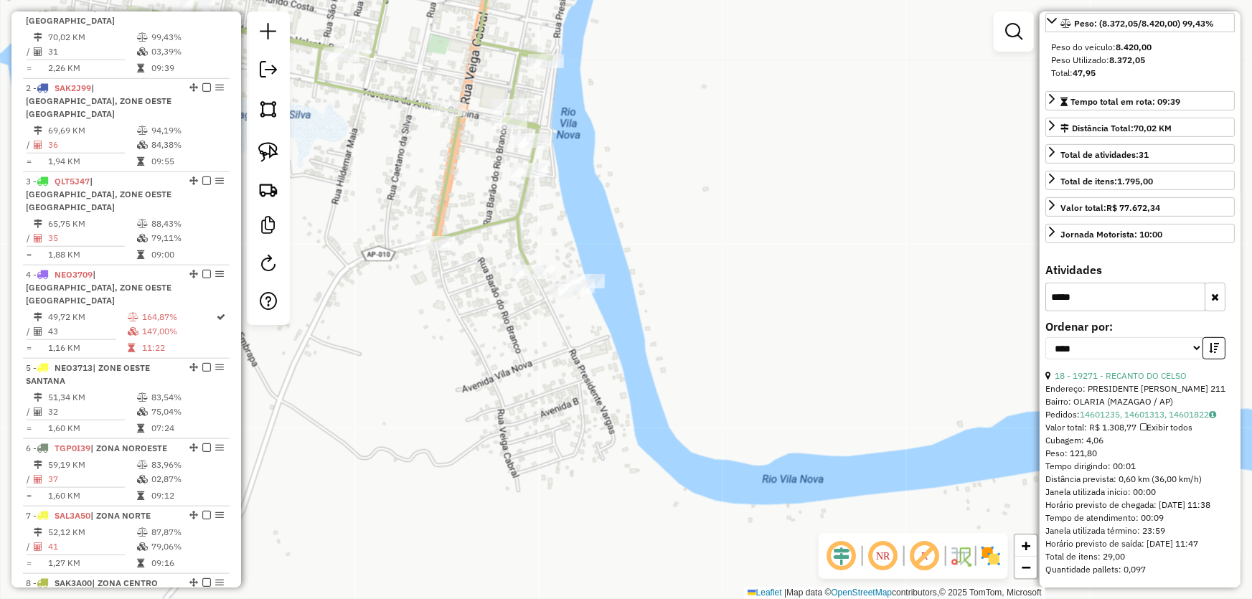
click at [824, 332] on div "Janela de atendimento Grade de atendimento Capacidade Transportadoras Veículos …" at bounding box center [626, 299] width 1252 height 599
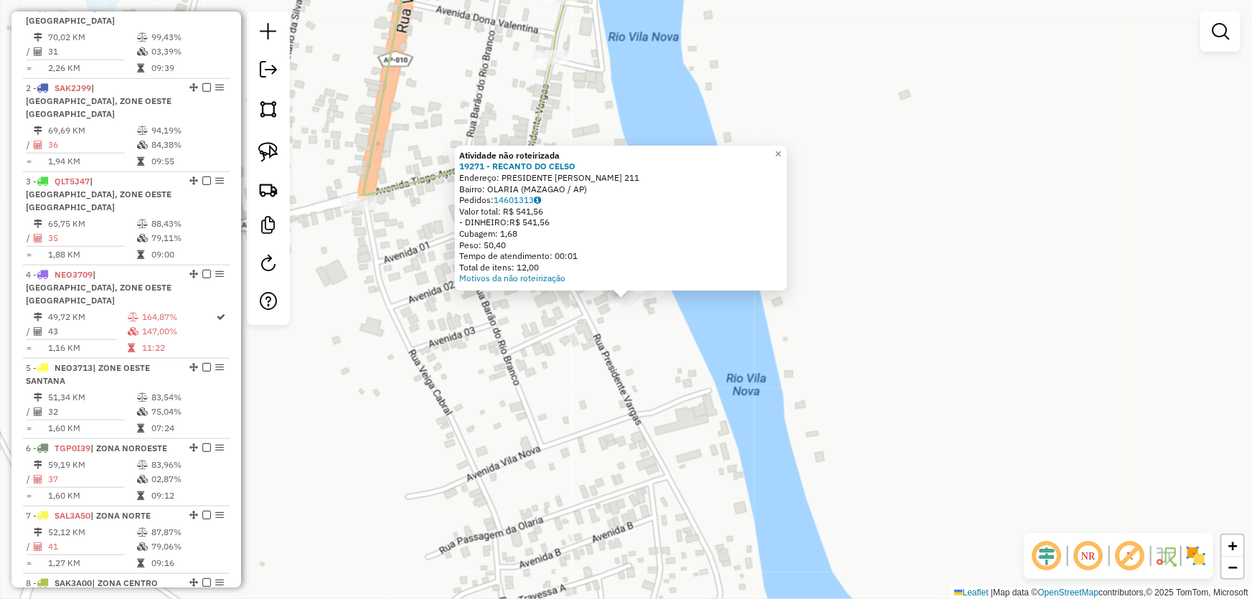
click at [652, 329] on div "Atividade não roteirizada 19271 - RECANTO DO CELSO Endereço: PRESIDENTE VARGAS …" at bounding box center [626, 299] width 1252 height 599
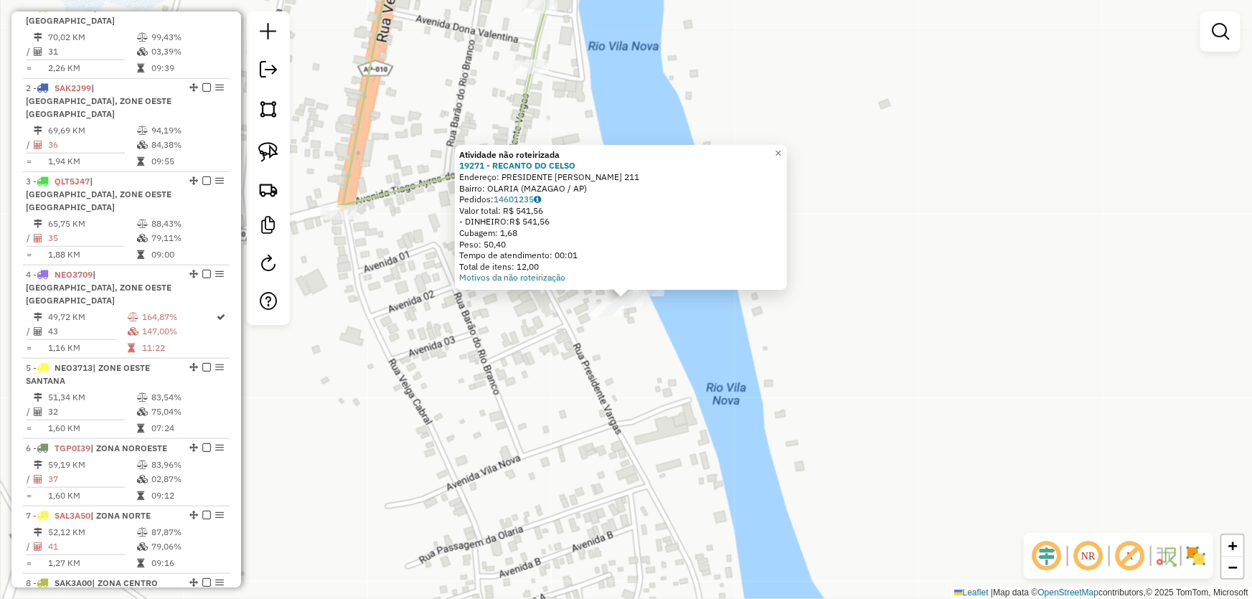
click at [666, 352] on div "Atividade não roteirizada 19271 - RECANTO DO CELSO Endereço: PRESIDENTE VARGAS …" at bounding box center [626, 299] width 1252 height 599
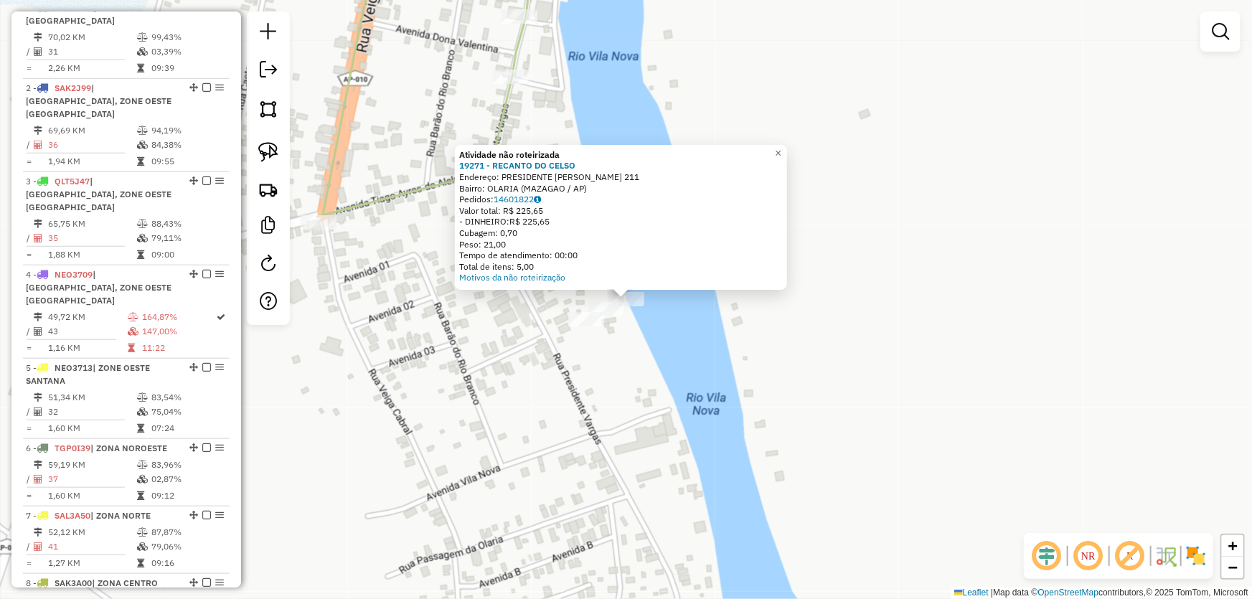
click at [640, 317] on div "Atividade não roteirizada 19271 - RECANTO DO CELSO Endereço: PRESIDENTE VARGAS …" at bounding box center [626, 299] width 1252 height 599
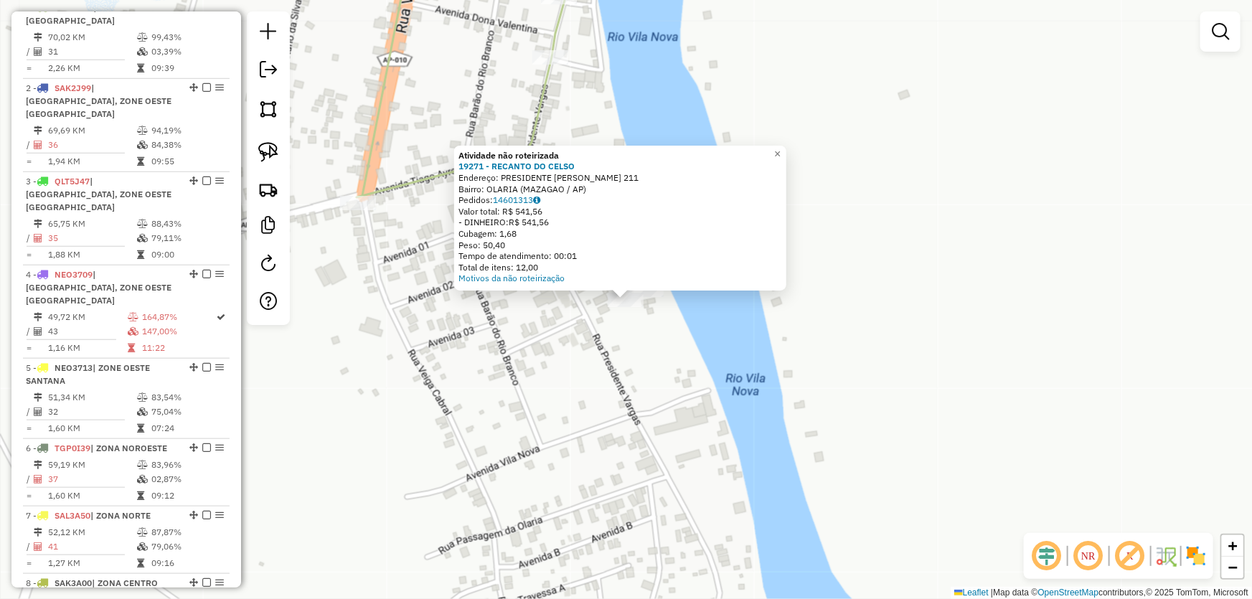
click at [629, 323] on div "Atividade não roteirizada 19271 - RECANTO DO CELSO Endereço: PRESIDENTE VARGAS …" at bounding box center [626, 299] width 1252 height 599
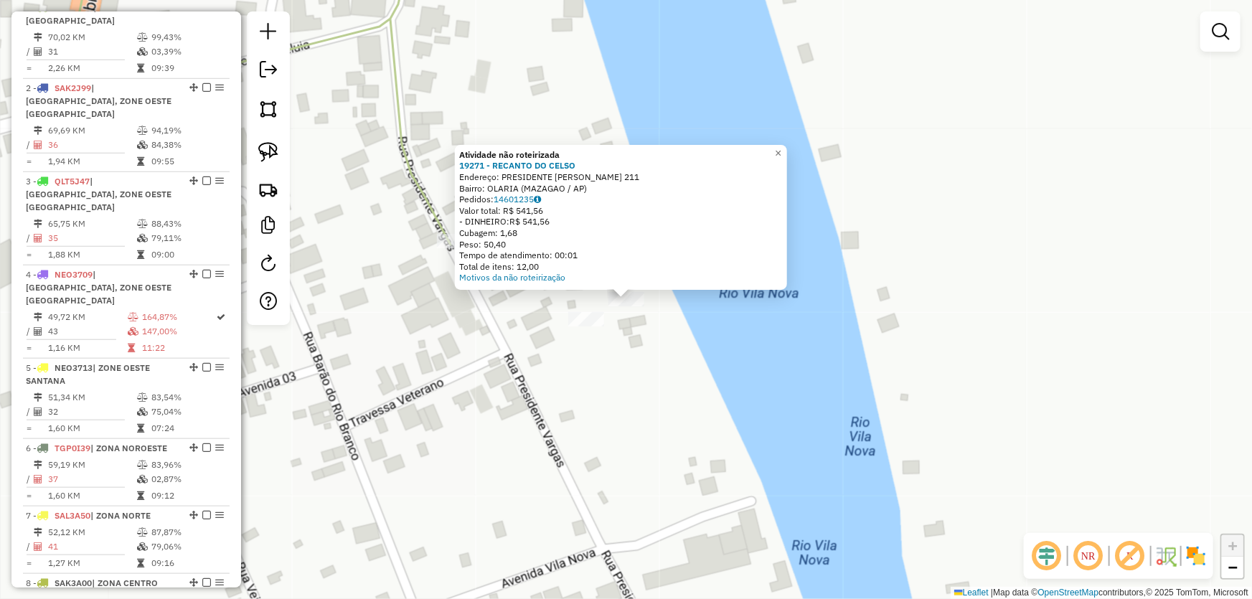
click at [631, 351] on div "Atividade não roteirizada 19271 - RECANTO DO CELSO Endereço: PRESIDENTE VARGAS …" at bounding box center [626, 299] width 1252 height 599
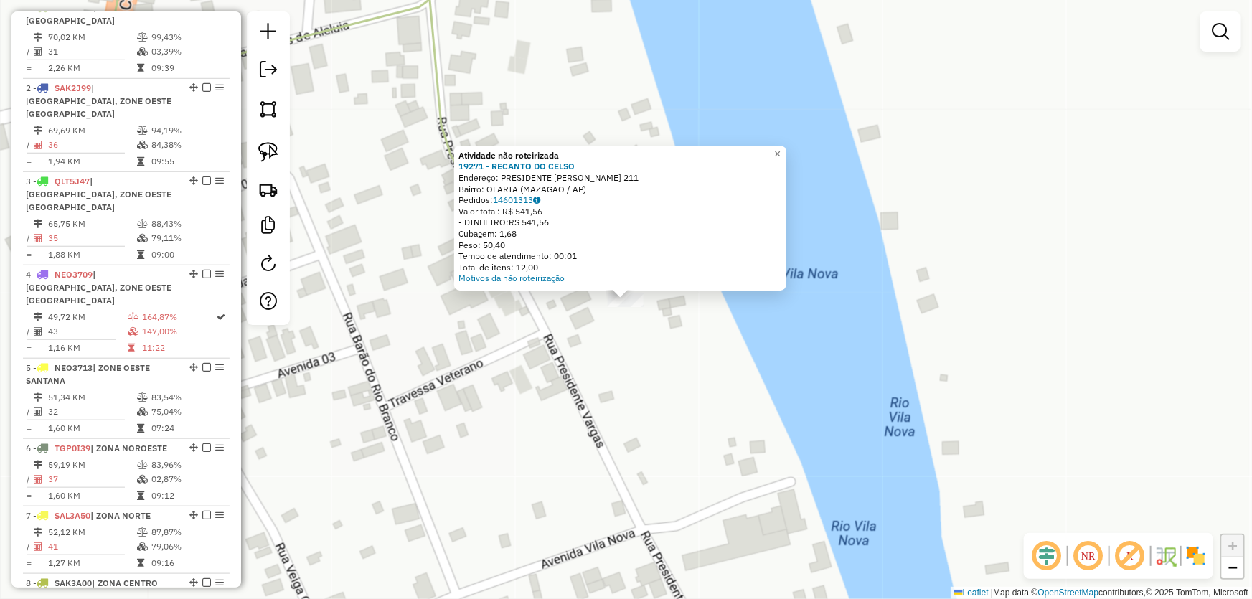
click at [636, 347] on div "Atividade não roteirizada 19271 - RECANTO DO CELSO Endereço: PRESIDENTE VARGAS …" at bounding box center [626, 299] width 1252 height 599
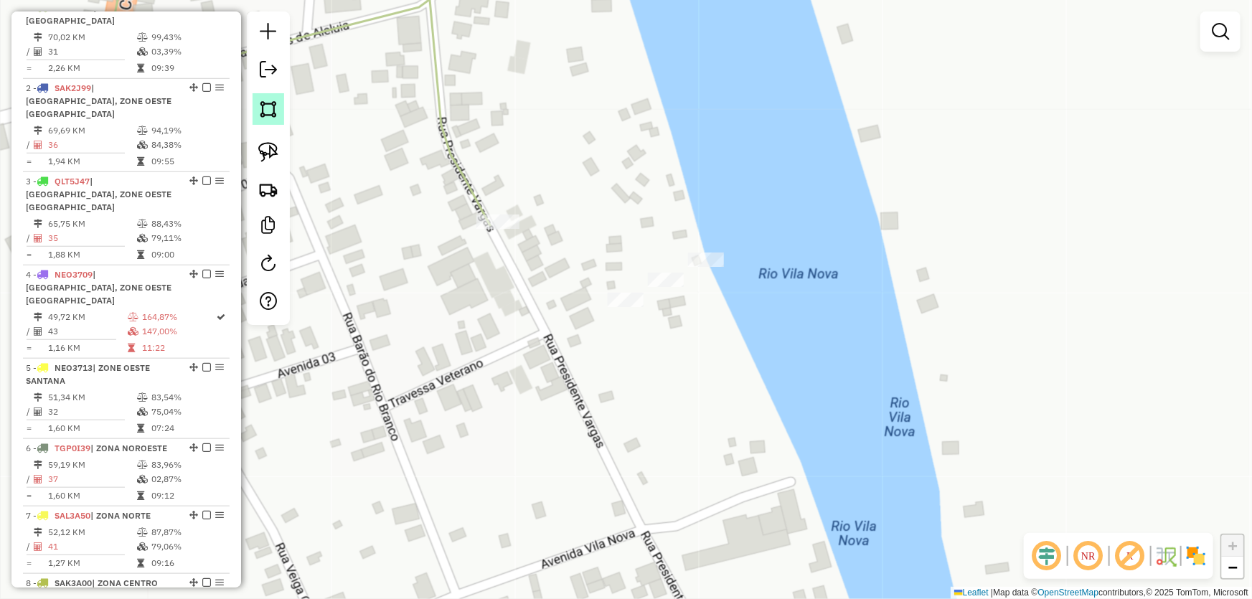
click at [273, 112] on img at bounding box center [268, 109] width 20 height 20
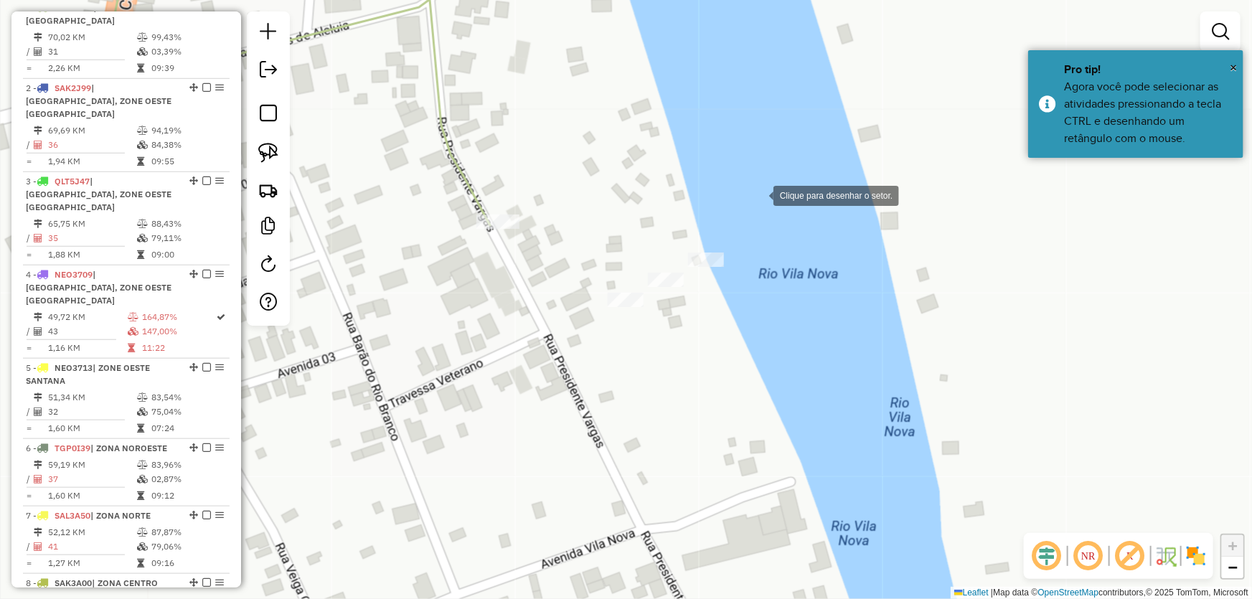
click at [759, 194] on div at bounding box center [759, 194] width 29 height 29
click at [681, 220] on div at bounding box center [695, 205] width 29 height 29
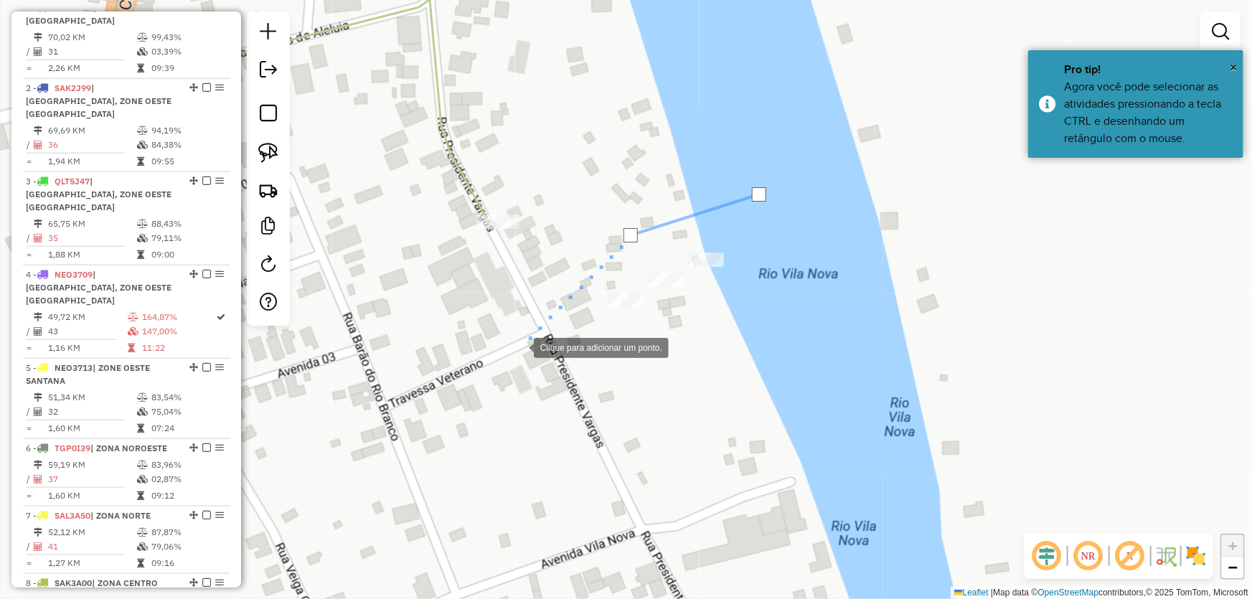
drag, startPoint x: 520, startPoint y: 347, endPoint x: 653, endPoint y: 436, distance: 160.8
click at [520, 347] on div at bounding box center [519, 346] width 29 height 29
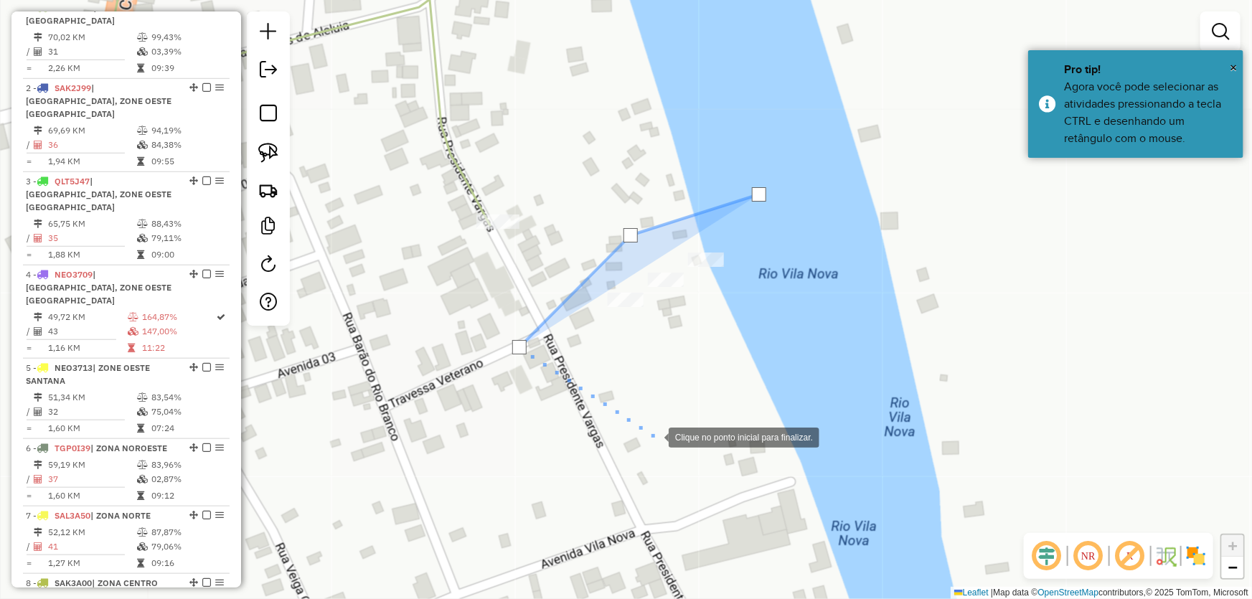
click at [655, 436] on div at bounding box center [654, 436] width 29 height 29
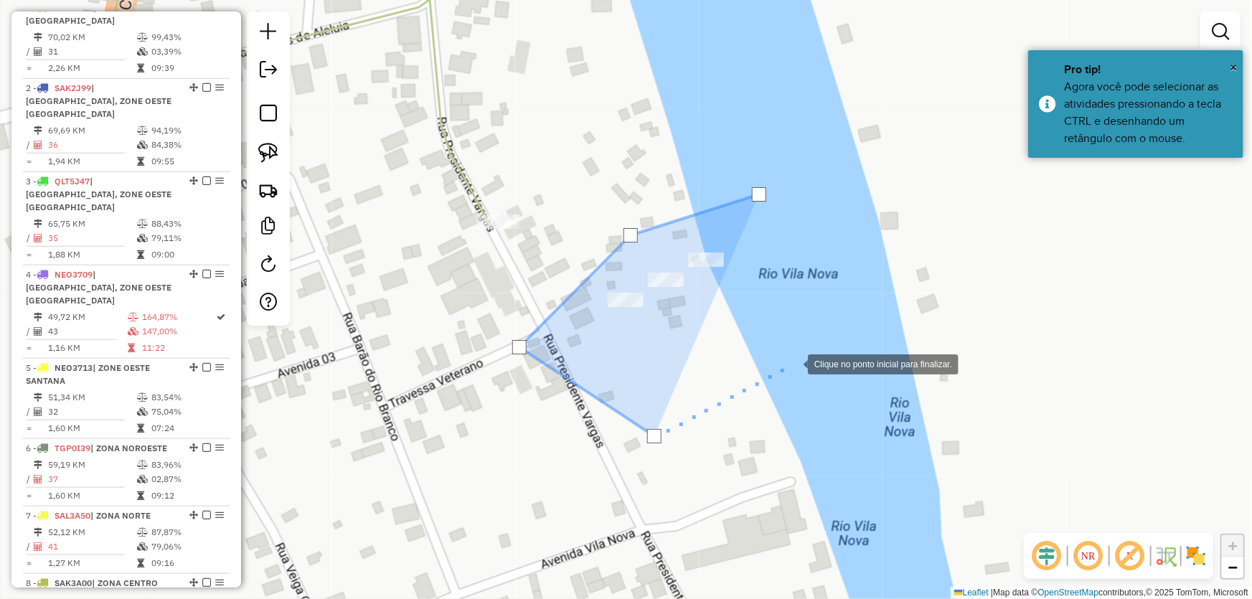
click at [794, 363] on div at bounding box center [793, 363] width 29 height 29
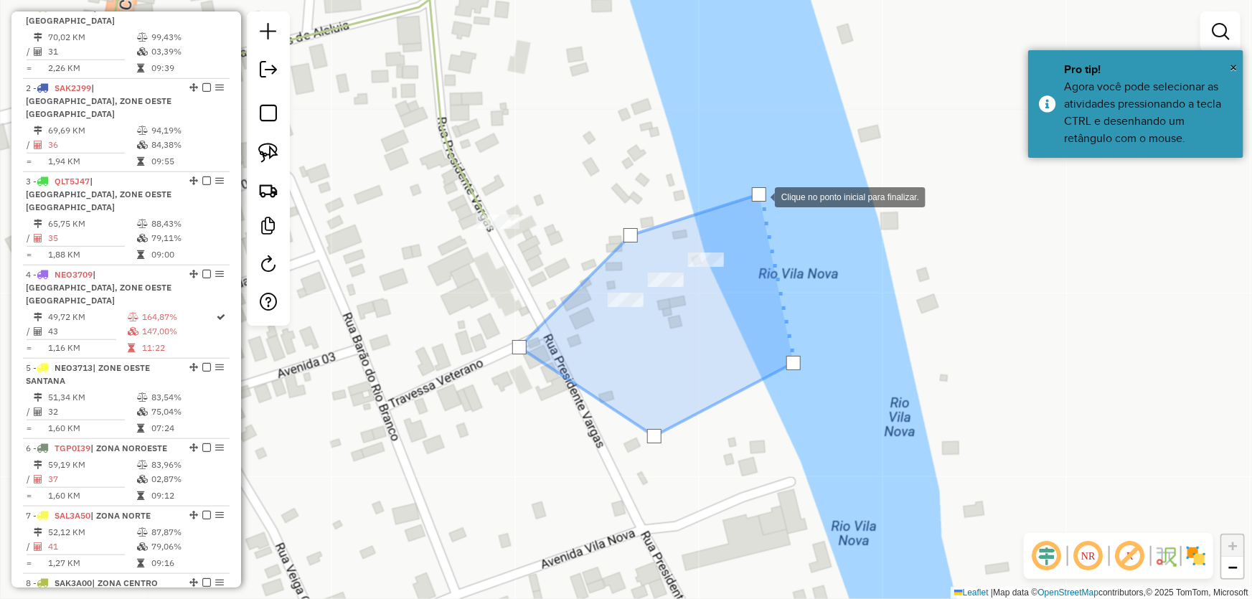
click at [761, 196] on div at bounding box center [759, 194] width 14 height 14
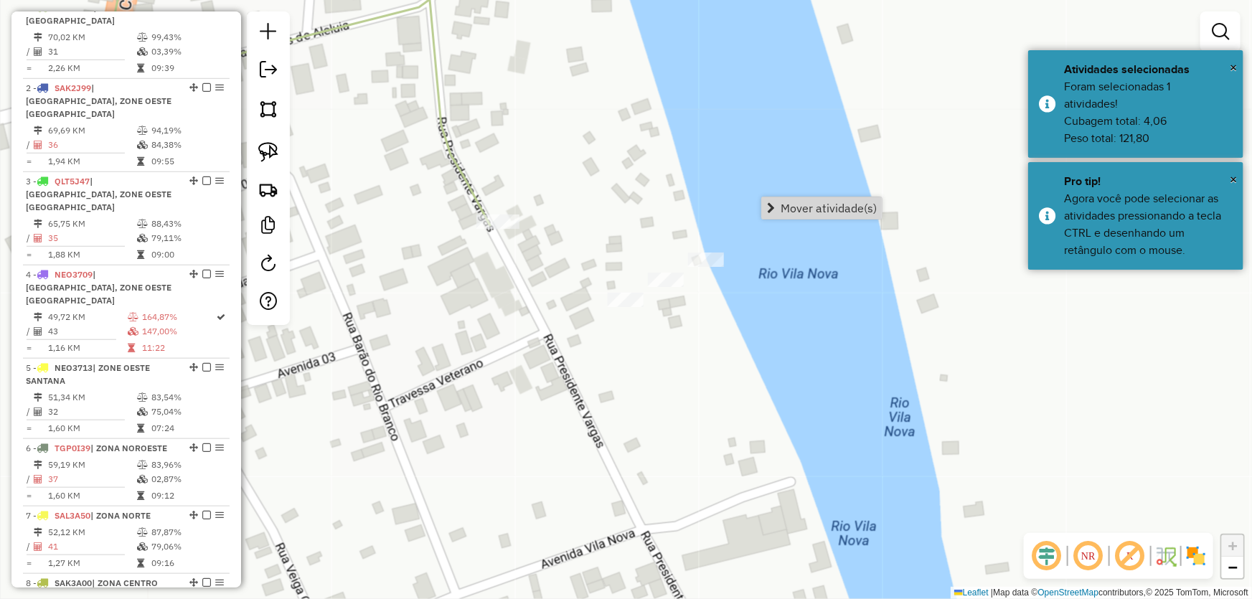
click at [784, 202] on span "Mover atividade(s)" at bounding box center [829, 207] width 96 height 11
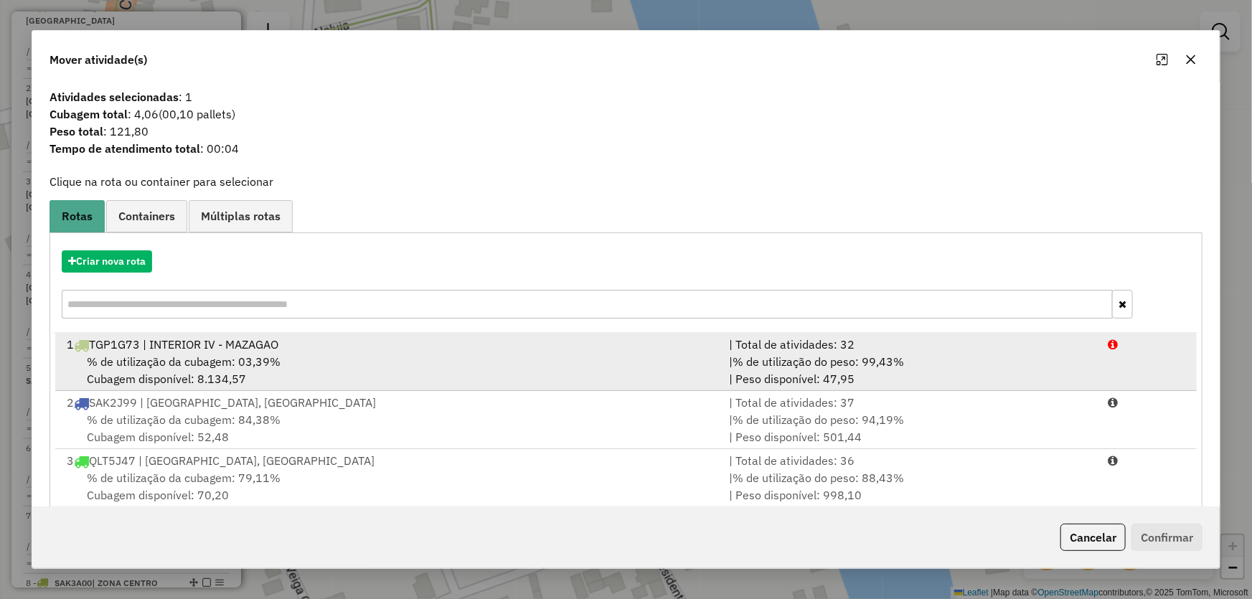
click at [182, 364] on span "% de utilização da cubagem: 03,39%" at bounding box center [184, 362] width 194 height 14
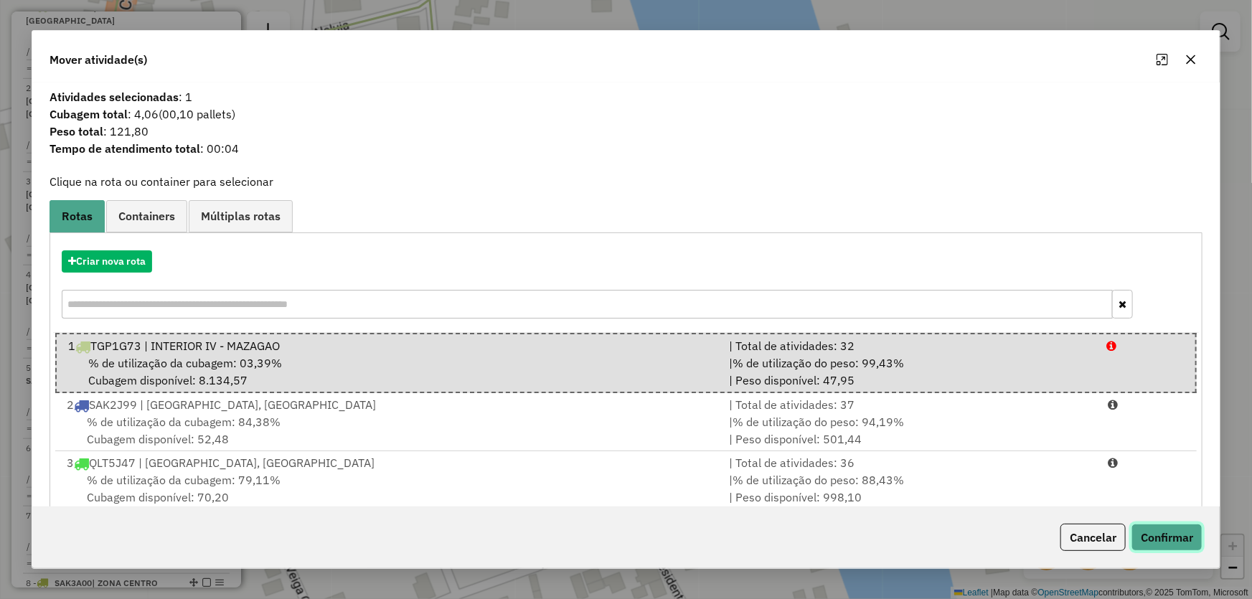
click at [1175, 526] on button "Confirmar" at bounding box center [1167, 537] width 71 height 27
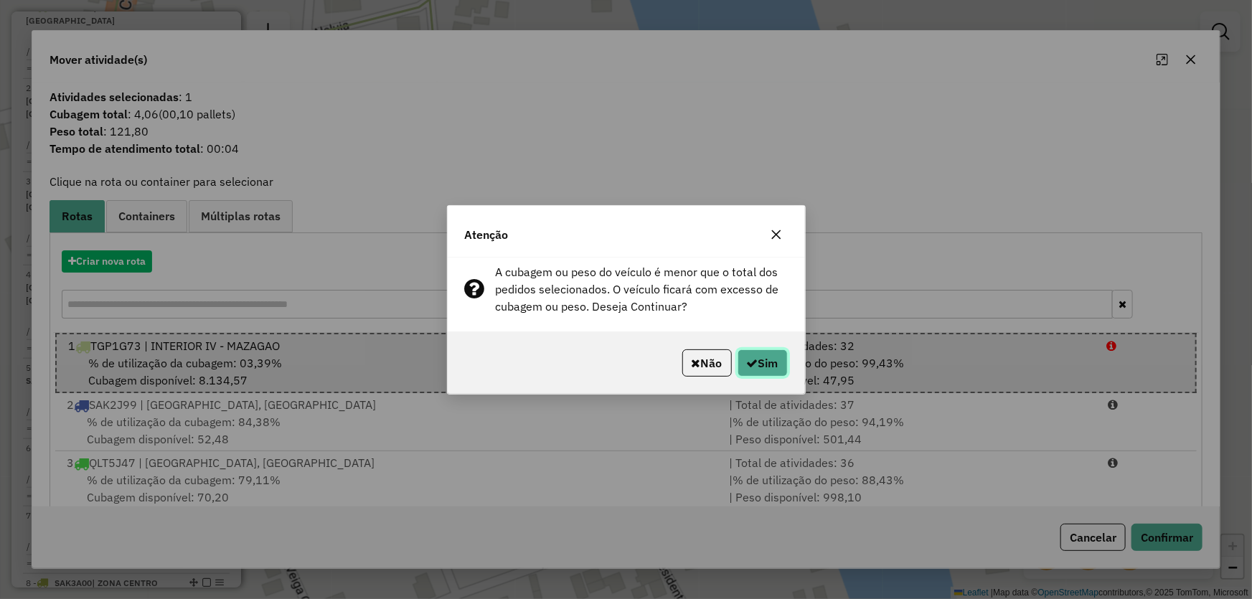
click at [781, 364] on button "Sim" at bounding box center [763, 363] width 50 height 27
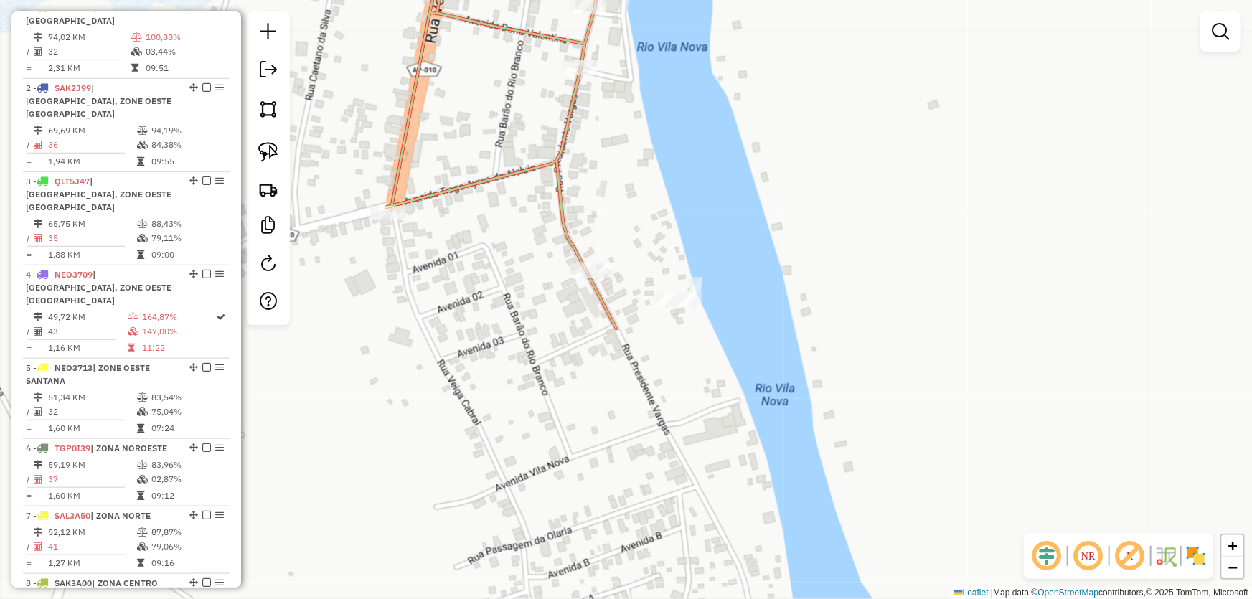
click at [709, 210] on div "Janela de atendimento Grade de atendimento Capacidade Transportadoras Veículos …" at bounding box center [626, 299] width 1252 height 599
select select "*********"
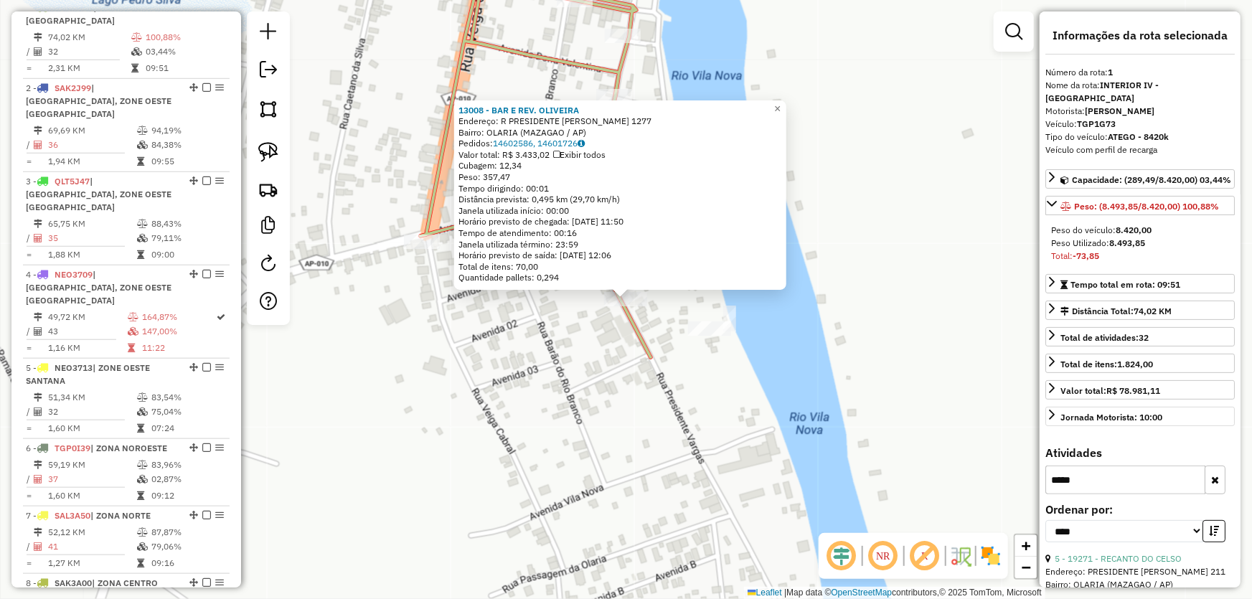
scroll to position [195, 0]
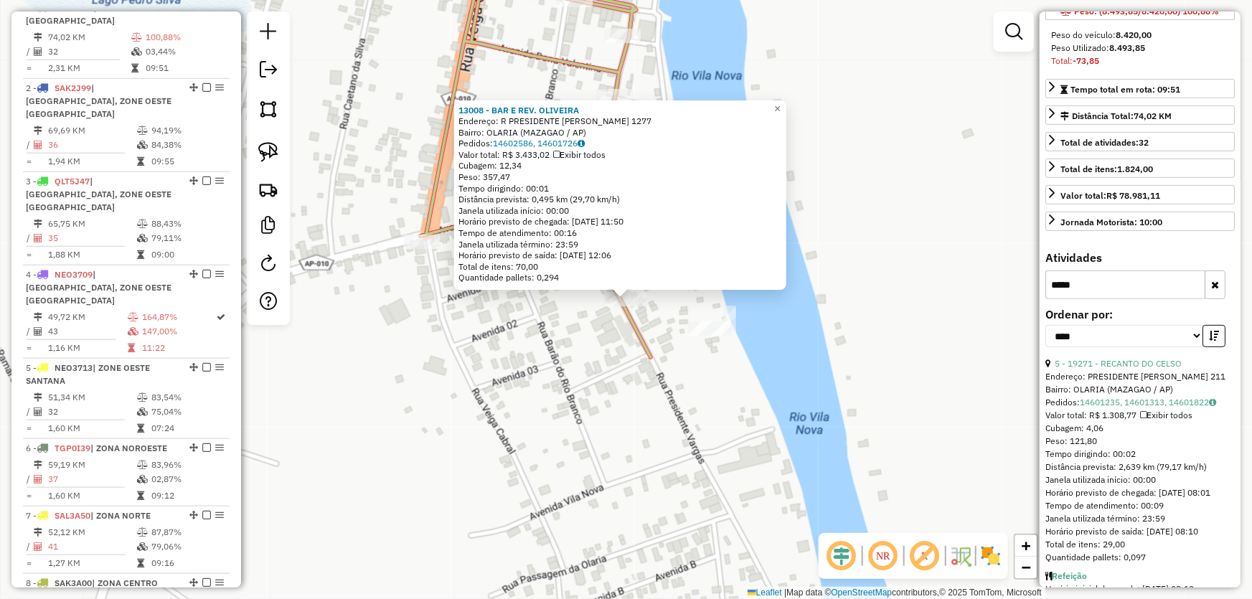
click at [1211, 281] on icon "button" at bounding box center [1215, 285] width 8 height 10
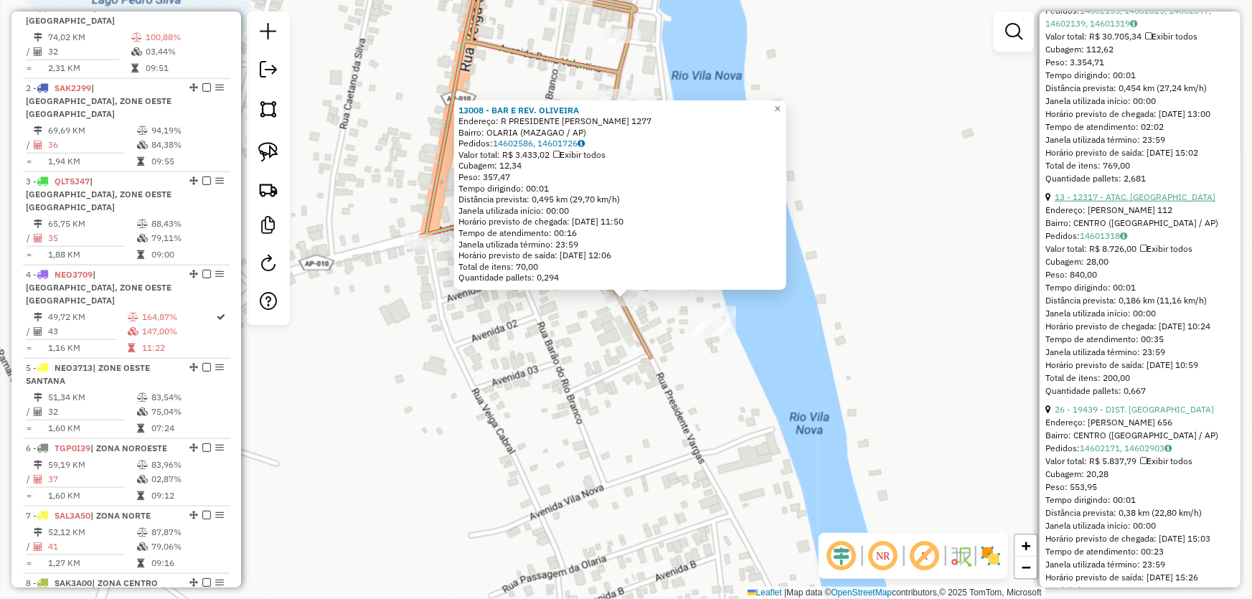
scroll to position [326, 0]
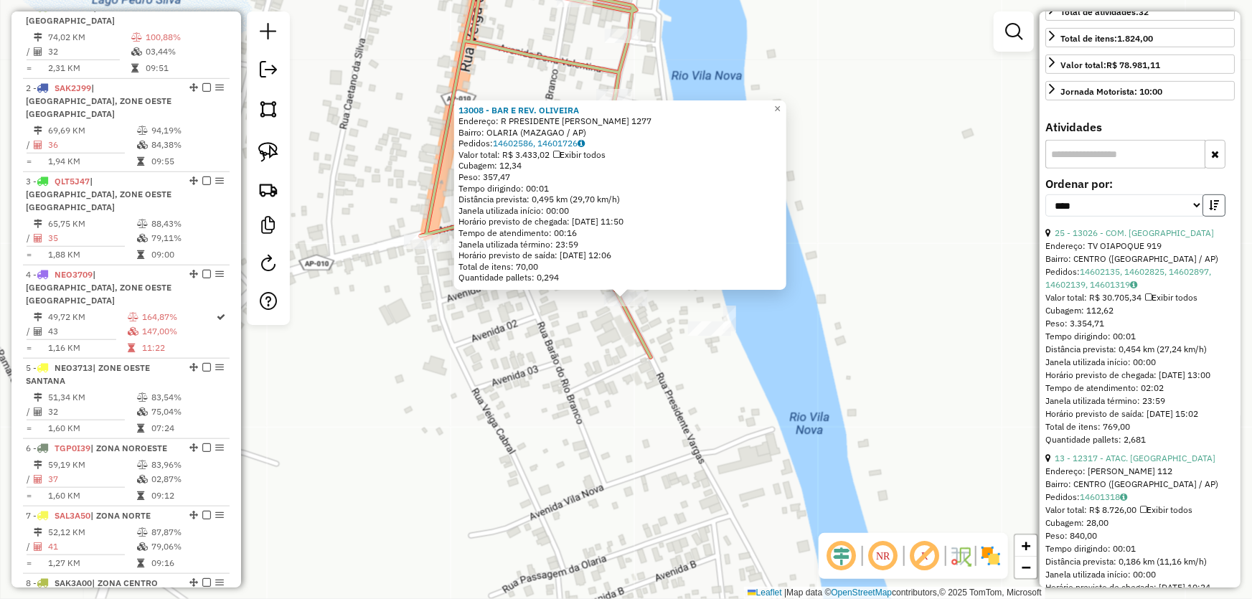
click at [1204, 202] on button "button" at bounding box center [1214, 205] width 23 height 22
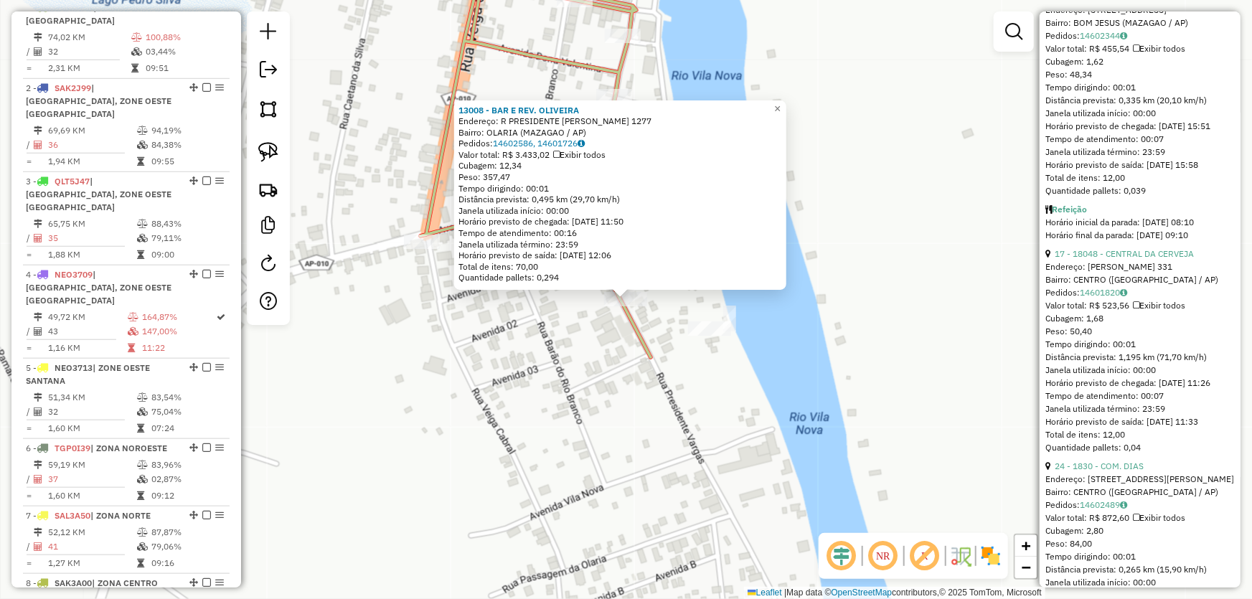
scroll to position [2414, 0]
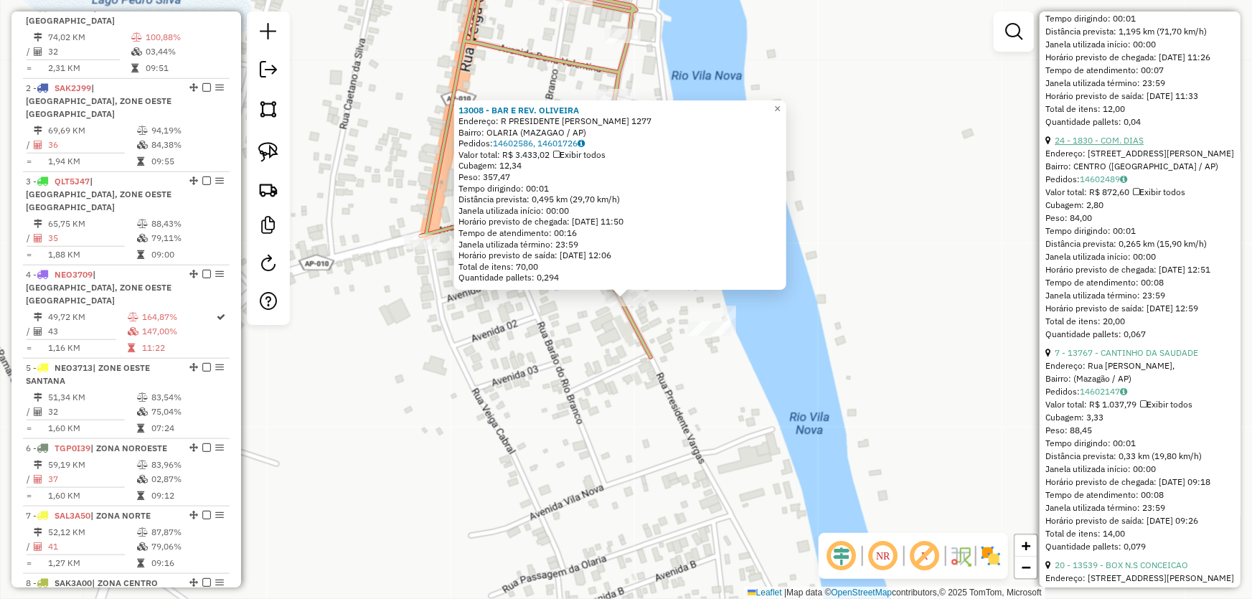
click at [1089, 146] on link "24 - 1830 - COM. DIAS" at bounding box center [1099, 140] width 89 height 11
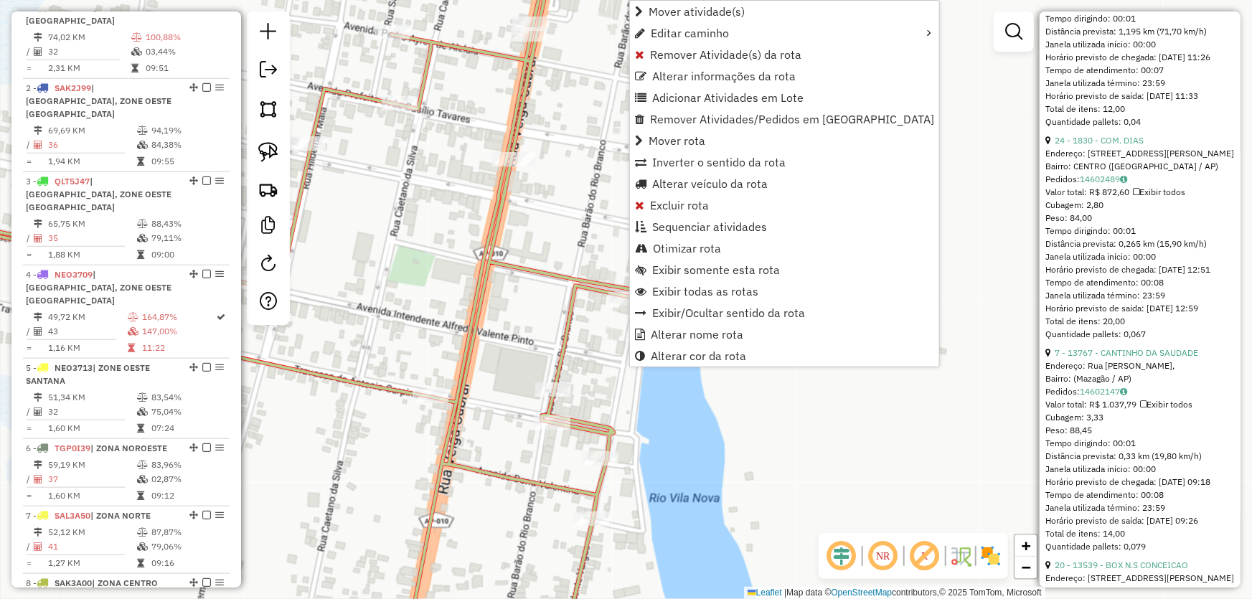
click at [551, 324] on div "Janela de atendimento Grade de atendimento Capacidade Transportadoras Veículos …" at bounding box center [626, 299] width 1252 height 599
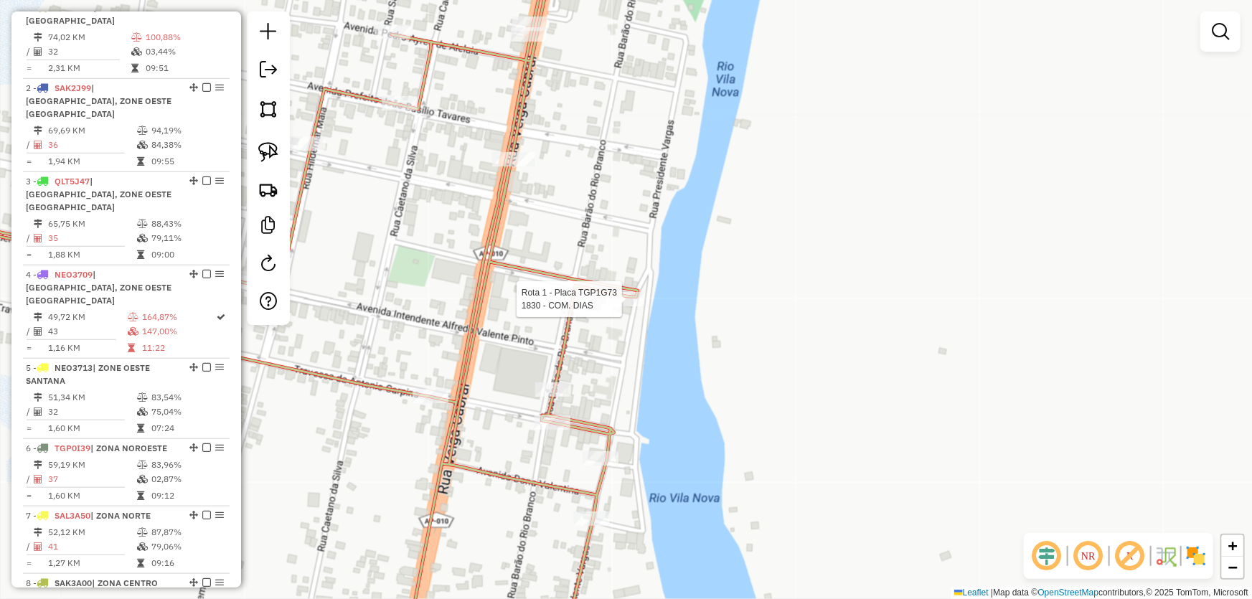
select select "*********"
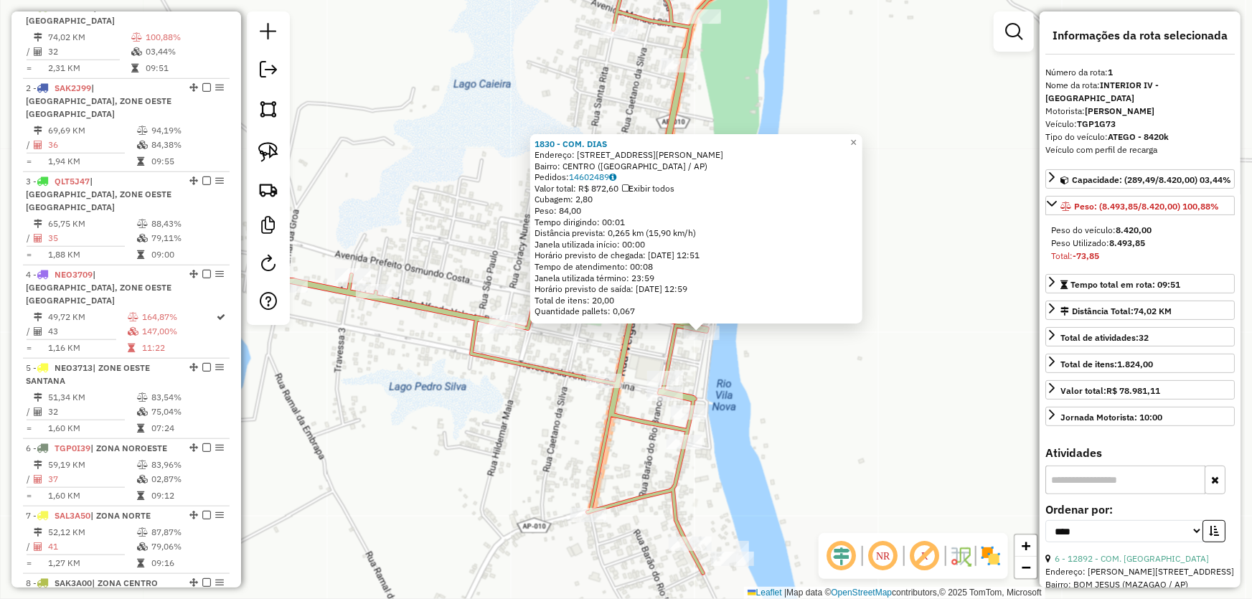
click at [901, 372] on div "1830 - COM. DIAS Endereço: R PRESIDENTE VARGAS 678 Bairro: CENTRO (MAZAGAO / AP…" at bounding box center [626, 299] width 1252 height 599
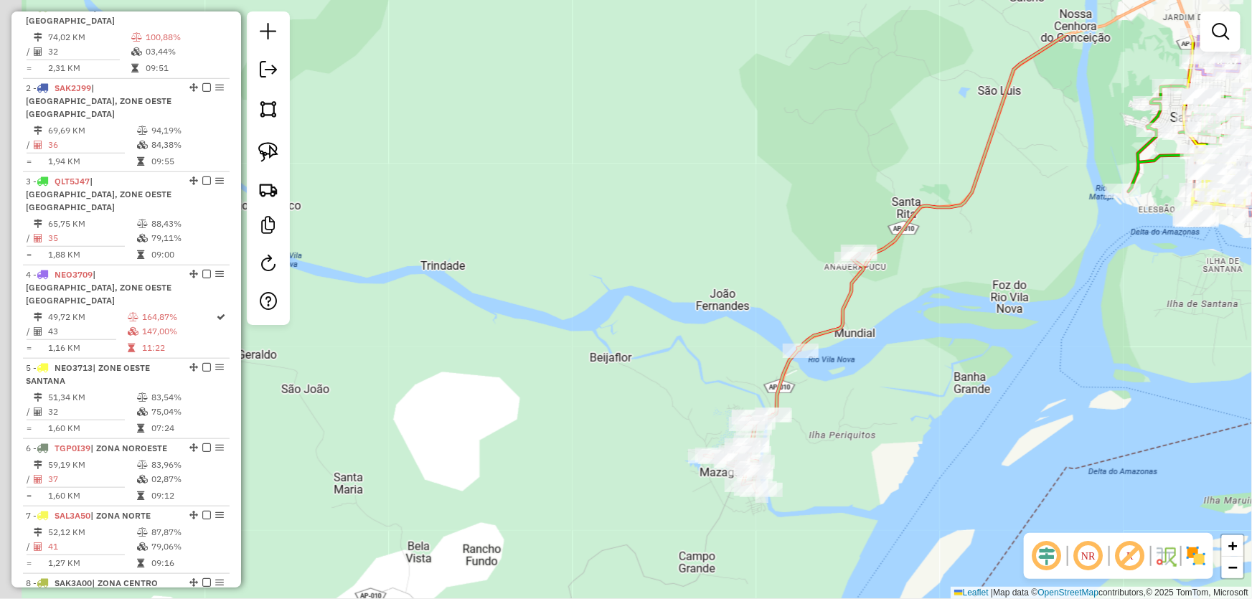
drag, startPoint x: 1013, startPoint y: 308, endPoint x: 777, endPoint y: 481, distance: 292.7
click at [777, 481] on div "Janela de atendimento Grade de atendimento Capacidade Transportadoras Veículos …" at bounding box center [626, 299] width 1252 height 599
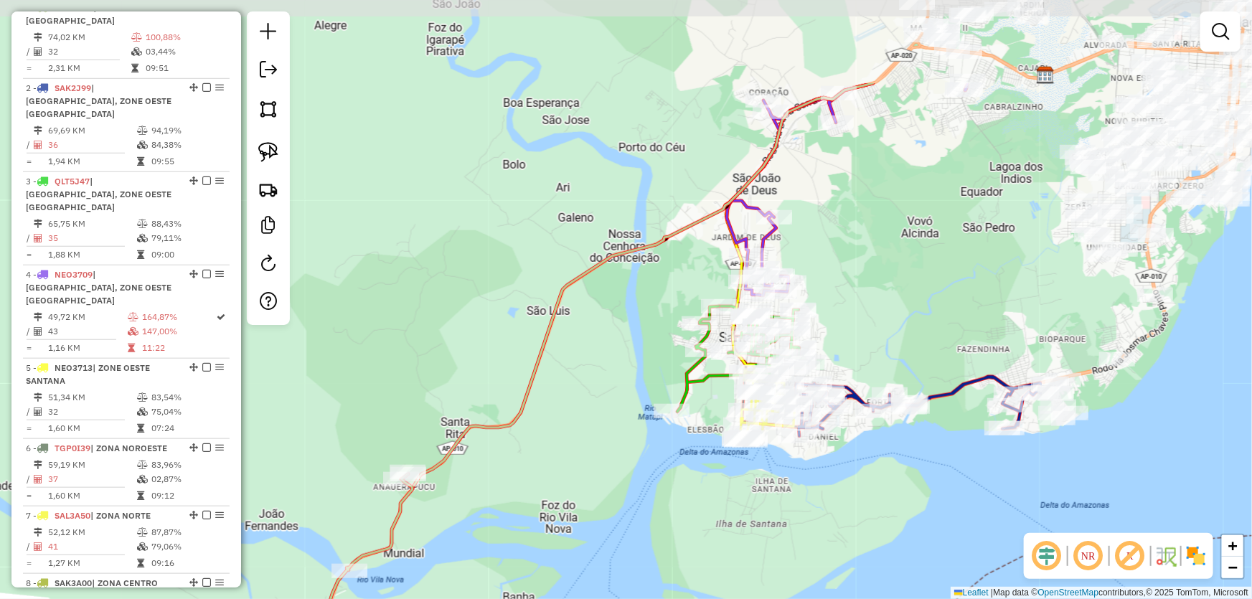
drag, startPoint x: 931, startPoint y: 342, endPoint x: 596, endPoint y: 484, distance: 364.3
click at [596, 484] on div "Janela de atendimento Grade de atendimento Capacidade Transportadoras Veículos …" at bounding box center [626, 299] width 1252 height 599
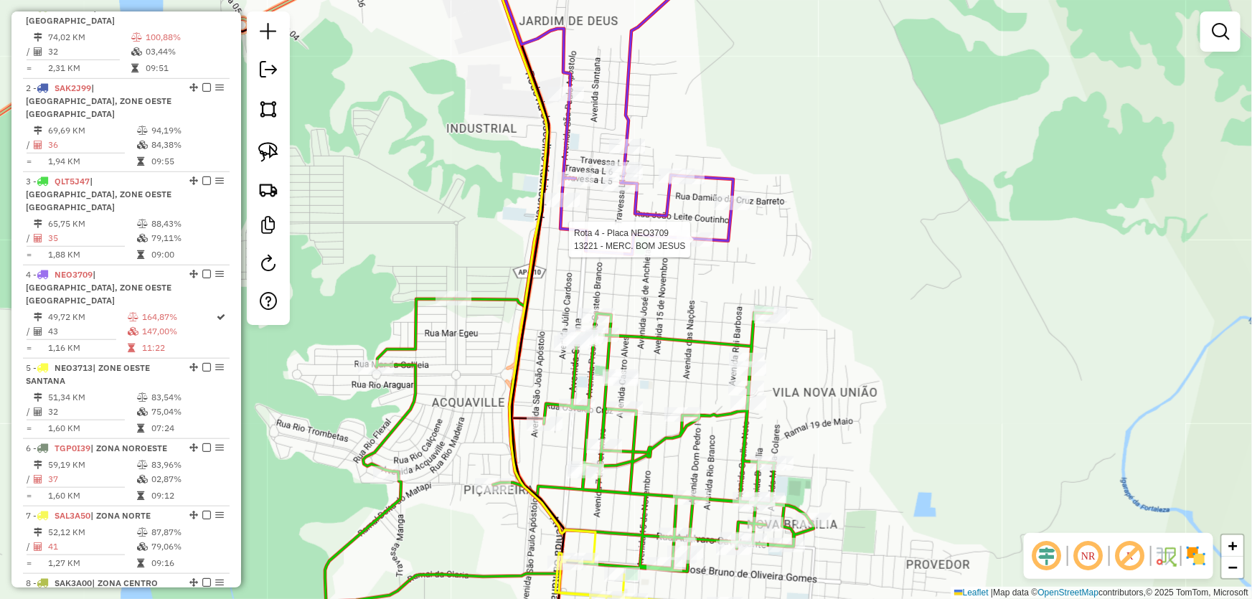
select select "*********"
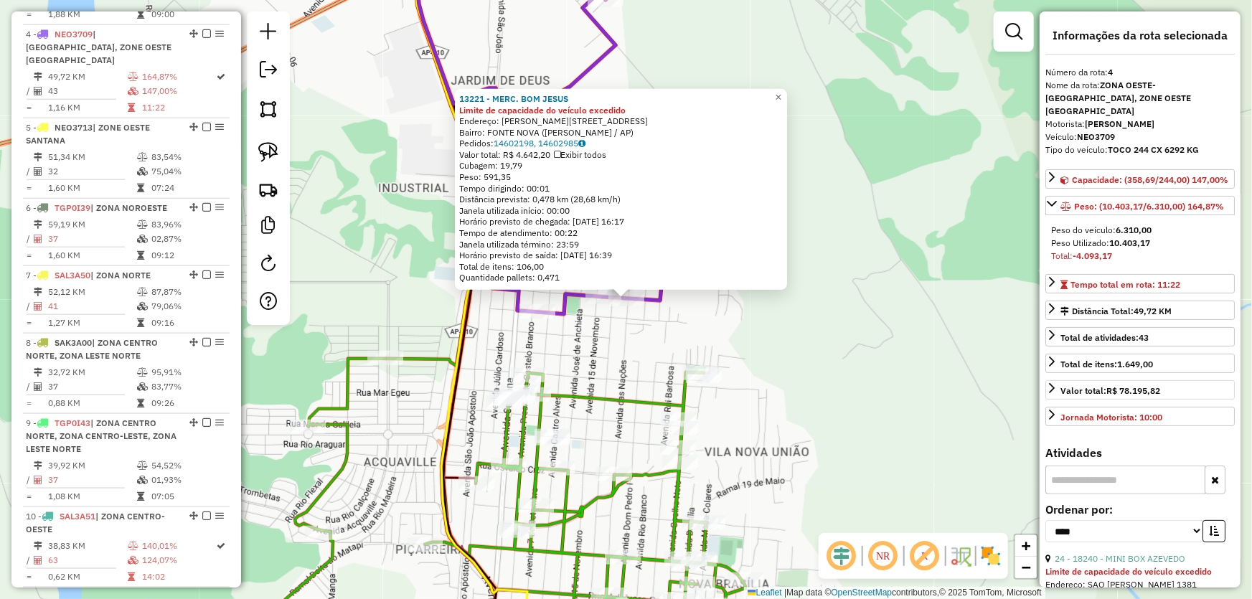
scroll to position [195, 0]
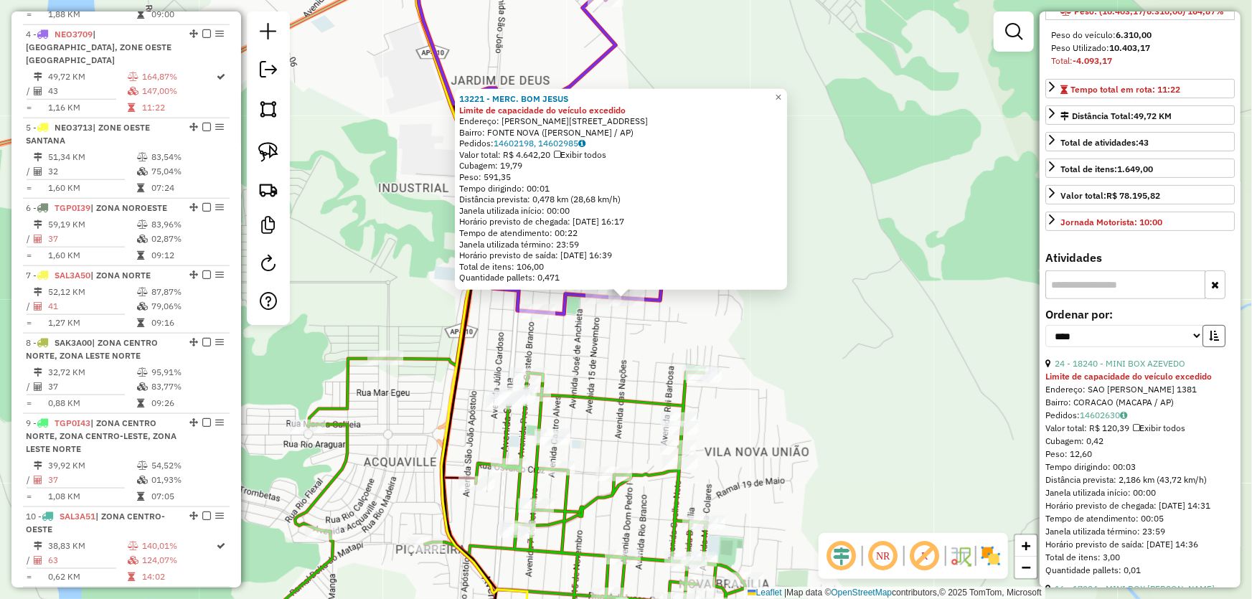
click at [1217, 331] on button "button" at bounding box center [1214, 336] width 23 height 22
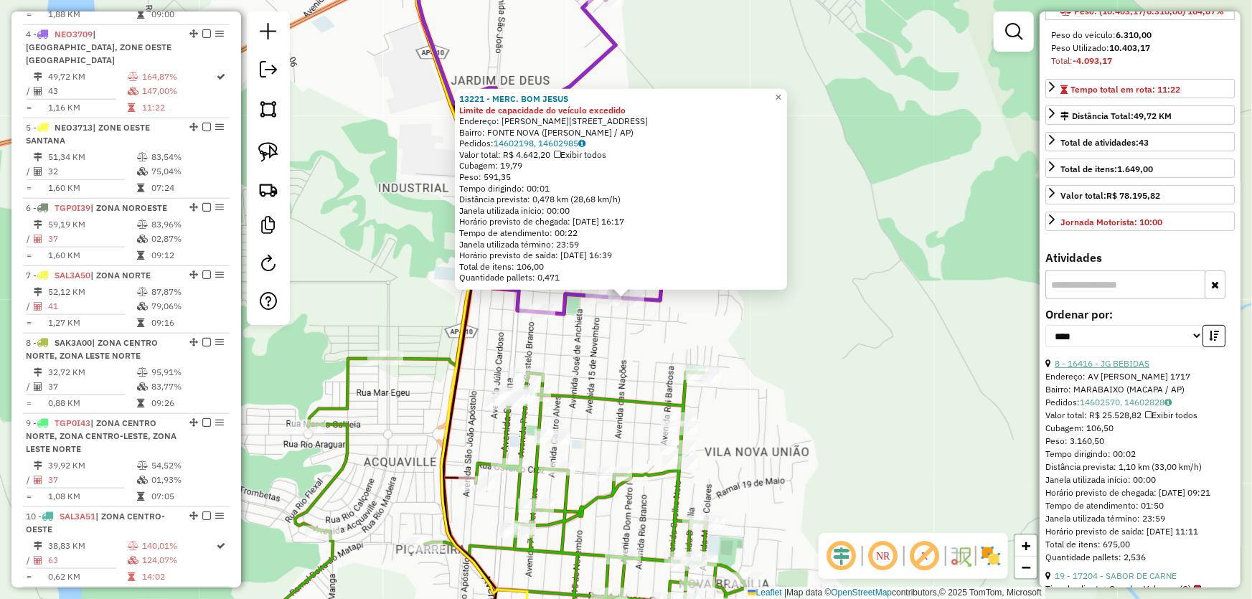
click at [1103, 365] on link "8 - 16416 - JG BEBIDAS" at bounding box center [1102, 363] width 95 height 11
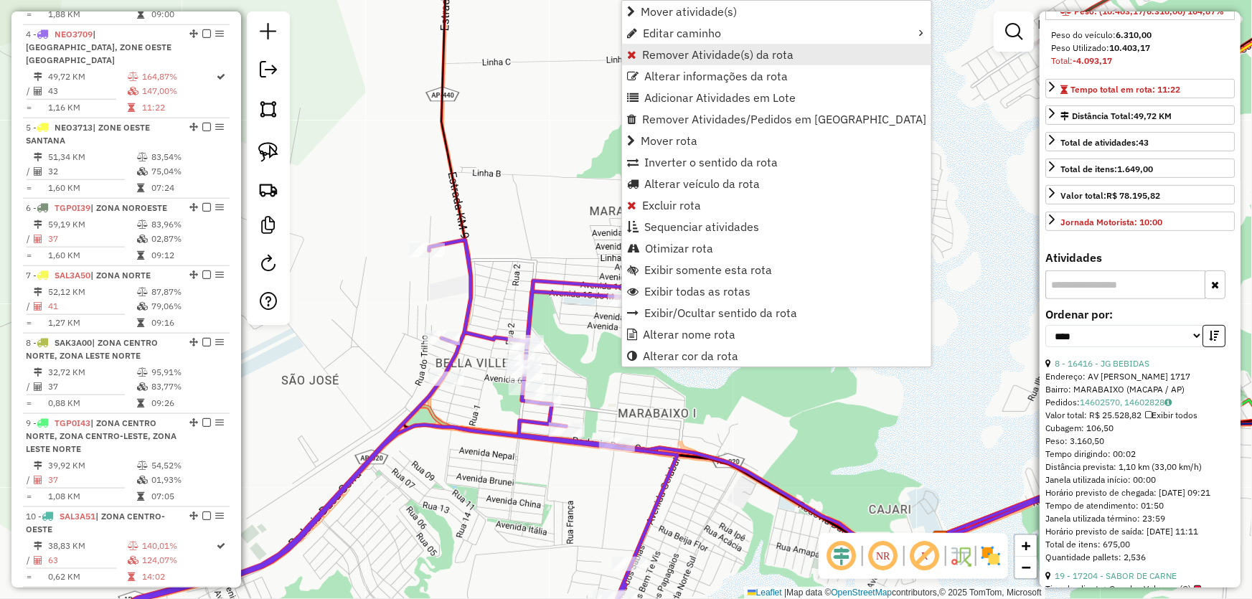
click at [654, 57] on span "Remover Atividade(s) da rota" at bounding box center [717, 54] width 151 height 11
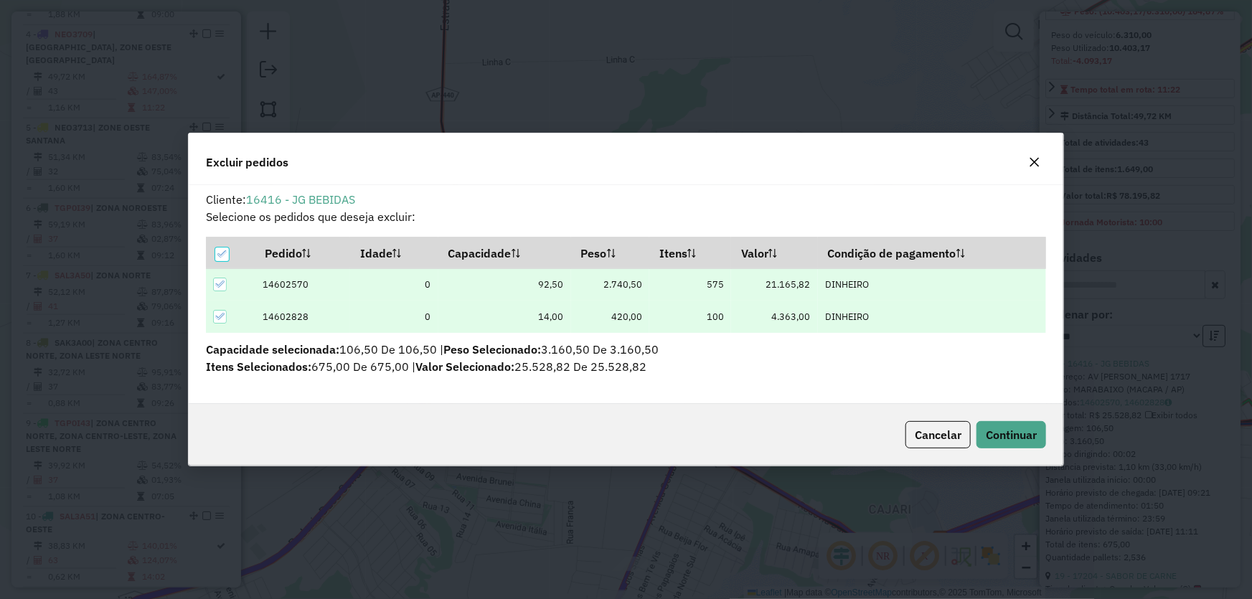
scroll to position [7, 4]
click at [985, 424] on button "Continuar" at bounding box center [1012, 434] width 70 height 27
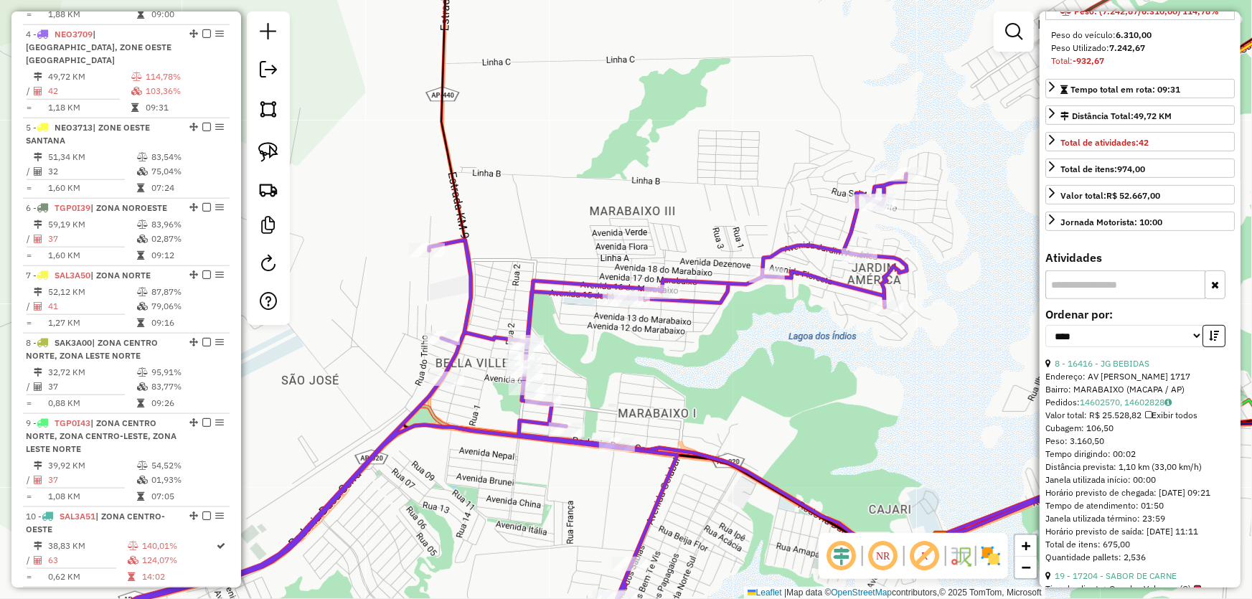
click at [695, 368] on div "Janela de atendimento Grade de atendimento Capacidade Transportadoras Veículos …" at bounding box center [626, 299] width 1252 height 599
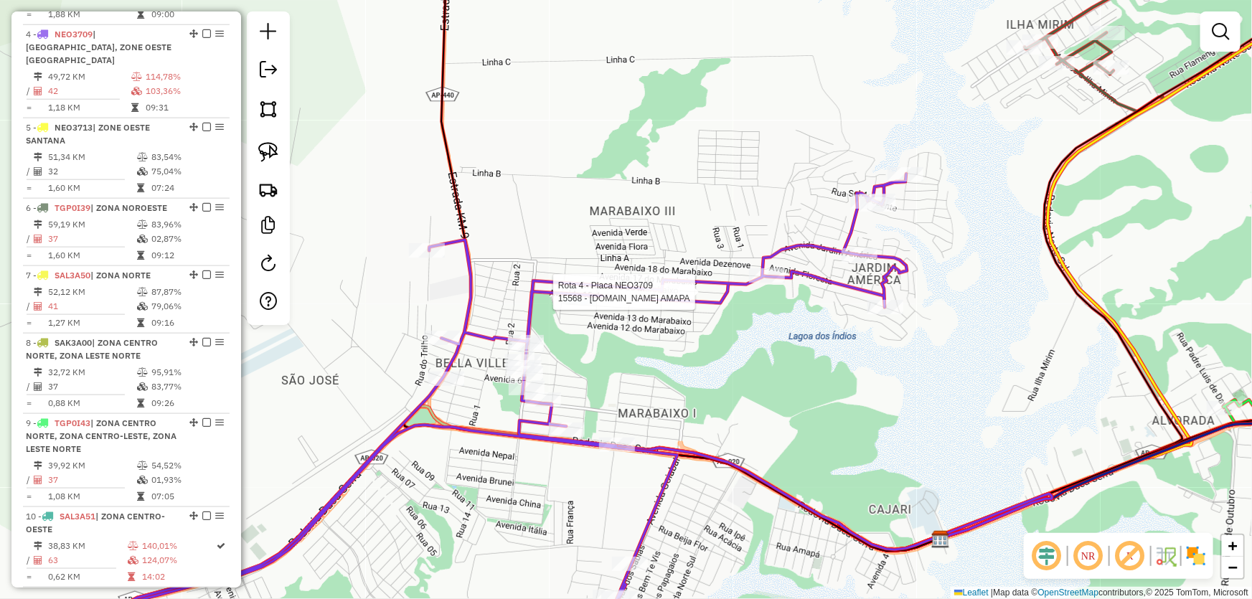
select select "*********"
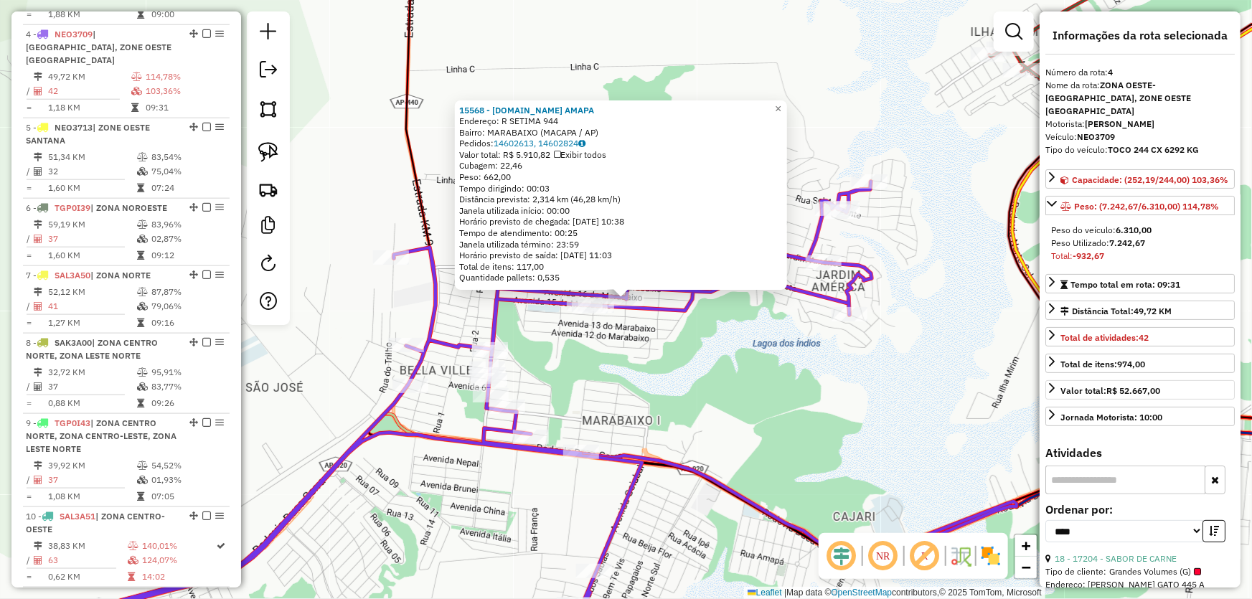
scroll to position [130, 0]
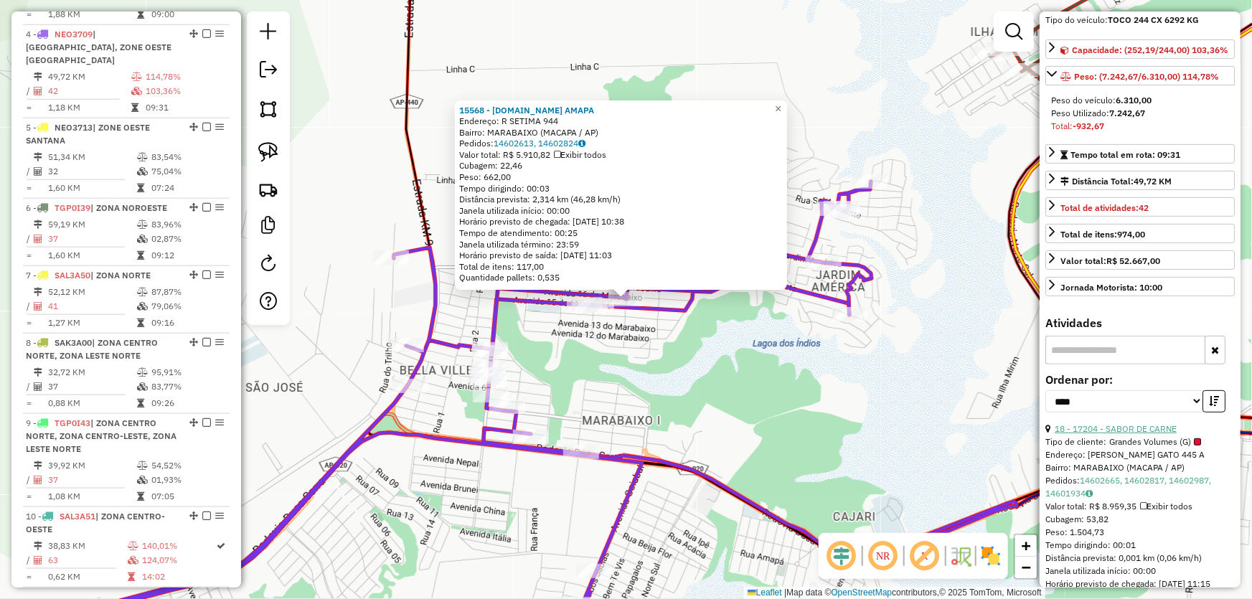
click at [1111, 431] on link "18 - 17204 - SABOR DE CARNE" at bounding box center [1116, 428] width 122 height 11
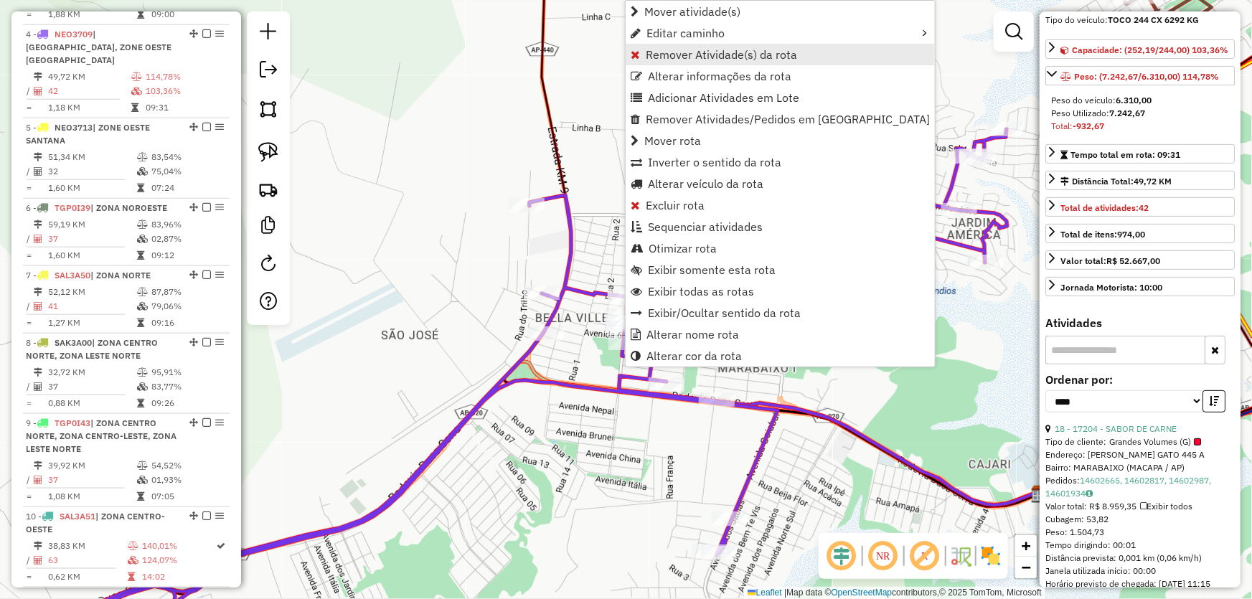
click at [670, 60] on span "Remover Atividade(s) da rota" at bounding box center [721, 54] width 151 height 11
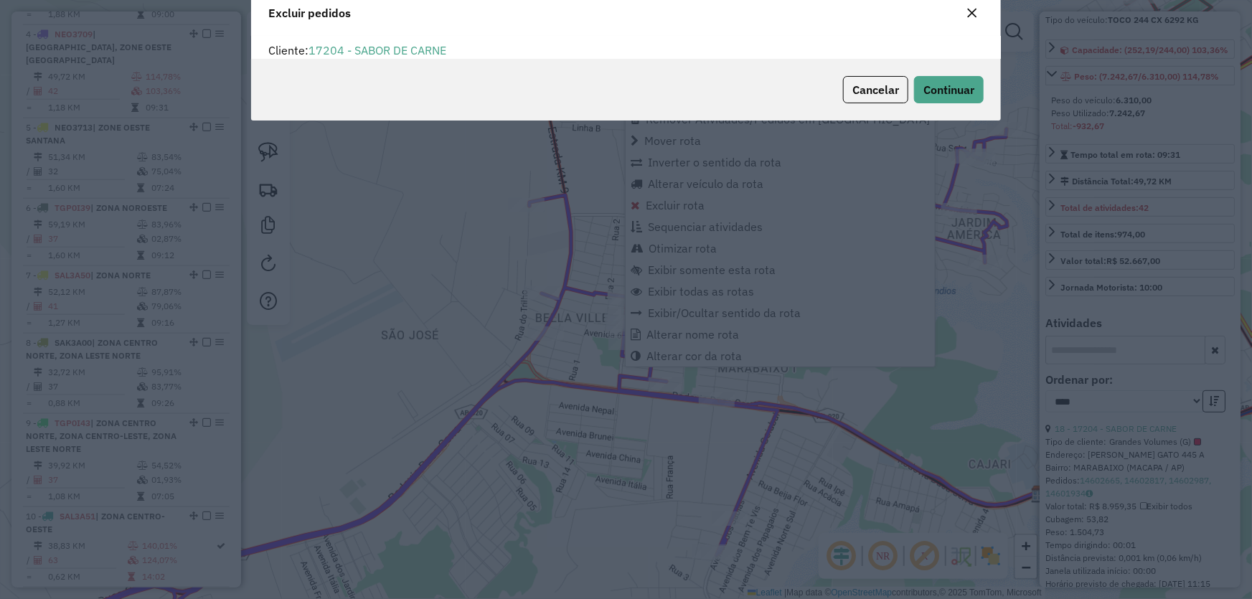
scroll to position [7, 4]
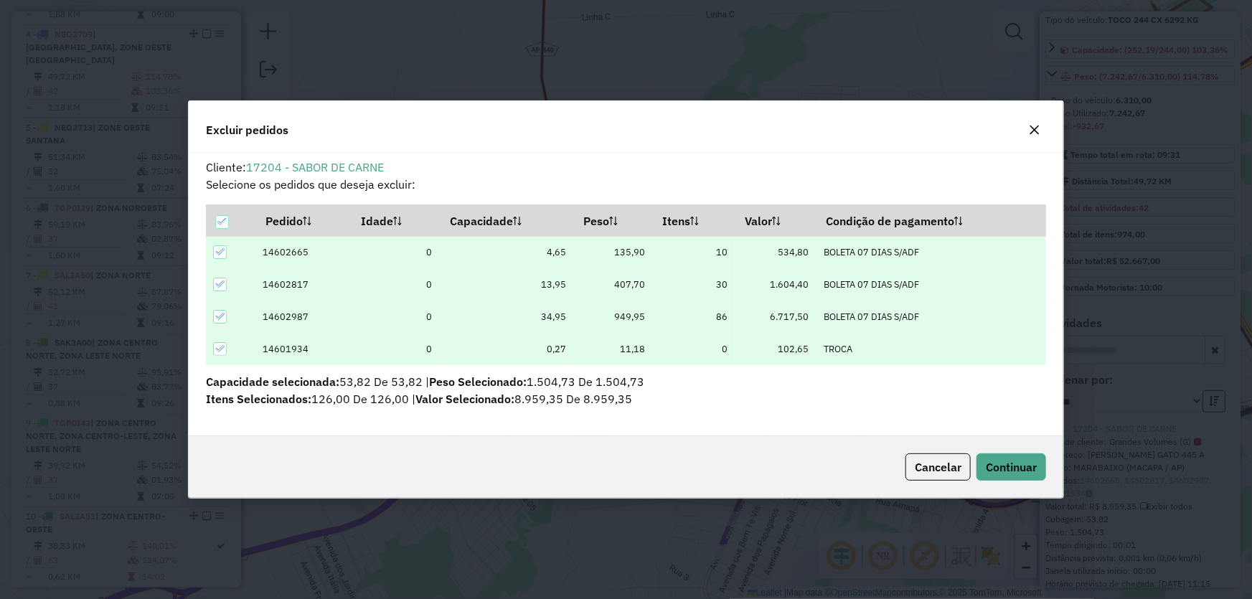
click at [1051, 472] on div "Cancelar Continuar" at bounding box center [627, 467] width 876 height 62
click at [1026, 462] on span "Continuar" at bounding box center [1011, 467] width 51 height 14
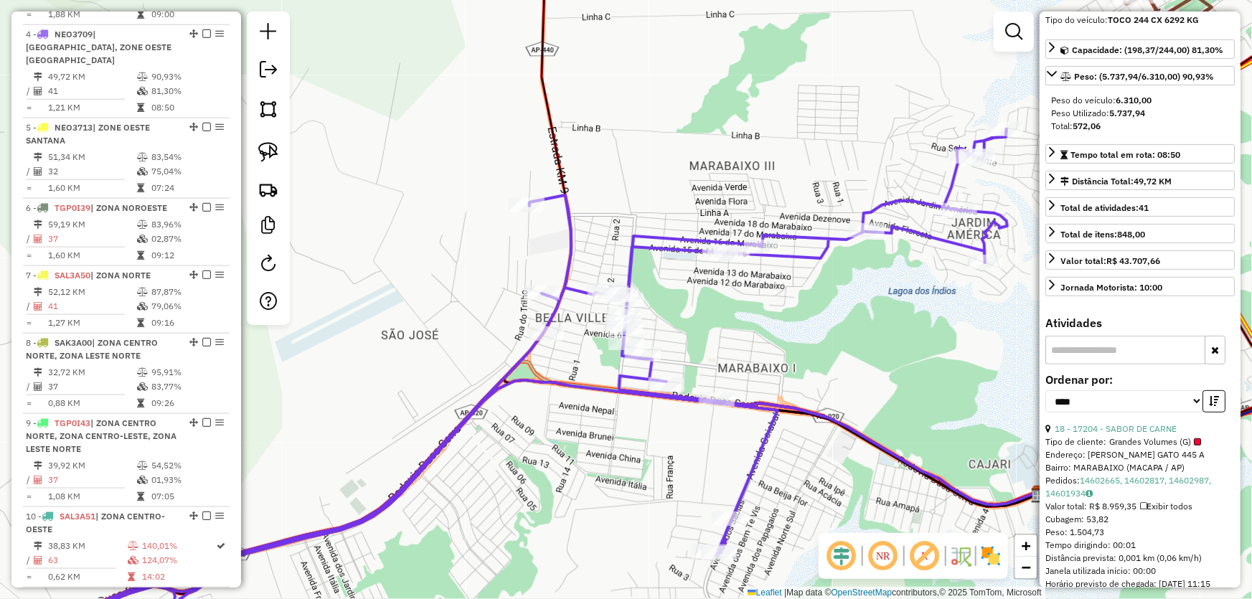
click at [573, 453] on div "Janela de atendimento Grade de atendimento Capacidade Transportadoras Veículos …" at bounding box center [626, 299] width 1252 height 599
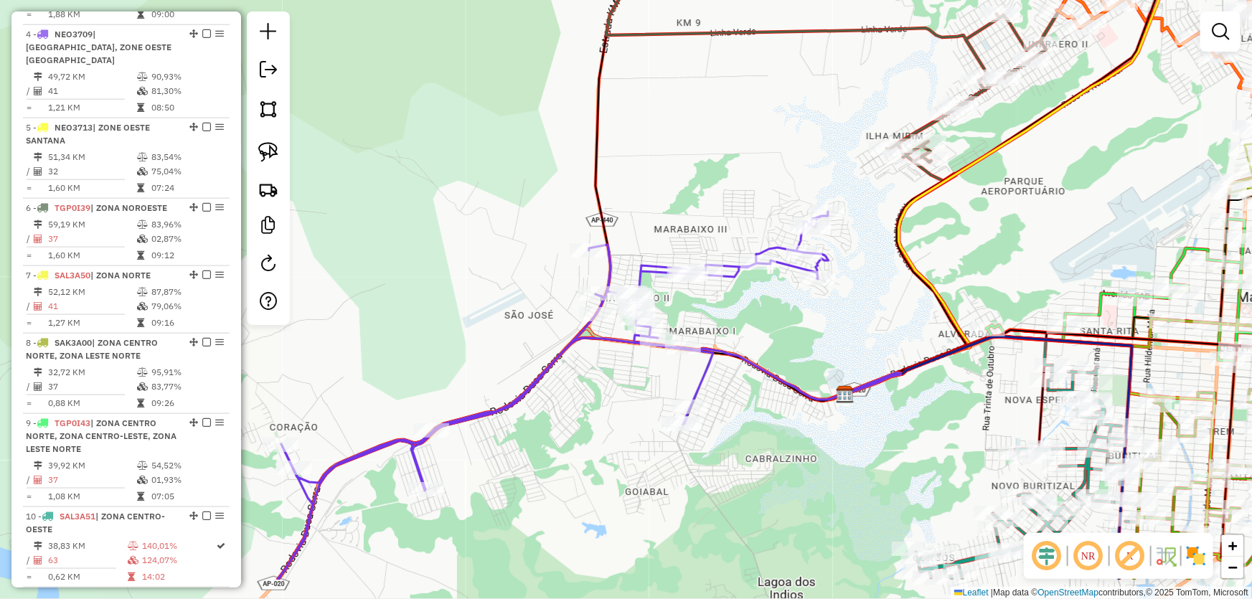
drag, startPoint x: 545, startPoint y: 503, endPoint x: 657, endPoint y: 289, distance: 242.0
click at [655, 292] on div "Janela de atendimento Grade de atendimento Capacidade Transportadoras Veículos …" at bounding box center [626, 299] width 1252 height 599
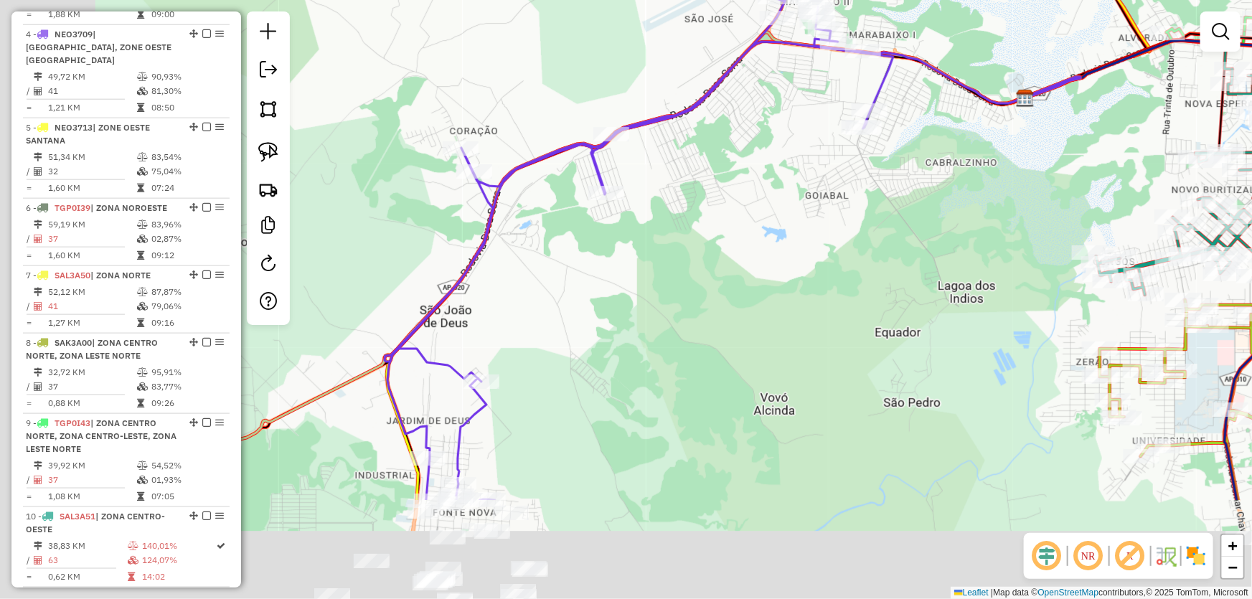
drag, startPoint x: 510, startPoint y: 482, endPoint x: 645, endPoint y: 281, distance: 242.7
click at [645, 281] on div "Janela de atendimento Grade de atendimento Capacidade Transportadoras Veículos …" at bounding box center [626, 299] width 1252 height 599
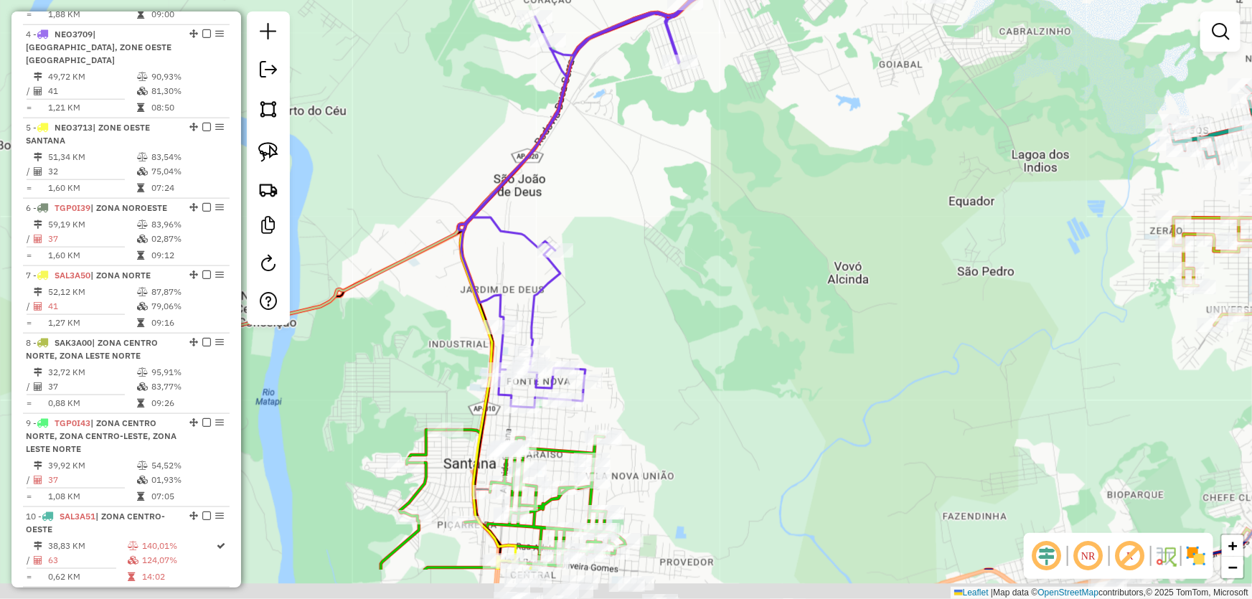
drag, startPoint x: 578, startPoint y: 446, endPoint x: 674, endPoint y: 243, distance: 224.7
click at [673, 245] on div "Janela de atendimento Grade de atendimento Capacidade Transportadoras Veículos …" at bounding box center [626, 299] width 1252 height 599
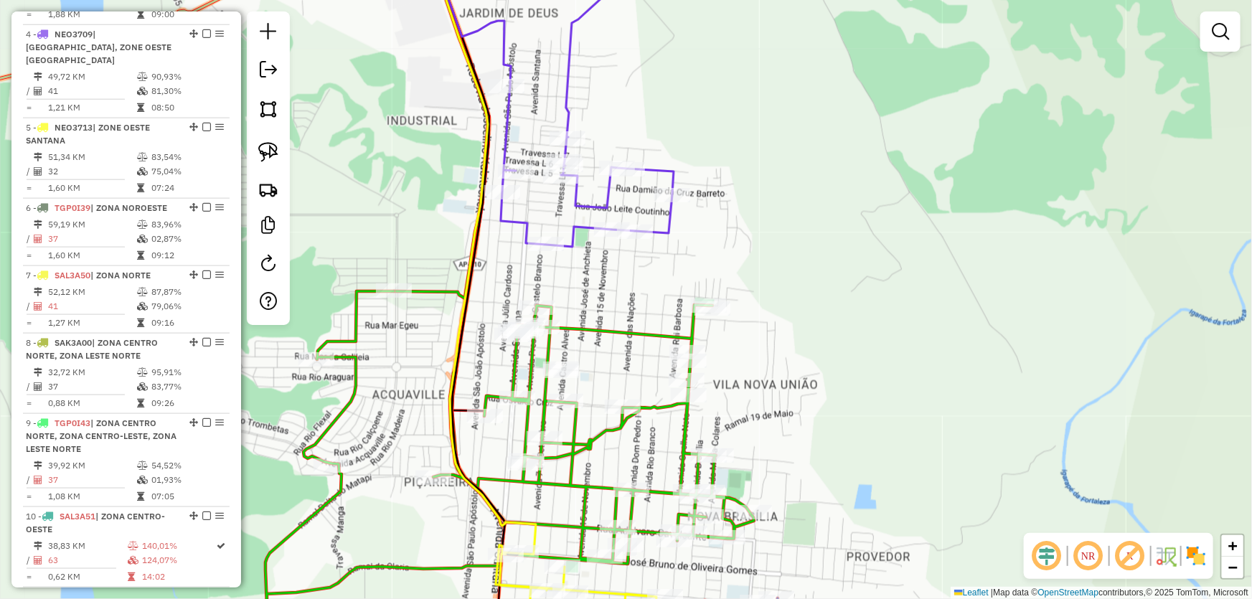
select select "*********"
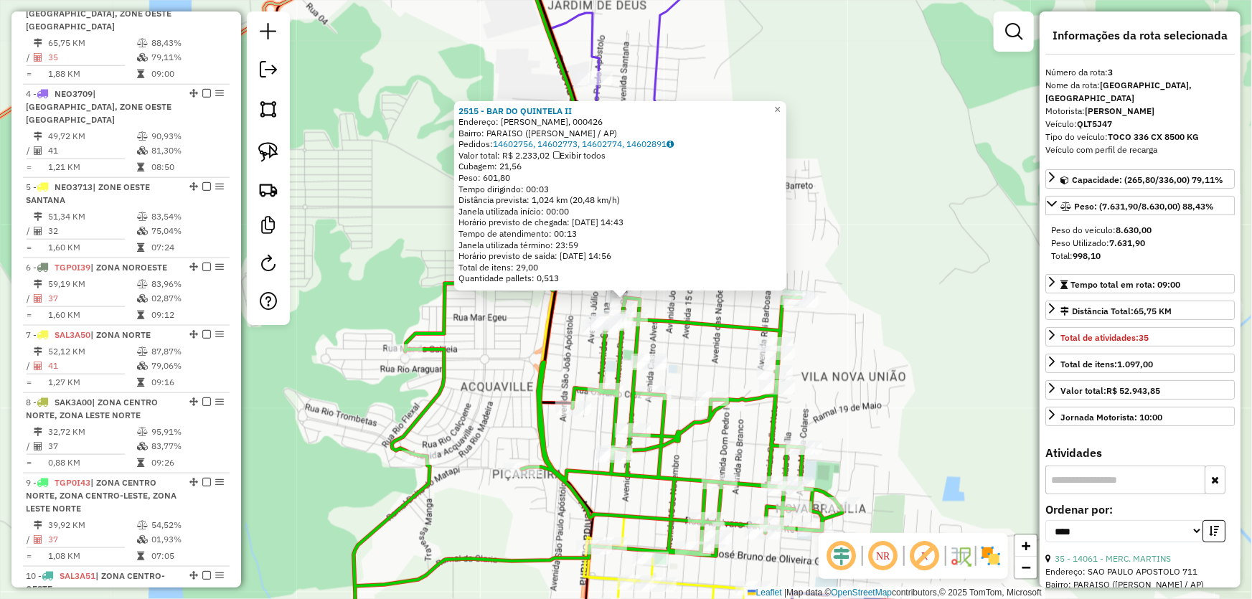
scroll to position [698, 0]
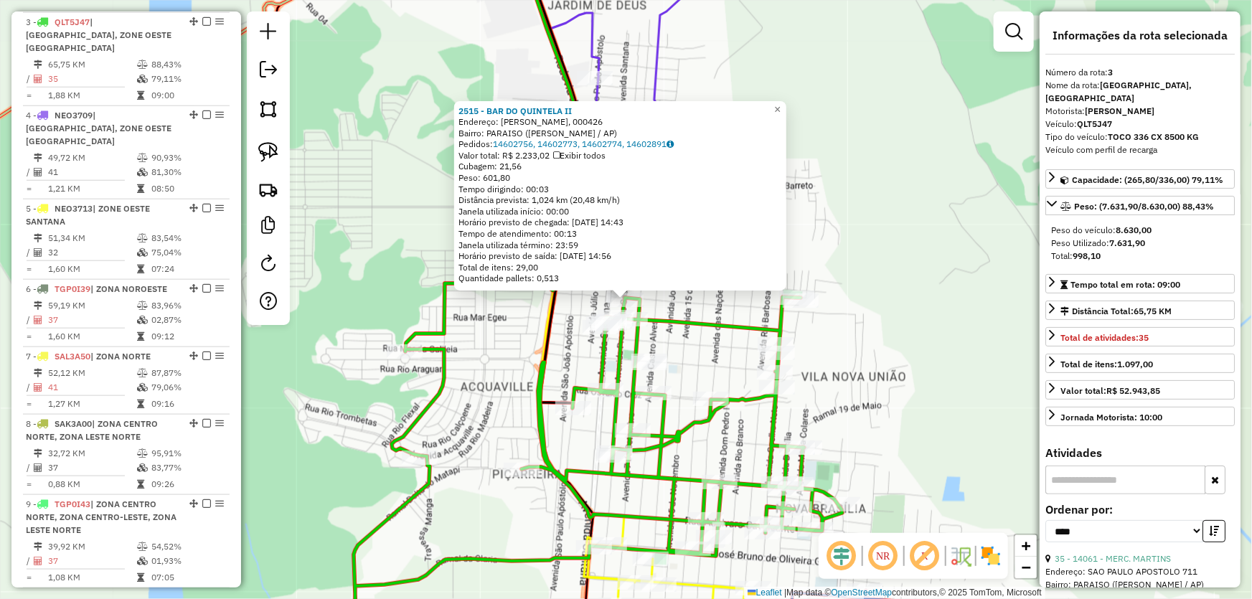
click at [574, 374] on div "2515 - BAR DO QUINTELA II Endereço: R TANCREDO NEVES, 000426 Bairro: PARAISO (S…" at bounding box center [626, 299] width 1252 height 599
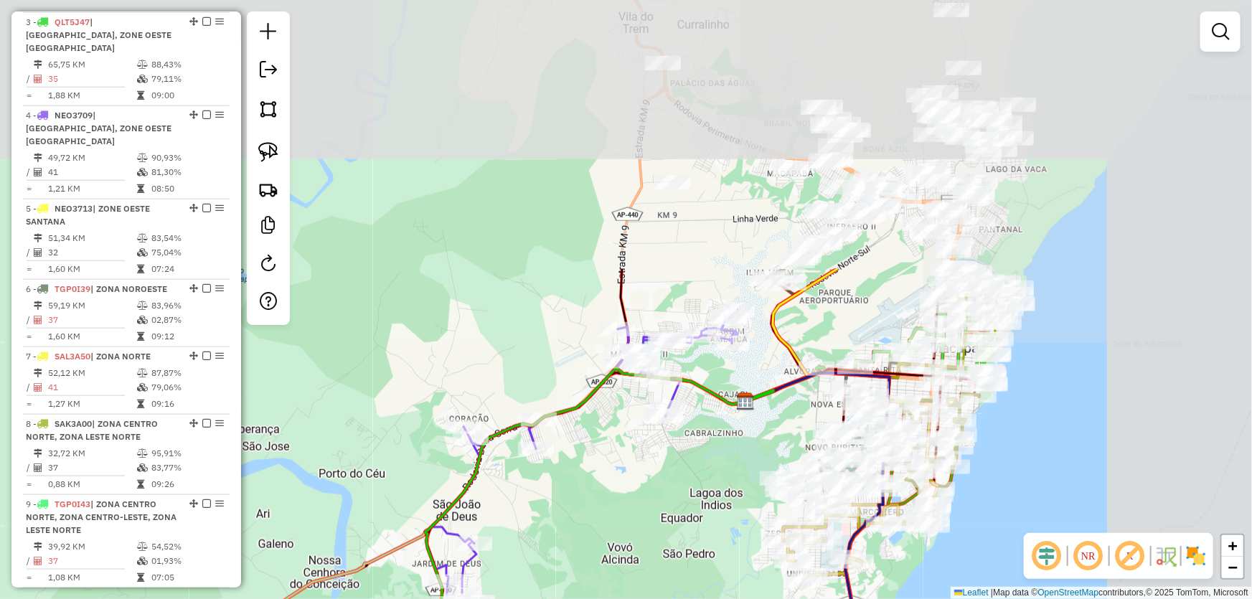
drag, startPoint x: 929, startPoint y: 290, endPoint x: 599, endPoint y: 619, distance: 466.4
click at [599, 599] on html "Aguarde... Pop-up bloqueado! Seu navegador bloqueou automáticamente a abertura …" at bounding box center [626, 299] width 1252 height 599
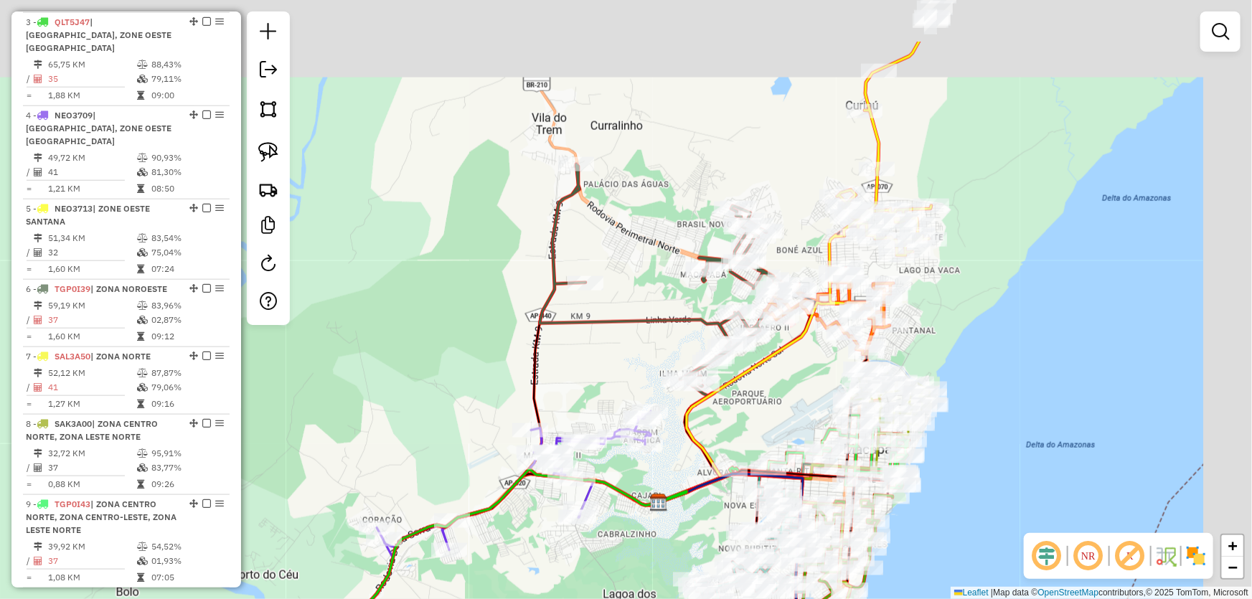
drag, startPoint x: 904, startPoint y: 284, endPoint x: 805, endPoint y: 385, distance: 141.6
click at [810, 395] on div "Janela de atendimento Grade de atendimento Capacidade Transportadoras Veículos …" at bounding box center [626, 299] width 1252 height 599
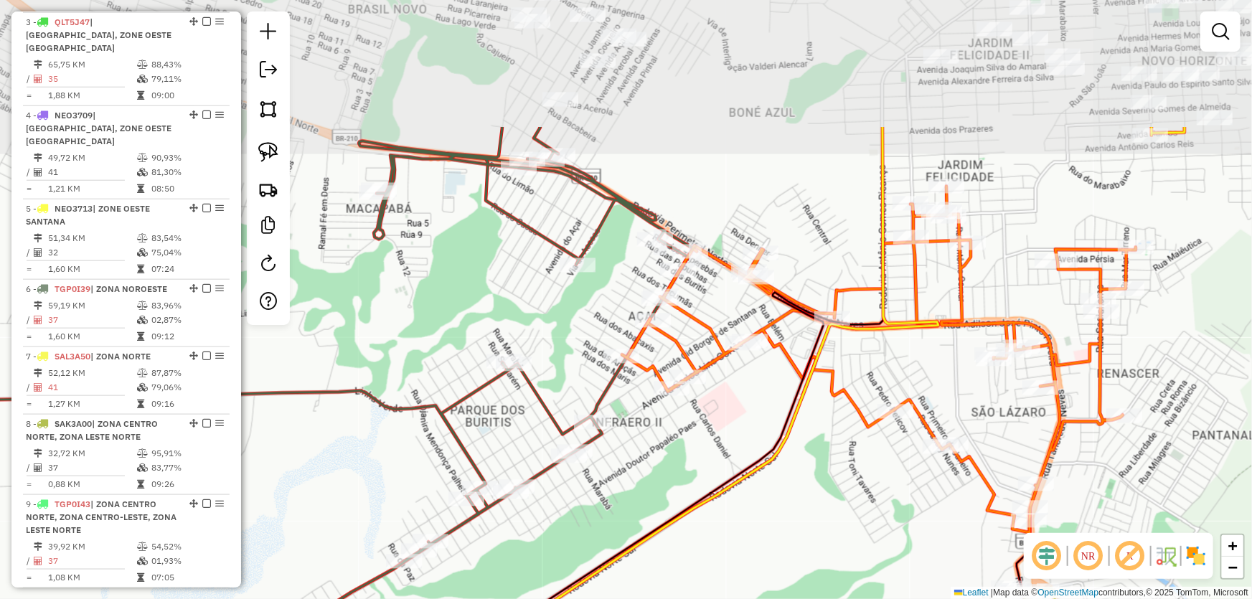
drag, startPoint x: 746, startPoint y: 294, endPoint x: 731, endPoint y: 471, distance: 177.1
click at [738, 483] on icon at bounding box center [622, 487] width 632 height 719
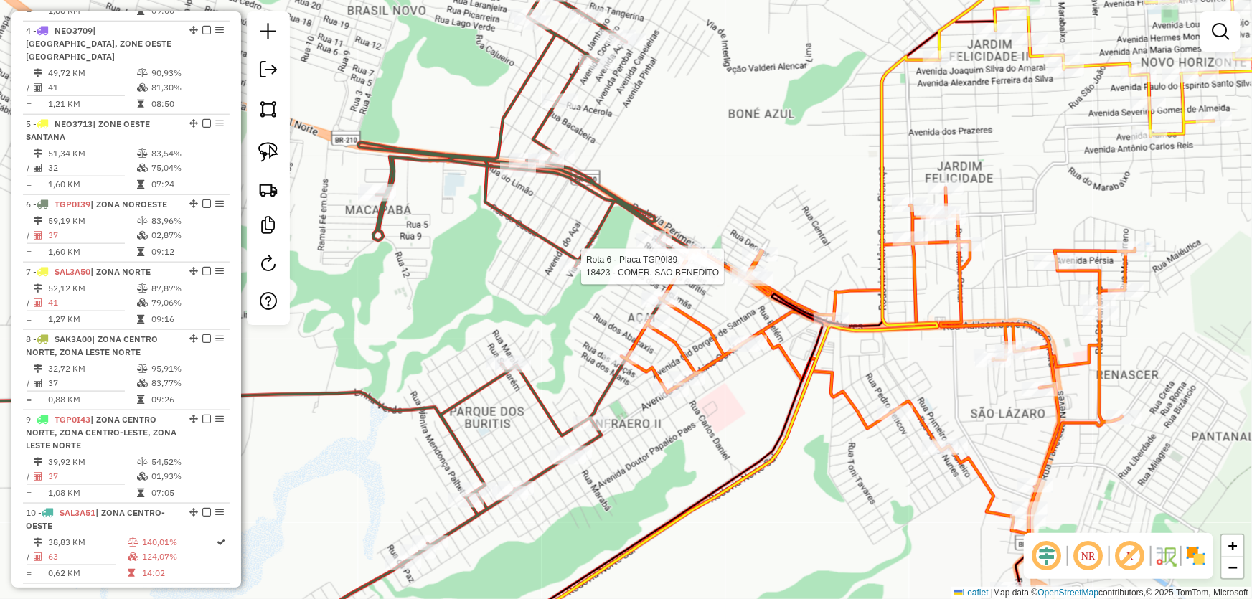
select select "*********"
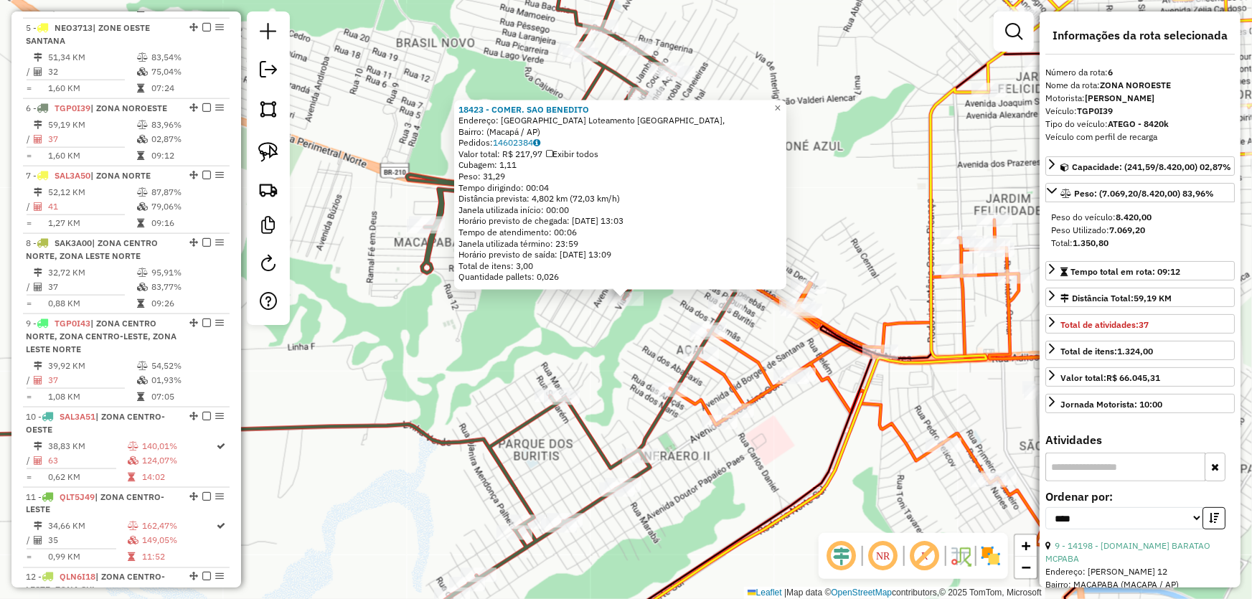
scroll to position [939, 0]
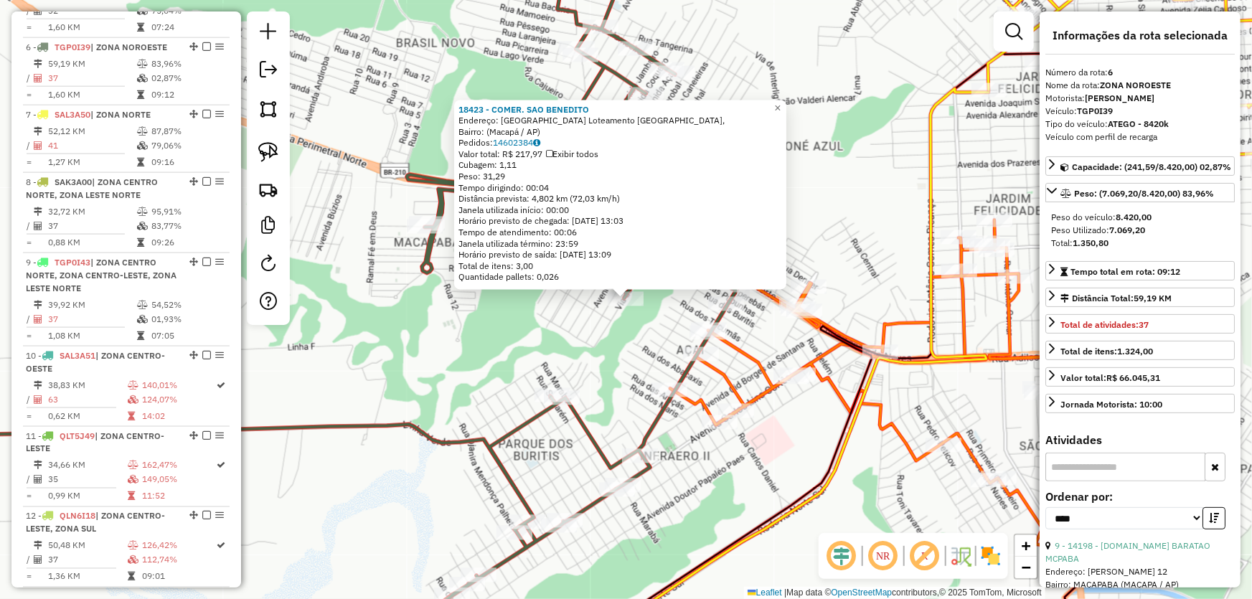
drag, startPoint x: 1077, startPoint y: 256, endPoint x: 1172, endPoint y: 261, distance: 95.6
click at [1167, 250] on div "Total: 1.350,80" at bounding box center [1140, 243] width 178 height 13
click at [802, 442] on div "18423 - COMER. SAO BENEDITO Endereço: Avenida do Muruci Loteamento Morada das P…" at bounding box center [626, 299] width 1252 height 599
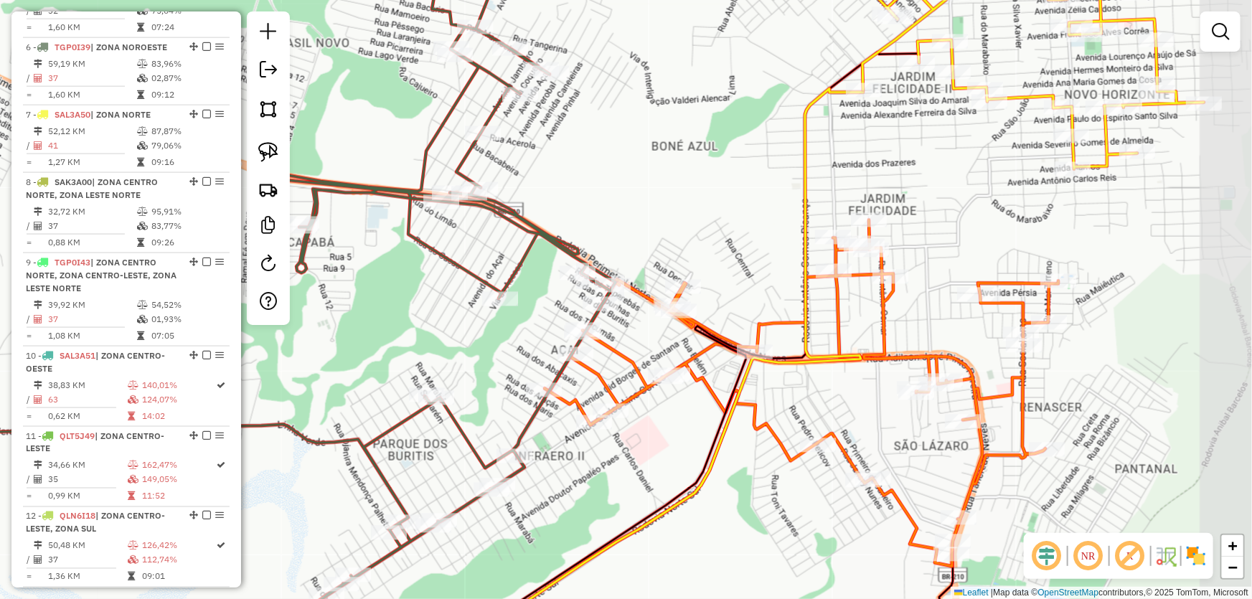
drag, startPoint x: 816, startPoint y: 431, endPoint x: 690, endPoint y: 431, distance: 125.6
click at [690, 431] on div "Janela de atendimento Grade de atendimento Capacidade Transportadoras Veículos …" at bounding box center [626, 299] width 1252 height 599
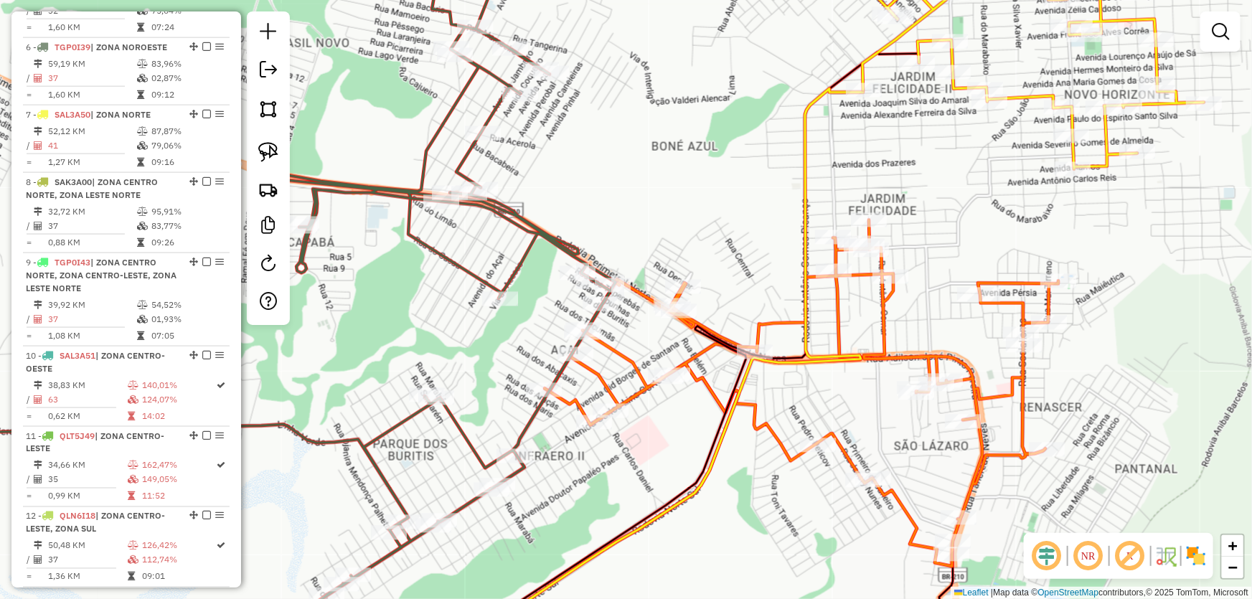
click at [749, 341] on icon at bounding box center [802, 393] width 514 height 347
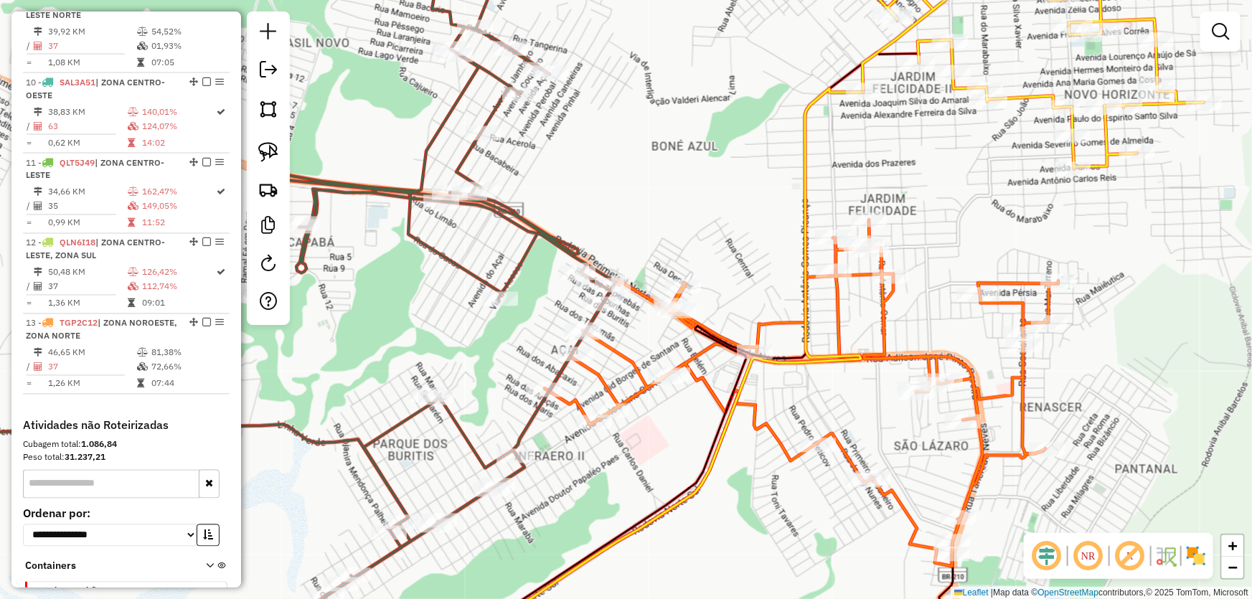
select select "*********"
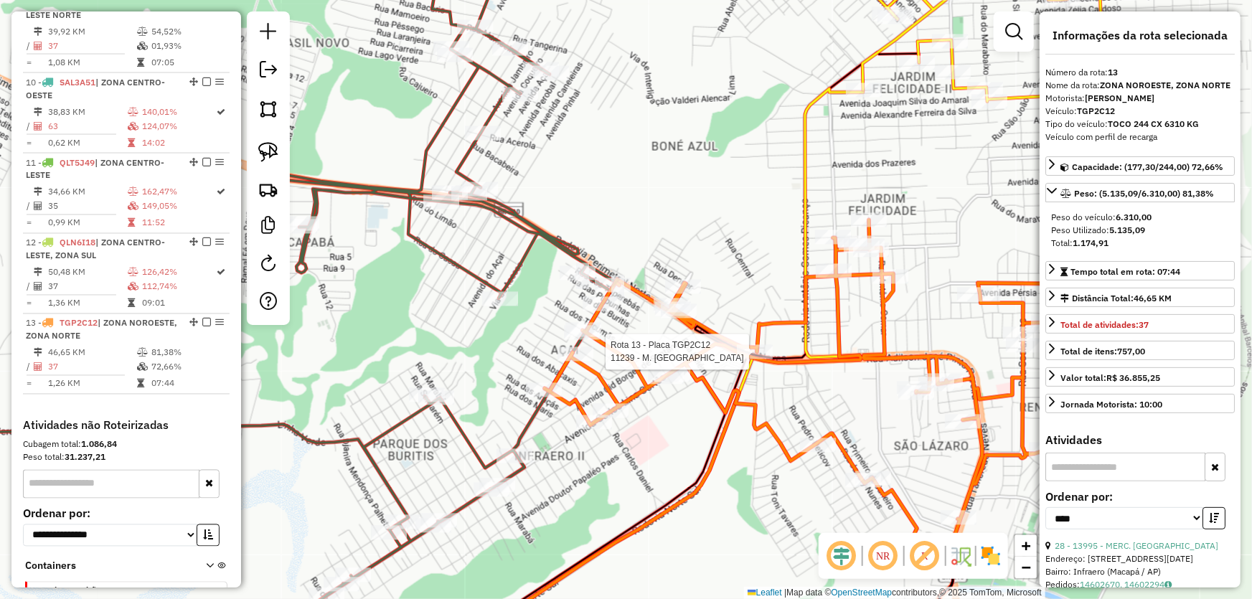
scroll to position [1274, 0]
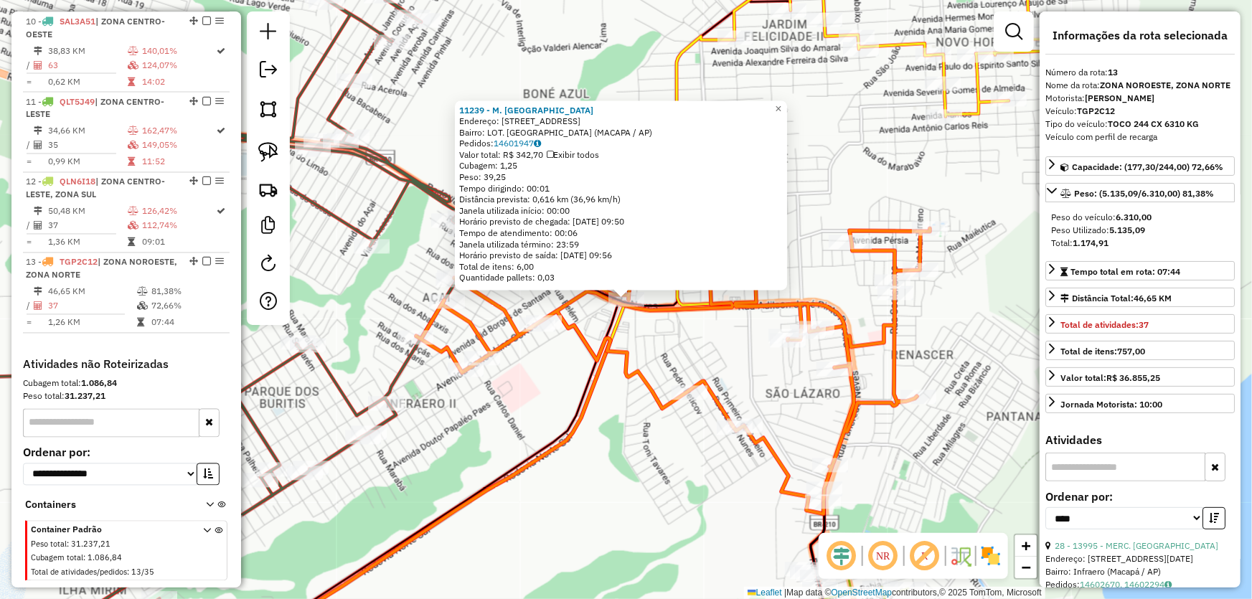
drag, startPoint x: 1079, startPoint y: 244, endPoint x: 1112, endPoint y: 246, distance: 33.8
click at [1112, 246] on div "Total: 1.174,91" at bounding box center [1140, 243] width 178 height 13
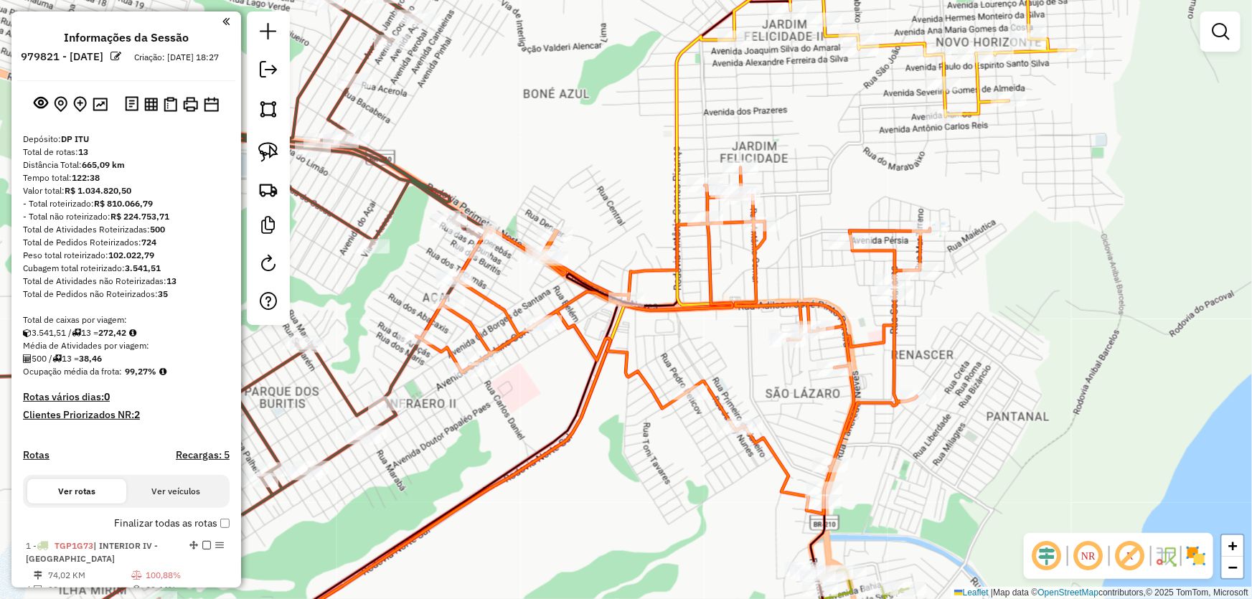
scroll to position [1274, 0]
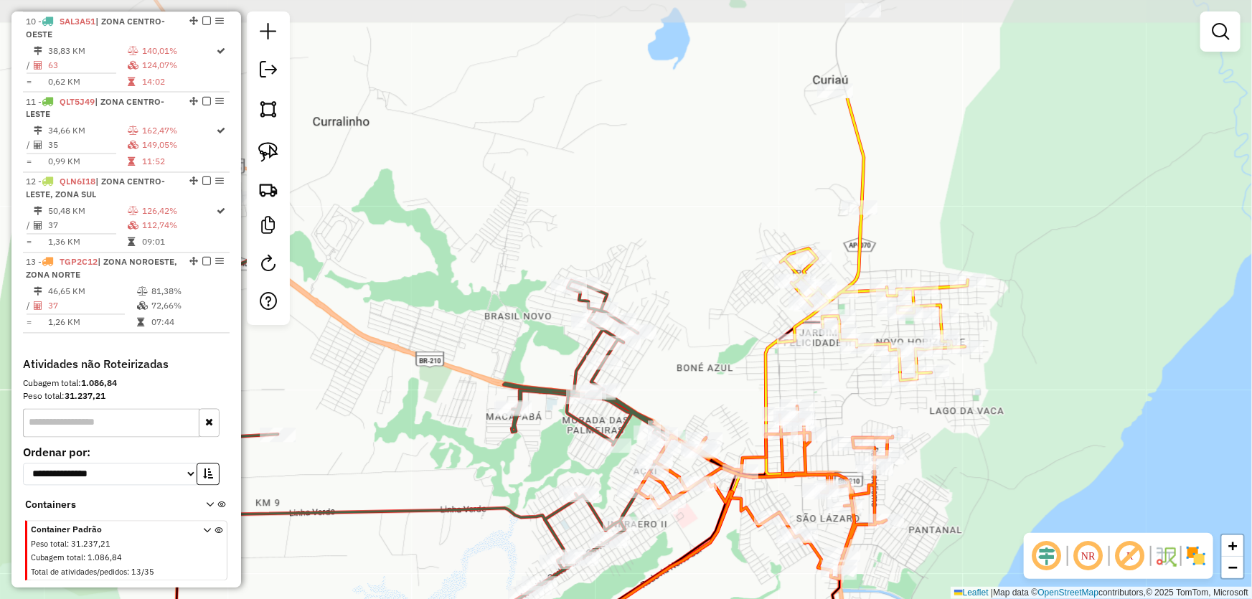
drag, startPoint x: 1069, startPoint y: 272, endPoint x: 1005, endPoint y: 431, distance: 171.0
click at [1005, 431] on div "Janela de atendimento Grade de atendimento Capacidade Transportadoras Veículos …" at bounding box center [626, 299] width 1252 height 599
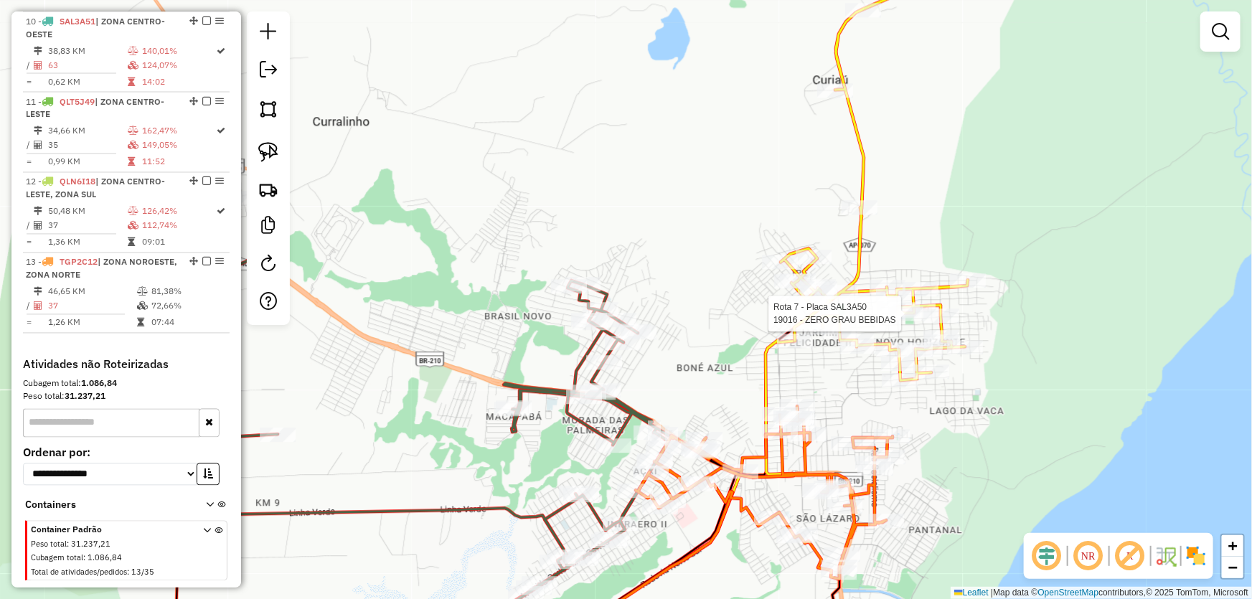
select select "*********"
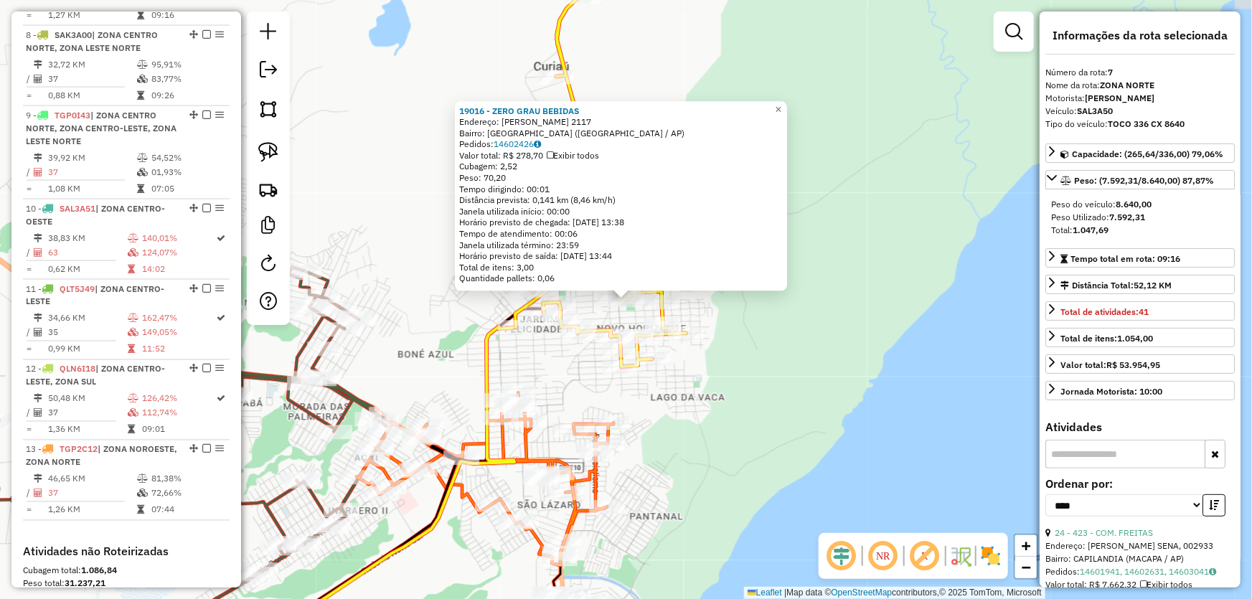
scroll to position [1006, 0]
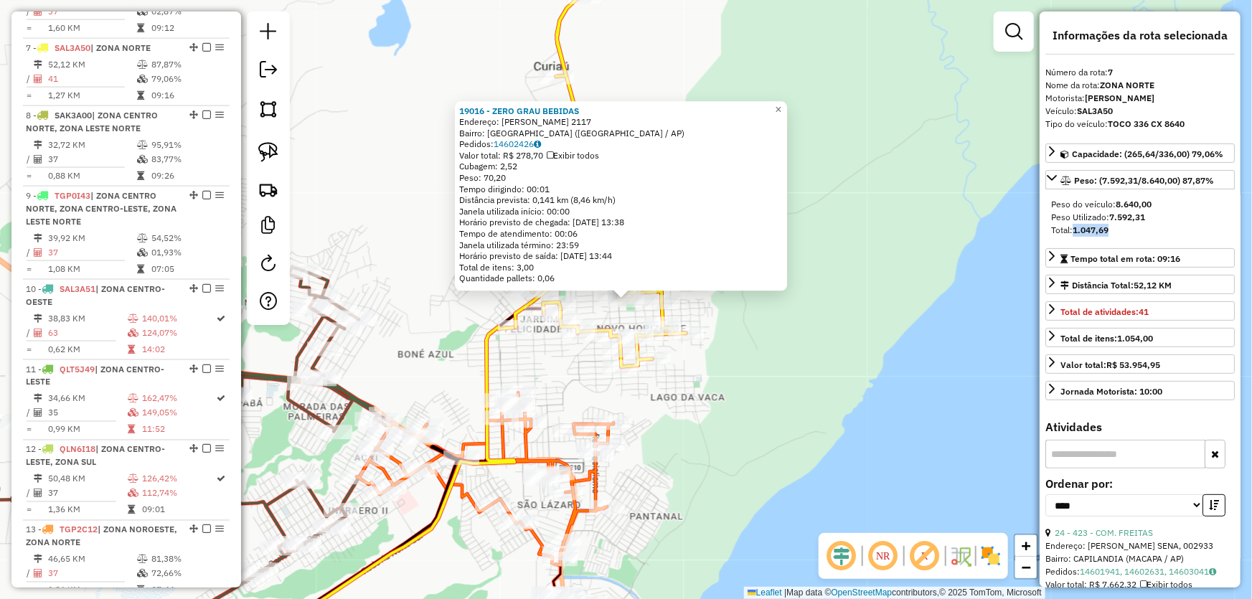
drag, startPoint x: 1074, startPoint y: 230, endPoint x: 1128, endPoint y: 230, distance: 53.1
click at [1128, 230] on div "Total: 1.047,69" at bounding box center [1140, 230] width 178 height 13
click at [717, 416] on div "19016 - ZERO GRAU BEBIDAS Endereço: [PERSON_NAME] 2117 Bairro: [GEOGRAPHIC_DATA…" at bounding box center [626, 299] width 1252 height 599
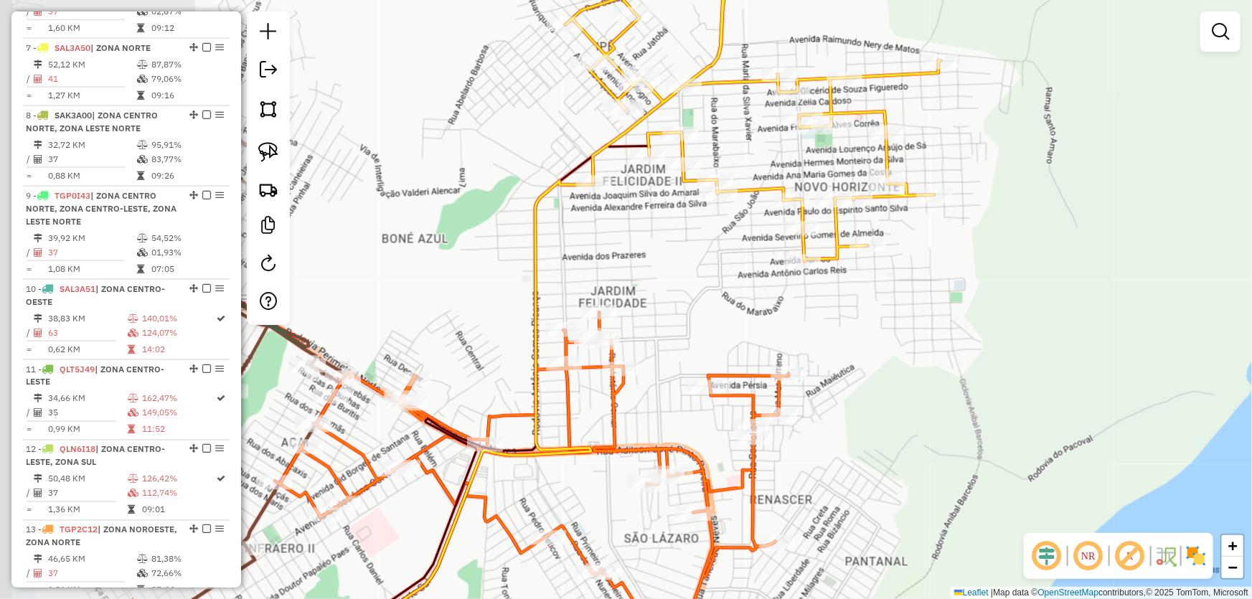
drag, startPoint x: 680, startPoint y: 404, endPoint x: 921, endPoint y: 335, distance: 250.8
click at [939, 345] on div "Janela de atendimento Grade de atendimento Capacidade Transportadoras Veículos …" at bounding box center [626, 299] width 1252 height 599
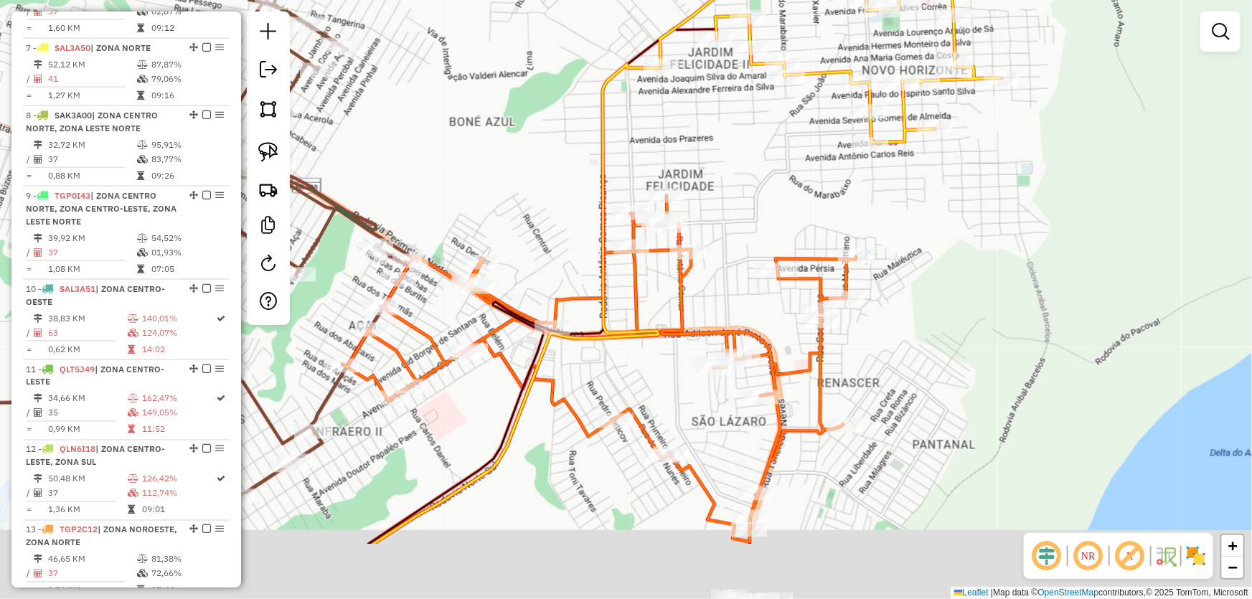
drag, startPoint x: 969, startPoint y: 469, endPoint x: 1028, endPoint y: 352, distance: 131.0
click at [1034, 353] on div "Janela de atendimento Grade de atendimento Capacidade Transportadoras Veículos …" at bounding box center [626, 299] width 1252 height 599
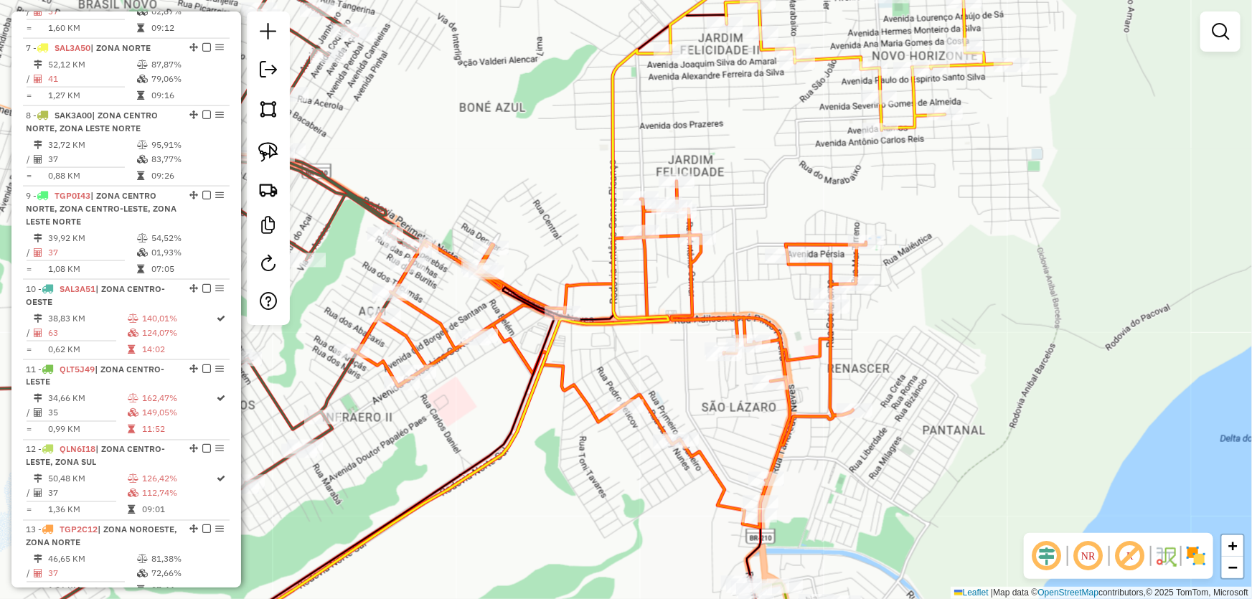
drag, startPoint x: 917, startPoint y: 436, endPoint x: 945, endPoint y: 355, distance: 86.0
click at [945, 355] on div "Janela de atendimento Grade de atendimento Capacidade Transportadoras Veículos …" at bounding box center [626, 299] width 1252 height 599
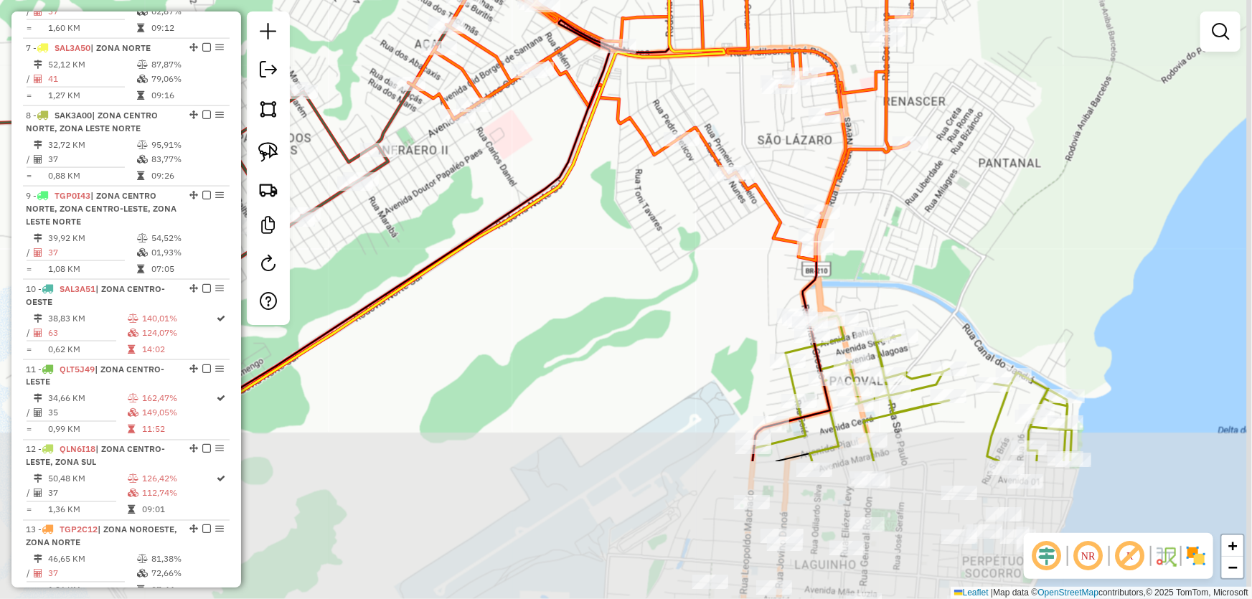
drag, startPoint x: 771, startPoint y: 477, endPoint x: 723, endPoint y: 329, distance: 155.9
click at [674, 278] on div "Janela de atendimento Grade de atendimento Capacidade Transportadoras Veículos …" at bounding box center [626, 299] width 1252 height 599
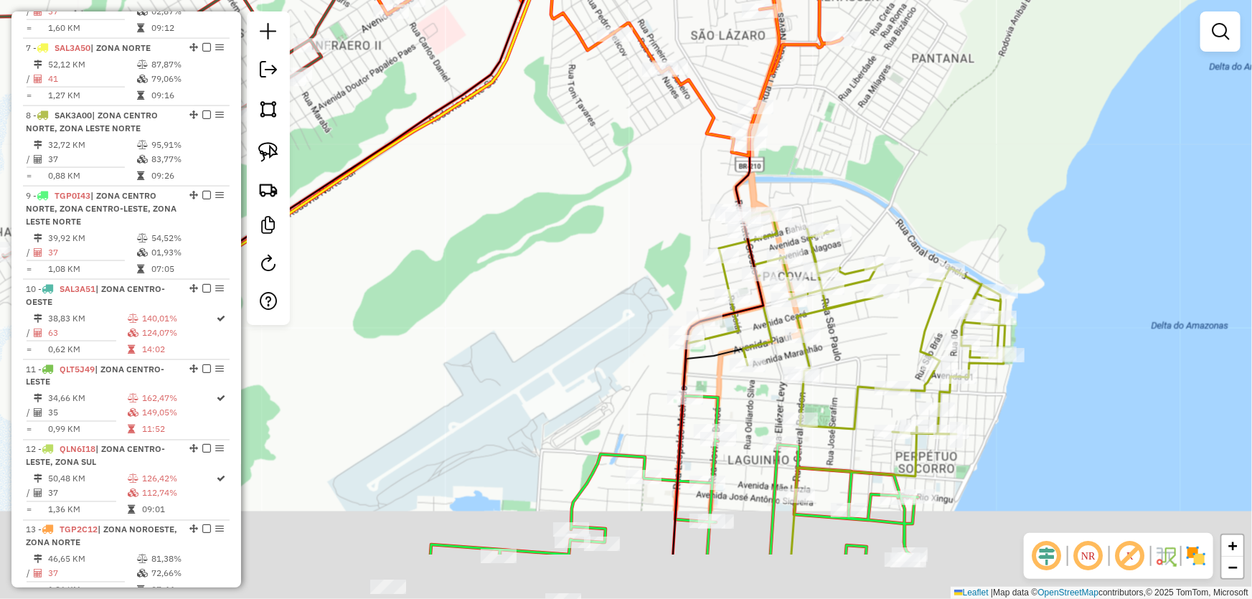
drag, startPoint x: 767, startPoint y: 403, endPoint x: 698, endPoint y: 286, distance: 135.8
click at [698, 286] on div "Janela de atendimento Grade de atendimento Capacidade Transportadoras Veículos …" at bounding box center [626, 299] width 1252 height 599
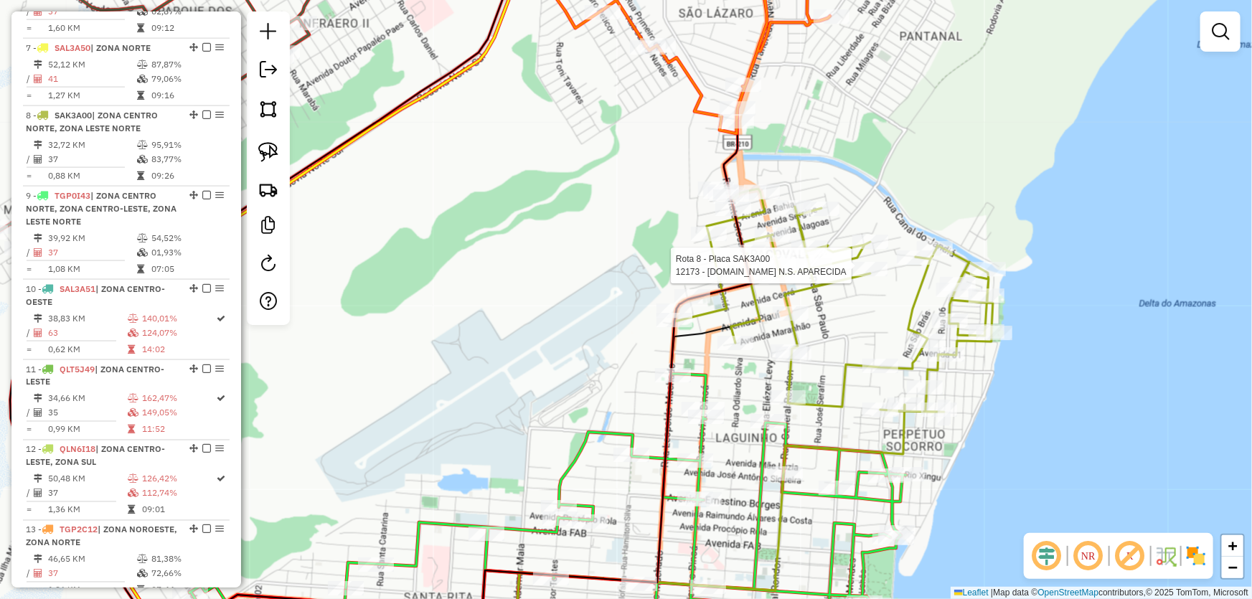
select select "*********"
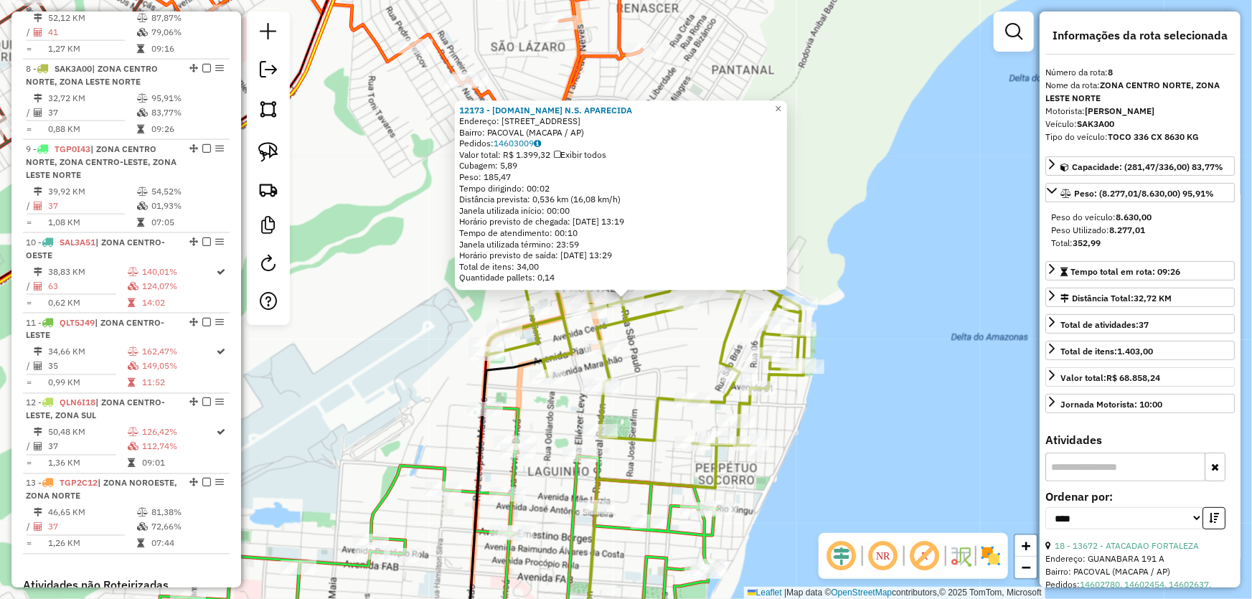
scroll to position [1074, 0]
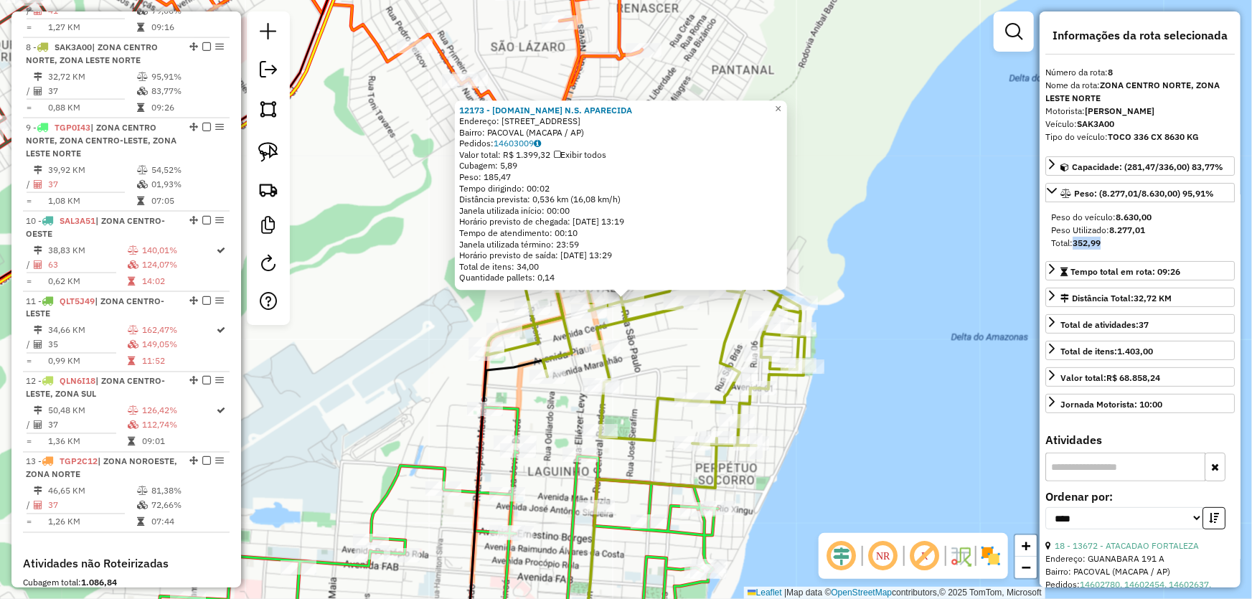
drag, startPoint x: 1077, startPoint y: 243, endPoint x: 1089, endPoint y: 243, distance: 12.2
click at [1125, 238] on div "Total: 352,99" at bounding box center [1140, 243] width 178 height 13
click at [897, 393] on div "12173 - [DOMAIN_NAME] N.S. APARECIDA Endereço: [STREET_ADDRESS] Bairro: [GEOGRA…" at bounding box center [626, 299] width 1252 height 599
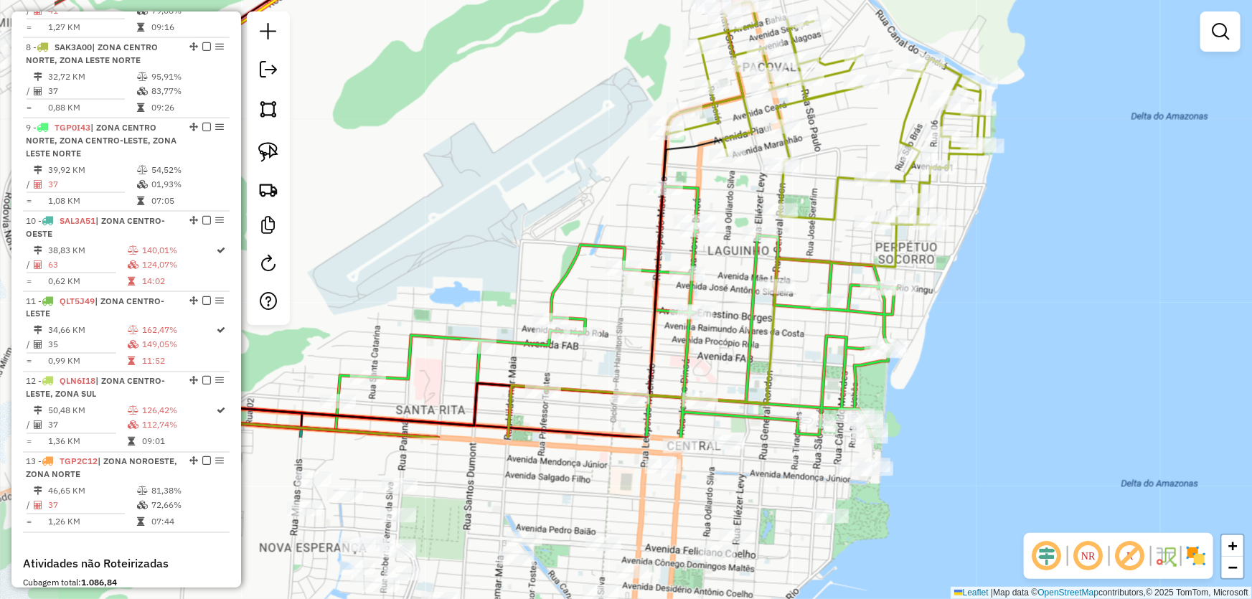
drag, startPoint x: 838, startPoint y: 479, endPoint x: 1018, endPoint y: 258, distance: 285.2
click at [1018, 258] on div "Janela de atendimento Grade de atendimento Capacidade Transportadoras Veículos …" at bounding box center [626, 299] width 1252 height 599
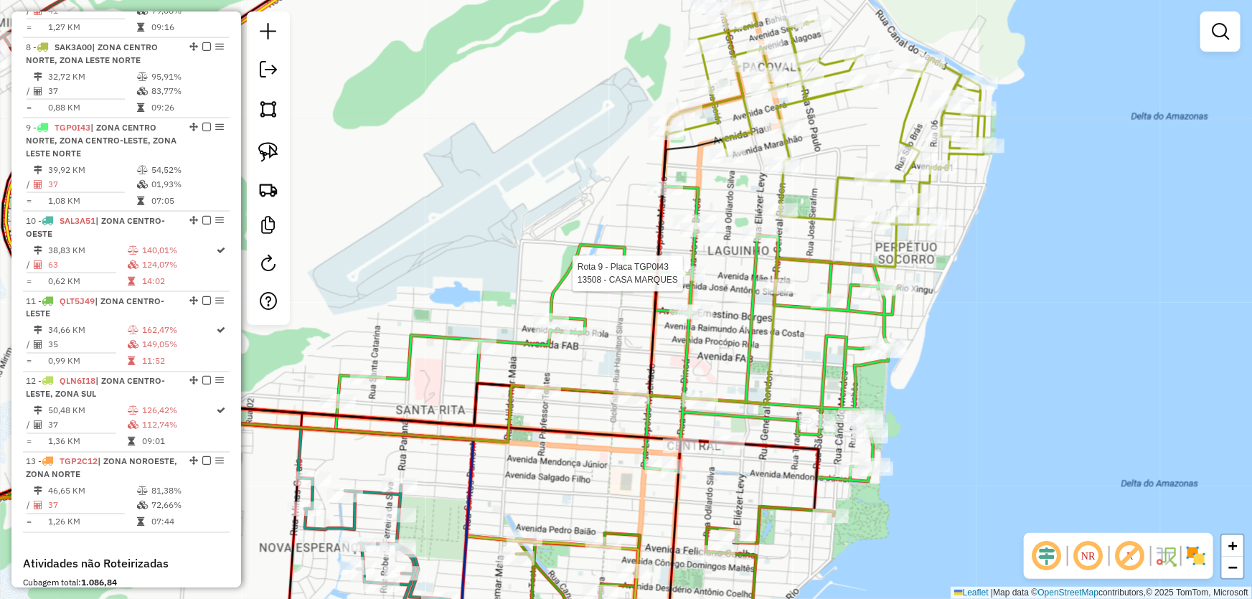
select select "*********"
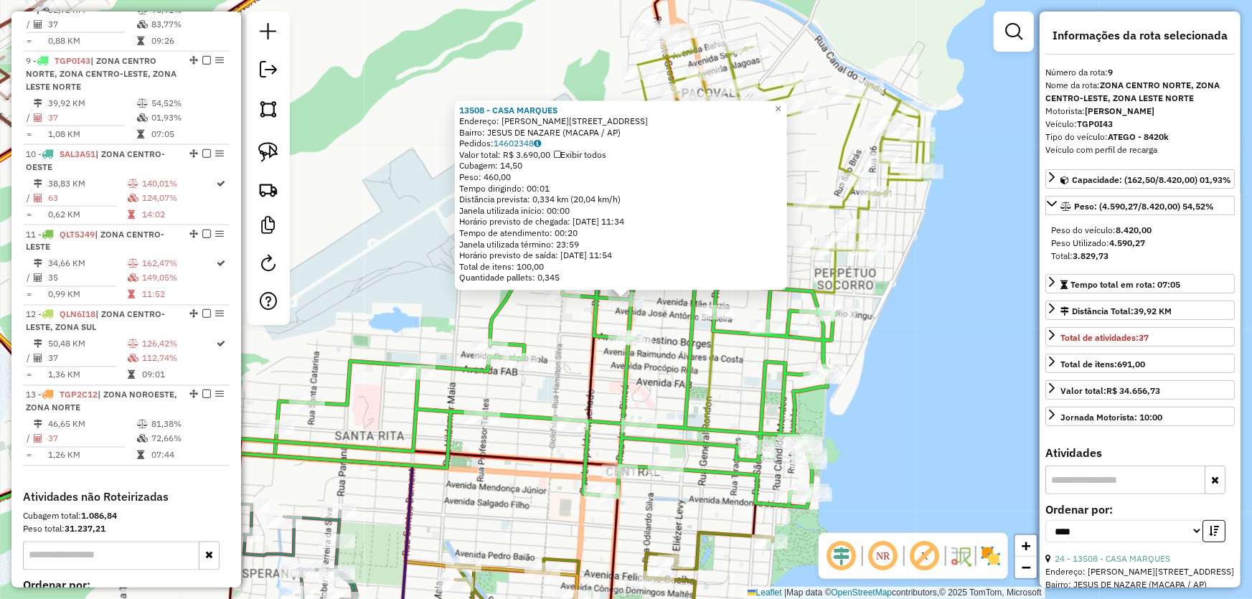
scroll to position [1154, 0]
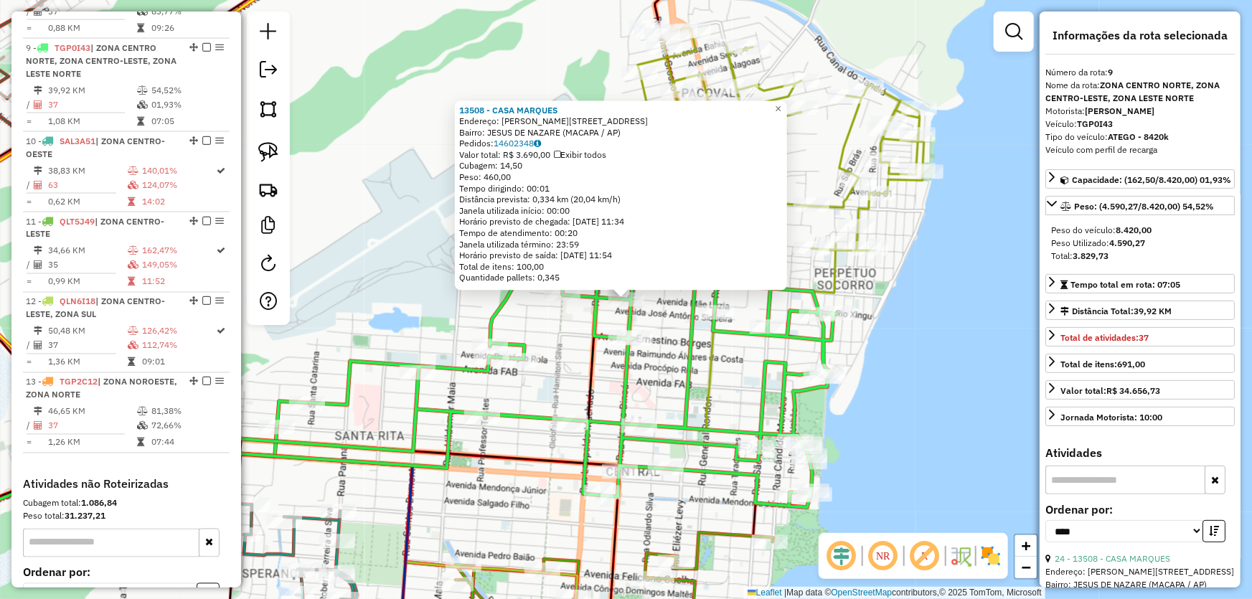
click at [947, 332] on div "13508 - CASA MARQUES Endereço: [PERSON_NAME] DINOA 734 Bairro: JESUS DE NAZARE …" at bounding box center [626, 299] width 1252 height 599
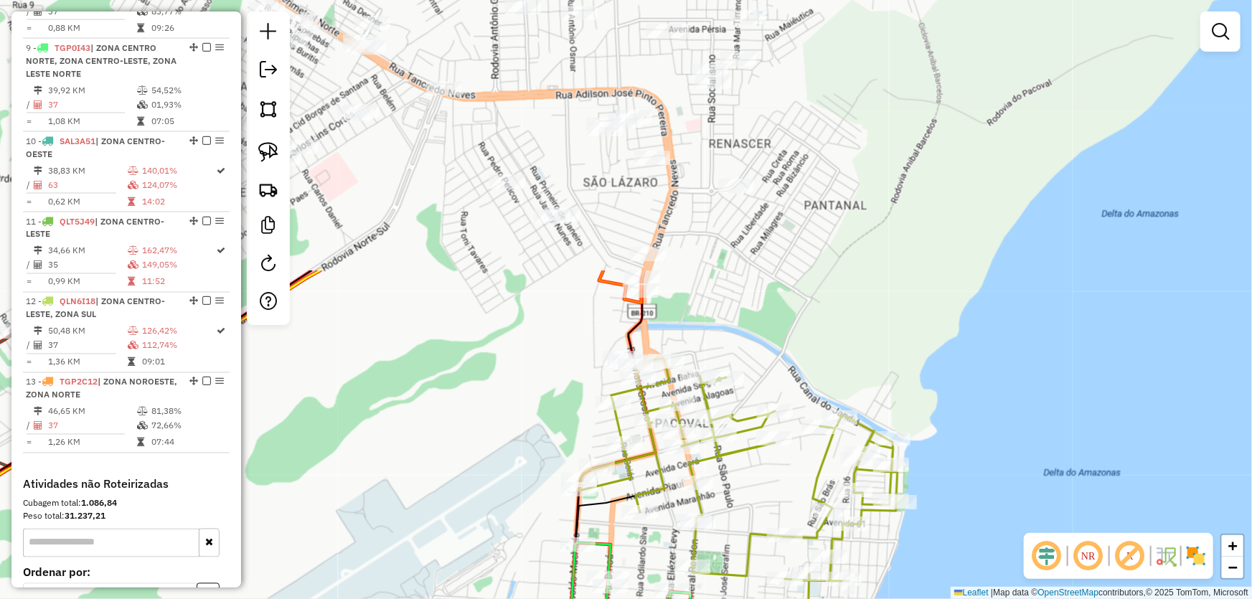
drag, startPoint x: 943, startPoint y: 273, endPoint x: 914, endPoint y: 615, distance: 343.6
click at [914, 599] on html "Aguarde... Pop-up bloqueado! Seu navegador bloqueou automáticamente a abertura …" at bounding box center [626, 299] width 1252 height 599
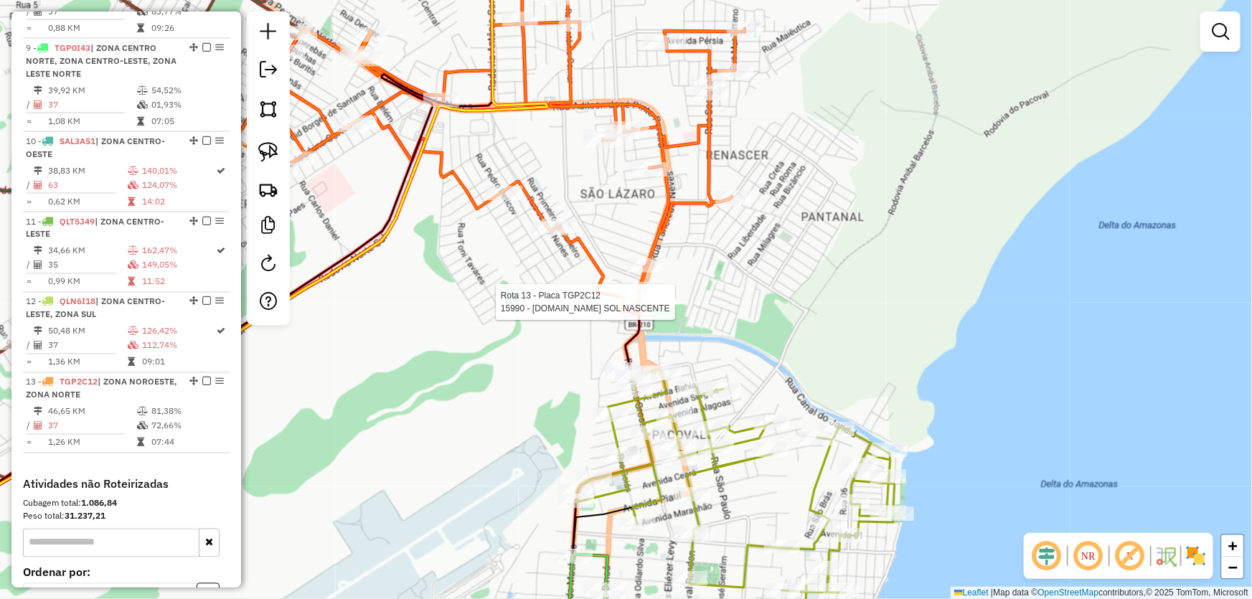
select select "*********"
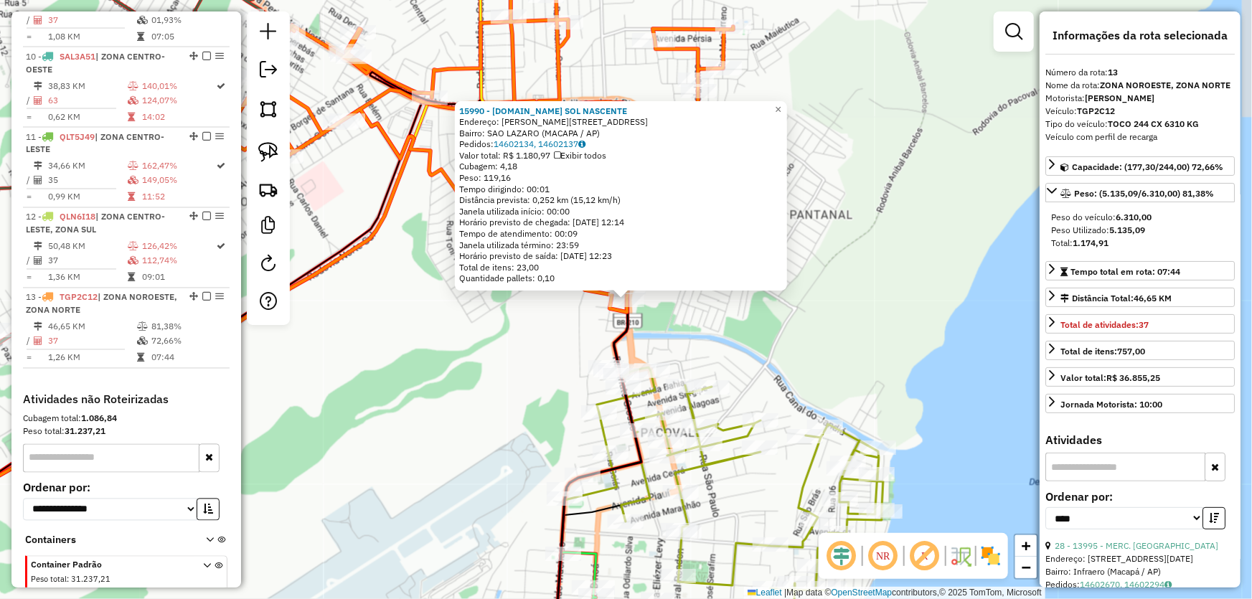
scroll to position [1274, 0]
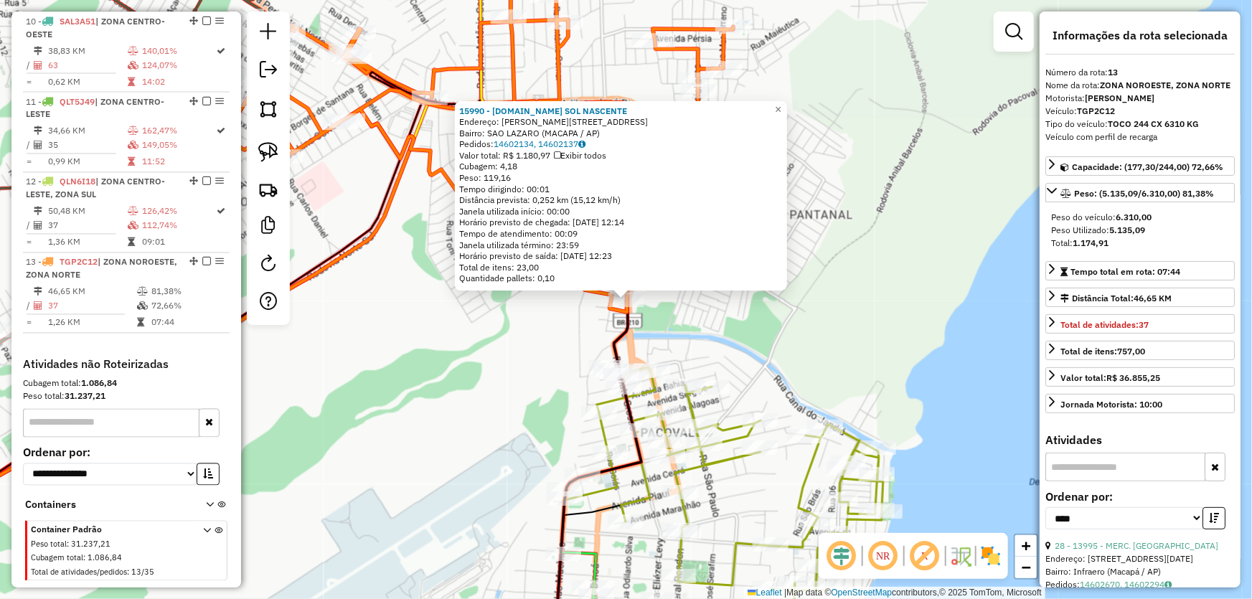
click at [472, 391] on div "15990 - [DOMAIN_NAME] SOL NASCENTE Endereço: [PERSON_NAME] 399 Bairro: SAO LAZA…" at bounding box center [626, 299] width 1252 height 599
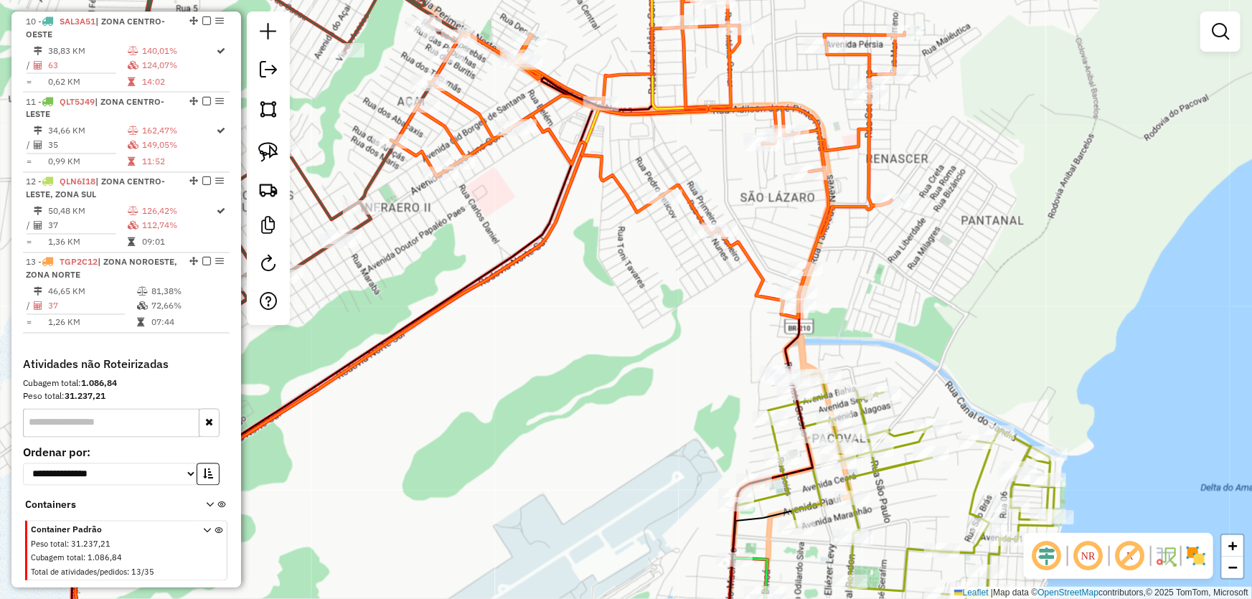
drag, startPoint x: 474, startPoint y: 449, endPoint x: 638, endPoint y: 446, distance: 164.4
click at [638, 446] on div "Janela de atendimento Grade de atendimento Capacidade Transportadoras Veículos …" at bounding box center [626, 299] width 1252 height 599
select select "*********"
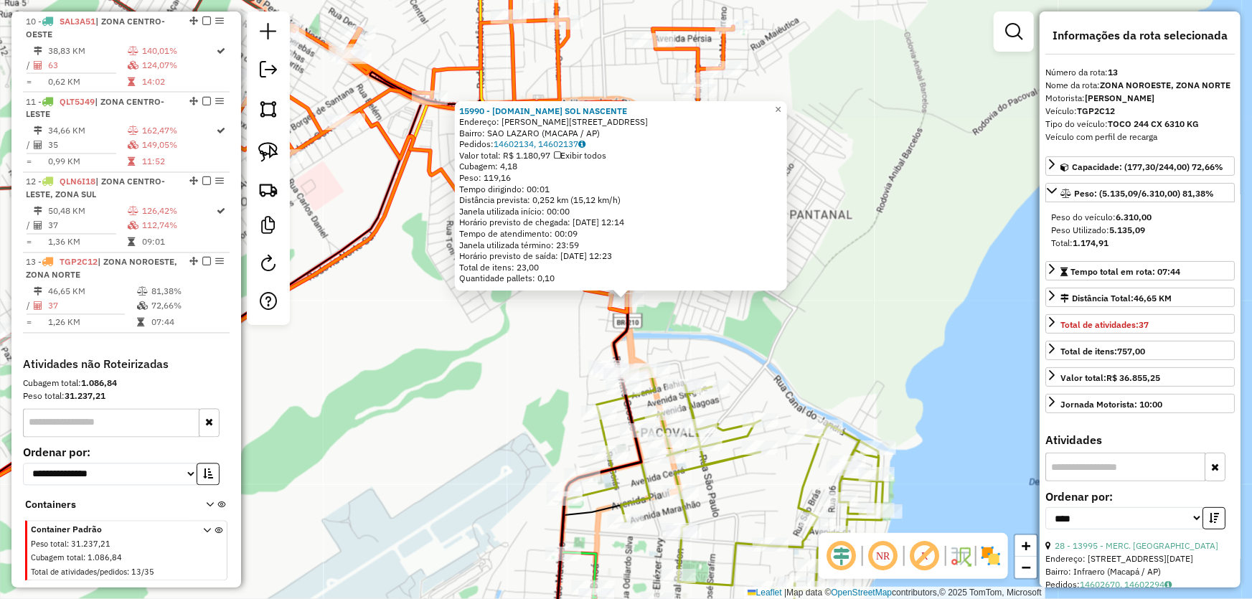
click at [427, 389] on div "15990 - [DOMAIN_NAME] SOL NASCENTE Endereço: [PERSON_NAME] 399 Bairro: SAO LAZA…" at bounding box center [626, 299] width 1252 height 599
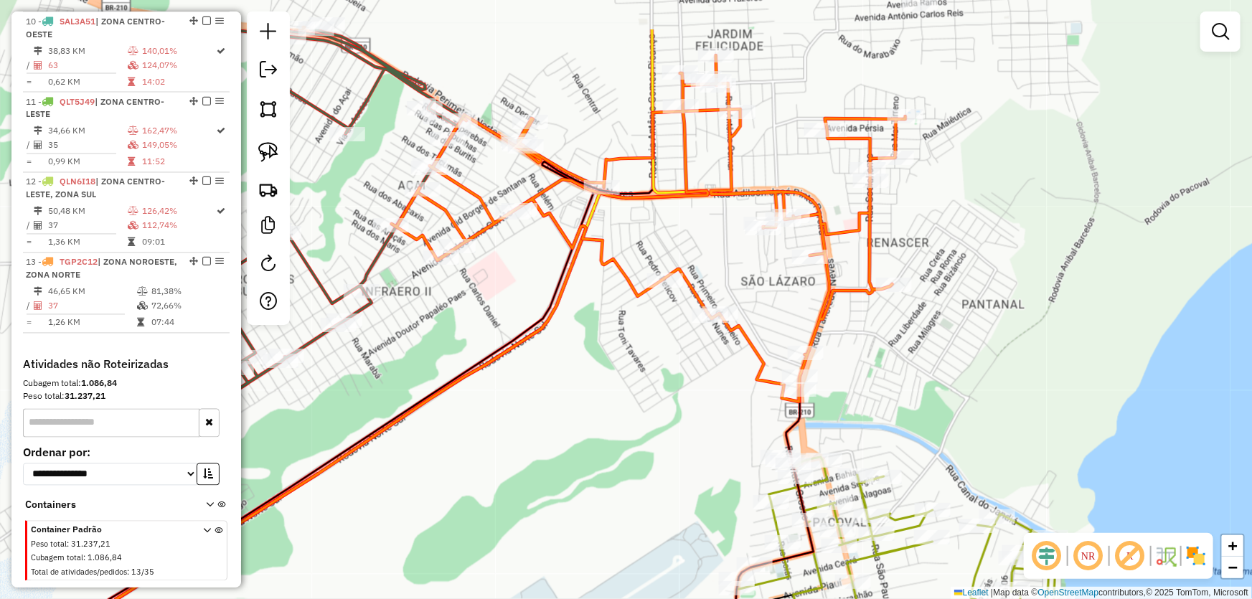
drag, startPoint x: 452, startPoint y: 354, endPoint x: 624, endPoint y: 444, distance: 194.2
click at [624, 444] on div "Janela de atendimento Grade de atendimento Capacidade Transportadoras Veículos …" at bounding box center [626, 299] width 1252 height 599
select select "*********"
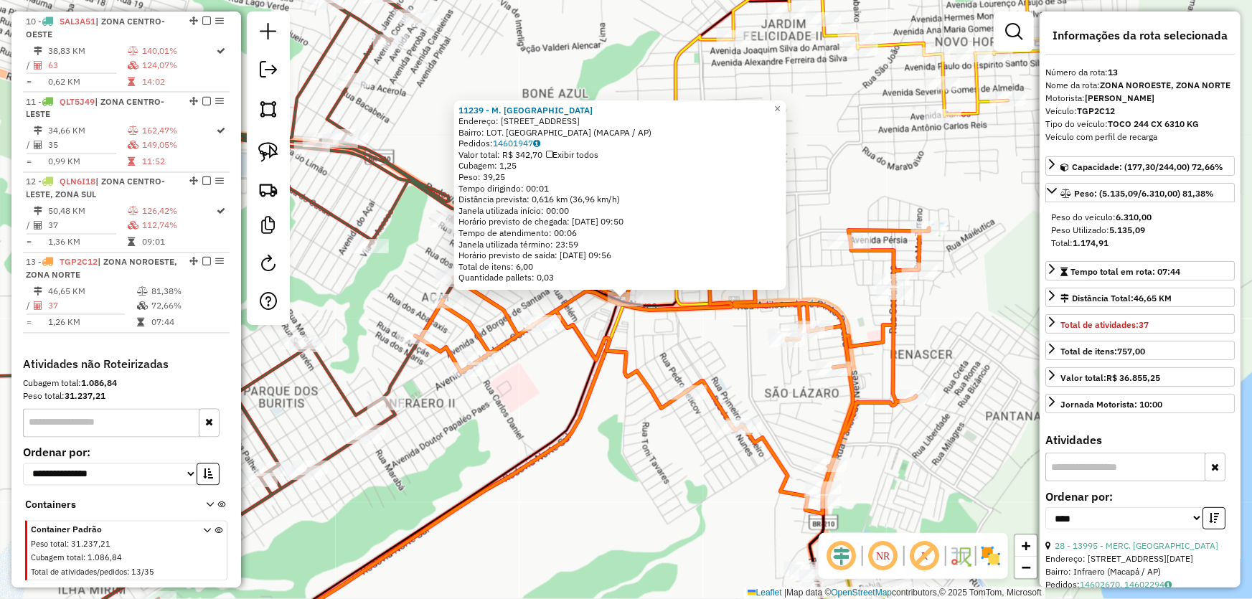
click at [681, 337] on div "11239 - M. BOX SAO [PERSON_NAME]: [STREET_ADDRESS]. SAO JOSE (MACAPA / AP) Pedi…" at bounding box center [626, 299] width 1252 height 599
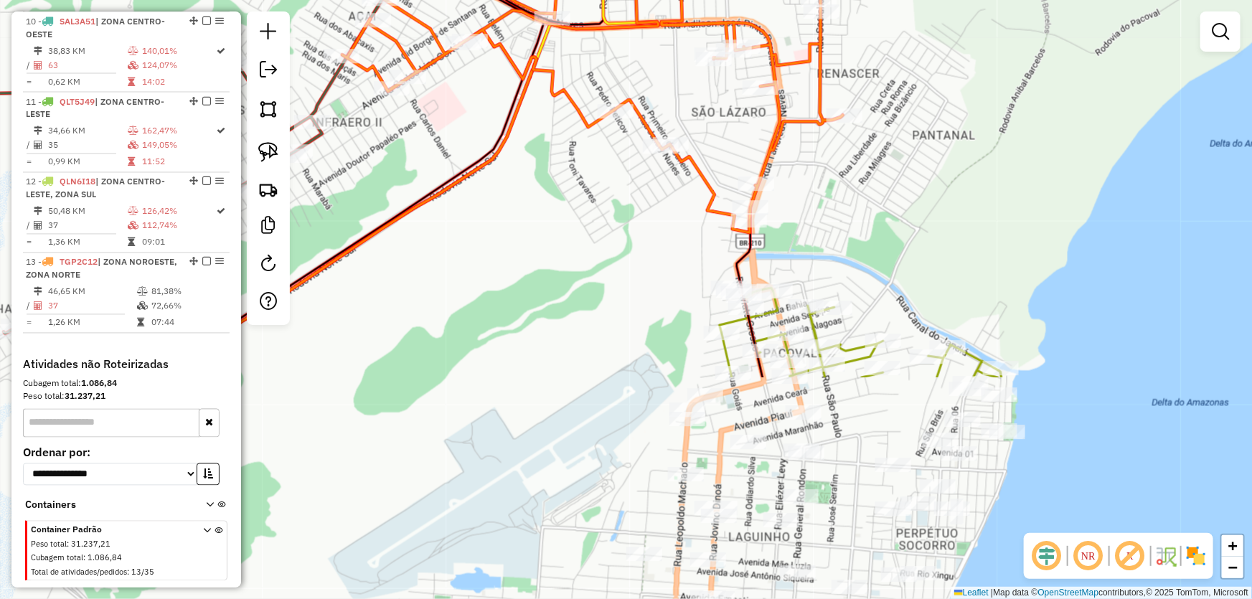
drag, startPoint x: 637, startPoint y: 447, endPoint x: 553, endPoint y: 138, distance: 320.7
click at [557, 149] on div "Janela de atendimento Grade de atendimento Capacidade Transportadoras Veículos …" at bounding box center [626, 299] width 1252 height 599
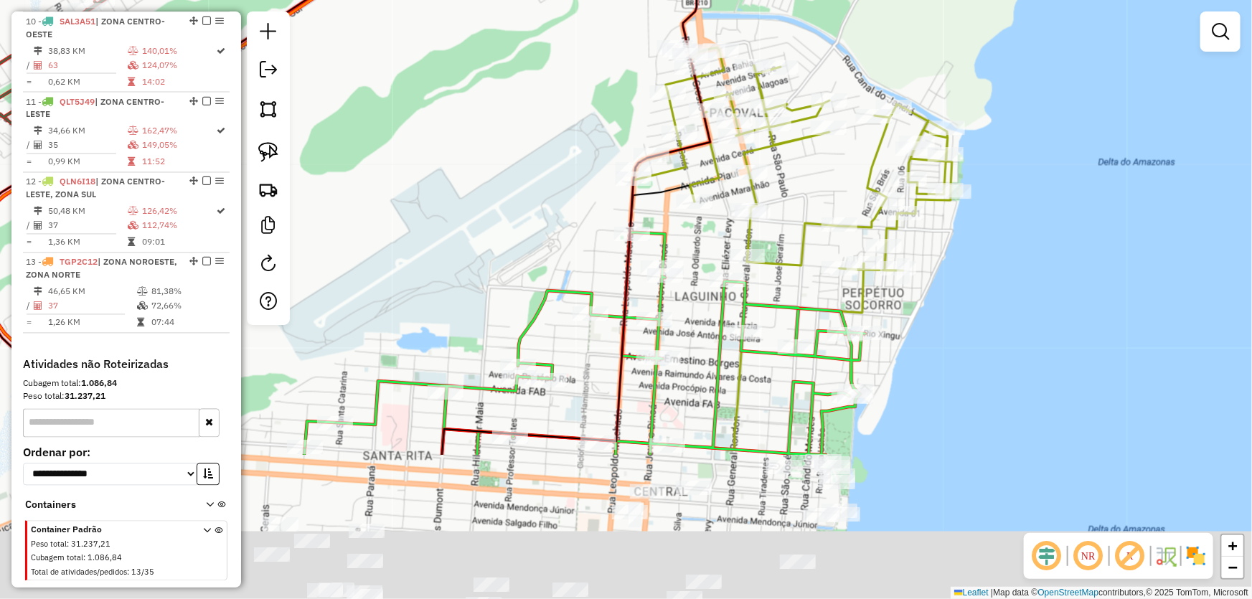
drag, startPoint x: 622, startPoint y: 243, endPoint x: 596, endPoint y: 82, distance: 163.4
click at [597, 83] on div "Janela de atendimento Grade de atendimento Capacidade Transportadoras Veículos …" at bounding box center [626, 299] width 1252 height 599
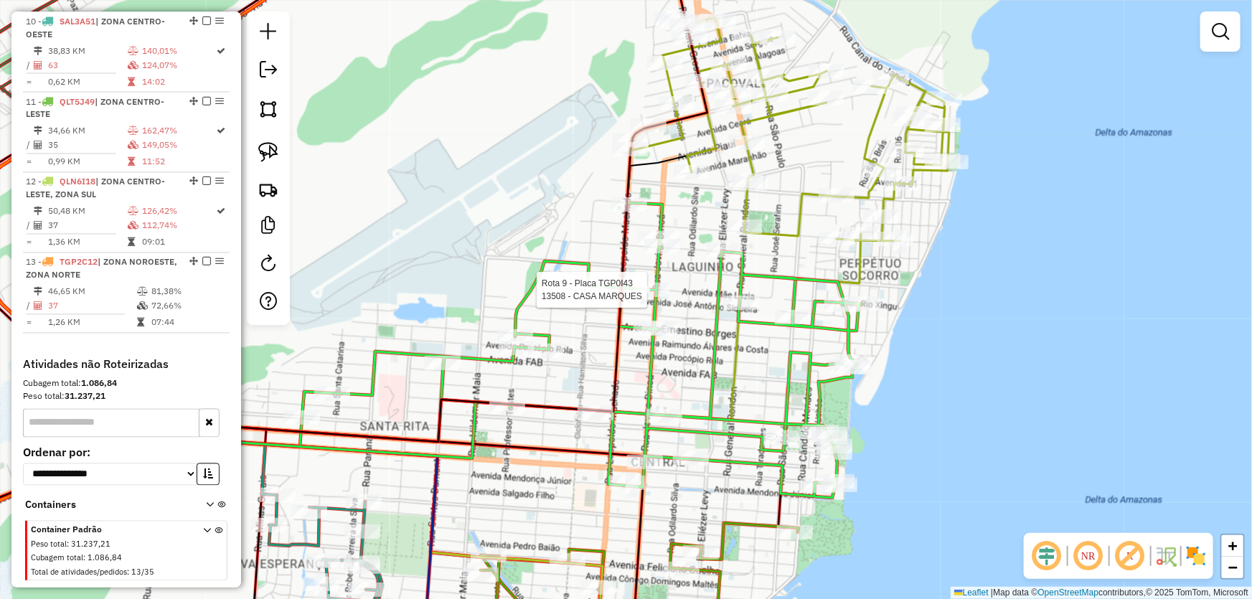
select select "*********"
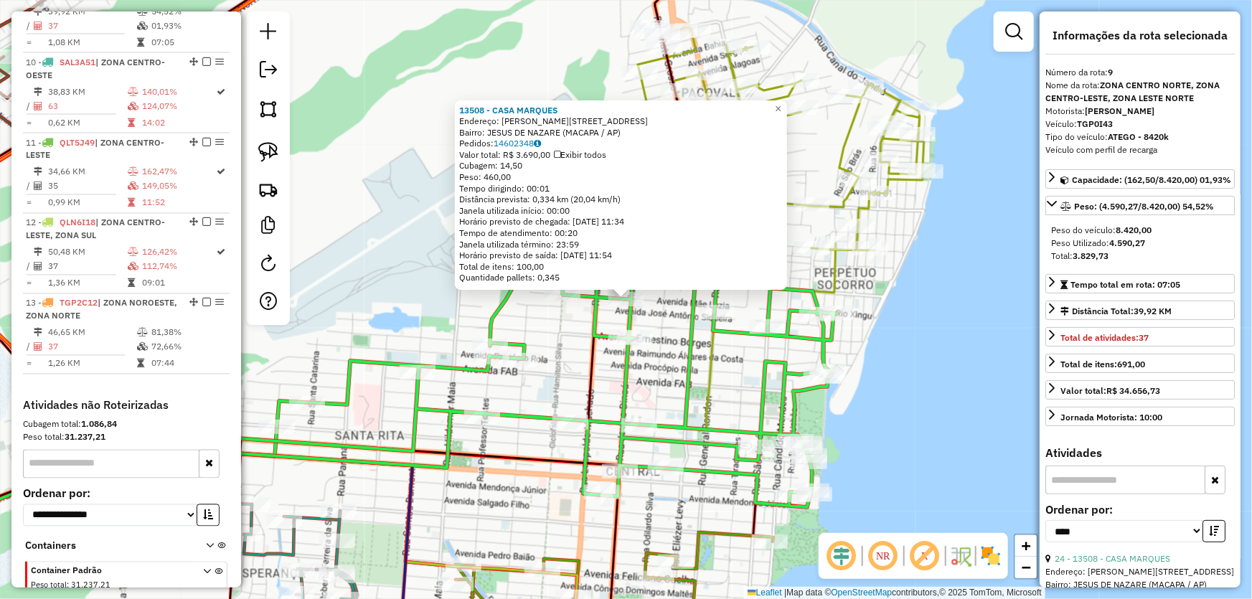
scroll to position [1154, 0]
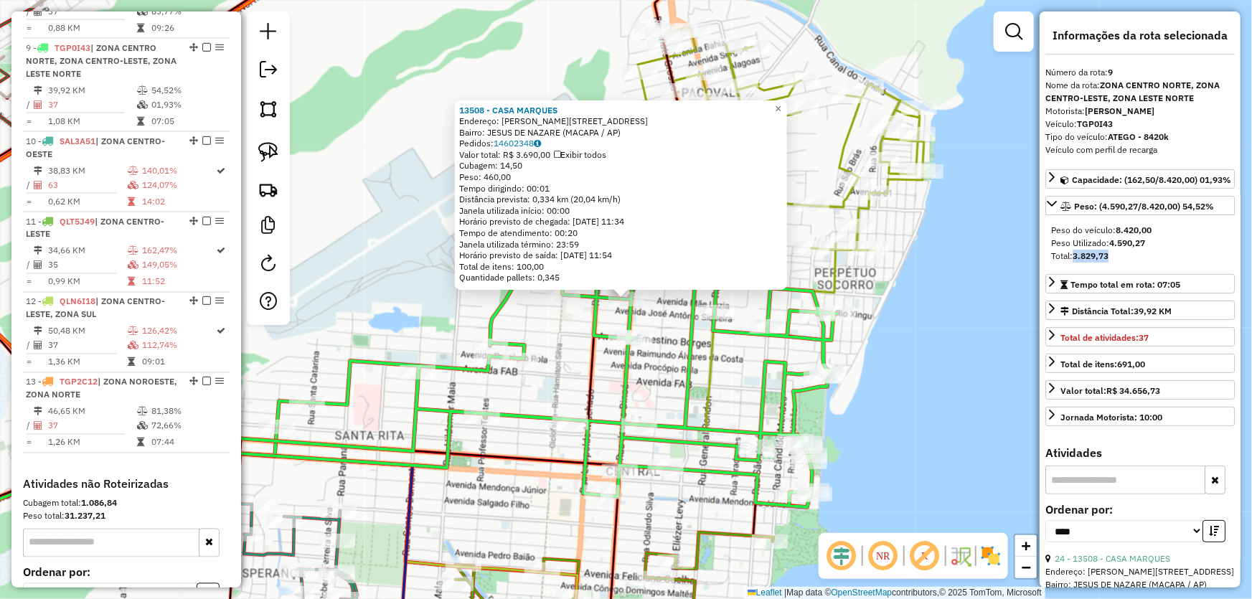
drag, startPoint x: 1077, startPoint y: 270, endPoint x: 1117, endPoint y: 271, distance: 40.2
click at [1117, 263] on div "Total: 3.829,73" at bounding box center [1140, 256] width 178 height 13
click at [912, 375] on div "13508 - CASA MARQUES Endereço: [PERSON_NAME] DINOA 734 Bairro: JESUS DE NAZARE …" at bounding box center [626, 299] width 1252 height 599
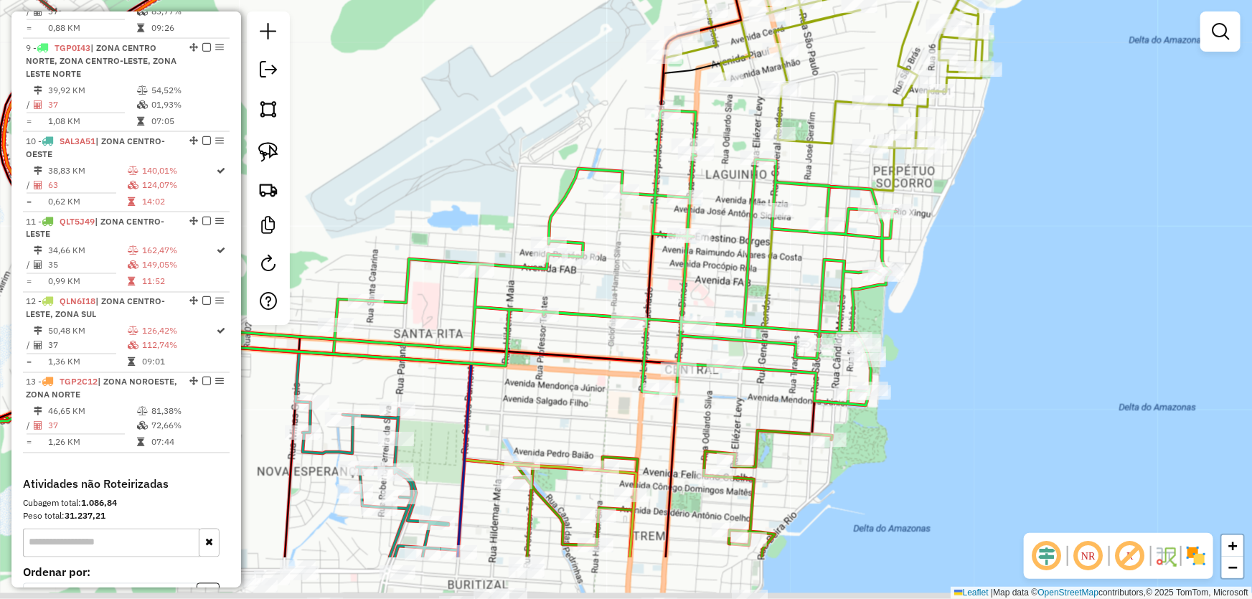
drag, startPoint x: 664, startPoint y: 372, endPoint x: 847, endPoint y: 74, distance: 350.2
click at [843, 83] on div "Janela de atendimento Grade de atendimento Capacidade Transportadoras Veículos …" at bounding box center [626, 299] width 1252 height 599
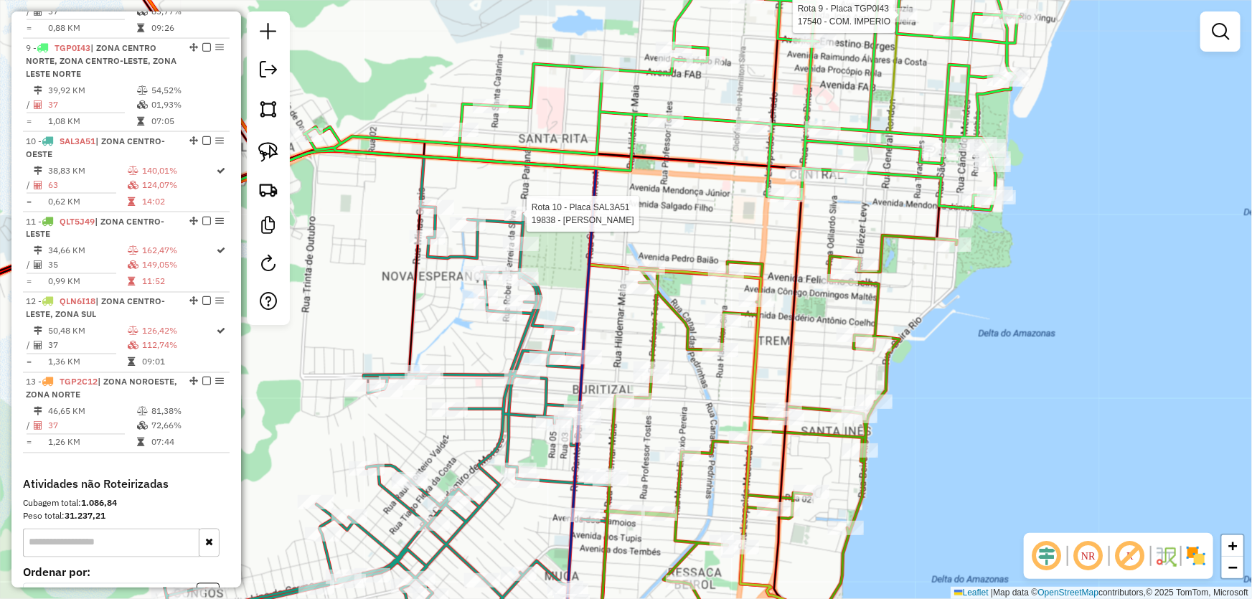
select select "*********"
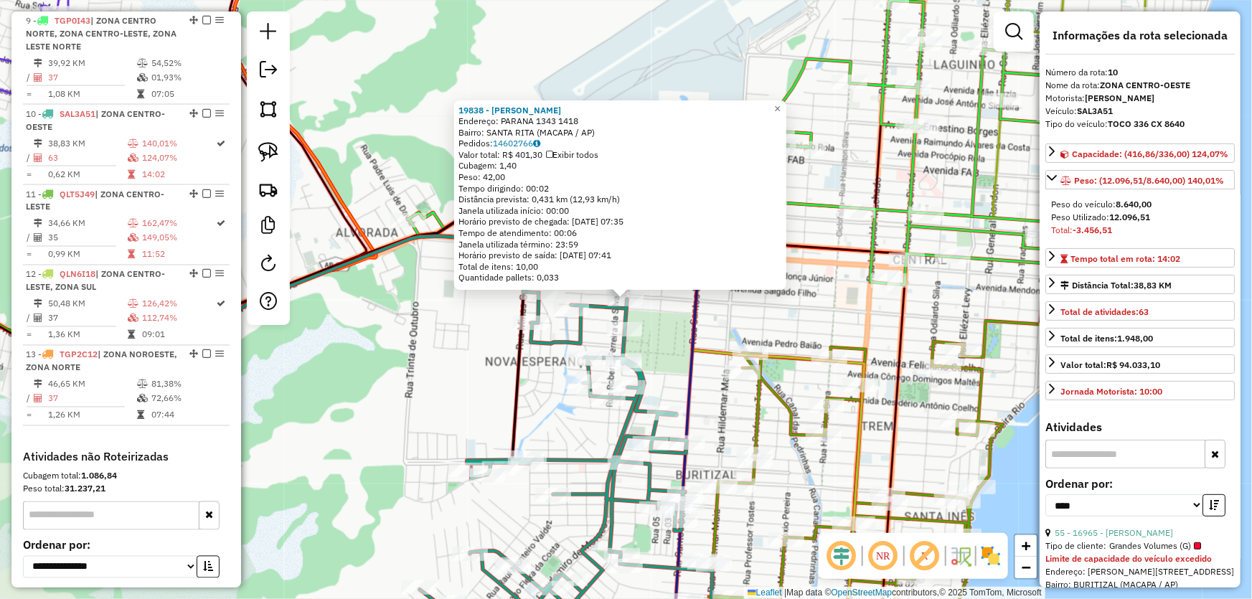
scroll to position [1247, 0]
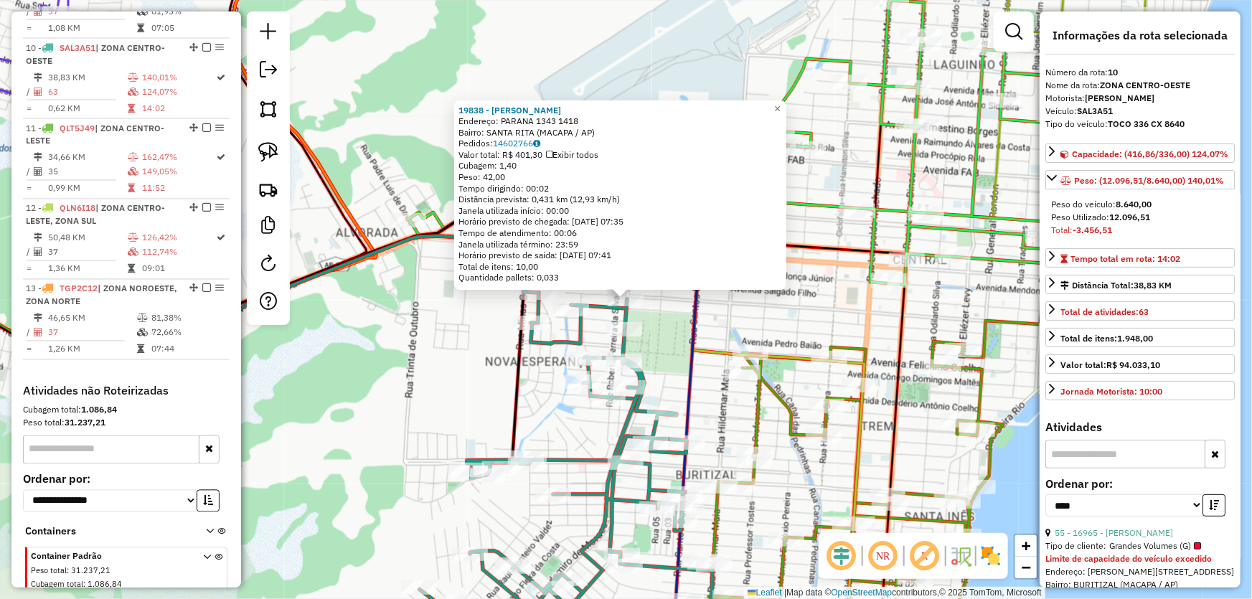
click at [448, 375] on div "19838 - [PERSON_NAME]: PARANA 1343 1418 Bairro: SANTA RITA (MACAPA / AP) Pedido…" at bounding box center [626, 299] width 1252 height 599
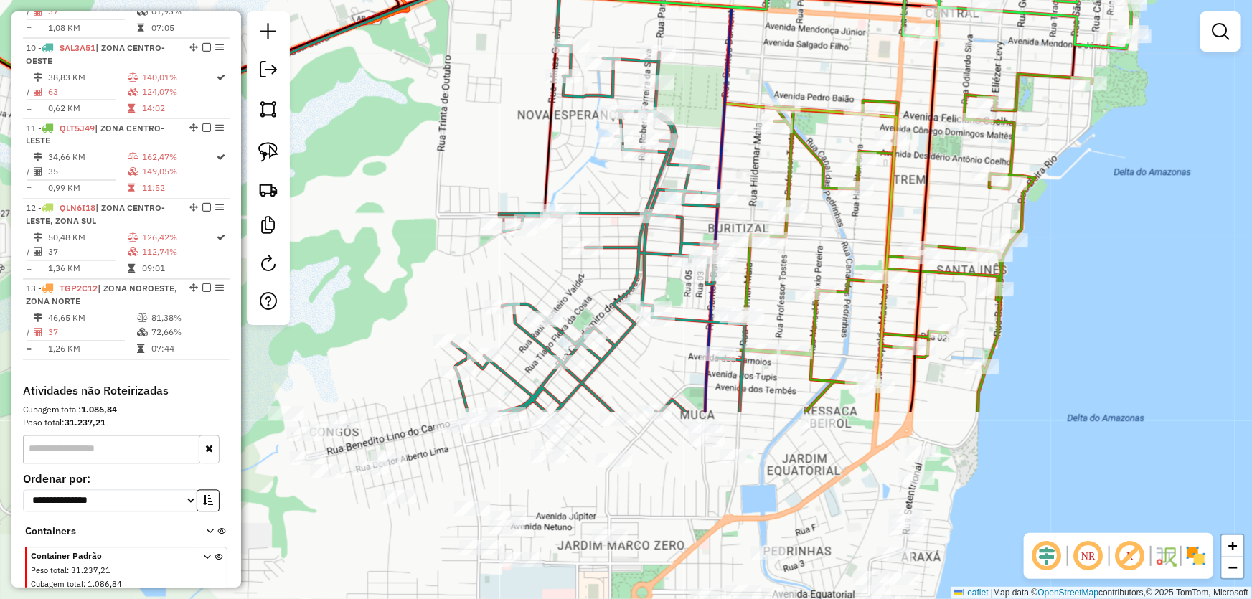
drag, startPoint x: 448, startPoint y: 378, endPoint x: 480, endPoint y: 131, distance: 249.0
click at [480, 131] on div "Janela de atendimento Grade de atendimento Capacidade Transportadoras Veículos …" at bounding box center [626, 299] width 1252 height 599
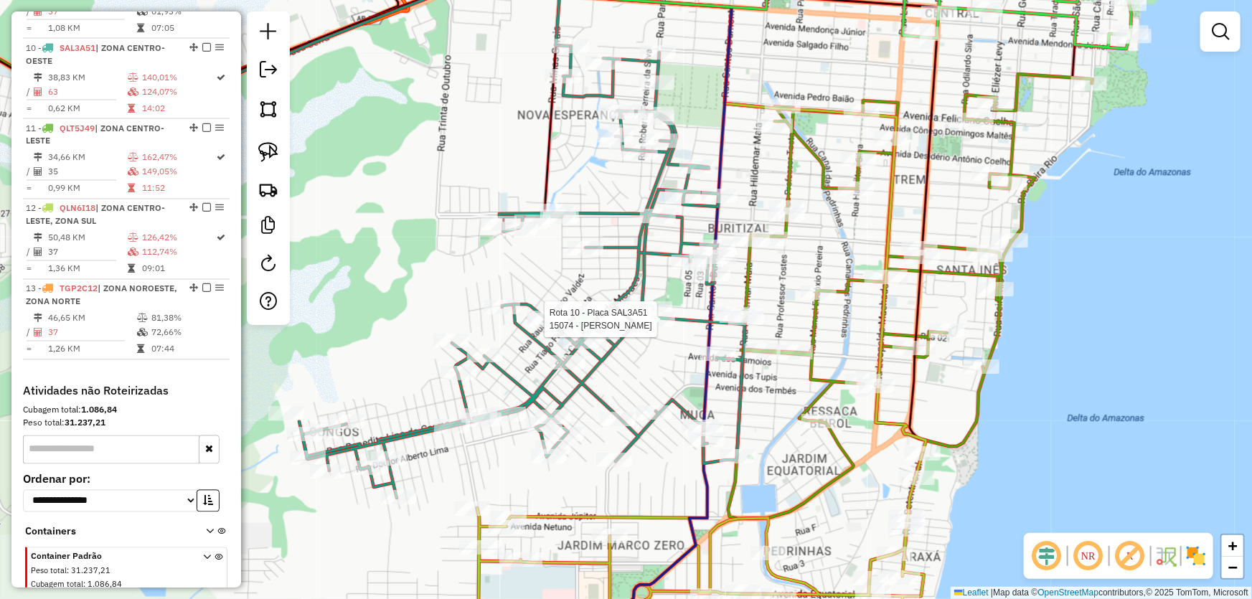
select select "*********"
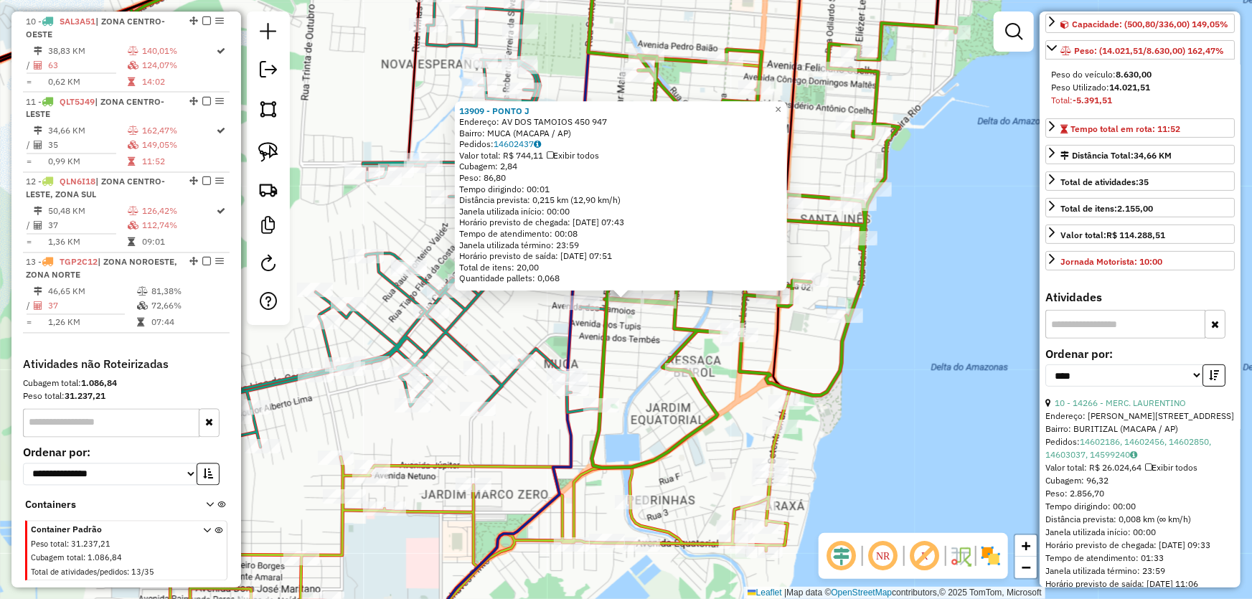
scroll to position [195, 0]
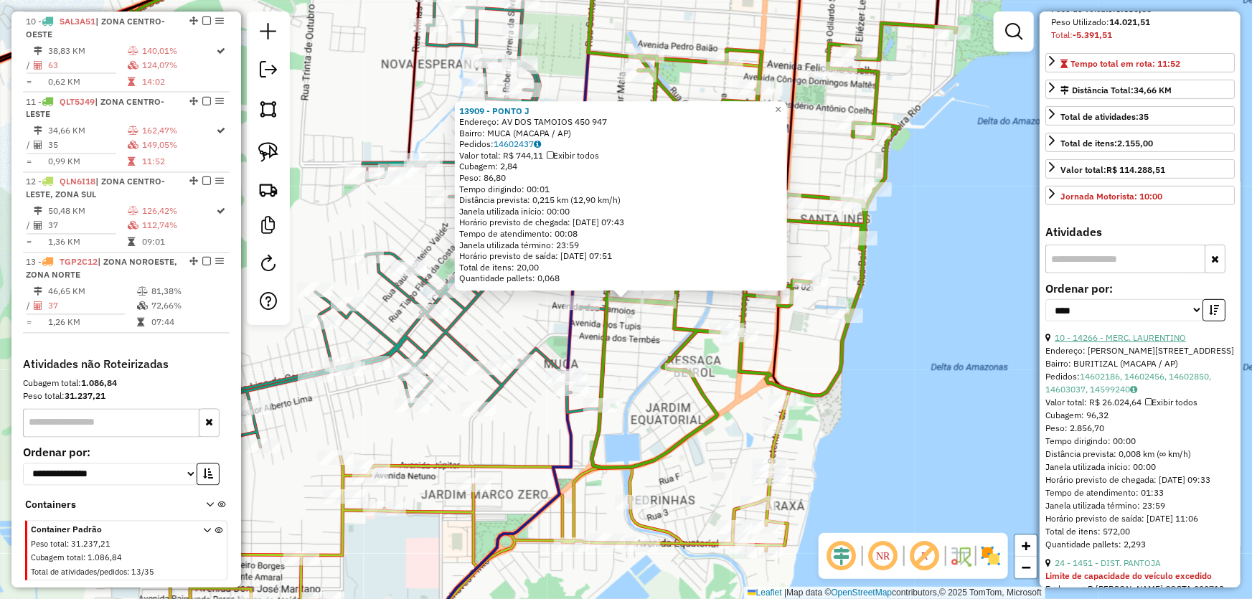
click at [1099, 343] on link "10 - 14266 - MERC. LAURENTINO" at bounding box center [1120, 337] width 131 height 11
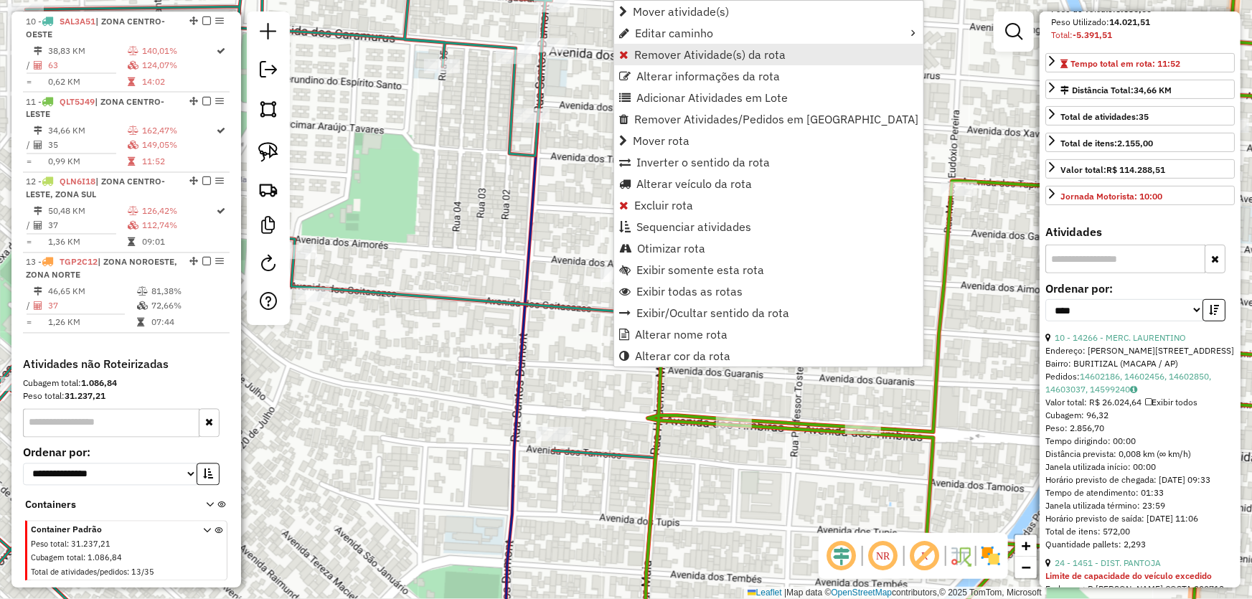
click at [652, 52] on span "Remover Atividade(s) da rota" at bounding box center [709, 54] width 151 height 11
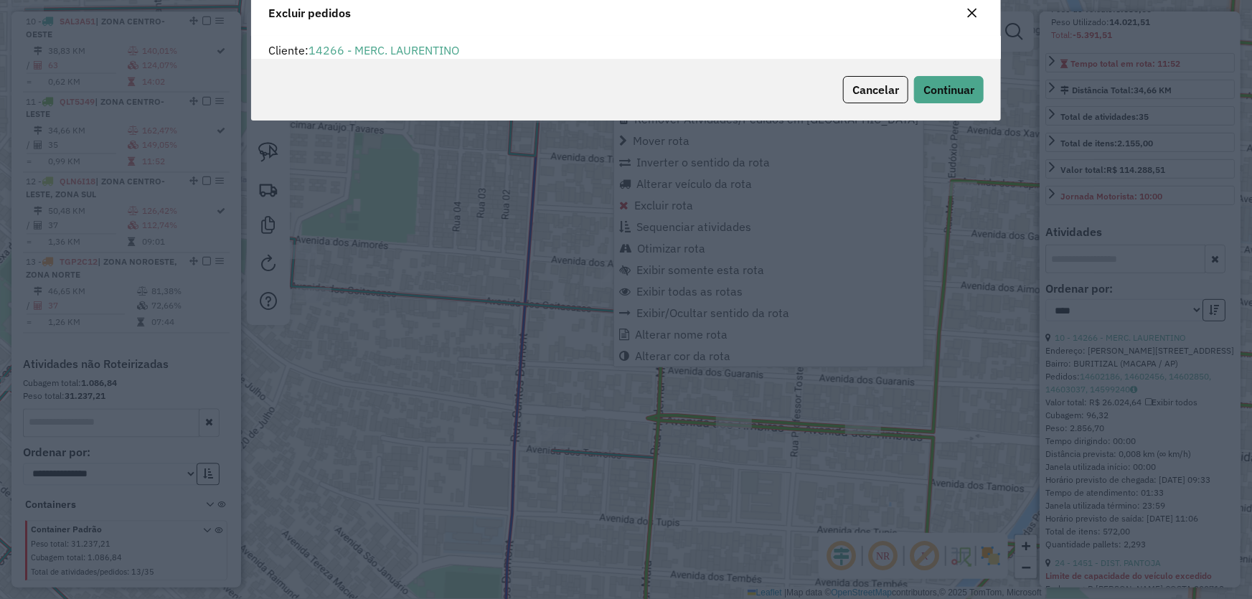
scroll to position [7, 4]
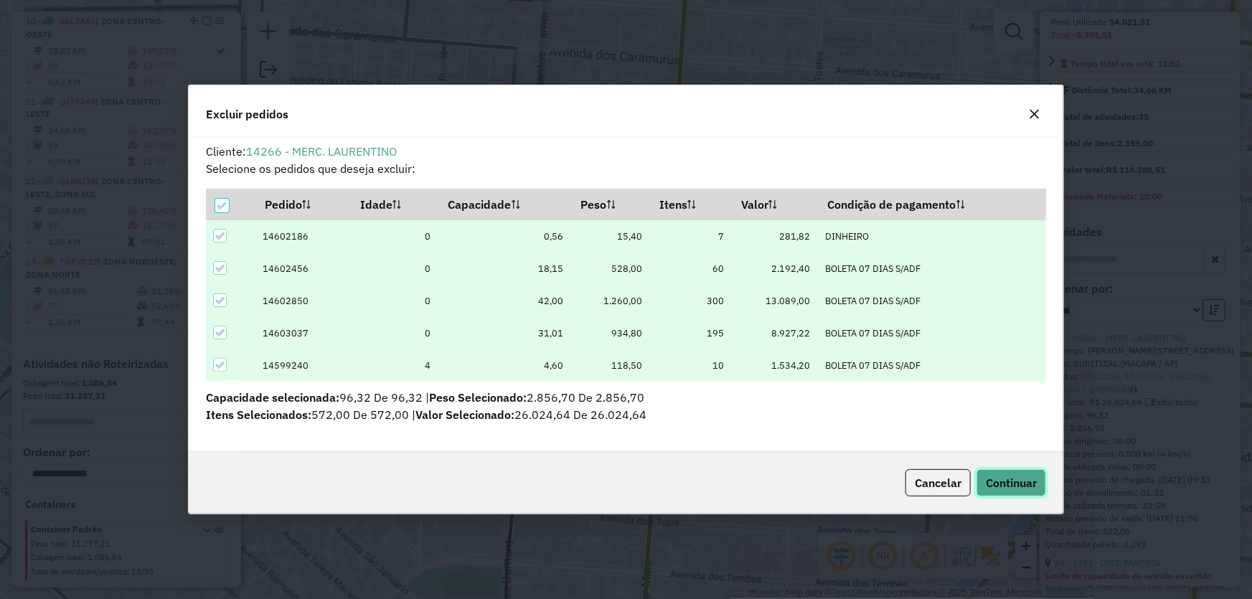
click at [1007, 489] on span "Continuar" at bounding box center [1011, 483] width 51 height 14
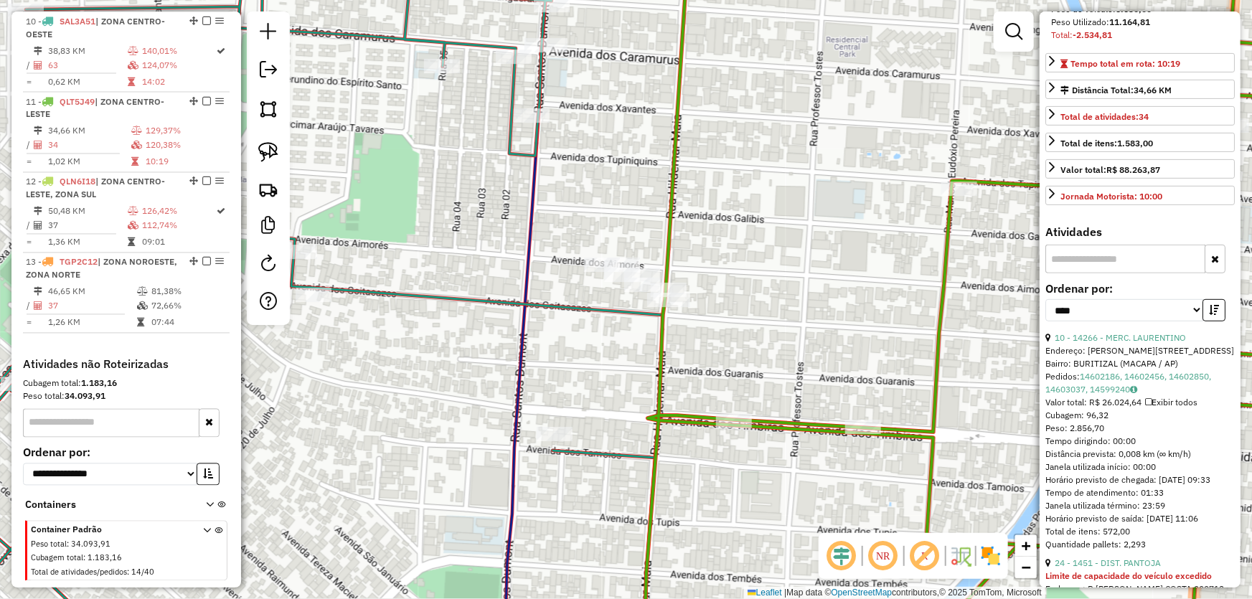
drag, startPoint x: 906, startPoint y: 359, endPoint x: 897, endPoint y: 364, distance: 10.0
click at [905, 359] on div "Janela de atendimento Grade de atendimento Capacidade Transportadoras Veículos …" at bounding box center [626, 299] width 1252 height 599
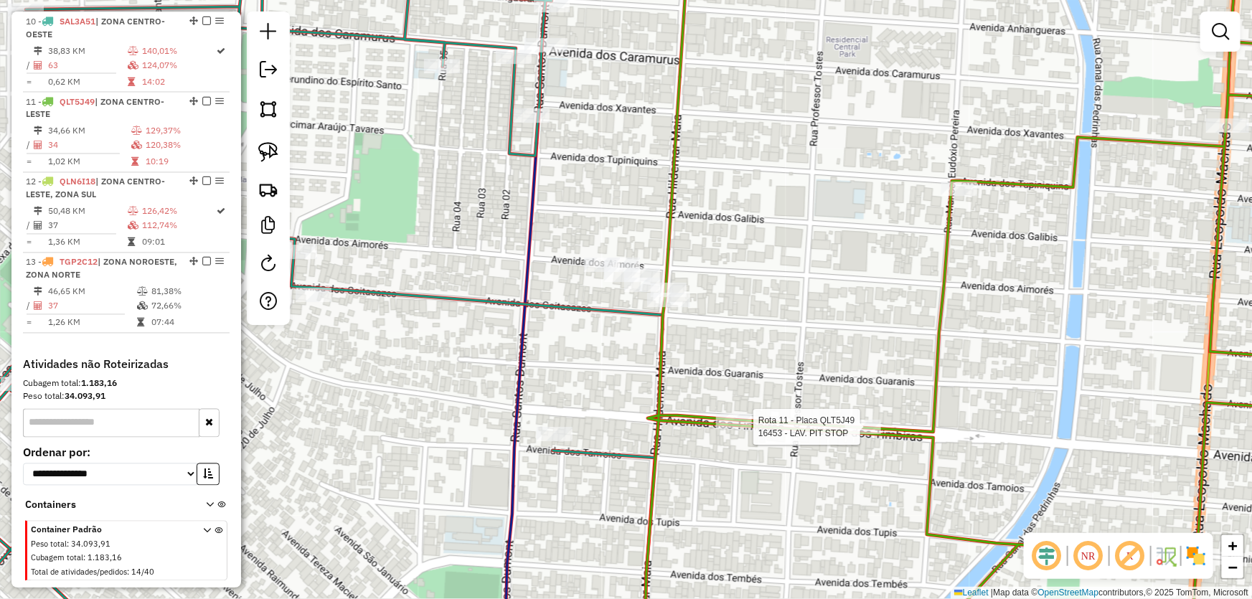
select select "*********"
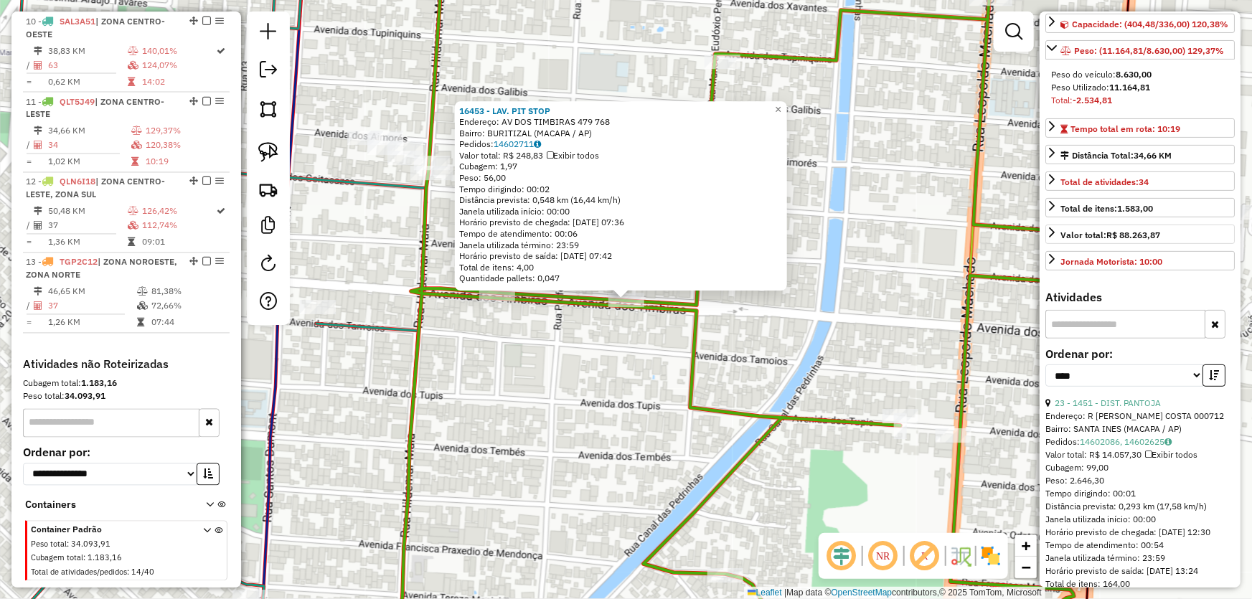
scroll to position [195, 0]
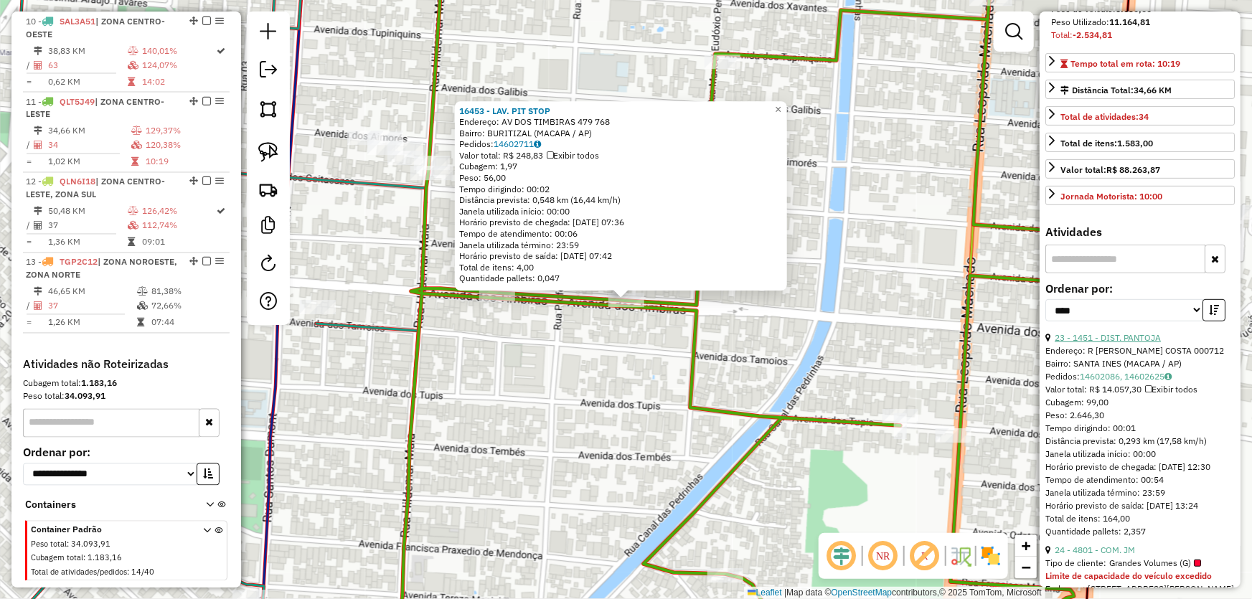
click at [1096, 343] on link "23 - 1451 - DIST. PANTOJA" at bounding box center [1108, 337] width 106 height 11
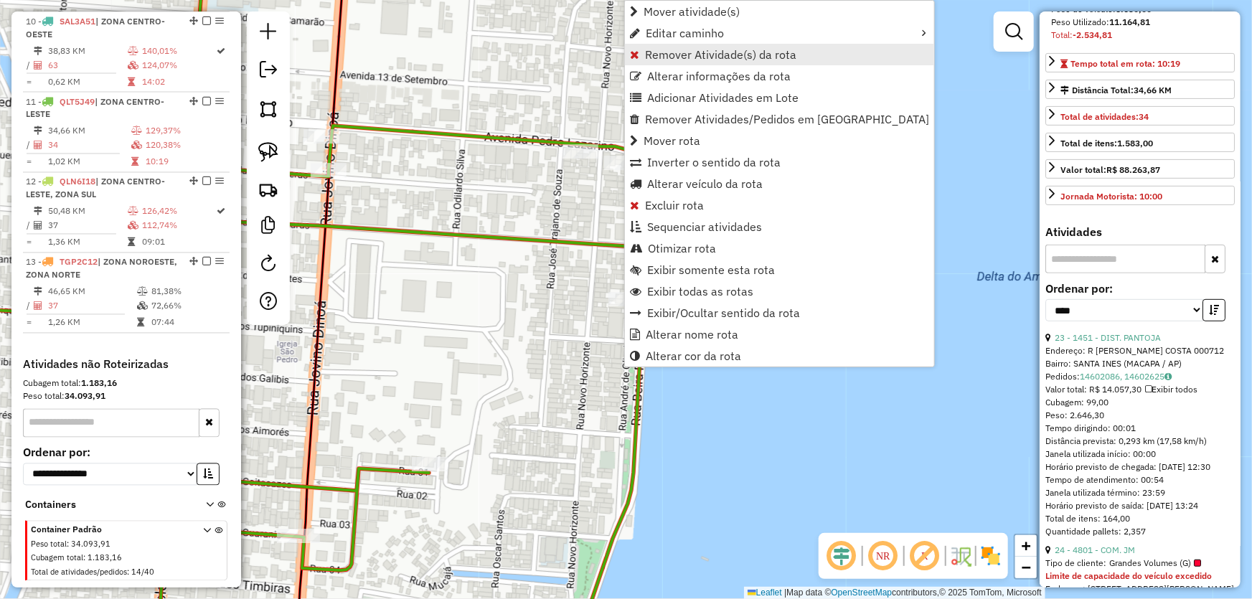
click at [689, 51] on span "Remover Atividade(s) da rota" at bounding box center [720, 54] width 151 height 11
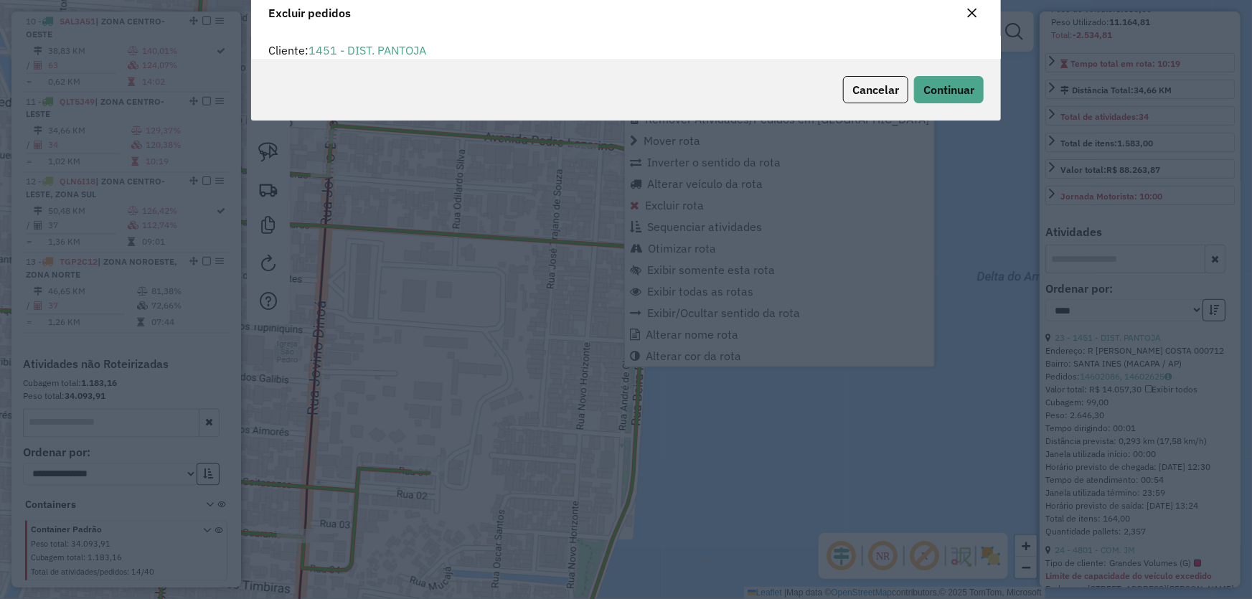
scroll to position [7, 4]
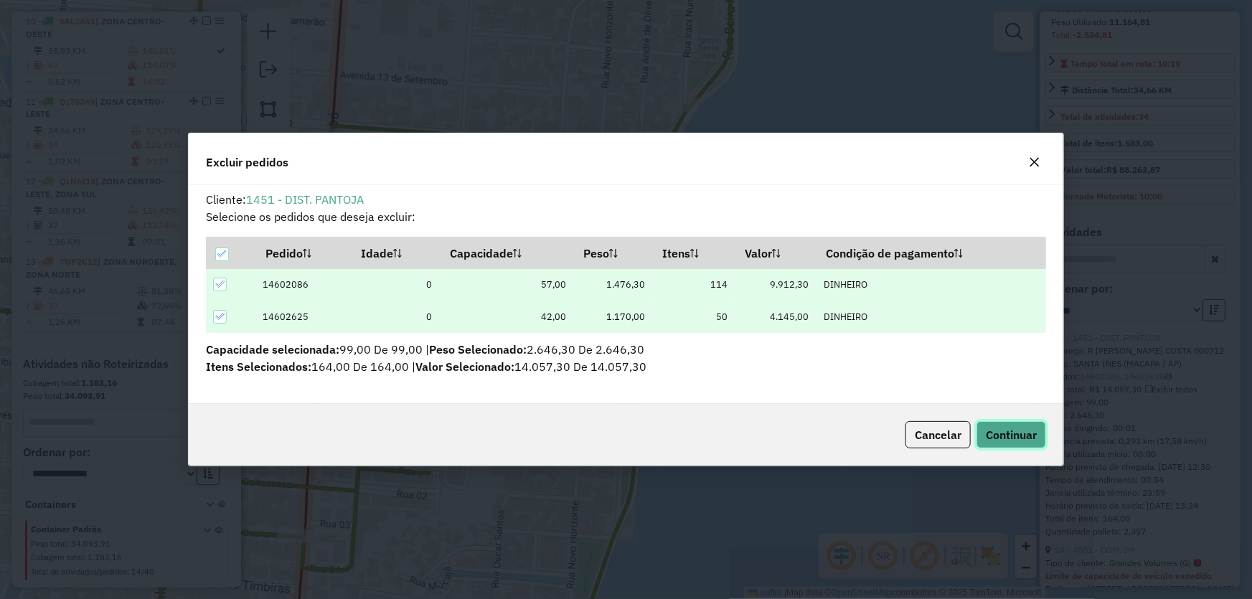
click at [1010, 436] on span "Continuar" at bounding box center [1011, 435] width 51 height 14
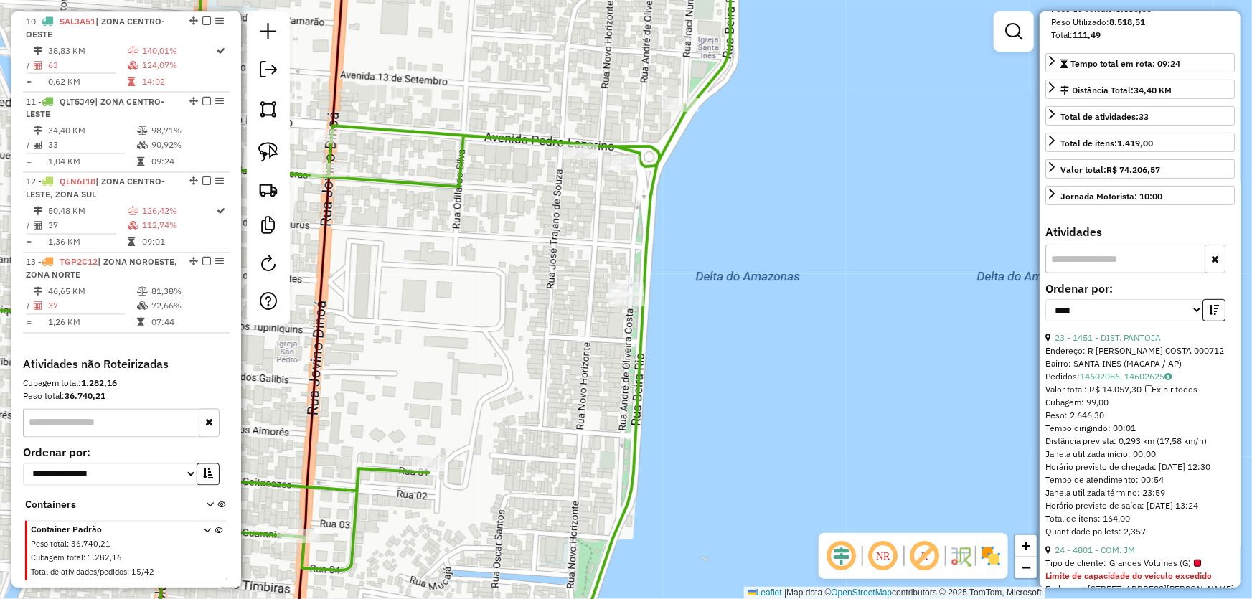
scroll to position [182, 0]
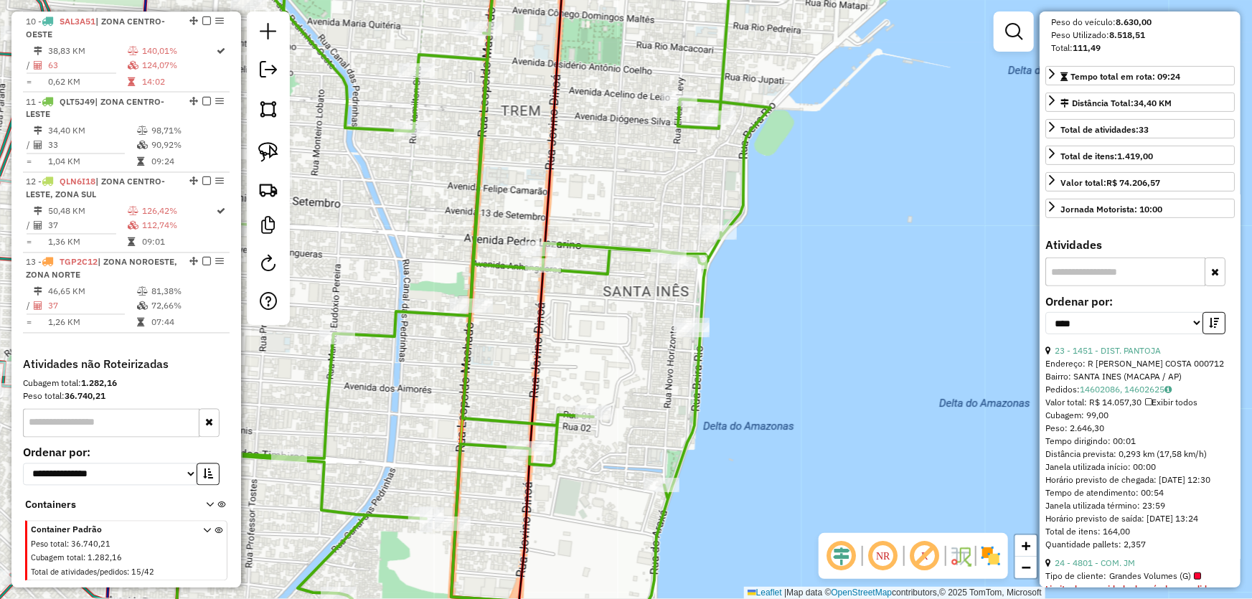
click at [743, 431] on div "Janela de atendimento Grade de atendimento Capacidade Transportadoras Veículos …" at bounding box center [626, 299] width 1252 height 599
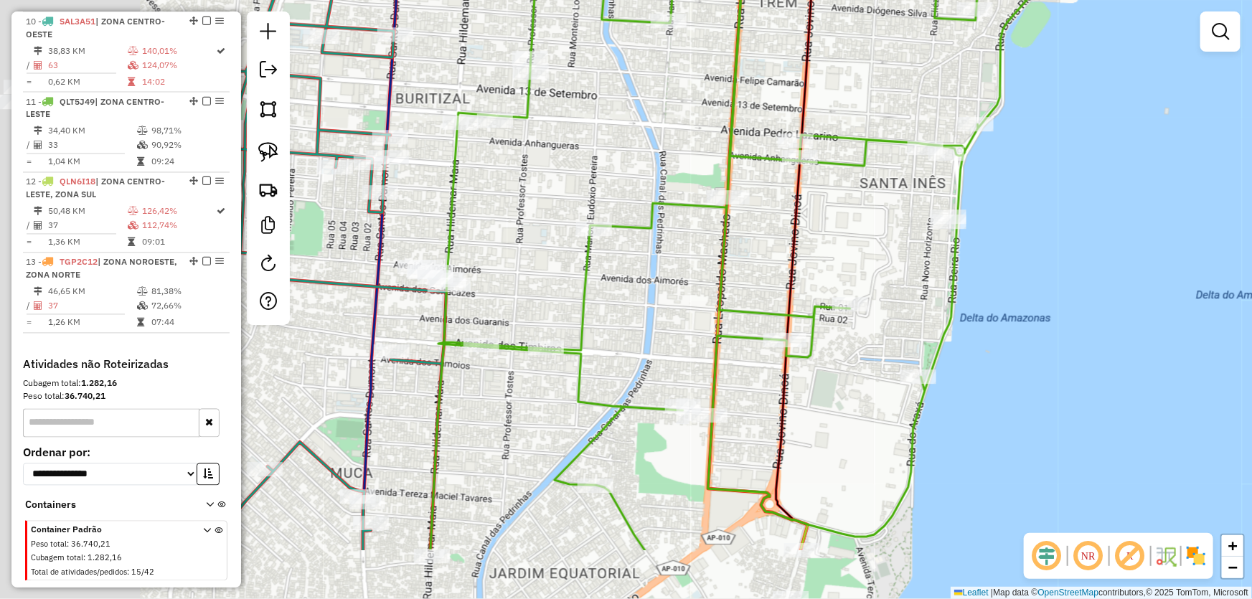
drag, startPoint x: 604, startPoint y: 348, endPoint x: 835, endPoint y: 233, distance: 258.1
click at [884, 227] on div "Janela de atendimento Grade de atendimento Capacidade Transportadoras Veículos …" at bounding box center [626, 299] width 1252 height 599
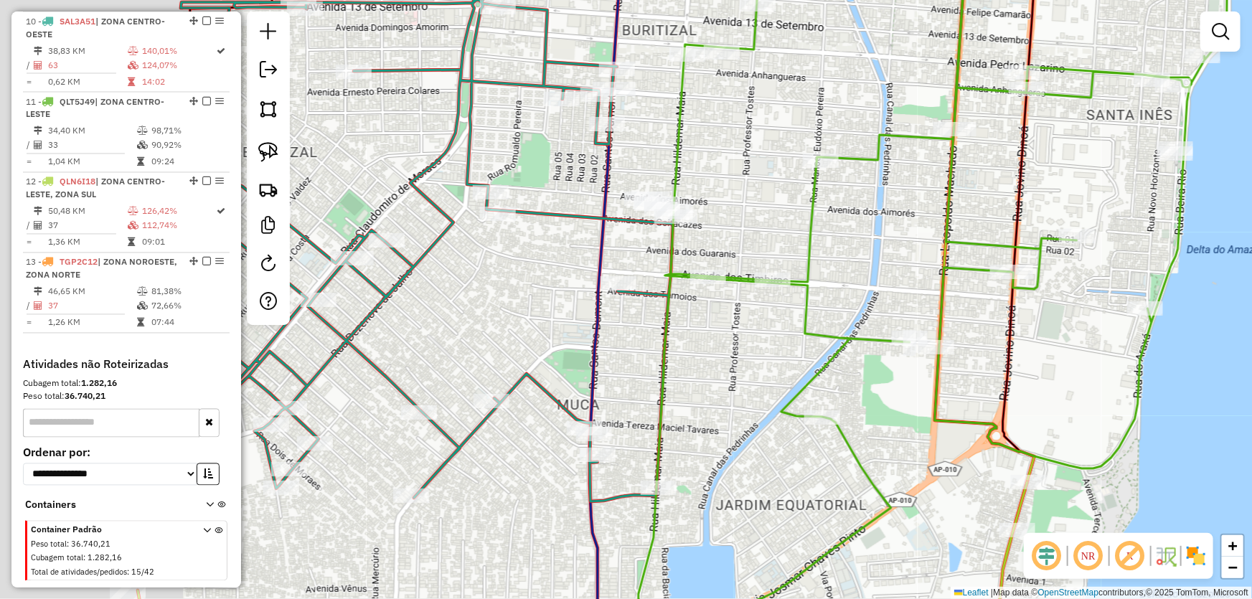
drag, startPoint x: 360, startPoint y: 322, endPoint x: 576, endPoint y: 263, distance: 224.8
click at [572, 263] on div "Janela de atendimento Grade de atendimento Capacidade Transportadoras Veículos …" at bounding box center [626, 299] width 1252 height 599
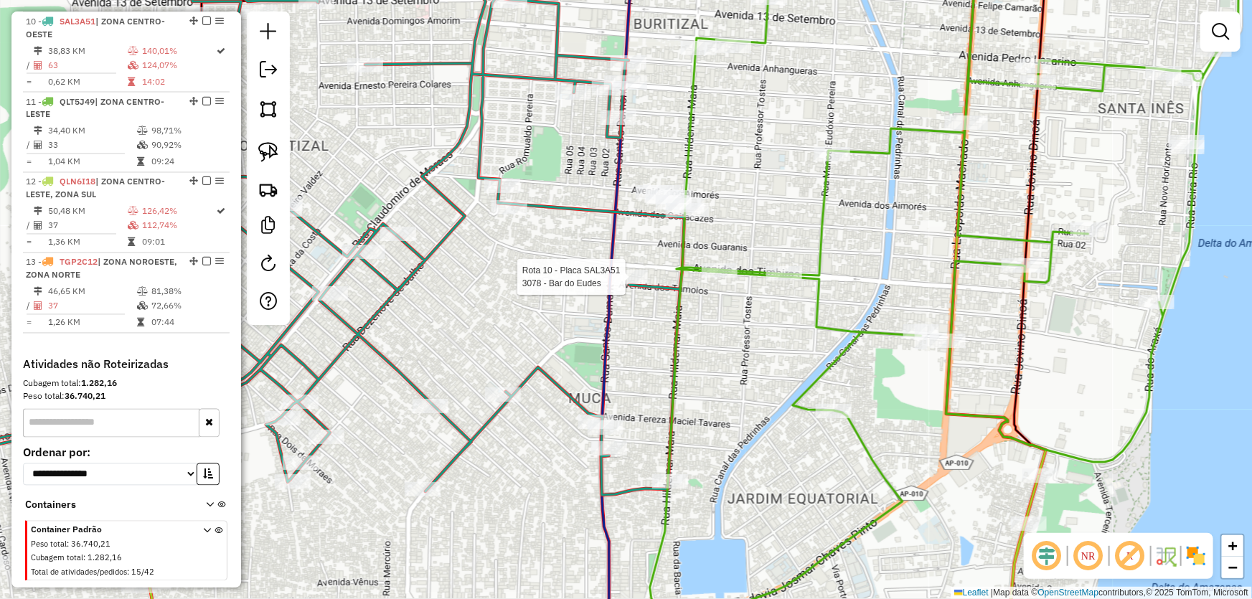
select select "*********"
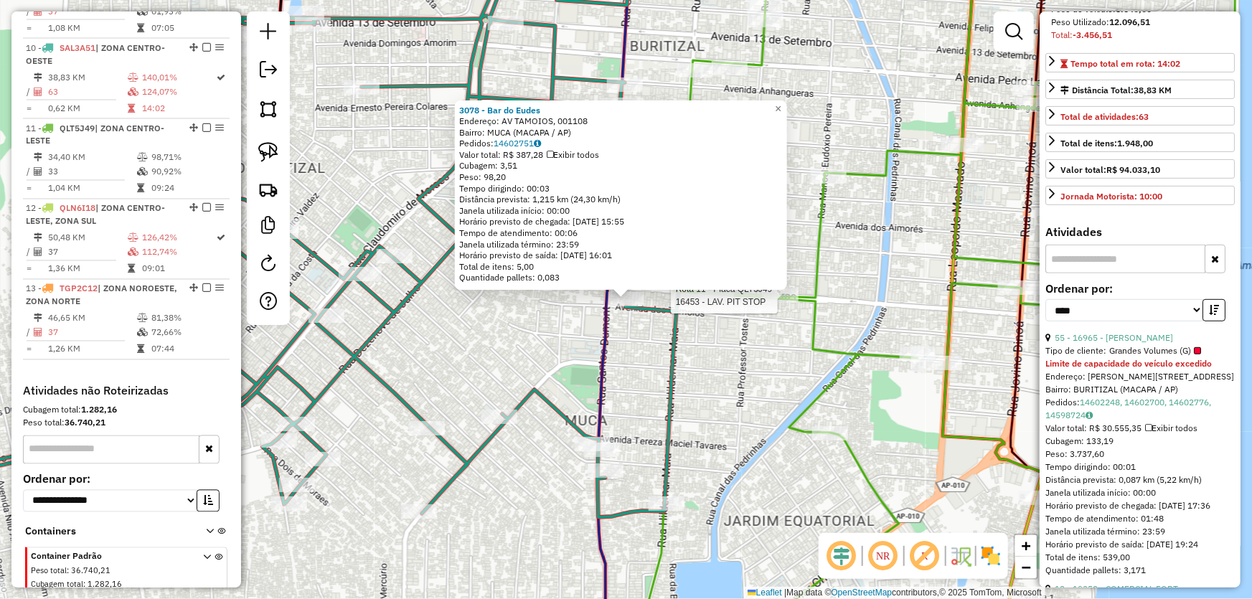
scroll to position [1274, 0]
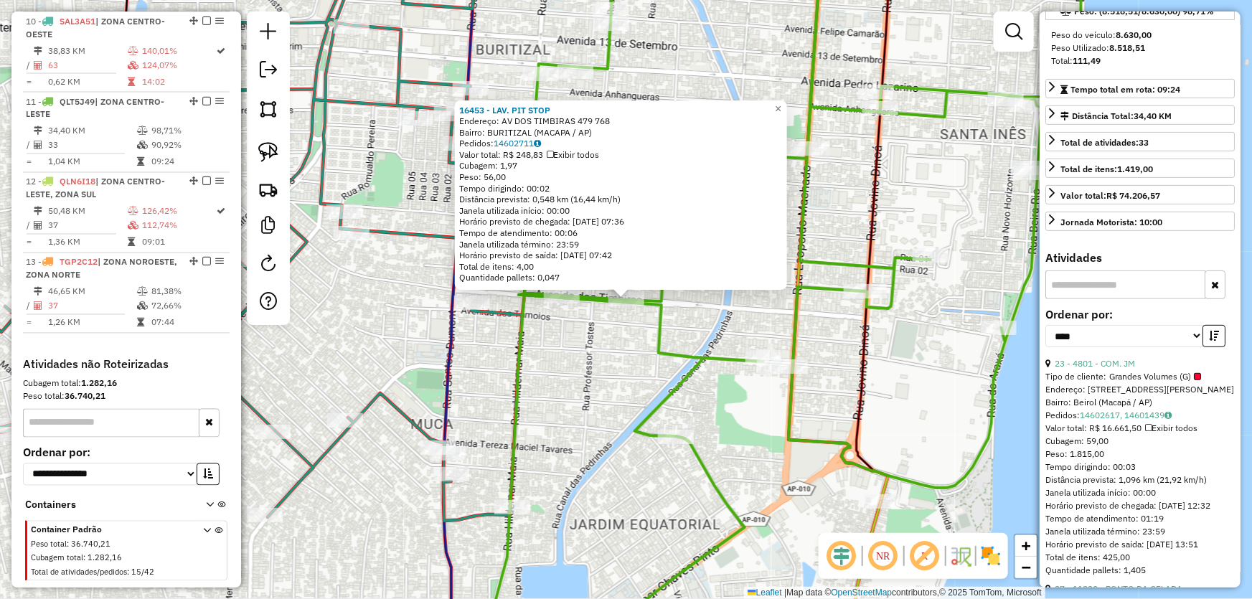
click at [1091, 292] on input "text" at bounding box center [1126, 285] width 160 height 29
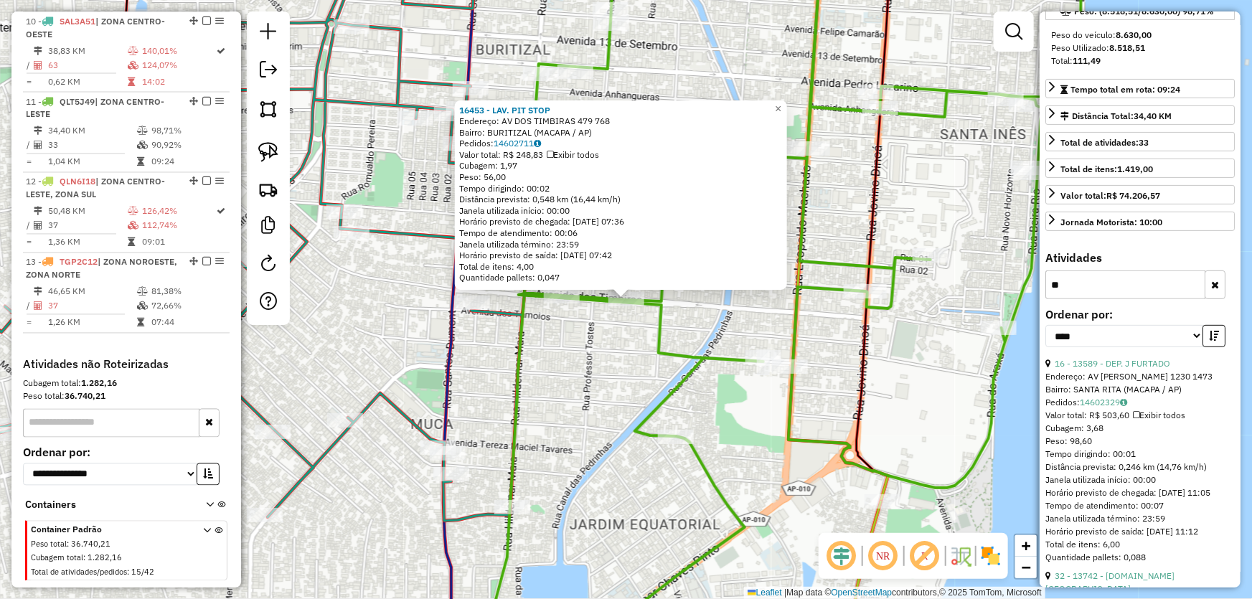
scroll to position [0, 0]
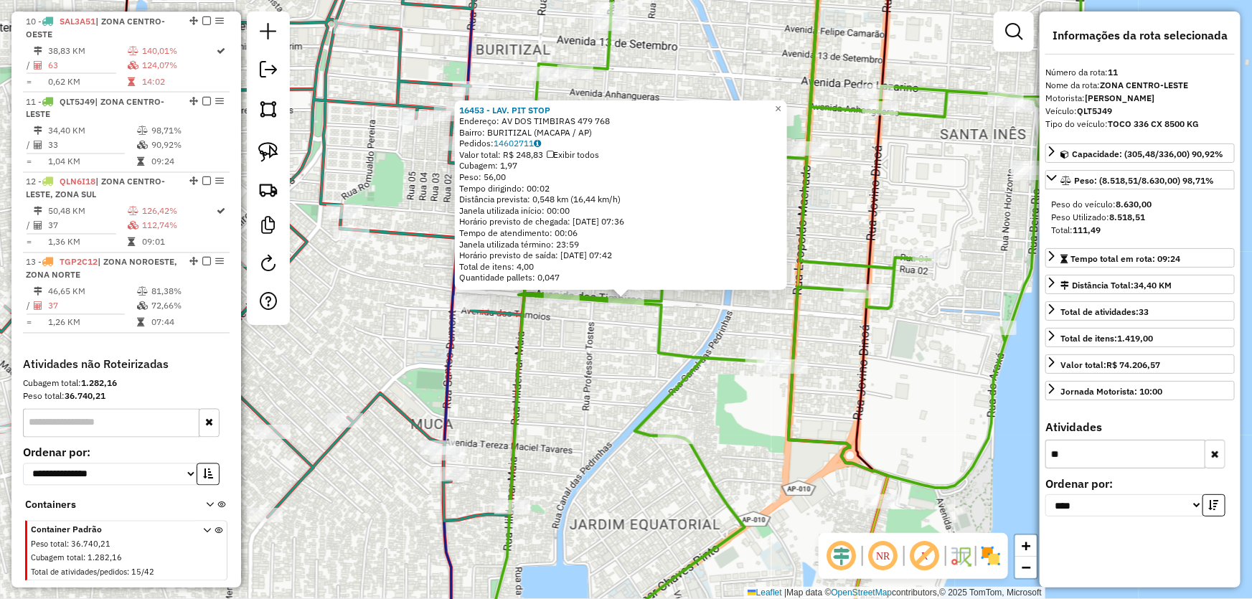
type input "*"
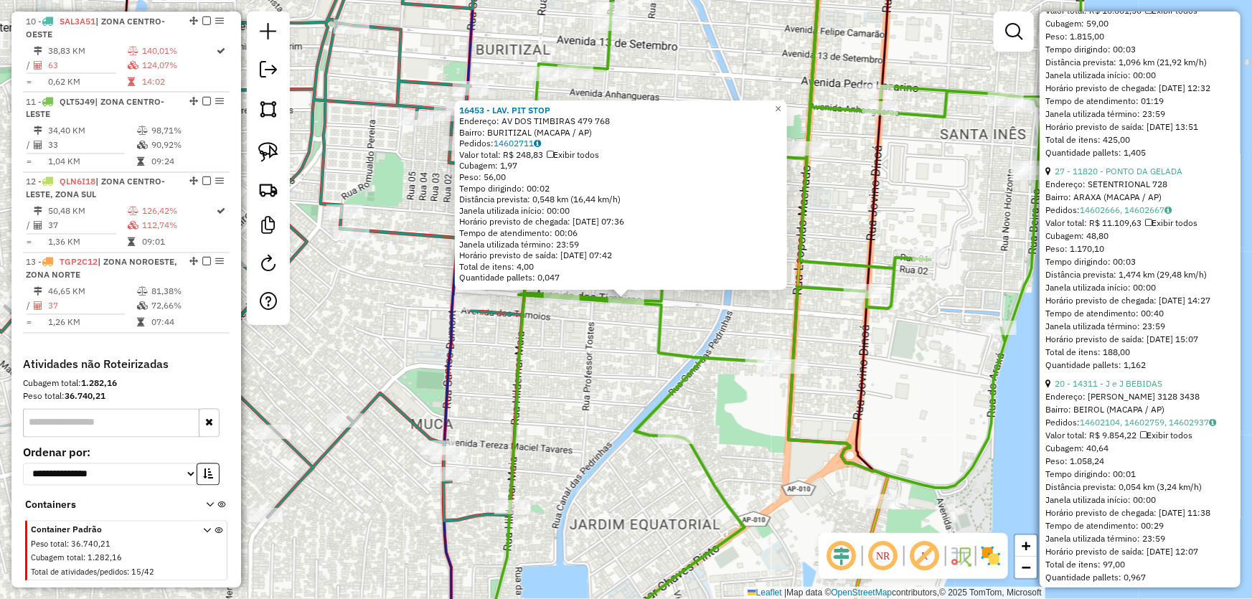
scroll to position [261, 0]
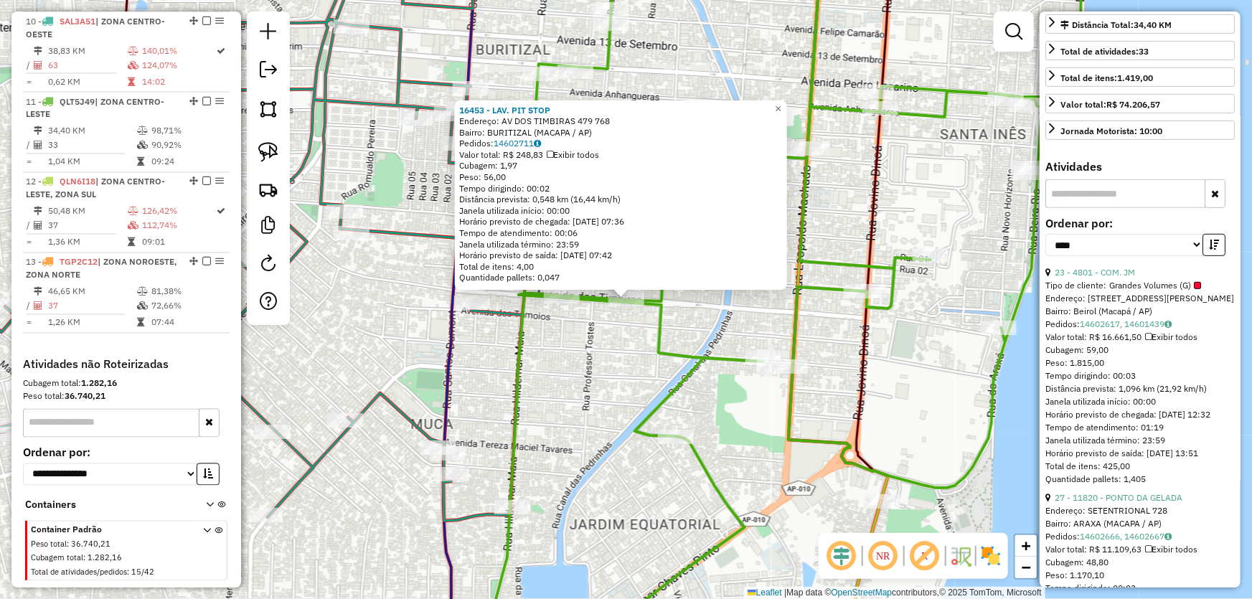
click at [906, 362] on div "16453 - LAV. PIT STOP Endereço: AV DOS TIMBIRAS 479 768 Bairro: BURITIZAL (MACA…" at bounding box center [626, 299] width 1252 height 599
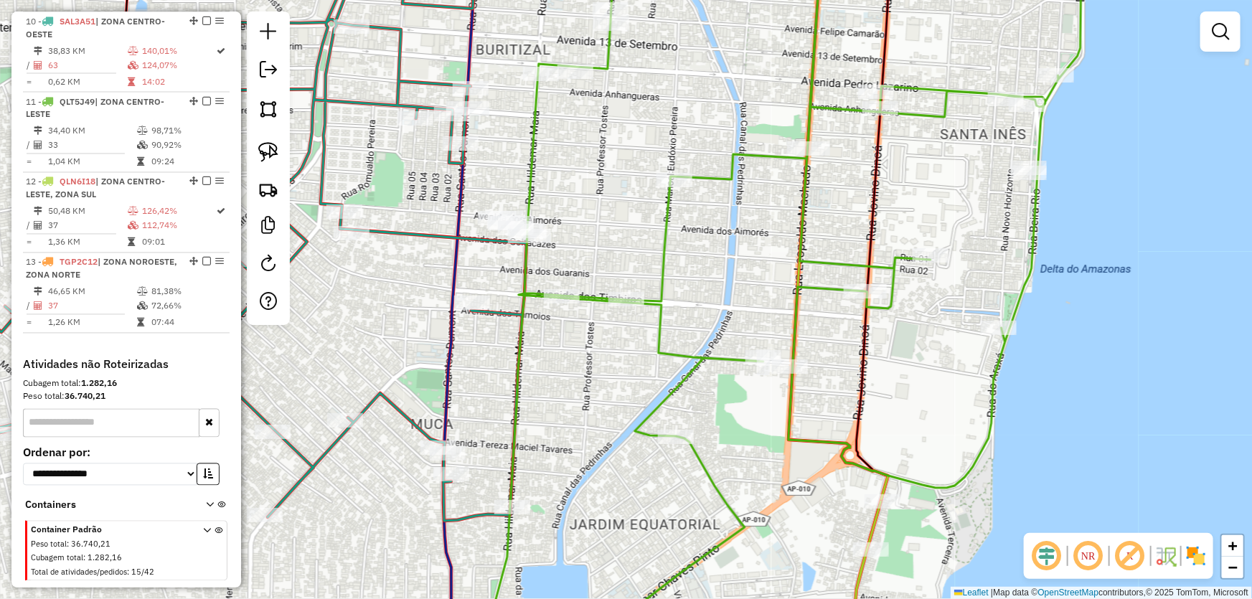
drag, startPoint x: 633, startPoint y: 350, endPoint x: 797, endPoint y: 314, distance: 167.4
click at [797, 314] on div "Janela de atendimento Grade de atendimento Capacidade Transportadoras Veículos …" at bounding box center [626, 299] width 1252 height 599
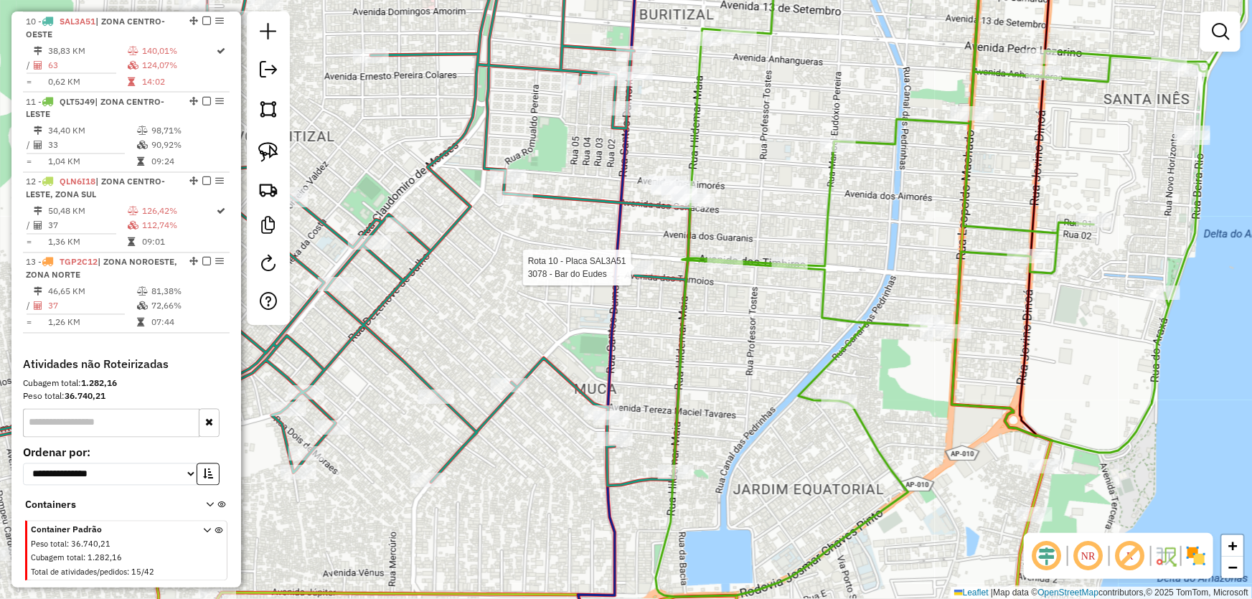
select select "*********"
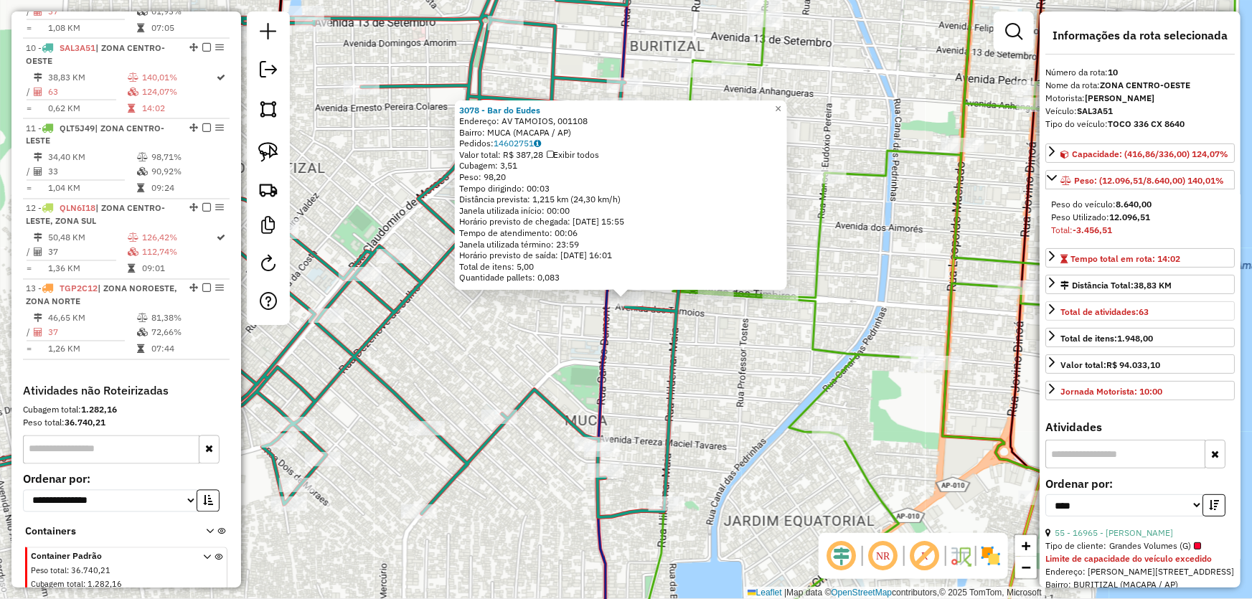
scroll to position [130, 0]
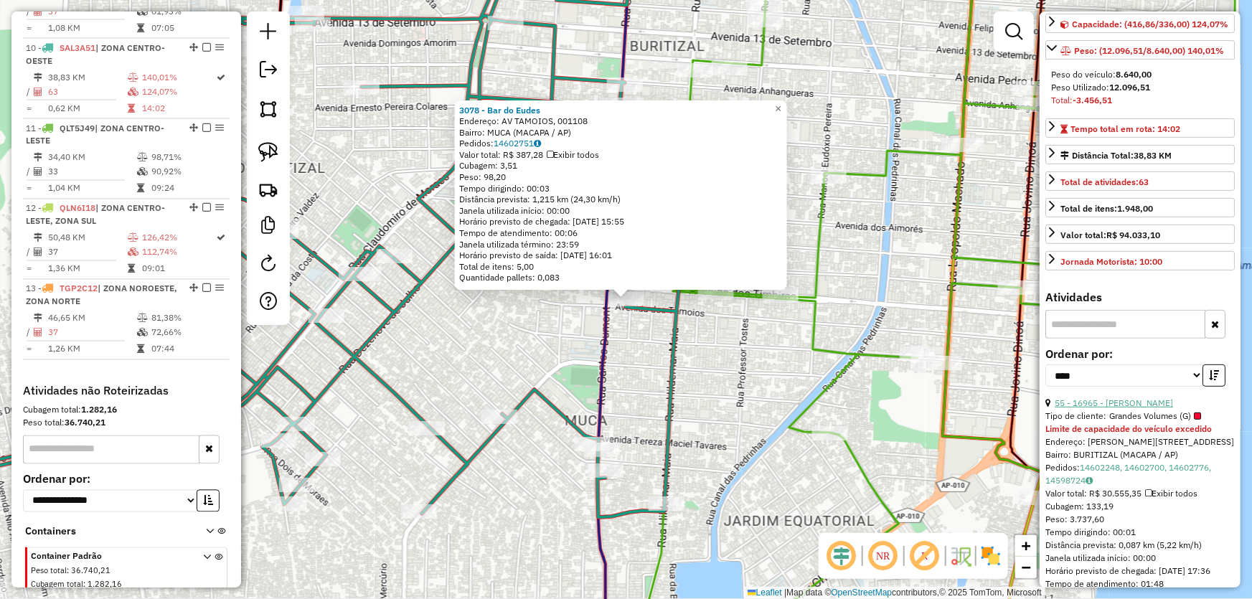
click at [1105, 408] on link "55 - 16965 - [PERSON_NAME]" at bounding box center [1114, 403] width 118 height 11
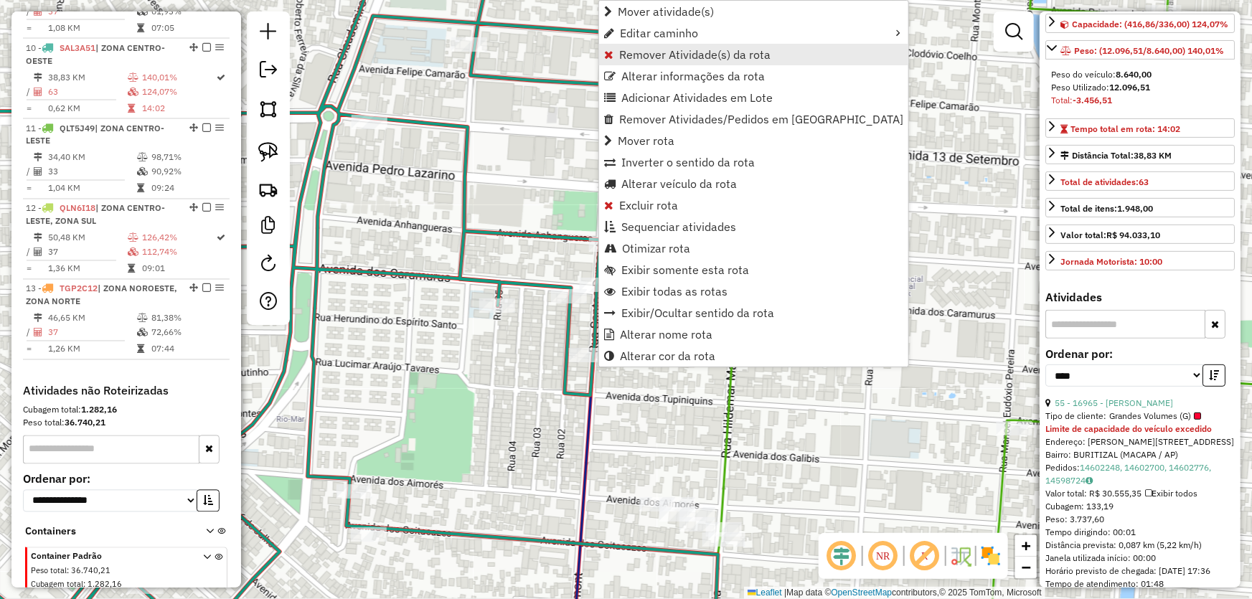
click at [652, 54] on span "Remover Atividade(s) da rota" at bounding box center [694, 54] width 151 height 11
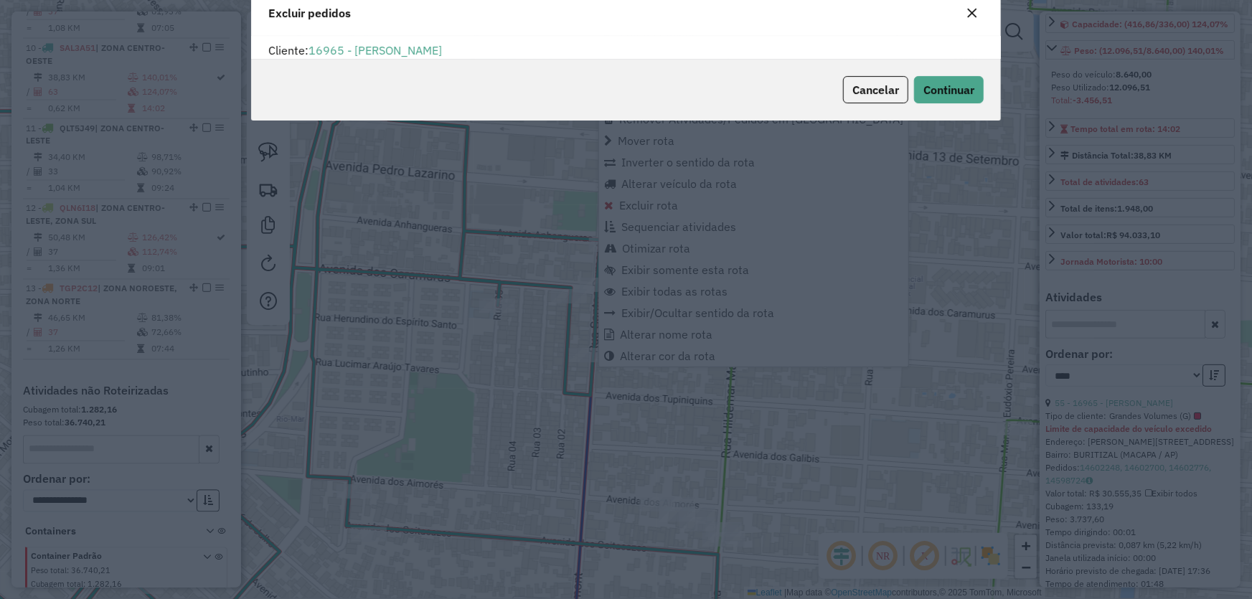
scroll to position [7, 4]
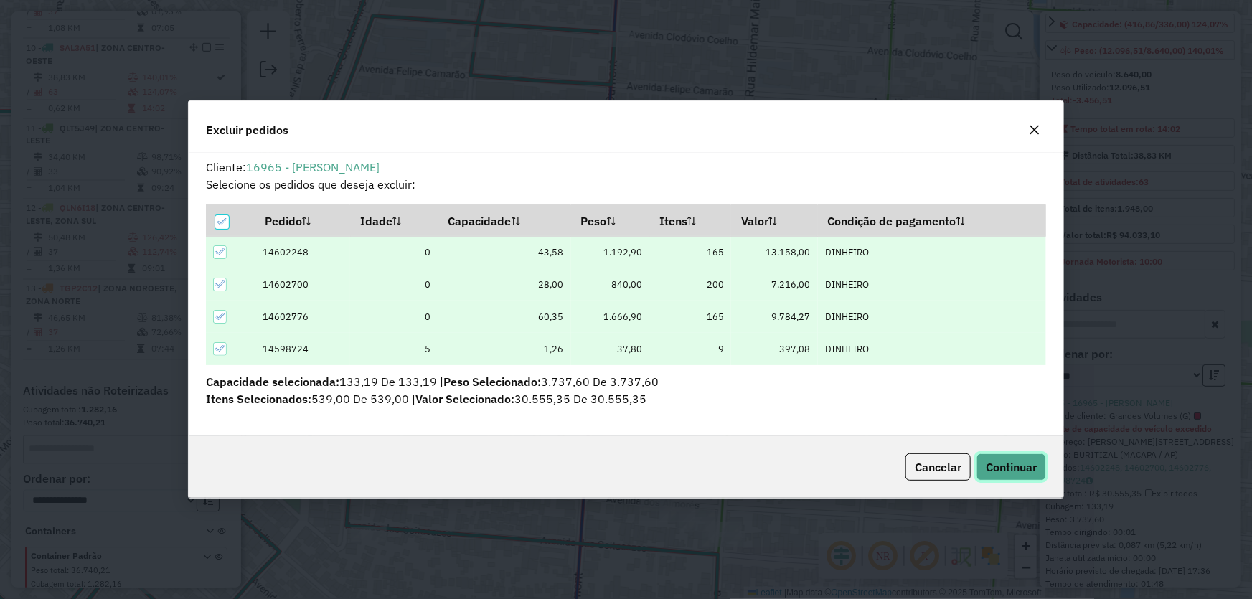
click at [998, 461] on span "Continuar" at bounding box center [1011, 467] width 51 height 14
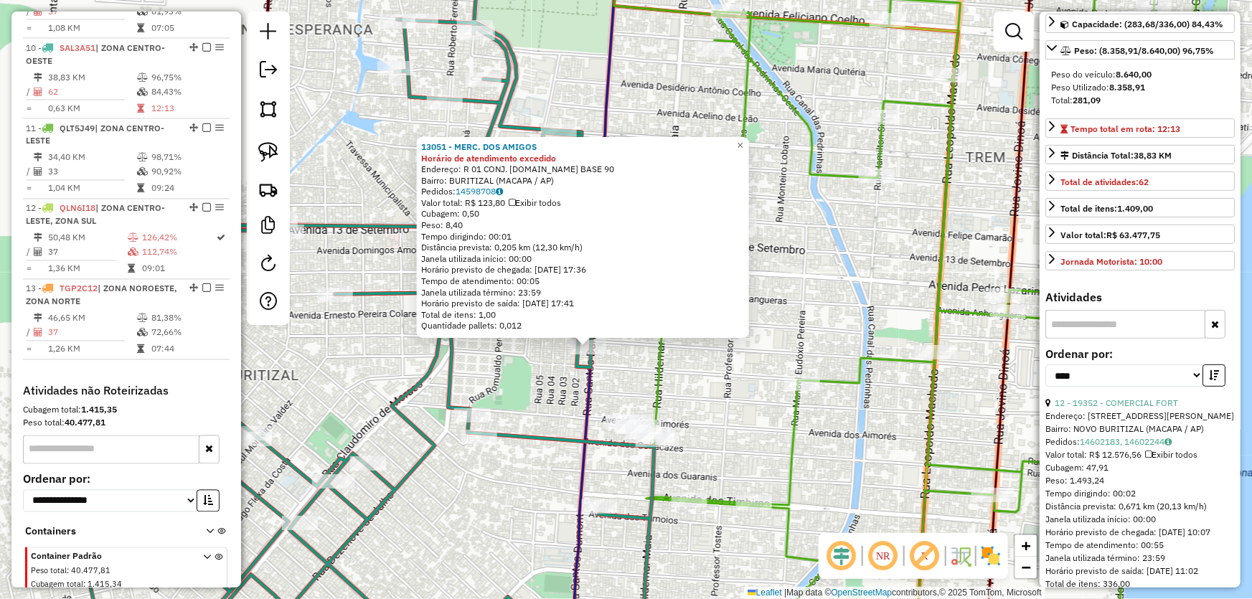
click at [521, 488] on div "13051 - MERC. DOS AMIGOS Horário de atendimento excedido Endereço: R 01 CONJ. […" at bounding box center [626, 299] width 1252 height 599
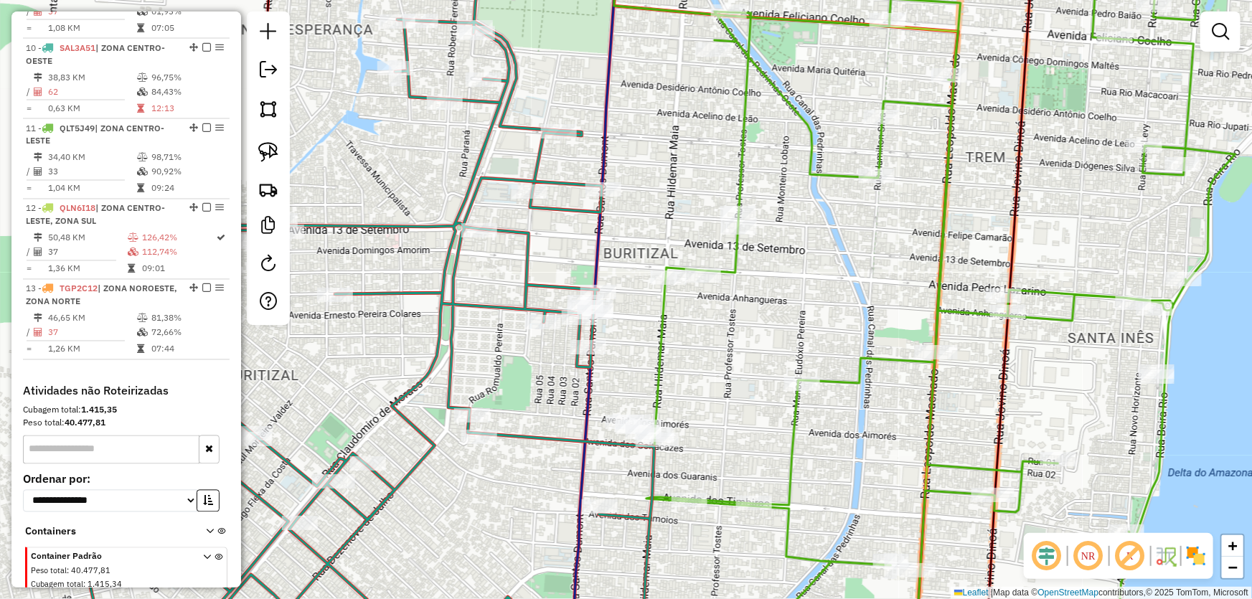
drag, startPoint x: 522, startPoint y: 503, endPoint x: 681, endPoint y: 96, distance: 437.0
click at [674, 118] on div "Janela de atendimento Grade de atendimento Capacidade Transportadoras Veículos …" at bounding box center [626, 299] width 1252 height 599
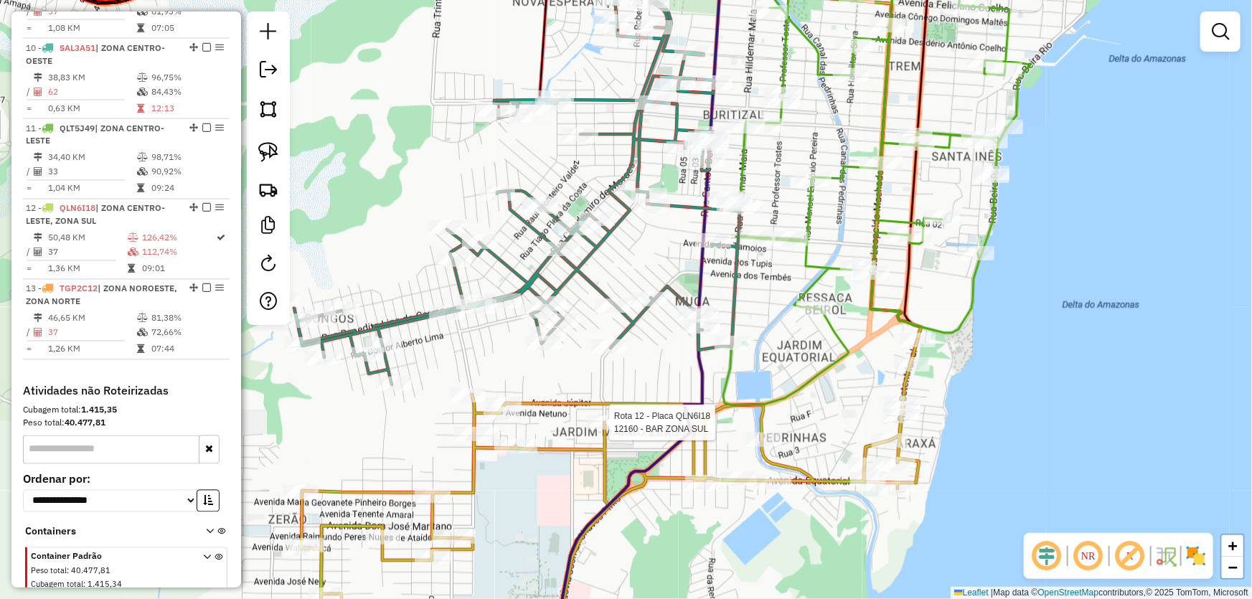
scroll to position [1274, 0]
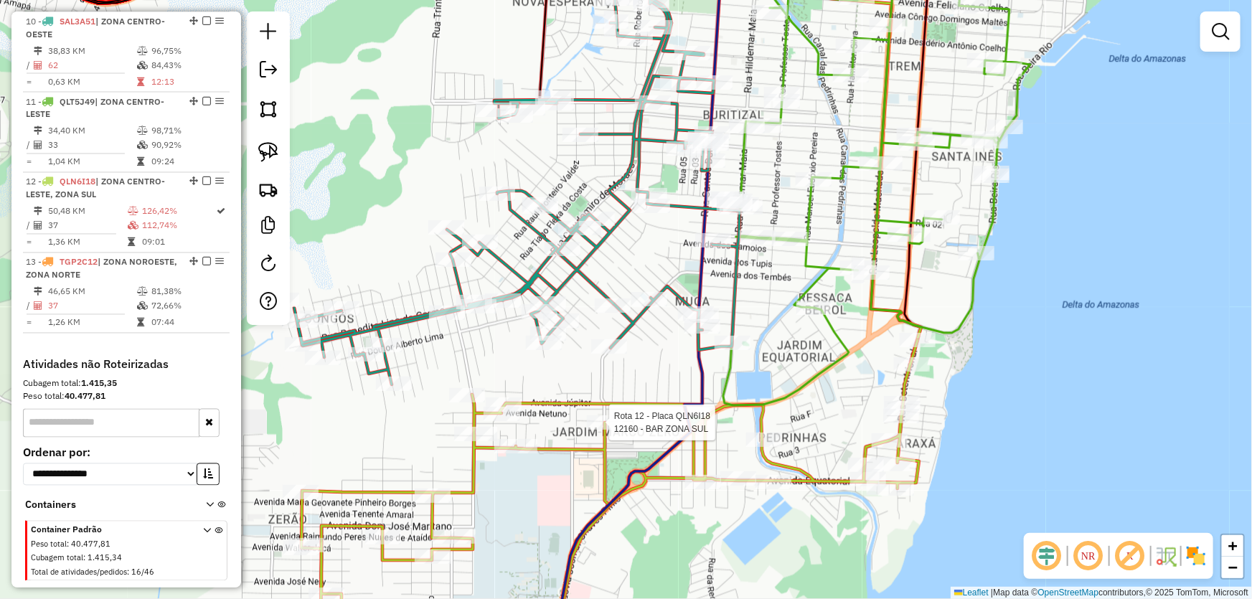
select select "*********"
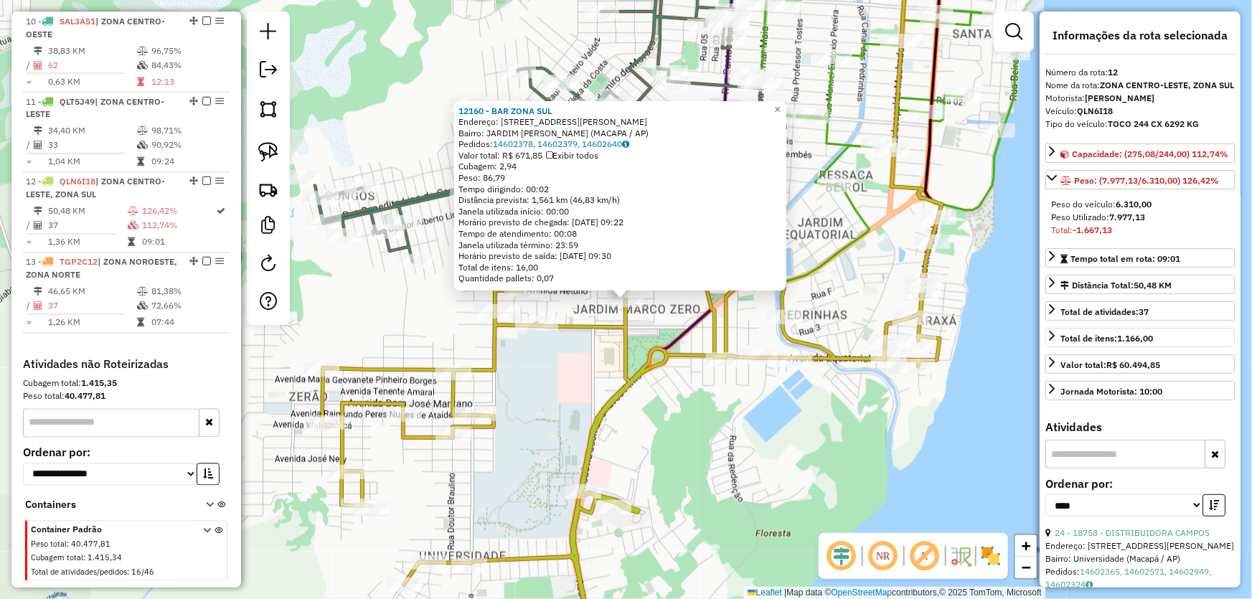
scroll to position [130, 0]
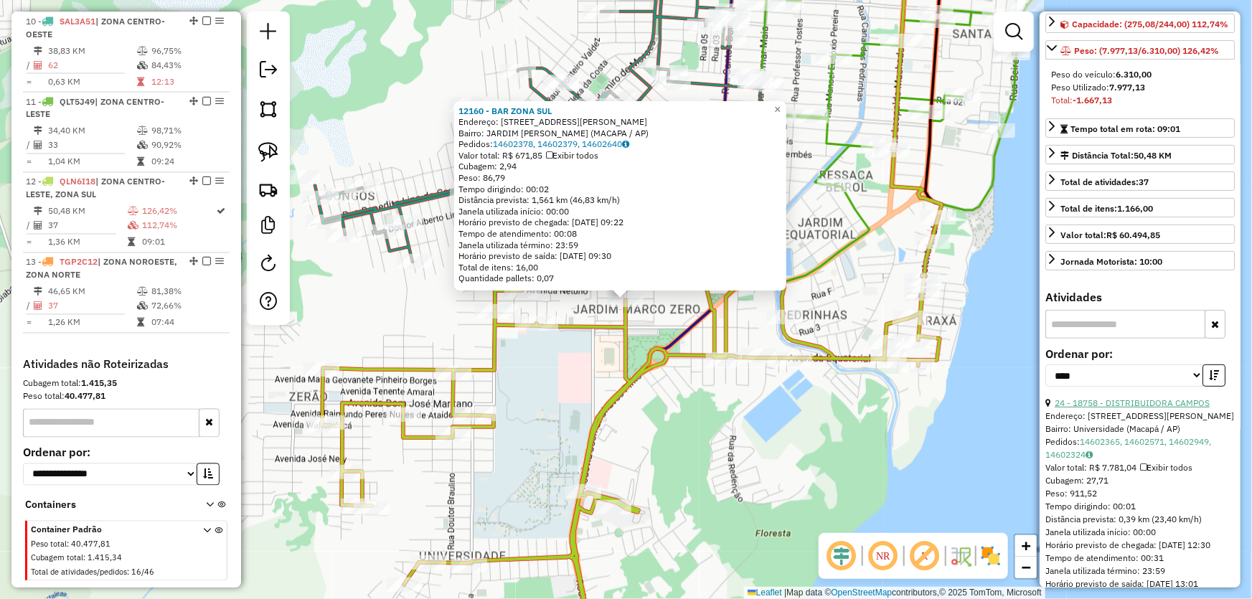
click at [1100, 408] on link "24 - 18758 - DISTRIBUIDORA CAMPOS" at bounding box center [1132, 403] width 155 height 11
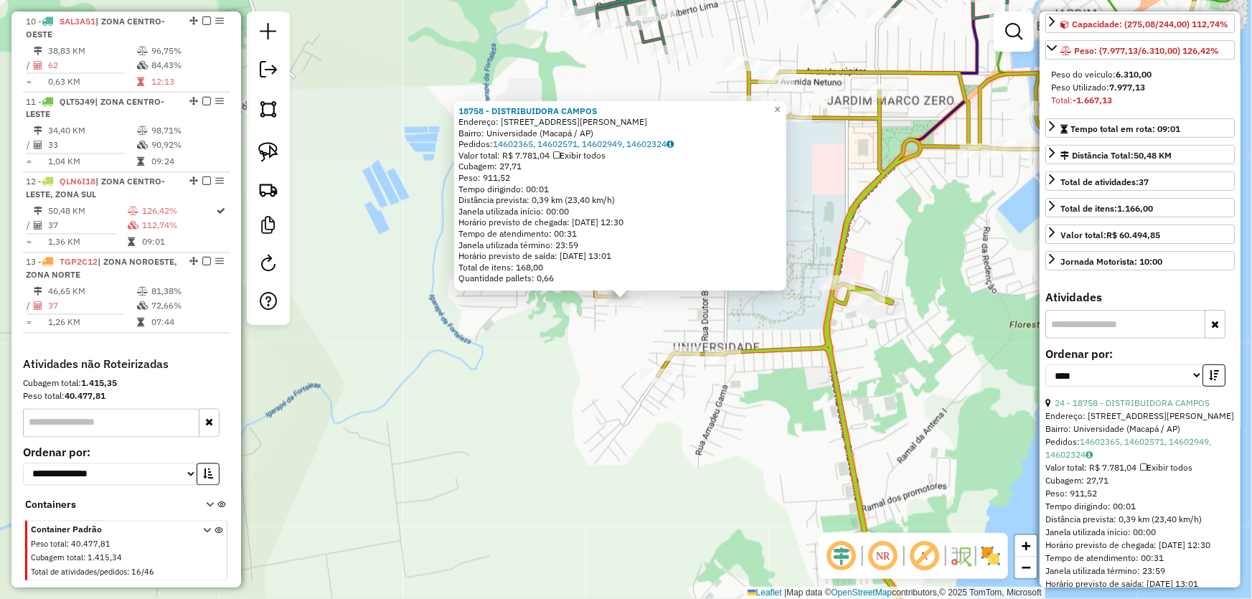
scroll to position [195, 0]
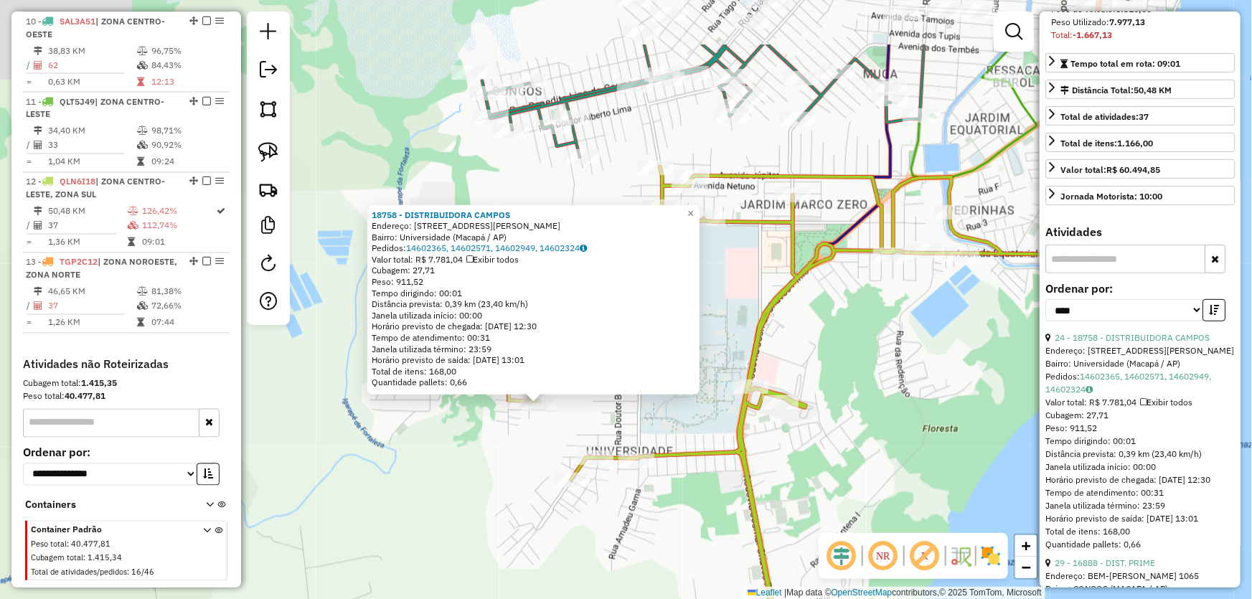
drag, startPoint x: 932, startPoint y: 311, endPoint x: 835, endPoint y: 417, distance: 143.2
click at [838, 423] on div "18758 - DISTRIBUIDORA CAMPOS Endereço: [STREET_ADDRESS][PERSON_NAME]: Universid…" at bounding box center [626, 299] width 1252 height 599
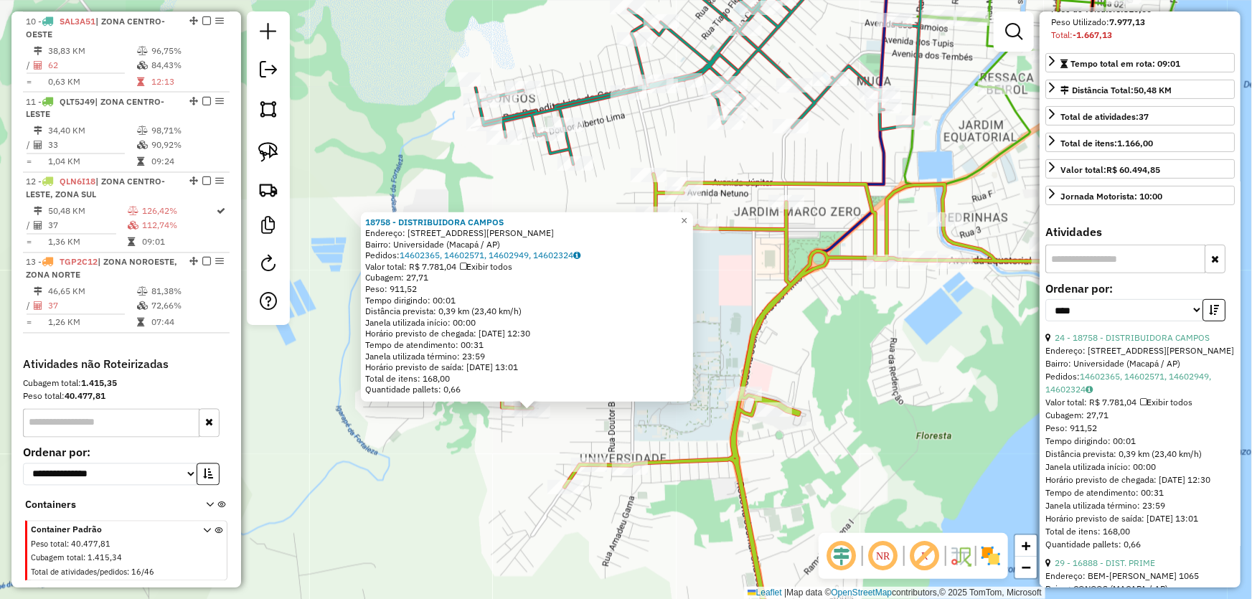
click at [856, 370] on div "18758 - DISTRIBUIDORA CAMPOS Endereço: [STREET_ADDRESS][PERSON_NAME]: Universid…" at bounding box center [626, 299] width 1252 height 599
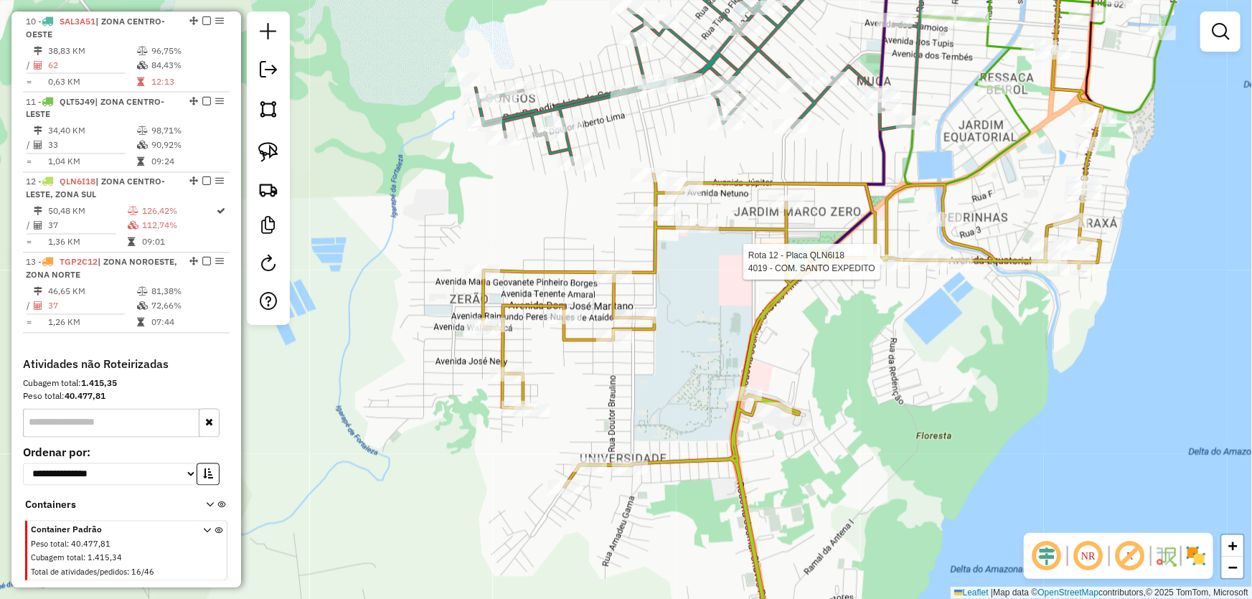
select select "*********"
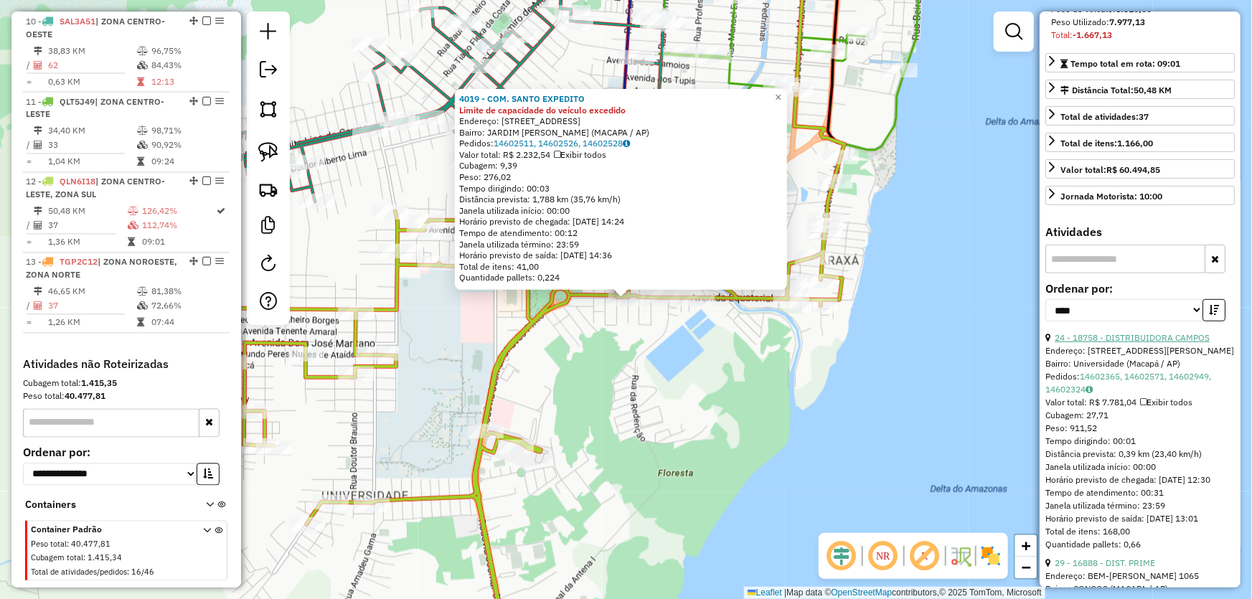
click at [1101, 343] on link "24 - 18758 - DISTRIBUIDORA CAMPOS" at bounding box center [1132, 337] width 155 height 11
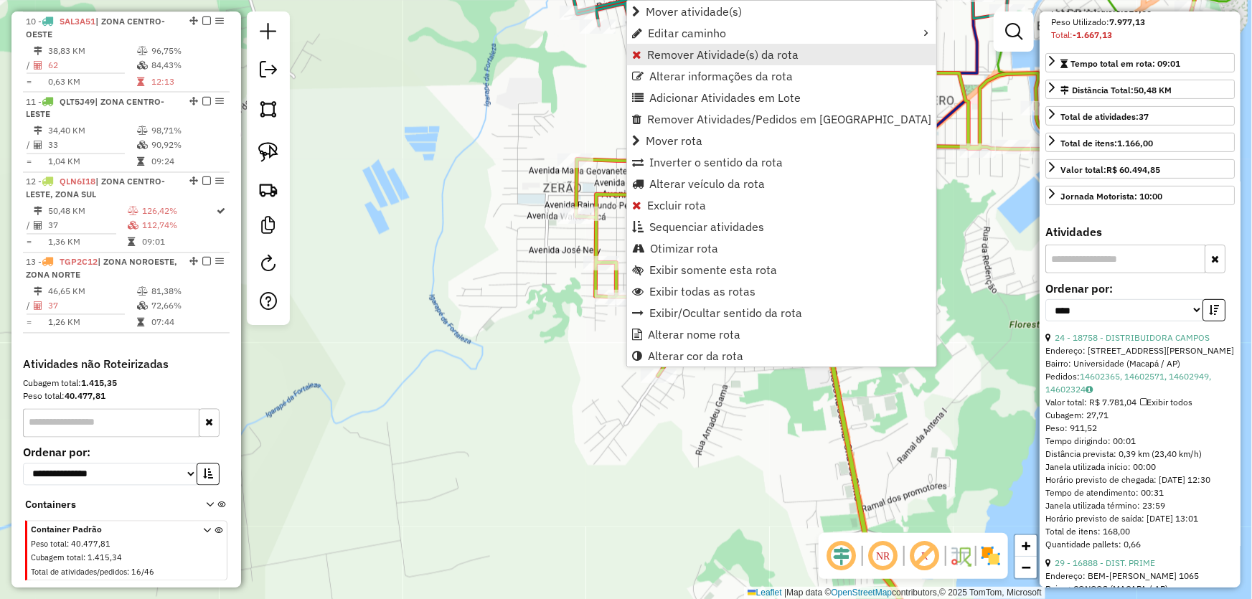
click at [672, 57] on span "Remover Atividade(s) da rota" at bounding box center [722, 54] width 151 height 11
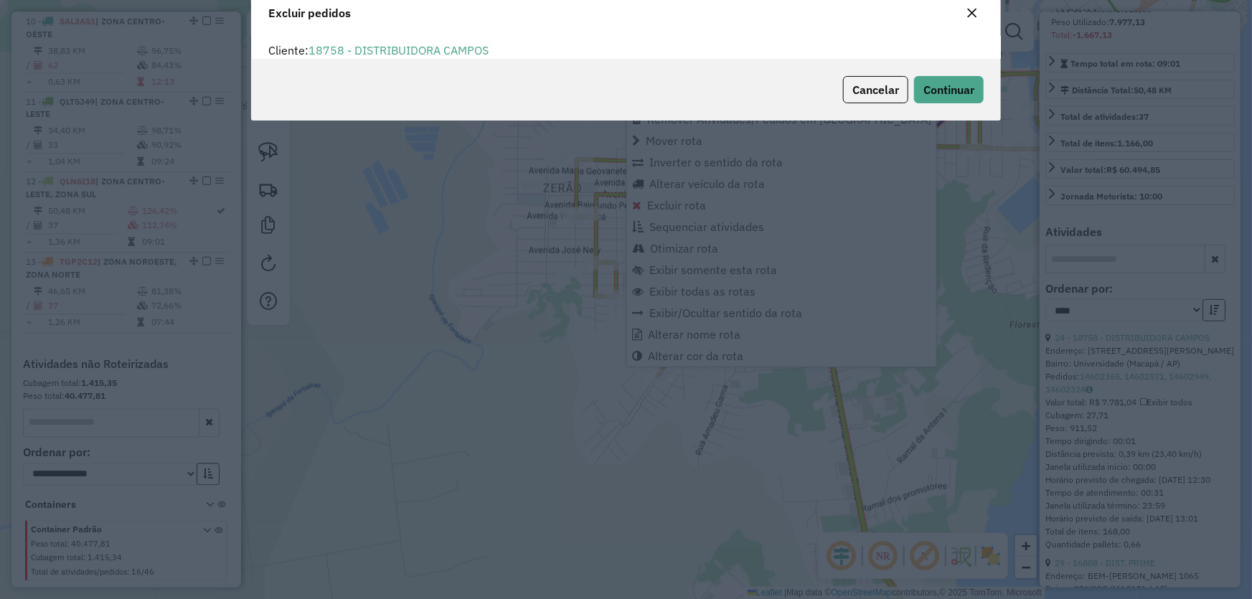
scroll to position [7, 4]
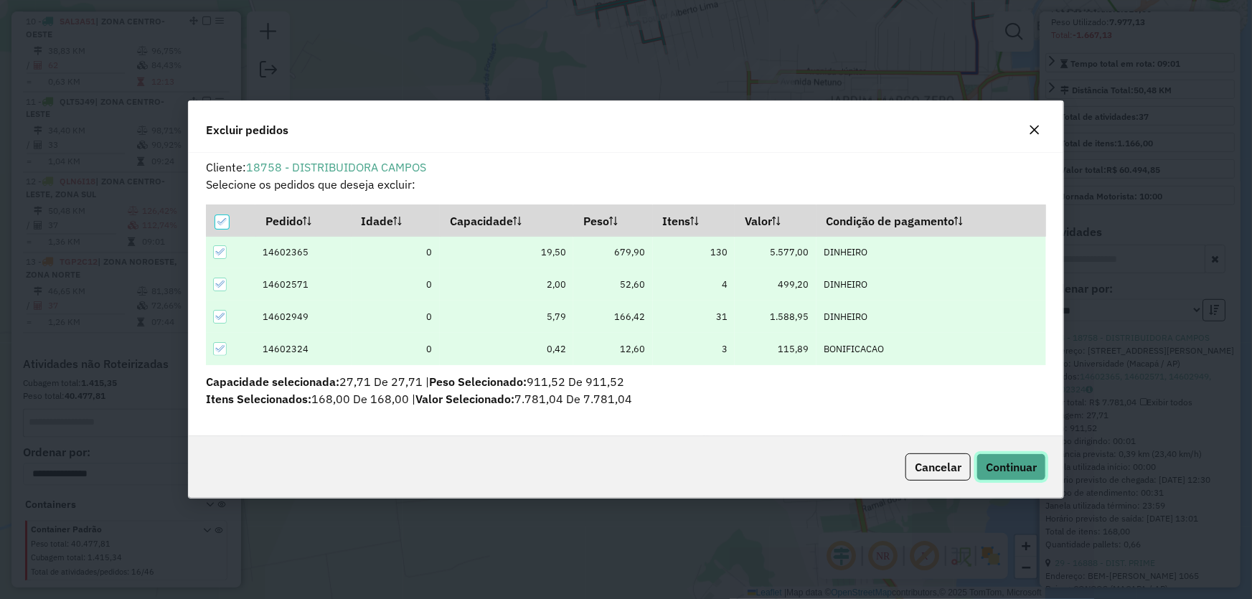
click at [1000, 463] on span "Continuar" at bounding box center [1011, 467] width 51 height 14
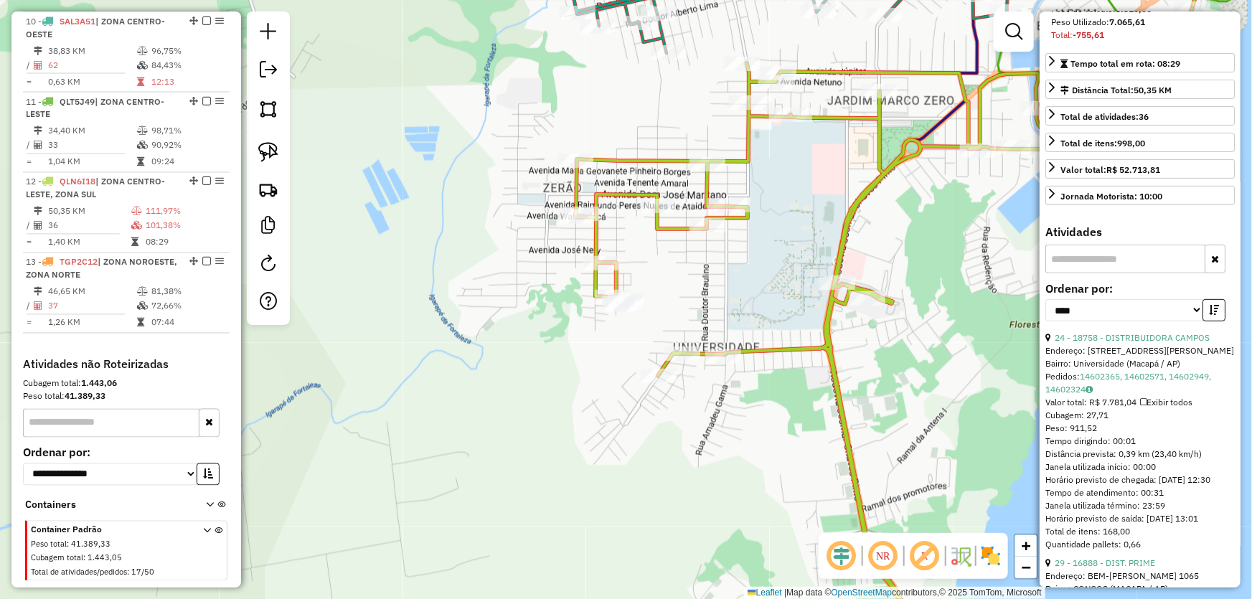
click at [754, 288] on div "Janela de atendimento Grade de atendimento Capacidade Transportadoras Veículos …" at bounding box center [626, 299] width 1252 height 599
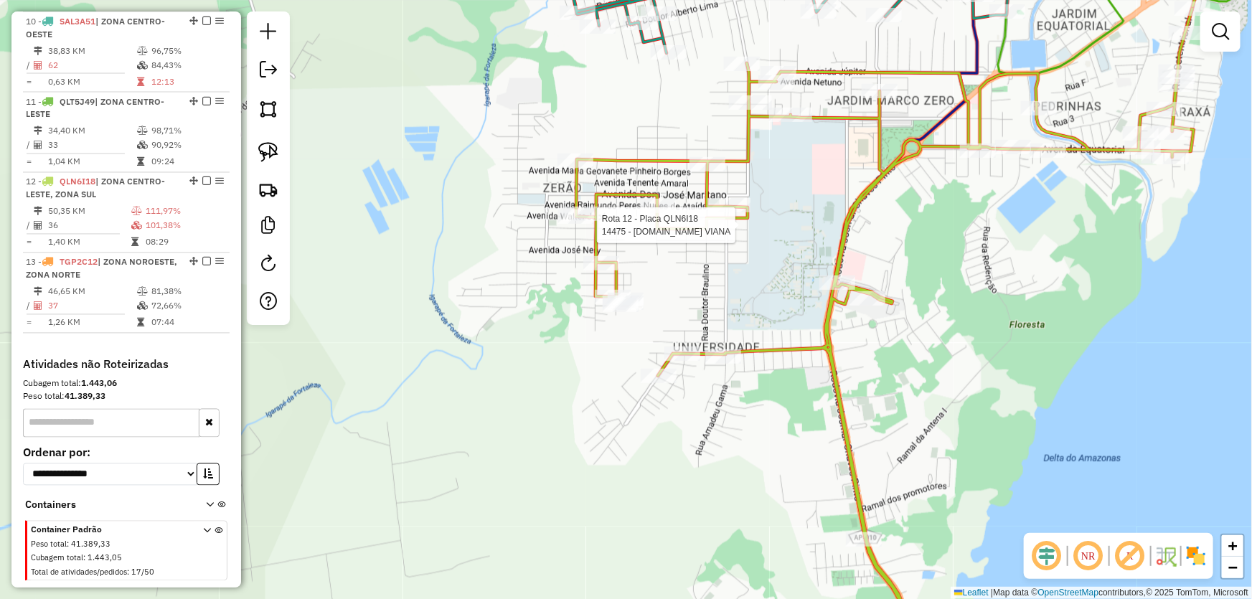
select select "*********"
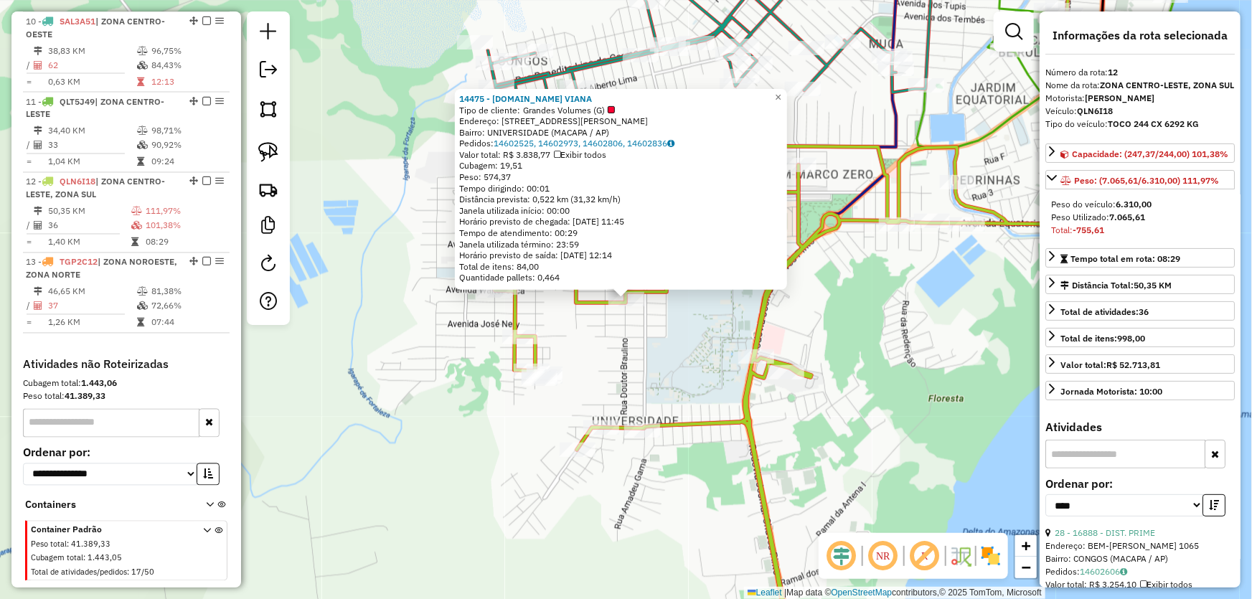
scroll to position [130, 0]
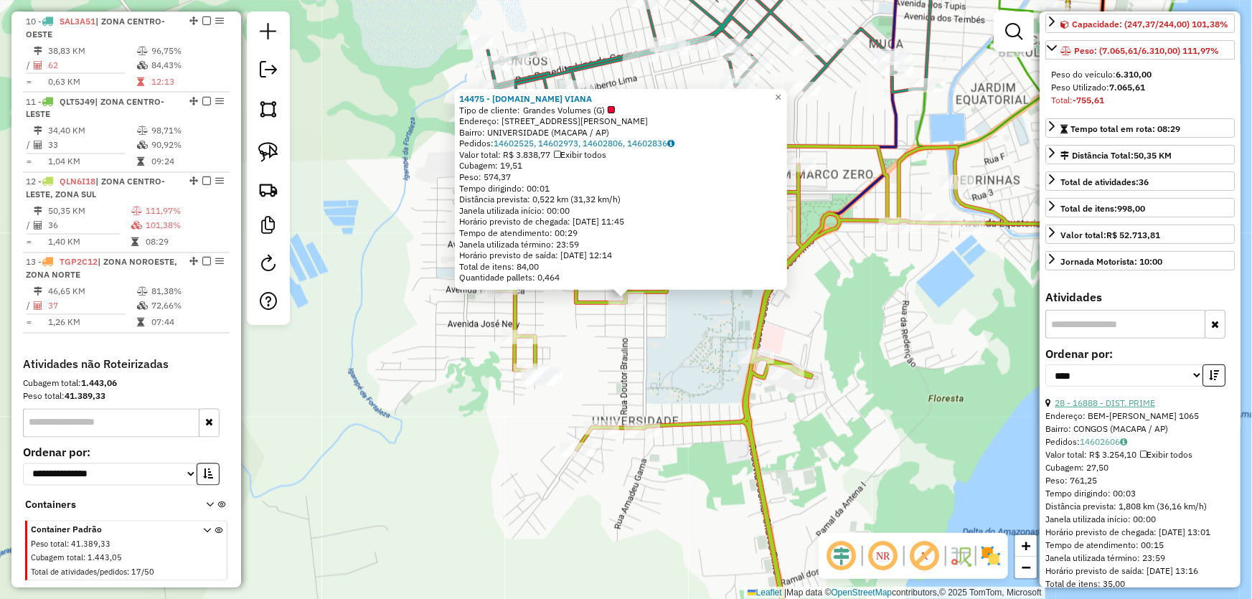
click at [1105, 408] on link "28 - 16888 - DIST. PRIME" at bounding box center [1105, 403] width 100 height 11
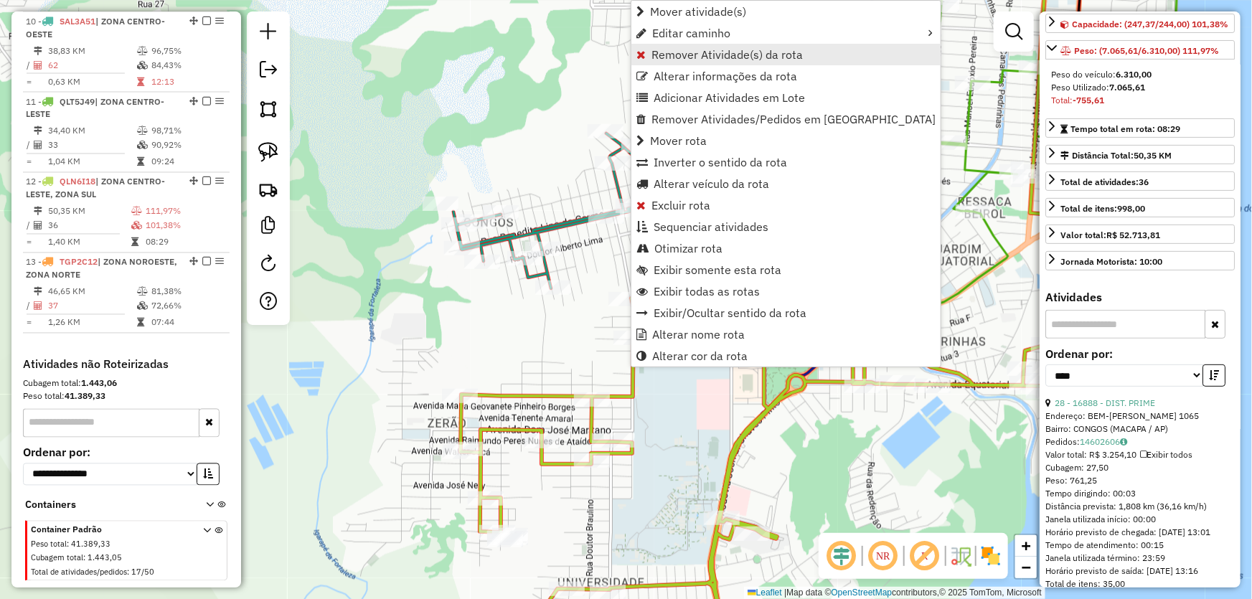
click at [667, 54] on span "Remover Atividade(s) da rota" at bounding box center [727, 54] width 151 height 11
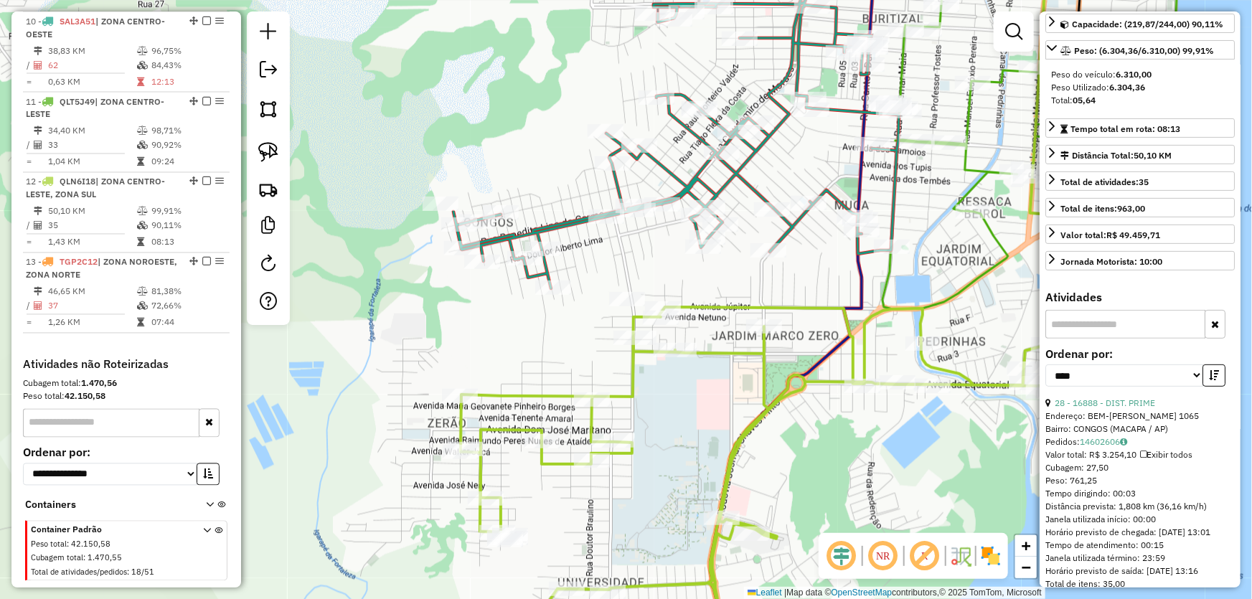
click at [849, 451] on div "Janela de atendimento Grade de atendimento Capacidade Transportadoras Veículos …" at bounding box center [626, 299] width 1252 height 599
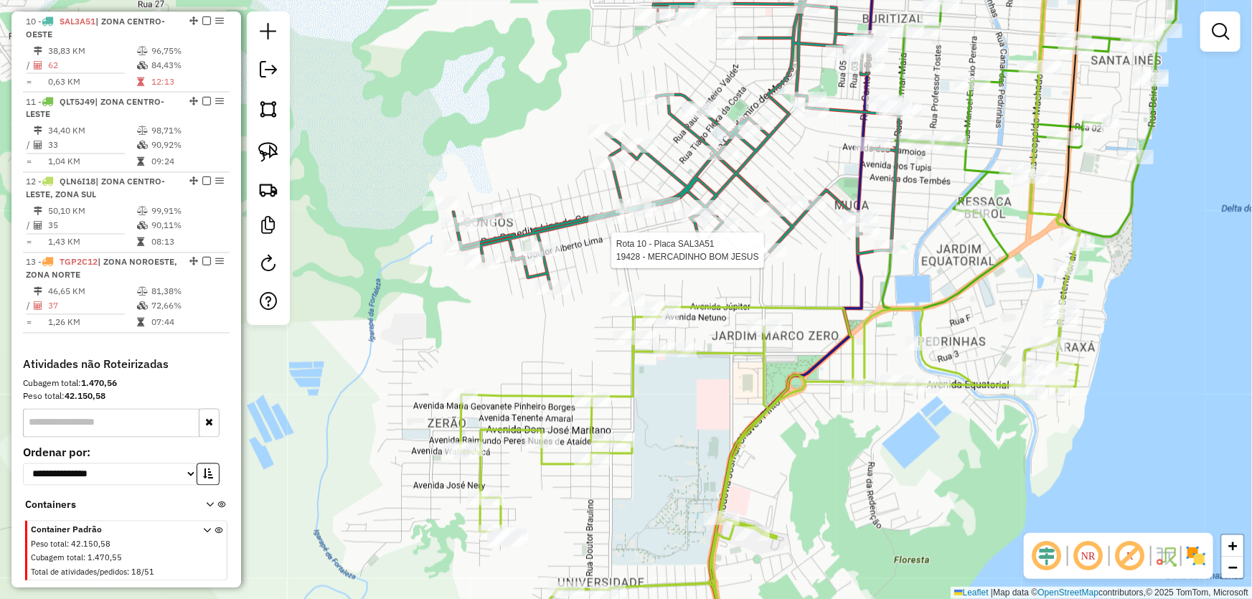
click at [761, 258] on div at bounding box center [769, 250] width 36 height 14
select select "*********"
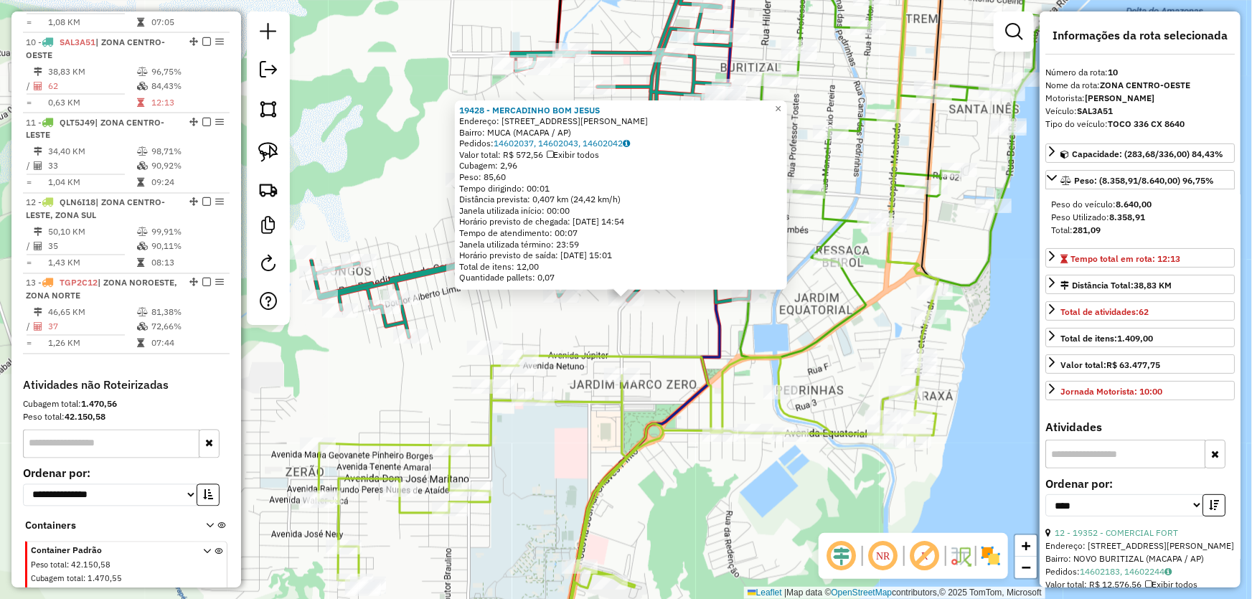
scroll to position [1247, 0]
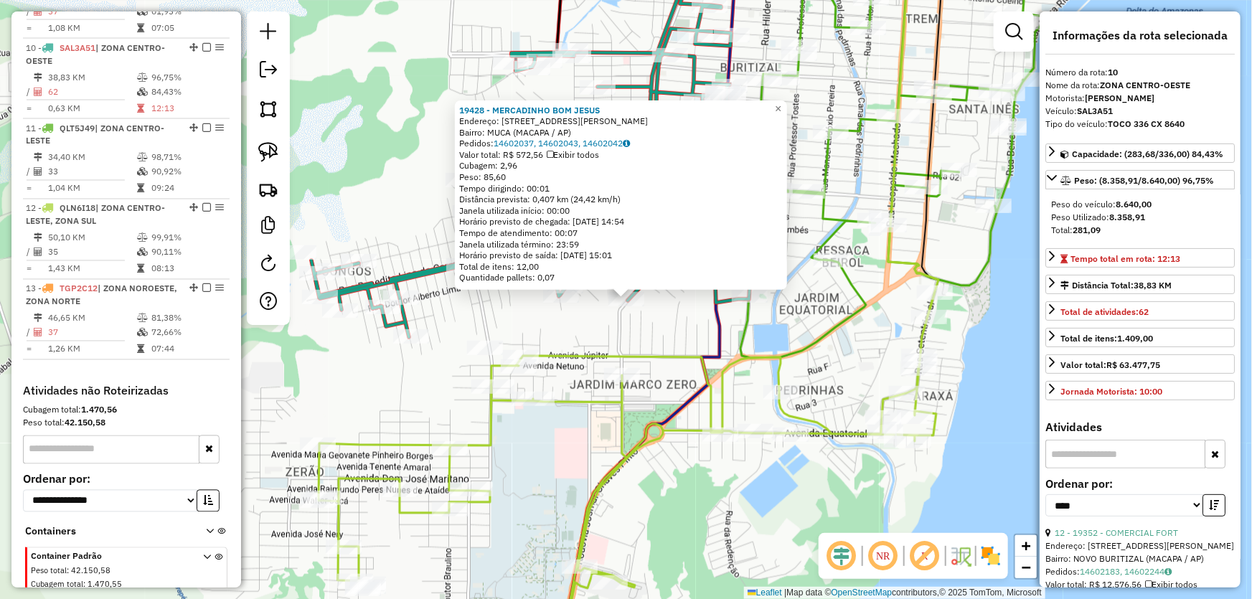
click at [689, 316] on div "19428 - MERCADINHO BOM JESUS Endereço: [STREET_ADDRESS][PERSON_NAME] Bairro: MU…" at bounding box center [626, 299] width 1252 height 599
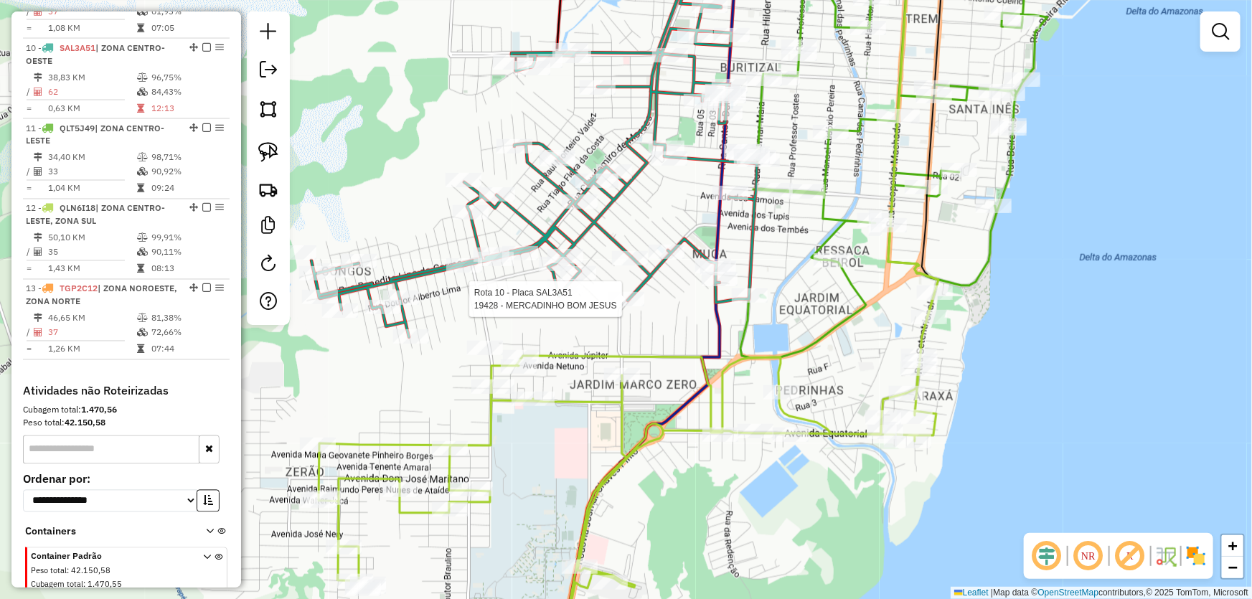
select select "*********"
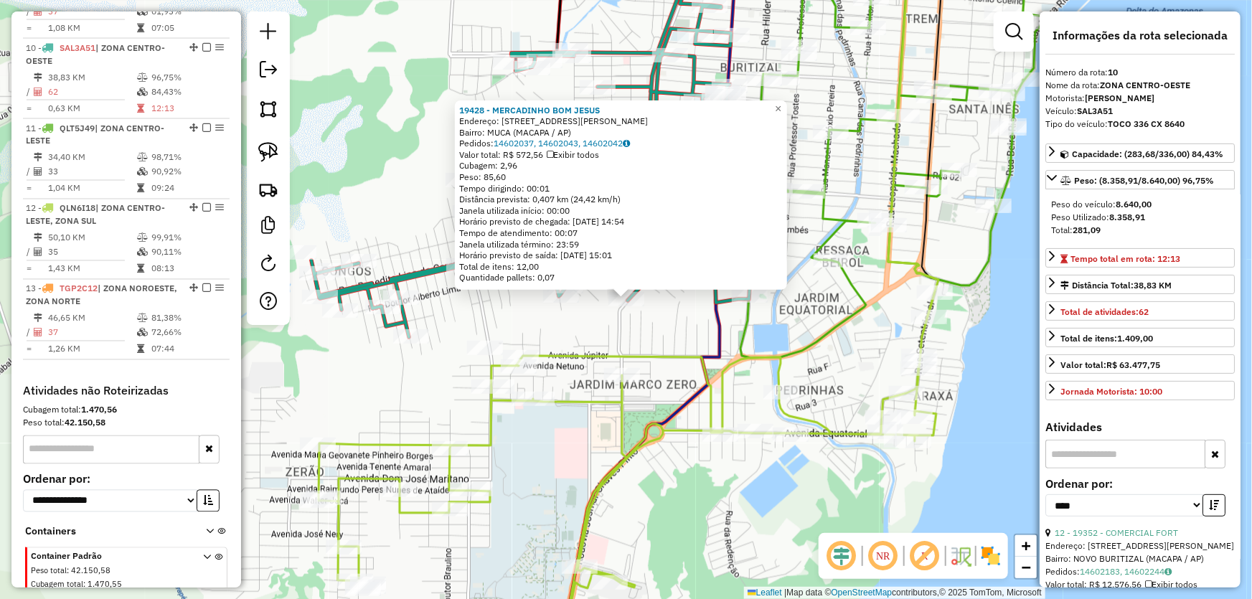
click at [647, 323] on div "19428 - MERCADINHO BOM JESUS Endereço: [STREET_ADDRESS][PERSON_NAME] Bairro: MU…" at bounding box center [626, 299] width 1252 height 599
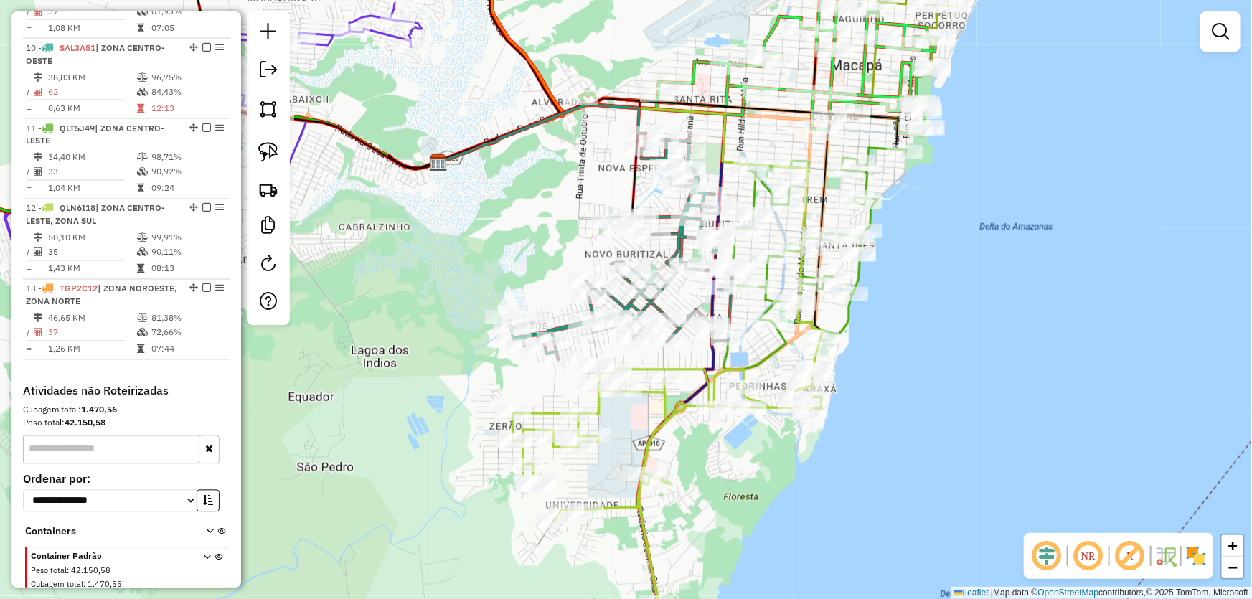
drag, startPoint x: 533, startPoint y: 184, endPoint x: 556, endPoint y: 202, distance: 28.6
click at [556, 202] on div "Janela de atendimento Grade de atendimento Capacidade Transportadoras Veículos …" at bounding box center [626, 299] width 1252 height 599
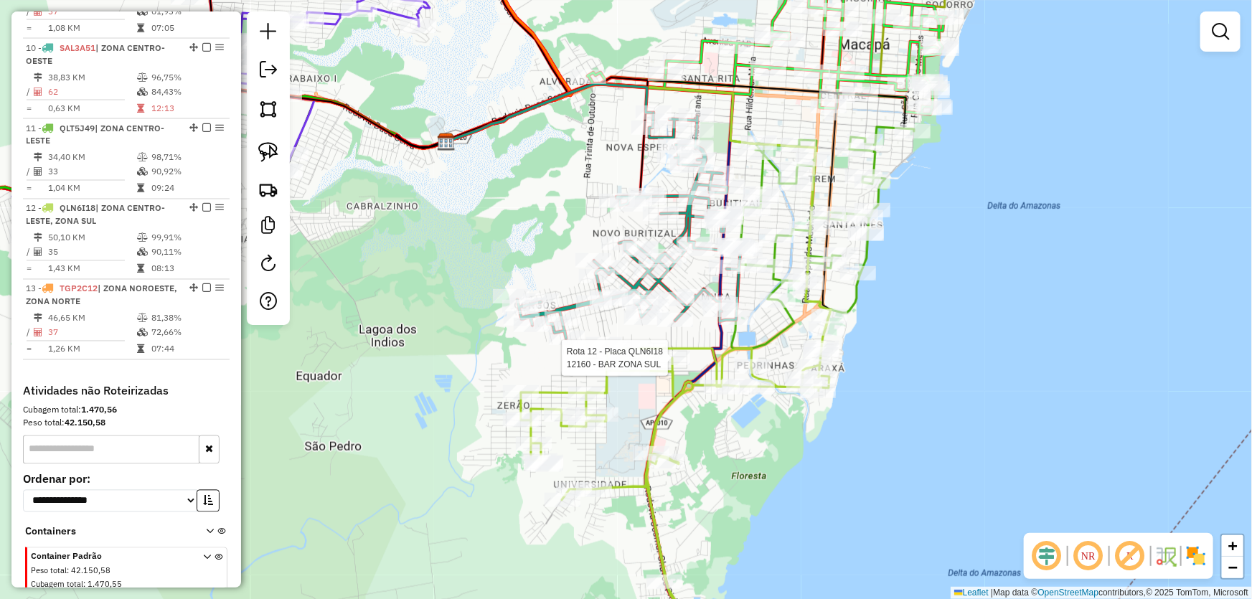
select select "*********"
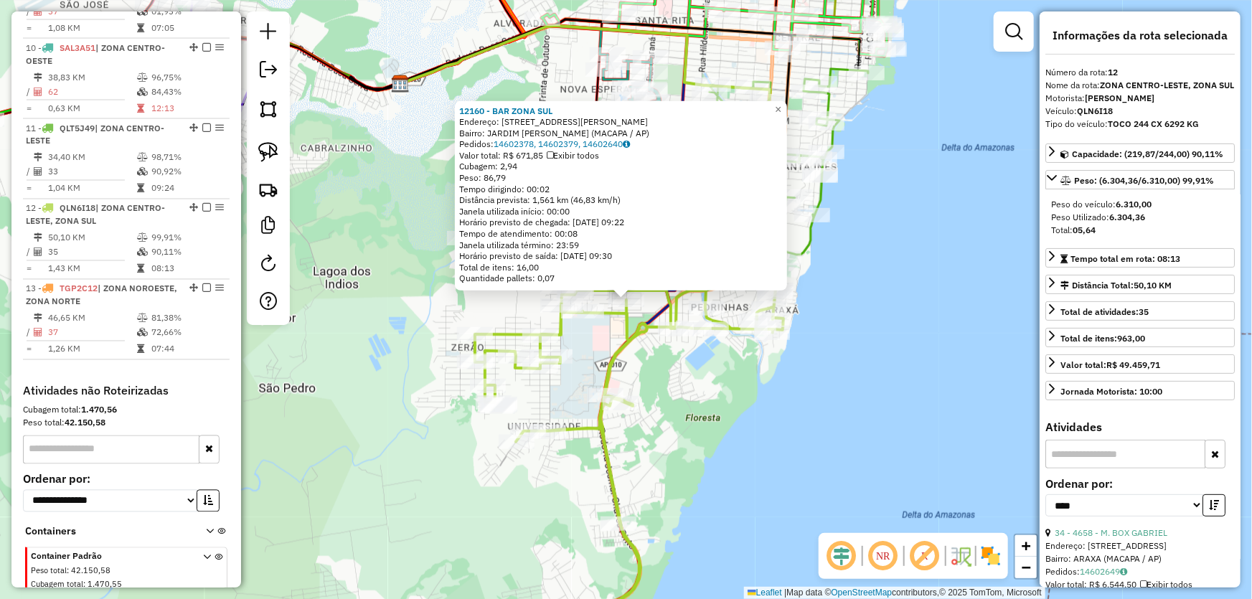
scroll to position [1274, 0]
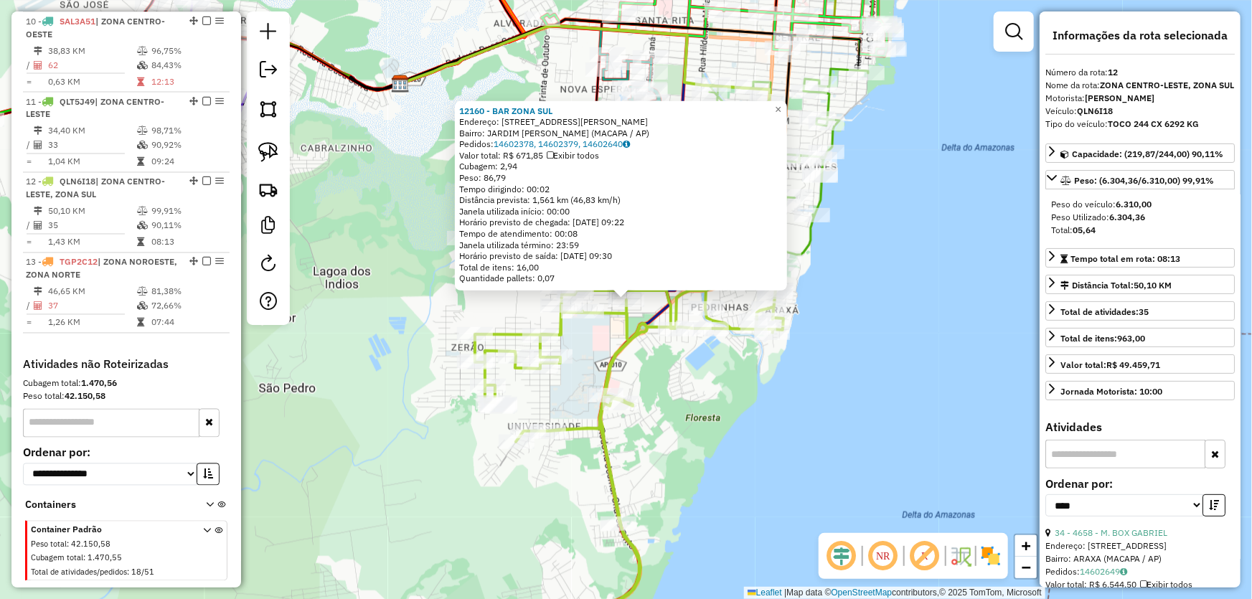
click at [718, 360] on div "12160 - BAR ZONA SUL Endereço: R [PERSON_NAME] 193 C Bairro: [GEOGRAPHIC_DATA][…" at bounding box center [626, 299] width 1252 height 599
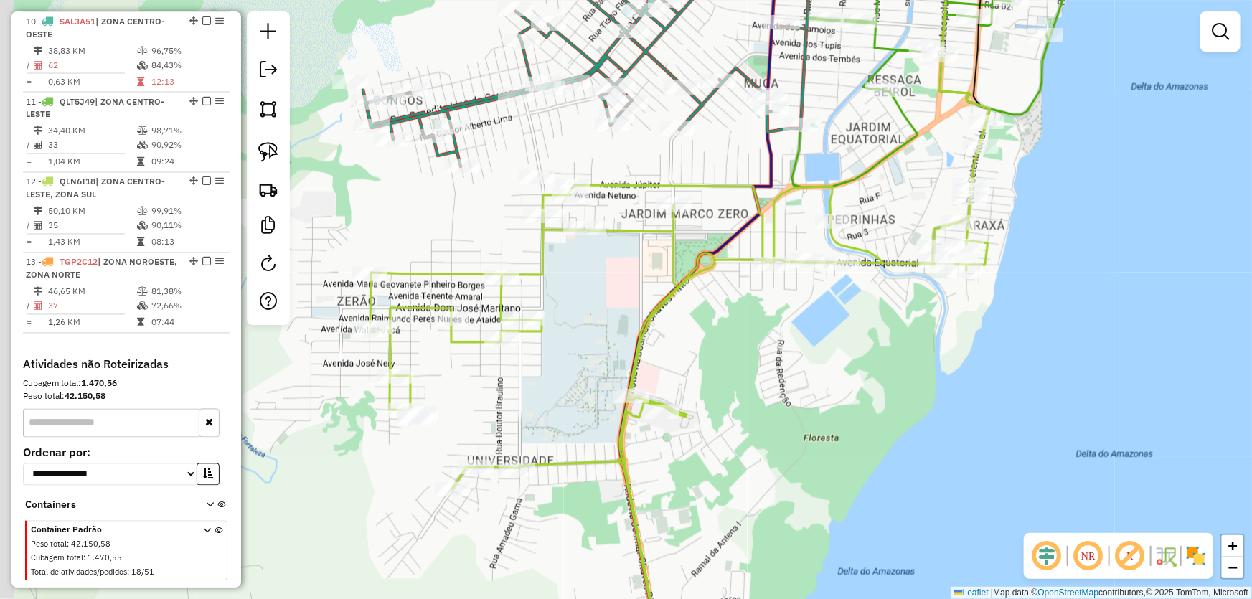
drag, startPoint x: 653, startPoint y: 378, endPoint x: 749, endPoint y: 347, distance: 100.3
click at [749, 351] on div "Janela de atendimento Grade de atendimento Capacidade Transportadoras Veículos …" at bounding box center [626, 299] width 1252 height 599
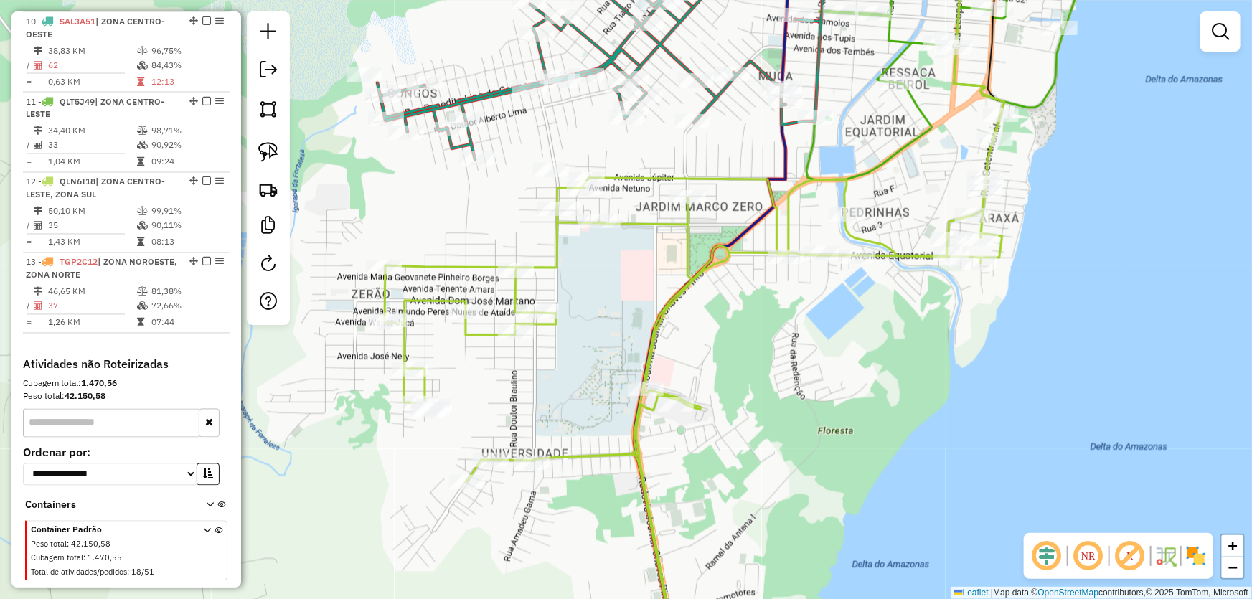
click at [681, 188] on div "Rota 12 - Placa QLN6I18 12160 - BAR ZONA SUL Janela de atendimento Grade de ate…" at bounding box center [626, 299] width 1252 height 599
select select "*********"
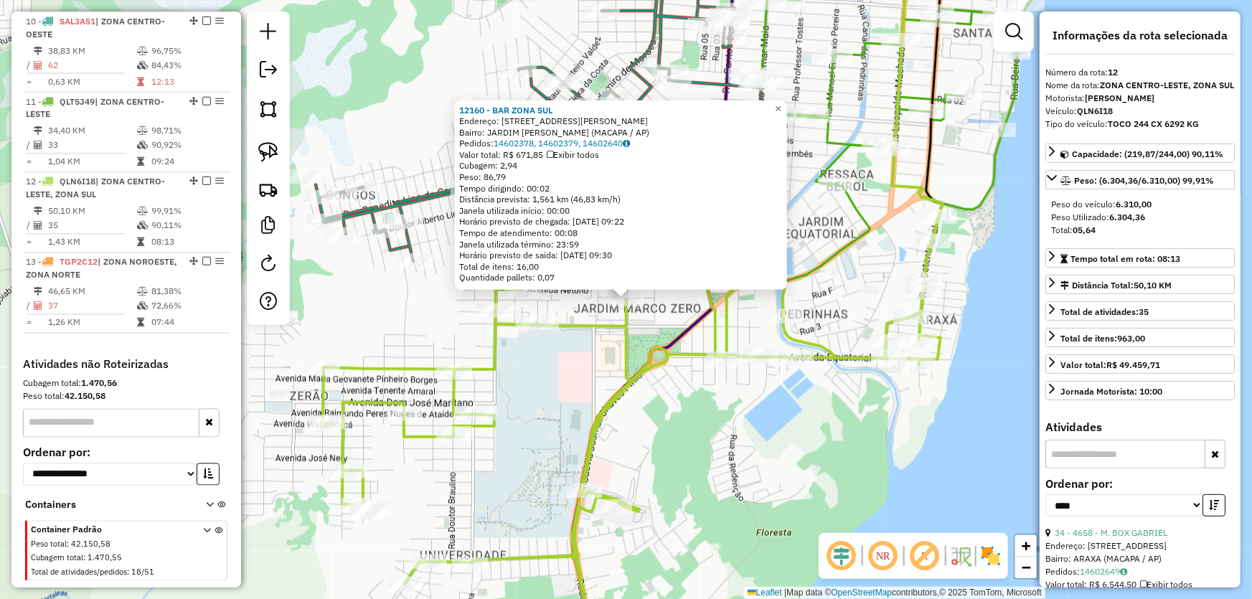
click at [706, 462] on div "12160 - BAR ZONA SUL Endereço: R [PERSON_NAME] 193 C Bairro: [GEOGRAPHIC_DATA][…" at bounding box center [626, 299] width 1252 height 599
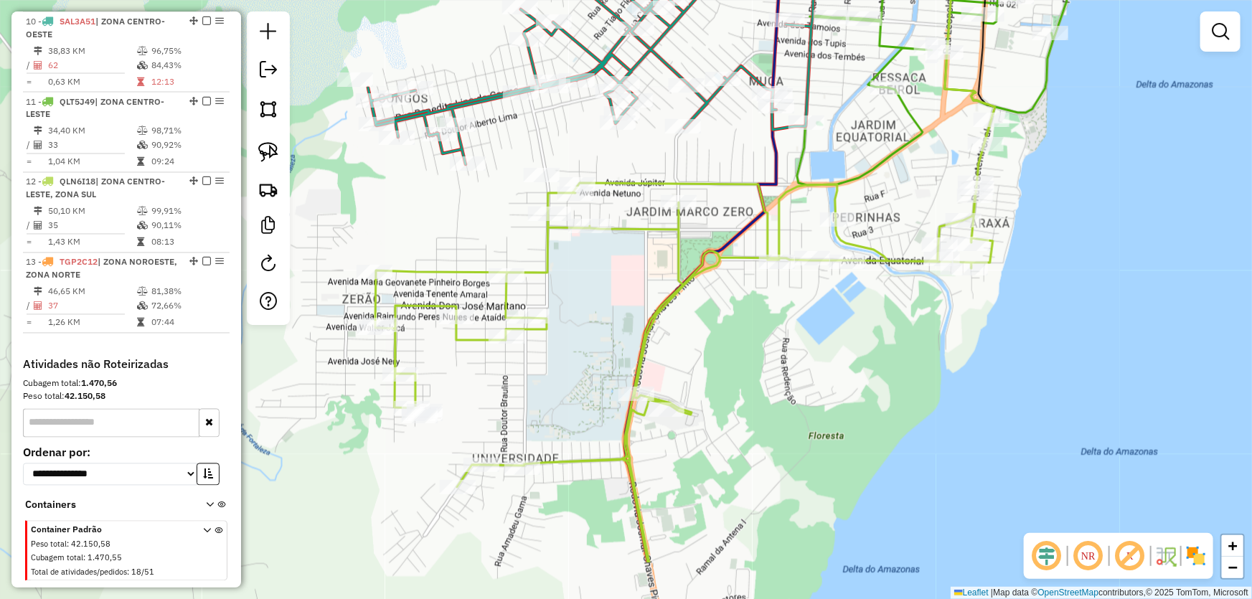
drag, startPoint x: 700, startPoint y: 460, endPoint x: 753, endPoint y: 362, distance: 110.8
click at [753, 362] on div "Janela de atendimento Grade de atendimento Capacidade Transportadoras Veículos …" at bounding box center [626, 299] width 1252 height 599
click at [277, 108] on img at bounding box center [268, 109] width 20 height 20
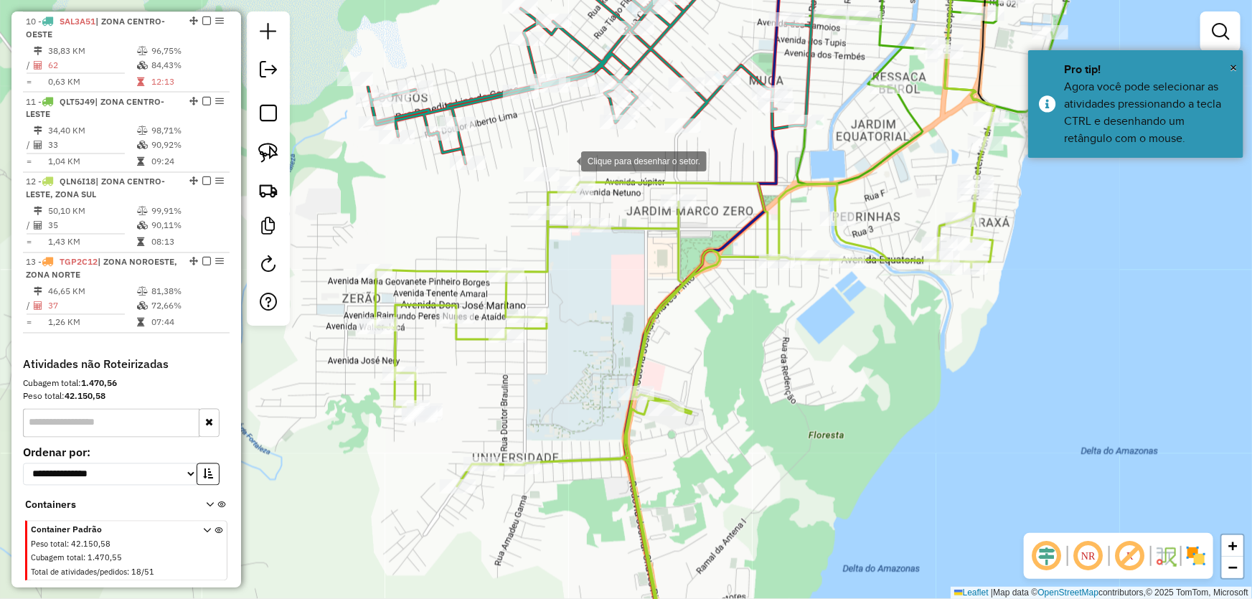
click at [567, 160] on div at bounding box center [567, 160] width 29 height 29
click at [513, 151] on div at bounding box center [513, 151] width 29 height 29
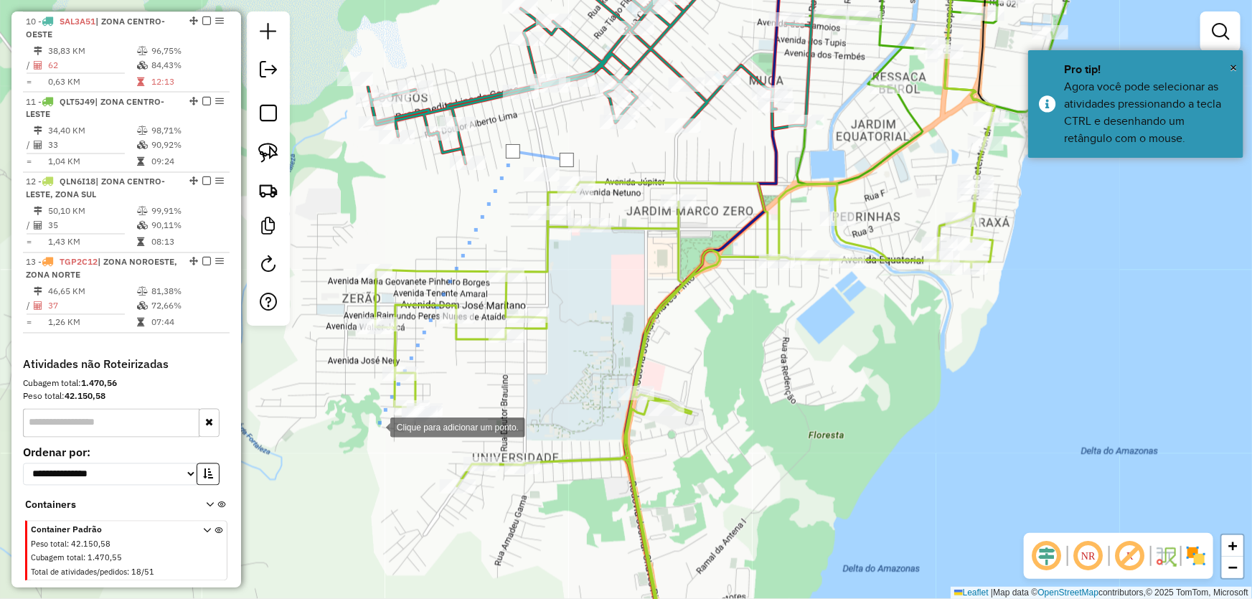
click at [376, 426] on div at bounding box center [376, 426] width 29 height 29
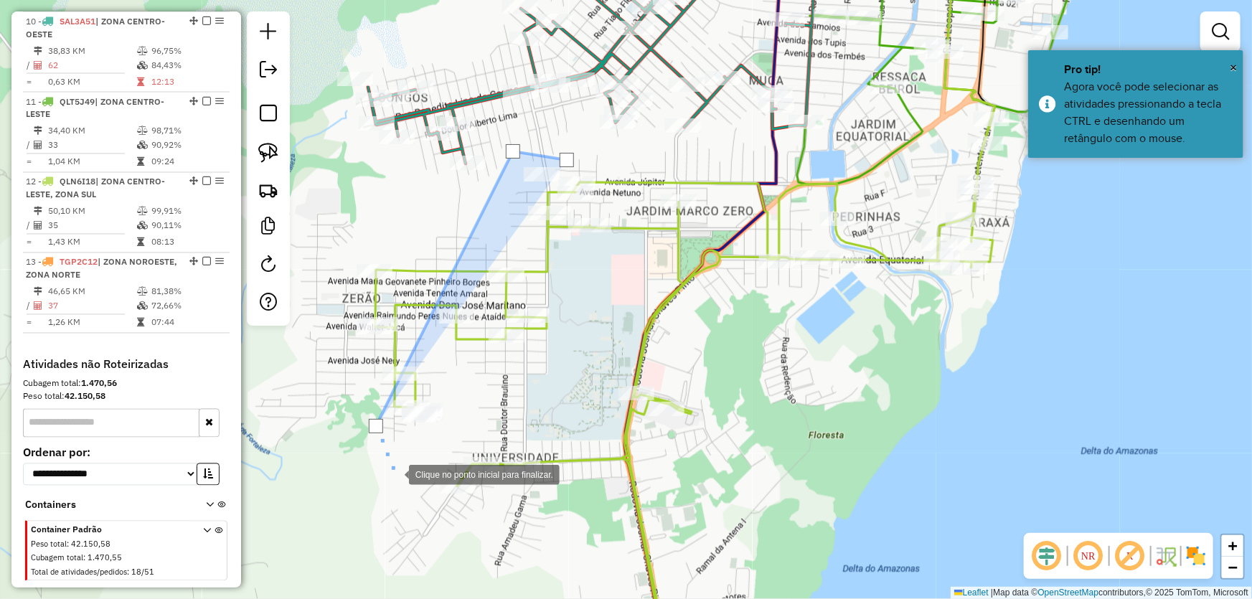
click at [395, 474] on div at bounding box center [394, 473] width 29 height 29
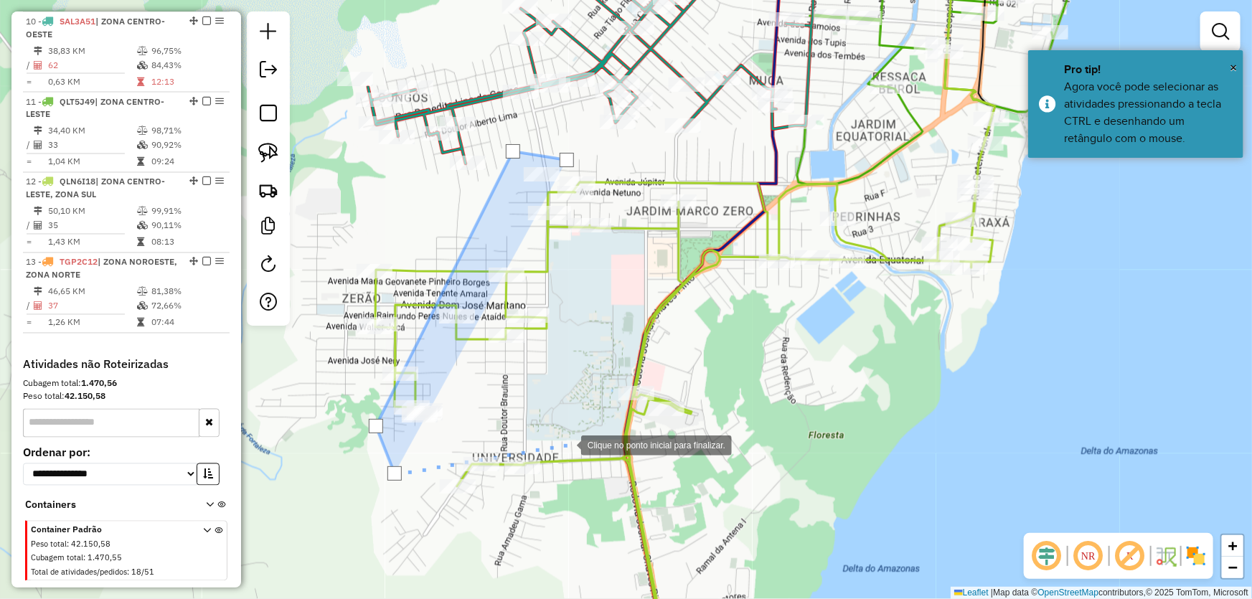
click at [581, 430] on div at bounding box center [567, 444] width 29 height 29
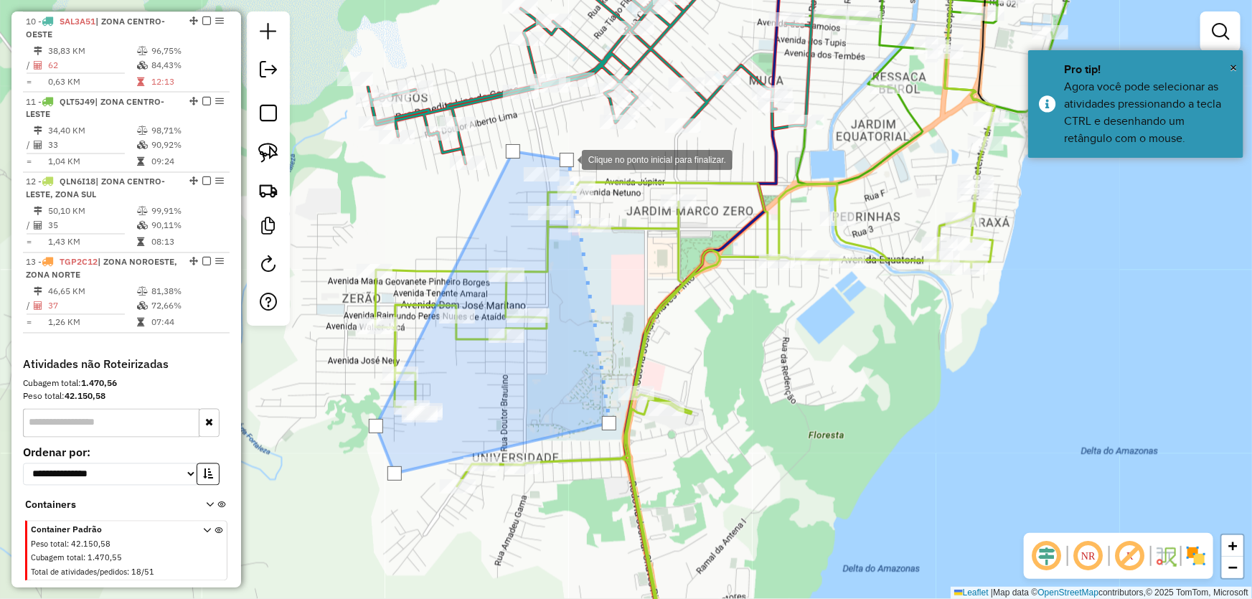
click at [568, 159] on div at bounding box center [567, 160] width 14 height 14
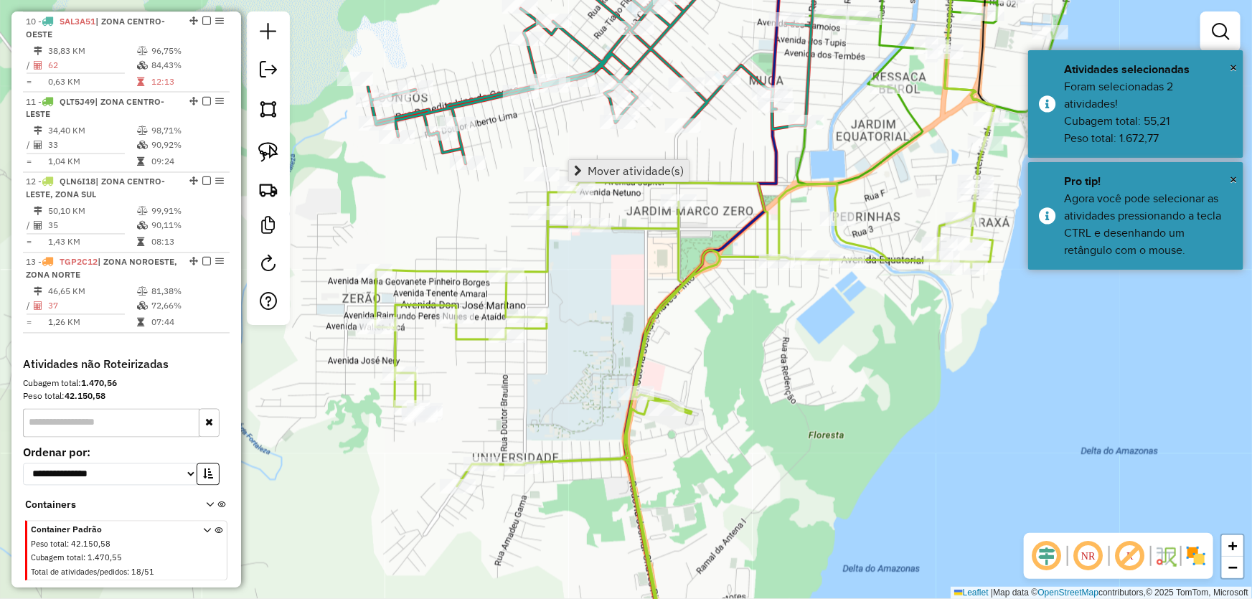
click at [582, 161] on link "Mover atividade(s)" at bounding box center [629, 171] width 120 height 22
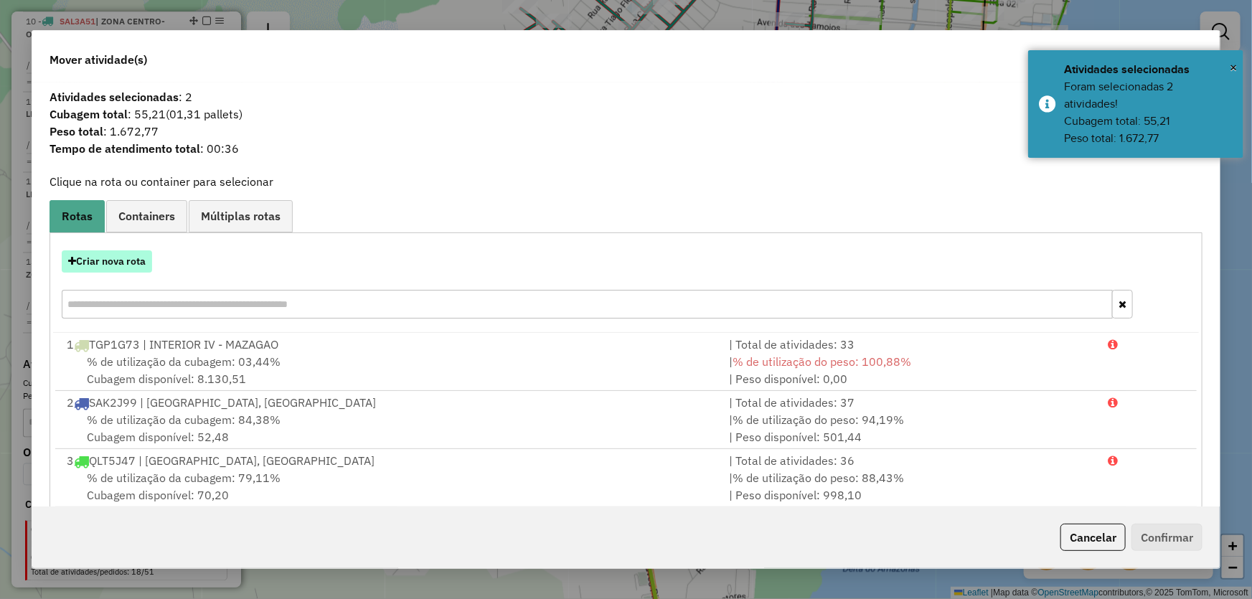
click at [131, 264] on button "Criar nova rota" at bounding box center [107, 261] width 90 height 22
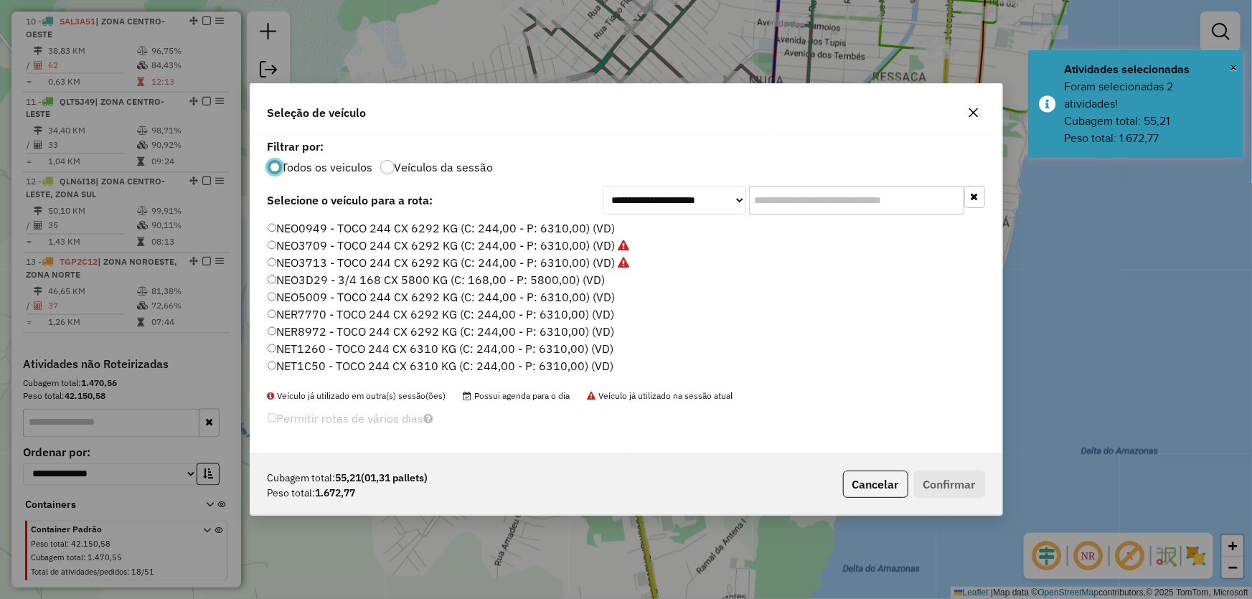
scroll to position [341, 0]
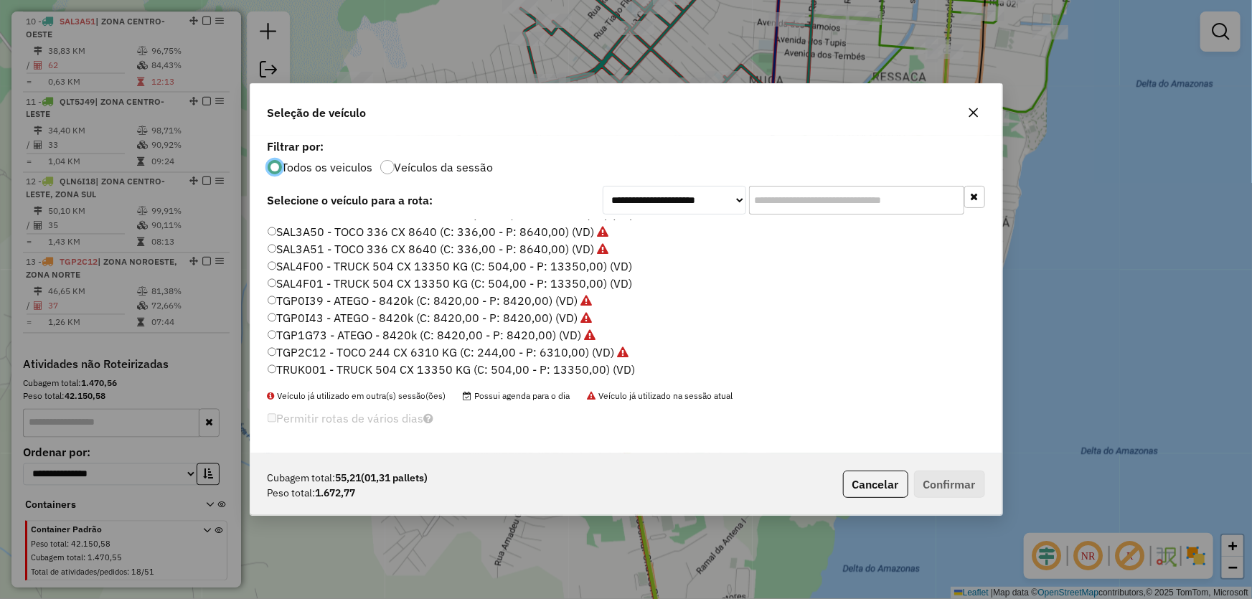
click at [877, 498] on div "Cubagem total: 55,21 (01,31 pallets) Peso total: 1.672,77 Cancelar Confirmar" at bounding box center [626, 485] width 752 height 62
click at [871, 484] on button "Cancelar" at bounding box center [875, 484] width 65 height 27
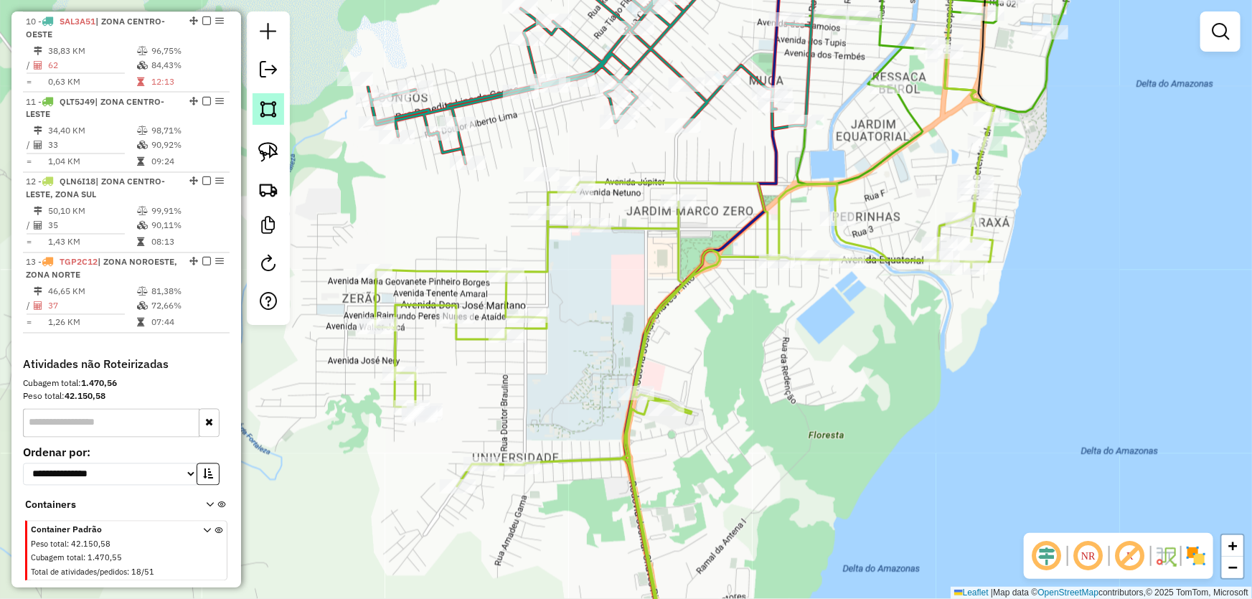
click at [266, 115] on img at bounding box center [268, 109] width 20 height 20
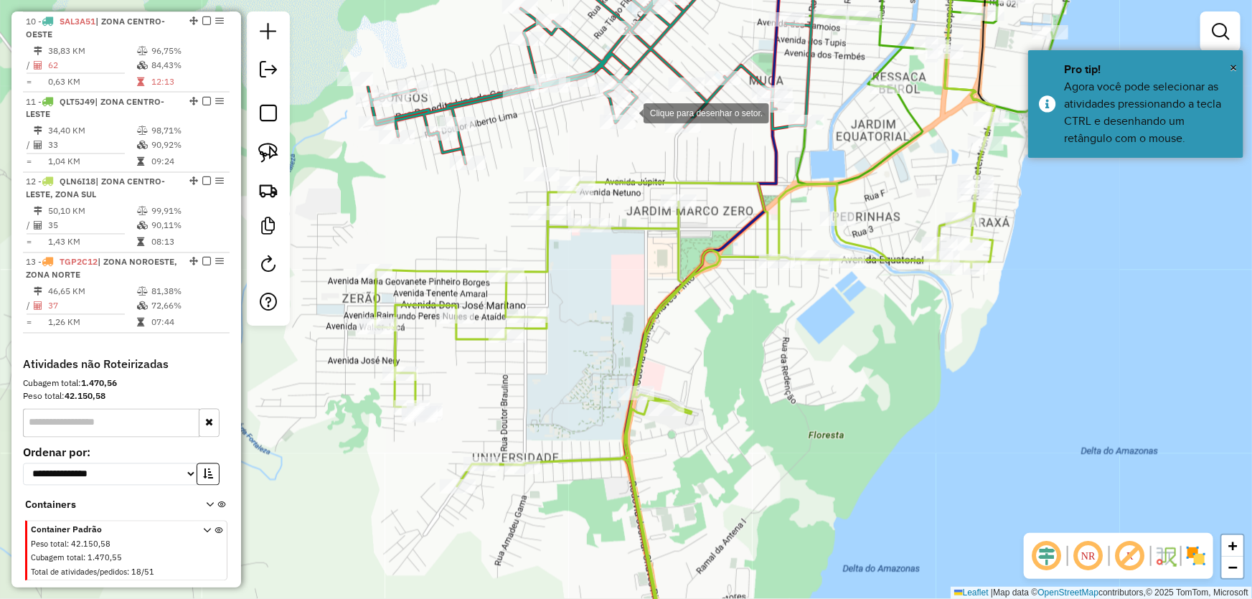
click at [629, 112] on div at bounding box center [629, 112] width 29 height 29
click at [399, 162] on div at bounding box center [402, 162] width 29 height 29
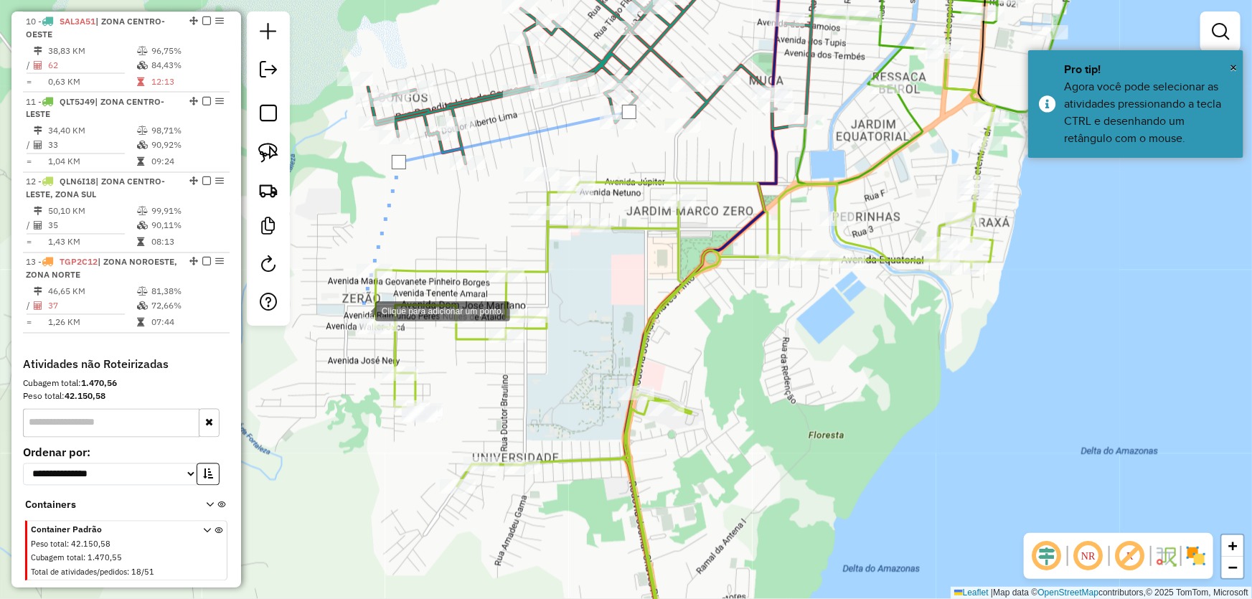
drag, startPoint x: 332, startPoint y: 370, endPoint x: 335, endPoint y: 394, distance: 24.6
click at [347, 324] on div at bounding box center [361, 310] width 29 height 29
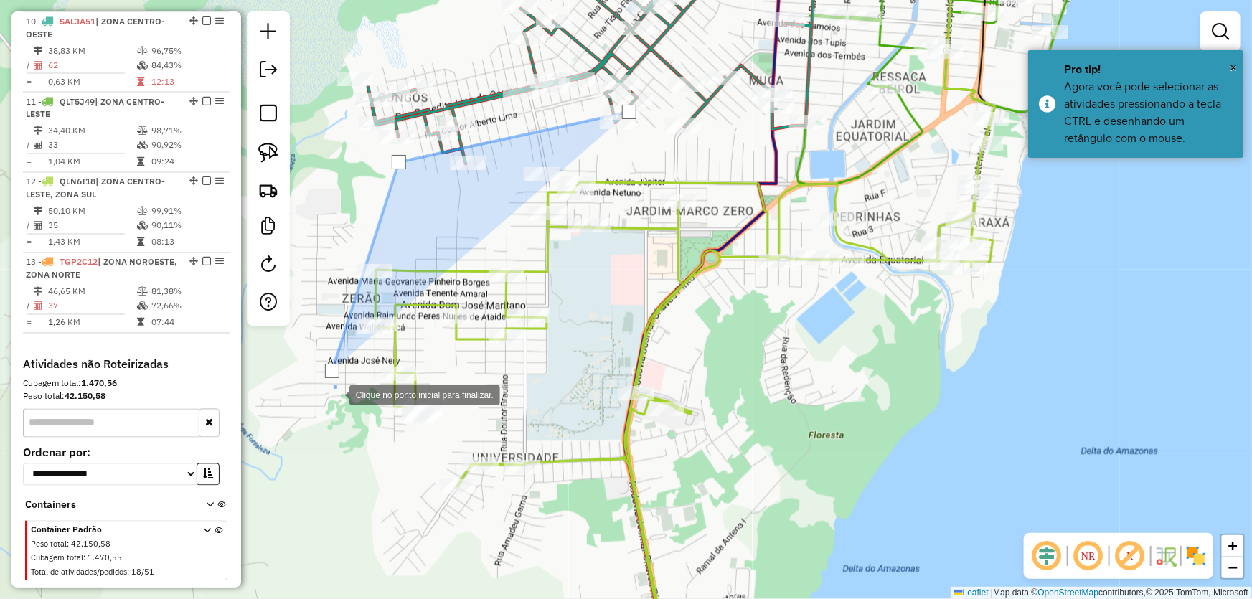
click at [350, 408] on div at bounding box center [335, 394] width 29 height 29
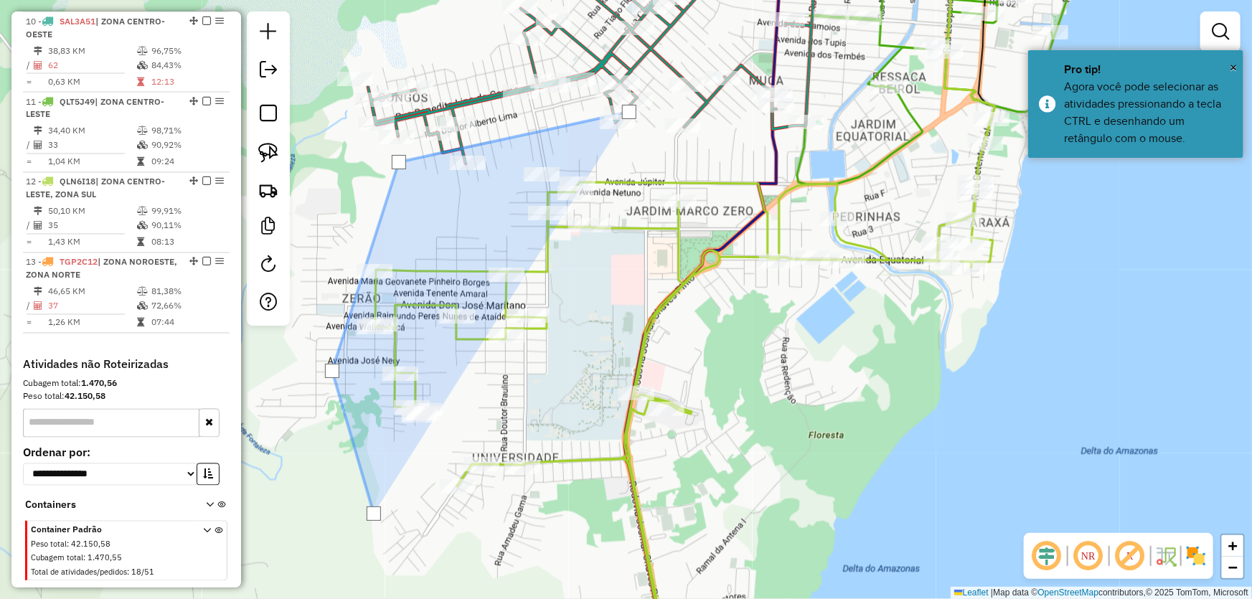
click at [388, 500] on div at bounding box center [374, 514] width 29 height 29
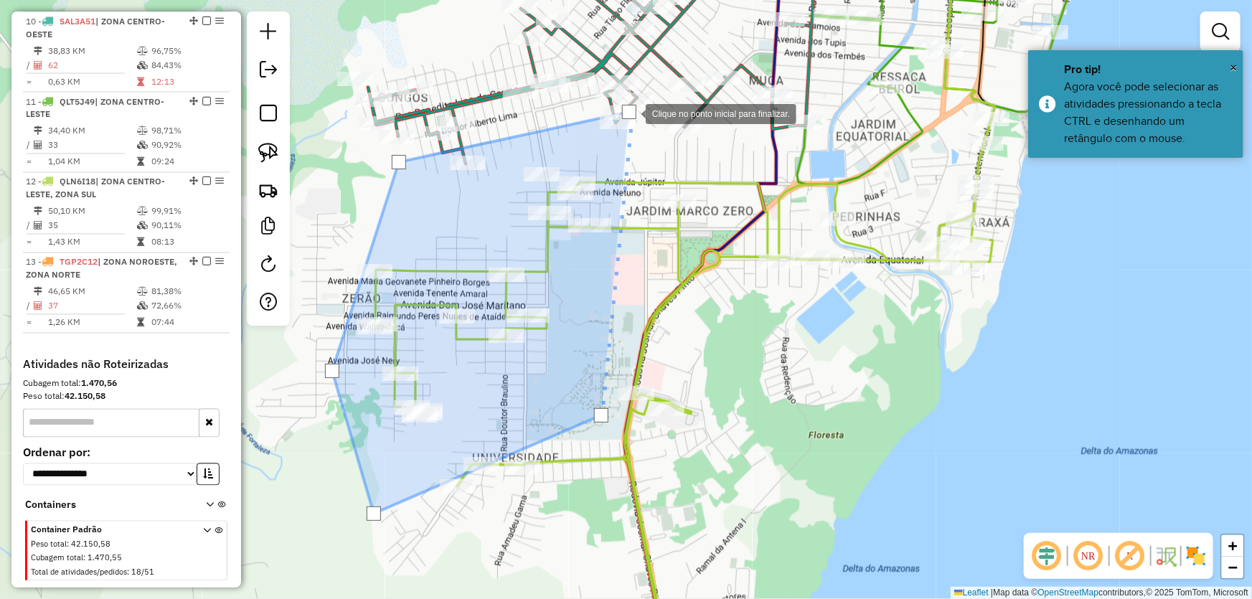
click at [632, 113] on div at bounding box center [629, 112] width 14 height 14
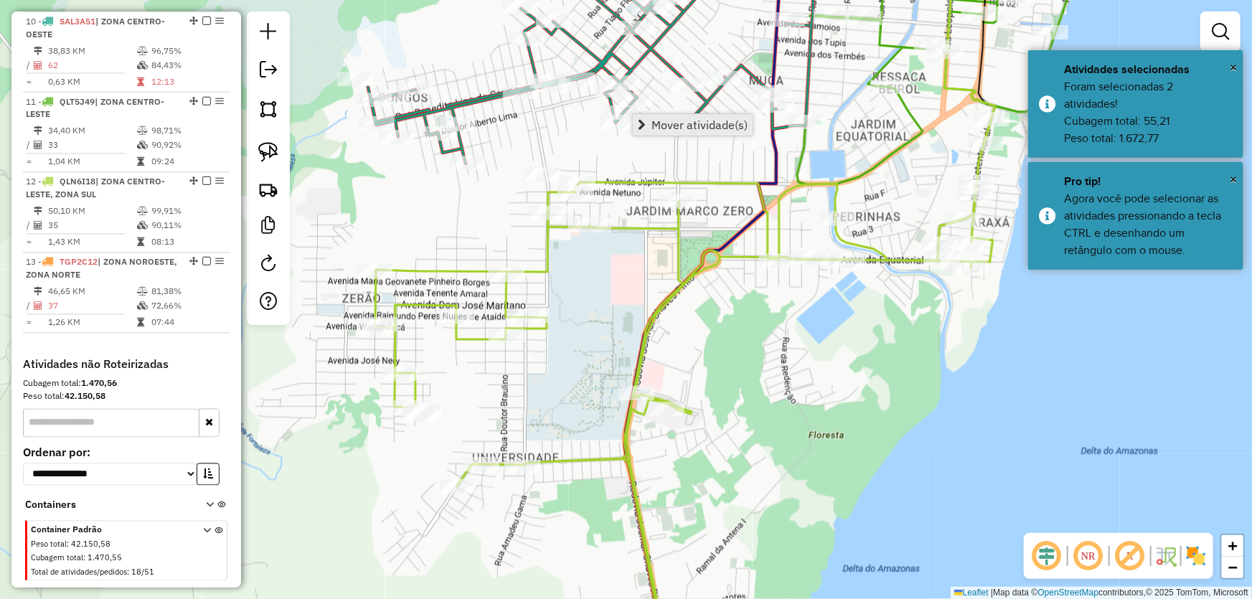
click at [645, 121] on span "Mover atividade(s)" at bounding box center [642, 124] width 8 height 11
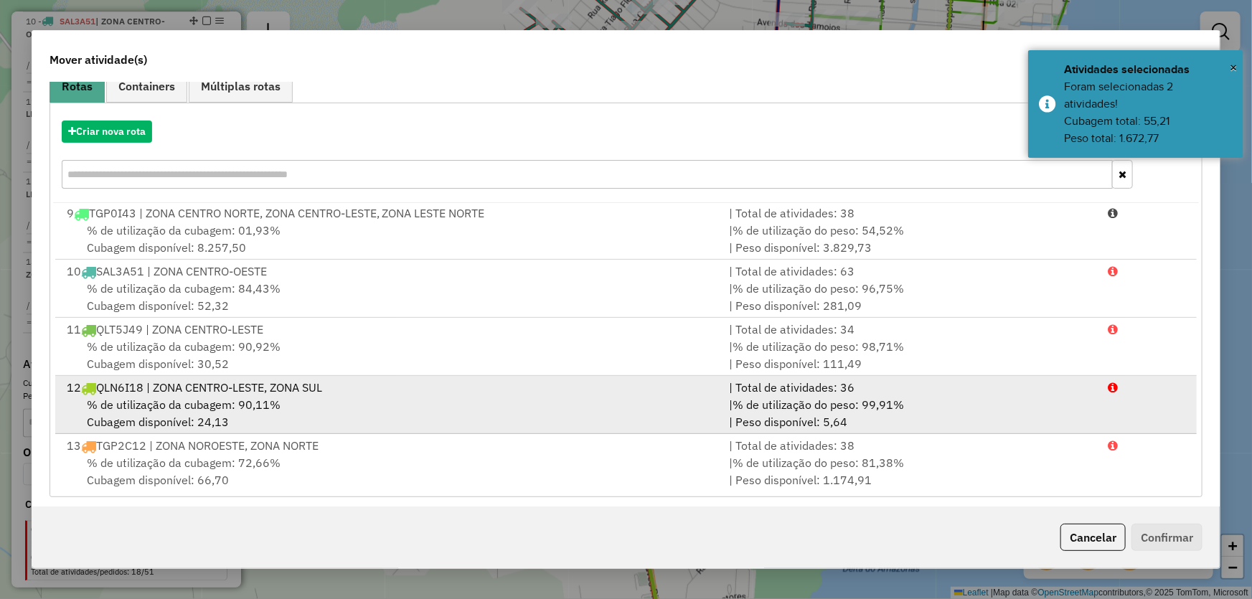
scroll to position [136, 0]
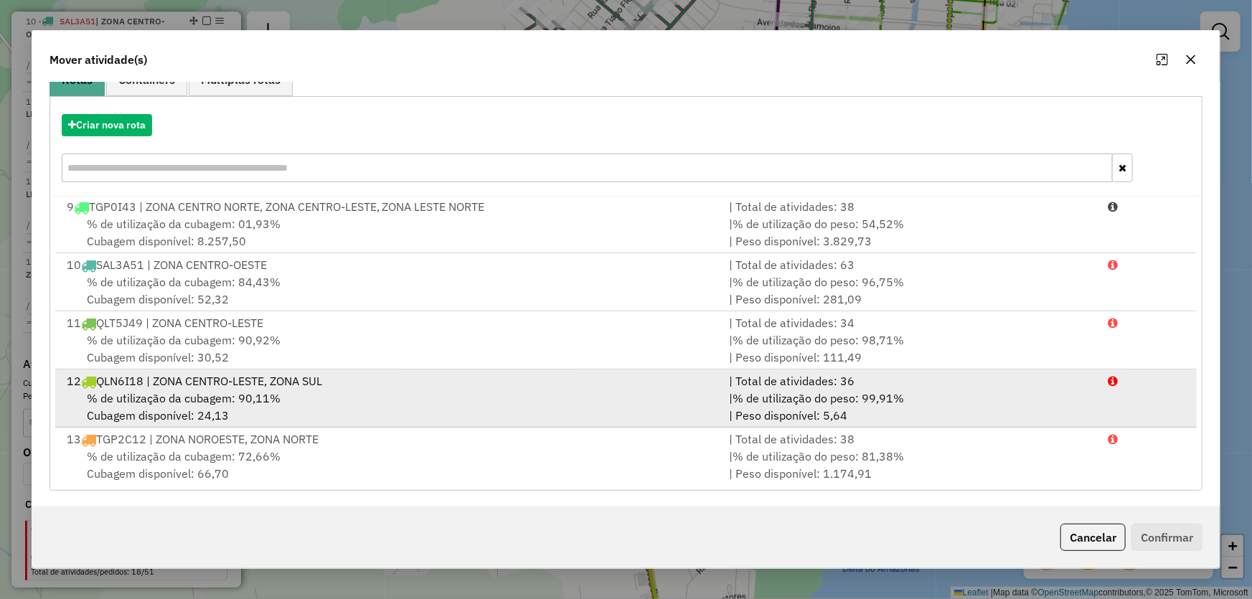
click at [154, 400] on span "% de utilização da cubagem: 90,11%" at bounding box center [184, 398] width 194 height 14
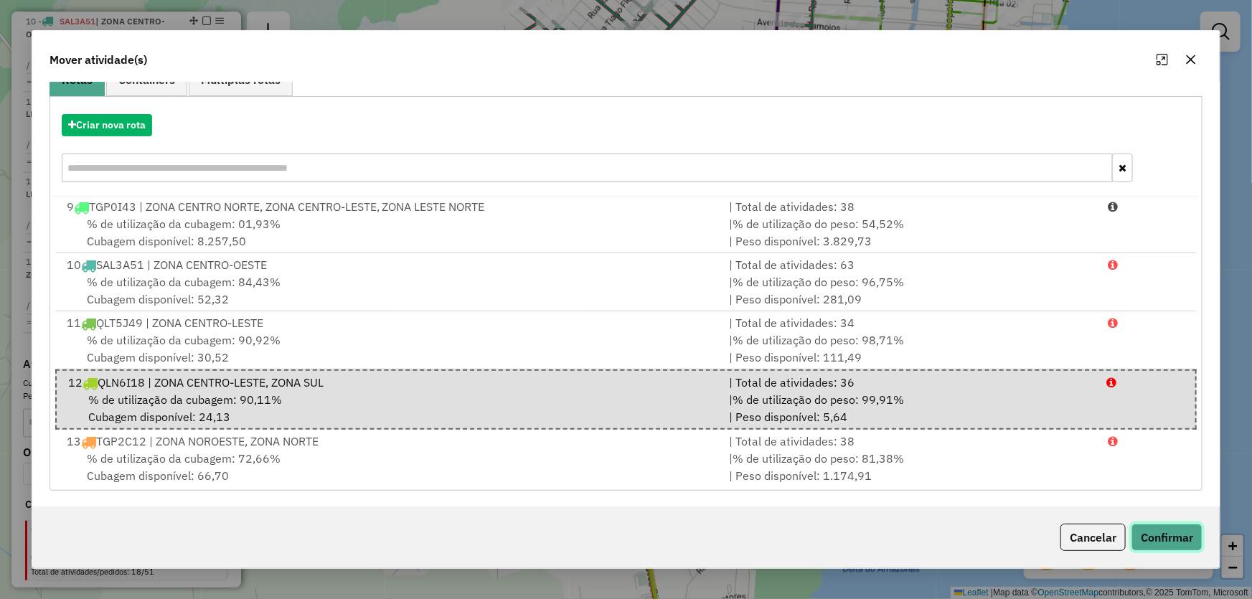
click at [1142, 546] on button "Confirmar" at bounding box center [1167, 537] width 71 height 27
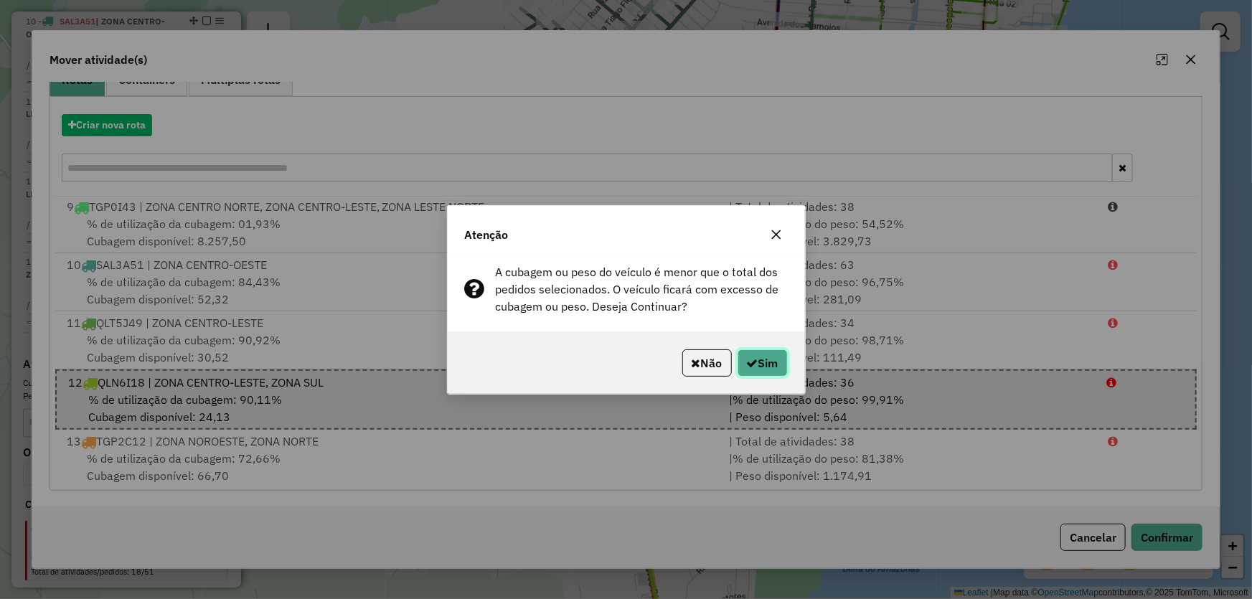
click at [770, 369] on button "Sim" at bounding box center [763, 363] width 50 height 27
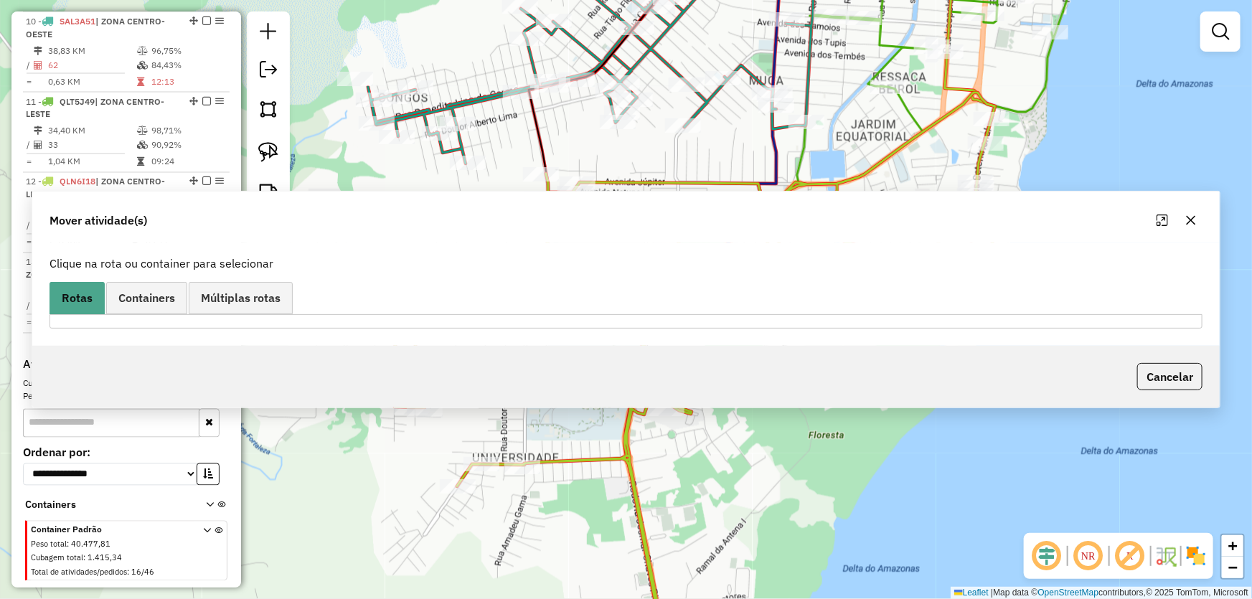
scroll to position [0, 0]
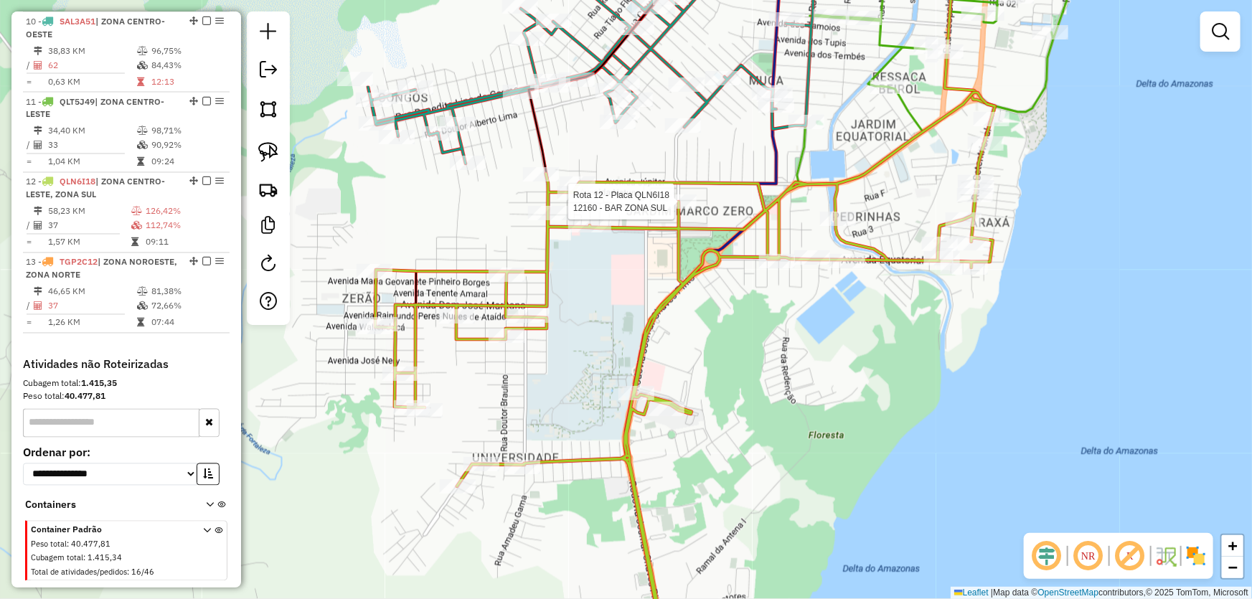
select select "*********"
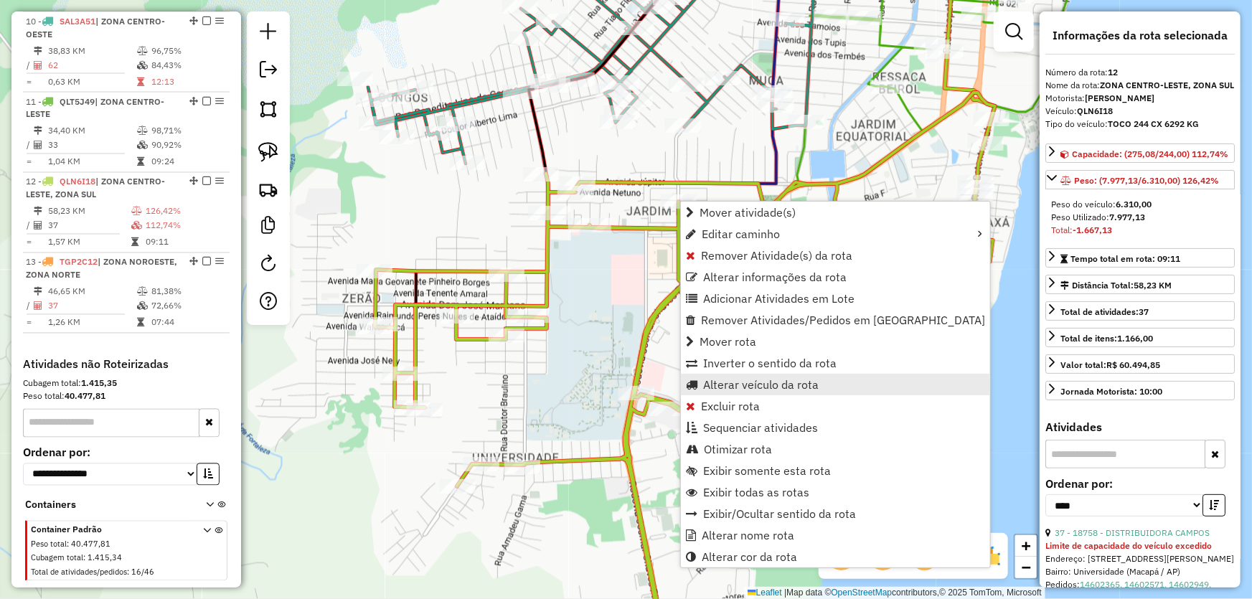
click at [726, 382] on span "Alterar veículo da rota" at bounding box center [761, 384] width 116 height 11
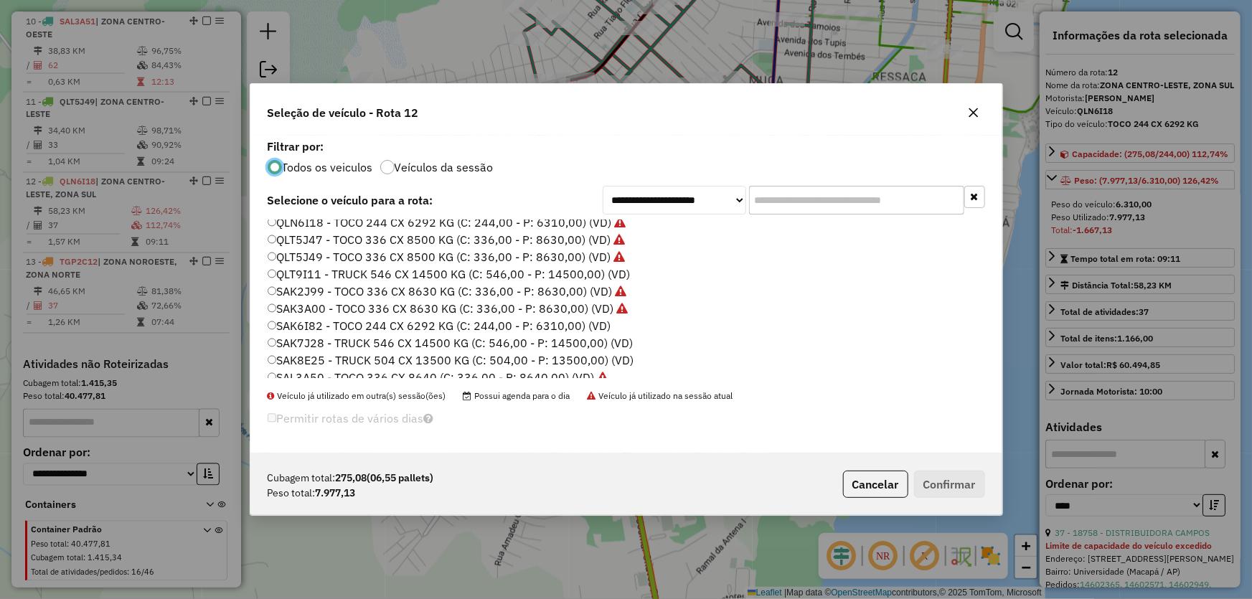
scroll to position [341, 0]
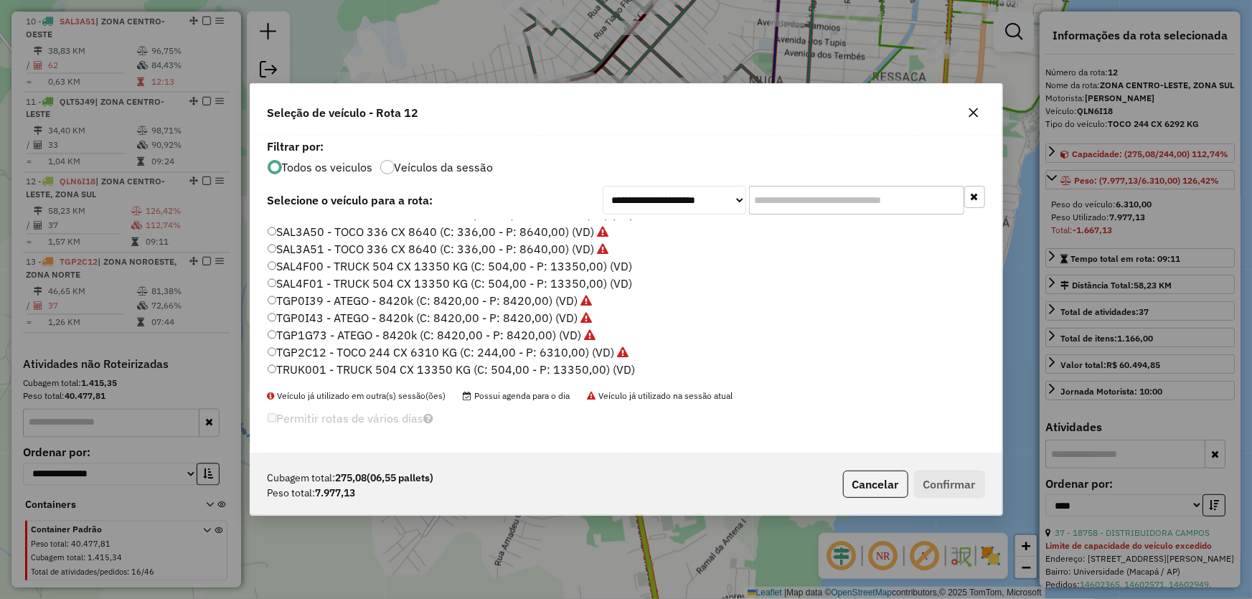
click at [309, 368] on label "TRUK001 - TRUCK 504 CX 13350 KG (C: 504,00 - P: 13350,00) (VD)" at bounding box center [452, 369] width 368 height 17
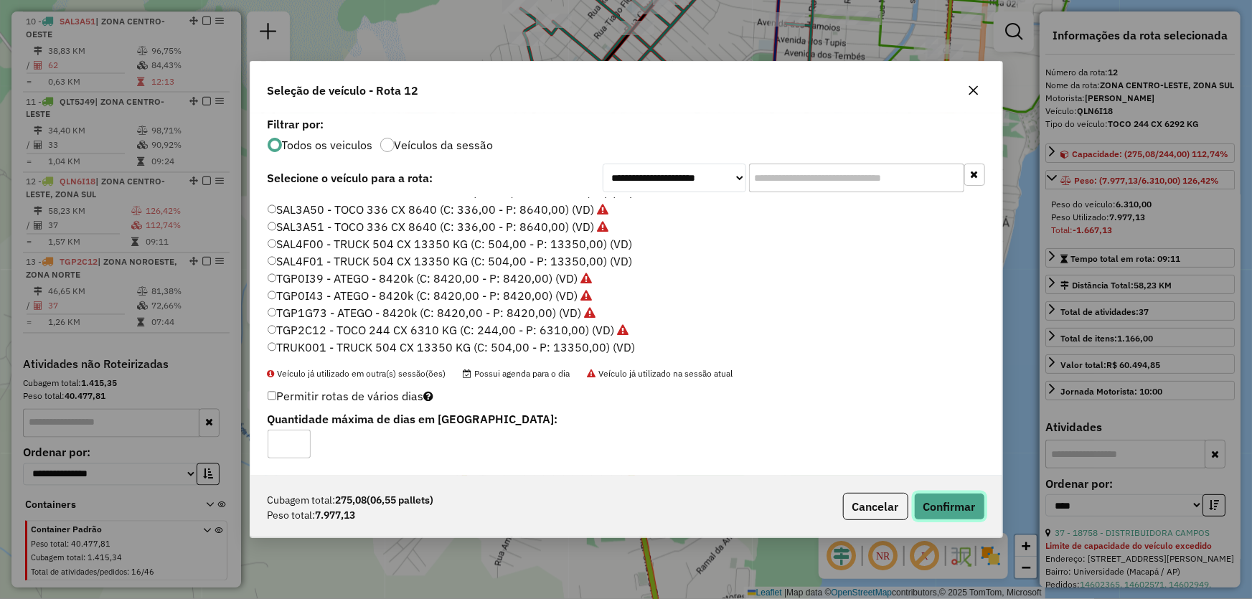
click at [953, 508] on button "Confirmar" at bounding box center [949, 506] width 71 height 27
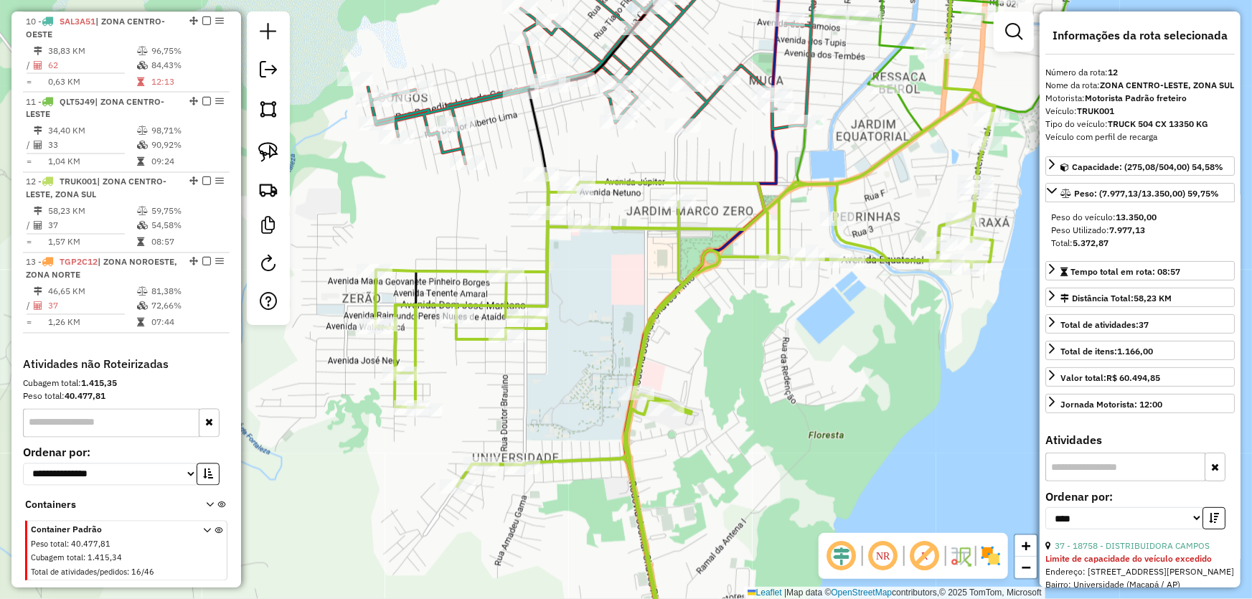
click at [766, 334] on div "Janela de atendimento Grade de atendimento Capacidade Transportadoras Veículos …" at bounding box center [626, 299] width 1252 height 599
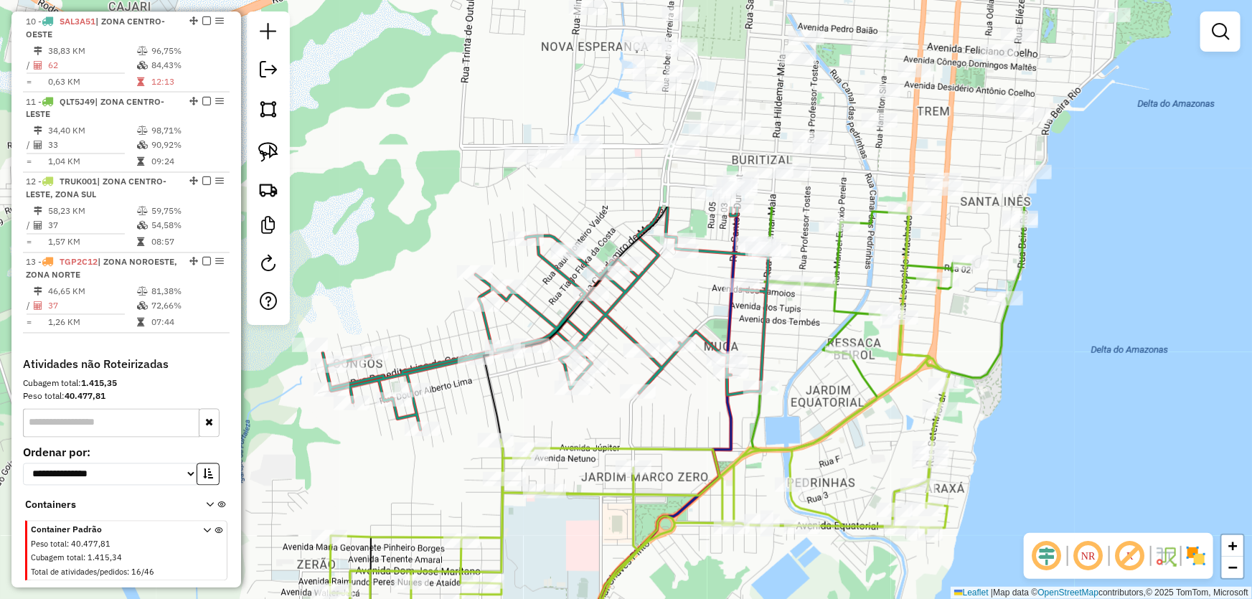
drag, startPoint x: 716, startPoint y: 146, endPoint x: 670, endPoint y: 416, distance: 273.7
click at [670, 416] on div "Janela de atendimento Grade de atendimento Capacidade Transportadoras Veículos …" at bounding box center [626, 299] width 1252 height 599
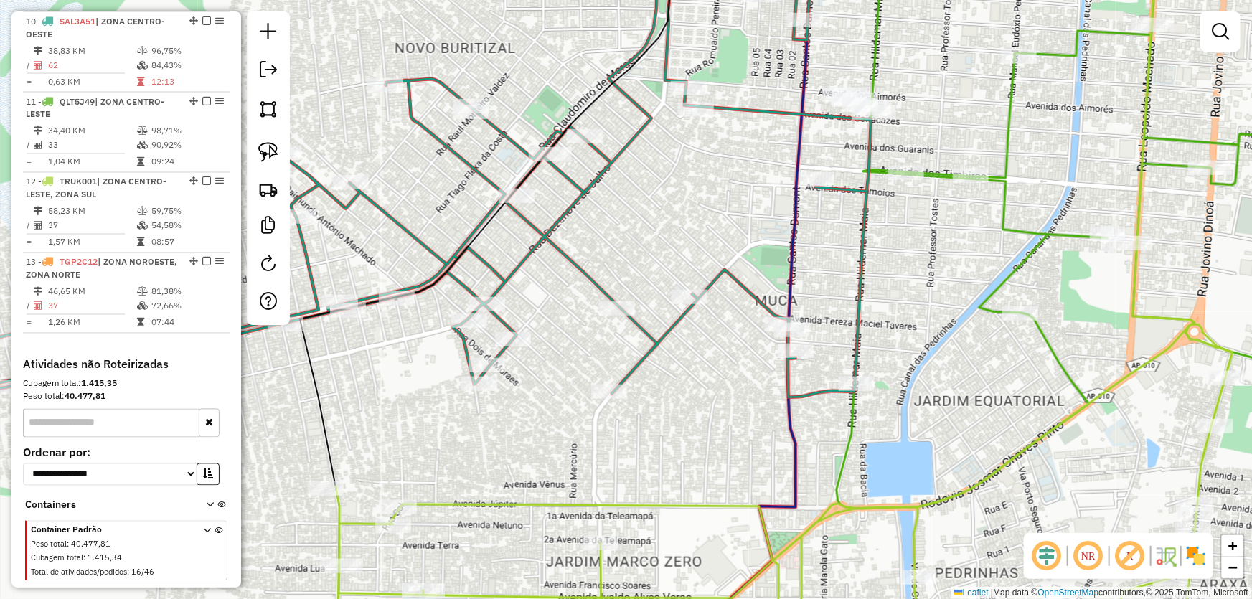
drag, startPoint x: 654, startPoint y: 431, endPoint x: 727, endPoint y: 393, distance: 82.2
click at [727, 393] on div "Janela de atendimento Grade de atendimento Capacidade Transportadoras Veículos …" at bounding box center [626, 299] width 1252 height 599
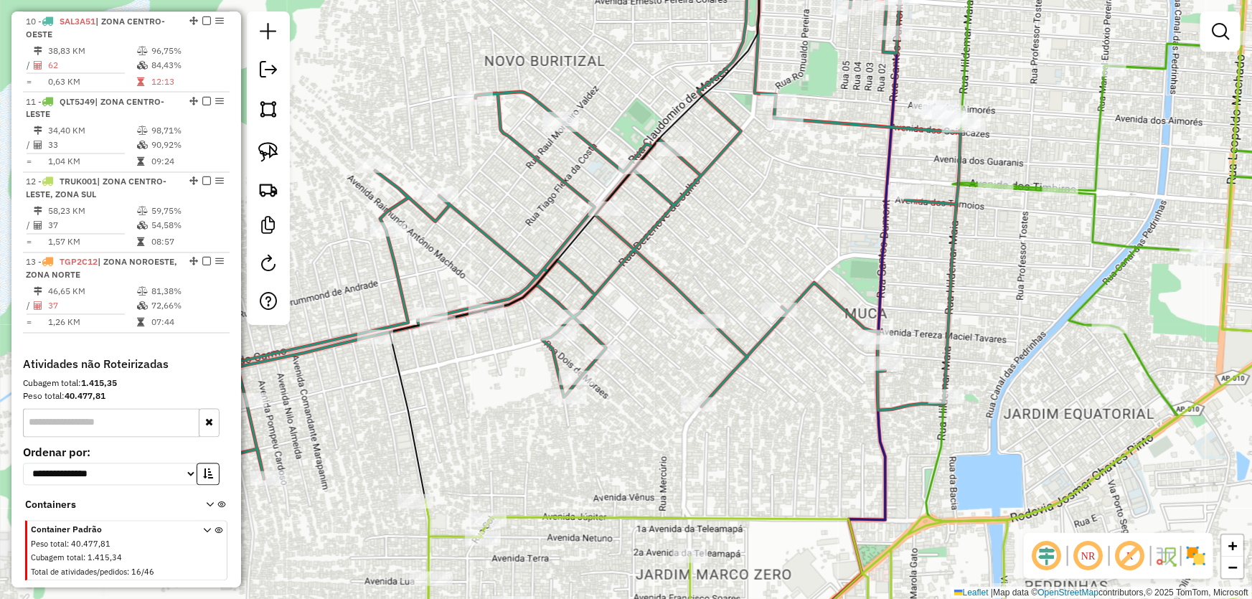
drag, startPoint x: 754, startPoint y: 419, endPoint x: 738, endPoint y: 422, distance: 16.8
click at [738, 422] on div "Janela de atendimento Grade de atendimento Capacidade Transportadoras Veículos …" at bounding box center [626, 299] width 1252 height 599
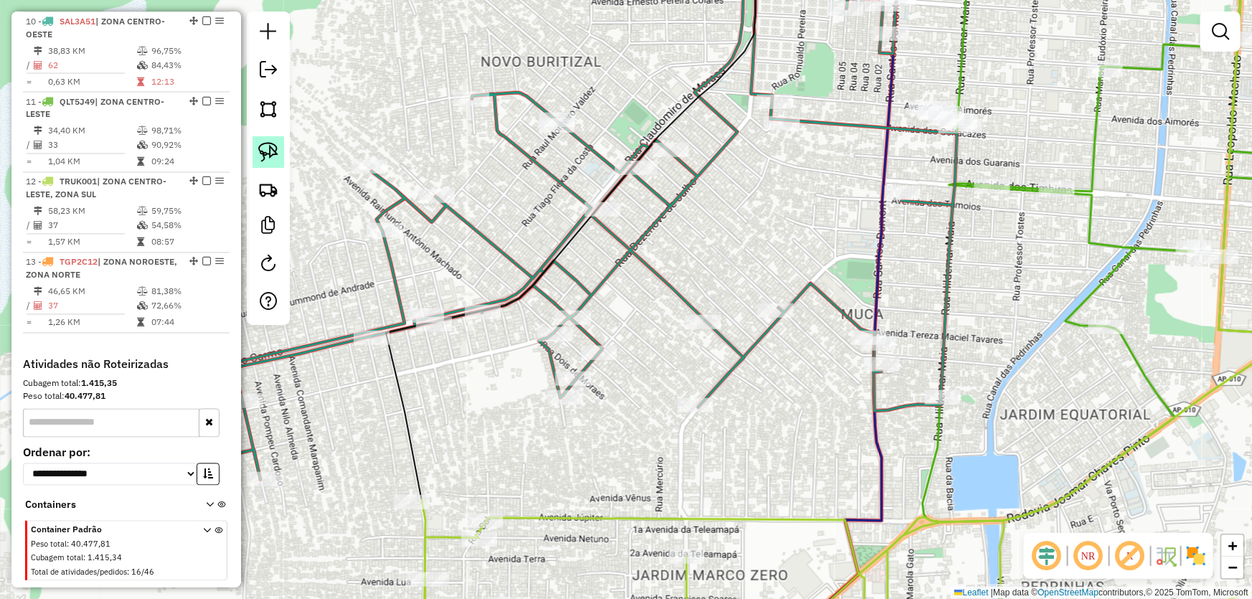
click at [267, 145] on img at bounding box center [268, 152] width 20 height 20
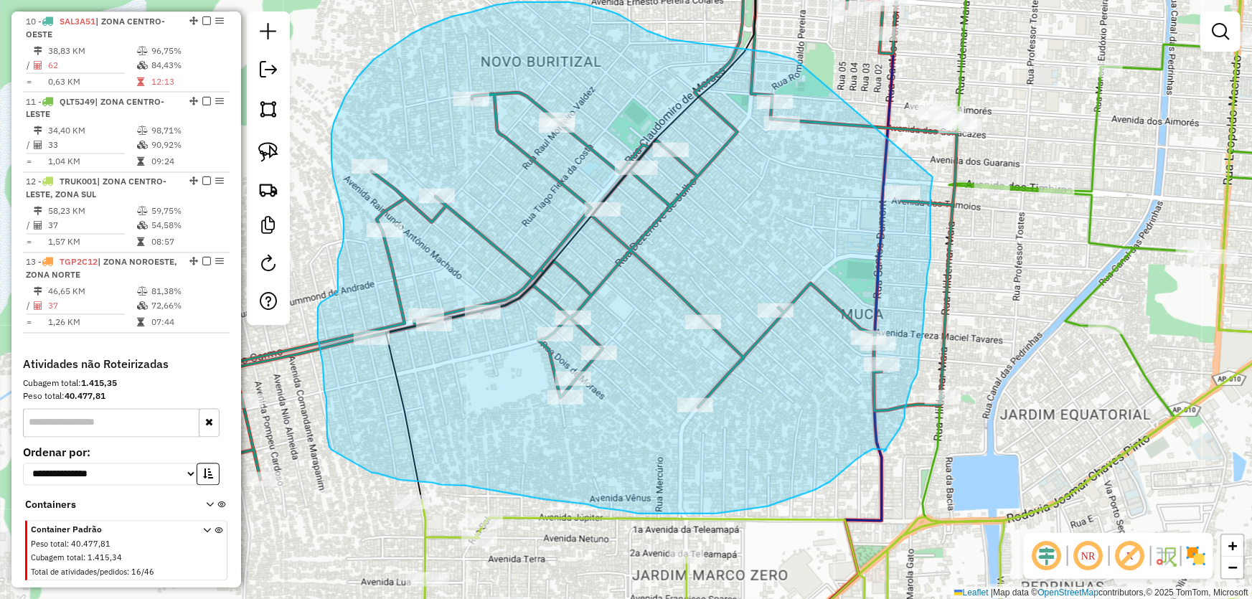
drag, startPoint x: 933, startPoint y: 177, endPoint x: 798, endPoint y: 62, distance: 177.6
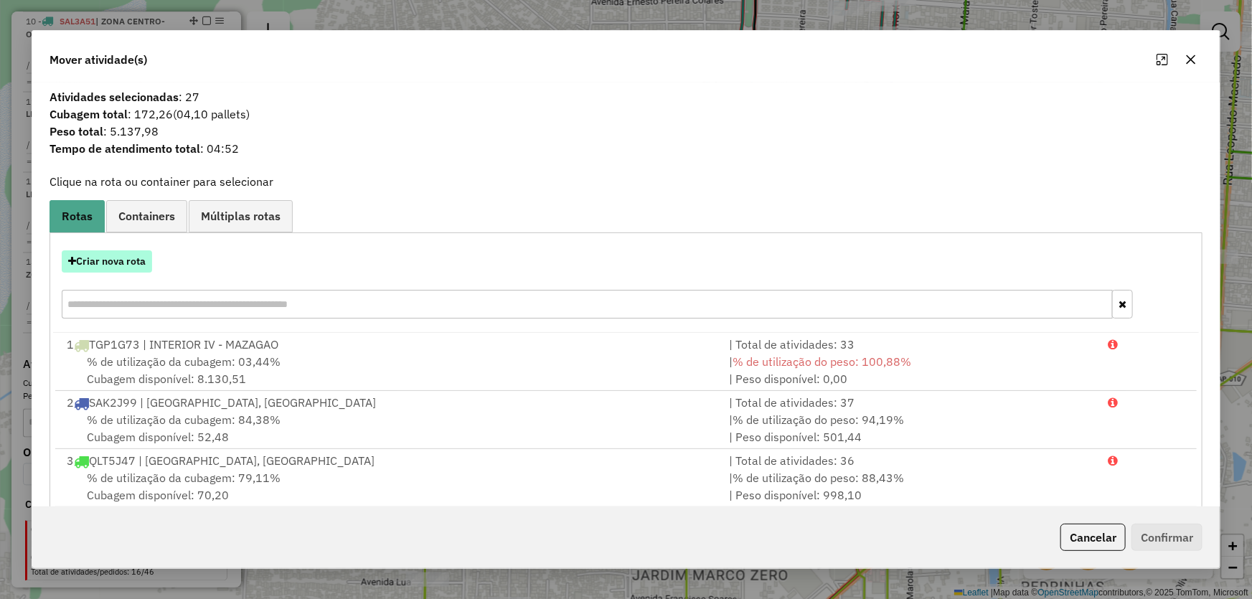
click at [120, 262] on button "Criar nova rota" at bounding box center [107, 261] width 90 height 22
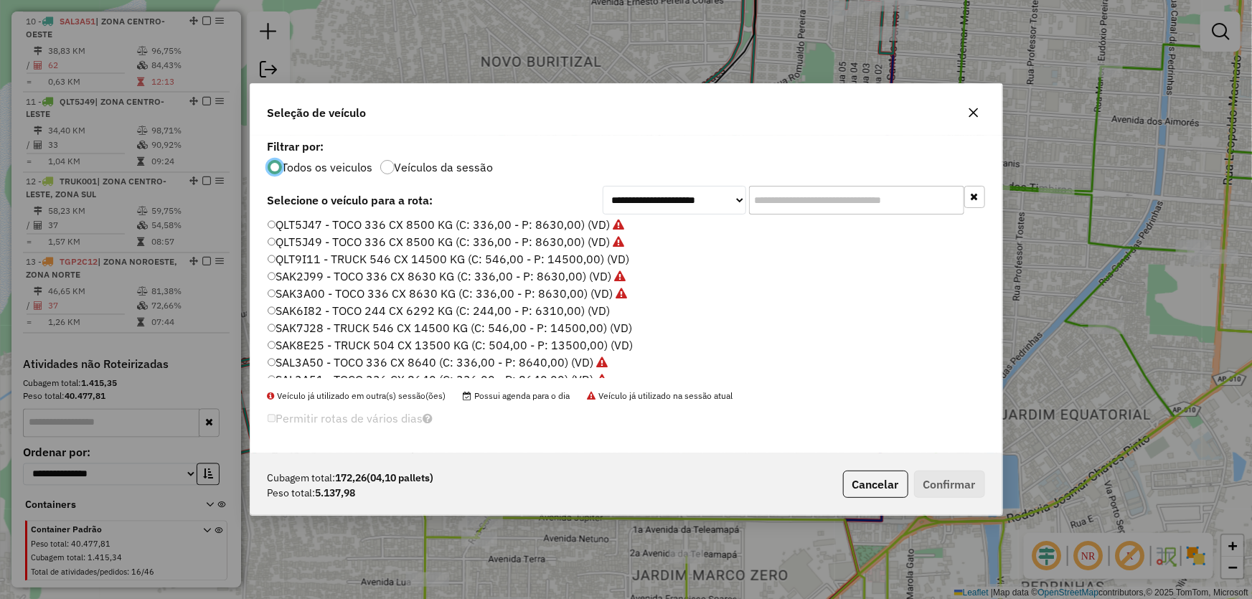
scroll to position [145, 0]
click at [315, 267] on label "QLN6I18 - TOCO 244 CX 6292 KG (C: 244,00 - P: 6310,00) (VD)" at bounding box center [440, 272] width 344 height 17
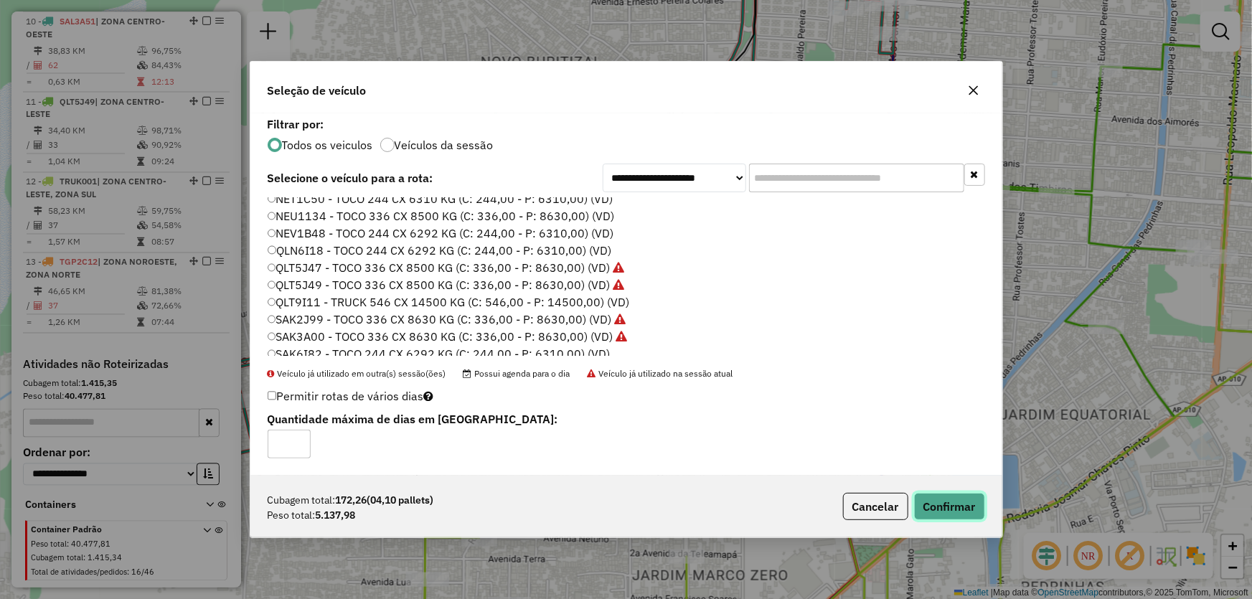
click at [947, 498] on button "Confirmar" at bounding box center [949, 506] width 71 height 27
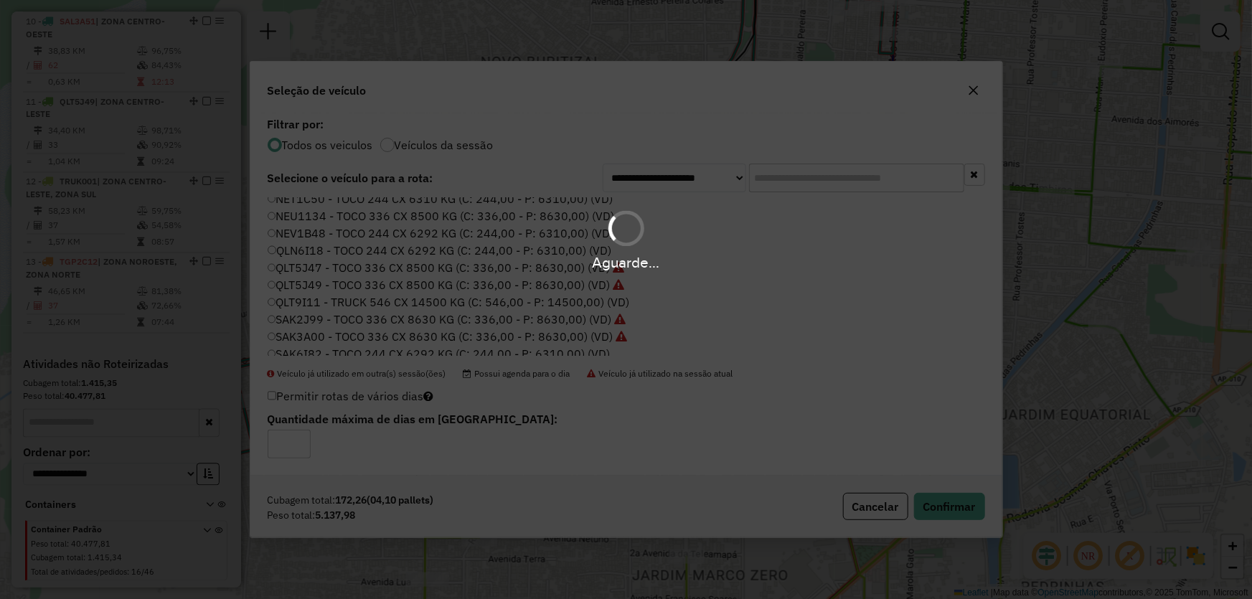
scroll to position [1194, 0]
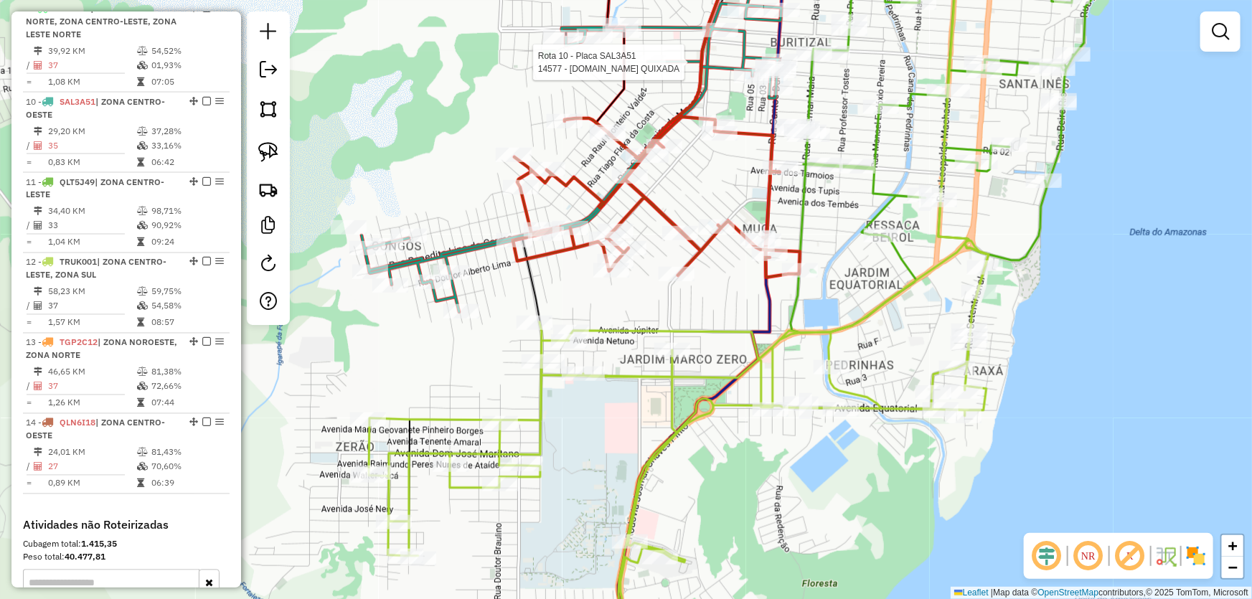
click at [639, 70] on div at bounding box center [648, 62] width 36 height 14
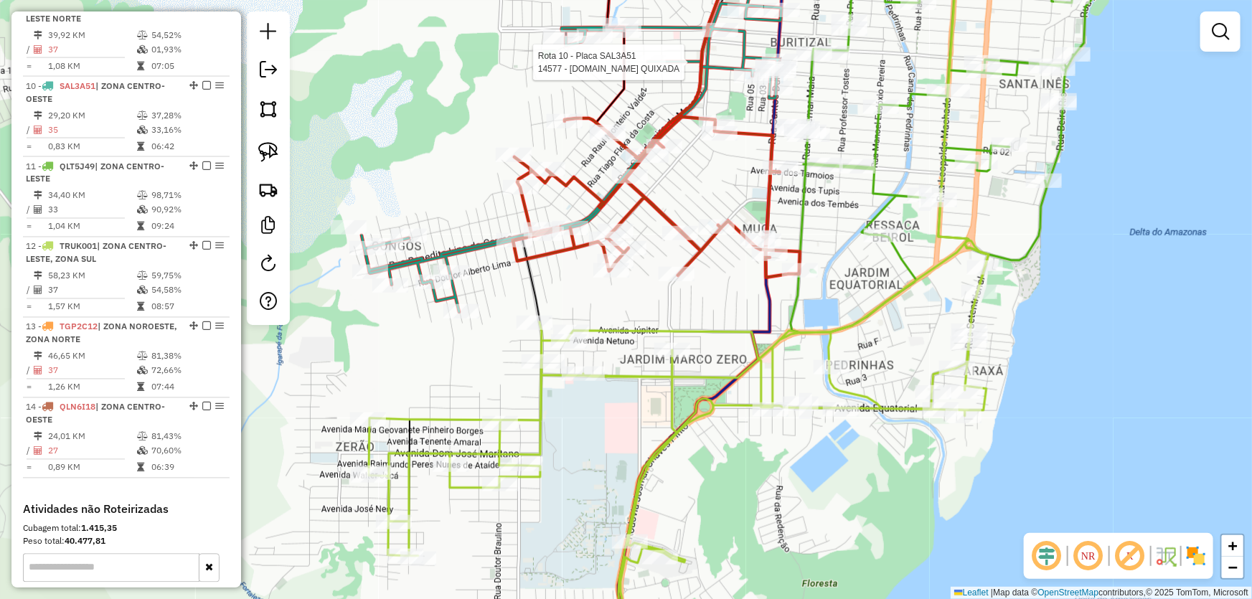
select select "*********"
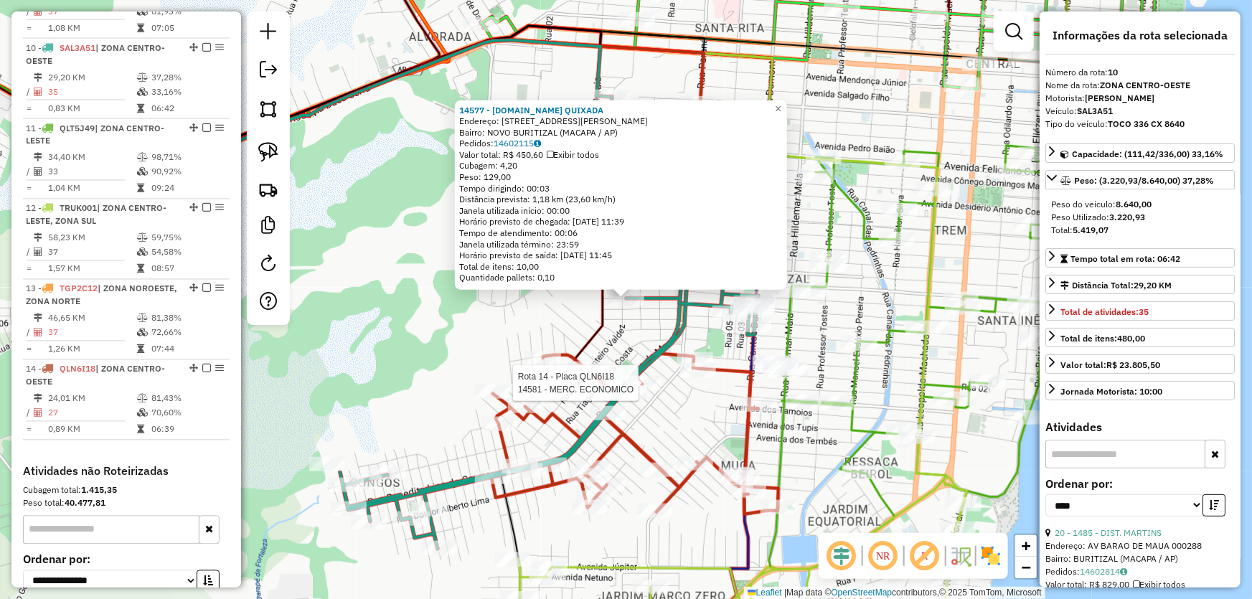
scroll to position [1354, 0]
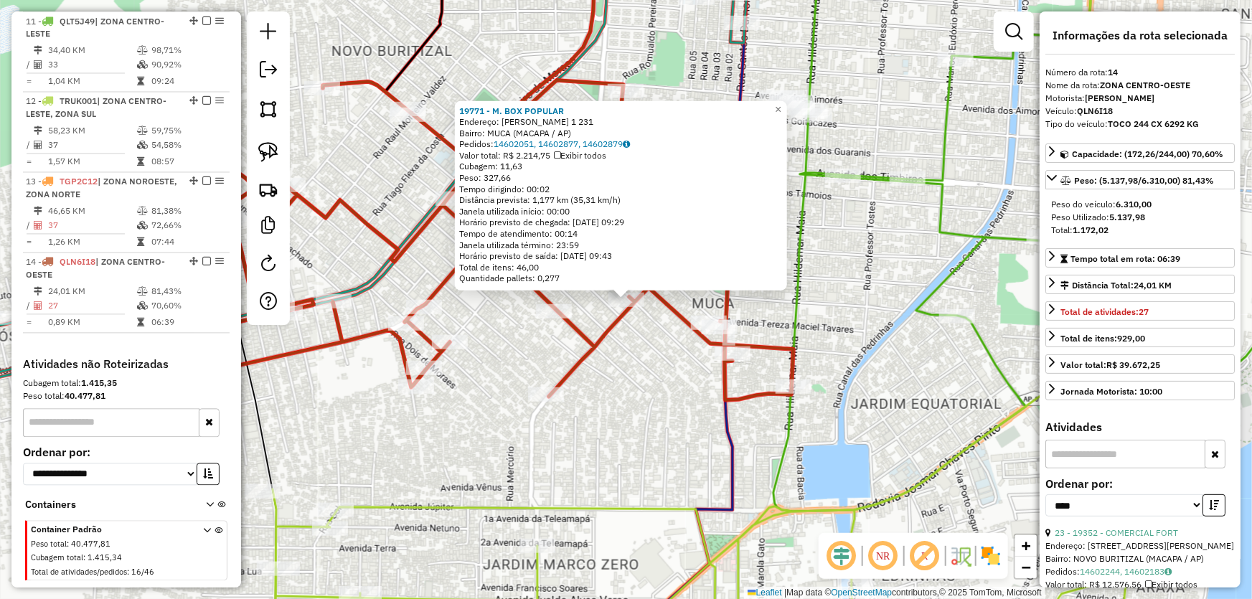
click at [593, 416] on div "19771 - M. BOX POPULAR Endereço: [PERSON_NAME] 1 231 Bairro: MUCA (MACAPA / AP)…" at bounding box center [626, 299] width 1252 height 599
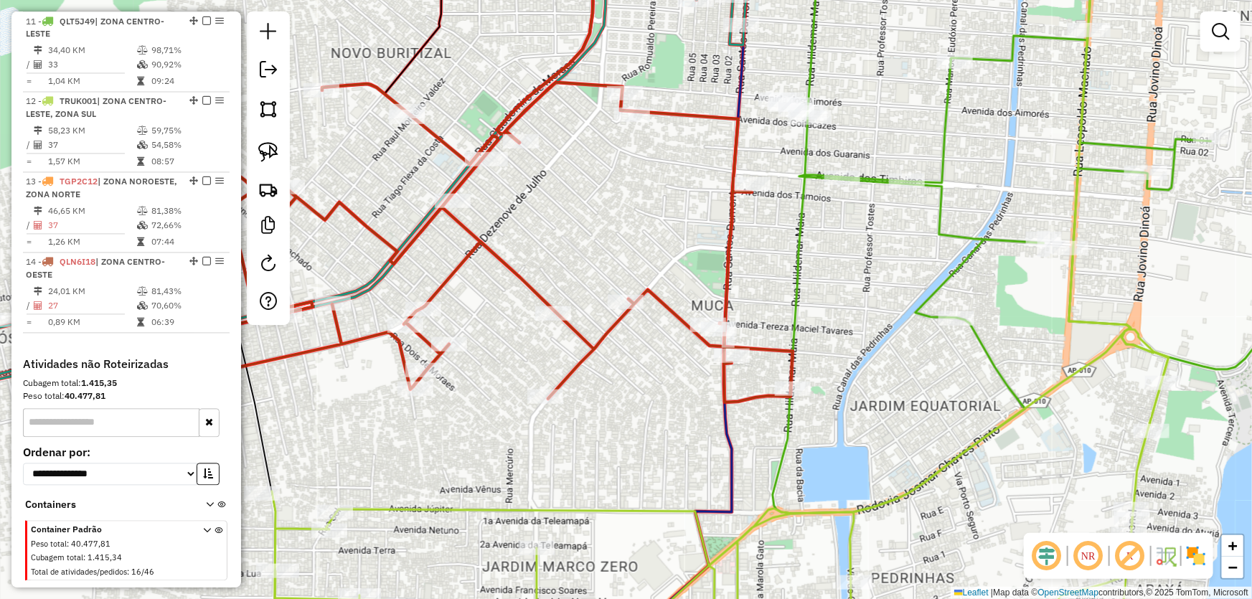
drag, startPoint x: 856, startPoint y: 237, endPoint x: 838, endPoint y: 338, distance: 102.7
click at [840, 338] on div "Janela de atendimento Grade de atendimento Capacidade Transportadoras Veículos …" at bounding box center [626, 299] width 1252 height 599
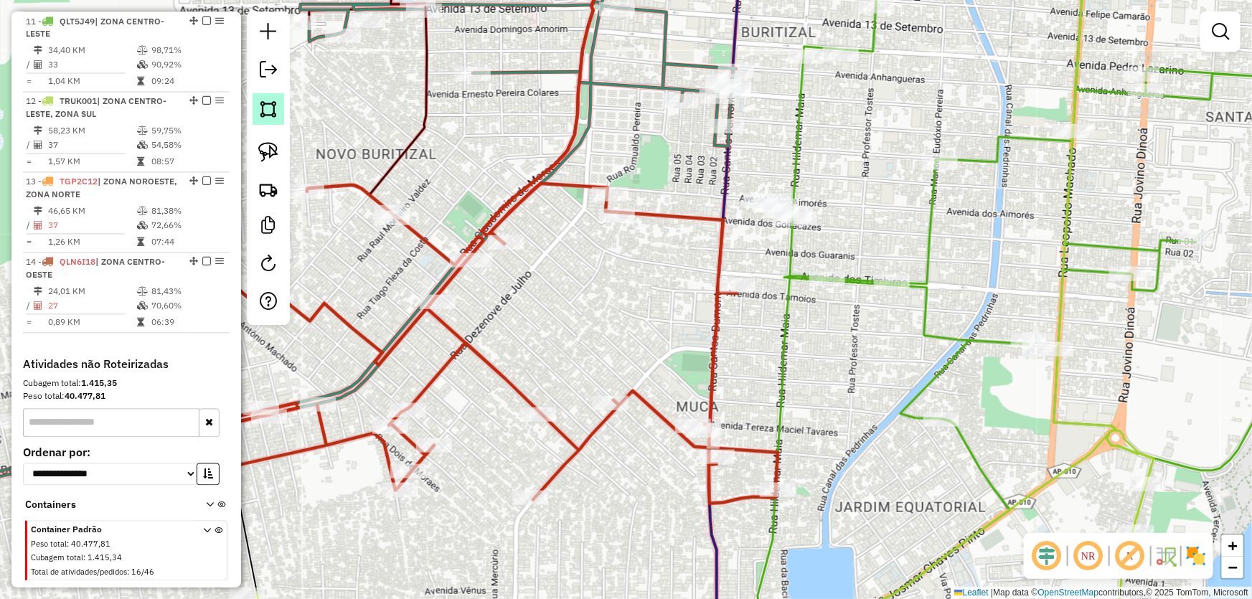
click at [274, 111] on img at bounding box center [268, 109] width 20 height 20
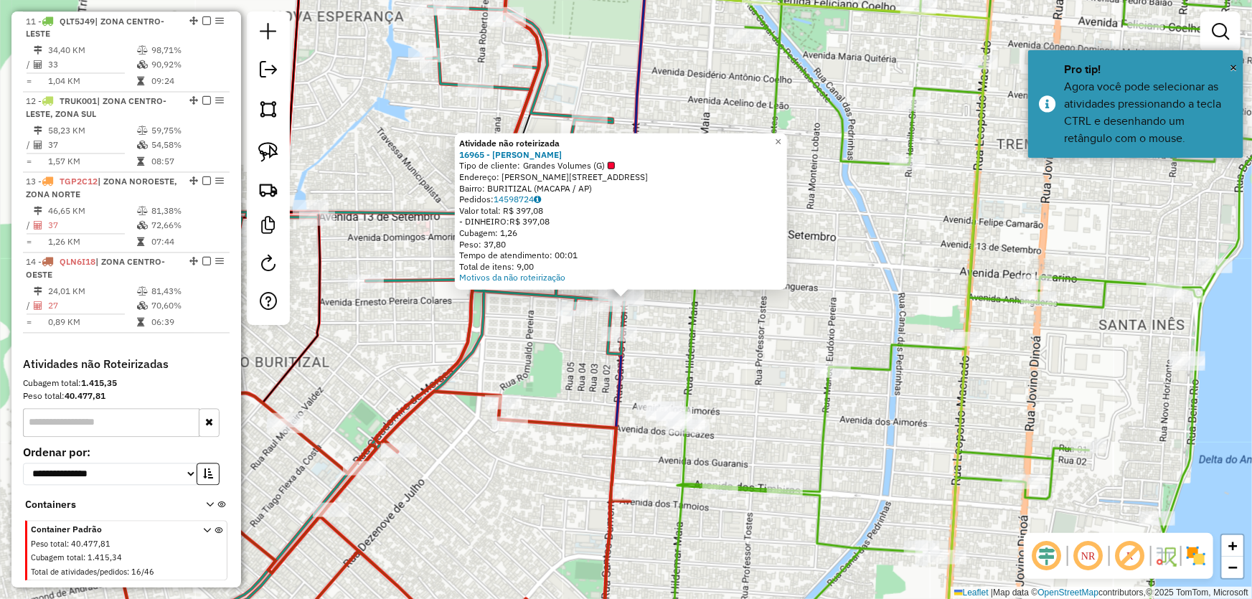
click at [724, 354] on div "Atividade não roteirizada 16965 - CASA GOMES Tipo de cliente: Grandes Volumes (…" at bounding box center [626, 299] width 1252 height 599
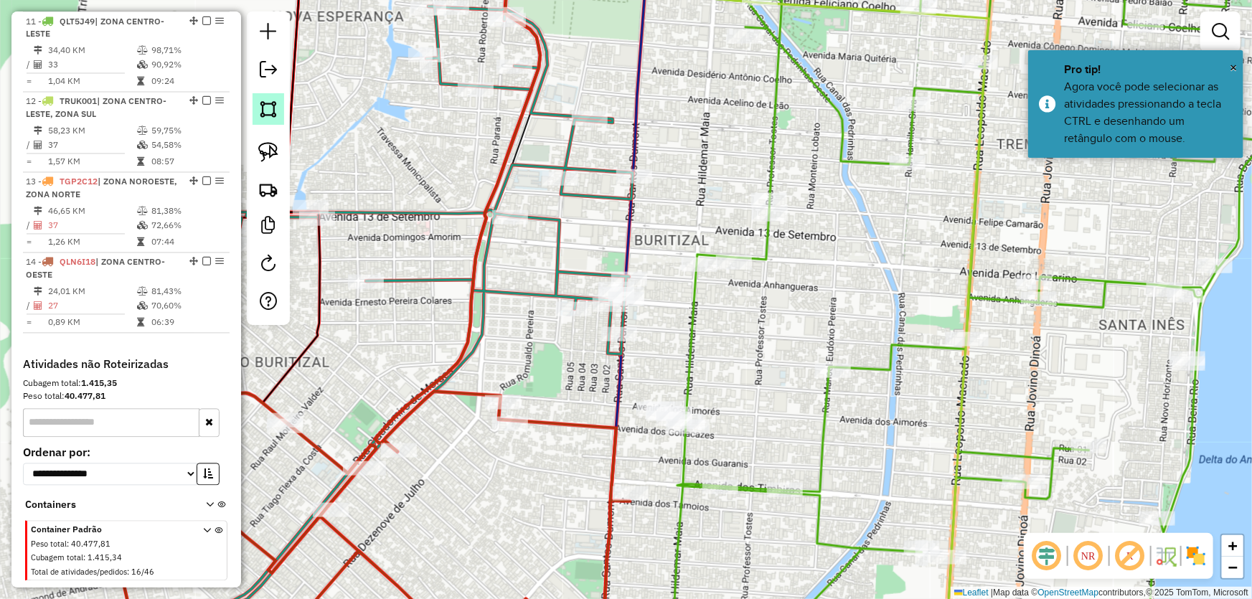
click at [265, 108] on img at bounding box center [268, 109] width 20 height 20
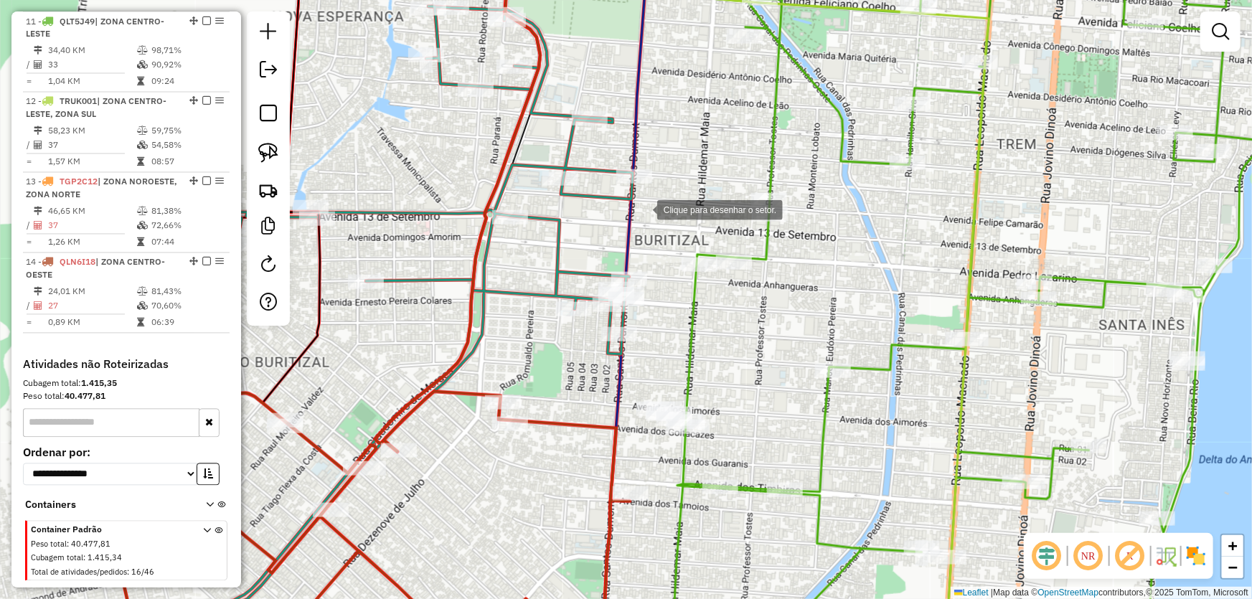
click at [652, 213] on div at bounding box center [643, 208] width 29 height 29
click at [622, 230] on div at bounding box center [636, 215] width 29 height 29
click at [553, 344] on div at bounding box center [552, 343] width 29 height 29
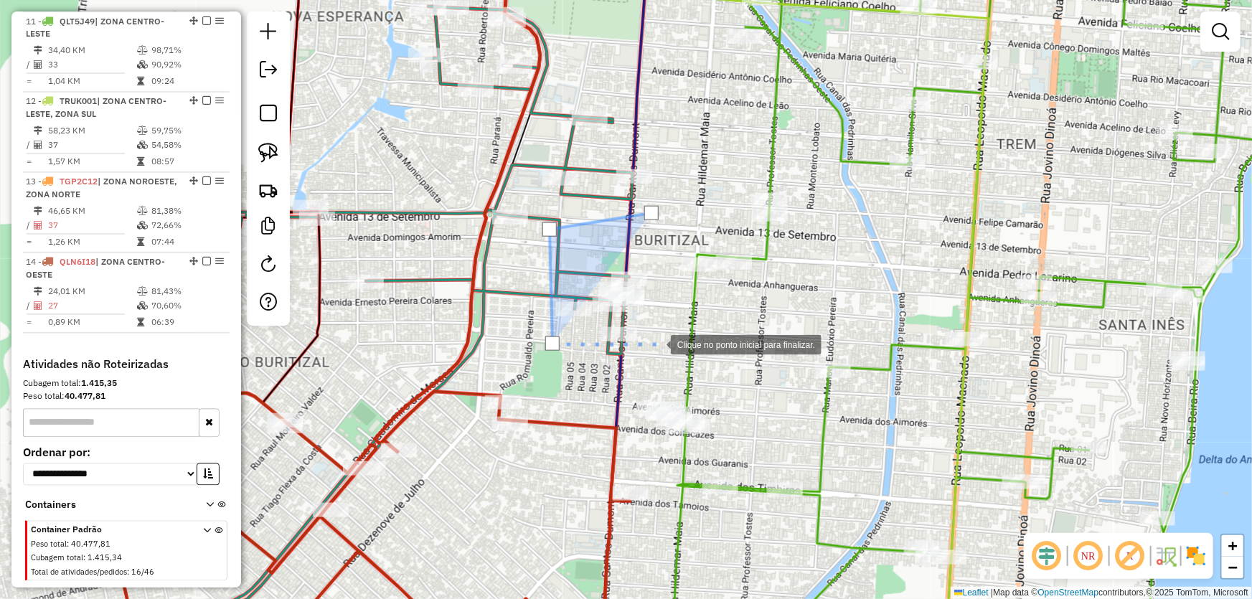
click at [657, 344] on div at bounding box center [656, 343] width 29 height 29
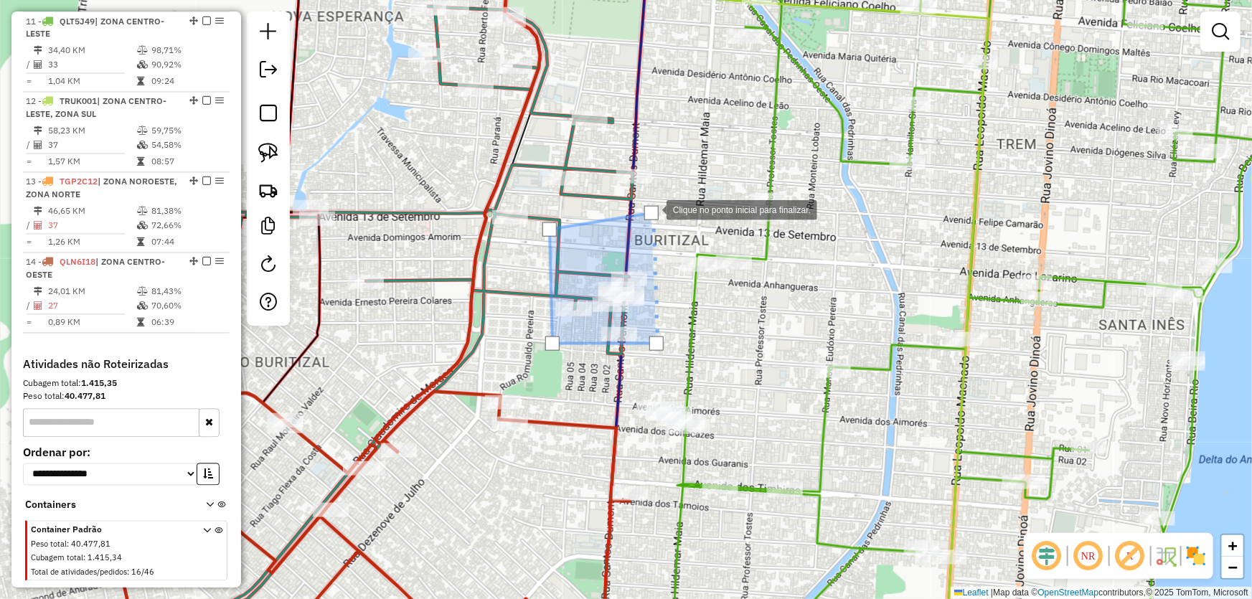
click at [652, 210] on div at bounding box center [652, 213] width 14 height 14
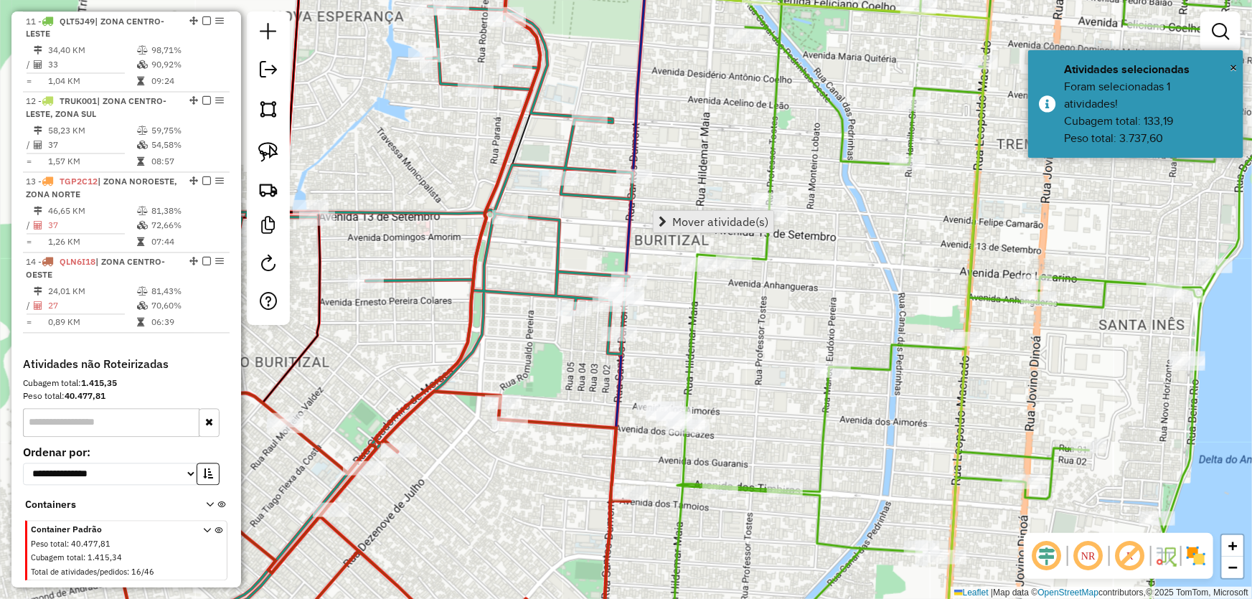
click at [703, 218] on span "Mover atividade(s)" at bounding box center [720, 221] width 96 height 11
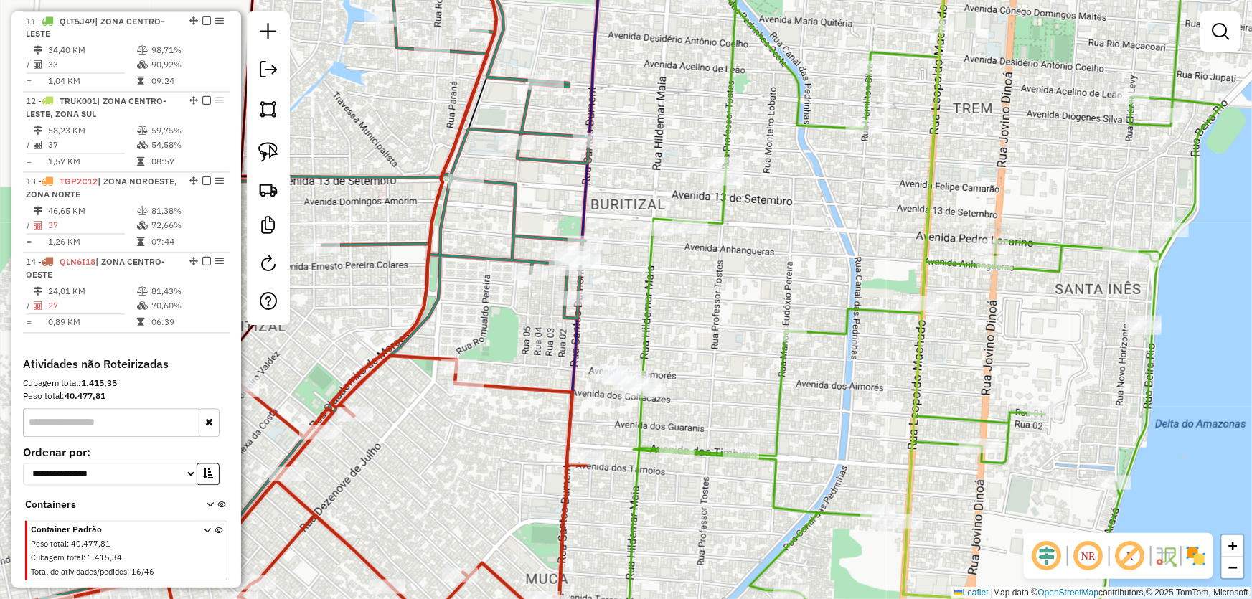
drag, startPoint x: 745, startPoint y: 358, endPoint x: 708, endPoint y: 322, distance: 51.8
click at [708, 322] on div "Janela de atendimento Grade de atendimento Capacidade Transportadoras Veículos …" at bounding box center [626, 299] width 1252 height 599
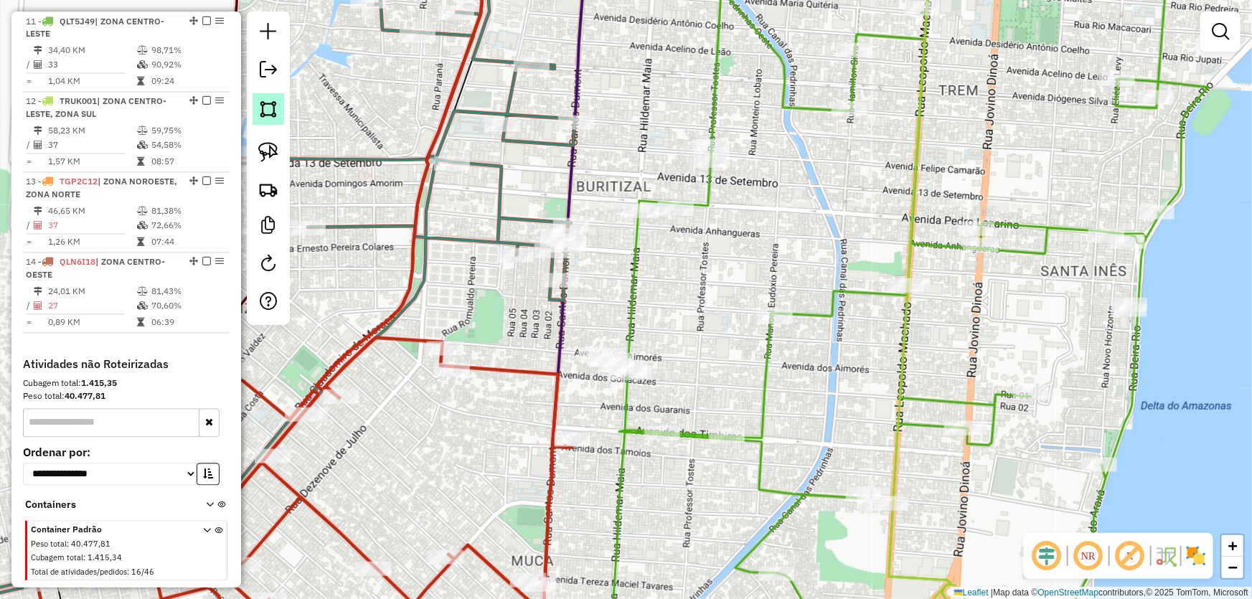
click at [273, 108] on img at bounding box center [268, 109] width 20 height 20
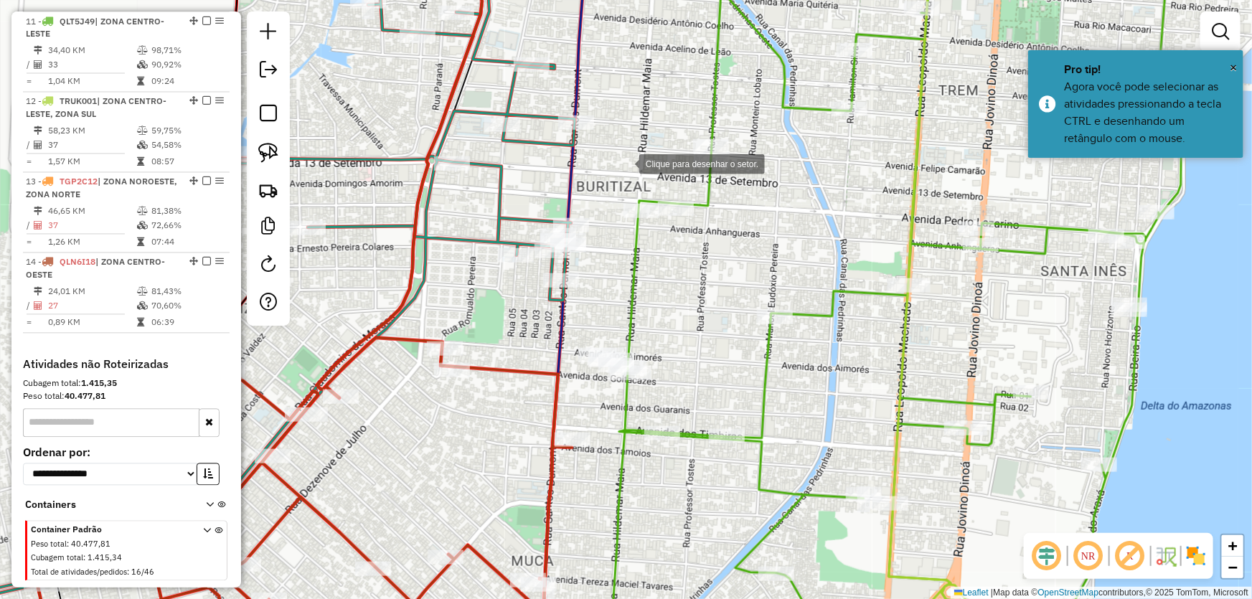
click at [625, 163] on div at bounding box center [625, 163] width 29 height 29
click at [487, 203] on div at bounding box center [490, 203] width 29 height 29
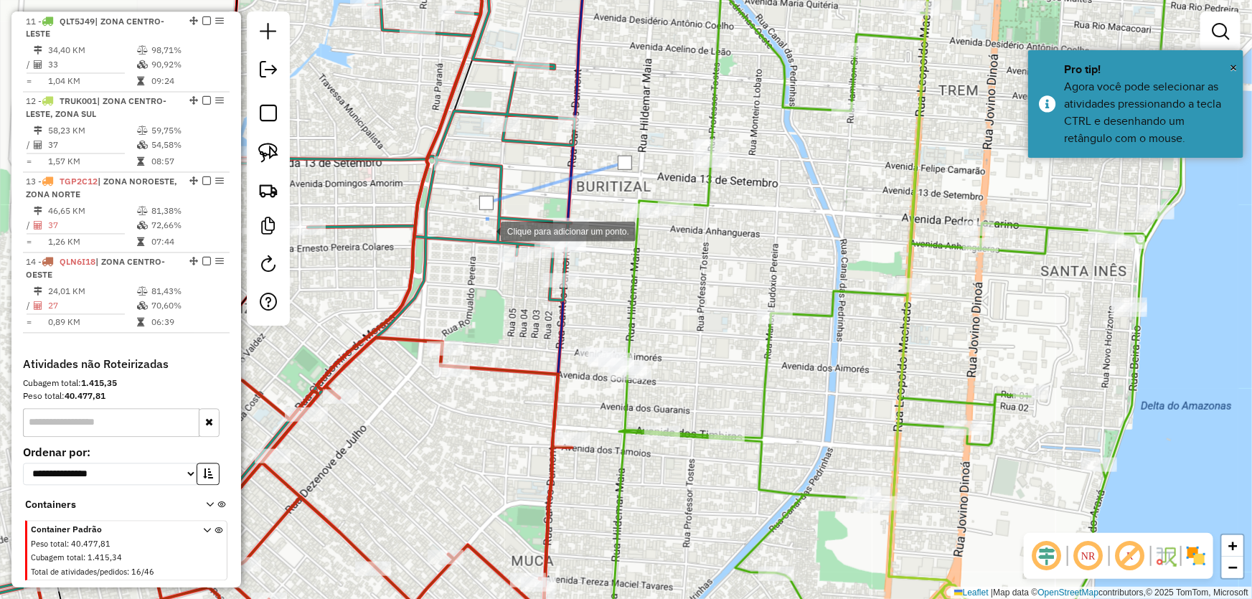
click at [501, 245] on div at bounding box center [486, 230] width 29 height 29
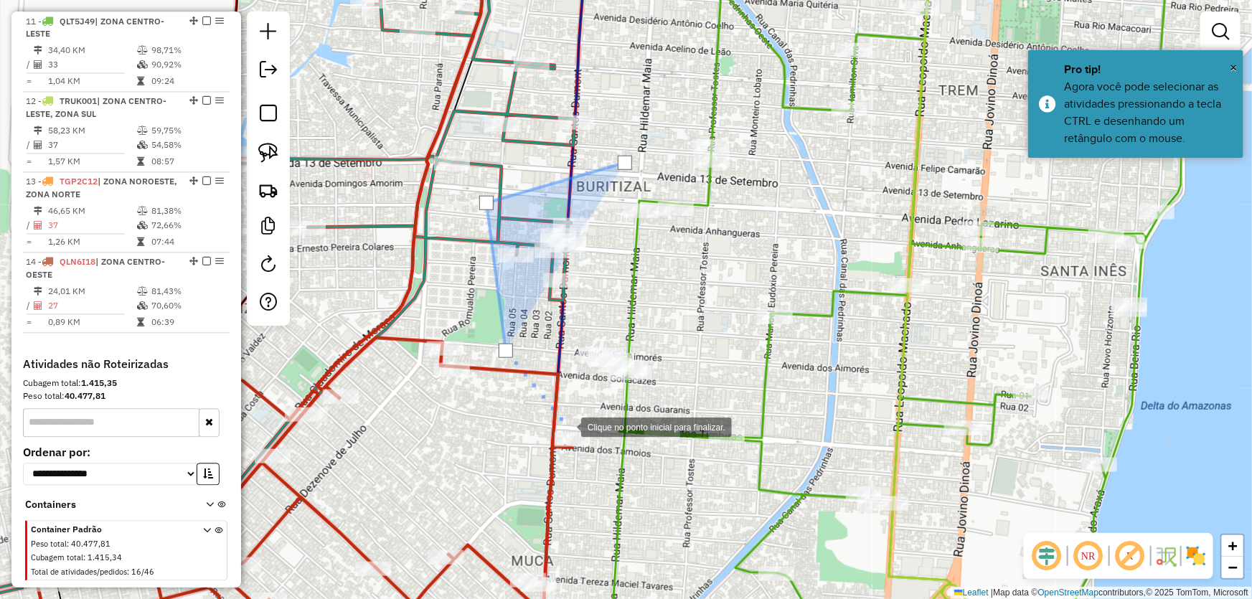
drag, startPoint x: 567, startPoint y: 426, endPoint x: 660, endPoint y: 411, distance: 93.8
click at [567, 426] on div at bounding box center [567, 426] width 29 height 29
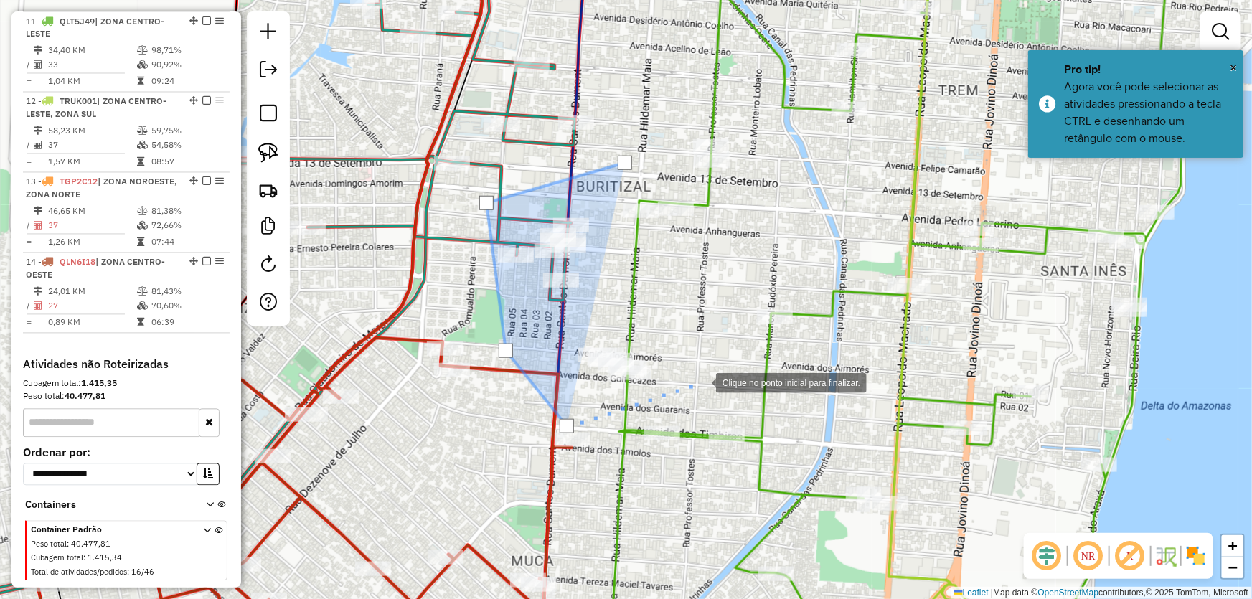
click at [702, 382] on div at bounding box center [702, 381] width 29 height 29
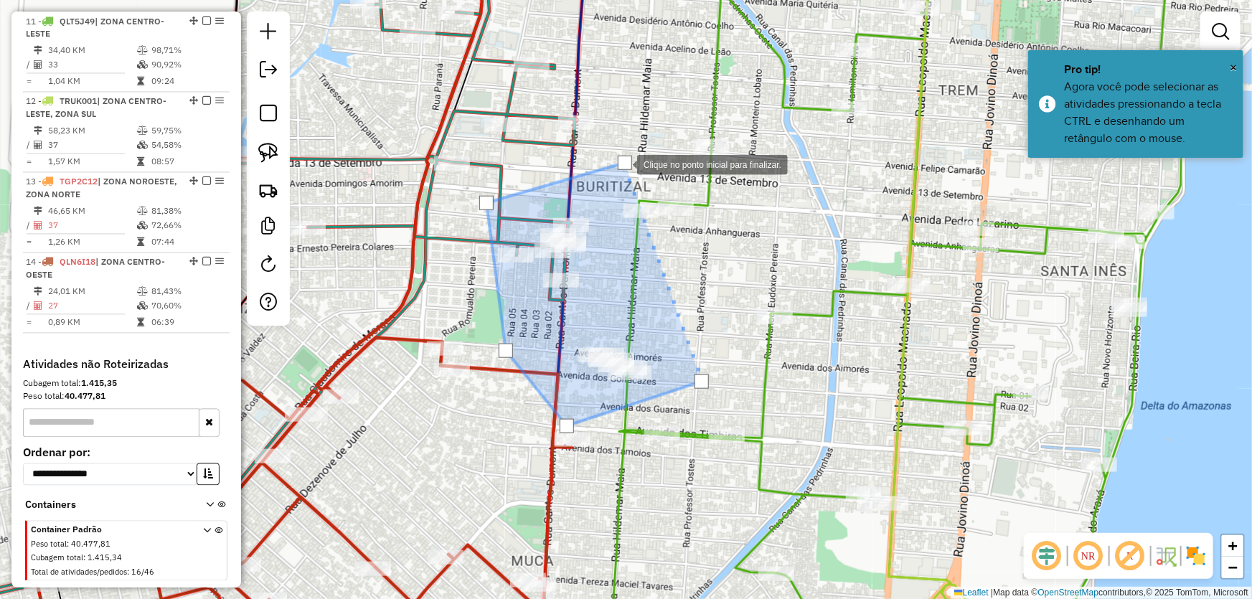
click at [623, 164] on div at bounding box center [625, 163] width 14 height 14
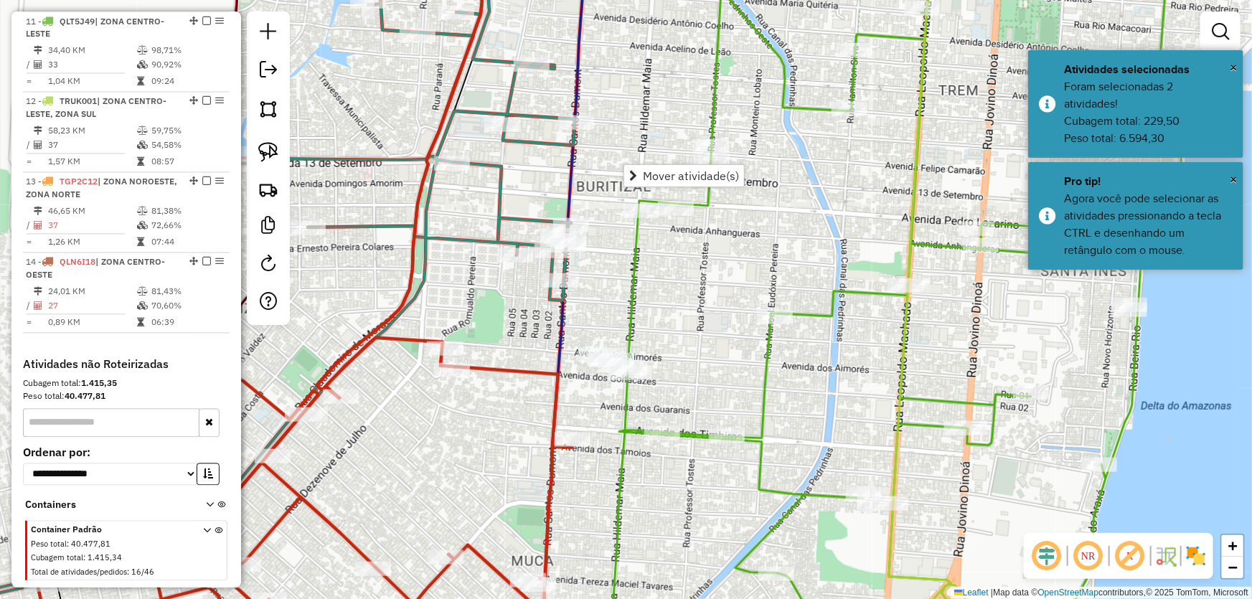
click at [476, 212] on div "Janela de atendimento Grade de atendimento Capacidade Transportadoras Veículos …" at bounding box center [626, 299] width 1252 height 599
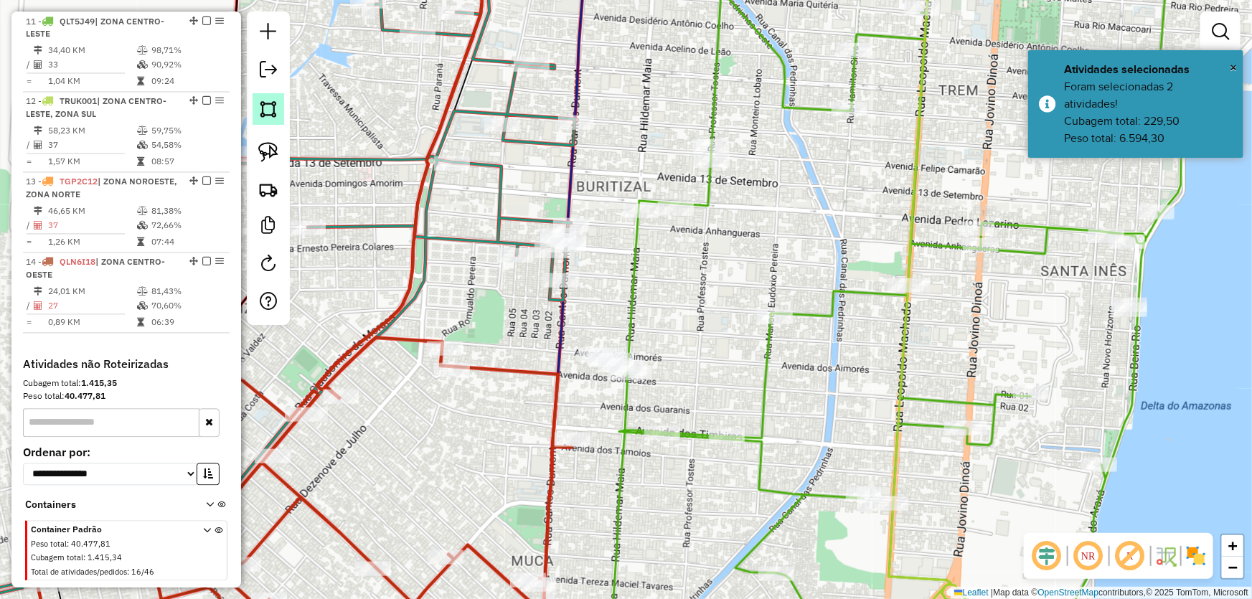
click at [279, 114] on link at bounding box center [269, 109] width 32 height 32
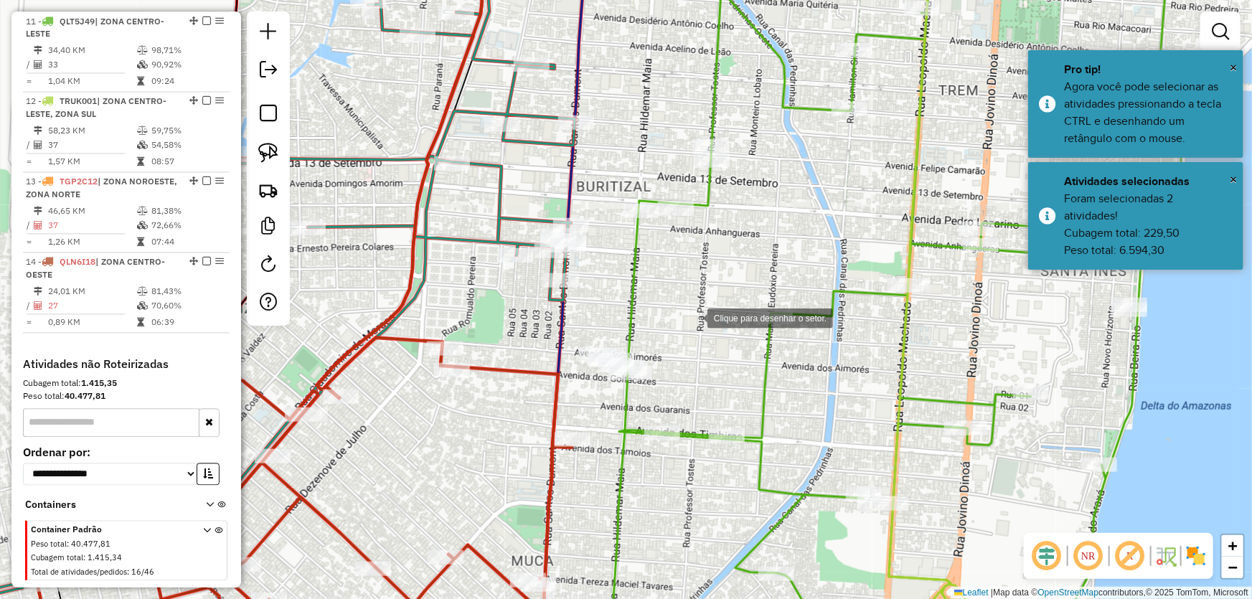
drag, startPoint x: 693, startPoint y: 317, endPoint x: 528, endPoint y: 322, distance: 165.9
click at [693, 317] on div at bounding box center [693, 317] width 29 height 29
click at [457, 291] on div at bounding box center [457, 291] width 29 height 29
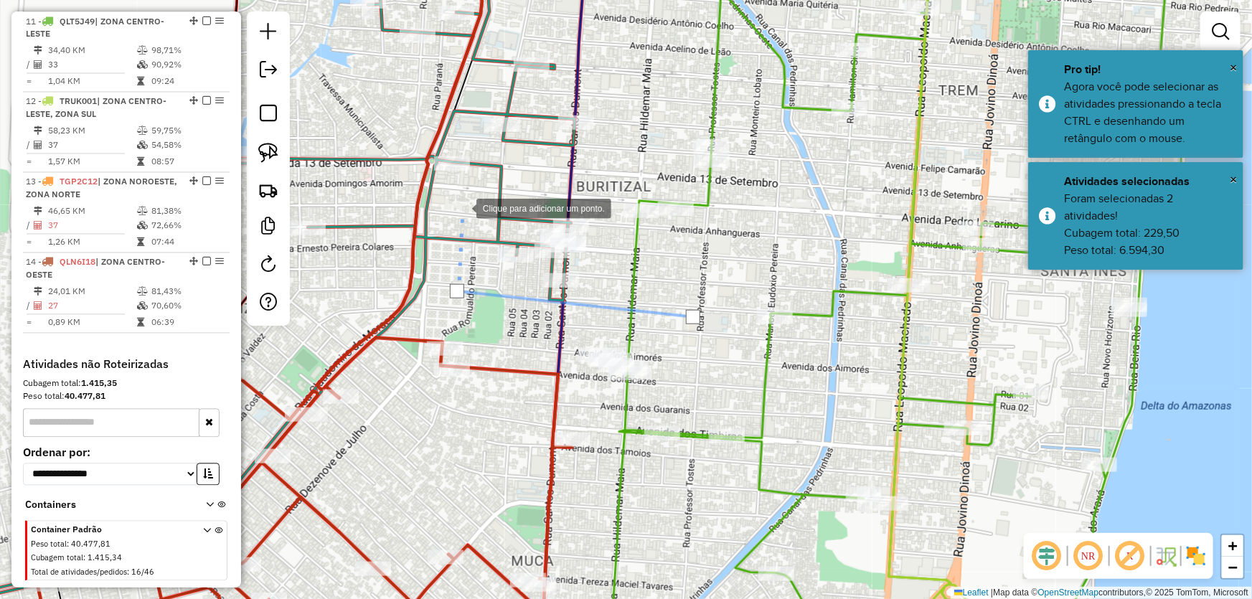
drag, startPoint x: 461, startPoint y: 197, endPoint x: 511, endPoint y: 187, distance: 50.4
click at [461, 196] on div at bounding box center [462, 207] width 29 height 29
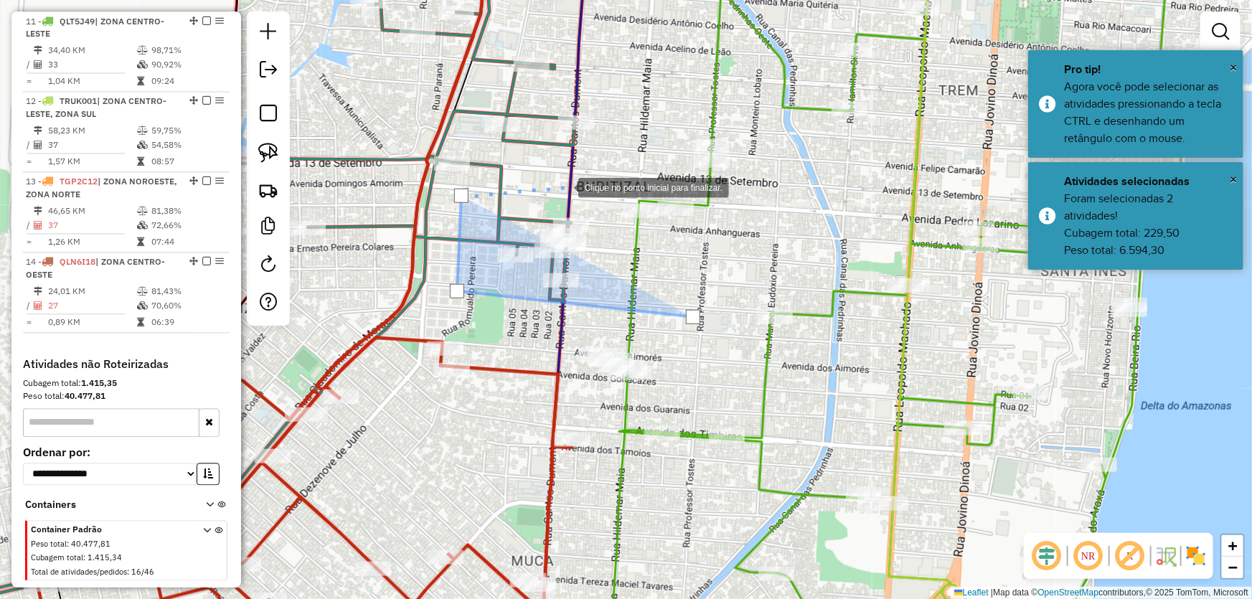
click at [578, 187] on div at bounding box center [564, 186] width 29 height 29
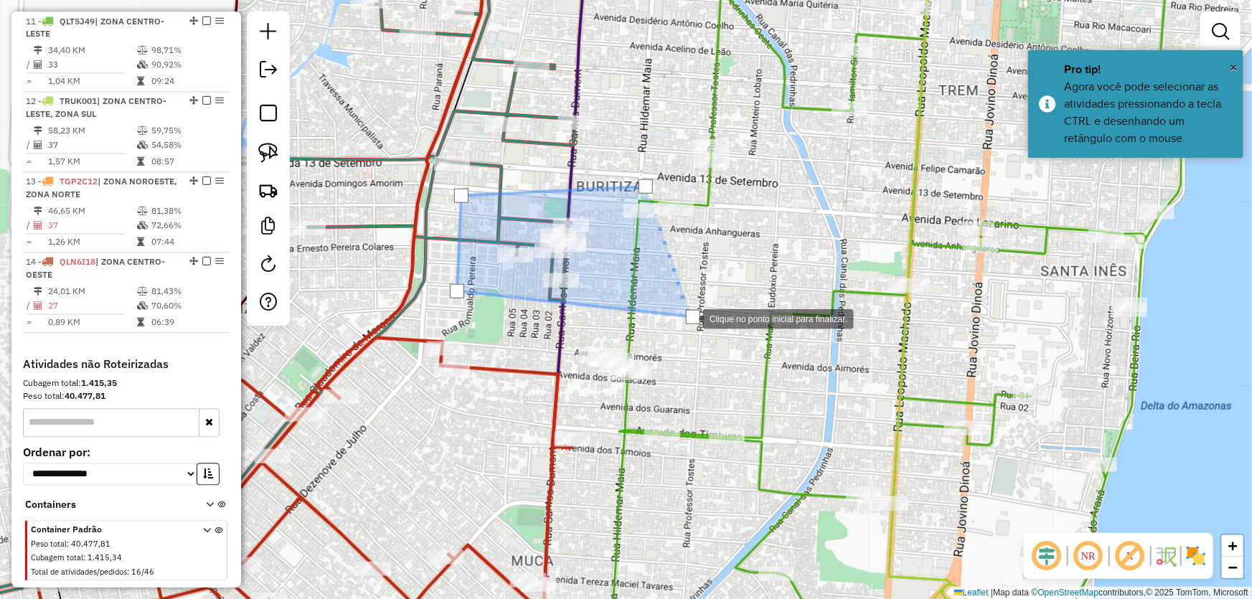
click at [689, 318] on div at bounding box center [693, 317] width 14 height 14
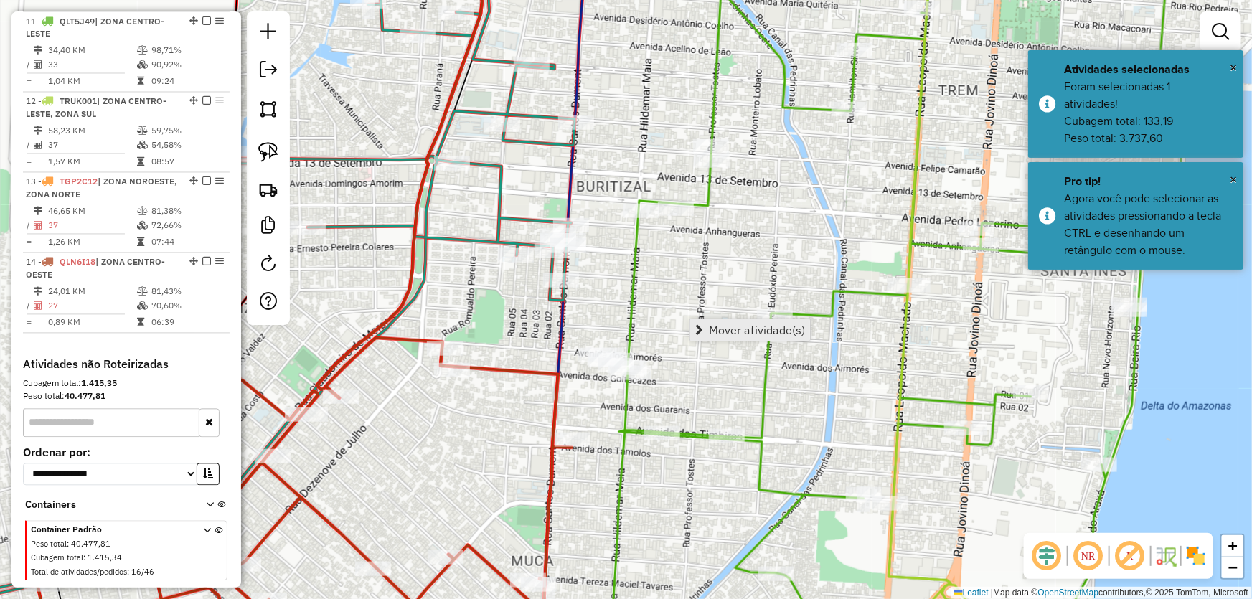
click at [723, 324] on span "Mover atividade(s)" at bounding box center [757, 329] width 96 height 11
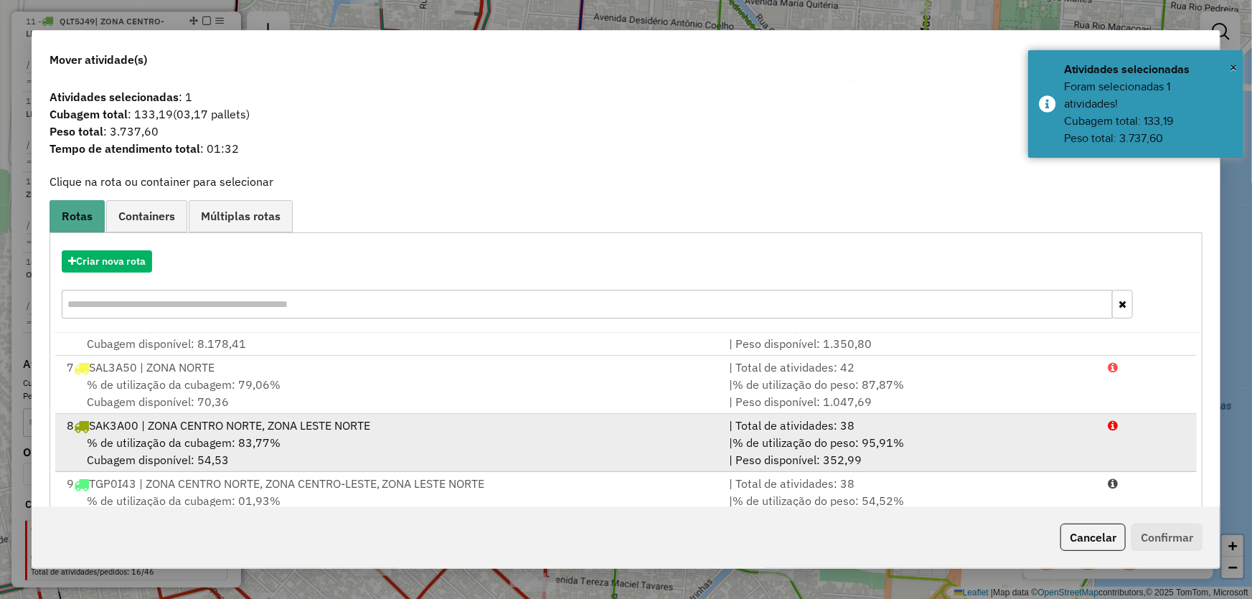
scroll to position [456, 0]
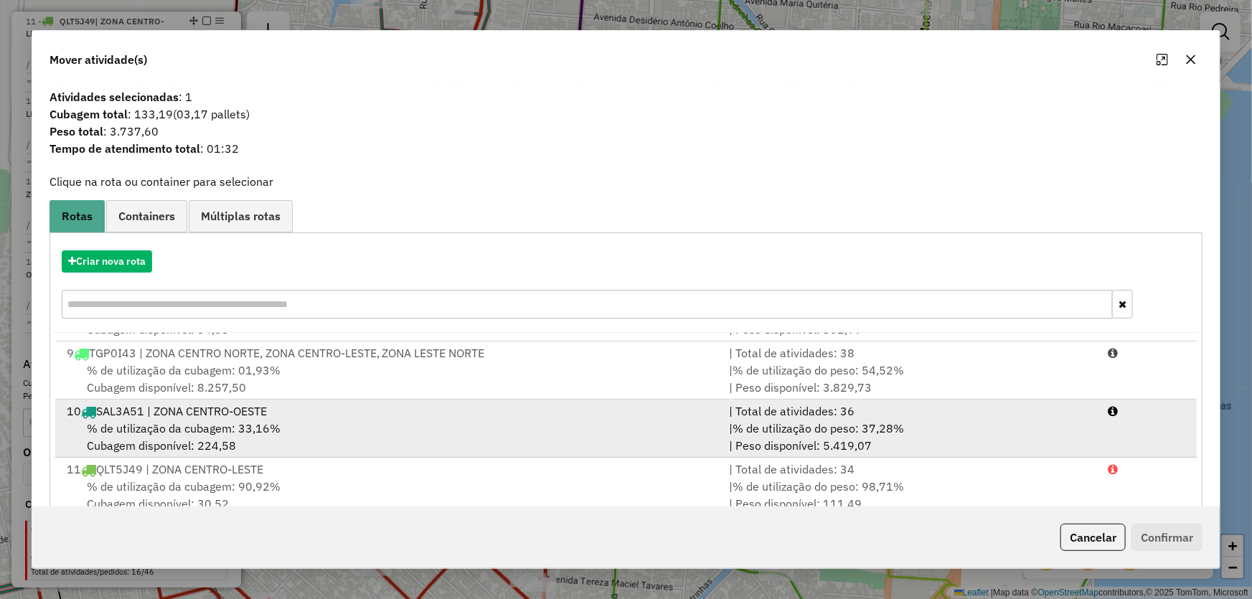
click at [211, 427] on span "% de utilização da cubagem: 33,16%" at bounding box center [184, 428] width 194 height 14
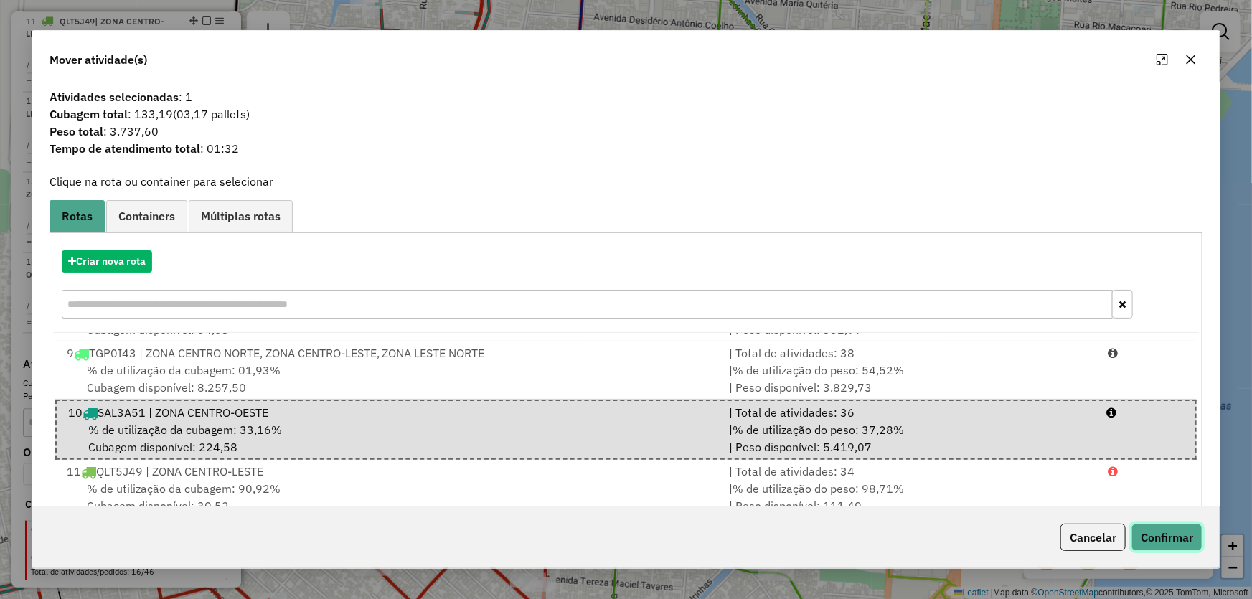
click at [1170, 539] on button "Confirmar" at bounding box center [1167, 537] width 71 height 27
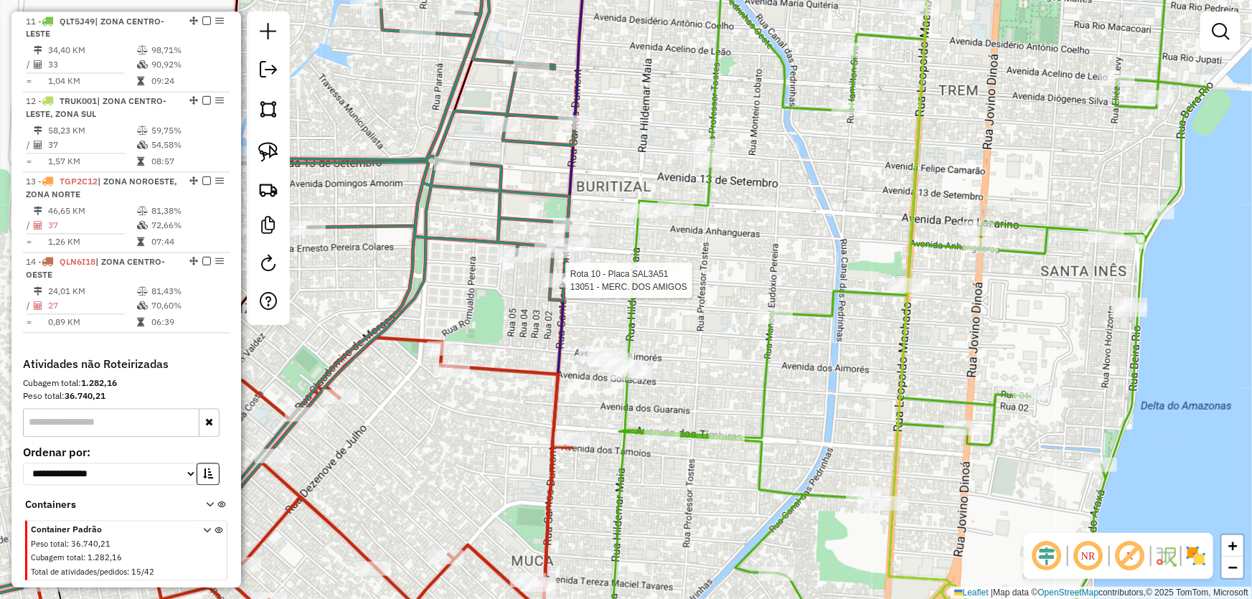
select select "*********"
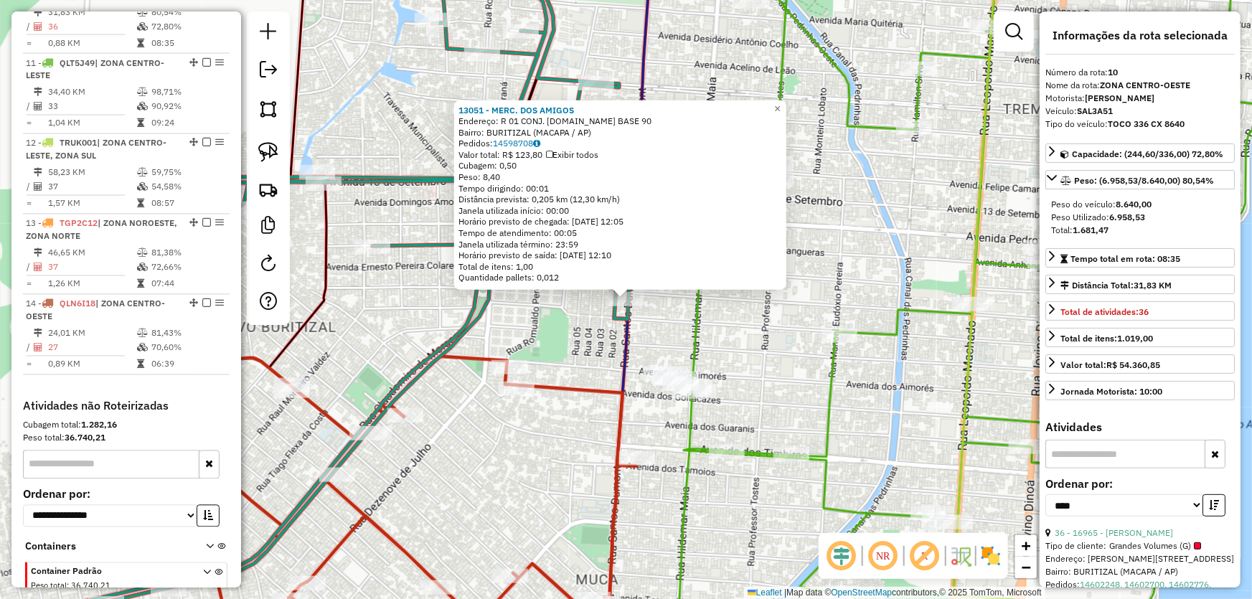
scroll to position [1247, 0]
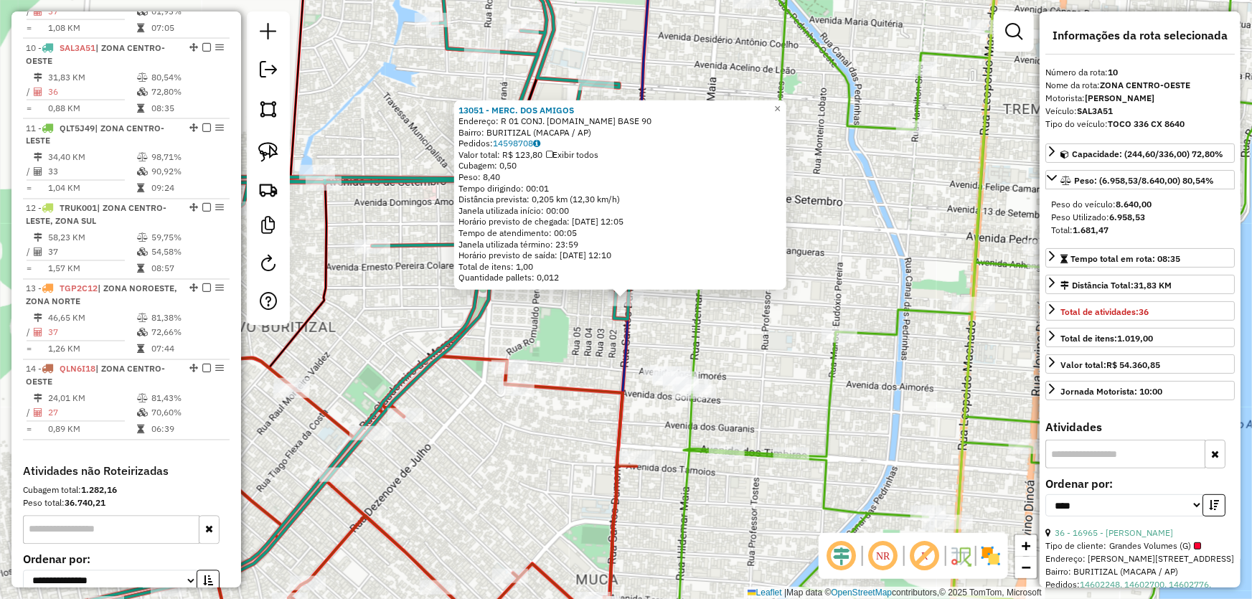
click at [573, 467] on div "13051 - MERC. DOS AMIGOS Endereço: R 01 CONJ. [DOMAIN_NAME] BASE 90 Bairro: BUR…" at bounding box center [626, 299] width 1252 height 599
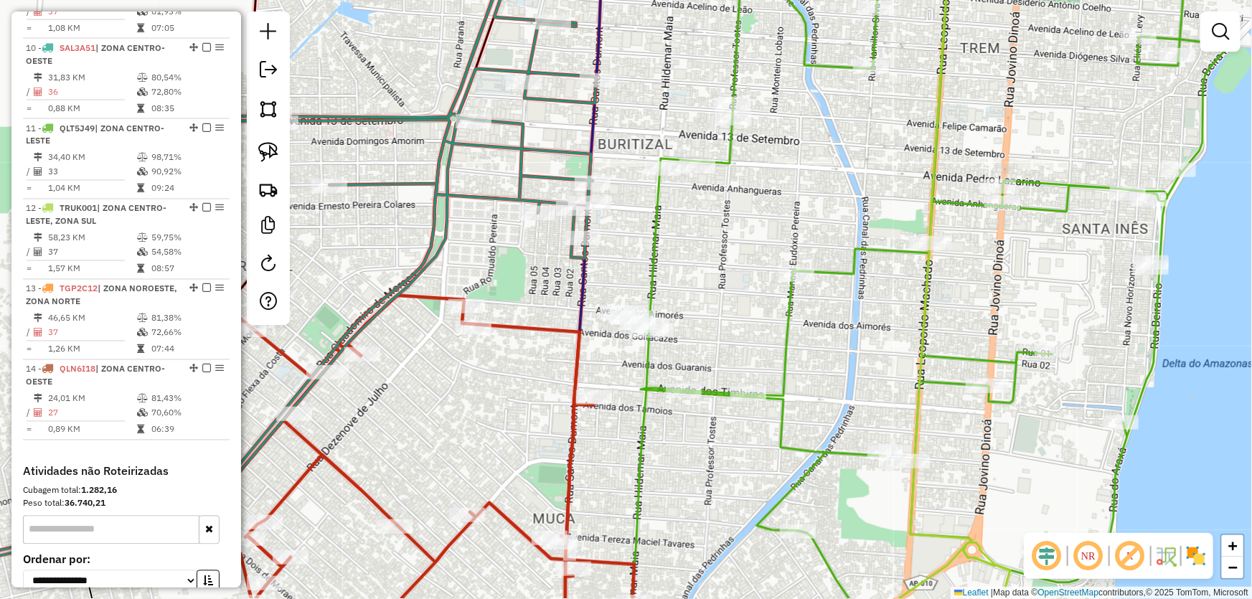
drag, startPoint x: 573, startPoint y: 465, endPoint x: 525, endPoint y: 395, distance: 84.6
click at [525, 397] on div "Janela de atendimento Grade de atendimento Capacidade Transportadoras Veículos …" at bounding box center [626, 299] width 1252 height 599
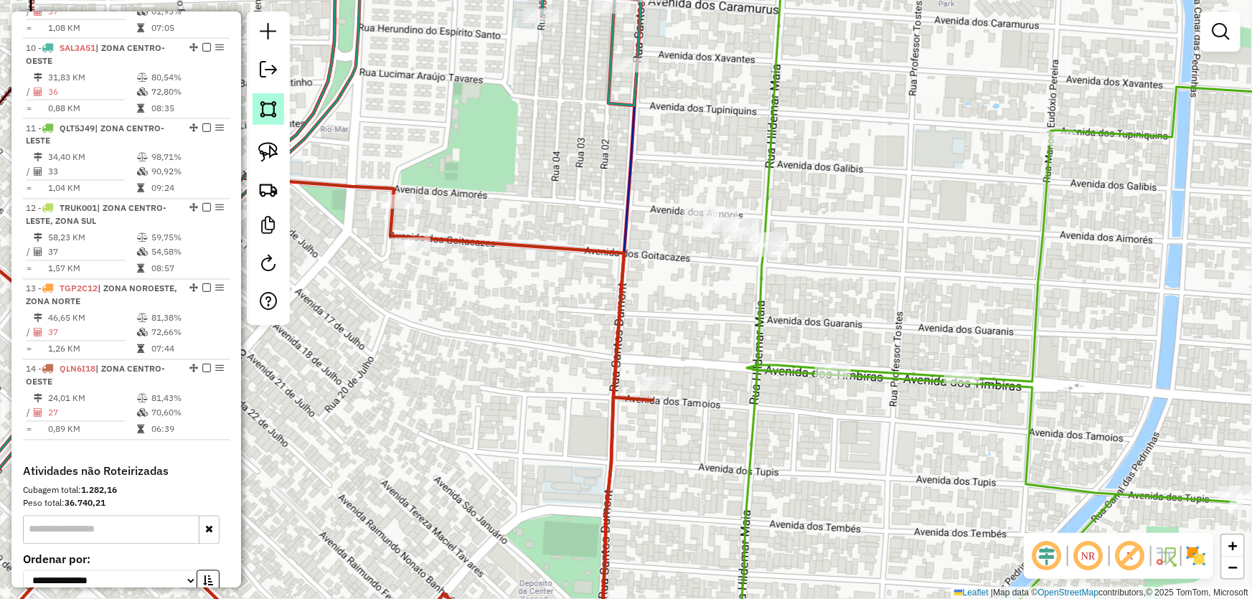
click at [278, 107] on link at bounding box center [269, 109] width 32 height 32
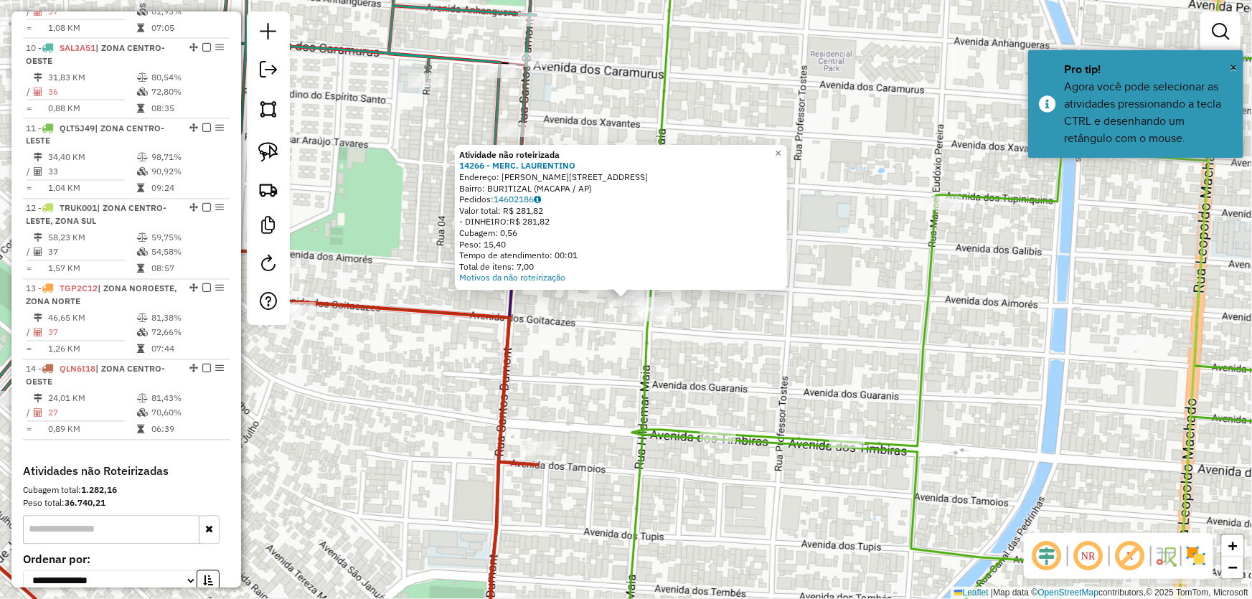
click at [613, 391] on div "Atividade não roteirizada 14266 - MERC. [PERSON_NAME]: R [PERSON_NAME] 1639 330…" at bounding box center [626, 299] width 1252 height 599
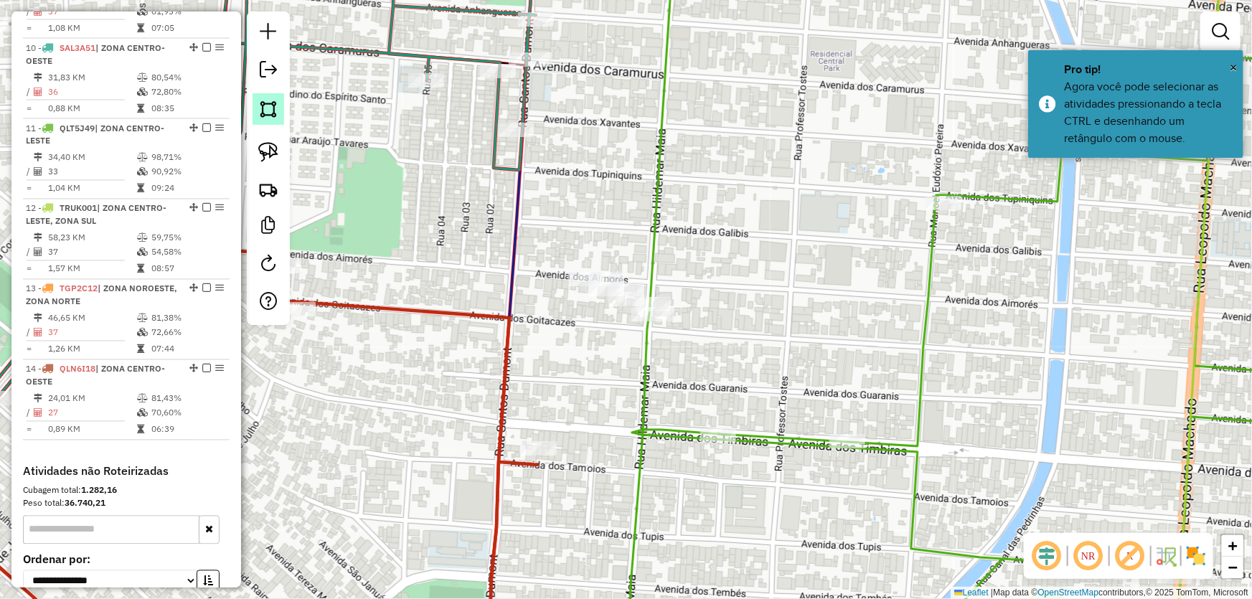
click at [273, 112] on img at bounding box center [268, 109] width 20 height 20
click at [691, 204] on div at bounding box center [691, 203] width 29 height 29
click at [467, 238] on div at bounding box center [466, 236] width 29 height 29
drag, startPoint x: 531, startPoint y: 387, endPoint x: 580, endPoint y: 393, distance: 49.1
click at [535, 387] on div at bounding box center [529, 384] width 29 height 29
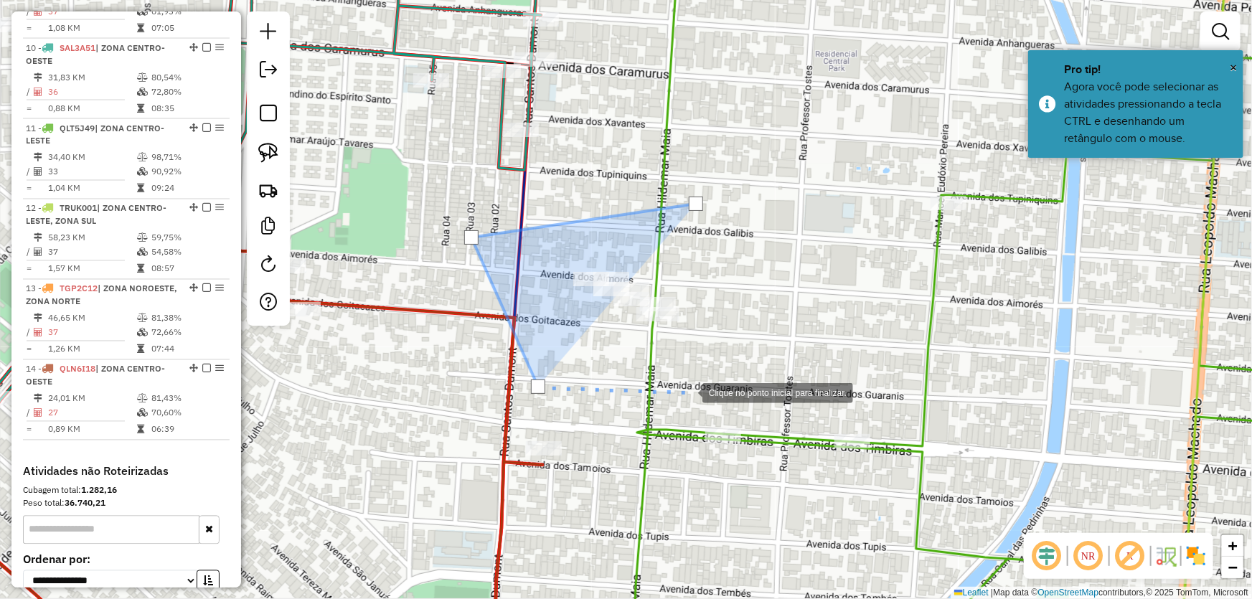
click at [703, 378] on div at bounding box center [688, 392] width 29 height 29
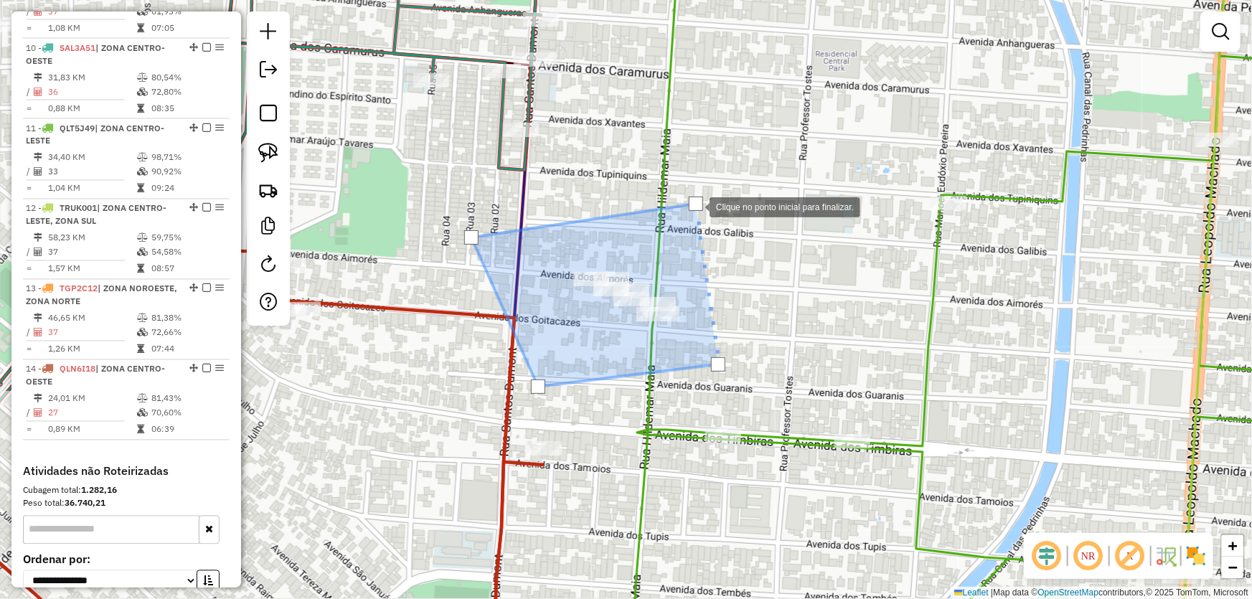
click at [695, 206] on div at bounding box center [696, 204] width 14 height 14
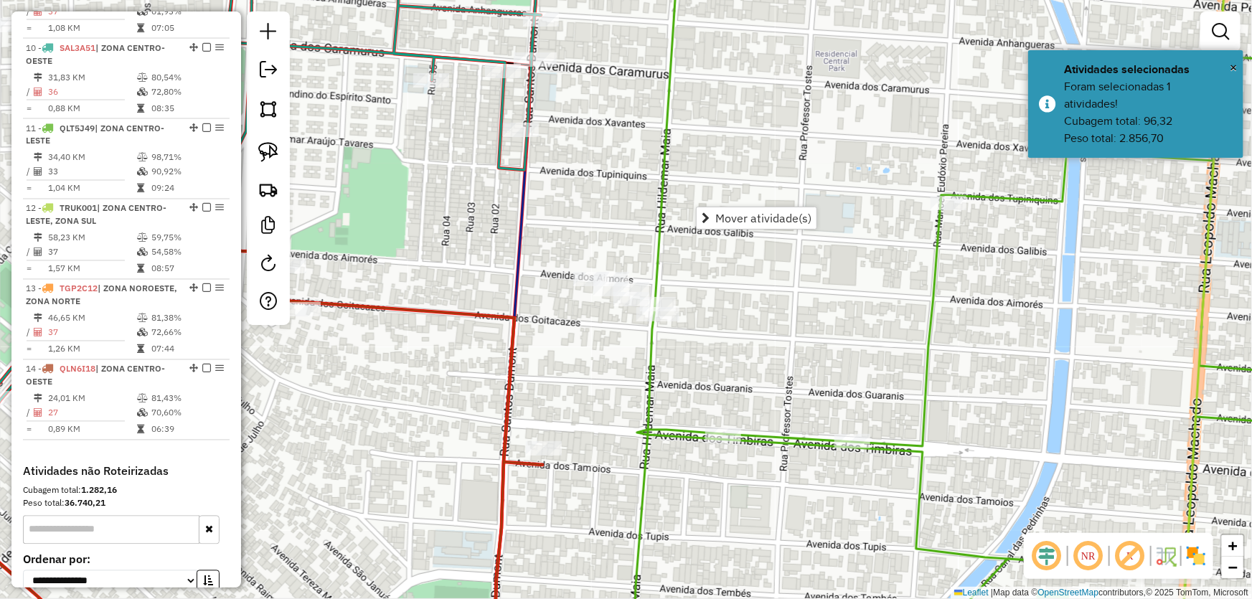
click at [670, 151] on icon at bounding box center [1005, 299] width 746 height 719
select select "*********"
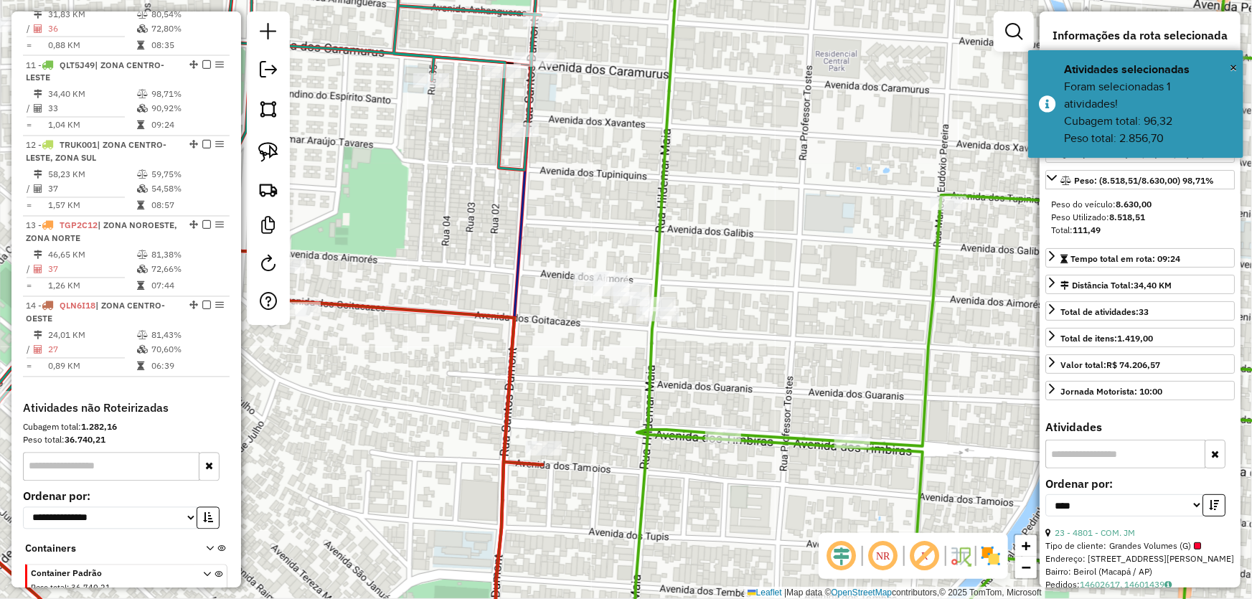
scroll to position [1328, 0]
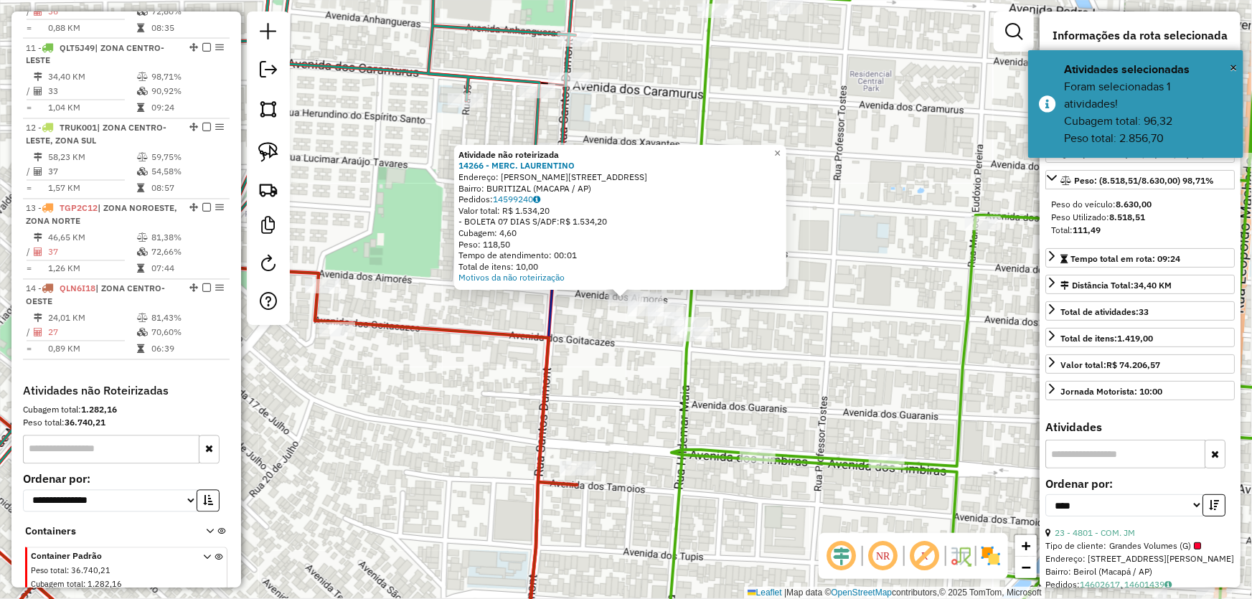
click at [633, 355] on div "Atividade não roteirizada 14266 - MERC. [PERSON_NAME]: R [PERSON_NAME] 1639 330…" at bounding box center [626, 299] width 1252 height 599
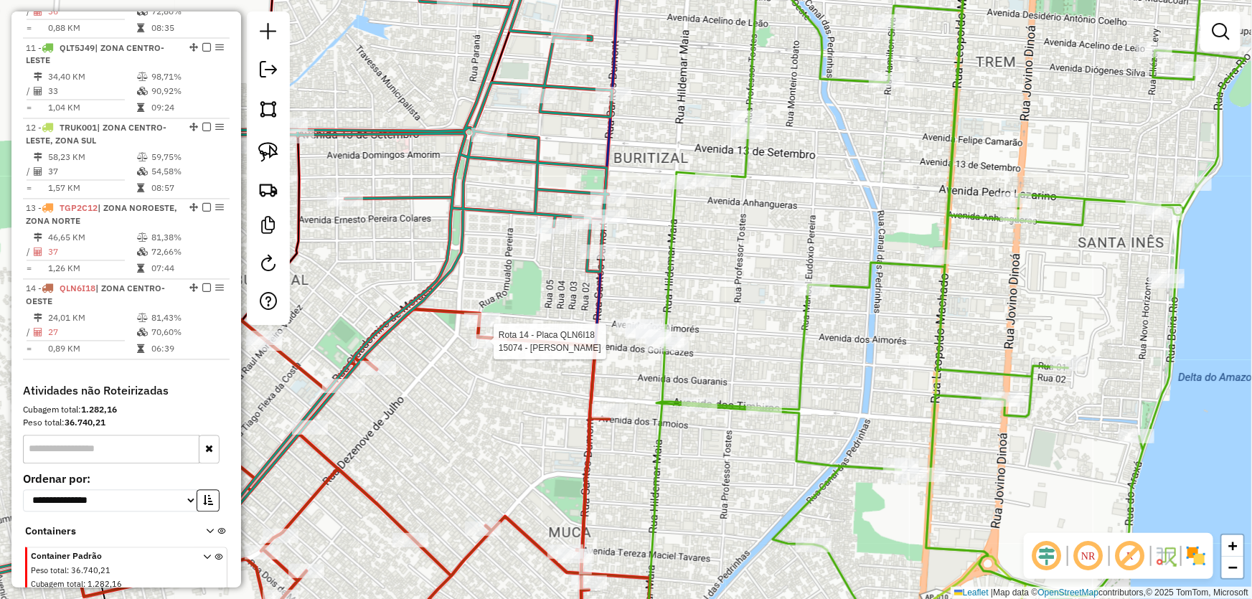
select select "*********"
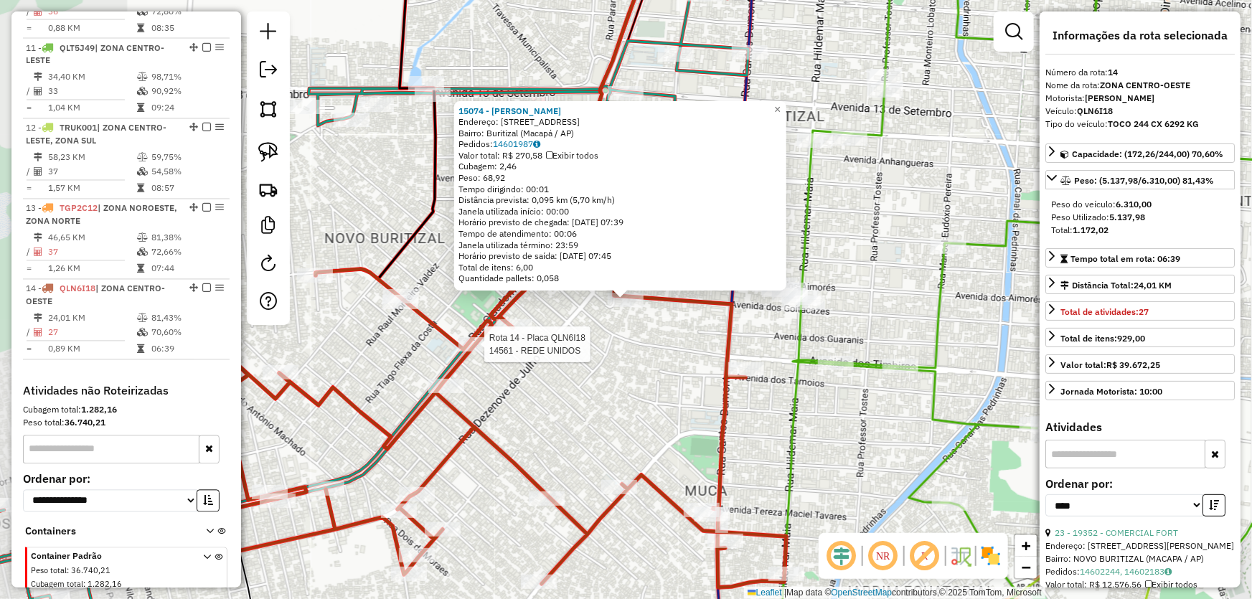
scroll to position [1354, 0]
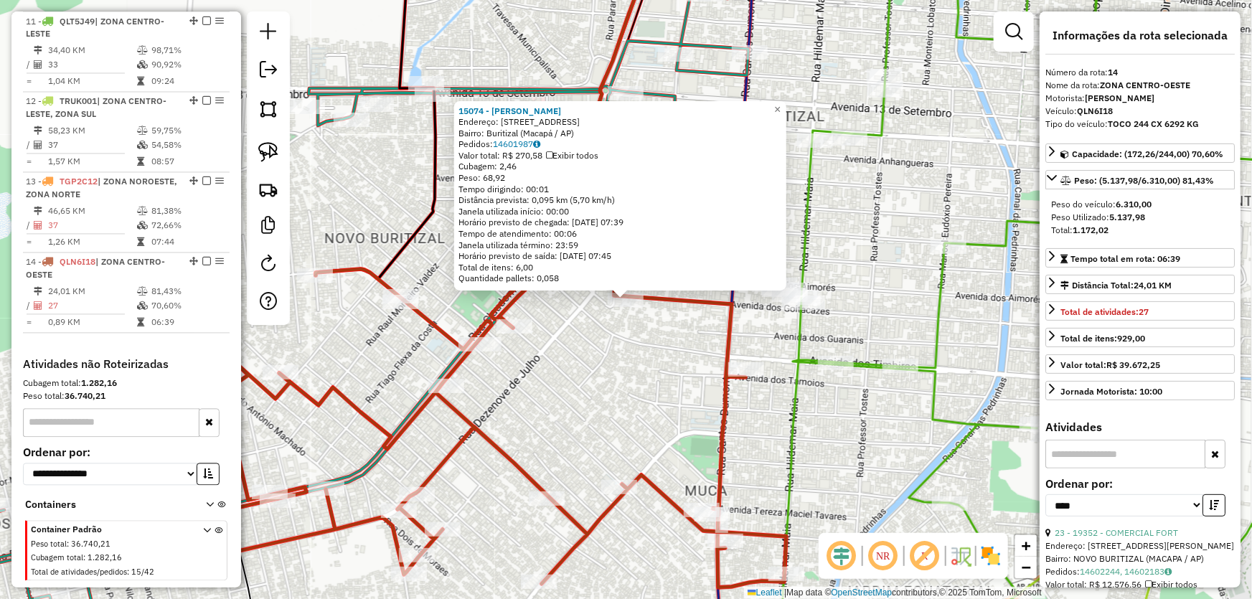
click at [580, 380] on div "15074 - VIZINHO MATAO Endereço: [STREET_ADDRESS] Pedidos: 14601987 Valor total:…" at bounding box center [626, 299] width 1252 height 599
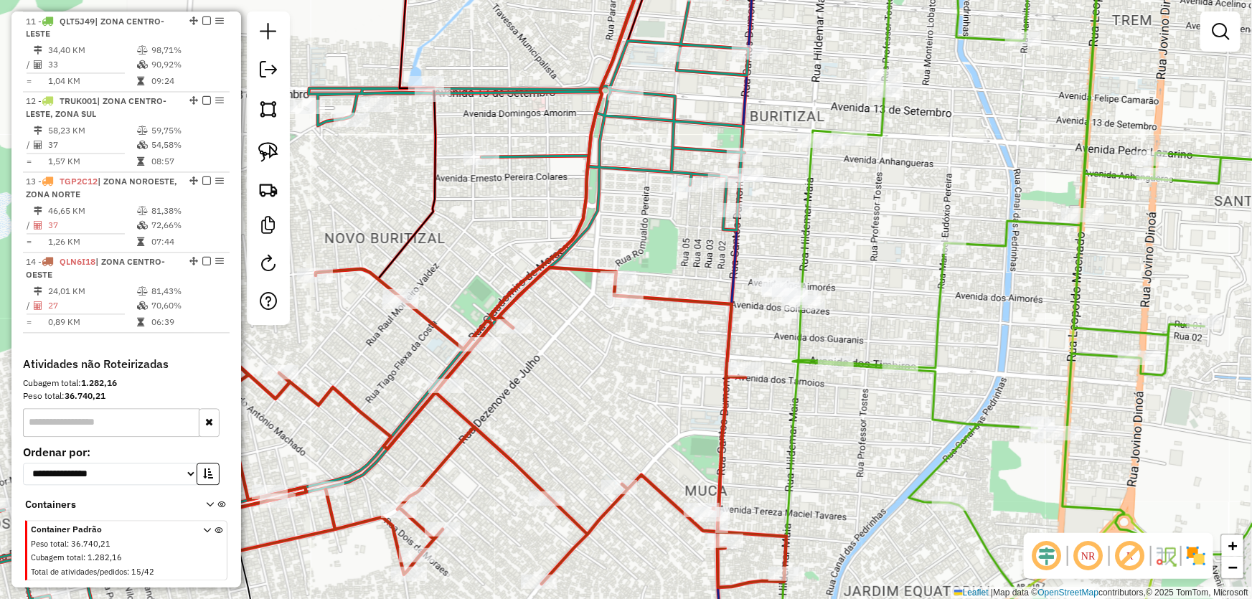
click at [754, 220] on div "Rota 10 - Placa SAL3A51 13051 - MERC. DOS AMIGOS [PERSON_NAME] de atendimento G…" at bounding box center [626, 299] width 1252 height 599
click at [739, 217] on div at bounding box center [735, 210] width 36 height 14
select select "*********"
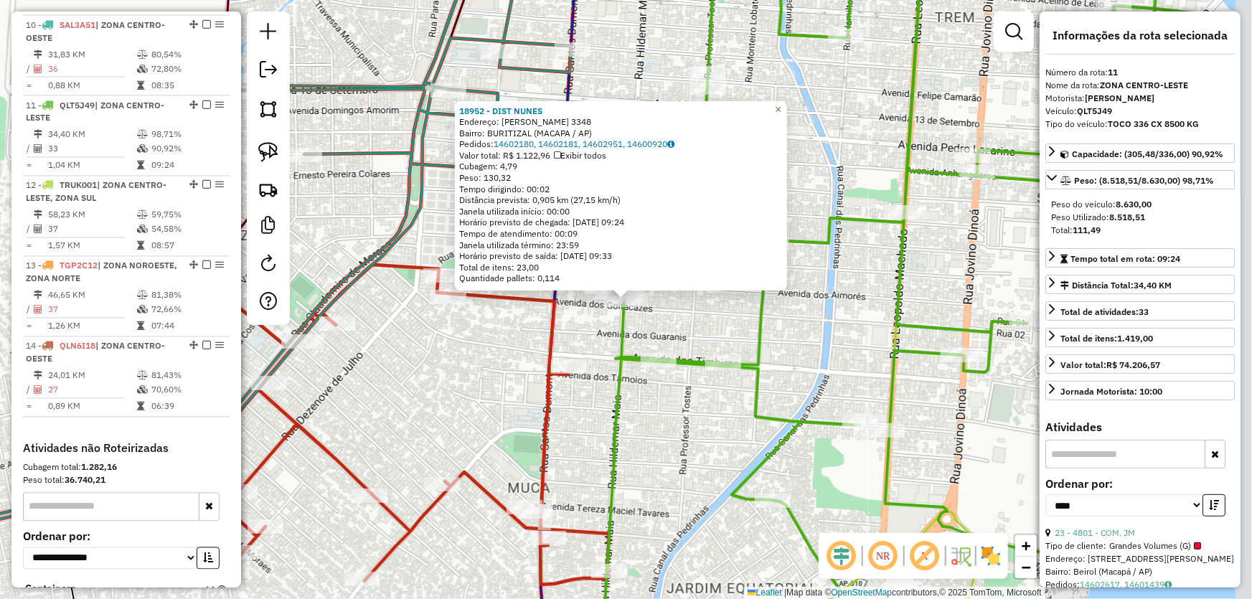
scroll to position [1328, 0]
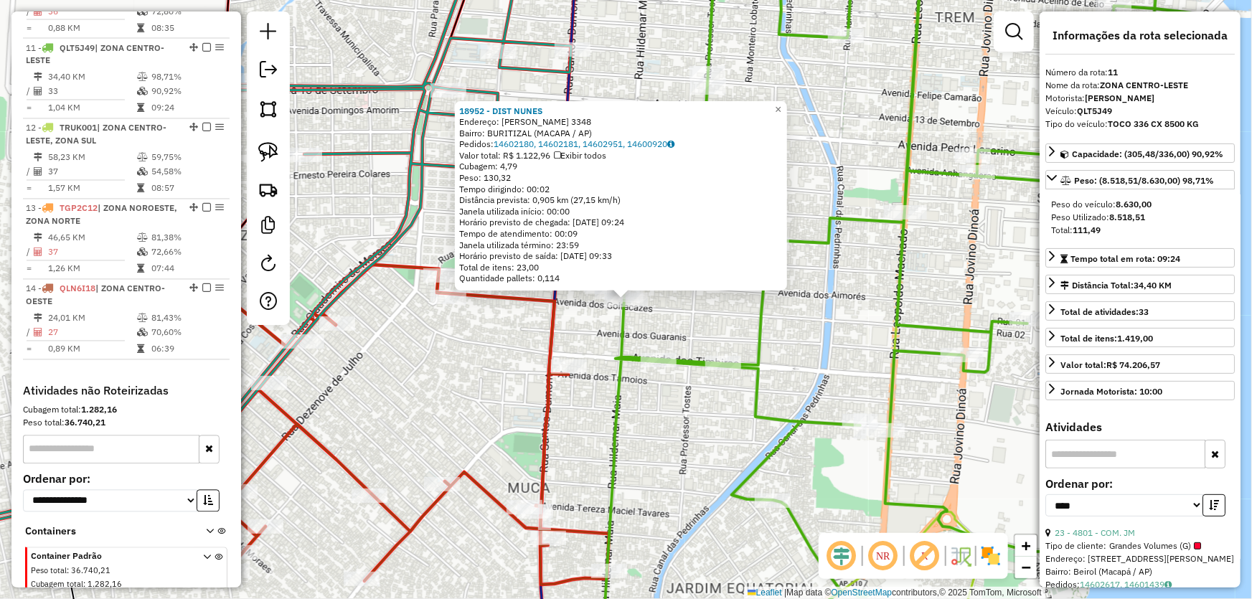
click at [665, 410] on div "18952 - DIST NUNES Endereço: [PERSON_NAME] 3348 Bairro: BURITIZAL (MACAPA / AP)…" at bounding box center [626, 299] width 1252 height 599
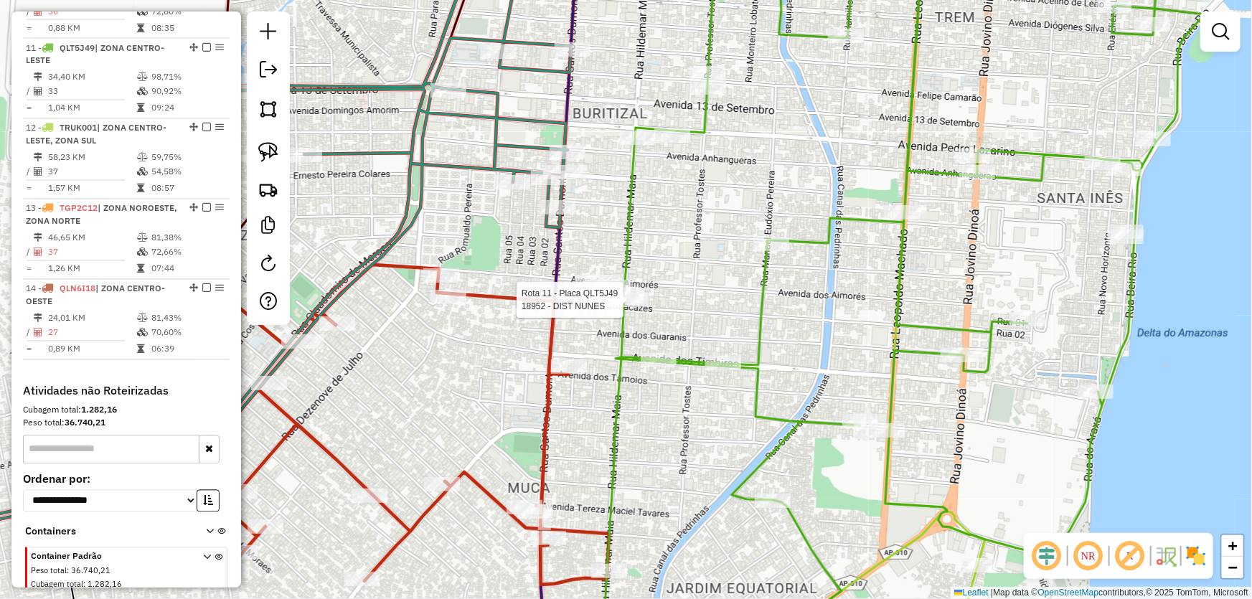
select select "*********"
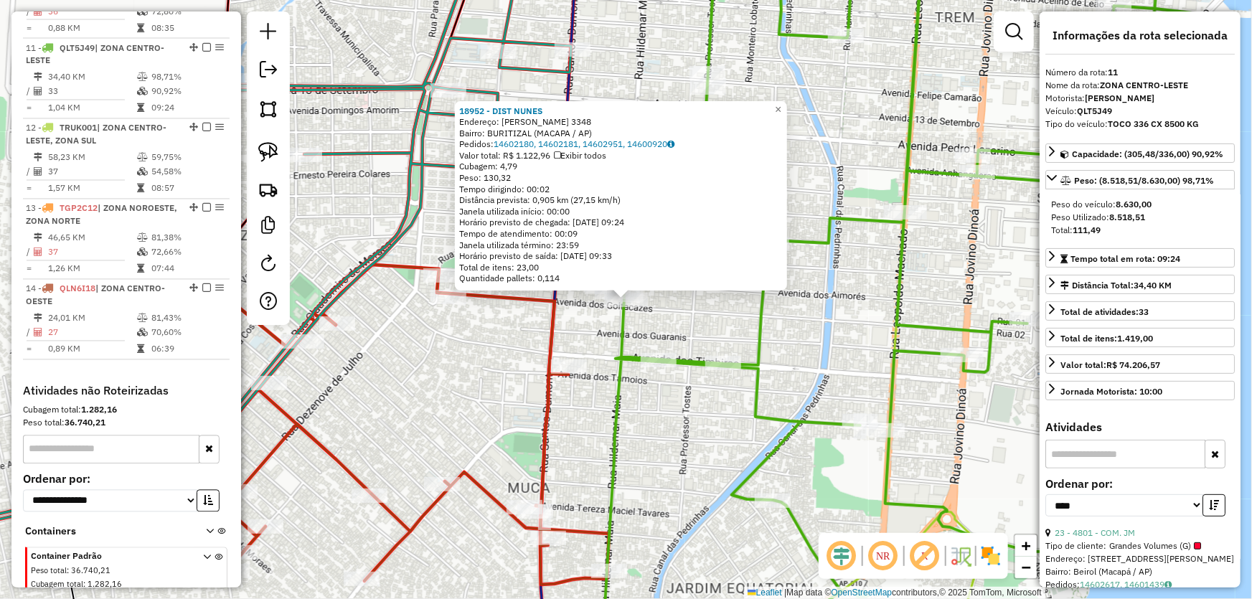
scroll to position [65, 0]
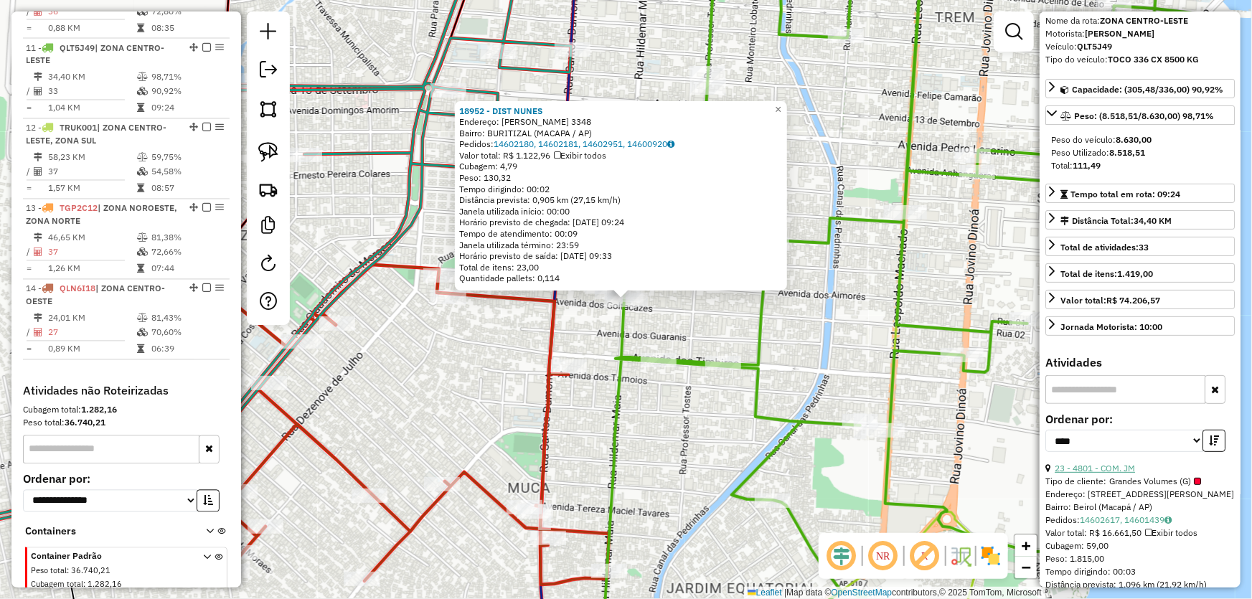
click at [1125, 469] on link "23 - 4801 - COM. JM" at bounding box center [1095, 468] width 80 height 11
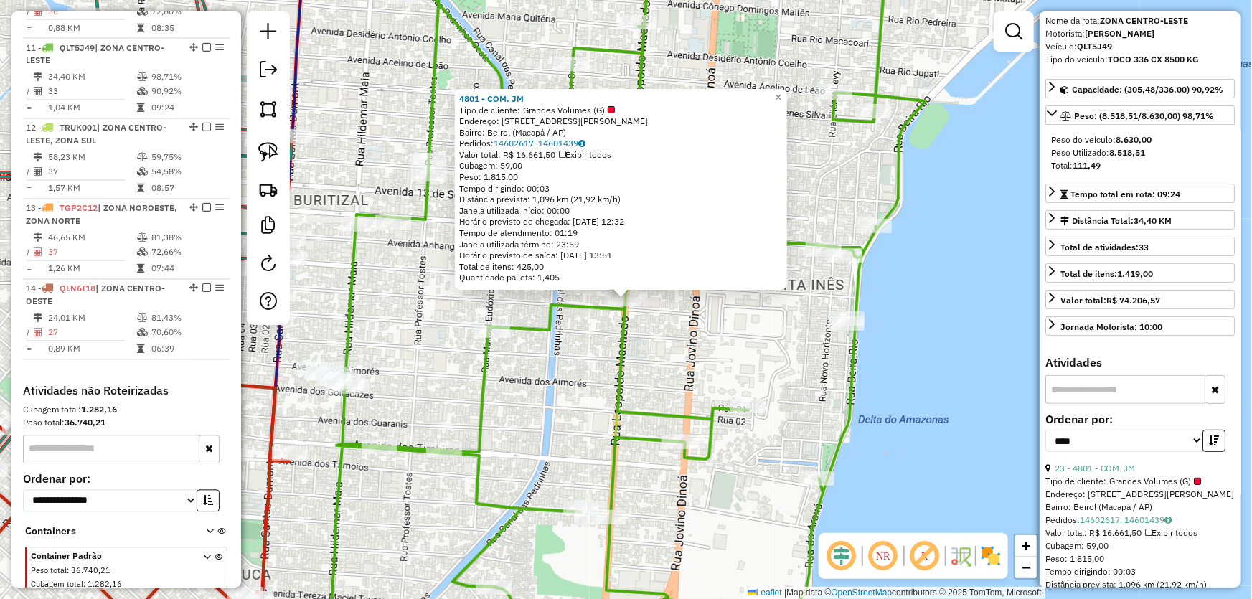
click at [751, 366] on div "4801 - COM. JM Tipo de cliente: Grandes Volumes (G) Endereço: [STREET_ADDRESS][…" at bounding box center [626, 299] width 1252 height 599
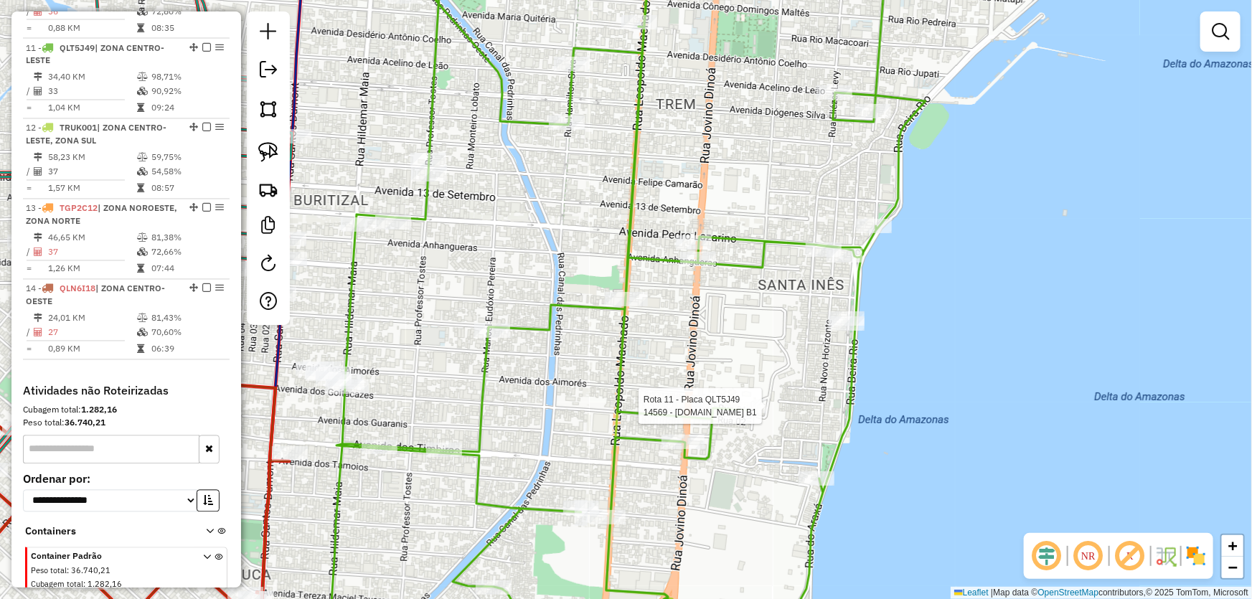
select select "*********"
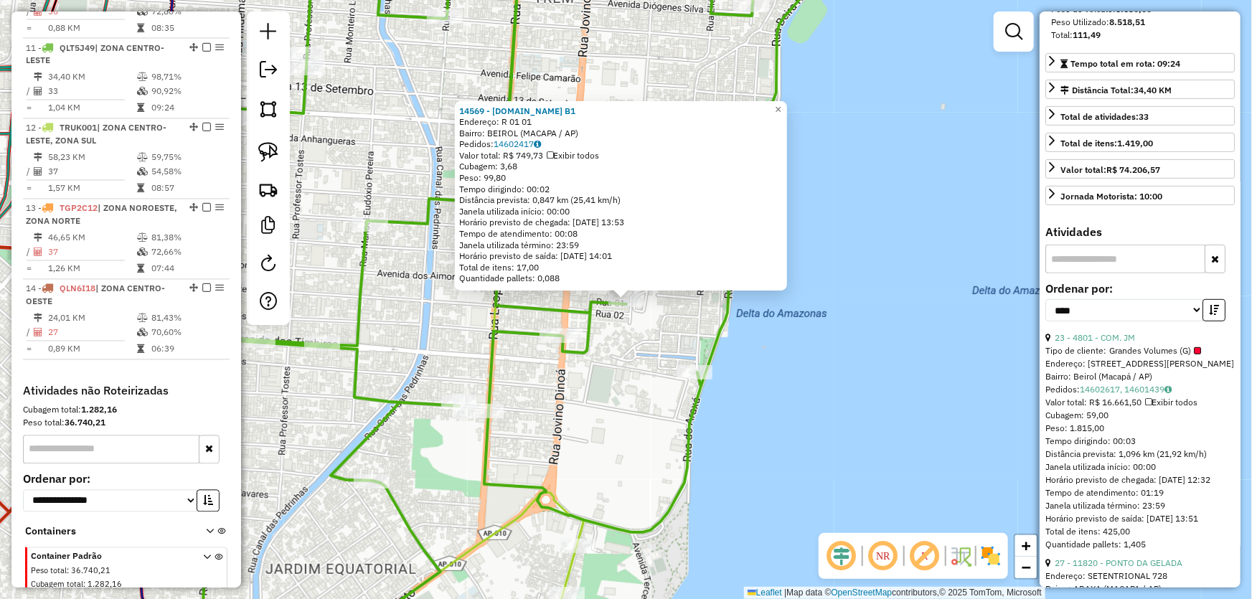
scroll to position [261, 0]
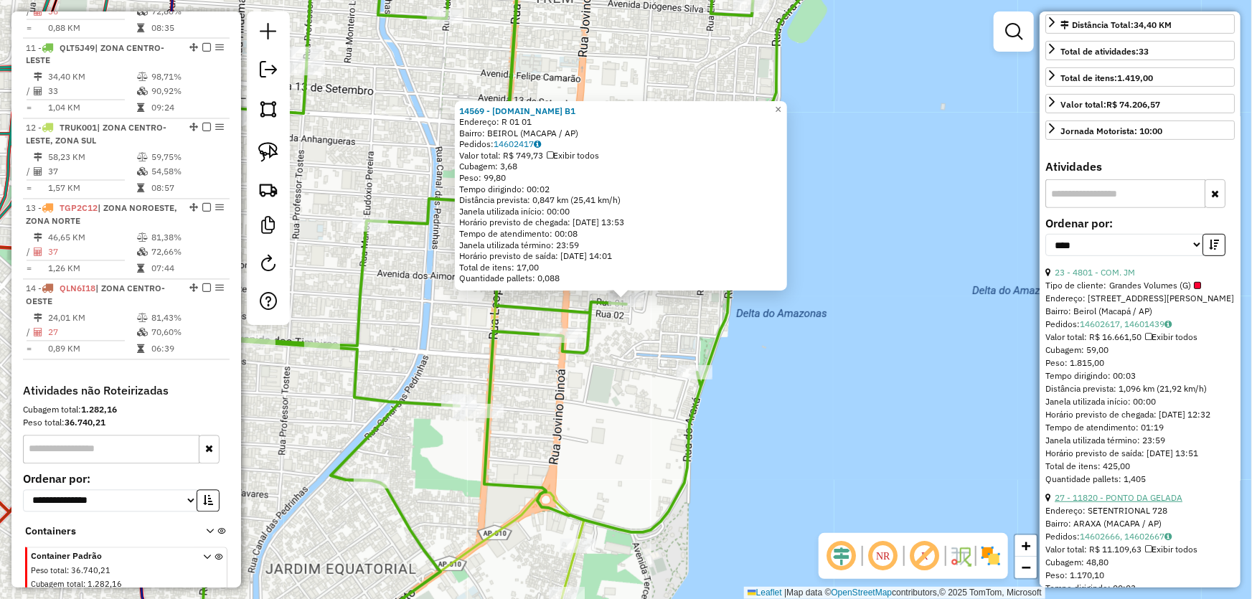
click at [1120, 503] on link "27 - 11820 - PONTO DA GELADA" at bounding box center [1119, 497] width 128 height 11
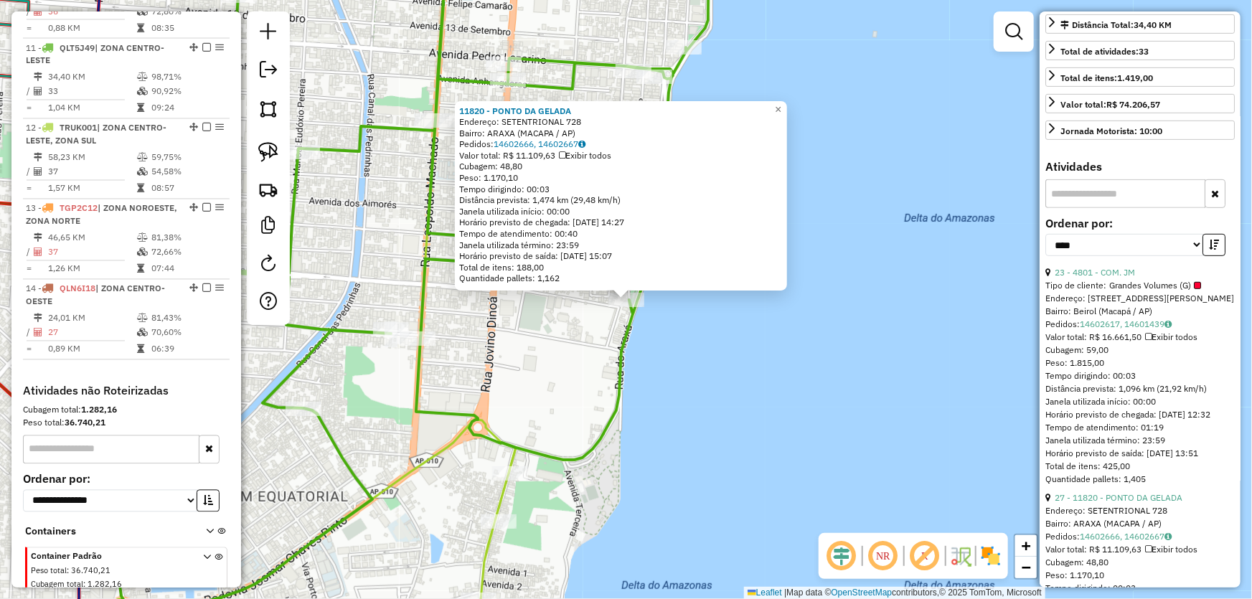
click at [739, 367] on div "11820 - PONTO DA GELADA Endereço: SETENTRIONAL 728 Bairro: ARAXA (MACAPA / AP) …" at bounding box center [626, 299] width 1252 height 599
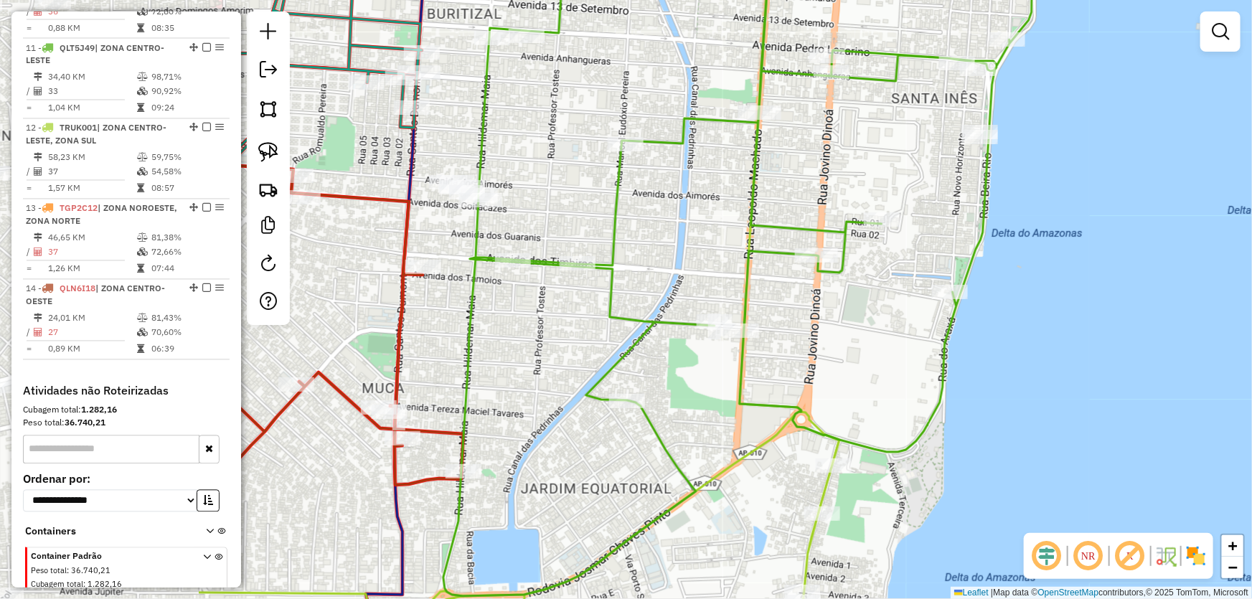
drag, startPoint x: 675, startPoint y: 362, endPoint x: 998, endPoint y: 354, distance: 323.8
click at [998, 354] on div "Janela de atendimento Grade de atendimento Capacidade Transportadoras Veículos …" at bounding box center [626, 299] width 1252 height 599
select select "*********"
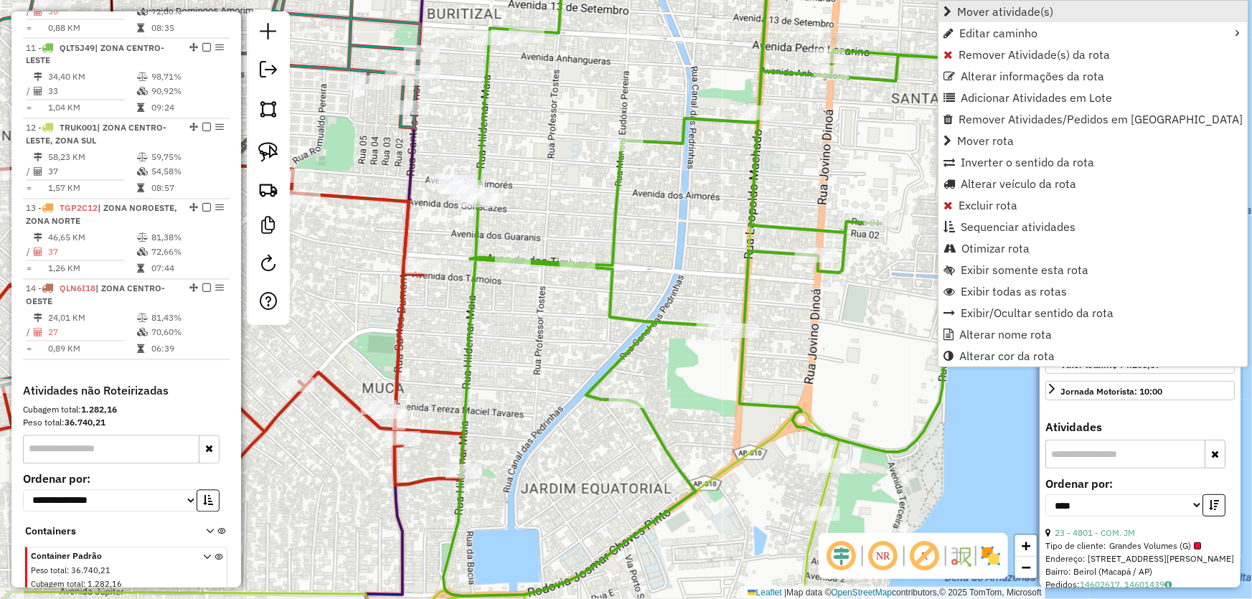
click at [980, 14] on span "Mover atividade(s)" at bounding box center [1005, 11] width 96 height 11
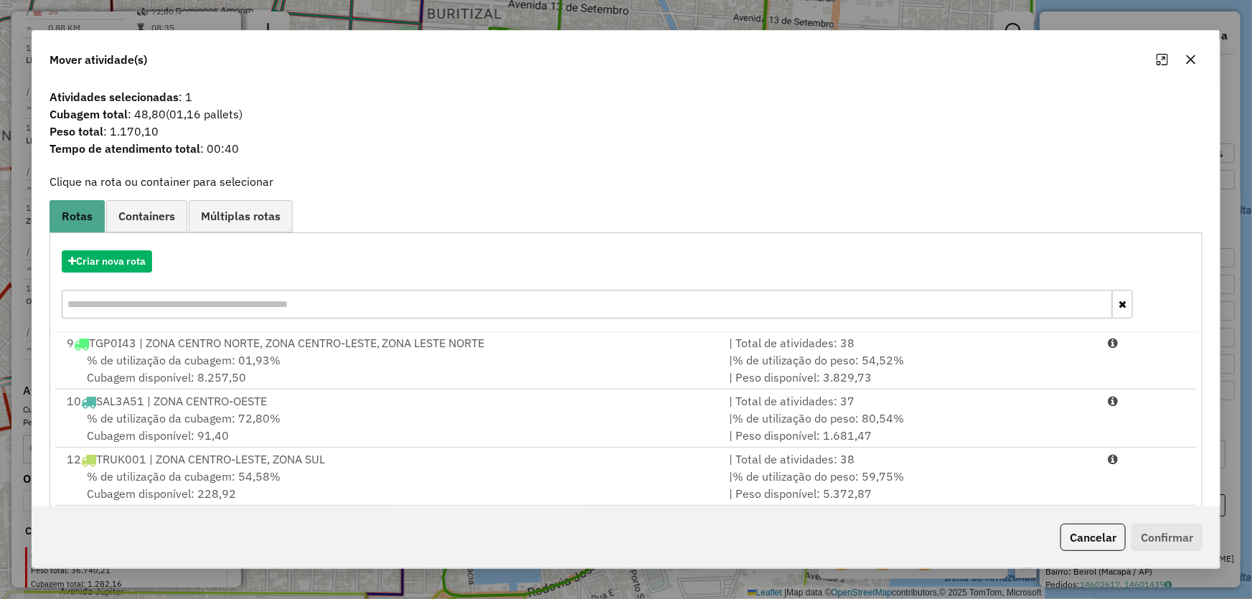
scroll to position [136, 0]
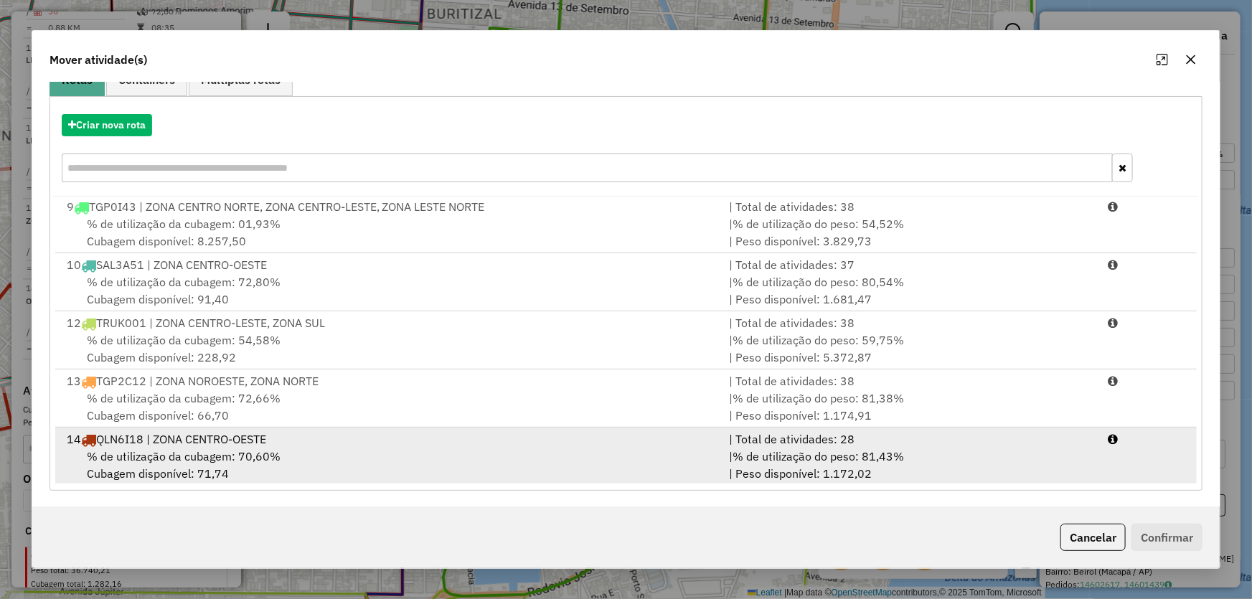
click at [269, 452] on span "% de utilização da cubagem: 70,60%" at bounding box center [184, 456] width 194 height 14
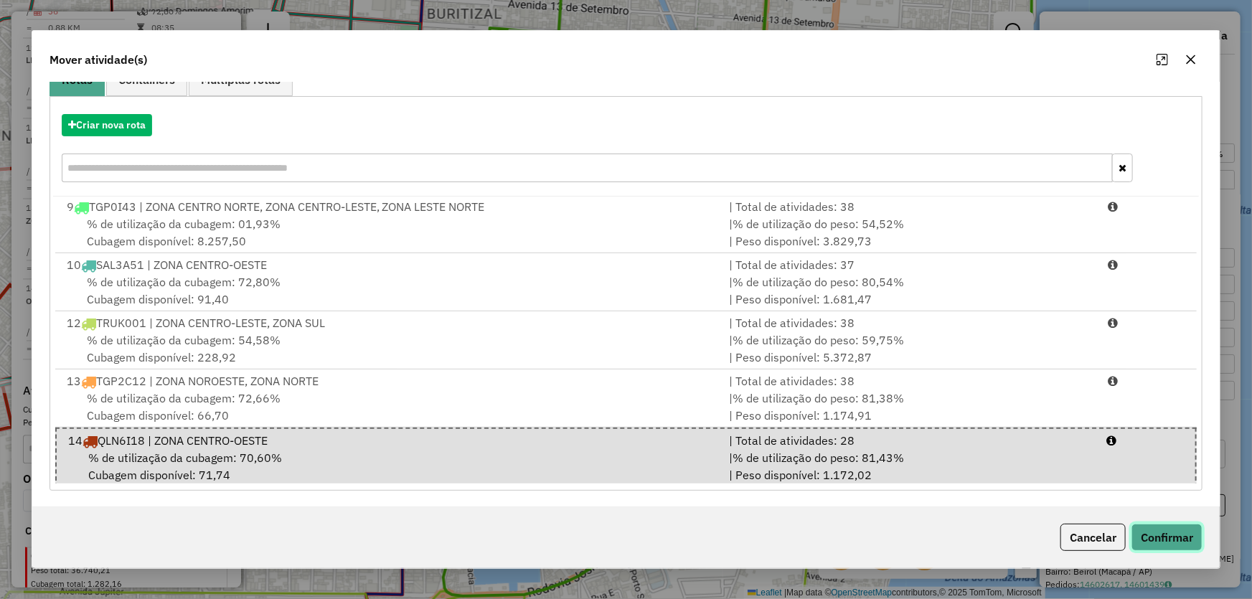
click at [1150, 537] on button "Confirmar" at bounding box center [1167, 537] width 71 height 27
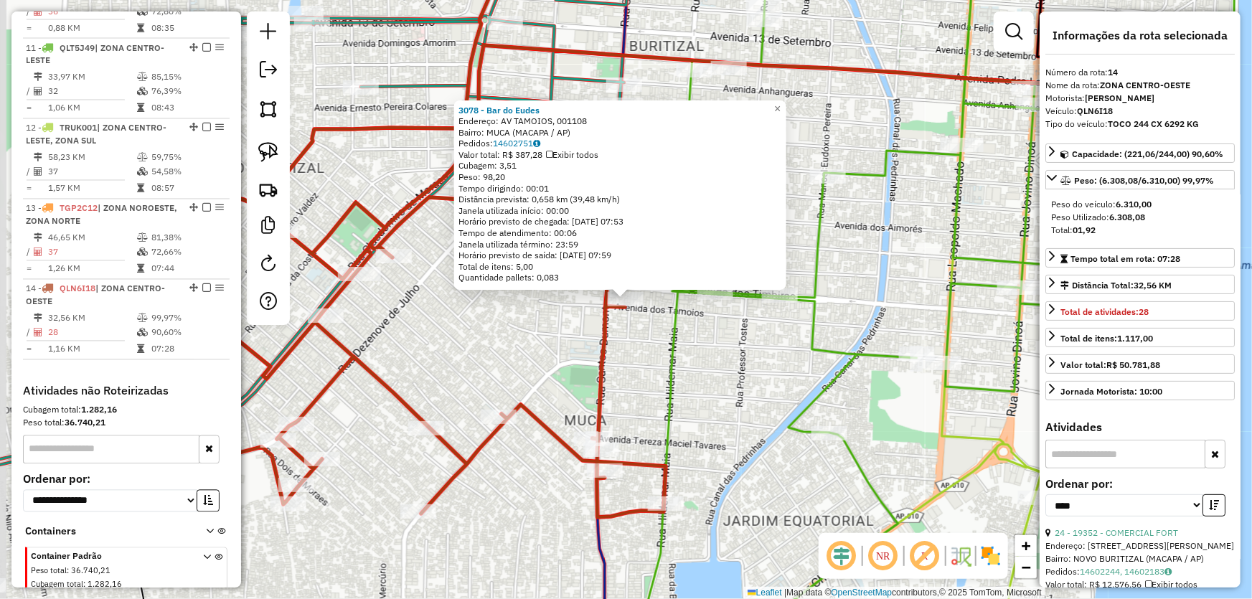
scroll to position [1354, 0]
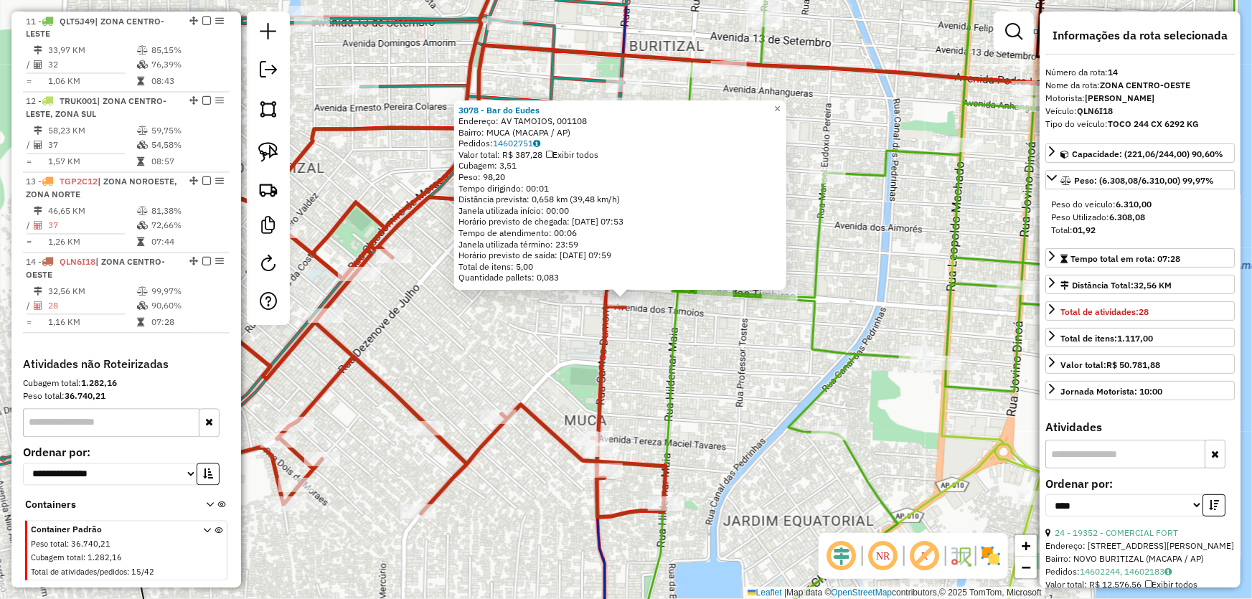
click at [505, 331] on div "3078 - Bar do Eudes Endereço: AV TAMOIOS, 001108 Bairro: MUCA (MACAPA / AP) Ped…" at bounding box center [626, 299] width 1252 height 599
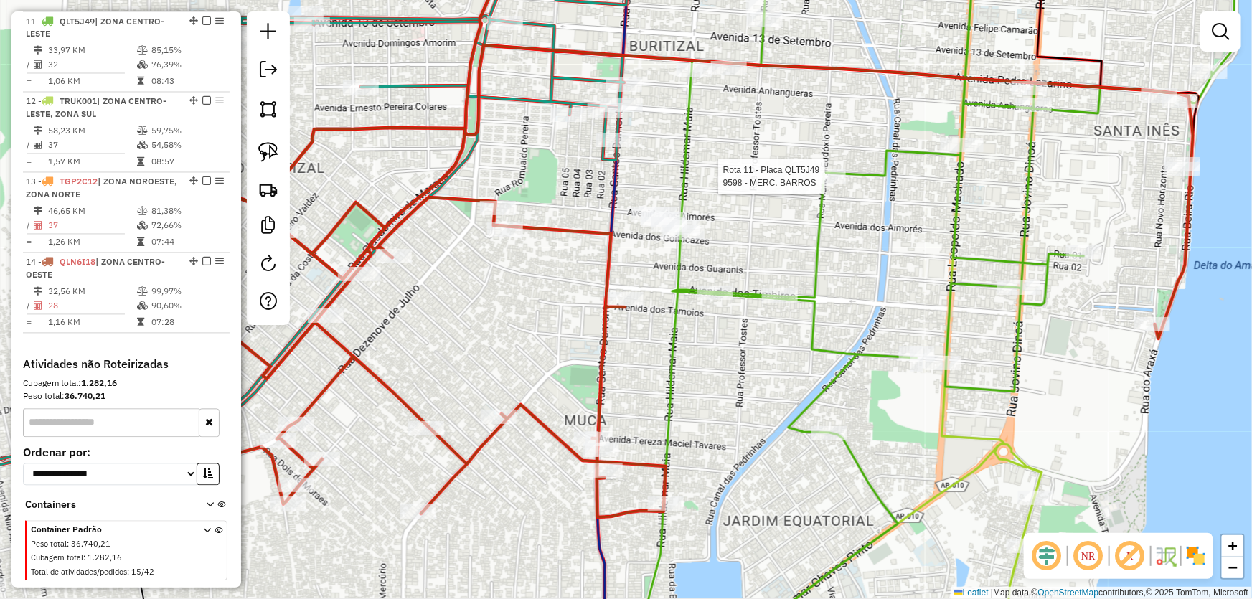
select select "*********"
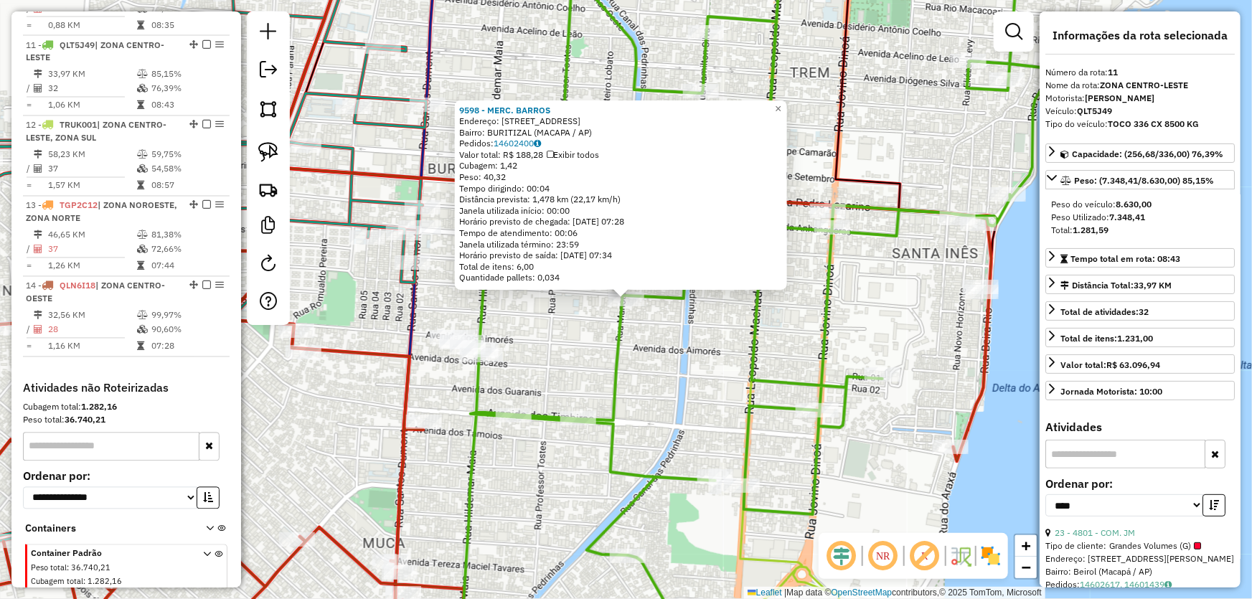
scroll to position [1328, 0]
click at [659, 364] on div "9598 - MERC. [PERSON_NAME]: AV TUPINIQUINS 655 Bairro: BURITIZAL (MACAPA / AP) …" at bounding box center [626, 299] width 1252 height 599
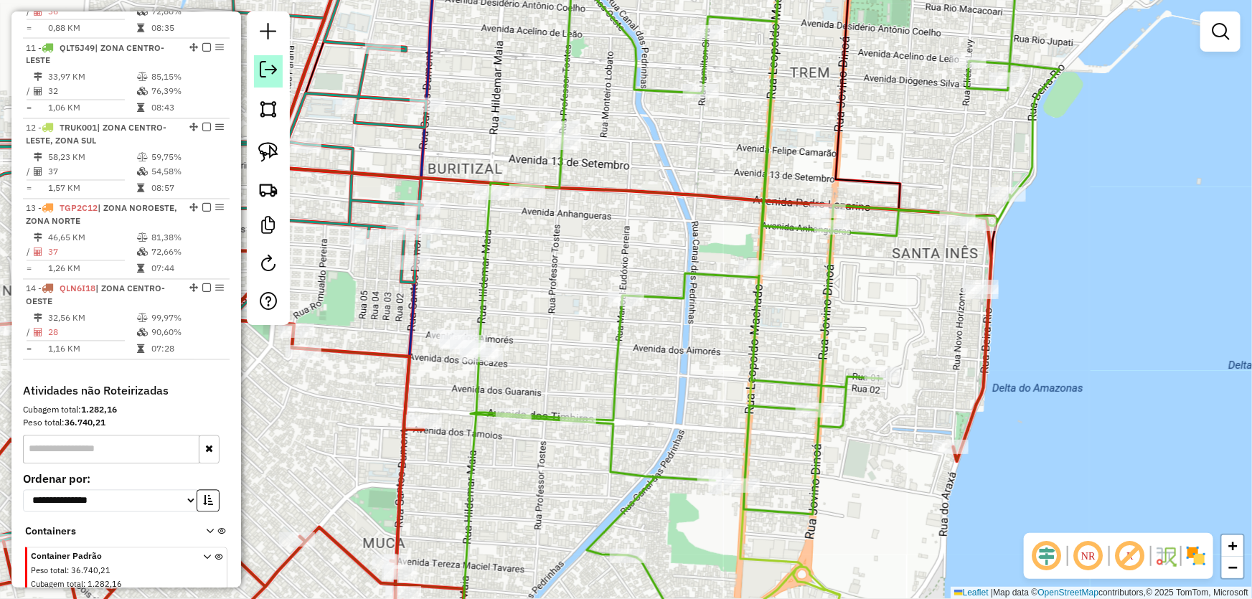
click at [268, 85] on link at bounding box center [268, 71] width 29 height 32
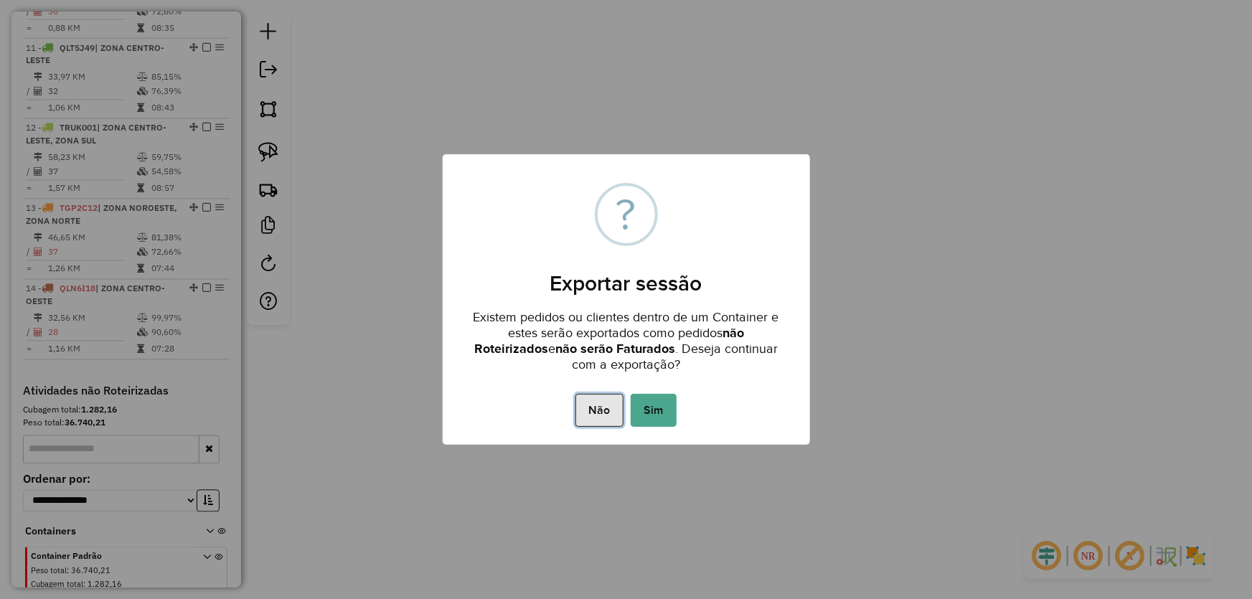
click at [596, 403] on button "Não" at bounding box center [600, 410] width 48 height 33
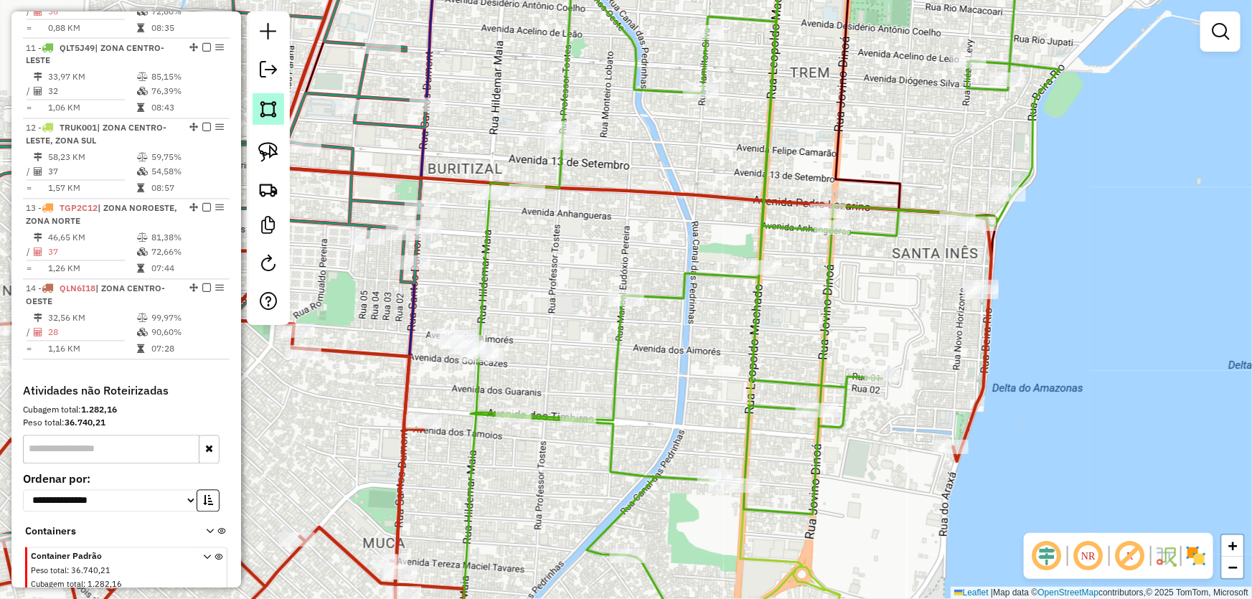
click at [260, 99] on img at bounding box center [268, 109] width 20 height 20
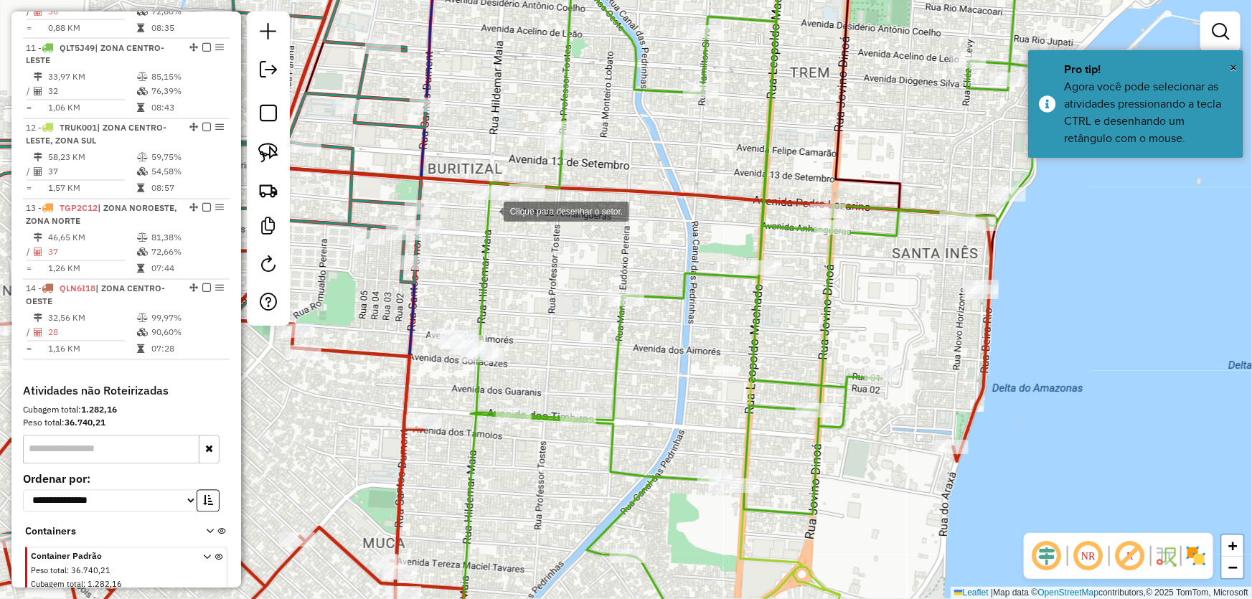
click at [500, 225] on div at bounding box center [489, 210] width 29 height 29
drag, startPoint x: 309, startPoint y: 303, endPoint x: 365, endPoint y: 425, distance: 134.5
click at [309, 304] on div at bounding box center [308, 303] width 29 height 29
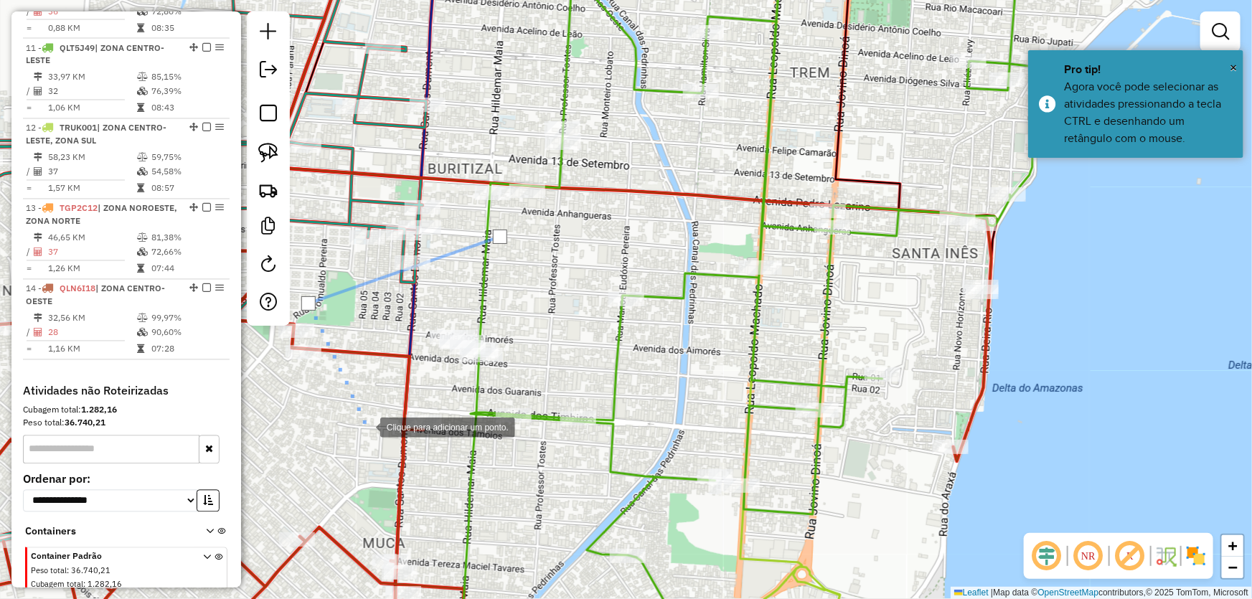
click at [366, 426] on div at bounding box center [366, 426] width 29 height 29
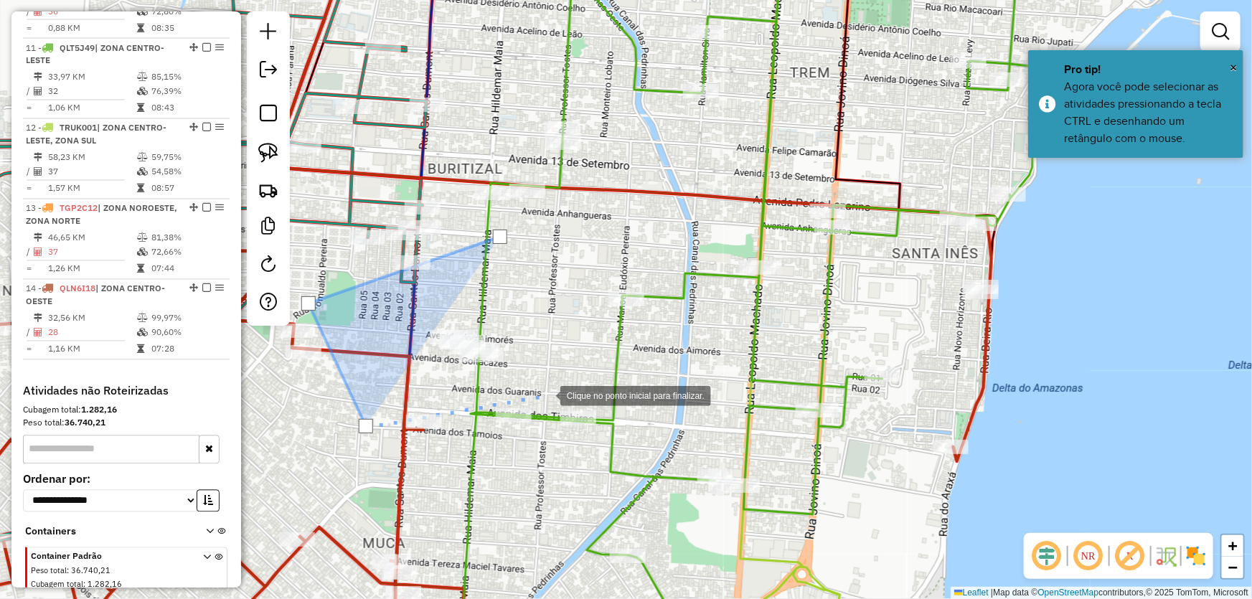
drag, startPoint x: 546, startPoint y: 395, endPoint x: 542, endPoint y: 299, distance: 96.3
click at [546, 394] on div at bounding box center [546, 394] width 29 height 29
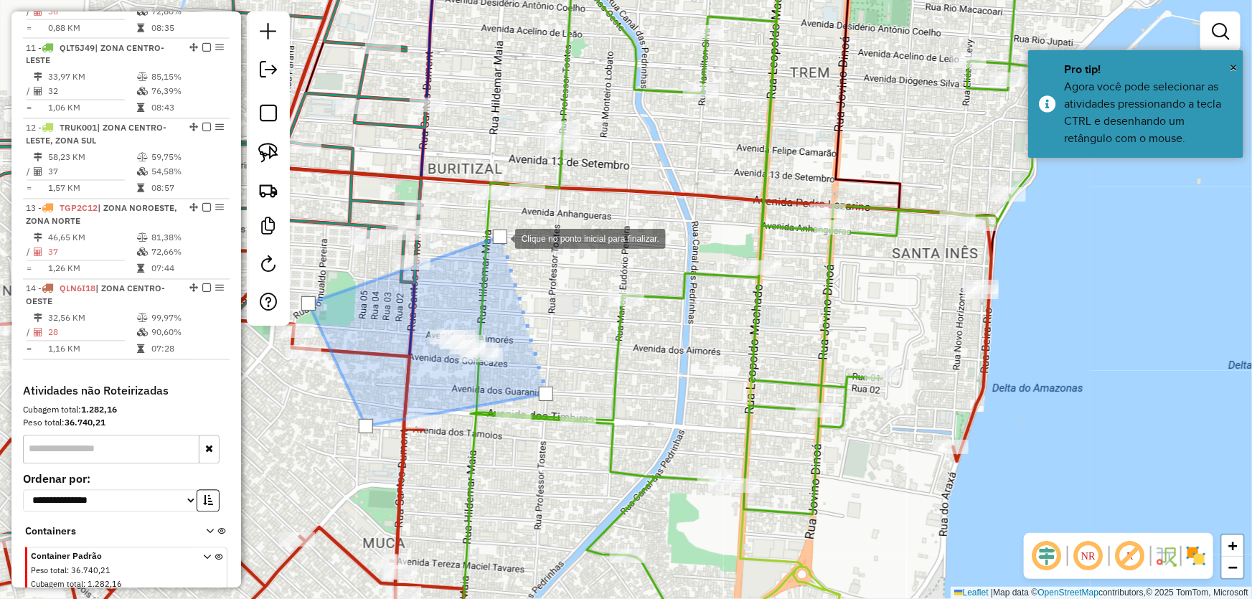
click at [501, 238] on div at bounding box center [500, 237] width 14 height 14
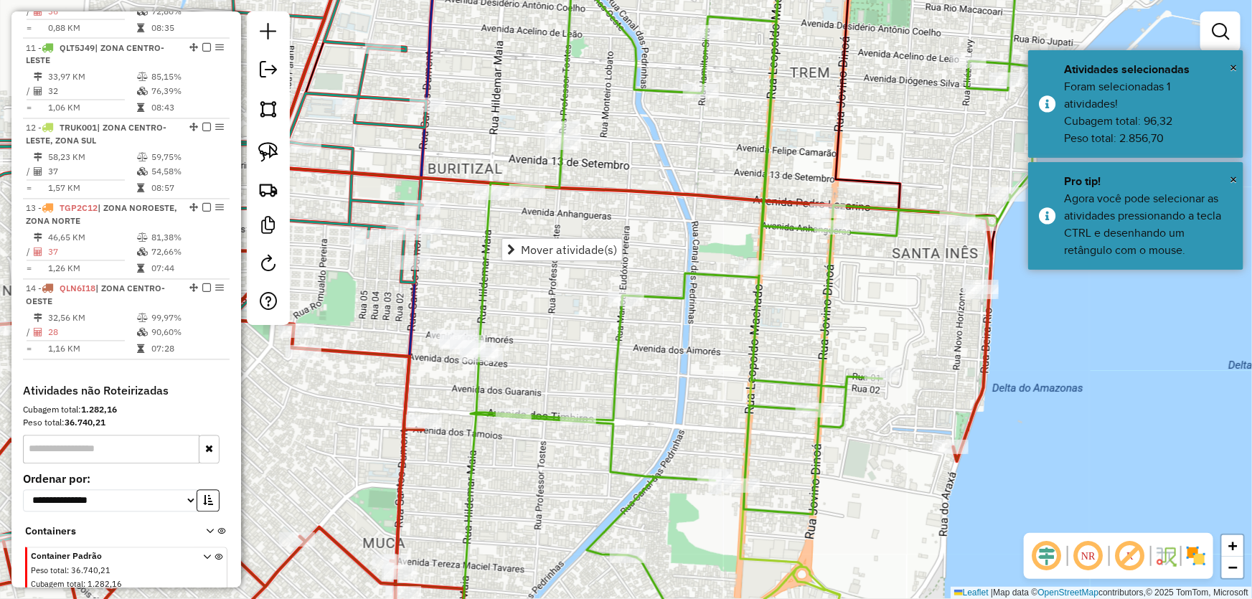
click at [594, 192] on icon at bounding box center [440, 404] width 1103 height 472
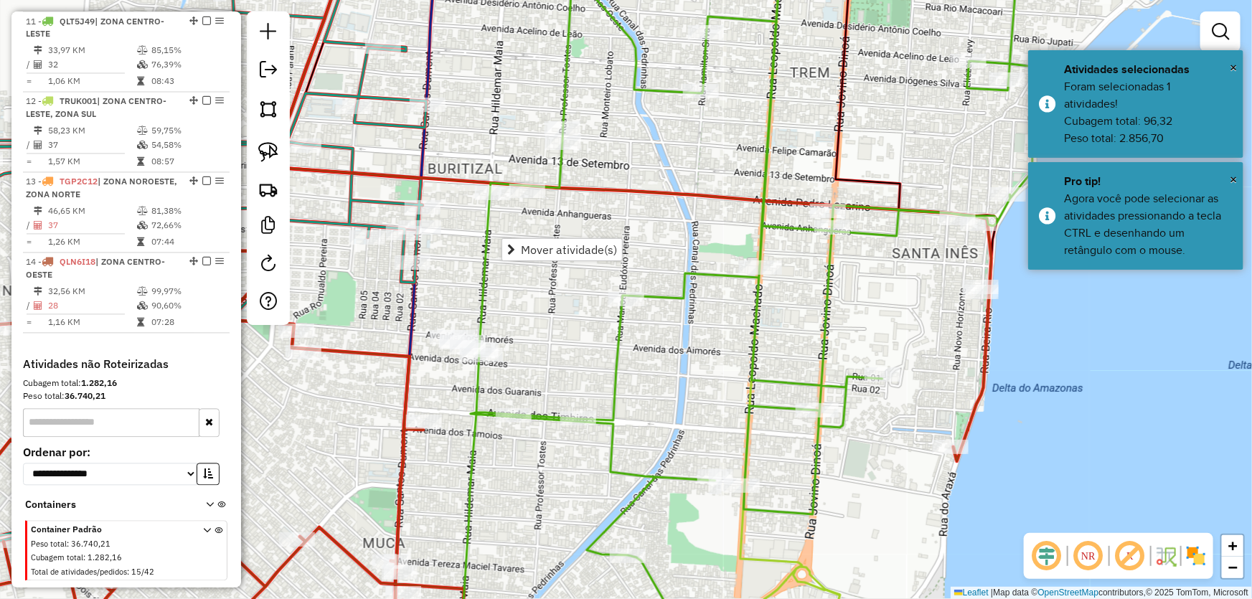
select select "*********"
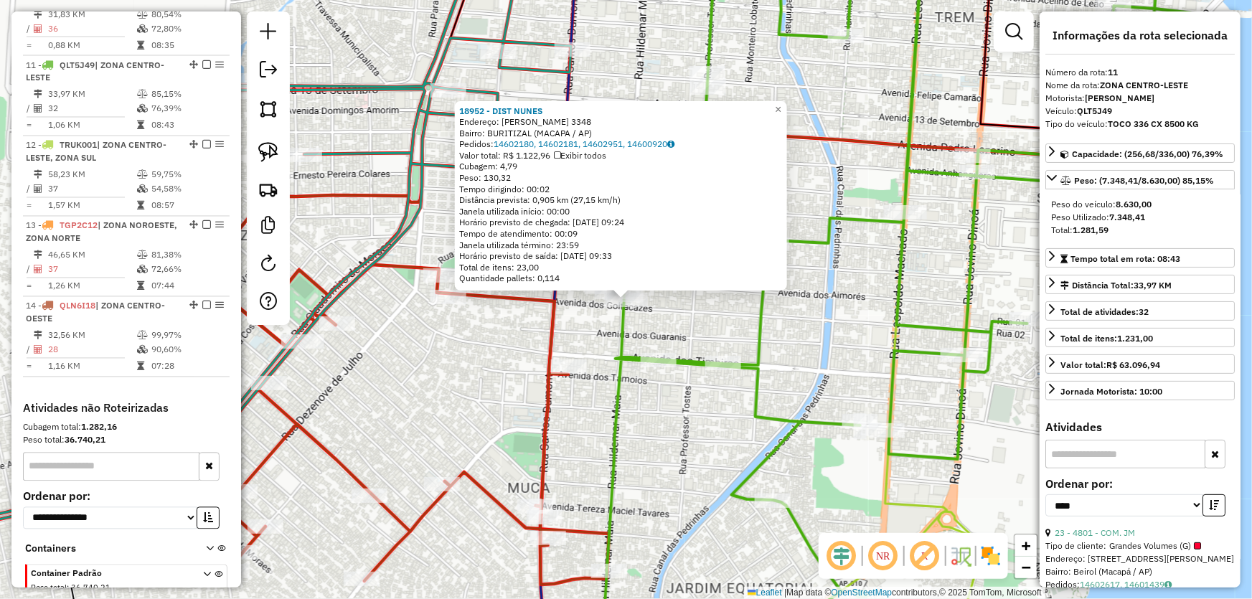
scroll to position [1328, 0]
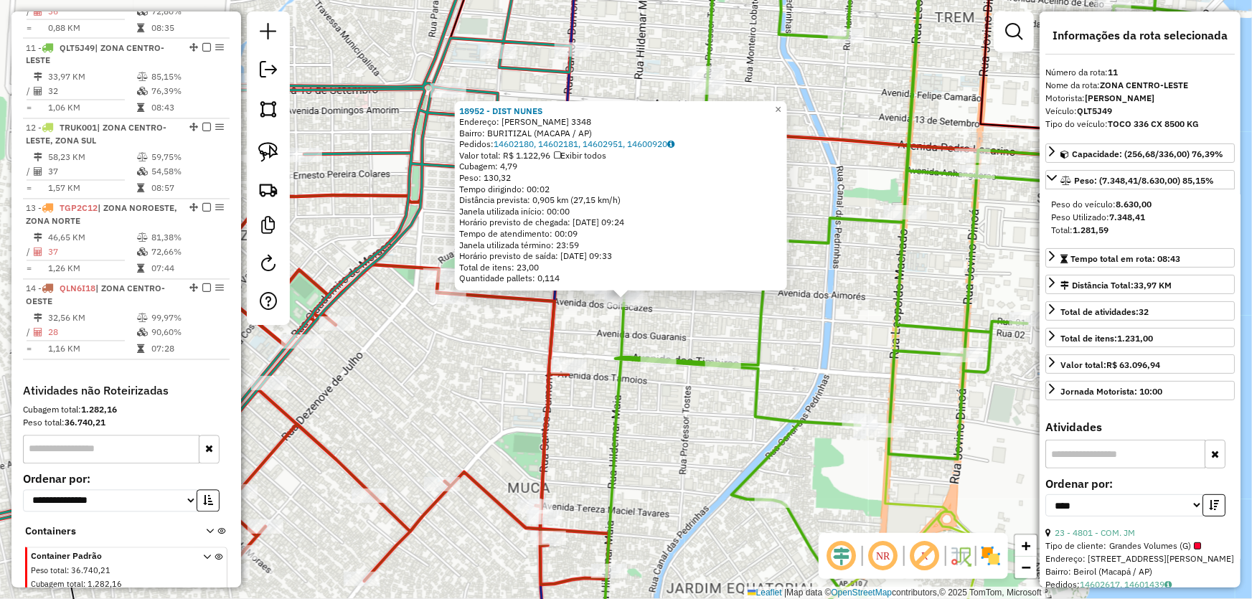
click at [592, 339] on div "18952 - DIST NUNES Endereço: [PERSON_NAME] 3348 Bairro: BURITIZAL (MACAPA / AP)…" at bounding box center [626, 299] width 1252 height 599
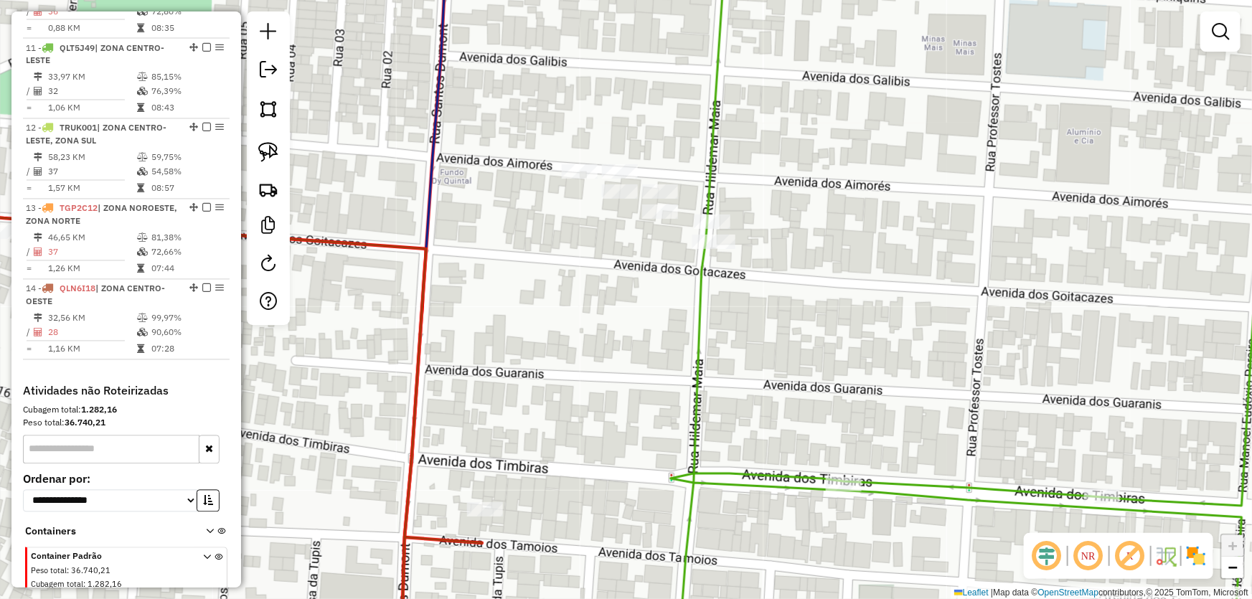
drag, startPoint x: 645, startPoint y: 281, endPoint x: 647, endPoint y: 362, distance: 81.2
click at [647, 362] on div "Janela de atendimento Grade de atendimento Capacidade Transportadoras Veículos …" at bounding box center [626, 299] width 1252 height 599
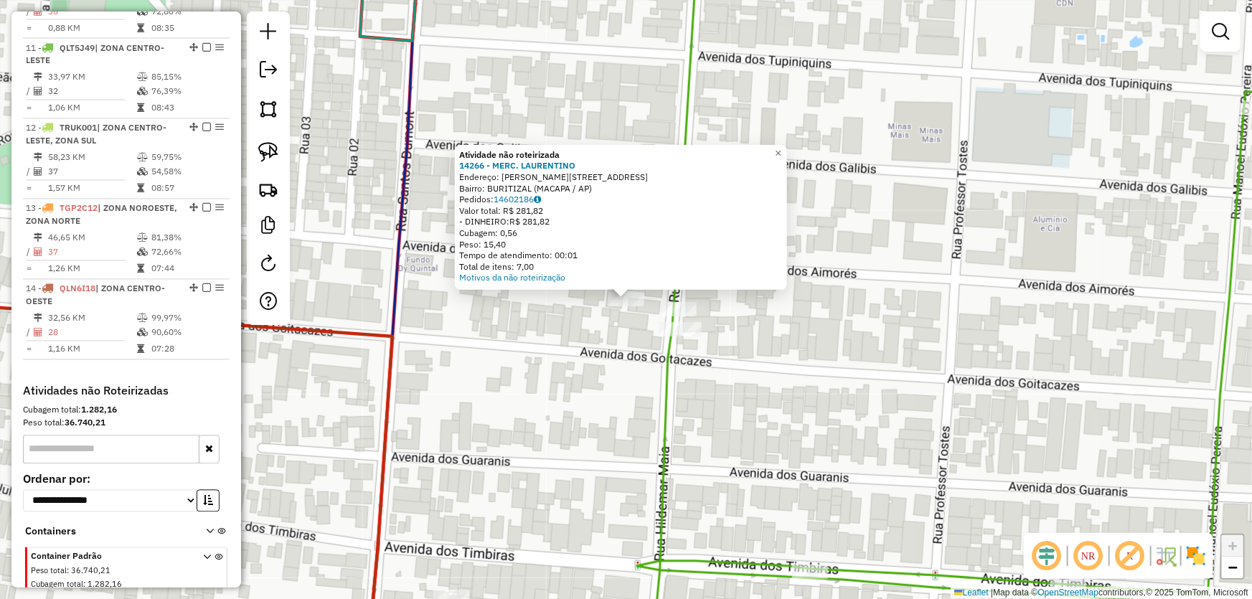
click at [650, 360] on div "Atividade não roteirizada 14266 - MERC. [PERSON_NAME]: R [PERSON_NAME] 1639 330…" at bounding box center [626, 299] width 1252 height 599
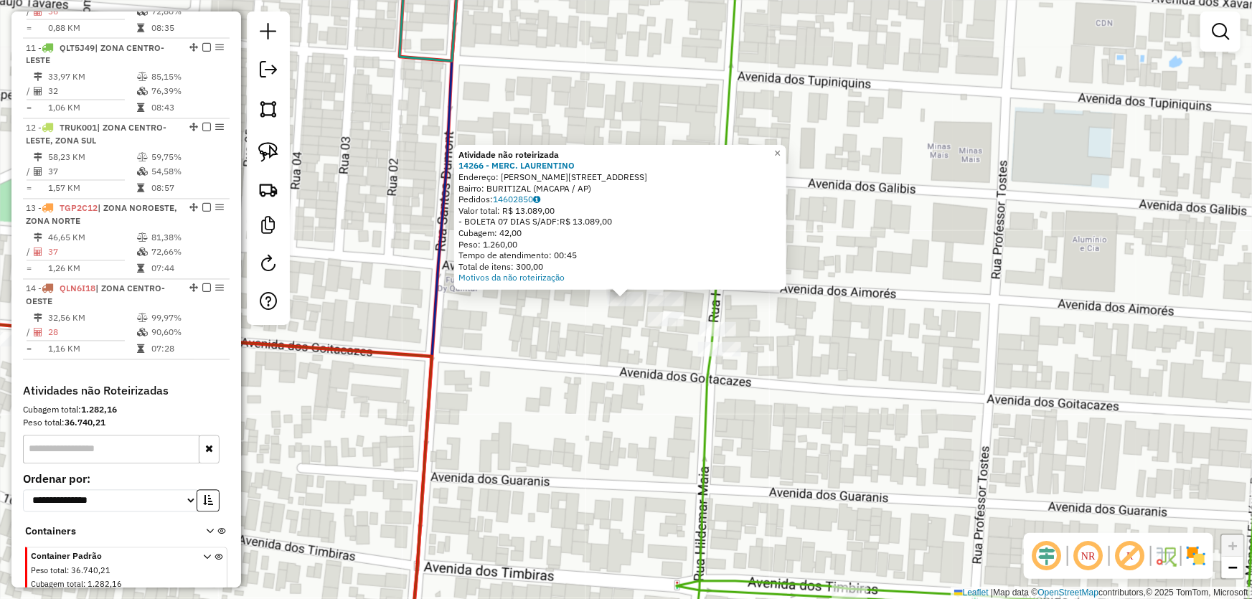
click at [624, 366] on div "Atividade não roteirizada 14266 - MERC. [PERSON_NAME]: R [PERSON_NAME] 1639 330…" at bounding box center [626, 299] width 1252 height 599
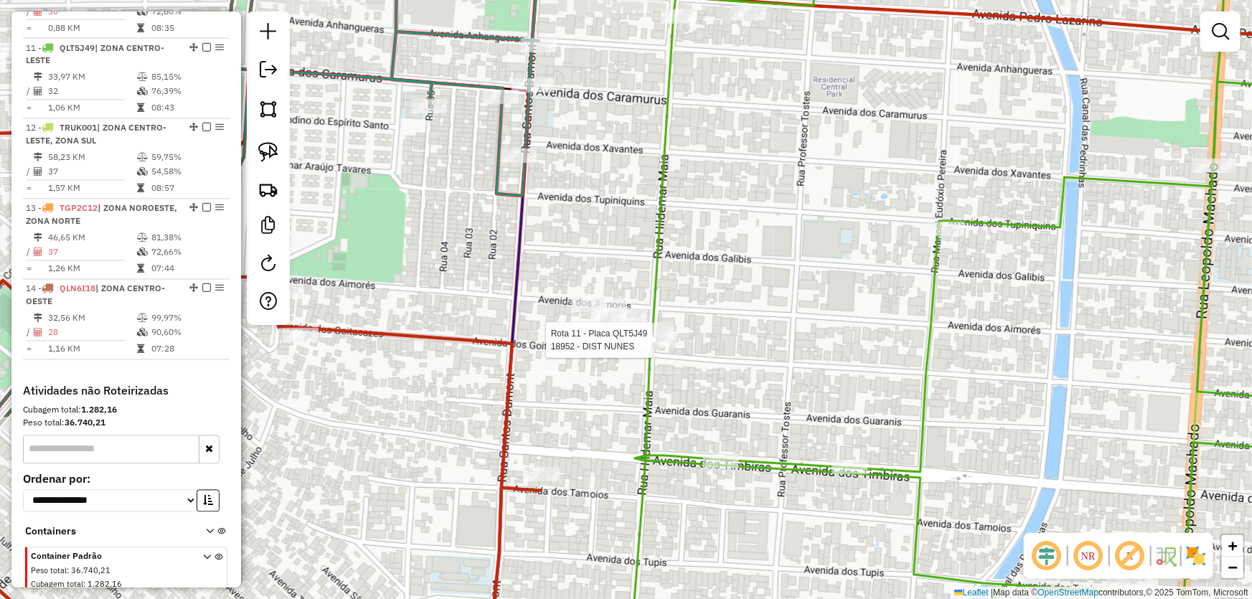
select select "*********"
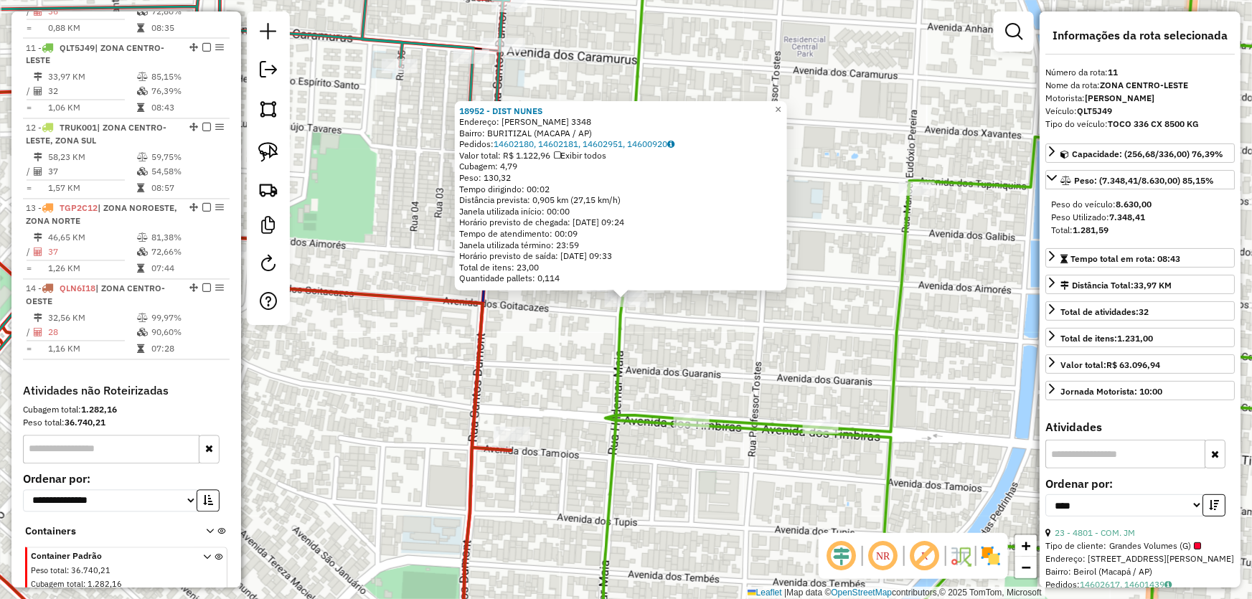
click at [576, 378] on div "18952 - DIST NUNES Endereço: [PERSON_NAME] 3348 Bairro: BURITIZAL (MACAPA / AP)…" at bounding box center [626, 299] width 1252 height 599
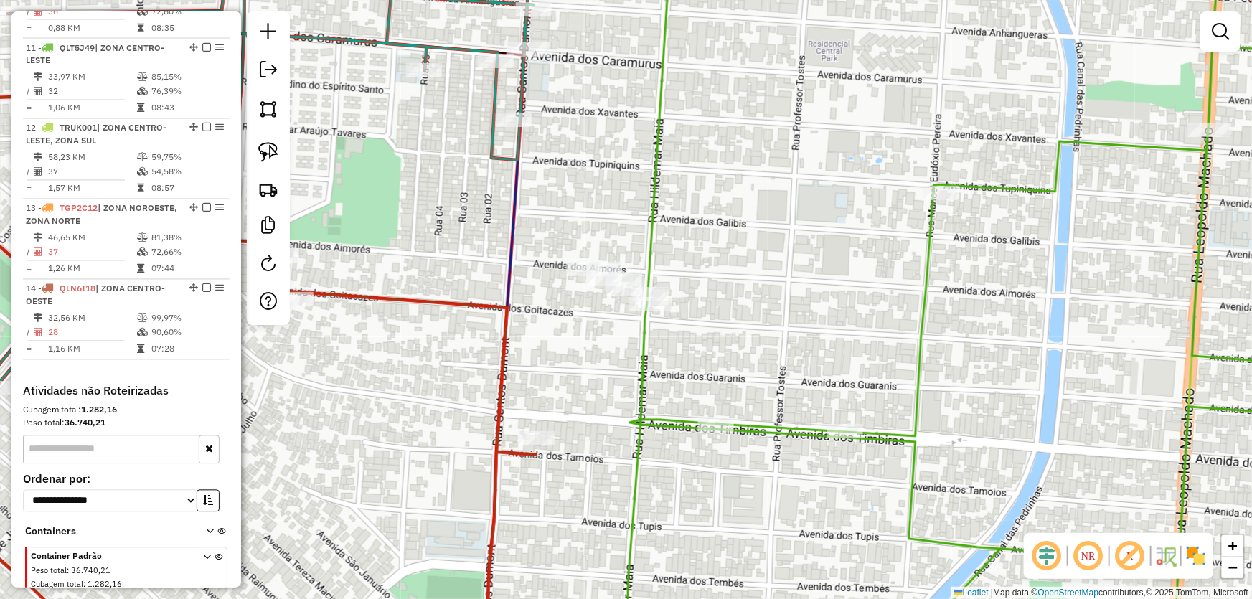
drag, startPoint x: 787, startPoint y: 349, endPoint x: 353, endPoint y: 218, distance: 452.7
click at [355, 218] on div "Janela de atendimento Grade de atendimento Capacidade Transportadoras Veículos …" at bounding box center [626, 299] width 1252 height 599
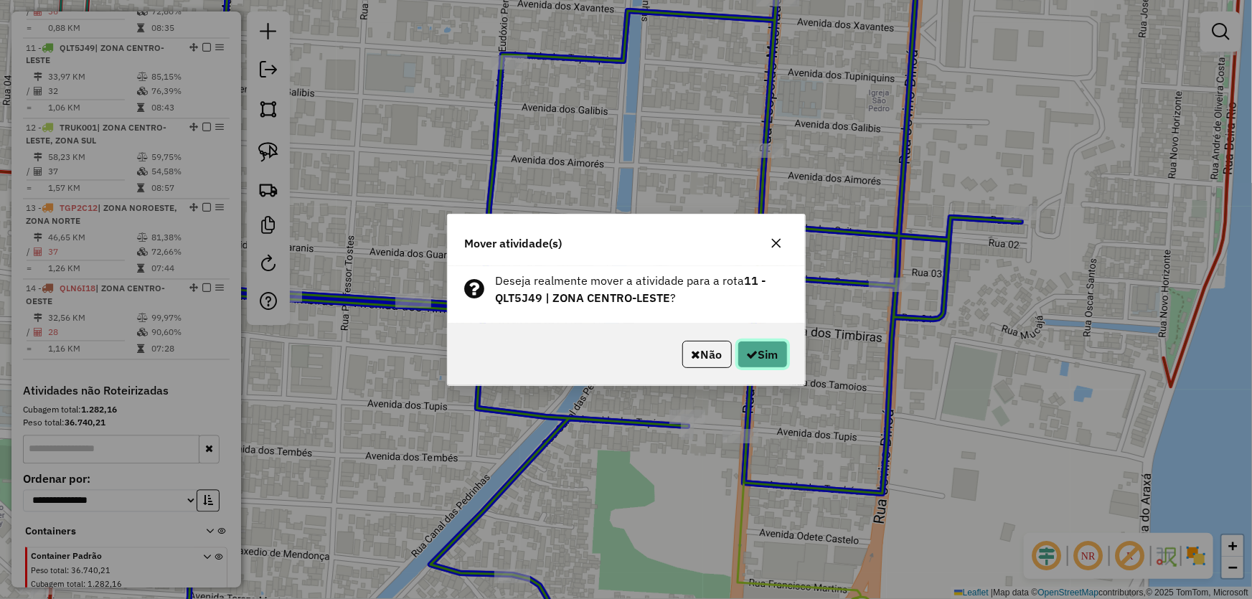
click at [763, 347] on button "Sim" at bounding box center [763, 354] width 50 height 27
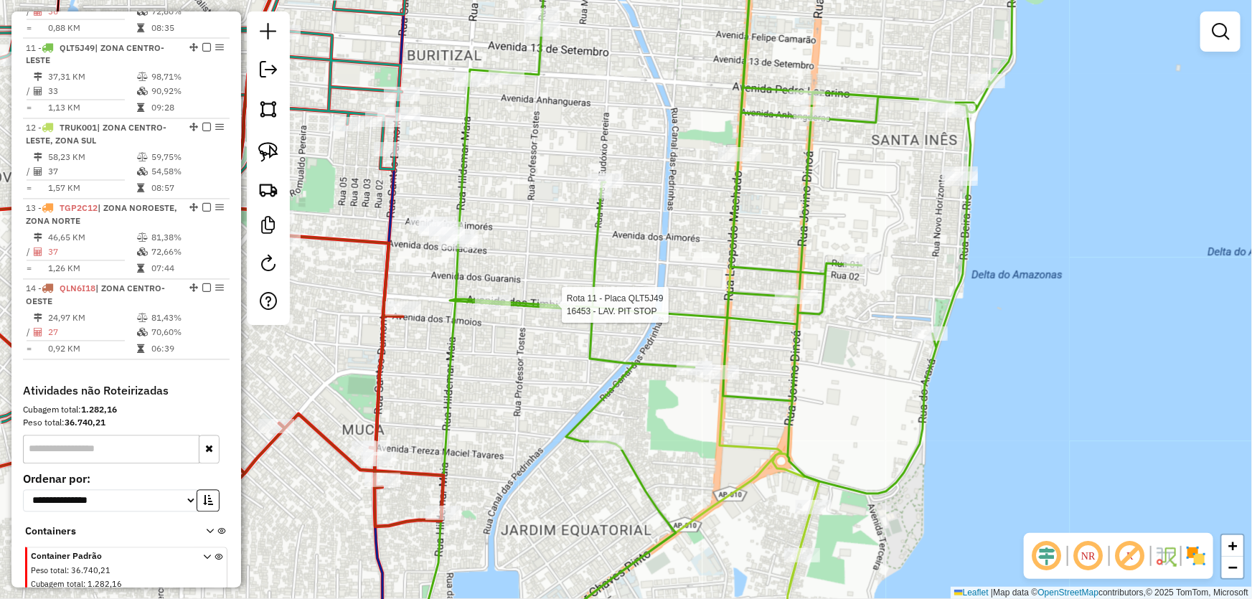
select select "*********"
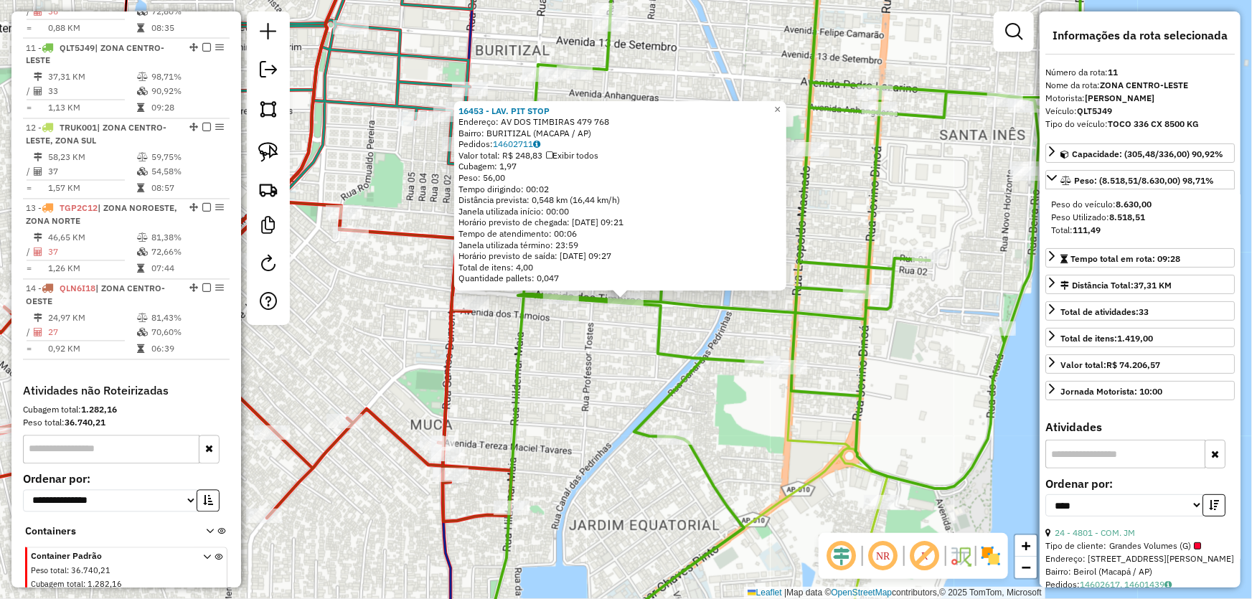
click at [596, 360] on div "16453 - LAV. PIT STOP Endereço: AV DOS TIMBIRAS 479 768 Bairro: BURITIZAL (MACA…" at bounding box center [626, 299] width 1252 height 599
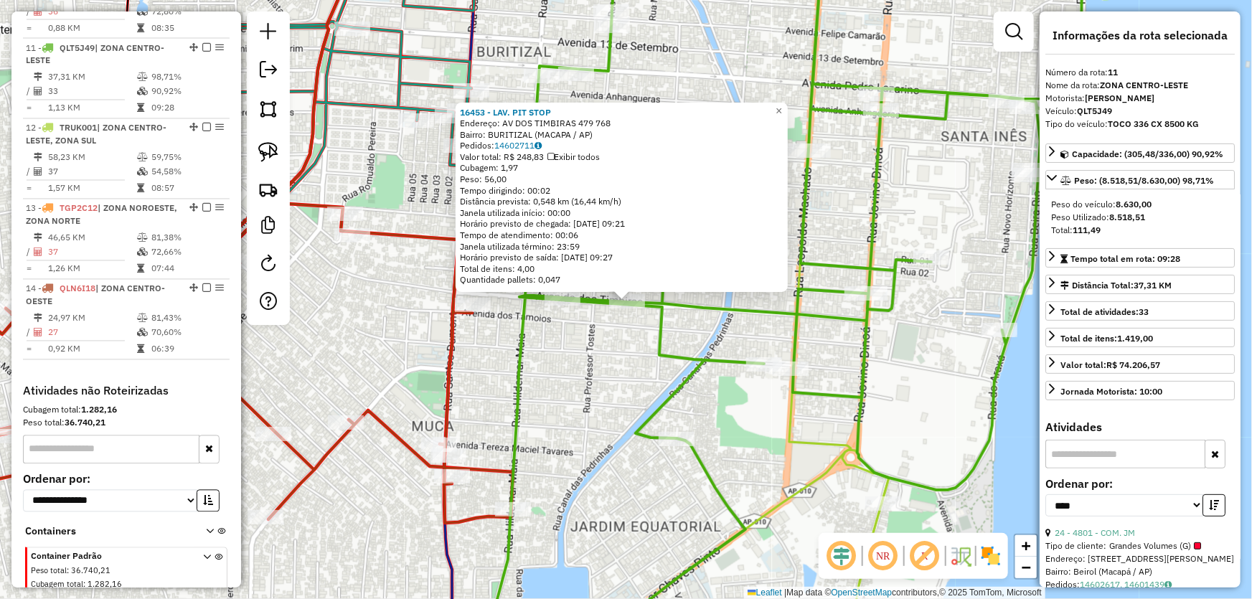
click at [589, 365] on div "16453 - LAV. PIT STOP Endereço: AV DOS TIMBIRAS 479 768 Bairro: BURITIZAL (MACA…" at bounding box center [626, 299] width 1252 height 599
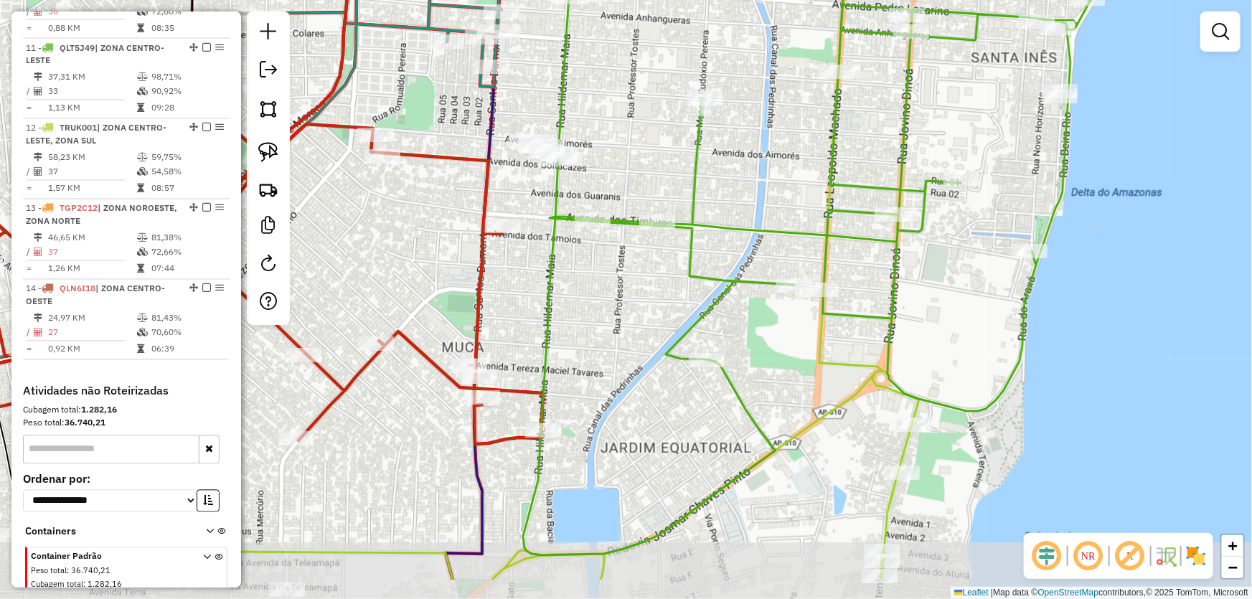
drag, startPoint x: 570, startPoint y: 336, endPoint x: 647, endPoint y: 167, distance: 186.3
click at [647, 167] on div "Janela de atendimento Grade de atendimento Capacidade Transportadoras Veículos …" at bounding box center [626, 299] width 1252 height 599
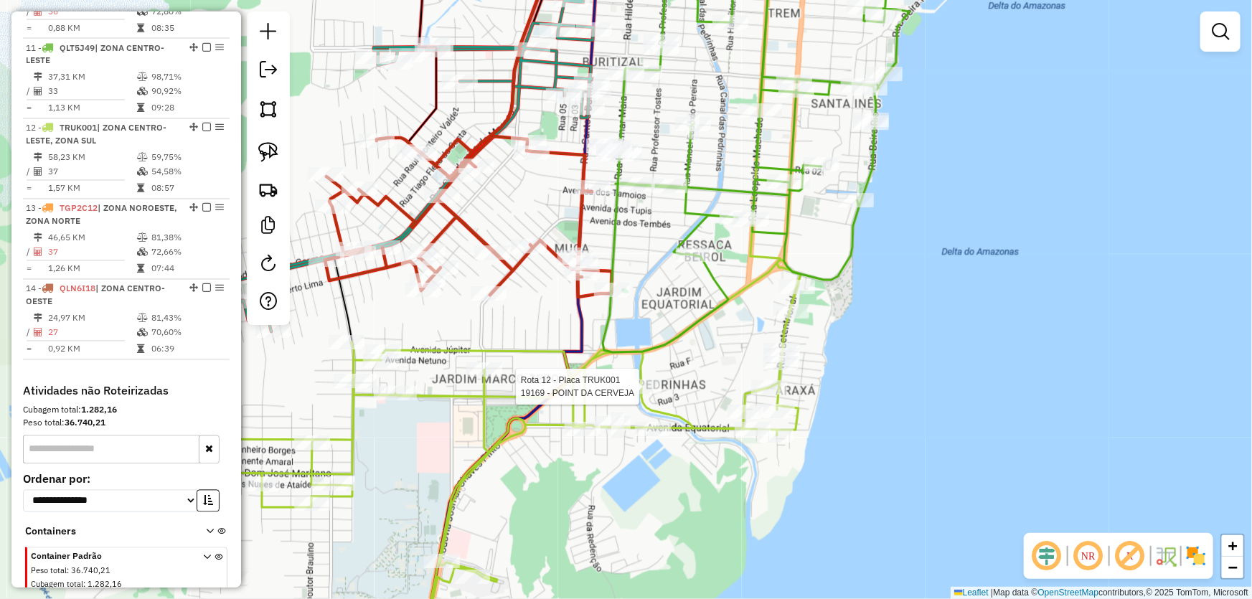
select select "*********"
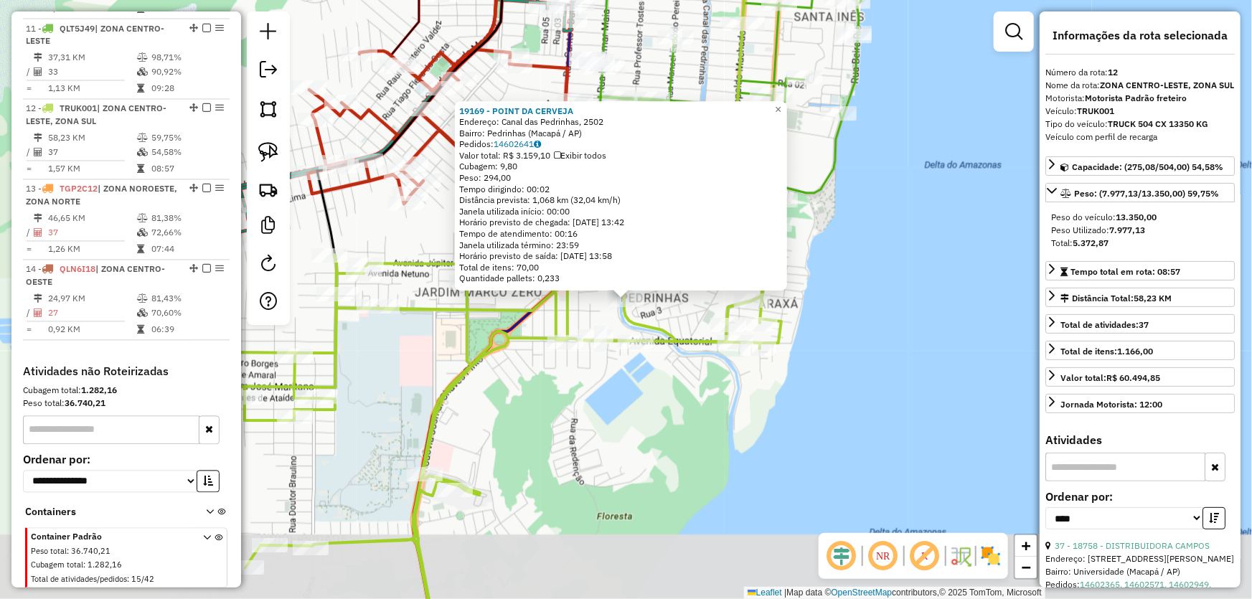
scroll to position [1354, 0]
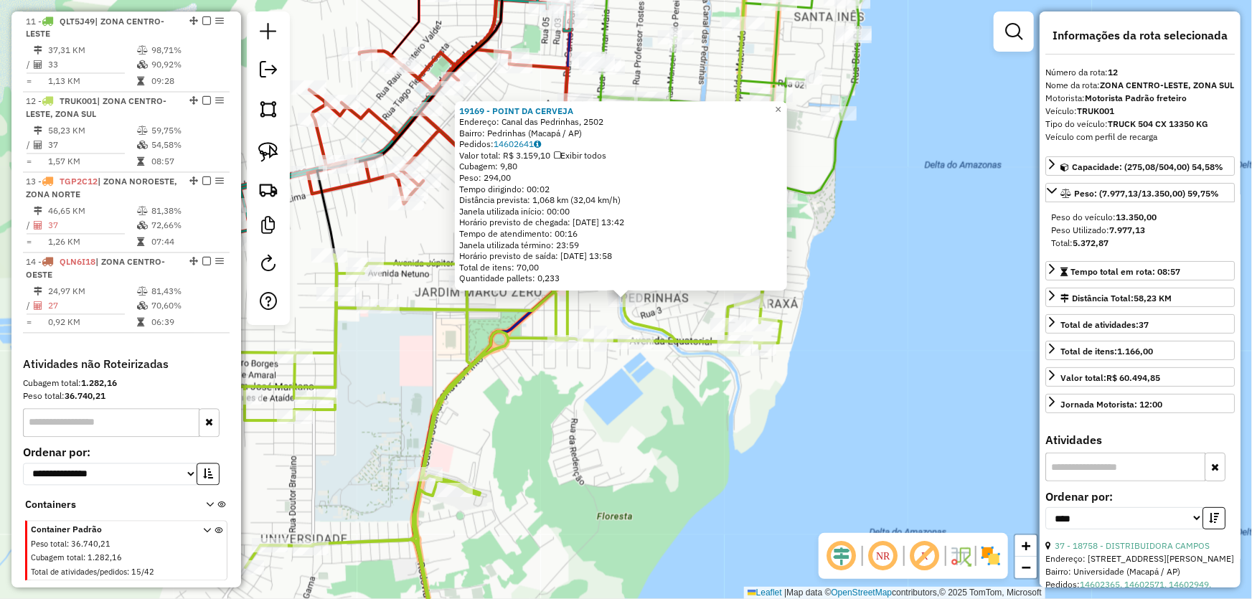
click at [641, 373] on div "19169 - POINT DA CERVEJA Endereço: [GEOGRAPHIC_DATA], 2502 Bairro: Pedrinhas ([…" at bounding box center [626, 299] width 1252 height 599
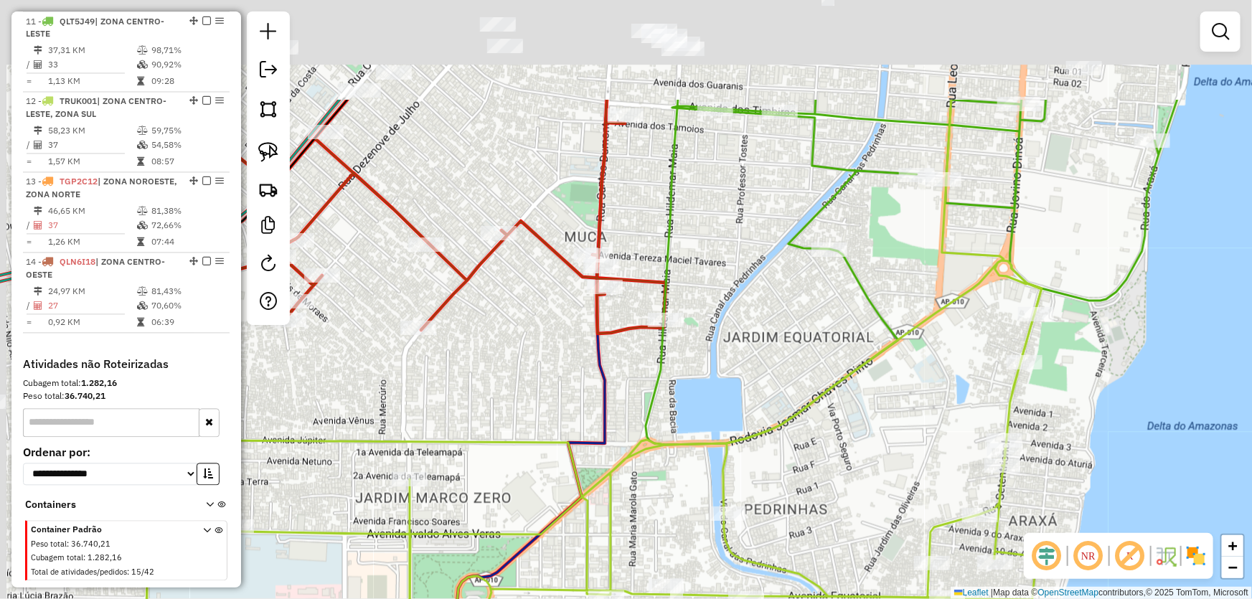
drag, startPoint x: 662, startPoint y: 263, endPoint x: 751, endPoint y: 388, distance: 152.8
click at [751, 388] on div "Janela de atendimento Grade de atendimento Capacidade Transportadoras Veículos …" at bounding box center [626, 299] width 1252 height 599
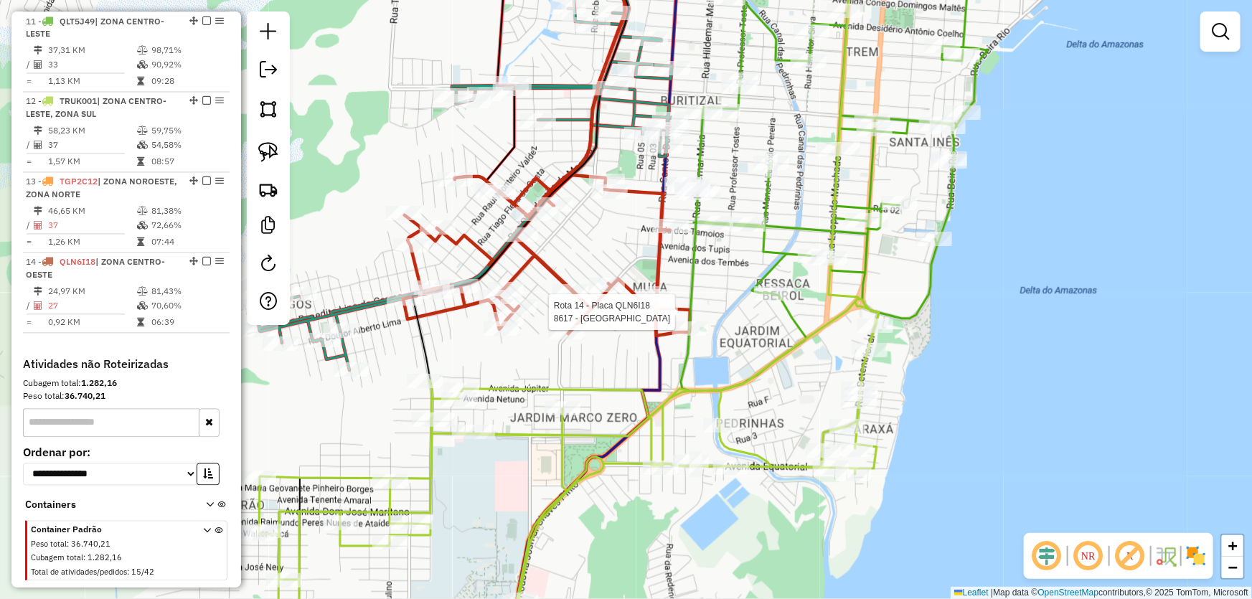
select select "*********"
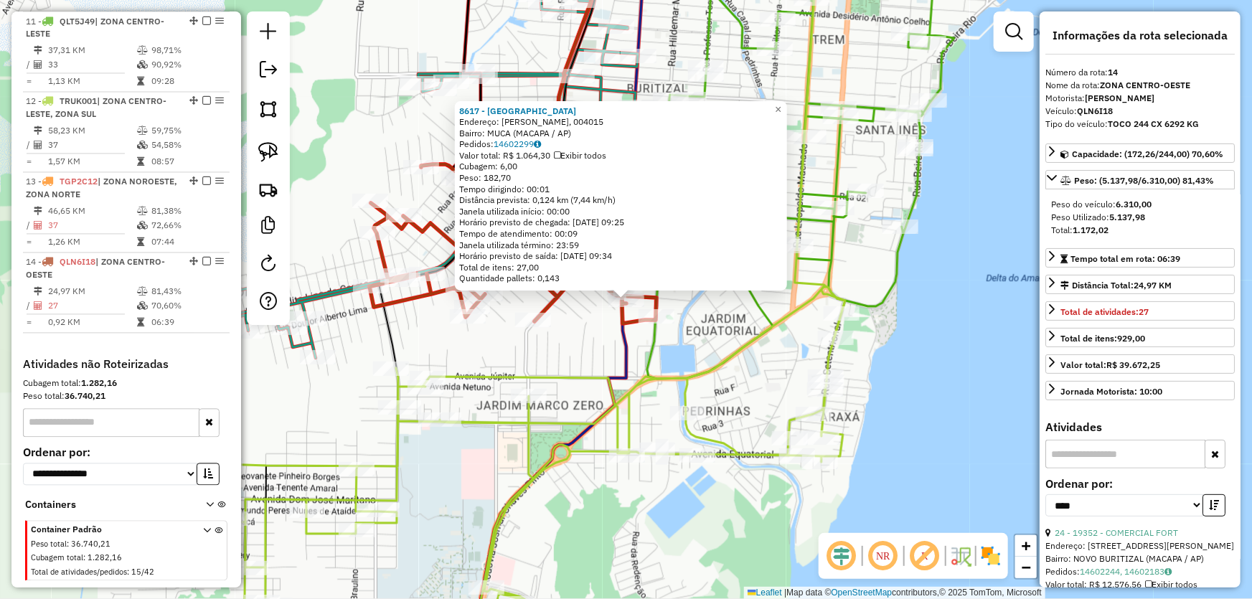
click at [697, 349] on div "8617 - Arena [GEOGRAPHIC_DATA] Endereço: [PERSON_NAME], 004015 Bairro: MUCA (MA…" at bounding box center [626, 299] width 1252 height 599
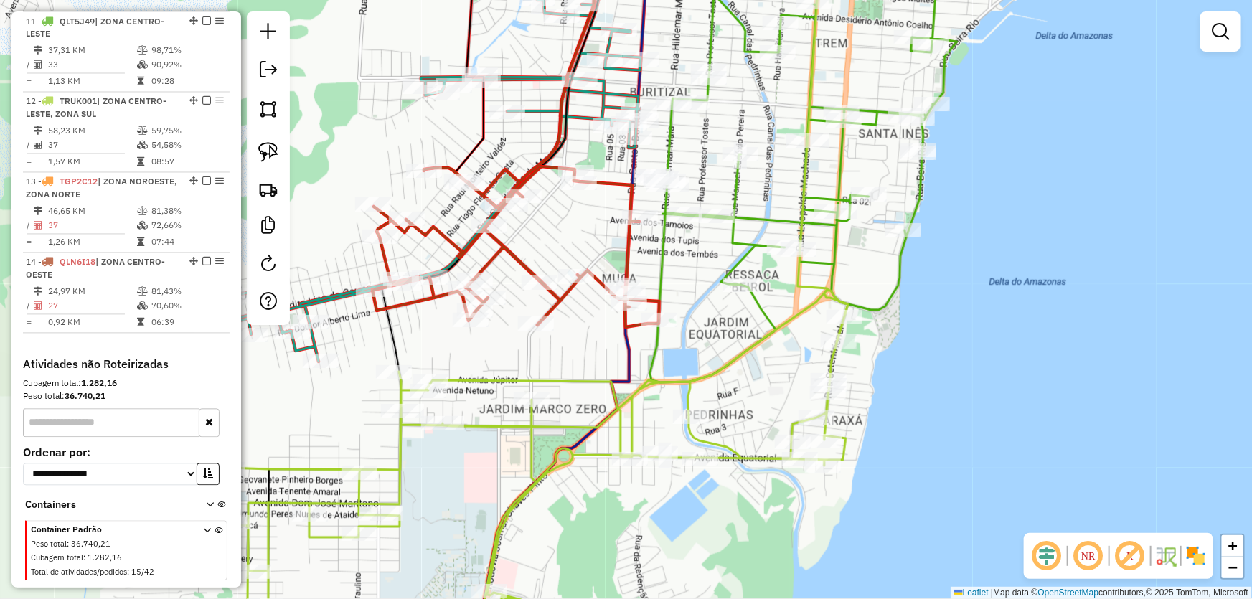
drag, startPoint x: 693, startPoint y: 289, endPoint x: 729, endPoint y: 338, distance: 61.2
click at [754, 365] on div "Janela de atendimento Grade de atendimento Capacidade Transportadoras Veículos …" at bounding box center [626, 299] width 1252 height 599
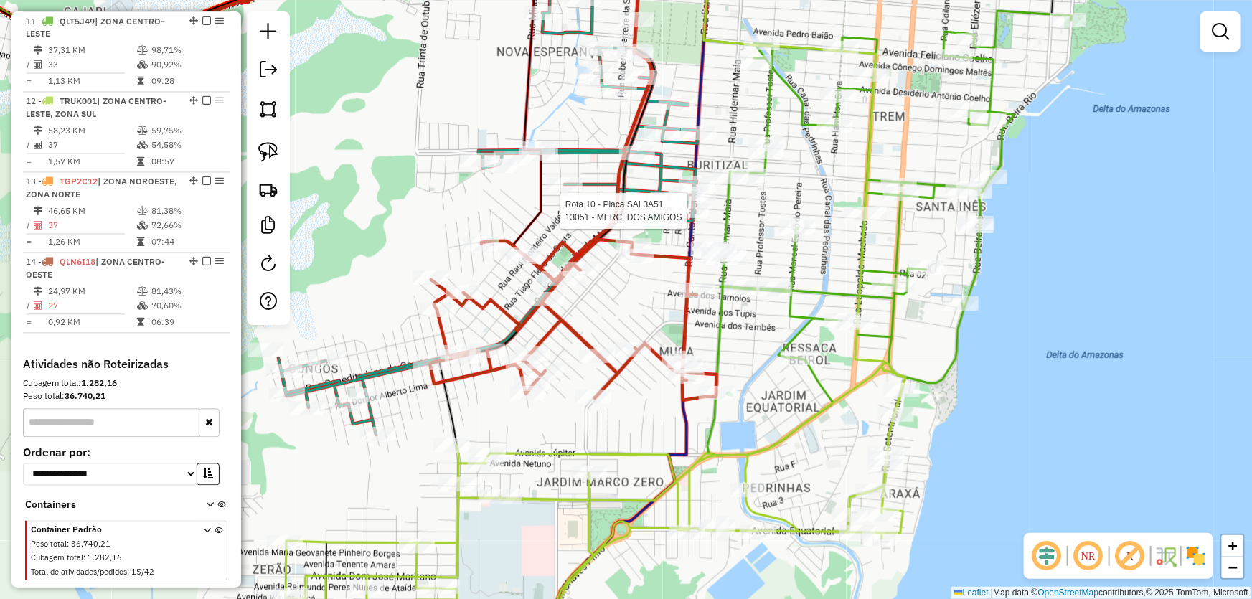
select select "*********"
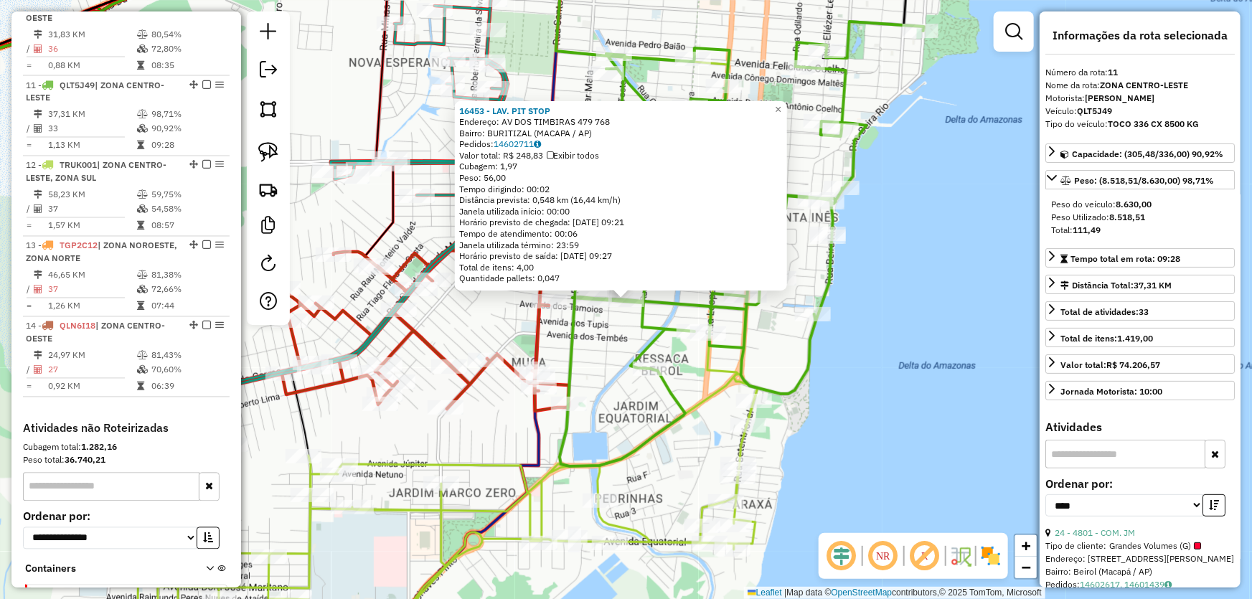
scroll to position [1328, 0]
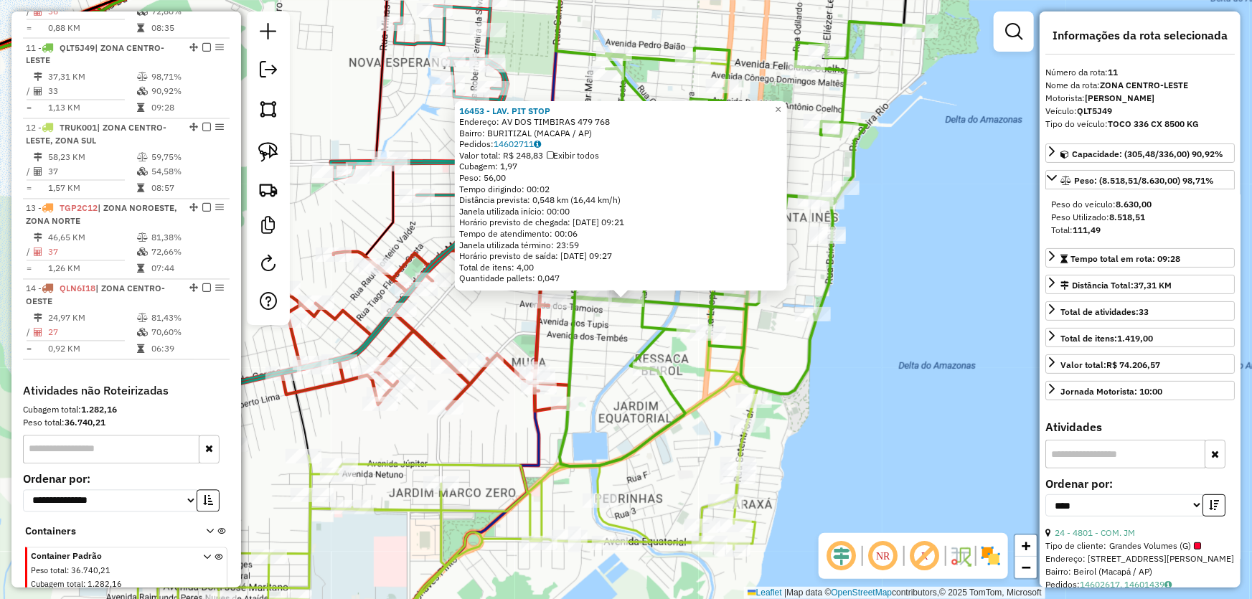
click at [647, 398] on div "16453 - LAV. PIT STOP Endereço: AV DOS TIMBIRAS 479 768 Bairro: BURITIZAL (MACA…" at bounding box center [626, 299] width 1252 height 599
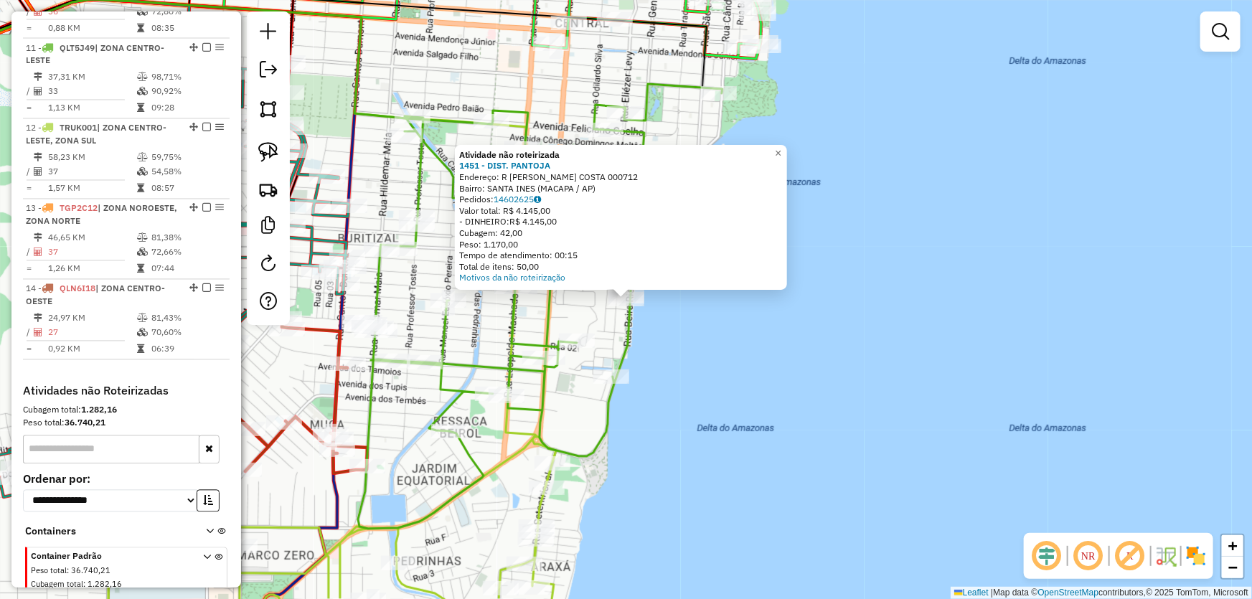
click at [709, 388] on div "Atividade não roteirizada 1451 - DIST. PANTOJA Endereço: R [PERSON_NAME] COSTA …" at bounding box center [626, 299] width 1252 height 599
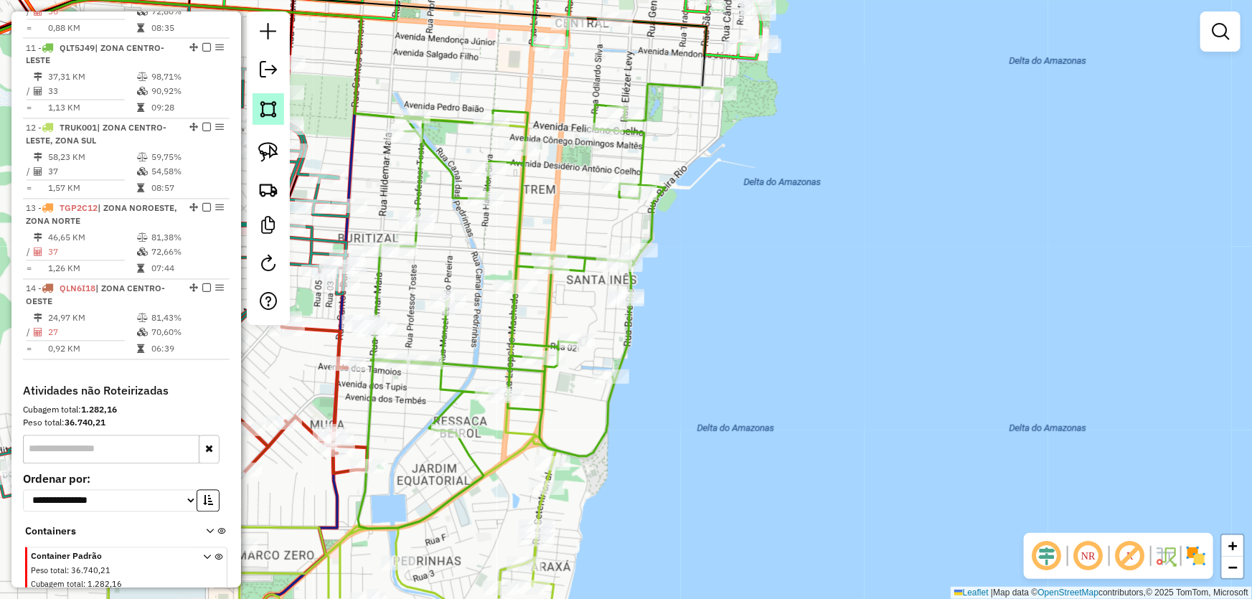
click at [273, 113] on img at bounding box center [268, 109] width 20 height 20
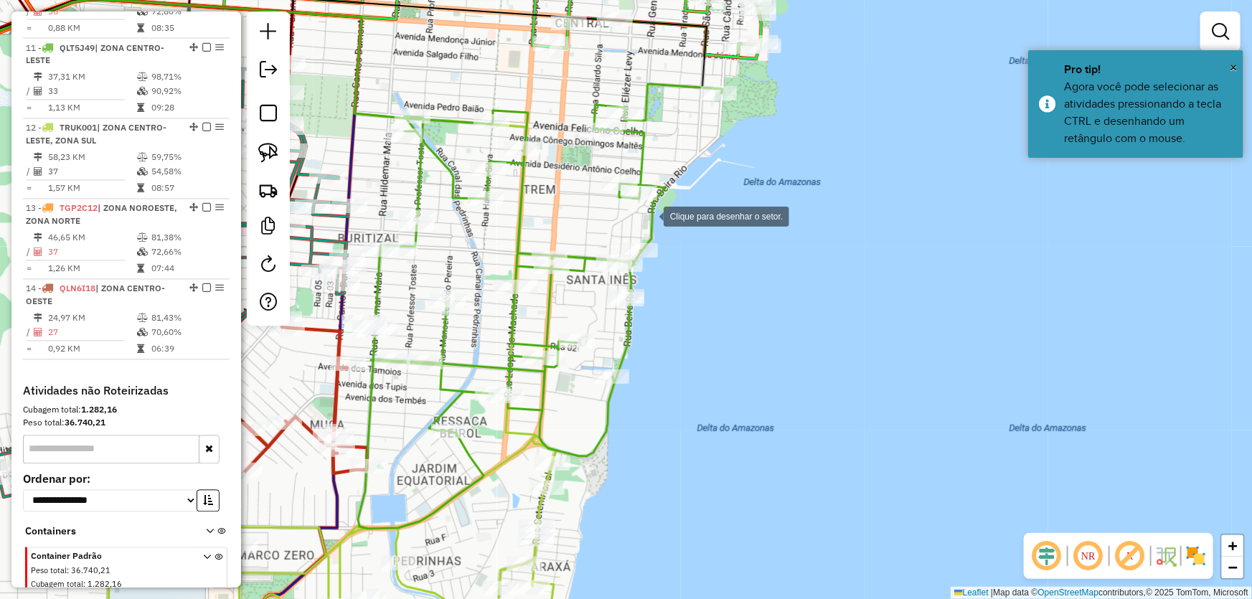
click at [650, 215] on div at bounding box center [649, 215] width 29 height 29
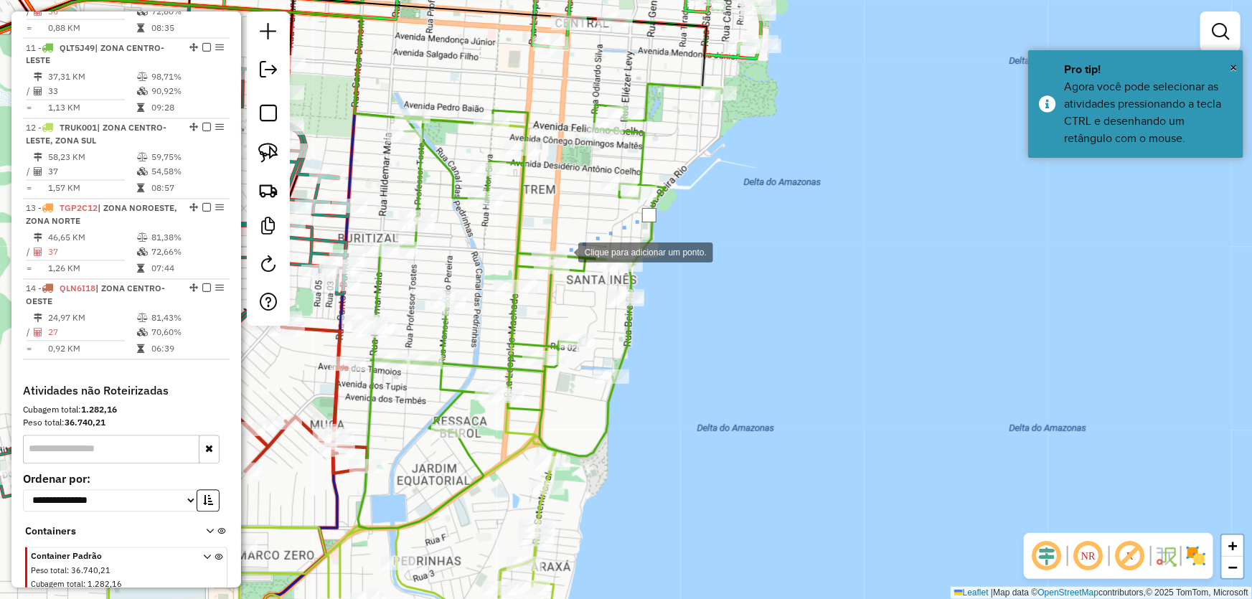
click at [564, 251] on div at bounding box center [564, 251] width 29 height 29
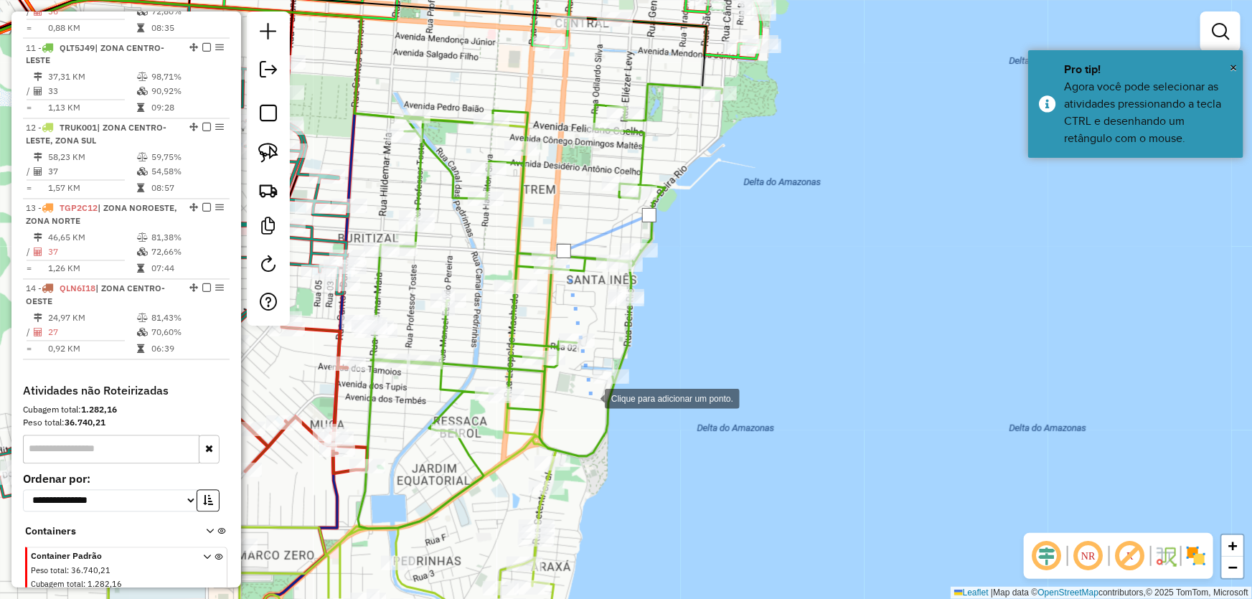
click at [591, 398] on div at bounding box center [590, 397] width 29 height 29
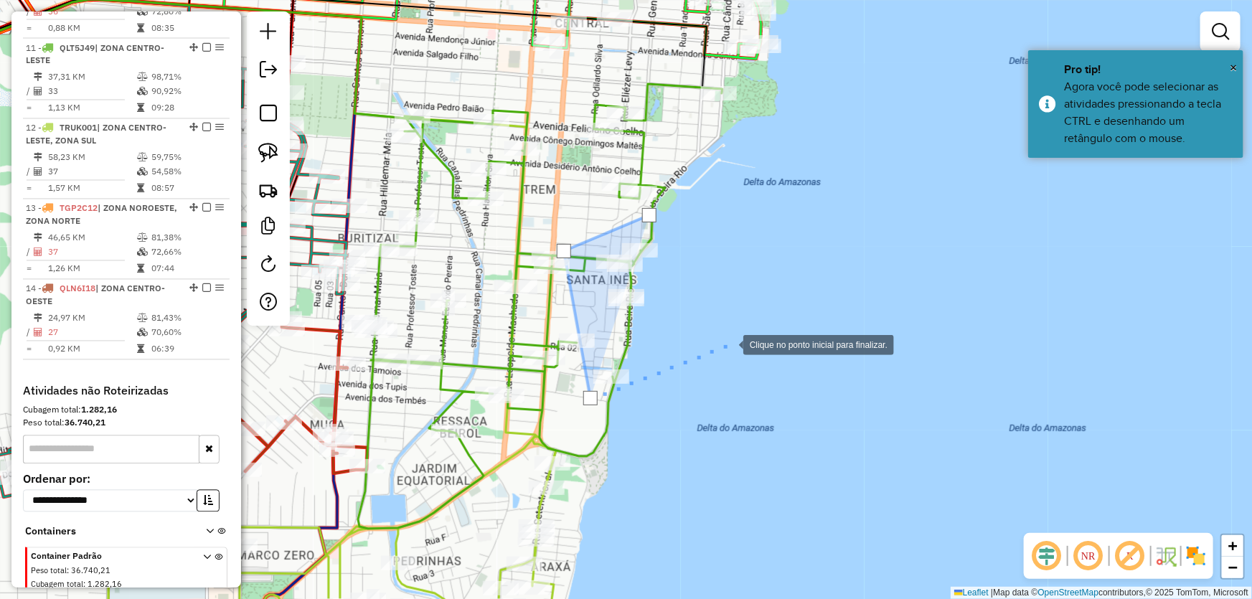
click at [729, 344] on div at bounding box center [729, 343] width 29 height 29
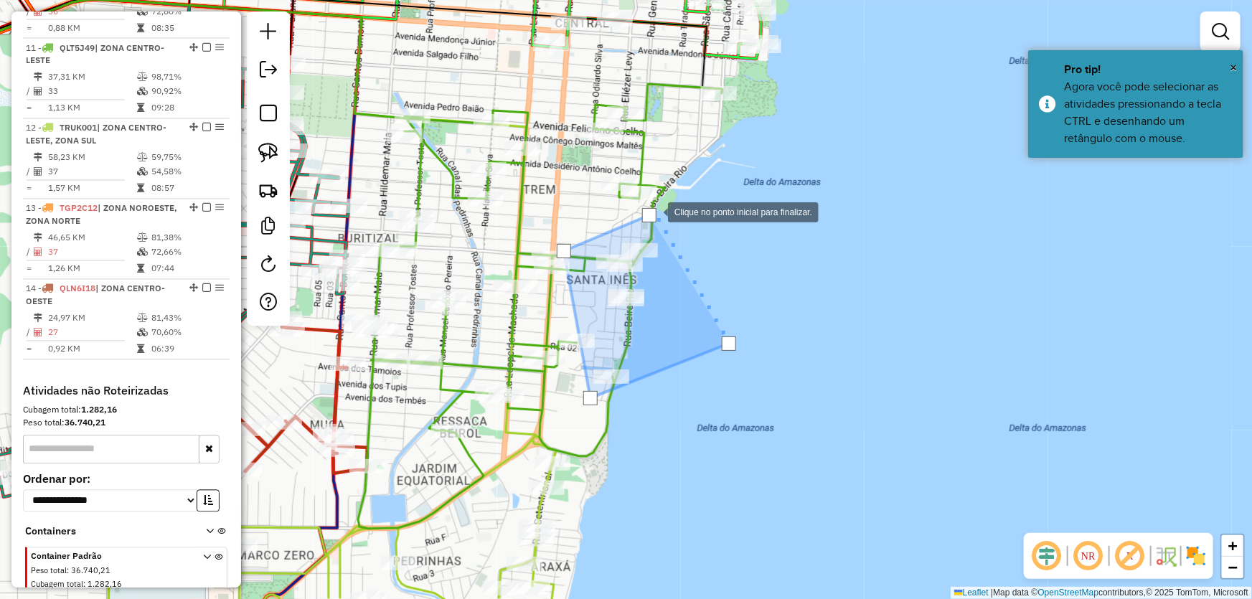
click at [652, 211] on div at bounding box center [649, 215] width 14 height 14
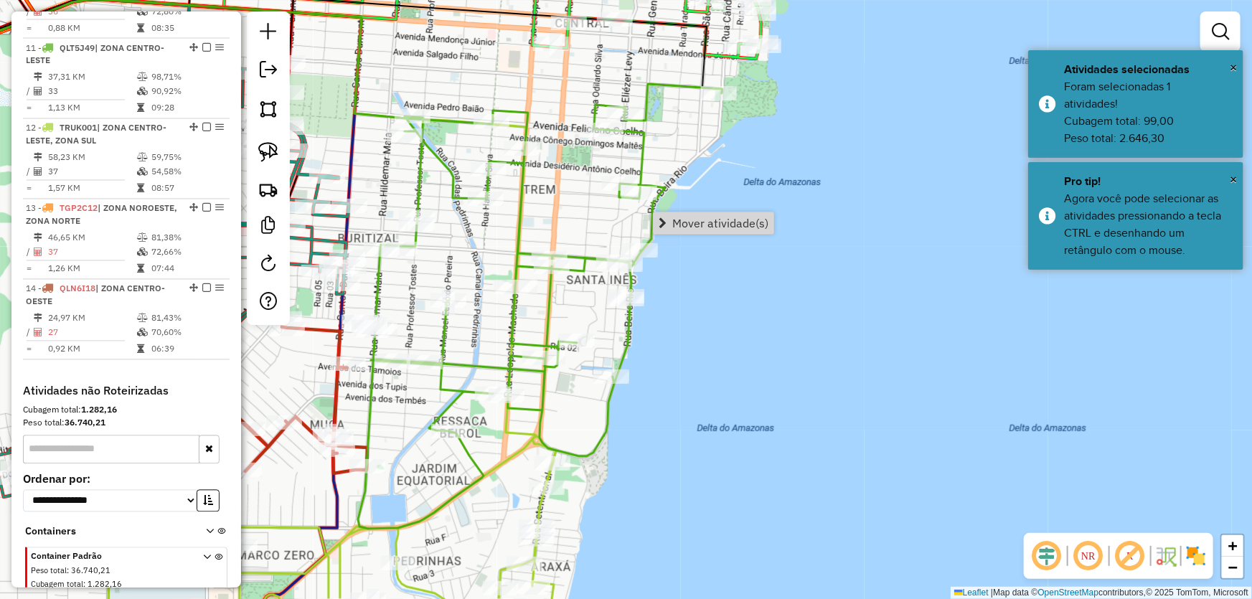
click at [781, 385] on div "Janela de atendimento Grade de atendimento Capacidade Transportadoras Veículos …" at bounding box center [626, 299] width 1252 height 599
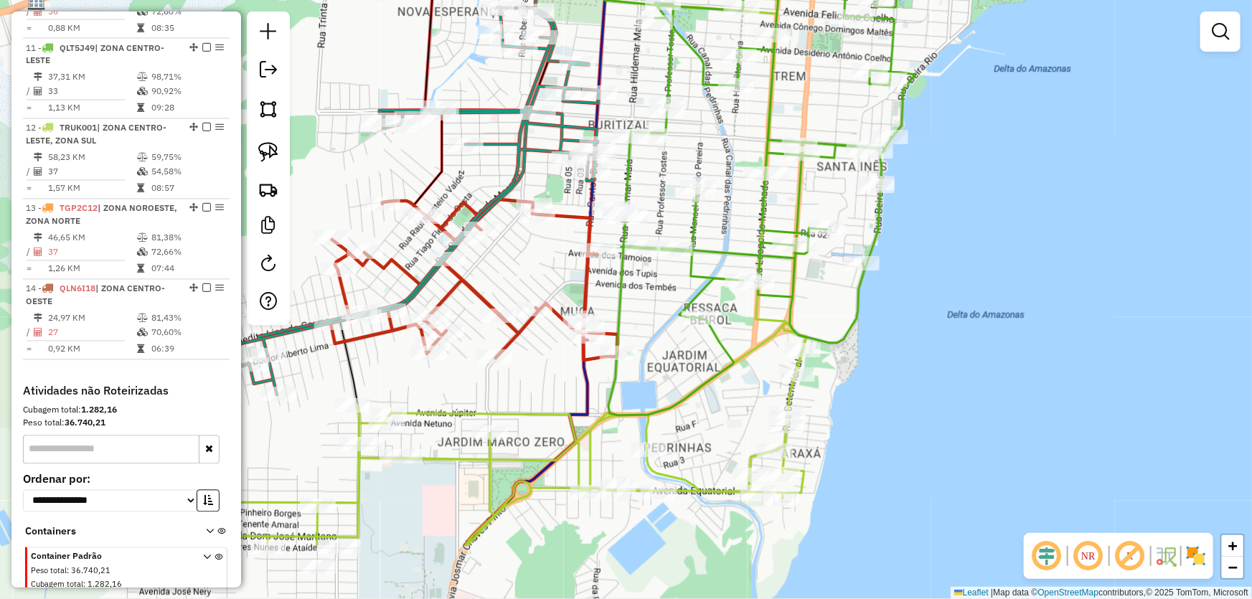
drag, startPoint x: 798, startPoint y: 366, endPoint x: 1044, endPoint y: 258, distance: 269.0
click at [1044, 258] on div "Janela de atendimento Grade de atendimento Capacidade Transportadoras Veículos …" at bounding box center [626, 299] width 1252 height 599
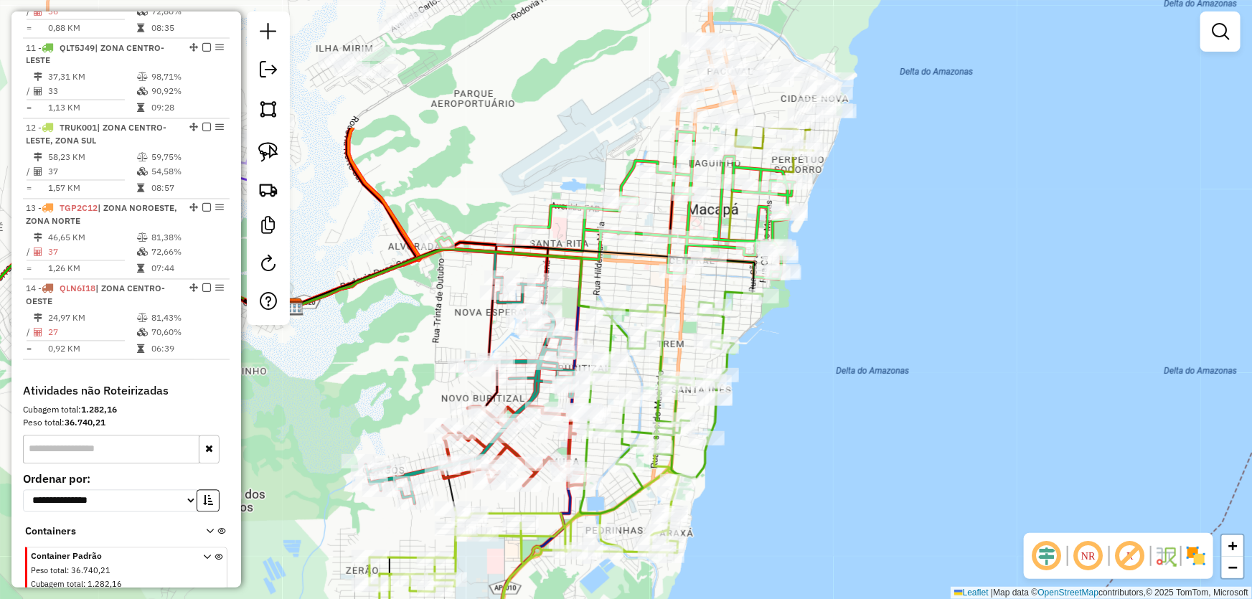
drag, startPoint x: 1001, startPoint y: 187, endPoint x: 810, endPoint y: 303, distance: 223.2
click at [827, 306] on div "Janela de atendimento Grade de atendimento Capacidade Transportadoras Veículos …" at bounding box center [626, 299] width 1252 height 599
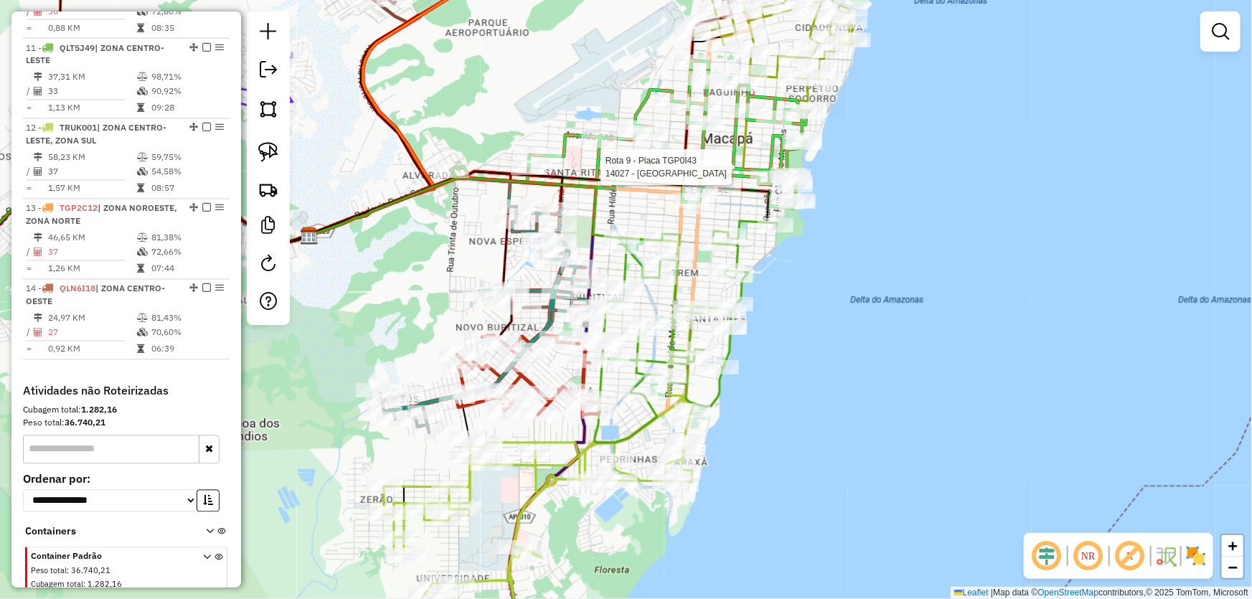
select select "*********"
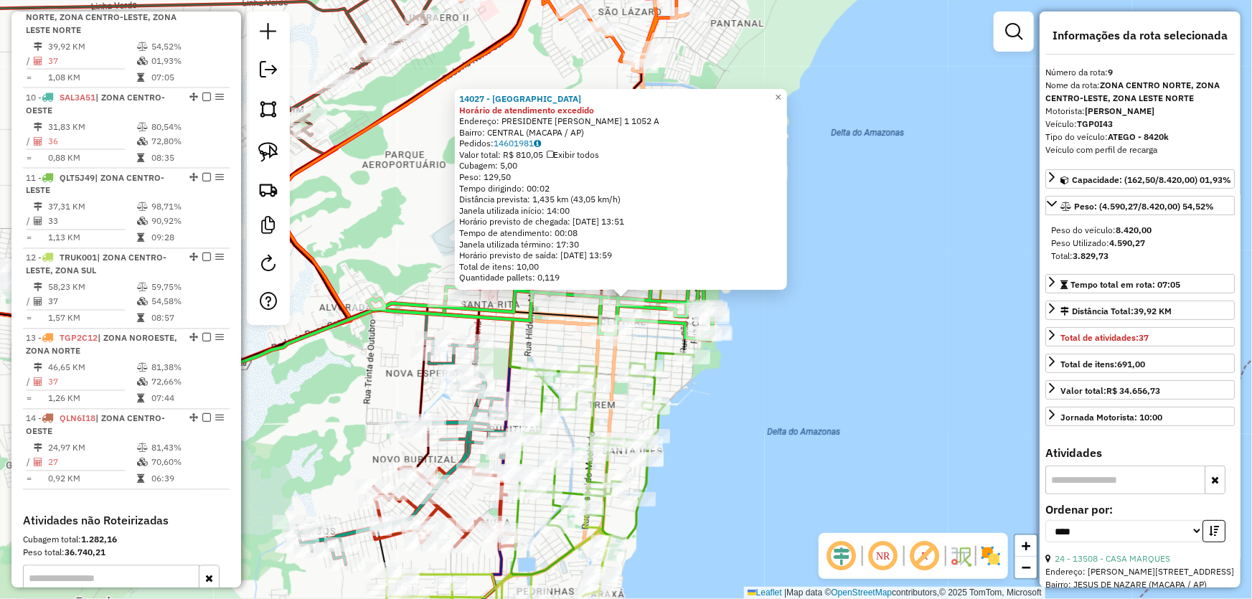
scroll to position [1154, 0]
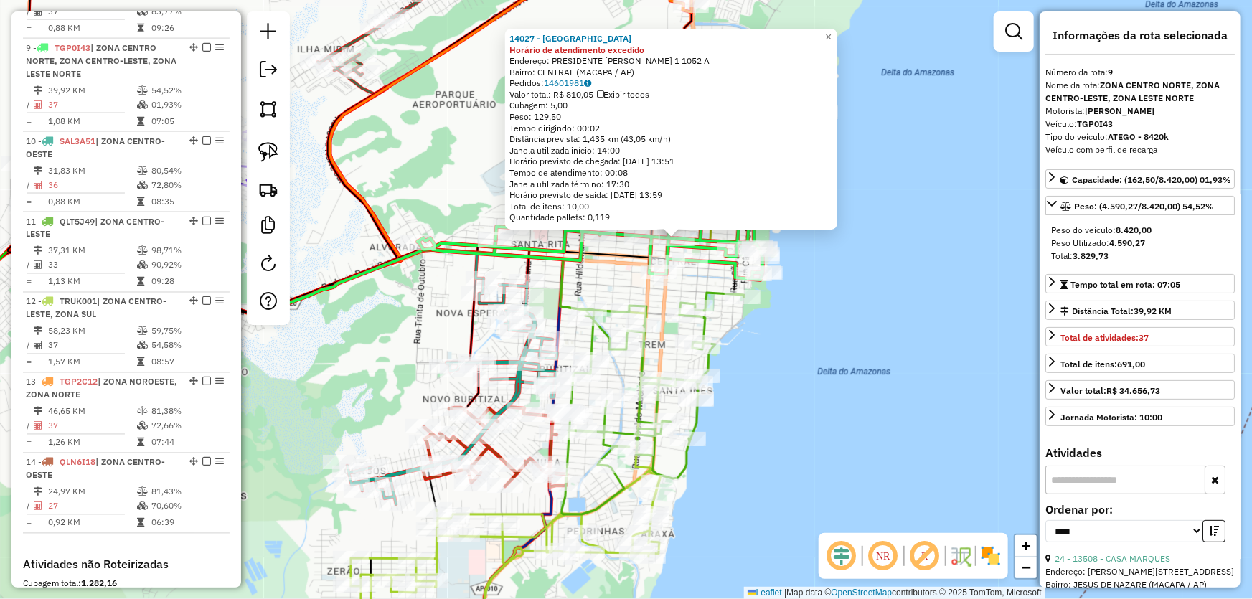
drag, startPoint x: 767, startPoint y: 449, endPoint x: 787, endPoint y: 401, distance: 51.8
click at [787, 402] on div "14027 - ARENA FAVELA Horário de atendimento excedido Endereço: PRESIDENTE [PERS…" at bounding box center [626, 299] width 1252 height 599
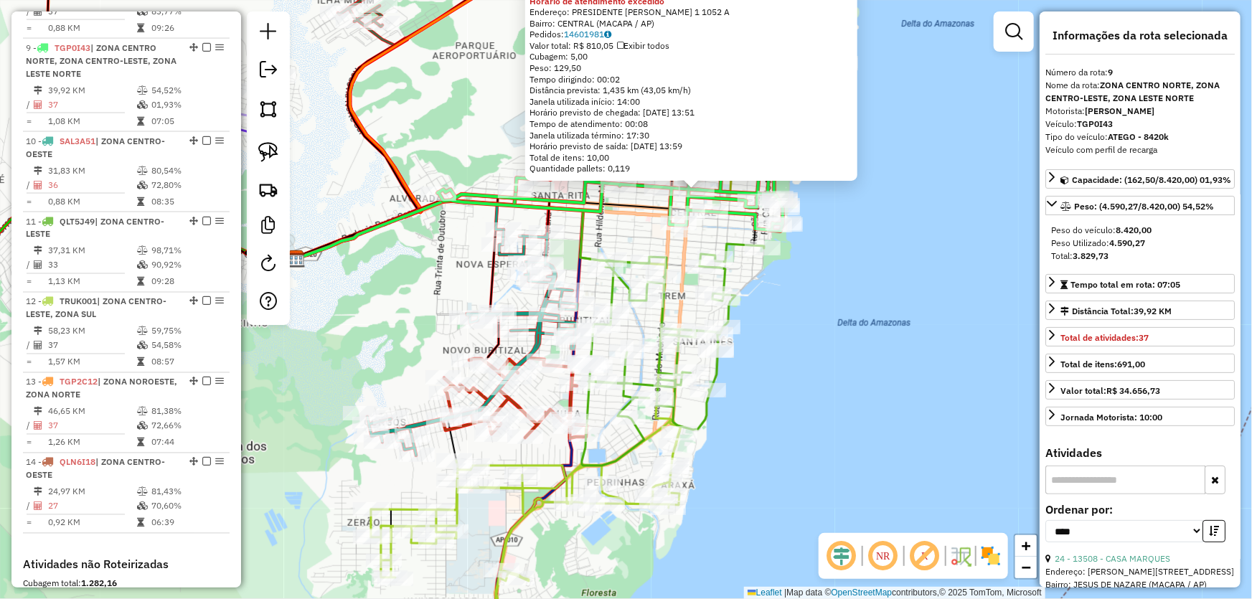
click at [767, 367] on div "14027 - ARENA FAVELA Horário de atendimento excedido Endereço: PRESIDENTE [PERS…" at bounding box center [626, 299] width 1252 height 599
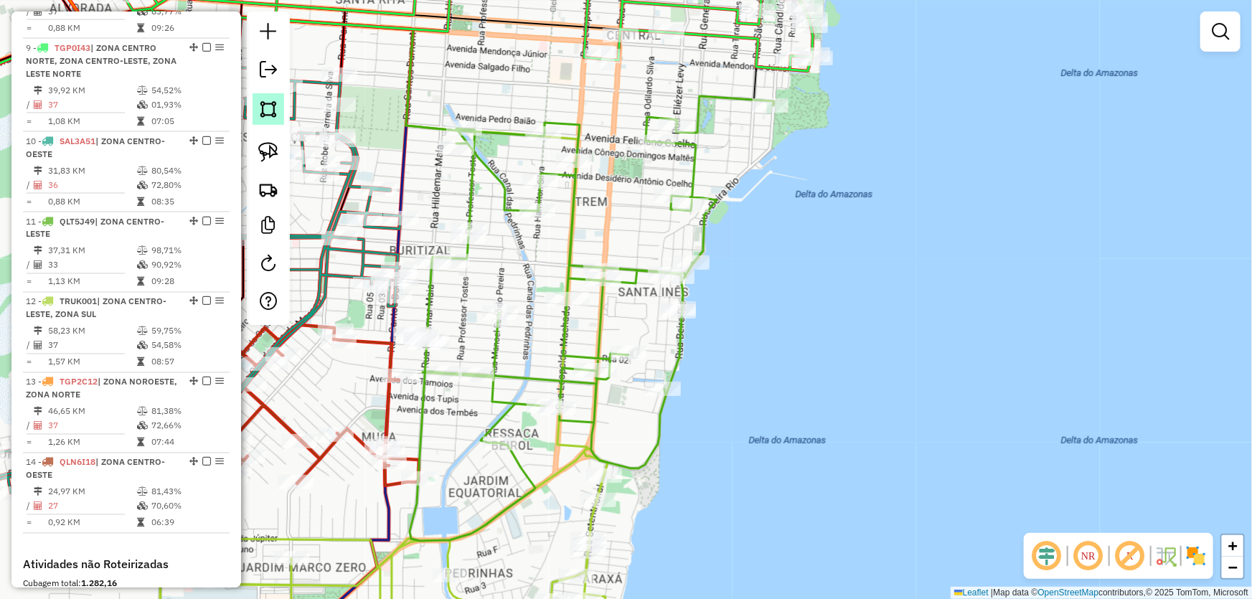
click at [266, 105] on img at bounding box center [268, 109] width 20 height 20
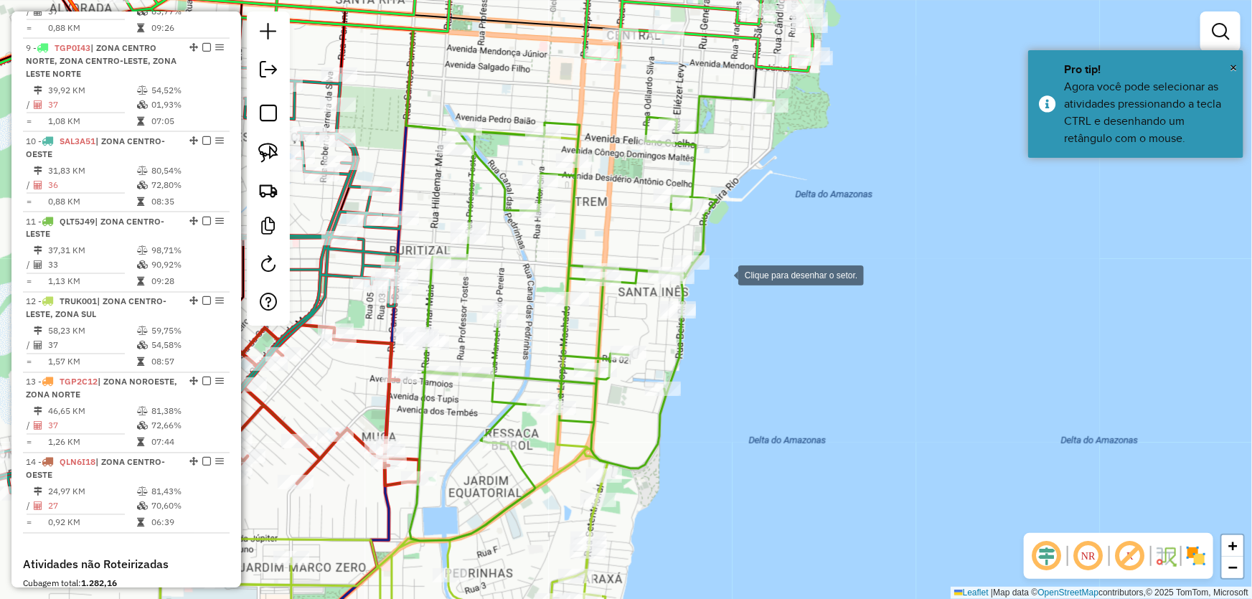
click at [724, 274] on div at bounding box center [724, 274] width 29 height 29
click at [526, 259] on div at bounding box center [526, 259] width 29 height 29
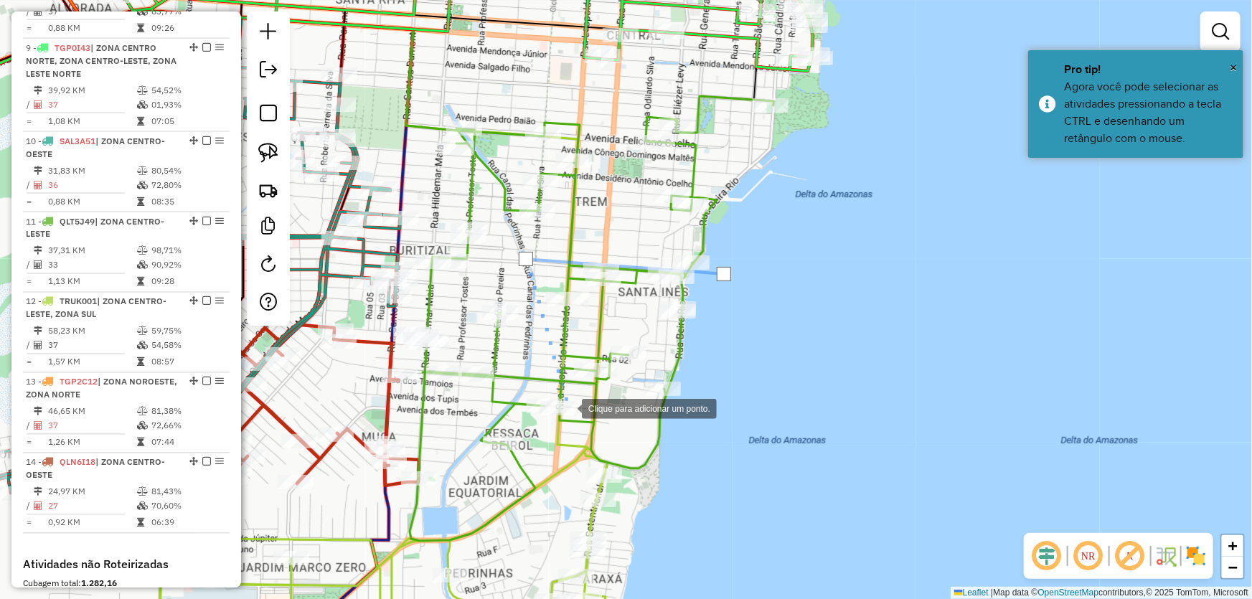
drag, startPoint x: 568, startPoint y: 408, endPoint x: 718, endPoint y: 394, distance: 150.6
click at [568, 408] on div at bounding box center [567, 407] width 29 height 29
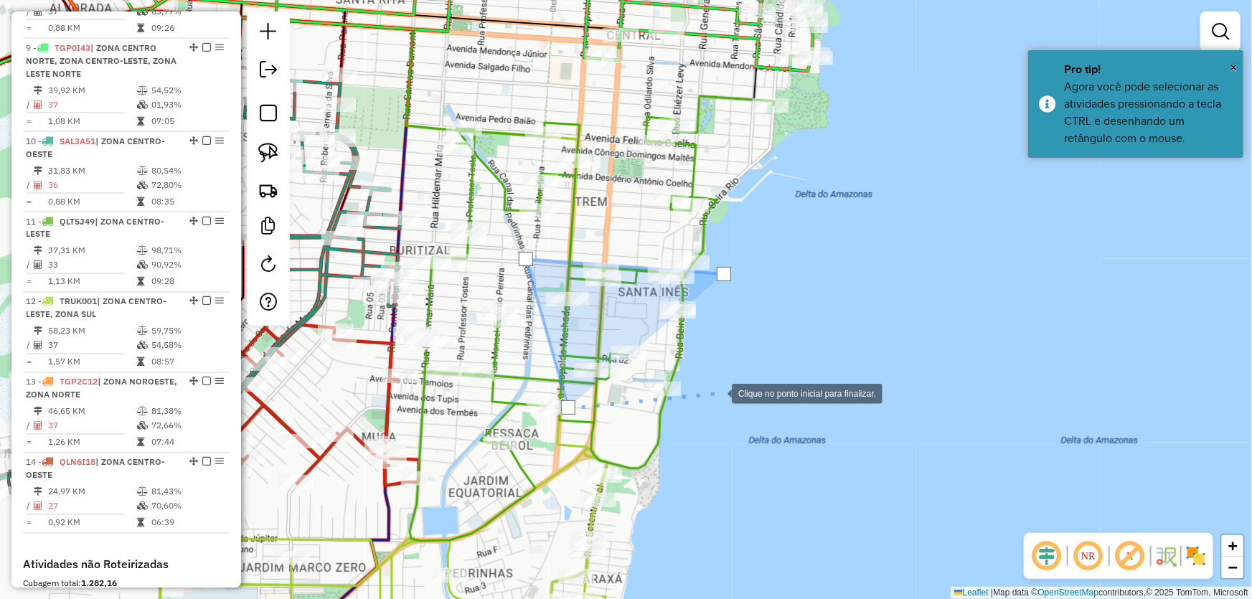
click at [718, 390] on div at bounding box center [717, 392] width 29 height 29
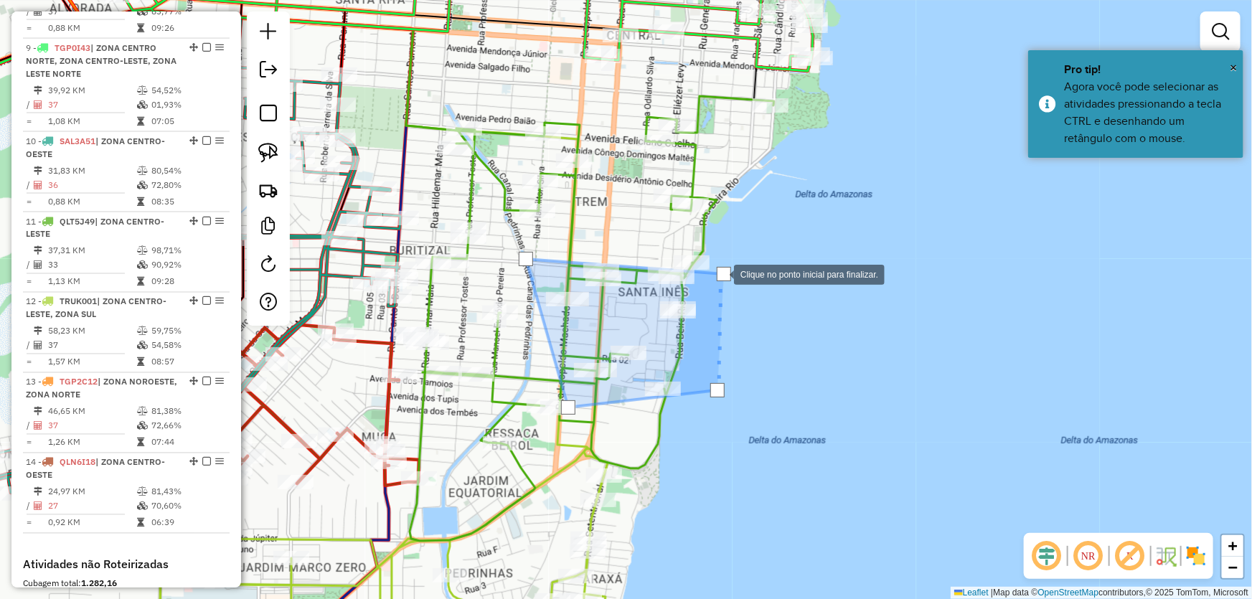
click at [720, 273] on div at bounding box center [724, 274] width 14 height 14
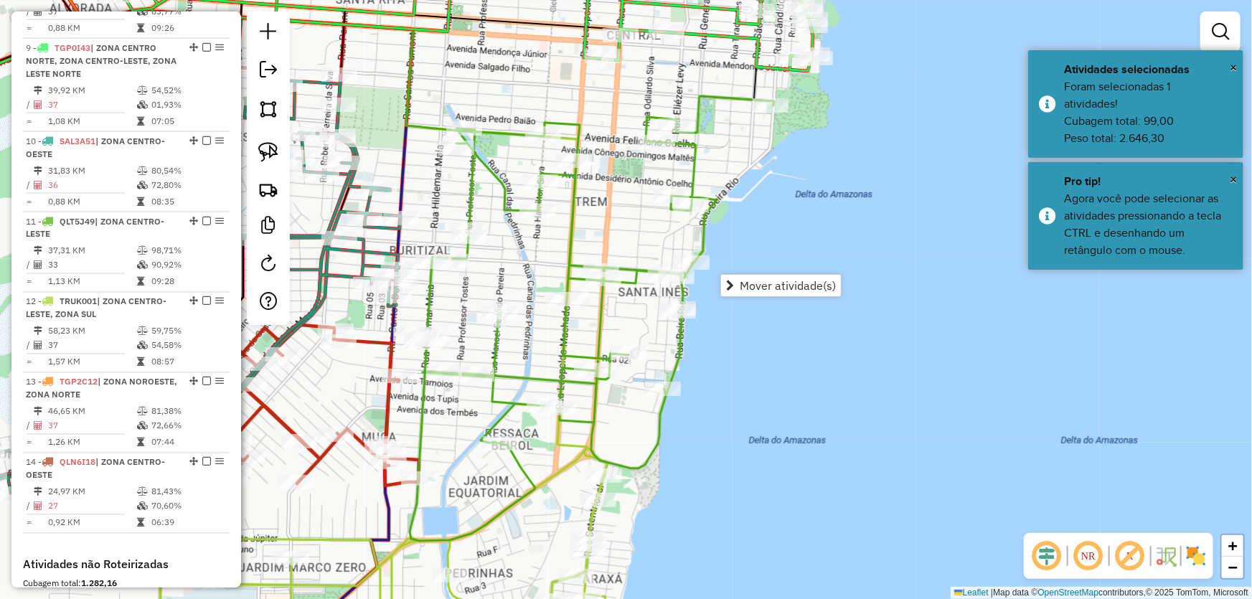
click at [744, 280] on span "Mover atividade(s)" at bounding box center [788, 285] width 96 height 11
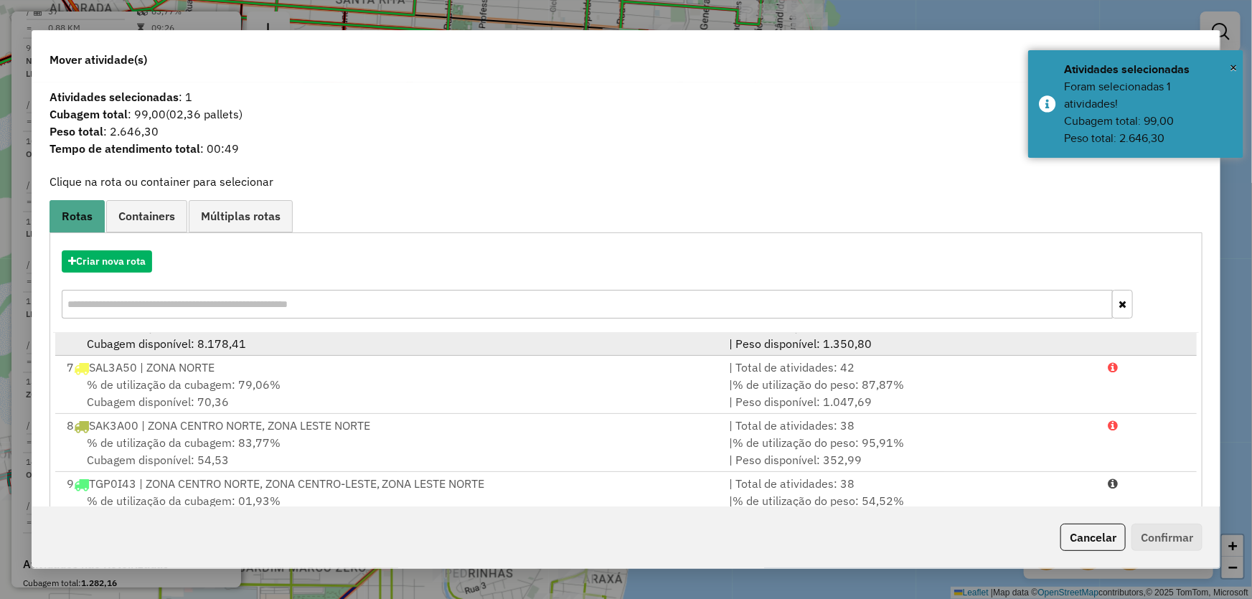
scroll to position [391, 0]
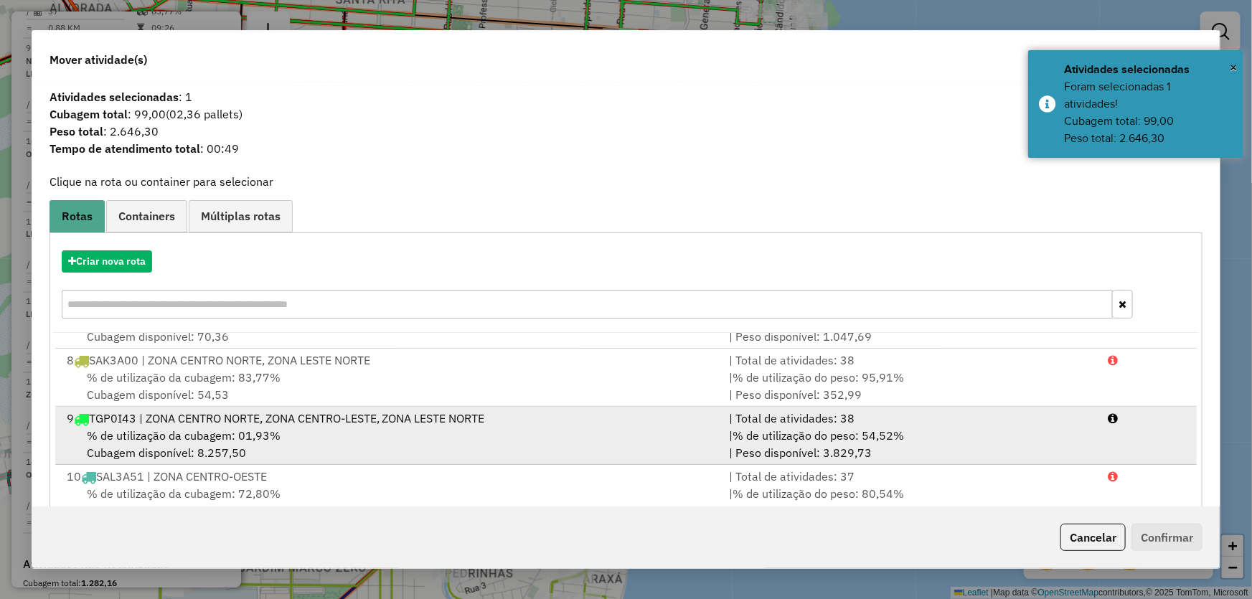
click at [177, 429] on span "% de utilização da cubagem: 01,93%" at bounding box center [184, 435] width 194 height 14
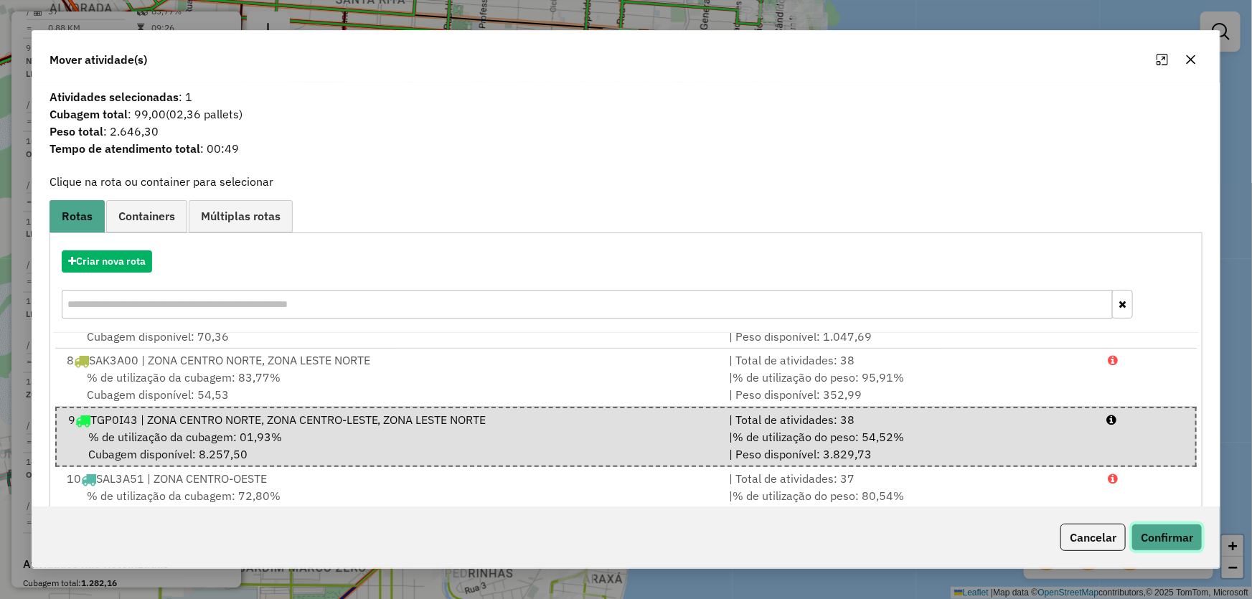
click at [1161, 538] on button "Confirmar" at bounding box center [1167, 537] width 71 height 27
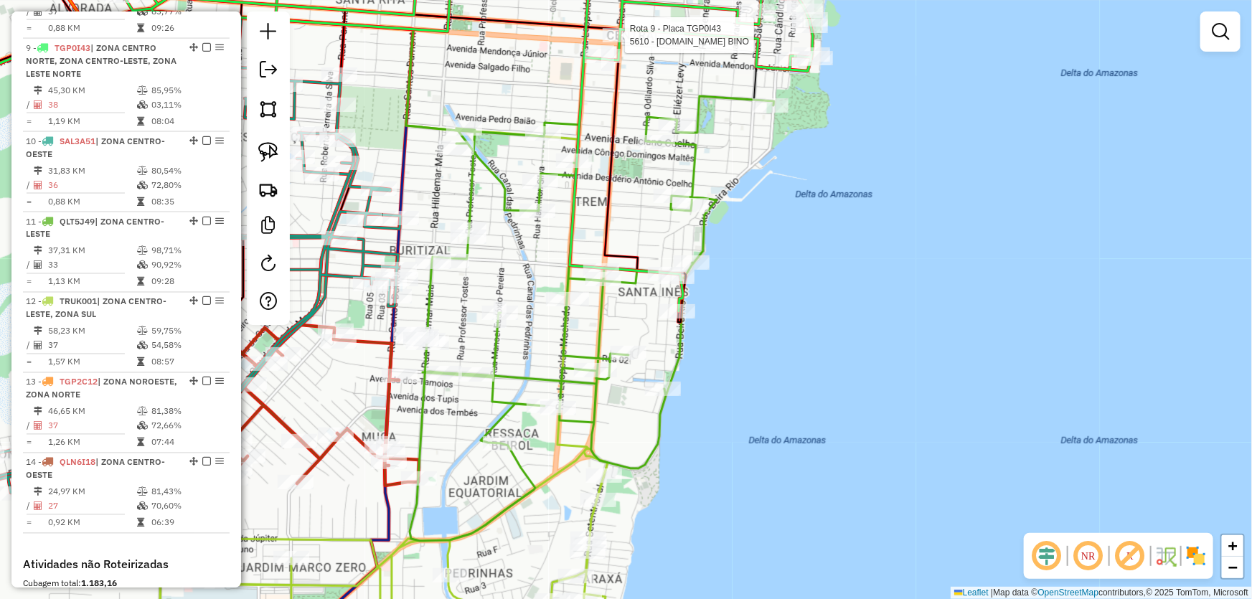
select select "*********"
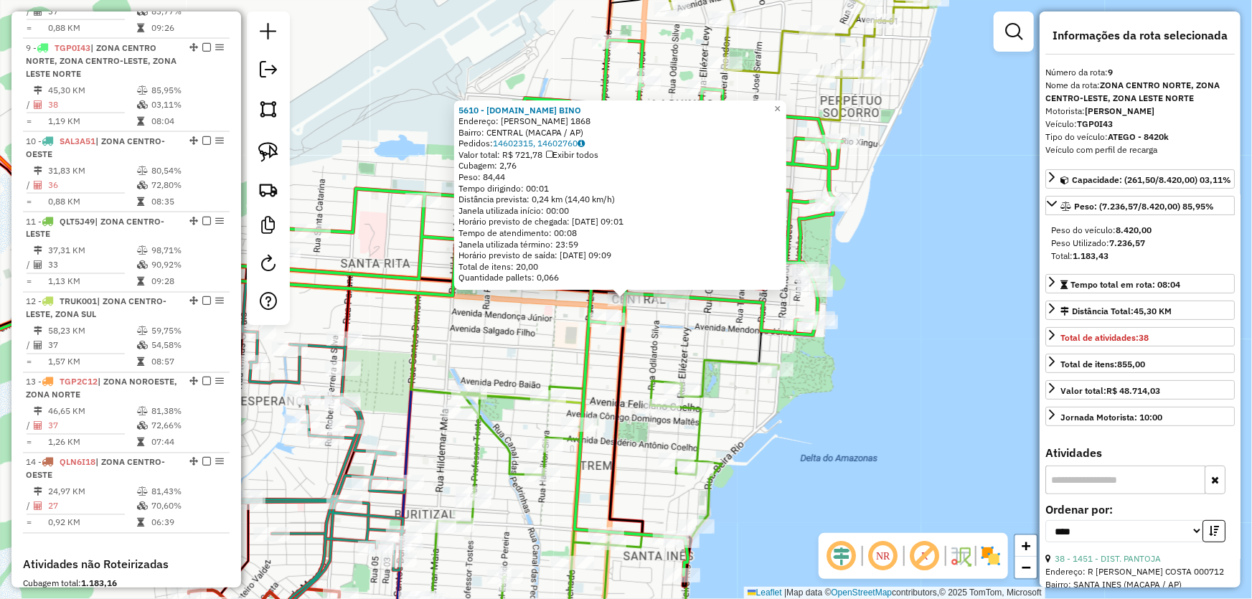
click at [807, 435] on div "5610 - [DOMAIN_NAME] [PERSON_NAME]: [PERSON_NAME] 1868 Bairro: CENTRAL (MACAPA …" at bounding box center [626, 299] width 1252 height 599
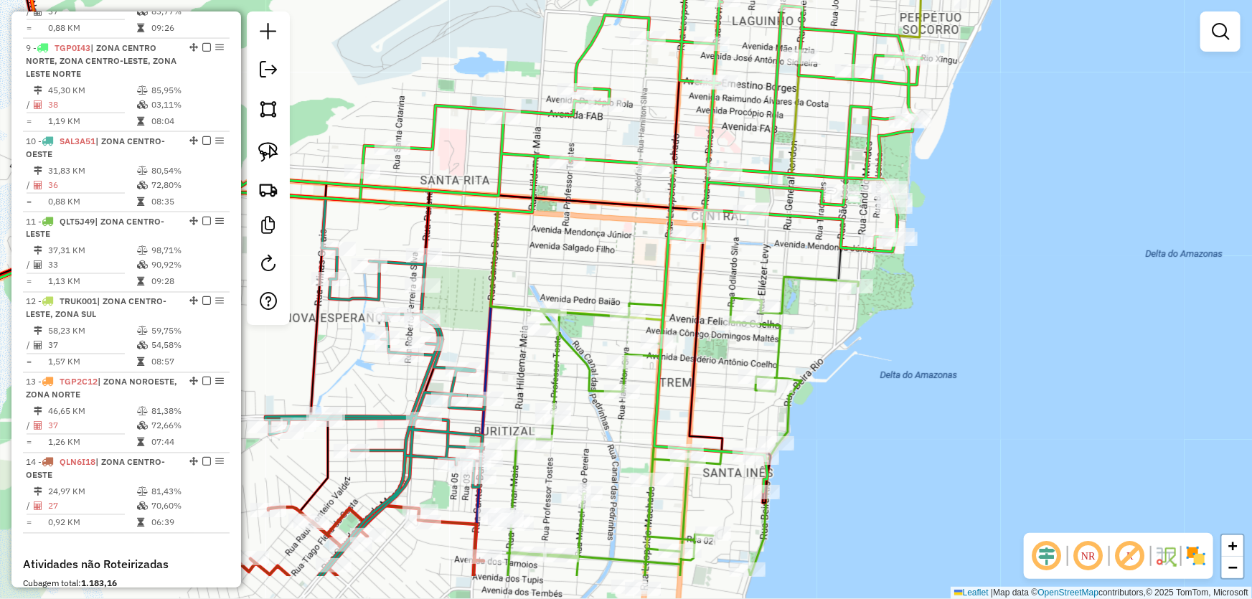
drag, startPoint x: 786, startPoint y: 454, endPoint x: 904, endPoint y: 245, distance: 239.5
click at [918, 253] on div "Janela de atendimento Grade de atendimento Capacidade Transportadoras Veículos …" at bounding box center [626, 299] width 1252 height 599
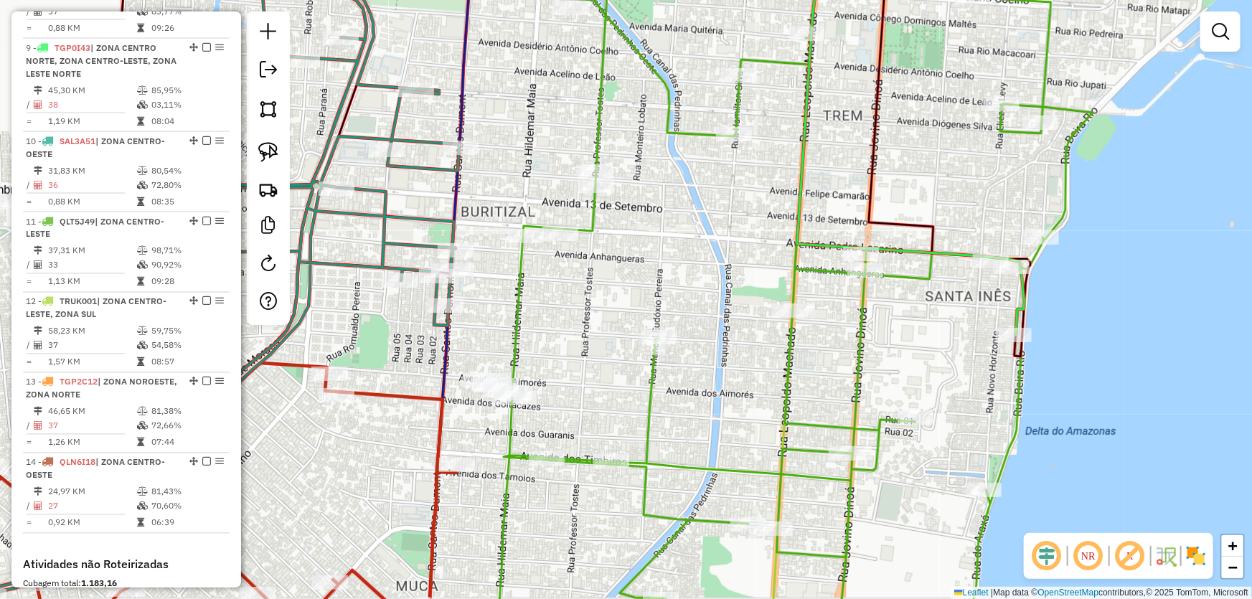
drag, startPoint x: 619, startPoint y: 391, endPoint x: 703, endPoint y: 350, distance: 94.1
click at [703, 350] on div "Janela de atendimento Grade de atendimento Capacidade Transportadoras Veículos …" at bounding box center [626, 299] width 1252 height 599
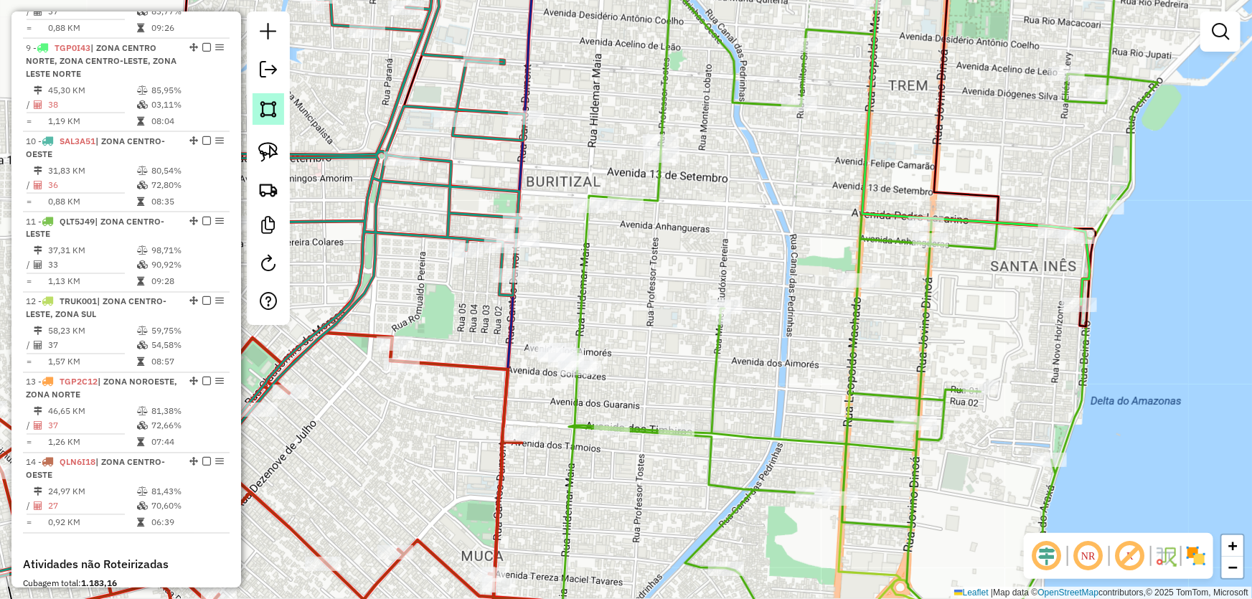
click at [256, 109] on link at bounding box center [269, 109] width 32 height 32
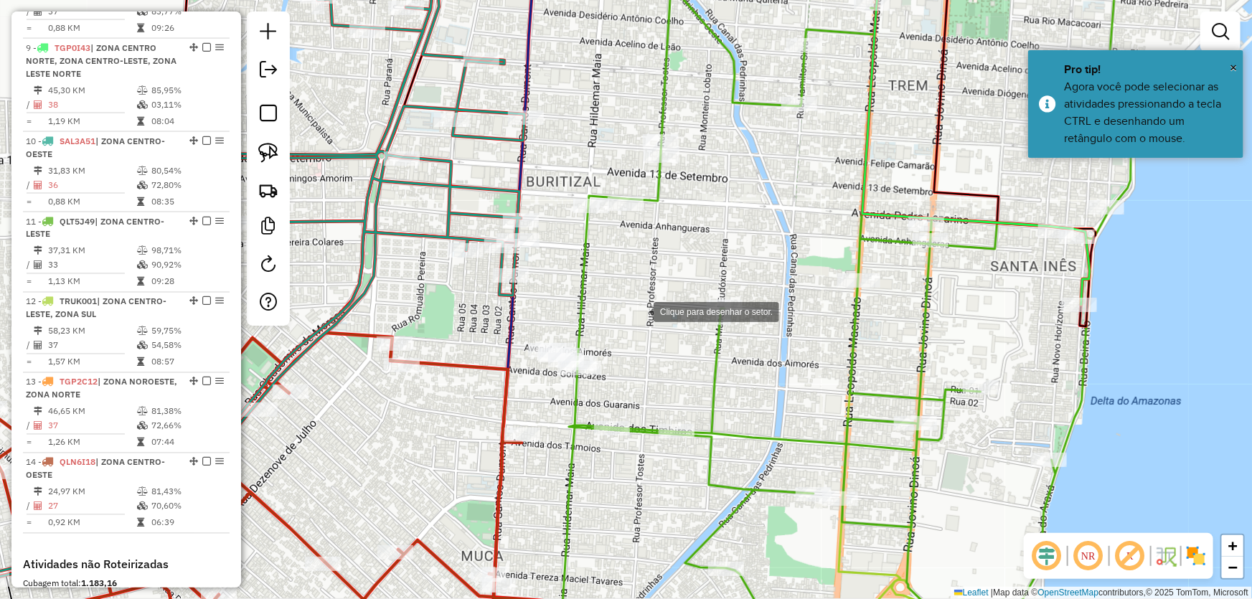
click at [639, 311] on div at bounding box center [639, 310] width 29 height 29
click at [522, 296] on div at bounding box center [536, 300] width 29 height 29
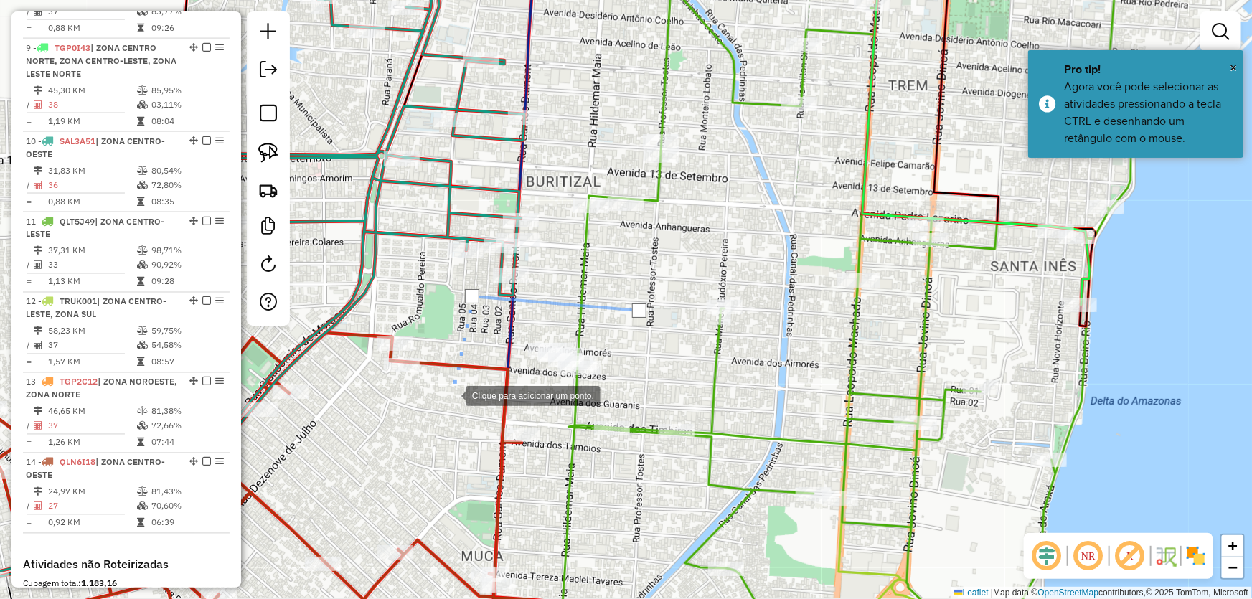
click at [451, 395] on div at bounding box center [451, 394] width 29 height 29
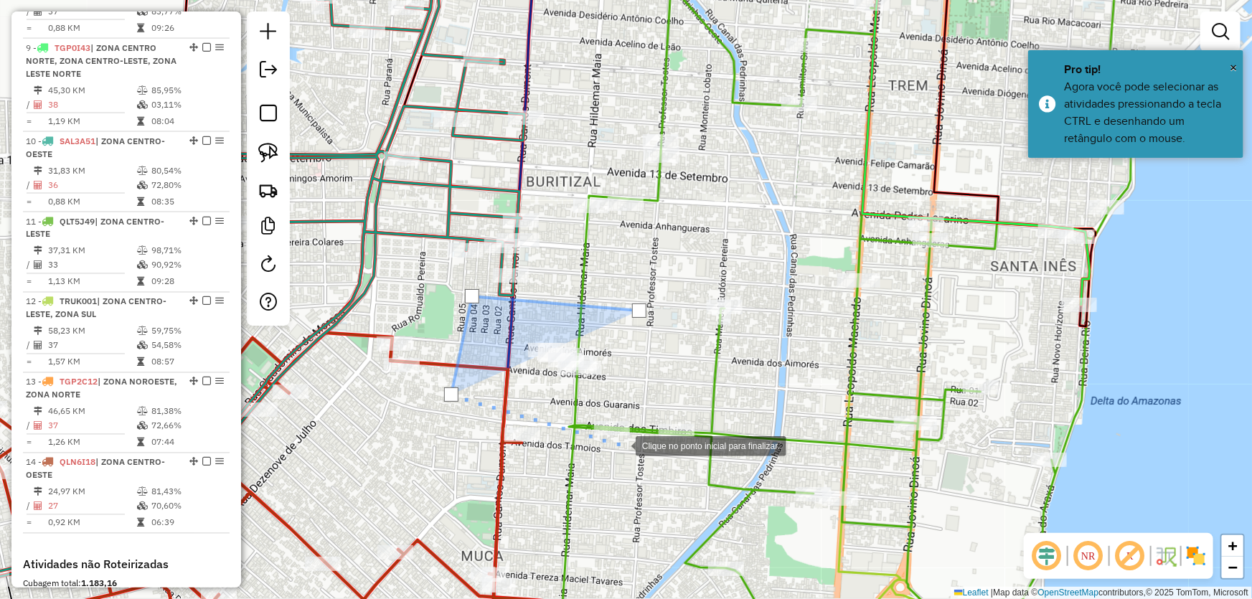
drag, startPoint x: 622, startPoint y: 445, endPoint x: 650, endPoint y: 403, distance: 50.6
click at [622, 445] on div at bounding box center [621, 445] width 29 height 29
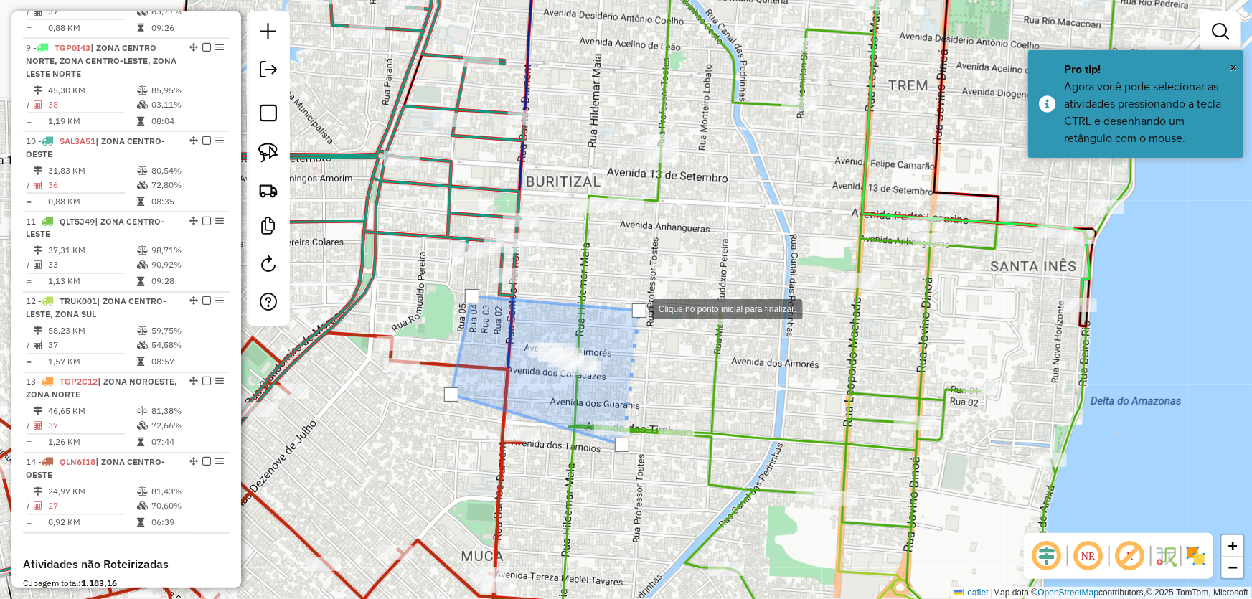
click at [638, 308] on div at bounding box center [639, 311] width 14 height 14
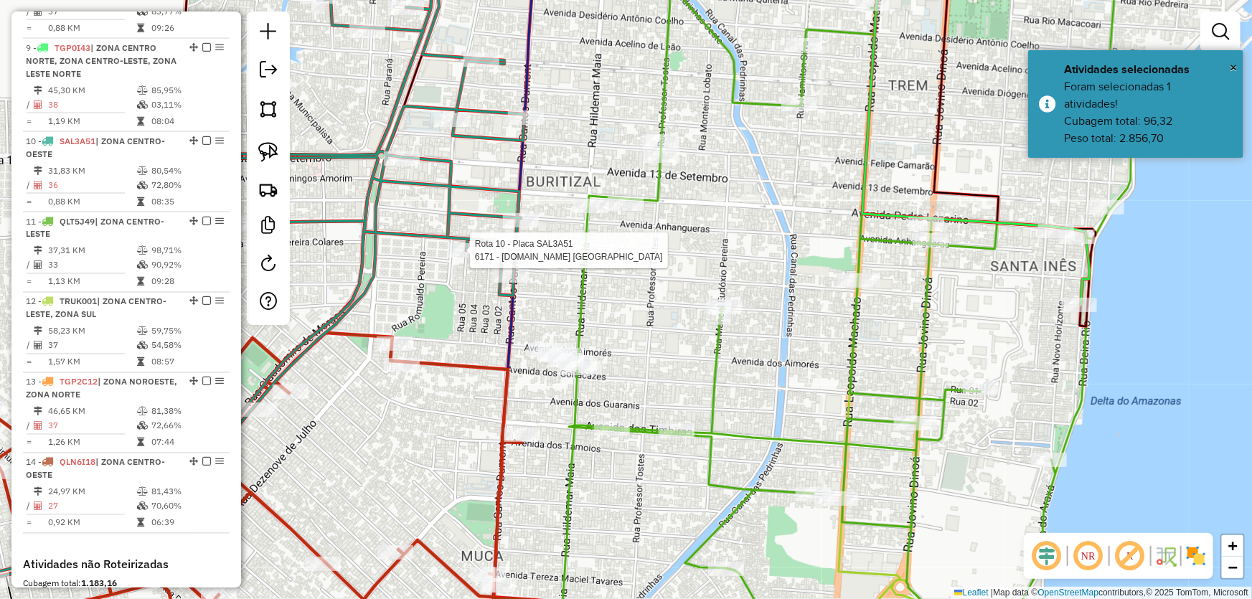
select select "*********"
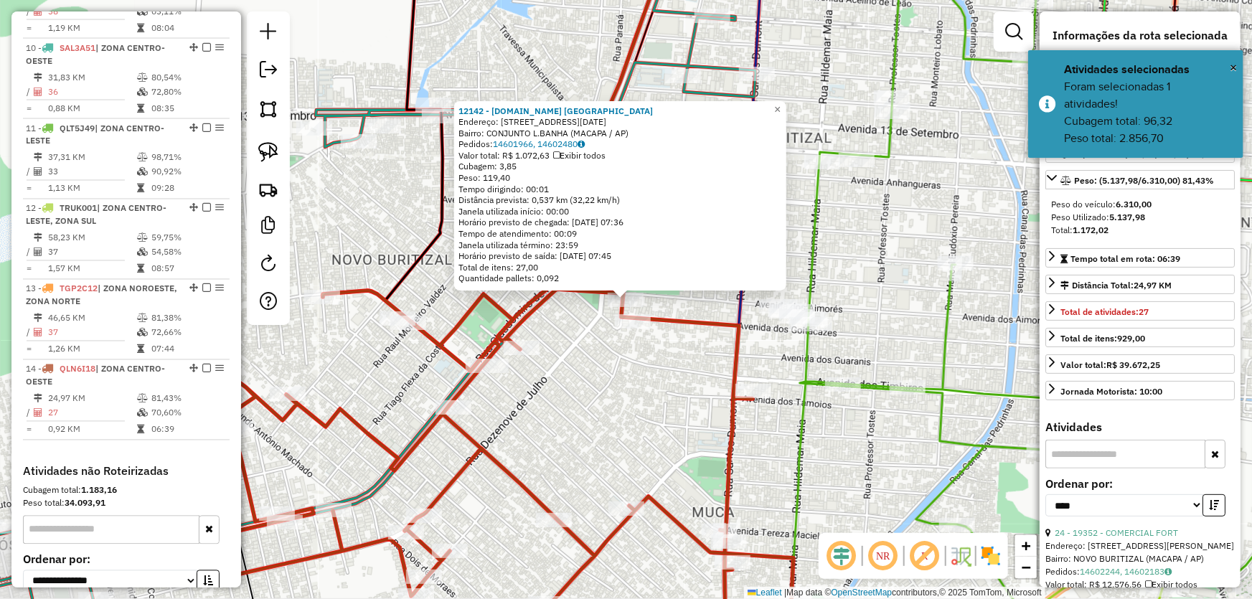
scroll to position [1354, 0]
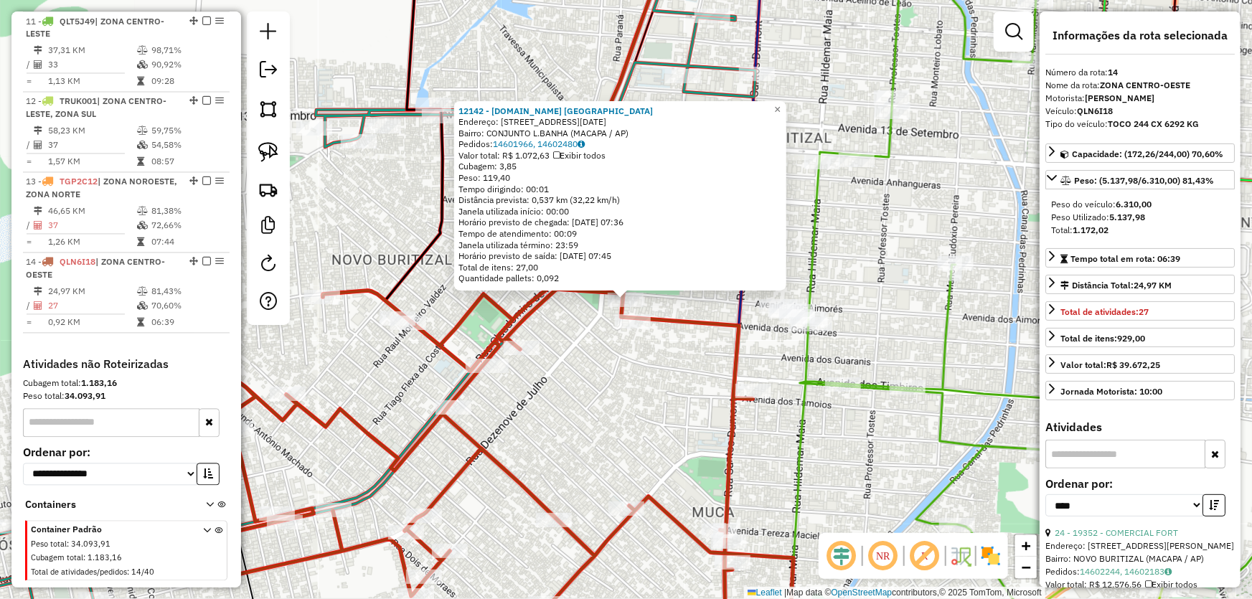
click at [617, 420] on div "12142 - [DOMAIN_NAME] [GEOGRAPHIC_DATA] Endereço: [STREET_ADDRESS][DATE] Bairro…" at bounding box center [626, 299] width 1252 height 599
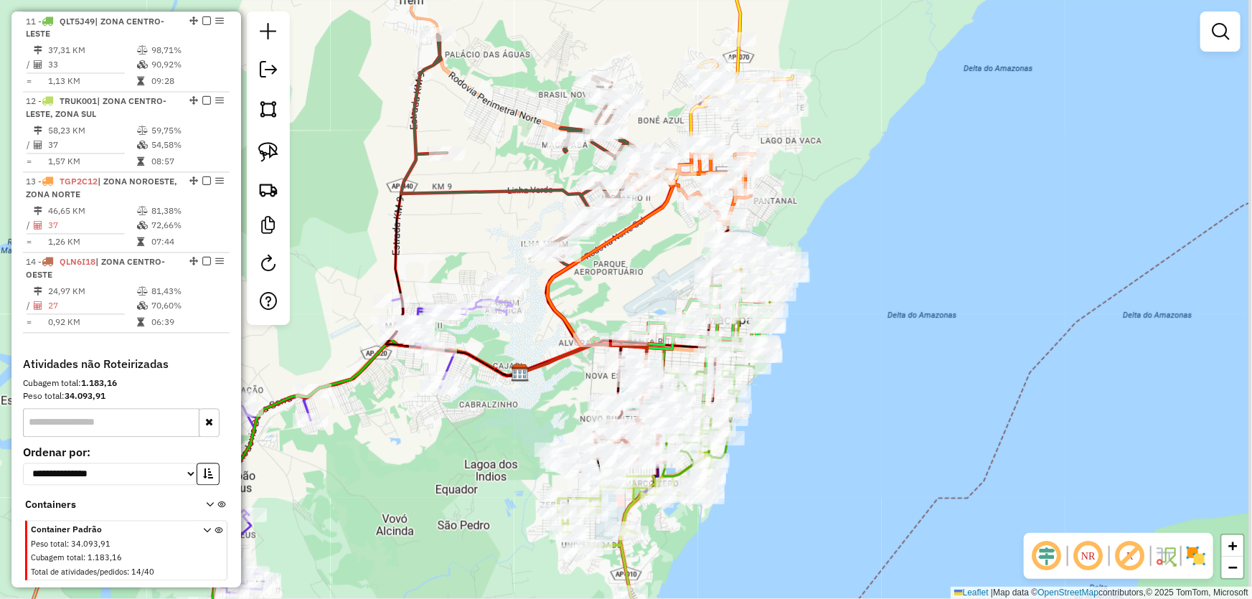
drag, startPoint x: 945, startPoint y: 352, endPoint x: 817, endPoint y: 399, distance: 136.9
click at [817, 399] on div "Janela de atendimento Grade de atendimento Capacidade Transportadoras Veículos …" at bounding box center [626, 299] width 1252 height 599
click at [268, 105] on img at bounding box center [268, 109] width 20 height 20
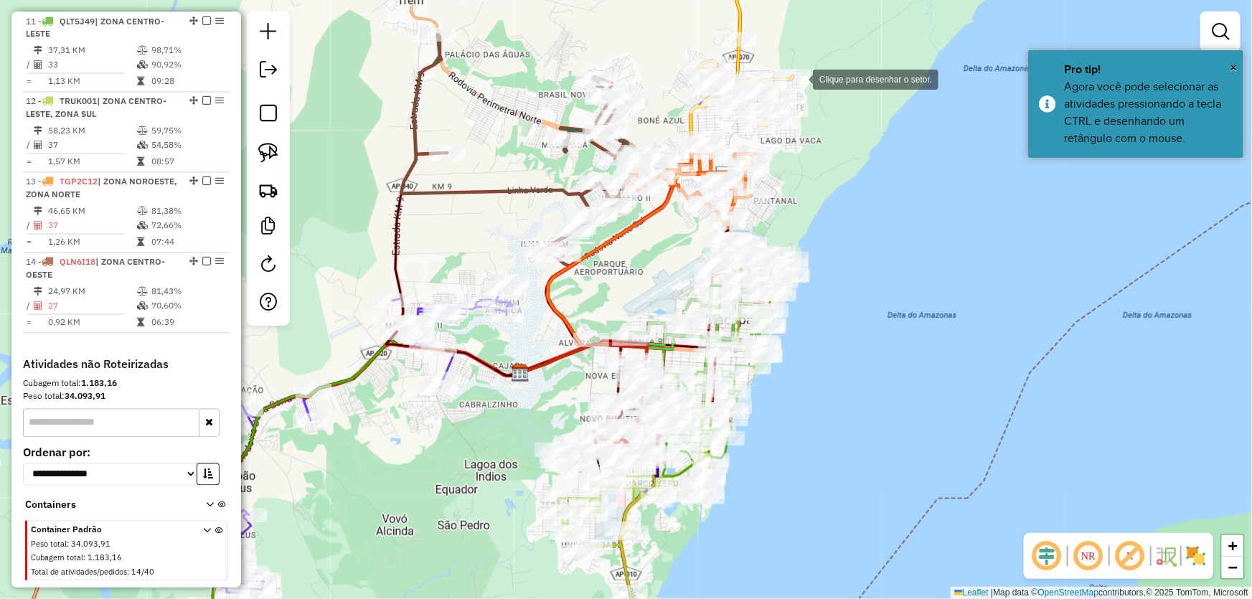
click at [813, 73] on div at bounding box center [798, 78] width 29 height 29
click at [569, 96] on div at bounding box center [569, 96] width 29 height 29
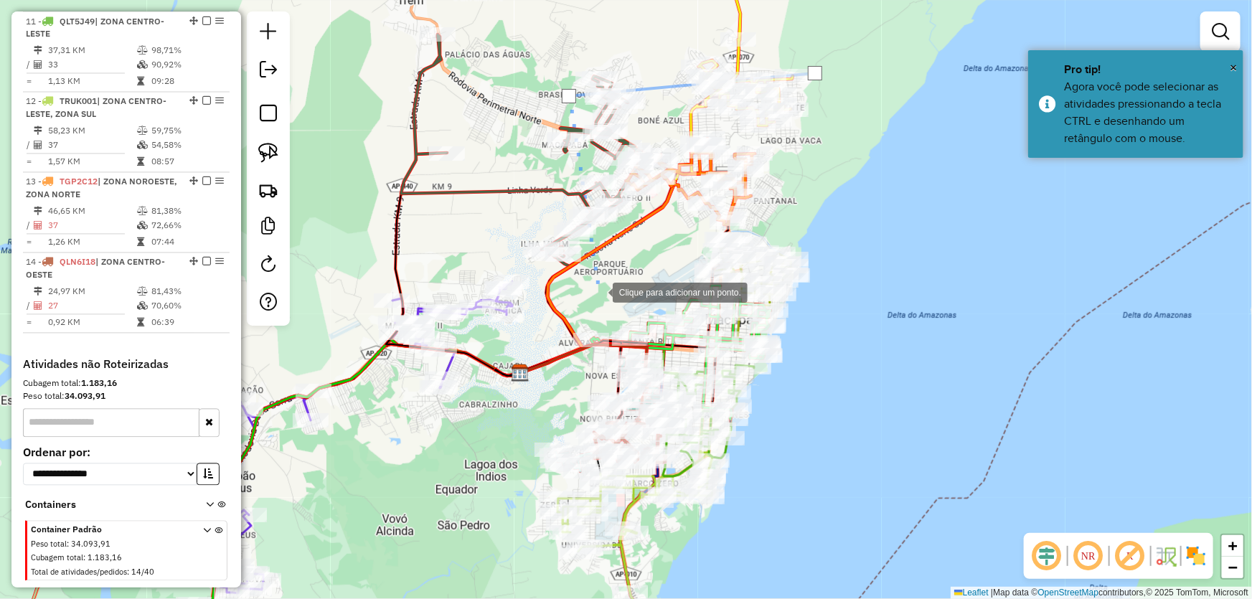
click at [599, 291] on div at bounding box center [598, 291] width 29 height 29
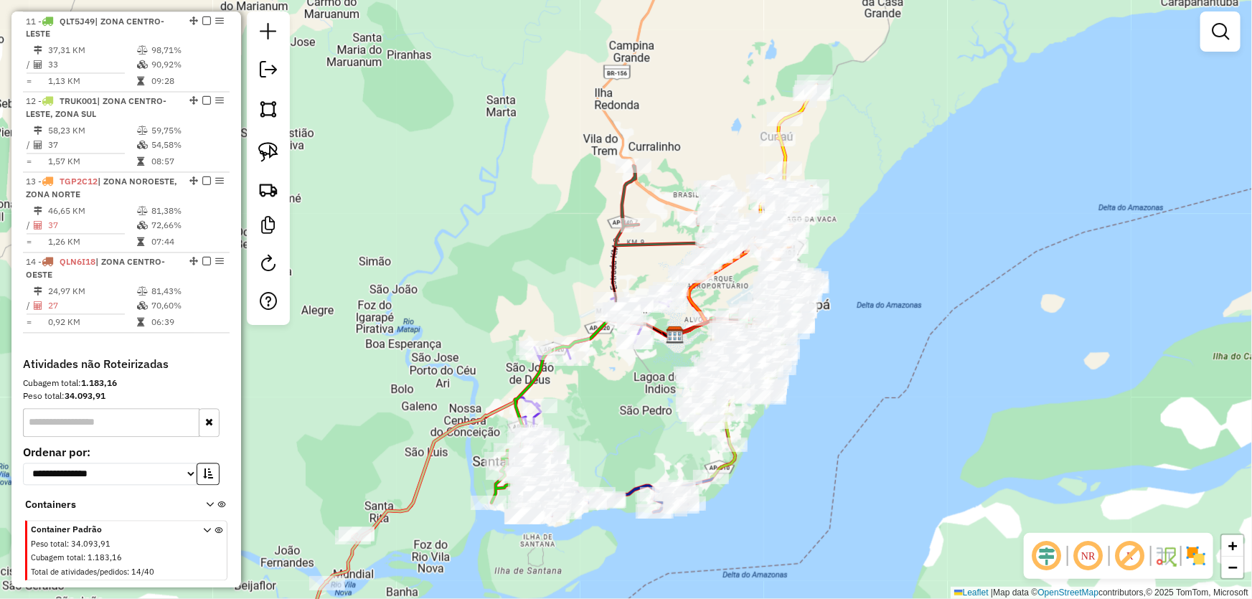
drag, startPoint x: 926, startPoint y: 414, endPoint x: 893, endPoint y: 372, distance: 53.1
click at [894, 372] on div "Janela de atendimento Grade de atendimento Capacidade Transportadoras Veículos …" at bounding box center [626, 299] width 1252 height 599
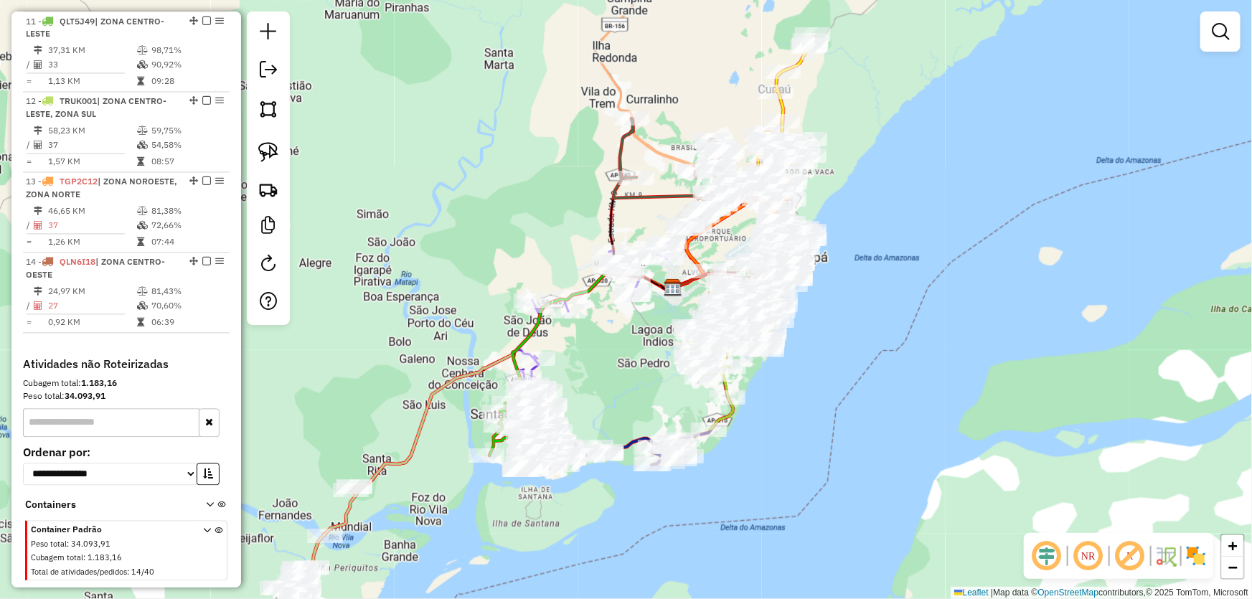
drag, startPoint x: 329, startPoint y: 139, endPoint x: 329, endPoint y: 91, distance: 47.4
click at [329, 91] on div "Janela de atendimento Grade de atendimento Capacidade Transportadoras Veículos …" at bounding box center [626, 299] width 1252 height 599
click at [266, 103] on img at bounding box center [268, 109] width 20 height 20
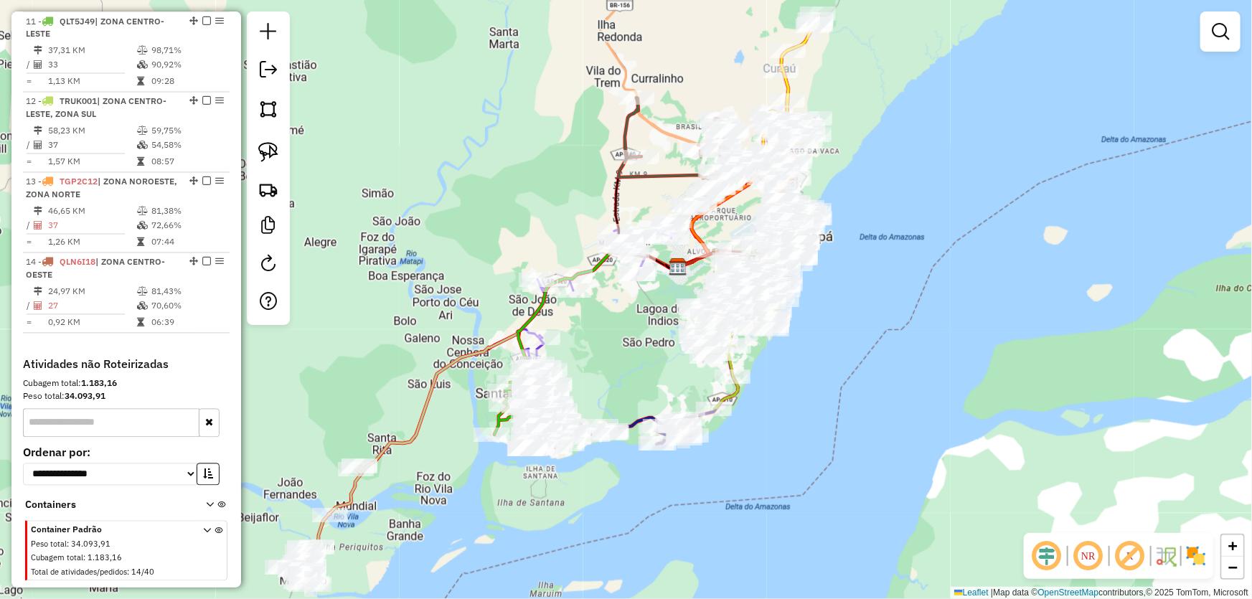
drag, startPoint x: 596, startPoint y: 402, endPoint x: 594, endPoint y: 337, distance: 65.3
click at [601, 332] on div "Janela de atendimento Grade de atendimento Capacidade Transportadoras Veículos …" at bounding box center [626, 299] width 1252 height 599
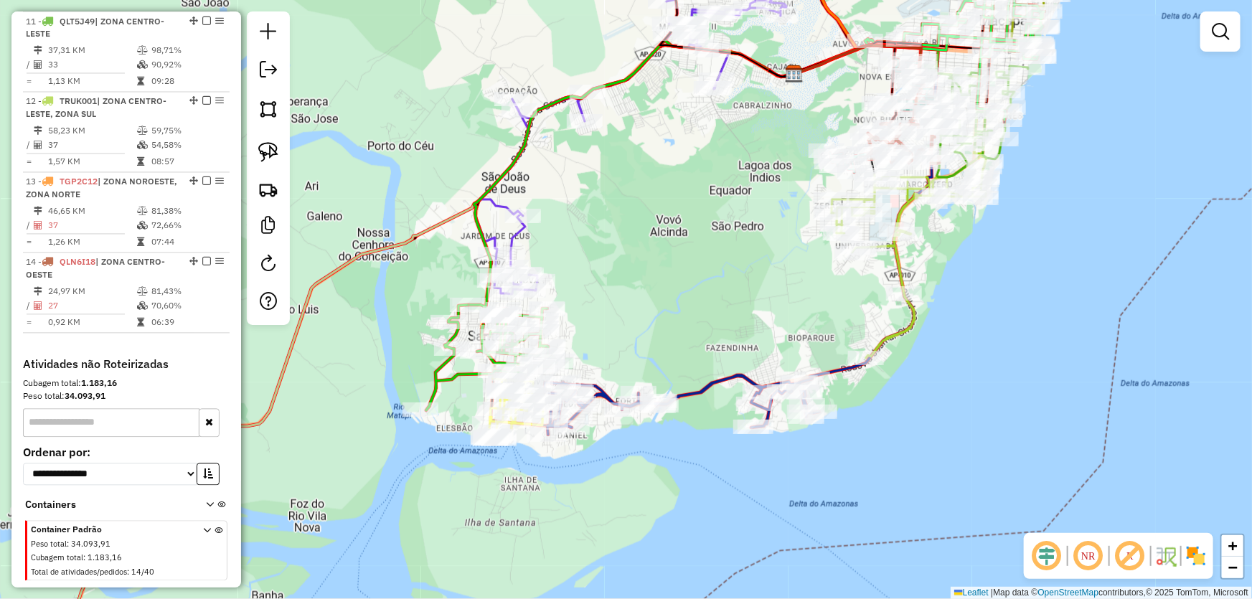
drag, startPoint x: 570, startPoint y: 359, endPoint x: 589, endPoint y: 344, distance: 24.5
click at [589, 344] on div "Janela de atendimento Grade de atendimento Capacidade Transportadoras Veículos …" at bounding box center [626, 299] width 1252 height 599
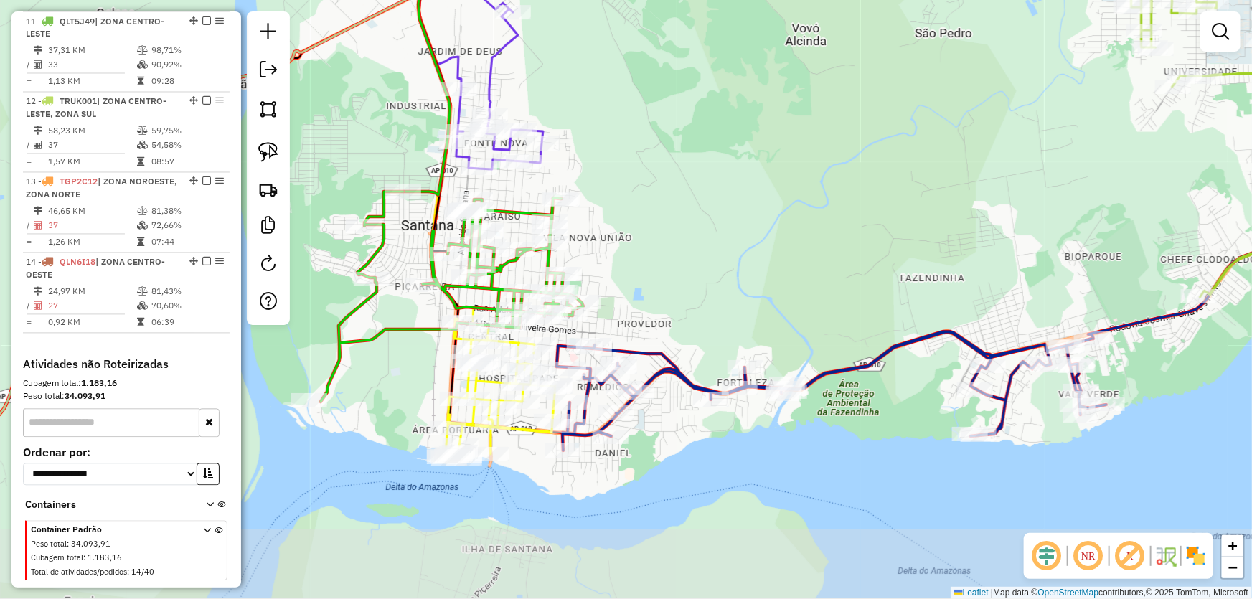
drag, startPoint x: 589, startPoint y: 344, endPoint x: 665, endPoint y: 254, distance: 117.6
click at [665, 254] on div "Janela de atendimento Grade de atendimento Capacidade Transportadoras Veículos …" at bounding box center [626, 299] width 1252 height 599
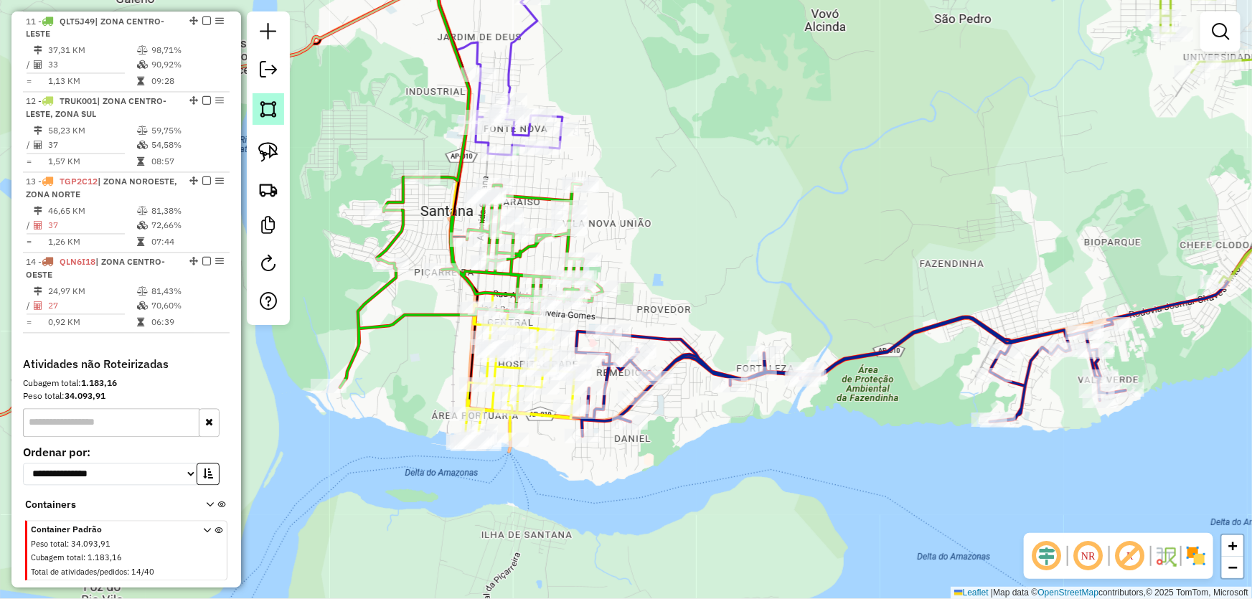
click at [272, 108] on img at bounding box center [268, 109] width 20 height 20
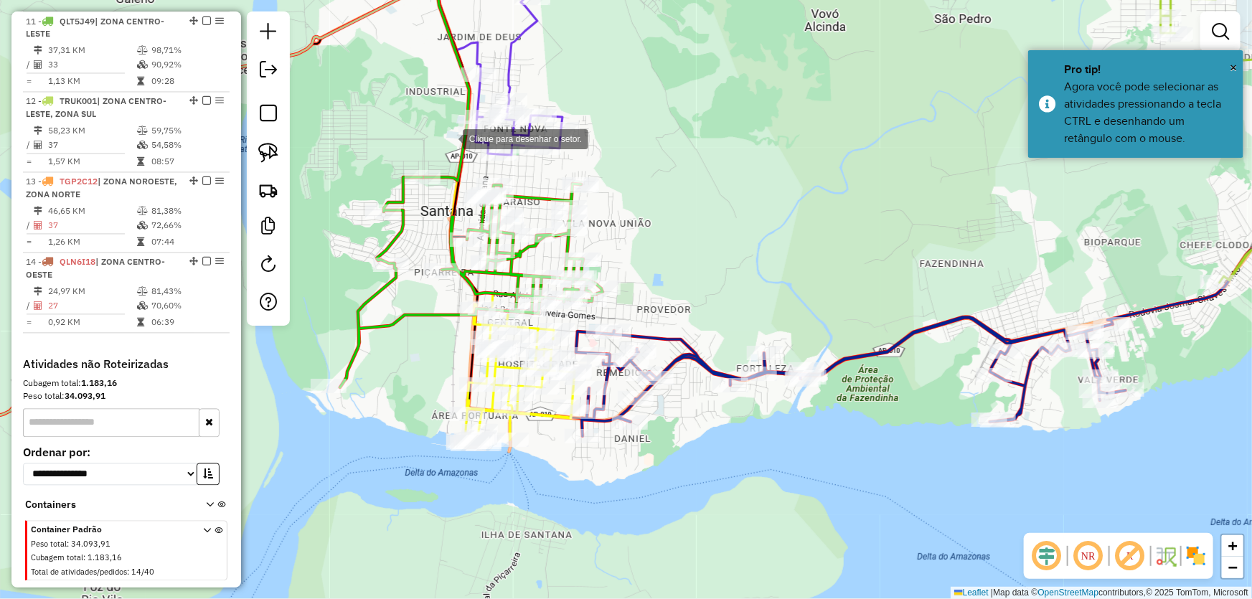
click at [463, 152] on div at bounding box center [448, 137] width 29 height 29
click at [428, 164] on div at bounding box center [428, 163] width 29 height 29
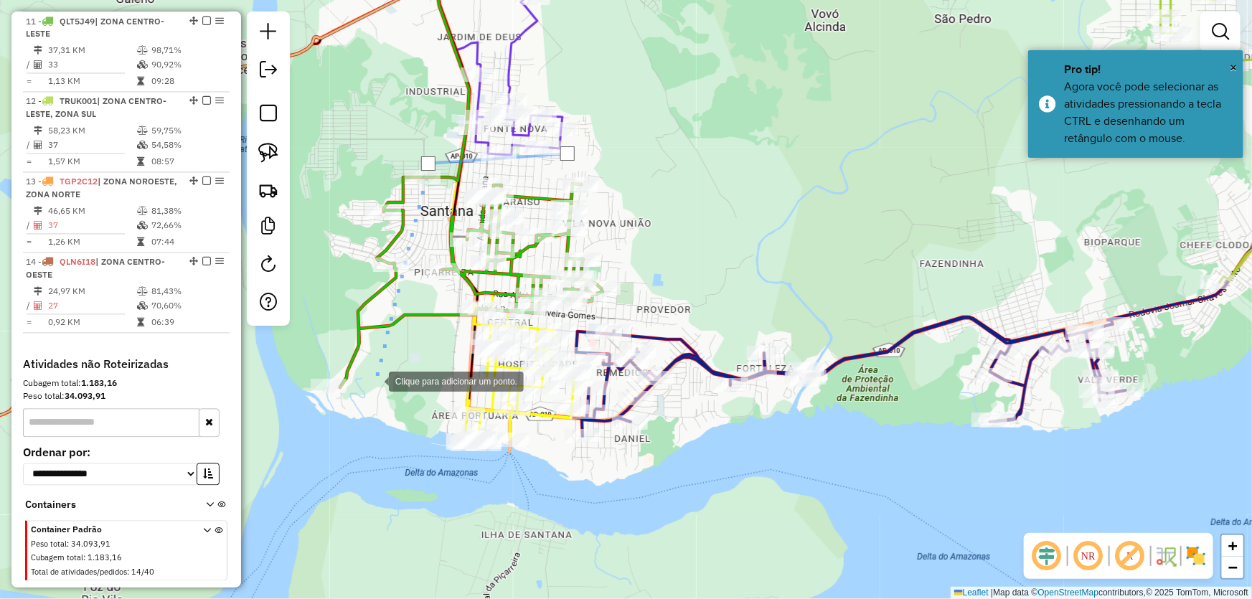
drag, startPoint x: 375, startPoint y: 394, endPoint x: 383, endPoint y: 457, distance: 63.6
click at [375, 395] on div at bounding box center [374, 380] width 29 height 29
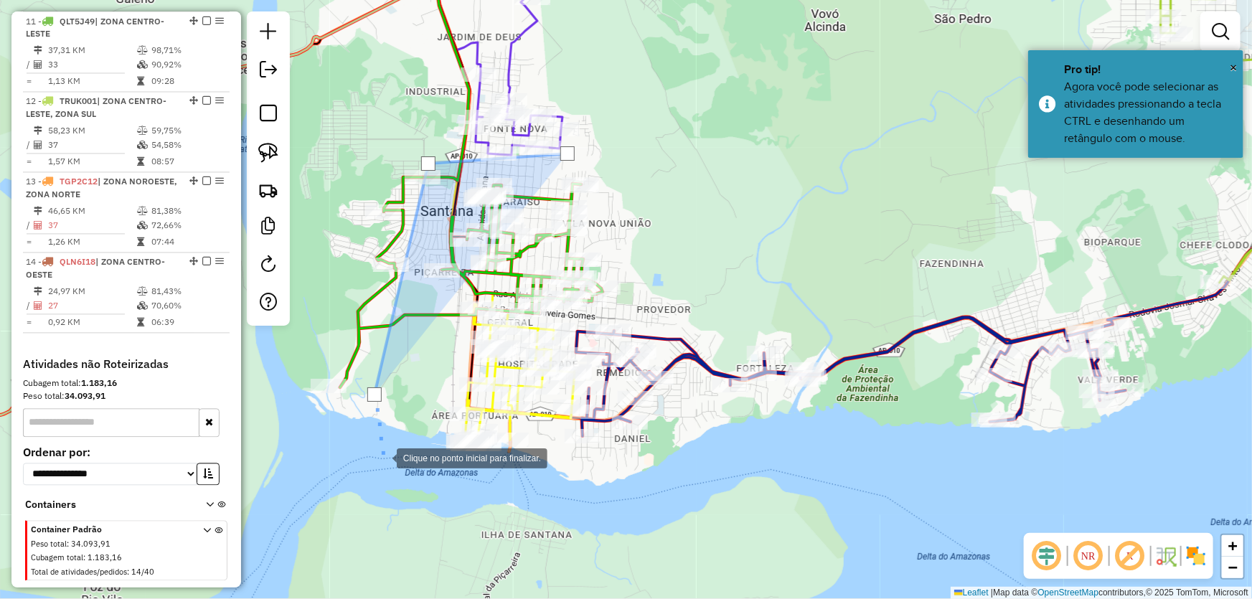
drag, startPoint x: 400, startPoint y: 523, endPoint x: 430, endPoint y: 523, distance: 29.4
click at [397, 472] on div at bounding box center [382, 457] width 29 height 29
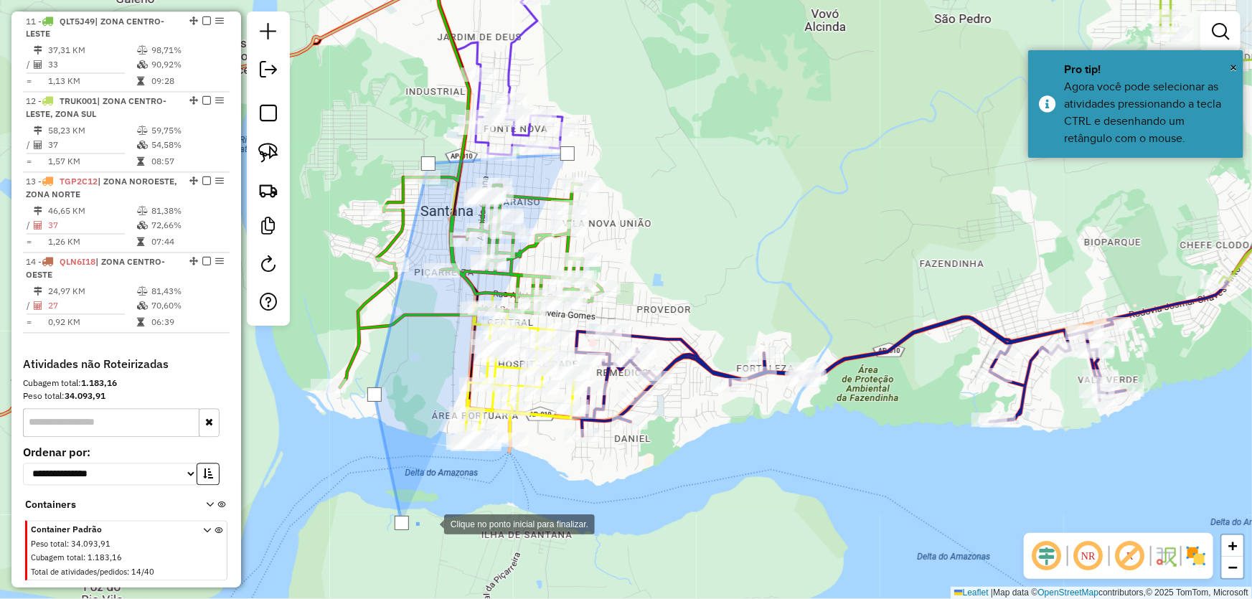
click at [444, 509] on div at bounding box center [430, 523] width 29 height 29
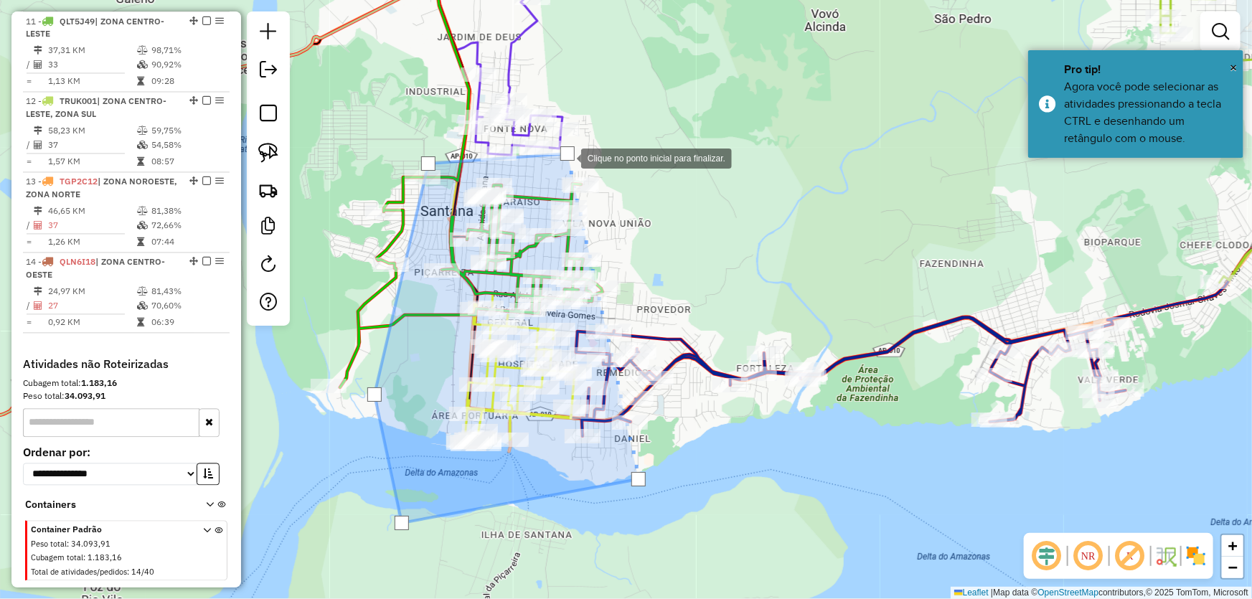
click at [567, 157] on div at bounding box center [568, 153] width 14 height 14
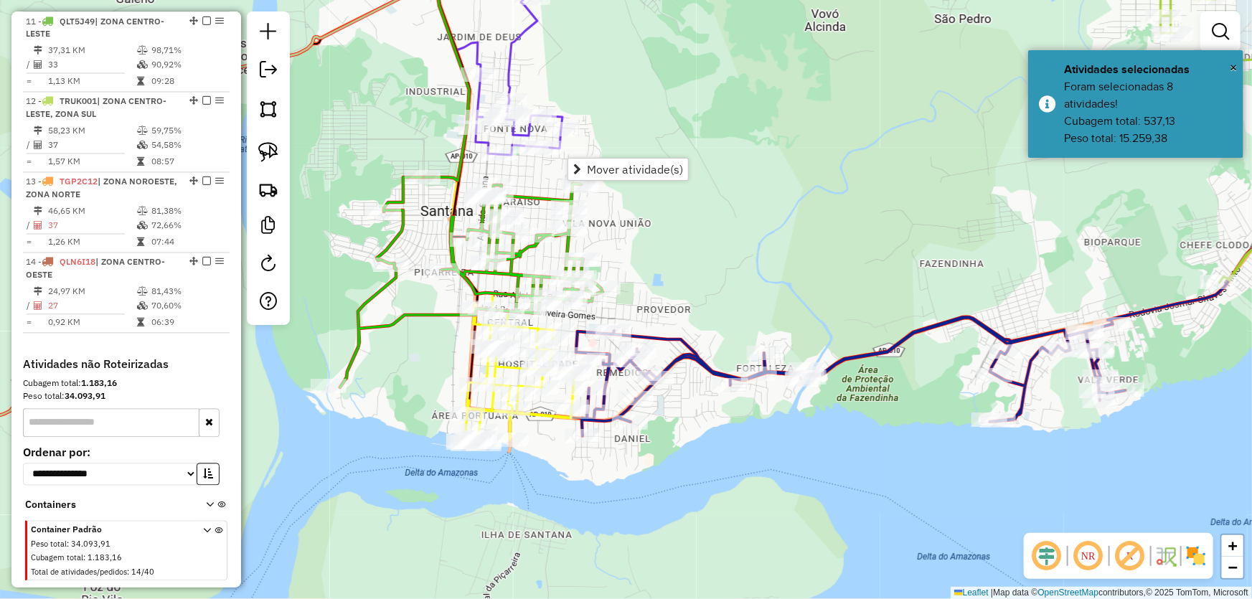
click at [685, 286] on div "Janela de atendimento Grade de atendimento Capacidade Transportadoras Veículos …" at bounding box center [626, 299] width 1252 height 599
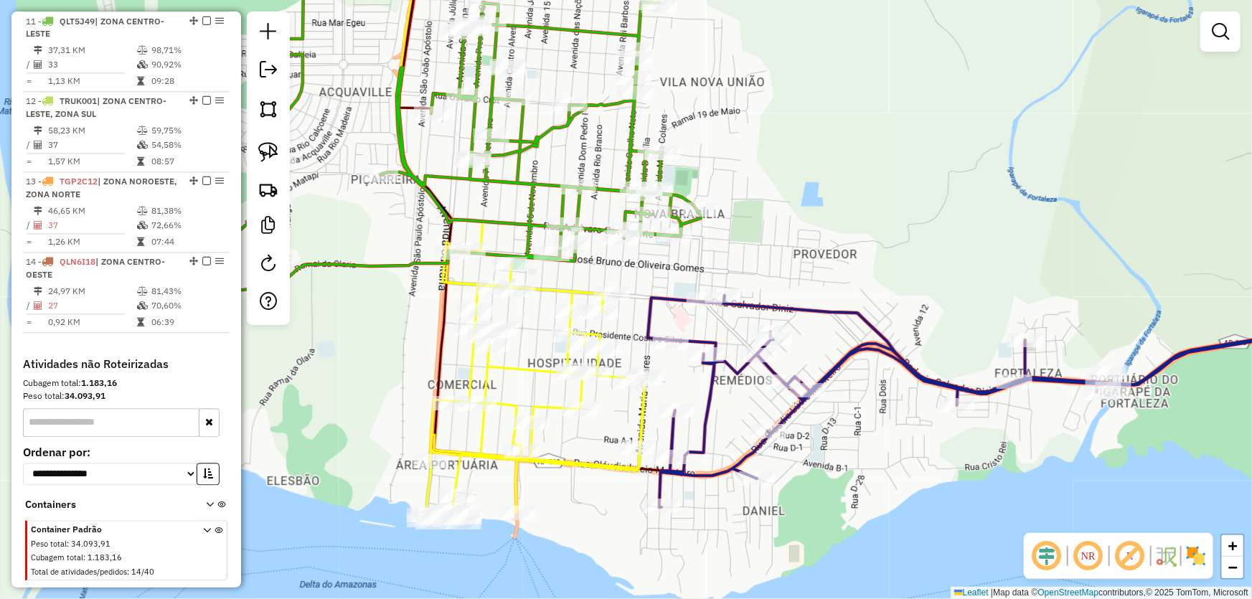
drag, startPoint x: 645, startPoint y: 301, endPoint x: 788, endPoint y: 237, distance: 156.8
click at [788, 237] on div "Janela de atendimento Grade de atendimento Capacidade Transportadoras Veículos …" at bounding box center [626, 299] width 1252 height 599
click at [276, 110] on img at bounding box center [268, 109] width 20 height 20
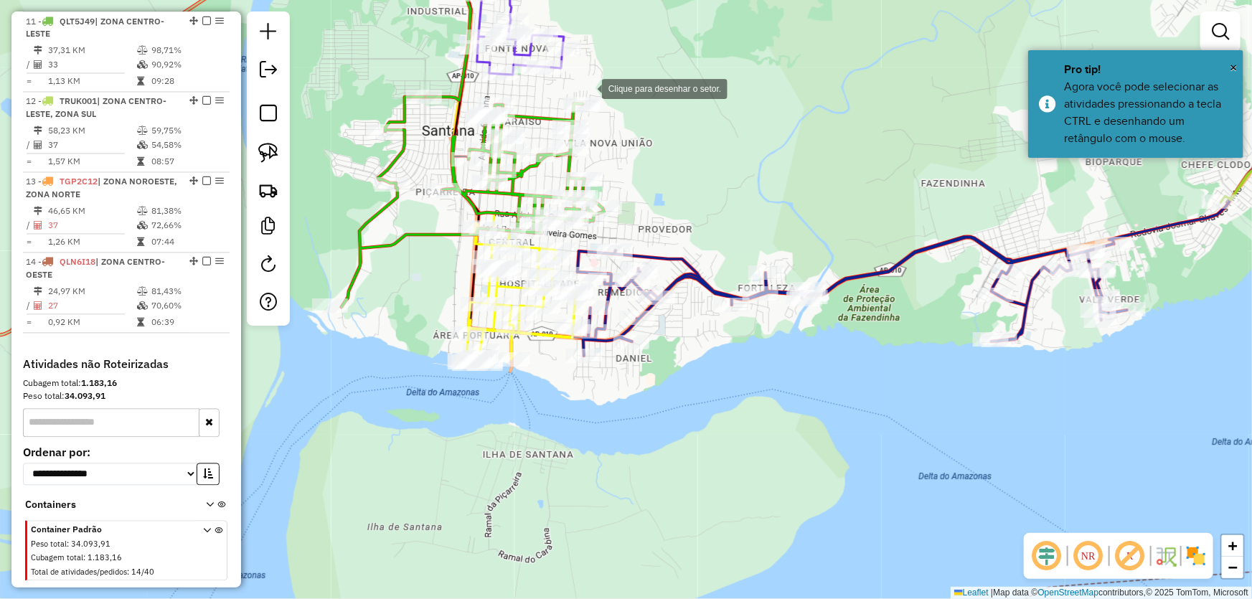
click at [588, 88] on div at bounding box center [587, 87] width 29 height 29
drag, startPoint x: 423, startPoint y: 83, endPoint x: 400, endPoint y: 155, distance: 75.6
click at [423, 83] on div at bounding box center [423, 83] width 29 height 29
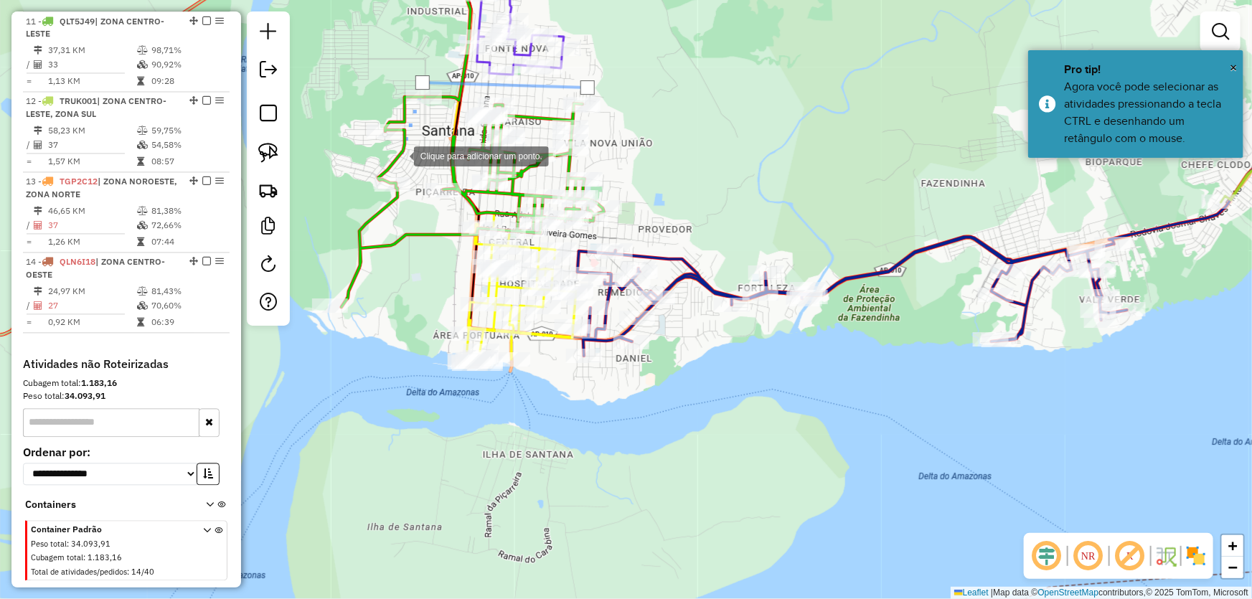
click at [385, 169] on div at bounding box center [399, 155] width 29 height 29
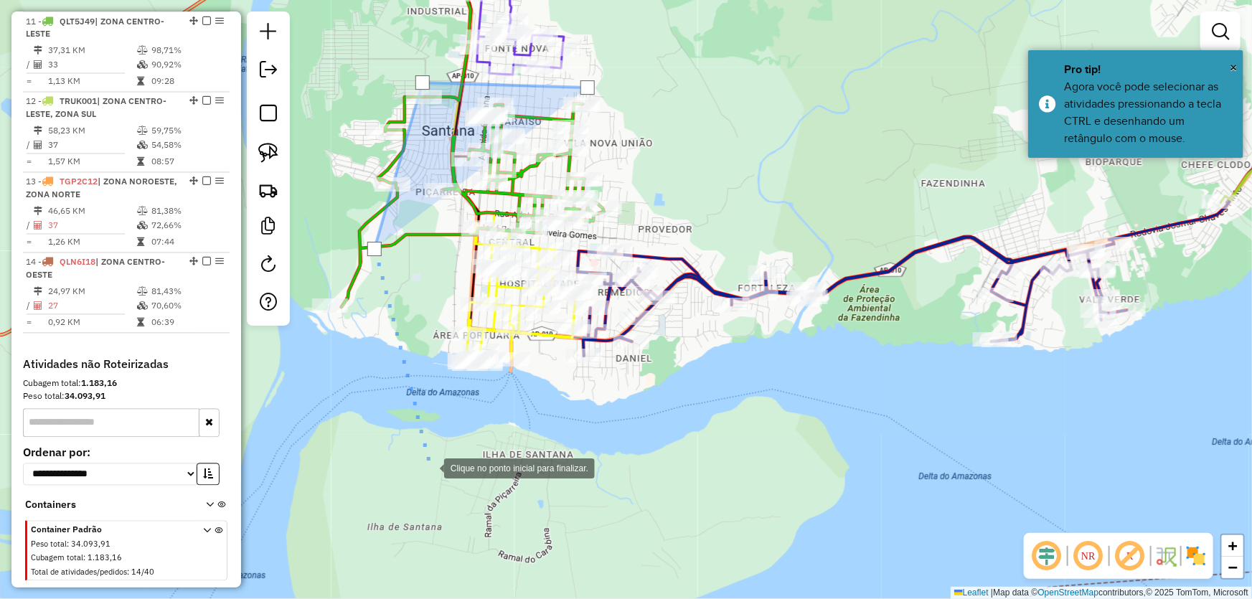
drag, startPoint x: 430, startPoint y: 467, endPoint x: 459, endPoint y: 456, distance: 31.6
click at [432, 467] on div at bounding box center [430, 467] width 29 height 29
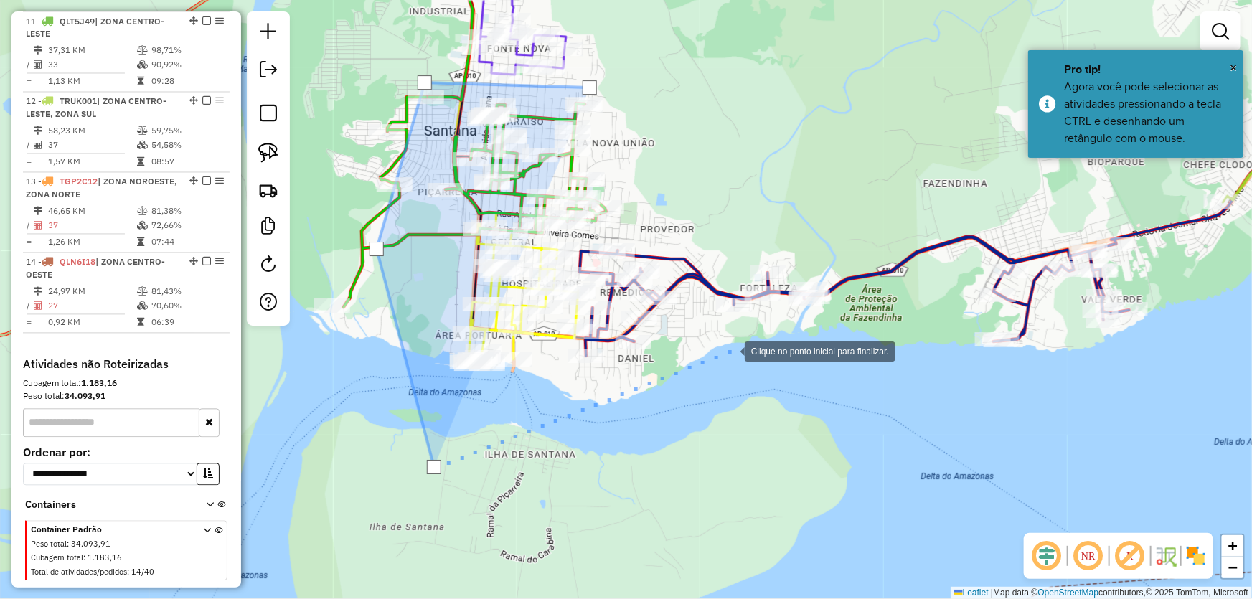
drag, startPoint x: 731, startPoint y: 350, endPoint x: 710, endPoint y: 259, distance: 93.5
click at [731, 350] on div at bounding box center [730, 350] width 29 height 29
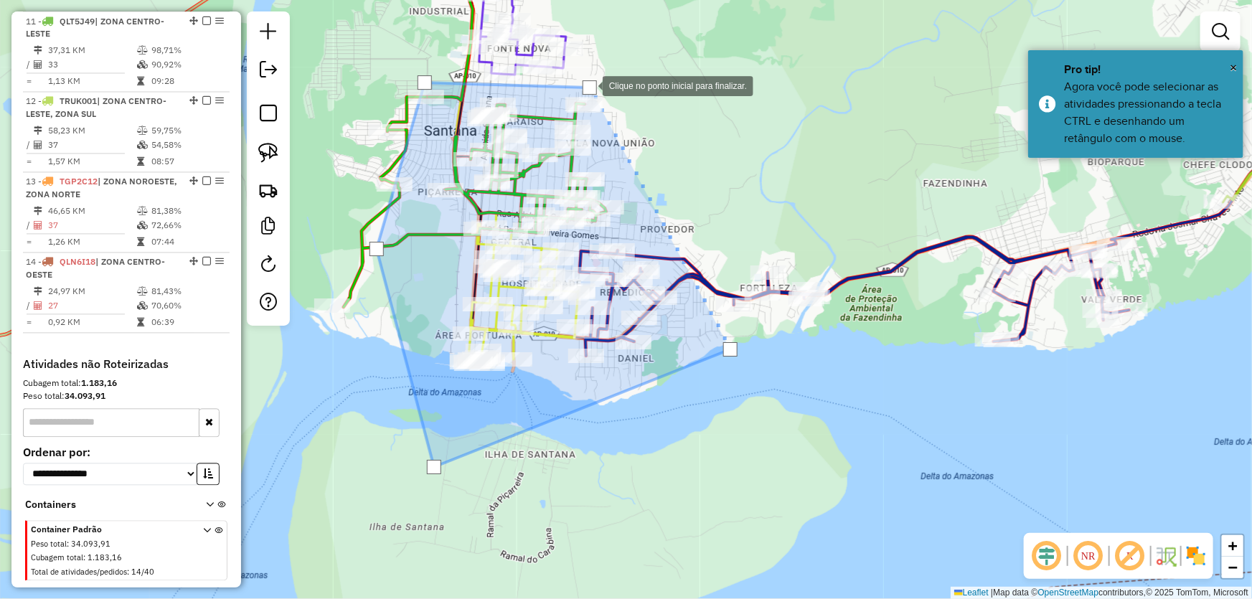
click at [589, 85] on div at bounding box center [590, 87] width 14 height 14
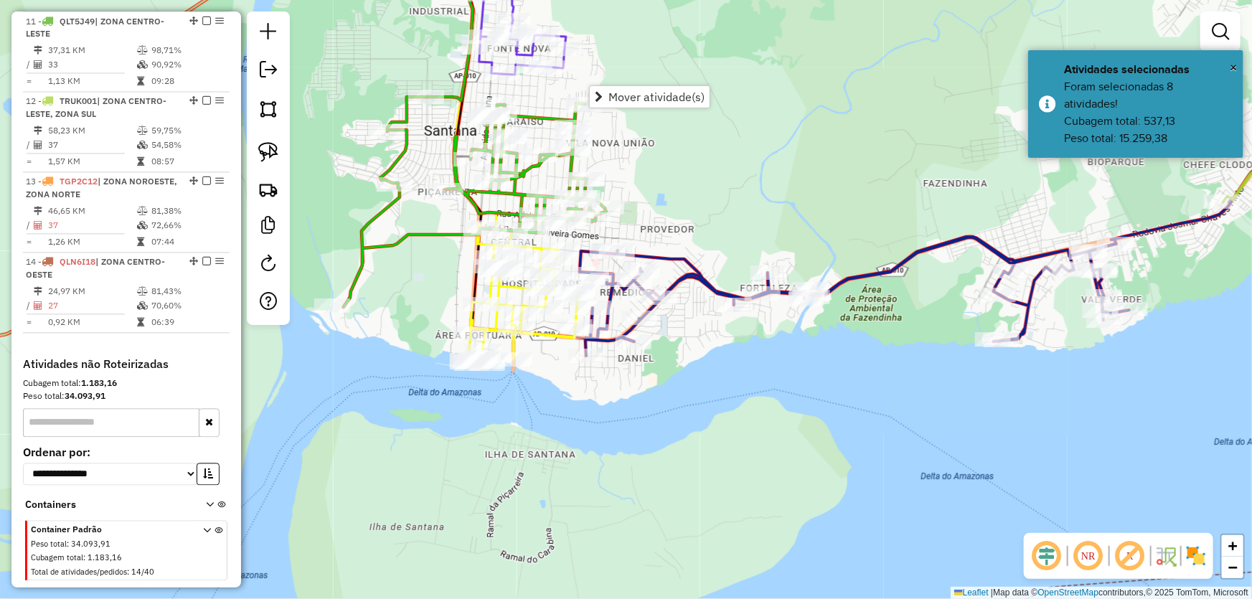
click at [661, 195] on div "Janela de atendimento Grade de atendimento Capacidade Transportadoras Veículos …" at bounding box center [626, 299] width 1252 height 599
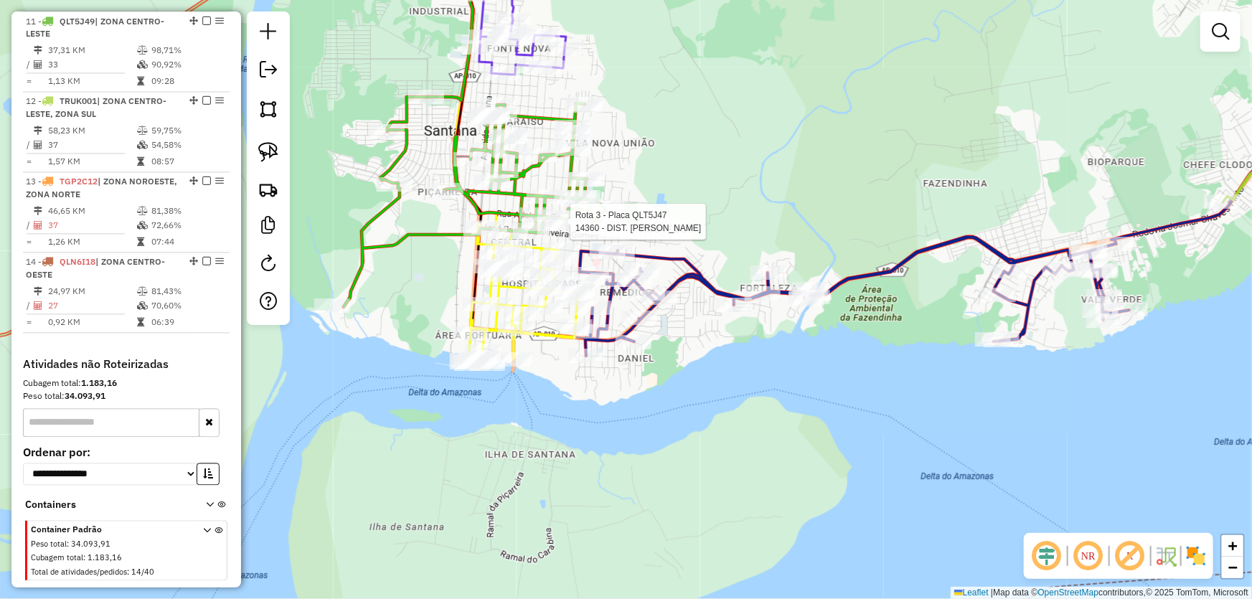
select select "*********"
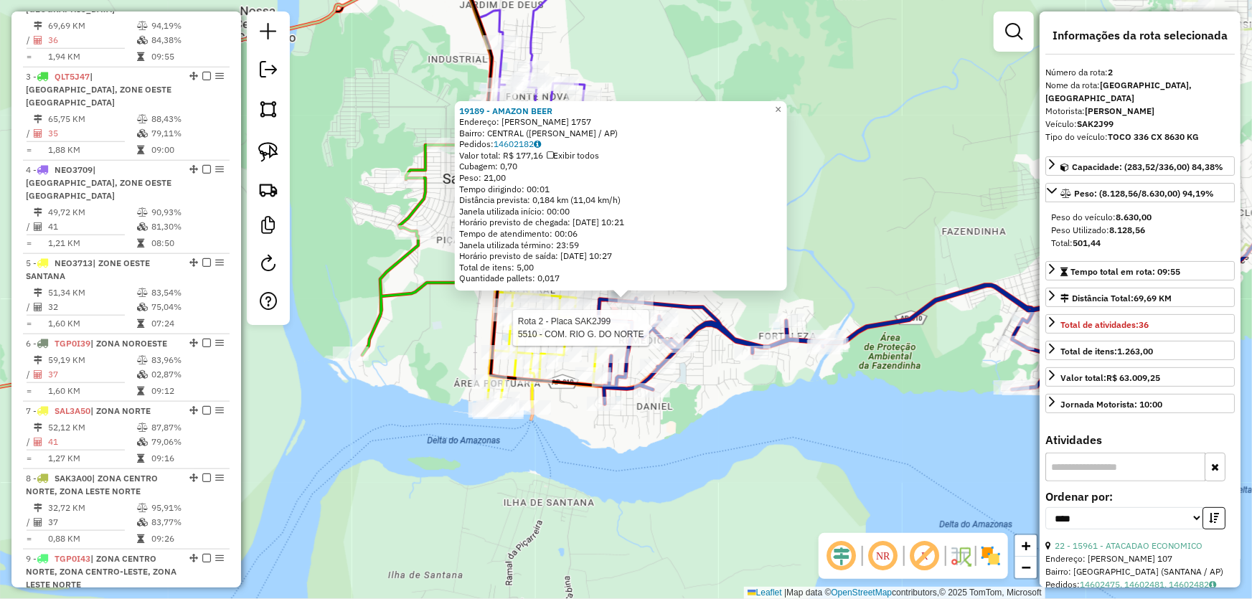
scroll to position [618, 0]
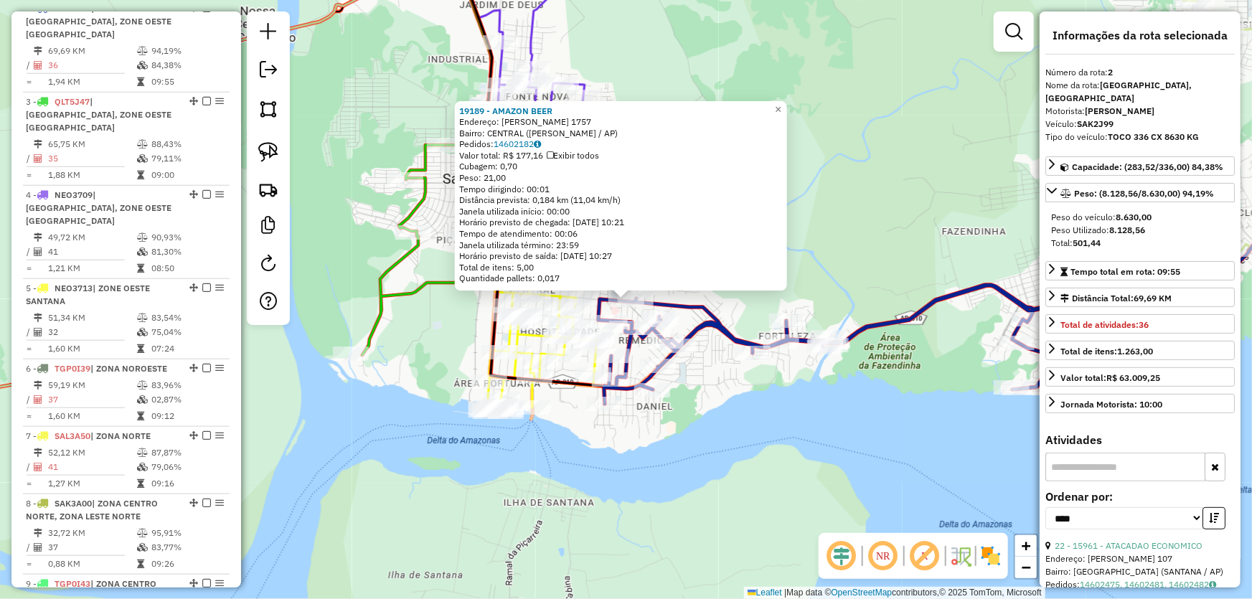
click at [701, 421] on div "19189 - AMAZON BEER Endereço: [PERSON_NAME] 1757 Bairro: CENTRAL (SANTANA / AP)…" at bounding box center [626, 299] width 1252 height 599
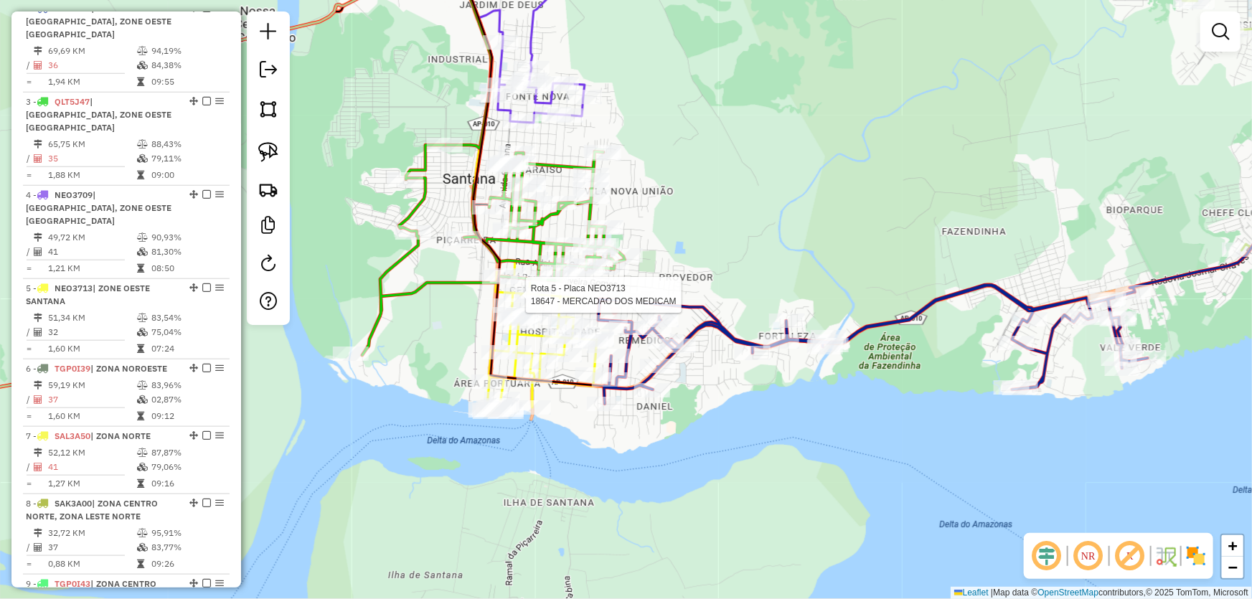
select select "*********"
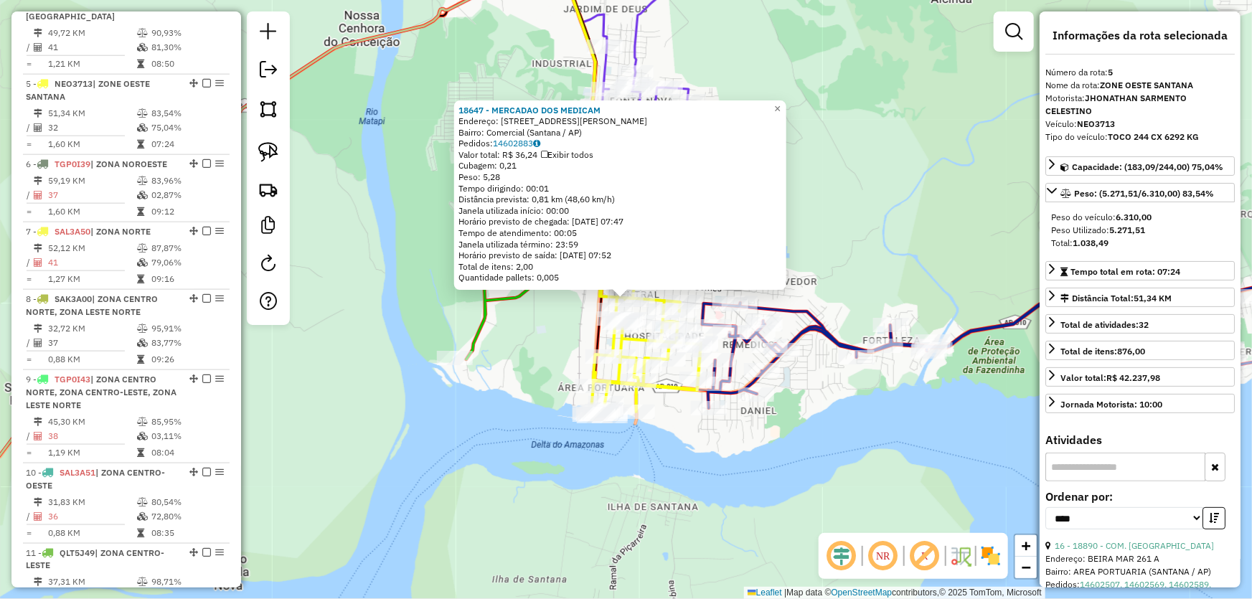
scroll to position [859, 0]
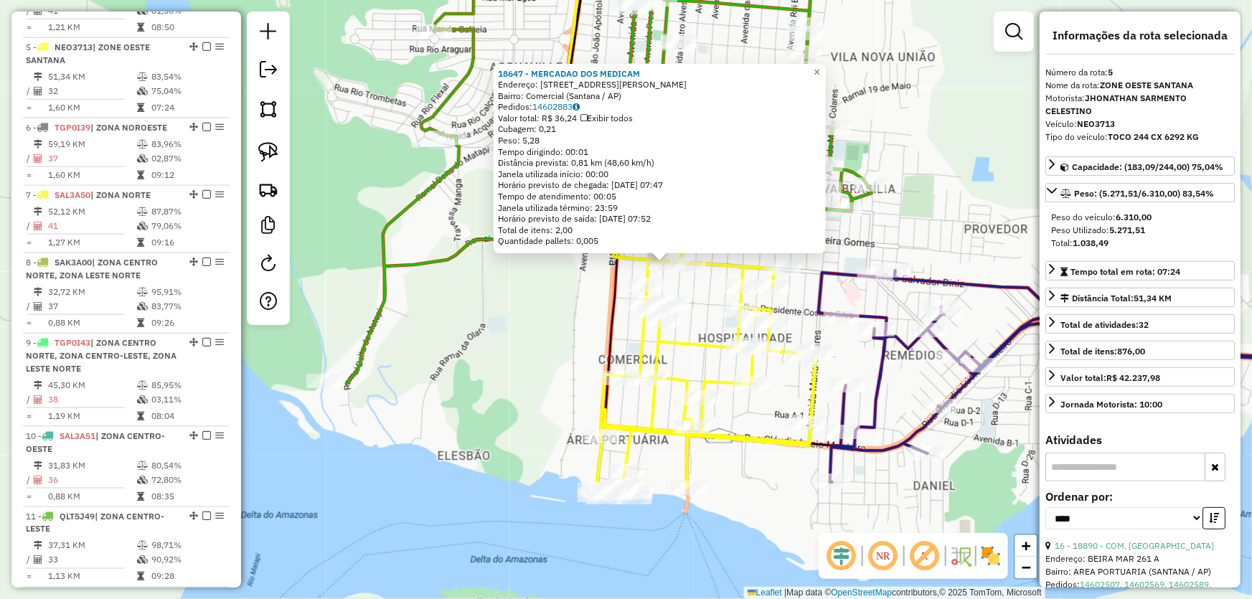
click at [703, 301] on div "18647 - MERCADAO DOS MEDICAM Endereço: [STREET_ADDRESS][PERSON_NAME] Bairro: Co…" at bounding box center [626, 299] width 1252 height 599
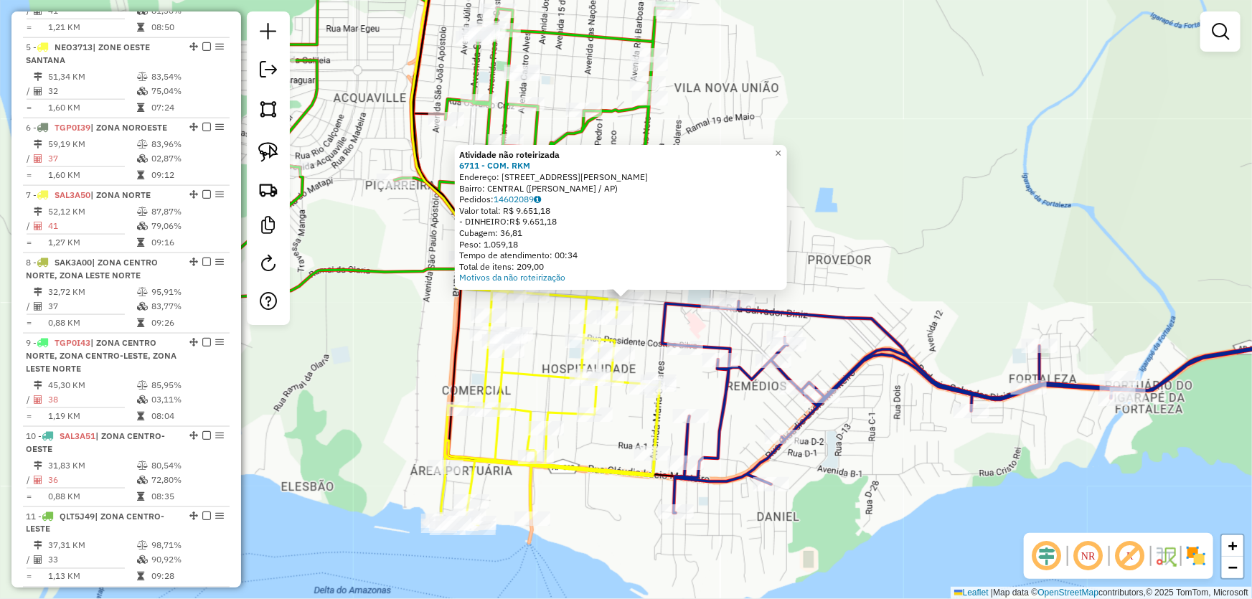
click at [607, 309] on div "Atividade não roteirizada 6711 - COM. RKM Endereço: R [PERSON_NAME] 1096 Bairro…" at bounding box center [626, 299] width 1252 height 599
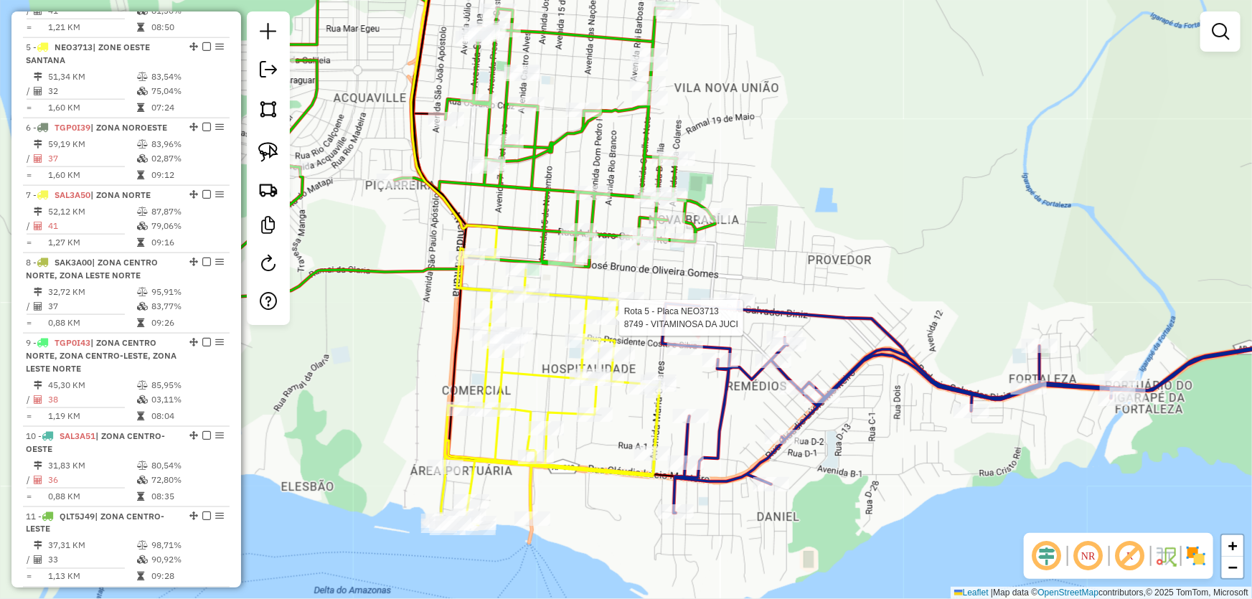
select select "*********"
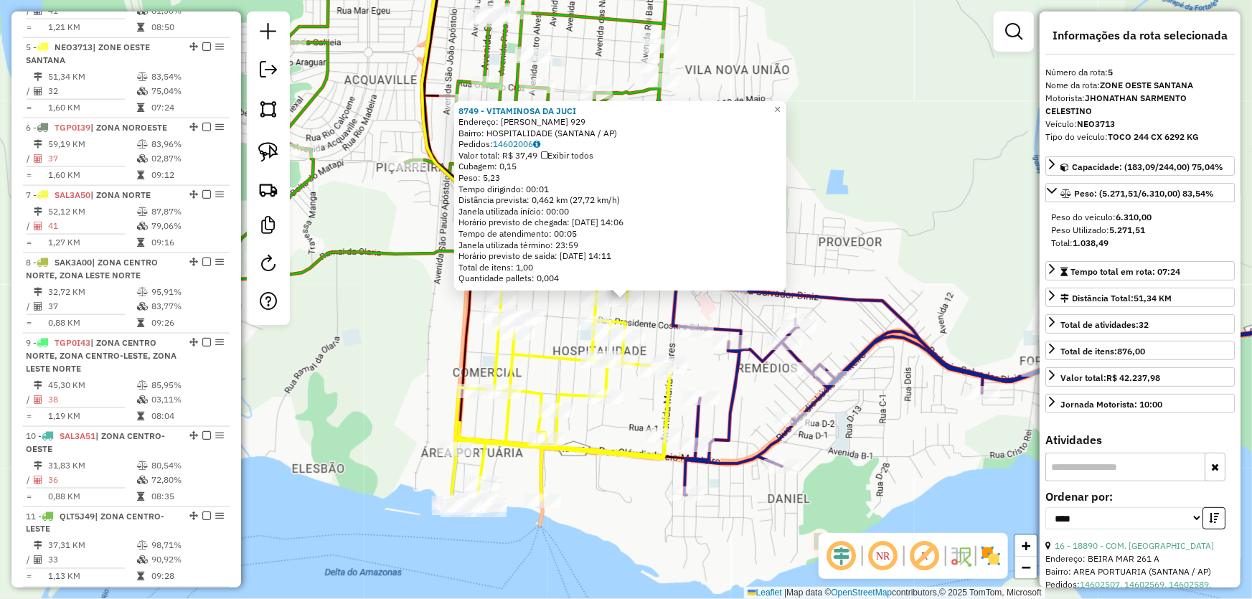
click at [653, 317] on div "8749 - VITAMINOSA DA [PERSON_NAME]: [PERSON_NAME] 929 Bairro: HOSPITALIDADE (SA…" at bounding box center [626, 299] width 1252 height 599
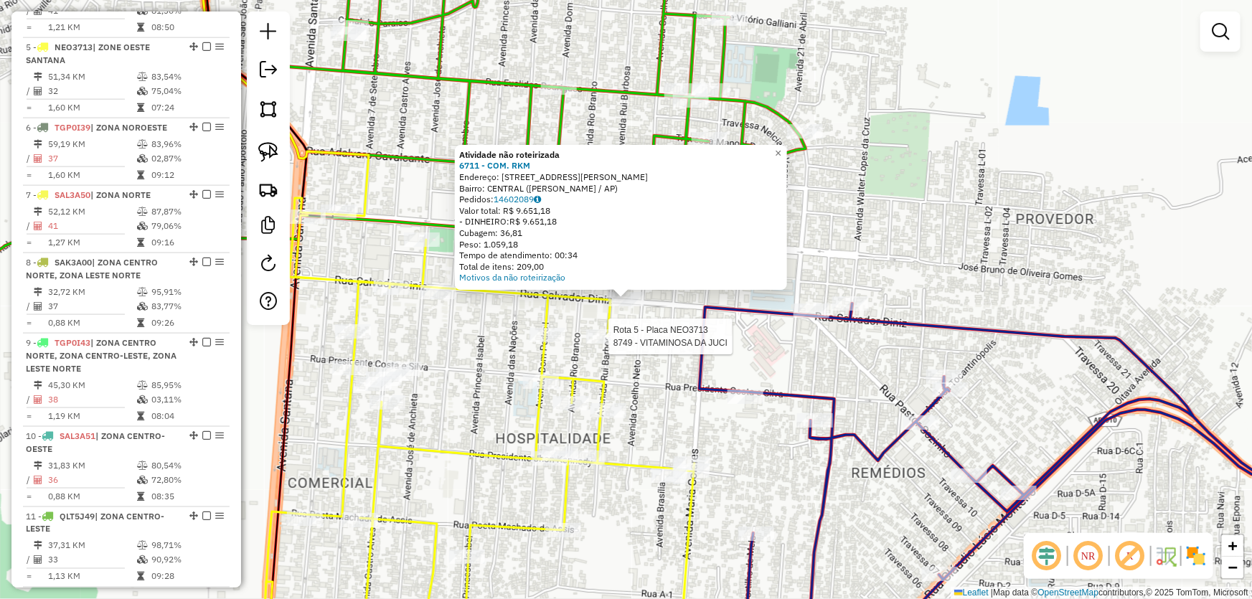
select select "*********"
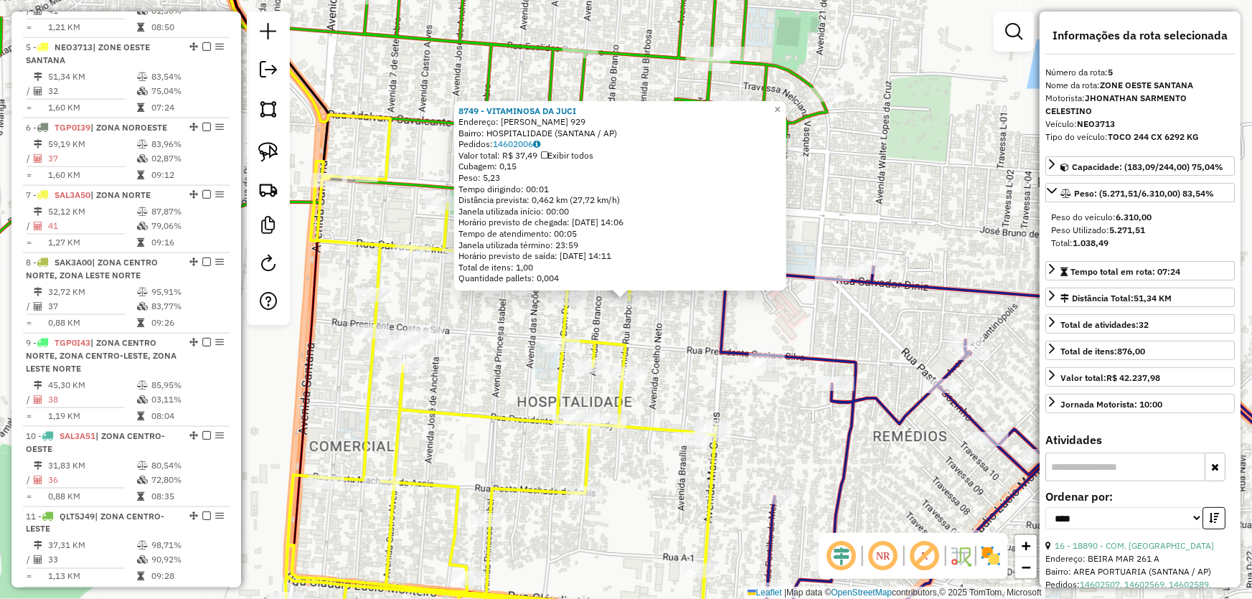
click at [665, 340] on div "8749 - VITAMINOSA DA [PERSON_NAME]: [PERSON_NAME] 929 Bairro: HOSPITALIDADE (SA…" at bounding box center [626, 299] width 1252 height 599
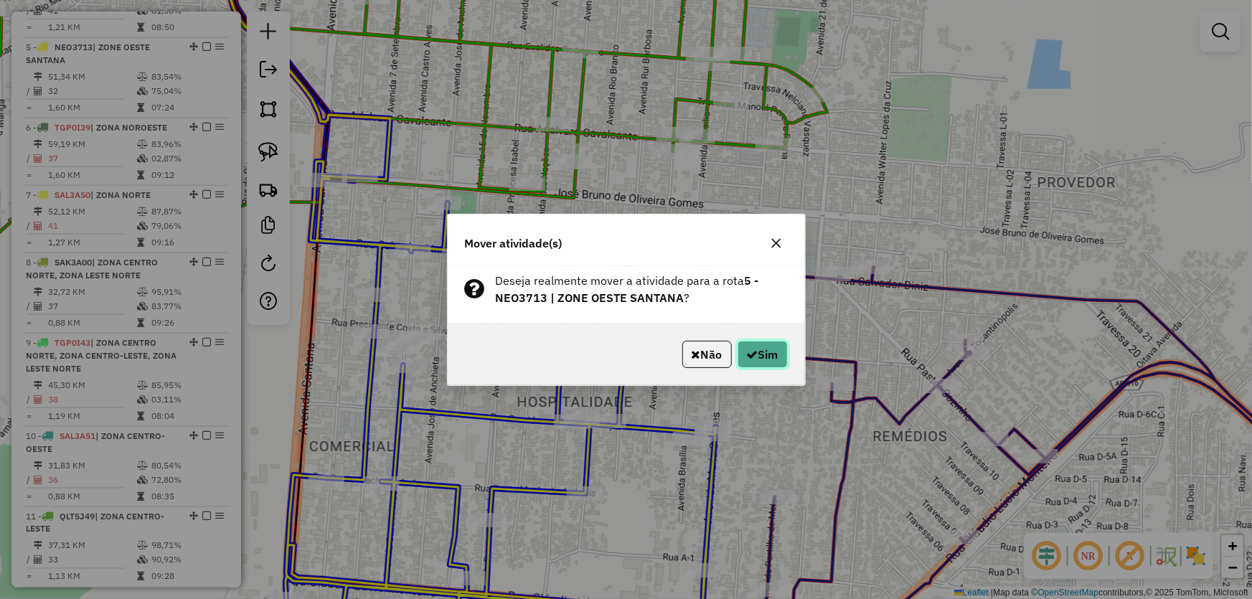
click at [753, 356] on icon "button" at bounding box center [752, 354] width 11 height 11
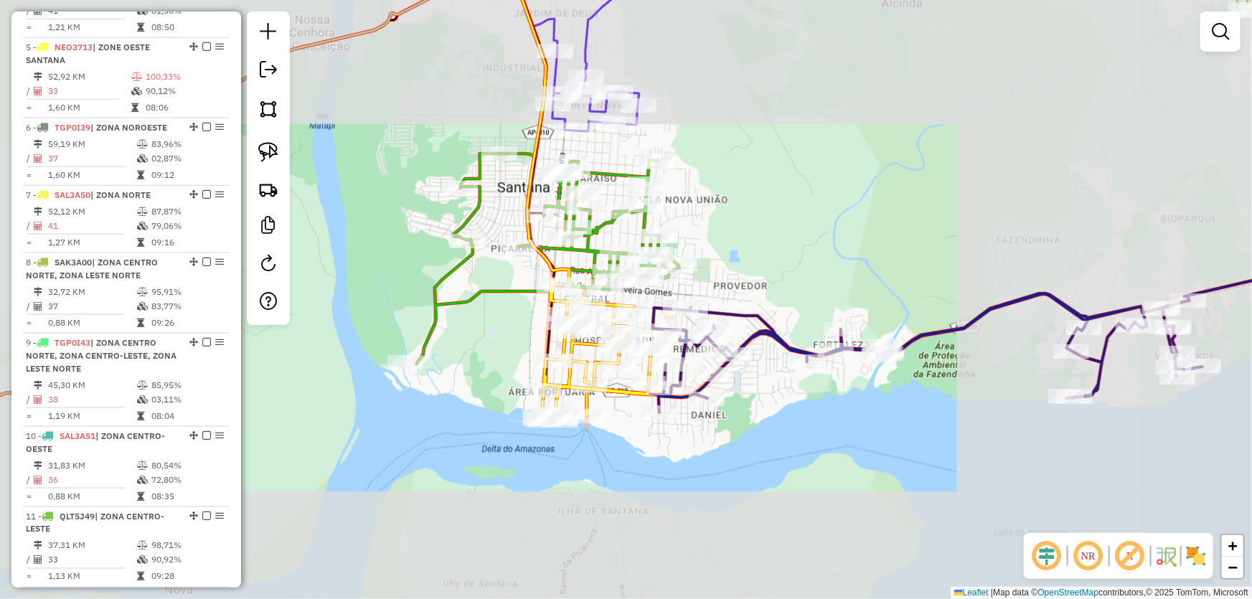
click at [815, 192] on div "Janela de atendimento Grade de atendimento Capacidade Transportadoras Veículos …" at bounding box center [626, 299] width 1252 height 599
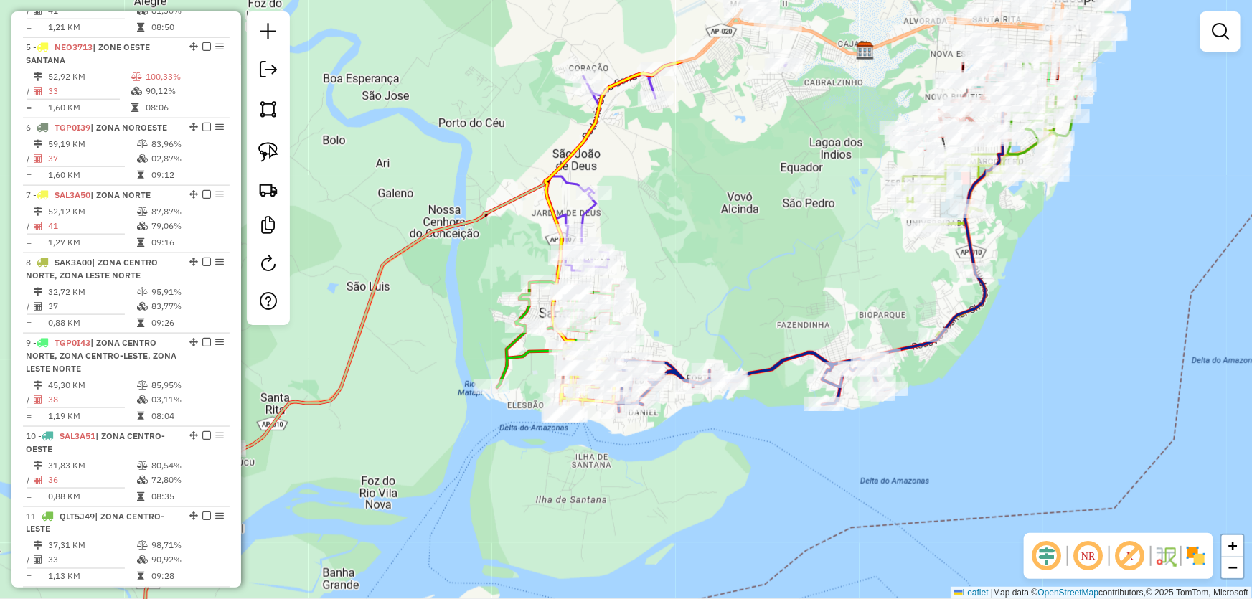
drag, startPoint x: 789, startPoint y: 167, endPoint x: 693, endPoint y: 289, distance: 155.8
click at [693, 289] on div "Janela de atendimento Grade de atendimento Capacidade Transportadoras Veículos …" at bounding box center [626, 299] width 1252 height 599
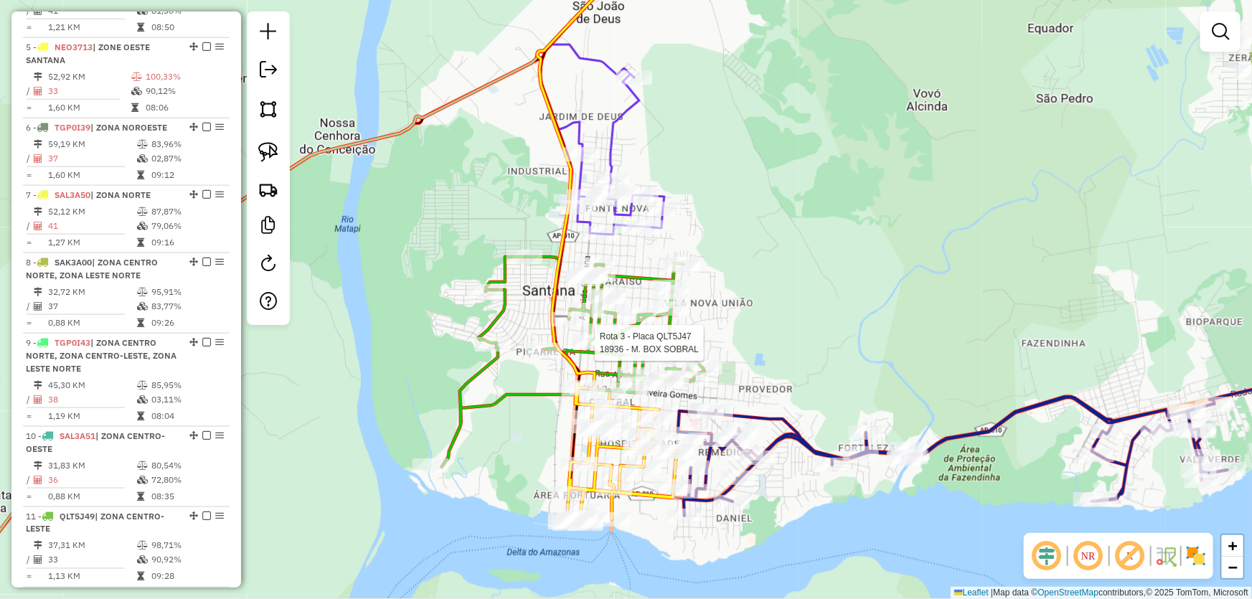
select select "*********"
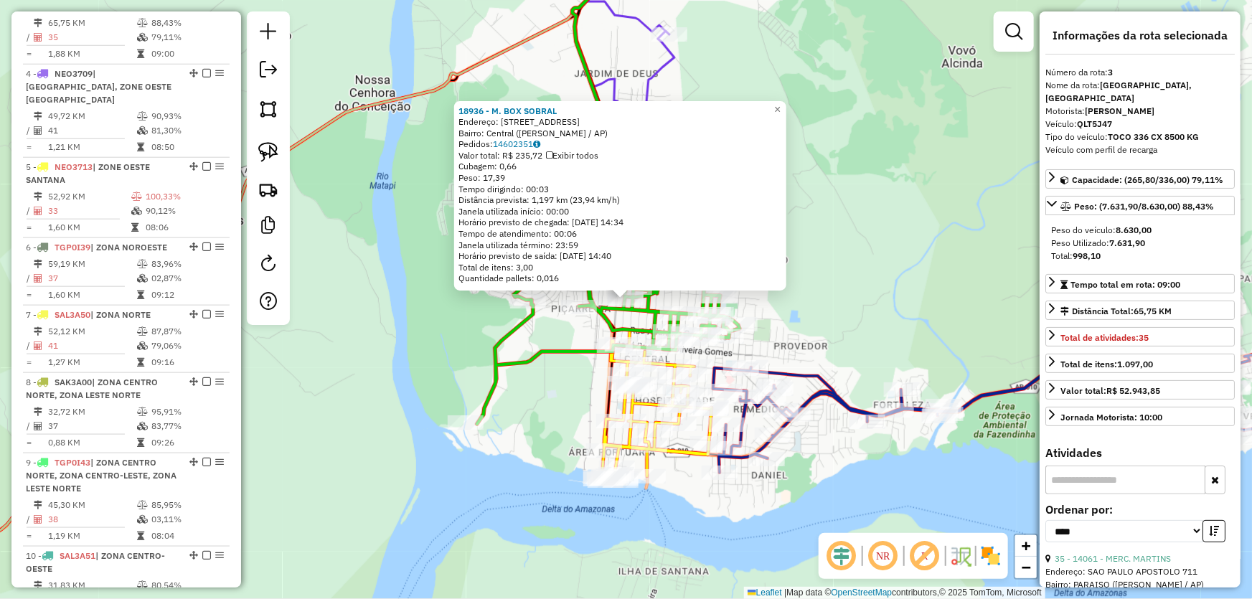
scroll to position [698, 0]
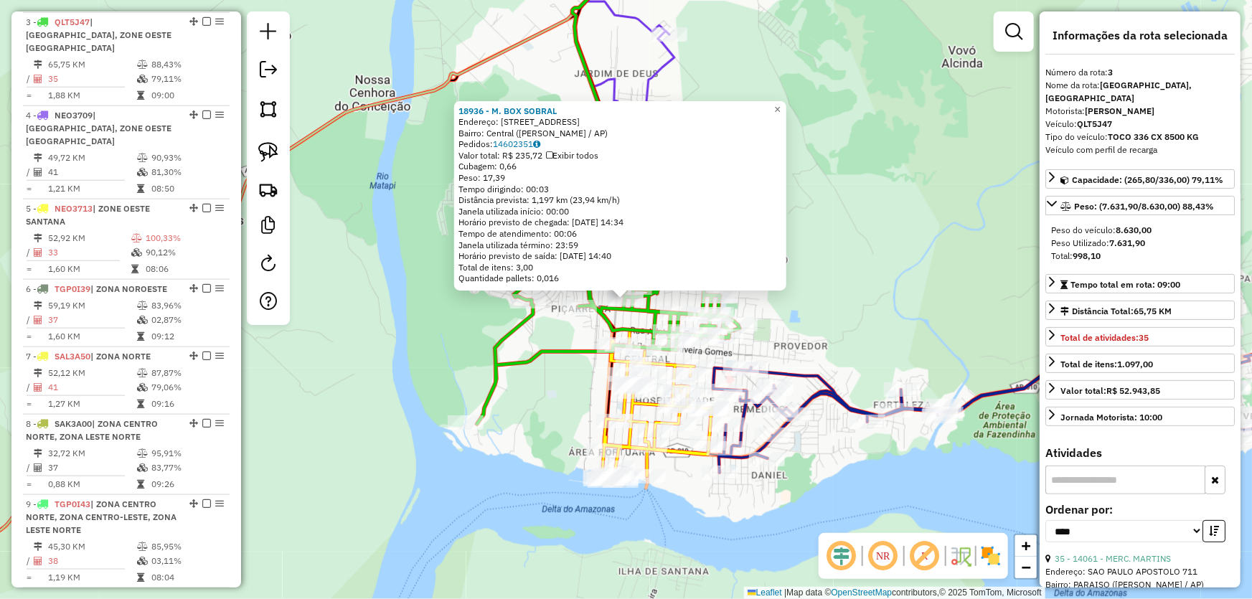
click at [404, 365] on div "18936 - M. BOX SOBRAL Endereço: [GEOGRAPHIC_DATA][PERSON_NAME], 1888 Bairro: [G…" at bounding box center [626, 299] width 1252 height 599
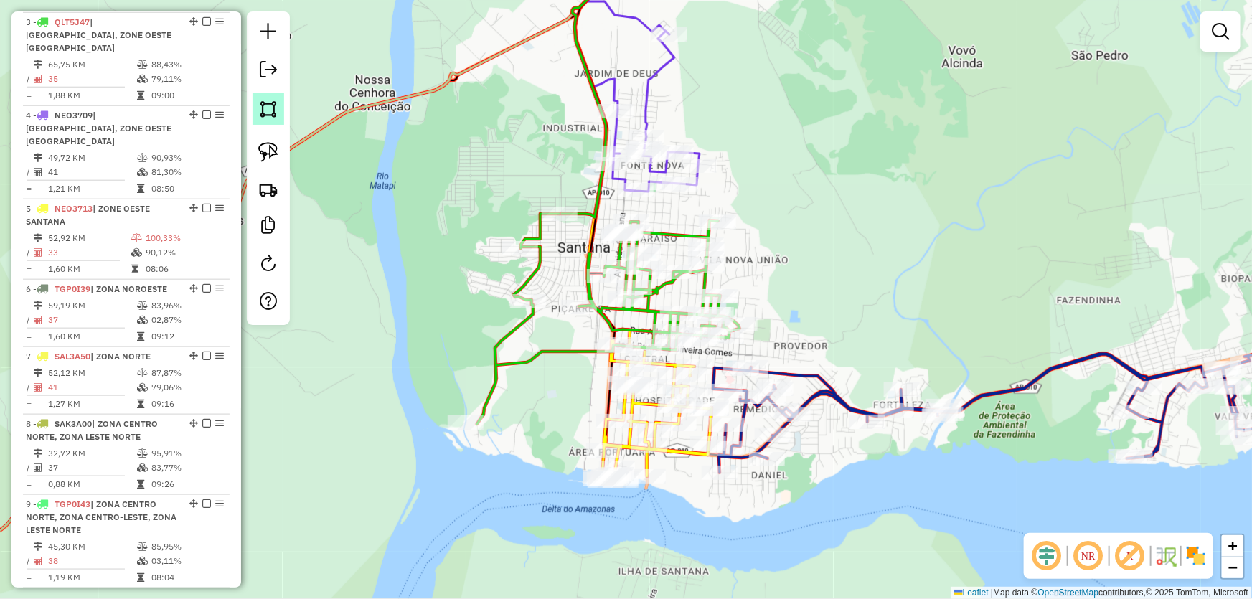
click at [263, 102] on img at bounding box center [268, 109] width 20 height 20
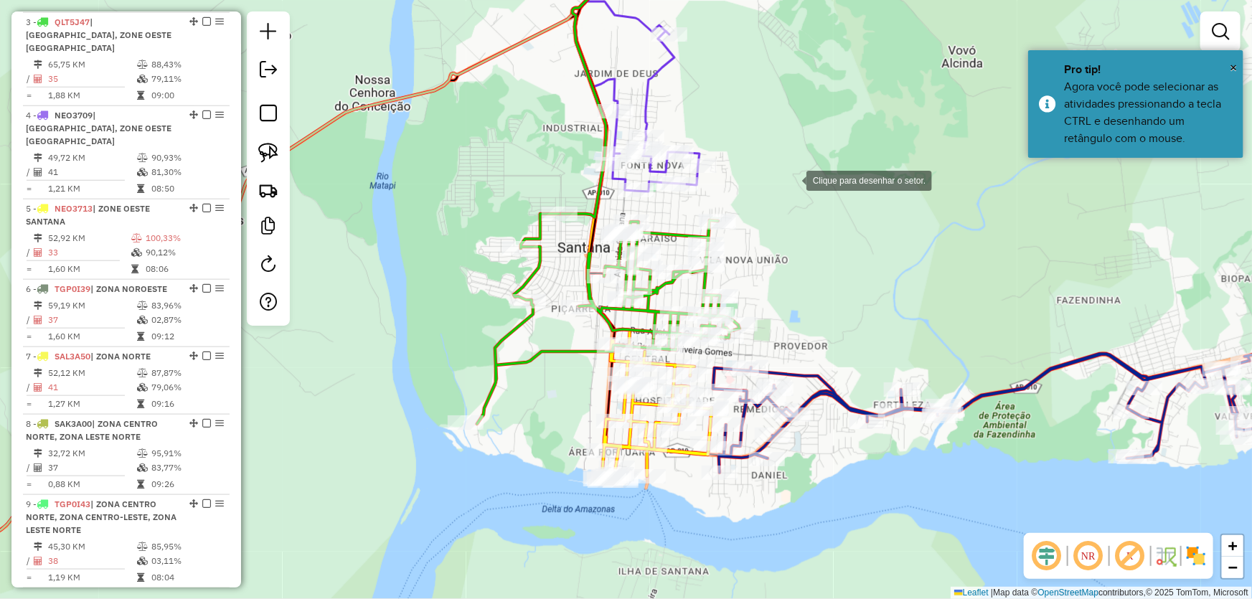
click at [795, 178] on div at bounding box center [792, 179] width 29 height 29
click at [638, 214] on div at bounding box center [652, 199] width 29 height 29
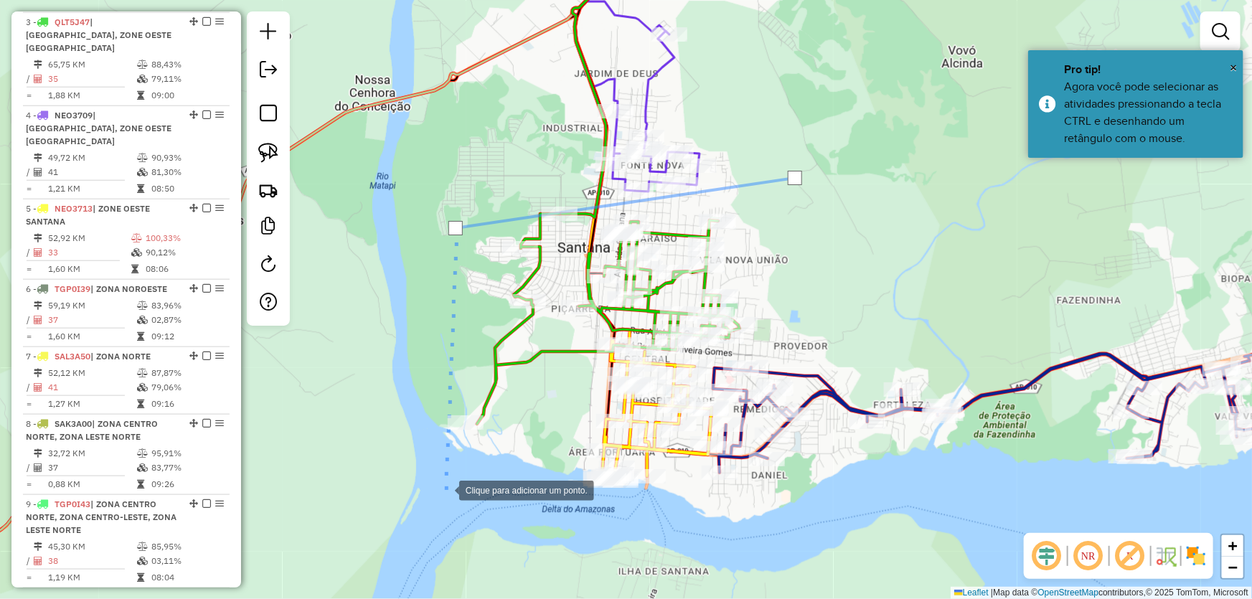
click at [445, 489] on div at bounding box center [445, 489] width 29 height 29
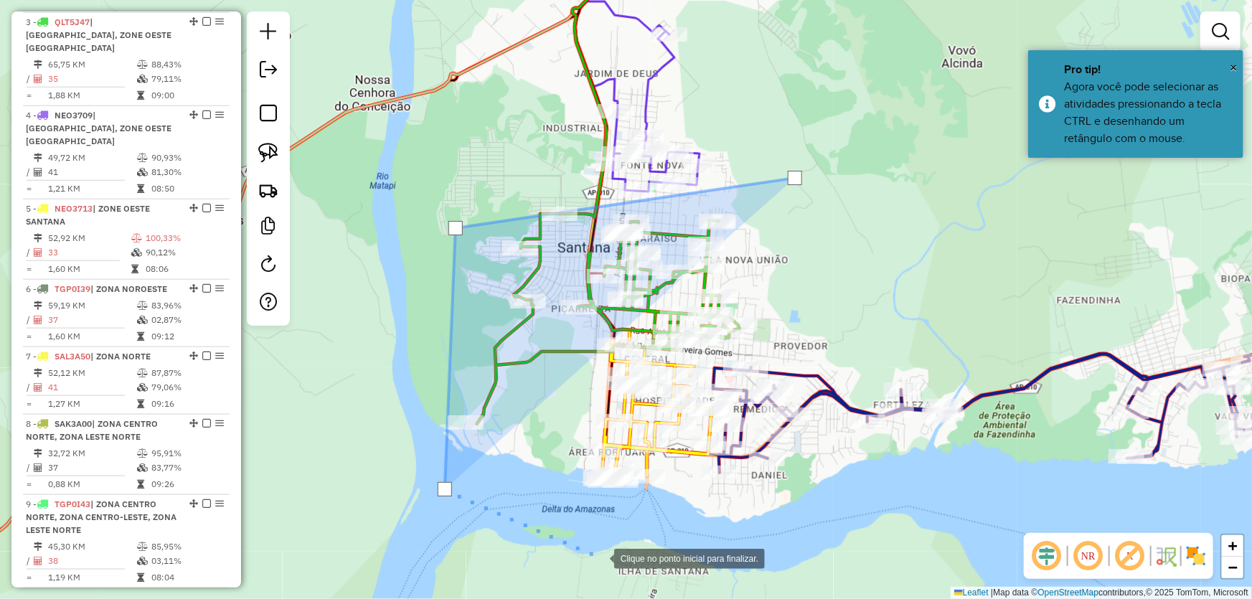
drag, startPoint x: 600, startPoint y: 558, endPoint x: 686, endPoint y: 503, distance: 101.9
click at [603, 555] on div at bounding box center [600, 557] width 29 height 29
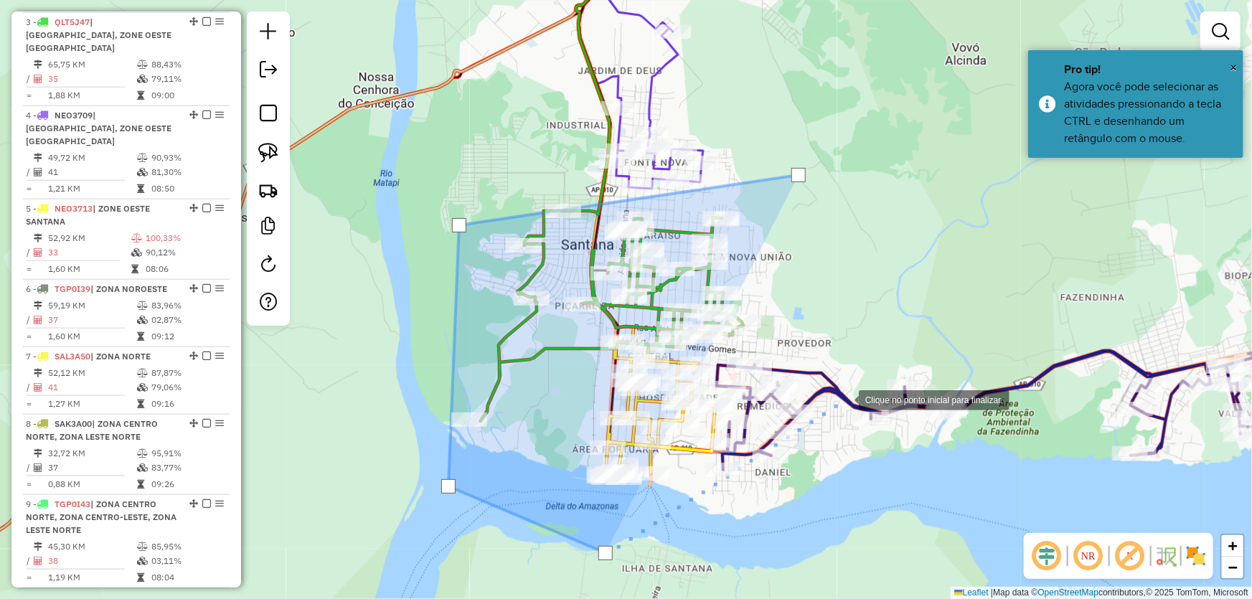
click at [845, 399] on div at bounding box center [844, 399] width 29 height 29
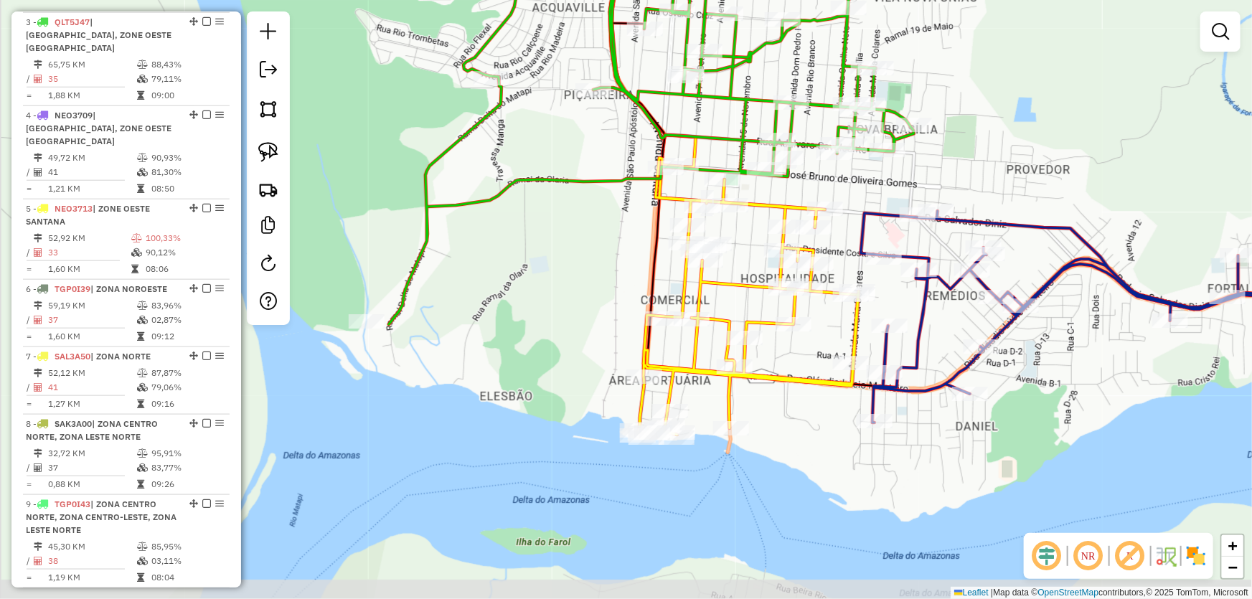
drag, startPoint x: 425, startPoint y: 224, endPoint x: 581, endPoint y: 96, distance: 201.4
click at [589, 37] on div "Janela de atendimento Grade de atendimento Capacidade Transportadoras Veículos …" at bounding box center [626, 299] width 1252 height 599
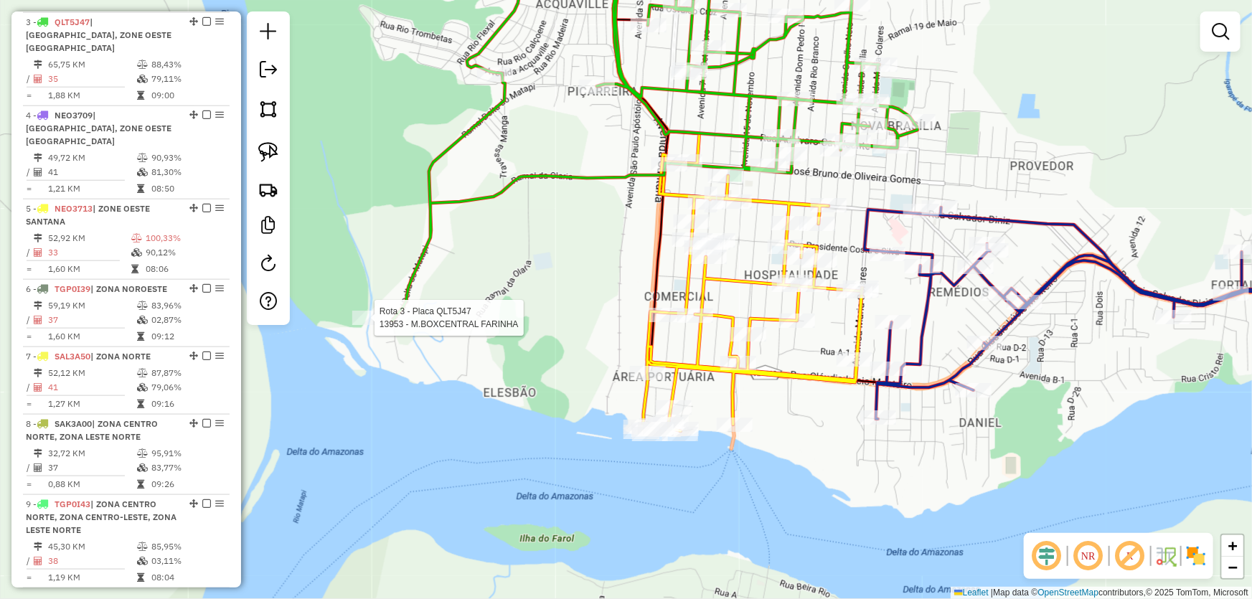
select select "*********"
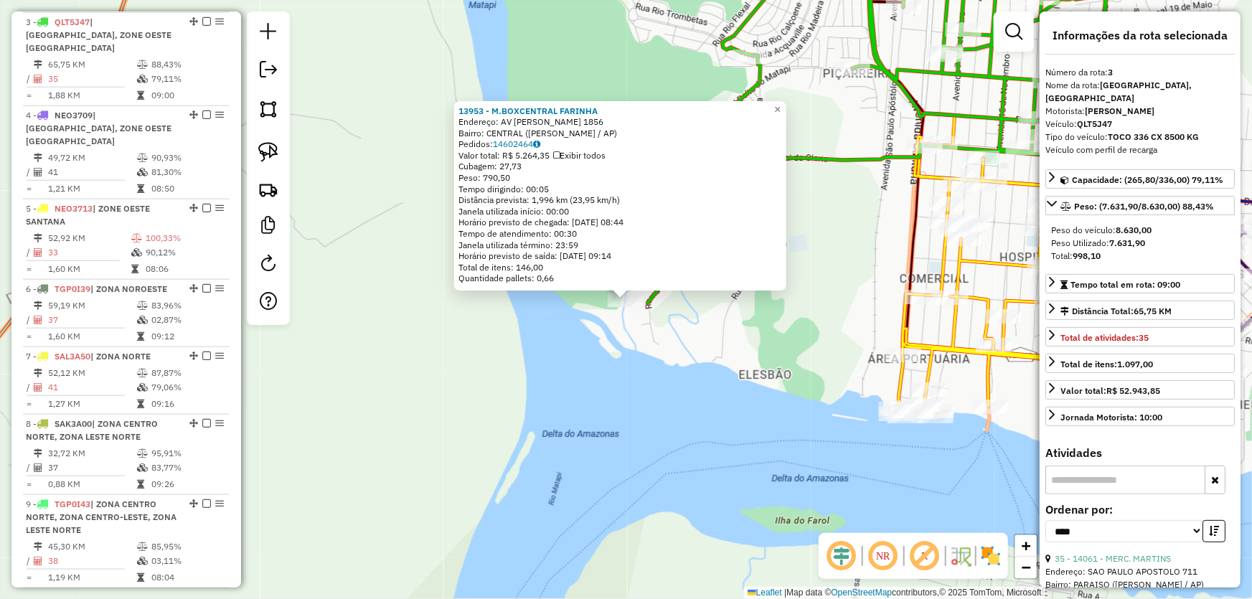
click at [652, 416] on div "13953 - M.BOXCENTRAL FARINHA Endereço: AV [PERSON_NAME] 1856 Bairro: CENTRAL (S…" at bounding box center [626, 299] width 1252 height 599
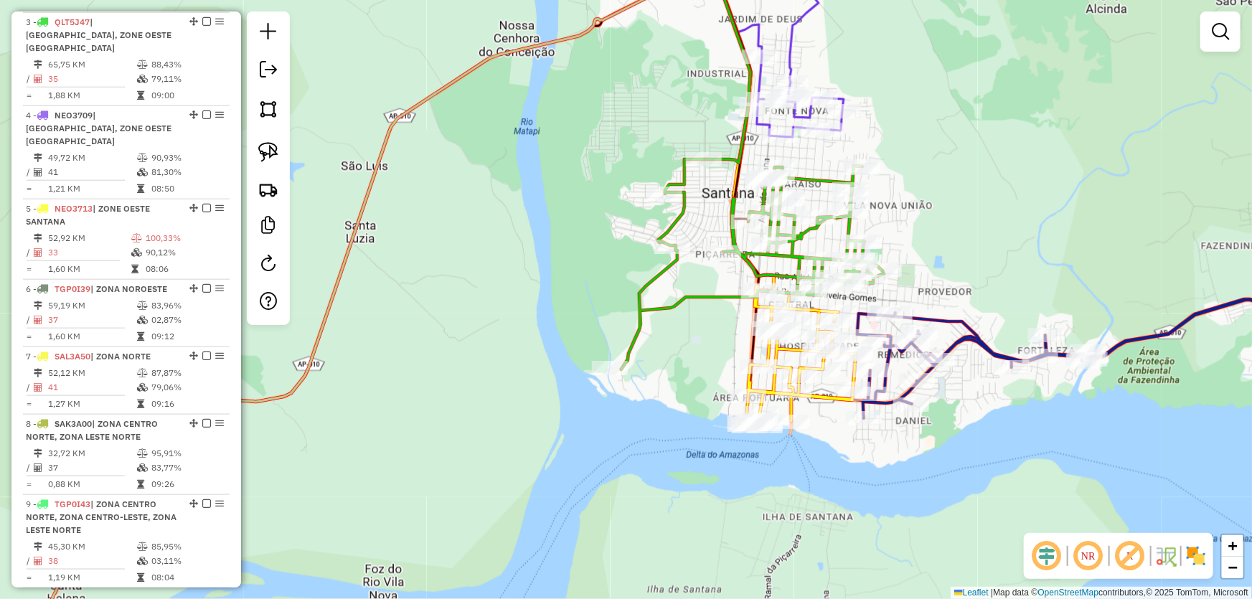
drag, startPoint x: 761, startPoint y: 357, endPoint x: 683, endPoint y: 393, distance: 85.8
click at [683, 393] on div "Janela de atendimento Grade de atendimento Capacidade Transportadoras Veículos …" at bounding box center [626, 299] width 1252 height 599
click at [274, 113] on img at bounding box center [268, 109] width 20 height 20
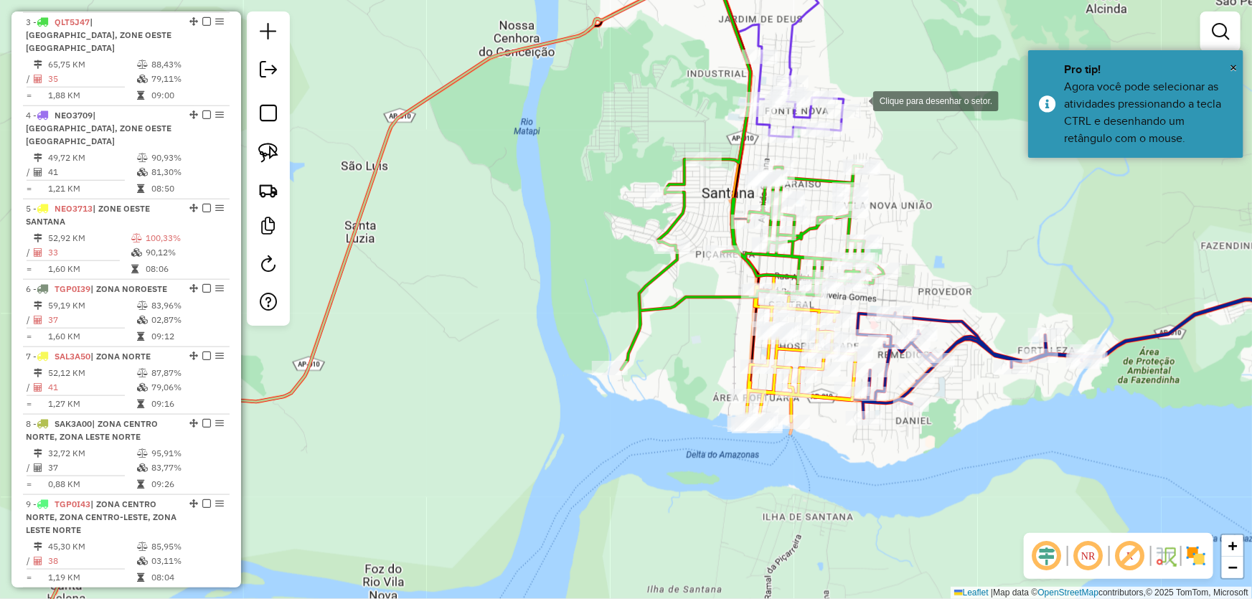
click at [859, 100] on div at bounding box center [859, 99] width 29 height 29
click at [596, 137] on div at bounding box center [595, 137] width 29 height 29
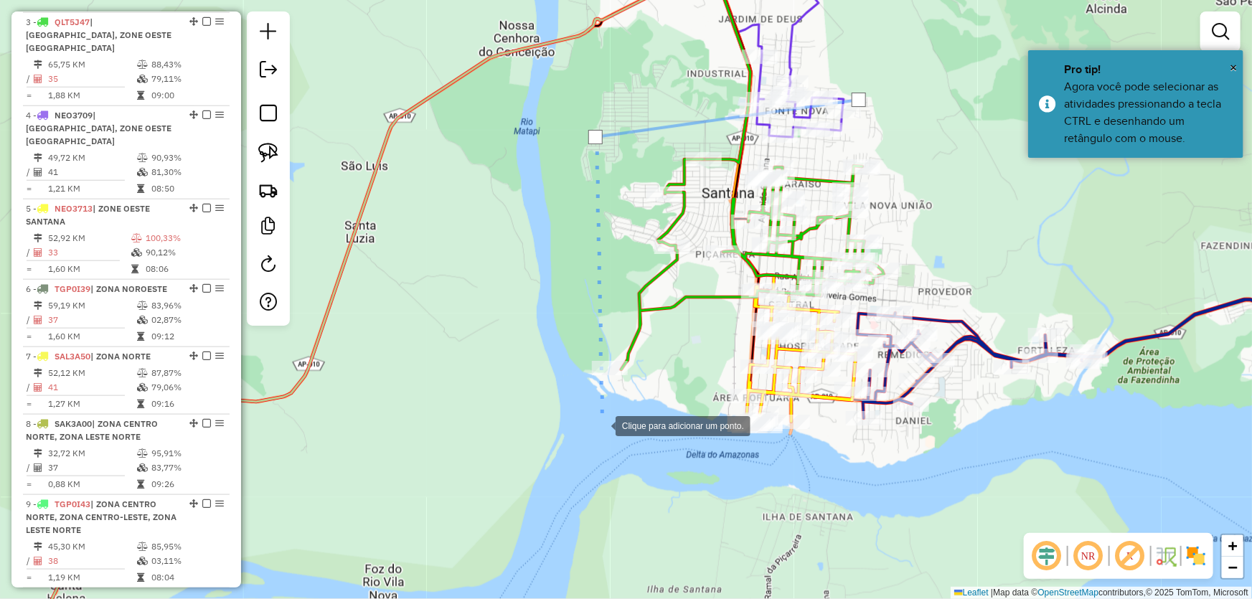
drag, startPoint x: 609, startPoint y: 473, endPoint x: 653, endPoint y: 524, distance: 67.2
click at [610, 439] on div at bounding box center [601, 425] width 29 height 29
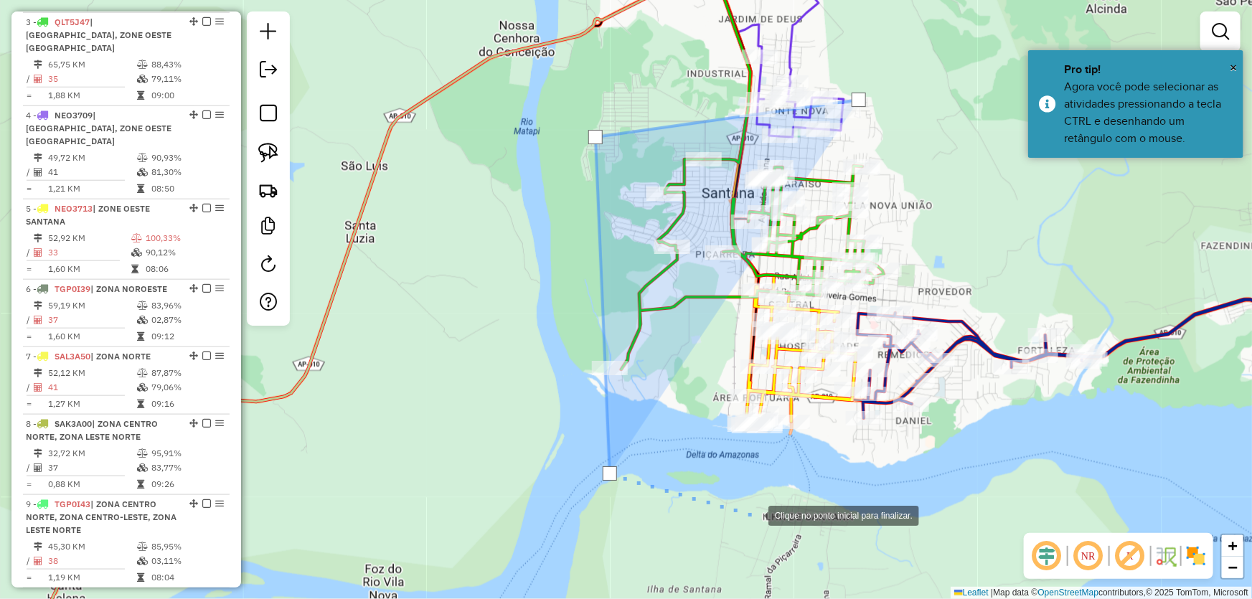
click at [754, 515] on div at bounding box center [754, 514] width 29 height 29
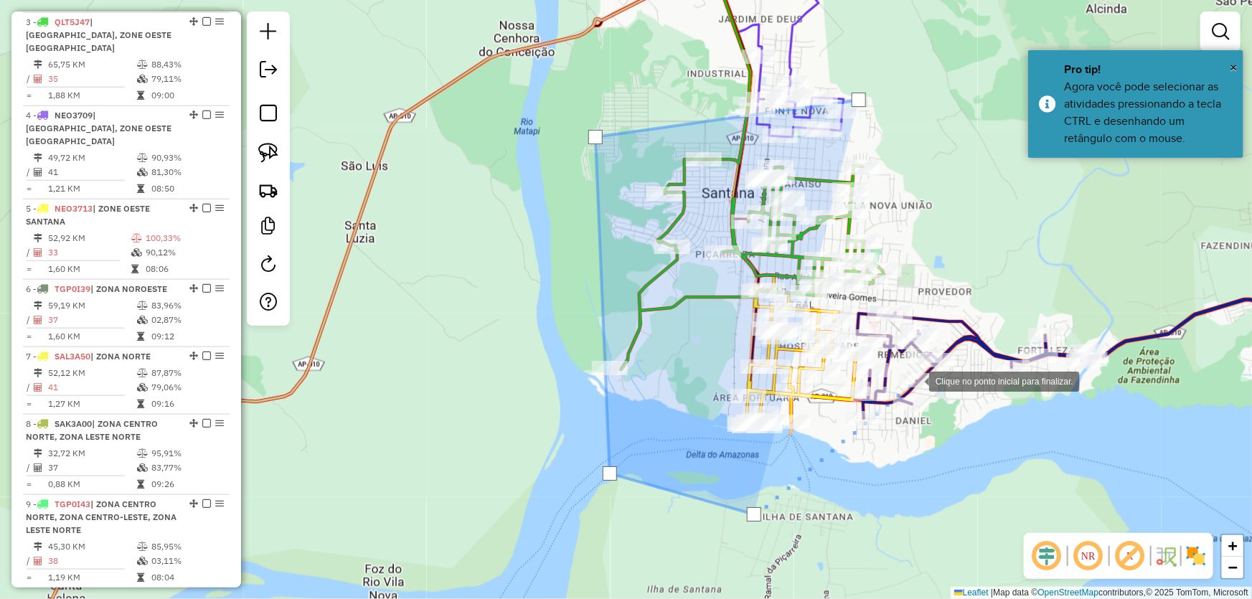
click at [915, 380] on div at bounding box center [915, 380] width 29 height 29
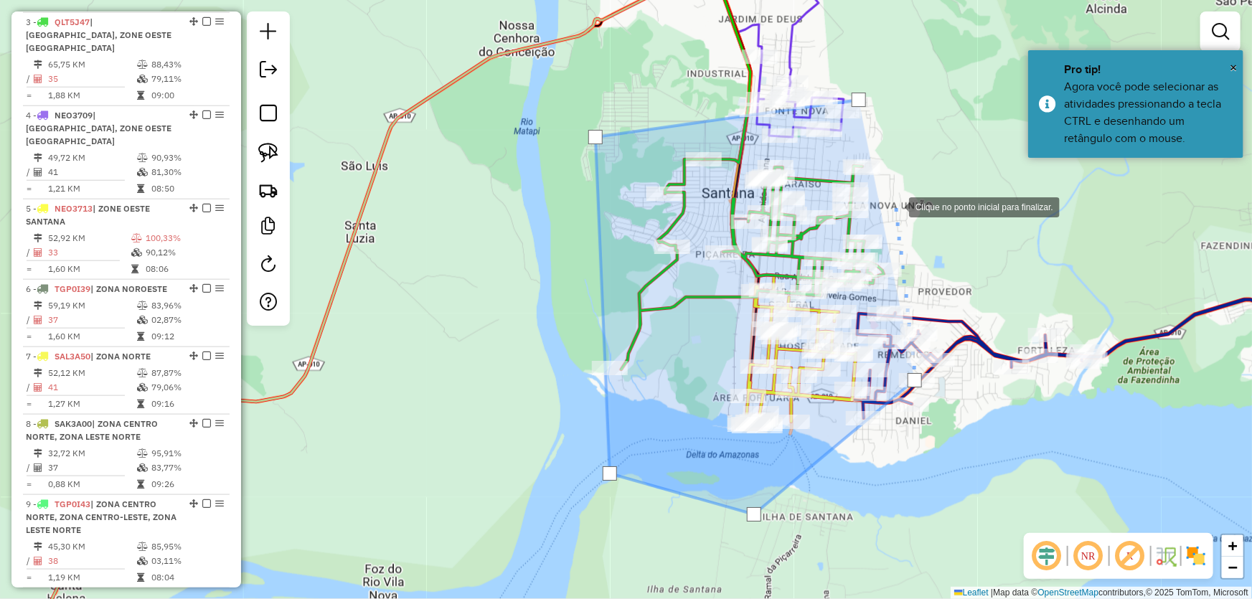
click at [895, 206] on div at bounding box center [895, 206] width 29 height 29
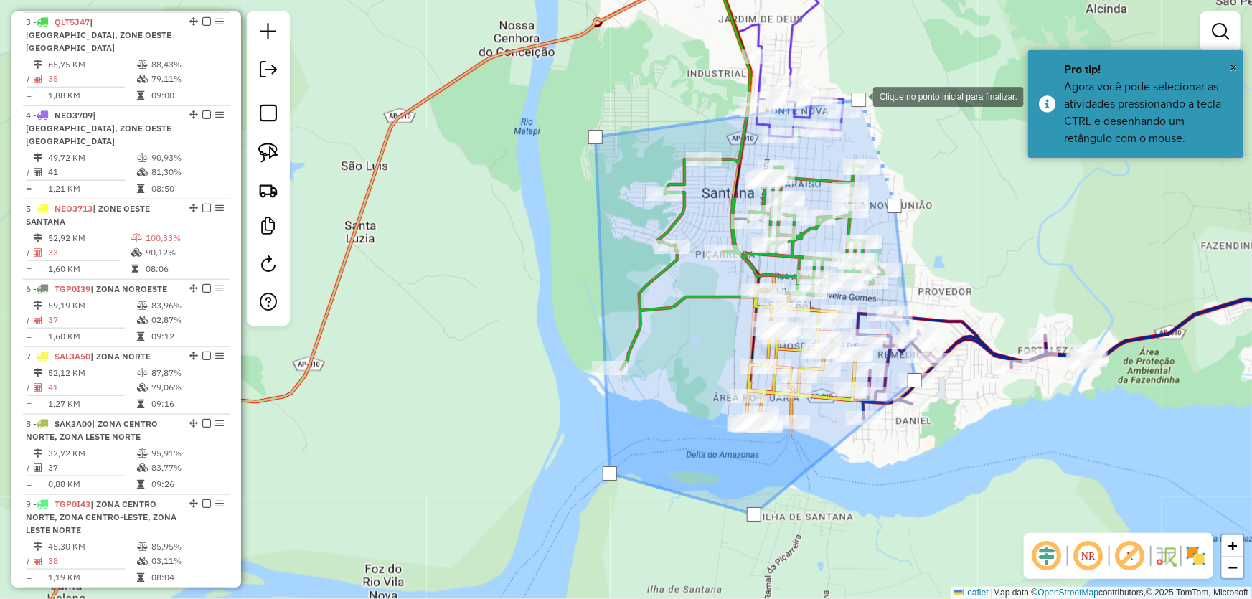
click at [859, 96] on div at bounding box center [859, 100] width 14 height 14
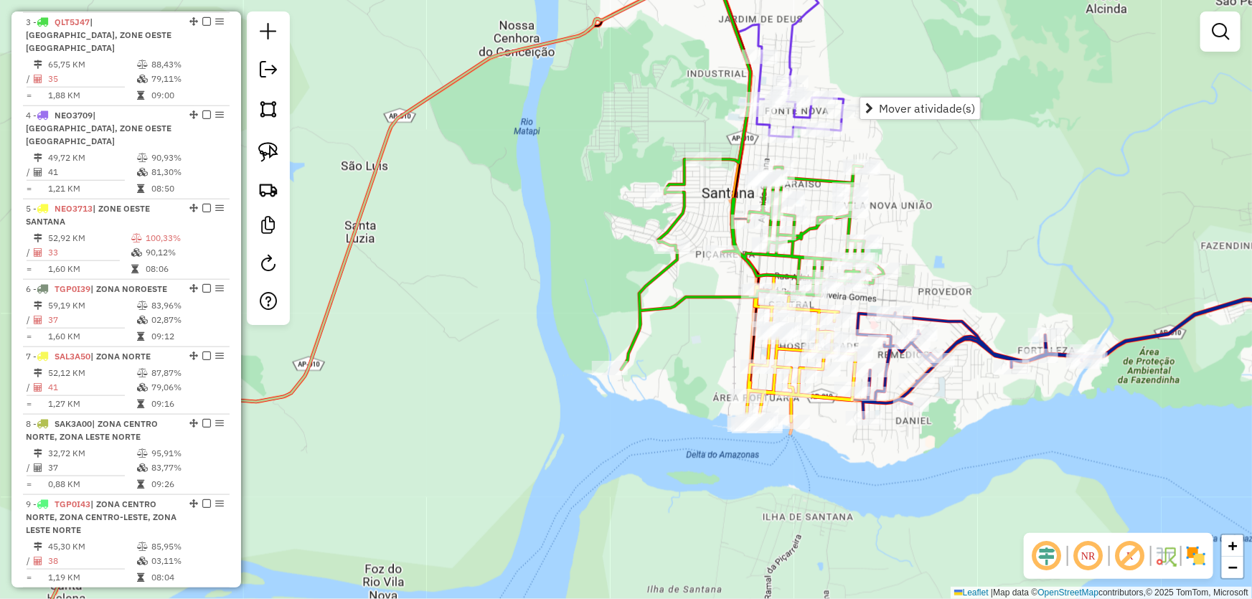
click at [965, 192] on div "Janela de atendimento Grade de atendimento Capacidade Transportadoras Veículos …" at bounding box center [626, 299] width 1252 height 599
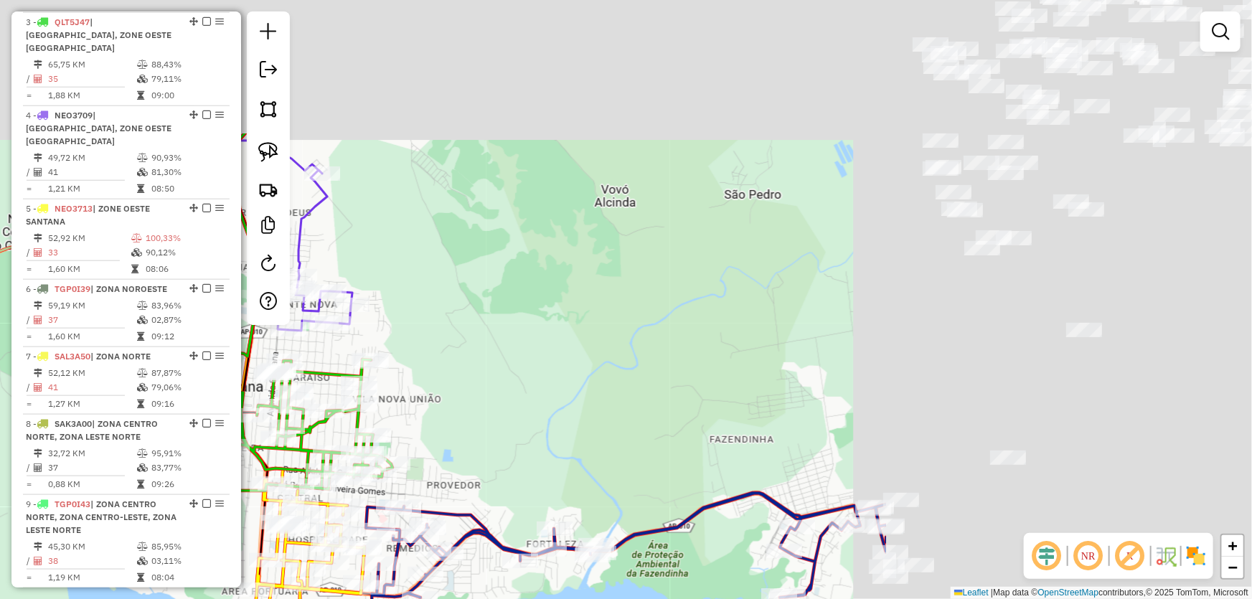
drag, startPoint x: 1093, startPoint y: 172, endPoint x: 453, endPoint y: 436, distance: 692.5
click at [445, 449] on div "Janela de atendimento Grade de atendimento Capacidade Transportadoras Veículos …" at bounding box center [626, 299] width 1252 height 599
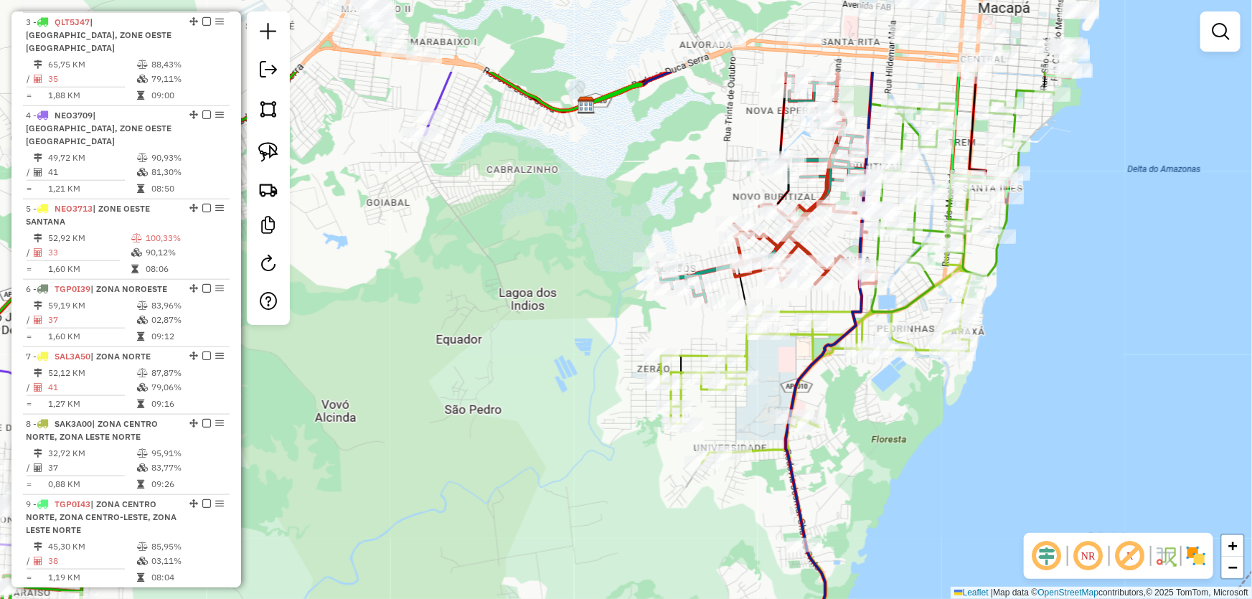
drag, startPoint x: 739, startPoint y: 265, endPoint x: 615, endPoint y: 388, distance: 174.6
click at [606, 408] on div "Janela de atendimento Grade de atendimento Capacidade Transportadoras Veículos …" at bounding box center [626, 299] width 1252 height 599
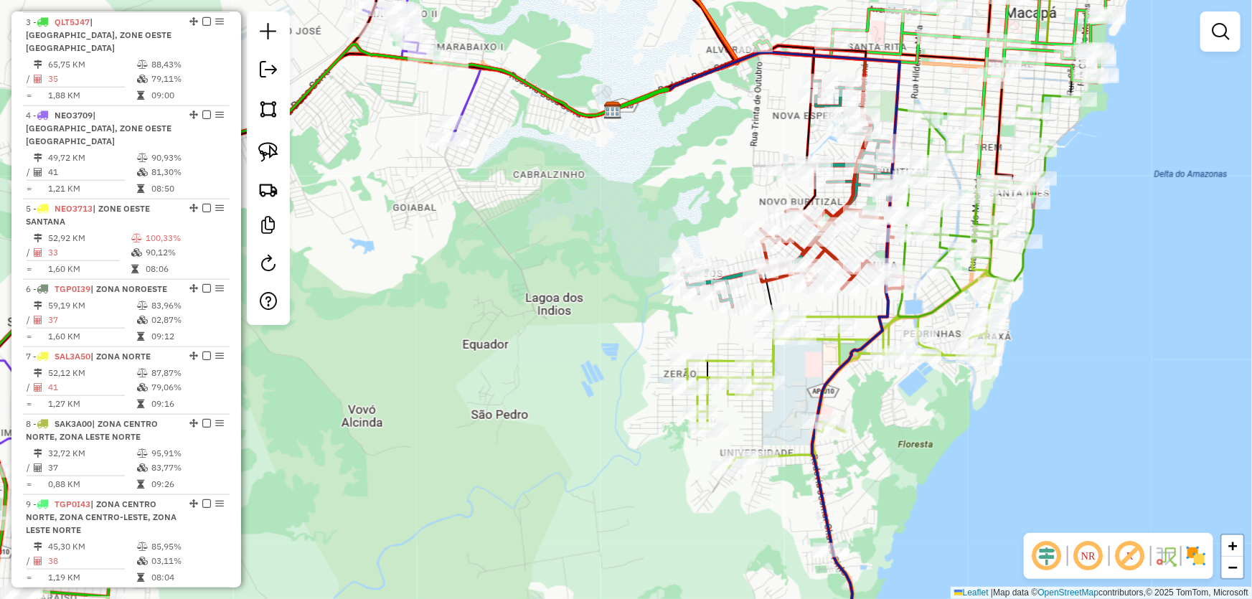
drag, startPoint x: 376, startPoint y: 382, endPoint x: 825, endPoint y: 115, distance: 522.0
click at [820, 118] on div "Janela de atendimento Grade de atendimento Capacidade Transportadoras Veículos …" at bounding box center [626, 299] width 1252 height 599
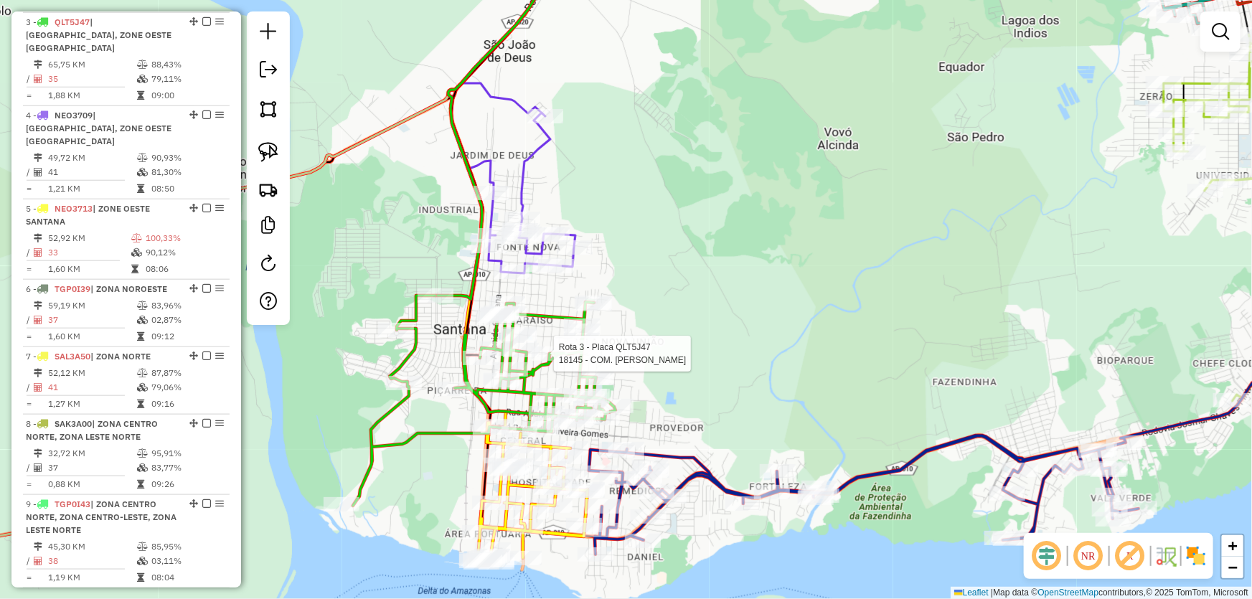
select select "*********"
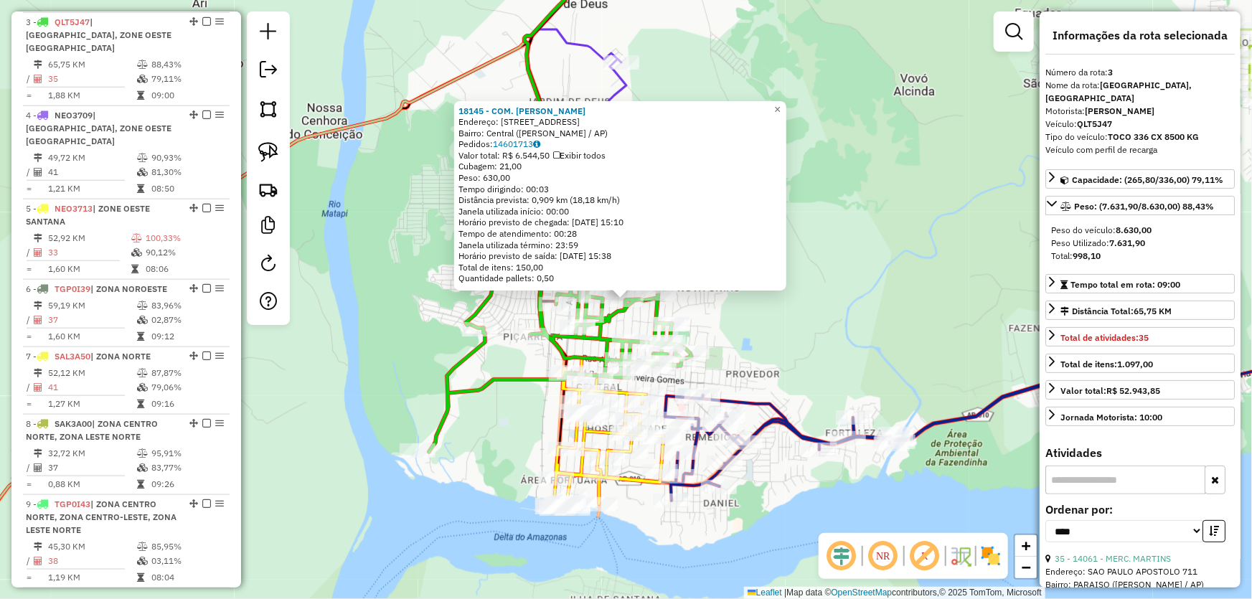
click at [1095, 475] on input "text" at bounding box center [1126, 480] width 160 height 29
type input "*****"
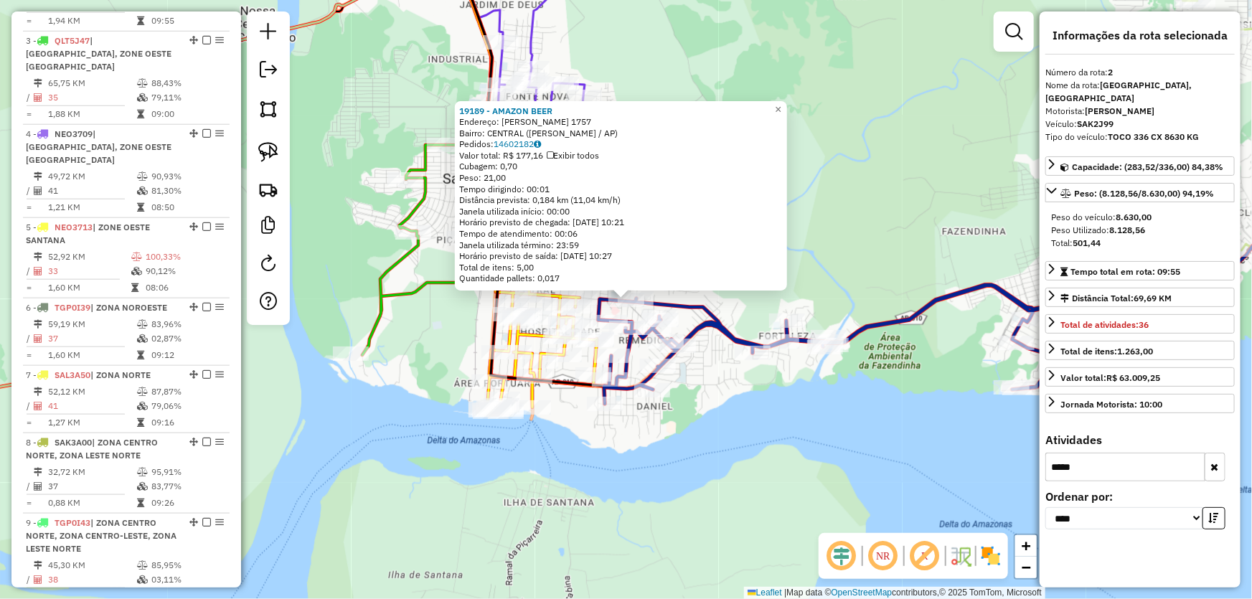
scroll to position [618, 0]
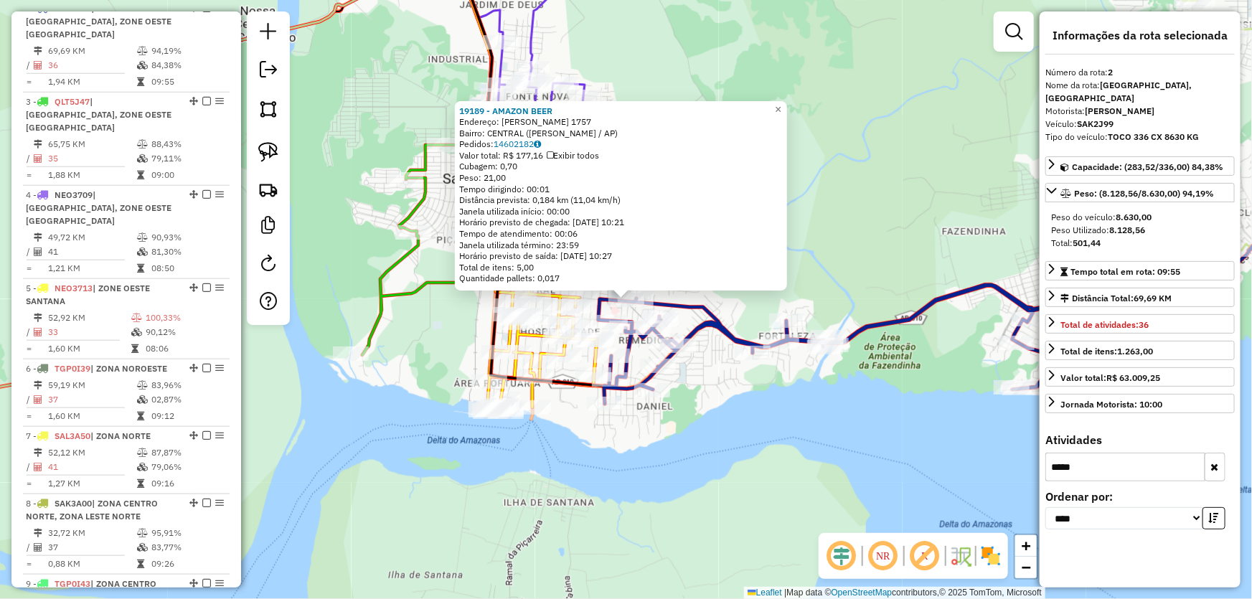
click at [772, 412] on div "Rota 2 - Placa SAK2J99 3842 - M. BOX LUCAS 19189 - AMAZON BEER Endereço: [PERSO…" at bounding box center [626, 299] width 1252 height 599
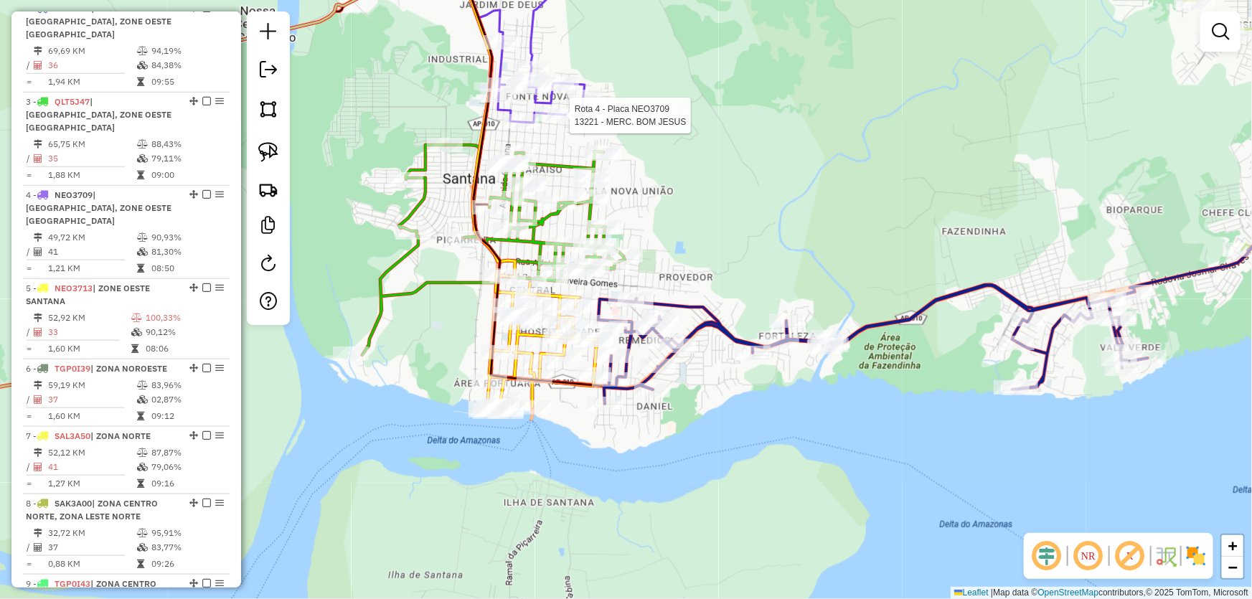
select select "*********"
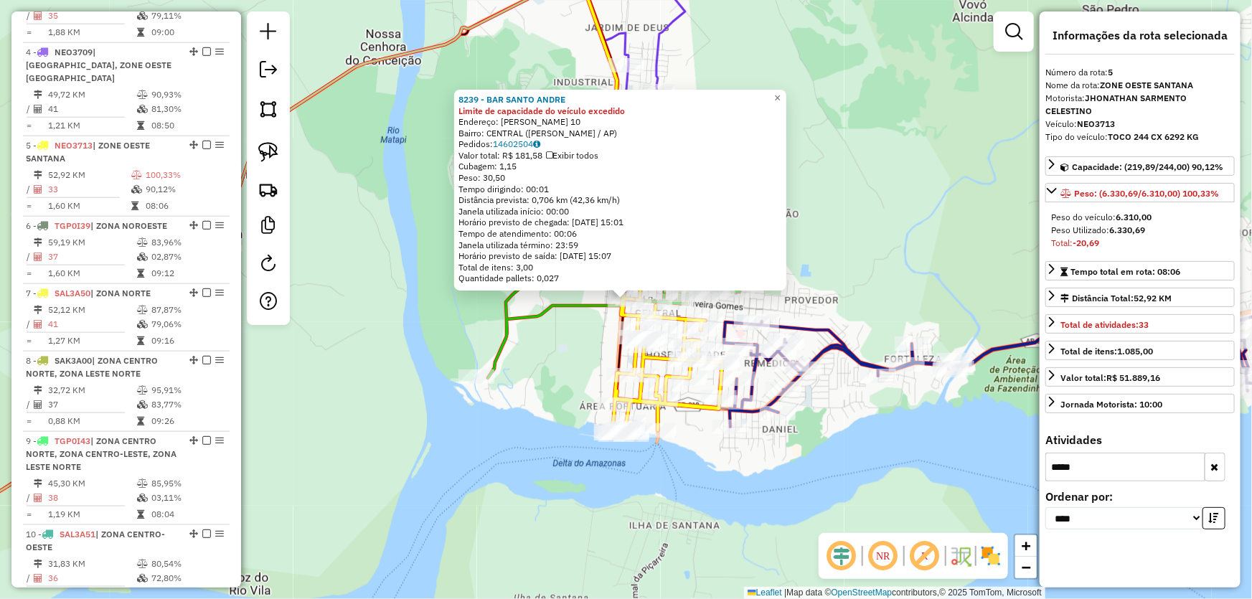
scroll to position [859, 0]
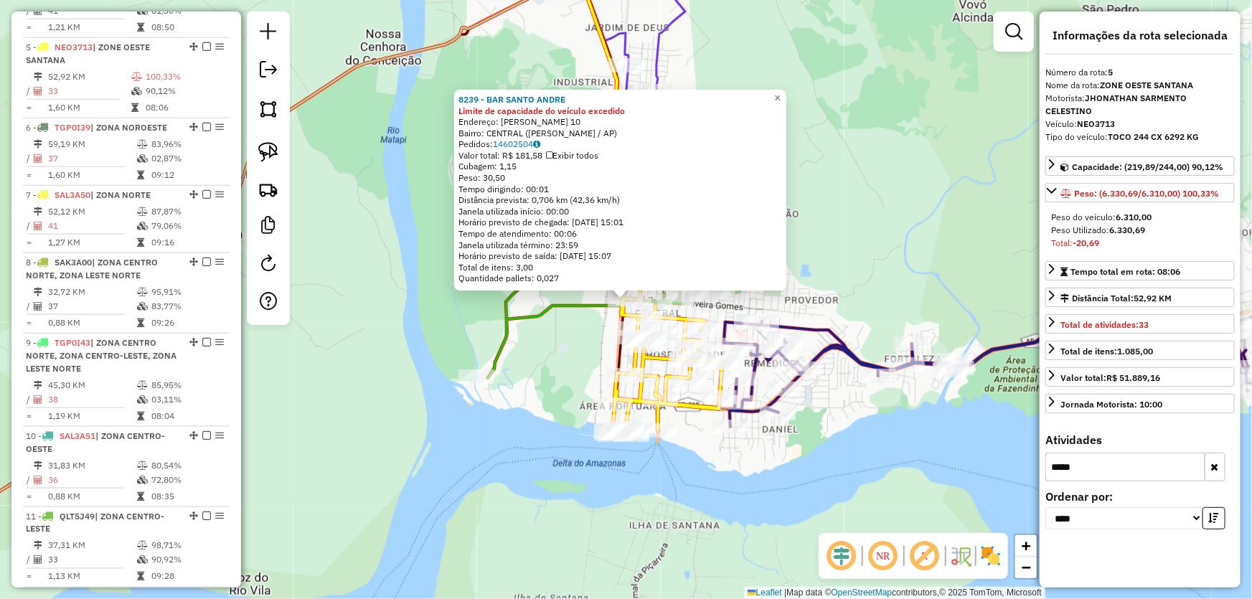
click at [1205, 455] on button "button" at bounding box center [1215, 467] width 21 height 29
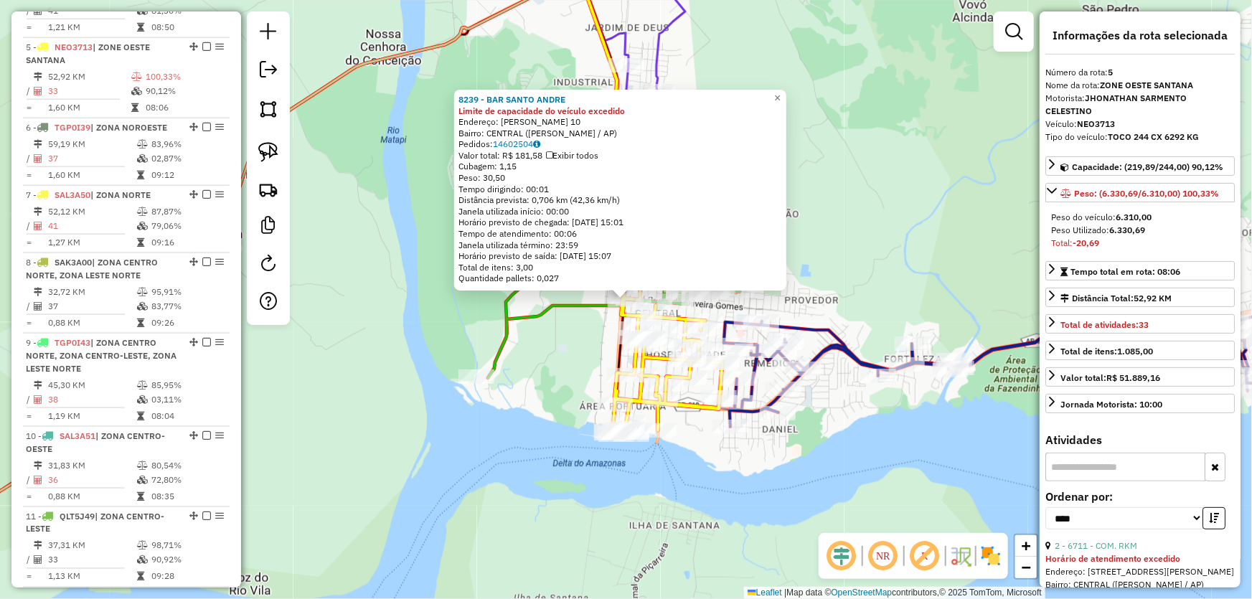
click at [886, 192] on div "8239 - BAR SANTO ANDRE Limite de capacidade do veículo excedido Endereço: R [PE…" at bounding box center [626, 299] width 1252 height 599
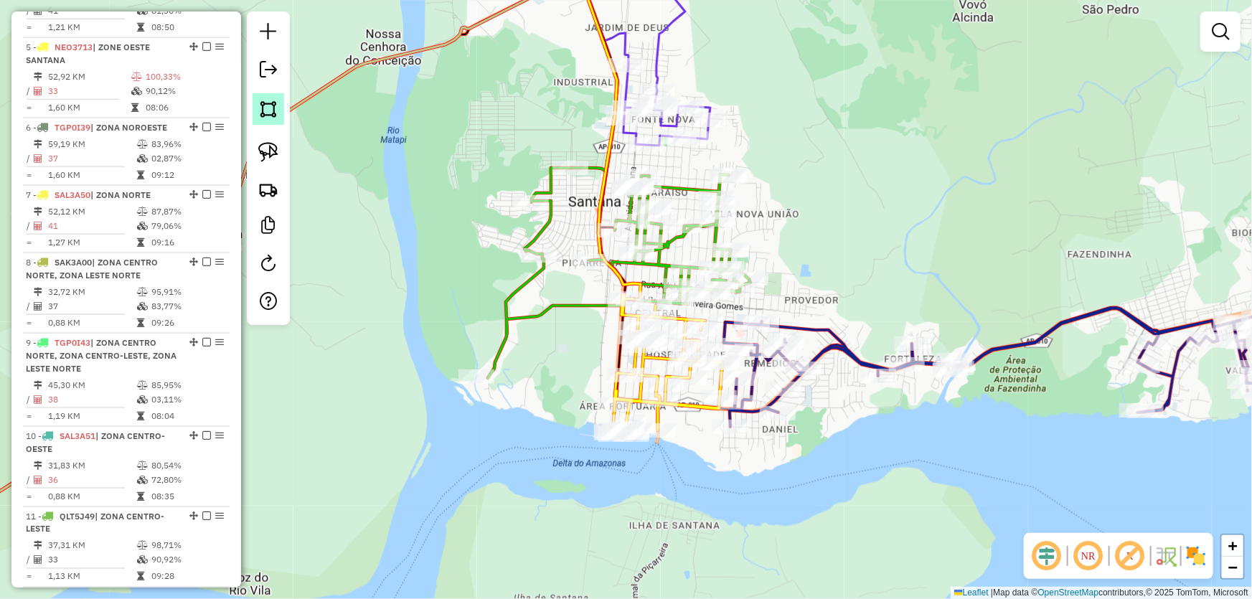
click at [268, 100] on img at bounding box center [268, 109] width 20 height 20
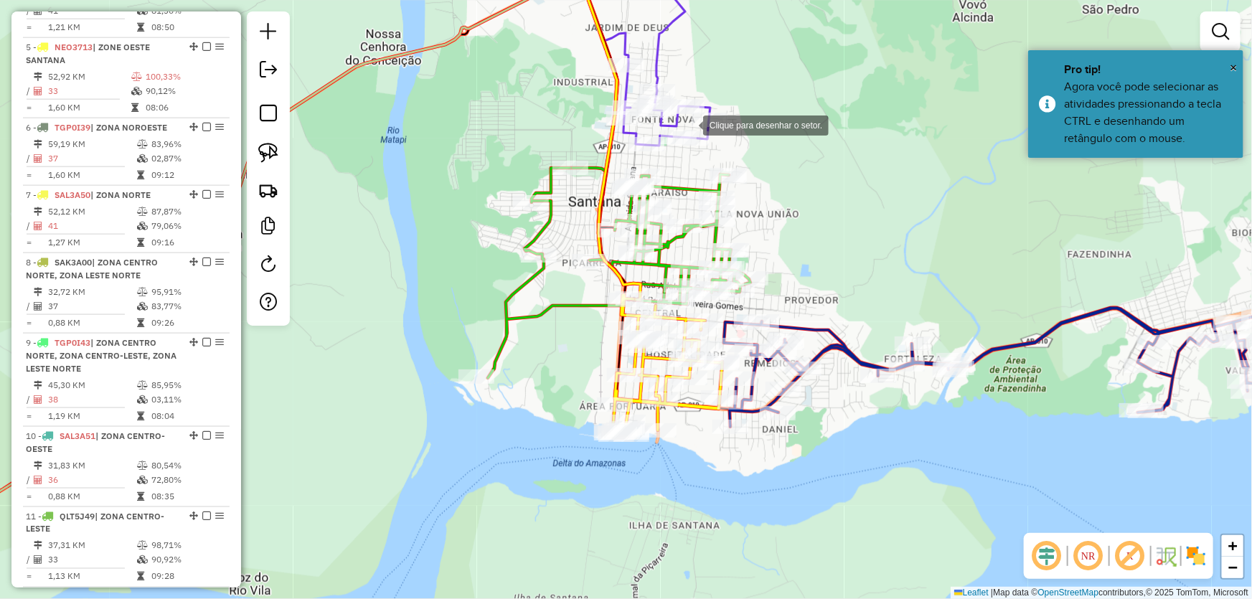
click at [689, 124] on div at bounding box center [689, 124] width 29 height 29
drag, startPoint x: 494, startPoint y: 199, endPoint x: 500, endPoint y: 422, distance: 223.3
click at [493, 199] on div at bounding box center [493, 198] width 29 height 29
click at [502, 431] on div at bounding box center [501, 428] width 29 height 29
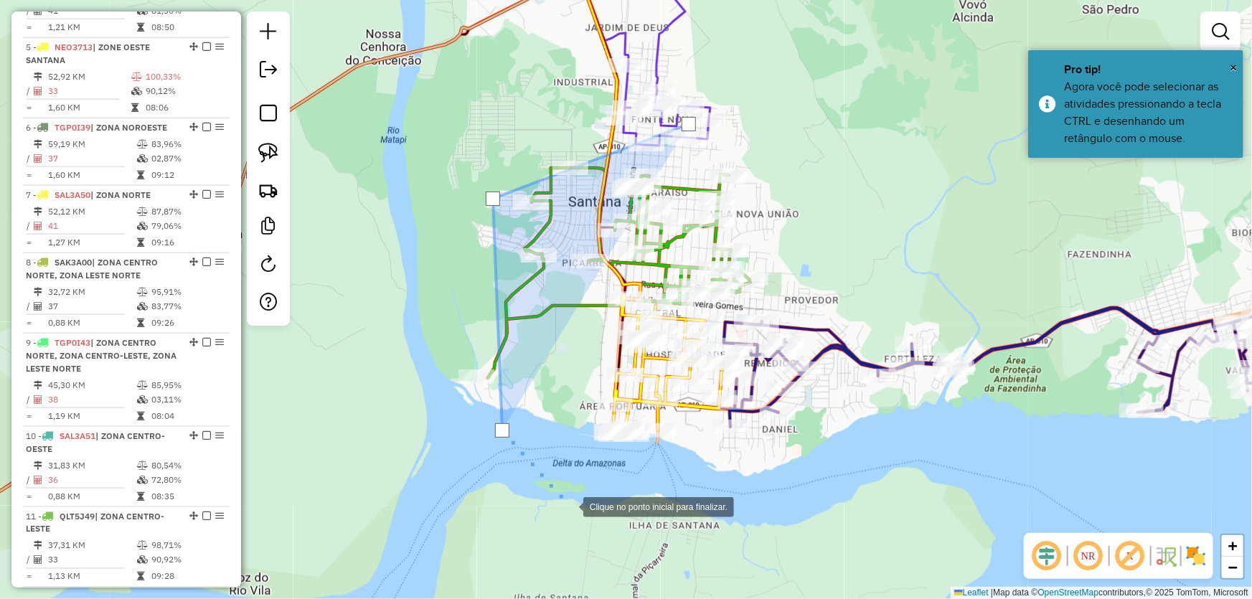
drag, startPoint x: 603, startPoint y: 515, endPoint x: 701, endPoint y: 475, distance: 106.0
click at [583, 514] on div at bounding box center [569, 506] width 29 height 29
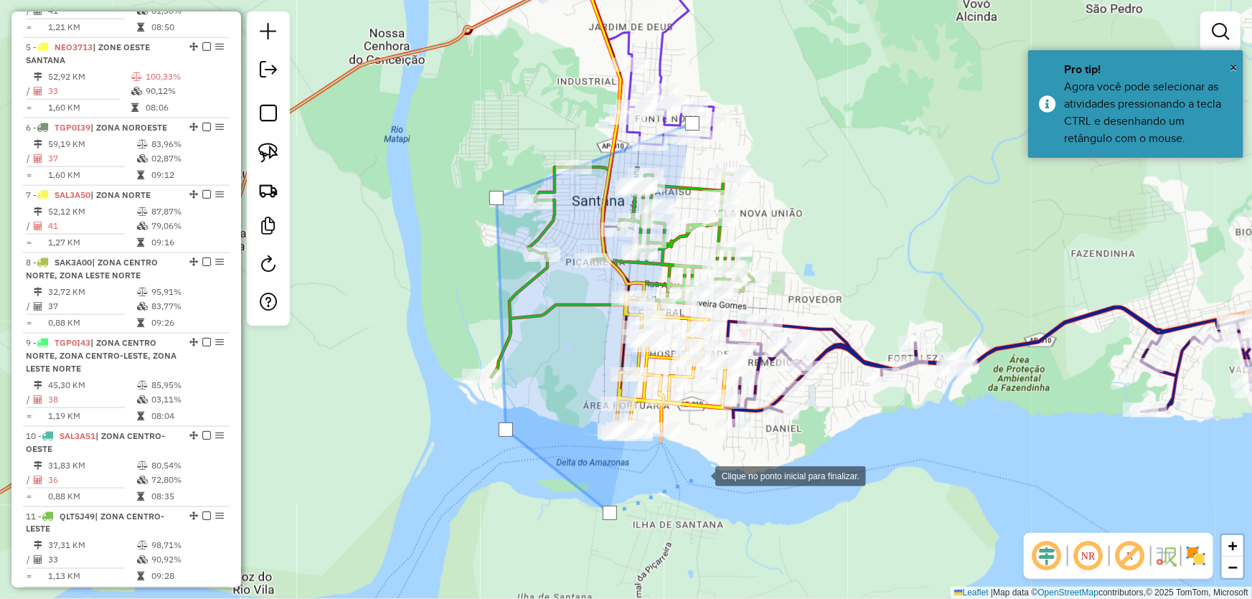
click at [716, 461] on div at bounding box center [701, 475] width 29 height 29
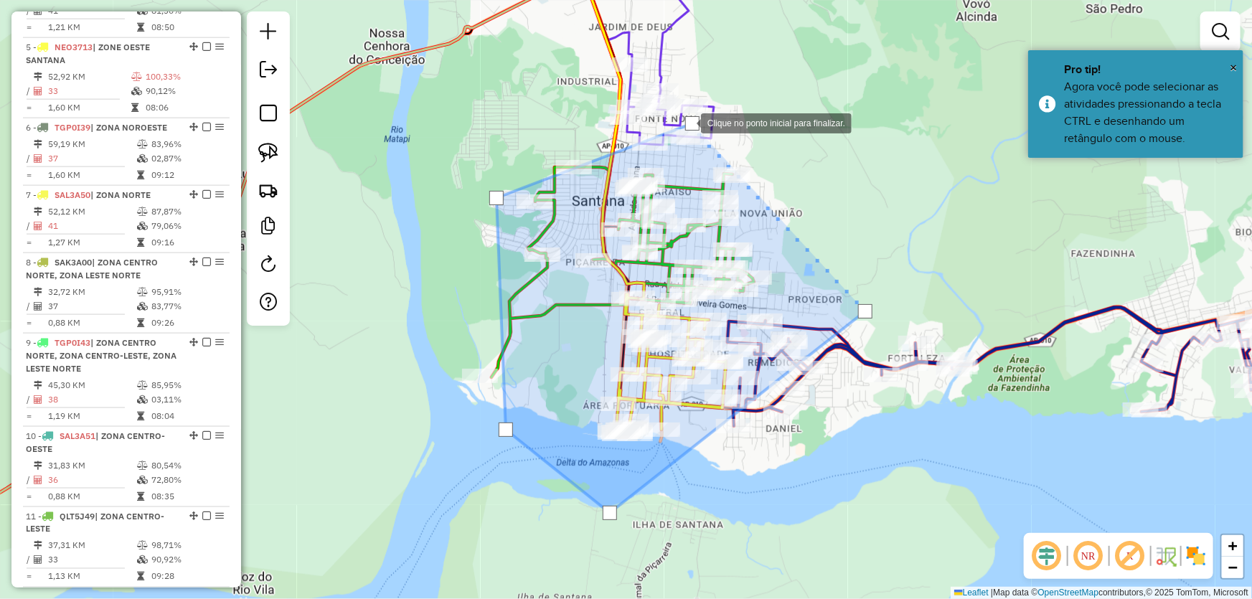
click at [687, 122] on div at bounding box center [692, 123] width 14 height 14
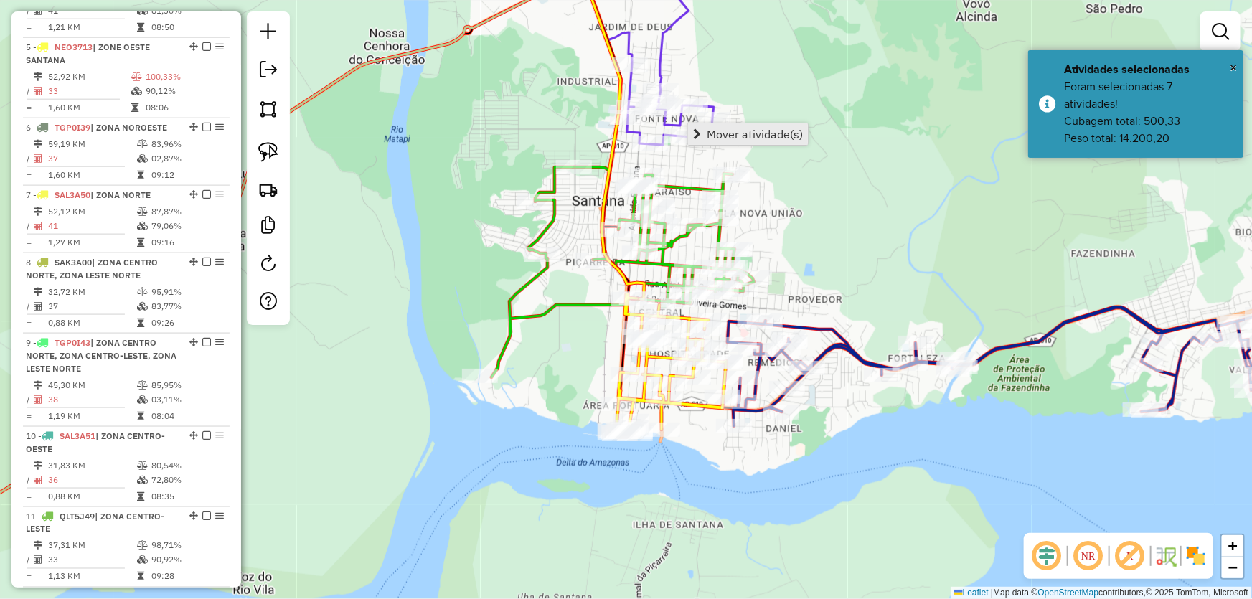
click at [718, 129] on span "Mover atividade(s)" at bounding box center [755, 133] width 96 height 11
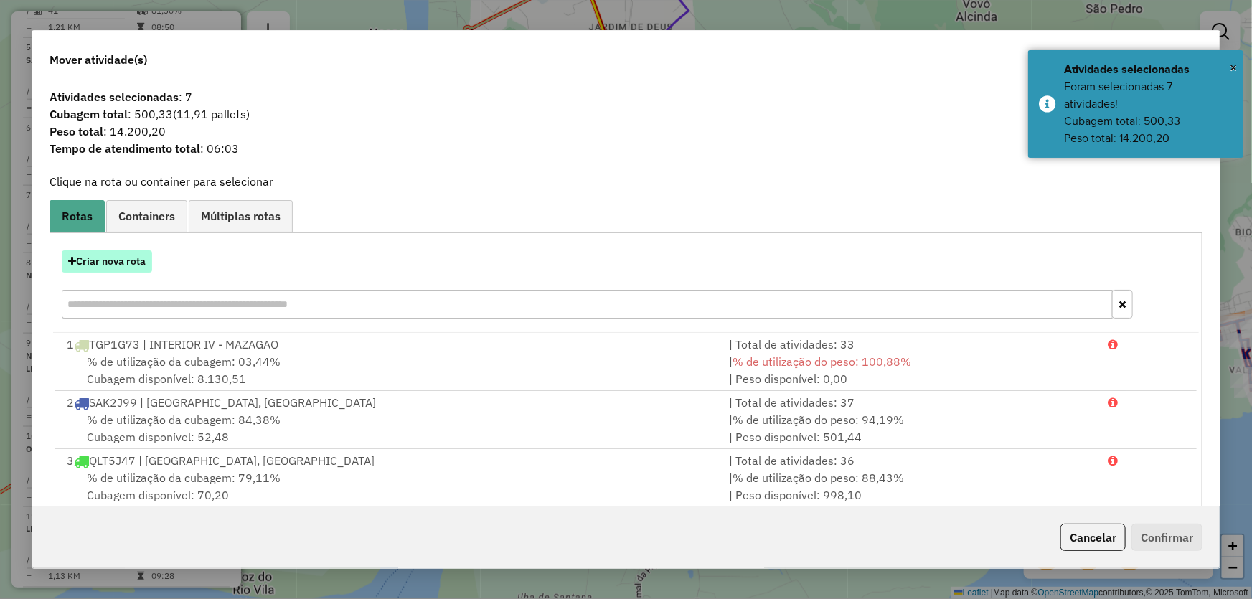
click at [108, 257] on button "Criar nova rota" at bounding box center [107, 261] width 90 height 22
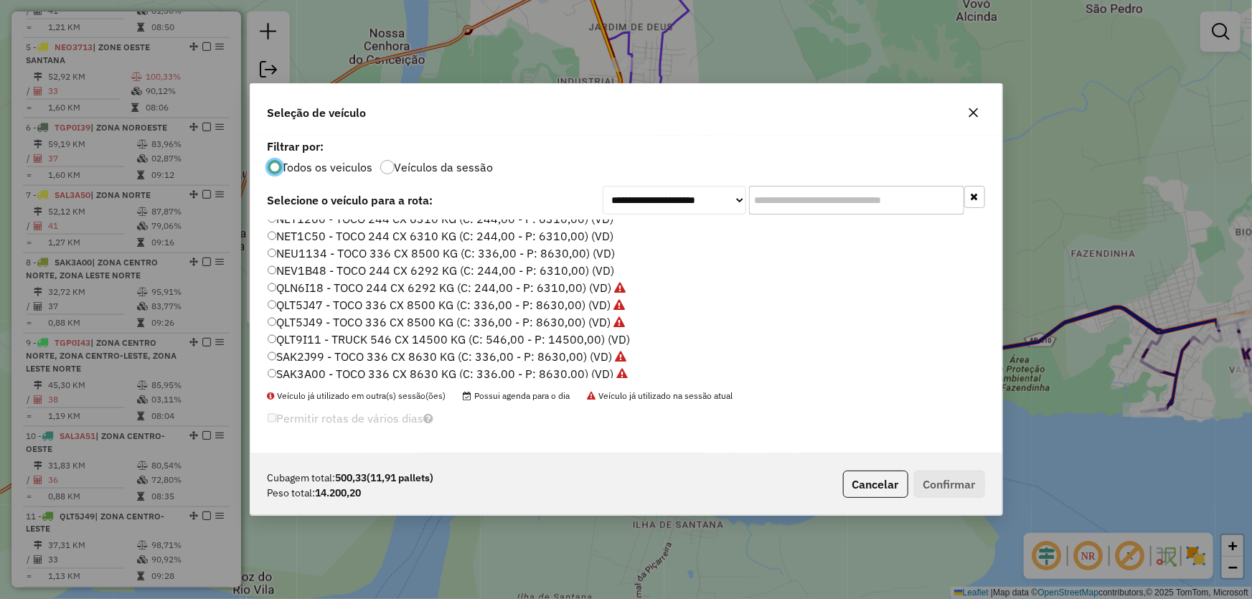
scroll to position [195, 0]
click at [319, 337] on label "SAK7J28 - TRUCK 546 CX 14500 KG (C: 546,00 - P: 14500,00) (VD)" at bounding box center [451, 342] width 366 height 17
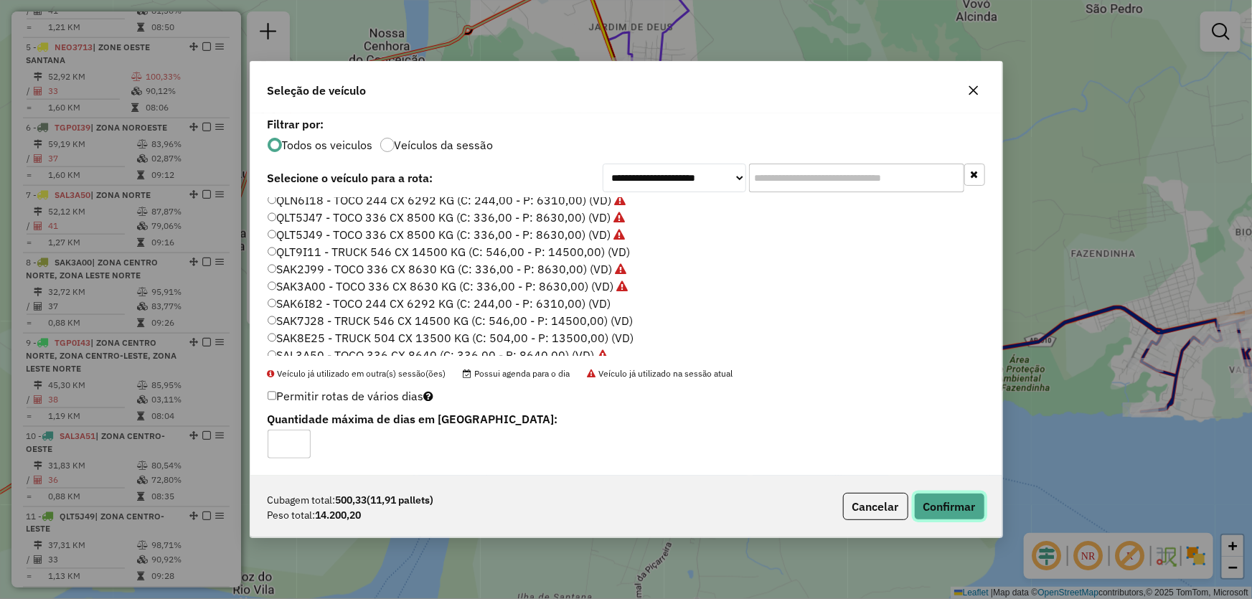
click at [938, 497] on button "Confirmar" at bounding box center [949, 506] width 71 height 27
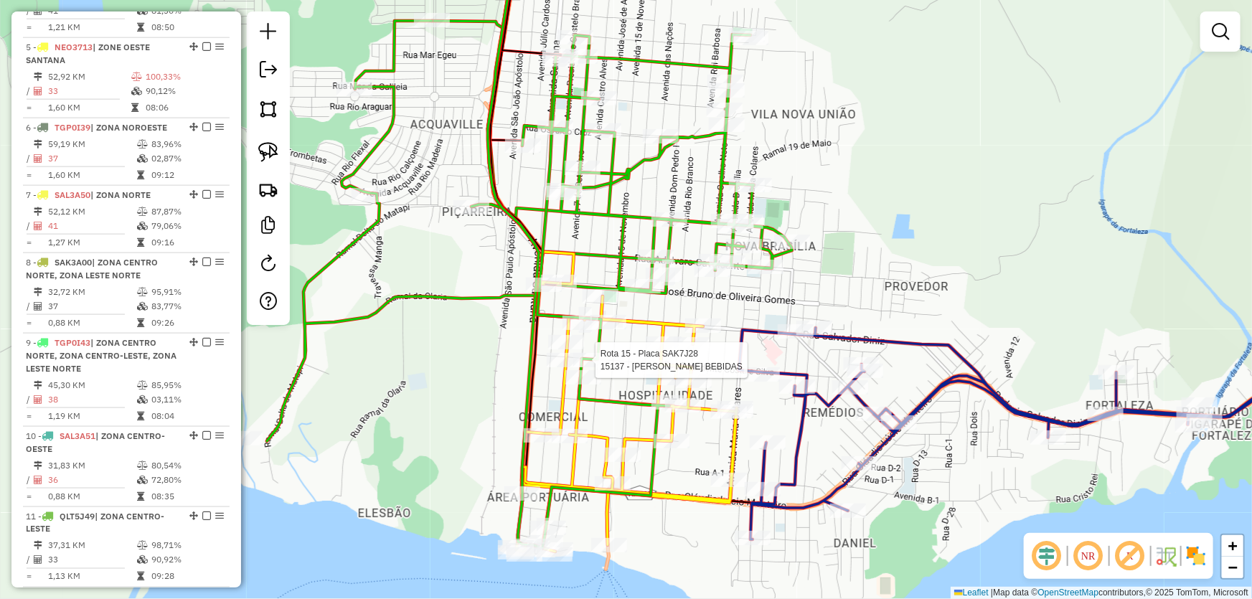
select select "*********"
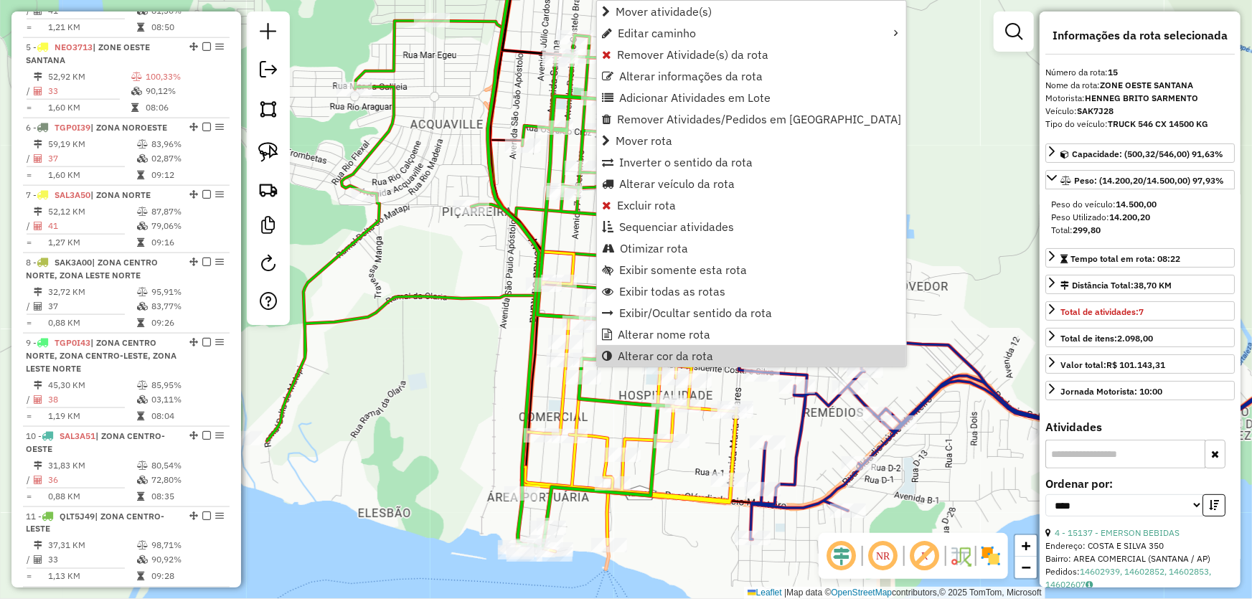
scroll to position [1435, 0]
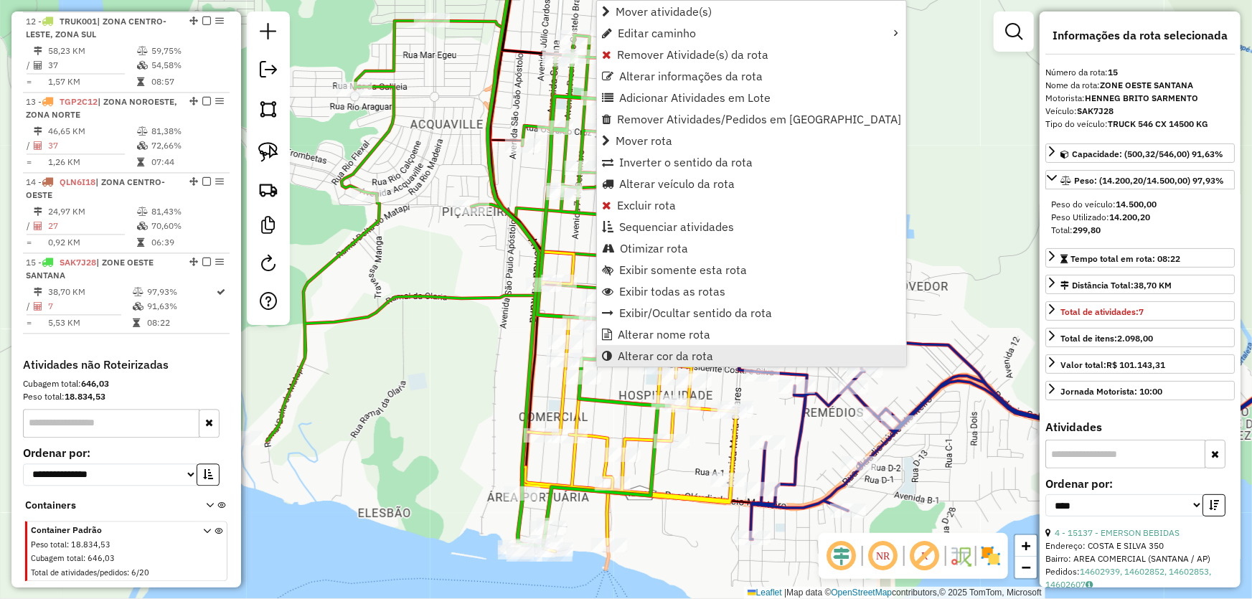
click at [657, 352] on span "Alterar cor da rota" at bounding box center [665, 355] width 95 height 11
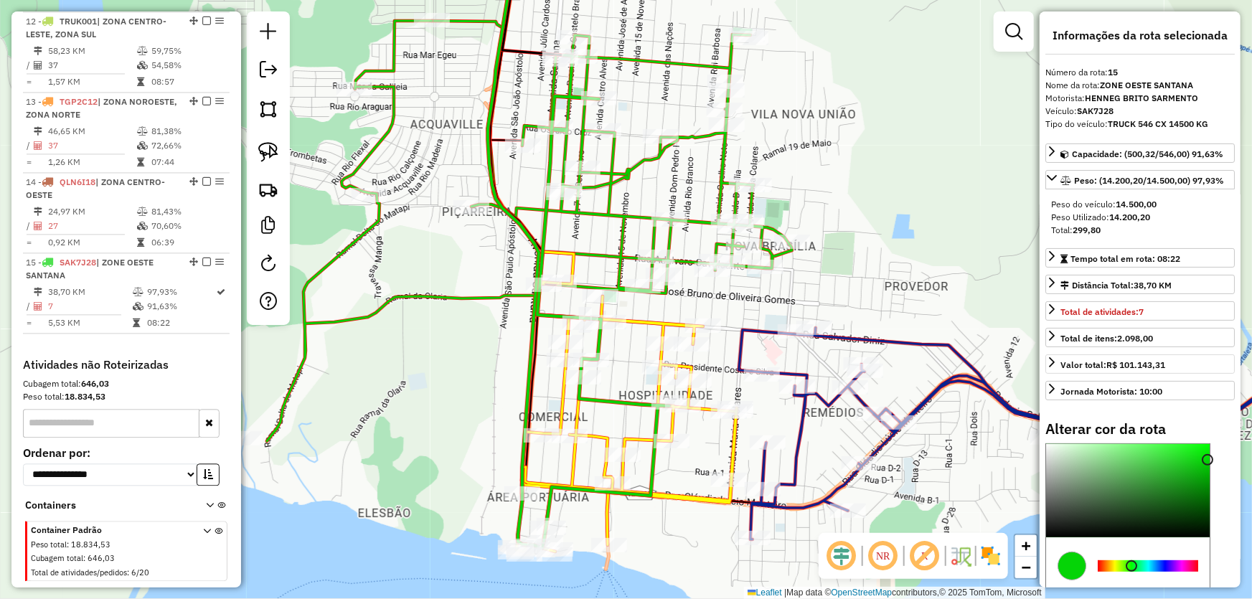
scroll to position [65, 0]
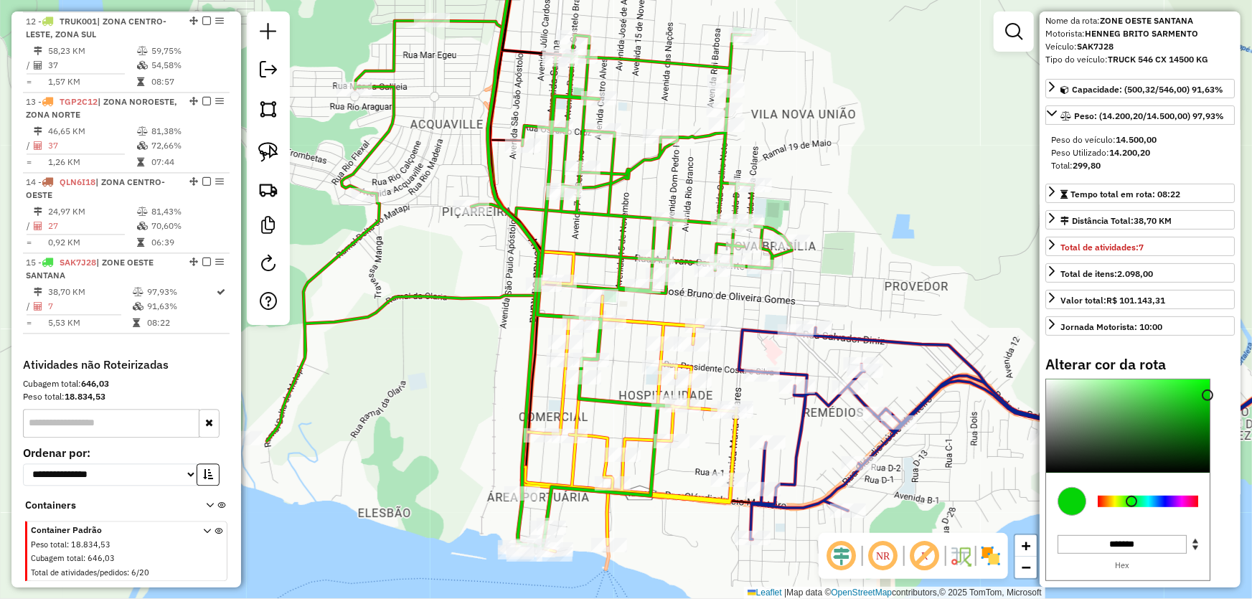
click at [1183, 500] on div at bounding box center [1148, 501] width 100 height 11
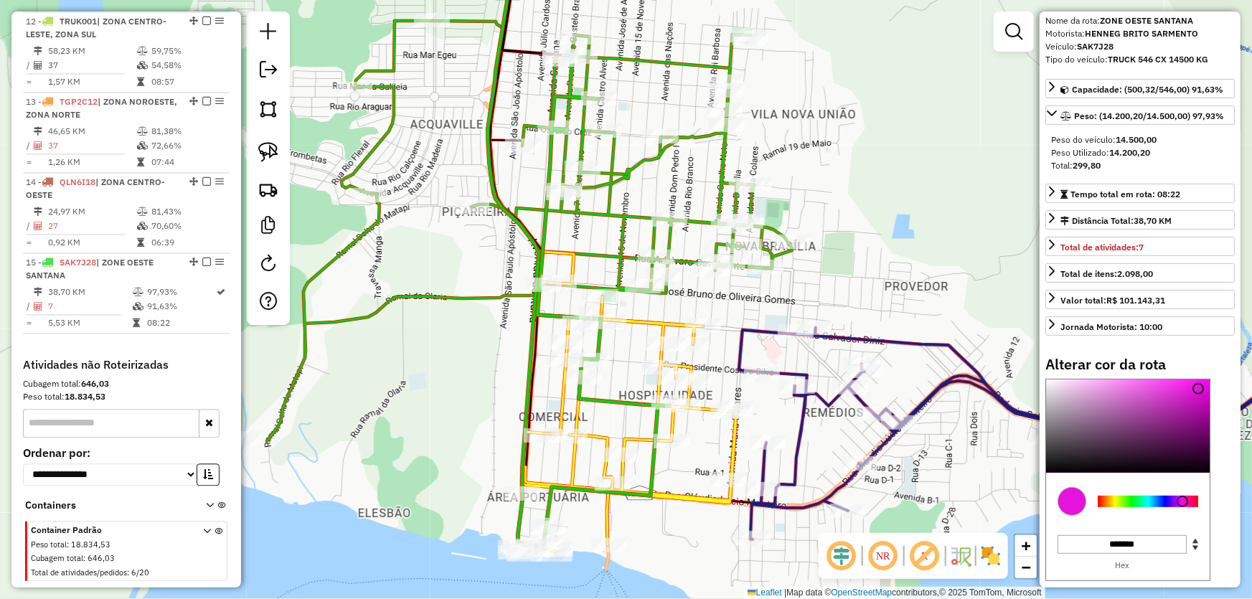
drag, startPoint x: 1198, startPoint y: 388, endPoint x: 1211, endPoint y: 363, distance: 28.2
click at [1211, 363] on div "Alterar cor da rota C M Y K *** *** ** H S L *** * *** R G B ******* Hex Fechar" at bounding box center [1140, 499] width 189 height 287
type input "*******"
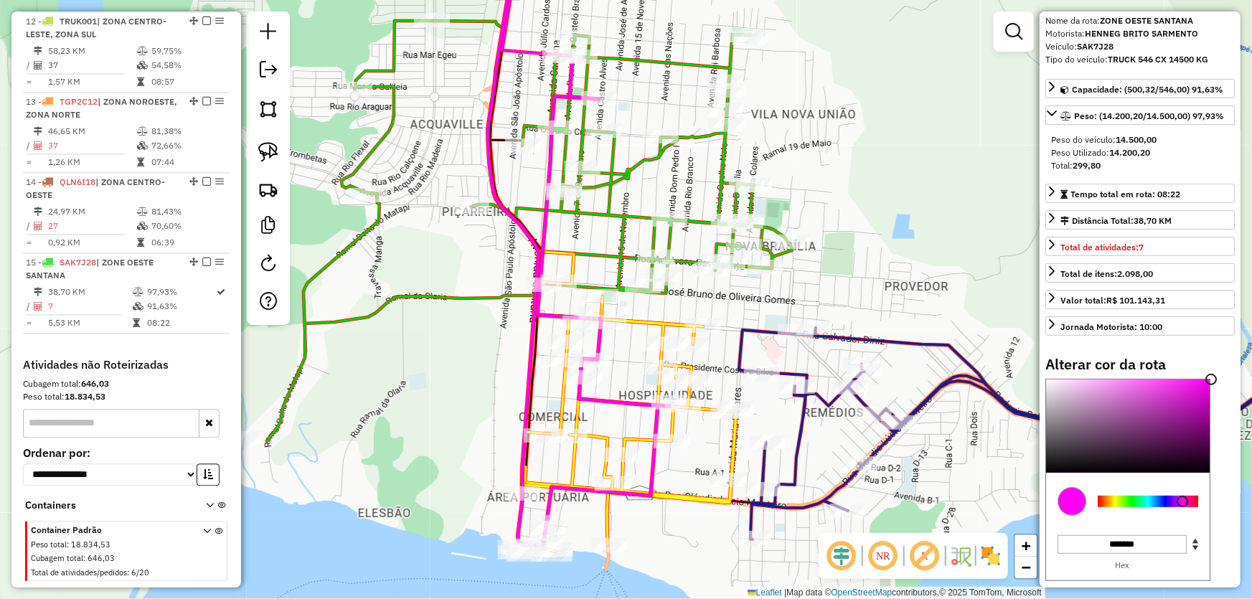
click at [967, 205] on div "Janela de atendimento Grade de atendimento Capacidade Transportadoras Veículos …" at bounding box center [626, 299] width 1252 height 599
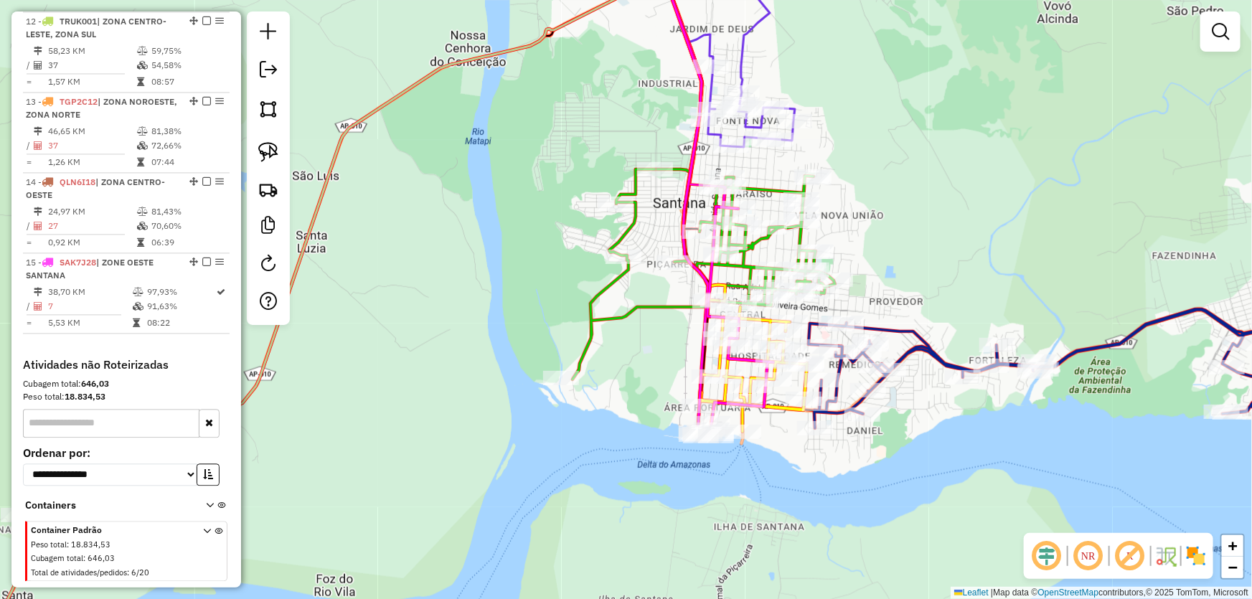
drag, startPoint x: 951, startPoint y: 215, endPoint x: 912, endPoint y: 275, distance: 71.1
click at [912, 275] on div "Janela de atendimento Grade de atendimento Capacidade Transportadoras Veículos …" at bounding box center [626, 299] width 1252 height 599
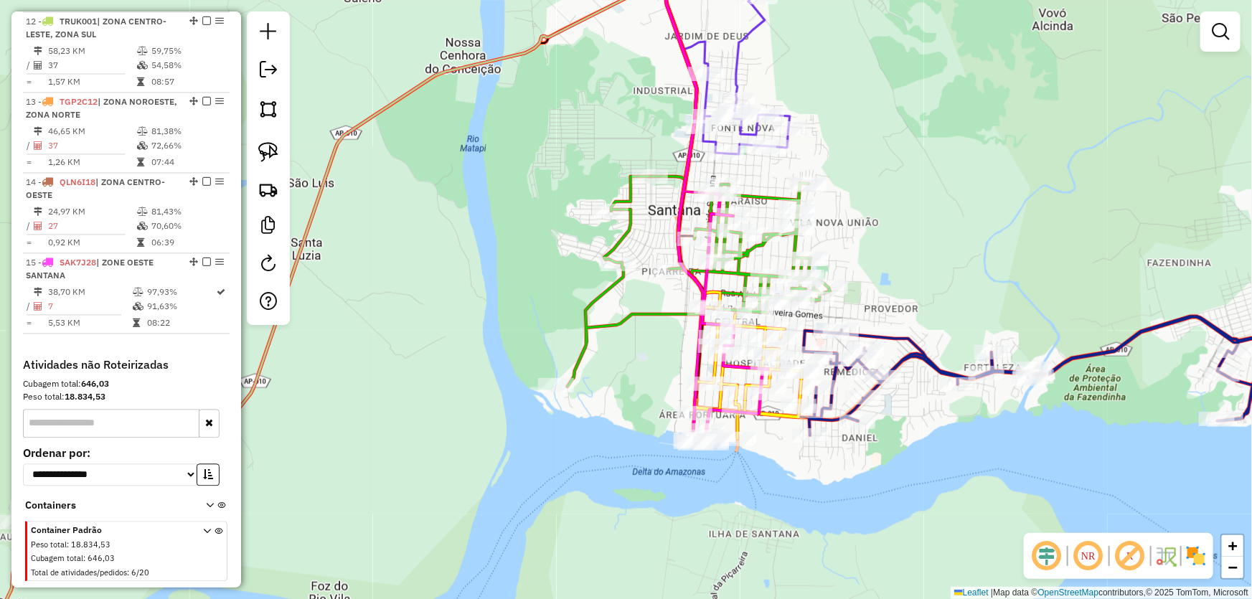
select select "*********"
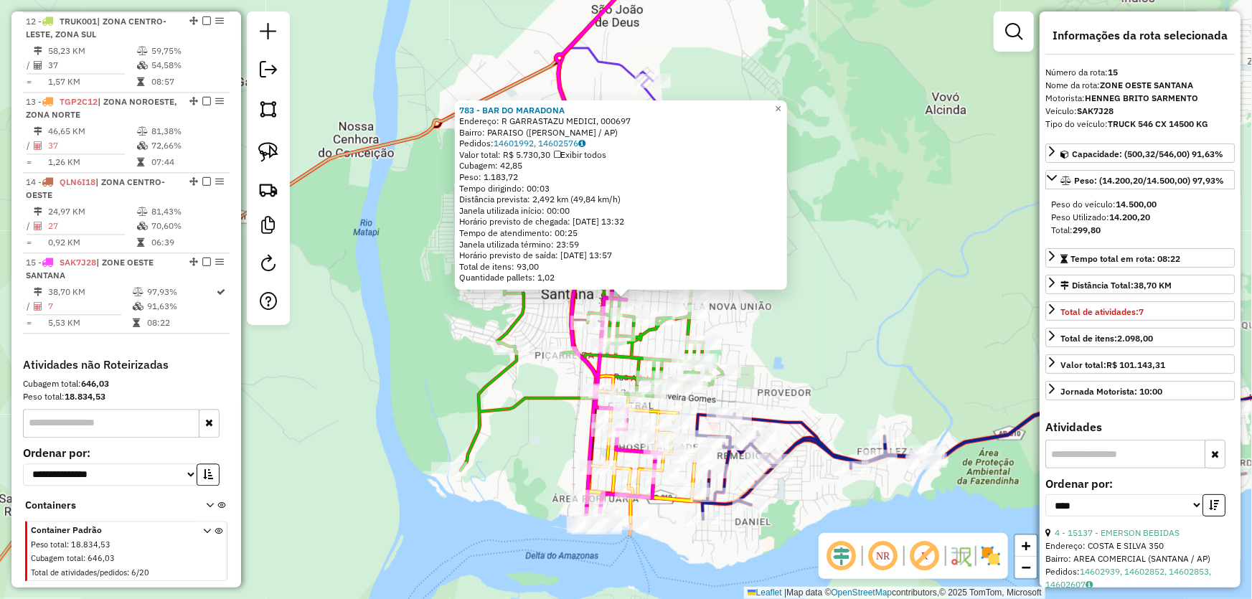
click at [884, 331] on div "783 - BAR DO [PERSON_NAME]: R GARRASTAZU MEDICI, 000697 Bairro: PARAISO (SANTAN…" at bounding box center [626, 299] width 1252 height 599
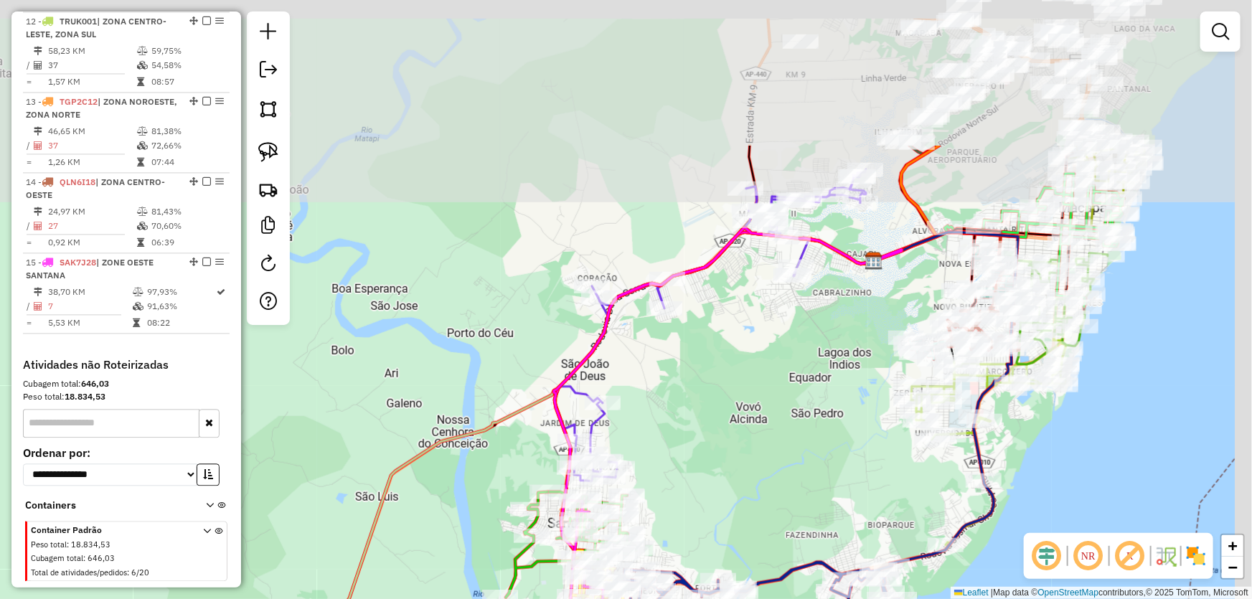
drag, startPoint x: 927, startPoint y: 205, endPoint x: 749, endPoint y: 423, distance: 281.6
click at [749, 423] on div "Janela de atendimento Grade de atendimento Capacidade Transportadoras Veículos …" at bounding box center [626, 299] width 1252 height 599
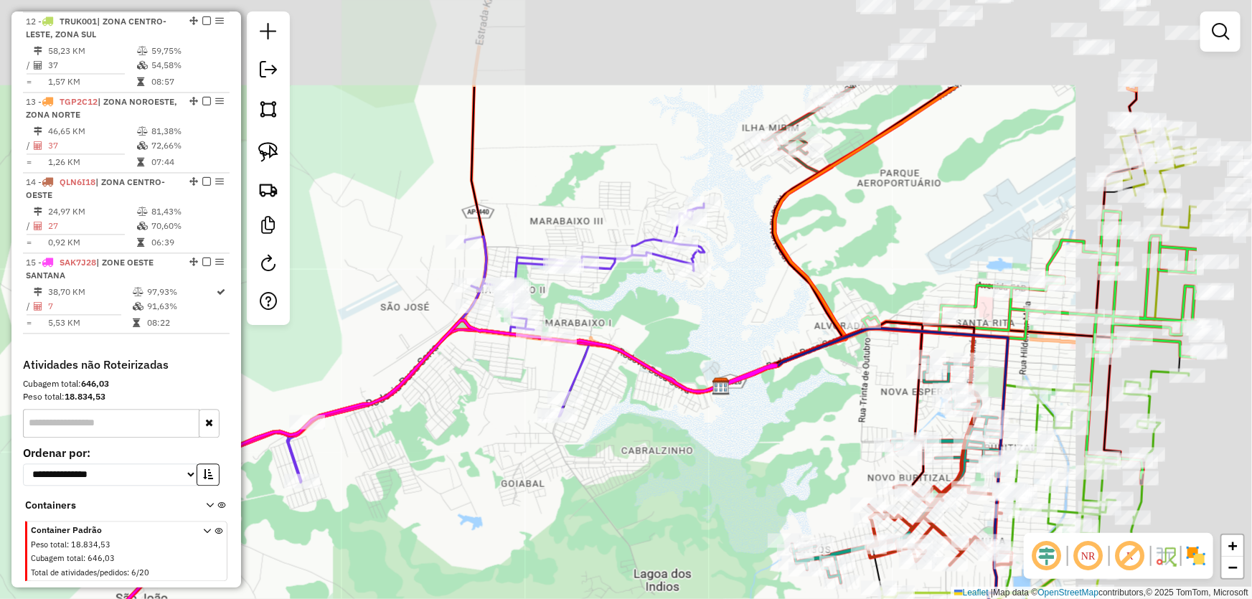
drag, startPoint x: 868, startPoint y: 281, endPoint x: 688, endPoint y: 424, distance: 230.5
click at [685, 431] on div "Janela de atendimento Grade de atendimento Capacidade Transportadoras Veículos …" at bounding box center [626, 299] width 1252 height 599
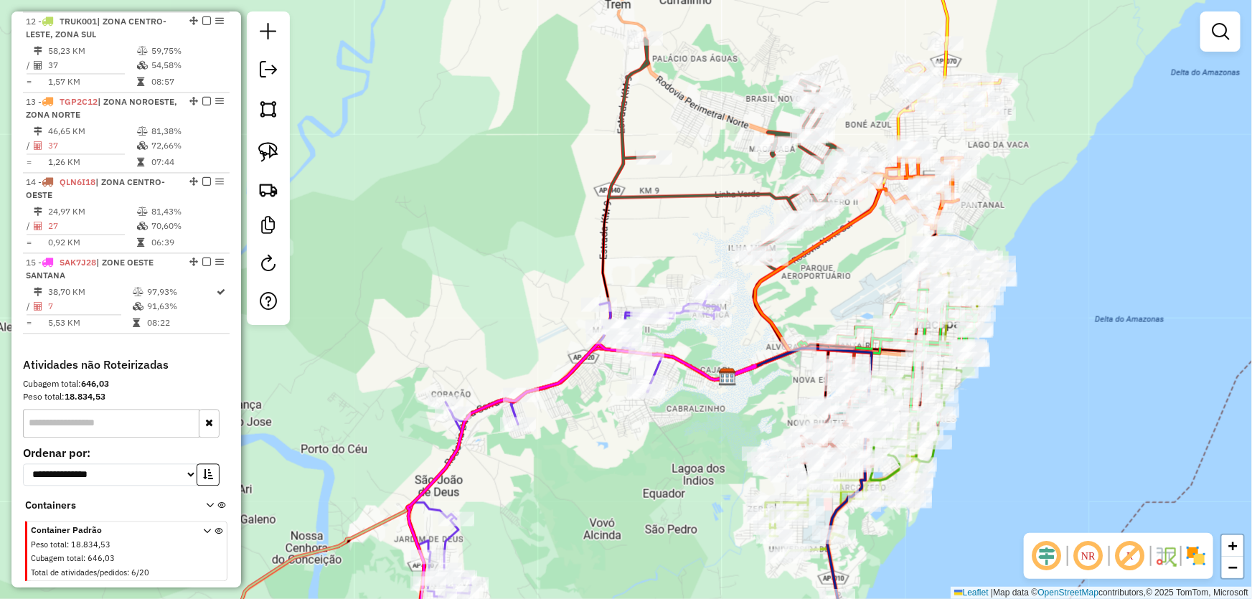
drag, startPoint x: 904, startPoint y: 228, endPoint x: 842, endPoint y: 292, distance: 89.3
click at [842, 292] on div "Janela de atendimento Grade de atendimento Capacidade Transportadoras Veículos …" at bounding box center [626, 299] width 1252 height 599
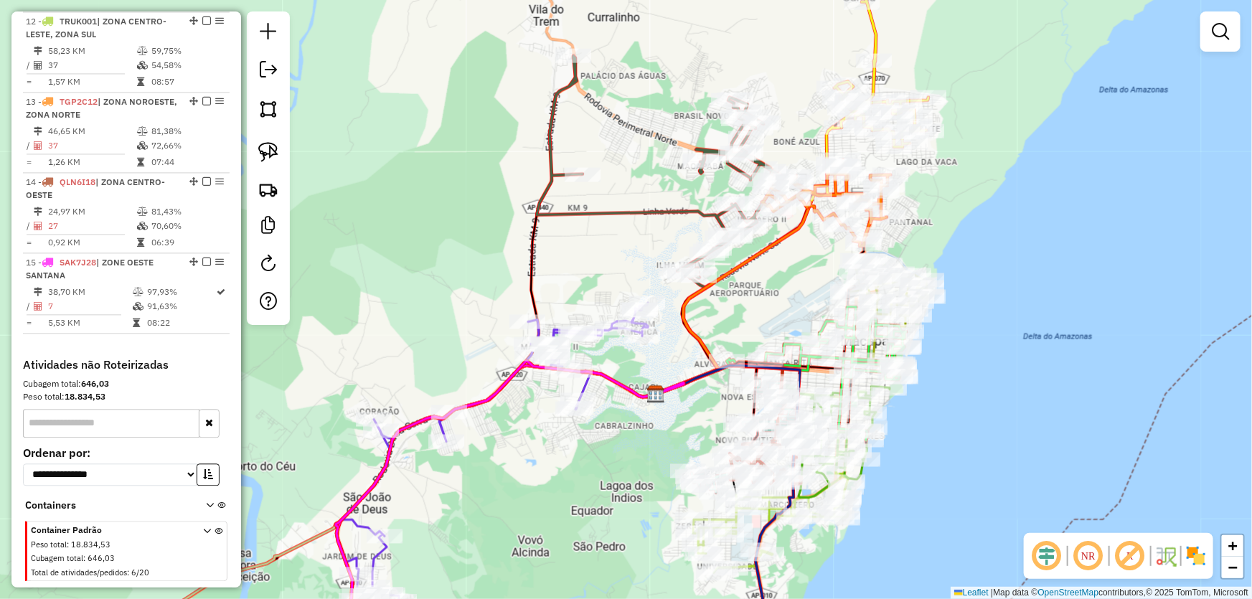
drag, startPoint x: 864, startPoint y: 274, endPoint x: 797, endPoint y: 287, distance: 68.7
click at [797, 287] on div "Janela de atendimento Grade de atendimento Capacidade Transportadoras Veículos …" at bounding box center [626, 299] width 1252 height 599
click at [272, 118] on link at bounding box center [269, 109] width 32 height 32
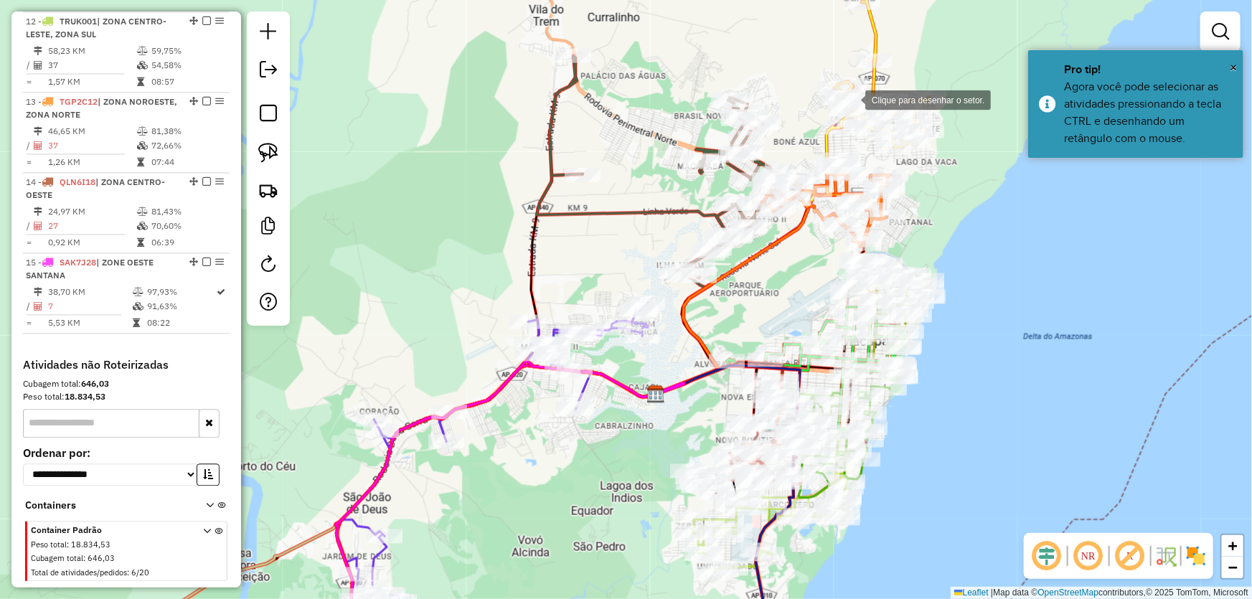
click at [851, 99] on div at bounding box center [851, 99] width 29 height 29
click at [436, 209] on div at bounding box center [435, 208] width 29 height 29
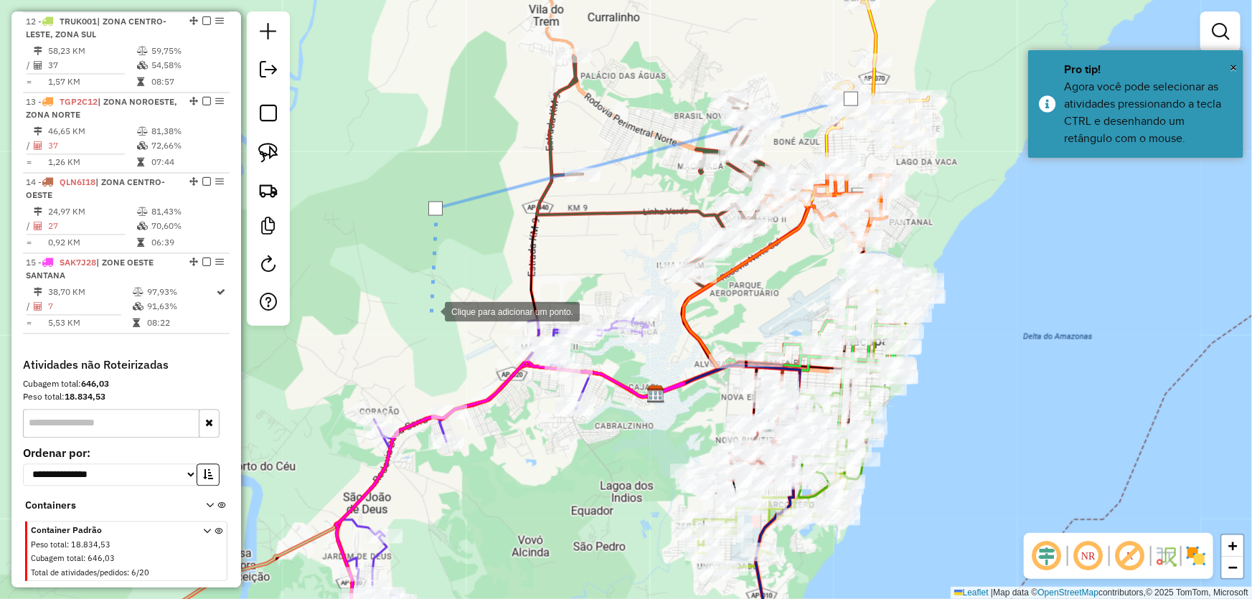
click at [430, 325] on div at bounding box center [430, 310] width 29 height 29
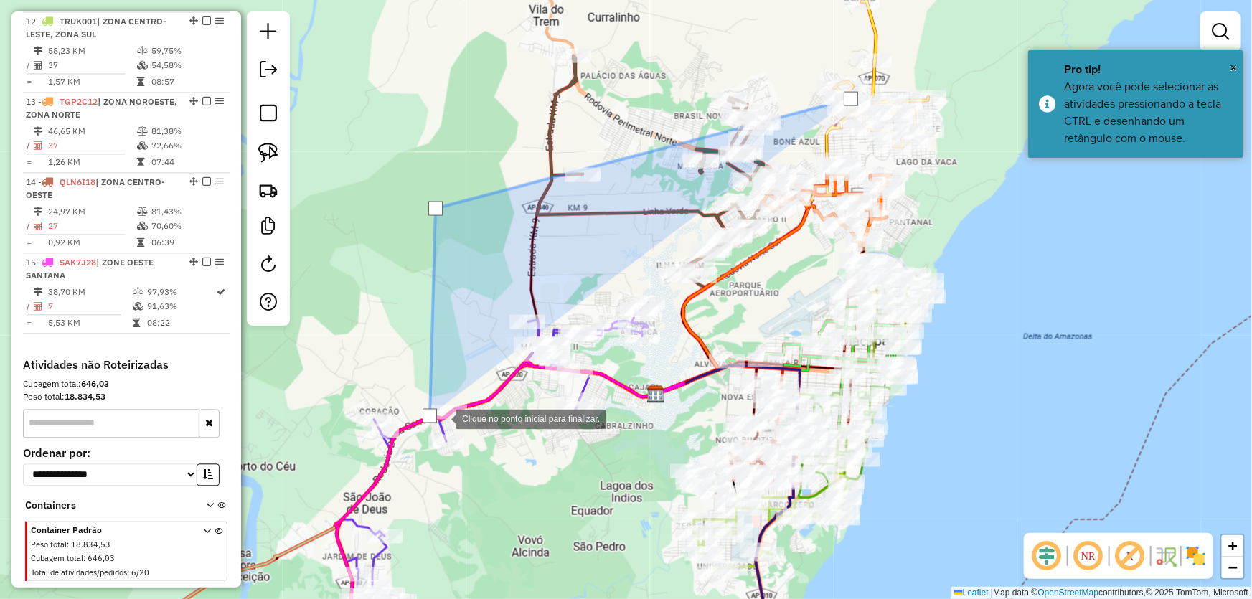
click at [456, 414] on div at bounding box center [441, 418] width 29 height 29
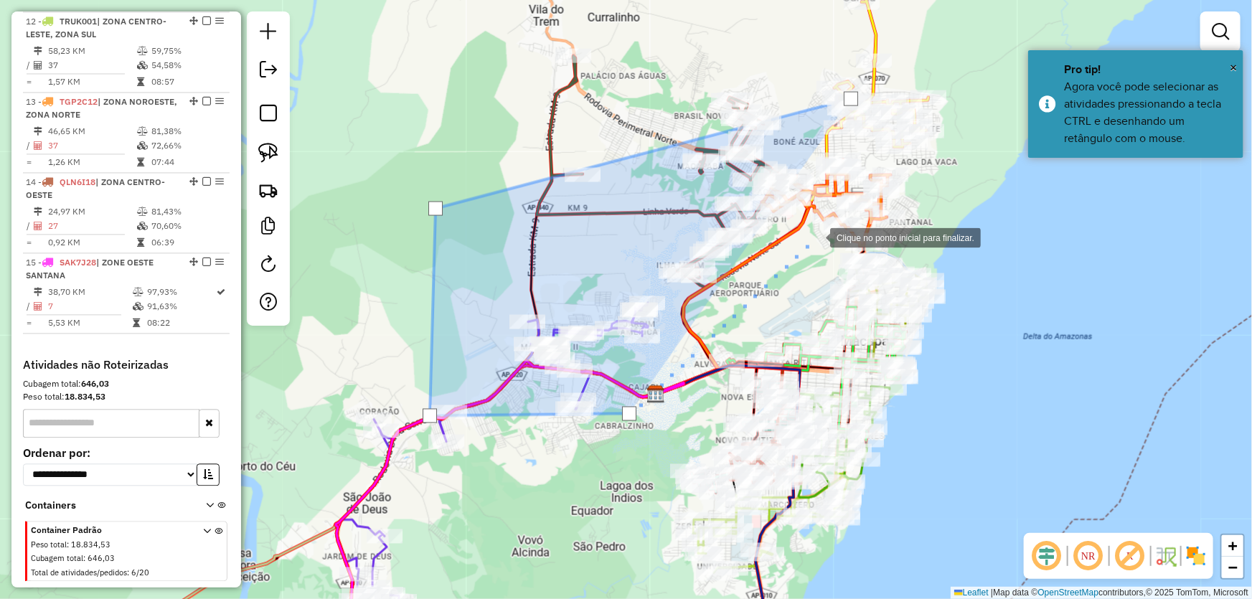
click at [816, 237] on div at bounding box center [816, 236] width 29 height 29
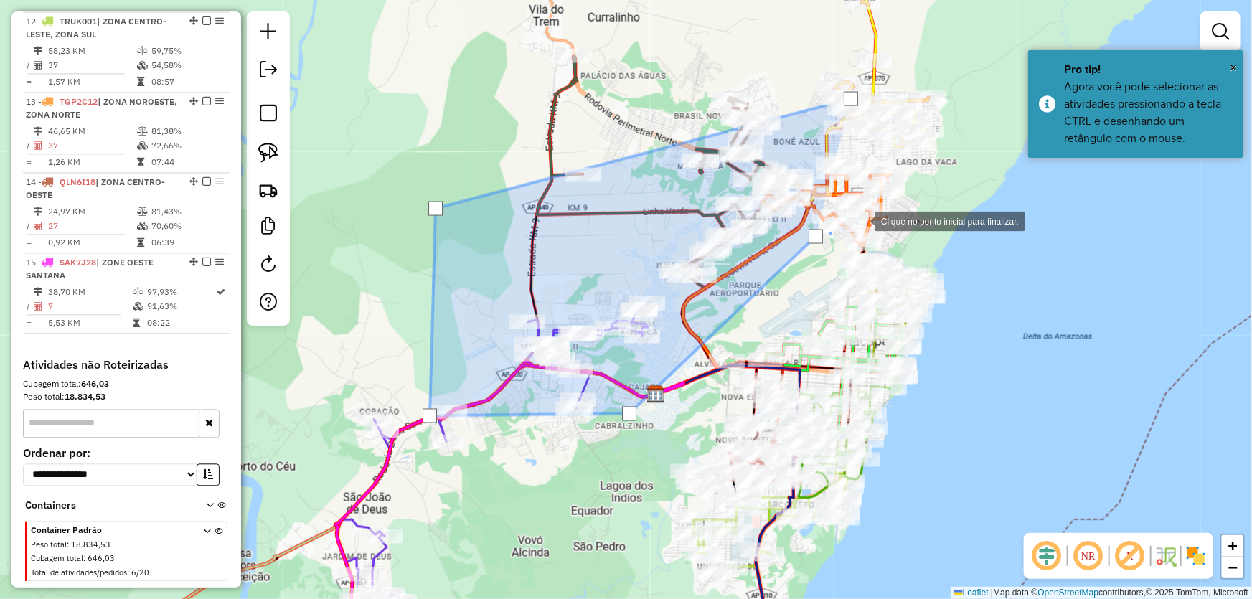
click at [875, 206] on div at bounding box center [860, 220] width 29 height 29
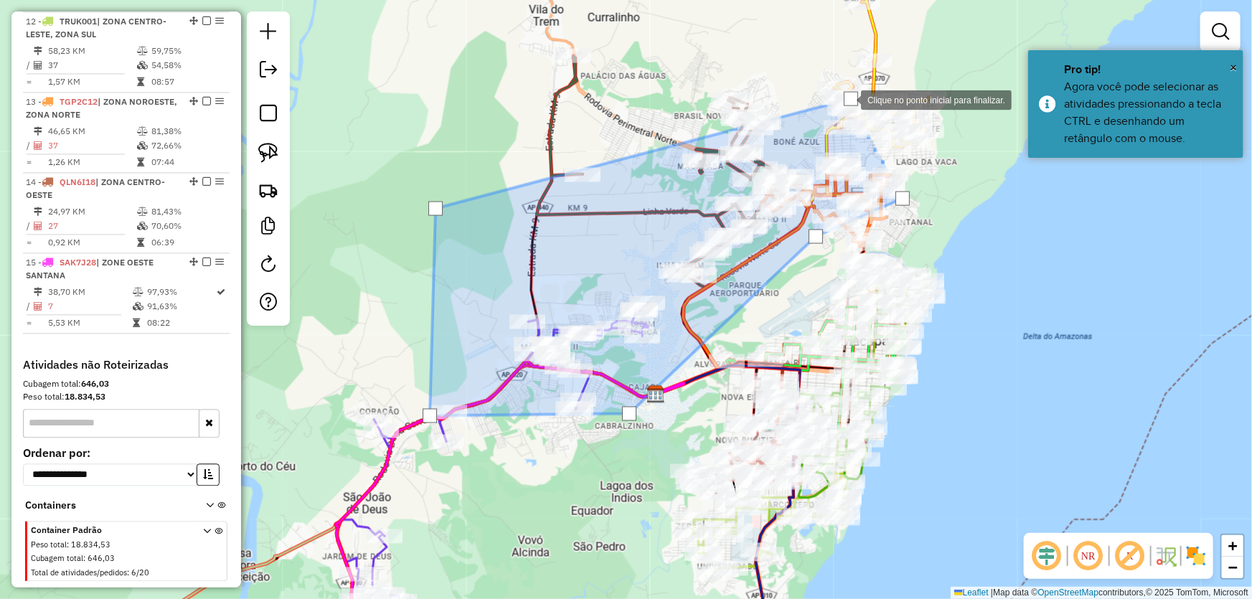
click at [850, 96] on div at bounding box center [851, 99] width 14 height 14
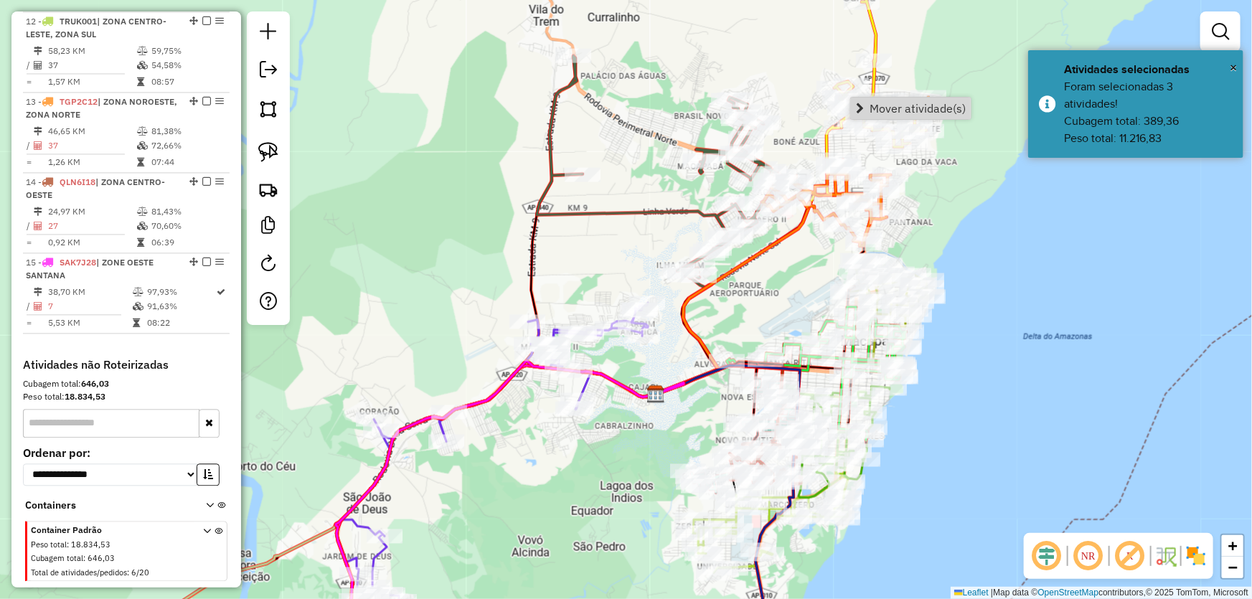
click at [805, 294] on div "Janela de atendimento Grade de atendimento Capacidade Transportadoras Veículos …" at bounding box center [626, 299] width 1252 height 599
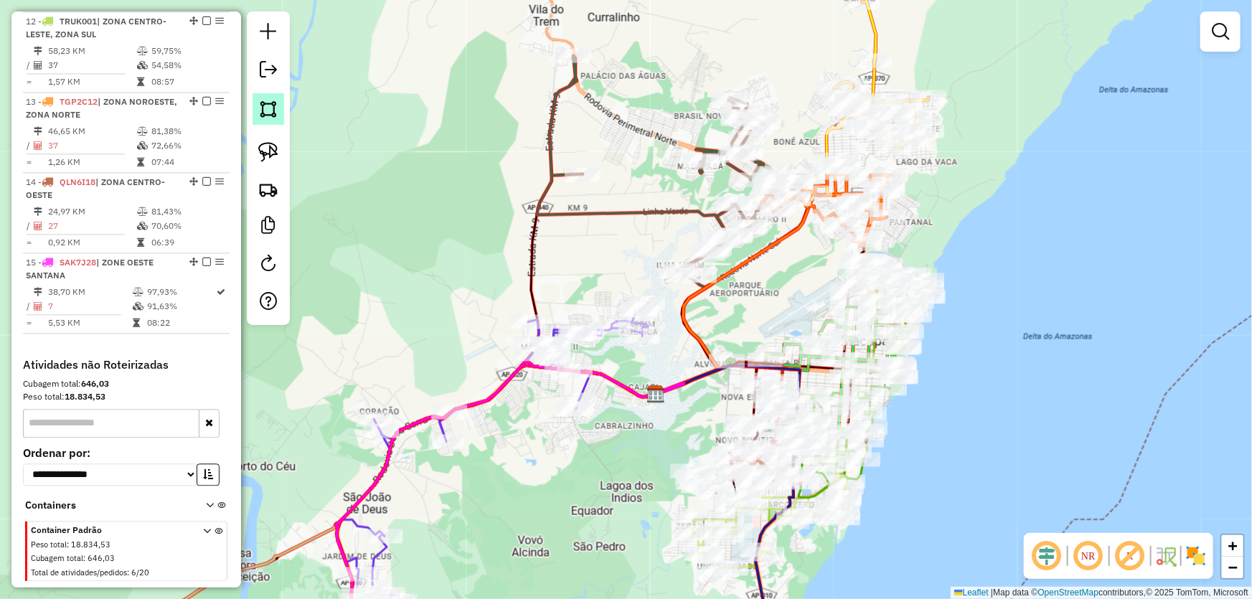
click at [268, 102] on img at bounding box center [268, 109] width 20 height 20
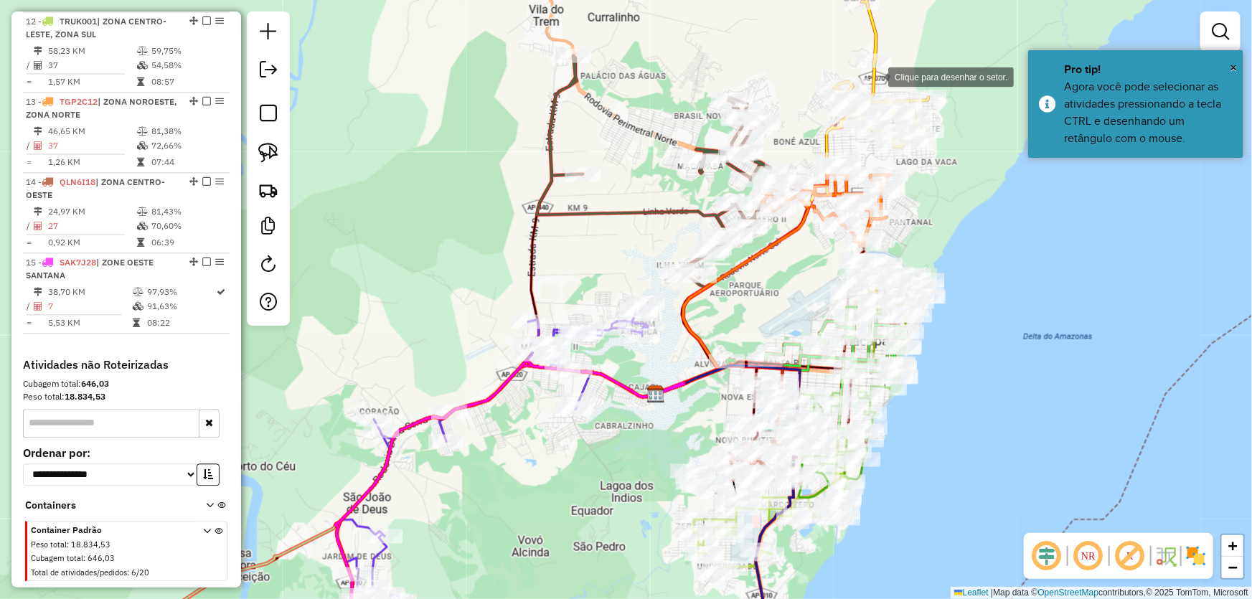
click at [875, 76] on div at bounding box center [874, 76] width 29 height 29
click at [543, 222] on div at bounding box center [557, 208] width 29 height 29
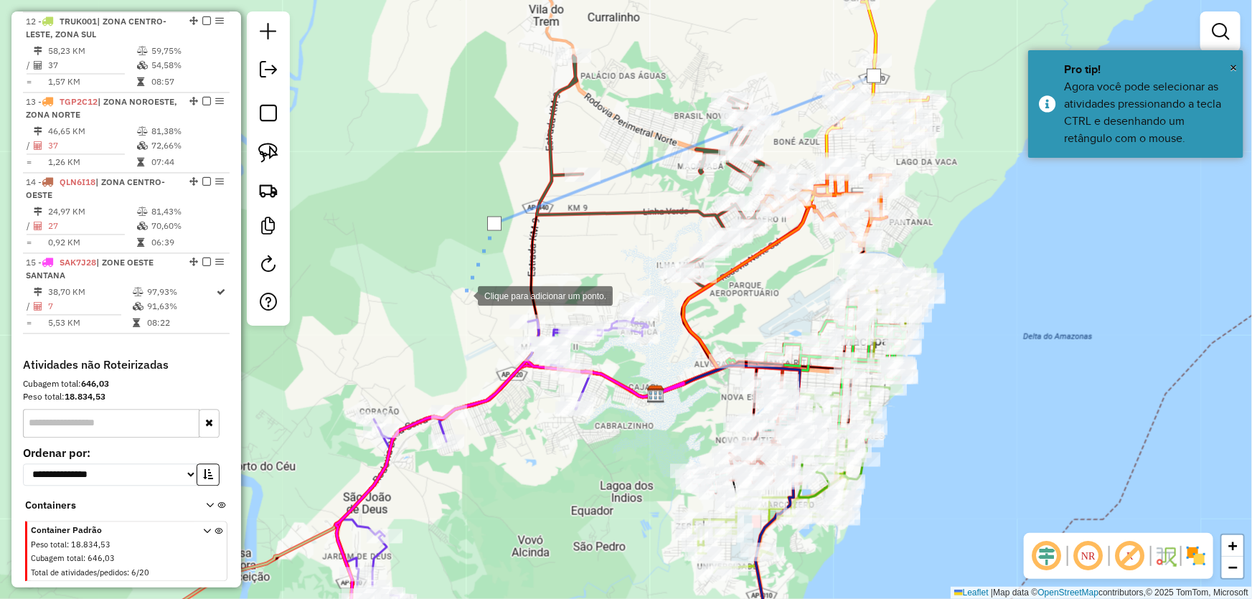
click at [464, 309] on div at bounding box center [463, 295] width 29 height 29
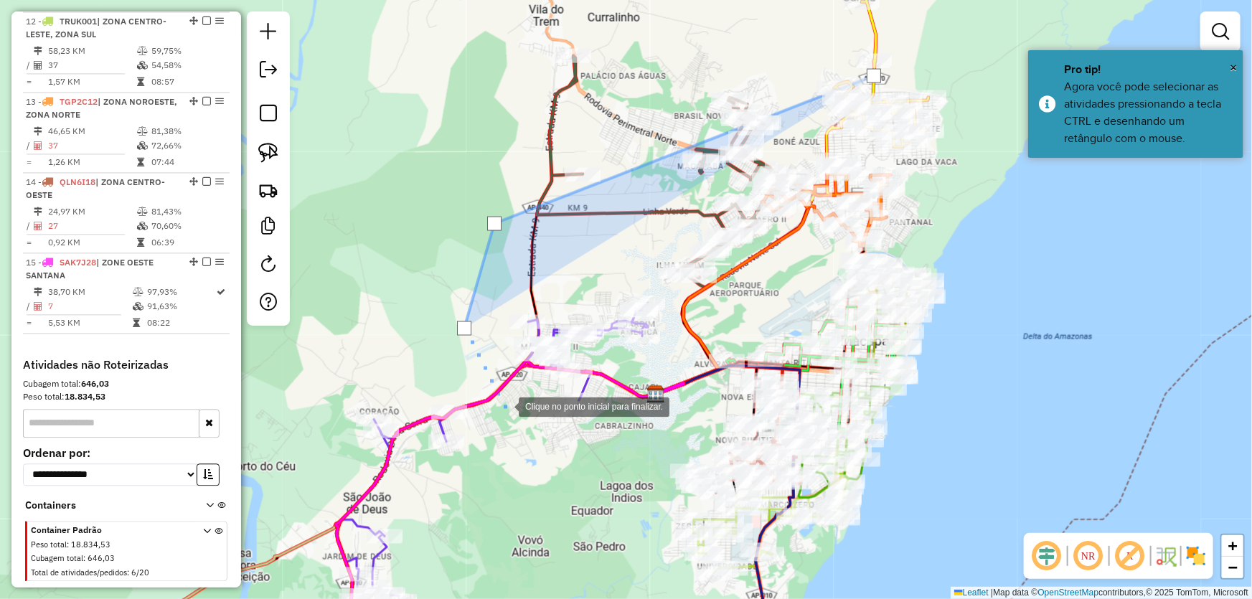
click at [505, 406] on div at bounding box center [504, 406] width 29 height 29
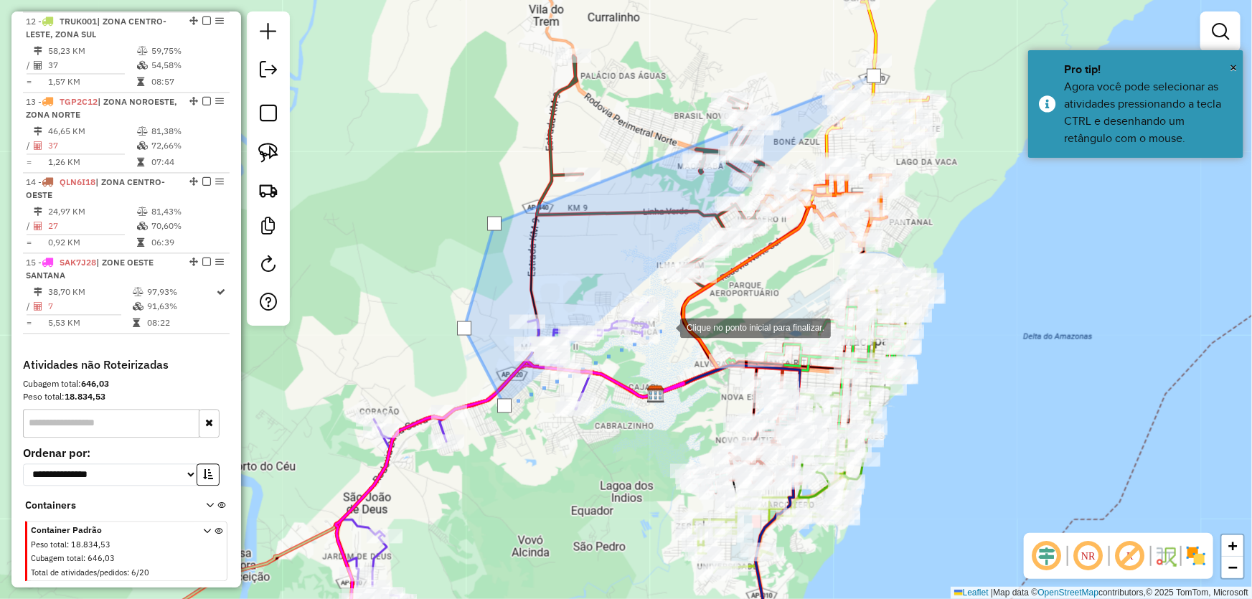
click at [675, 315] on div at bounding box center [666, 327] width 29 height 29
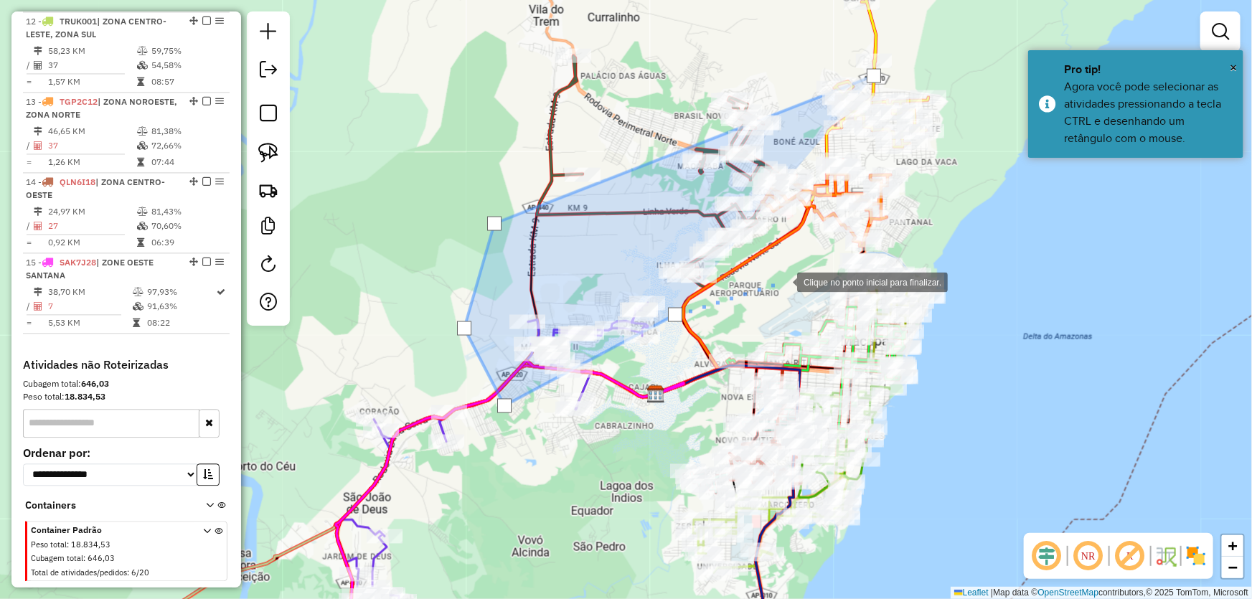
click at [783, 281] on div at bounding box center [783, 281] width 29 height 29
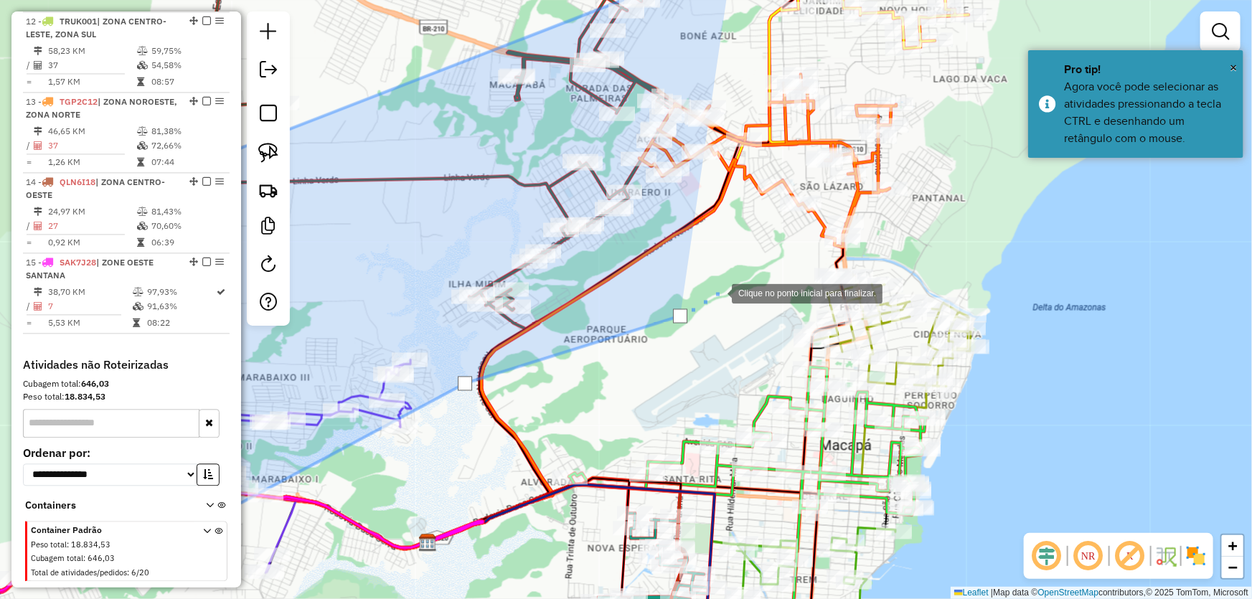
drag, startPoint x: 806, startPoint y: 273, endPoint x: 669, endPoint y: 306, distance: 141.0
click at [703, 306] on div at bounding box center [717, 292] width 29 height 29
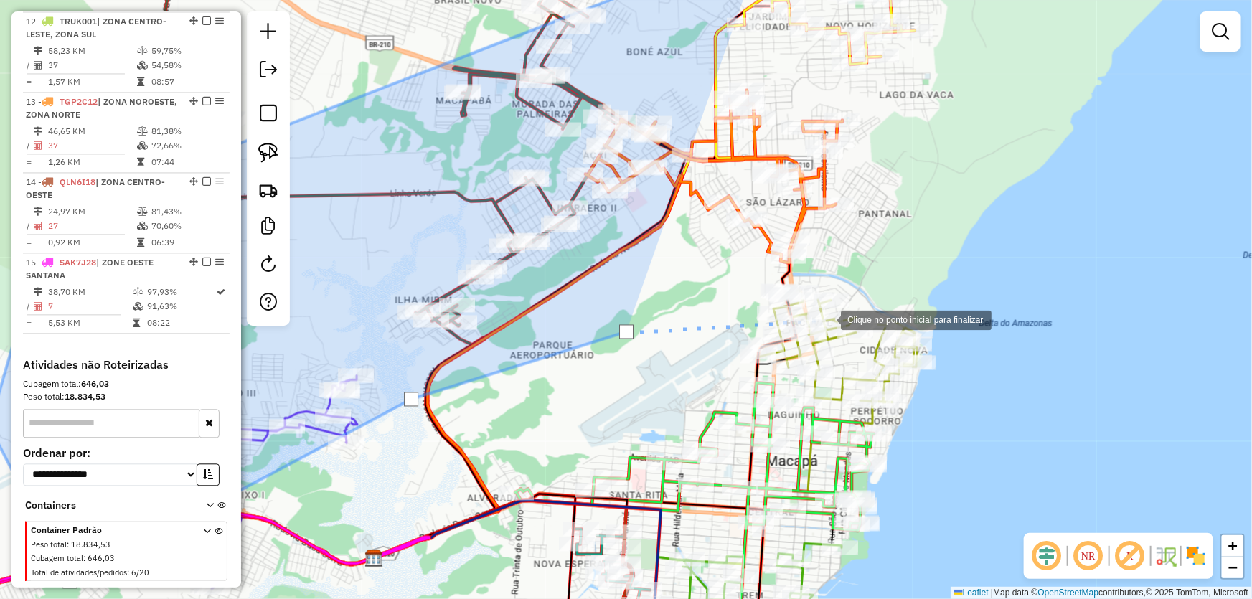
click at [828, 319] on div at bounding box center [826, 319] width 29 height 29
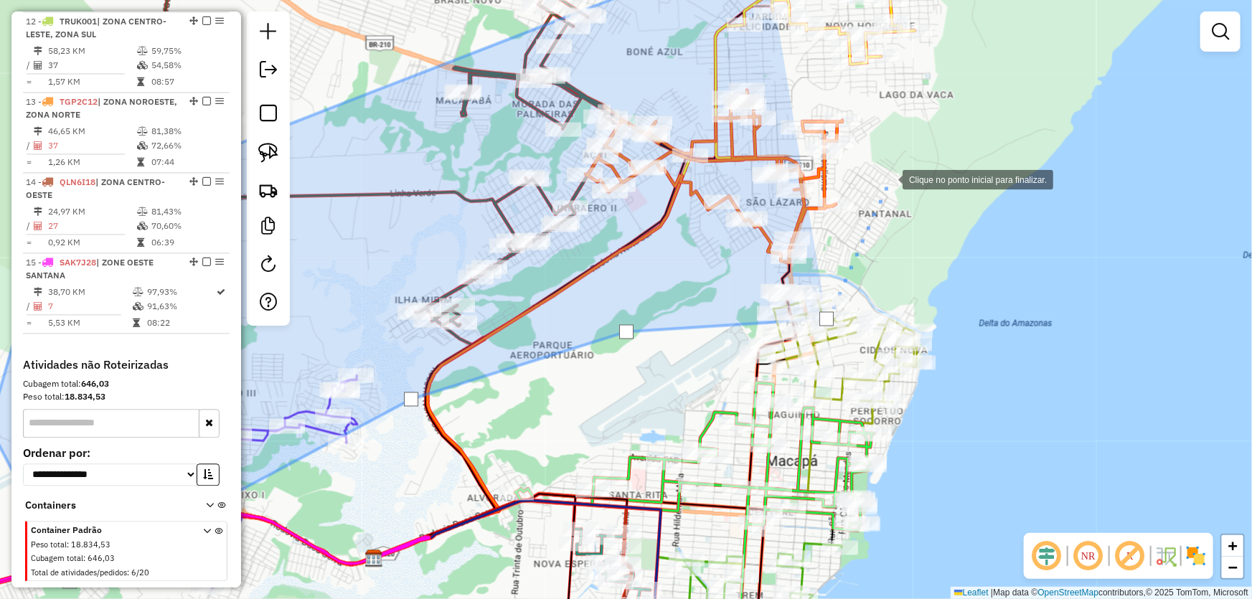
click at [890, 164] on div at bounding box center [888, 178] width 29 height 29
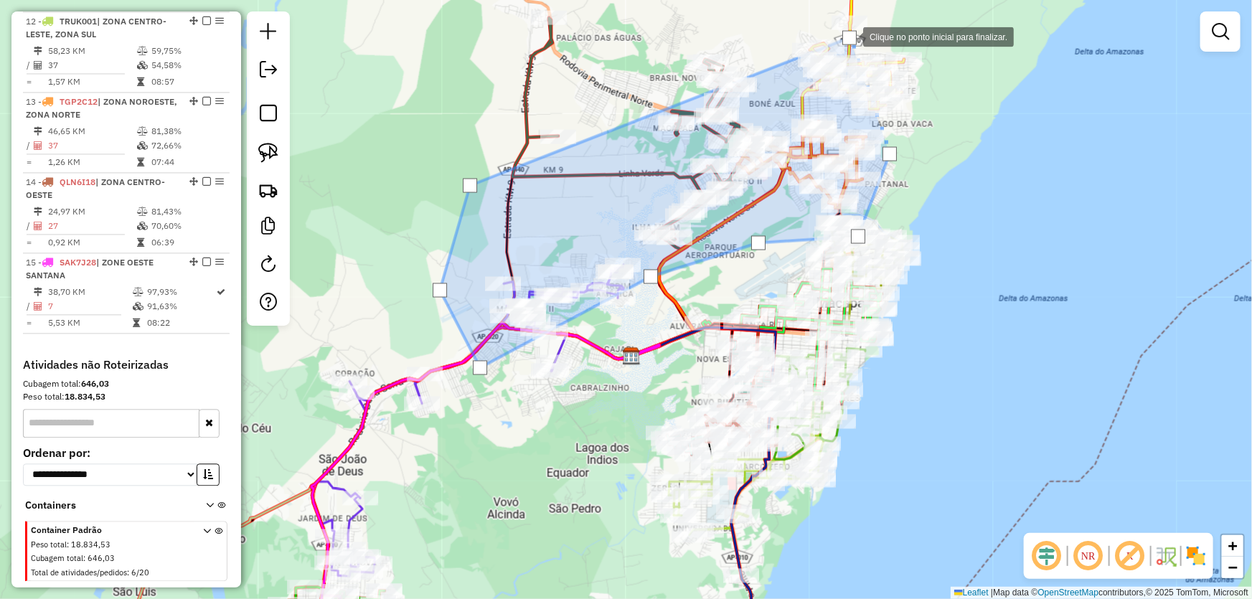
click at [850, 36] on div at bounding box center [850, 38] width 14 height 14
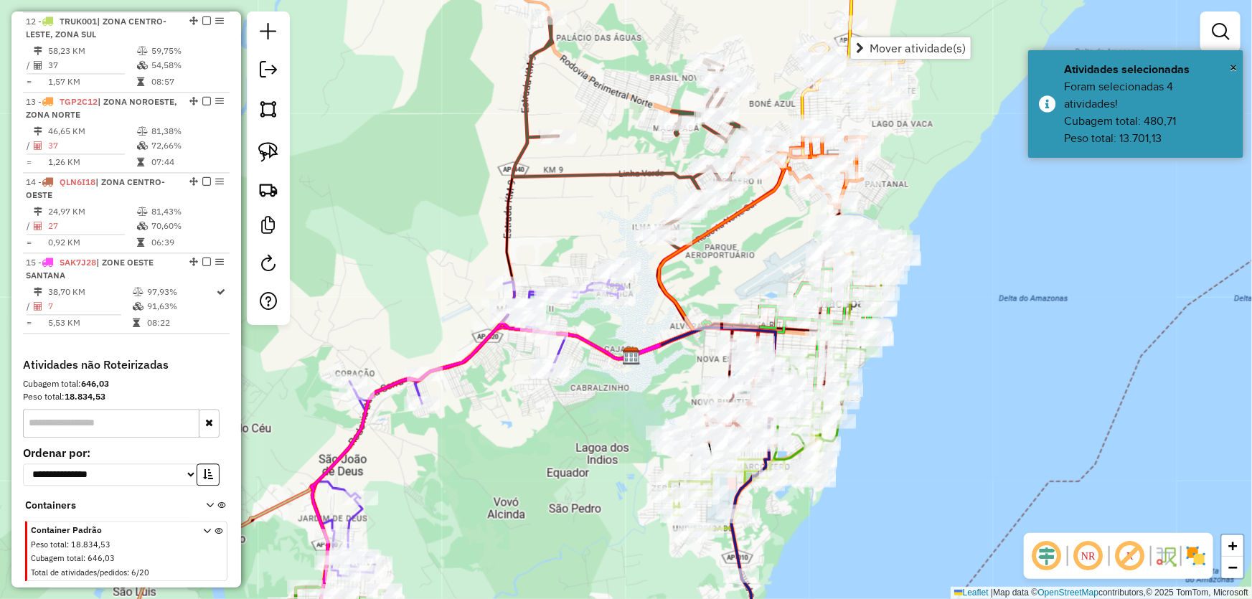
click at [751, 265] on div "Janela de atendimento Grade de atendimento Capacidade Transportadoras Veículos …" at bounding box center [626, 299] width 1252 height 599
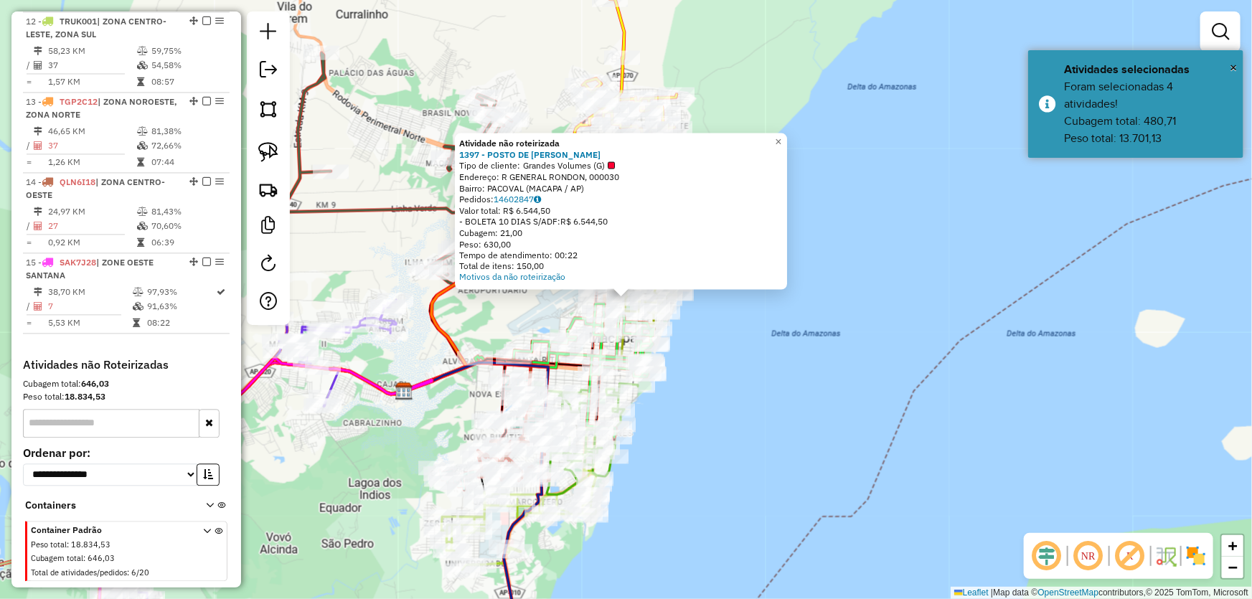
click at [768, 359] on div "Atividade não roteirizada 1397 - POSTO DE VENDA VIANA Tipo de cliente: Grandes …" at bounding box center [626, 299] width 1252 height 599
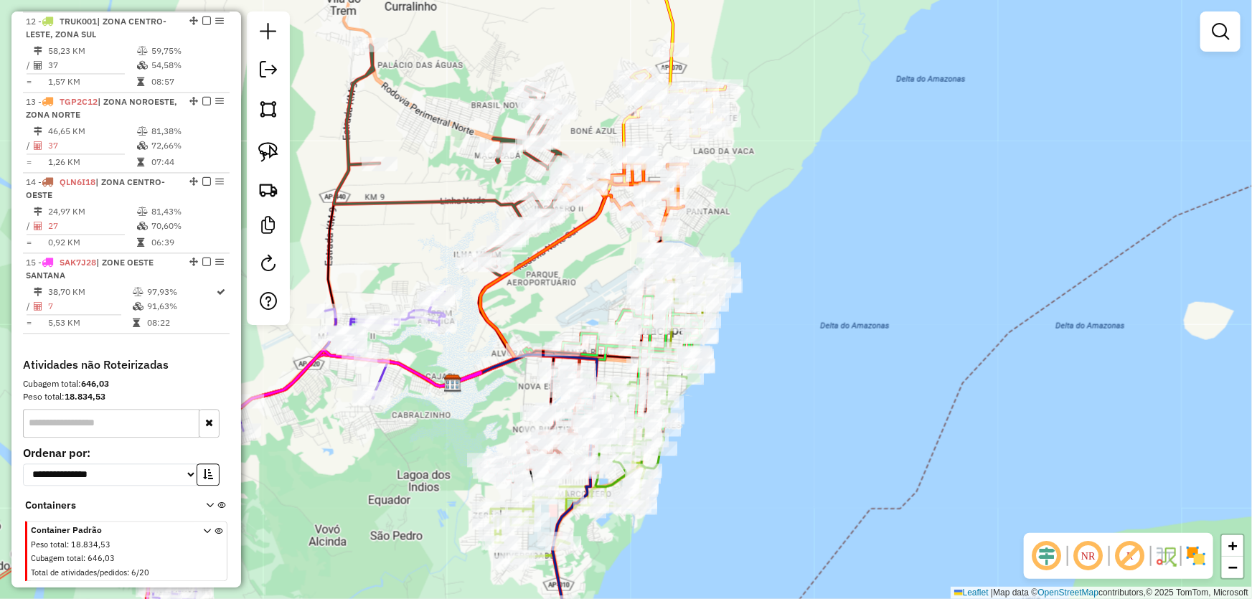
drag, startPoint x: 371, startPoint y: 116, endPoint x: 420, endPoint y: 108, distance: 49.4
click at [420, 108] on div "Janela de atendimento Grade de atendimento Capacidade Transportadoras Veículos …" at bounding box center [626, 299] width 1252 height 599
click at [275, 106] on img at bounding box center [268, 109] width 20 height 20
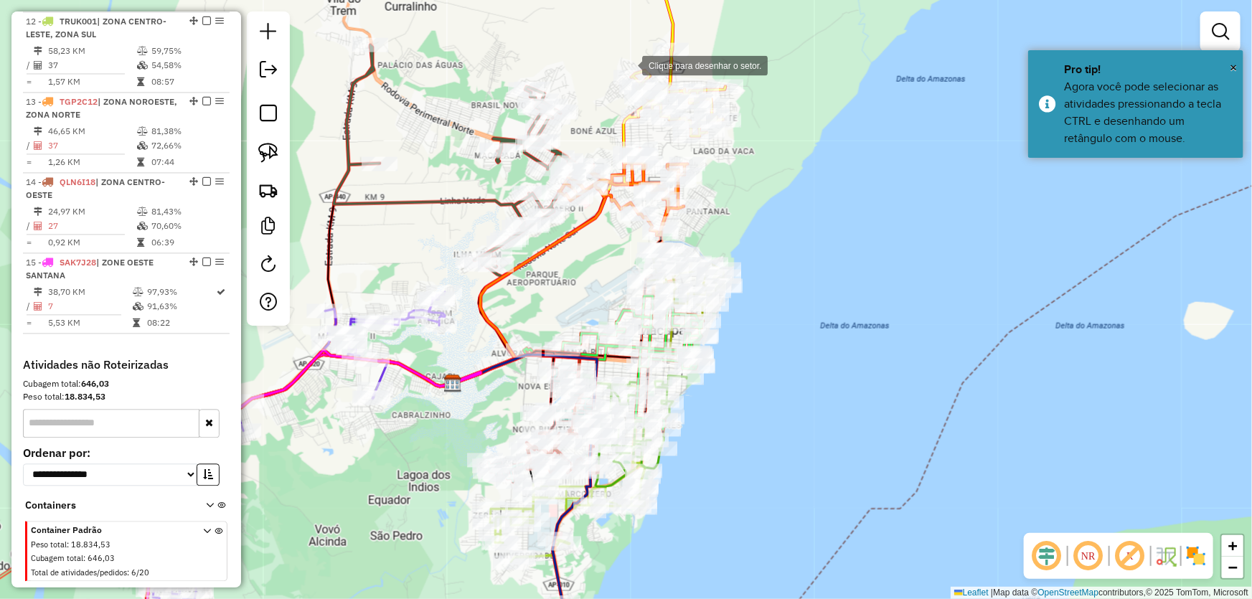
click at [631, 65] on div at bounding box center [628, 64] width 29 height 29
click at [309, 201] on div at bounding box center [308, 201] width 29 height 29
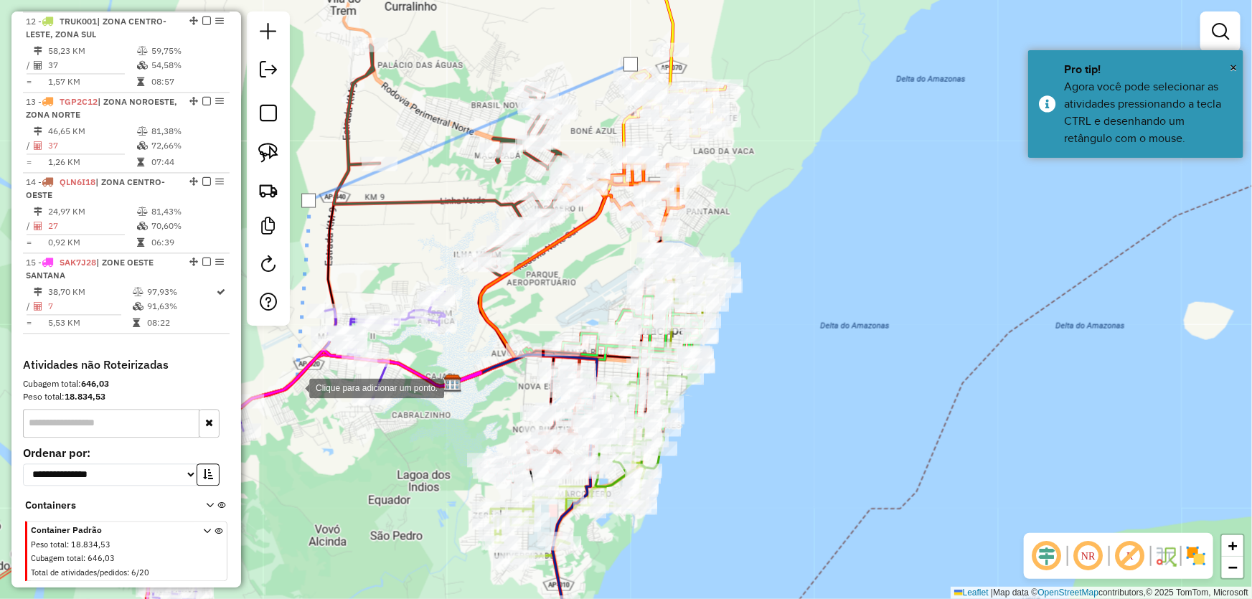
click at [295, 388] on div at bounding box center [295, 387] width 29 height 29
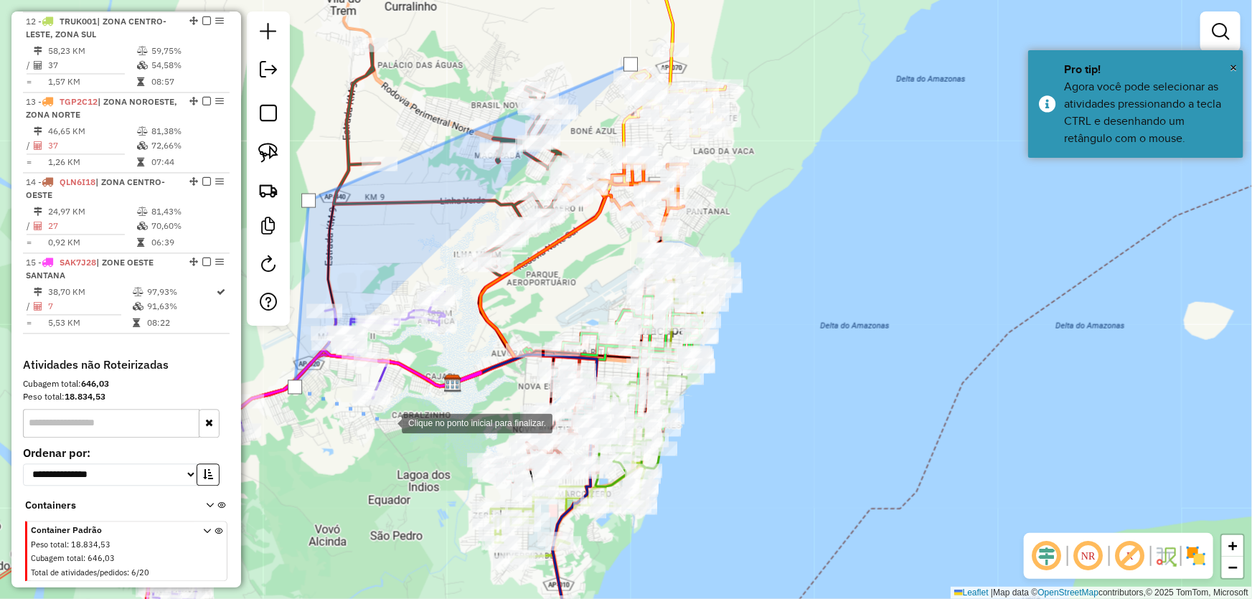
drag, startPoint x: 388, startPoint y: 423, endPoint x: 634, endPoint y: 362, distance: 254.1
click at [389, 423] on div at bounding box center [387, 422] width 29 height 29
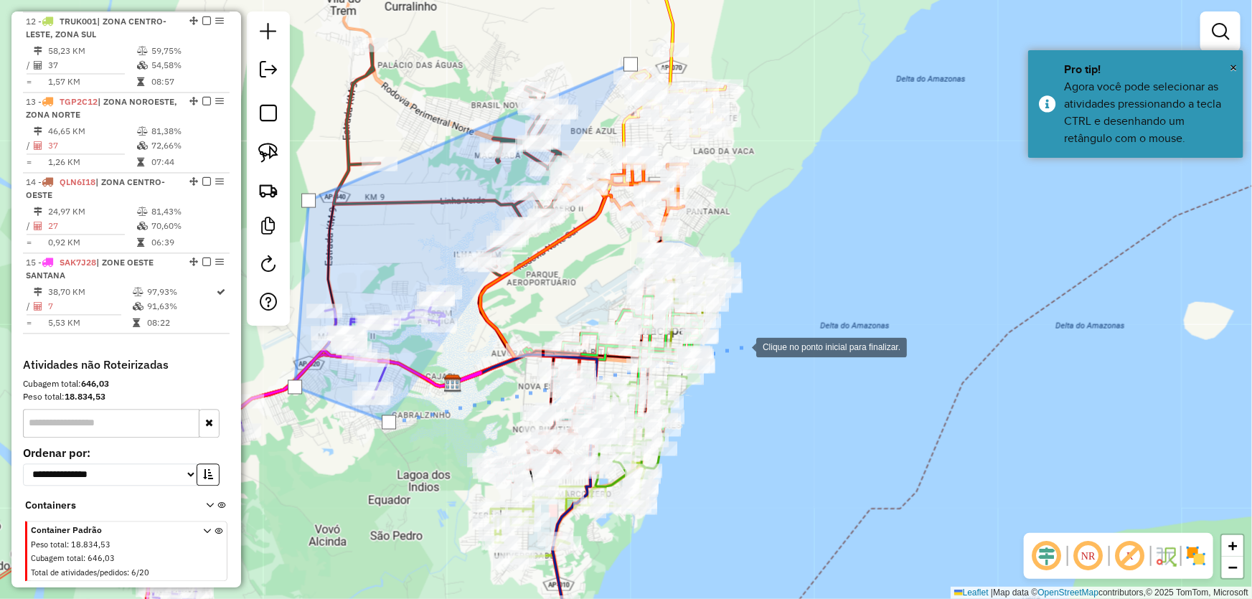
click at [751, 342] on div at bounding box center [742, 346] width 29 height 29
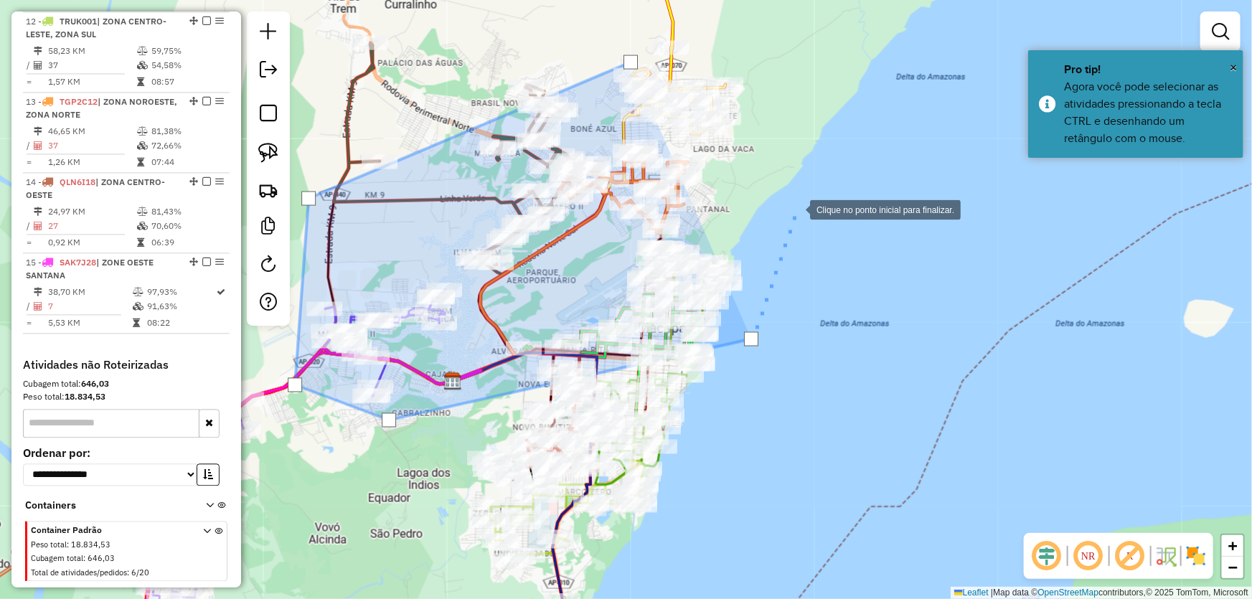
drag, startPoint x: 797, startPoint y: 209, endPoint x: 782, endPoint y: 136, distance: 74.6
click at [797, 208] on div at bounding box center [796, 208] width 29 height 29
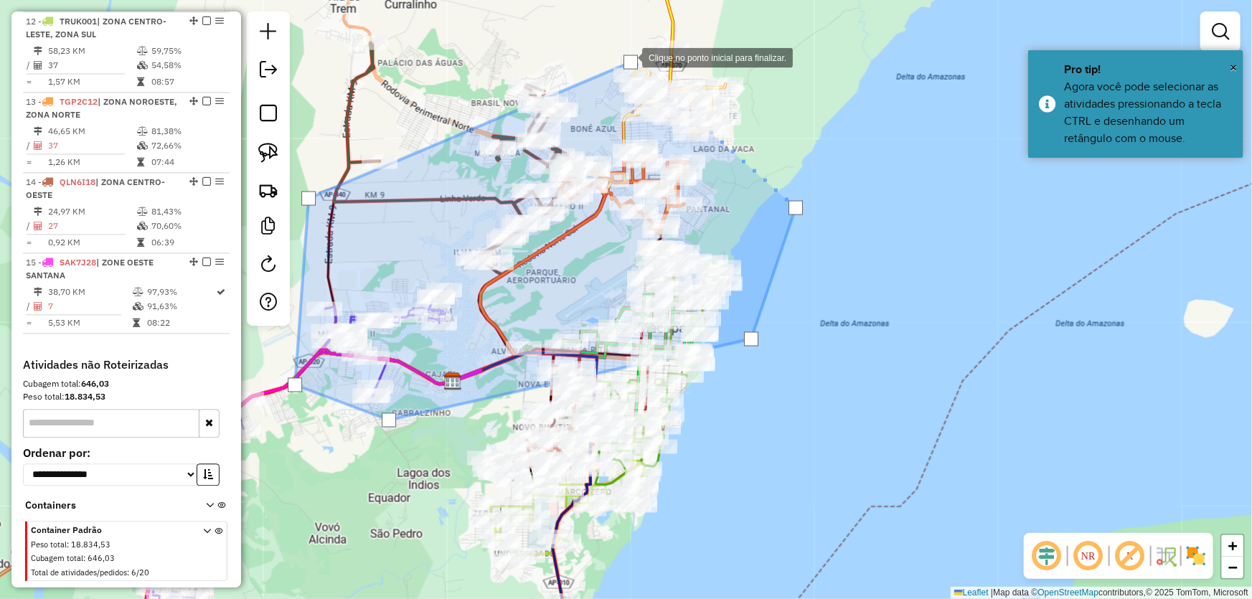
click at [628, 57] on div at bounding box center [631, 62] width 14 height 14
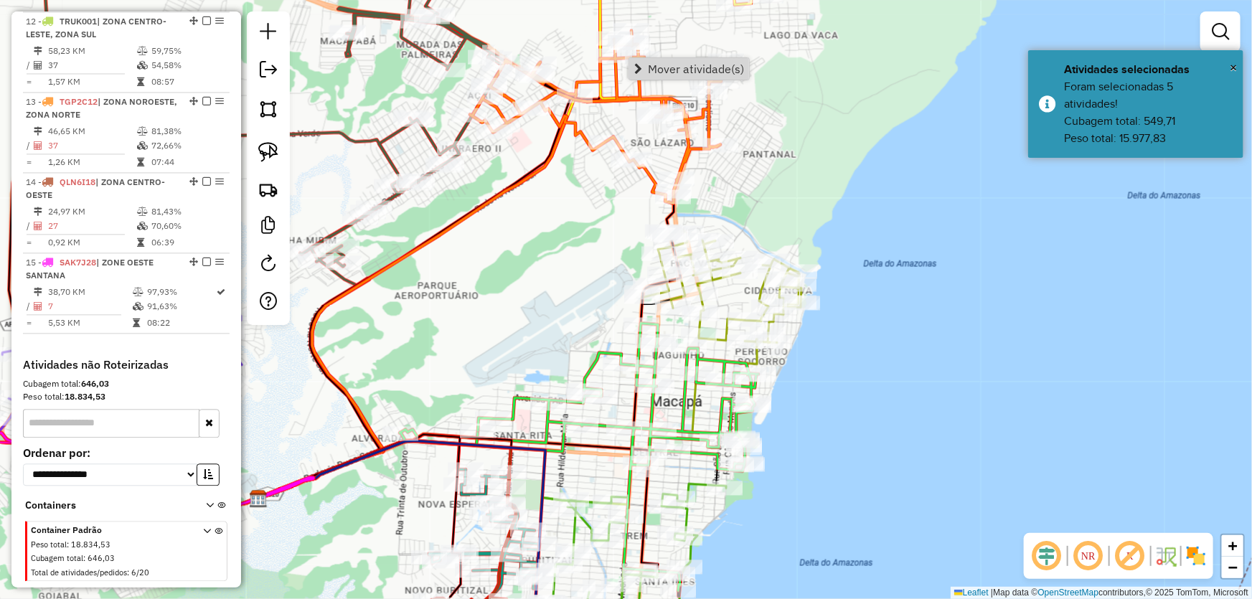
click at [578, 265] on div "Janela de atendimento Grade de atendimento Capacidade Transportadoras Veículos …" at bounding box center [626, 299] width 1252 height 599
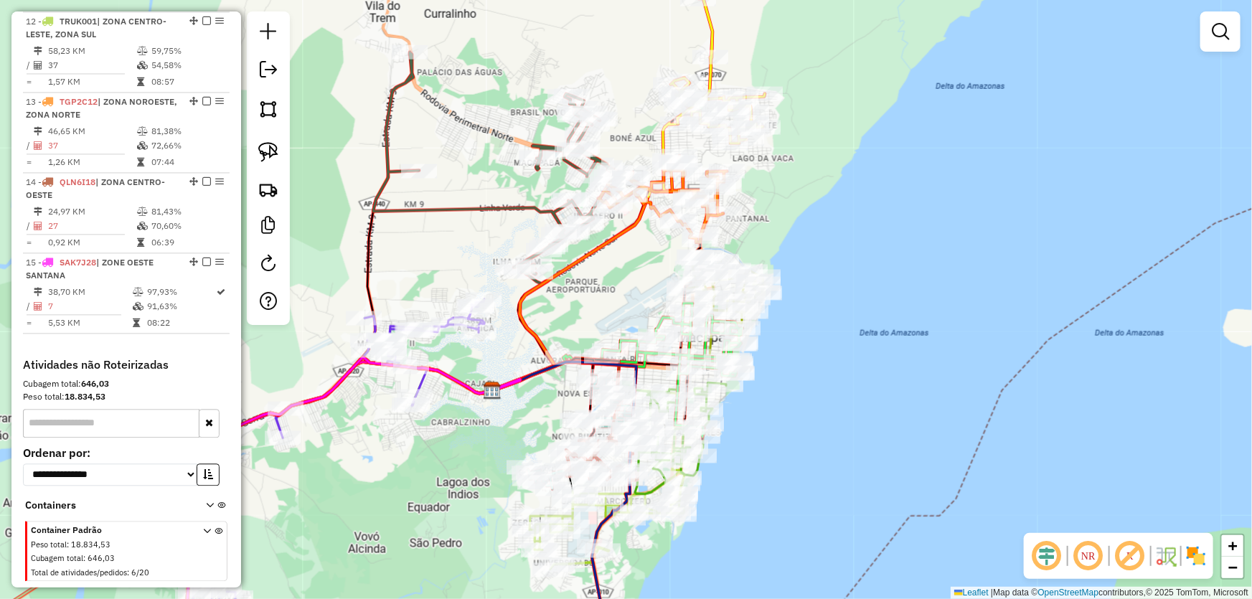
drag, startPoint x: 544, startPoint y: 273, endPoint x: 632, endPoint y: 277, distance: 87.7
click at [632, 277] on div "Janela de atendimento Grade de atendimento Capacidade Transportadoras Veículos …" at bounding box center [626, 299] width 1252 height 599
click at [258, 112] on img at bounding box center [268, 109] width 20 height 20
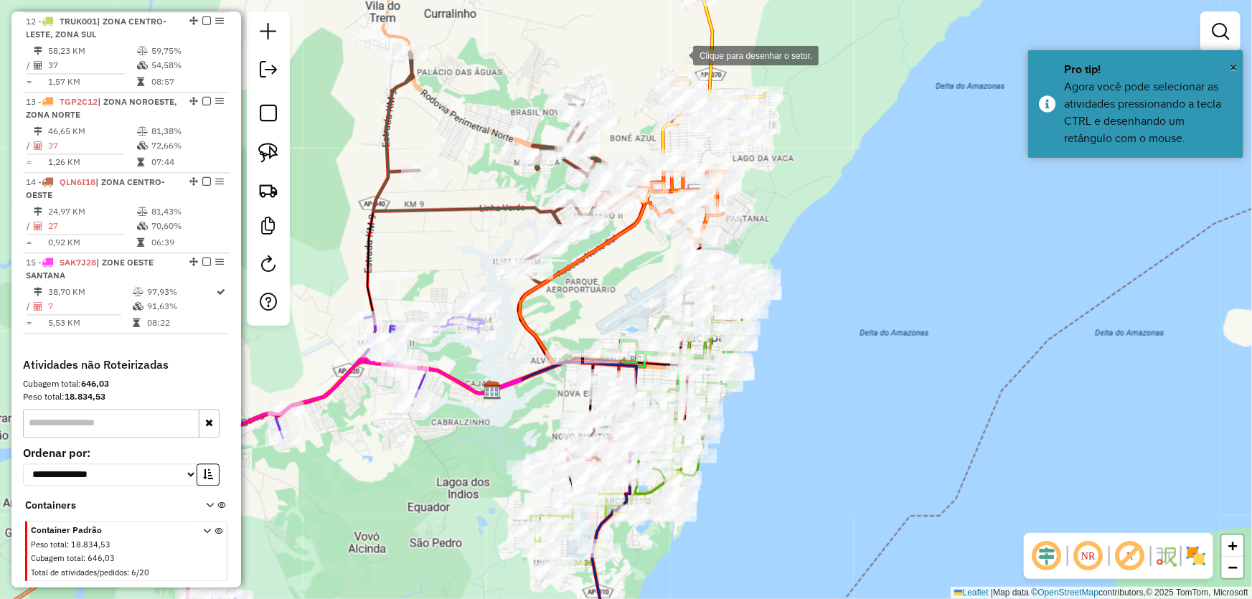
click at [681, 55] on div at bounding box center [679, 54] width 29 height 29
click at [368, 254] on div at bounding box center [368, 254] width 29 height 29
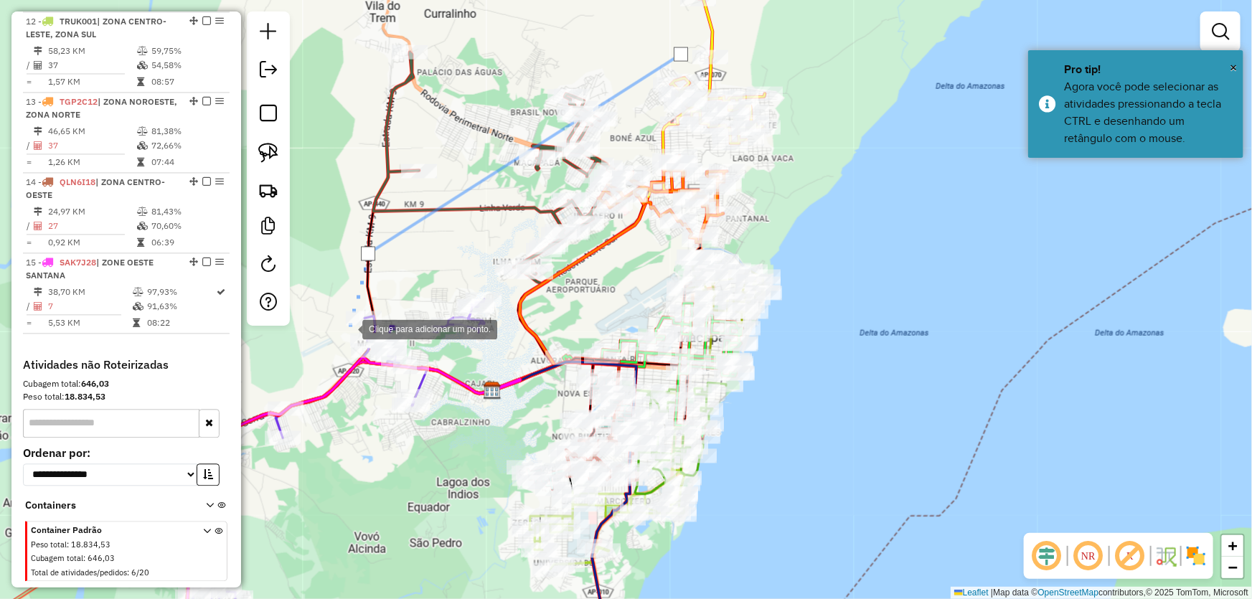
click at [348, 329] on div at bounding box center [348, 328] width 29 height 29
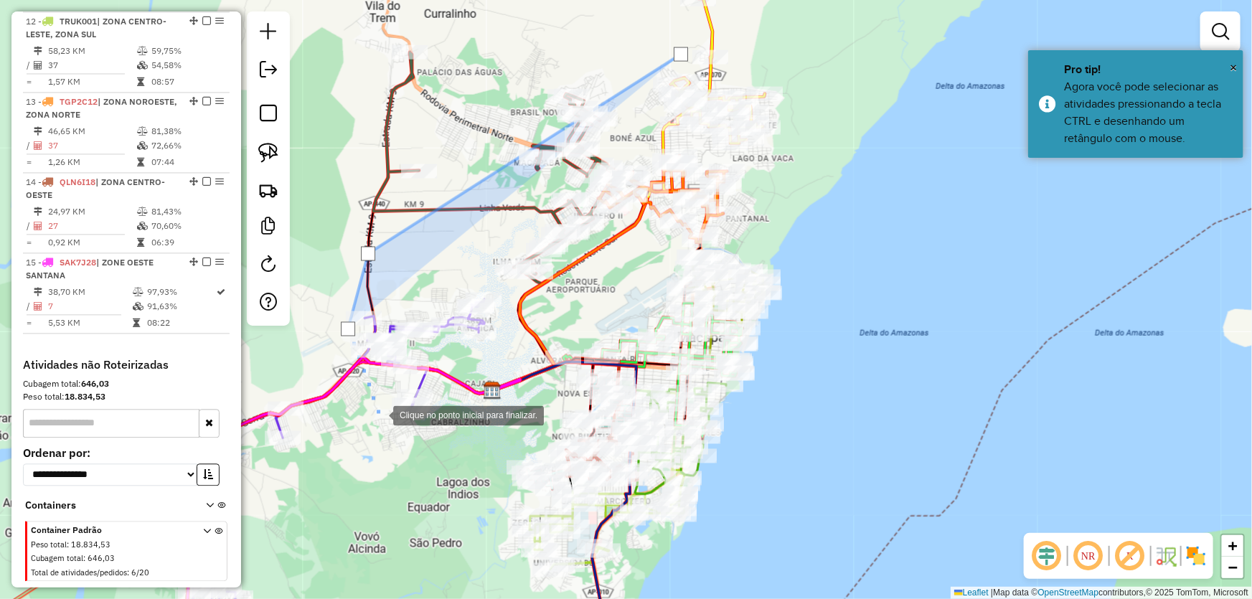
drag, startPoint x: 379, startPoint y: 415, endPoint x: 497, endPoint y: 376, distance: 124.6
click at [380, 414] on div at bounding box center [379, 414] width 29 height 29
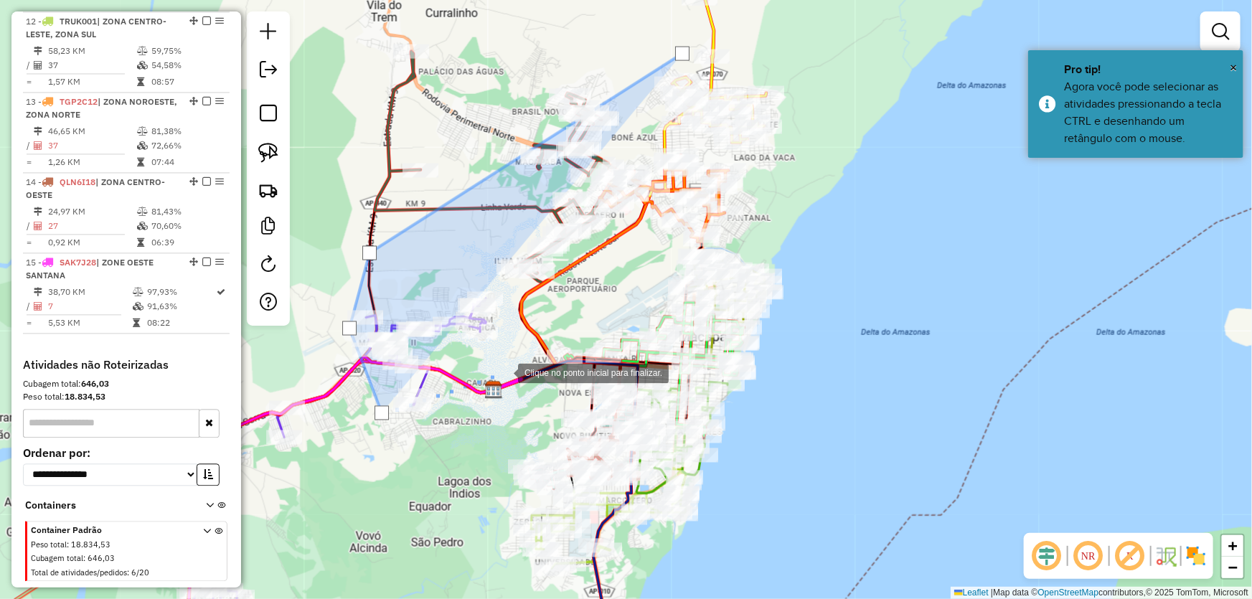
click at [504, 372] on div at bounding box center [503, 372] width 29 height 29
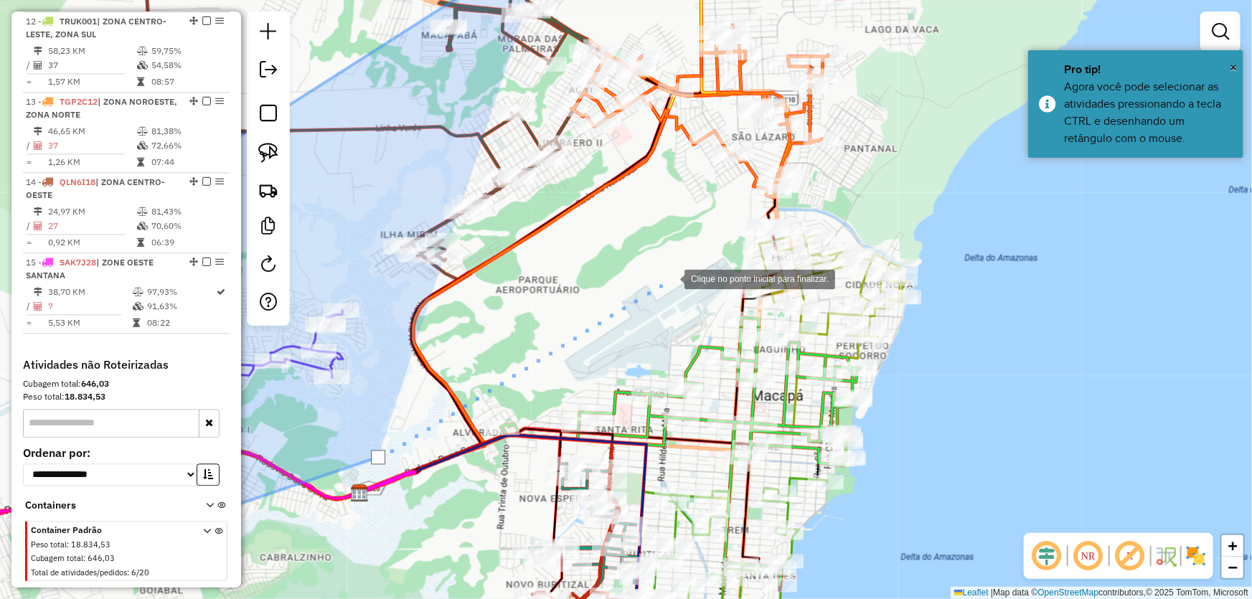
click at [670, 278] on div at bounding box center [670, 278] width 29 height 29
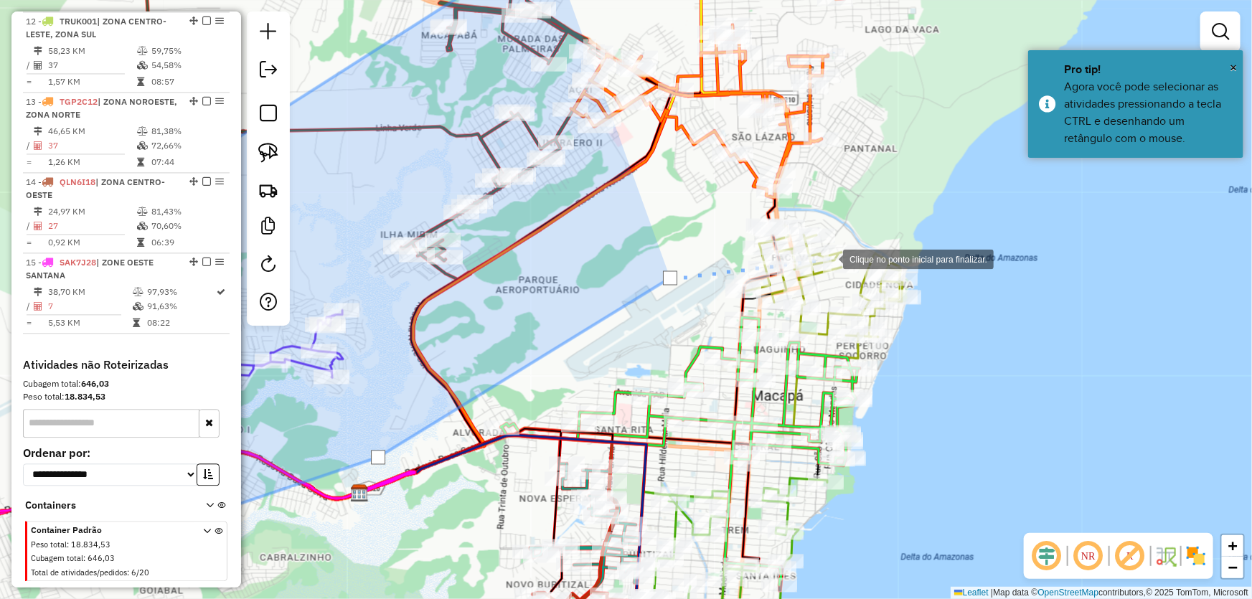
click at [843, 253] on div at bounding box center [829, 258] width 29 height 29
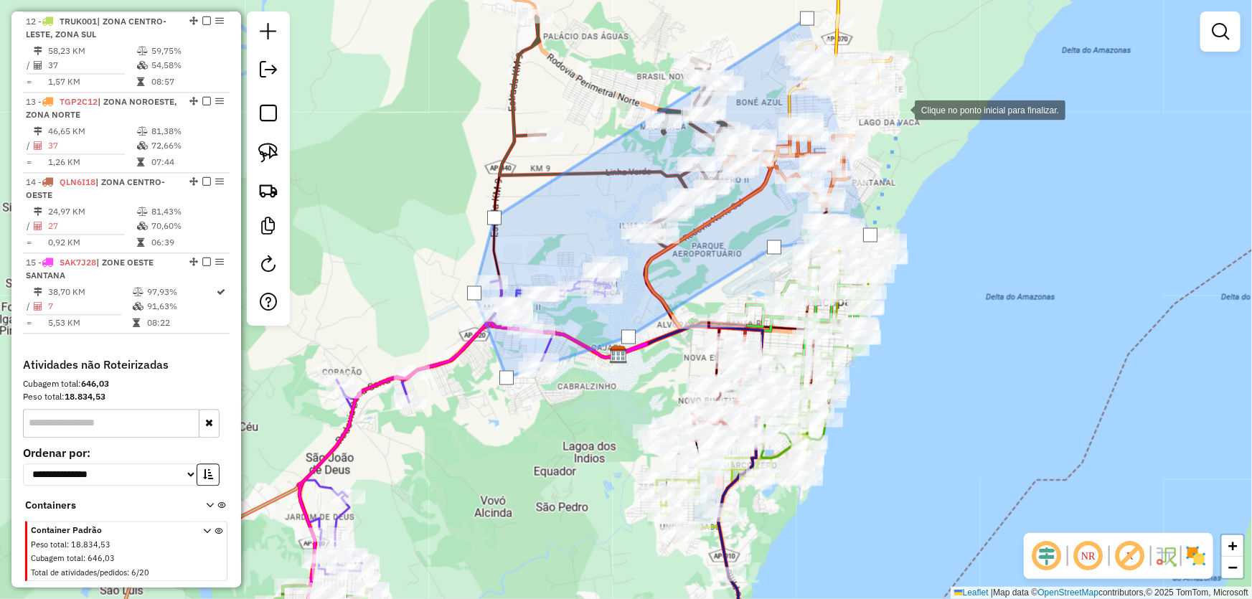
click at [901, 109] on div at bounding box center [900, 109] width 29 height 29
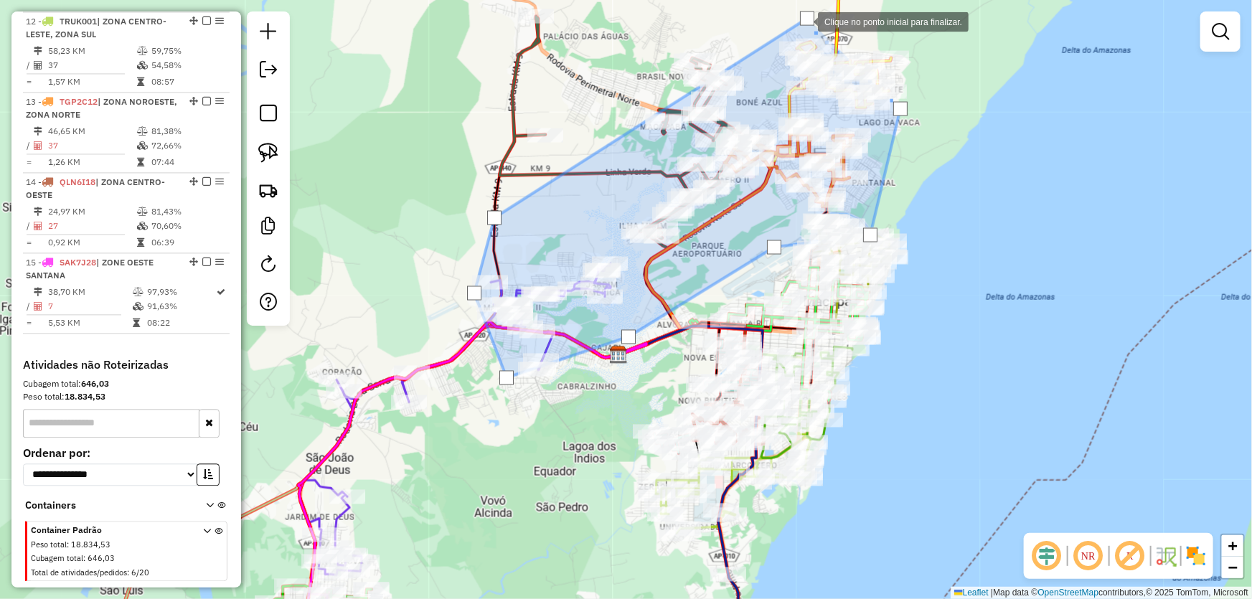
click at [805, 19] on div at bounding box center [807, 18] width 14 height 14
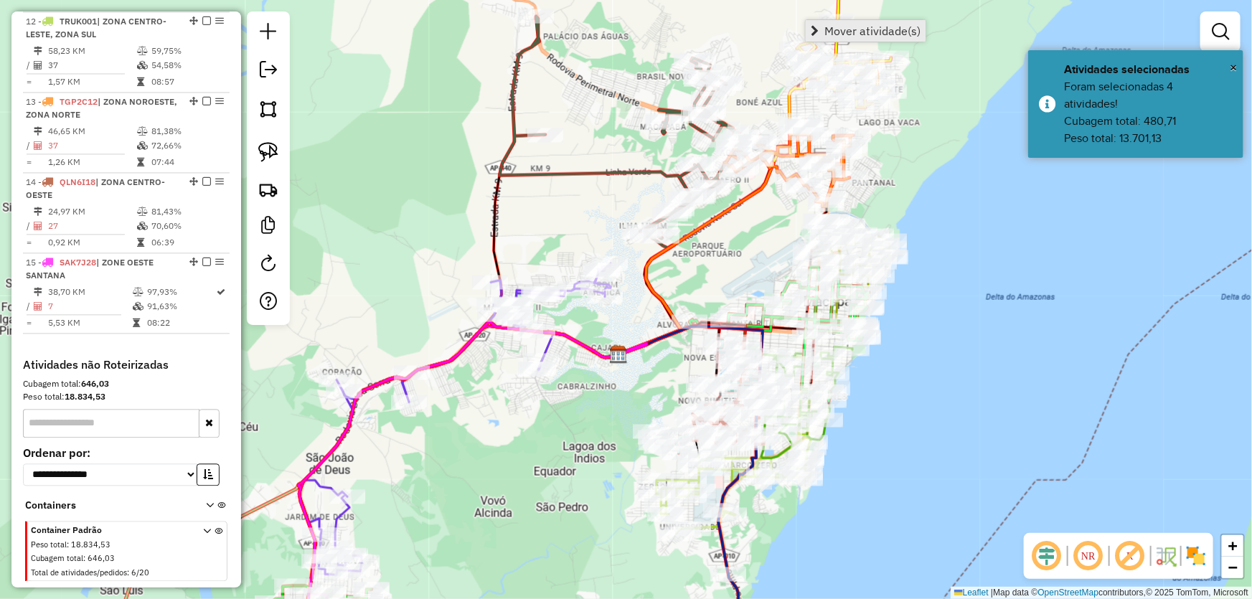
click at [825, 30] on span "Mover atividade(s)" at bounding box center [873, 30] width 96 height 11
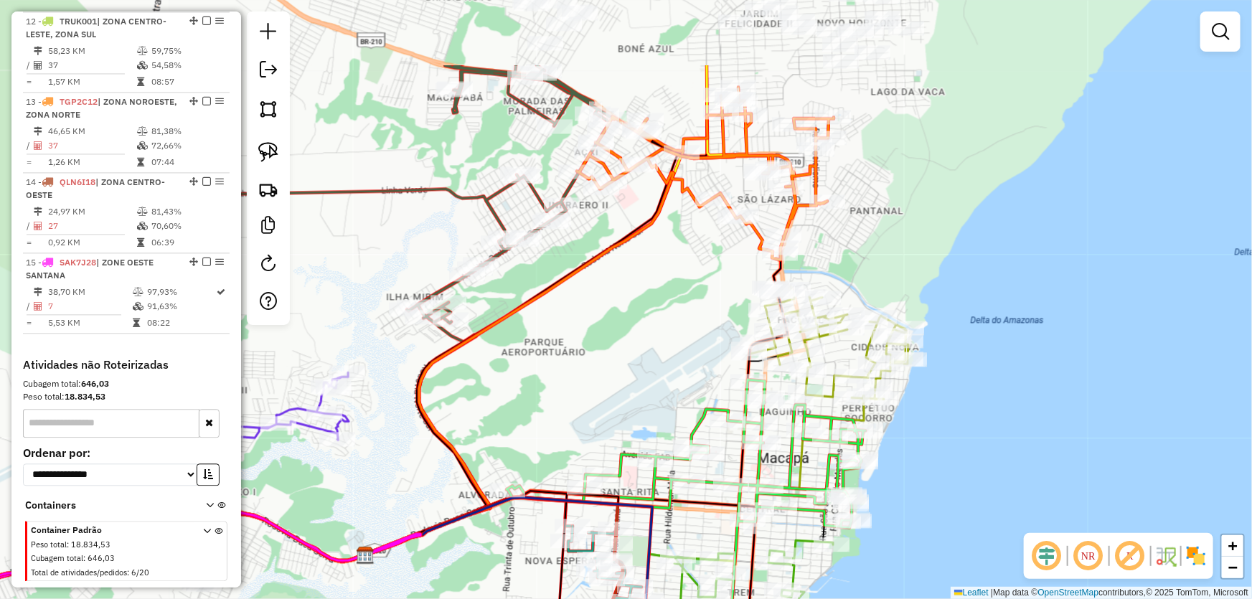
drag, startPoint x: 732, startPoint y: 253, endPoint x: 556, endPoint y: 379, distance: 216.1
click at [556, 379] on div "Janela de atendimento Grade de atendimento Capacidade Transportadoras Veículos …" at bounding box center [626, 299] width 1252 height 599
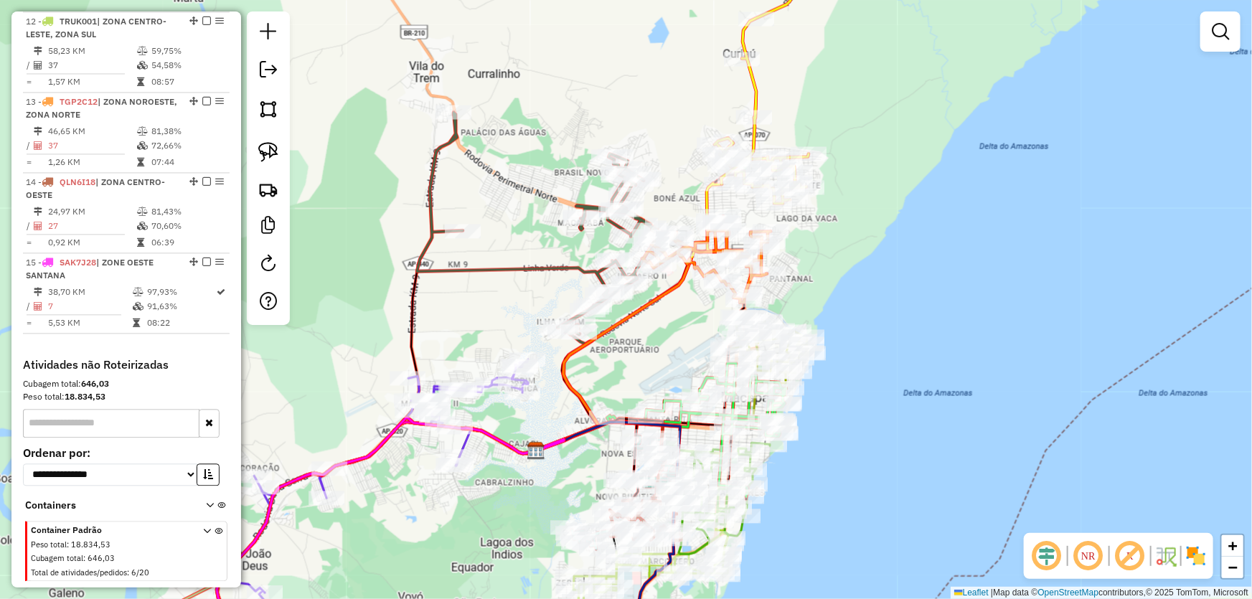
drag, startPoint x: 569, startPoint y: 369, endPoint x: 630, endPoint y: 357, distance: 62.2
click at [632, 358] on div "Janela de atendimento Grade de atendimento Capacidade Transportadoras Veículos …" at bounding box center [626, 299] width 1252 height 599
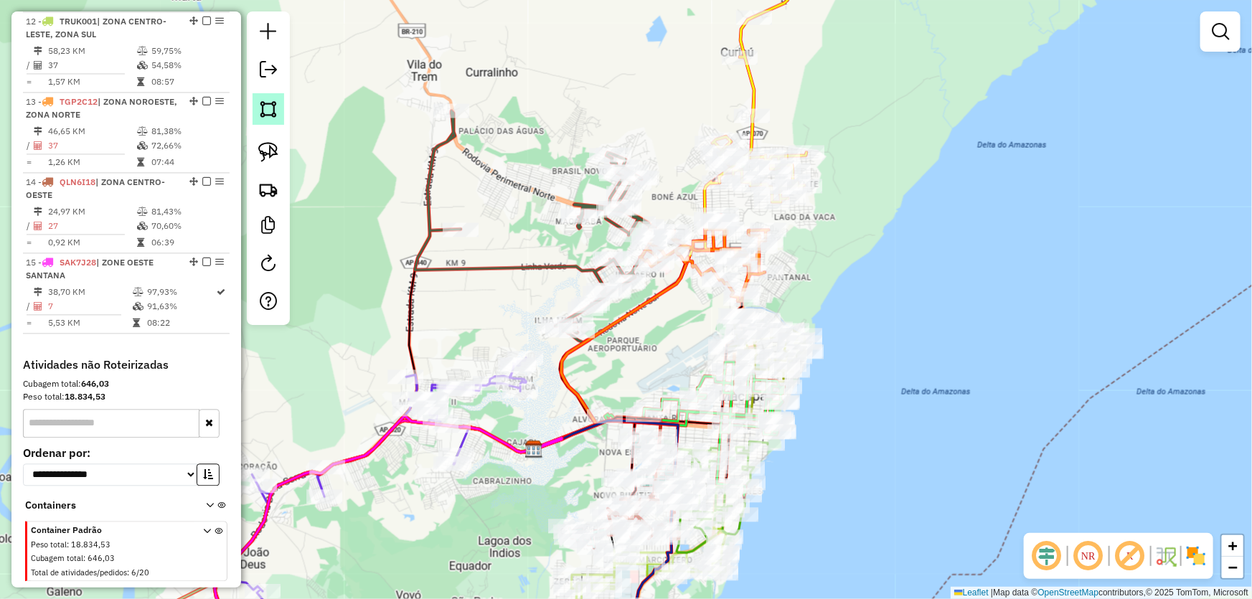
click at [275, 115] on img at bounding box center [268, 109] width 20 height 20
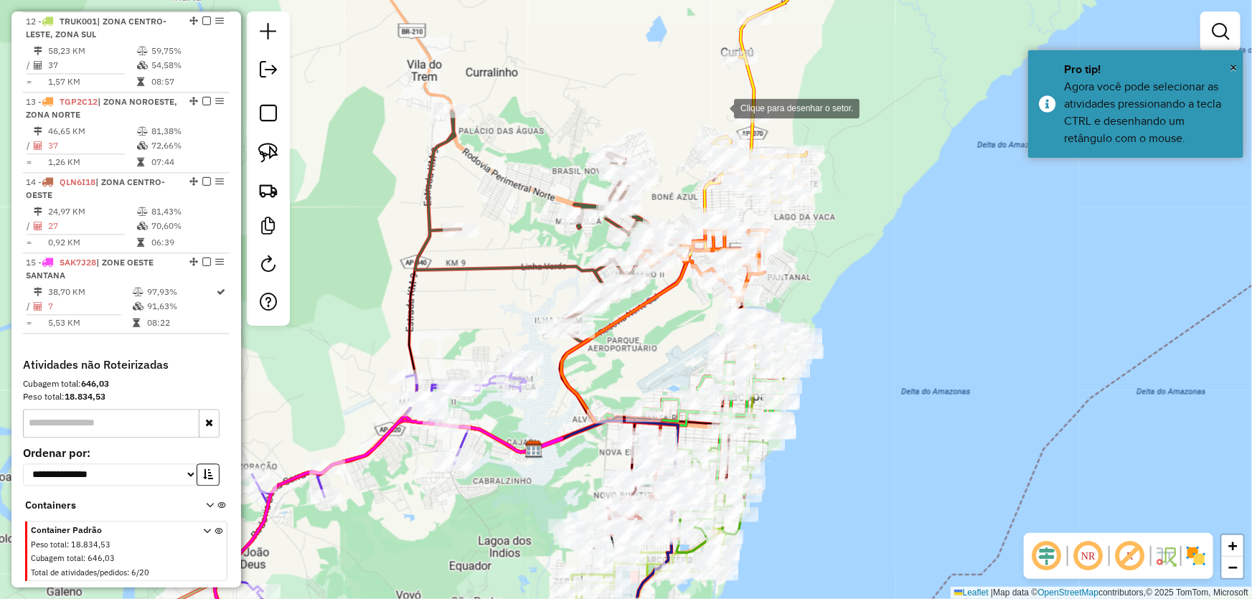
click at [725, 107] on div at bounding box center [720, 107] width 29 height 29
click at [433, 197] on div at bounding box center [432, 196] width 29 height 29
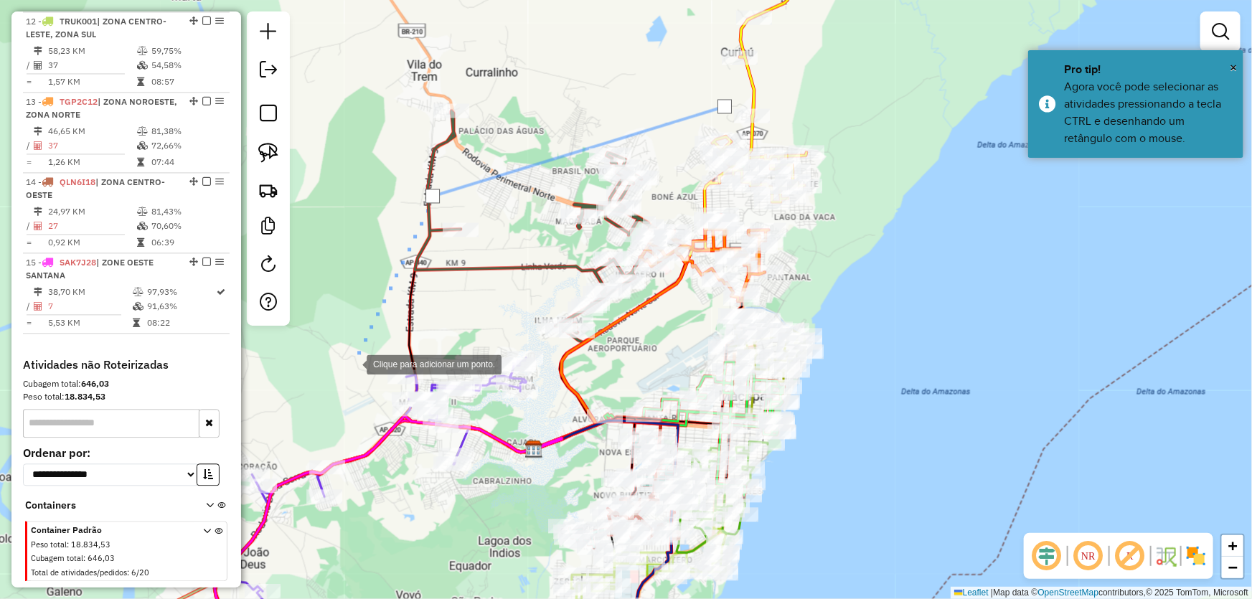
click at [352, 364] on div at bounding box center [352, 364] width 29 height 29
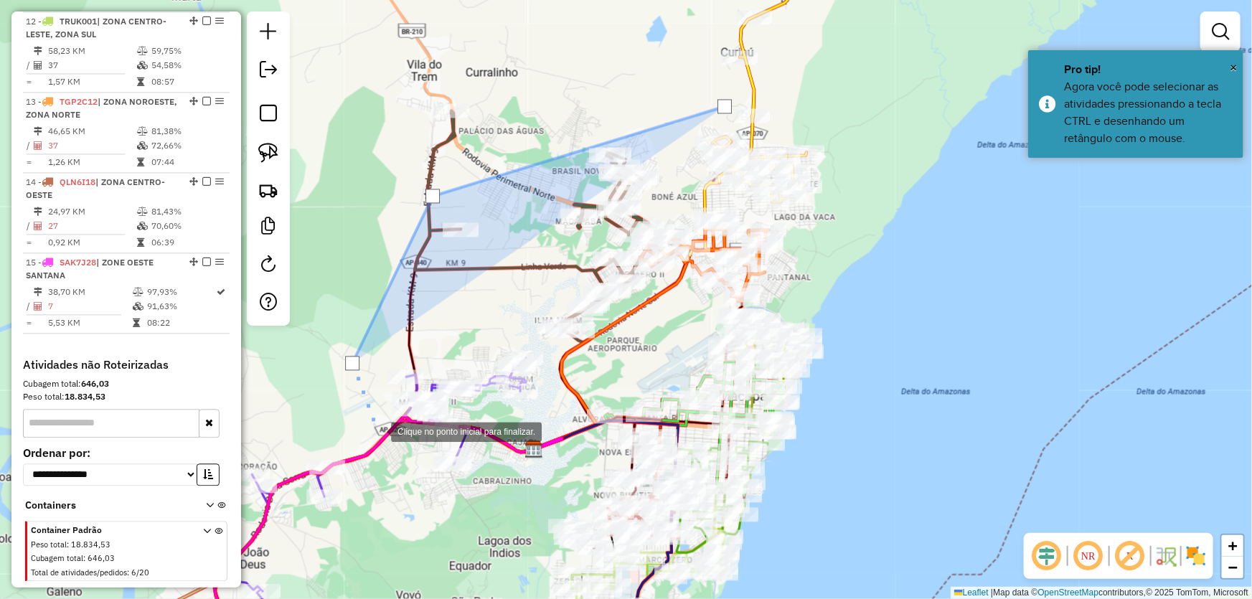
click at [391, 446] on div at bounding box center [376, 431] width 29 height 29
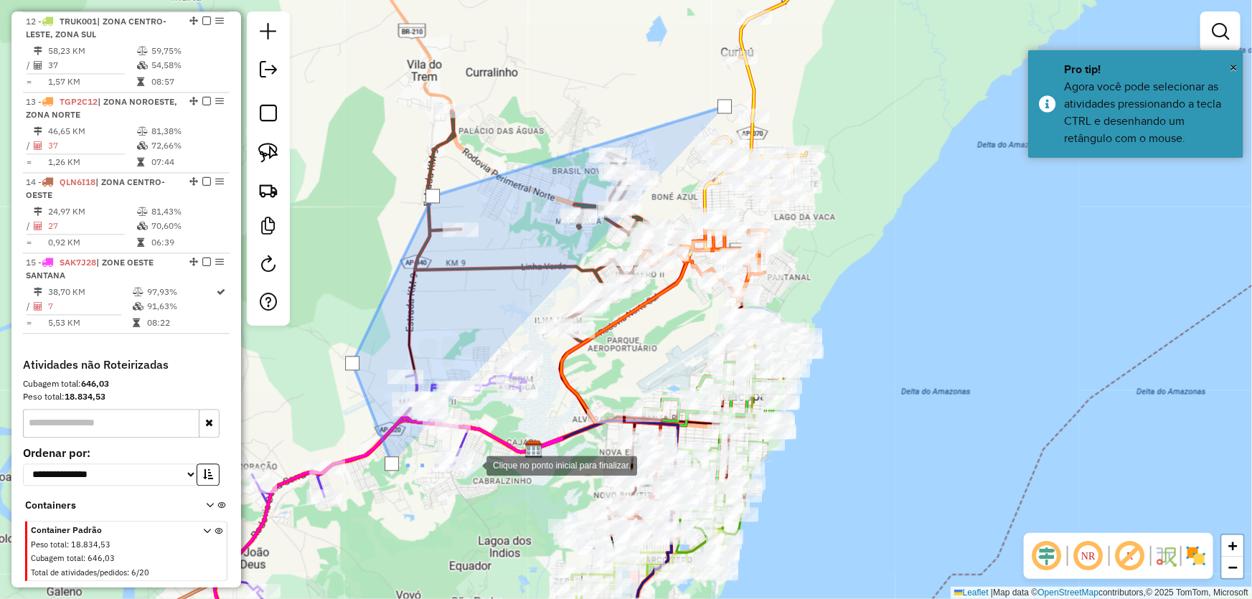
click at [472, 465] on div at bounding box center [472, 465] width 29 height 29
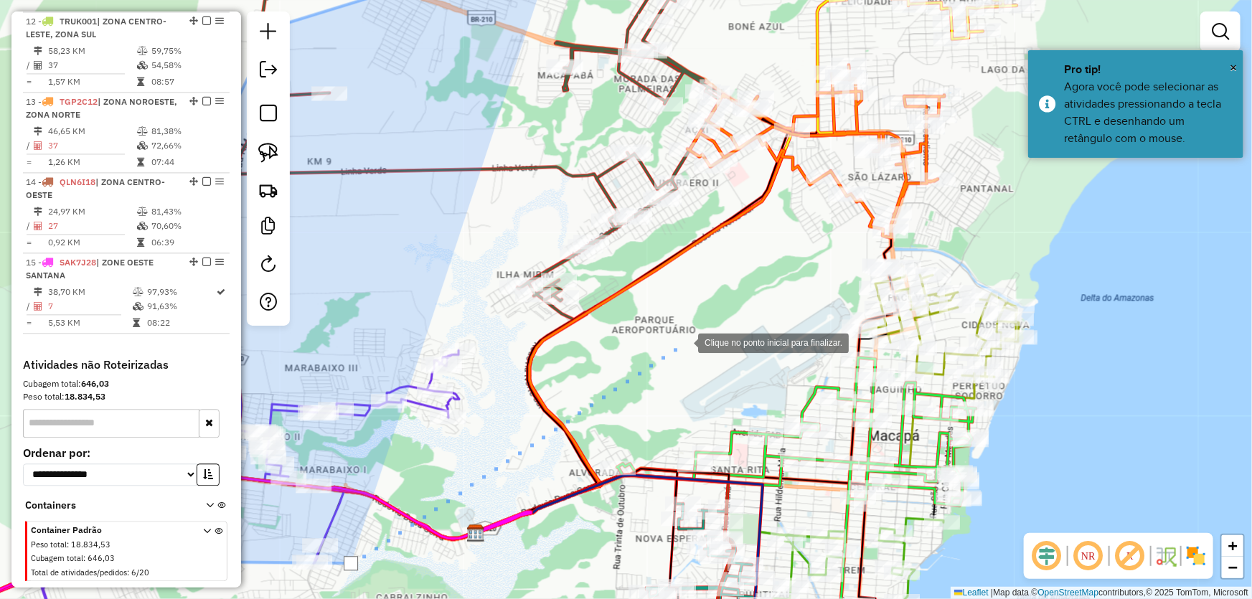
click at [698, 332] on div at bounding box center [684, 342] width 29 height 29
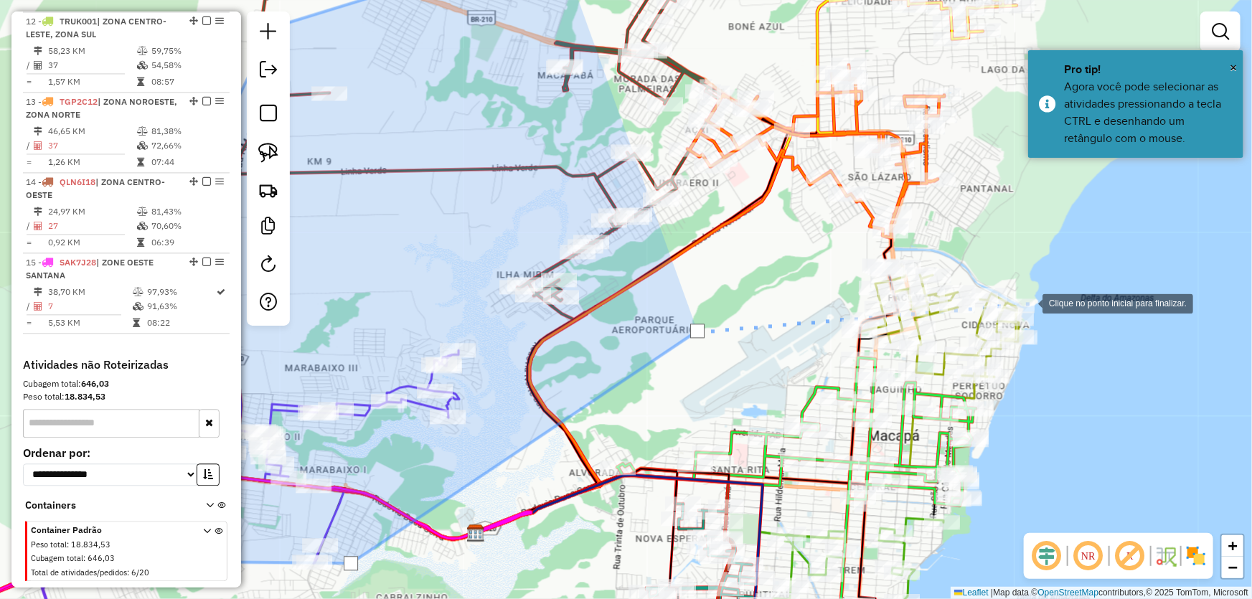
click at [1029, 303] on div at bounding box center [1028, 303] width 29 height 29
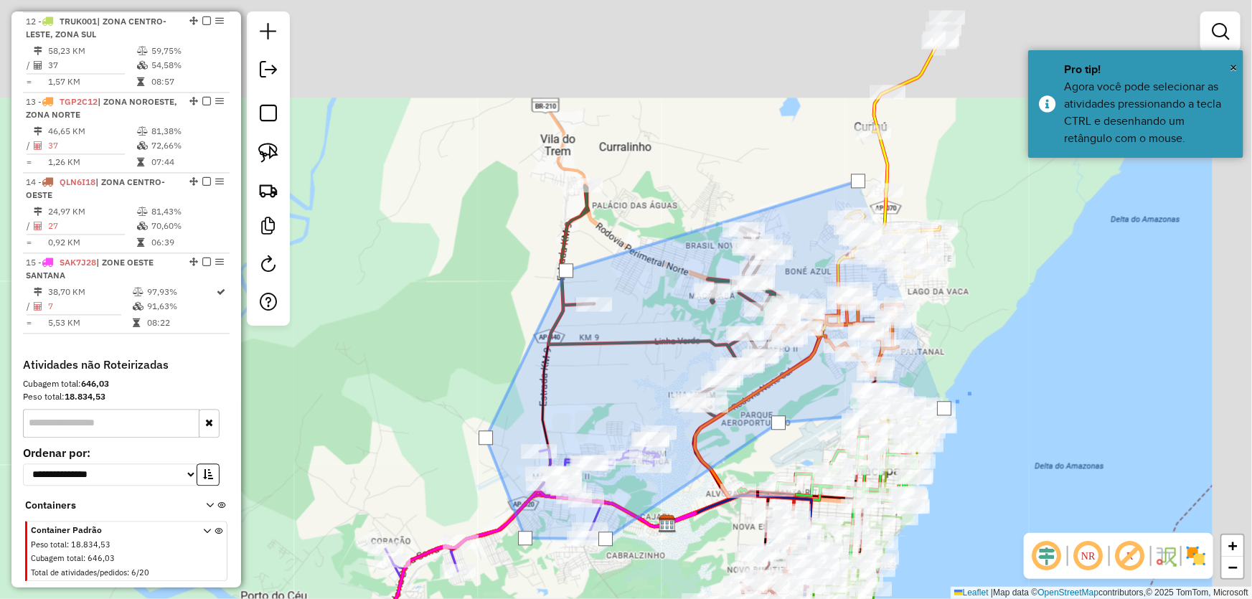
drag, startPoint x: 1076, startPoint y: 265, endPoint x: 960, endPoint y: 391, distance: 171.7
click at [962, 400] on div at bounding box center [976, 386] width 29 height 29
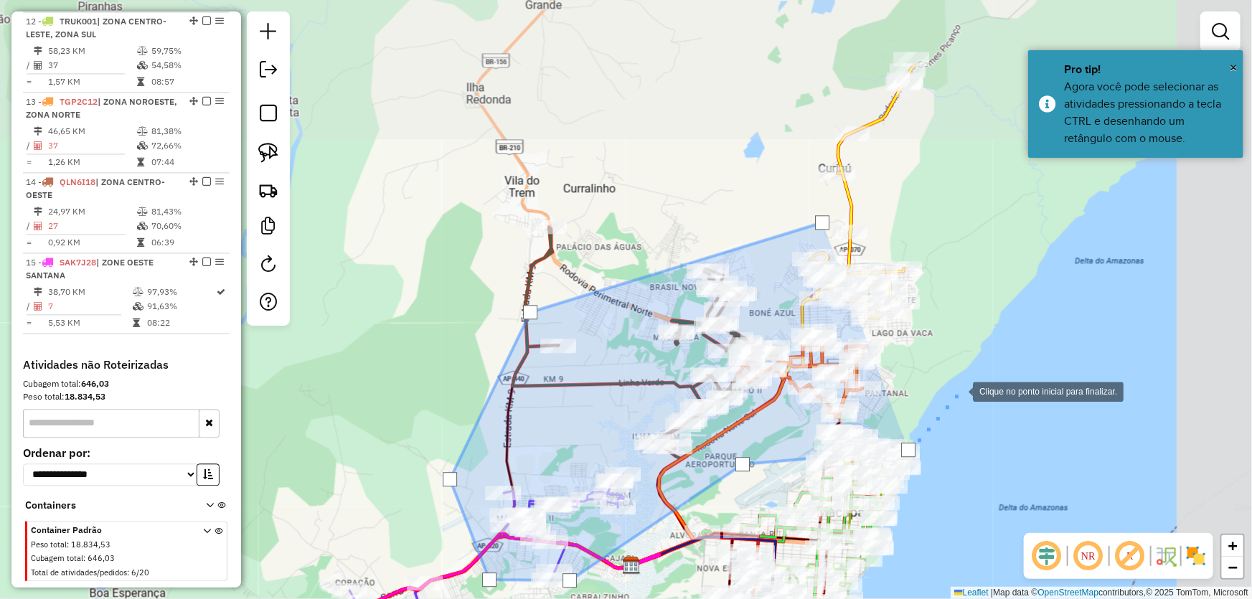
click at [965, 376] on div at bounding box center [959, 390] width 29 height 29
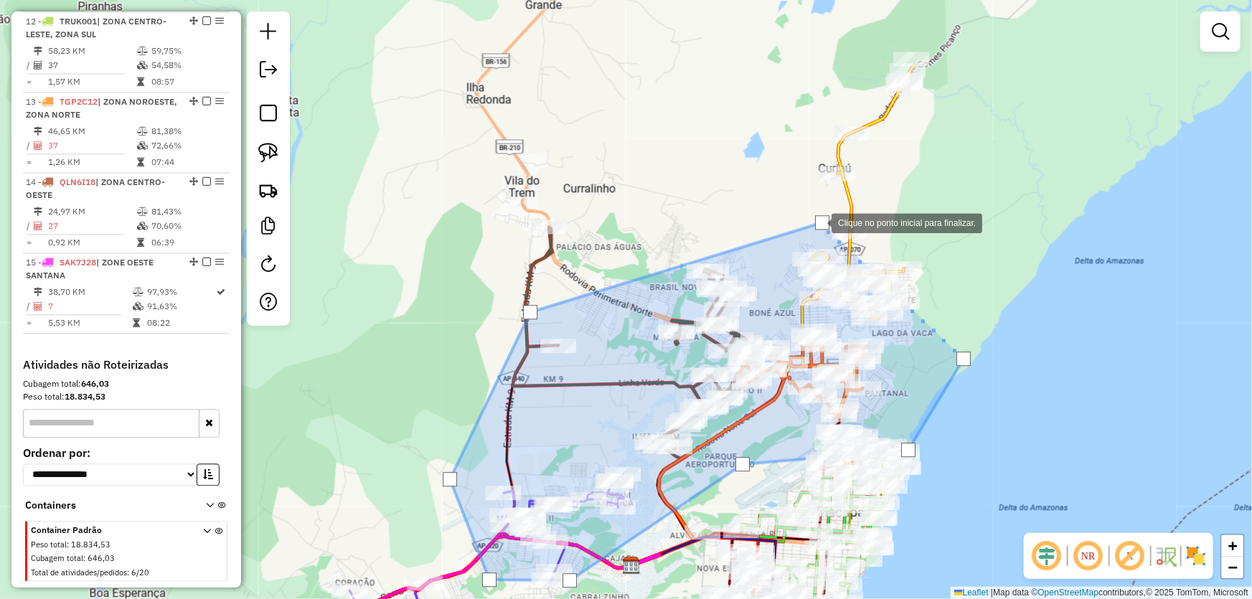
click at [818, 222] on div at bounding box center [822, 222] width 14 height 14
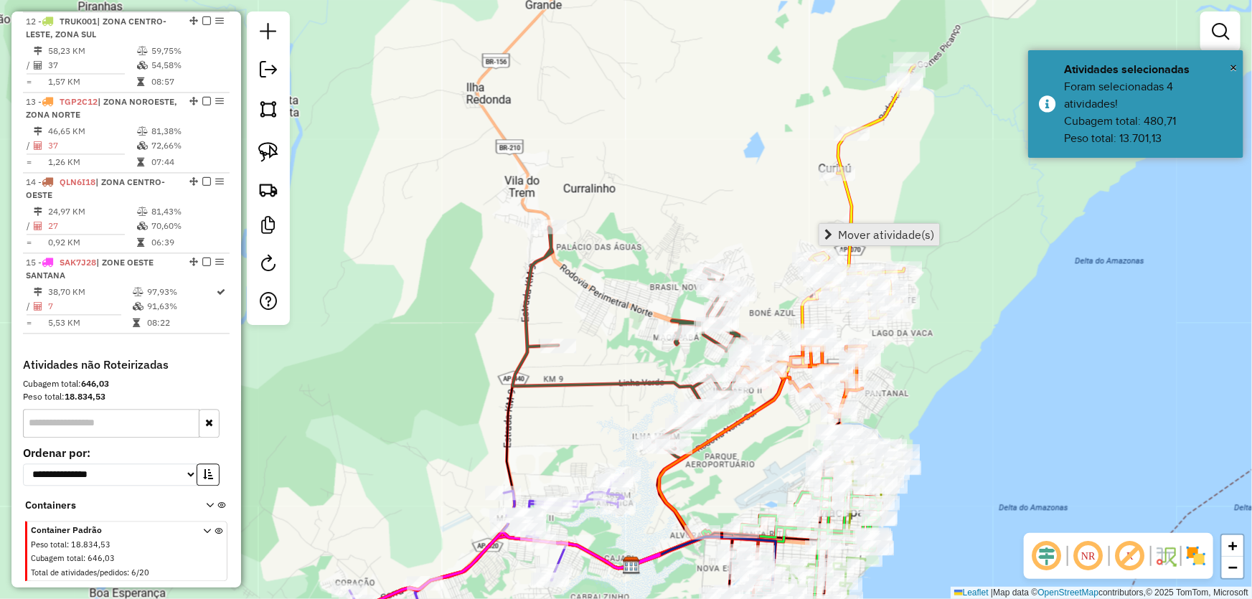
click at [841, 229] on span "Mover atividade(s)" at bounding box center [886, 234] width 96 height 11
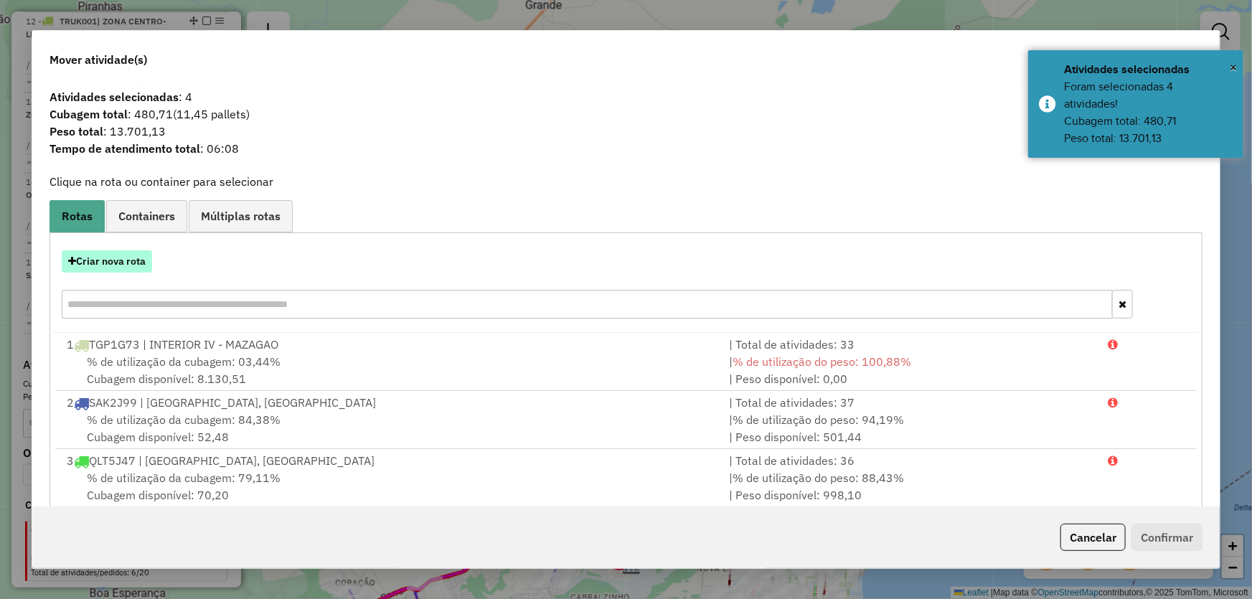
click at [108, 263] on button "Criar nova rota" at bounding box center [107, 261] width 90 height 22
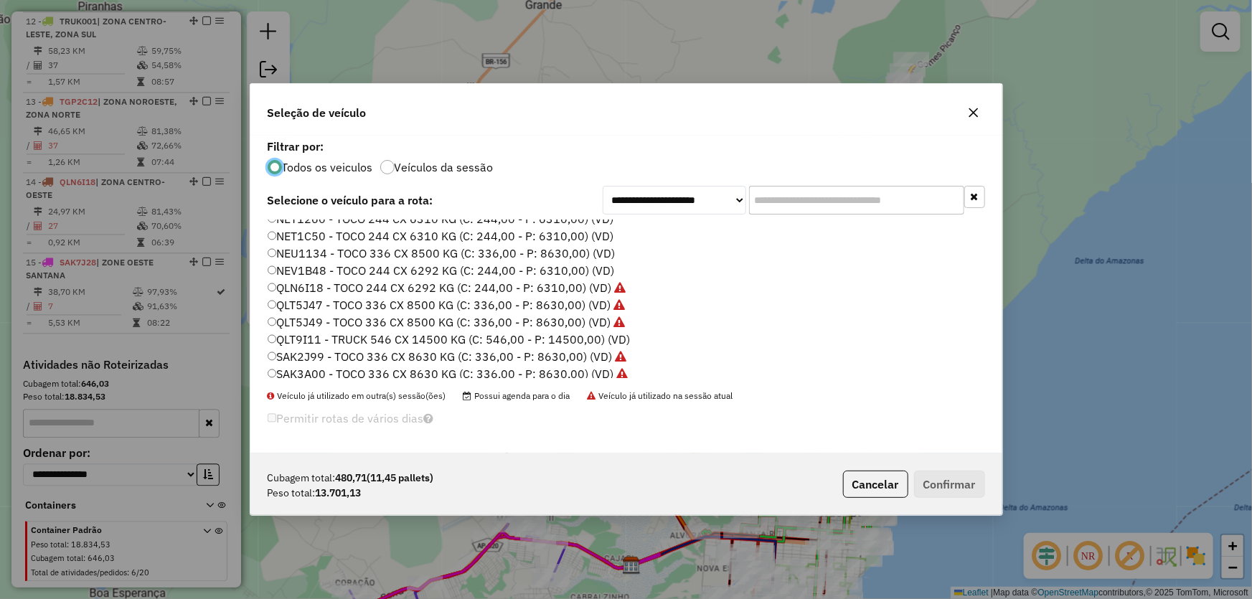
scroll to position [341, 0]
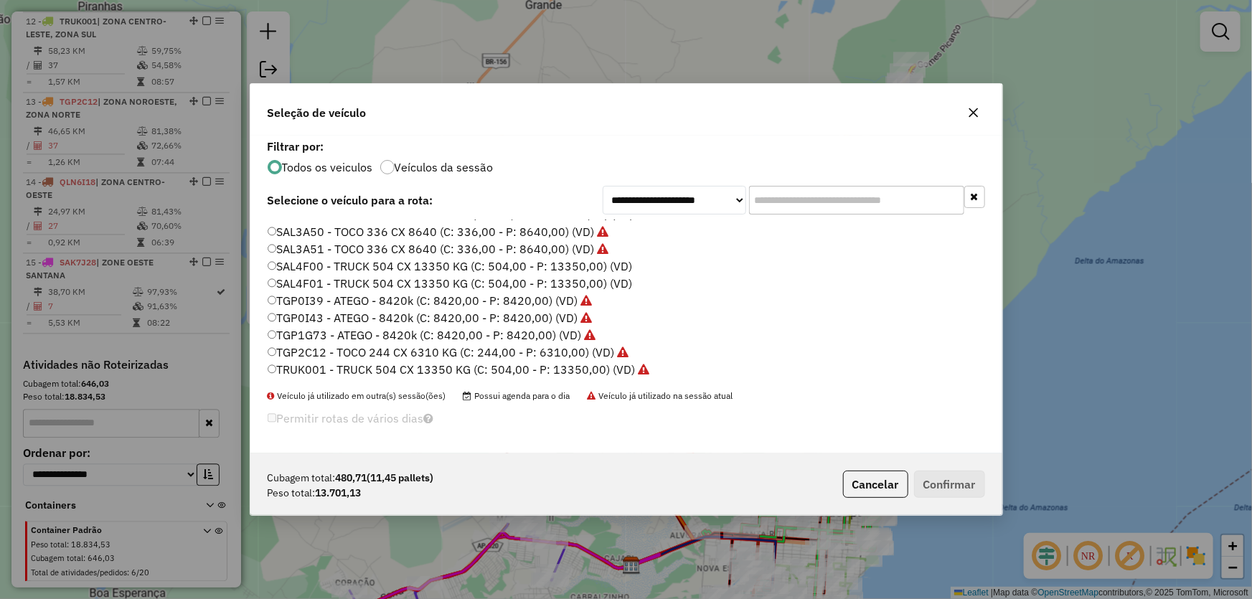
click at [312, 367] on label "TRUK001 - TRUCK 504 CX 13350 KG (C: 504,00 - P: 13350,00) (VD)" at bounding box center [459, 369] width 383 height 17
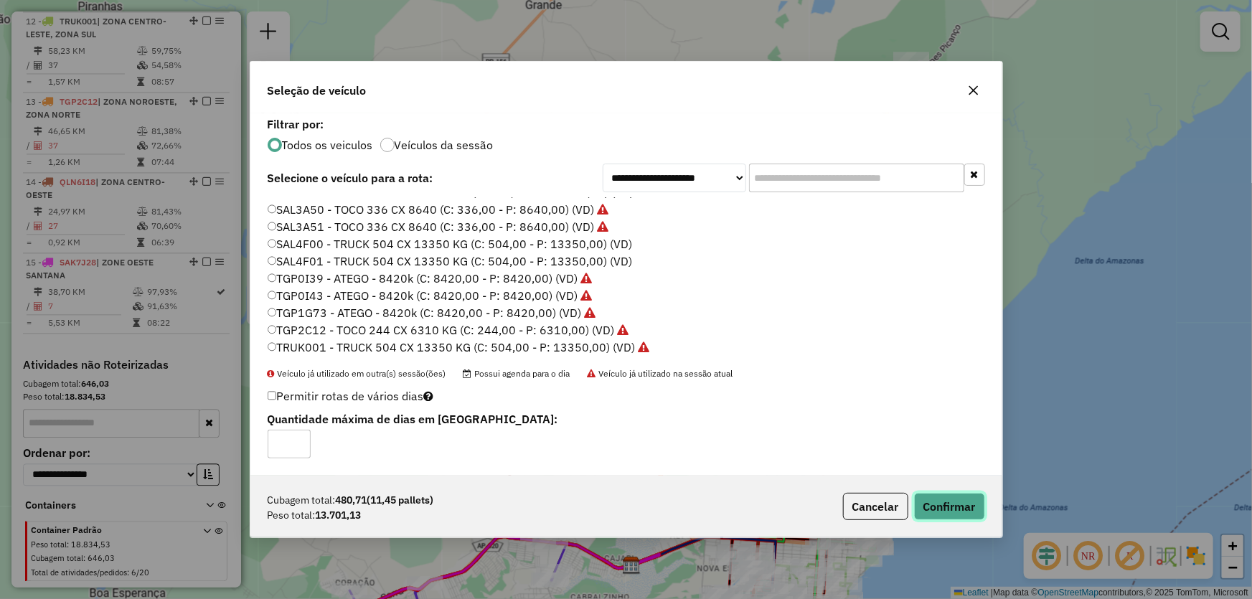
click at [952, 509] on button "Confirmar" at bounding box center [949, 506] width 71 height 27
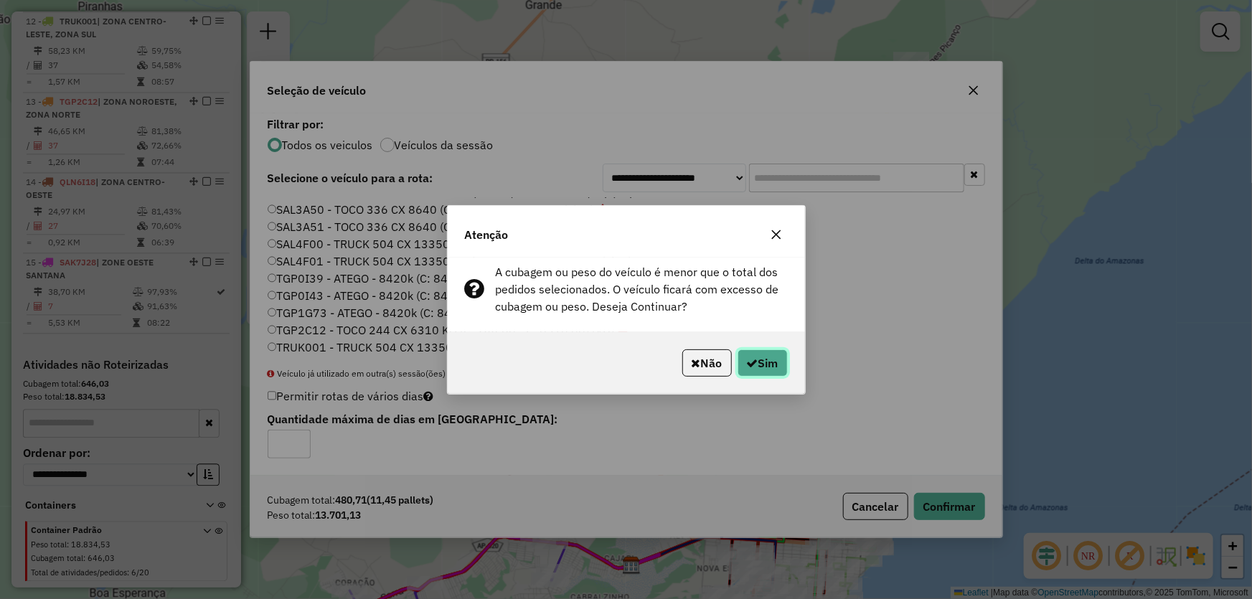
click at [769, 351] on button "Sim" at bounding box center [763, 363] width 50 height 27
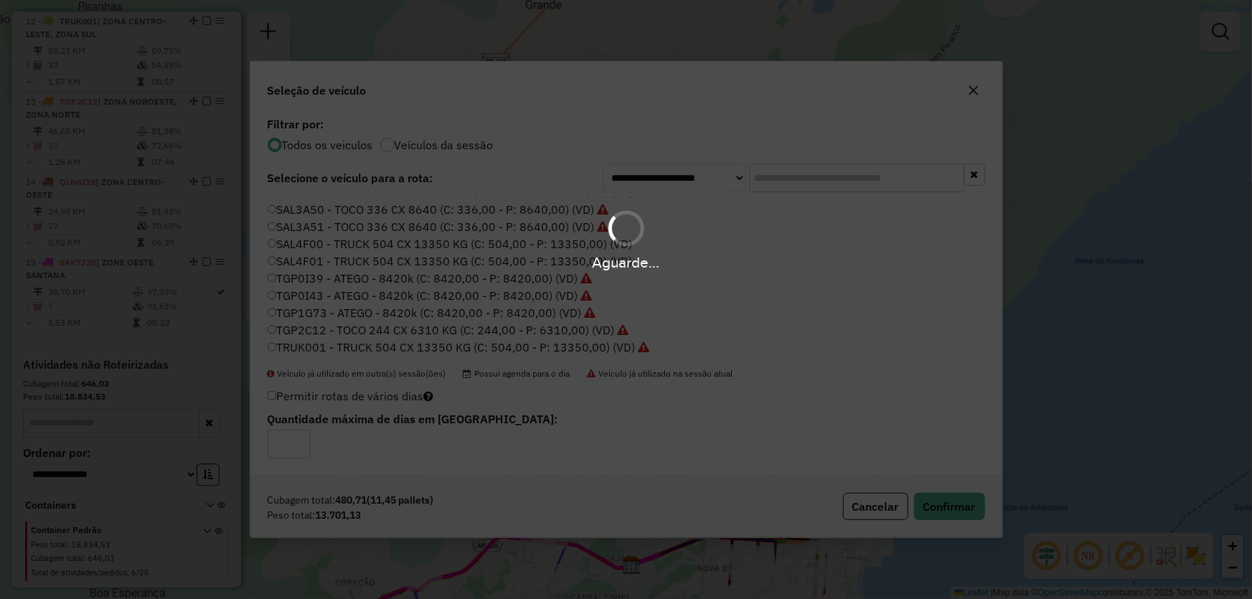
scroll to position [1354, 0]
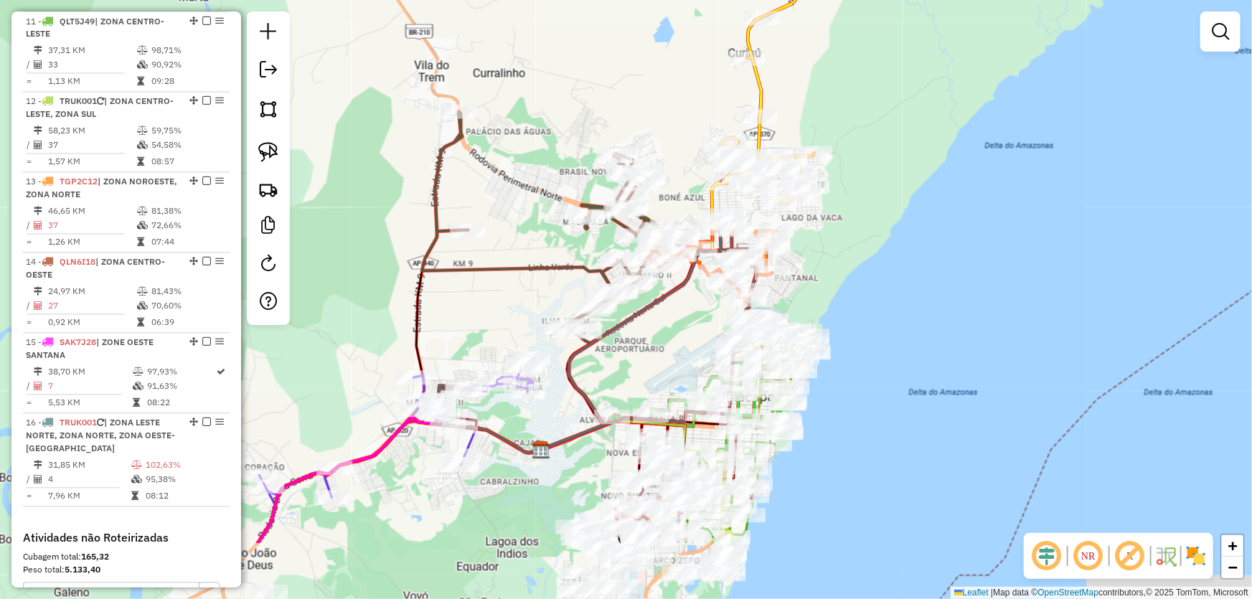
drag, startPoint x: 1003, startPoint y: 402, endPoint x: 913, endPoint y: 285, distance: 147.9
click at [913, 285] on div "Janela de atendimento Grade de atendimento Capacidade Transportadoras Veículos …" at bounding box center [626, 299] width 1252 height 599
drag, startPoint x: 662, startPoint y: 360, endPoint x: 662, endPoint y: 261, distance: 99.0
click at [662, 261] on div "Janela de atendimento Grade de atendimento Capacidade Transportadoras Veículos …" at bounding box center [626, 299] width 1252 height 599
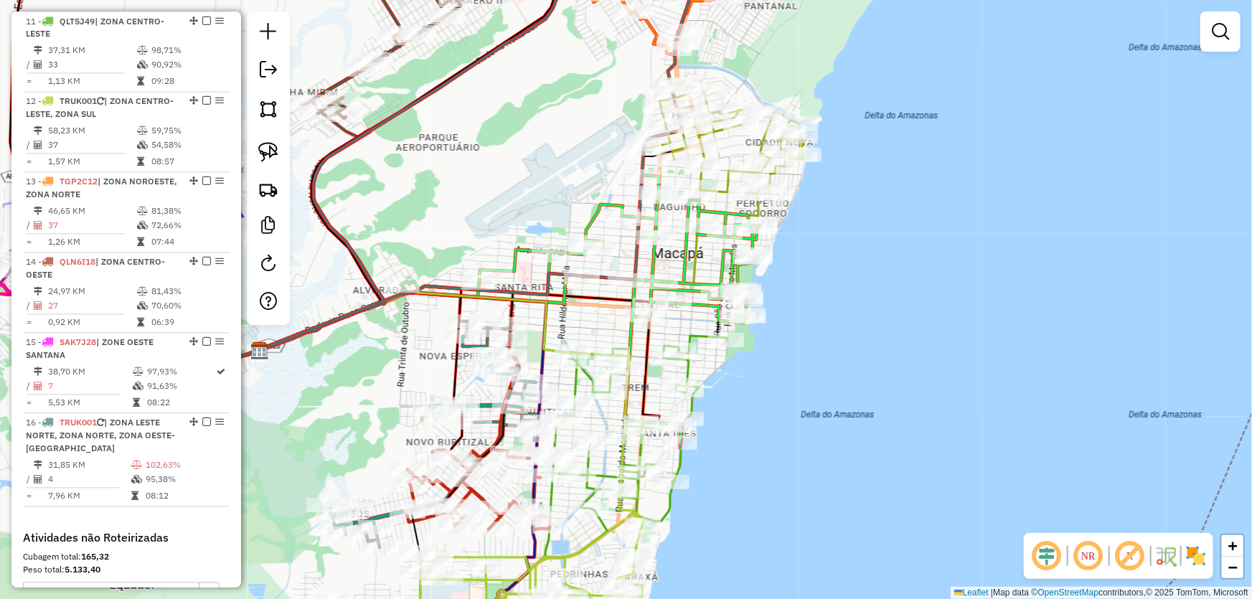
drag, startPoint x: 861, startPoint y: 360, endPoint x: 850, endPoint y: 390, distance: 31.1
click at [850, 390] on div "Janela de atendimento Grade de atendimento Capacidade Transportadoras Veículos …" at bounding box center [626, 299] width 1252 height 599
click at [273, 107] on img at bounding box center [268, 109] width 20 height 20
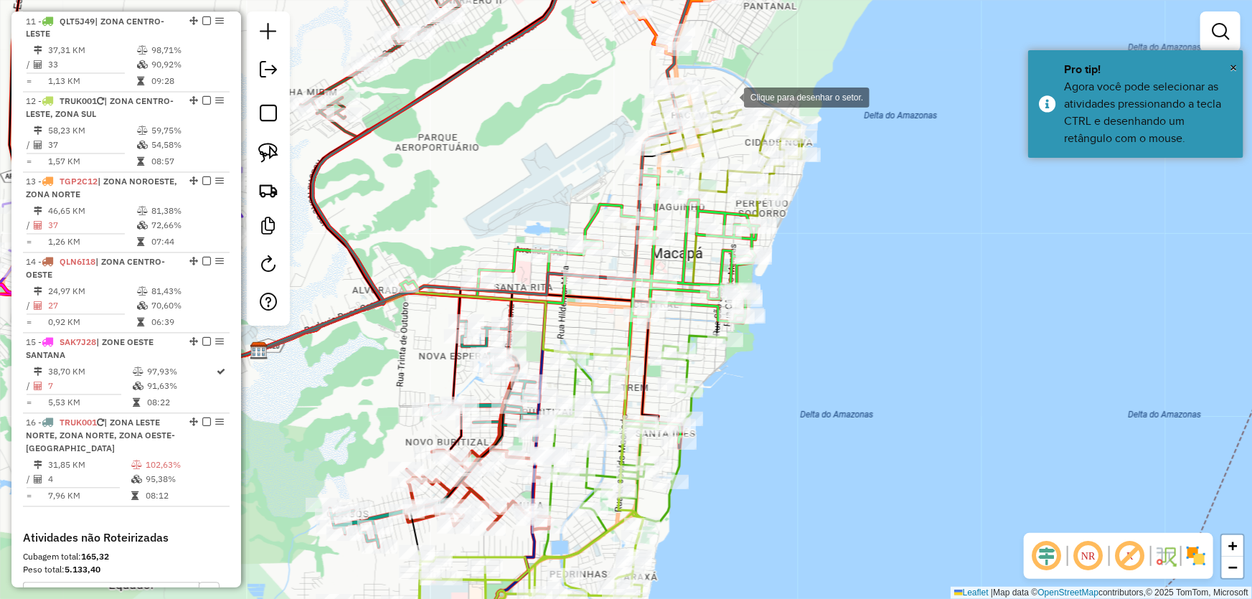
click at [730, 96] on div at bounding box center [730, 96] width 29 height 29
click at [608, 148] on div at bounding box center [622, 133] width 29 height 29
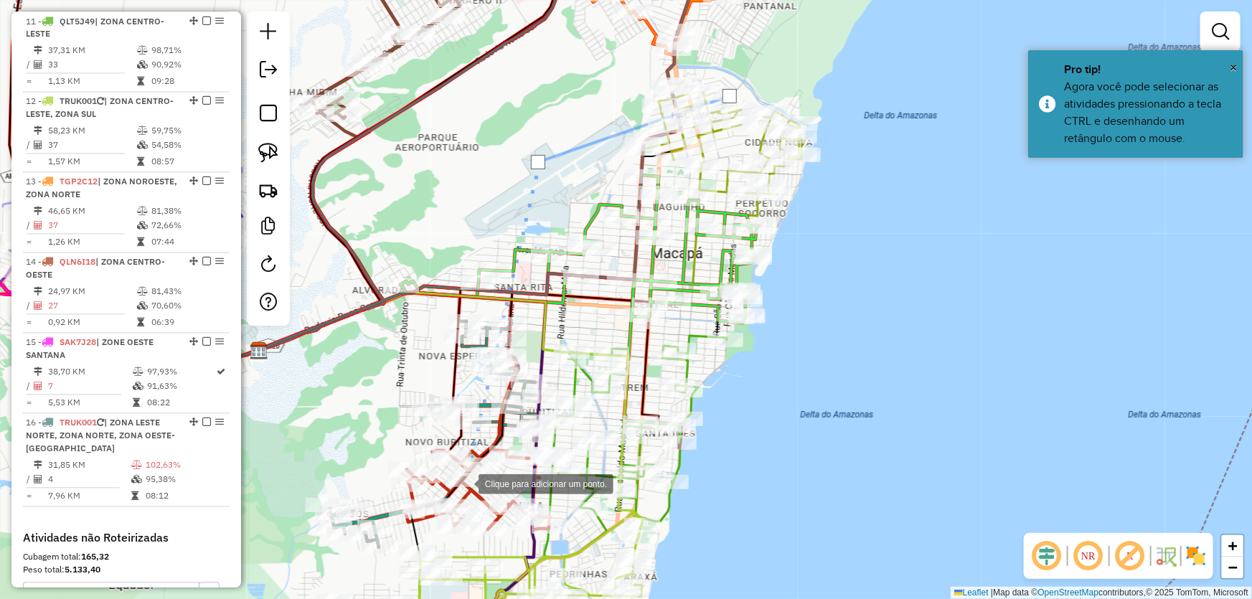
click at [464, 484] on div at bounding box center [464, 483] width 29 height 29
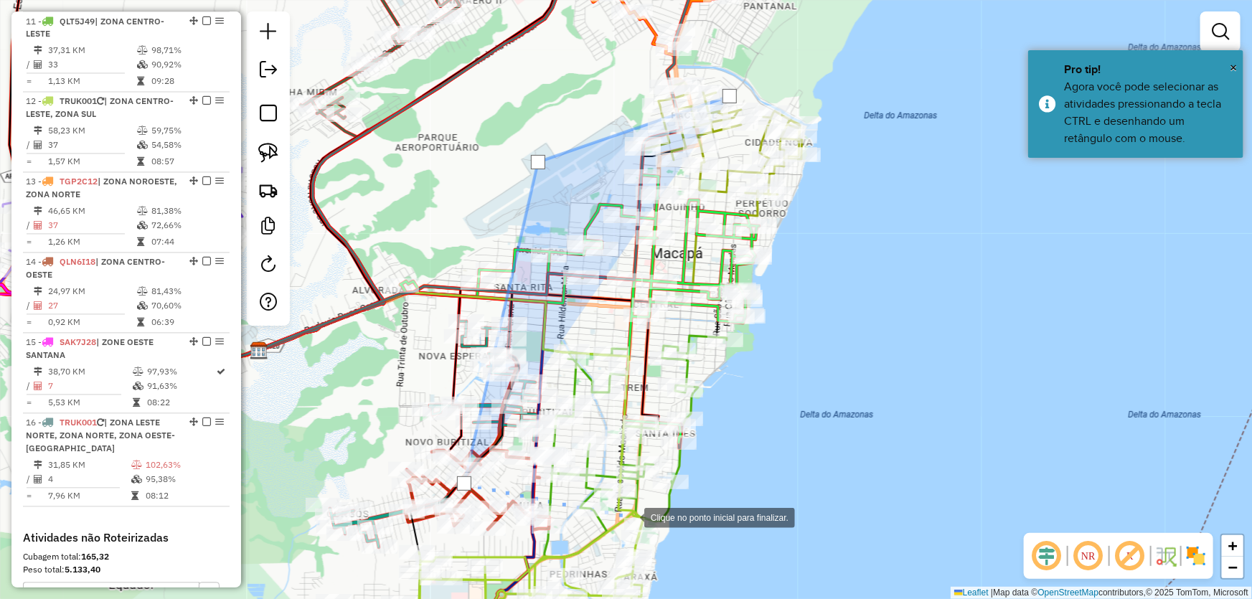
click at [631, 517] on div at bounding box center [630, 516] width 29 height 29
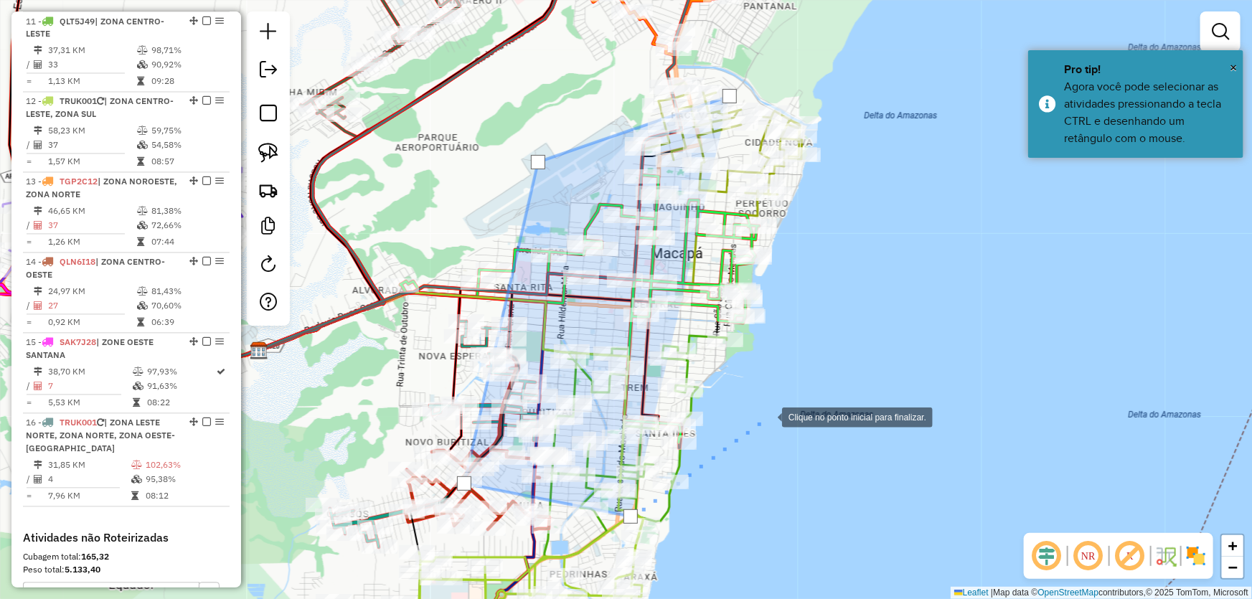
click at [782, 402] on div at bounding box center [768, 416] width 29 height 29
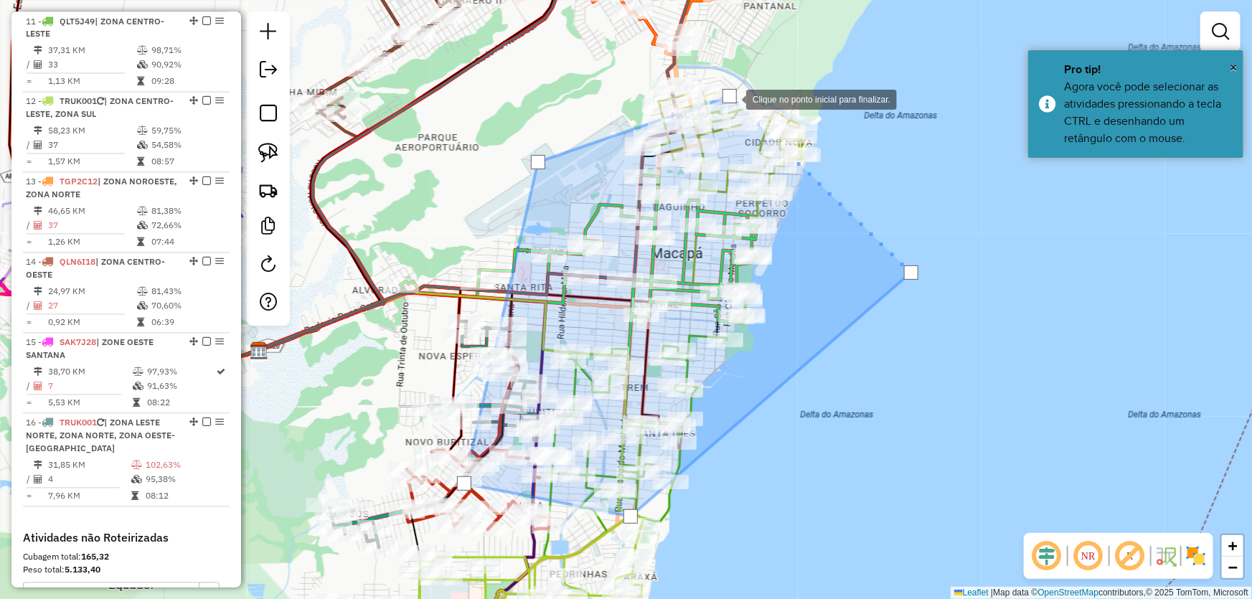
click at [732, 98] on div at bounding box center [730, 96] width 14 height 14
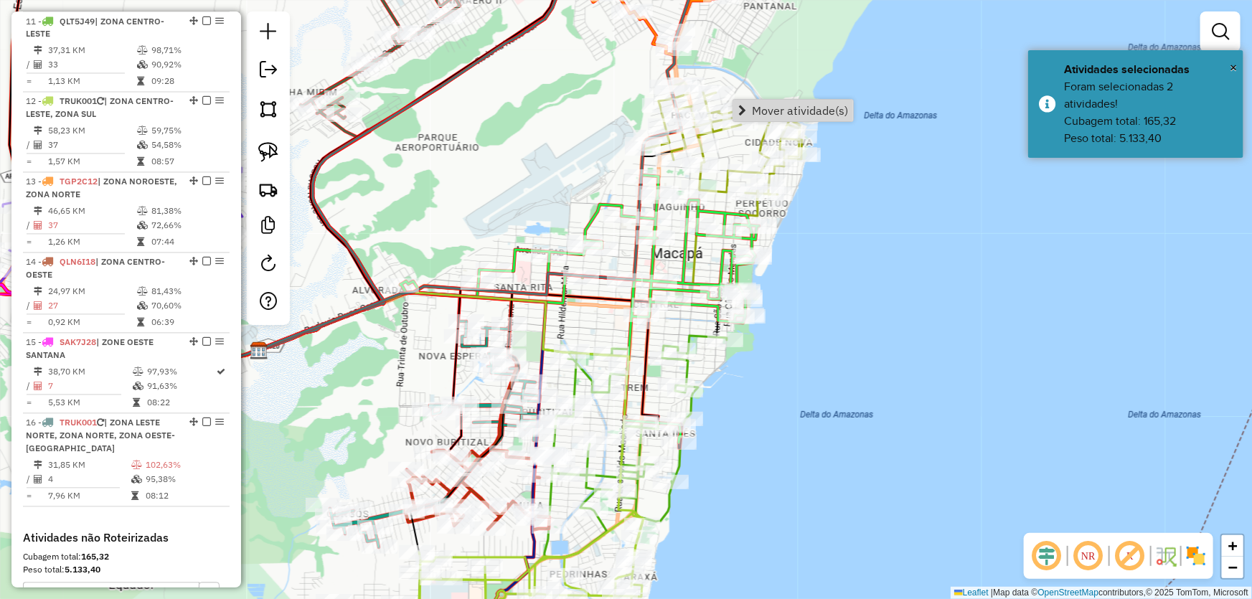
click at [889, 297] on div "Janela de atendimento Grade de atendimento Capacidade Transportadoras Veículos …" at bounding box center [626, 299] width 1252 height 599
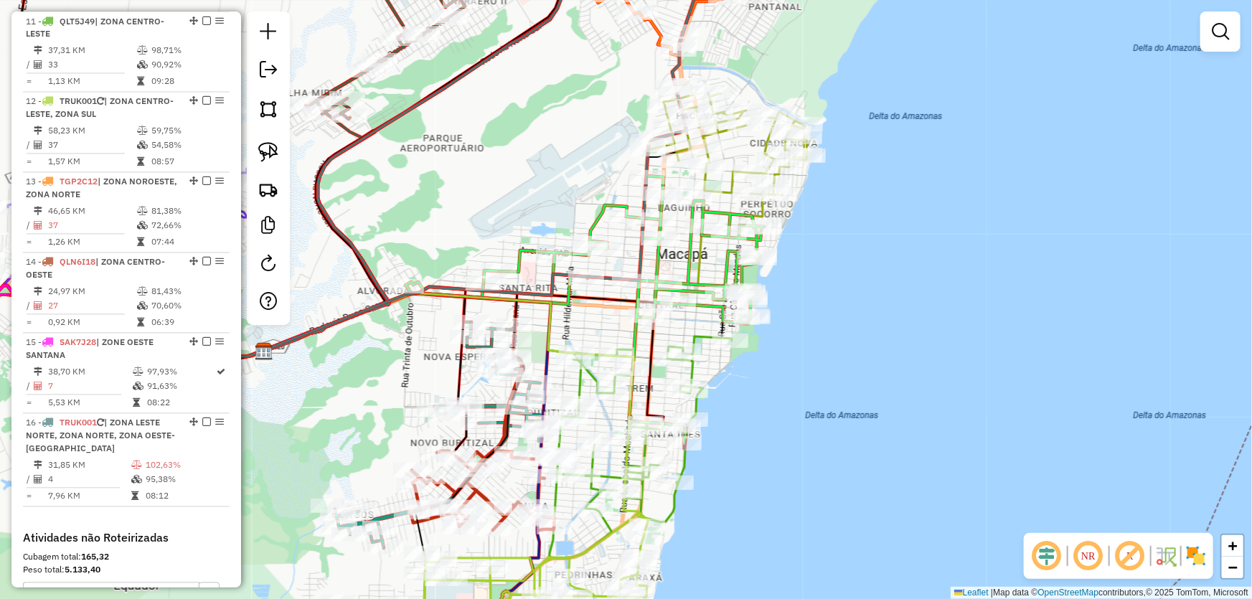
drag, startPoint x: 472, startPoint y: 182, endPoint x: 815, endPoint y: 58, distance: 364.8
click at [814, 59] on div "Janela de atendimento Grade de atendimento Capacidade Transportadoras Veículos …" at bounding box center [626, 299] width 1252 height 599
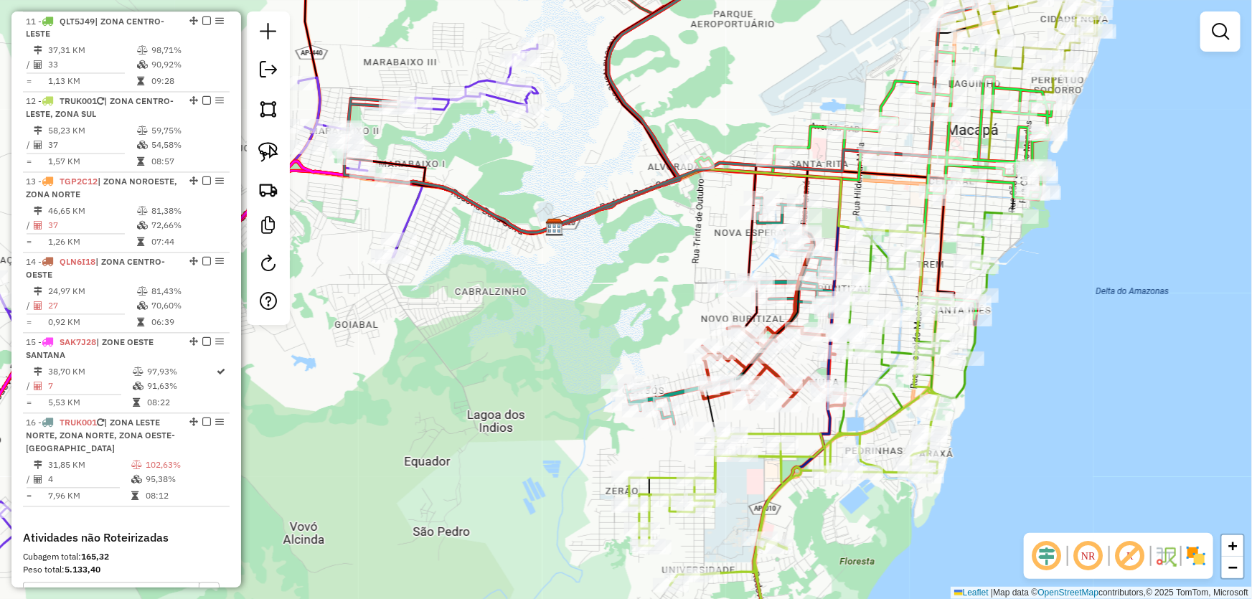
drag, startPoint x: 670, startPoint y: 297, endPoint x: 609, endPoint y: 299, distance: 60.3
click at [609, 299] on div "Janela de atendimento Grade de atendimento Capacidade Transportadoras Veículos …" at bounding box center [626, 299] width 1252 height 599
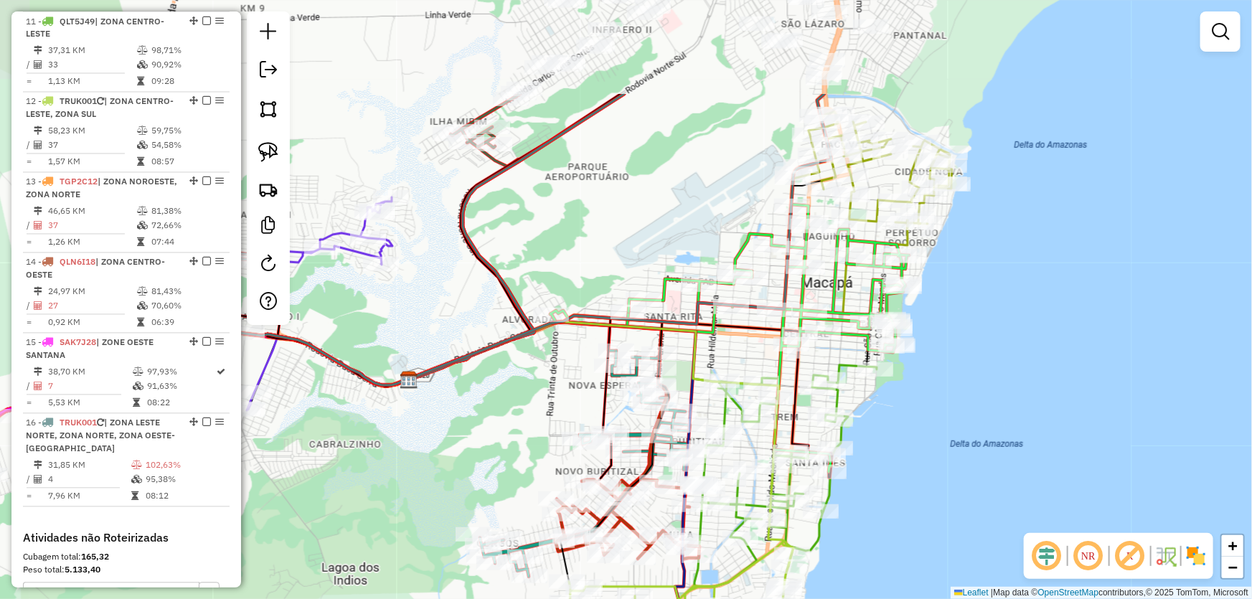
drag, startPoint x: 1074, startPoint y: 279, endPoint x: 919, endPoint y: 435, distance: 219.7
click at [927, 439] on div "Janela de atendimento Grade de atendimento Capacidade Transportadoras Veículos …" at bounding box center [626, 299] width 1252 height 599
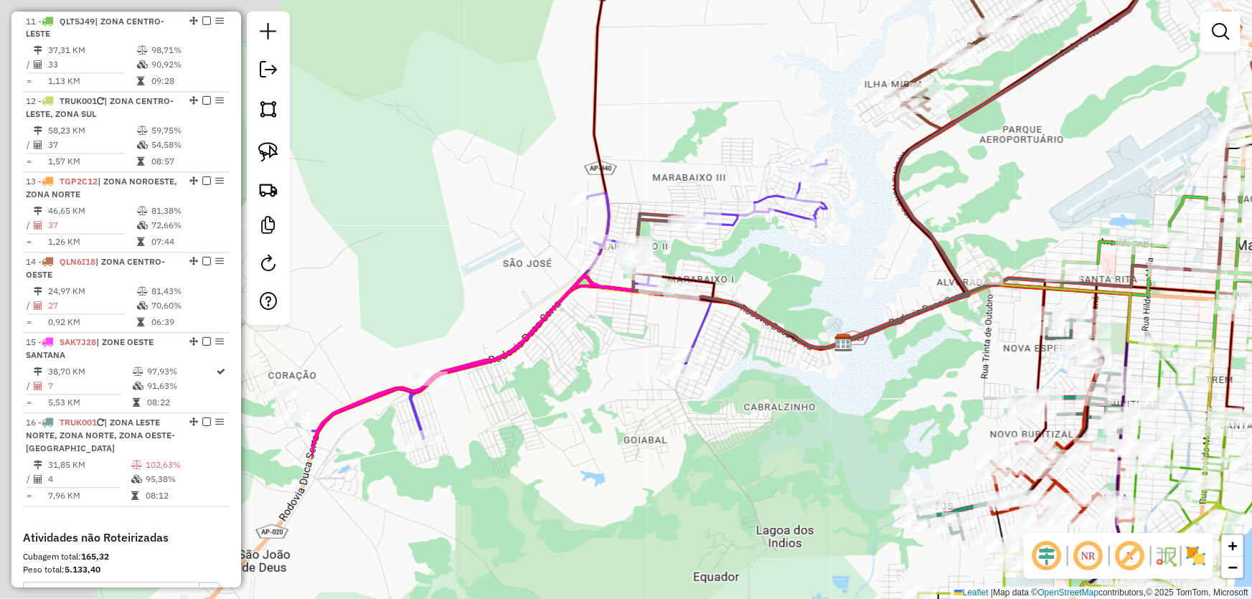
drag, startPoint x: 533, startPoint y: 248, endPoint x: 978, endPoint y: 194, distance: 447.6
click at [978, 194] on div "Janela de atendimento Grade de atendimento Capacidade Transportadoras Veículos …" at bounding box center [626, 299] width 1252 height 599
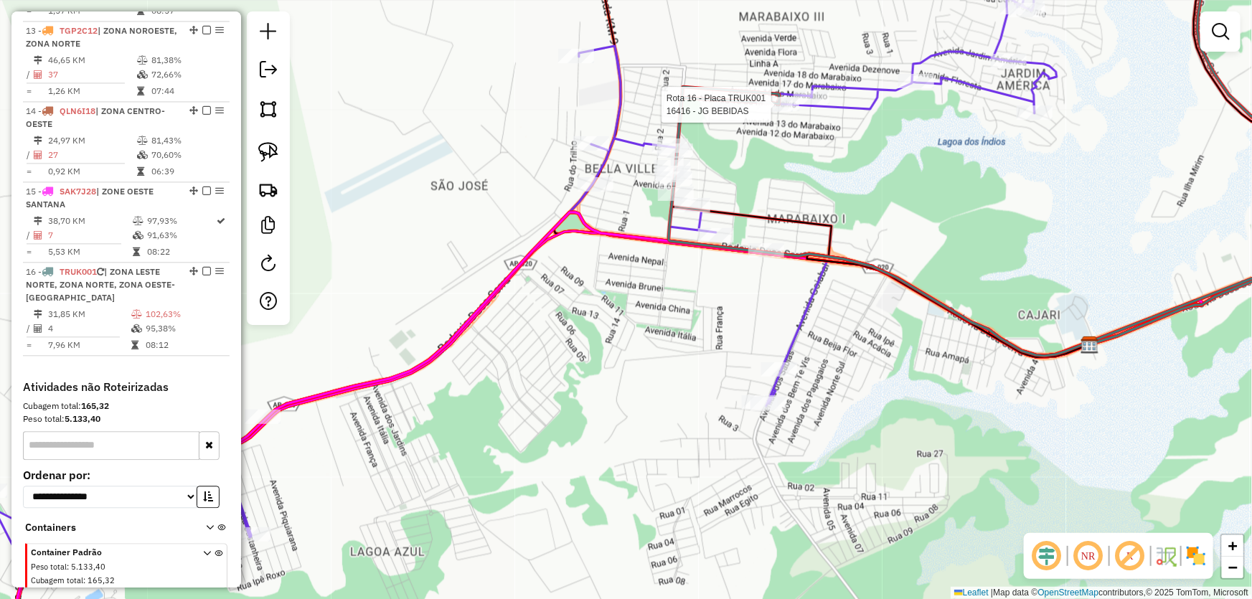
select select "*********"
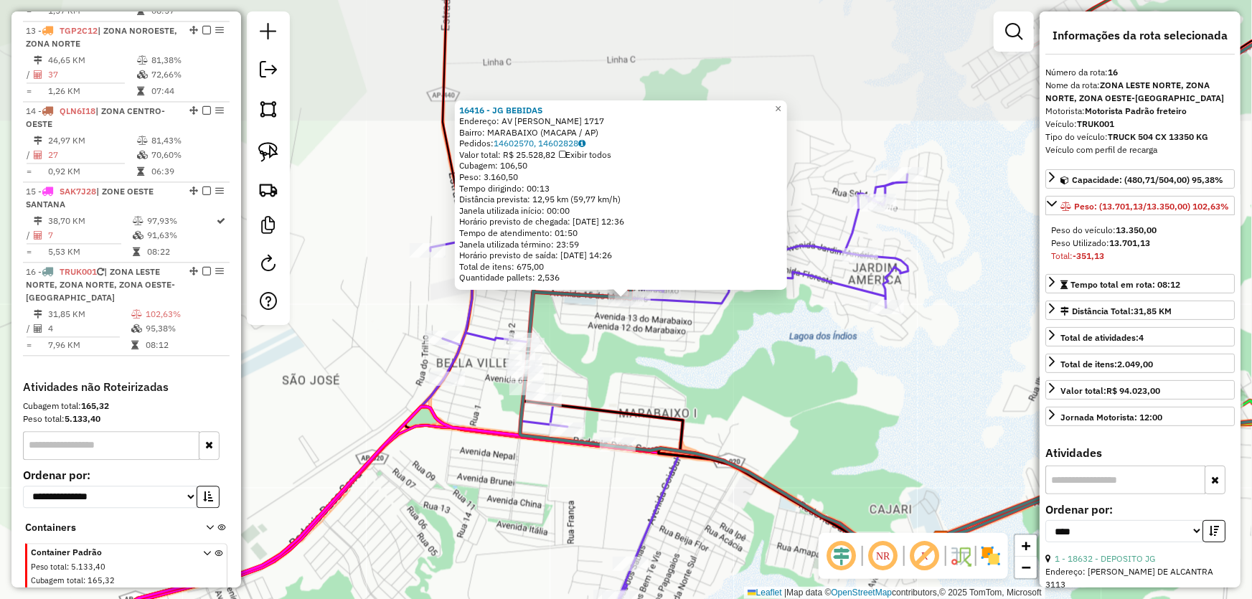
scroll to position [1527, 0]
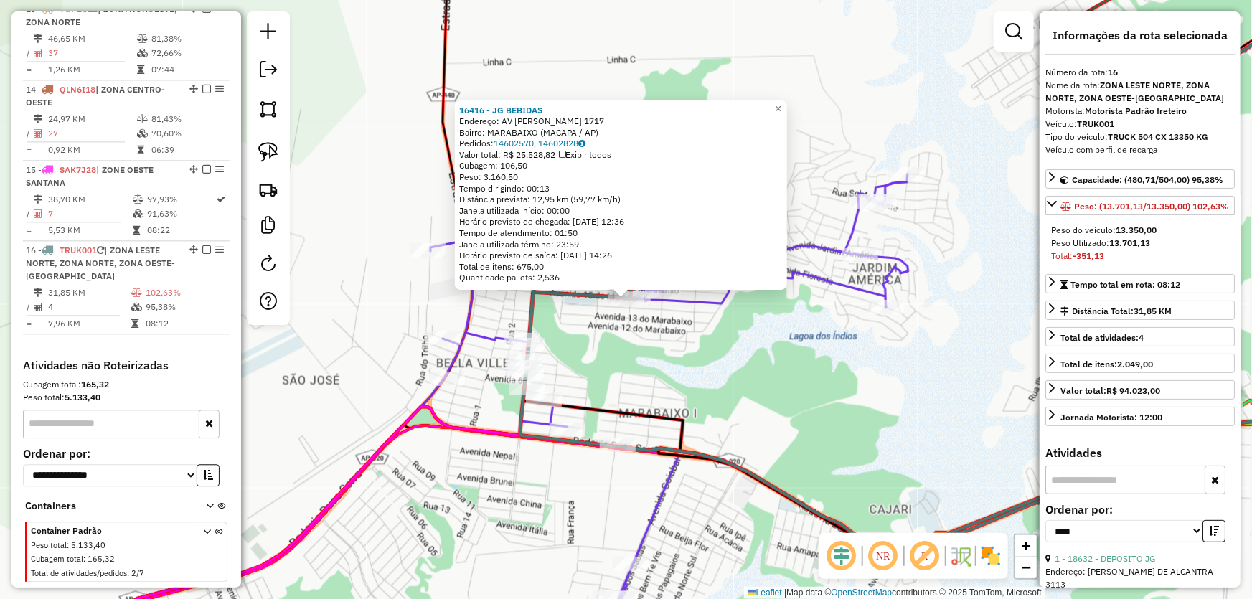
click at [810, 367] on div "16416 - JG BEBIDAS Endereço: AV DECIMA QUINTA 1717 Bairro: [GEOGRAPHIC_DATA] (M…" at bounding box center [626, 299] width 1252 height 599
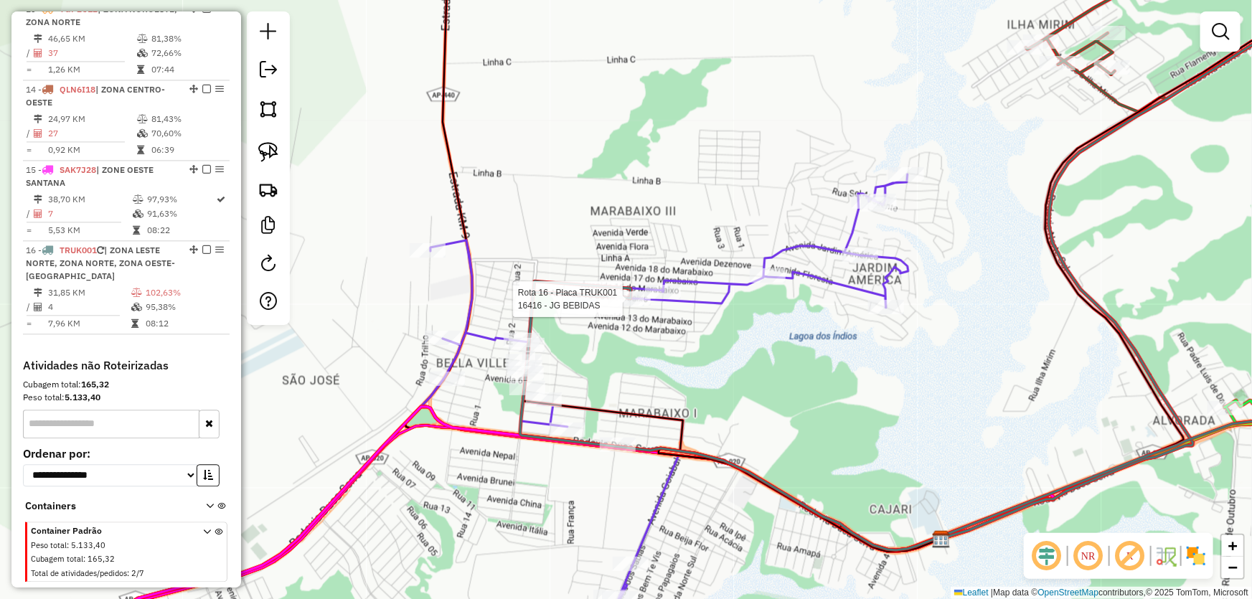
select select "*********"
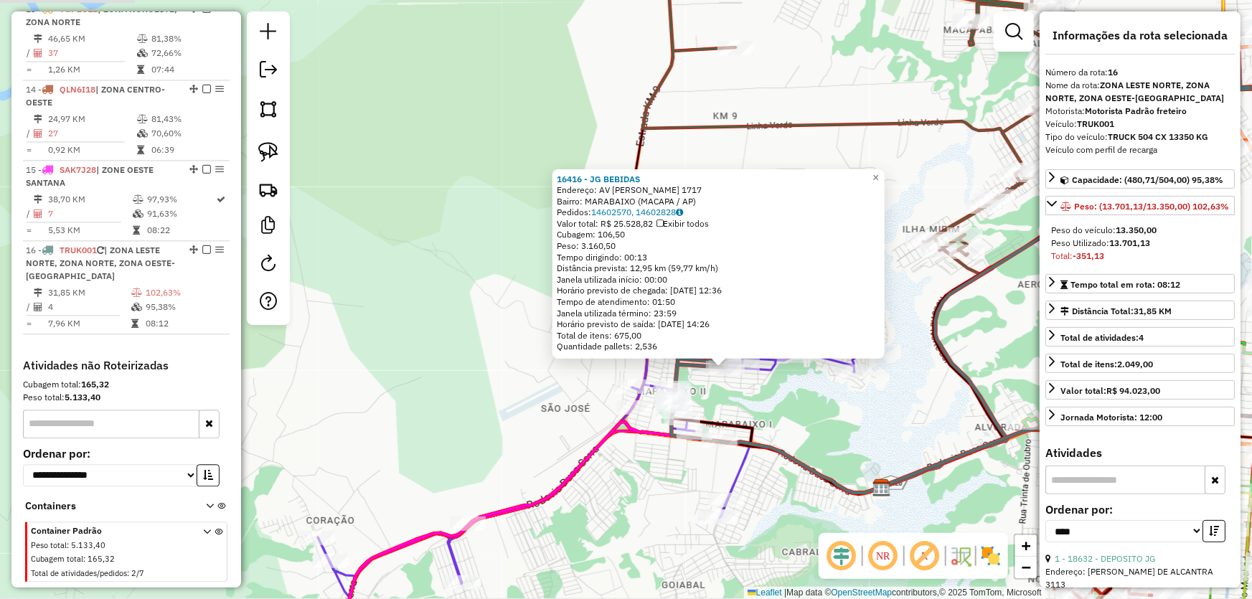
click at [835, 426] on div "16416 - JG BEBIDAS Endereço: AV DECIMA QUINTA 1717 Bairro: [GEOGRAPHIC_DATA] (M…" at bounding box center [626, 299] width 1252 height 599
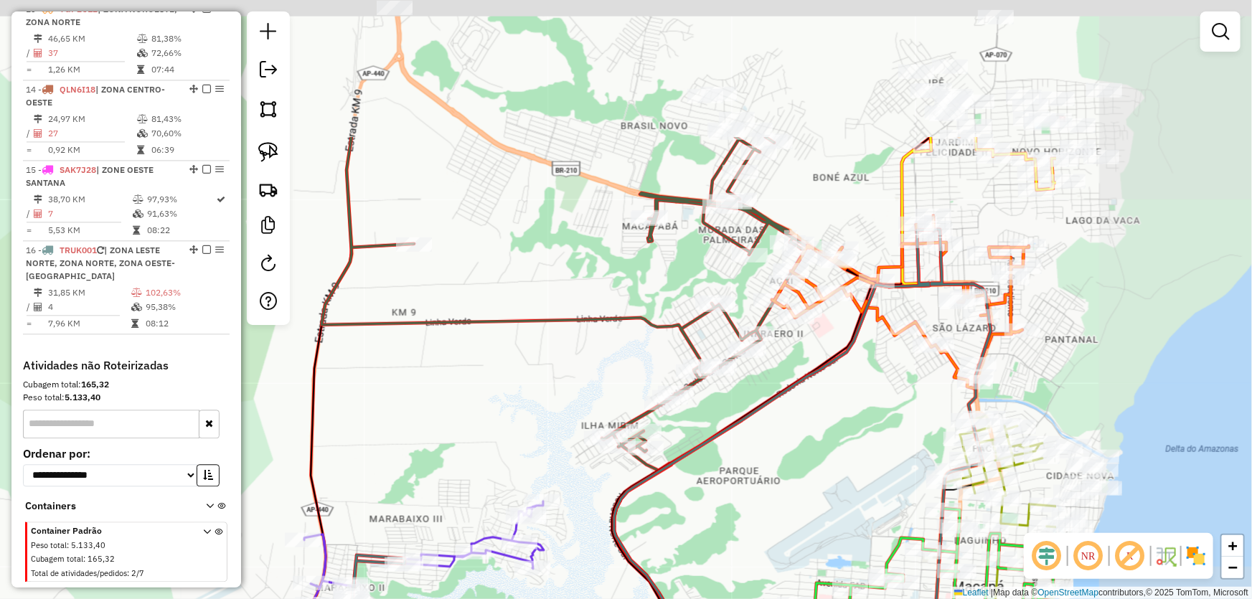
drag, startPoint x: 1024, startPoint y: 301, endPoint x: 703, endPoint y: 498, distance: 376.9
click at [703, 498] on div "Janela de atendimento Grade de atendimento Capacidade Transportadoras Veículos …" at bounding box center [626, 299] width 1252 height 599
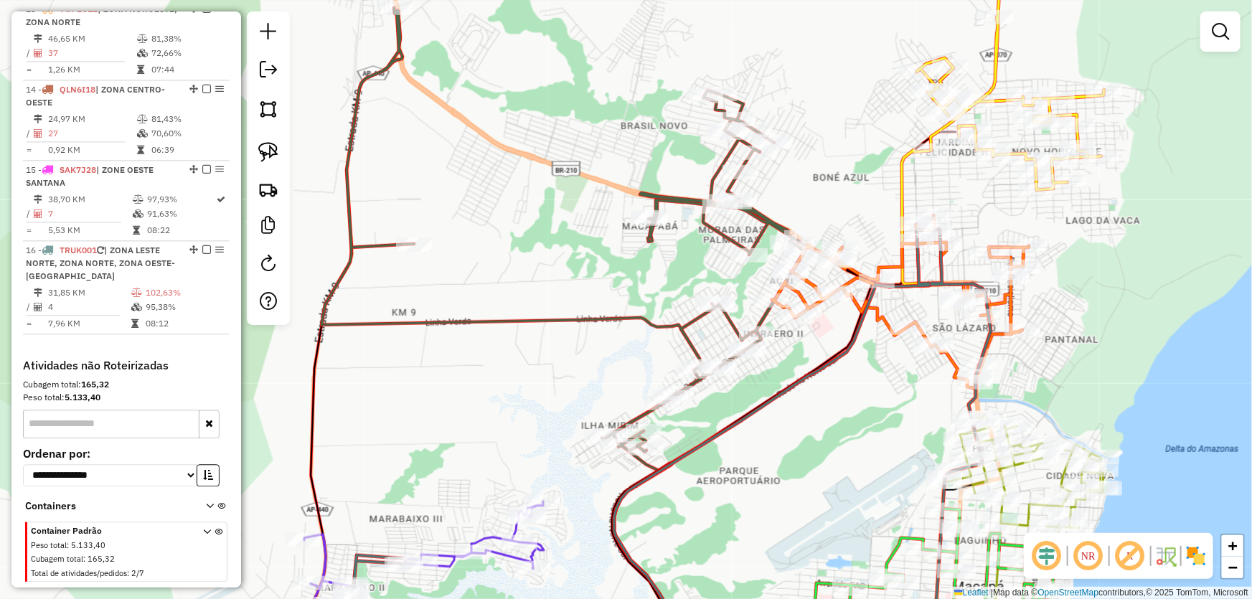
drag, startPoint x: 784, startPoint y: 453, endPoint x: 831, endPoint y: 388, distance: 80.1
click at [831, 388] on div "Janela de atendimento Grade de atendimento Capacidade Transportadoras Veículos …" at bounding box center [626, 299] width 1252 height 599
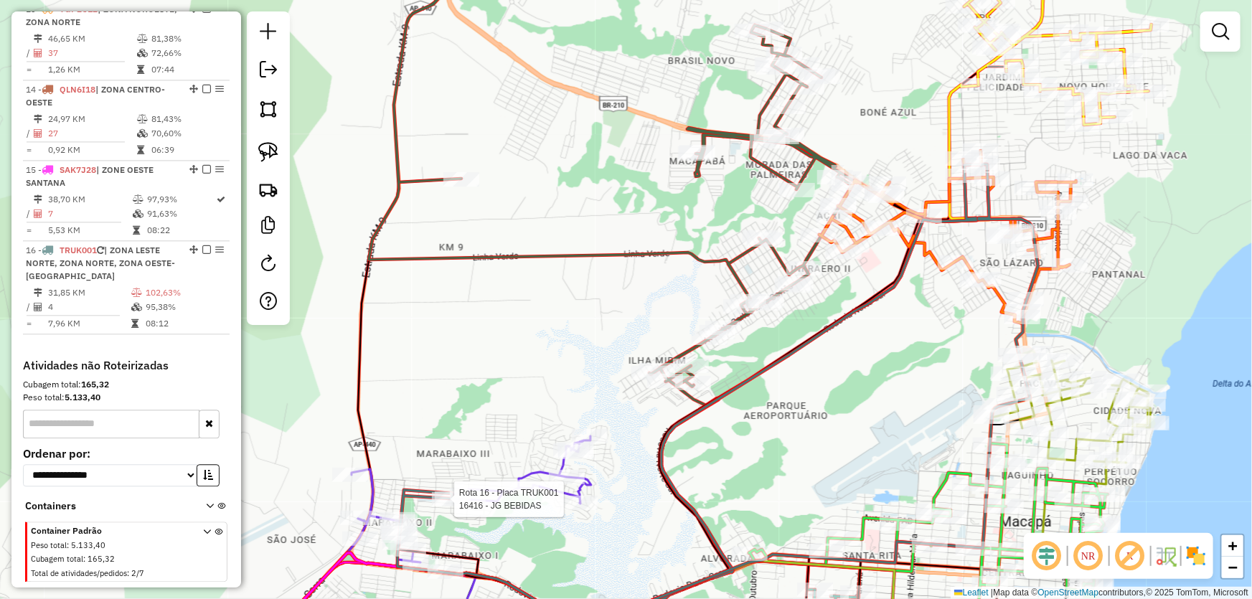
select select "*********"
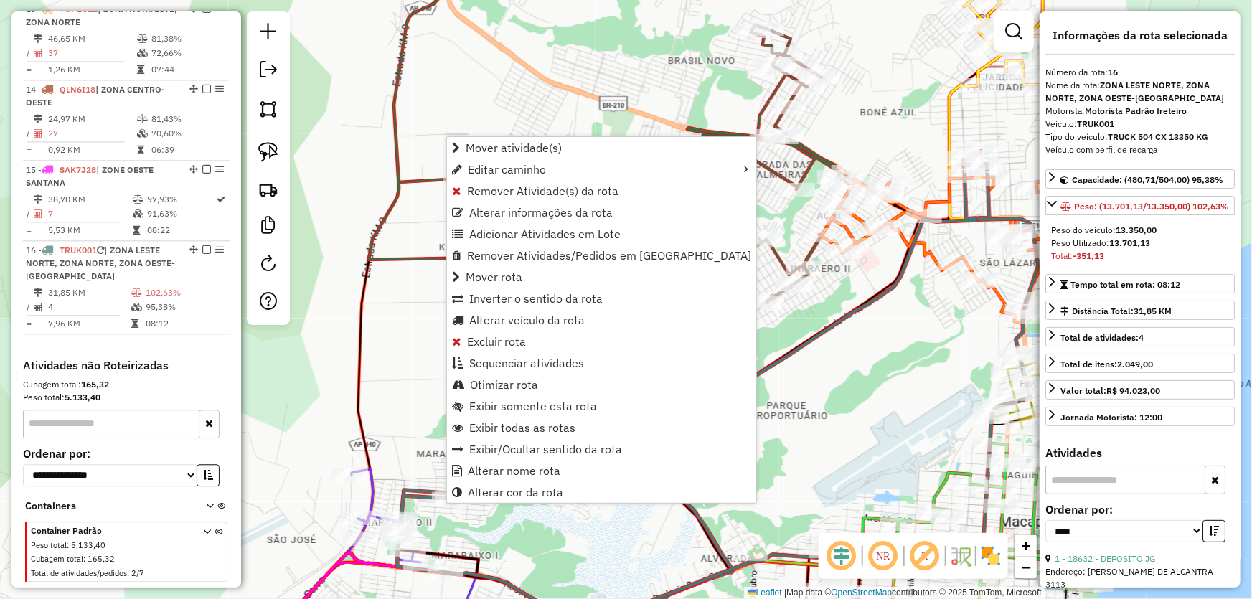
click at [801, 396] on div "Janela de atendimento Grade de atendimento Capacidade Transportadoras Veículos …" at bounding box center [626, 299] width 1252 height 599
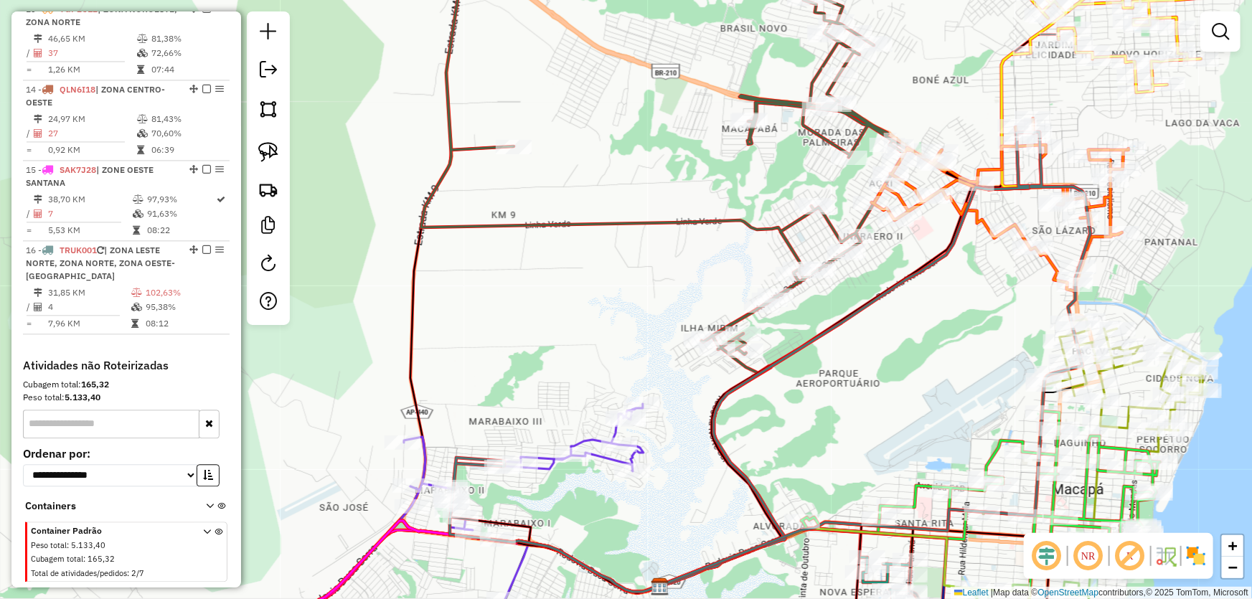
drag, startPoint x: 634, startPoint y: 487, endPoint x: 690, endPoint y: 450, distance: 66.9
click at [690, 450] on div "Janela de atendimento Grade de atendimento Capacidade Transportadoras Veículos …" at bounding box center [626, 299] width 1252 height 599
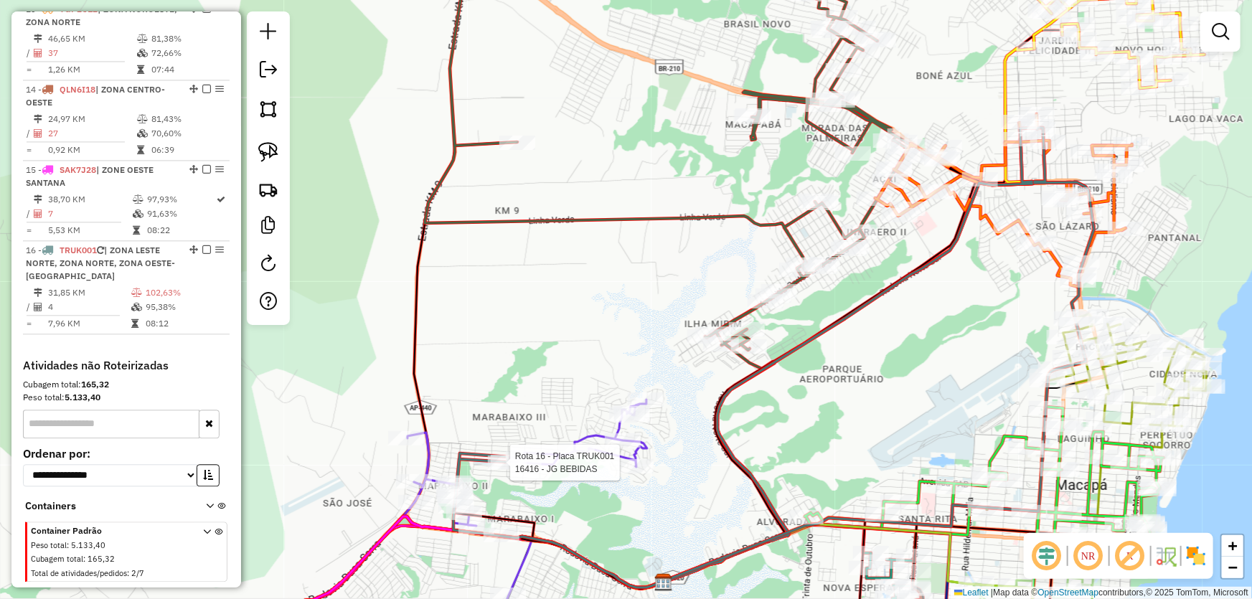
select select "*********"
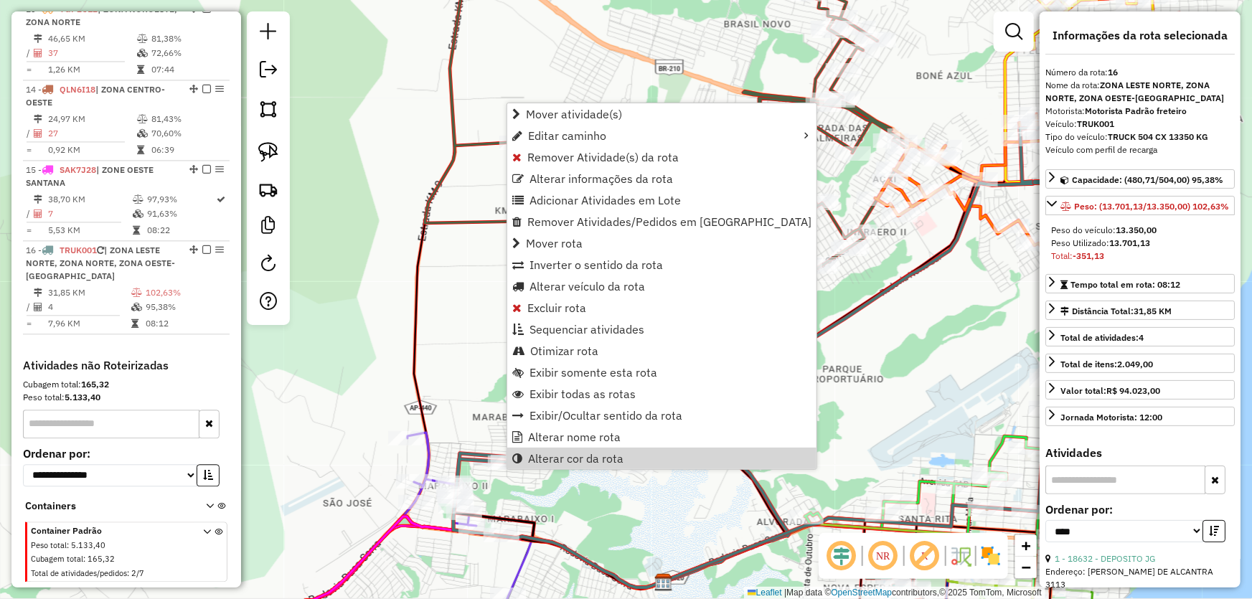
click at [642, 500] on div "Janela de atendimento Grade de atendimento Capacidade Transportadoras Veículos …" at bounding box center [626, 299] width 1252 height 599
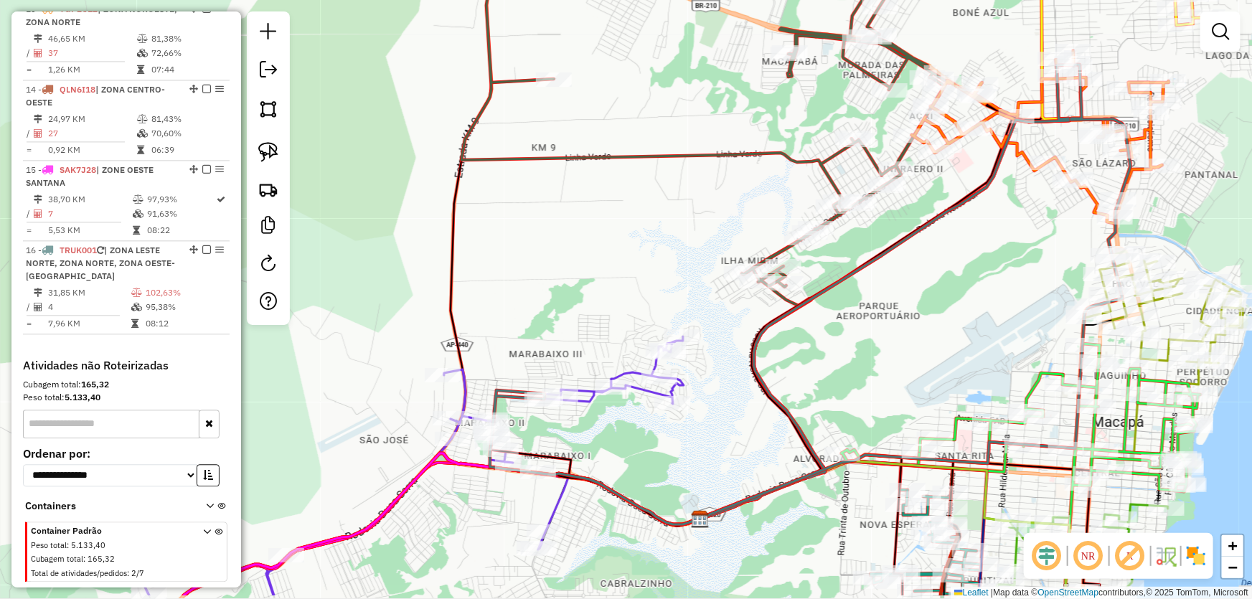
drag, startPoint x: 584, startPoint y: 501, endPoint x: 718, endPoint y: 219, distance: 312.1
click at [718, 225] on div "Janela de atendimento Grade de atendimento Capacidade Transportadoras Veículos …" at bounding box center [626, 299] width 1252 height 599
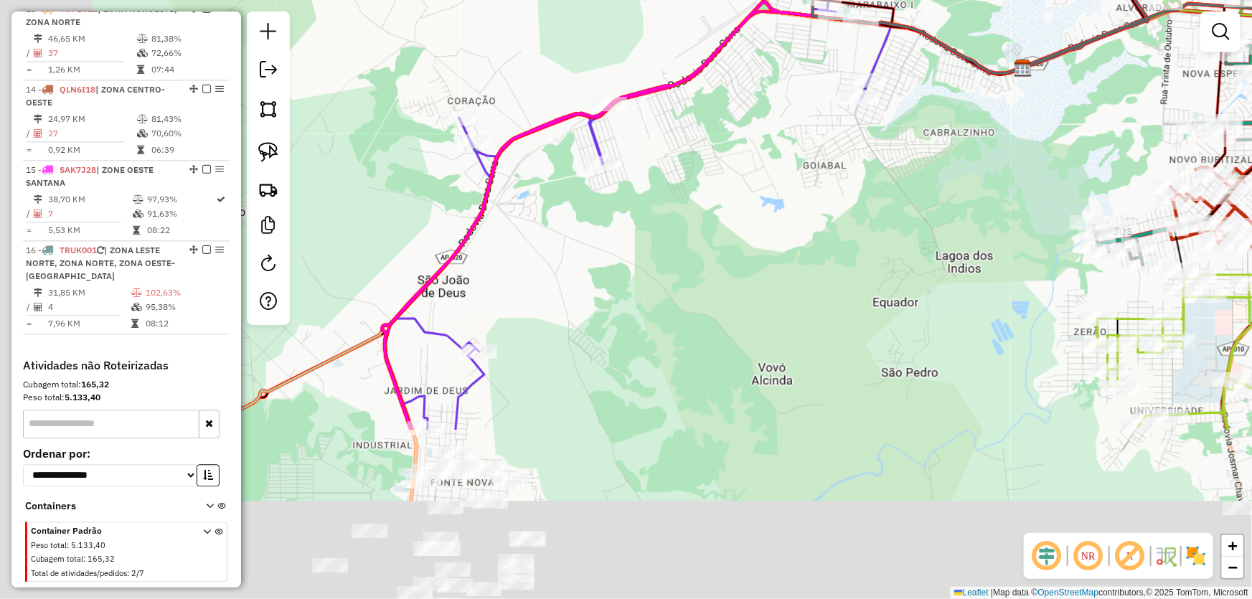
drag, startPoint x: 400, startPoint y: 514, endPoint x: 653, endPoint y: 237, distance: 374.9
click at [652, 239] on div "Rota 4 - Placa NEO3709 14746 - COM. [PERSON_NAME] de atendimento Grade de atend…" at bounding box center [626, 299] width 1252 height 599
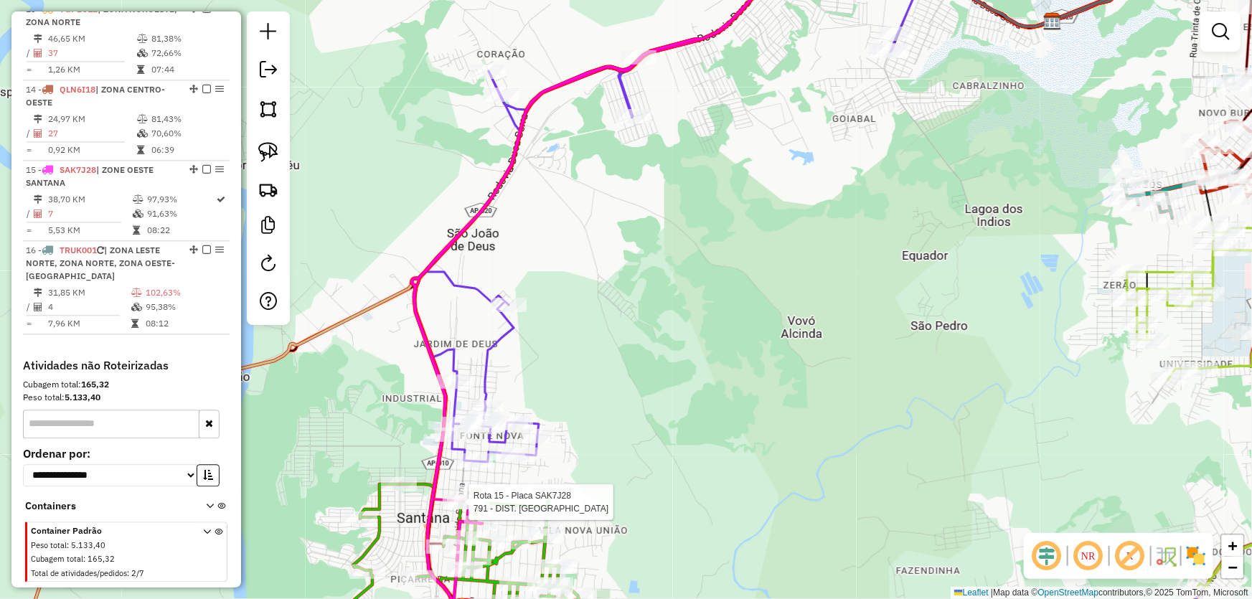
select select "*********"
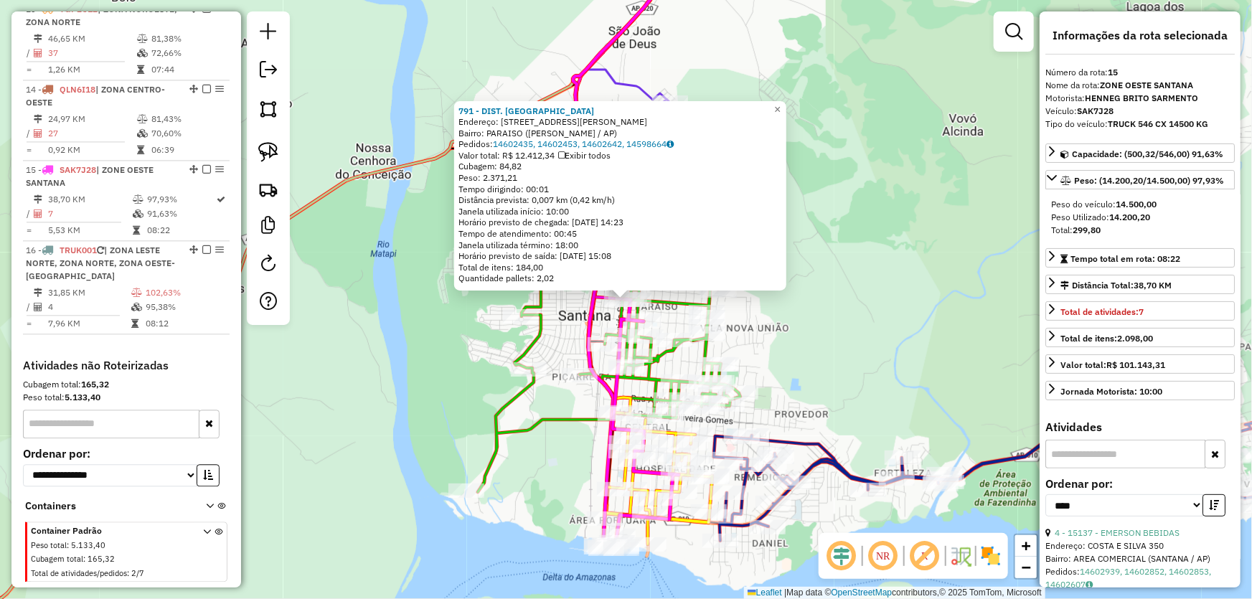
click at [852, 322] on div "791 - DIST. [PERSON_NAME]: AV [PERSON_NAME], 000402 Bairro: PARAISO ([PERSON_NA…" at bounding box center [626, 299] width 1252 height 599
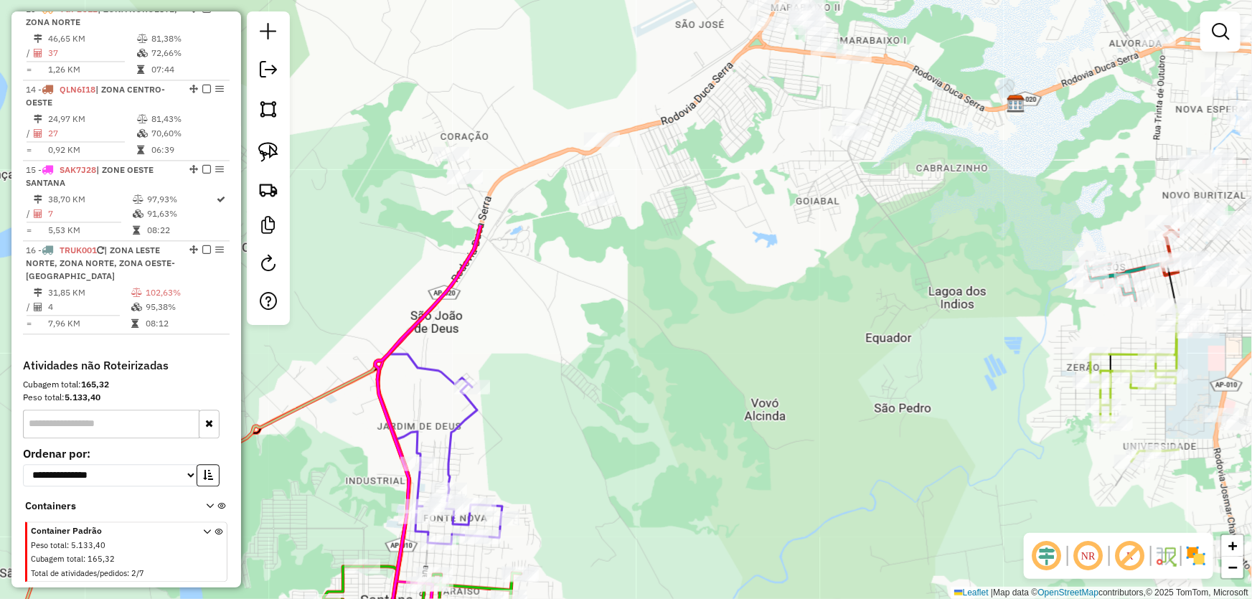
drag, startPoint x: 928, startPoint y: 173, endPoint x: 725, endPoint y: 462, distance: 353.4
click at [725, 466] on div "Janela de atendimento Grade de atendimento Capacidade Transportadoras Veículos …" at bounding box center [626, 299] width 1252 height 599
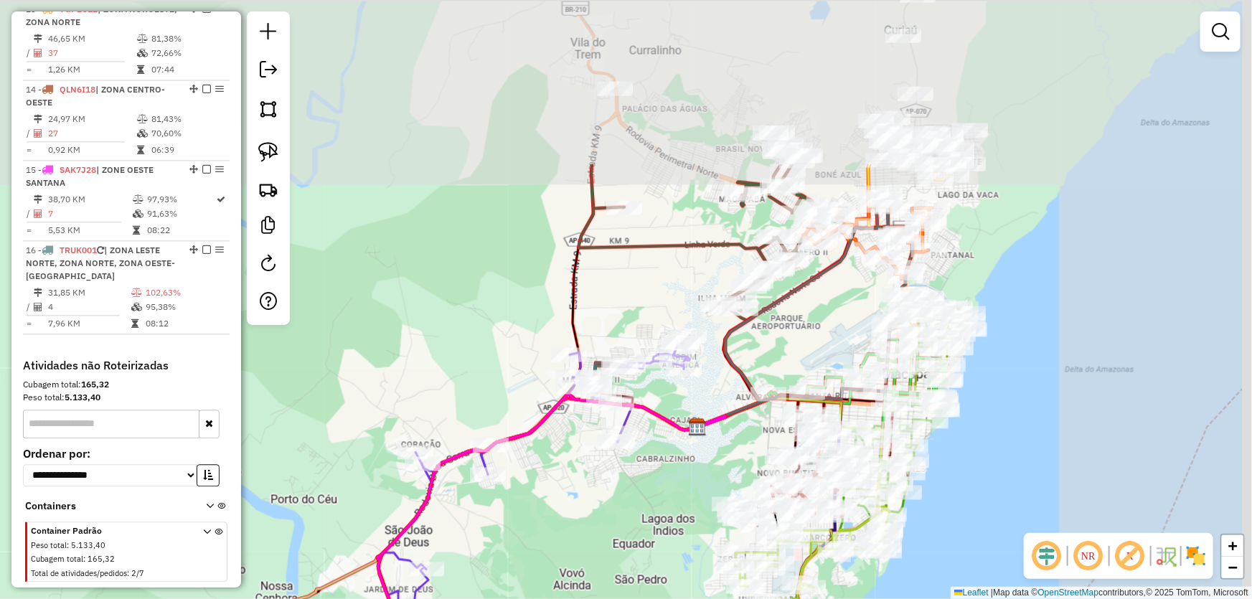
drag, startPoint x: 904, startPoint y: 246, endPoint x: 678, endPoint y: 471, distance: 318.2
click at [678, 471] on div "Janela de atendimento Grade de atendimento Capacidade Transportadoras Veículos …" at bounding box center [626, 299] width 1252 height 599
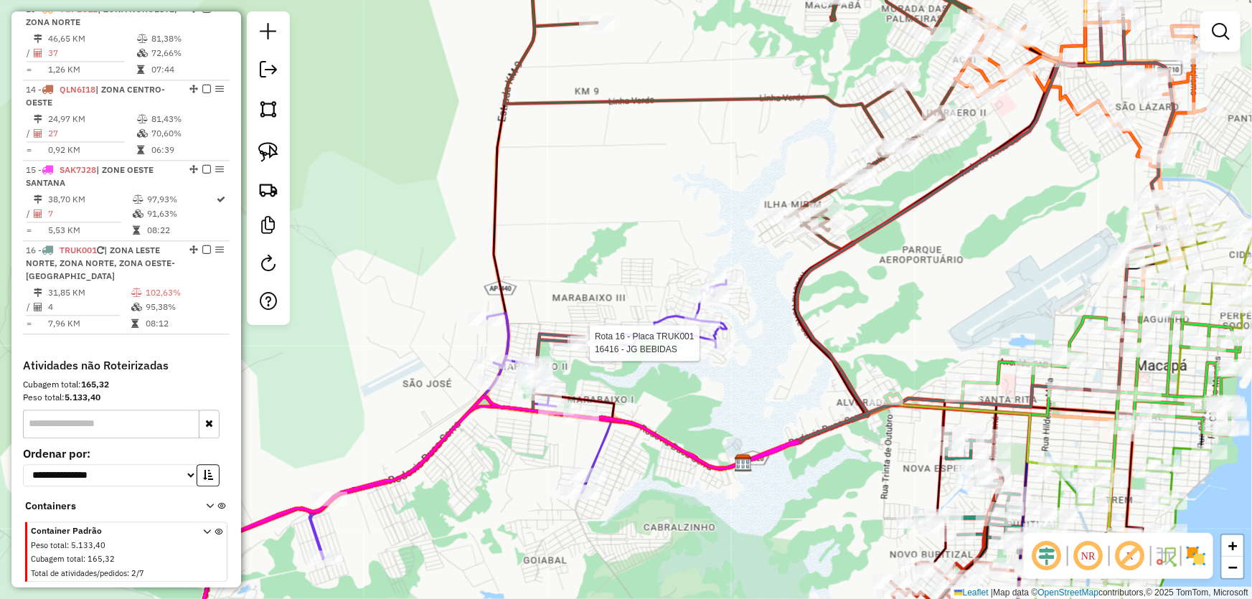
select select "*********"
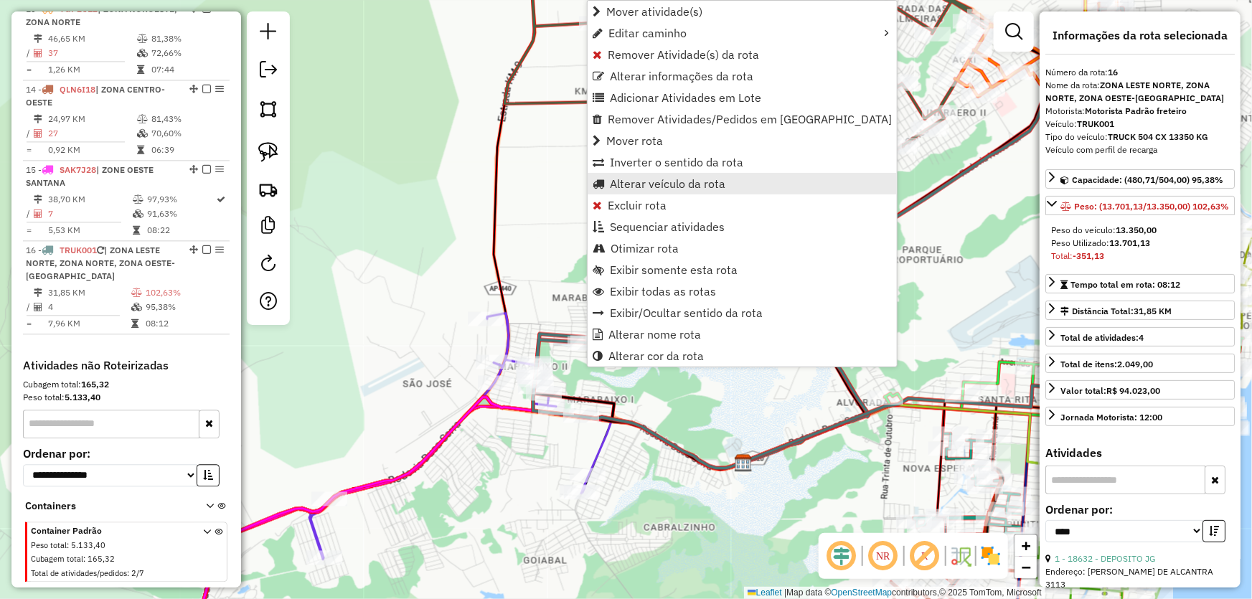
click at [639, 179] on span "Alterar veículo da rota" at bounding box center [668, 183] width 116 height 11
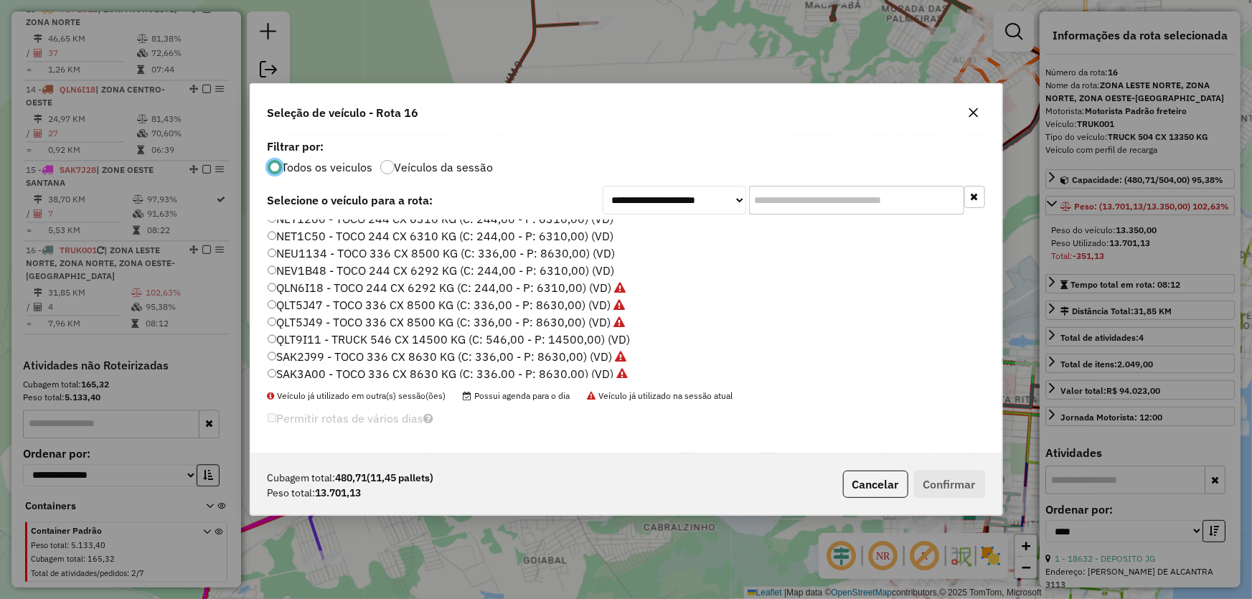
scroll to position [261, 0]
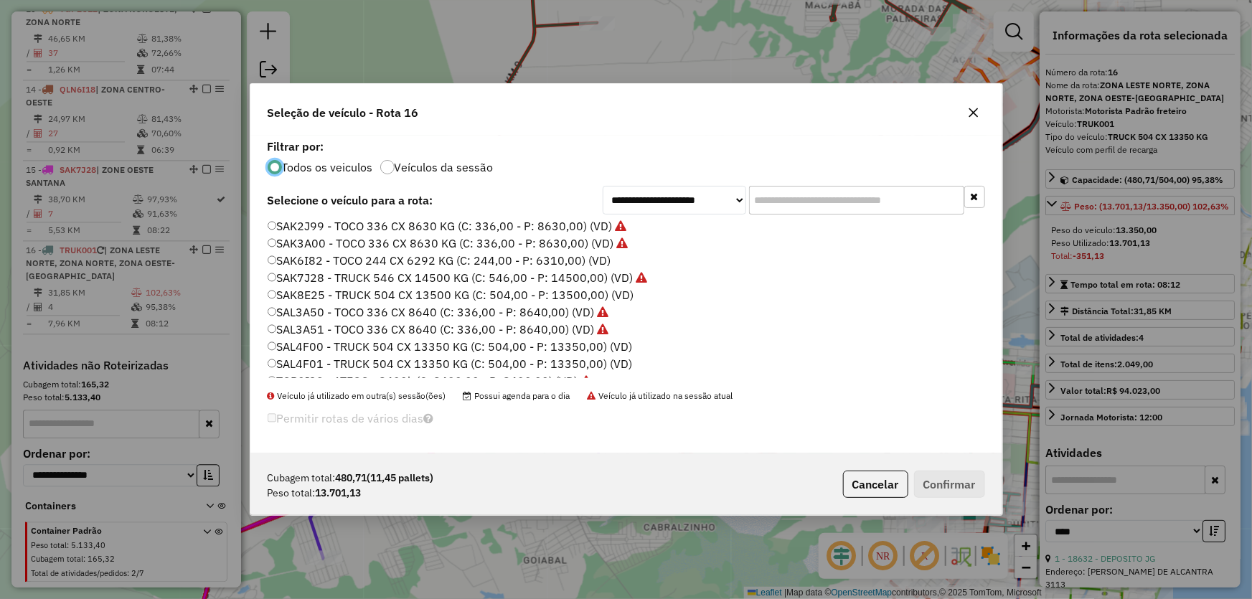
click at [314, 278] on label "SAK7J28 - TRUCK 546 CX 14500 KG (C: 546,00 - P: 14500,00) (VD)" at bounding box center [458, 277] width 380 height 17
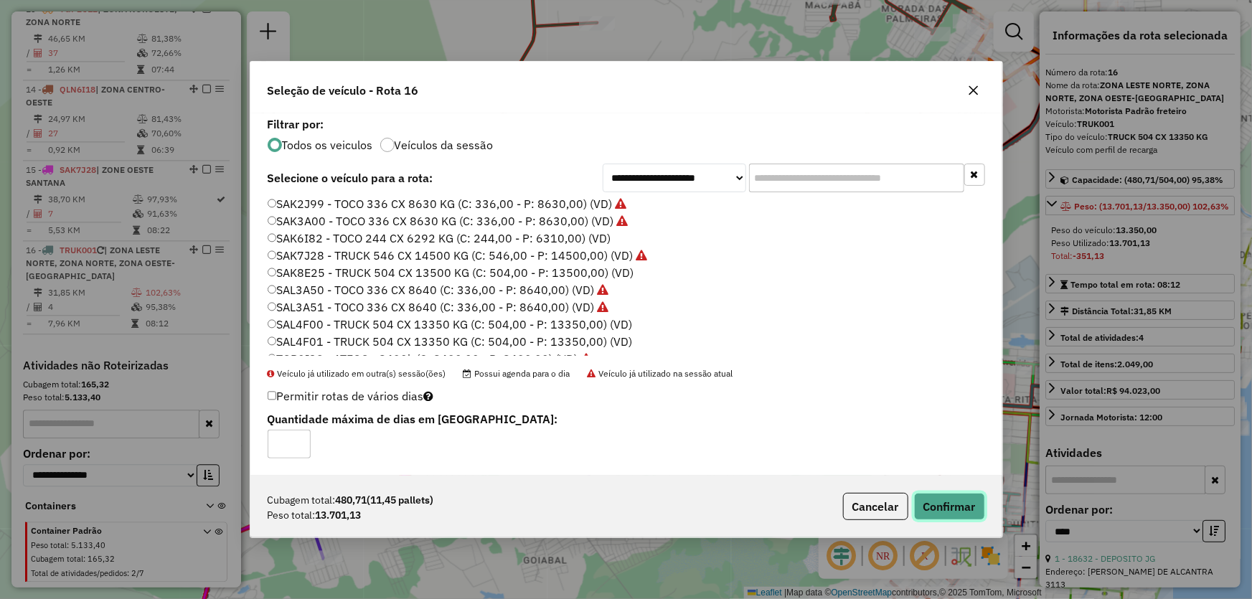
click at [939, 513] on button "Confirmar" at bounding box center [949, 506] width 71 height 27
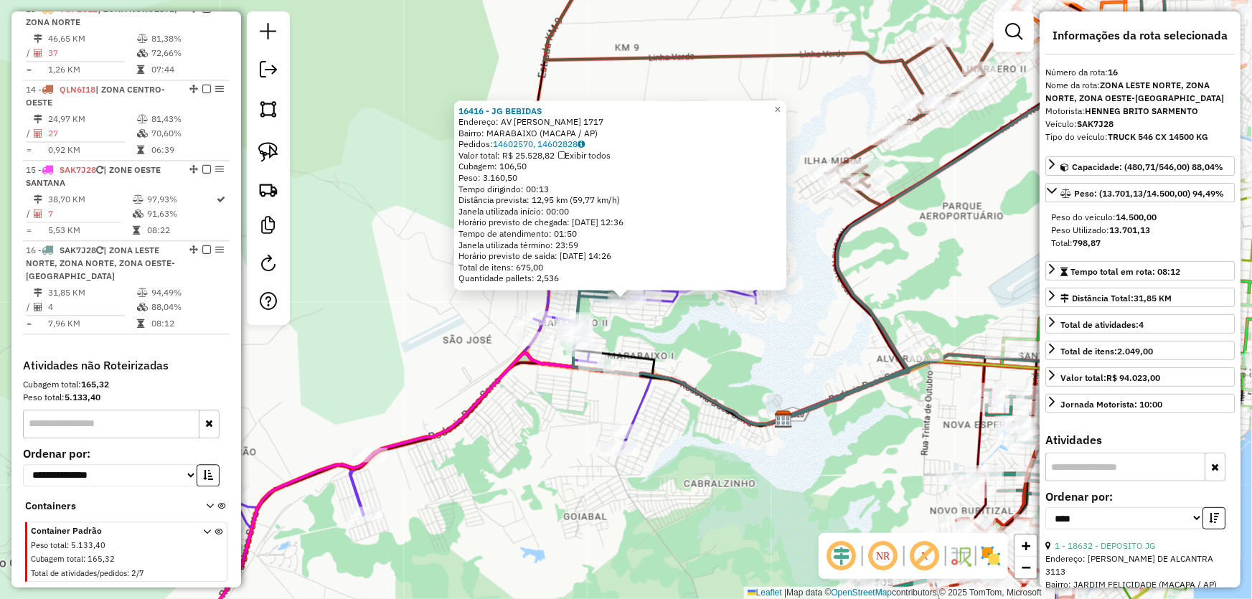
click at [805, 372] on div "16416 - JG BEBIDAS Endereço: AV DECIMA QUINTA 1717 Bairro: [GEOGRAPHIC_DATA] (M…" at bounding box center [626, 299] width 1252 height 599
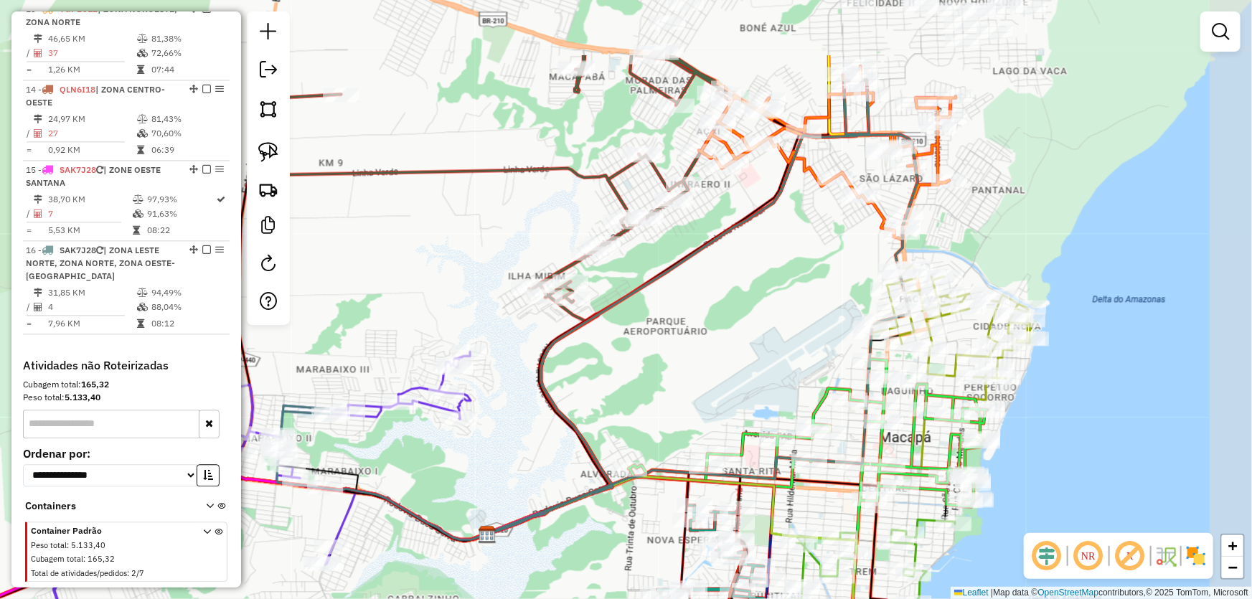
drag, startPoint x: 955, startPoint y: 258, endPoint x: 657, endPoint y: 373, distance: 318.8
click at [657, 373] on div "Janela de atendimento Grade de atendimento Capacidade Transportadoras Veículos …" at bounding box center [626, 299] width 1252 height 599
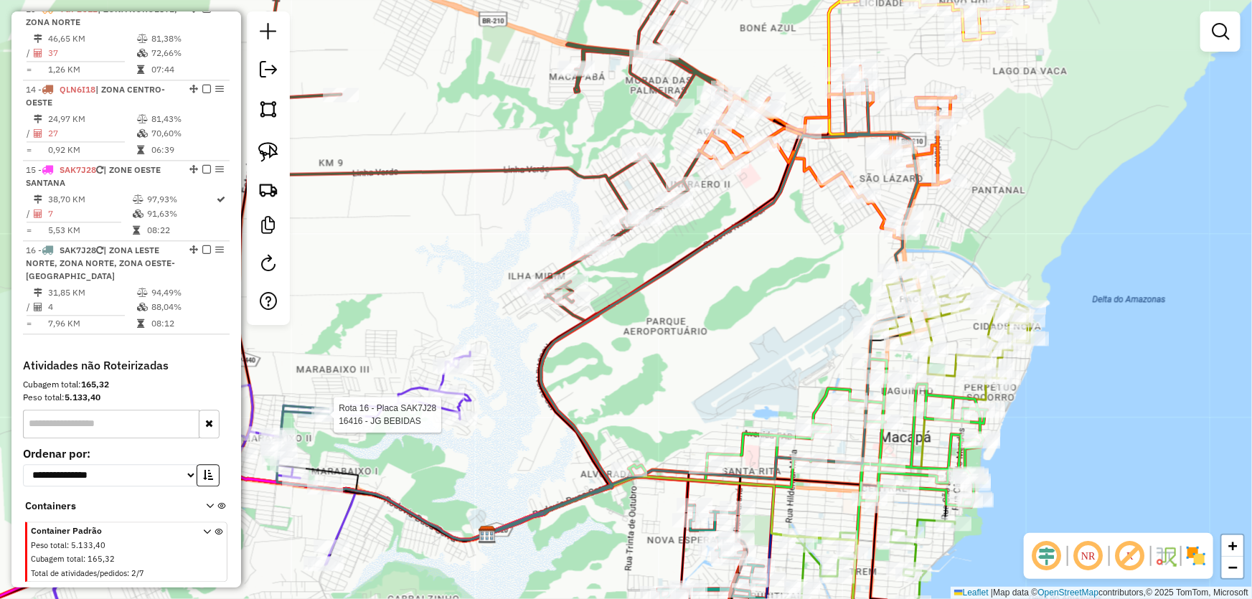
select select "*********"
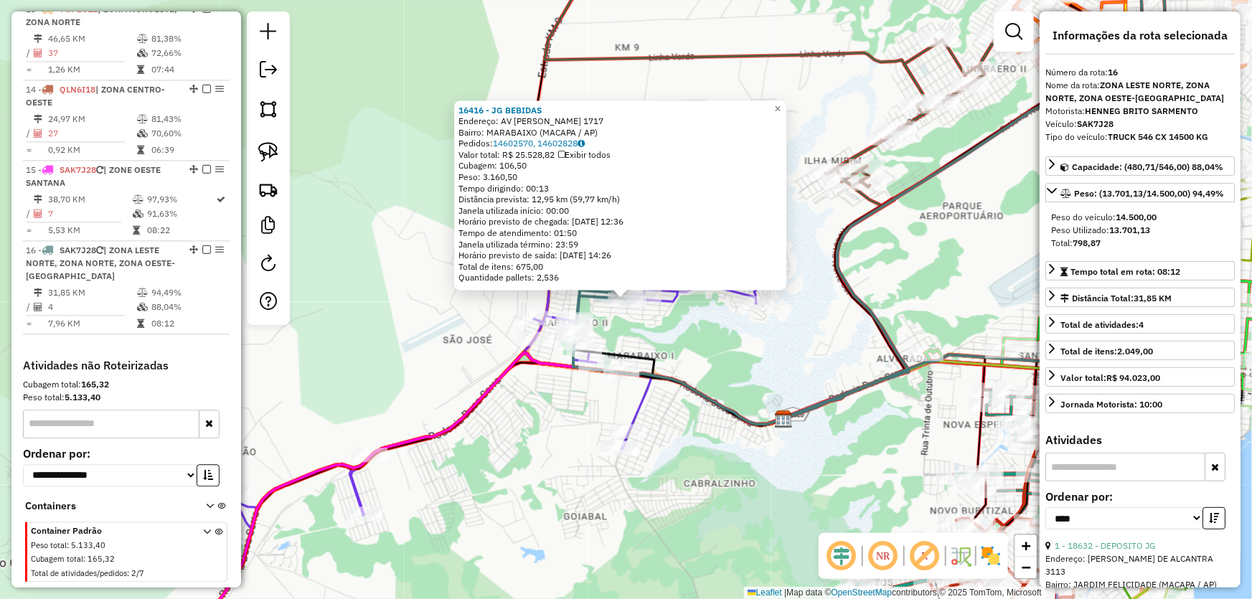
click at [820, 365] on div "16416 - JG BEBIDAS Endereço: AV DECIMA QUINTA 1717 Bairro: [GEOGRAPHIC_DATA] (M…" at bounding box center [626, 299] width 1252 height 599
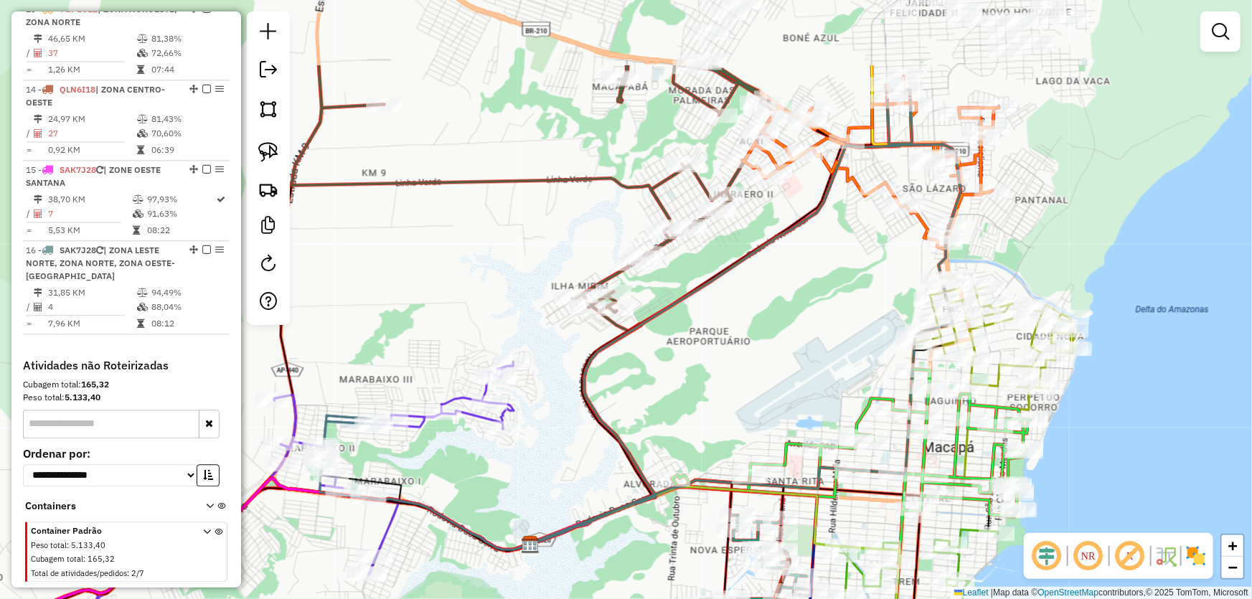
drag, startPoint x: 942, startPoint y: 280, endPoint x: 688, endPoint y: 406, distance: 282.8
click at [688, 406] on div "Janela de atendimento Grade de atendimento Capacidade Transportadoras Veículos …" at bounding box center [626, 299] width 1252 height 599
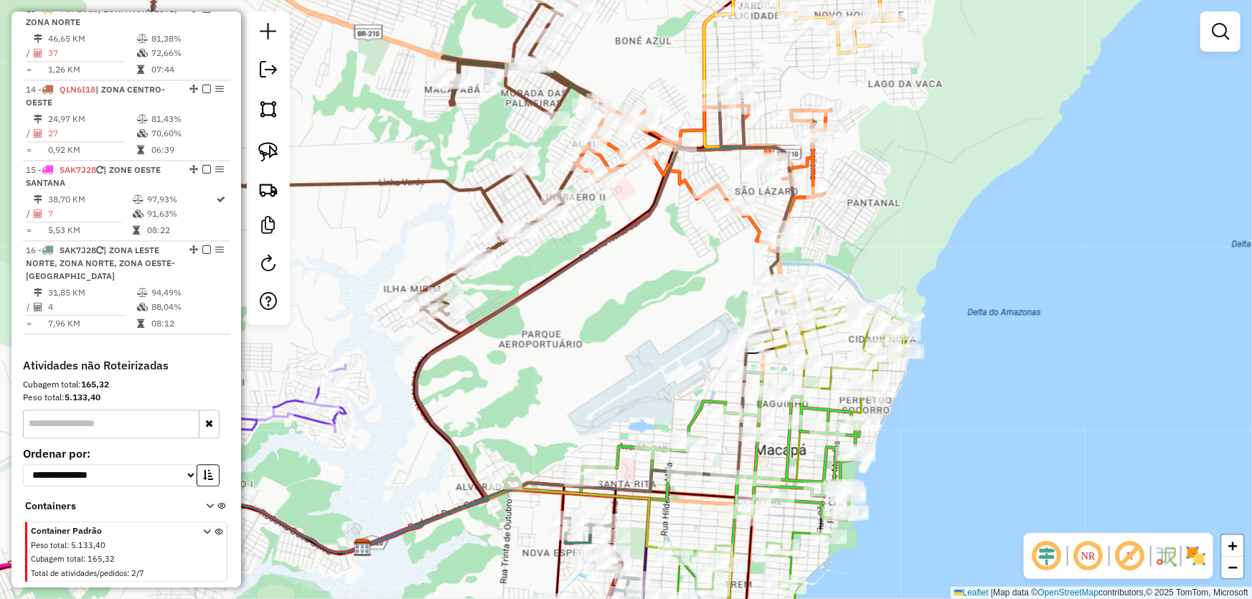
drag, startPoint x: 800, startPoint y: 373, endPoint x: 629, endPoint y: 373, distance: 170.1
click at [629, 374] on div "Janela de atendimento Grade de atendimento Capacidade Transportadoras Veículos …" at bounding box center [626, 299] width 1252 height 599
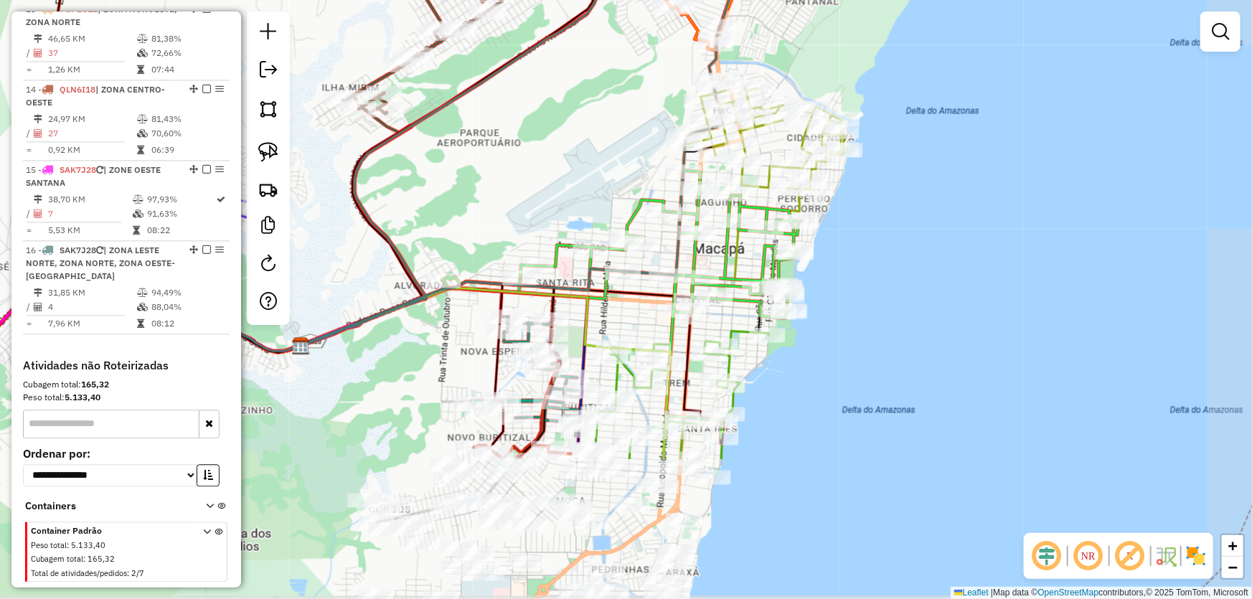
drag, startPoint x: 667, startPoint y: 364, endPoint x: 610, endPoint y: 167, distance: 204.9
click at [610, 167] on div "Janela de atendimento Grade de atendimento Capacidade Transportadoras Veículos …" at bounding box center [626, 299] width 1252 height 599
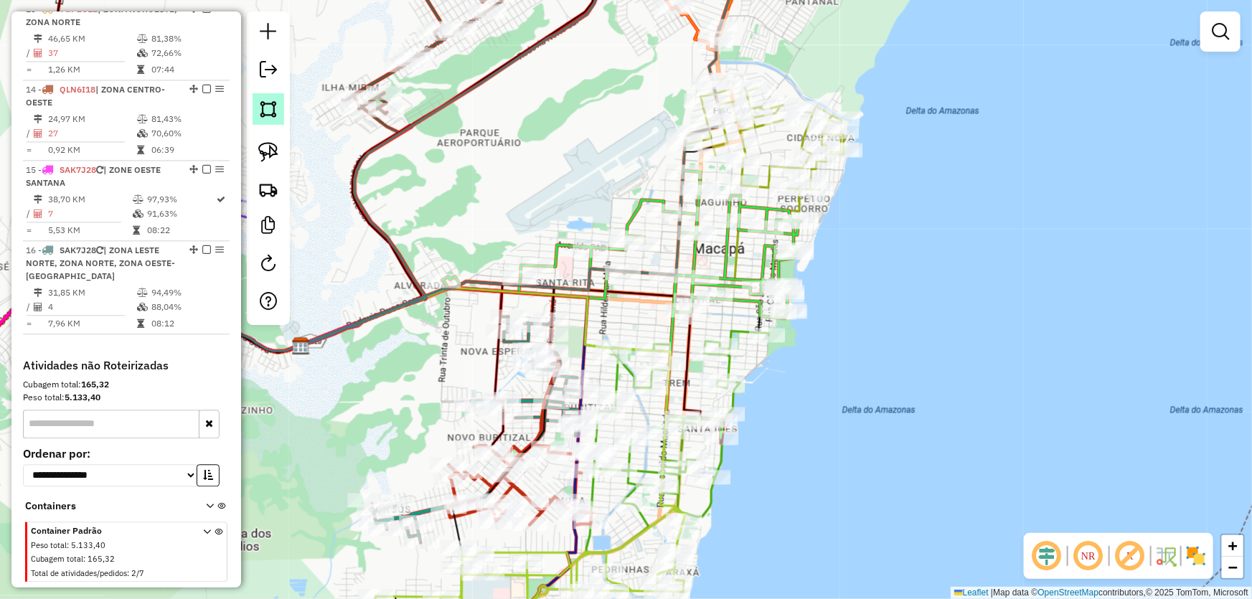
click at [276, 108] on img at bounding box center [268, 109] width 20 height 20
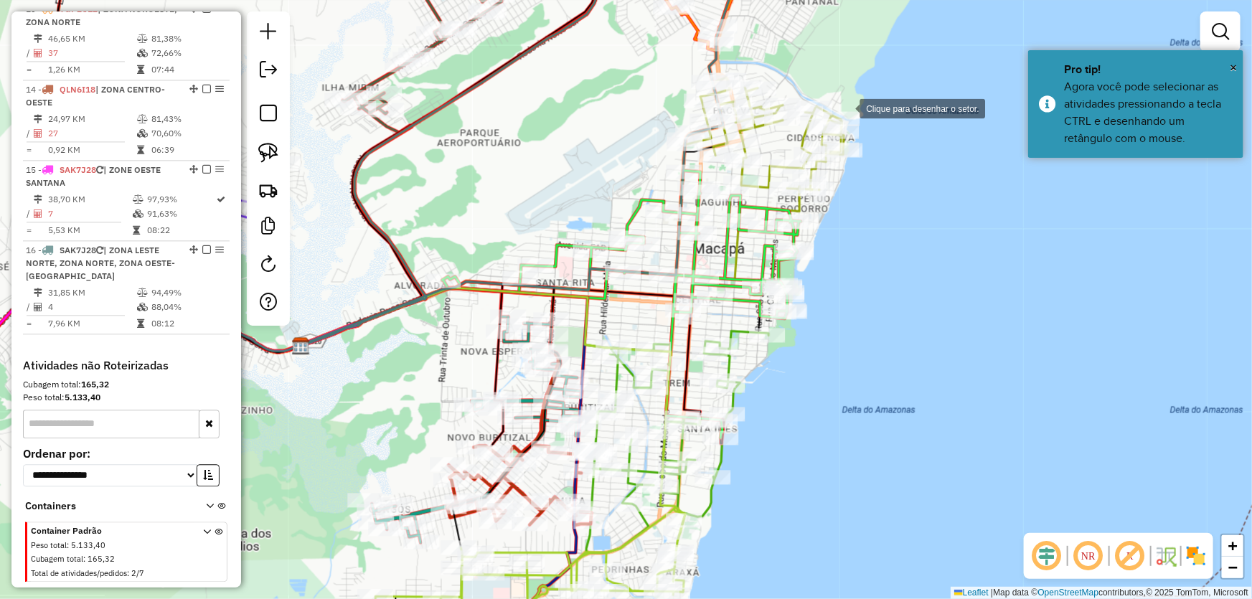
click at [846, 108] on div at bounding box center [845, 107] width 29 height 29
click at [558, 104] on div at bounding box center [565, 104] width 29 height 29
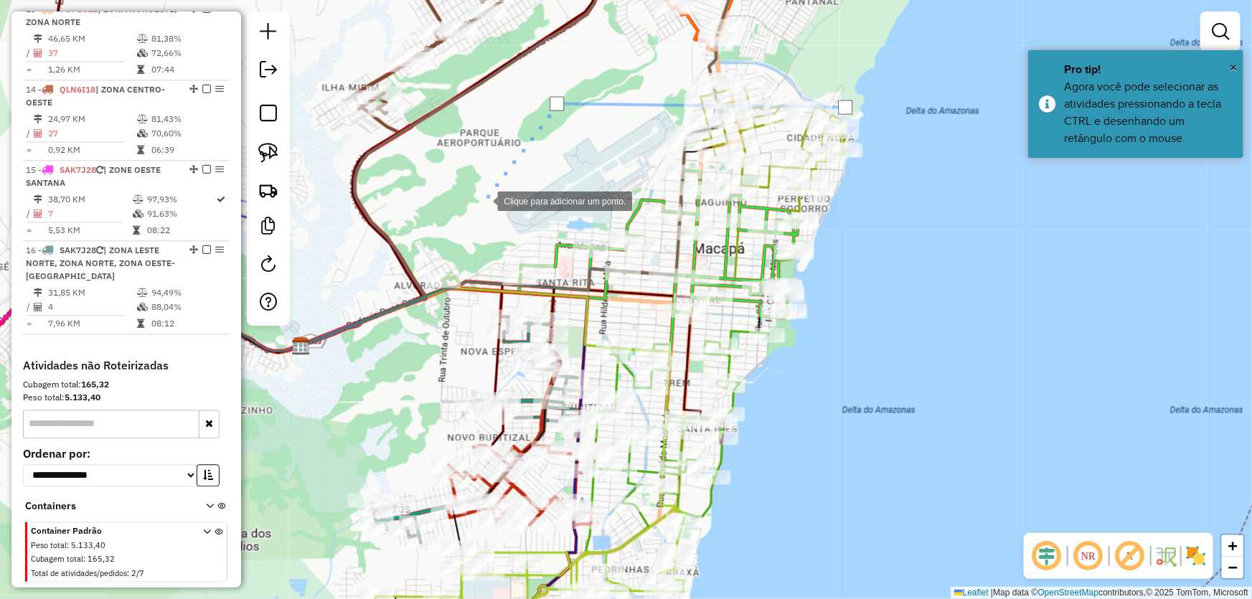
click at [484, 200] on div at bounding box center [483, 200] width 29 height 29
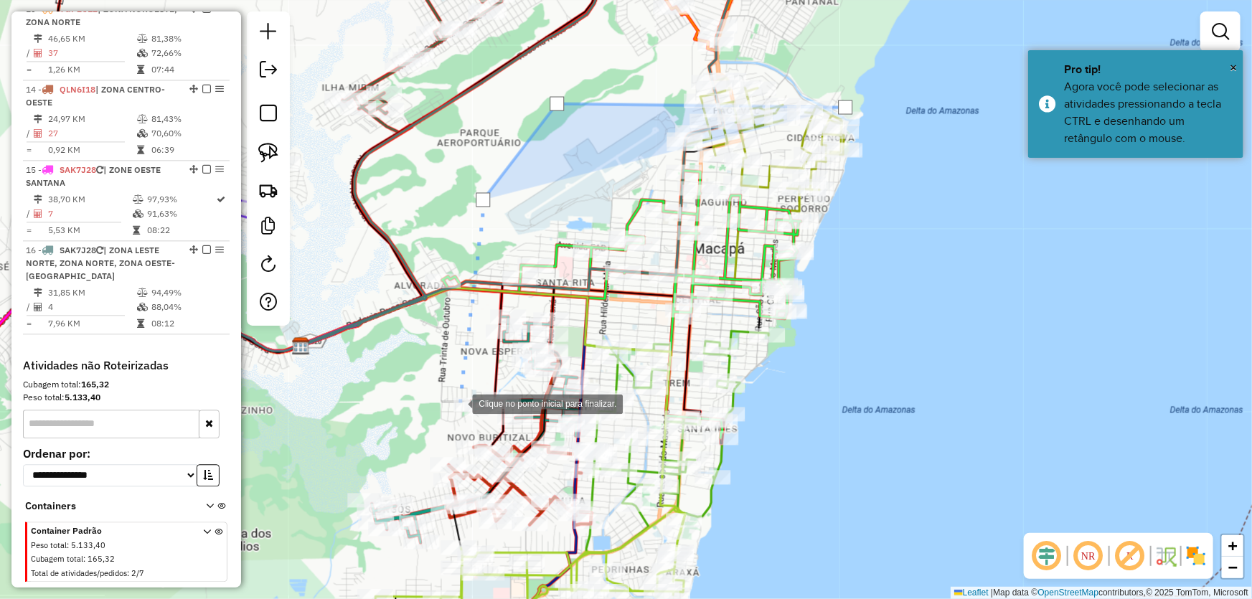
click at [459, 418] on div at bounding box center [458, 403] width 29 height 29
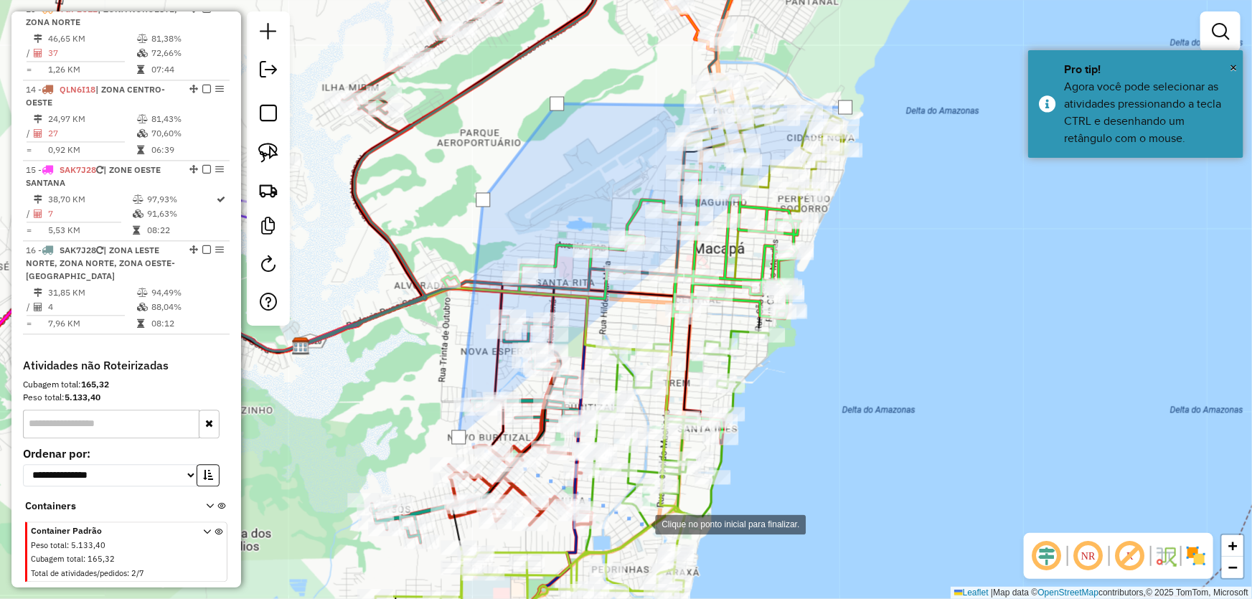
click at [642, 524] on div at bounding box center [641, 524] width 29 height 29
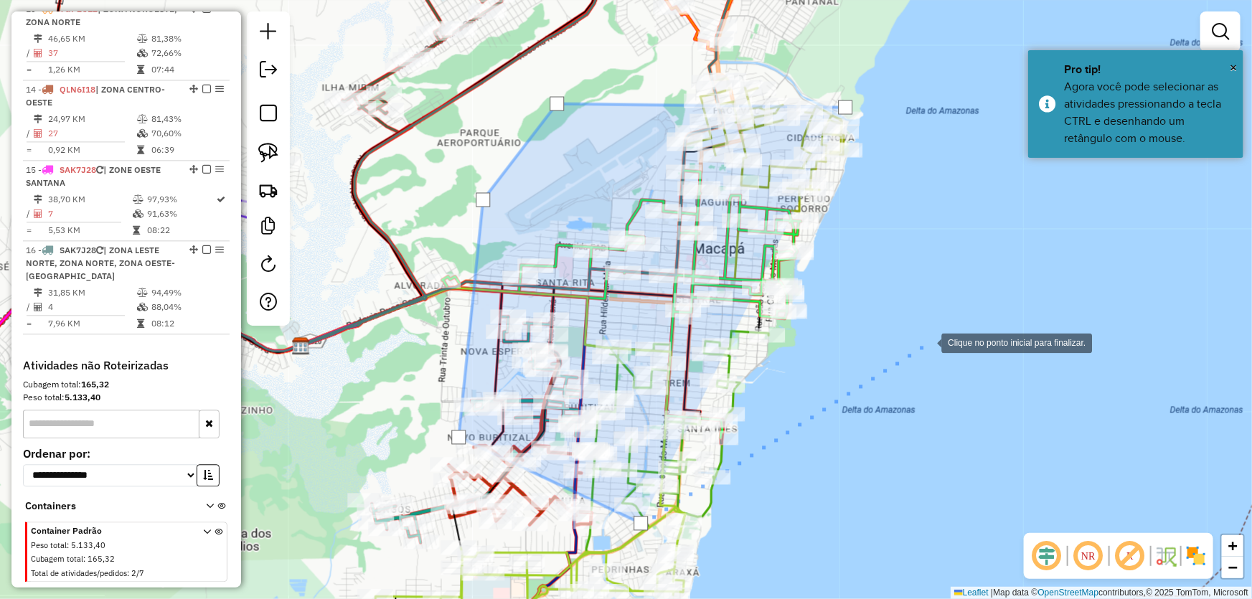
click at [928, 342] on div at bounding box center [927, 342] width 29 height 29
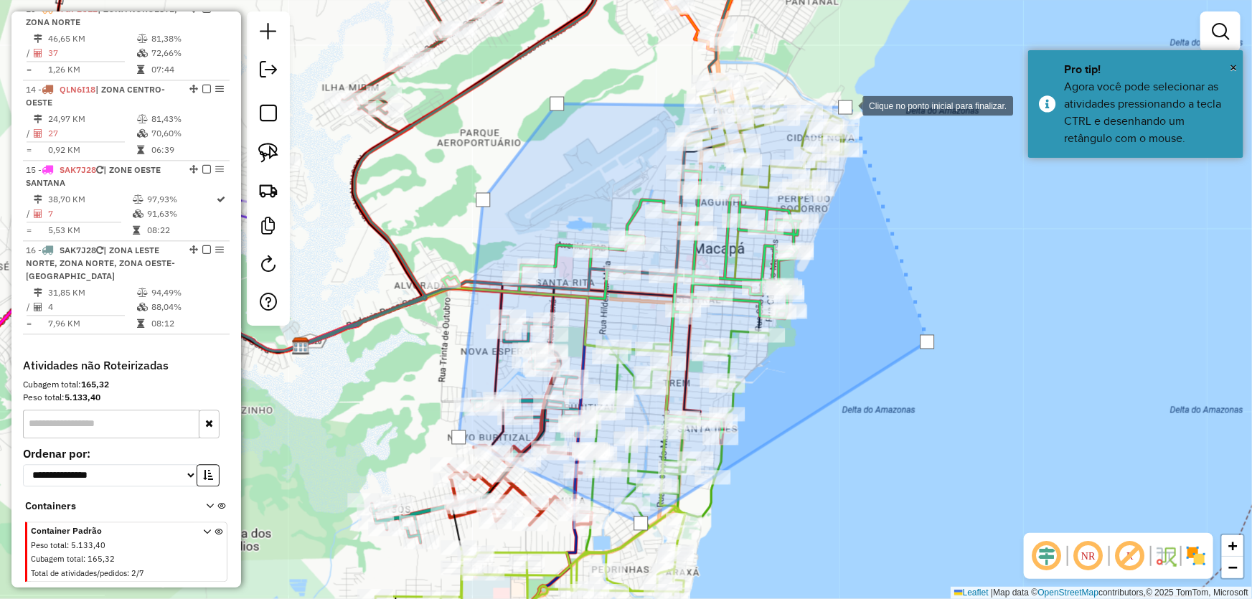
click at [845, 106] on div at bounding box center [845, 107] width 14 height 14
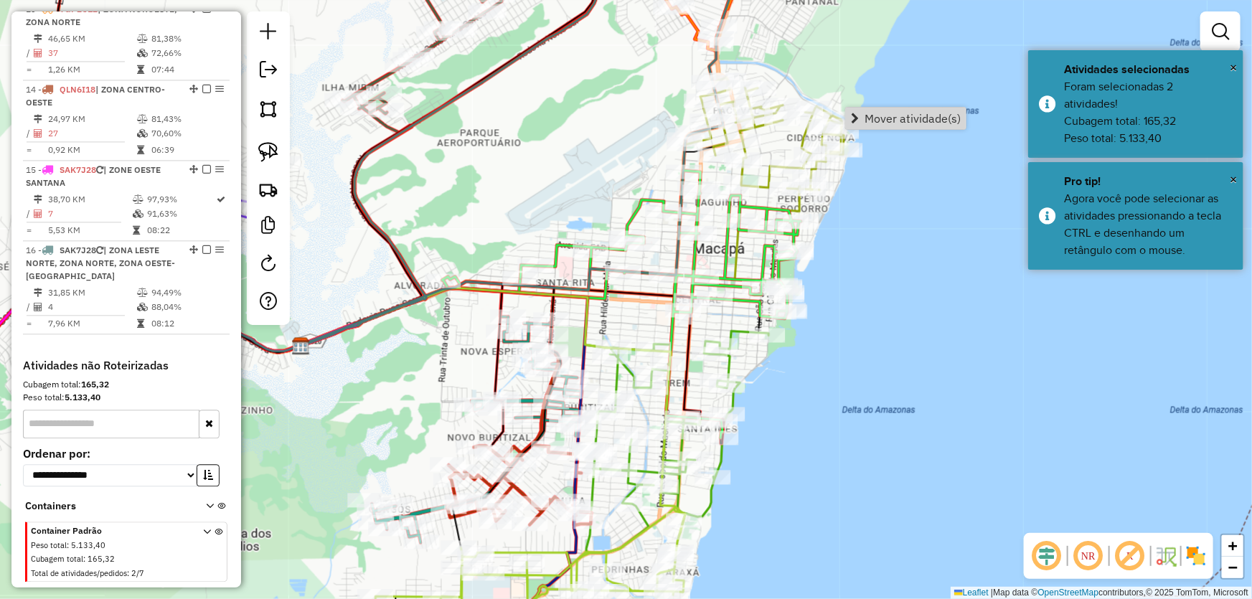
click at [857, 363] on div "Janela de atendimento Grade de atendimento Capacidade Transportadoras Veículos …" at bounding box center [626, 299] width 1252 height 599
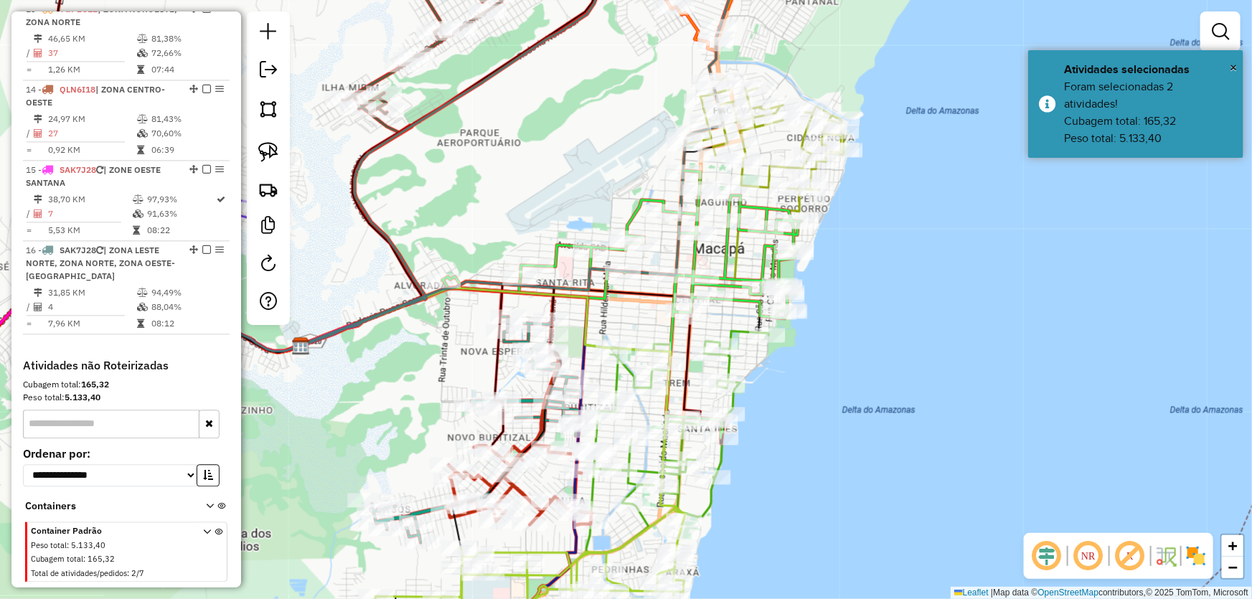
click at [921, 324] on div "Janela de atendimento Grade de atendimento Capacidade Transportadoras Veículos …" at bounding box center [626, 299] width 1252 height 599
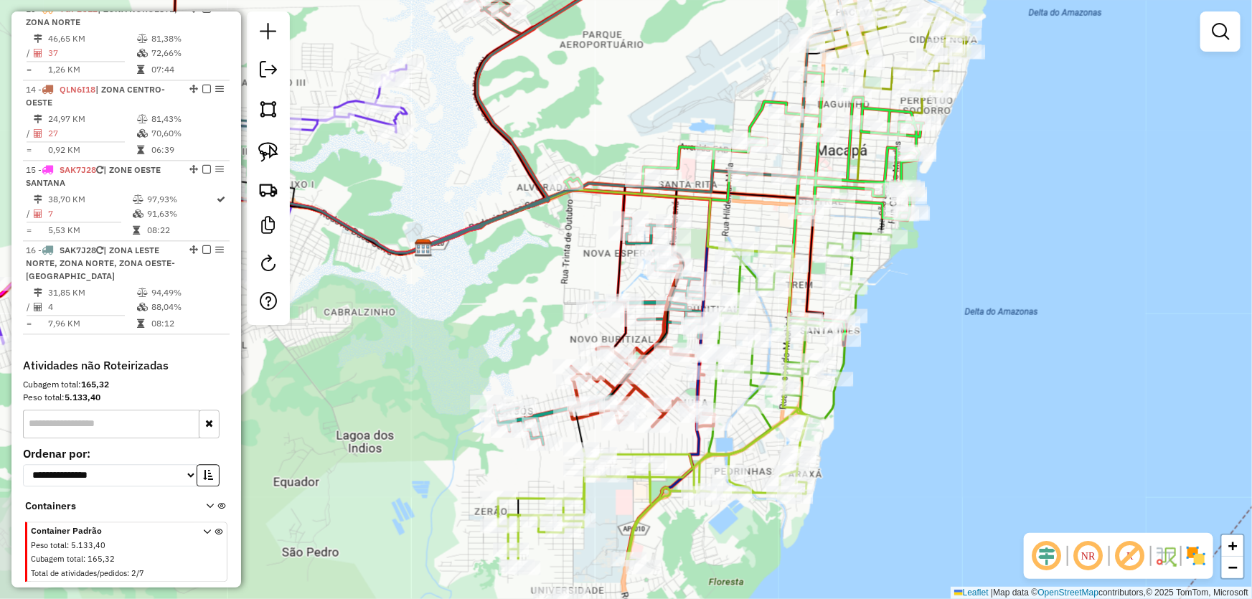
drag, startPoint x: 869, startPoint y: 385, endPoint x: 804, endPoint y: 337, distance: 81.5
click at [1011, 278] on div "Janela de atendimento Grade de atendimento Capacidade Transportadoras Veículos …" at bounding box center [626, 299] width 1252 height 599
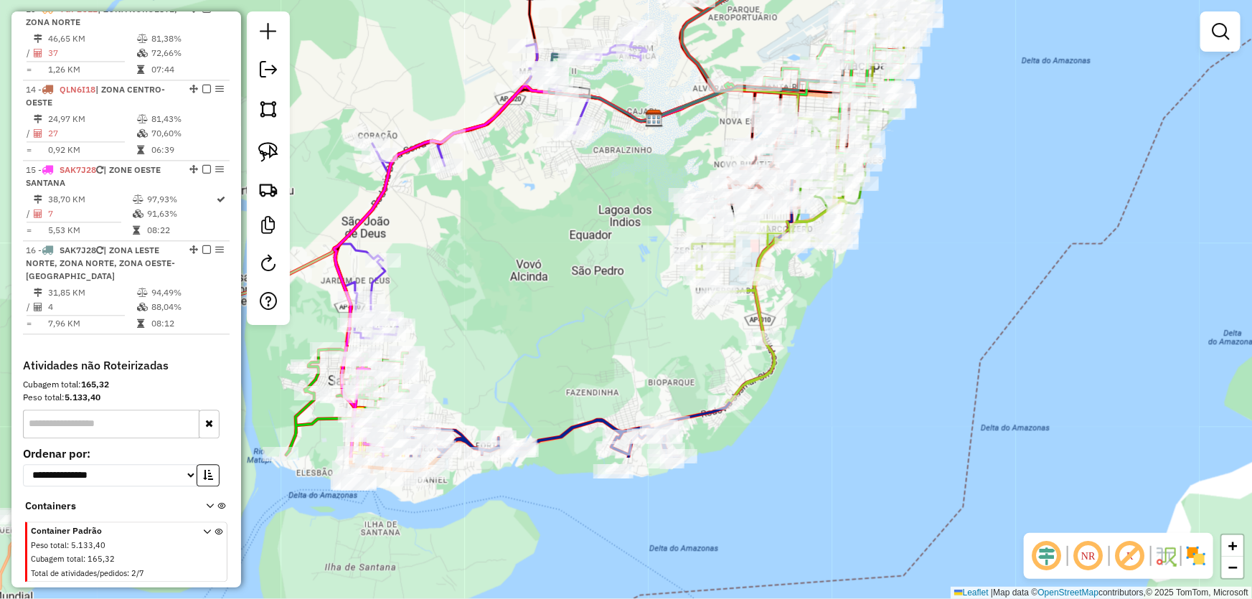
drag, startPoint x: 351, startPoint y: 439, endPoint x: 610, endPoint y: 237, distance: 328.3
click at [610, 237] on div "Janela de atendimento Grade de atendimento Capacidade Transportadoras Veículos …" at bounding box center [626, 299] width 1252 height 599
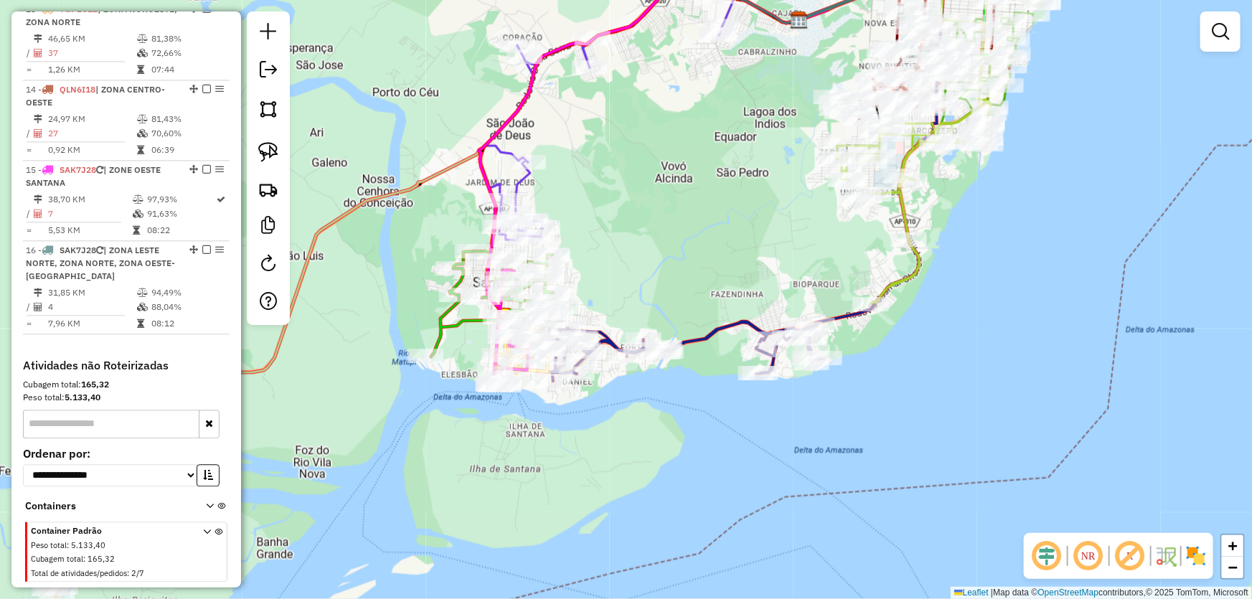
drag, startPoint x: 495, startPoint y: 329, endPoint x: 640, endPoint y: 231, distance: 175.2
click at [640, 231] on div "Janela de atendimento Grade de atendimento Capacidade Transportadoras Veículos …" at bounding box center [626, 299] width 1252 height 599
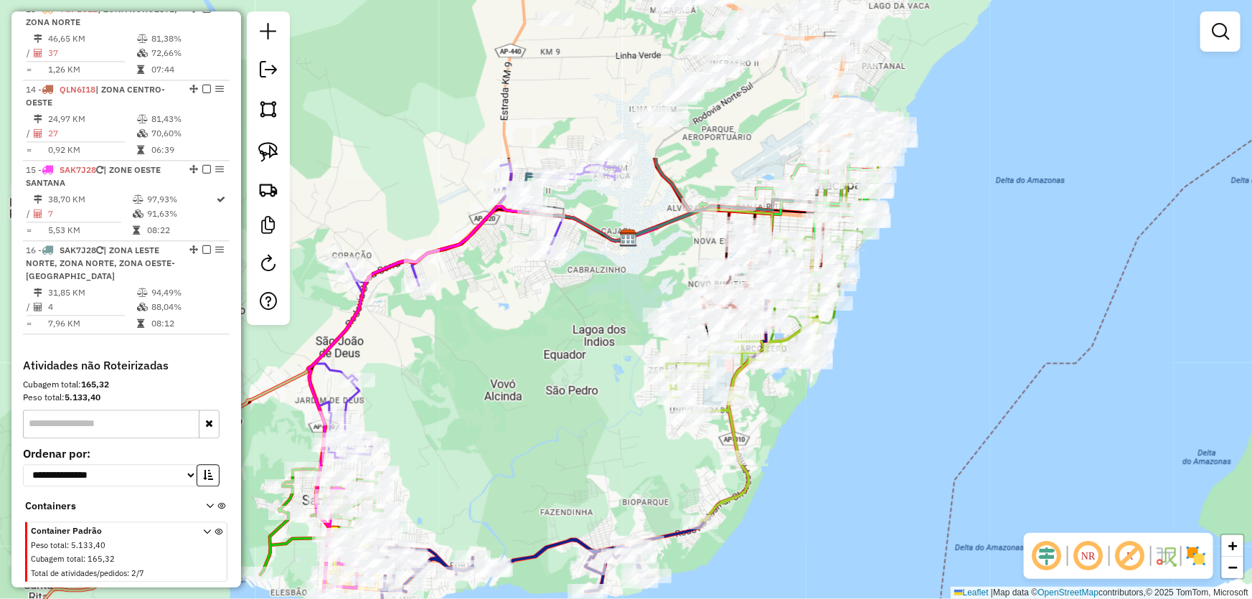
drag, startPoint x: 691, startPoint y: 227, endPoint x: 520, endPoint y: 445, distance: 277.1
click at [520, 445] on div "Janela de atendimento Grade de atendimento Capacidade Transportadoras Veículos …" at bounding box center [626, 299] width 1252 height 599
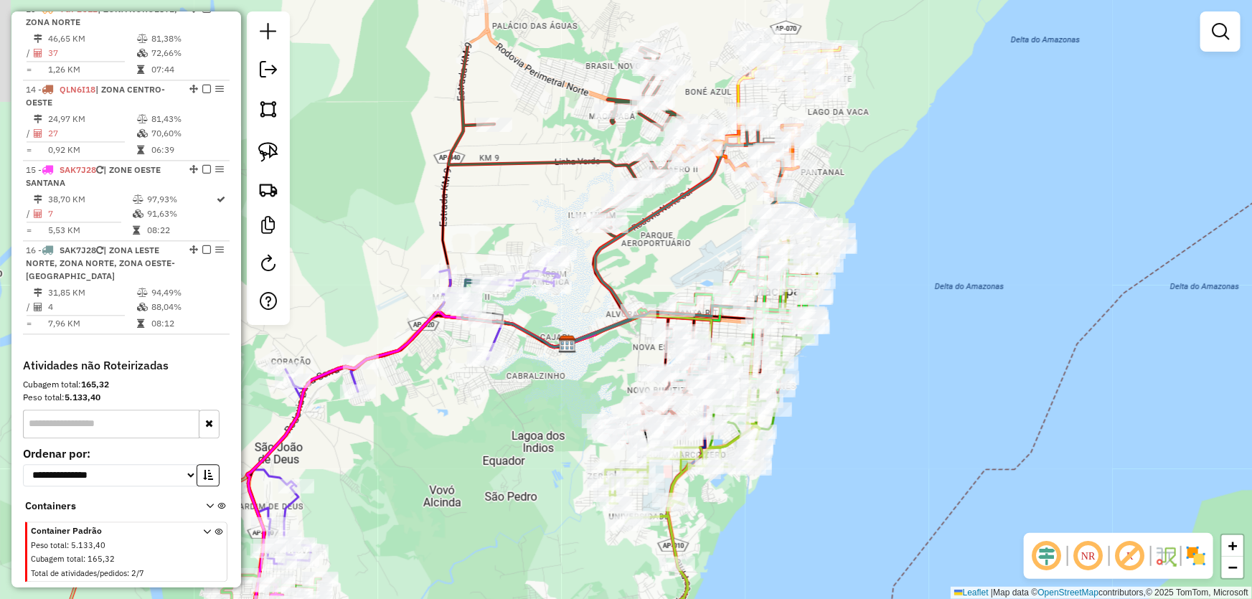
drag, startPoint x: 695, startPoint y: 175, endPoint x: 599, endPoint y: 338, distance: 189.2
click at [599, 338] on div "Janela de atendimento Grade de atendimento Capacidade Transportadoras Veículos …" at bounding box center [626, 299] width 1252 height 599
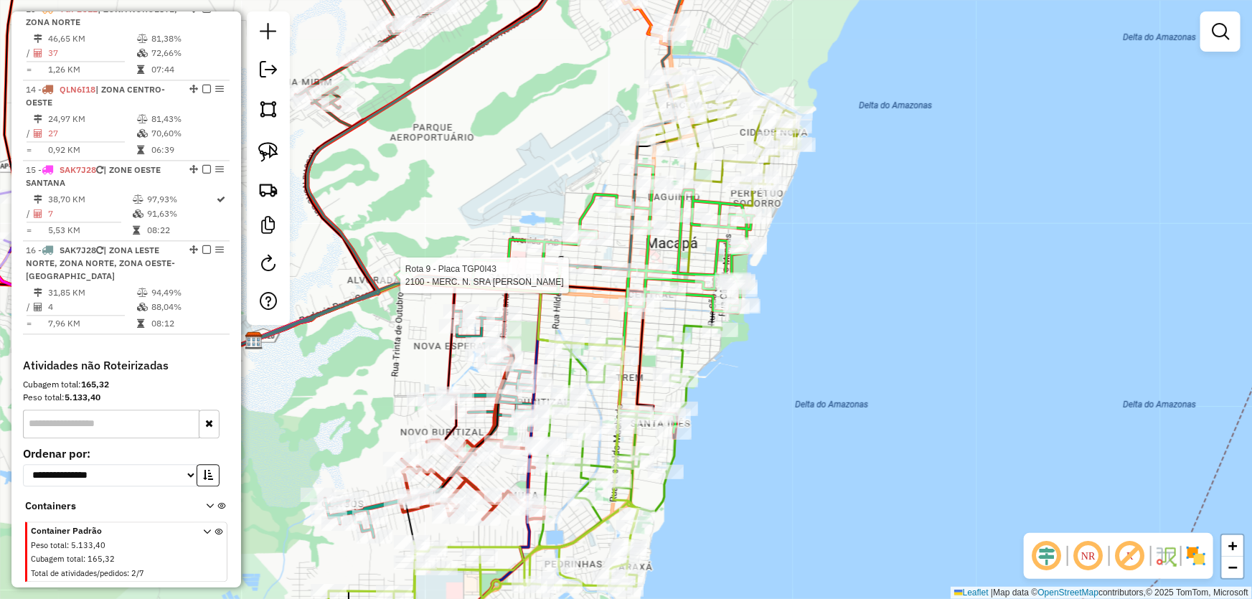
click at [732, 462] on div "Rota 9 - Placa TGP0I43 2100 - MERC. N. SRA [PERSON_NAME] de atendimento Grade d…" at bounding box center [626, 299] width 1252 height 599
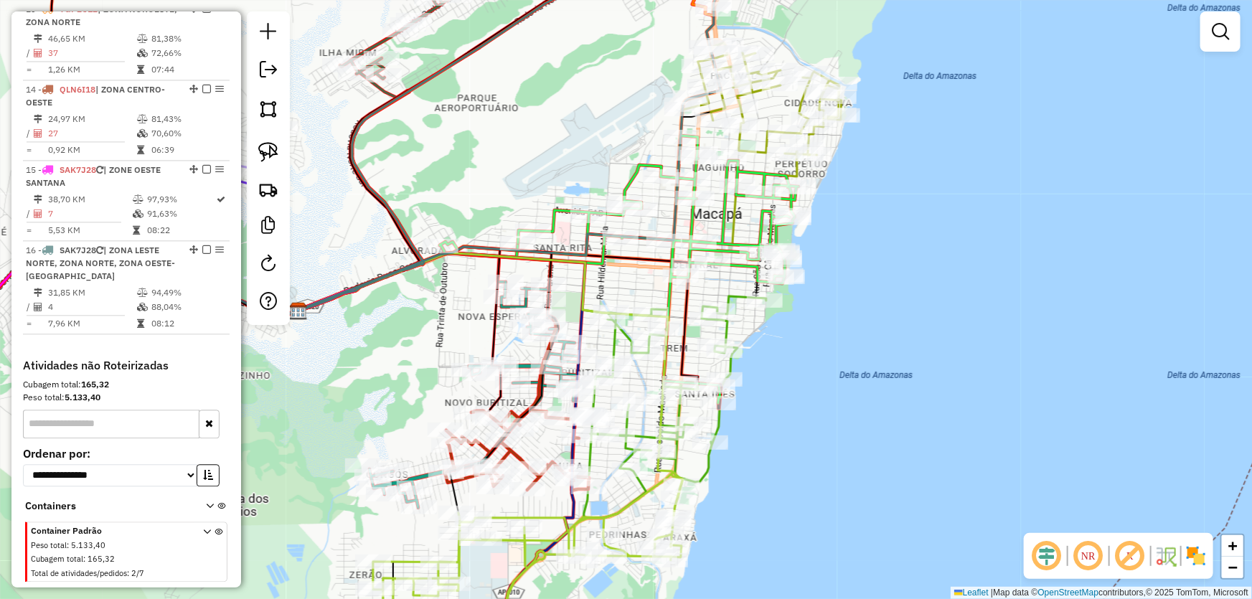
drag, startPoint x: 761, startPoint y: 460, endPoint x: 806, endPoint y: 431, distance: 53.3
click at [806, 431] on div "Janela de atendimento Grade de atendimento Capacidade Transportadoras Veículos …" at bounding box center [626, 299] width 1252 height 599
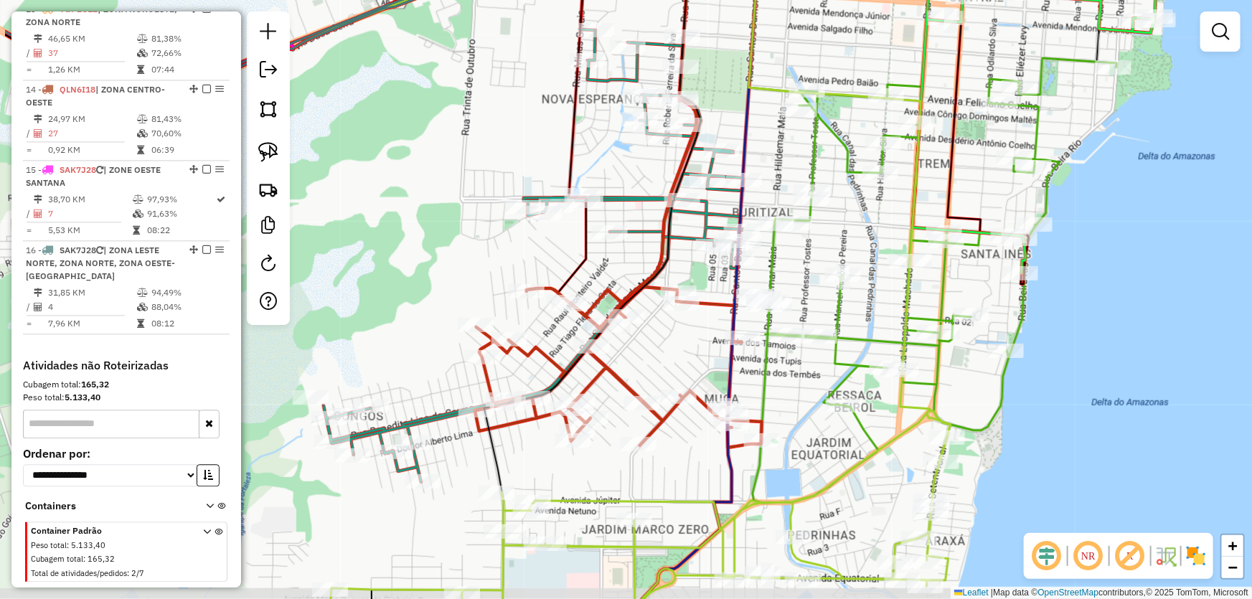
drag, startPoint x: 551, startPoint y: 532, endPoint x: 685, endPoint y: 470, distance: 147.7
click at [685, 470] on div "Janela de atendimento Grade de atendimento Capacidade Transportadoras Veículos …" at bounding box center [626, 299] width 1252 height 599
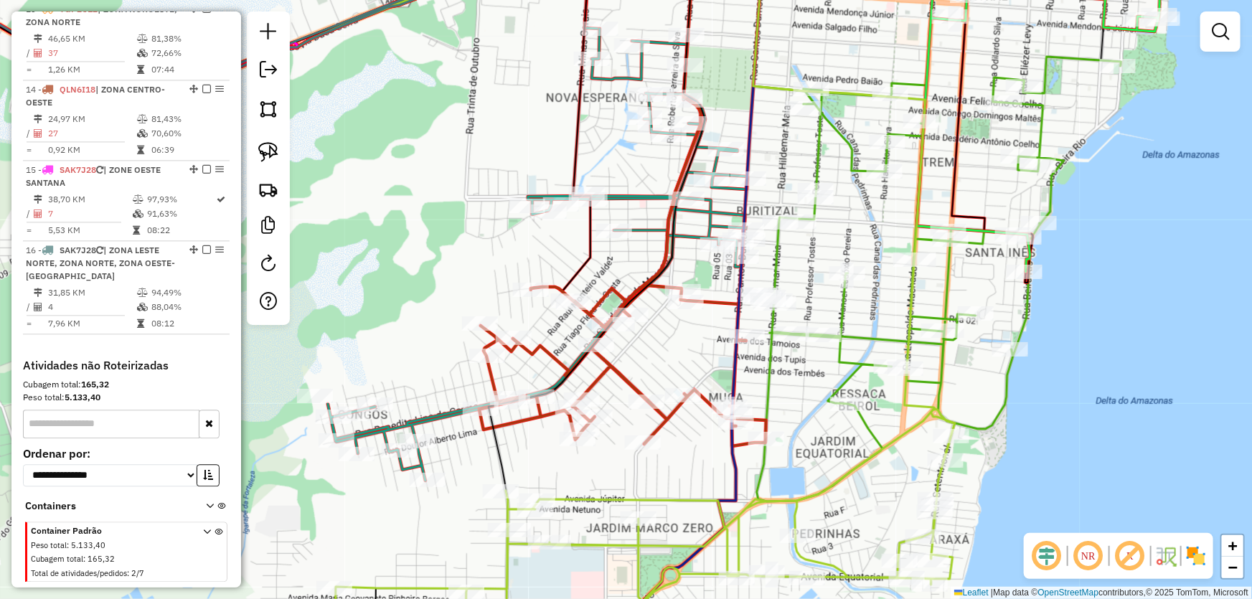
click at [1122, 272] on div "Janela de atendimento Grade de atendimento Capacidade Transportadoras Veículos …" at bounding box center [626, 299] width 1252 height 599
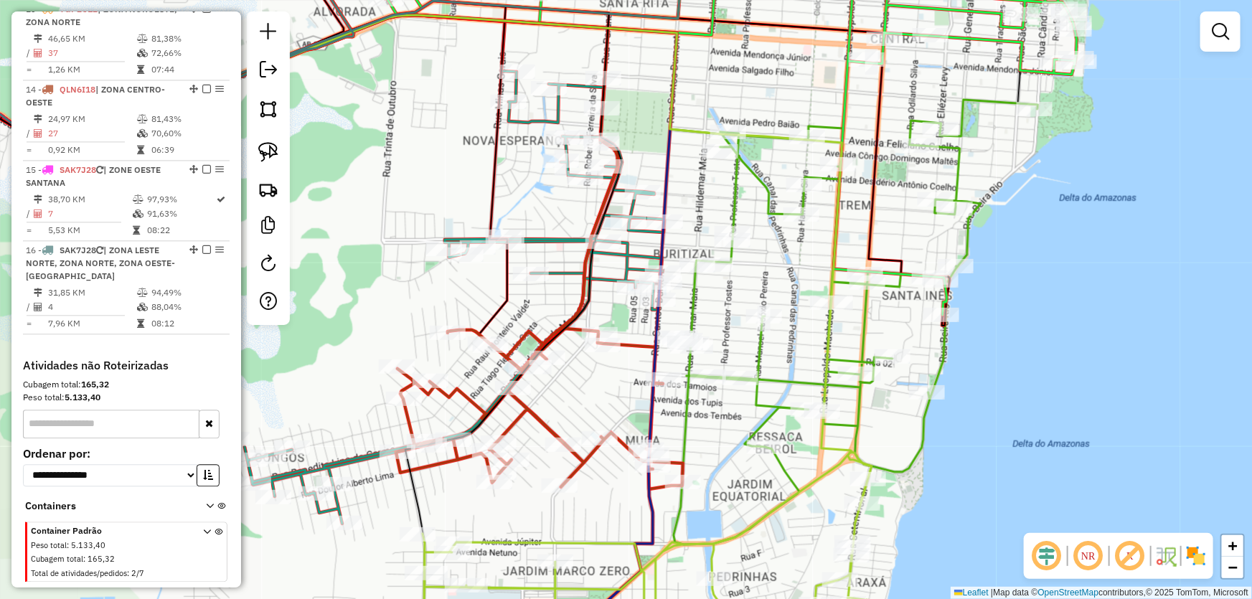
drag, startPoint x: 1127, startPoint y: 271, endPoint x: 974, endPoint y: 345, distance: 169.5
click at [974, 345] on div "Janela de atendimento Grade de atendimento Capacidade Transportadoras Veículos …" at bounding box center [626, 299] width 1252 height 599
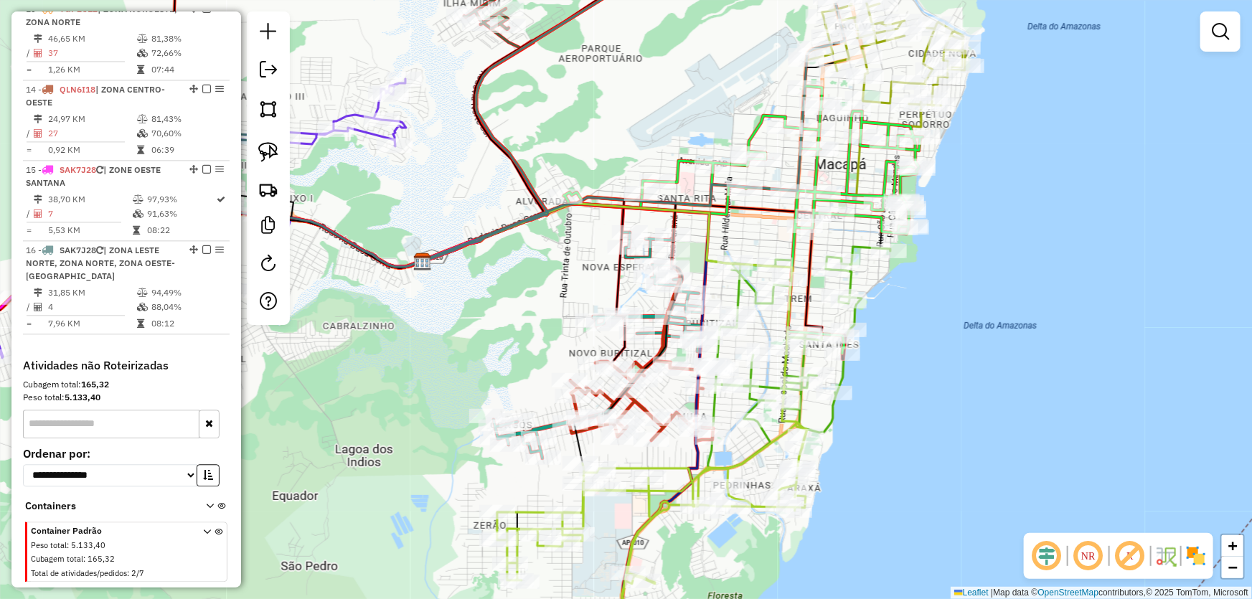
drag, startPoint x: 1021, startPoint y: 311, endPoint x: 933, endPoint y: 323, distance: 88.3
click at [933, 323] on div "Janela de atendimento Grade de atendimento Capacidade Transportadoras Veículos …" at bounding box center [626, 299] width 1252 height 599
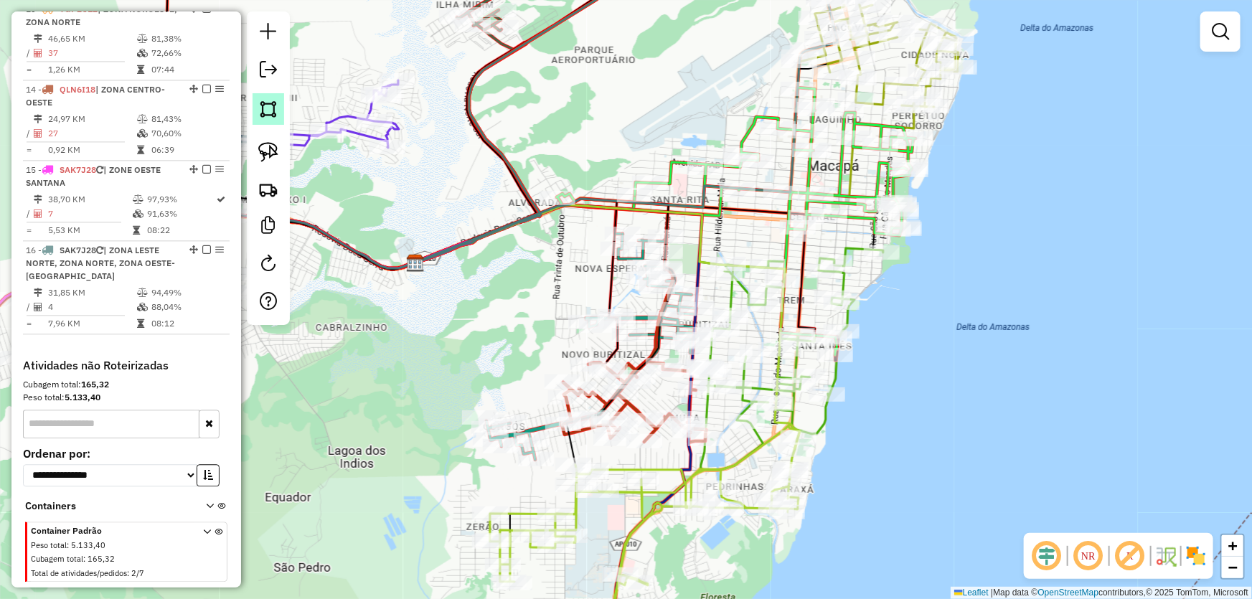
click at [276, 114] on img at bounding box center [268, 109] width 20 height 20
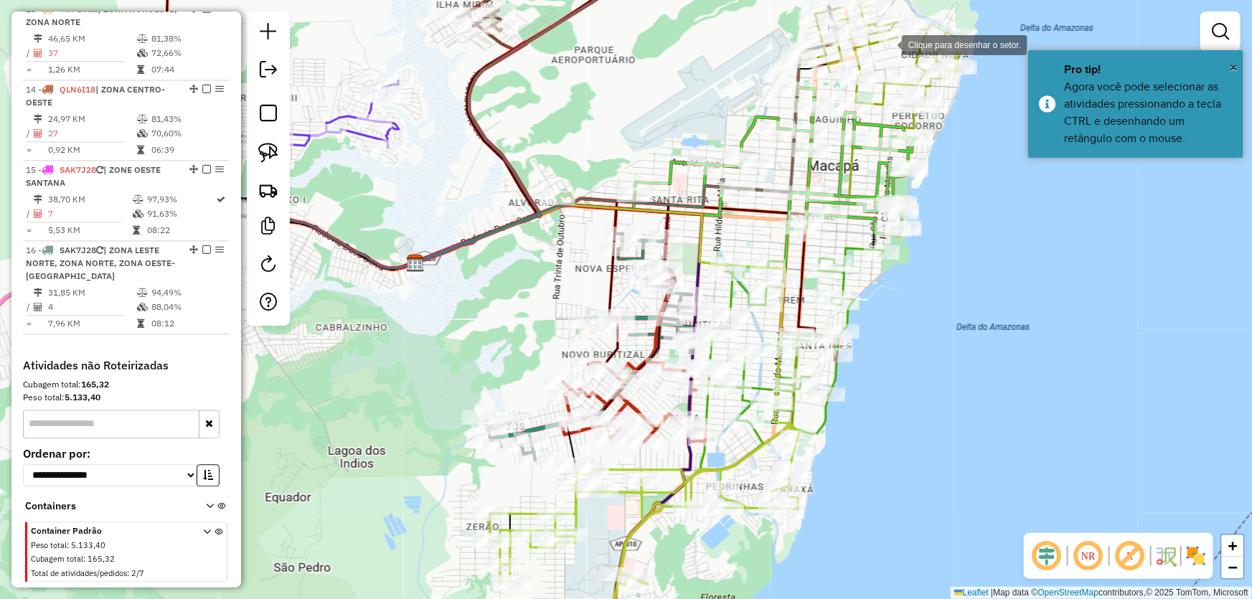
click at [888, 44] on div at bounding box center [887, 43] width 29 height 29
click at [725, 78] on div at bounding box center [725, 77] width 29 height 29
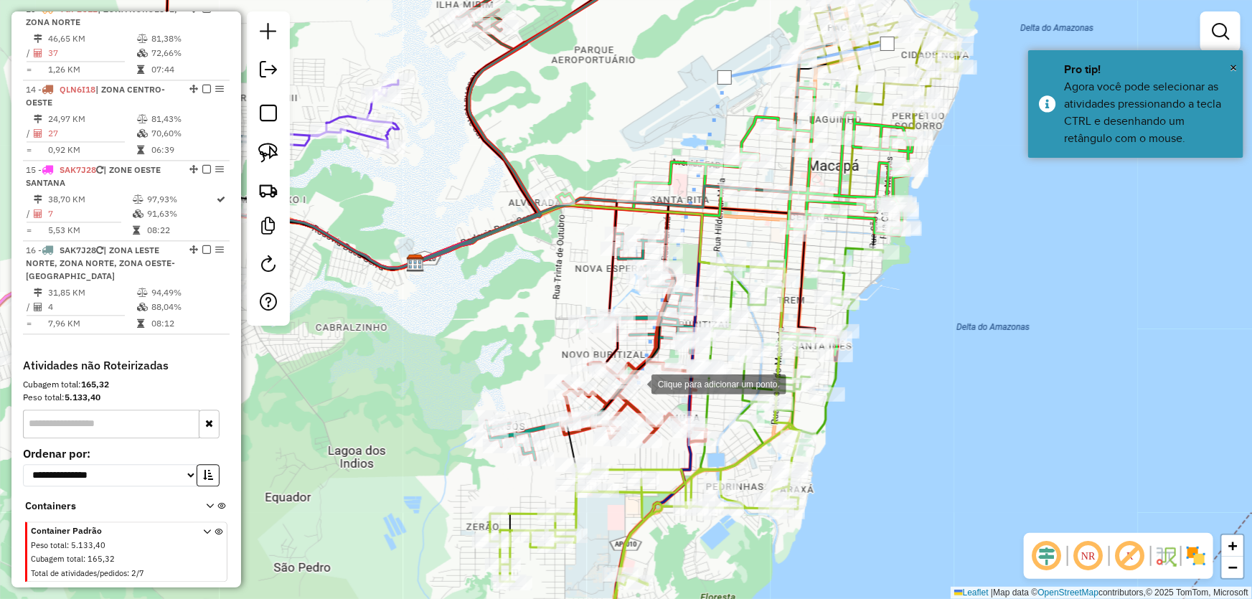
click at [637, 383] on div at bounding box center [637, 383] width 29 height 29
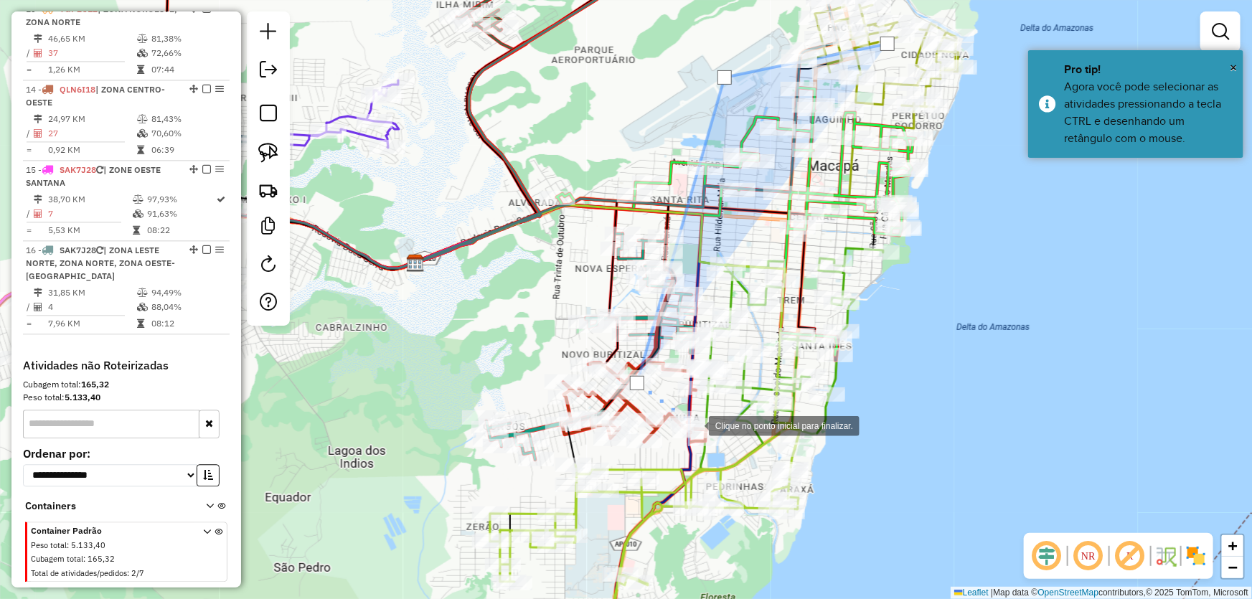
click at [700, 429] on div at bounding box center [694, 425] width 29 height 29
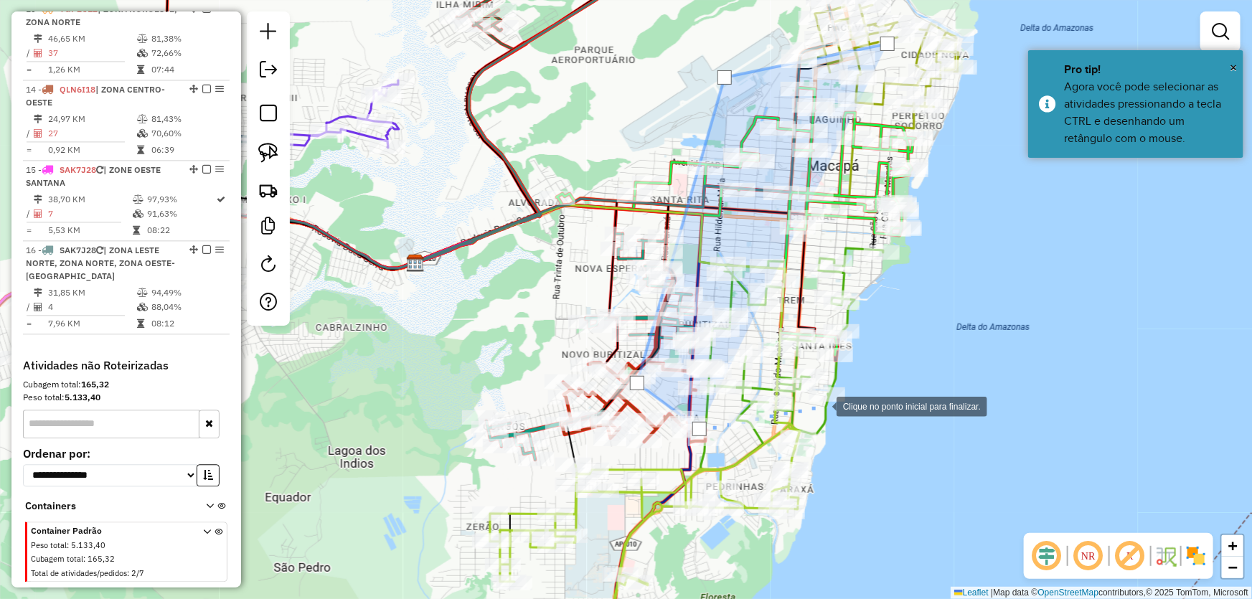
click at [822, 406] on div at bounding box center [822, 405] width 29 height 29
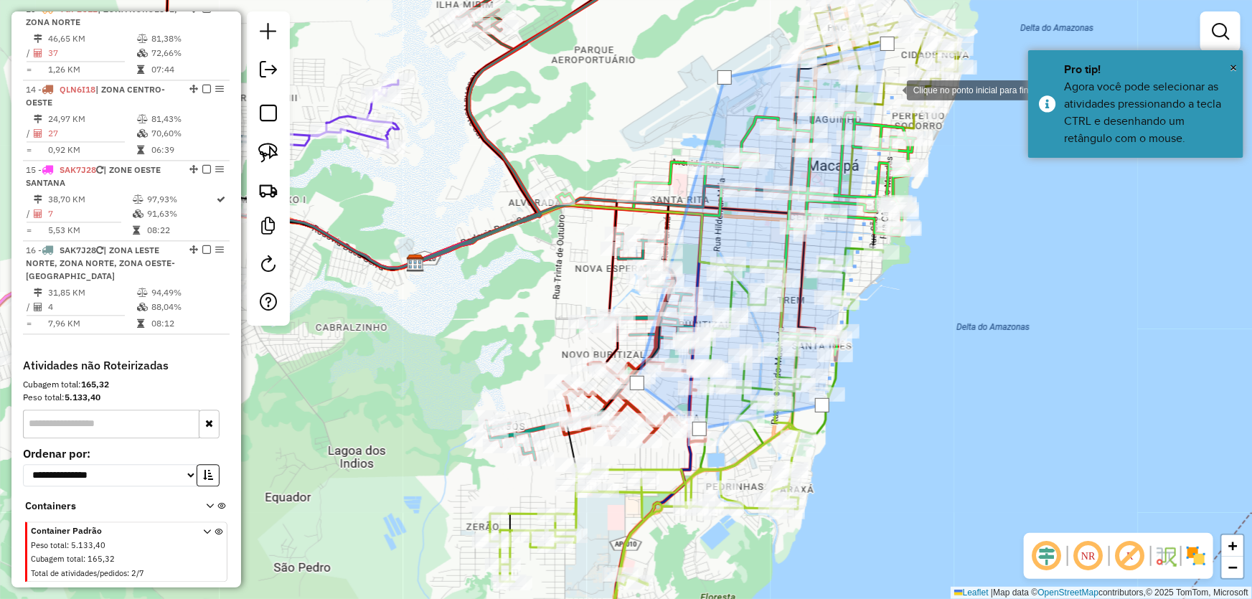
click at [894, 88] on div at bounding box center [892, 89] width 29 height 29
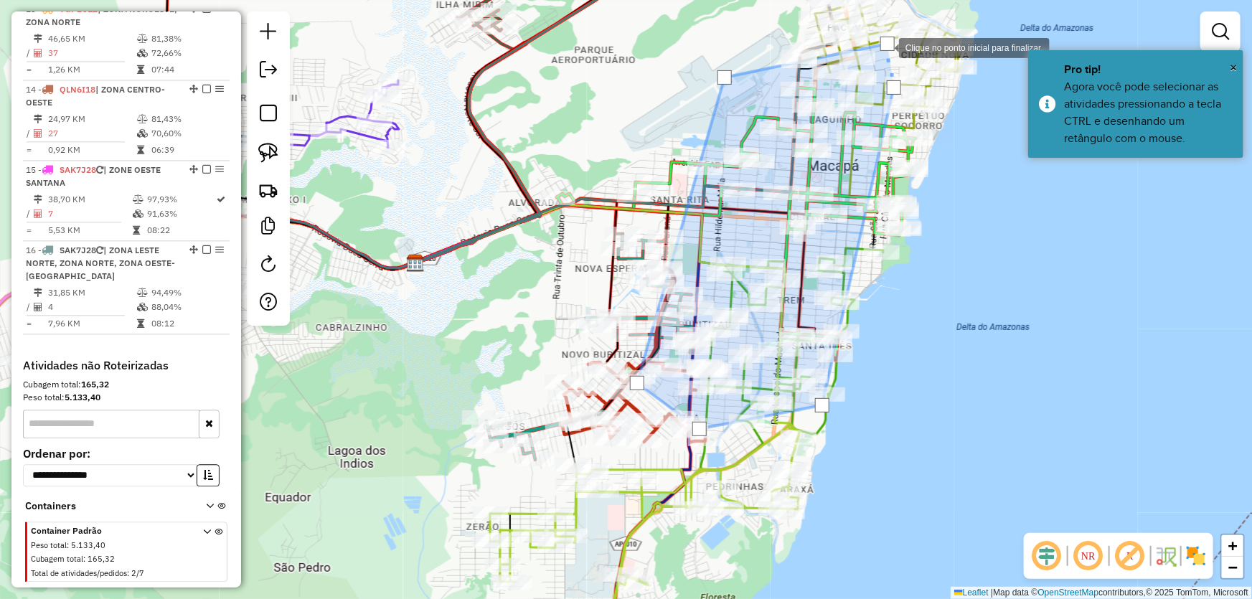
click at [884, 45] on div at bounding box center [888, 44] width 14 height 14
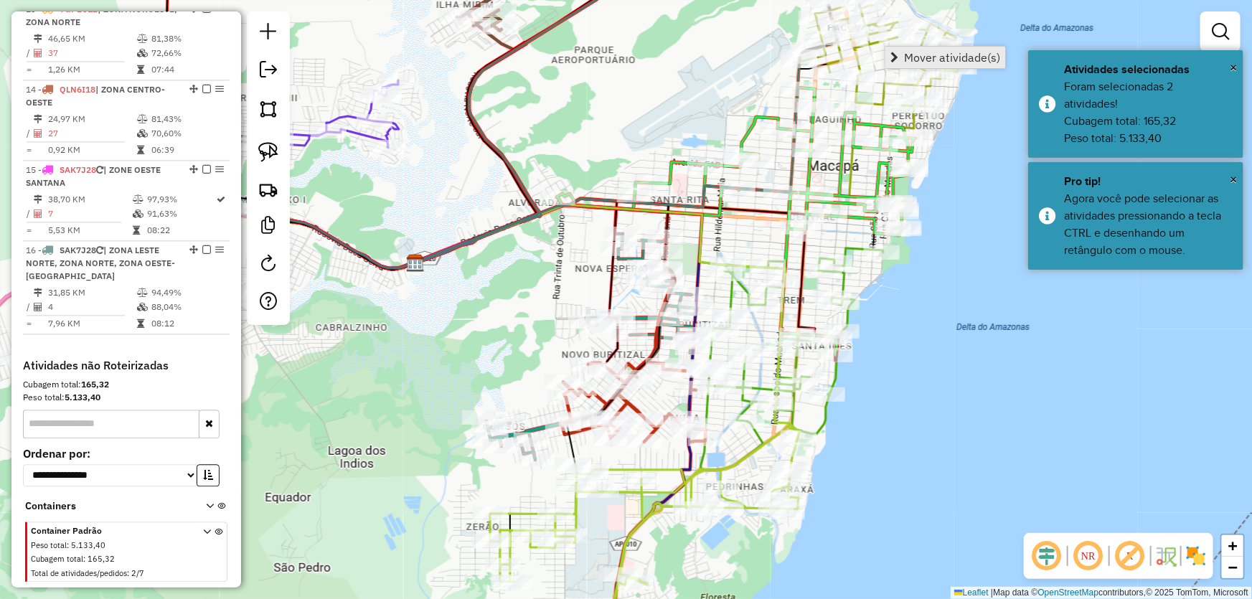
click at [901, 56] on link "Mover atividade(s)" at bounding box center [946, 58] width 120 height 22
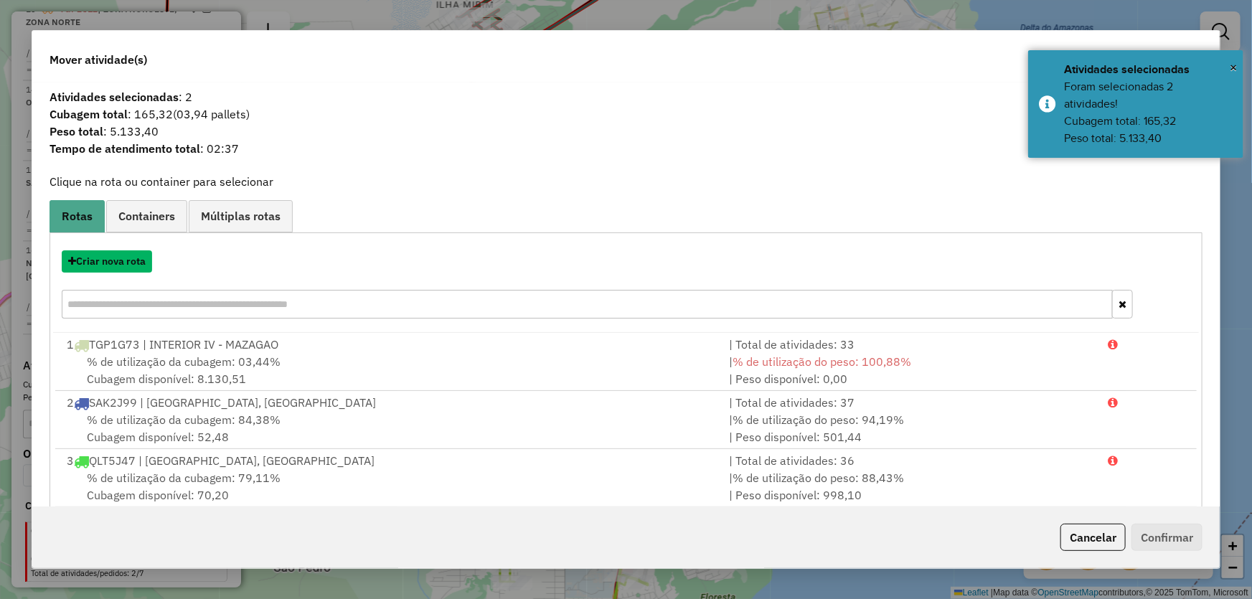
click at [137, 265] on button "Criar nova rota" at bounding box center [107, 261] width 90 height 22
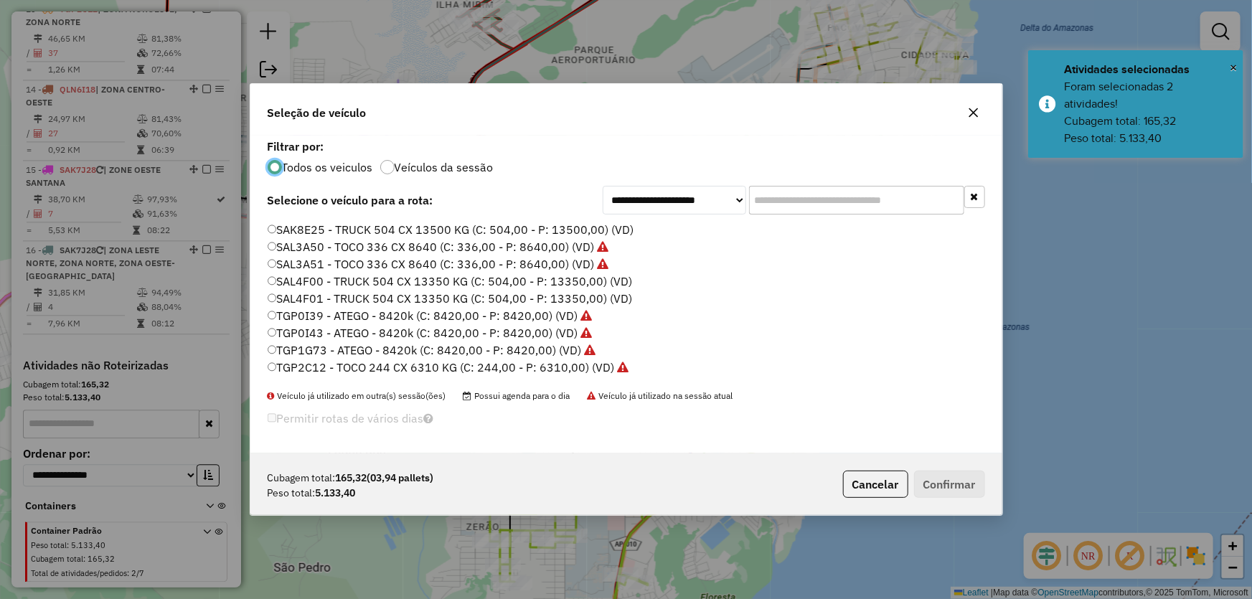
scroll to position [341, 0]
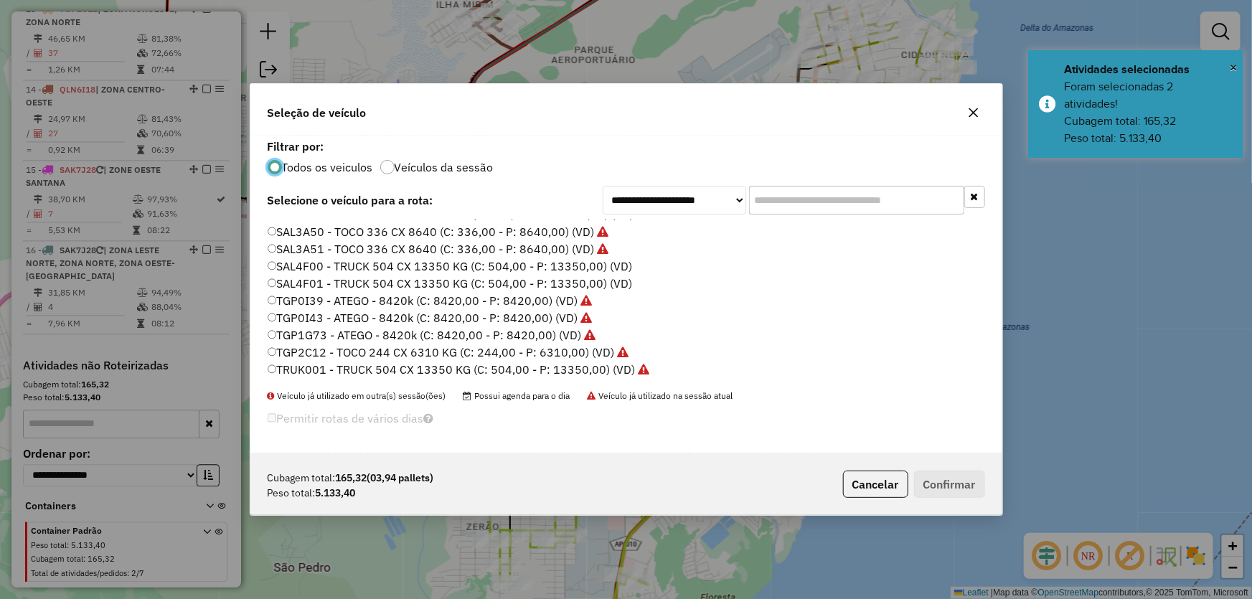
click at [304, 373] on label "TRUK001 - TRUCK 504 CX 13350 KG (C: 504,00 - P: 13350,00) (VD)" at bounding box center [459, 369] width 383 height 17
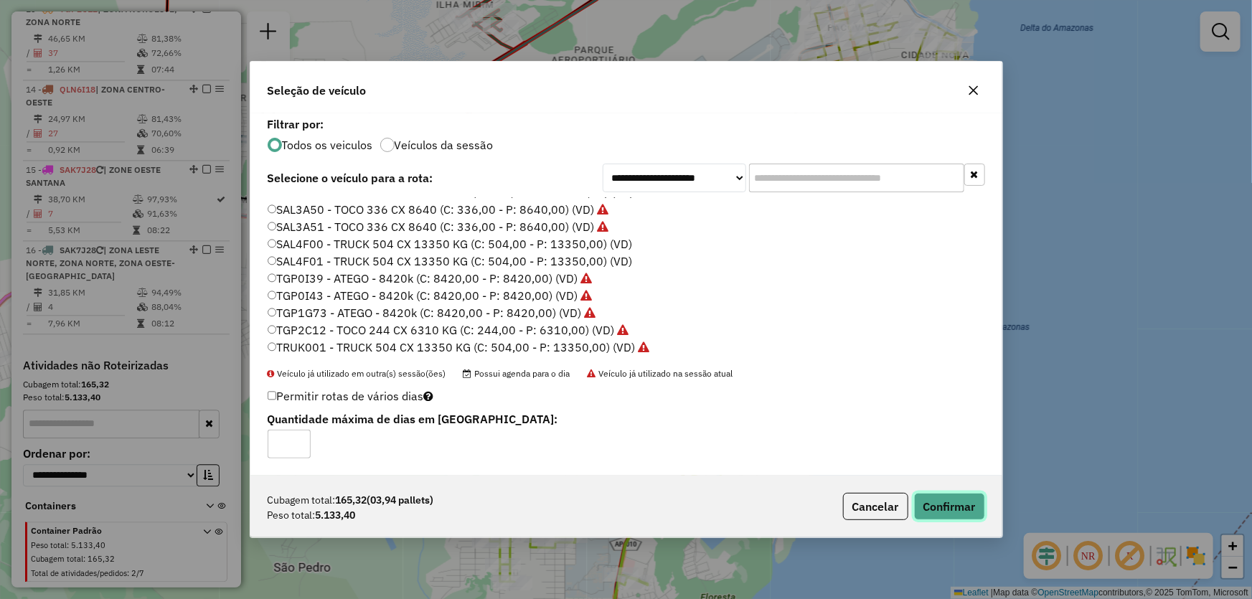
click at [931, 496] on button "Confirmar" at bounding box center [949, 506] width 71 height 27
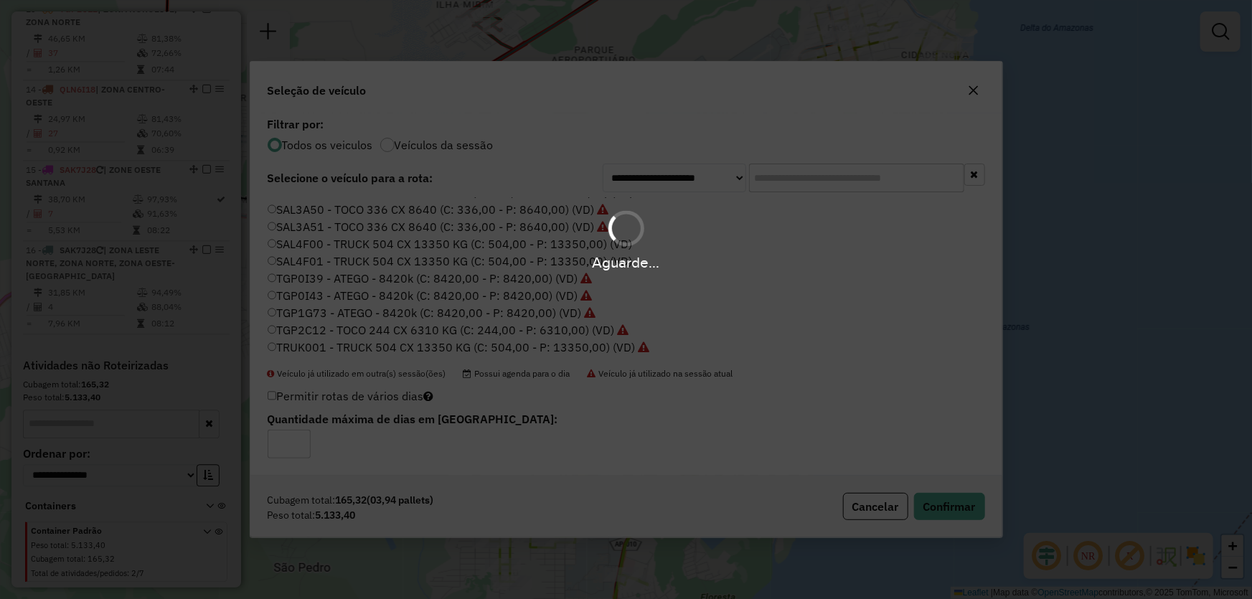
scroll to position [1382, 0]
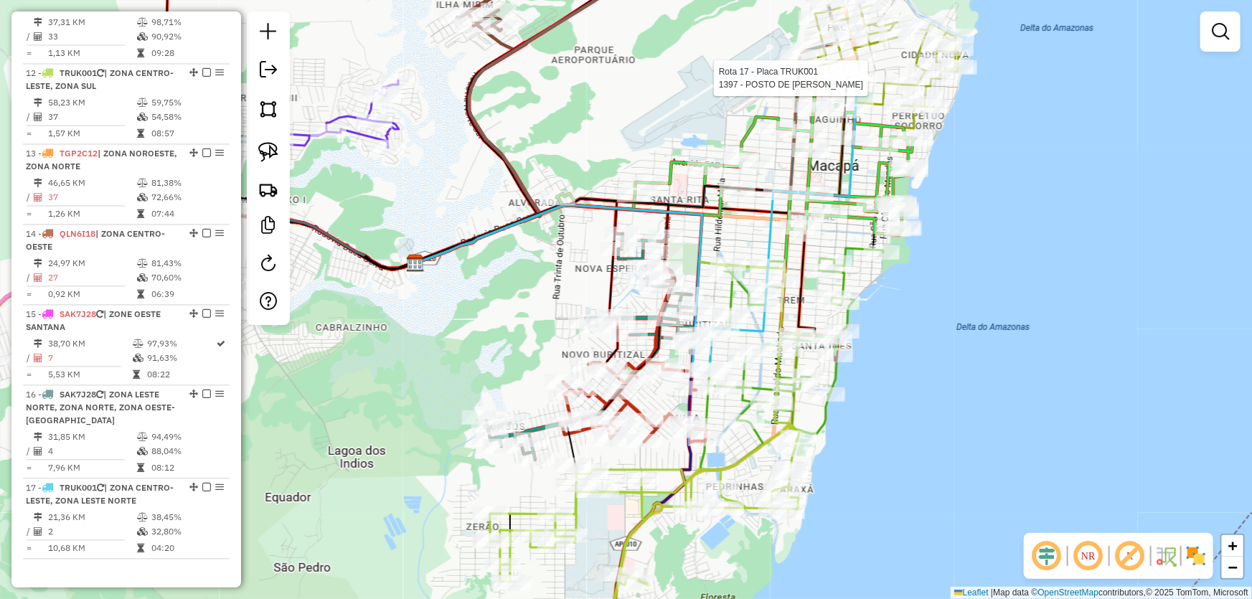
select select "*********"
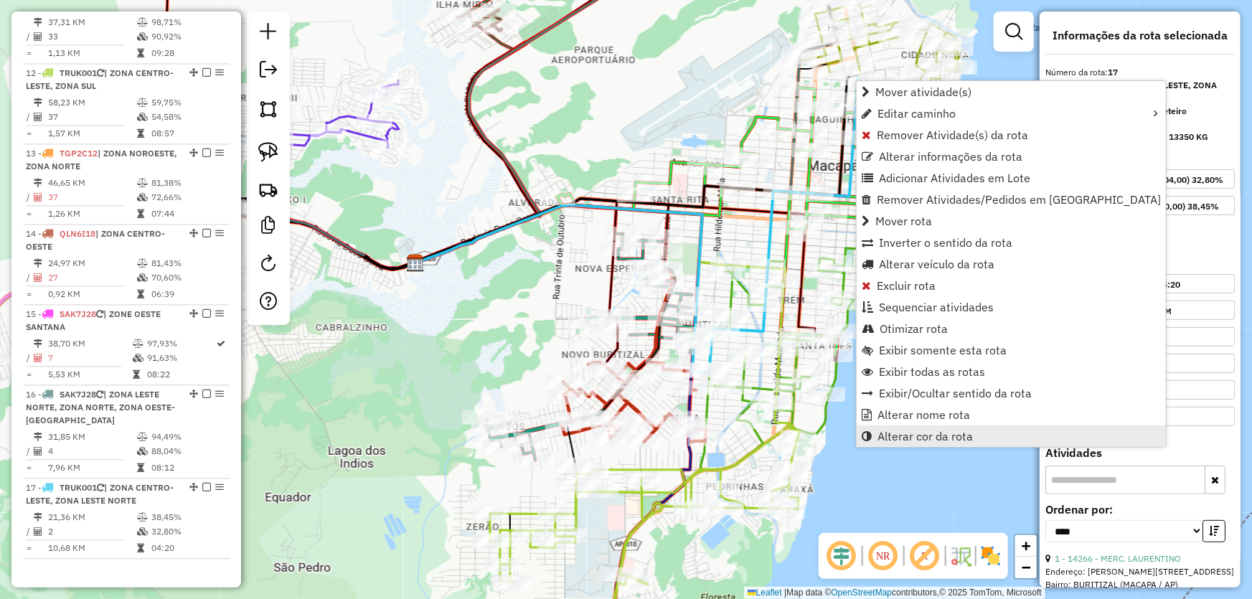
click at [897, 431] on span "Alterar cor da rota" at bounding box center [925, 436] width 95 height 11
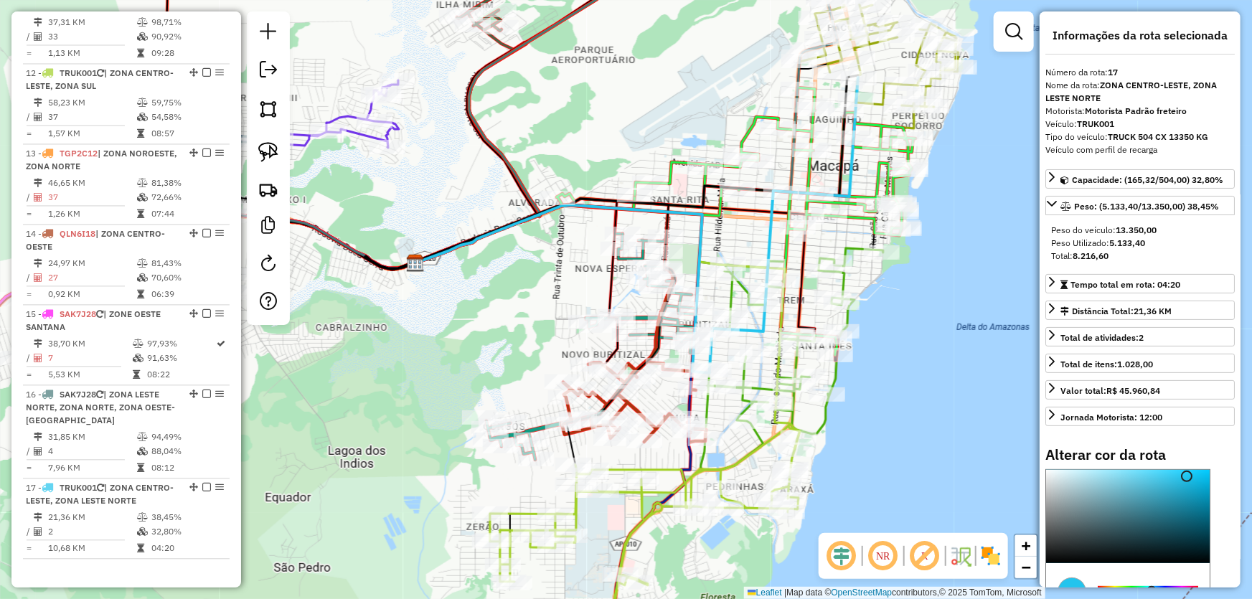
scroll to position [151, 0]
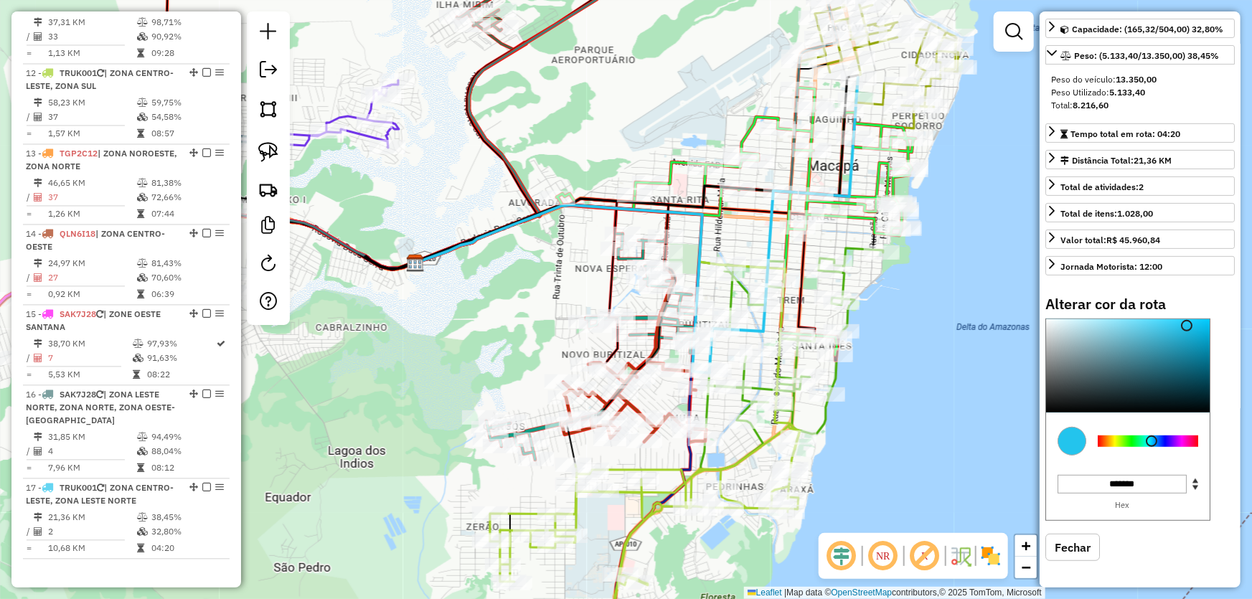
click at [406, 315] on div "Janela de atendimento Grade de atendimento Capacidade Transportadoras Veículos …" at bounding box center [626, 299] width 1252 height 599
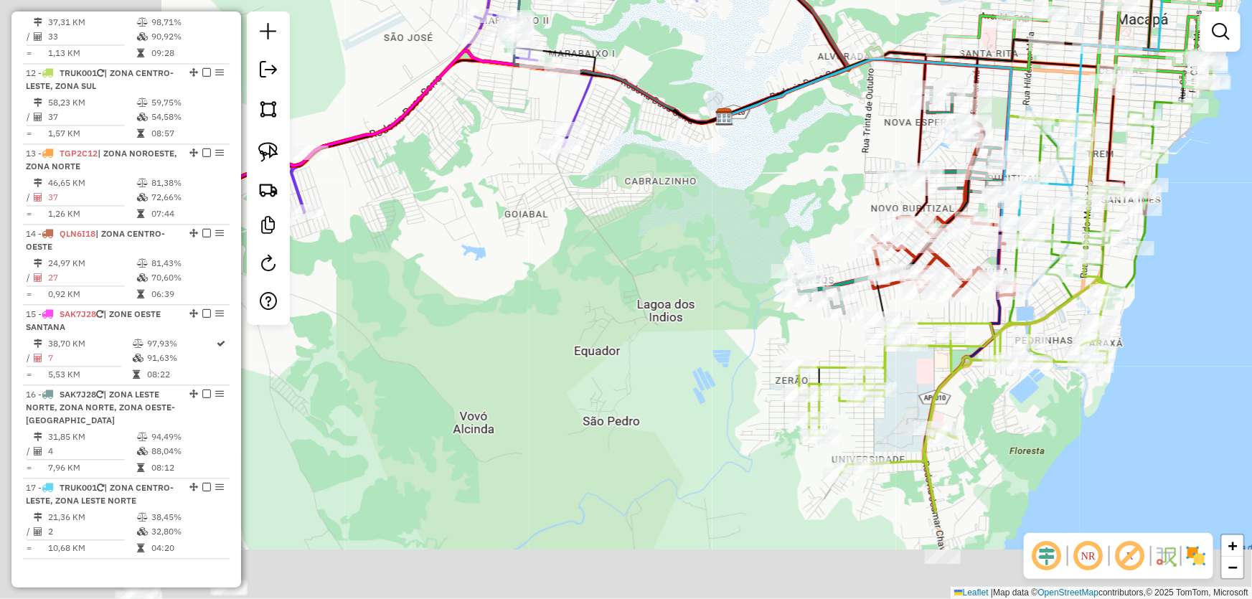
drag, startPoint x: 418, startPoint y: 365, endPoint x: 739, endPoint y: 212, distance: 355.4
click at [739, 212] on div "Janela de atendimento Grade de atendimento Capacidade Transportadoras Veículos …" at bounding box center [626, 299] width 1252 height 599
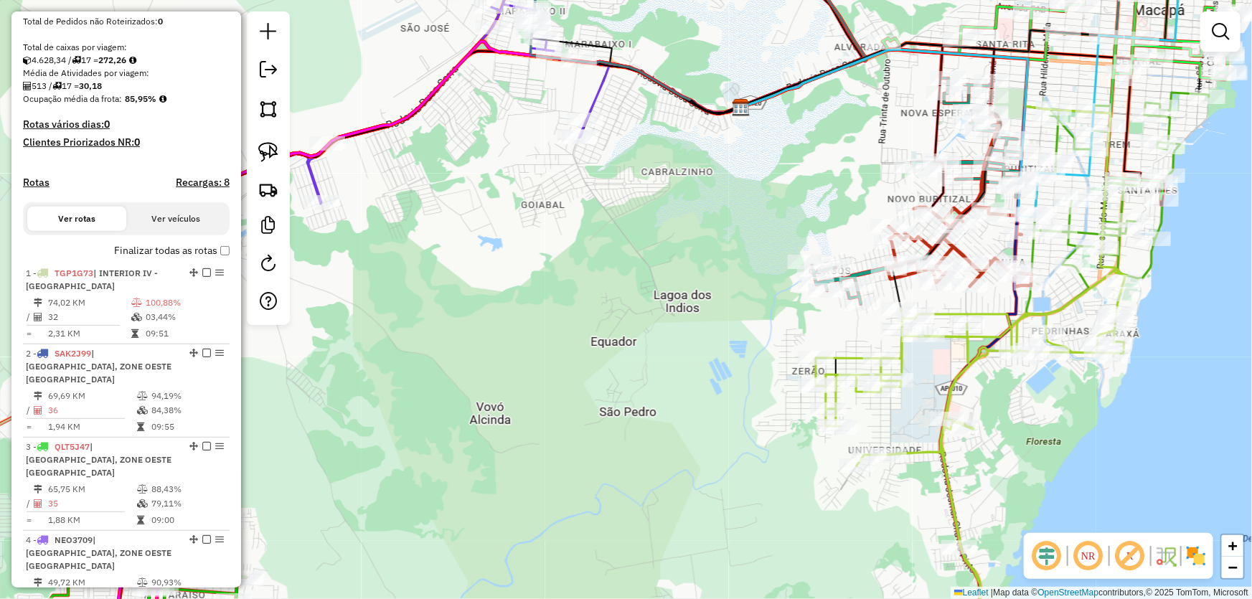
scroll to position [0, 0]
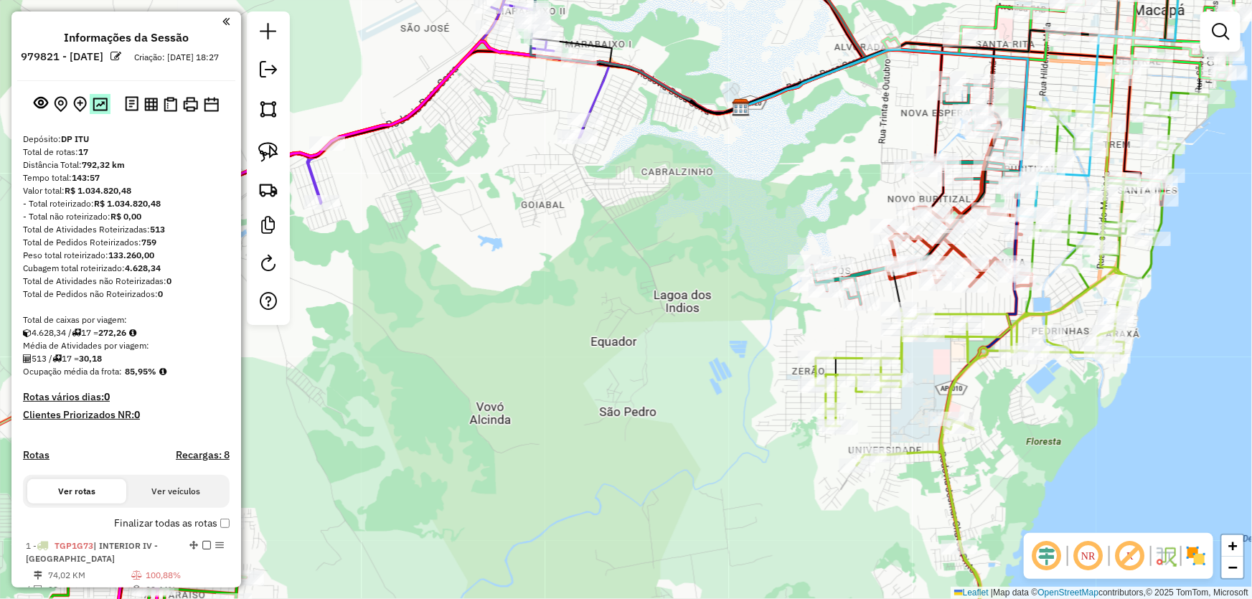
click at [93, 111] on img at bounding box center [100, 105] width 15 height 14
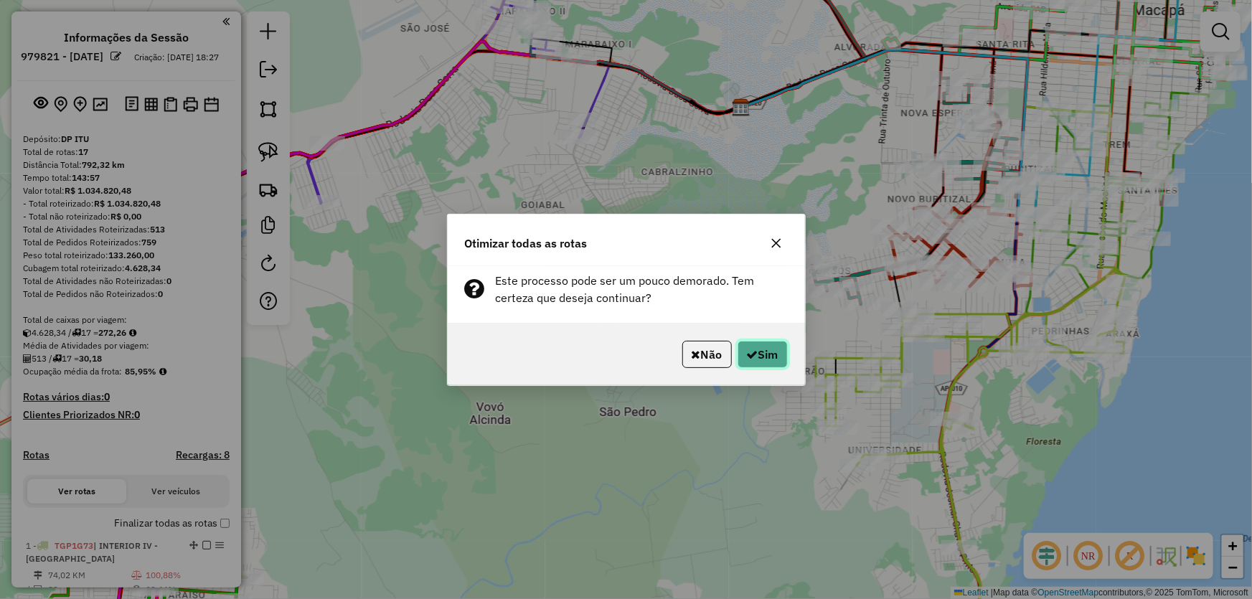
click at [772, 354] on button "Sim" at bounding box center [763, 354] width 50 height 27
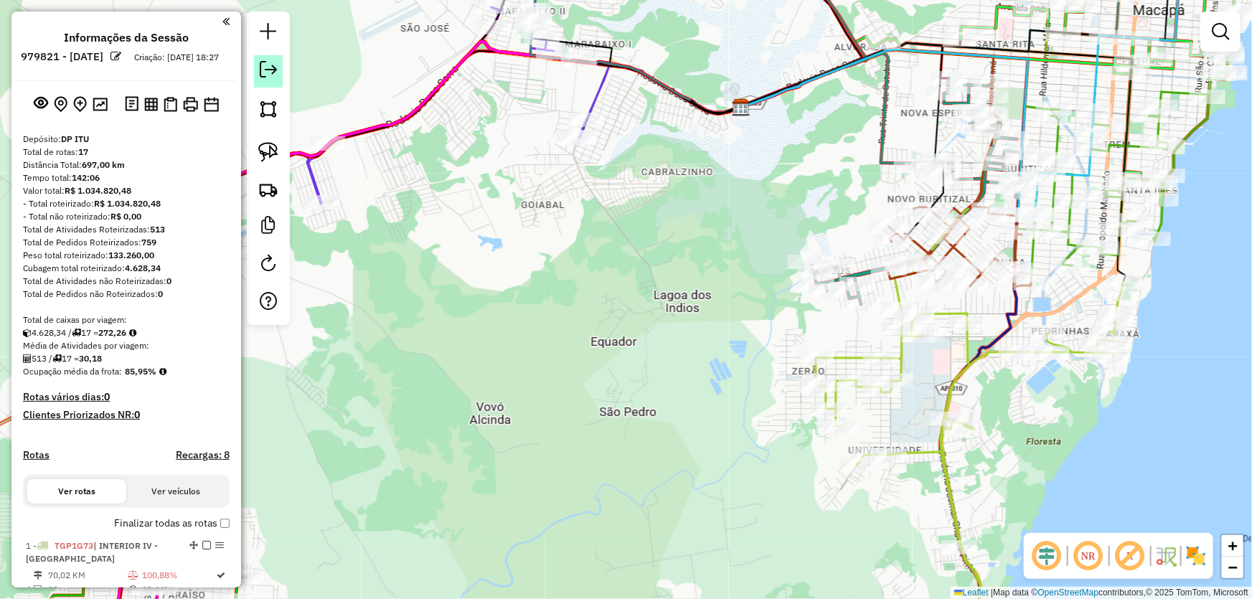
click at [264, 71] on em at bounding box center [268, 69] width 17 height 17
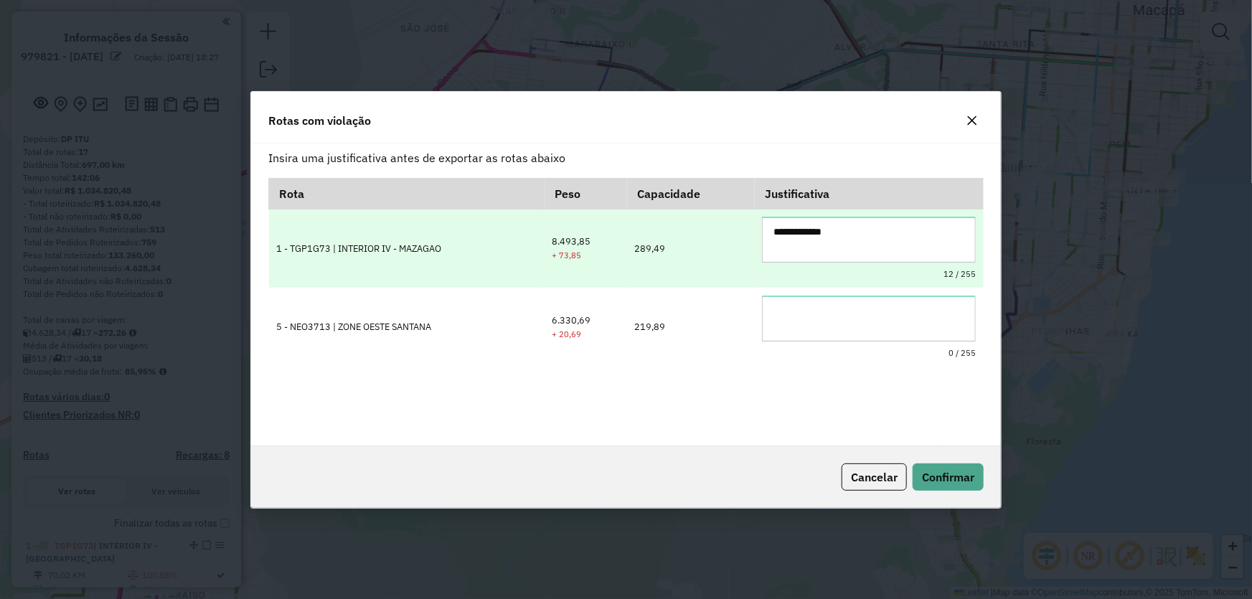
type textarea "**********"
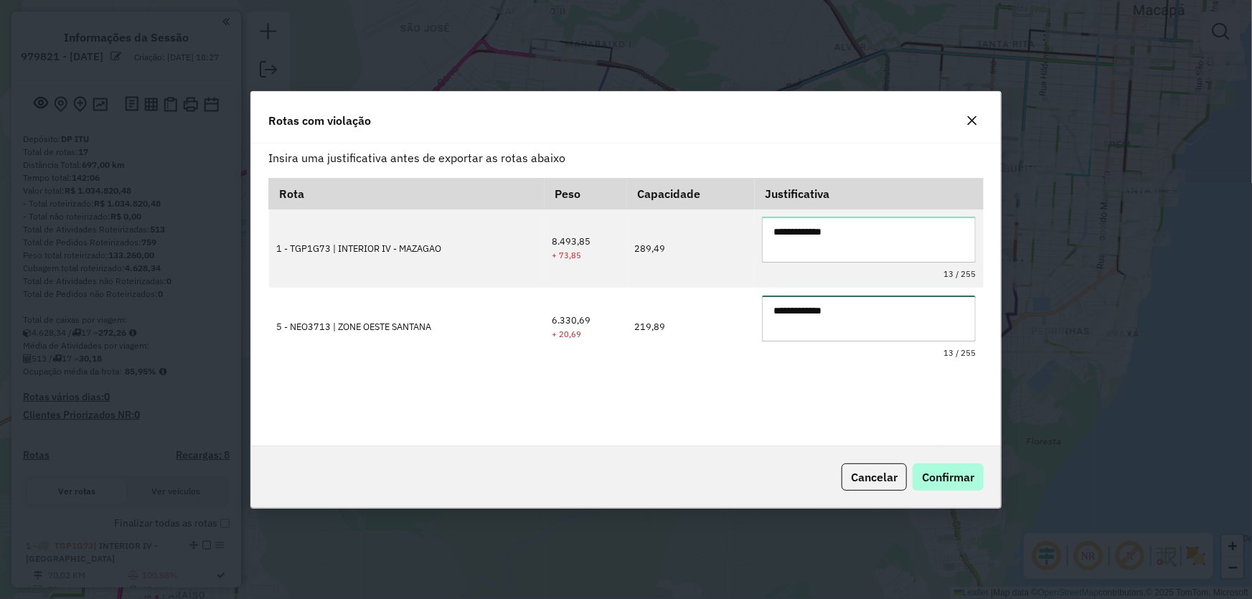
type textarea "**********"
click at [928, 465] on button "Confirmar" at bounding box center [948, 477] width 71 height 27
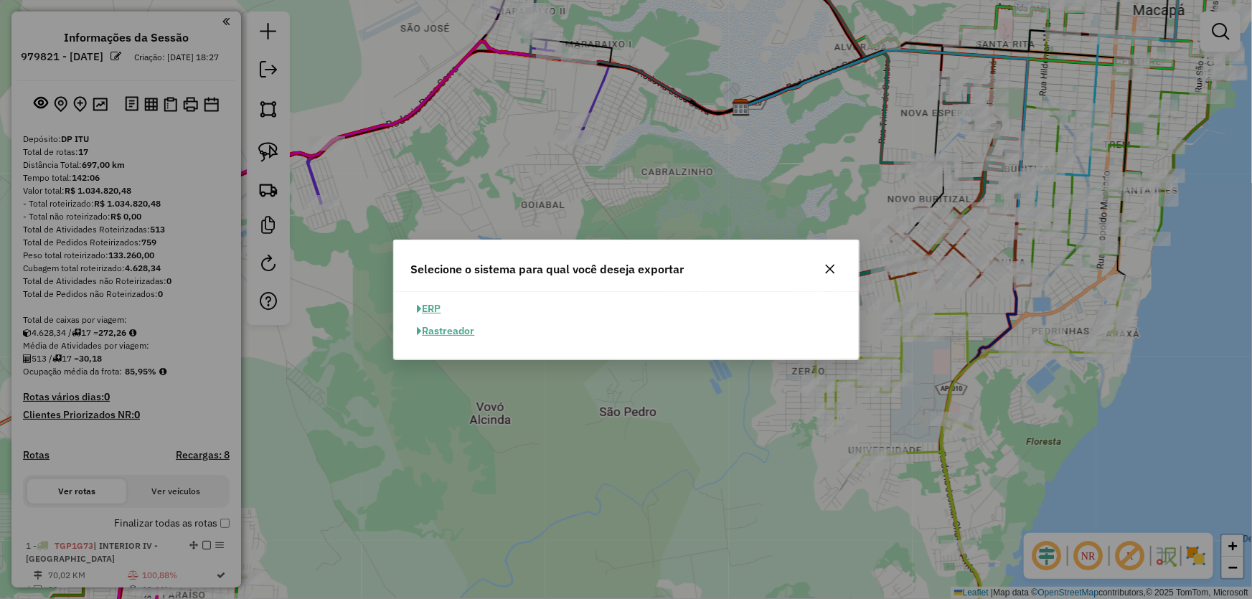
click at [432, 311] on button "ERP" at bounding box center [429, 309] width 37 height 22
select select "**"
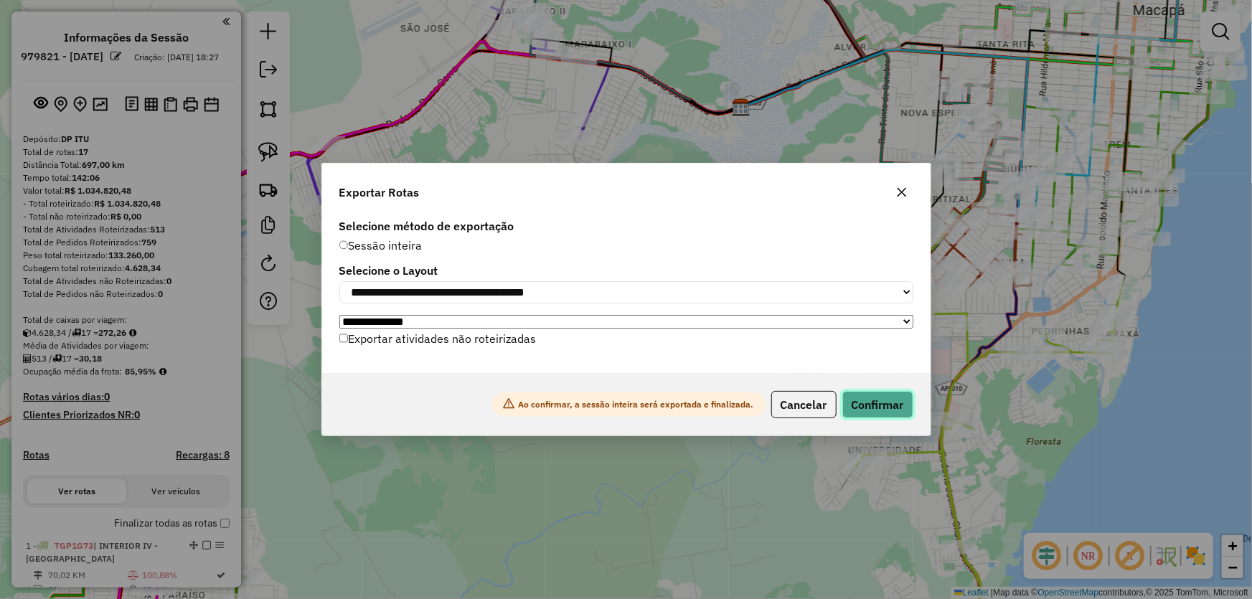
click at [855, 399] on button "Confirmar" at bounding box center [878, 404] width 71 height 27
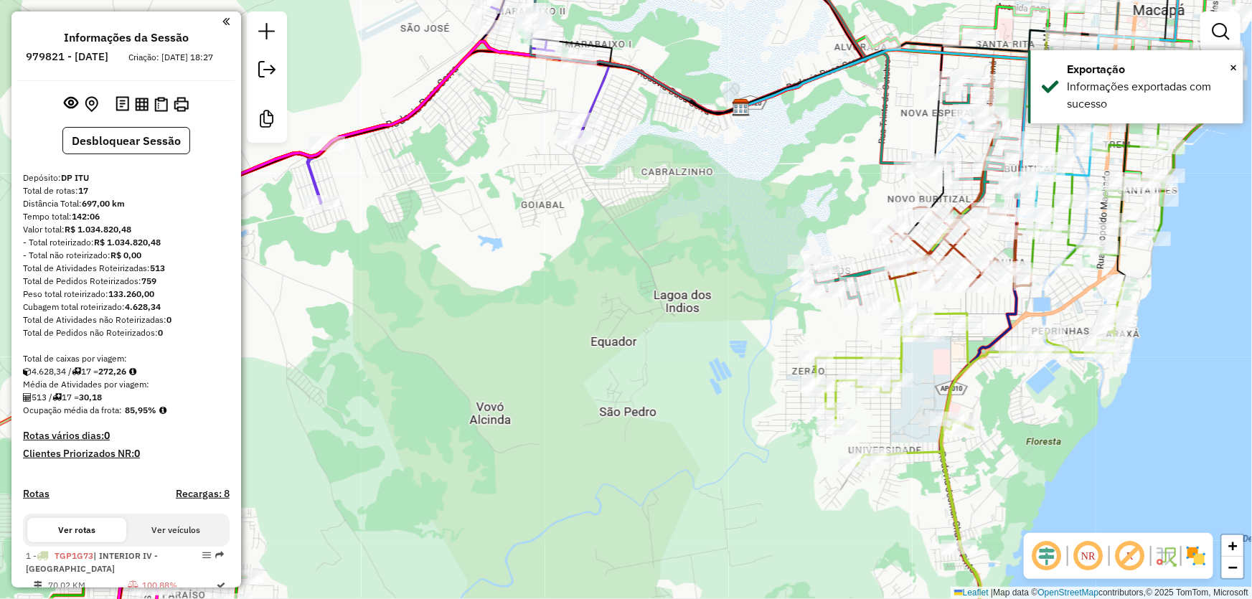
click at [696, 312] on div "Janela de atendimento Grade de atendimento Capacidade Transportadoras Veículos …" at bounding box center [626, 299] width 1252 height 599
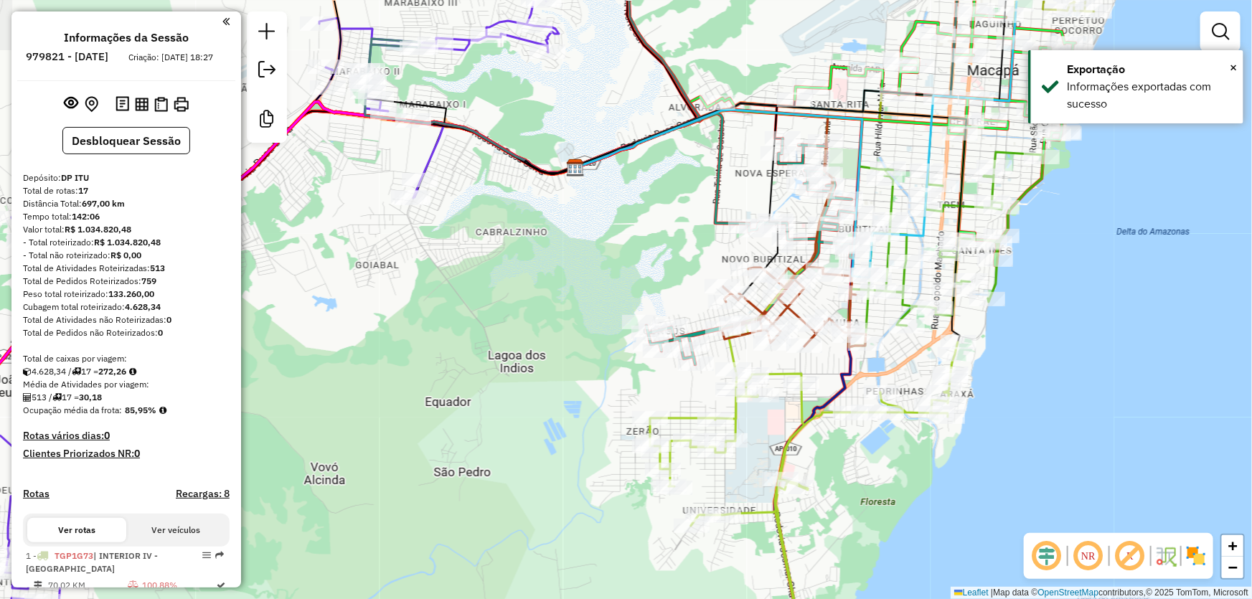
drag, startPoint x: 718, startPoint y: 256, endPoint x: 552, endPoint y: 317, distance: 176.4
click at [552, 317] on div "Janela de atendimento Grade de atendimento Capacidade Transportadoras Veículos …" at bounding box center [626, 299] width 1252 height 599
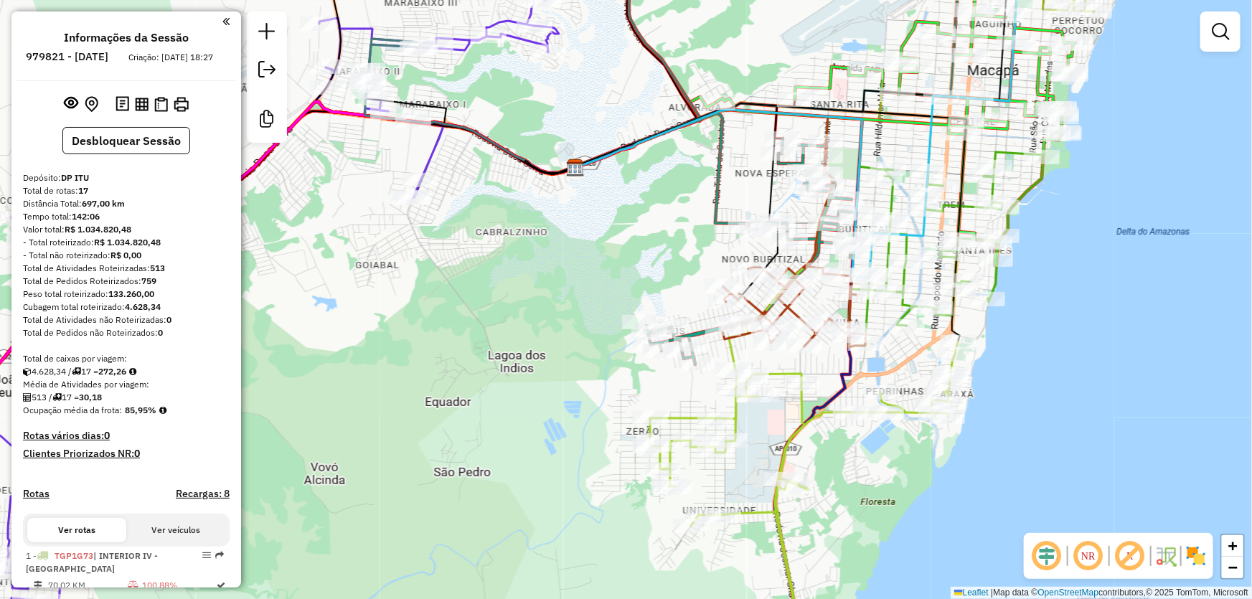
click at [874, 467] on div "Rota 12 - Placa TRUK001 4019 - COM. SANTO EXPEDITO Janela de atendimento Grade …" at bounding box center [626, 299] width 1252 height 599
select select "*********"
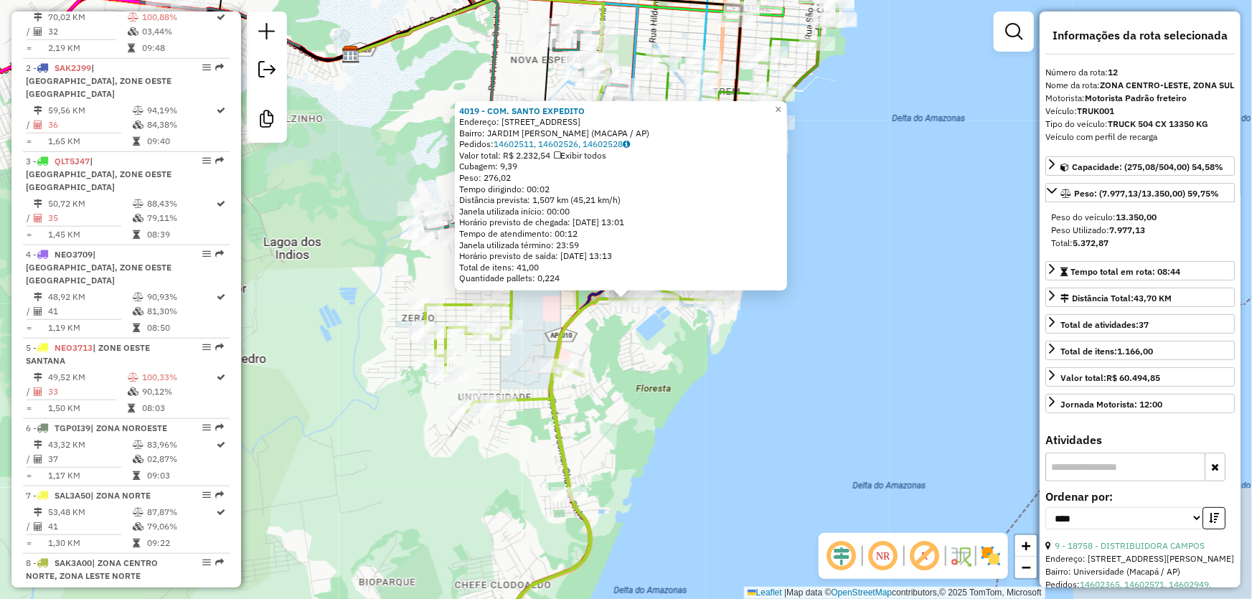
scroll to position [1359, 0]
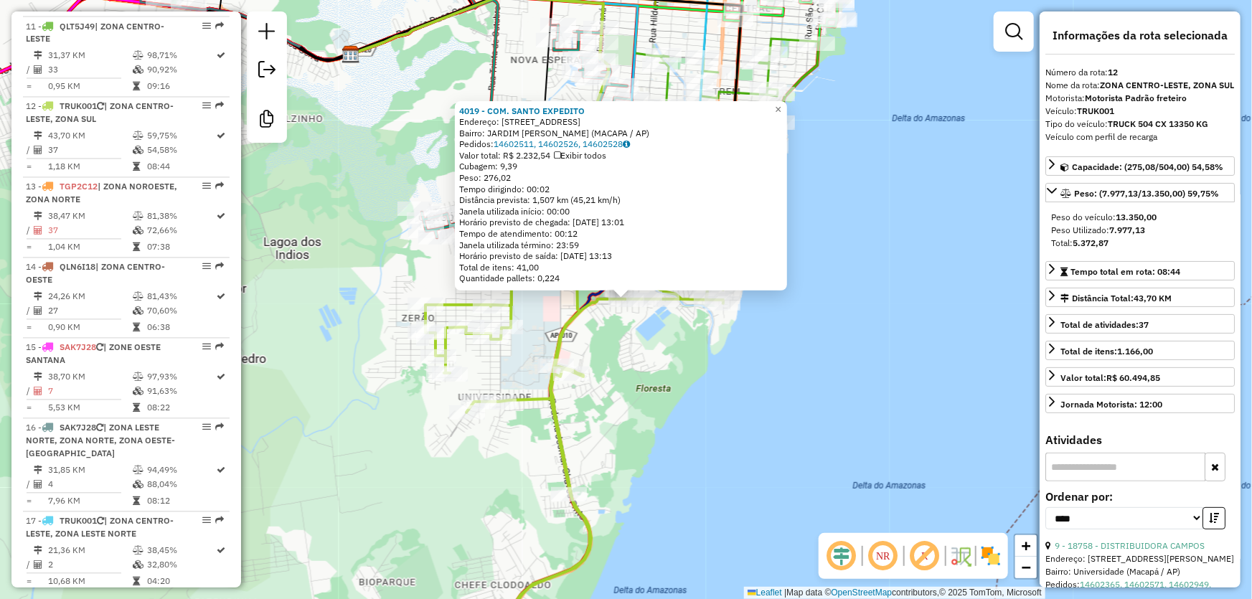
click at [718, 483] on div "4019 - COM. SANTO EXPEDITO Endereço: [STREET_ADDRESS] Bairro: [GEOGRAPHIC_DATA]…" at bounding box center [626, 299] width 1252 height 599
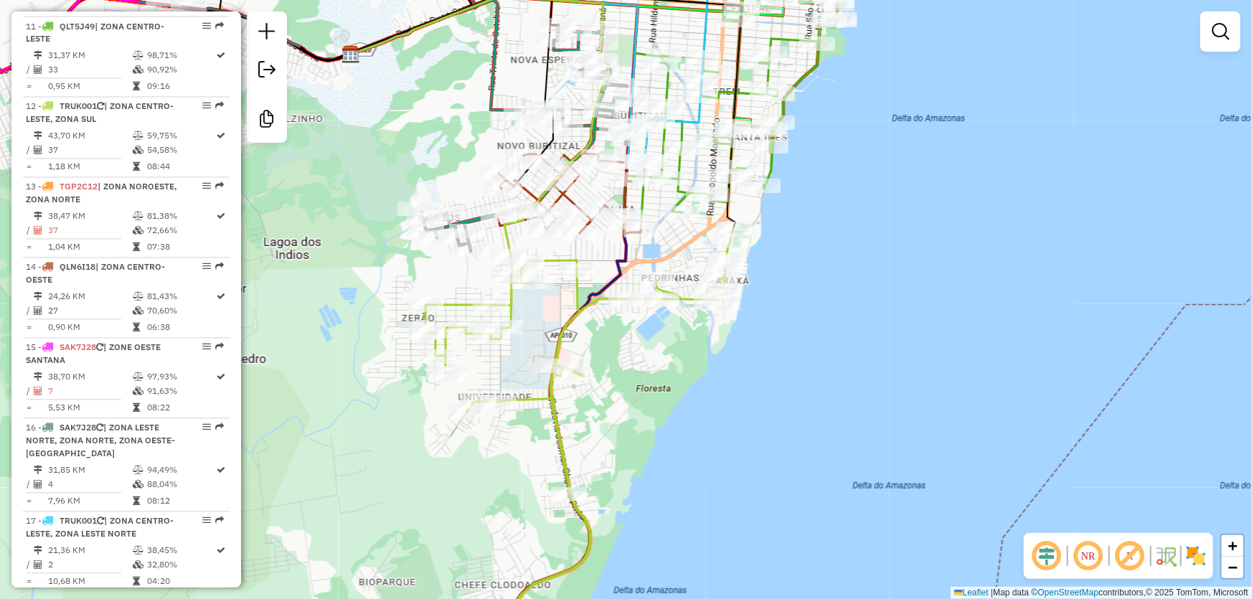
click at [425, 121] on div "Janela de atendimento Grade de atendimento Capacidade Transportadoras Veículos …" at bounding box center [626, 299] width 1252 height 599
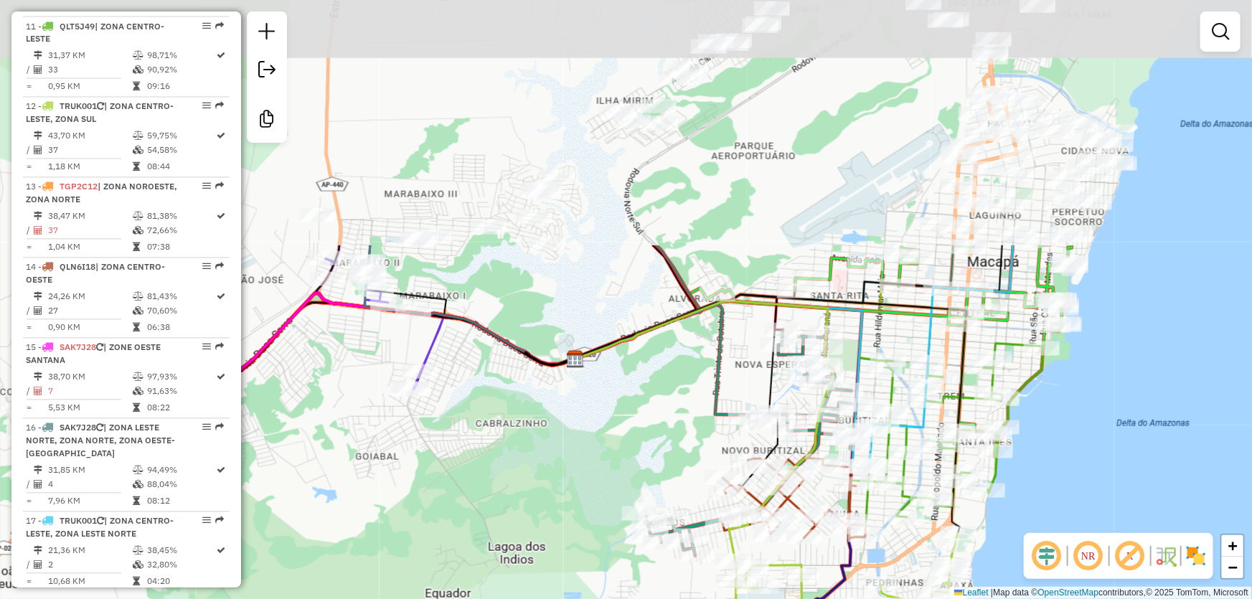
drag, startPoint x: 423, startPoint y: 111, endPoint x: 648, endPoint y: 416, distance: 378.8
click at [648, 416] on div "Janela de atendimento Grade de atendimento Capacidade Transportadoras Veículos …" at bounding box center [626, 299] width 1252 height 599
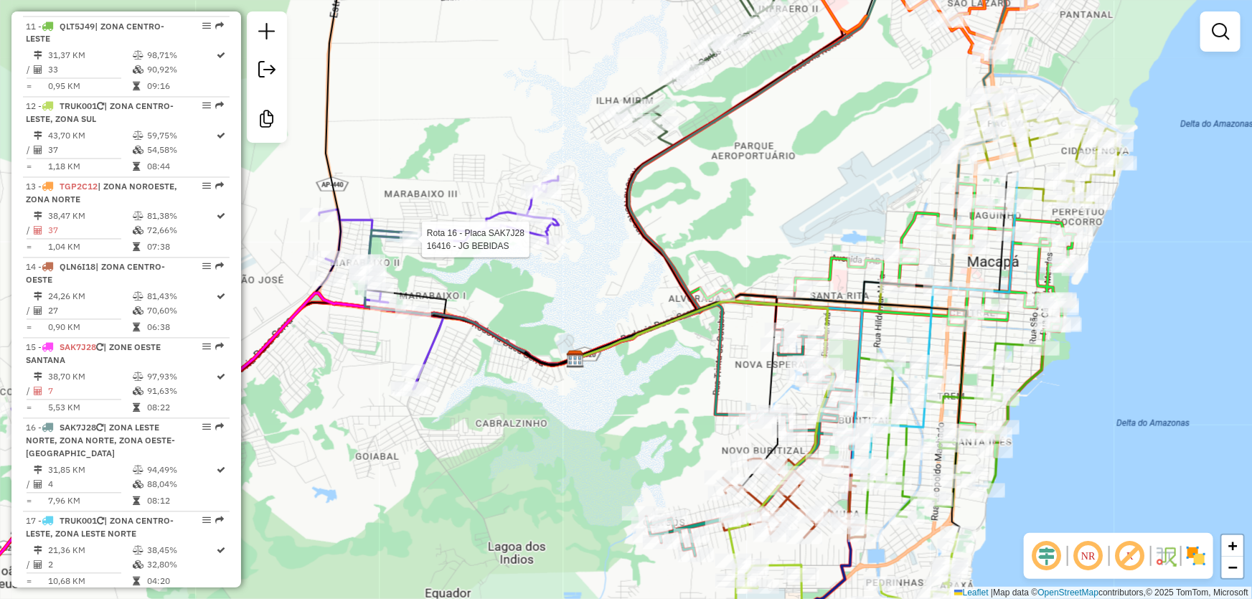
select select "*********"
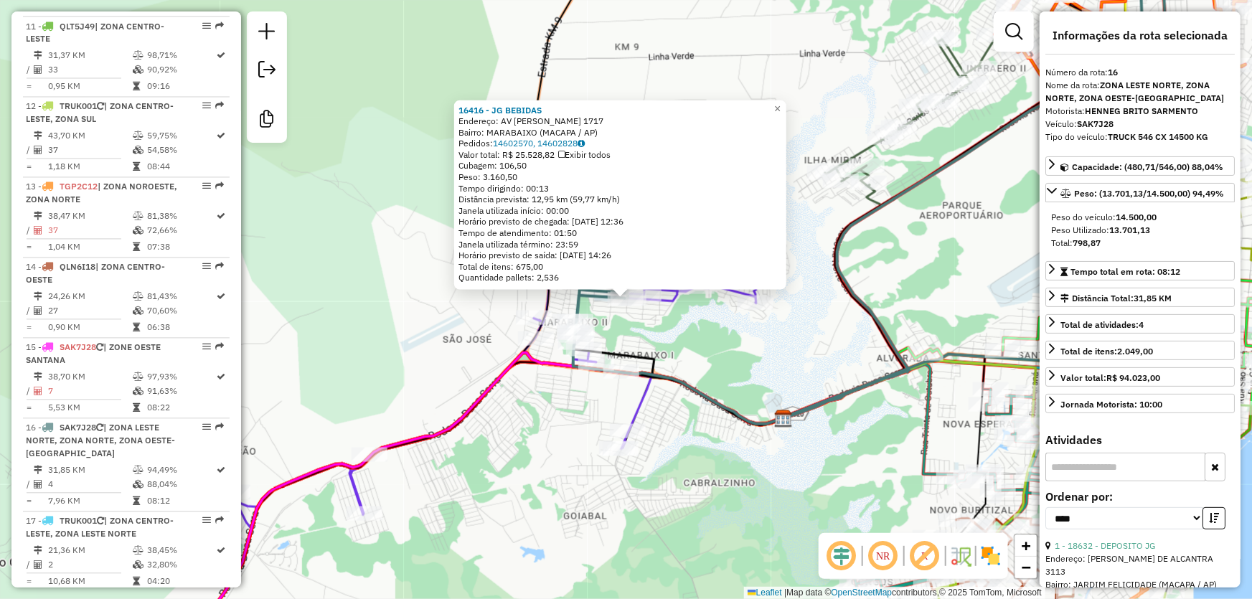
click at [347, 174] on div "Rota 16 - Placa SAK7J28 16416 - JG BEBIDAS 16416 - JG BEBIDAS Endereço: AV DECI…" at bounding box center [626, 299] width 1252 height 599
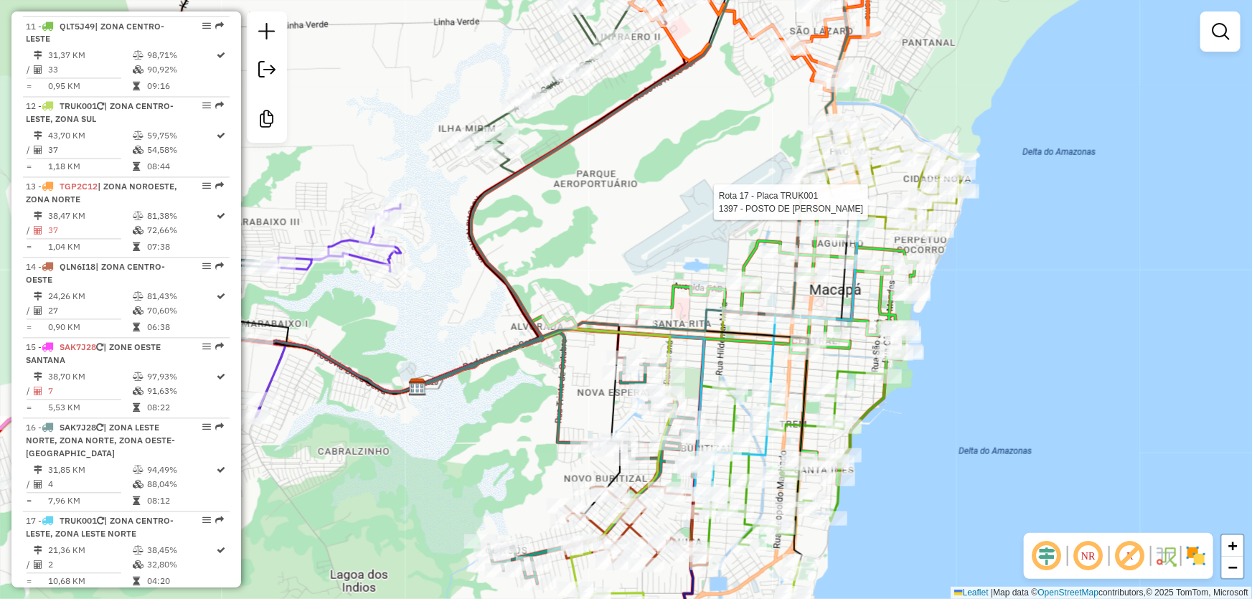
select select "*********"
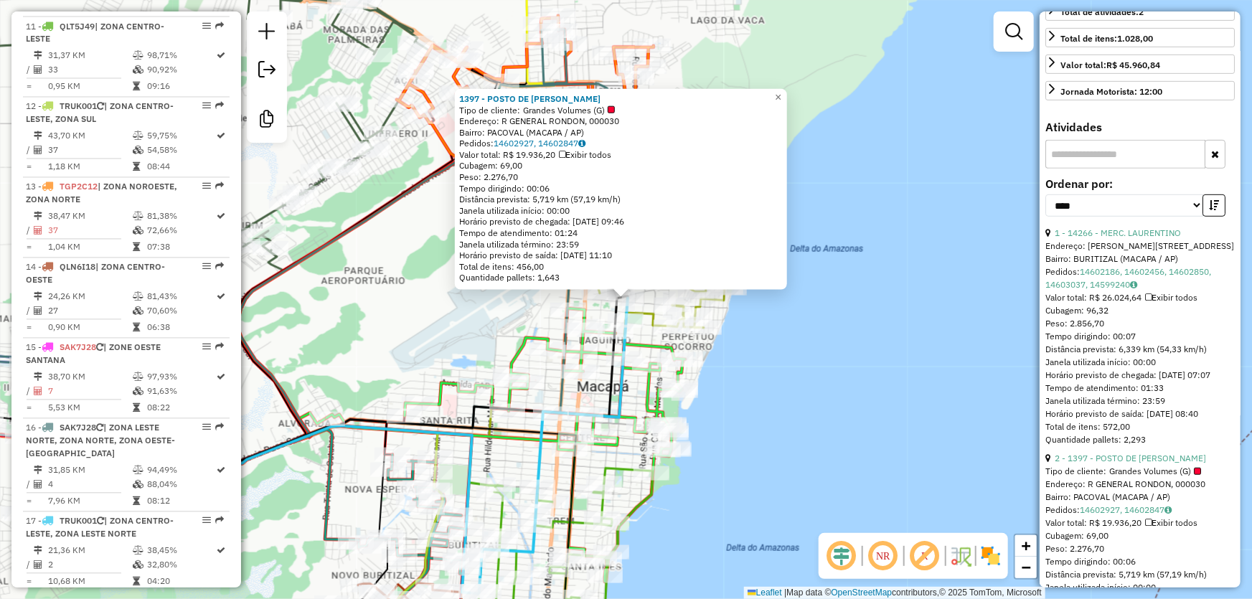
scroll to position [391, 0]
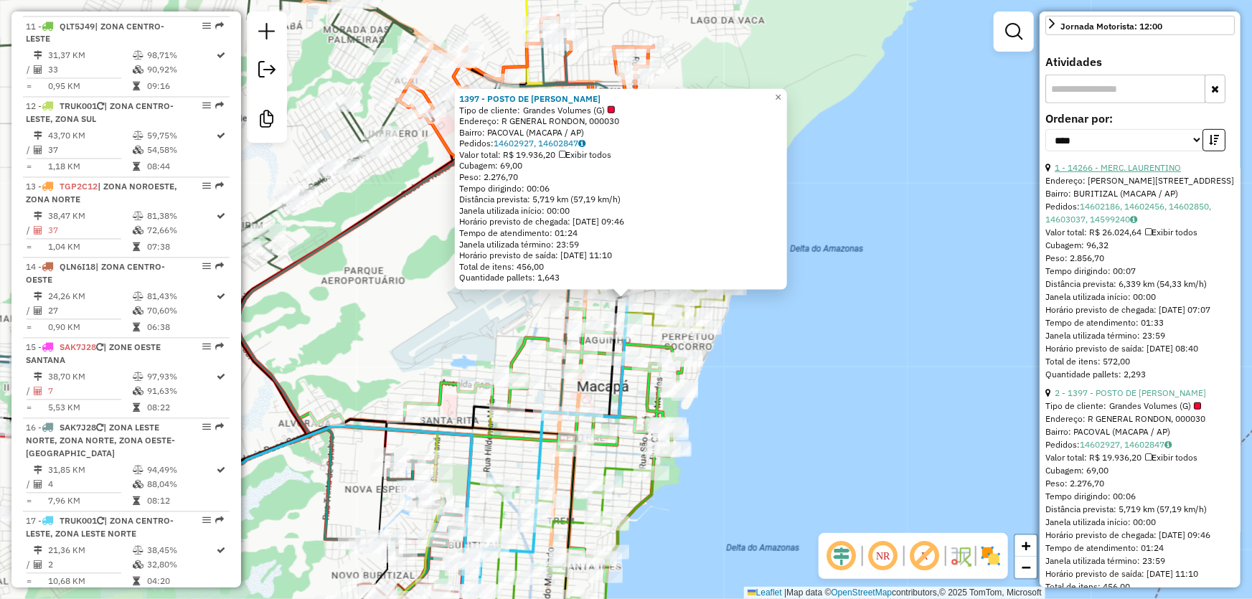
drag, startPoint x: 1181, startPoint y: 167, endPoint x: 1069, endPoint y: 172, distance: 112.8
click at [1069, 172] on div "1 - 14266 - MERC. LAURENTINO" at bounding box center [1140, 167] width 189 height 13
copy link "14266 - MERC. LAURENTINO"
drag, startPoint x: 1195, startPoint y: 405, endPoint x: 1069, endPoint y: 406, distance: 125.6
click at [1069, 400] on div "2 - 1397 - POSTO DE [PERSON_NAME]" at bounding box center [1140, 393] width 189 height 13
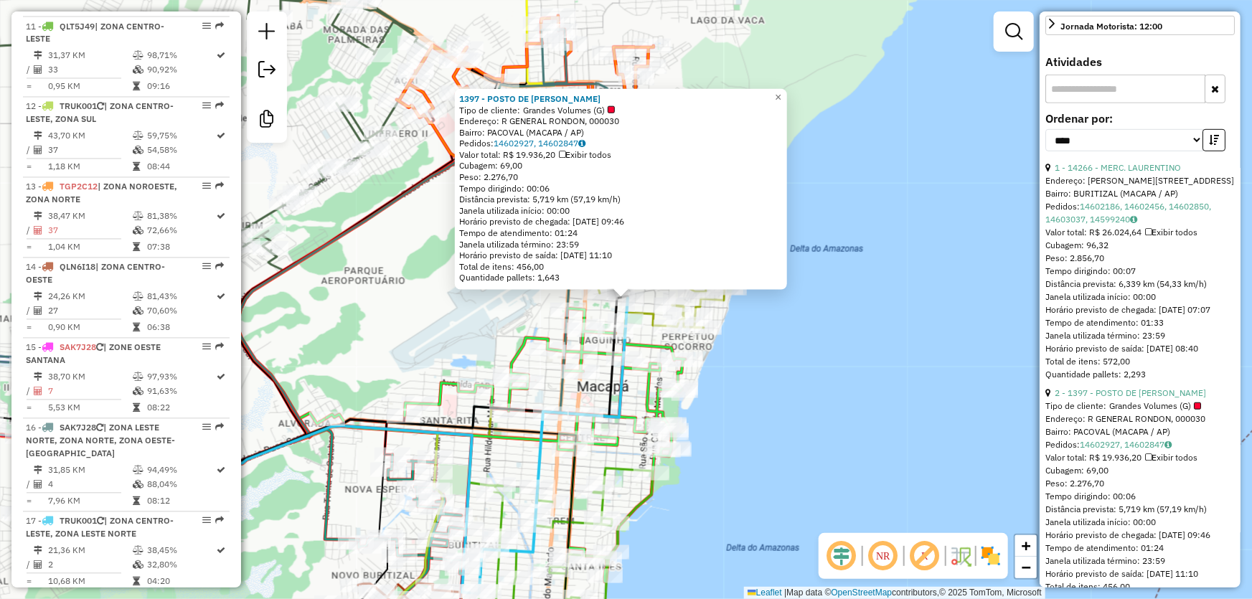
copy link "1397 - POSTO DE [PERSON_NAME]"
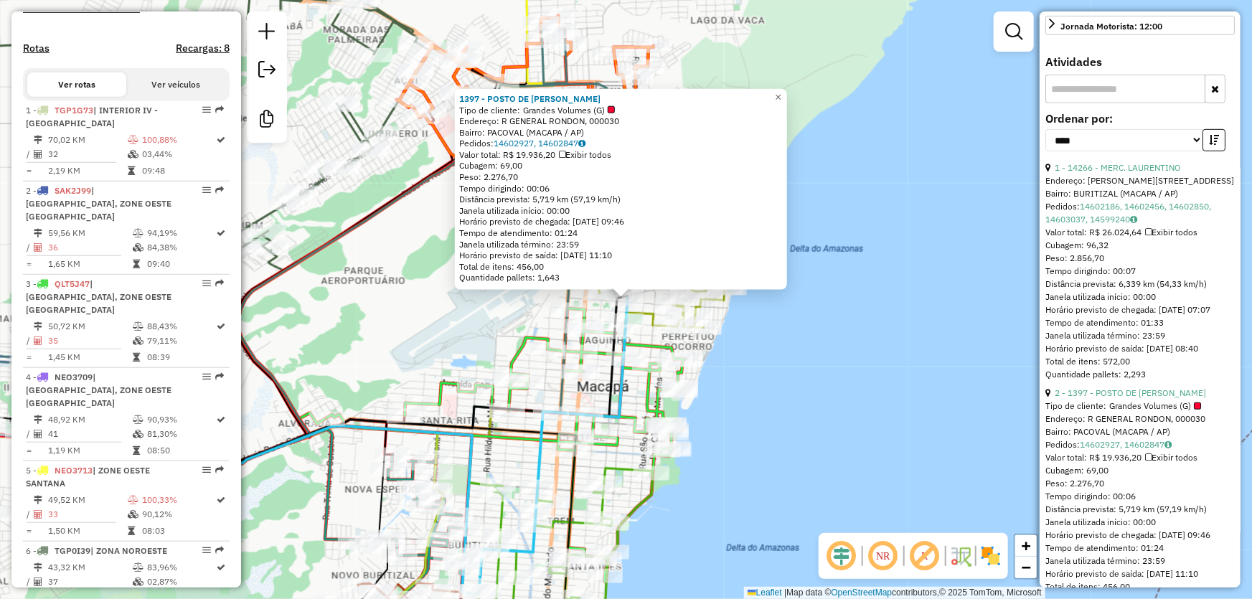
scroll to position [0, 0]
